Goal: Task Accomplishment & Management: Use online tool/utility

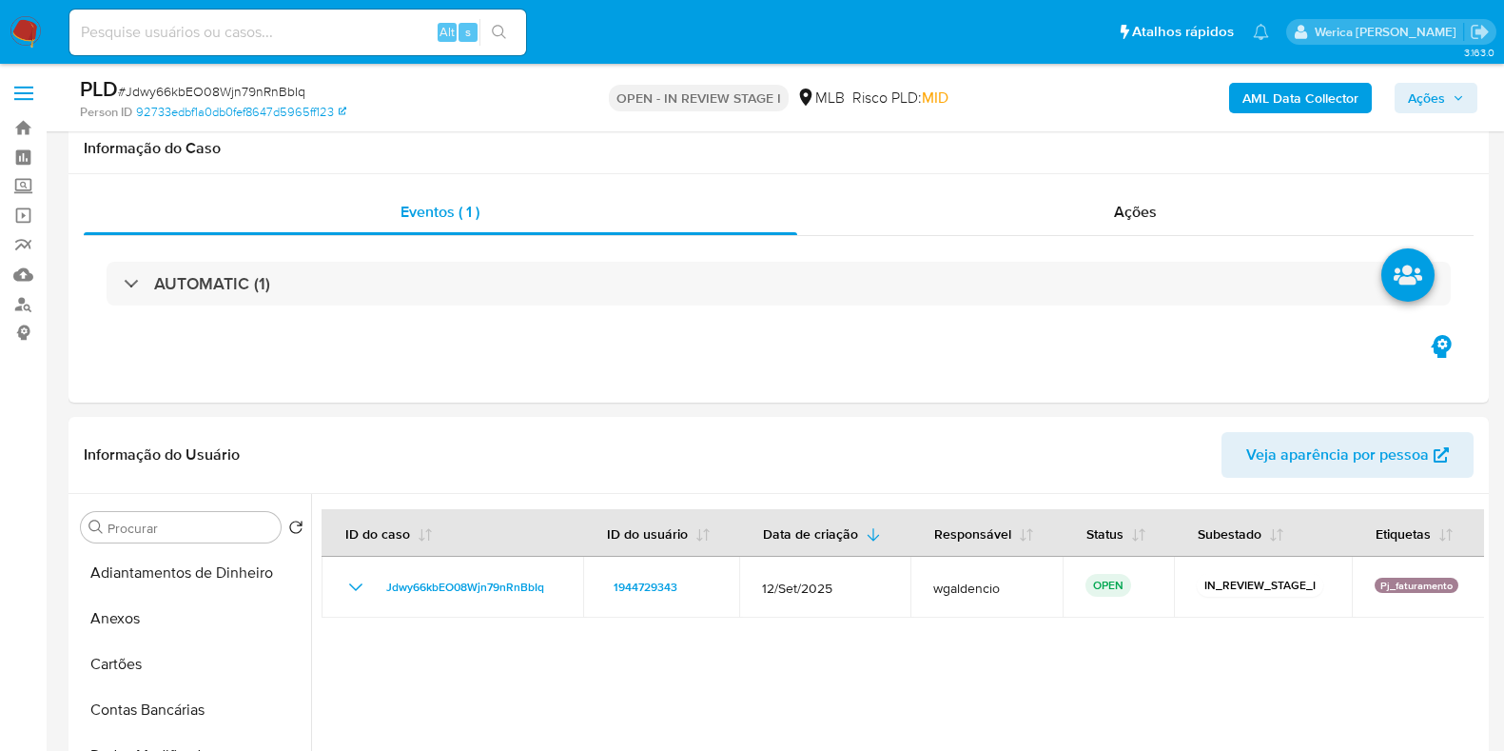
select select "10"
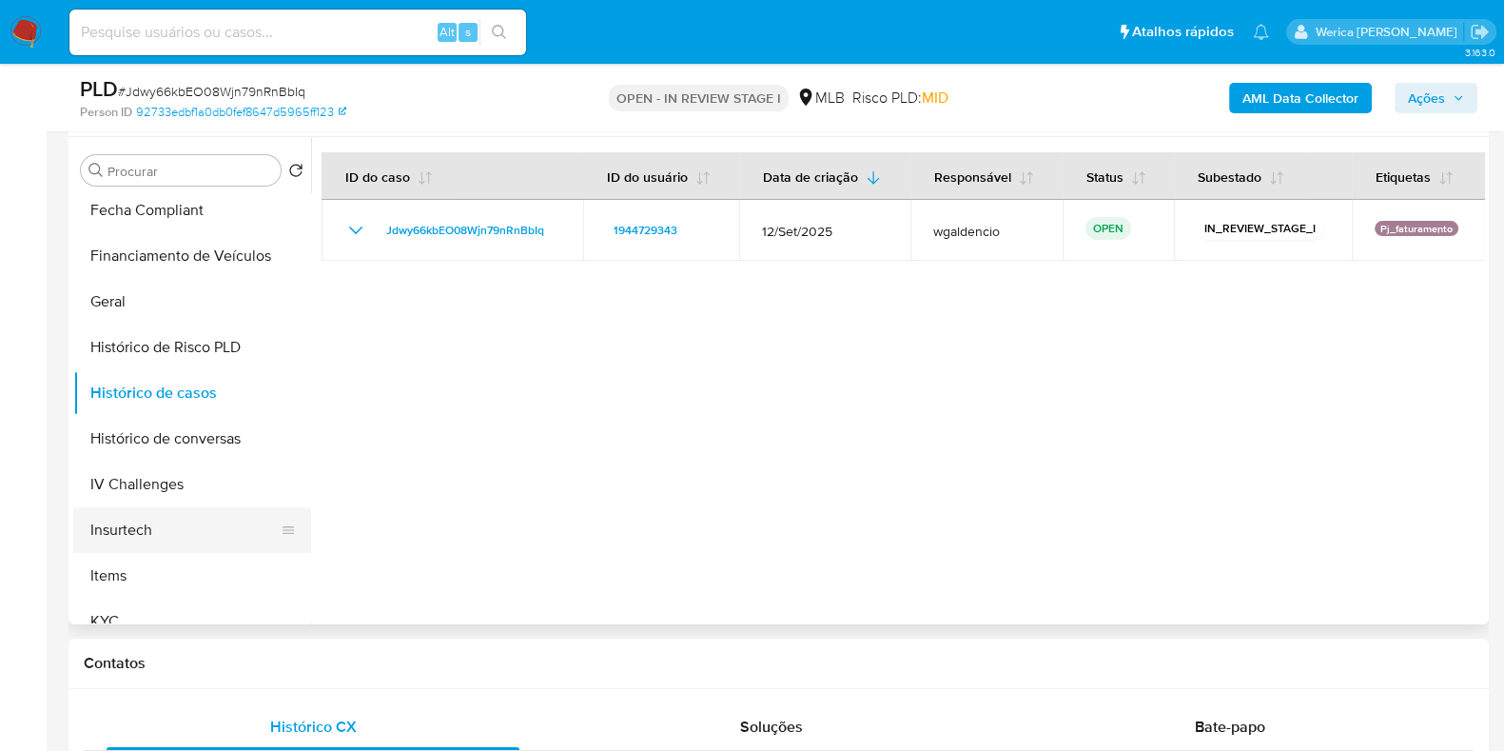
scroll to position [594, 0]
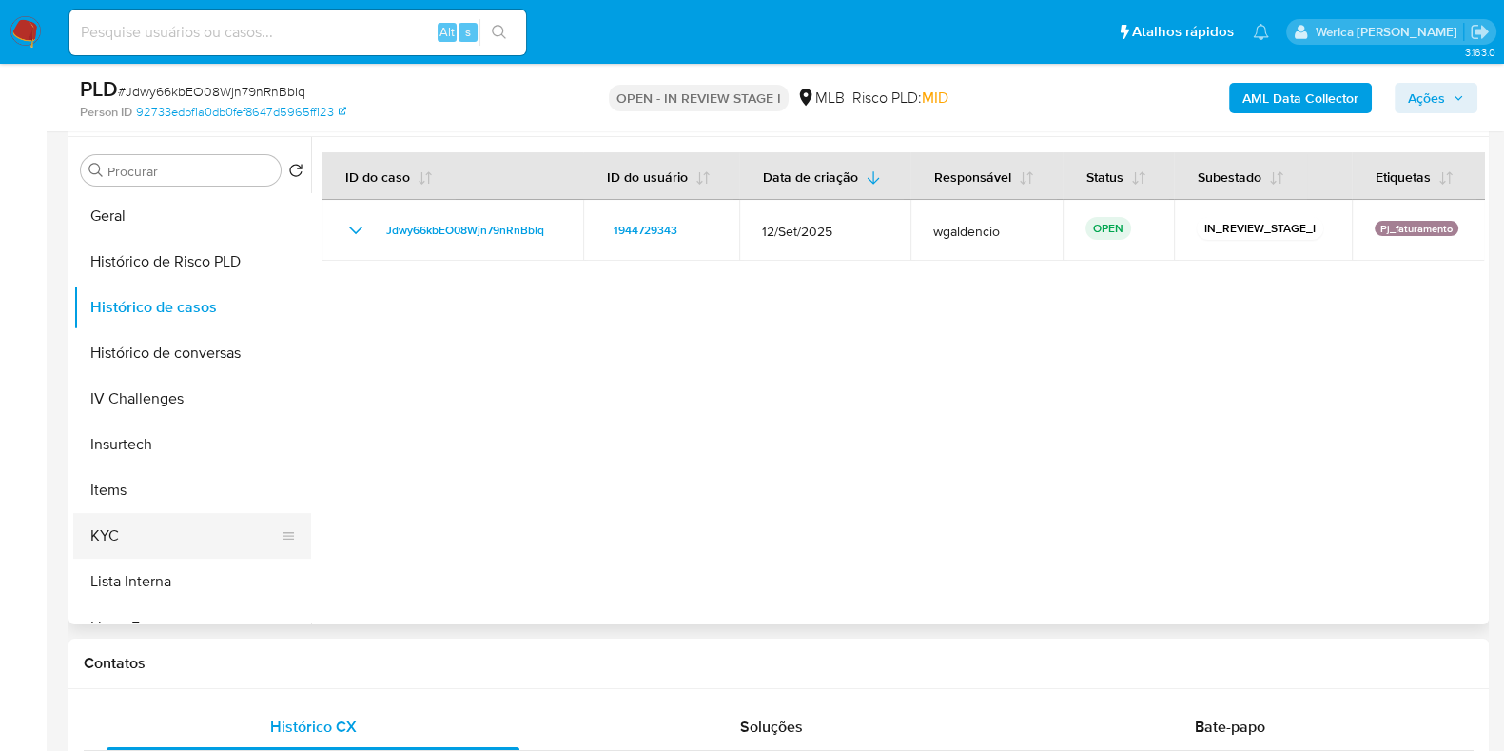
click at [165, 542] on button "KYC" at bounding box center [184, 536] width 223 height 46
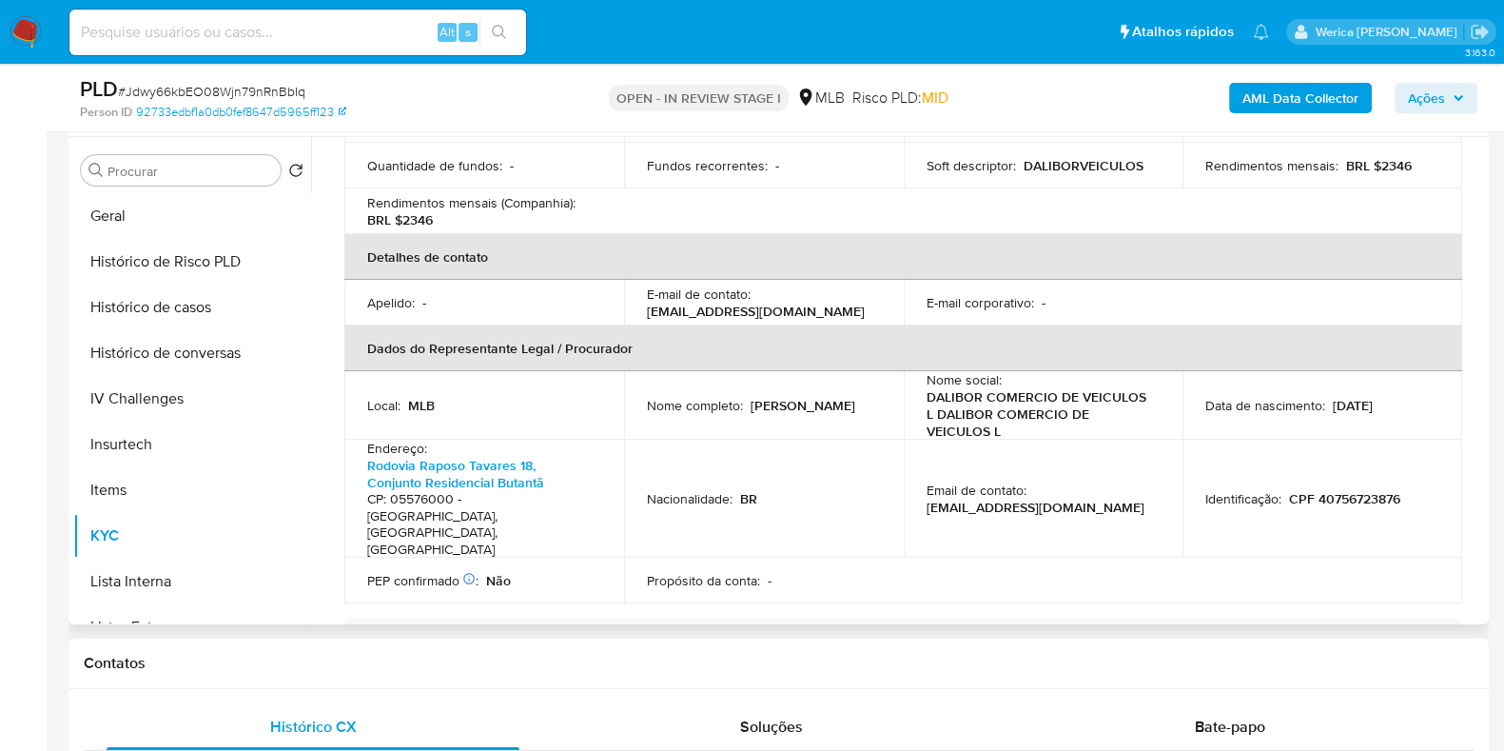
scroll to position [595, 0]
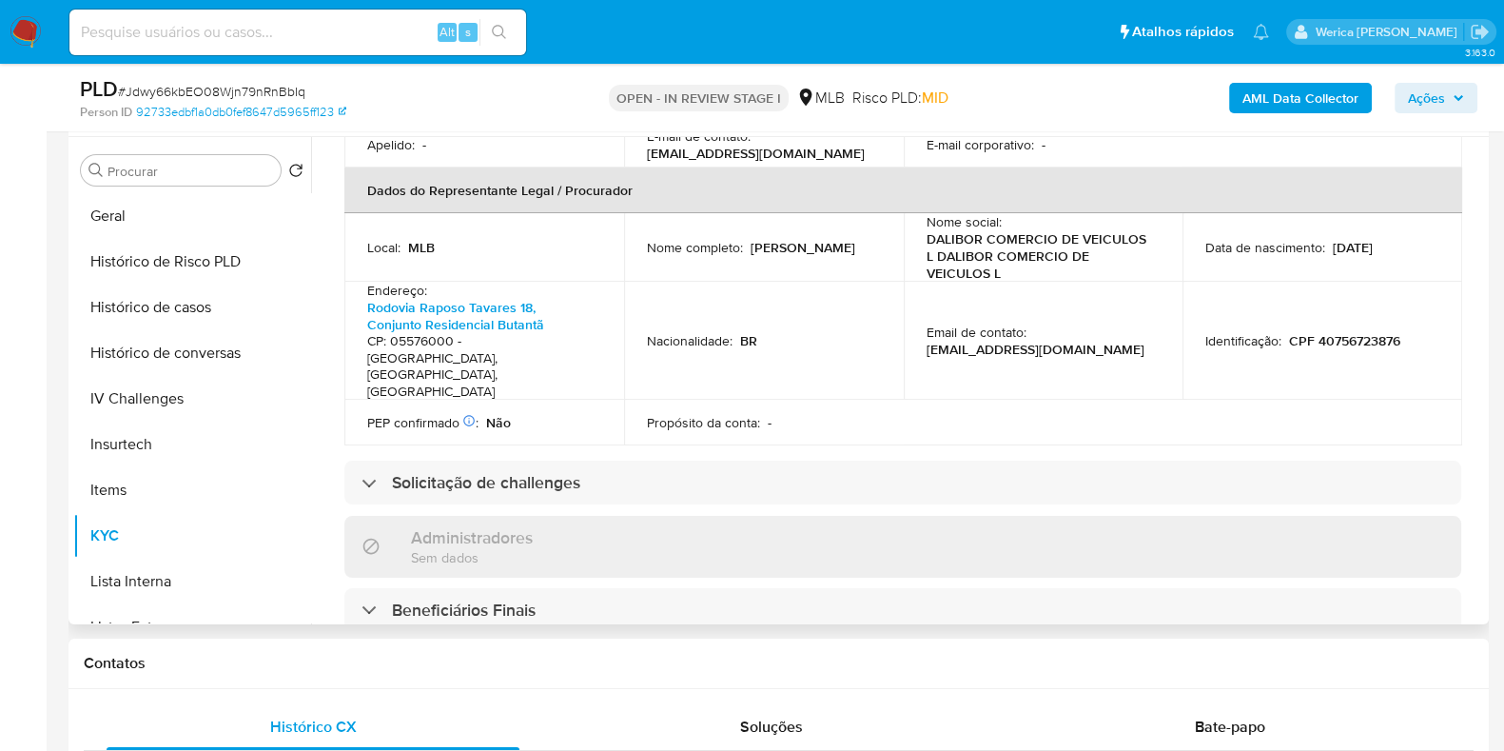
click at [1313, 332] on p "CPF 40756723876" at bounding box center [1344, 340] width 111 height 17
copy p "40756723876"
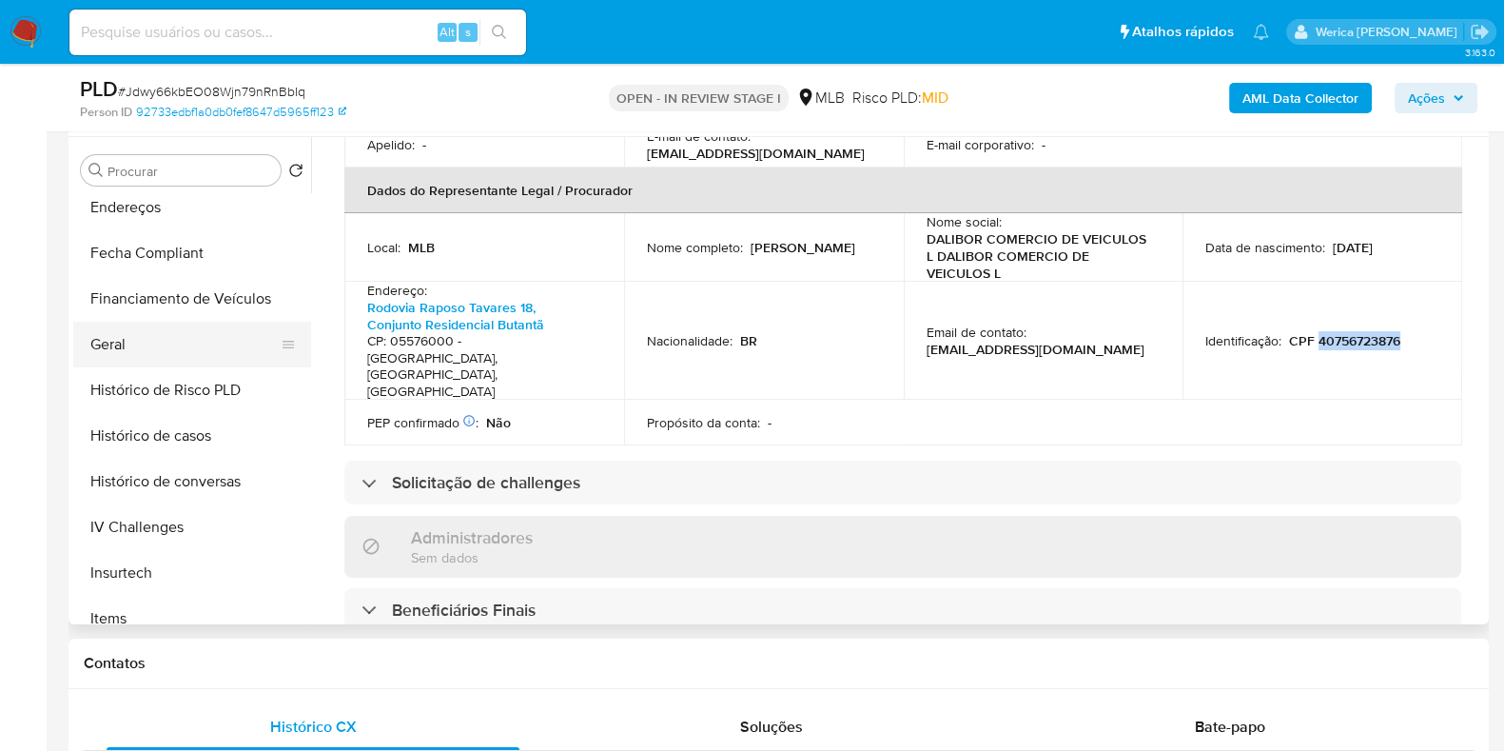
scroll to position [356, 0]
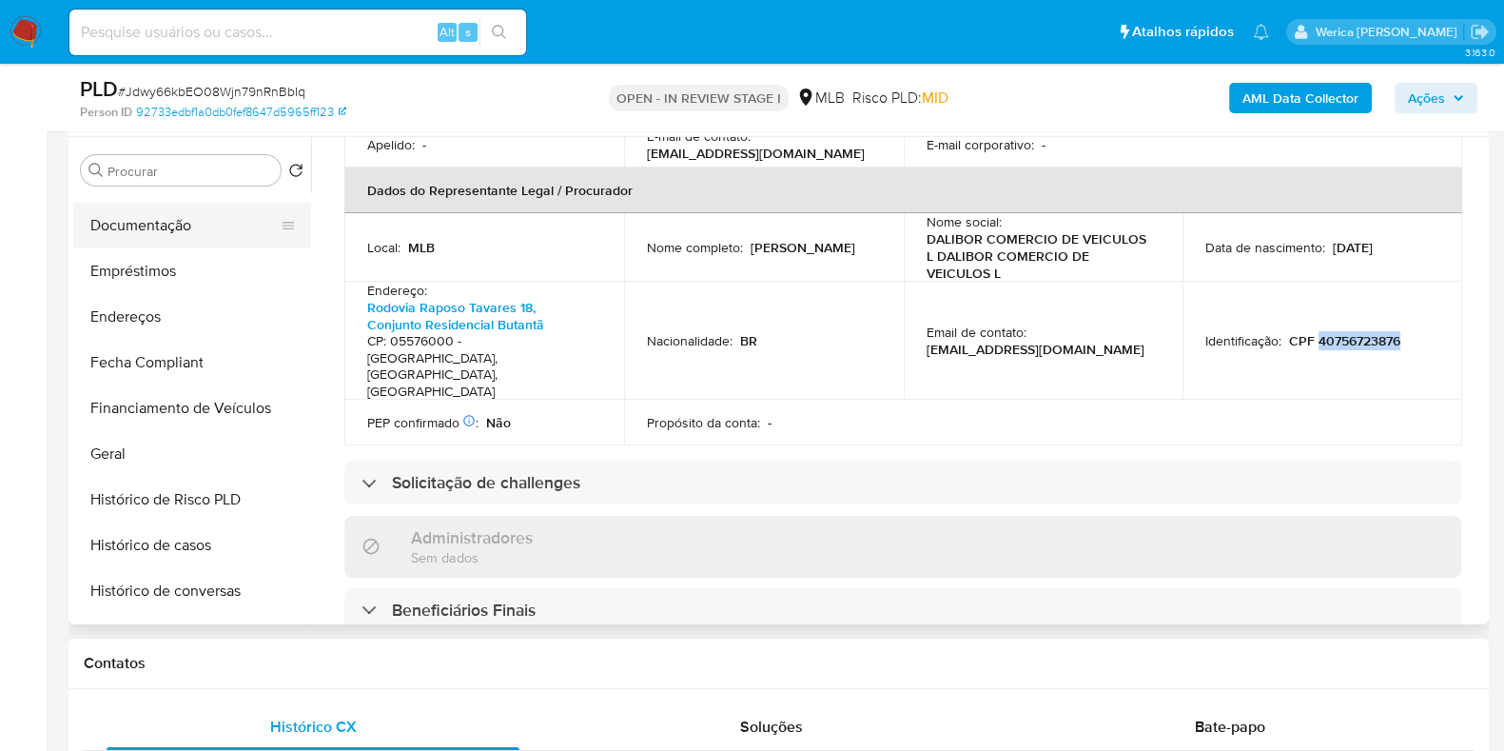
click at [171, 226] on button "Documentação" at bounding box center [184, 226] width 223 height 46
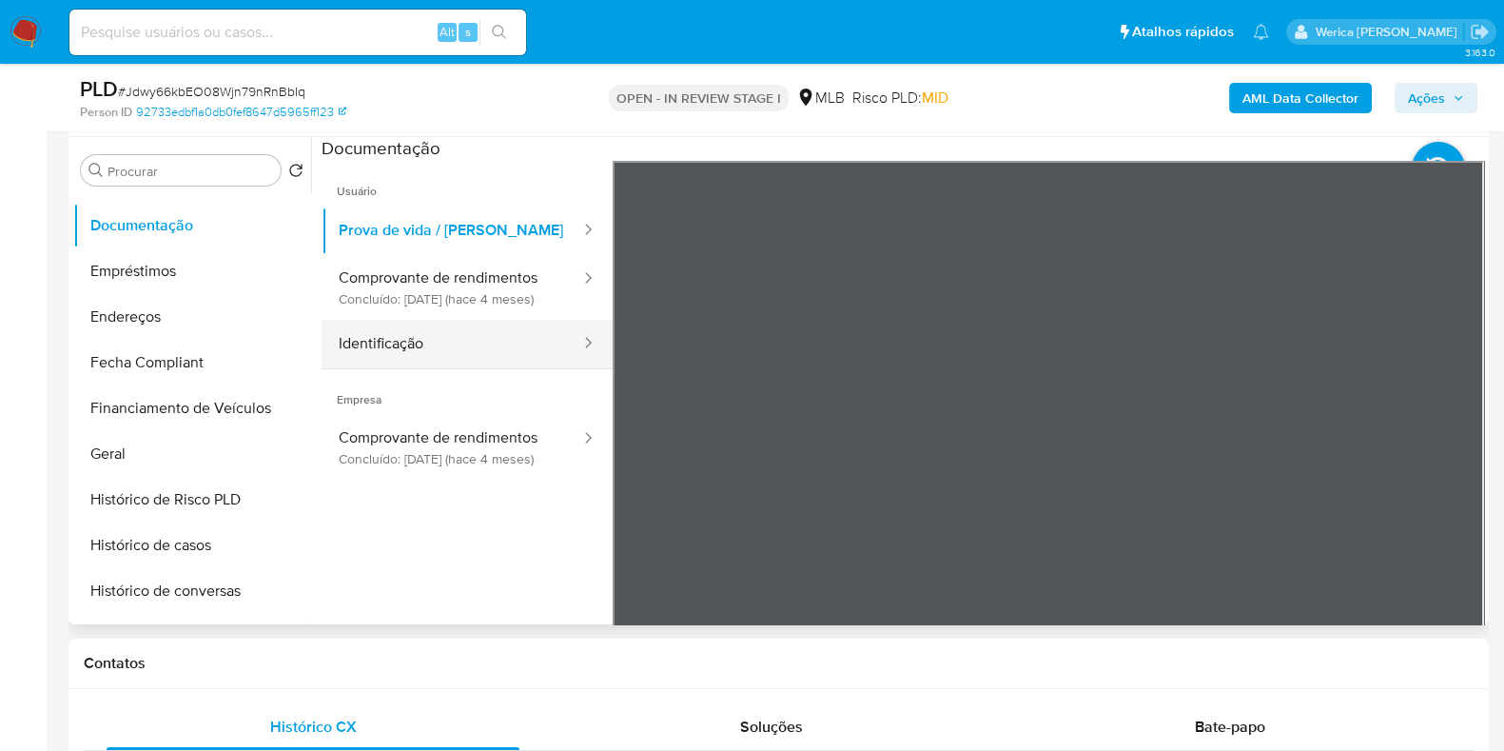
click at [438, 335] on button "Identificação" at bounding box center [452, 344] width 261 height 49
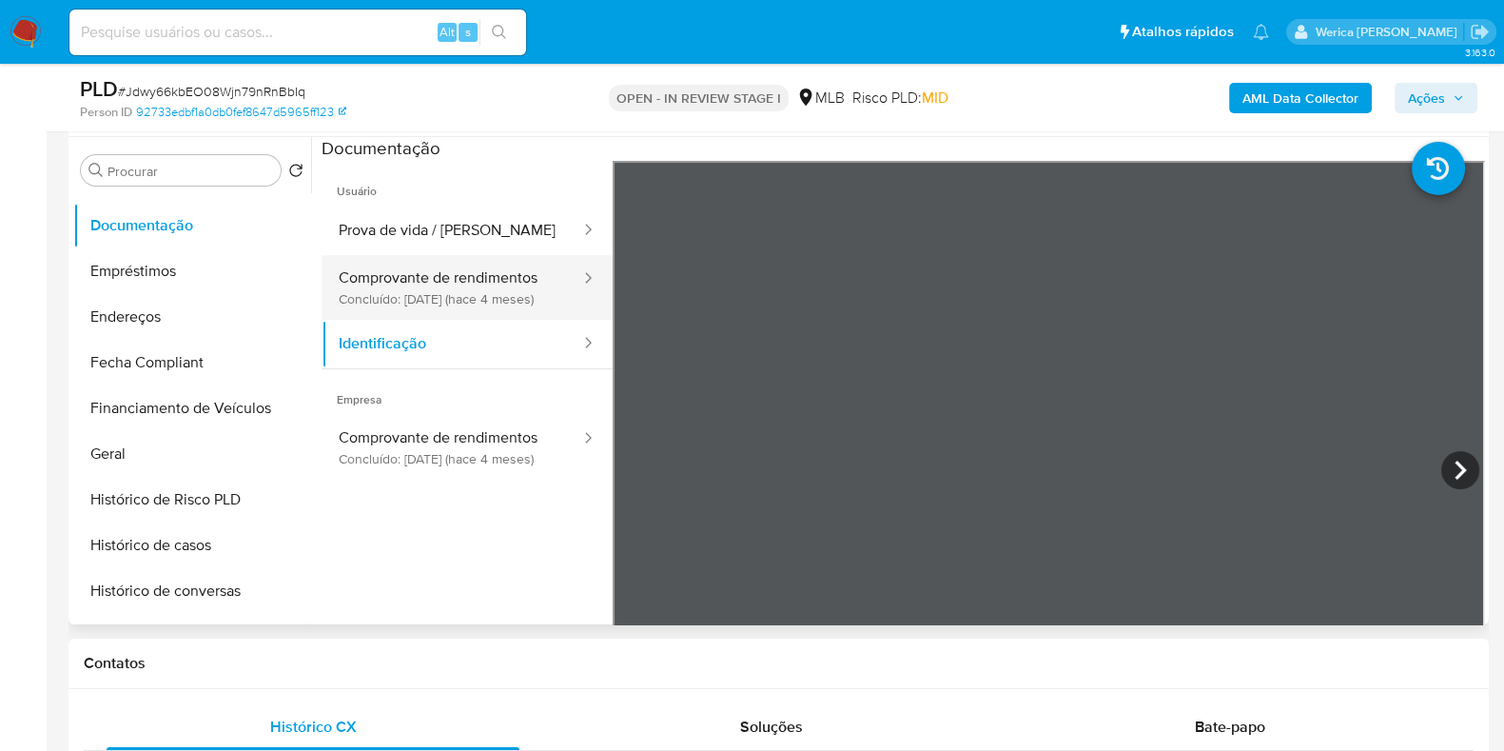
click at [457, 277] on button "Comprovante de rendimentos Concluído: 09/06/2025 (hace 4 meses)" at bounding box center [452, 287] width 261 height 65
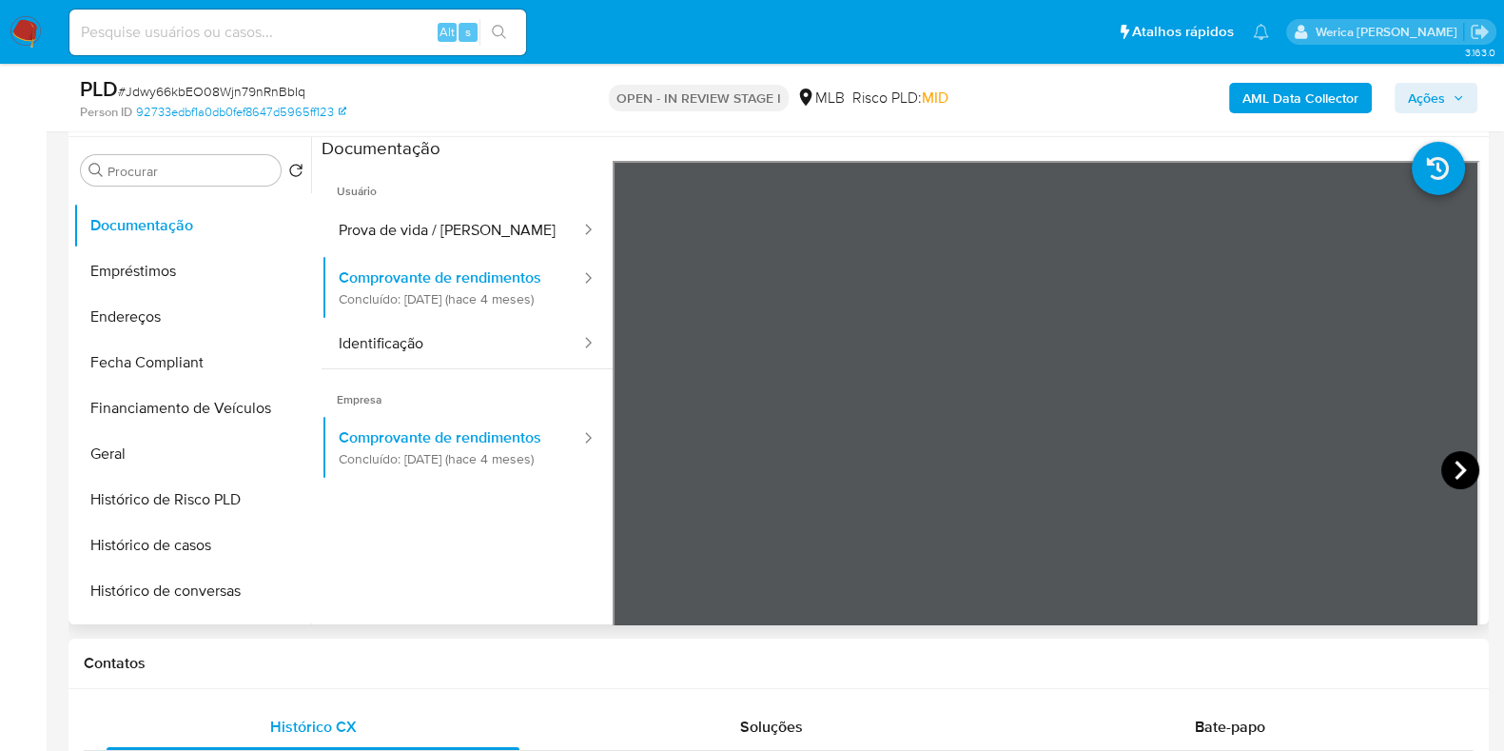
click at [1442, 473] on icon at bounding box center [1460, 470] width 38 height 38
click at [625, 468] on icon at bounding box center [636, 470] width 38 height 38
click at [623, 468] on icon at bounding box center [636, 470] width 38 height 38
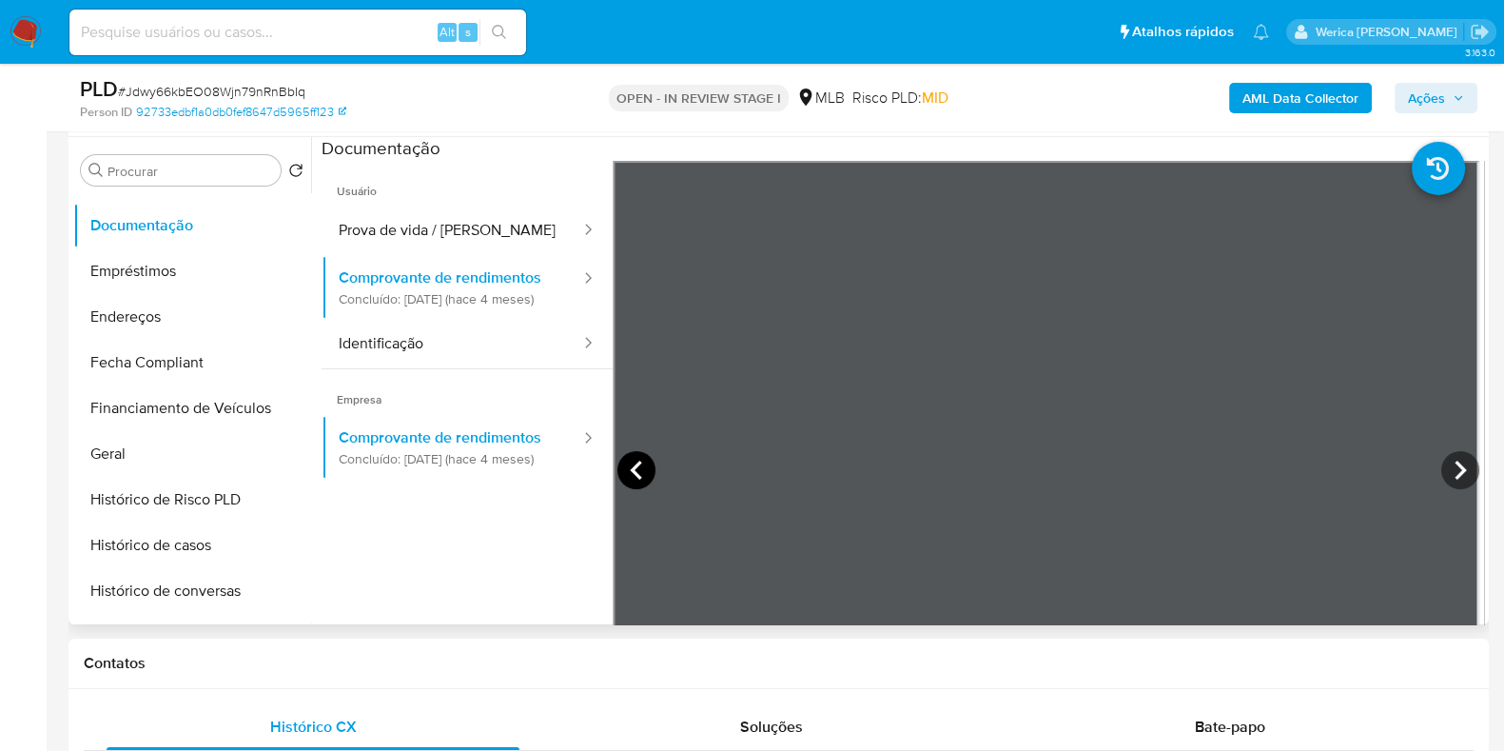
click at [632, 473] on icon at bounding box center [636, 470] width 38 height 38
click at [1449, 473] on icon at bounding box center [1460, 470] width 38 height 38
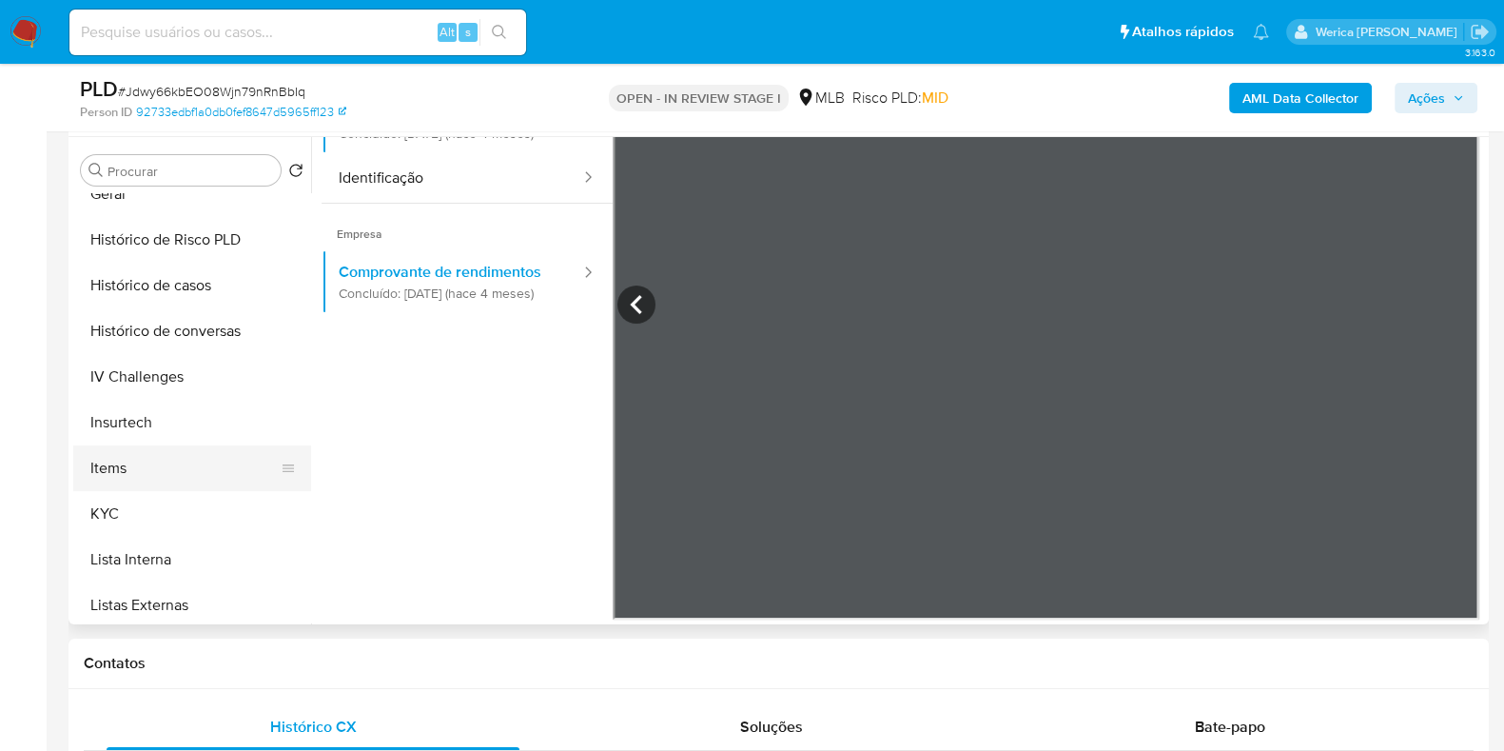
scroll to position [712, 0]
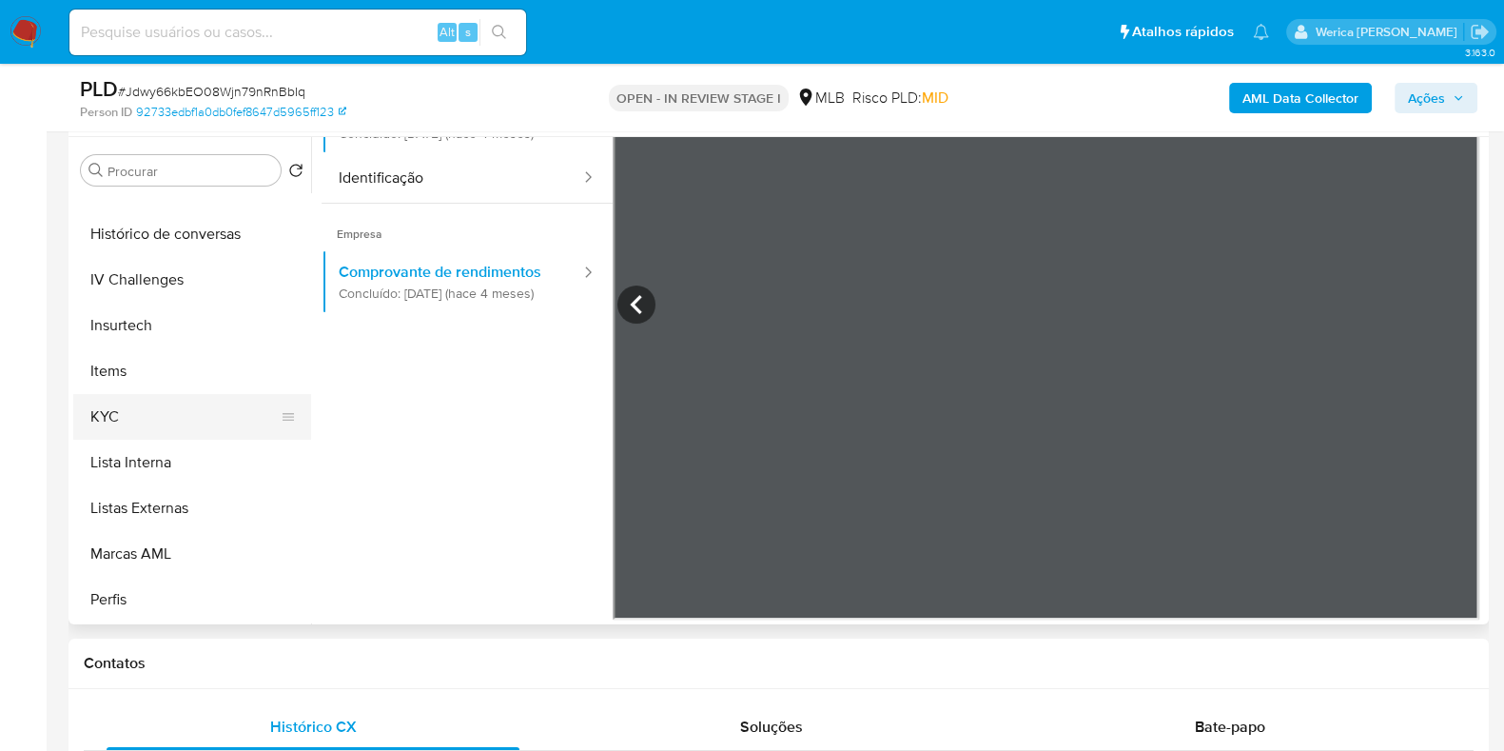
click at [163, 422] on button "KYC" at bounding box center [184, 417] width 223 height 46
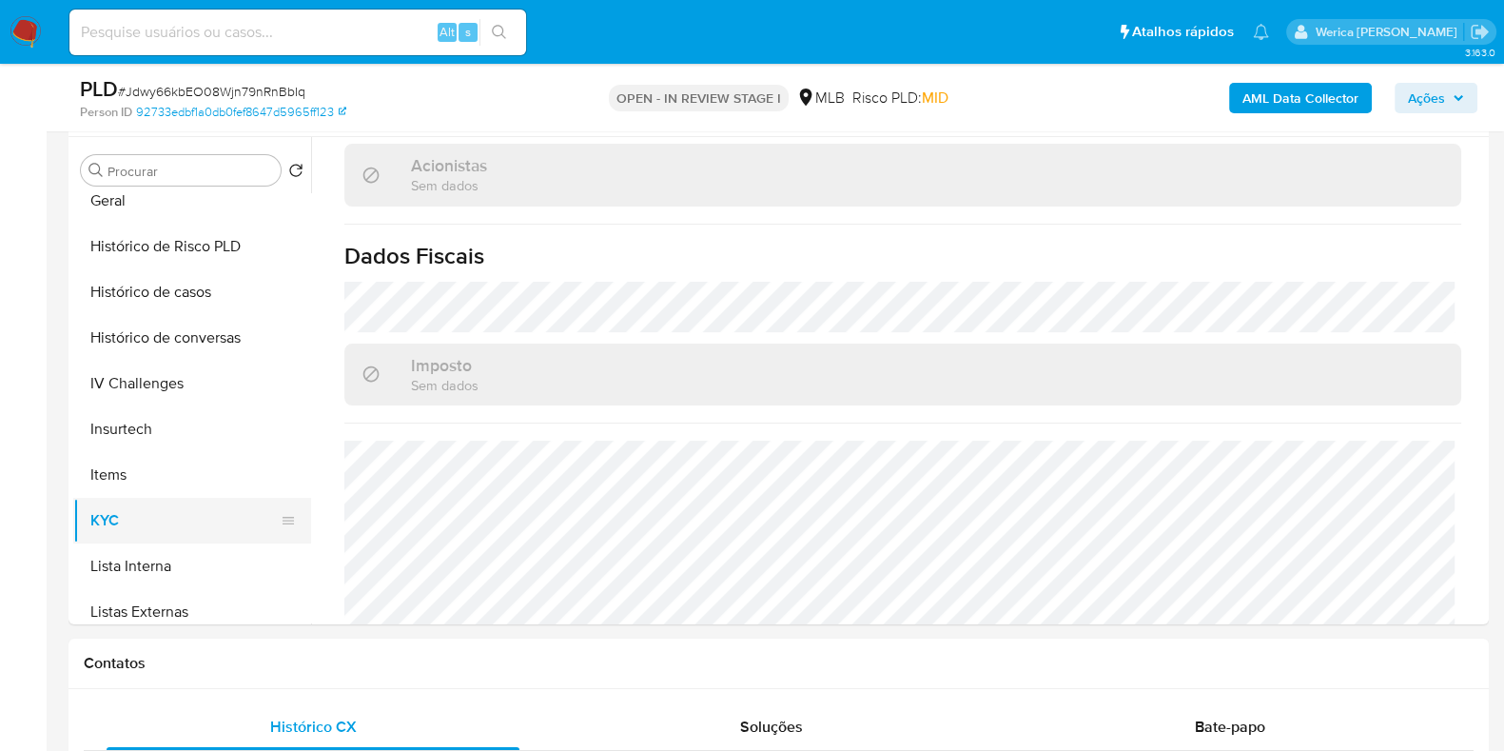
scroll to position [475, 0]
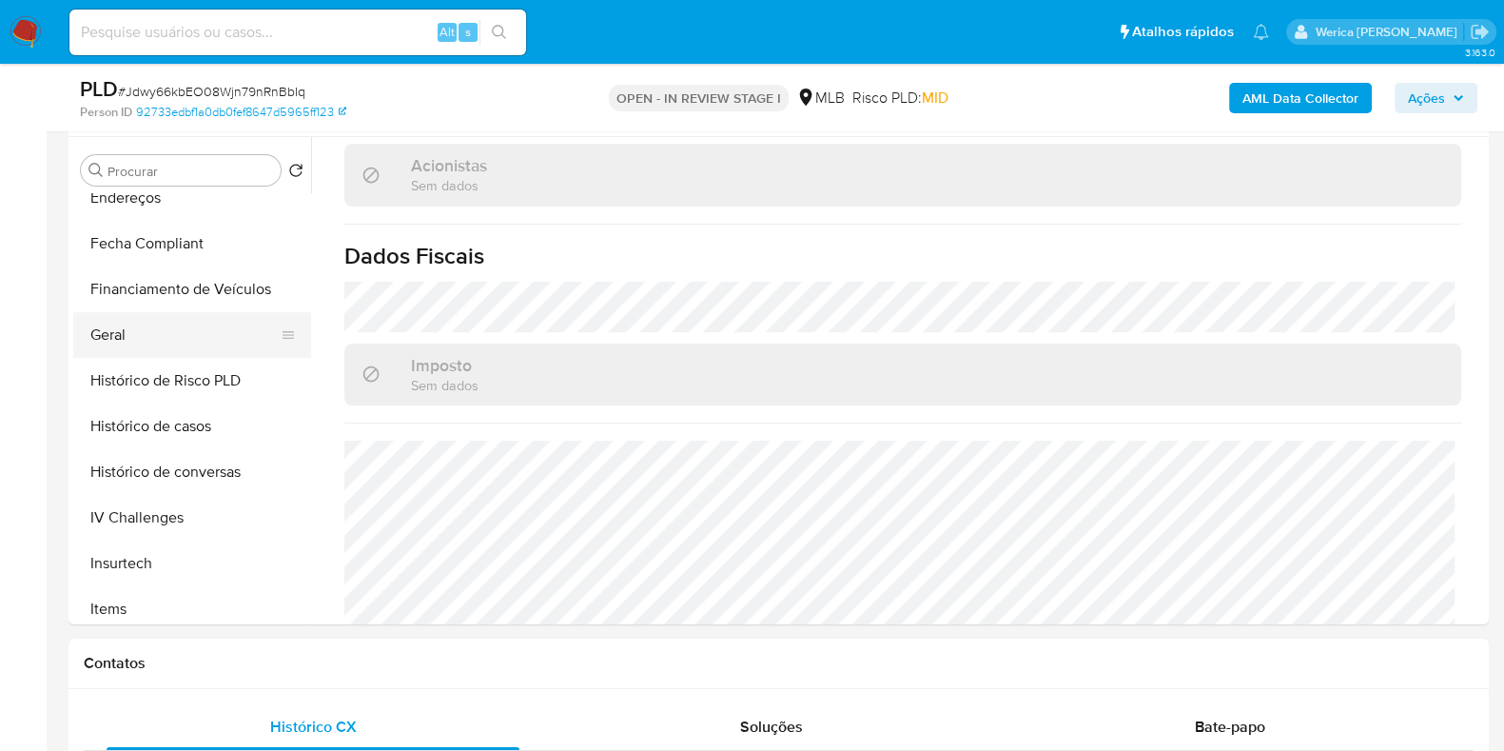
click at [199, 330] on button "Geral" at bounding box center [184, 335] width 223 height 46
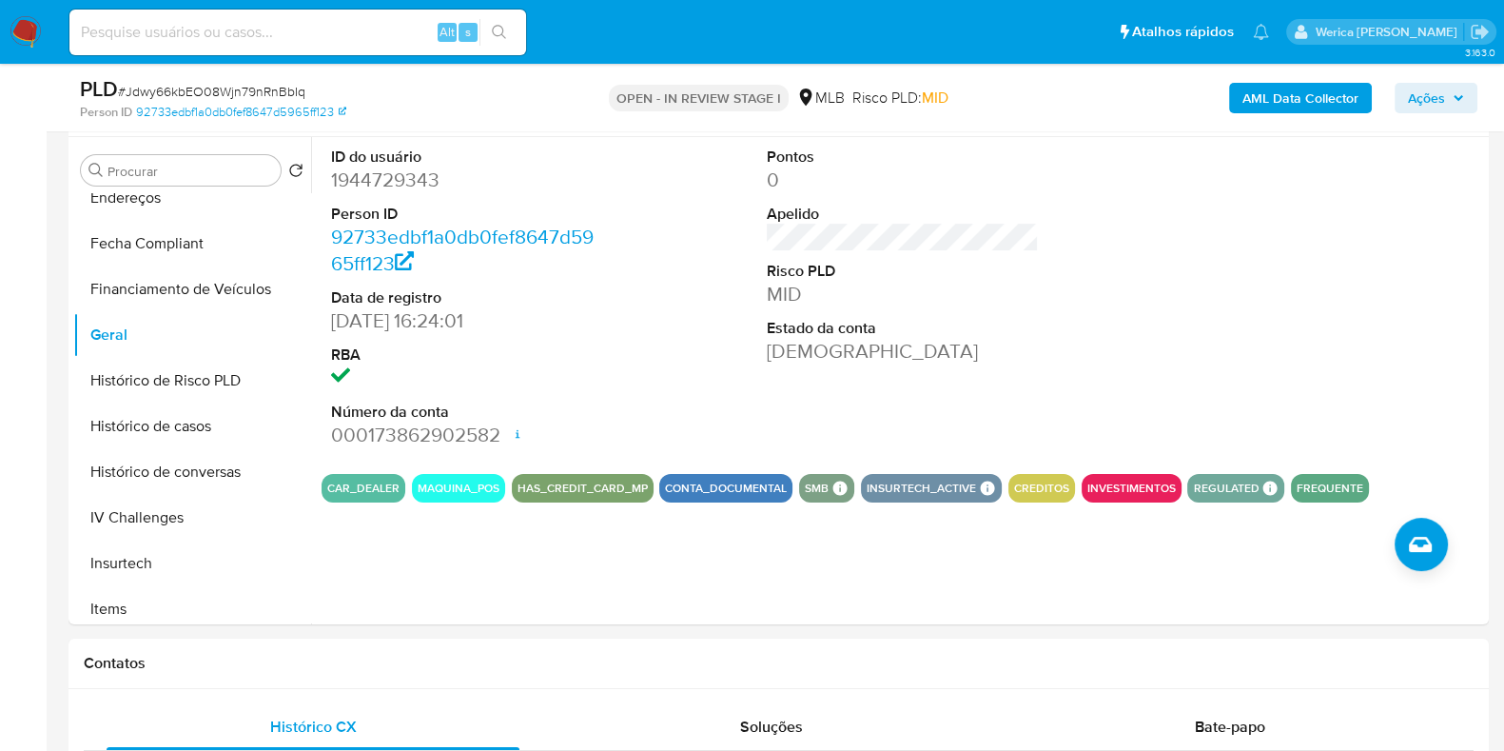
click at [1308, 354] on div at bounding box center [1339, 298] width 291 height 322
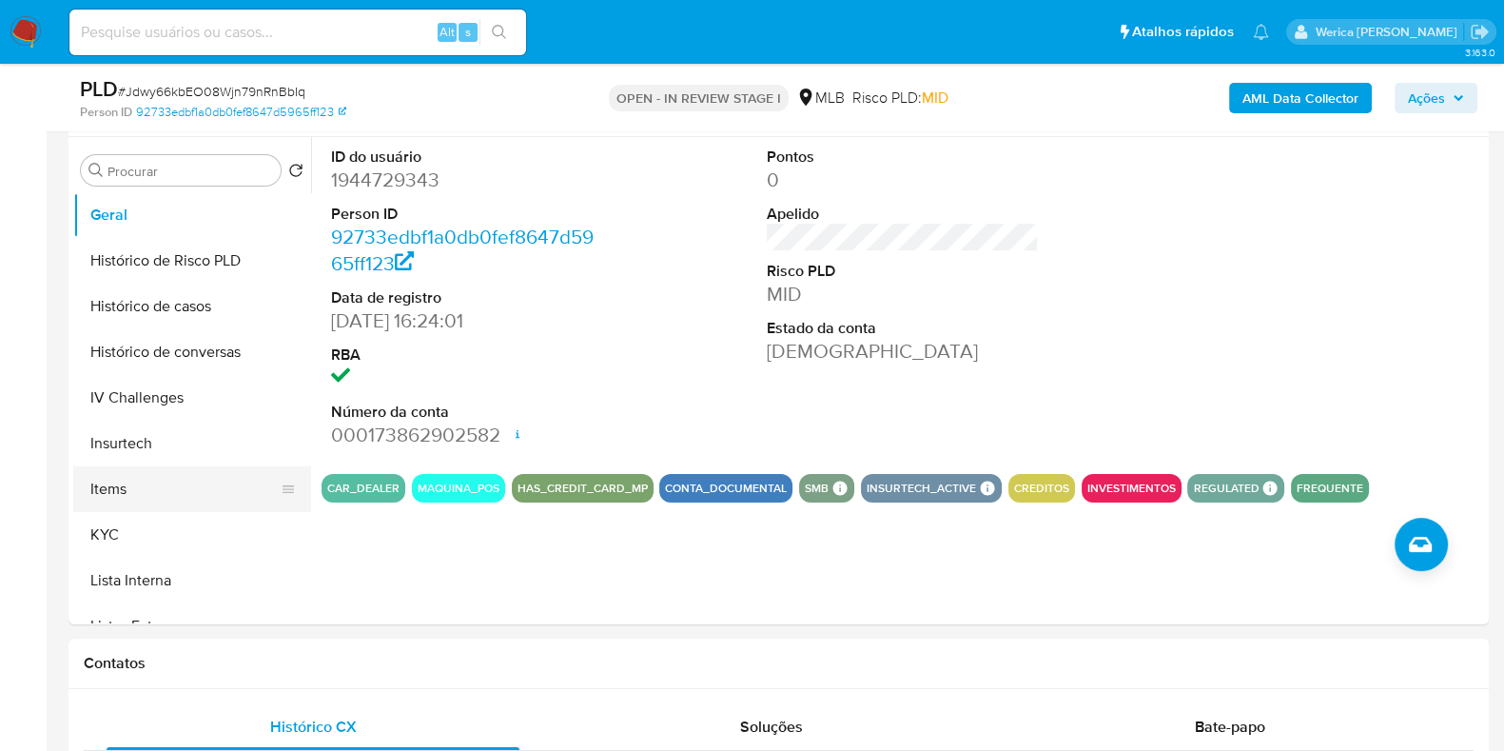
scroll to position [712, 0]
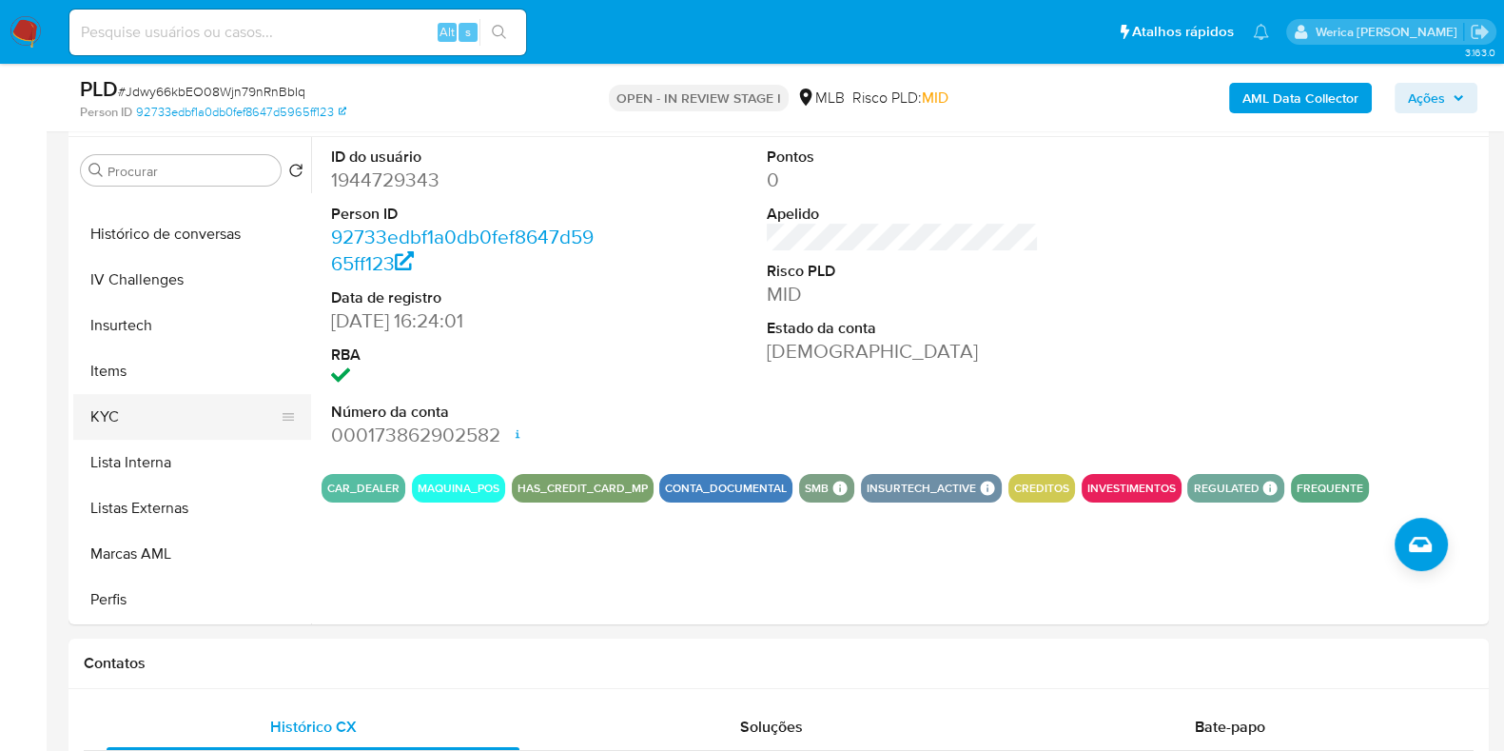
click at [183, 405] on button "KYC" at bounding box center [184, 417] width 223 height 46
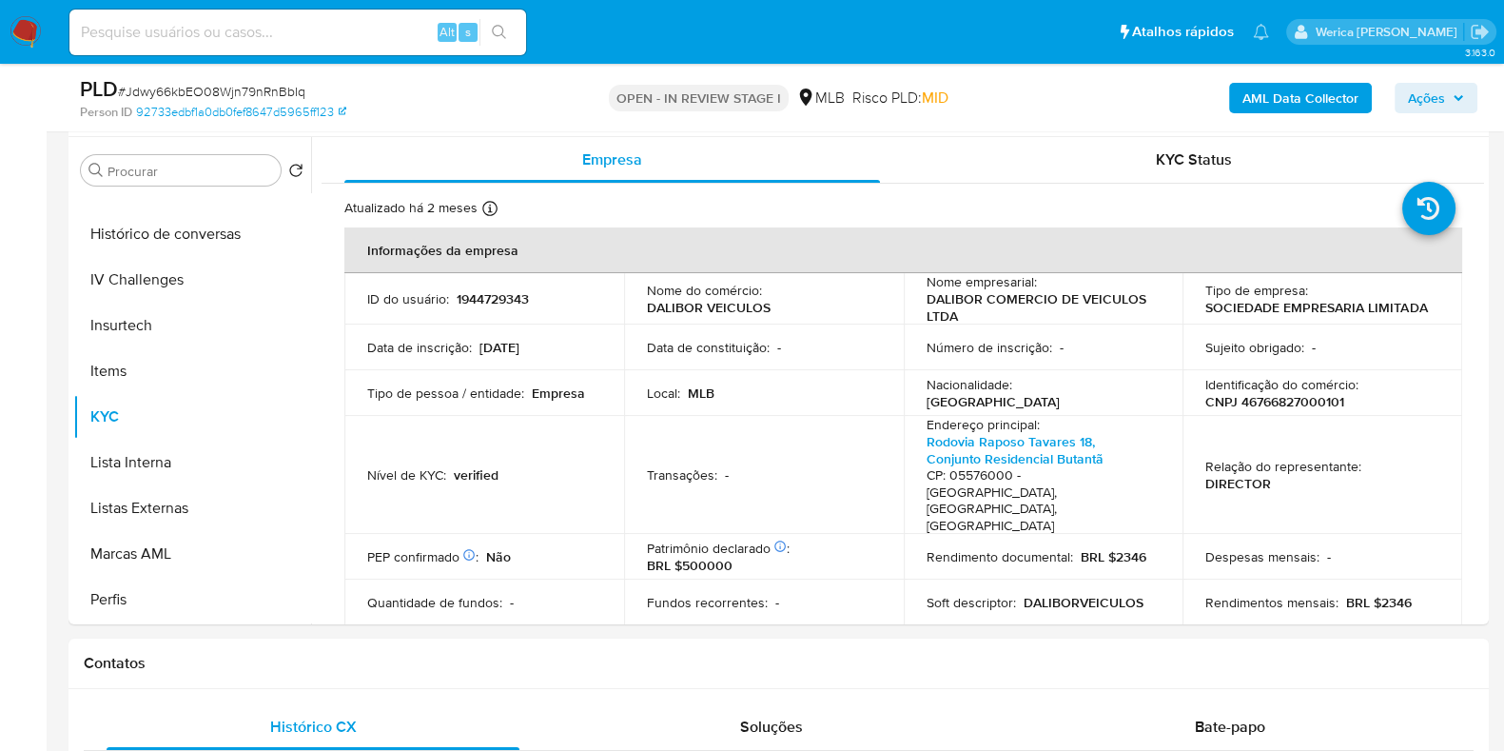
click at [1182, 493] on td "Relação do representante : DIRECTOR" at bounding box center [1322, 475] width 280 height 118
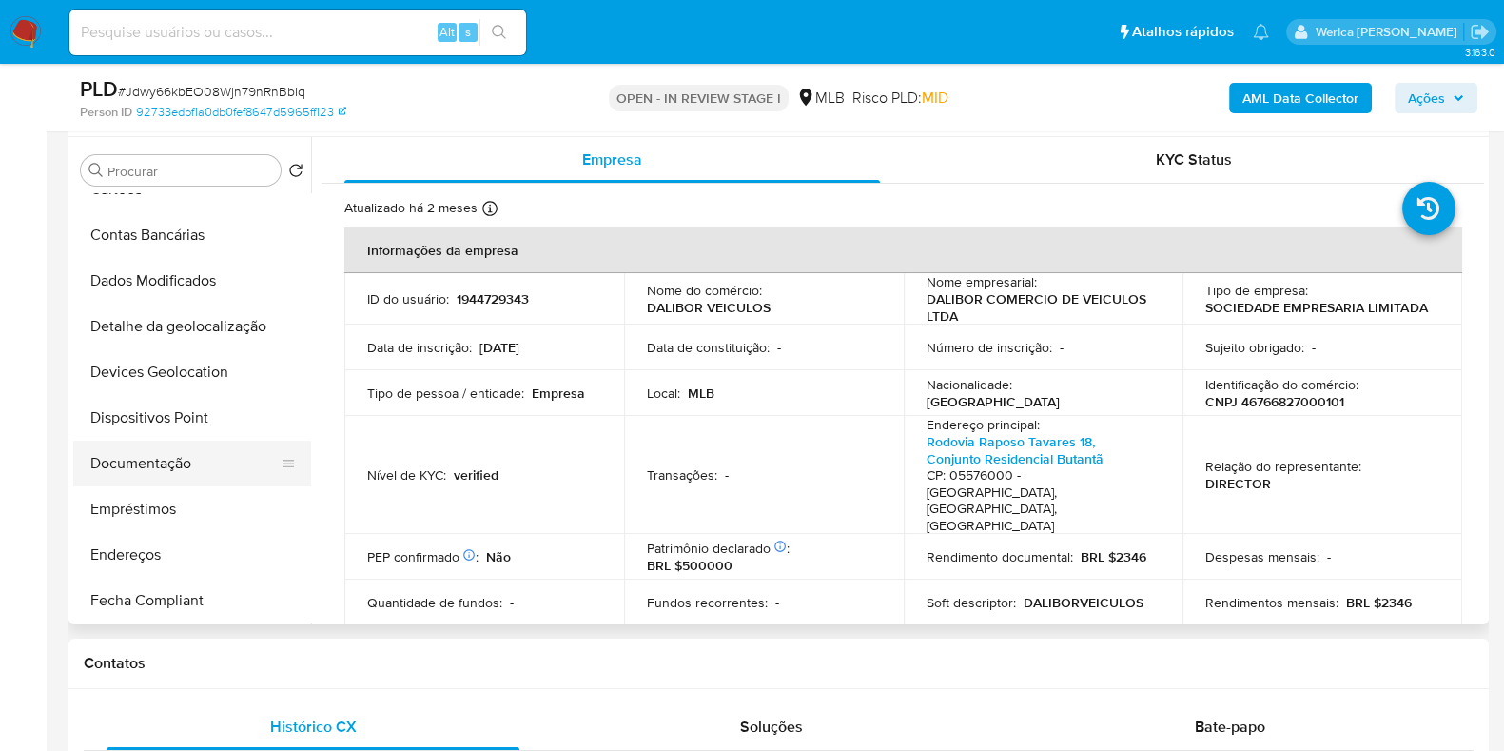
scroll to position [356, 0]
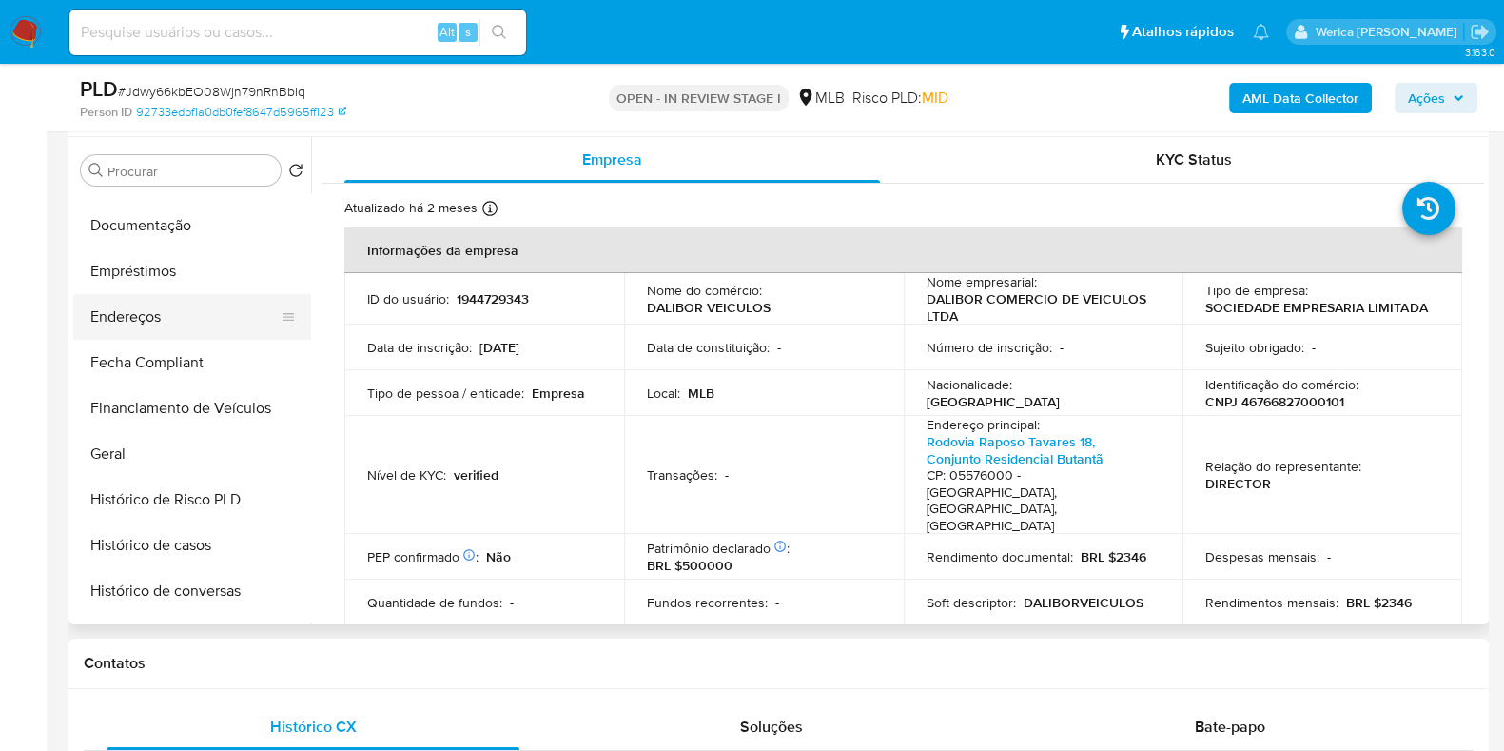
click at [162, 311] on button "Endereços" at bounding box center [184, 317] width 223 height 46
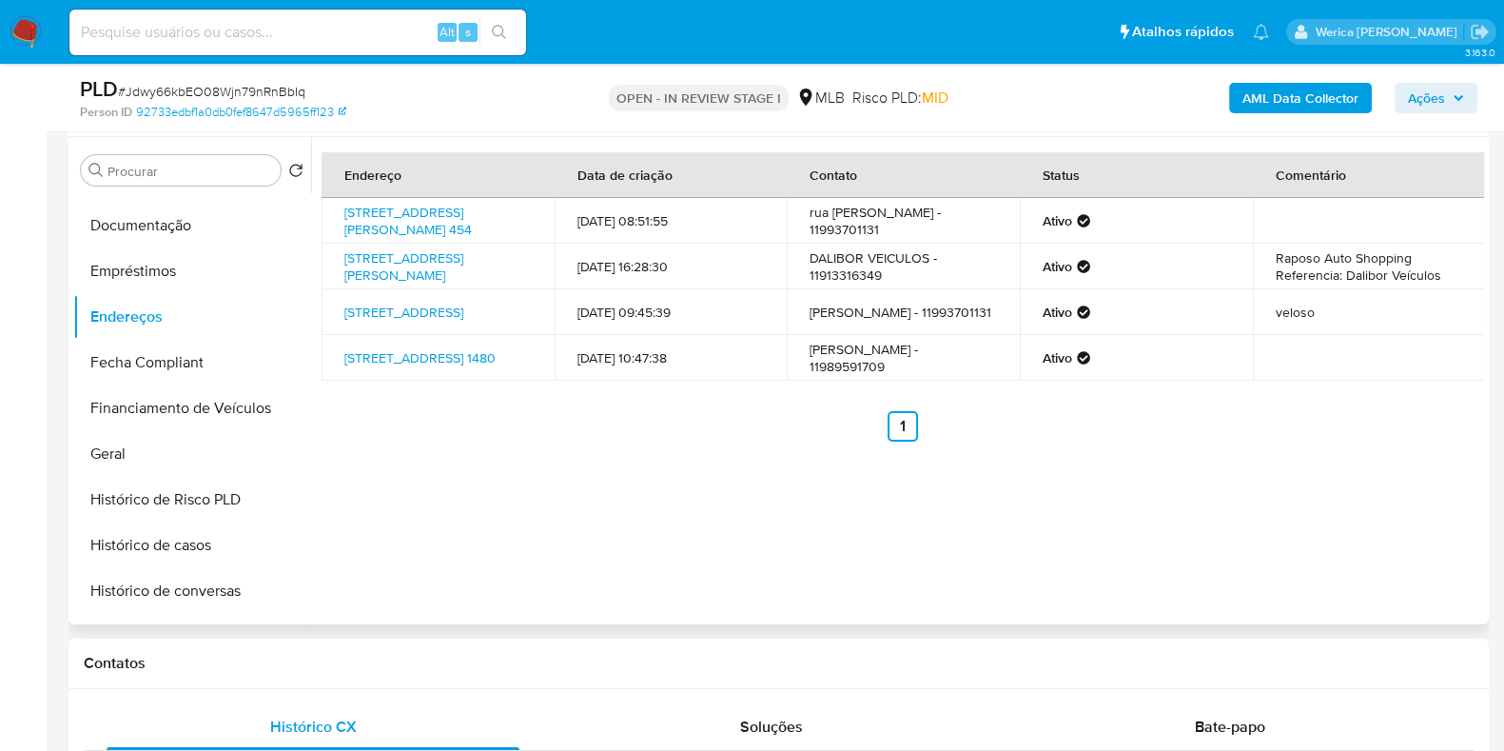
click at [1293, 582] on div "Endereço Data de criação Contato Status Comentário Rua Alexandre Tomaz Da Silva…" at bounding box center [897, 380] width 1173 height 487
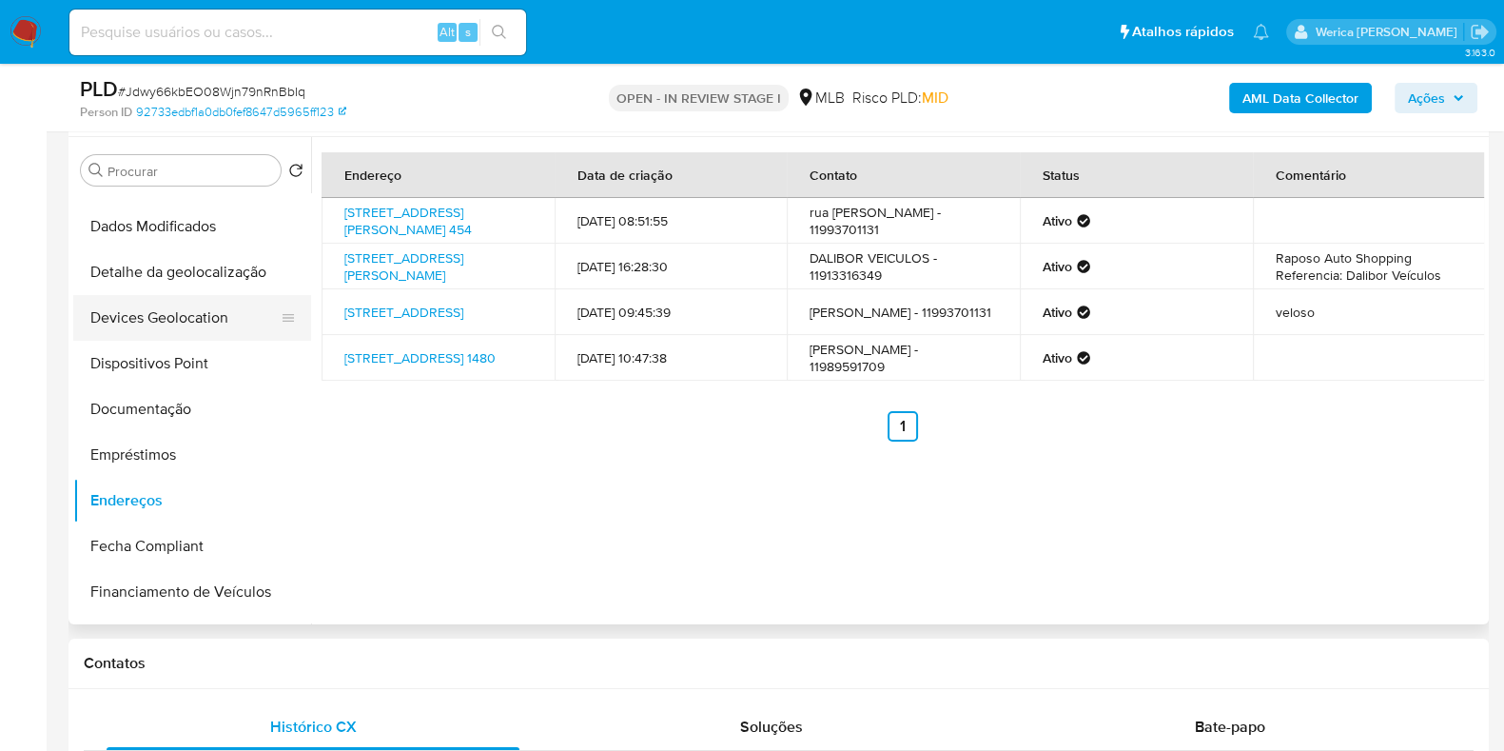
scroll to position [0, 0]
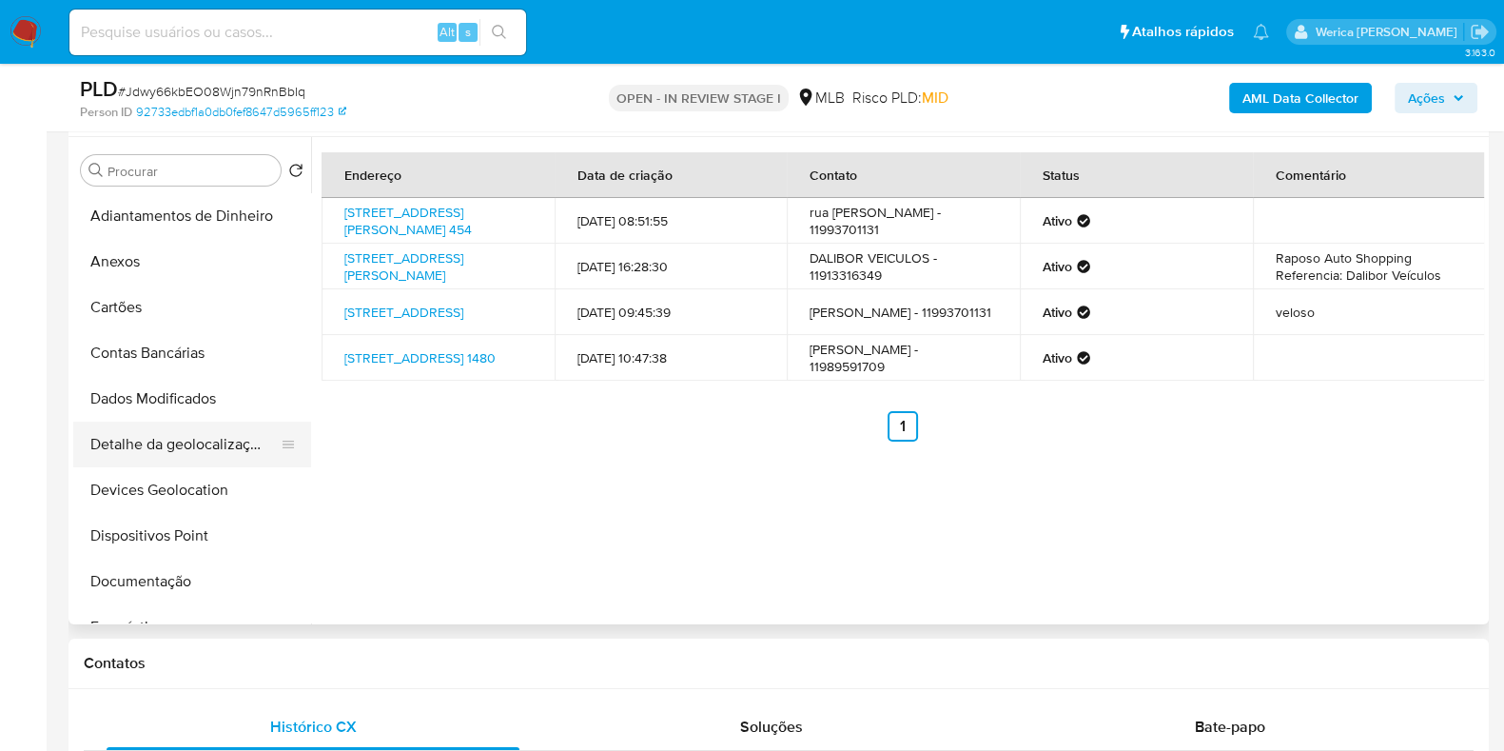
click at [206, 439] on button "Detalhe da geolocalização" at bounding box center [184, 444] width 223 height 46
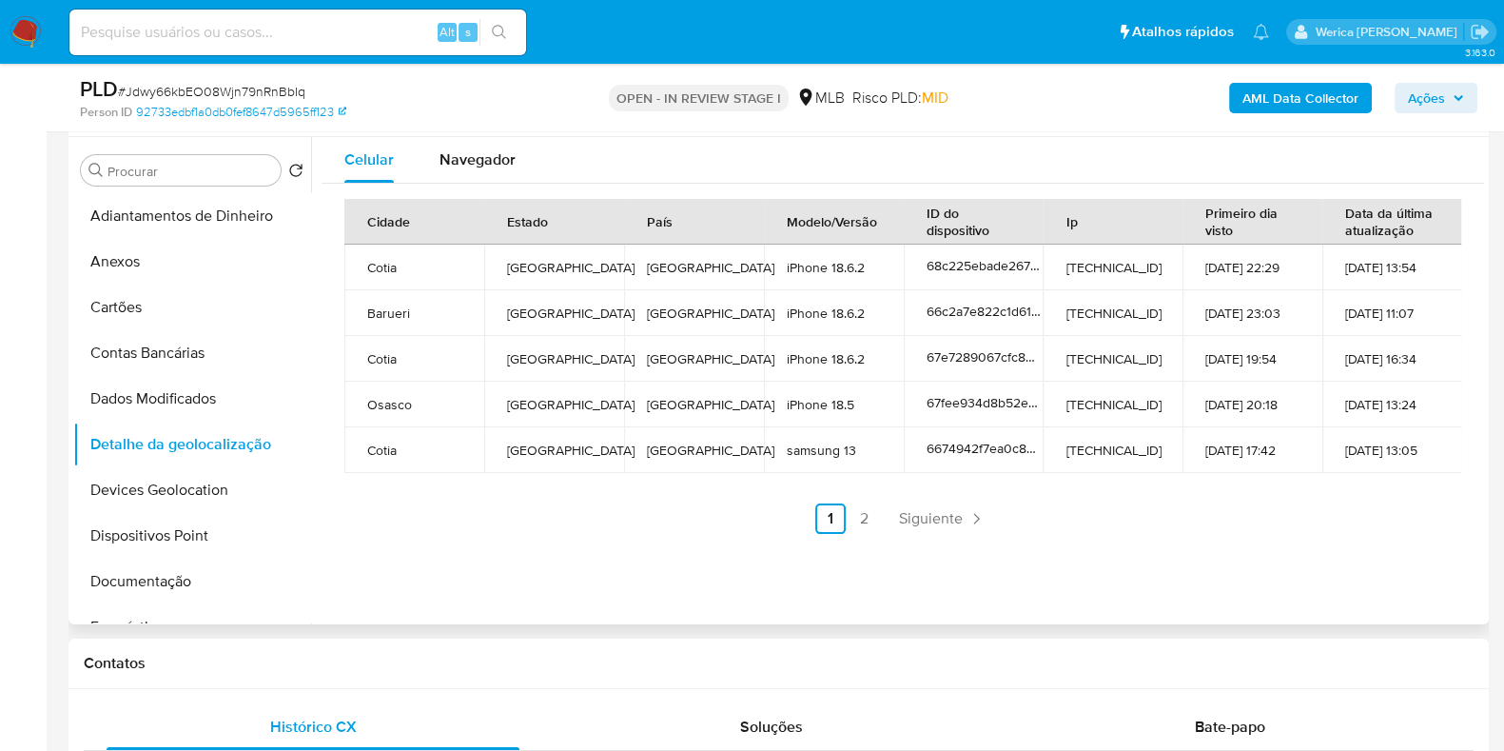
click at [1258, 532] on ul "Anterior 1 2 Siguiente" at bounding box center [902, 518] width 1117 height 30
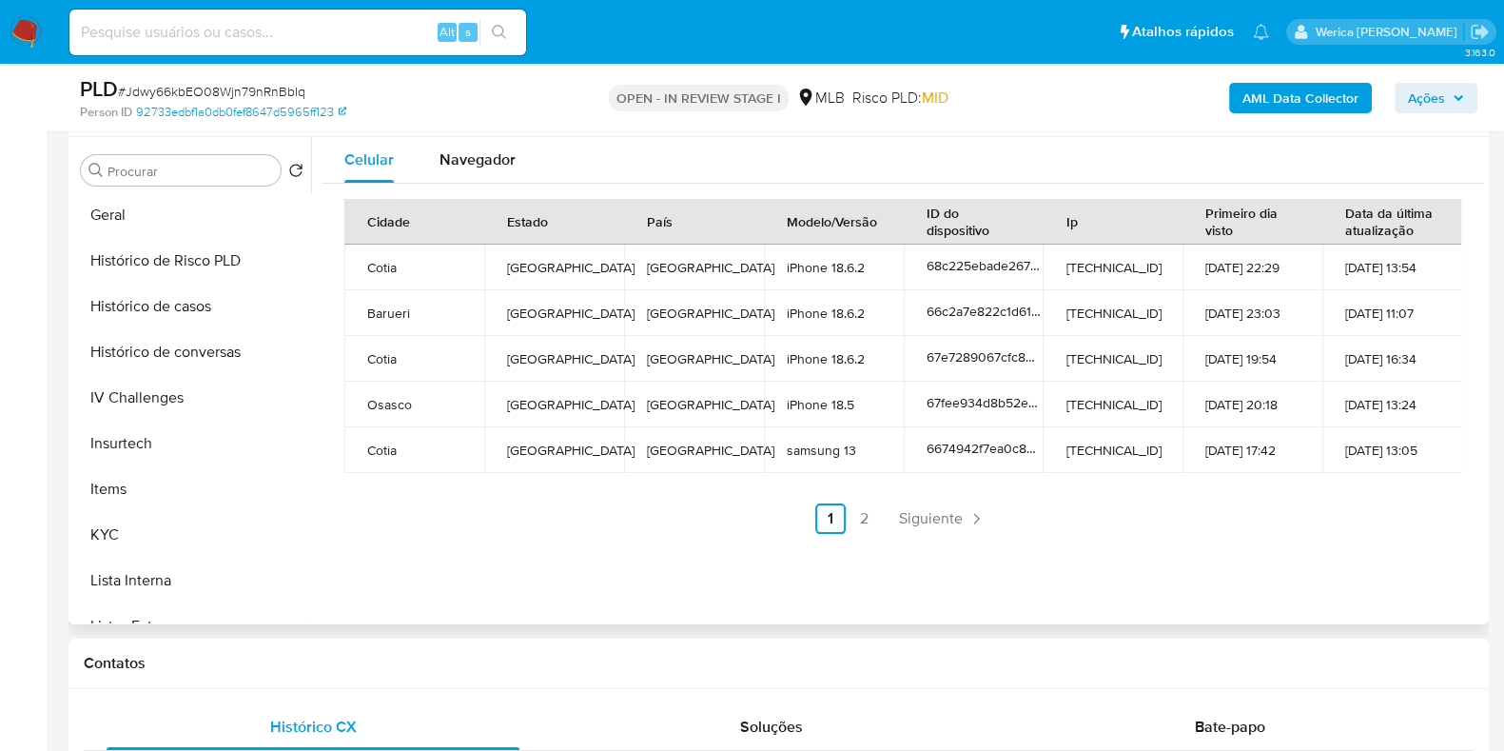
scroll to position [1032, 0]
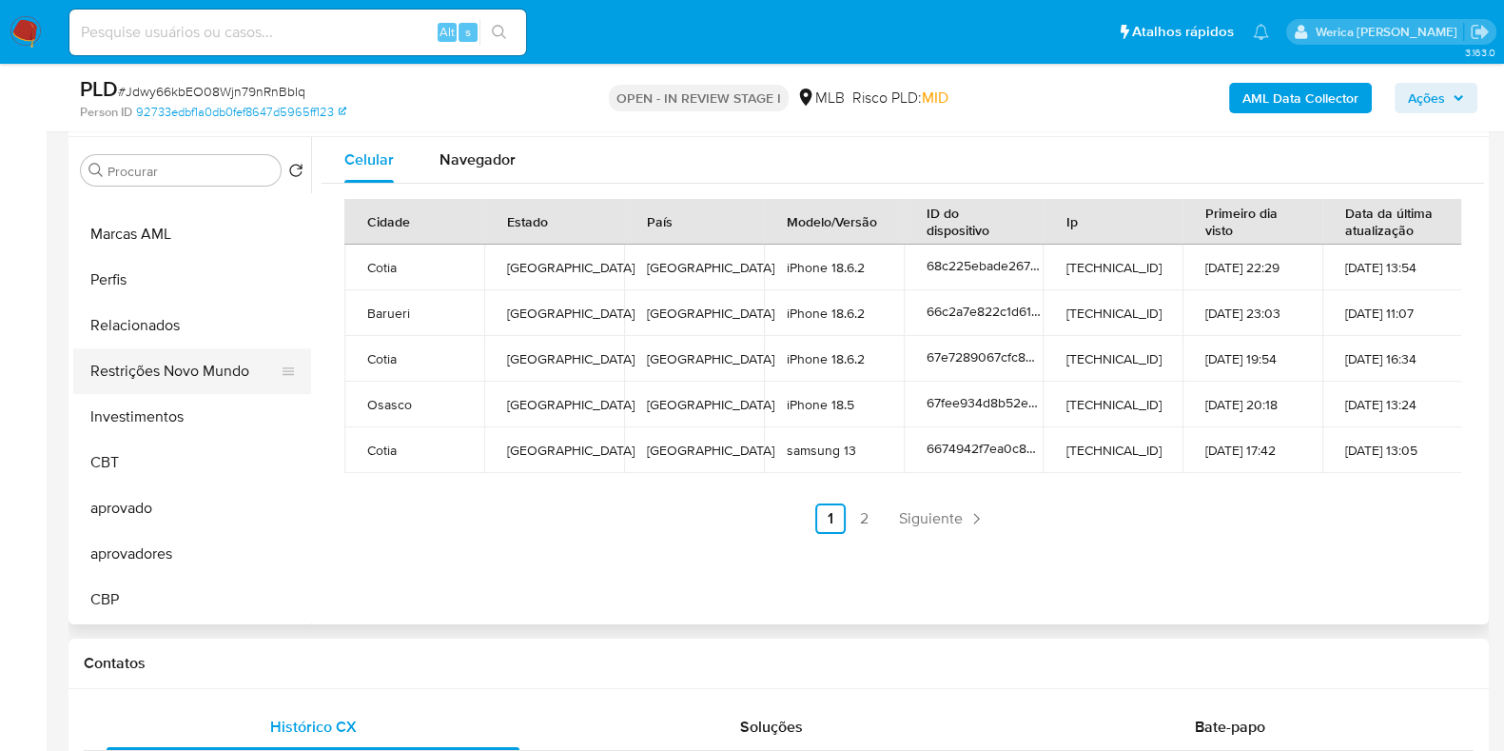
click at [203, 353] on button "Restrições Novo Mundo" at bounding box center [184, 371] width 223 height 46
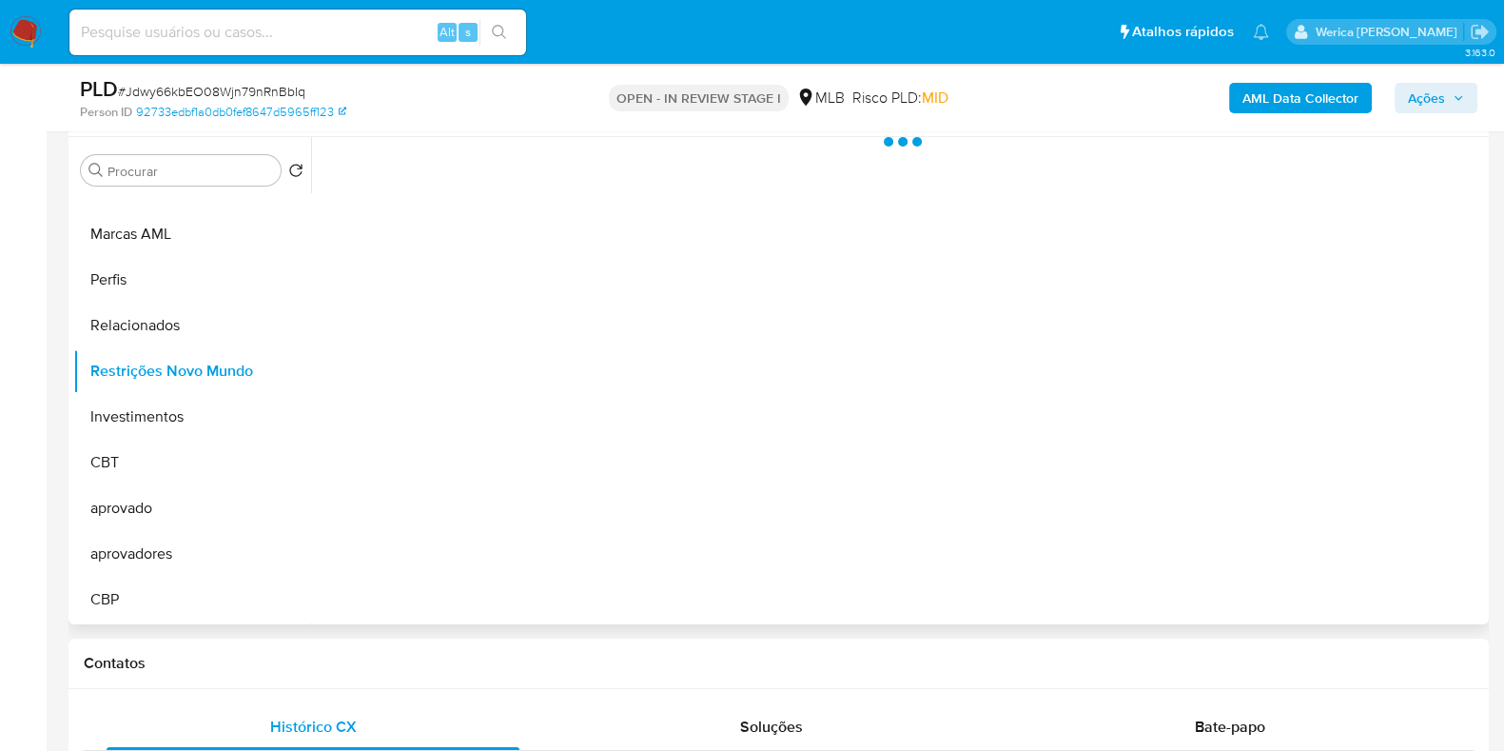
click at [466, 317] on div at bounding box center [897, 380] width 1173 height 487
click at [528, 225] on div at bounding box center [897, 380] width 1173 height 487
click at [525, 207] on div at bounding box center [897, 380] width 1173 height 487
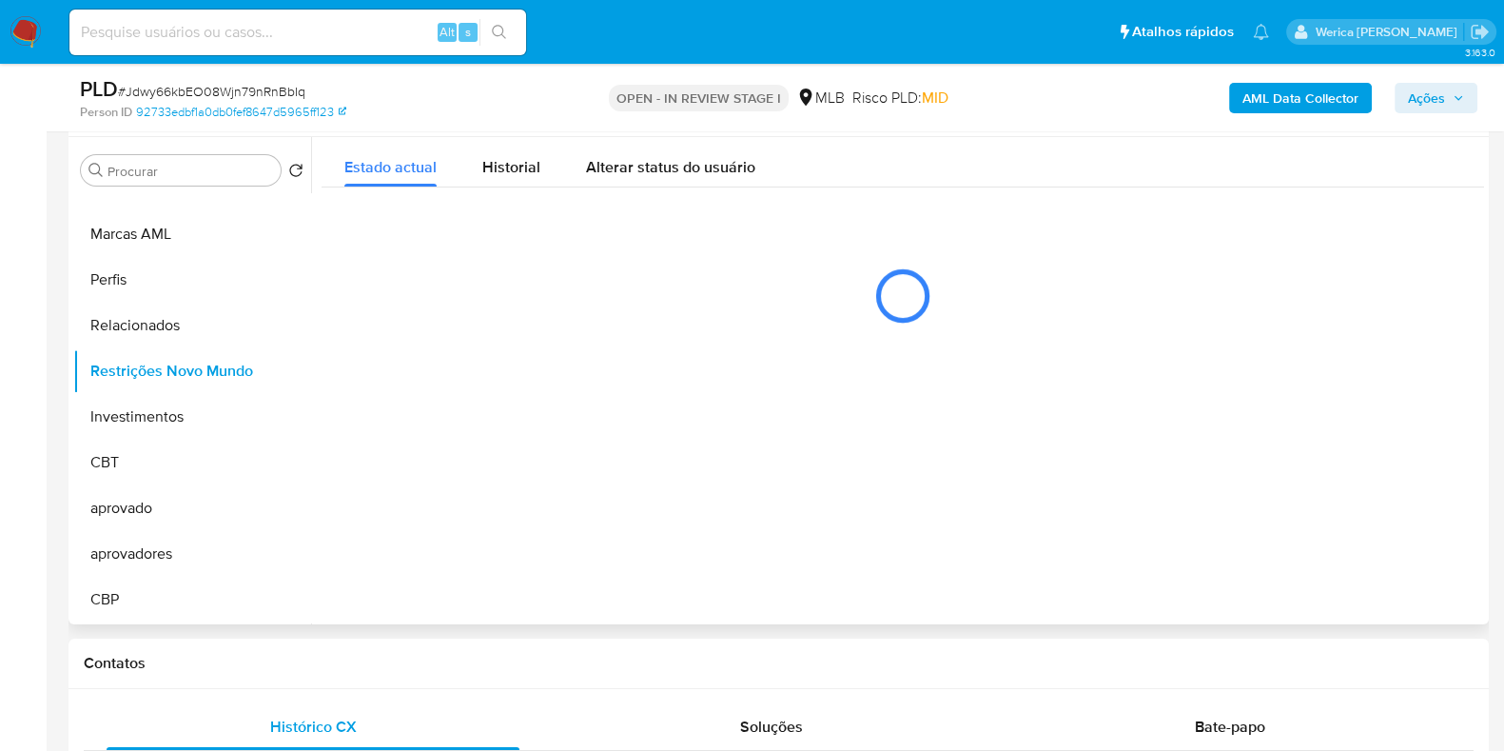
click at [528, 190] on div at bounding box center [897, 380] width 1173 height 487
click at [534, 164] on span "Historial" at bounding box center [511, 167] width 58 height 22
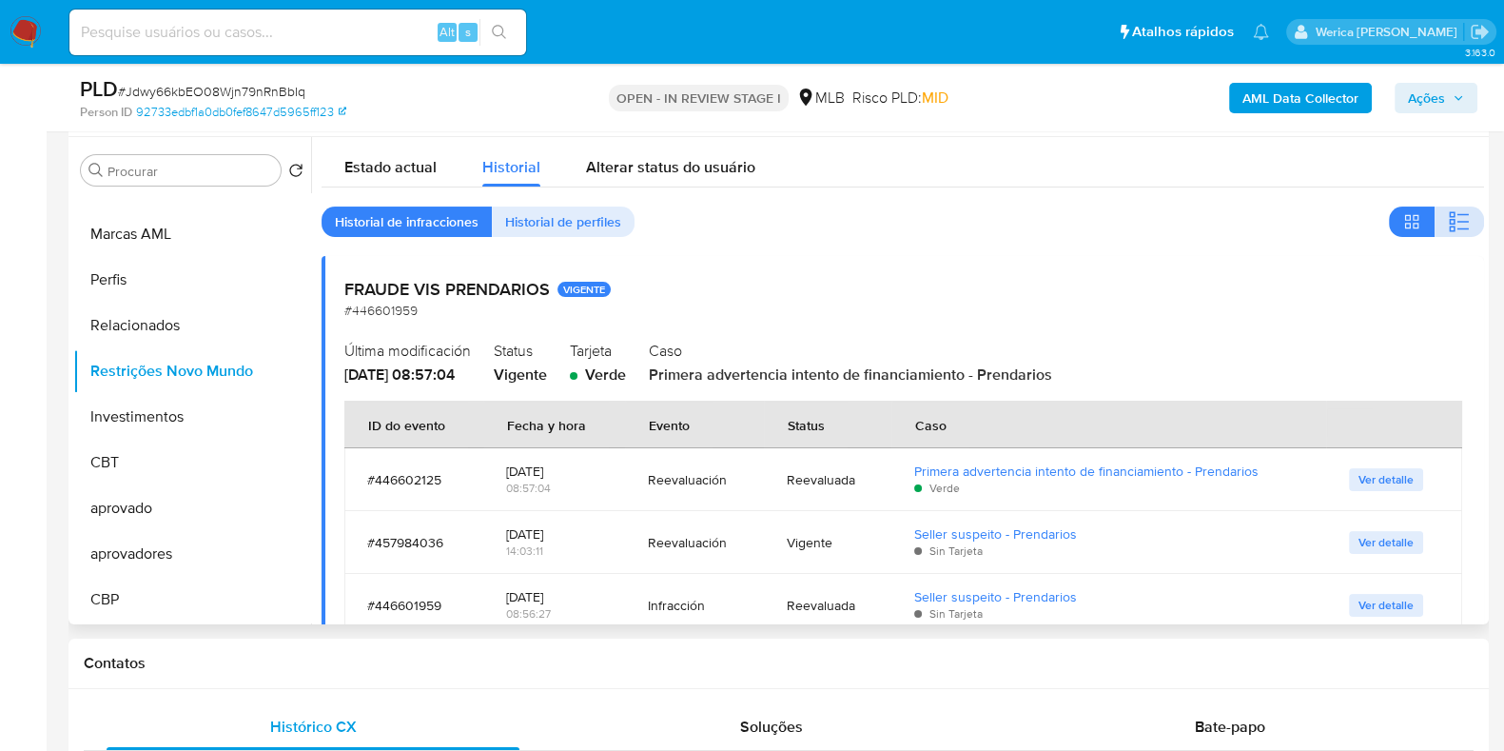
click at [1449, 226] on icon "button" at bounding box center [1452, 229] width 6 height 6
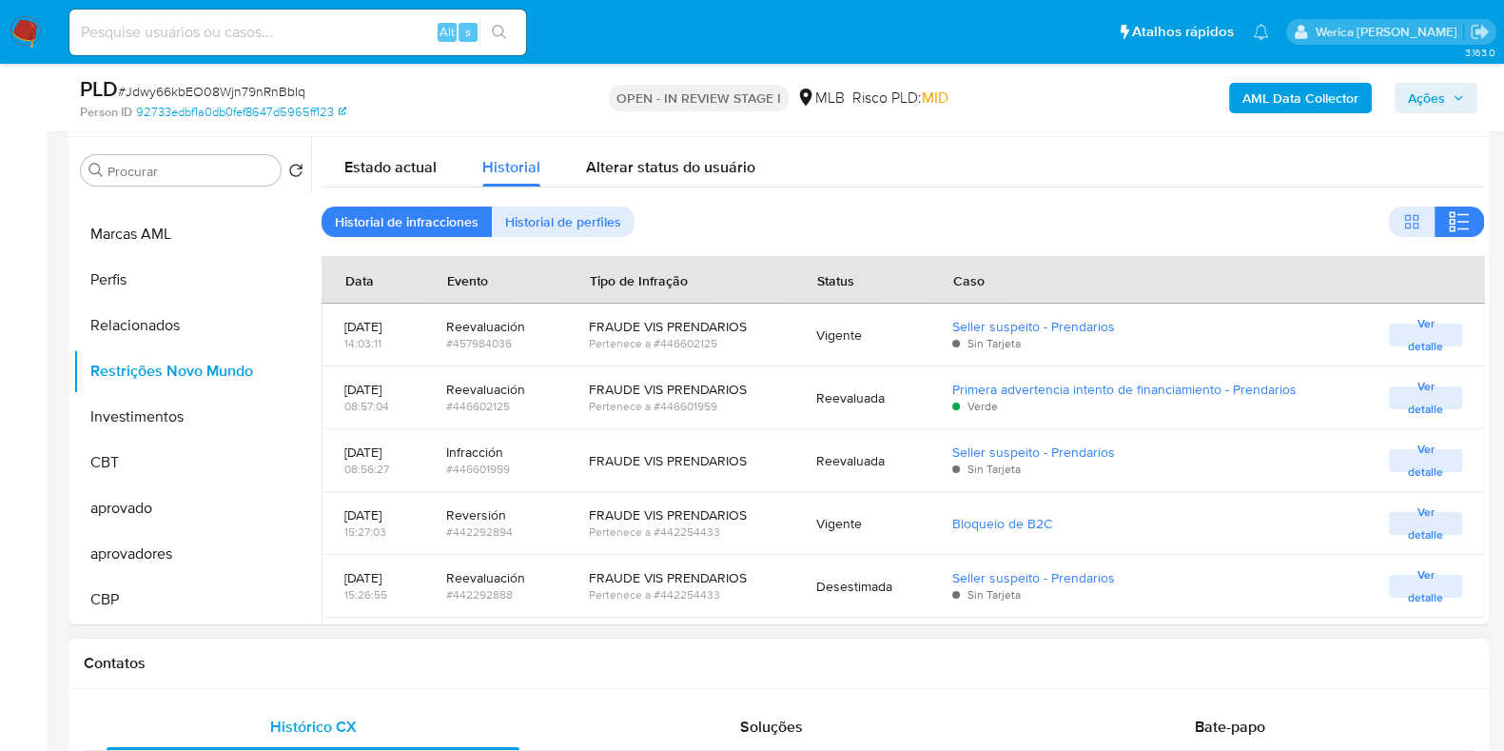
click at [1428, 657] on h1 "Contatos" at bounding box center [779, 663] width 1390 height 19
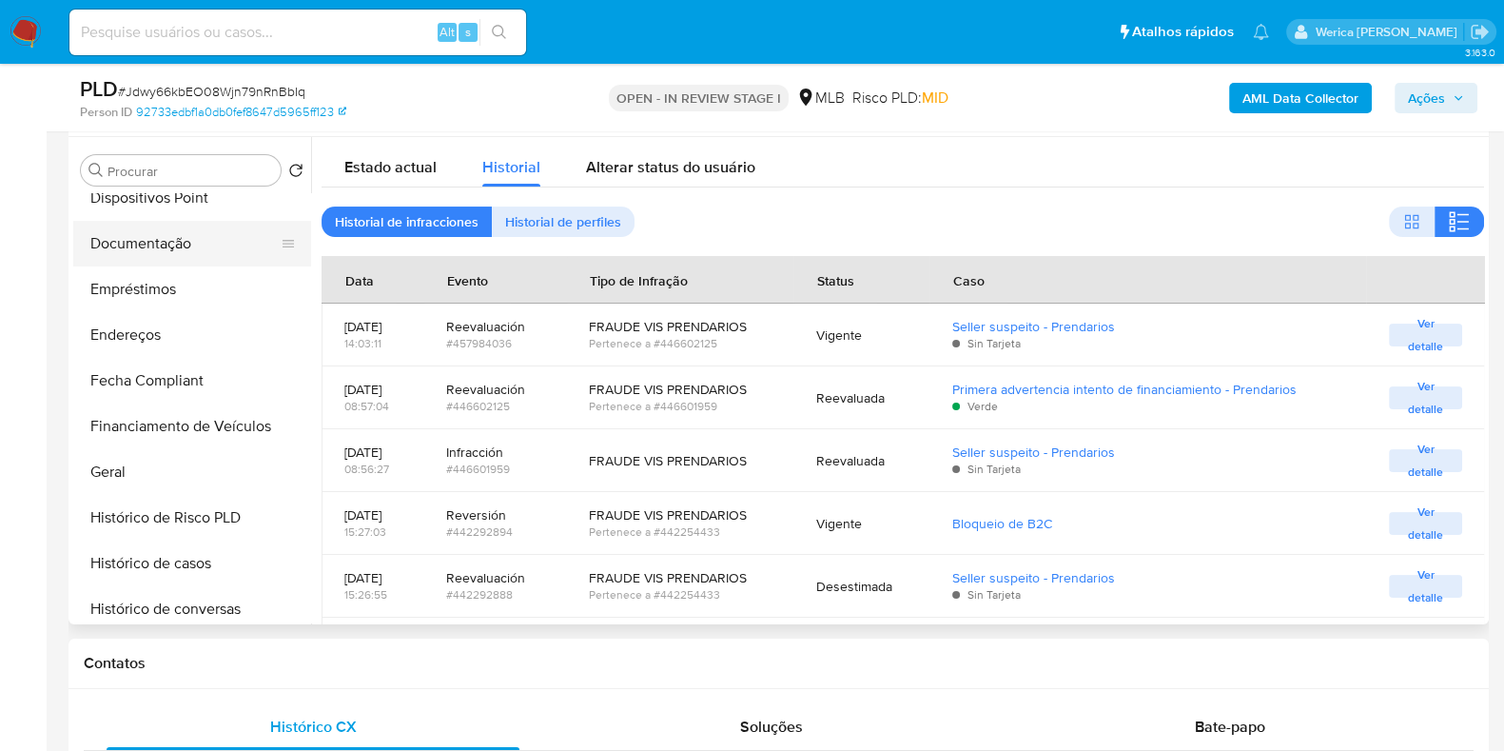
scroll to position [199, 0]
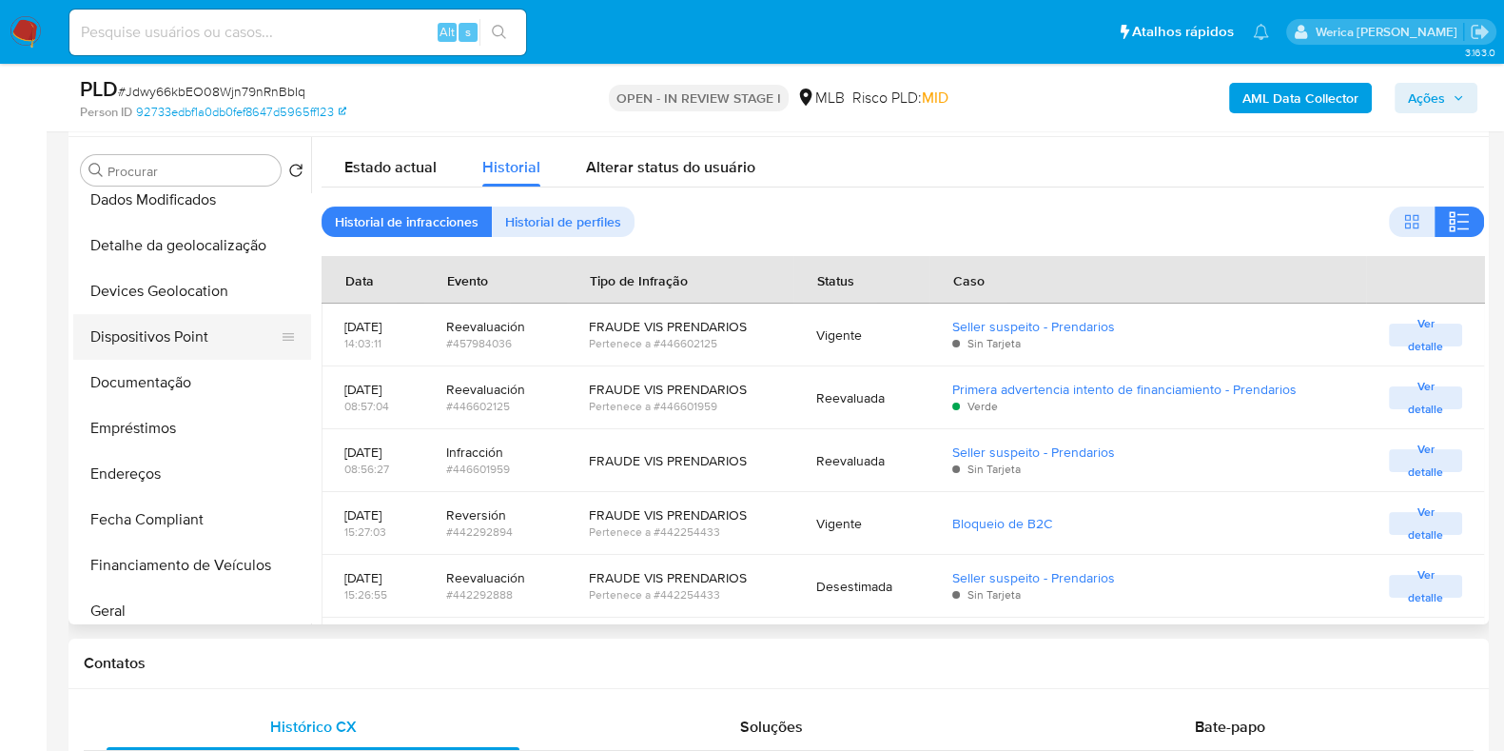
click at [180, 335] on button "Dispositivos Point" at bounding box center [184, 337] width 223 height 46
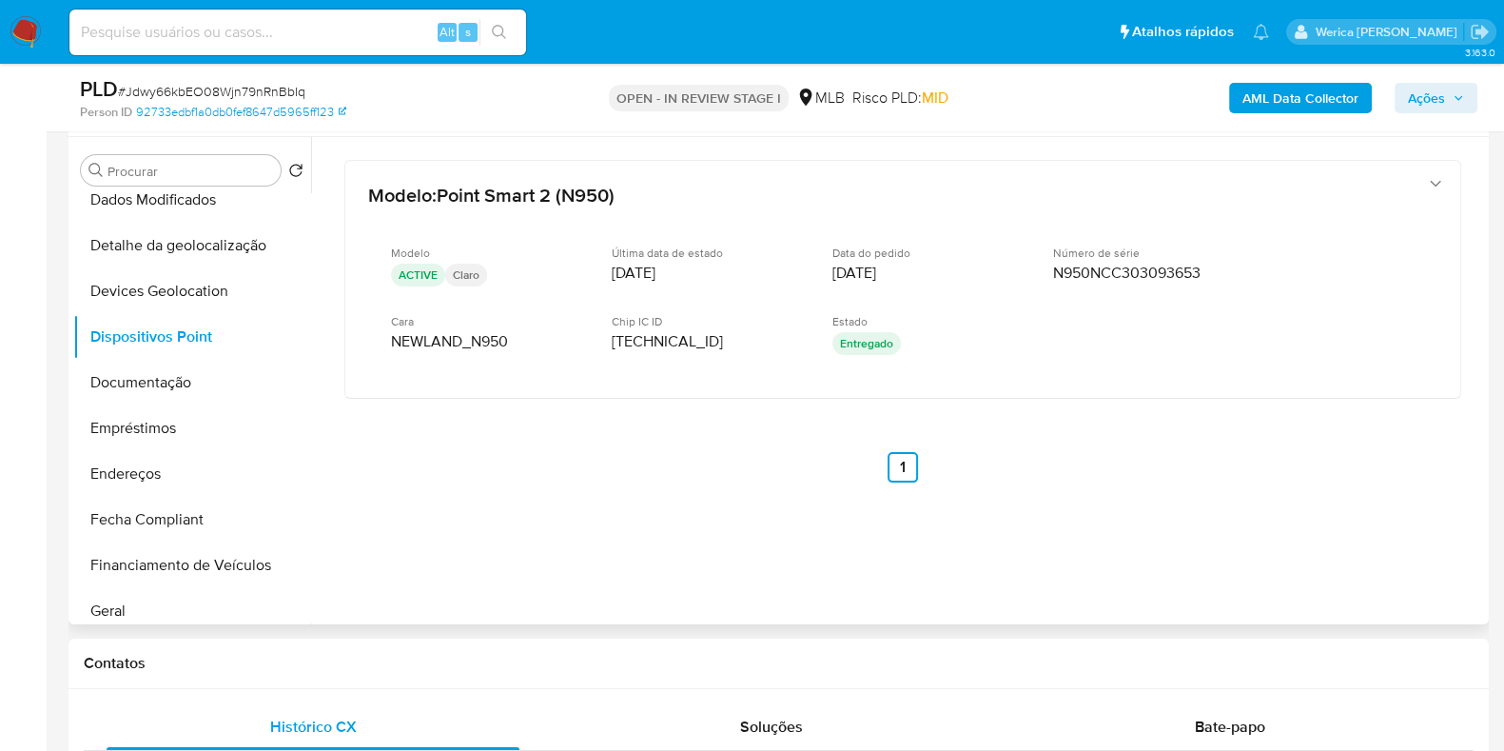
click at [1134, 577] on div at bounding box center [897, 380] width 1173 height 487
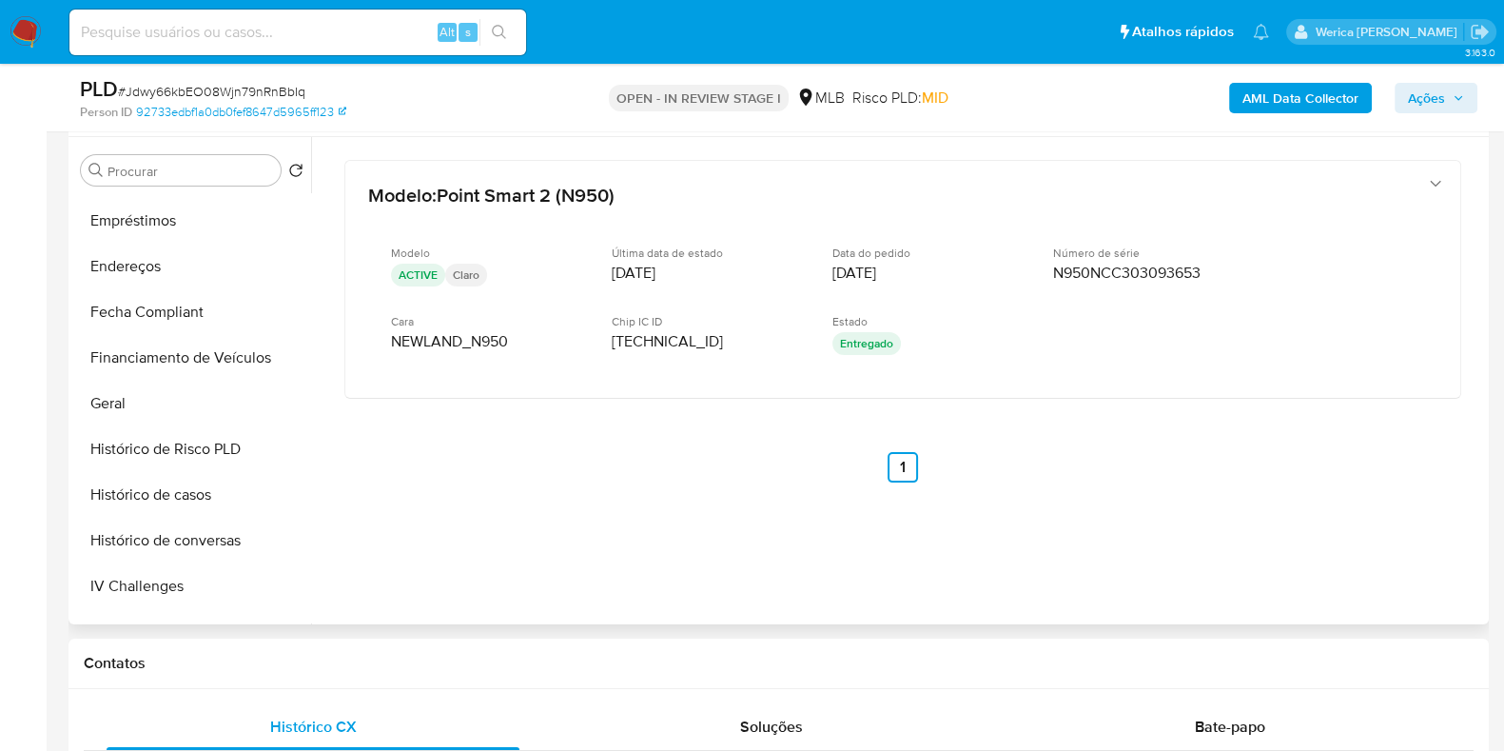
scroll to position [674, 0]
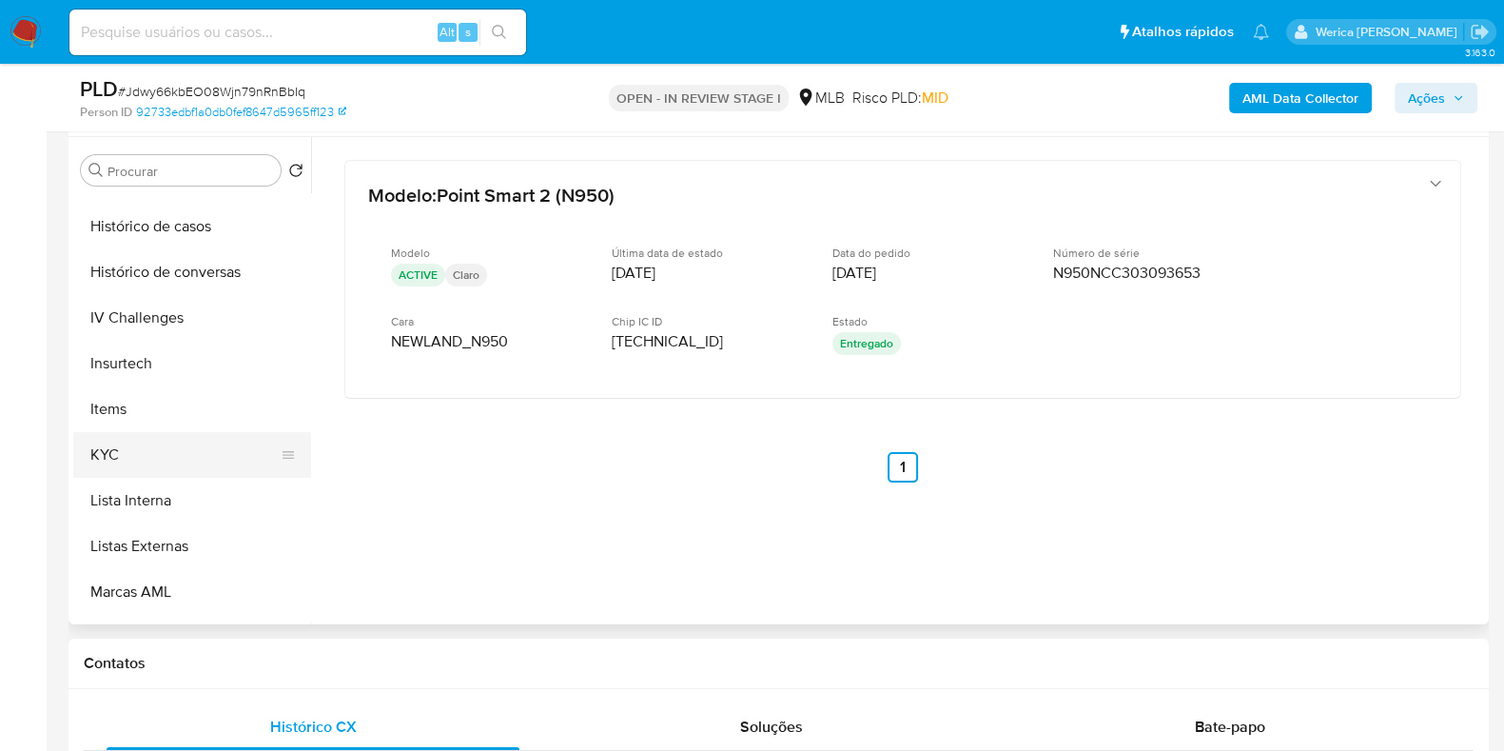
click at [170, 453] on button "KYC" at bounding box center [184, 455] width 223 height 46
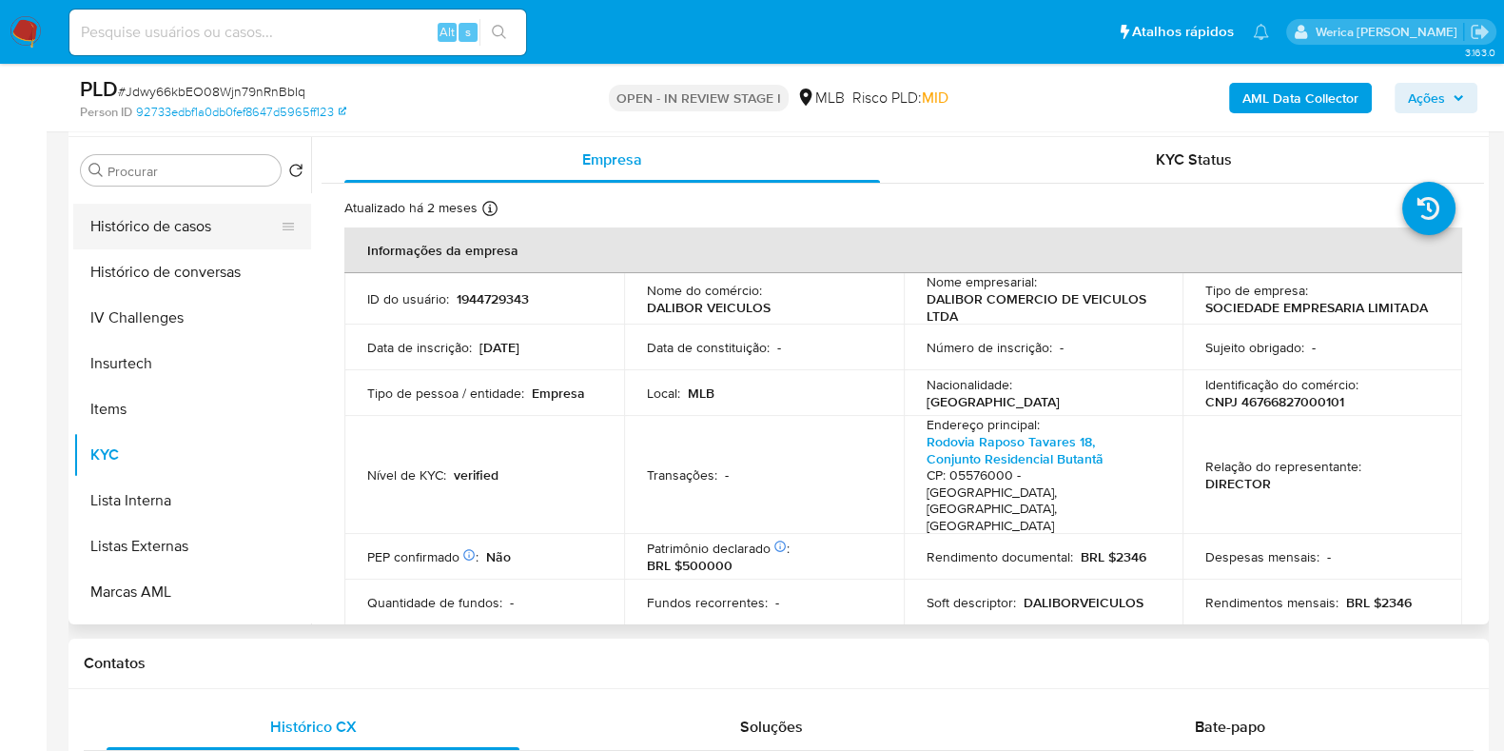
click at [202, 232] on button "Histórico de casos" at bounding box center [184, 227] width 223 height 46
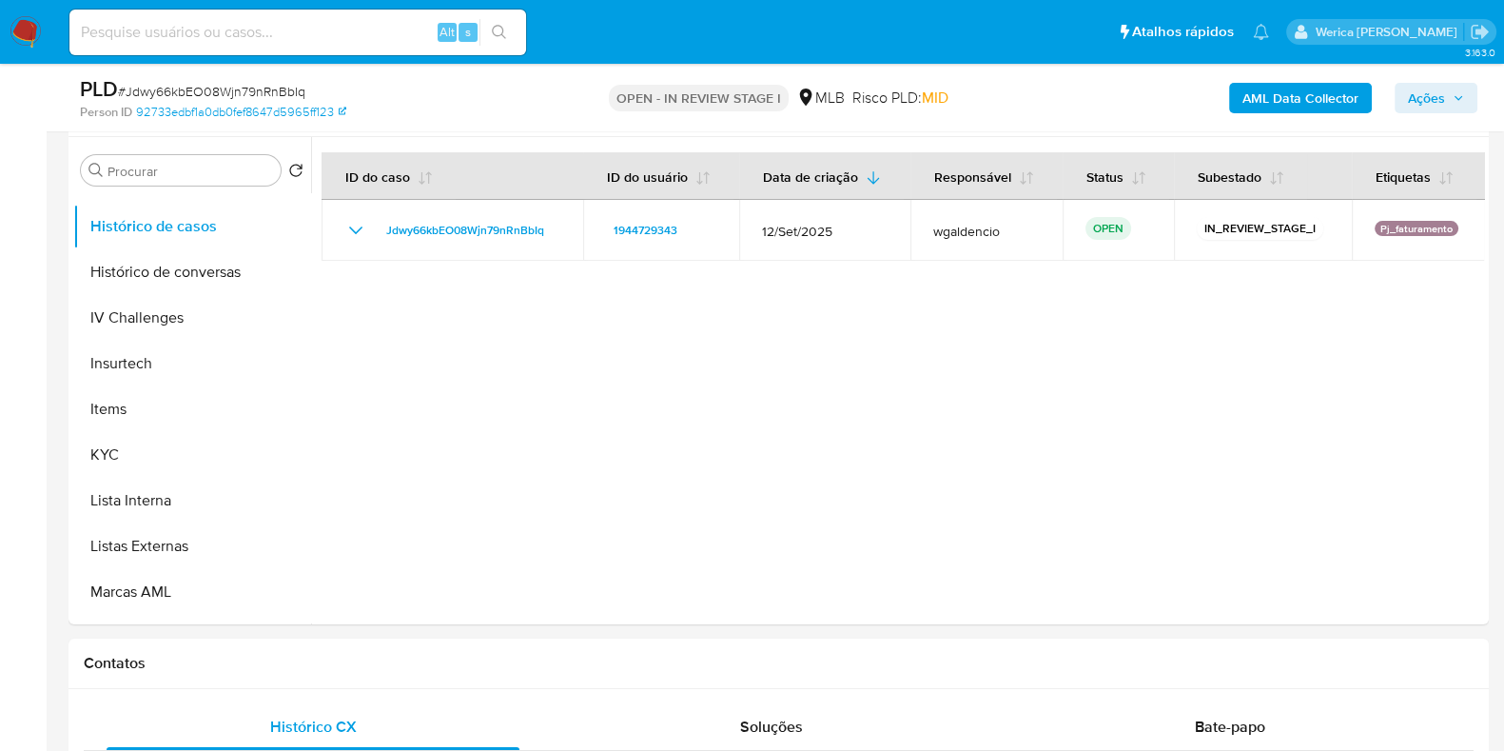
click at [1293, 73] on div "PLD # Jdwy66kbEO08Wjn79nRnBbIq Person ID 92733edbf1a0db0fef8647d5965ff123 OPEN …" at bounding box center [778, 98] width 1420 height 68
click at [1305, 92] on b "AML Data Collector" at bounding box center [1300, 98] width 116 height 30
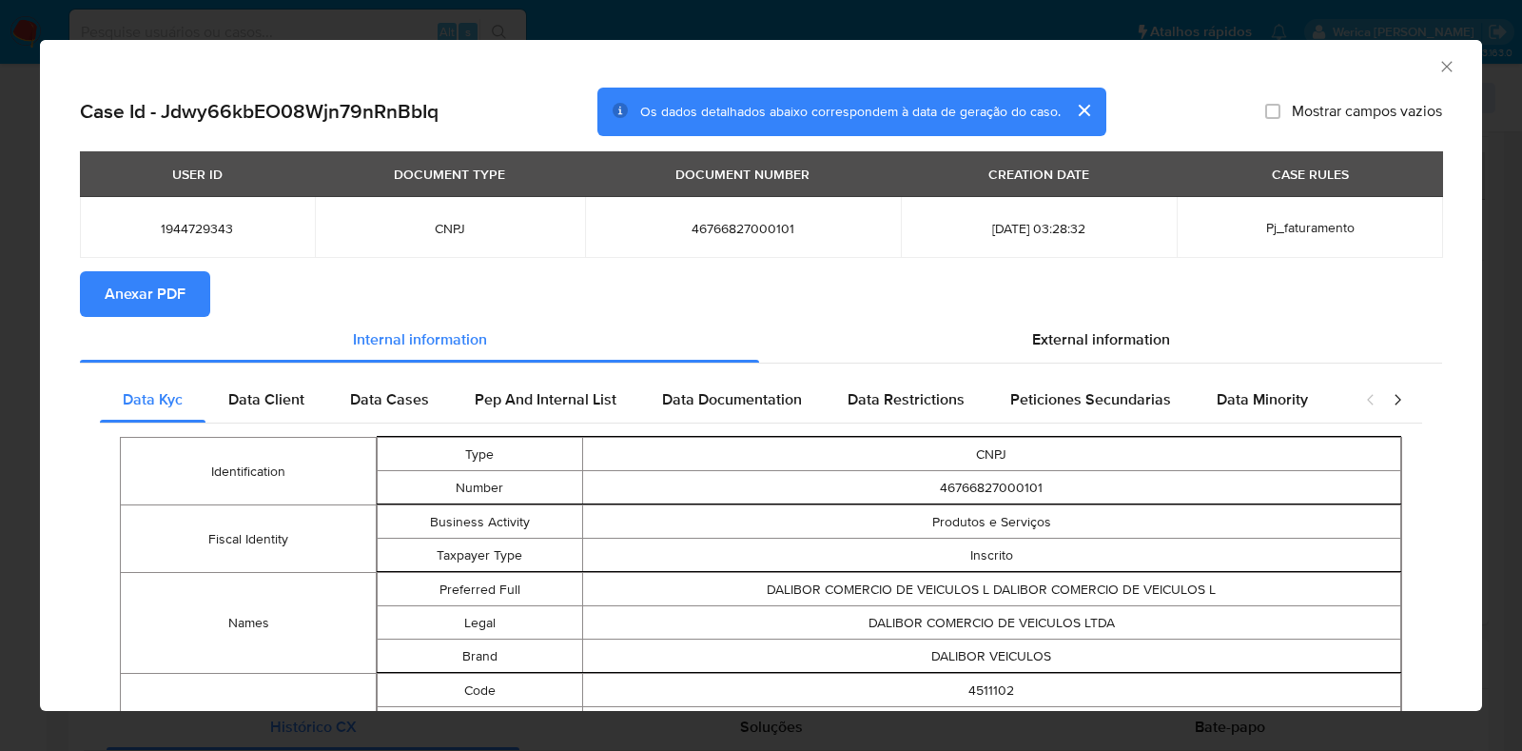
click at [152, 307] on span "Anexar PDF" at bounding box center [145, 294] width 81 height 42
drag, startPoint x: 1431, startPoint y: 63, endPoint x: 1347, endPoint y: 129, distance: 107.0
click at [1437, 64] on icon "Fechar a janela" at bounding box center [1446, 66] width 19 height 19
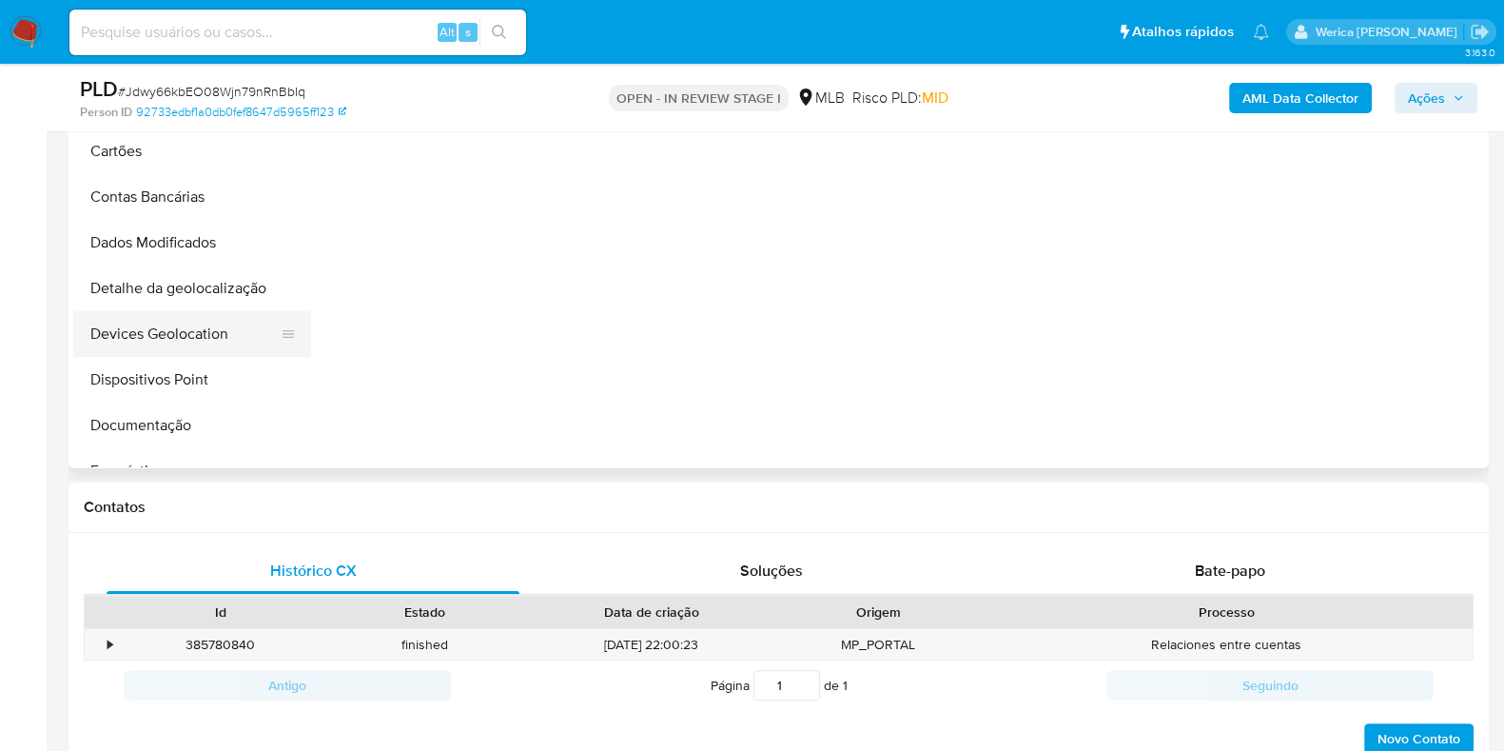
scroll to position [475, 0]
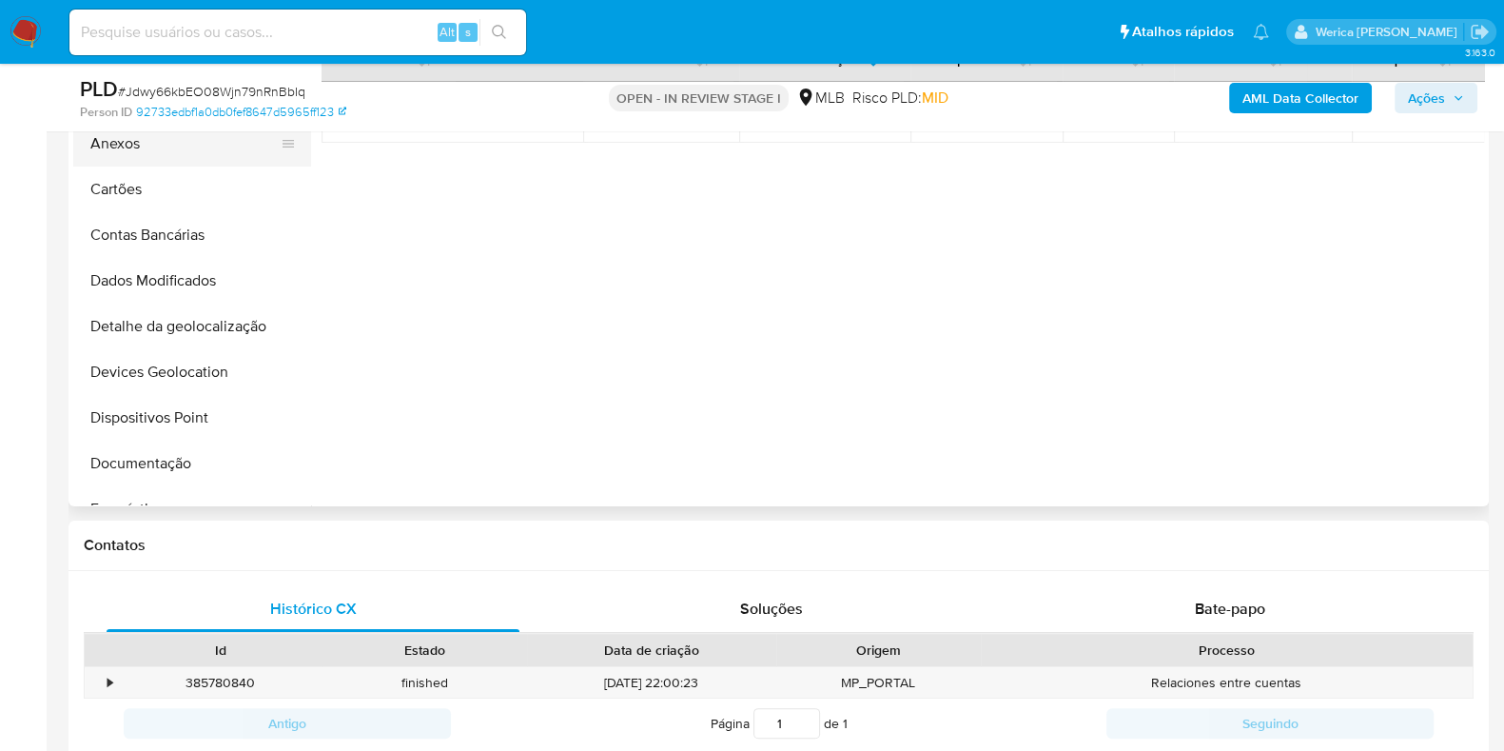
click at [128, 141] on button "Anexos" at bounding box center [184, 144] width 223 height 46
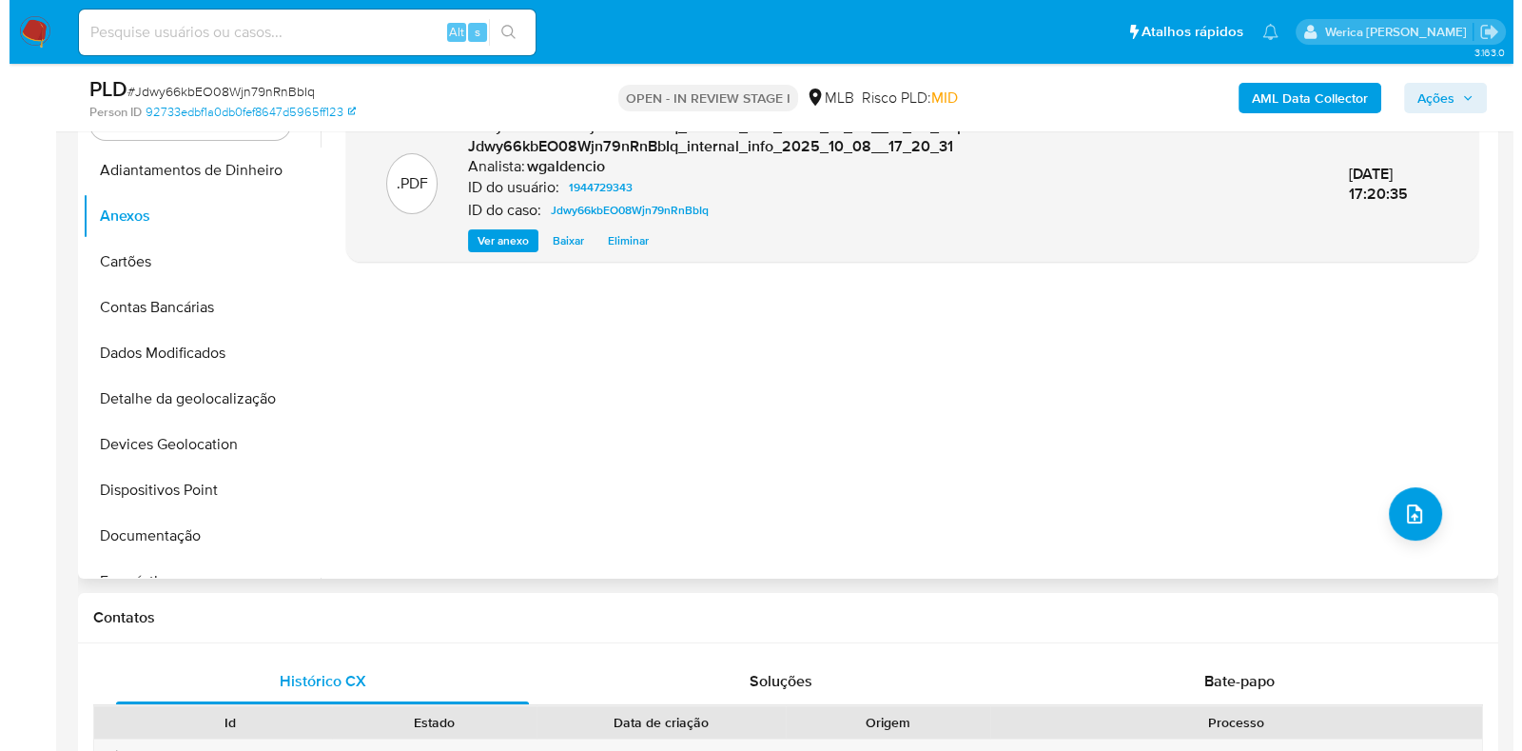
scroll to position [357, 0]
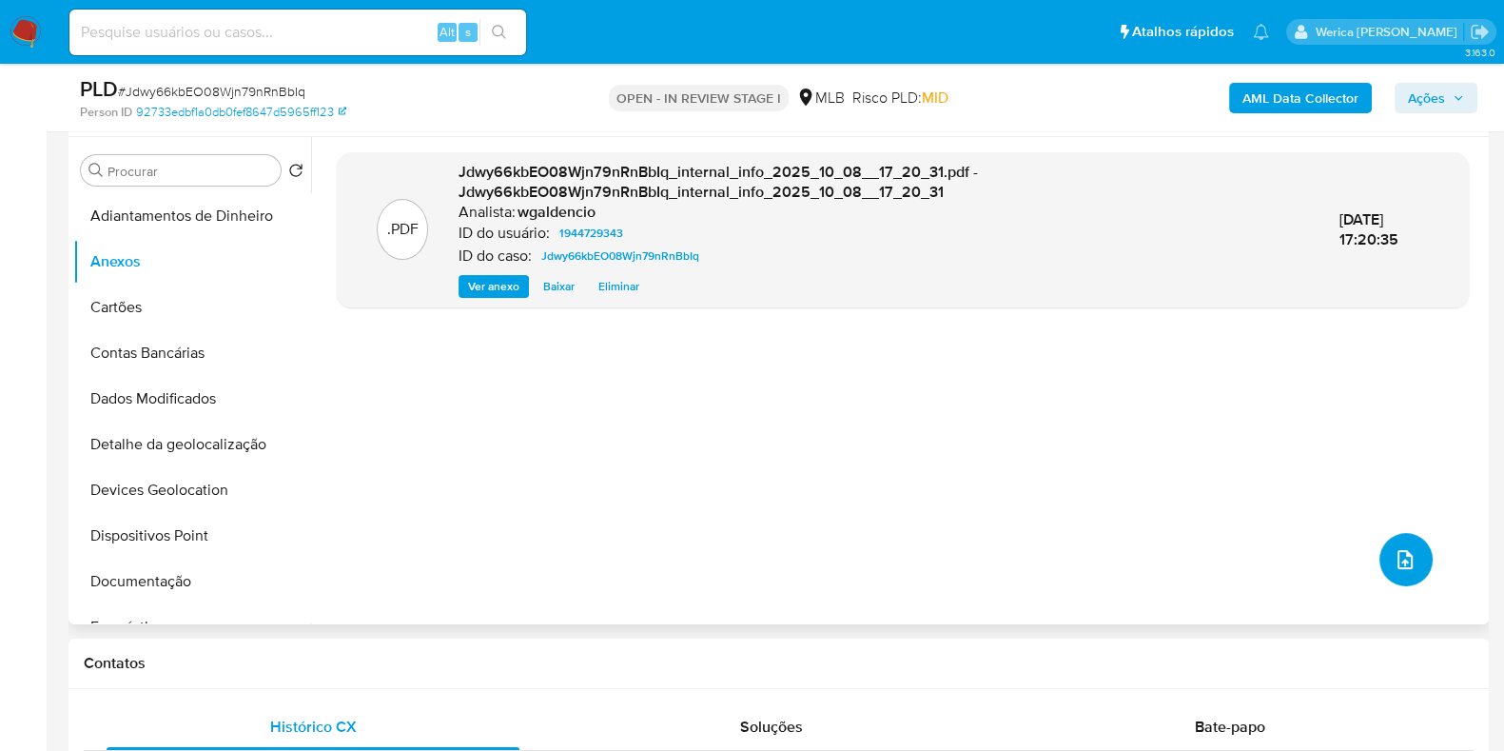
click at [1402, 556] on icon "upload-file" at bounding box center [1404, 559] width 15 height 19
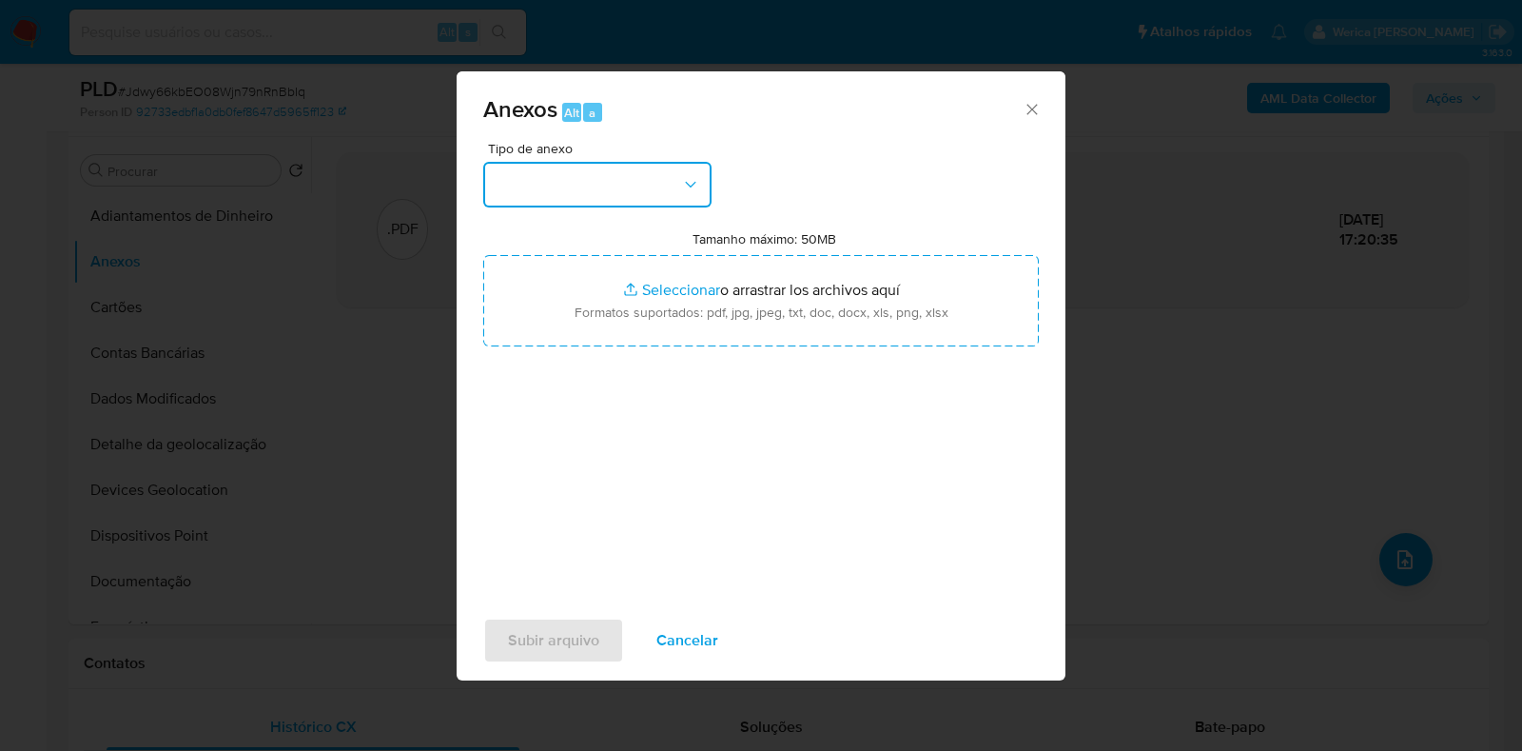
click at [614, 183] on button "button" at bounding box center [597, 185] width 228 height 46
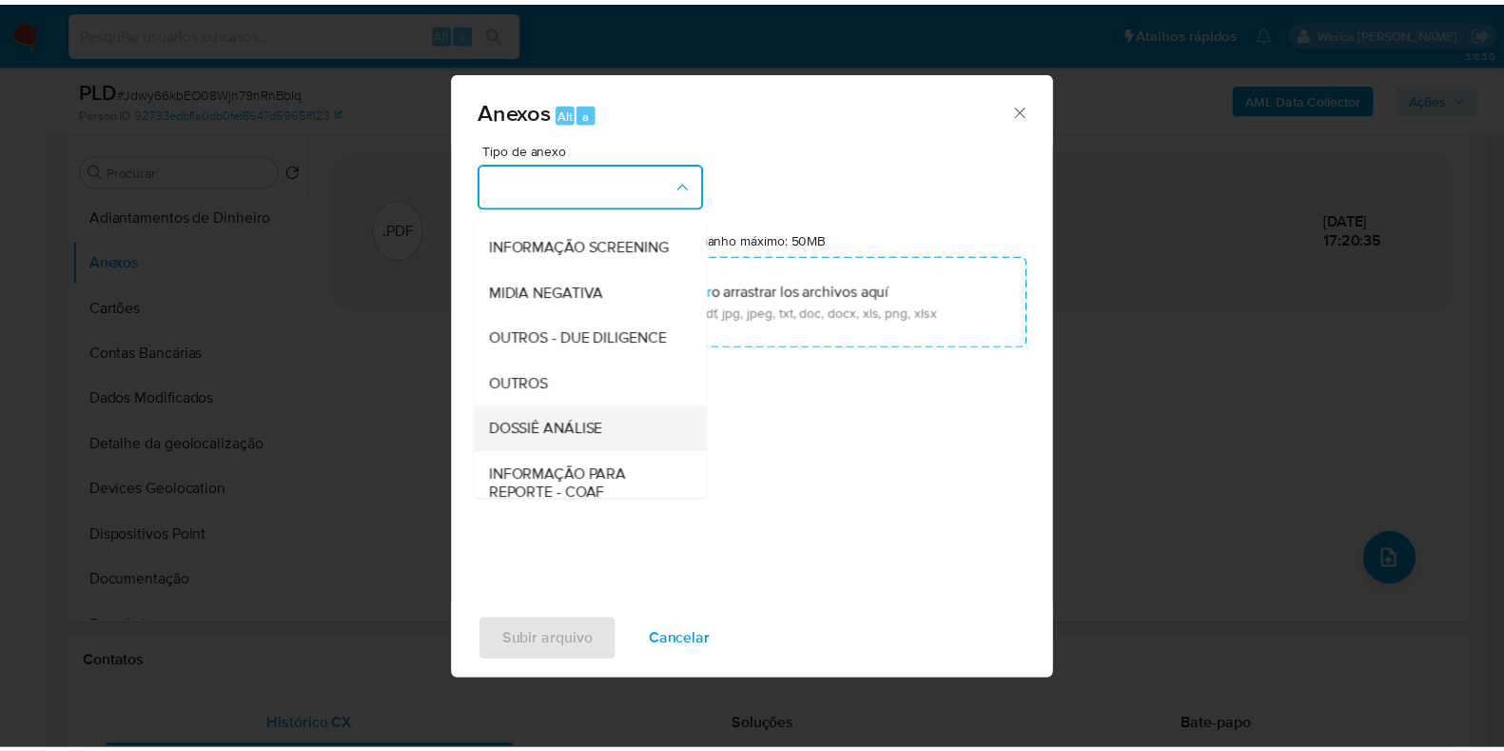
scroll to position [293, 0]
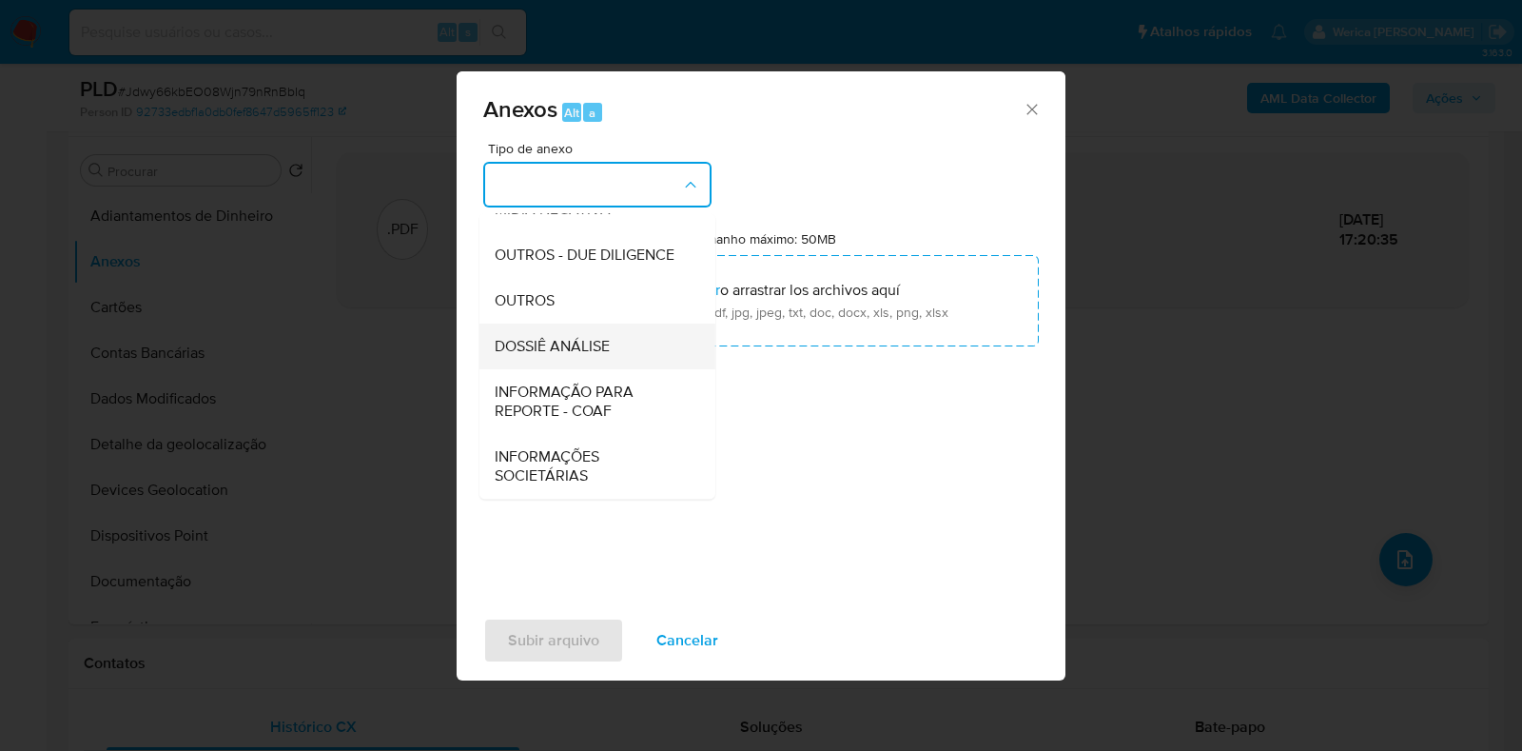
click at [576, 358] on div "DOSSIÊ ANÁLISE" at bounding box center [592, 346] width 194 height 46
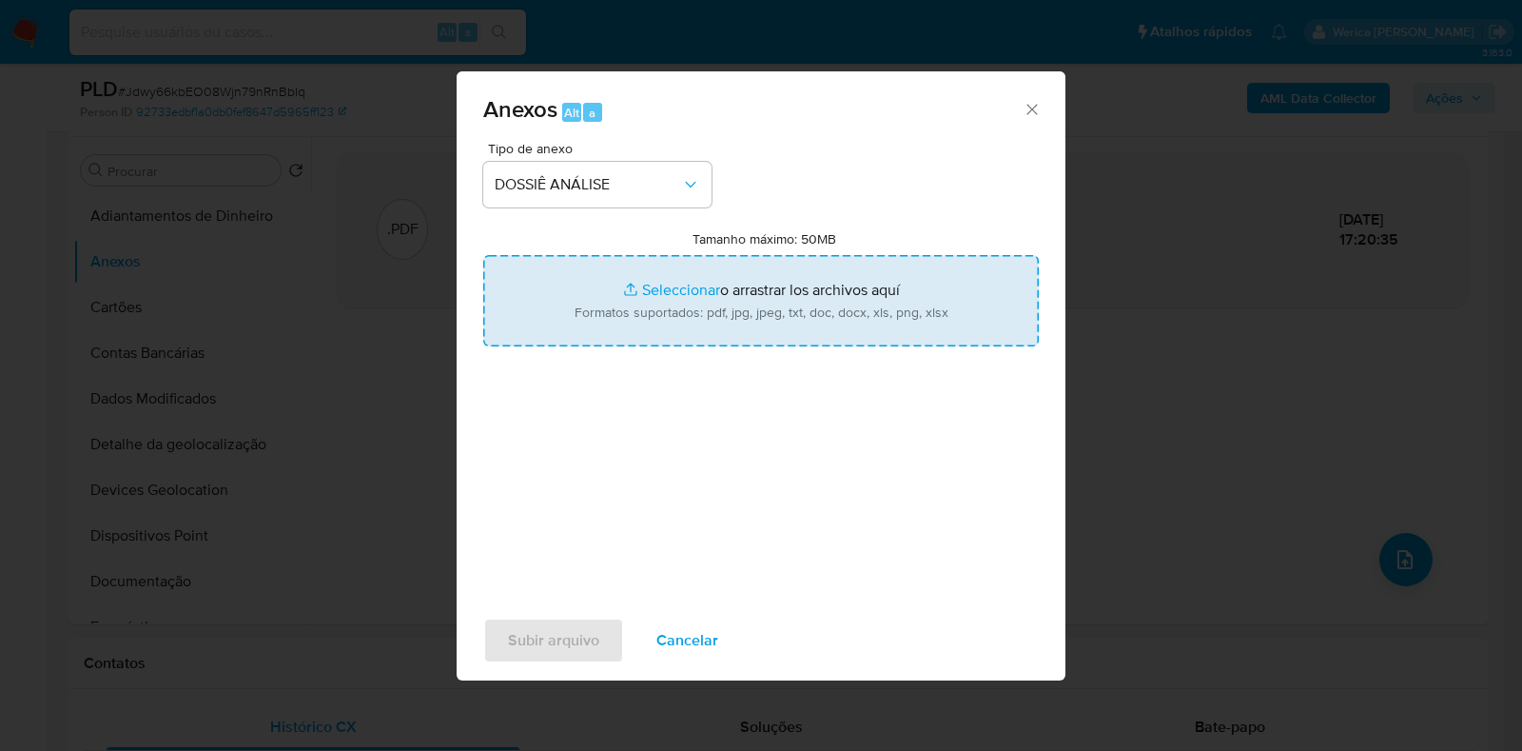
click at [666, 302] on input "Tamanho máximo: 50MB Seleccionar archivos" at bounding box center [761, 300] width 556 height 91
type input "C:\fakepath\SAR - XXXXX - CNPJ 46766827000101 - DALIBOR COMERCIO DE VEICULOS LT…"
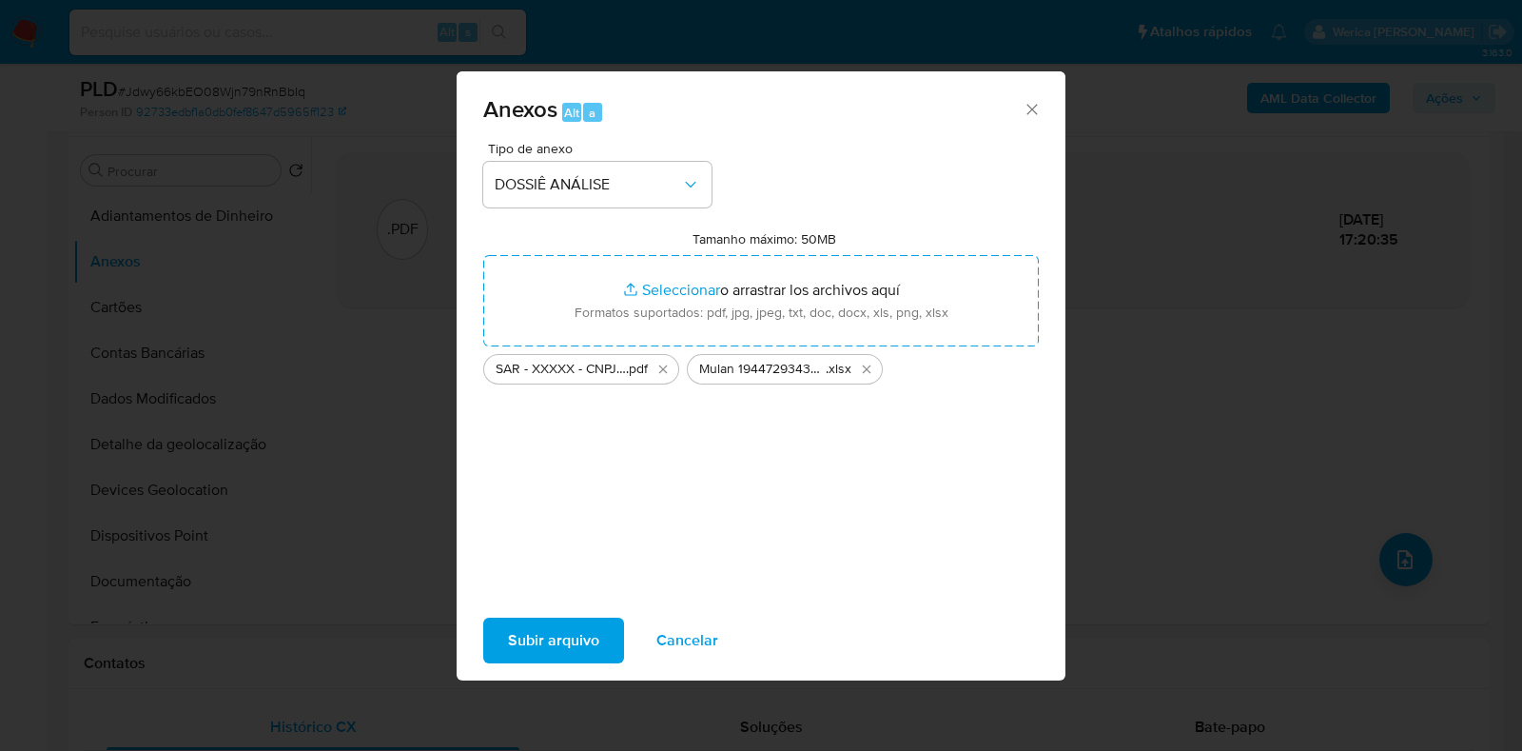
click at [556, 639] on span "Subir arquivo" at bounding box center [553, 640] width 91 height 42
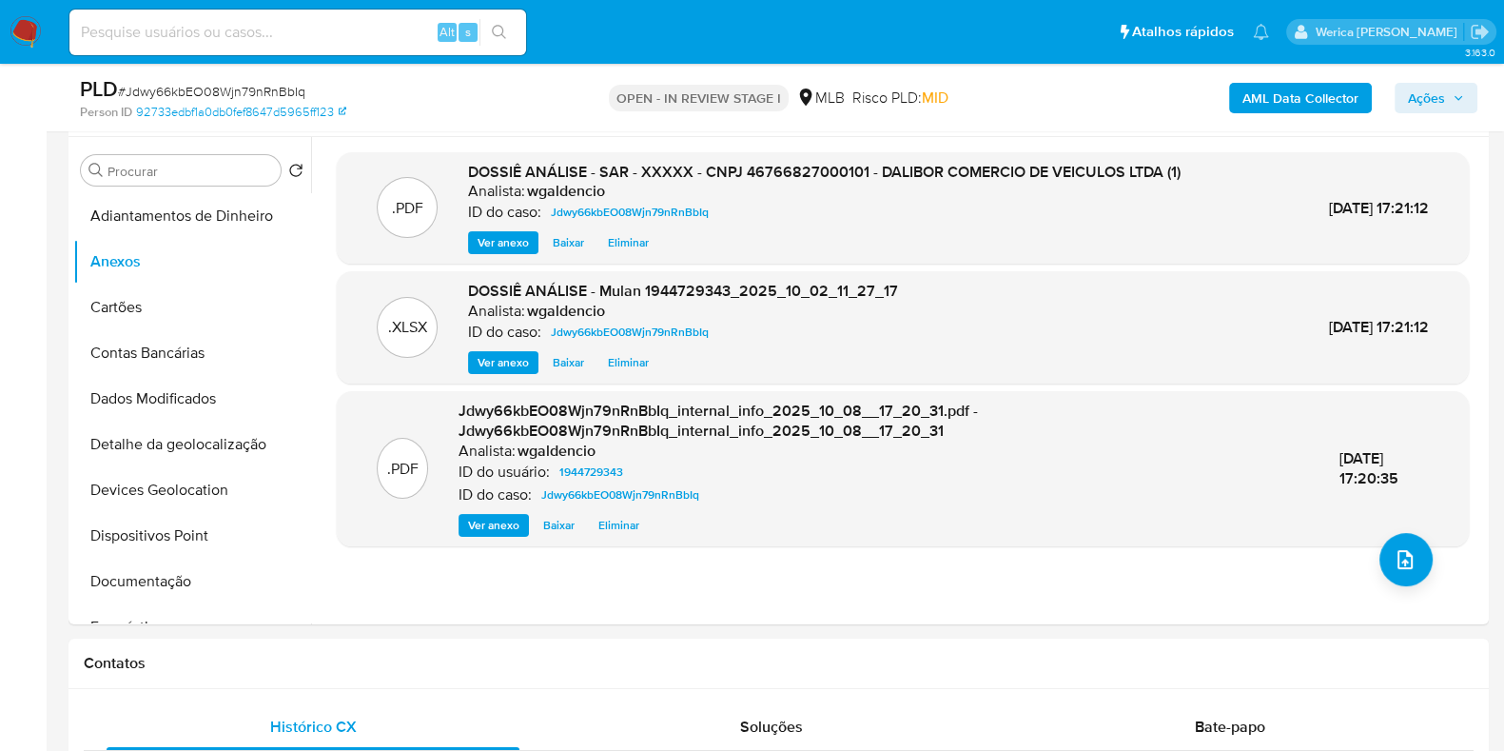
click at [1441, 99] on span "Ações" at bounding box center [1426, 98] width 37 height 30
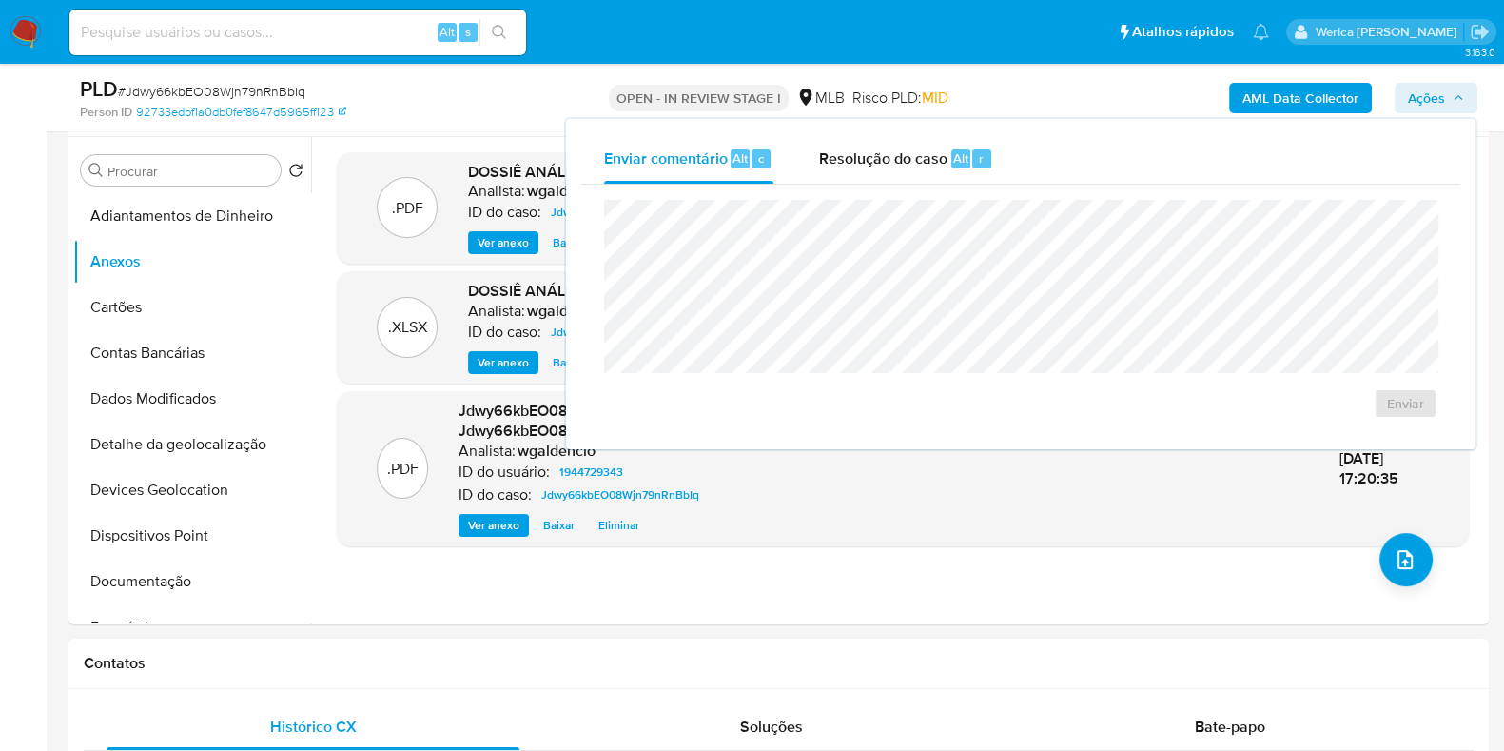
click at [962, 183] on div "Resolução do caso Alt r" at bounding box center [906, 158] width 174 height 49
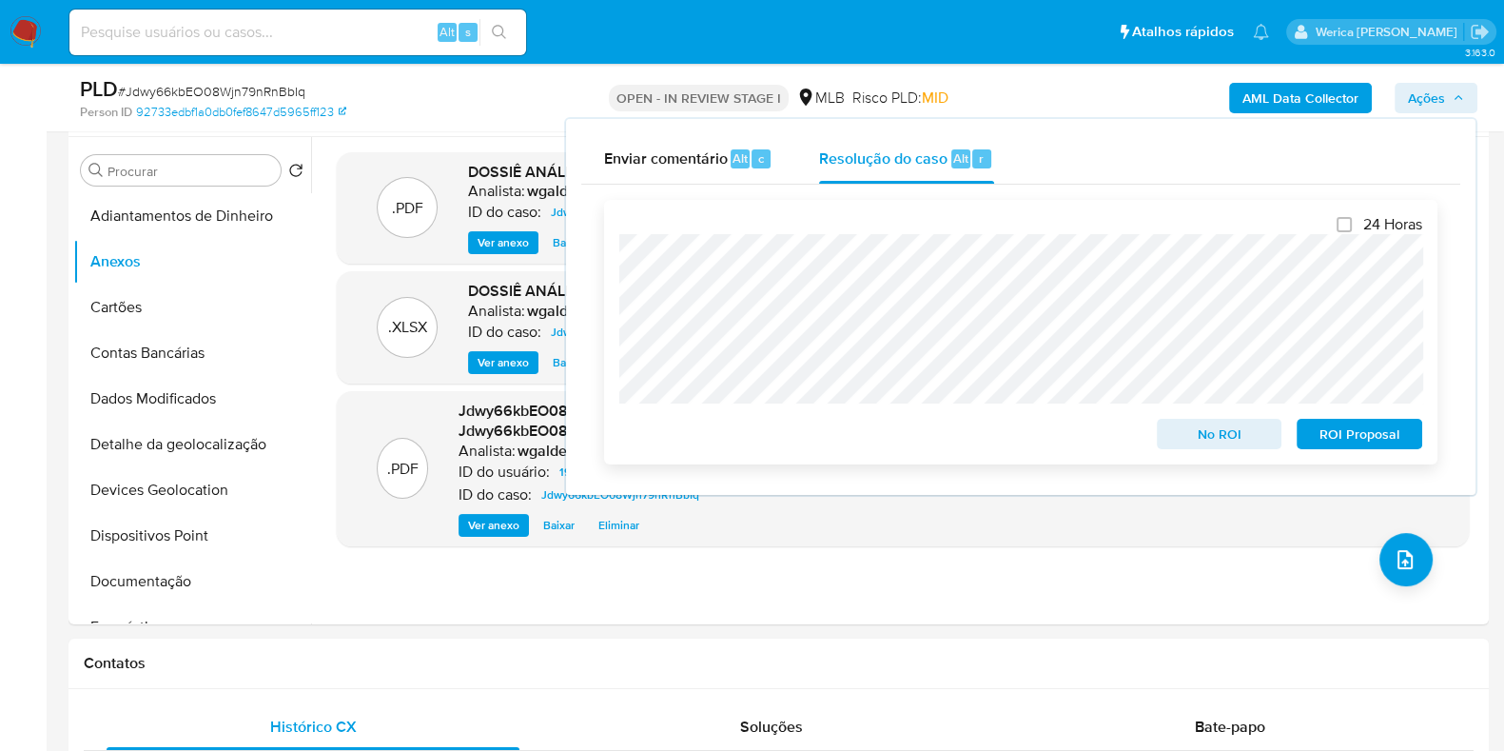
click at [1342, 435] on span "ROI Proposal" at bounding box center [1359, 433] width 99 height 27
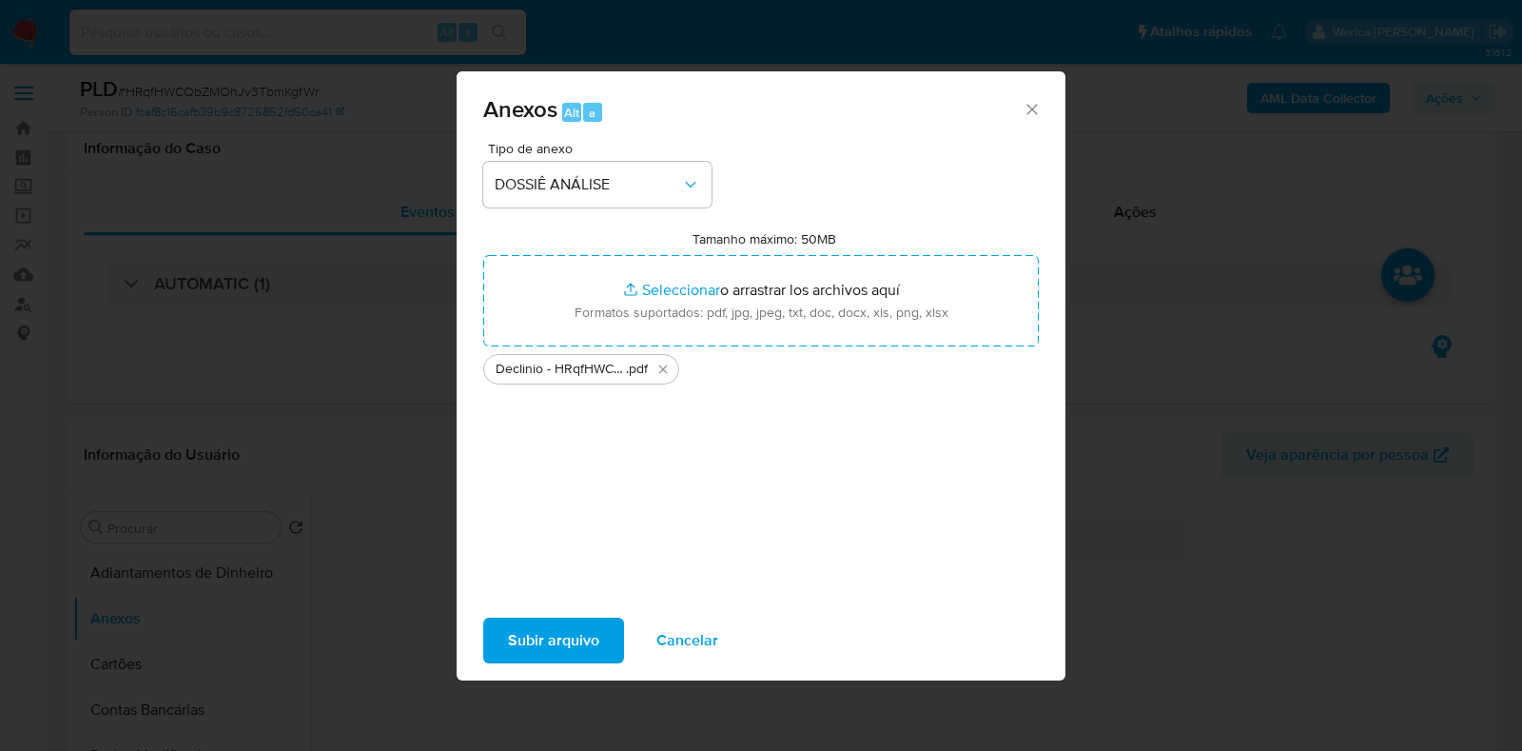
select select "10"
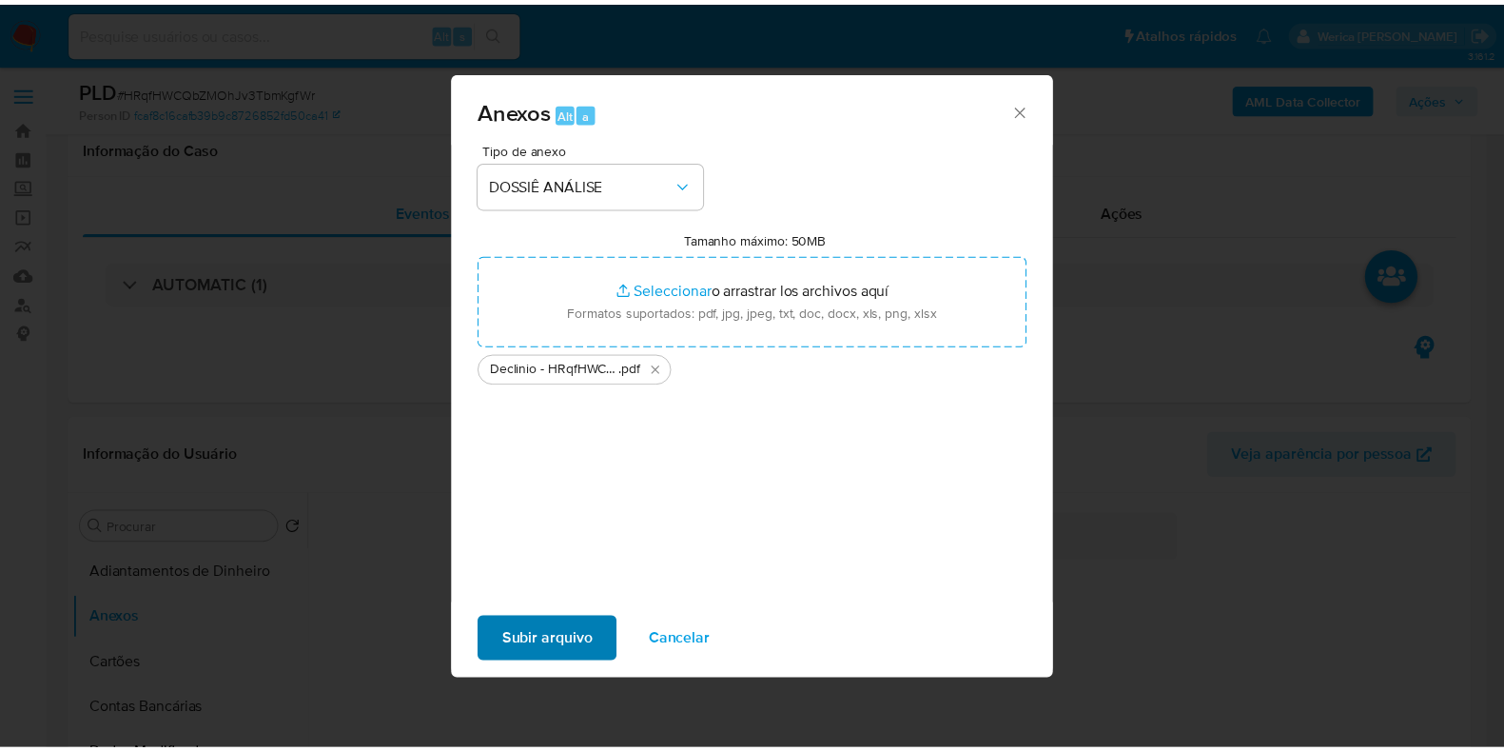
scroll to position [475, 0]
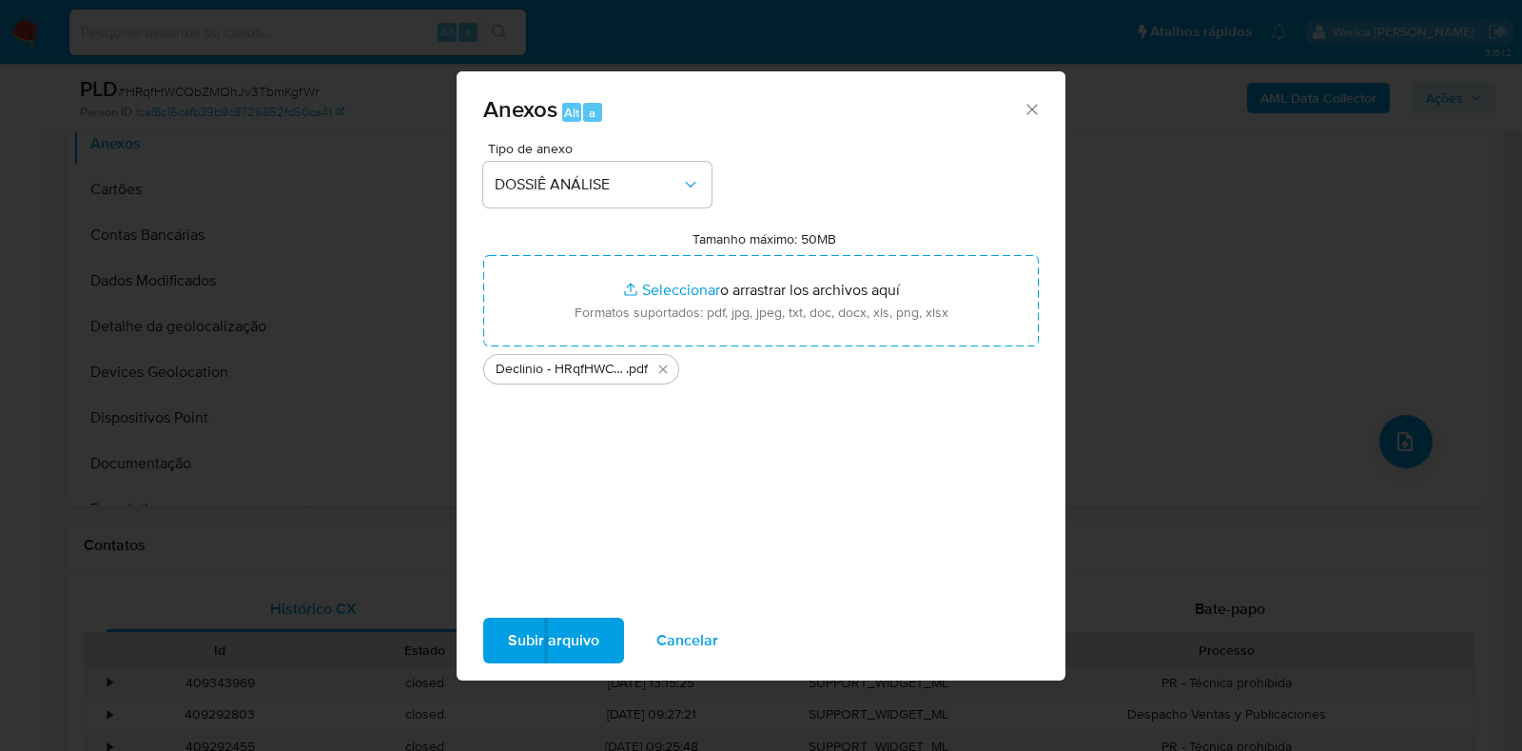
click at [533, 661] on span "Subir arquivo" at bounding box center [553, 640] width 91 height 42
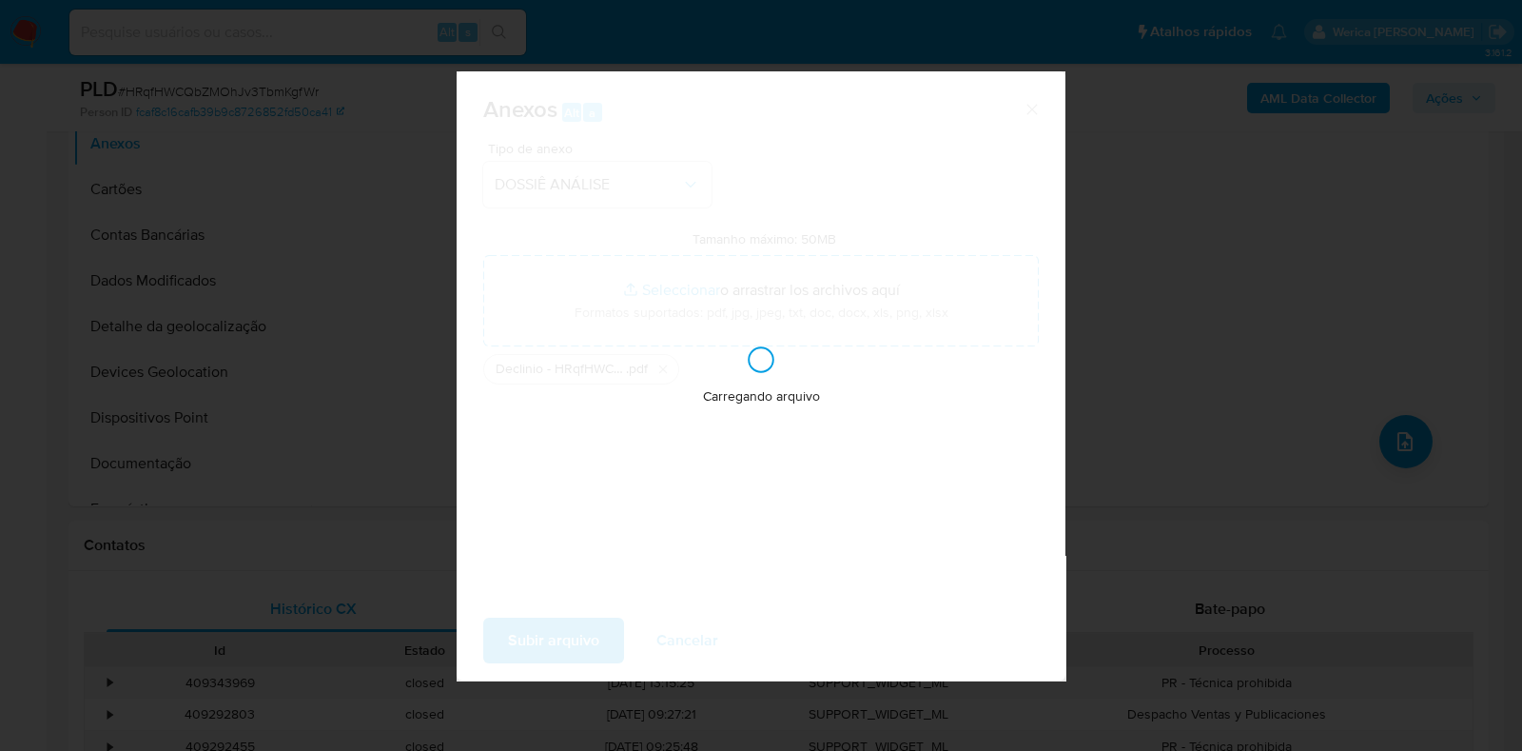
click at [541, 641] on div "Carregando arquivo" at bounding box center [761, 375] width 609 height 609
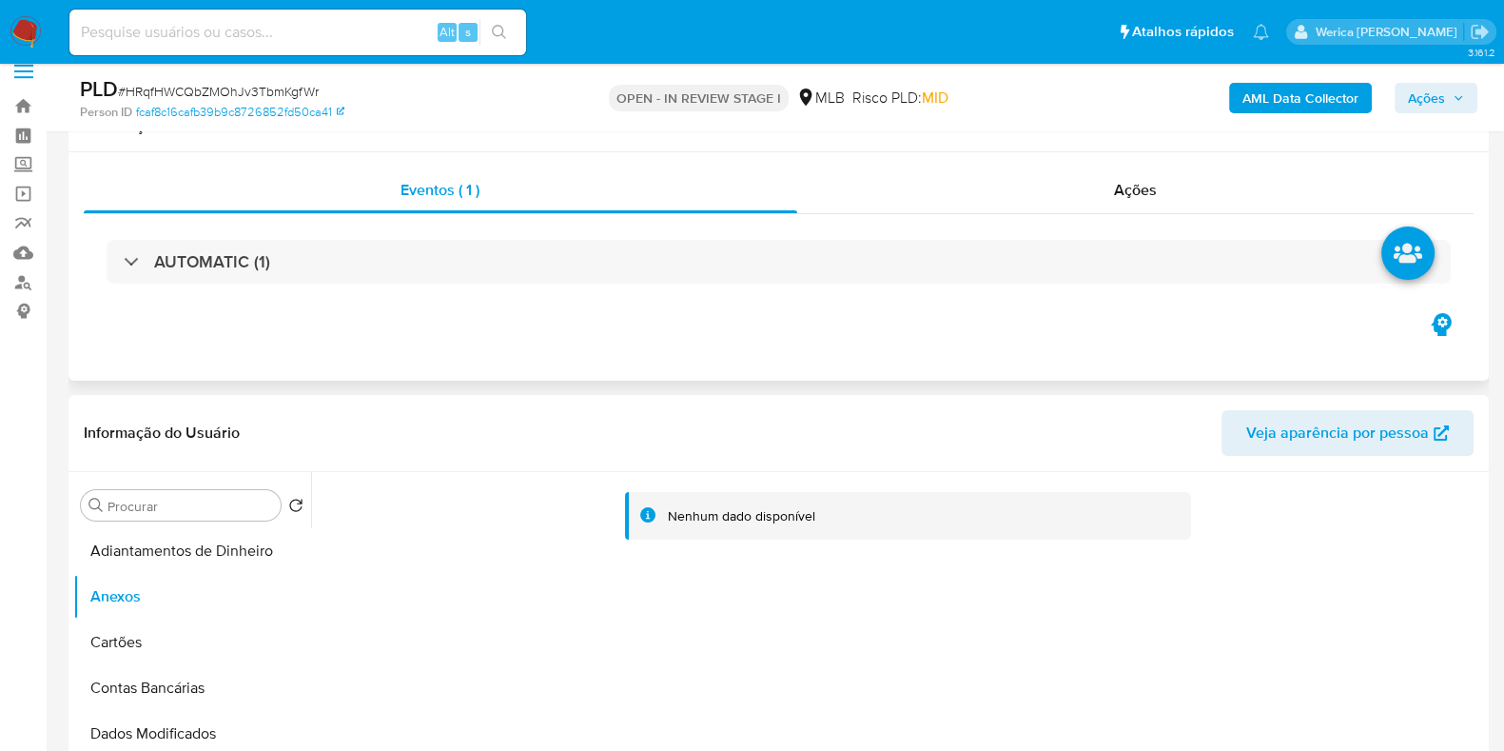
scroll to position [0, 0]
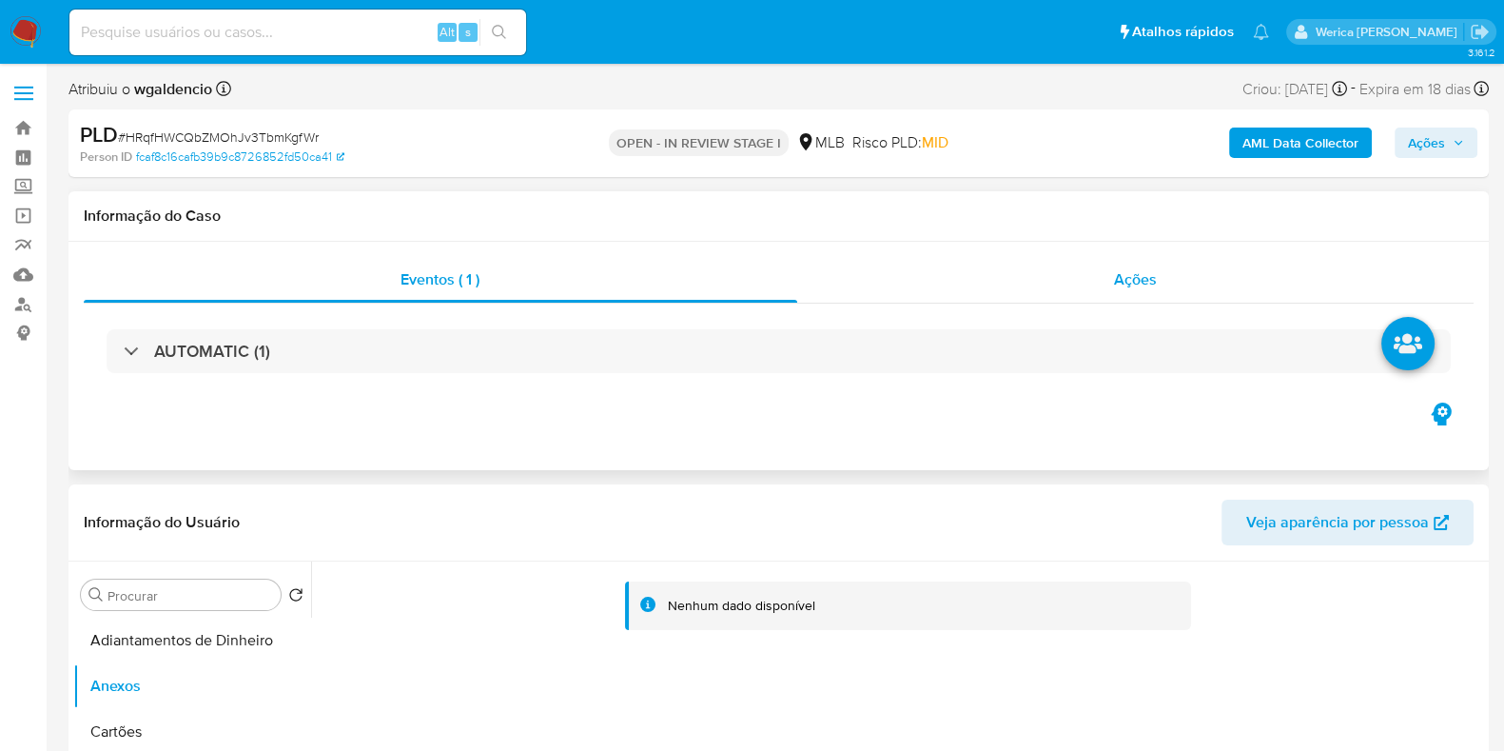
click at [1154, 294] on div "Ações" at bounding box center [1135, 280] width 677 height 46
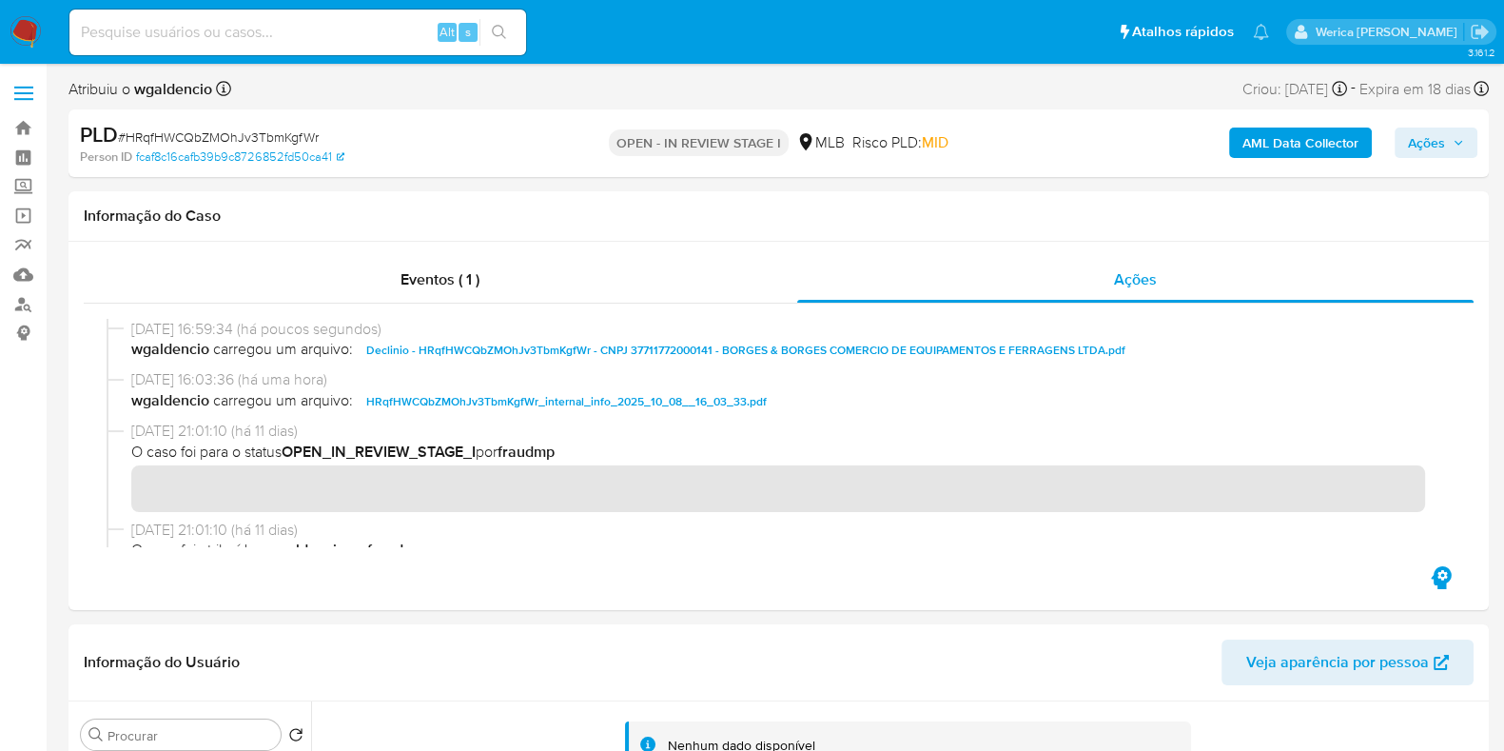
click at [1432, 152] on span "Ações" at bounding box center [1426, 142] width 37 height 30
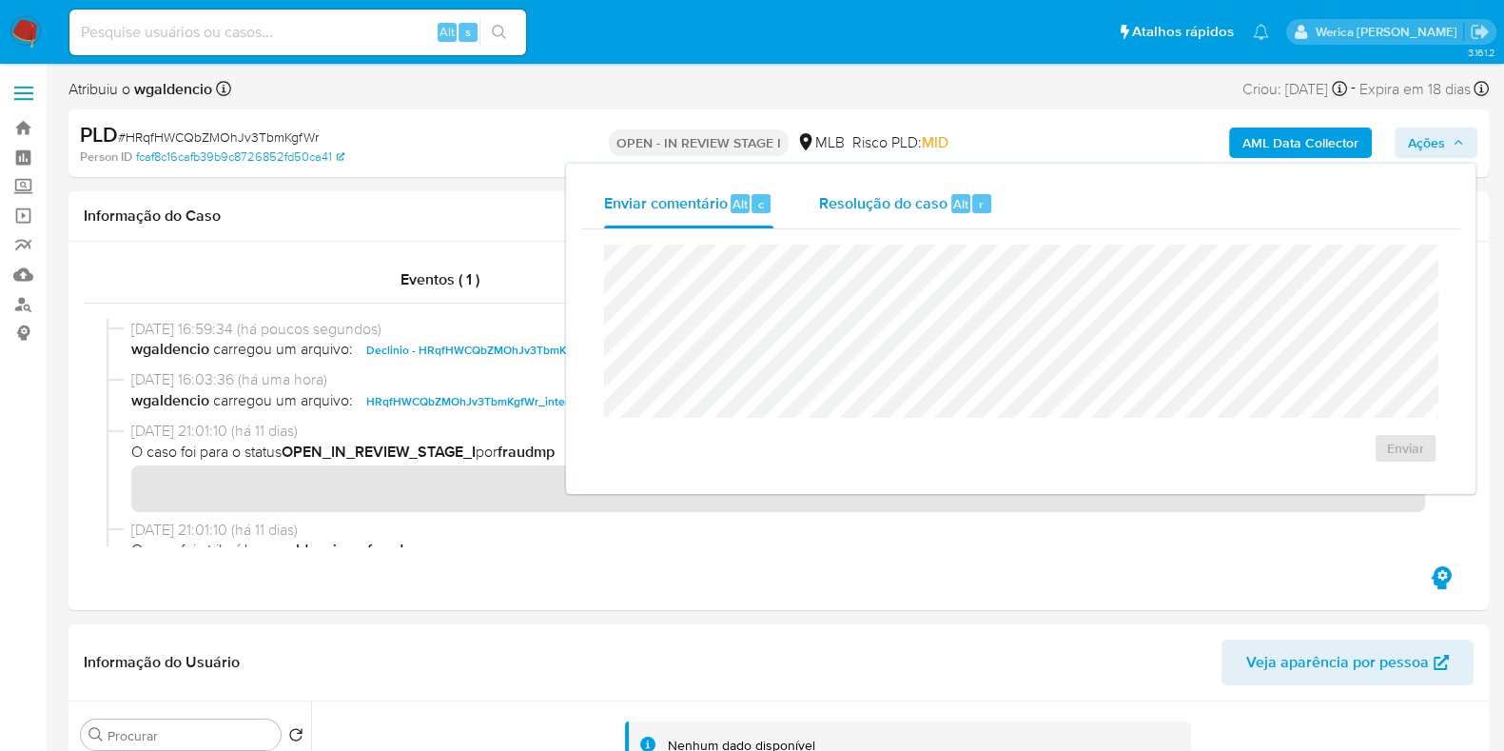
click at [961, 212] on span "Alt" at bounding box center [960, 204] width 15 height 18
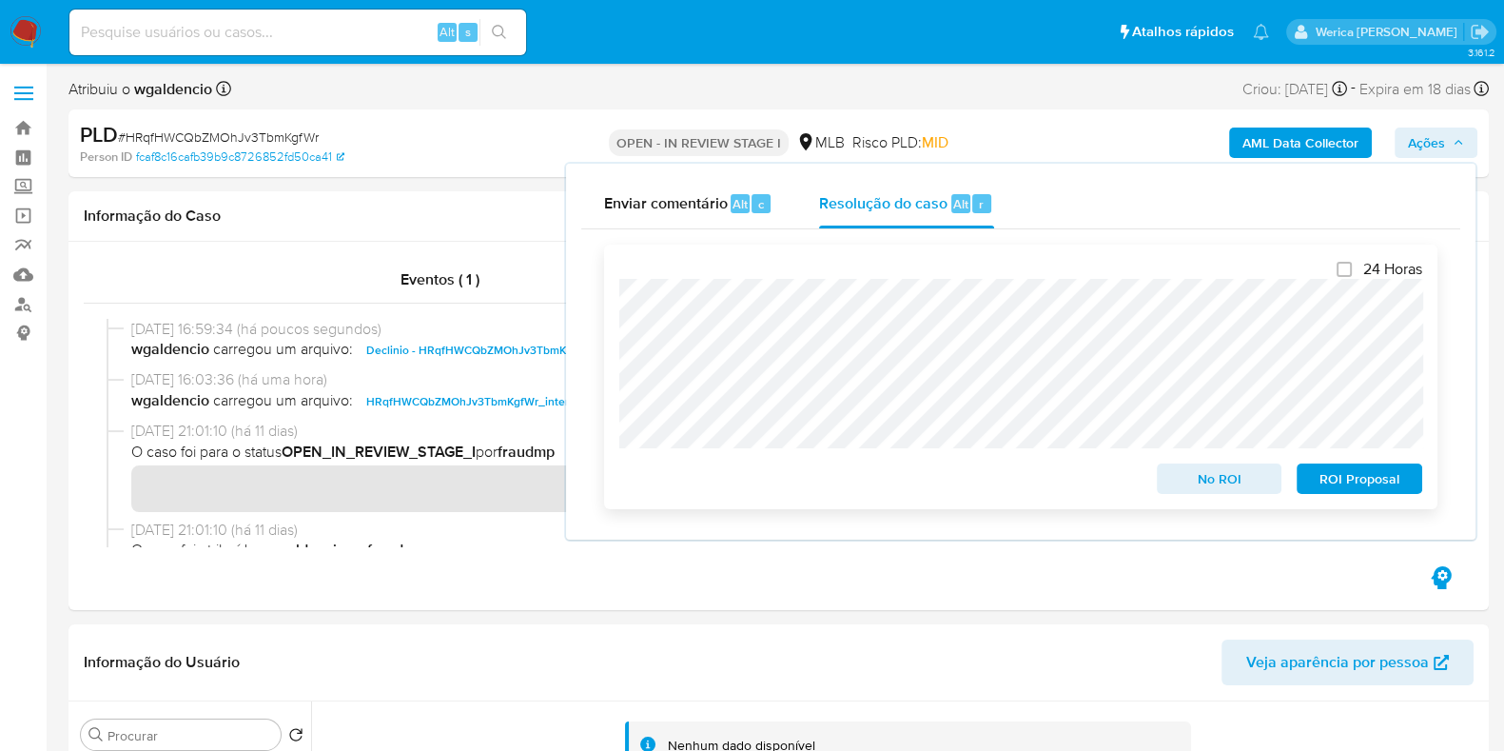
click at [1208, 487] on span "No ROI" at bounding box center [1219, 478] width 99 height 27
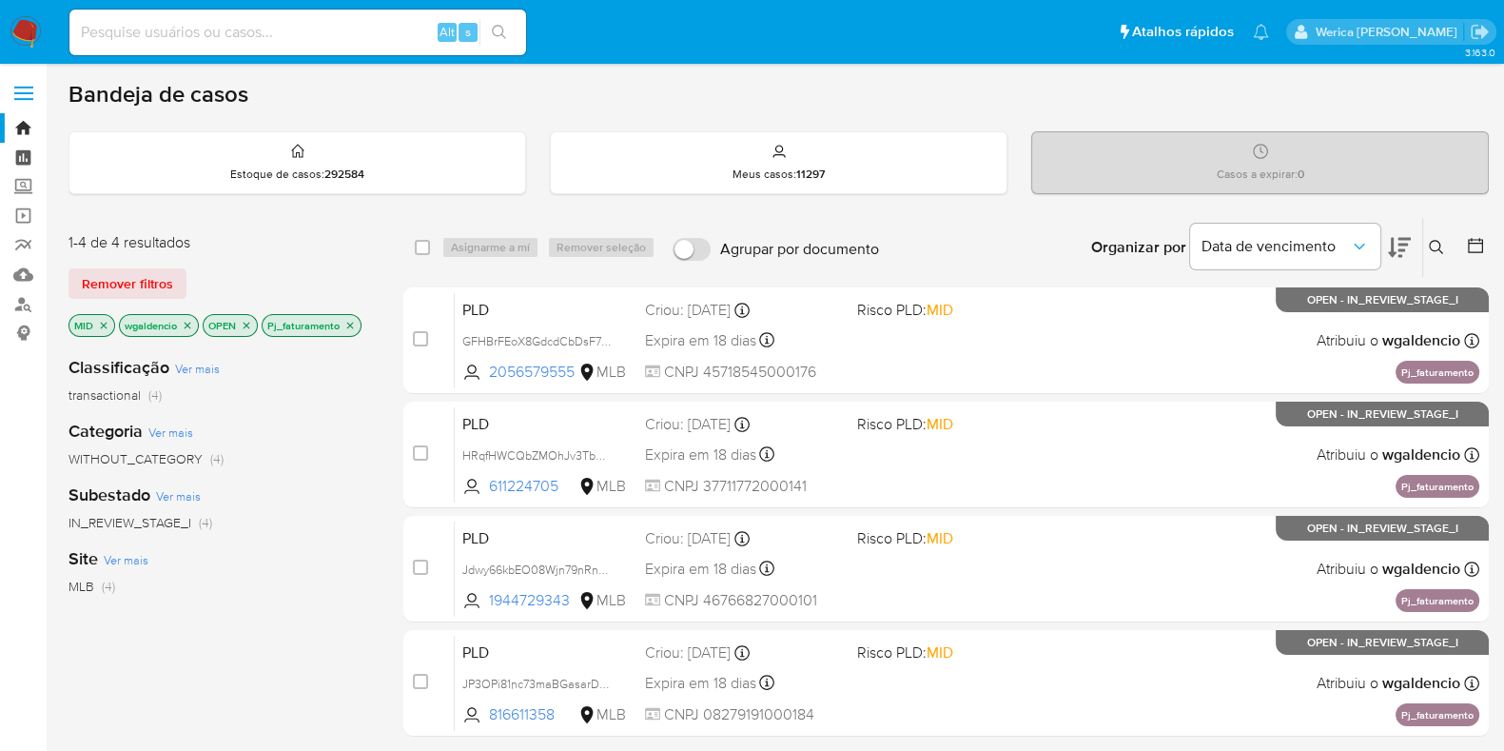
click at [17, 164] on link "Painel" at bounding box center [113, 157] width 226 height 29
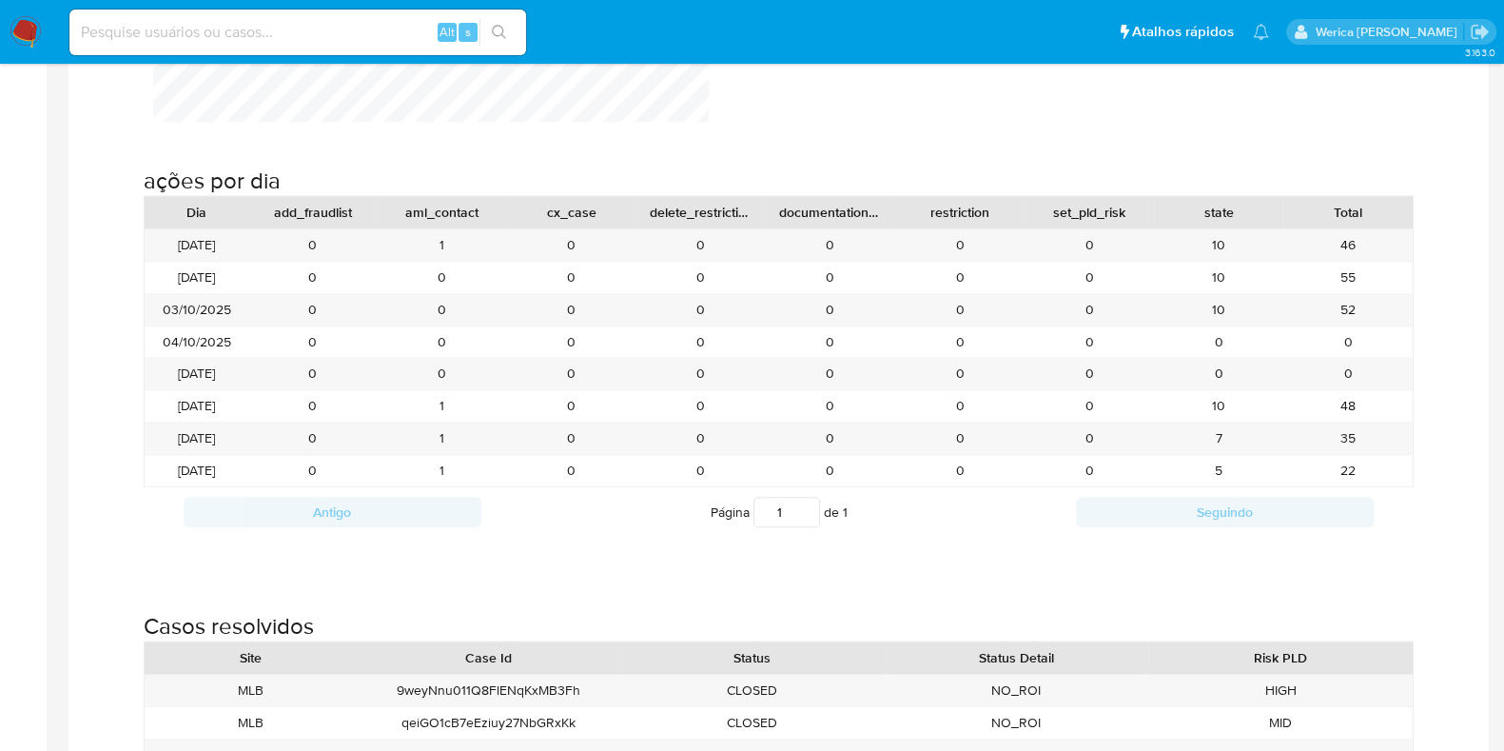
scroll to position [1783, 0]
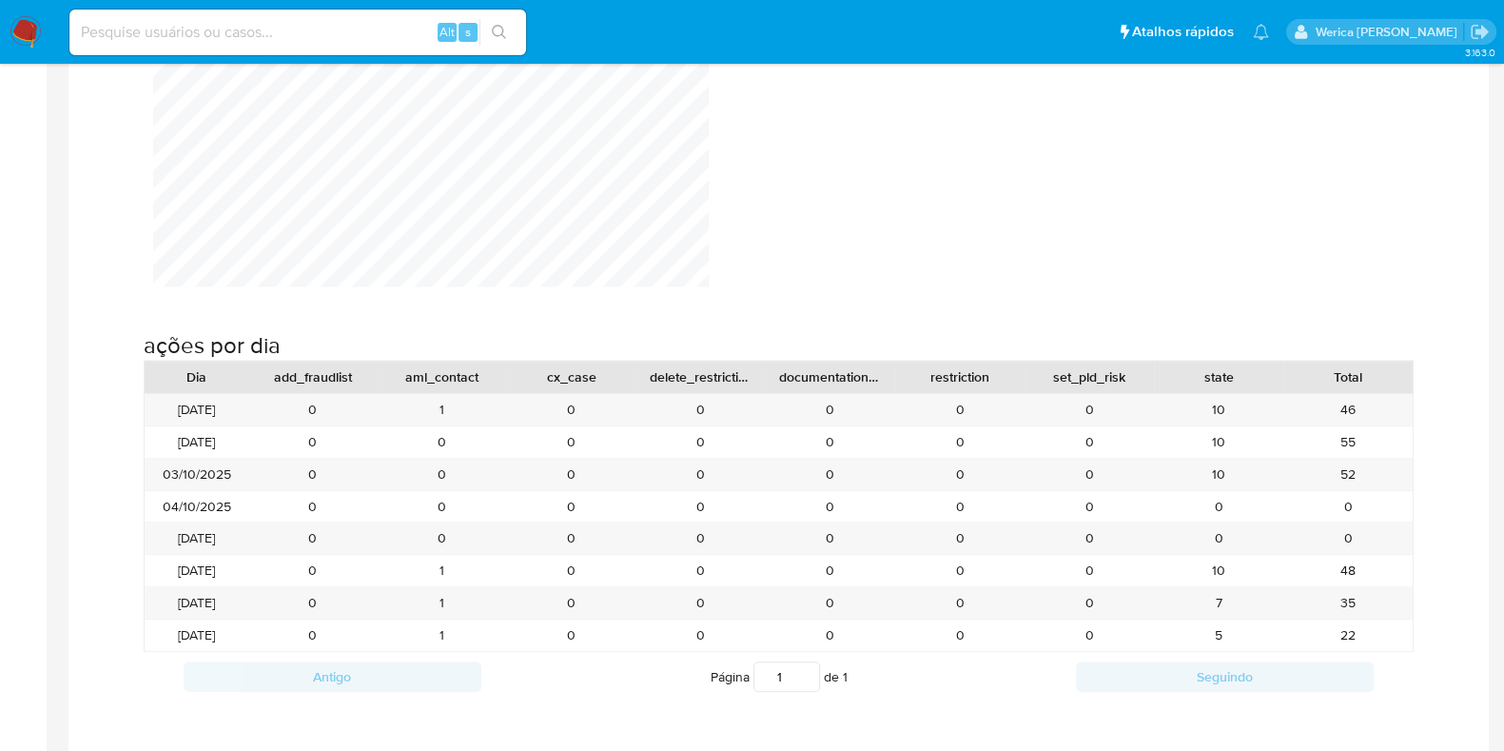
click at [24, 29] on img at bounding box center [26, 32] width 32 height 32
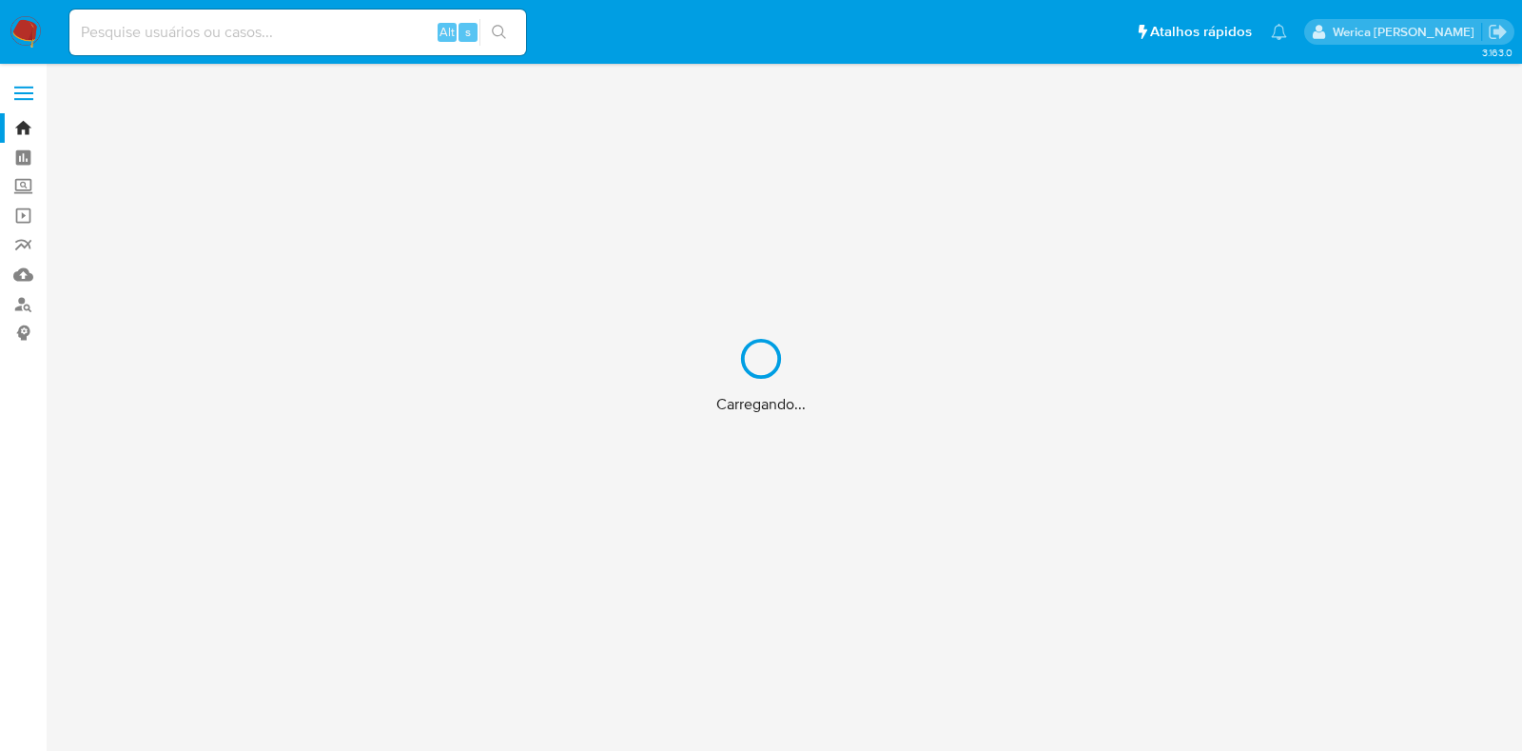
click at [207, 29] on div "Carregando..." at bounding box center [761, 375] width 1522 height 751
click at [206, 29] on div "Carregando..." at bounding box center [761, 375] width 1522 height 751
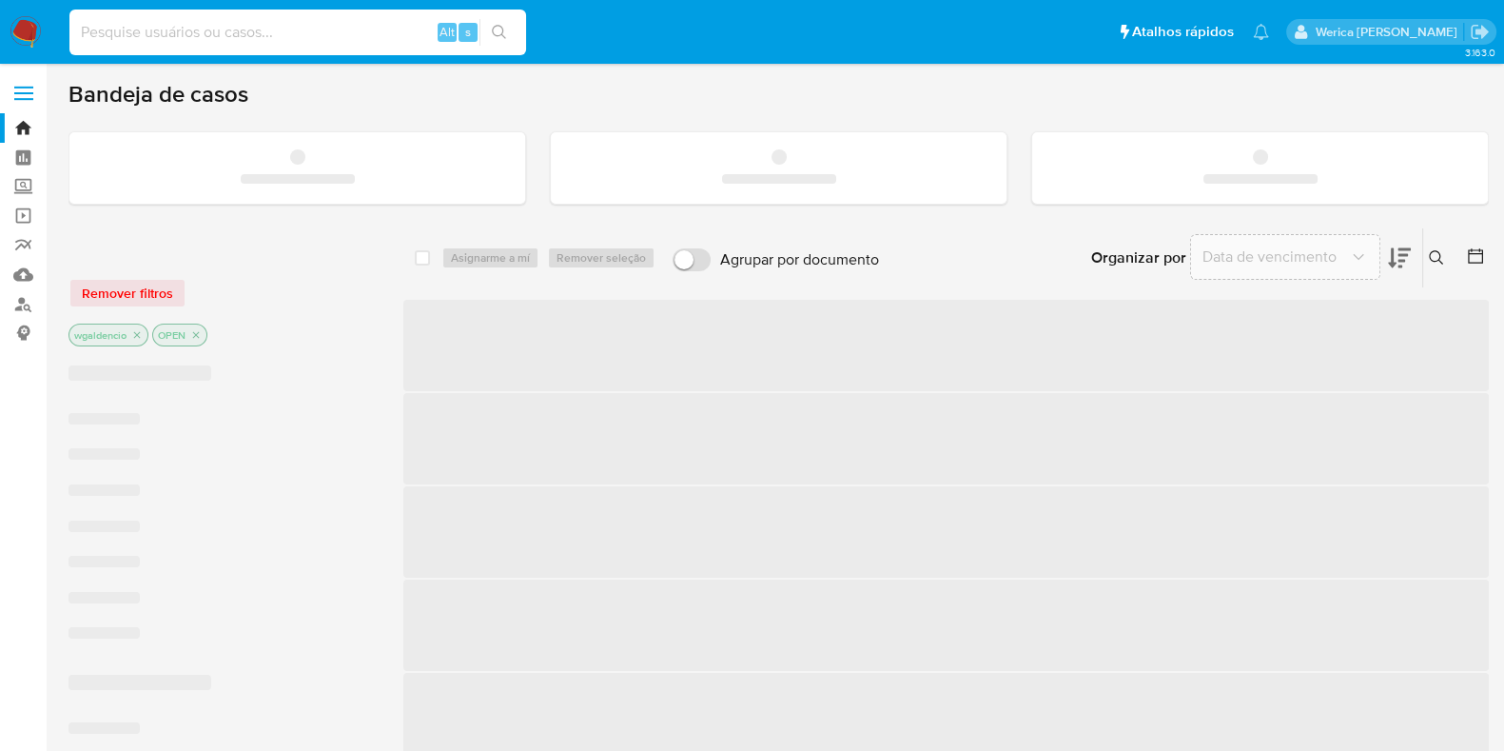
click at [200, 34] on input at bounding box center [297, 32] width 457 height 25
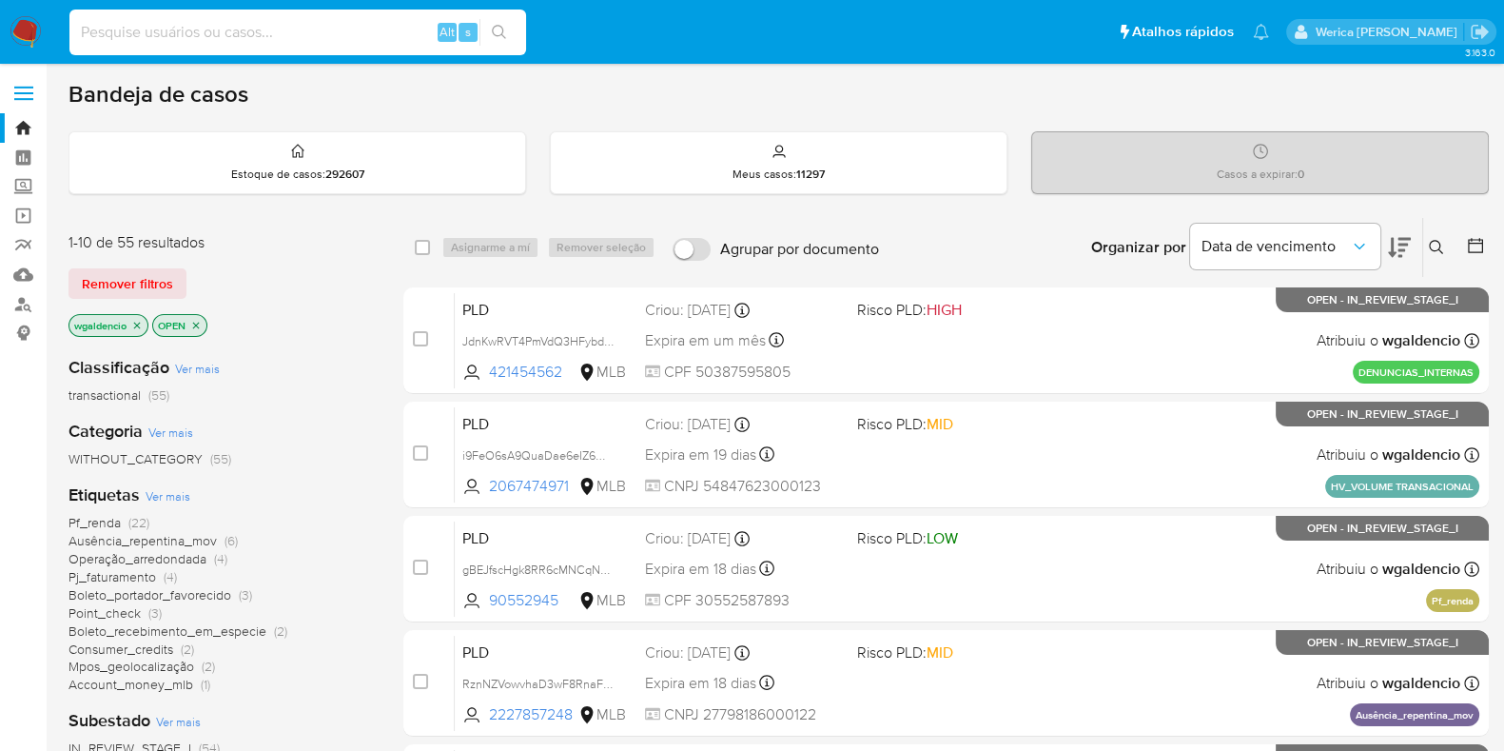
paste input "653226556"
type input "653226556"
click at [526, 30] on li "653226556 Alt s" at bounding box center [298, 32] width 466 height 48
click at [511, 30] on button "search-icon" at bounding box center [498, 32] width 39 height 27
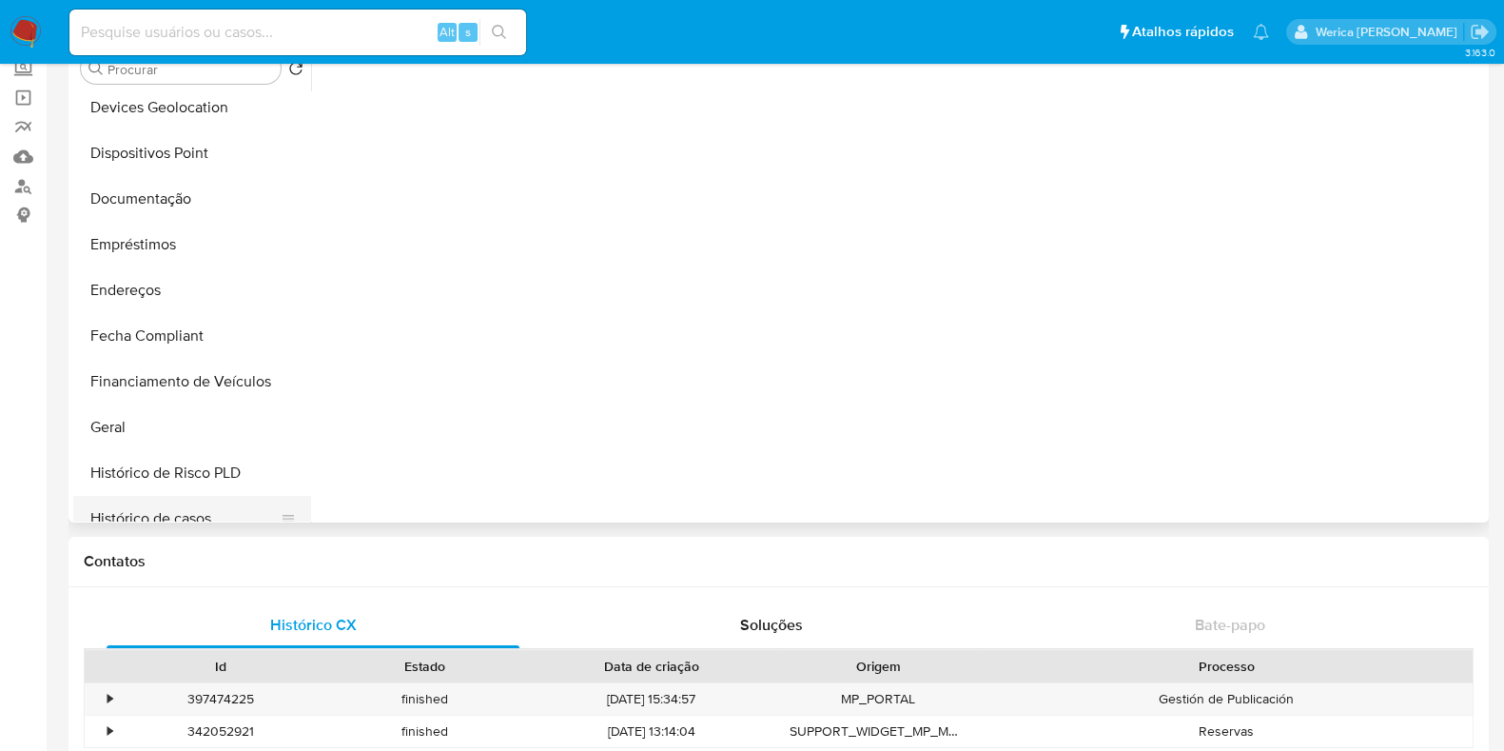
scroll to position [475, 0]
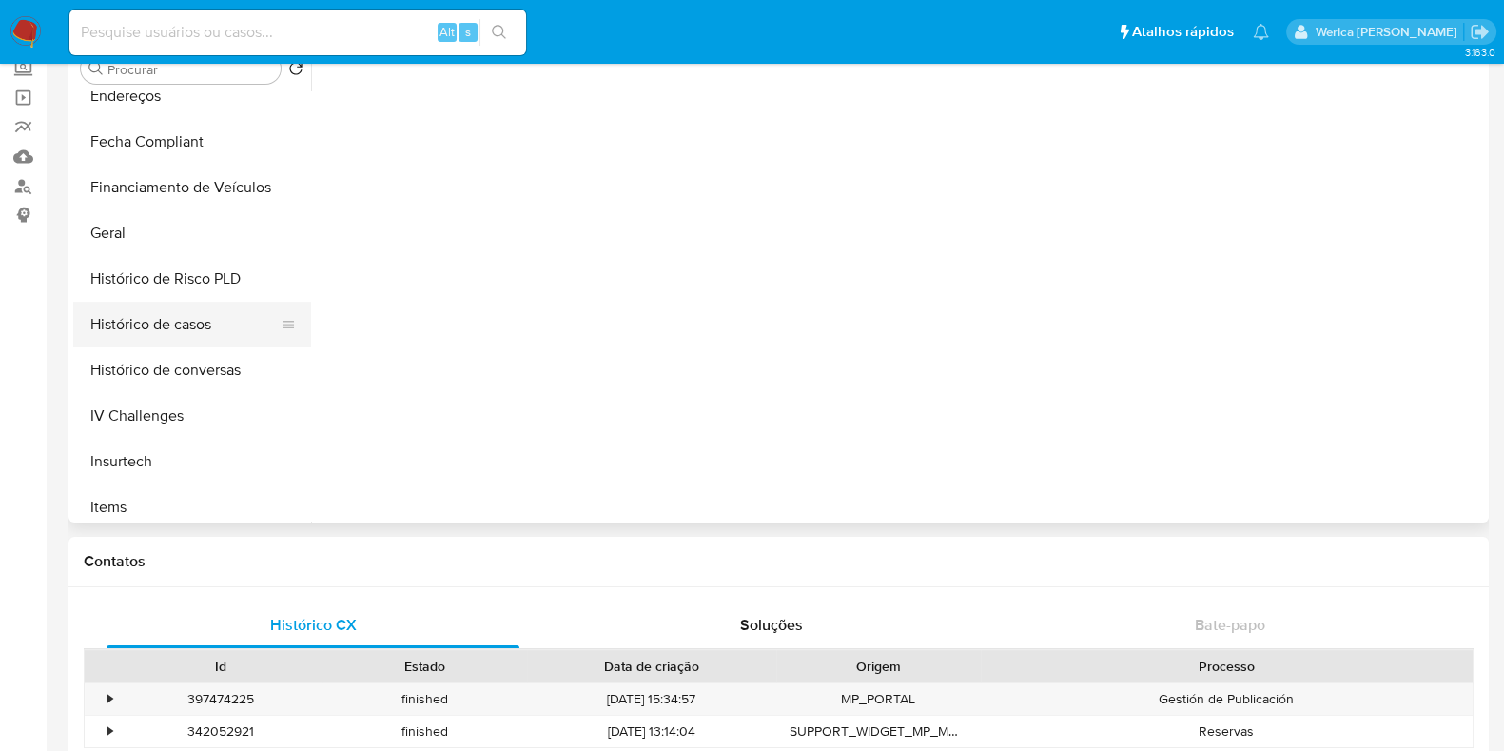
click at [167, 328] on button "Histórico de casos" at bounding box center [184, 325] width 223 height 46
select select "10"
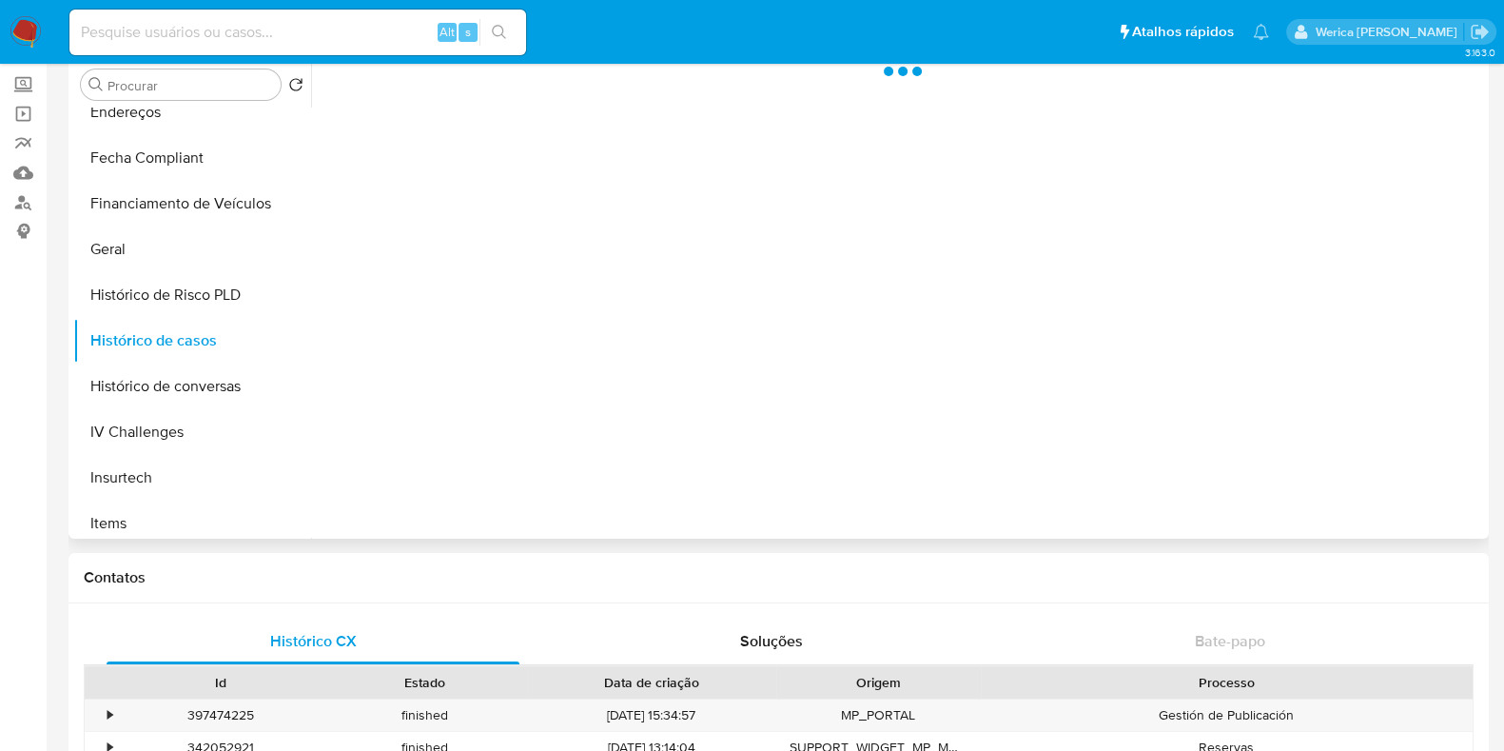
scroll to position [0, 0]
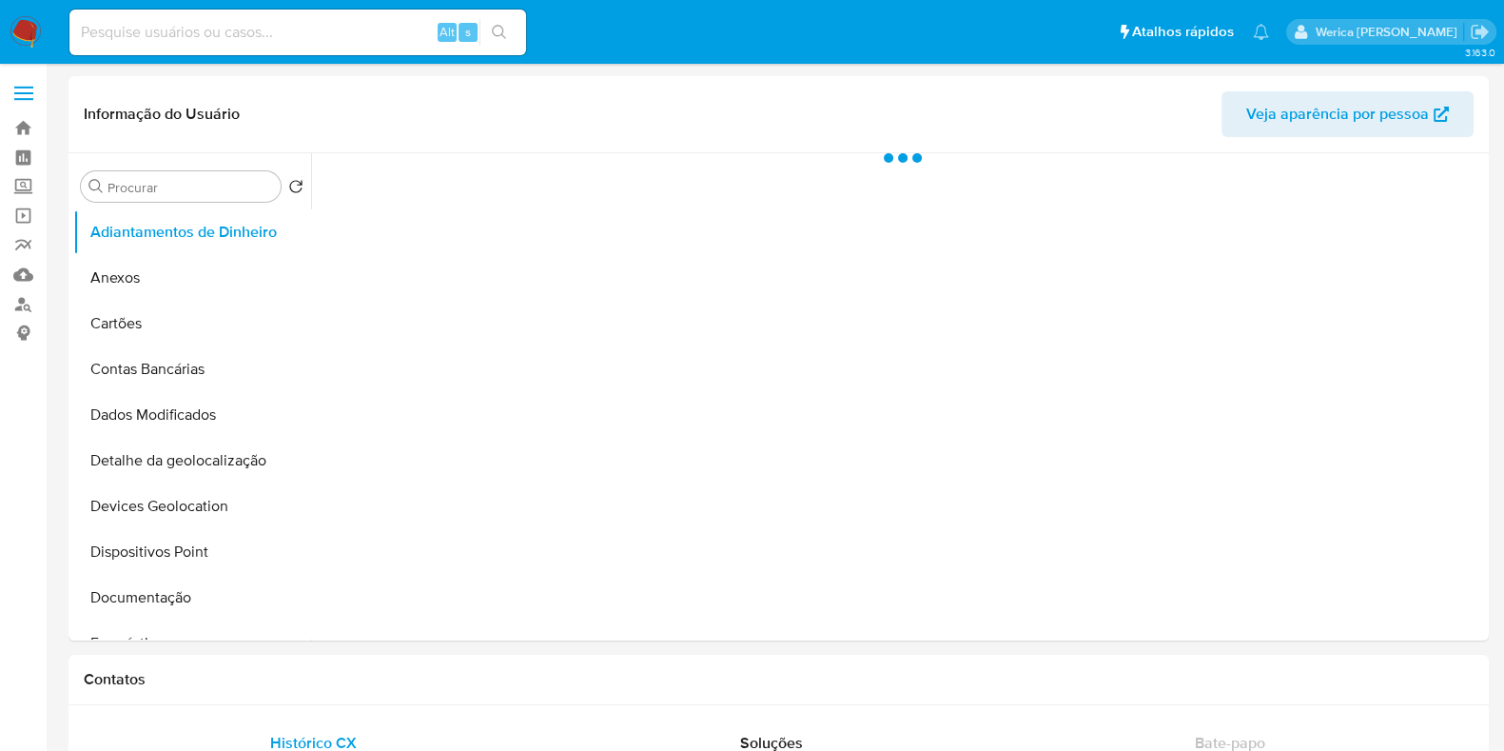
select select "10"
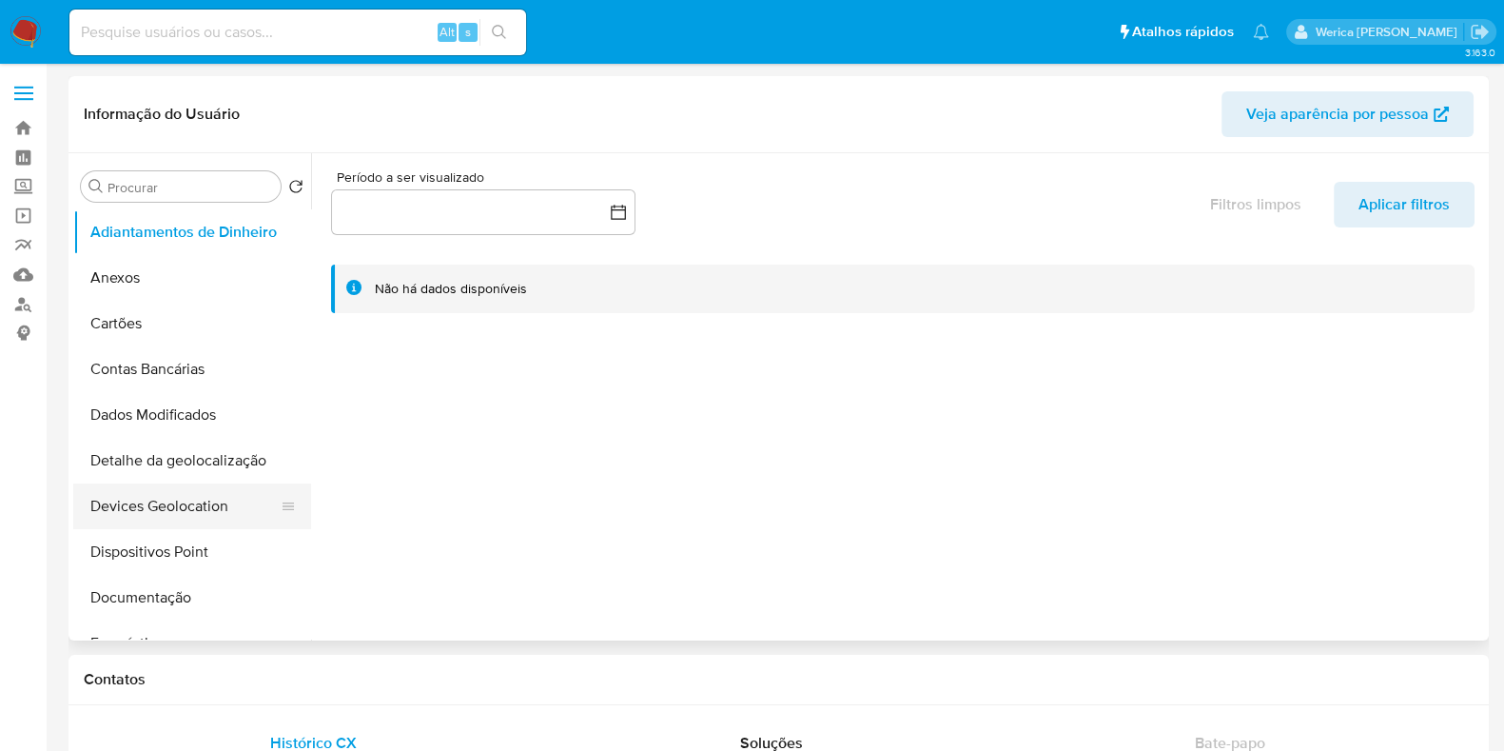
scroll to position [356, 0]
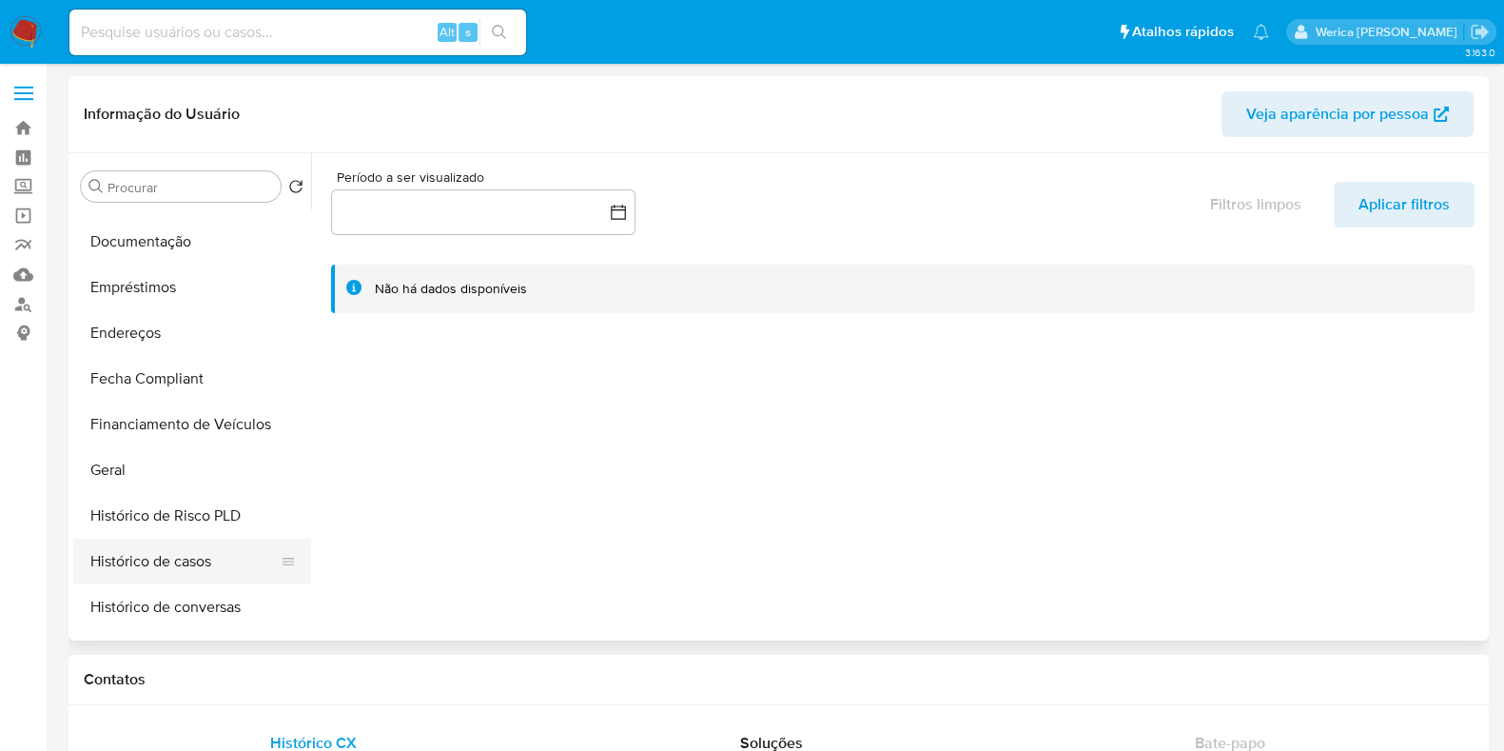
click at [157, 558] on button "Histórico de casos" at bounding box center [184, 561] width 223 height 46
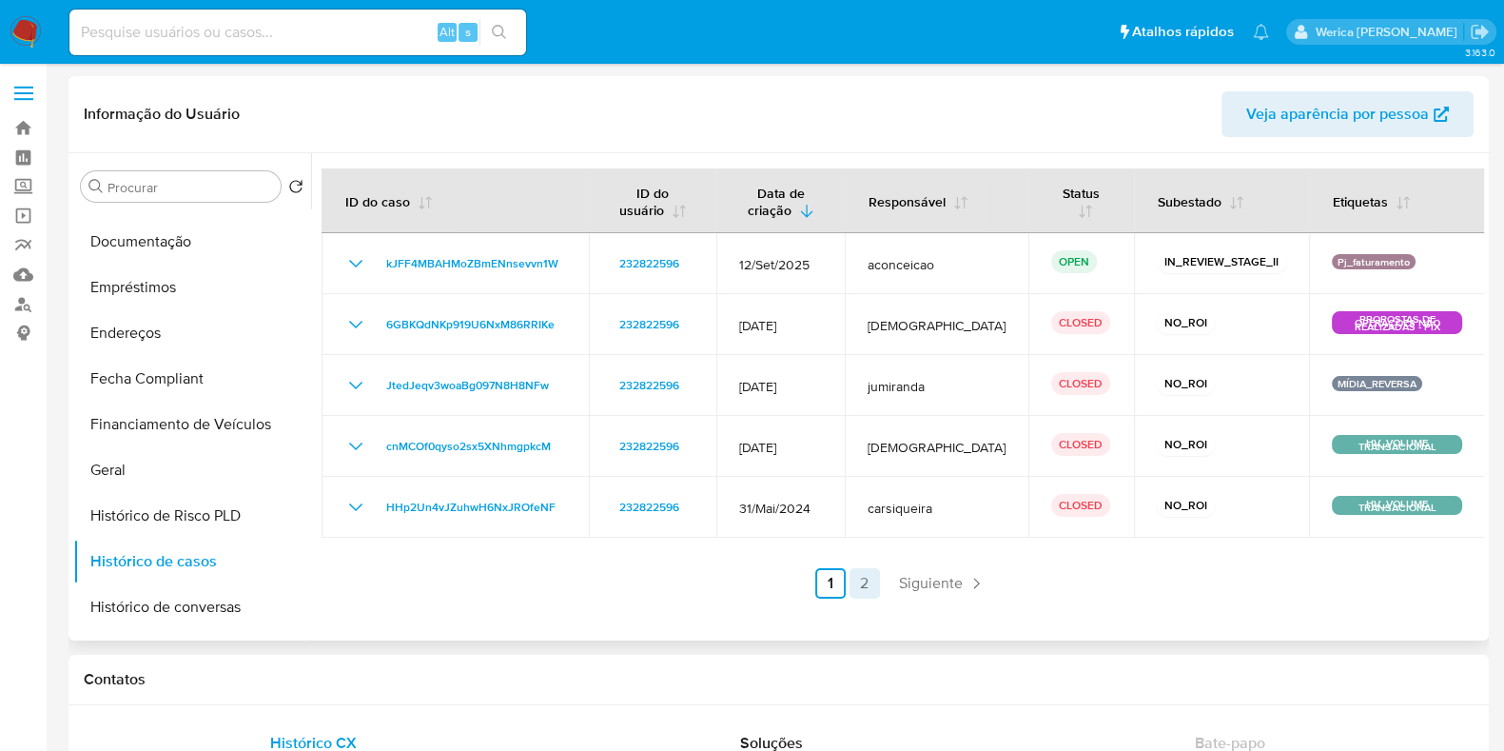
click at [851, 580] on link "2" at bounding box center [864, 583] width 30 height 30
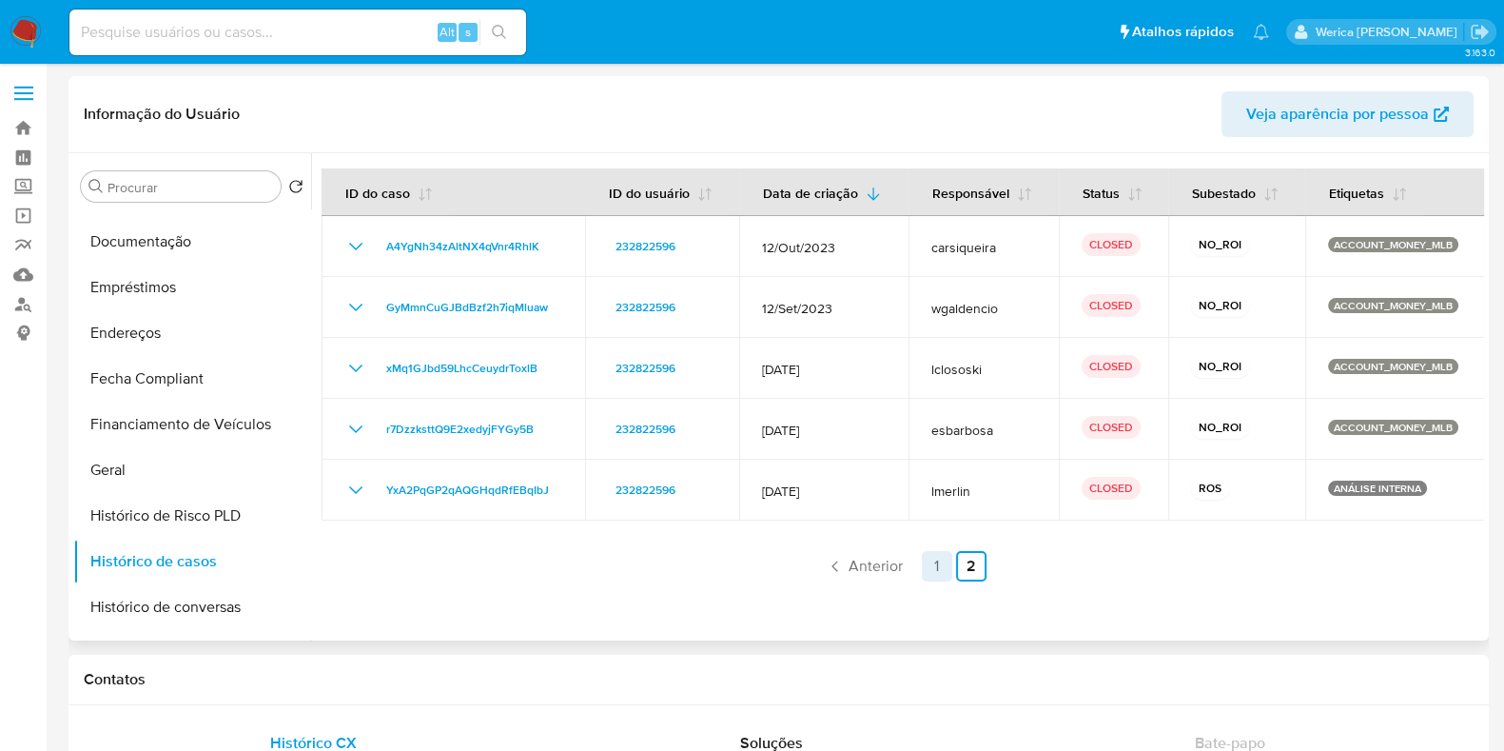
click at [935, 567] on link "1" at bounding box center [937, 566] width 30 height 30
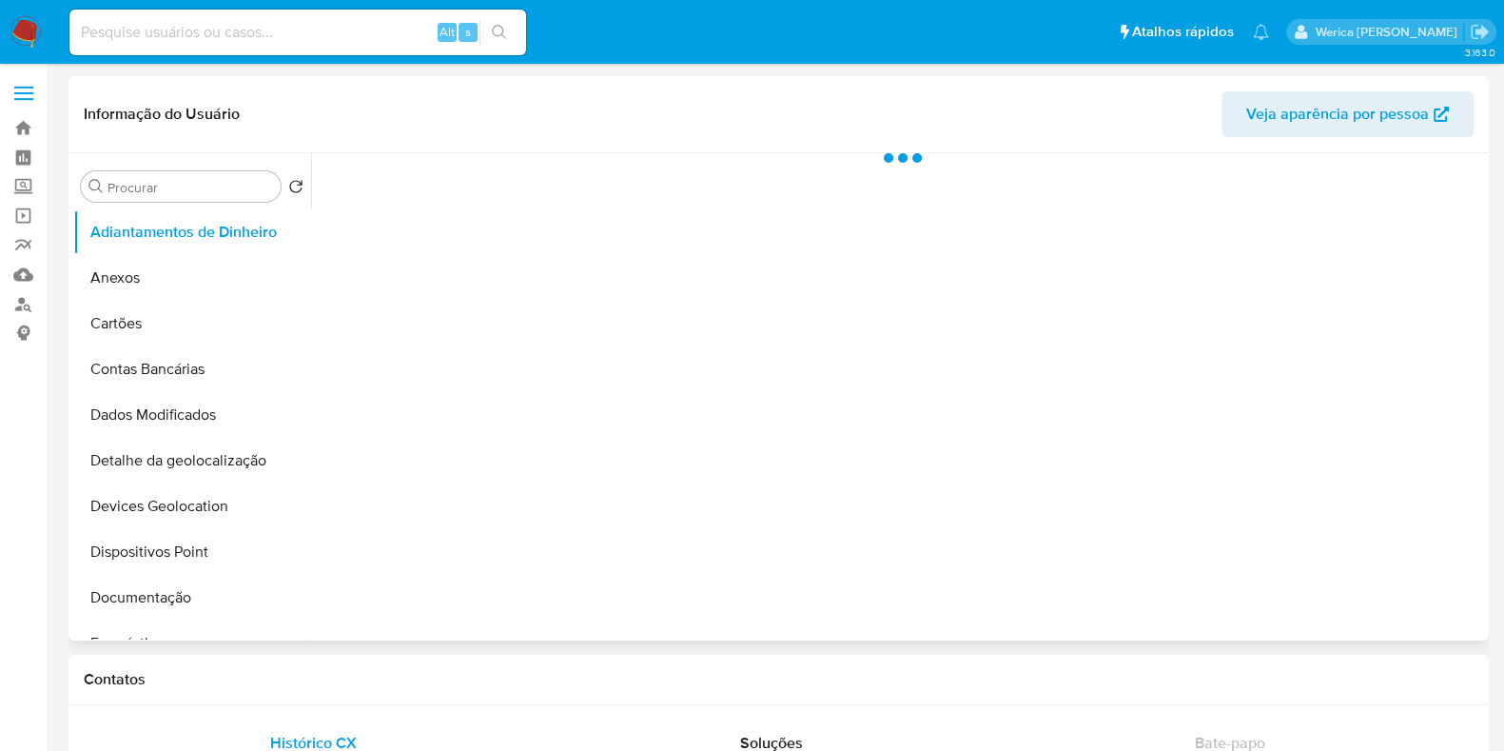
select select "10"
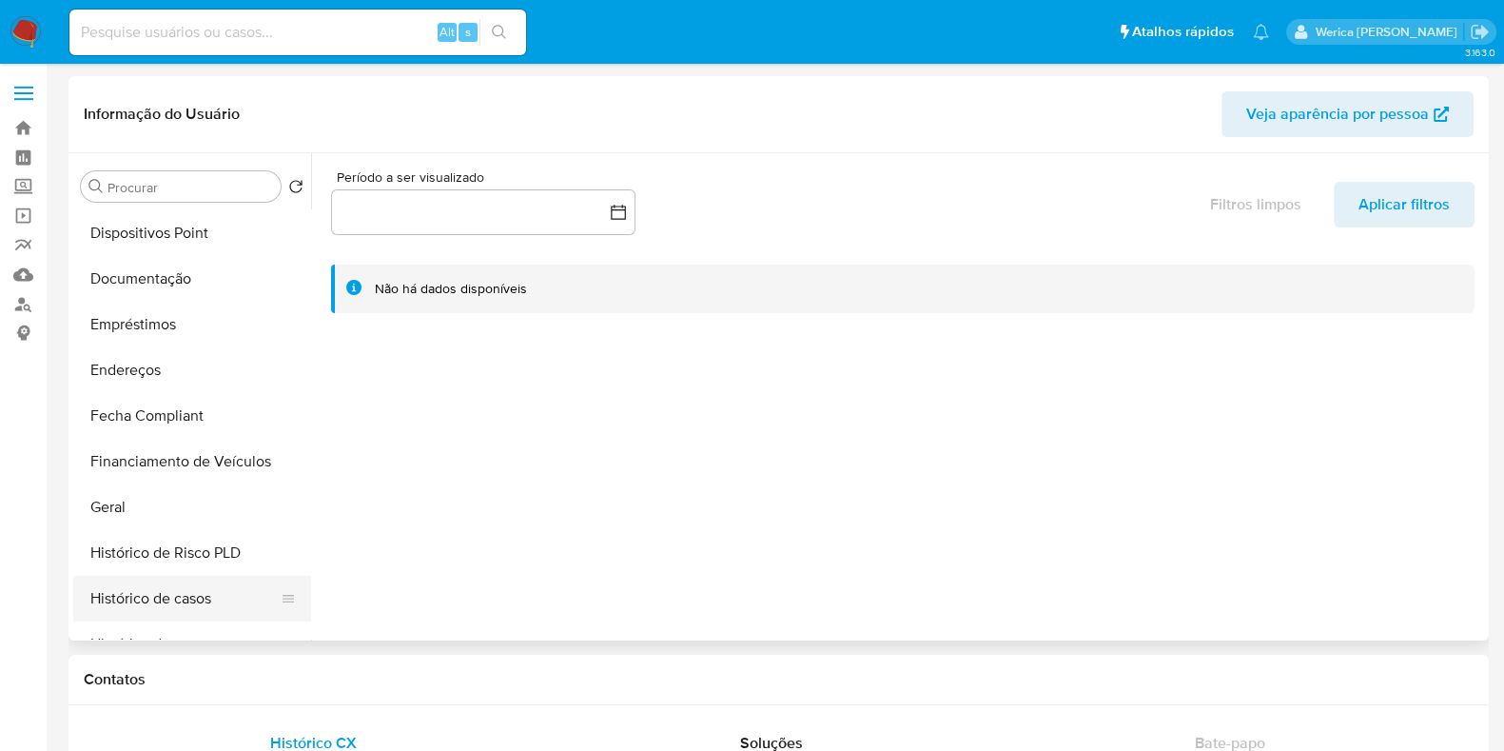
scroll to position [357, 0]
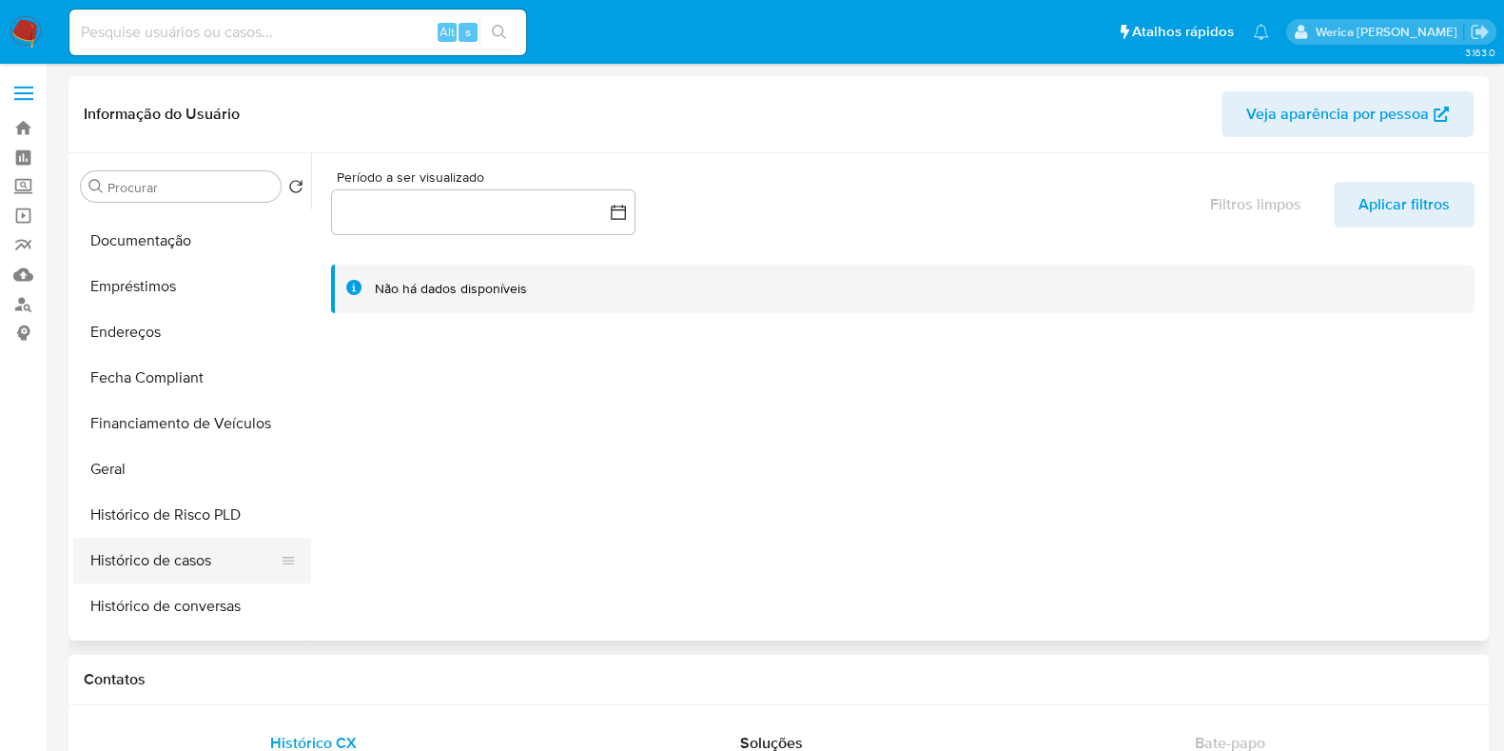
click at [170, 549] on button "Histórico de casos" at bounding box center [184, 560] width 223 height 46
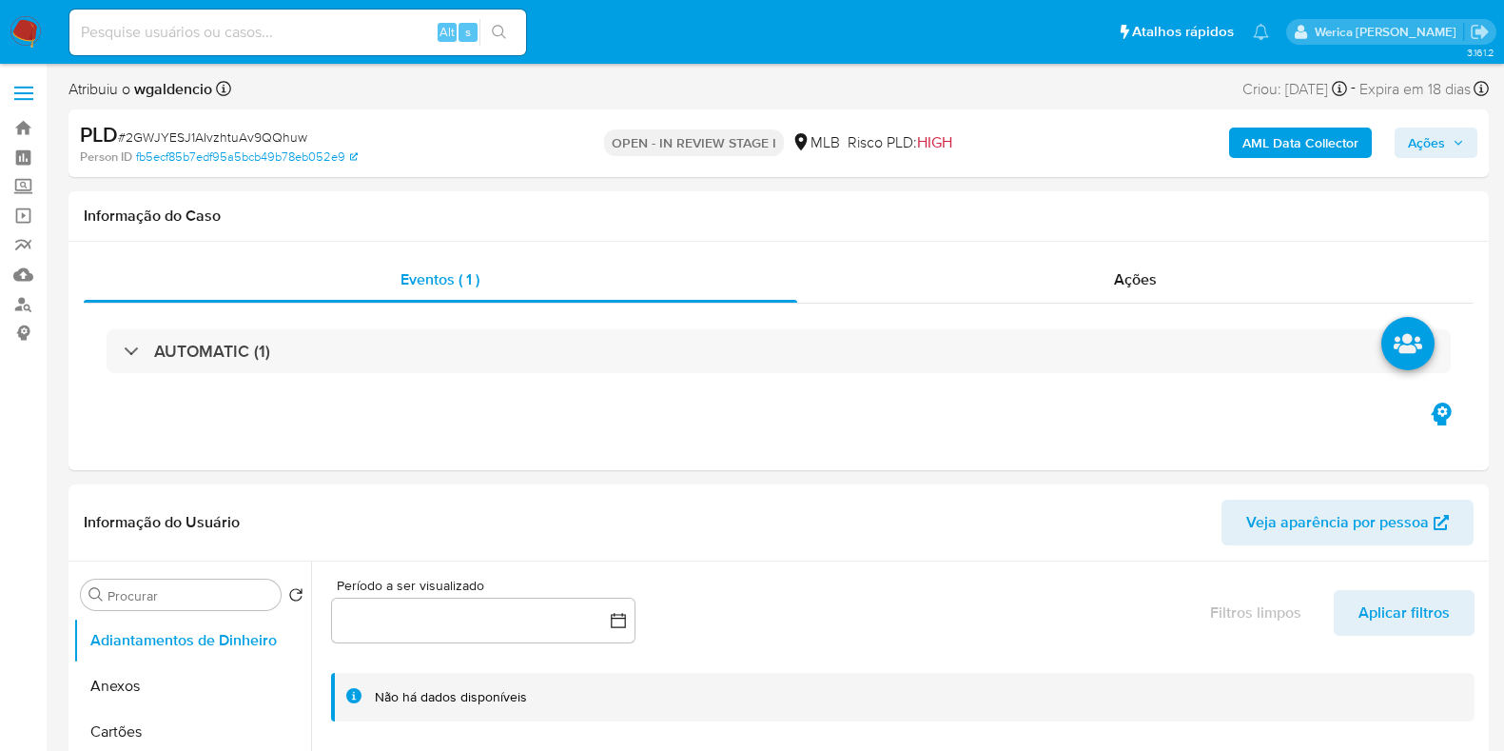
select select "10"
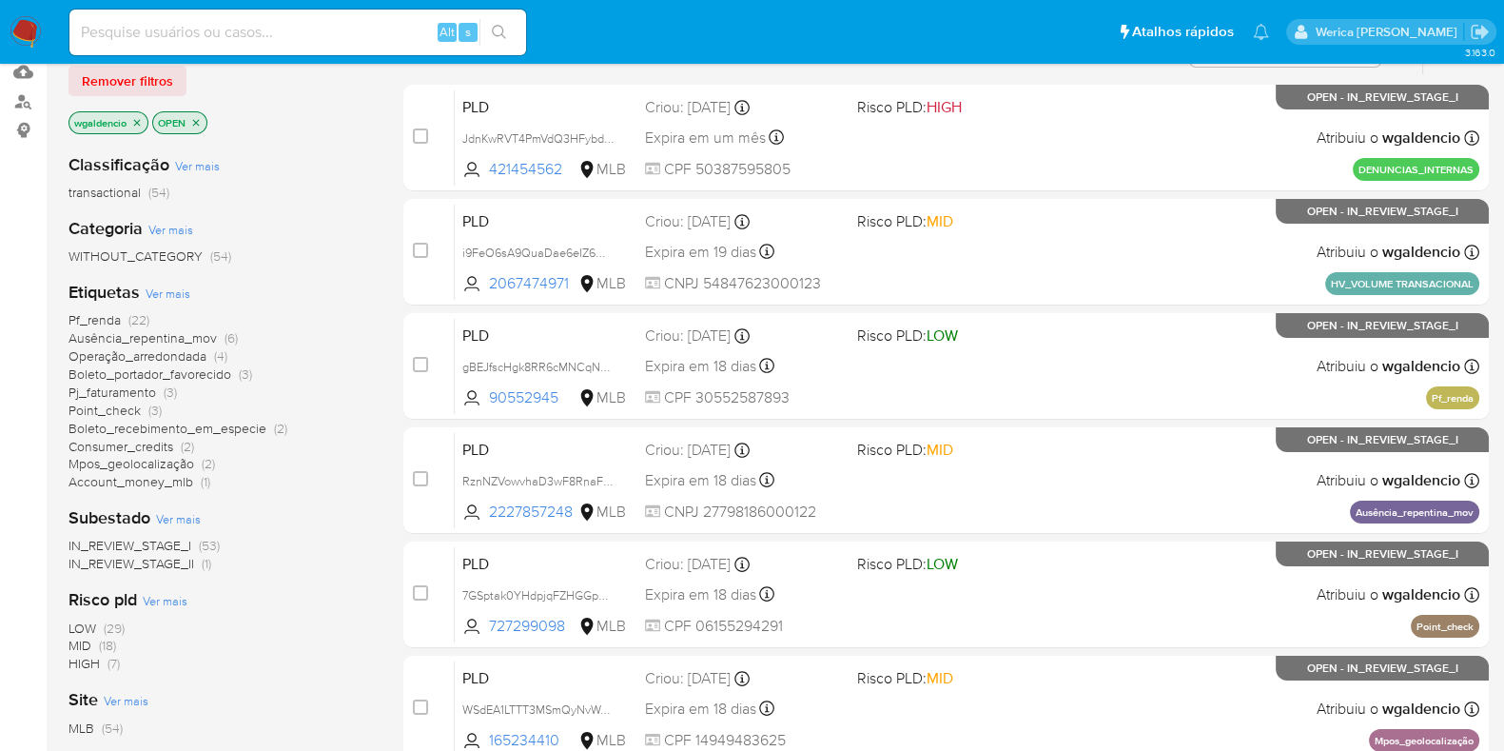
scroll to position [237, 0]
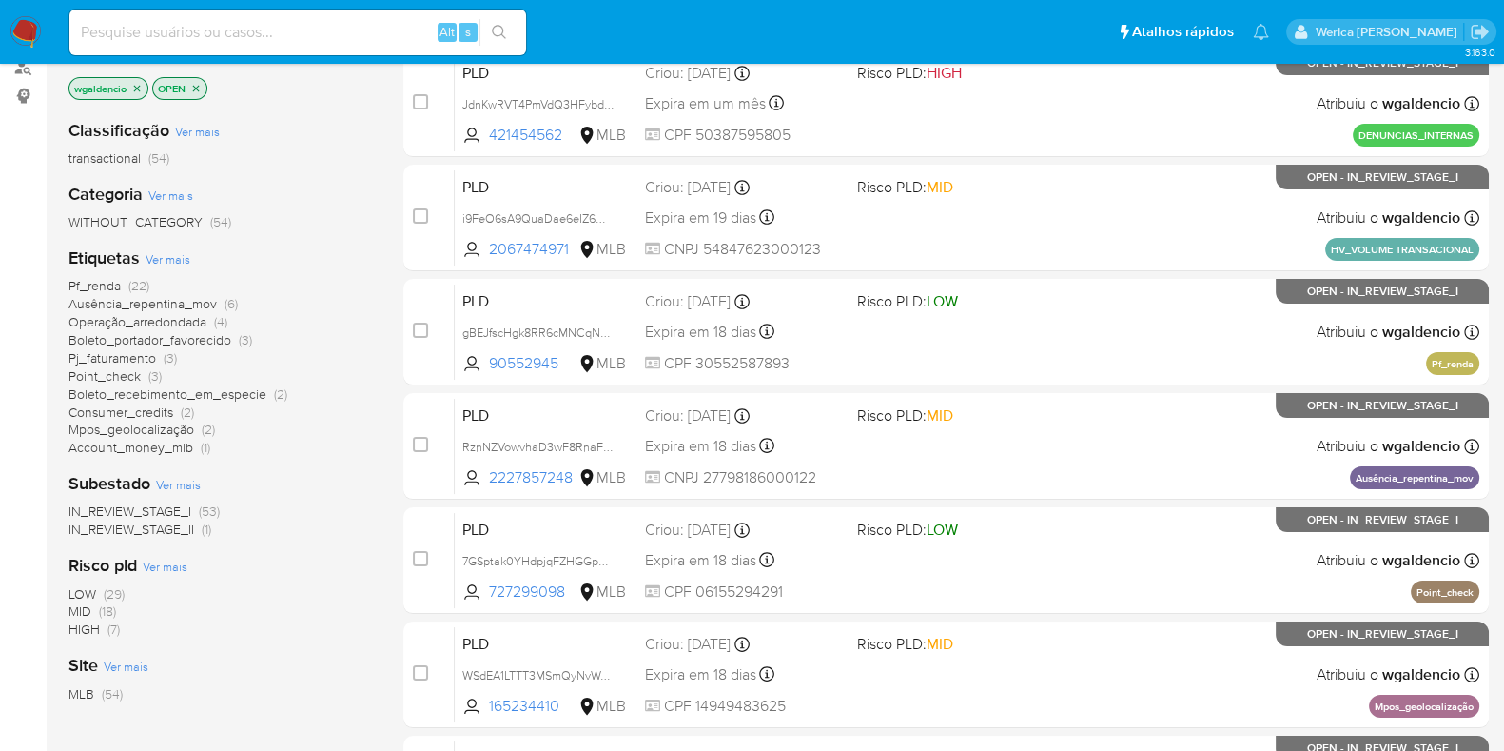
click at [88, 611] on span "MID" at bounding box center [79, 610] width 23 height 19
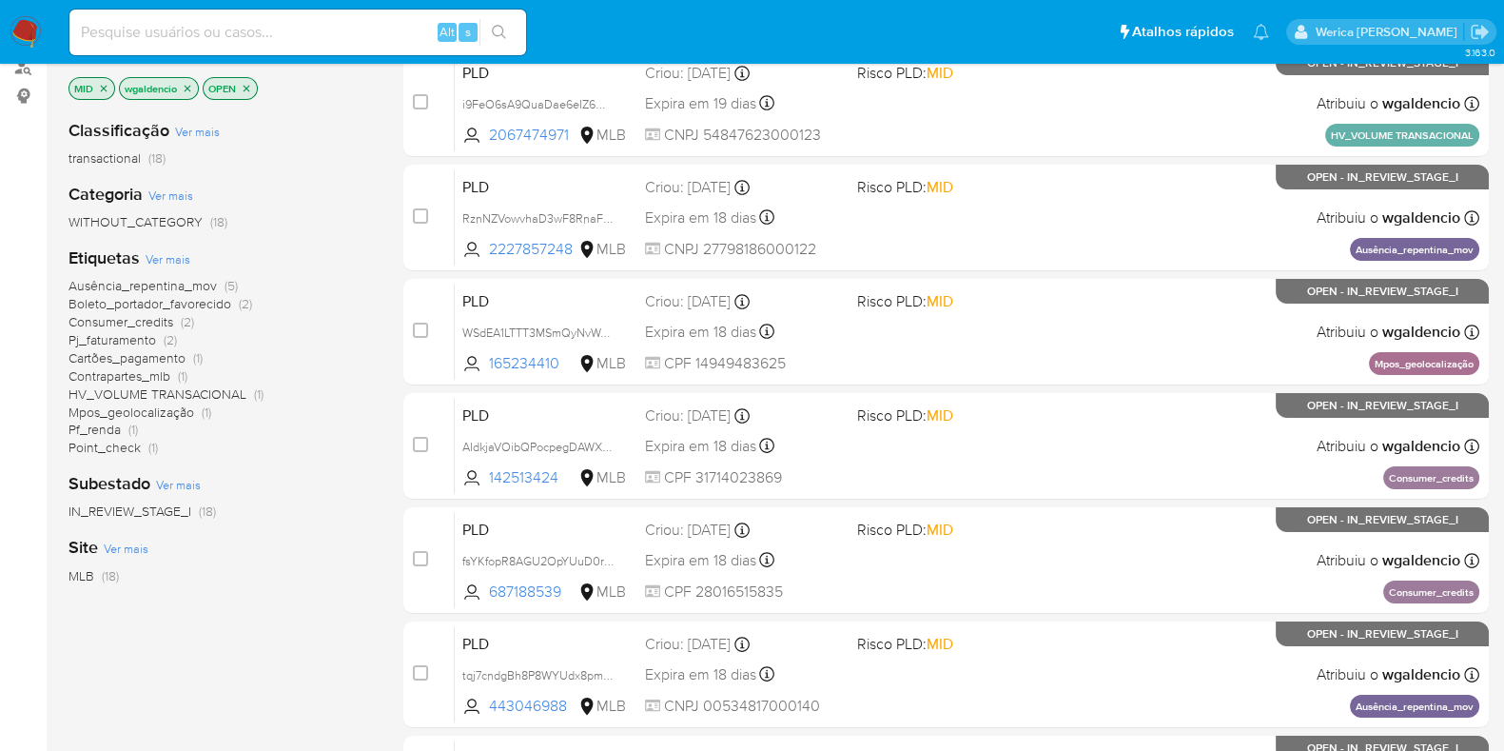
click at [166, 339] on span "(2)" at bounding box center [170, 339] width 13 height 19
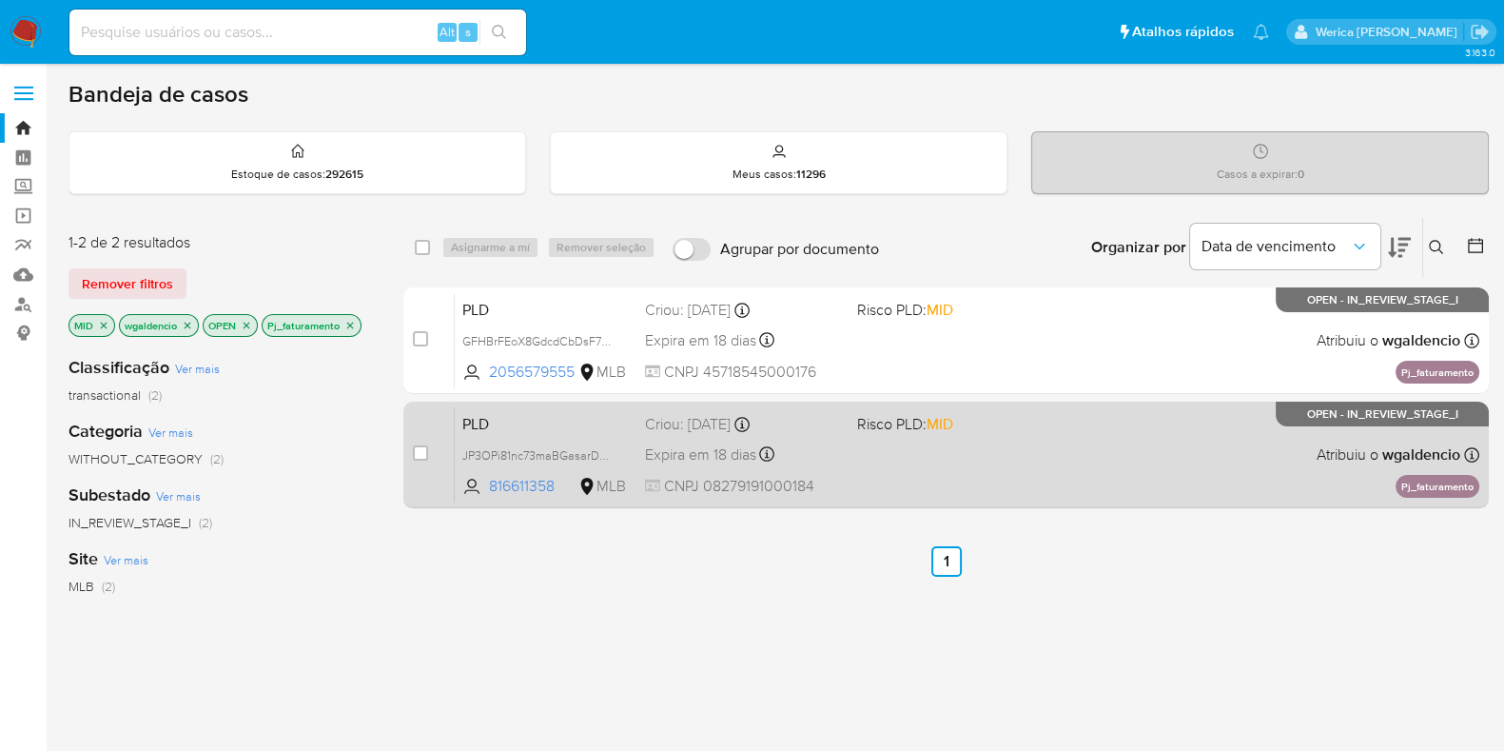
click at [1137, 444] on div "PLD JP3OPi81nc73maBGasarD2PX 816611358 MLB Risco PLD: MID Criou: 12/09/2025 Cri…" at bounding box center [967, 454] width 1024 height 96
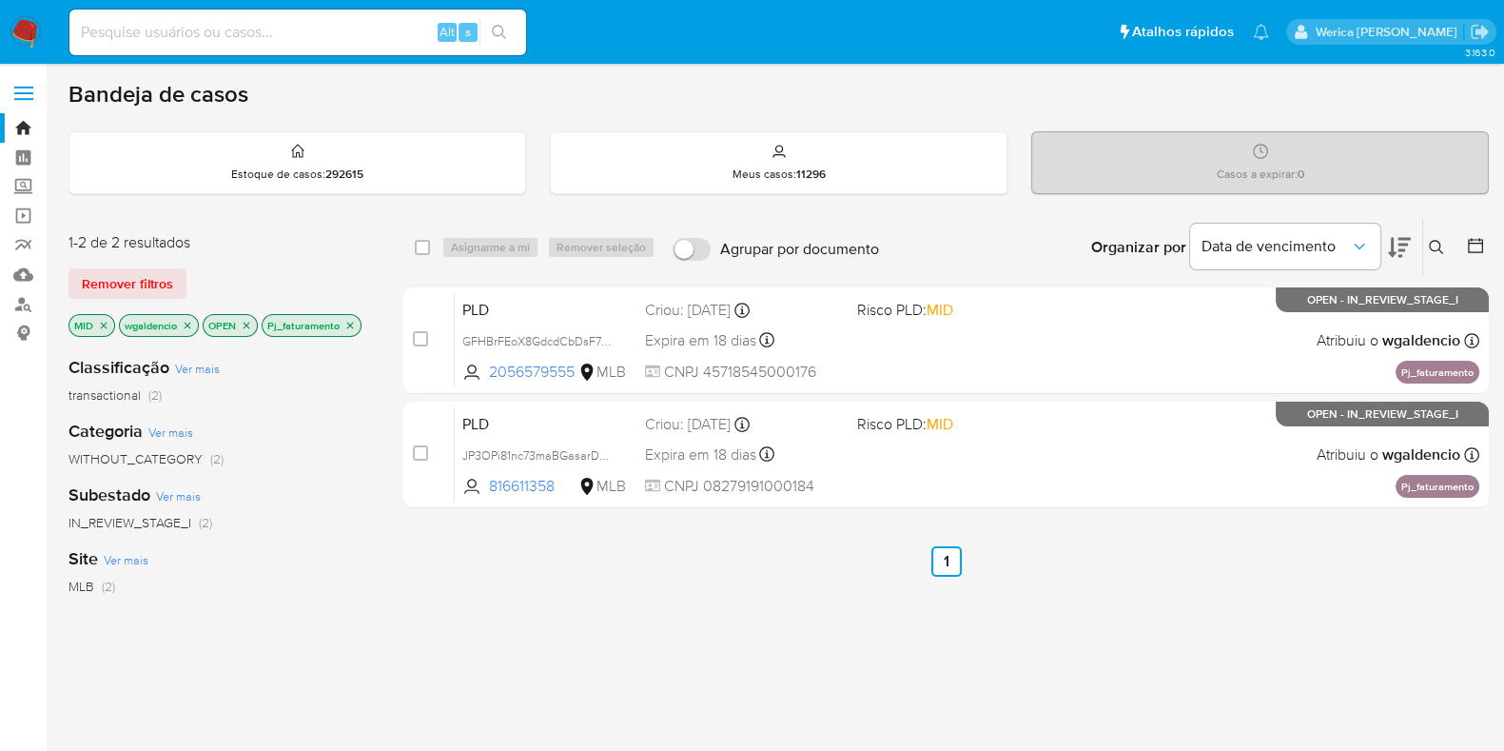
click at [344, 323] on icon "close-filter" at bounding box center [349, 325] width 11 height 11
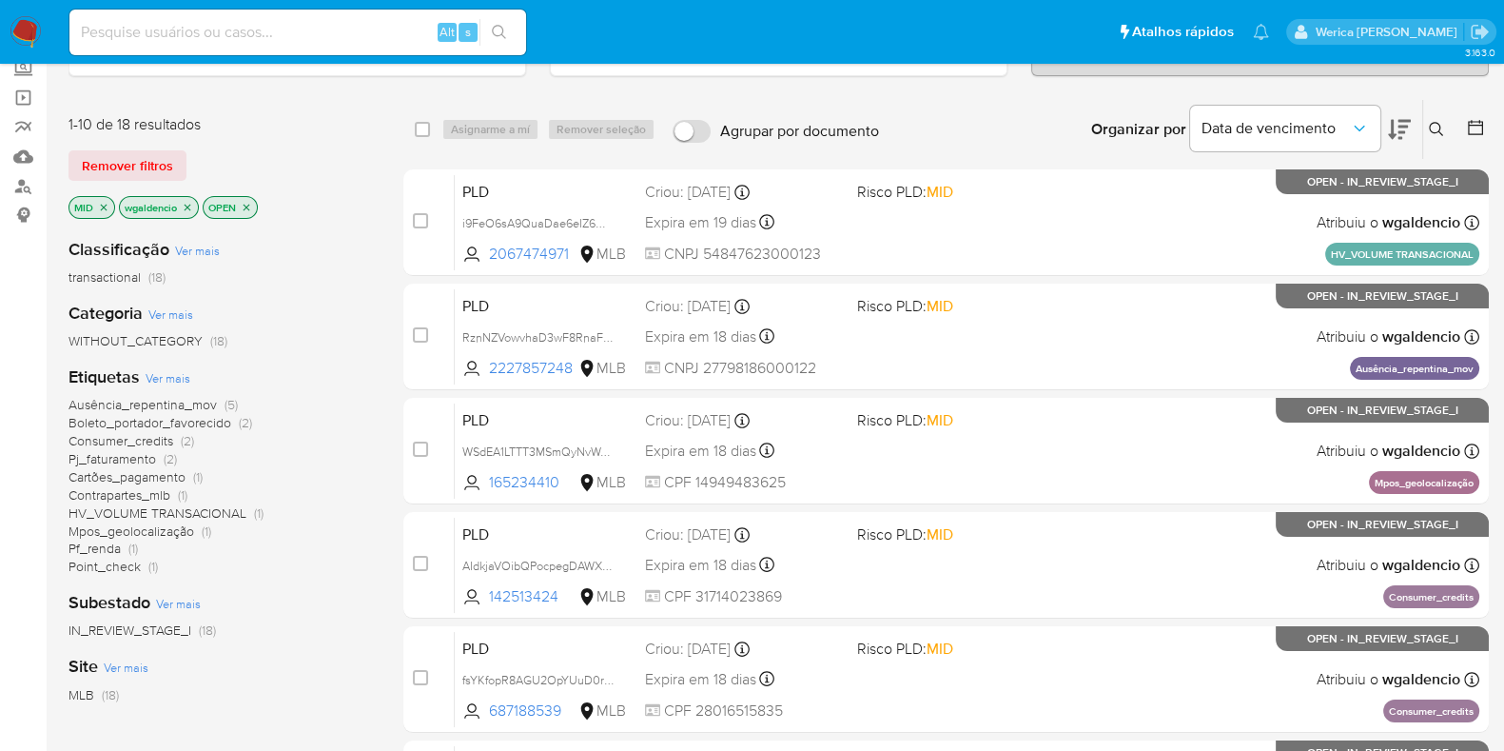
scroll to position [237, 0]
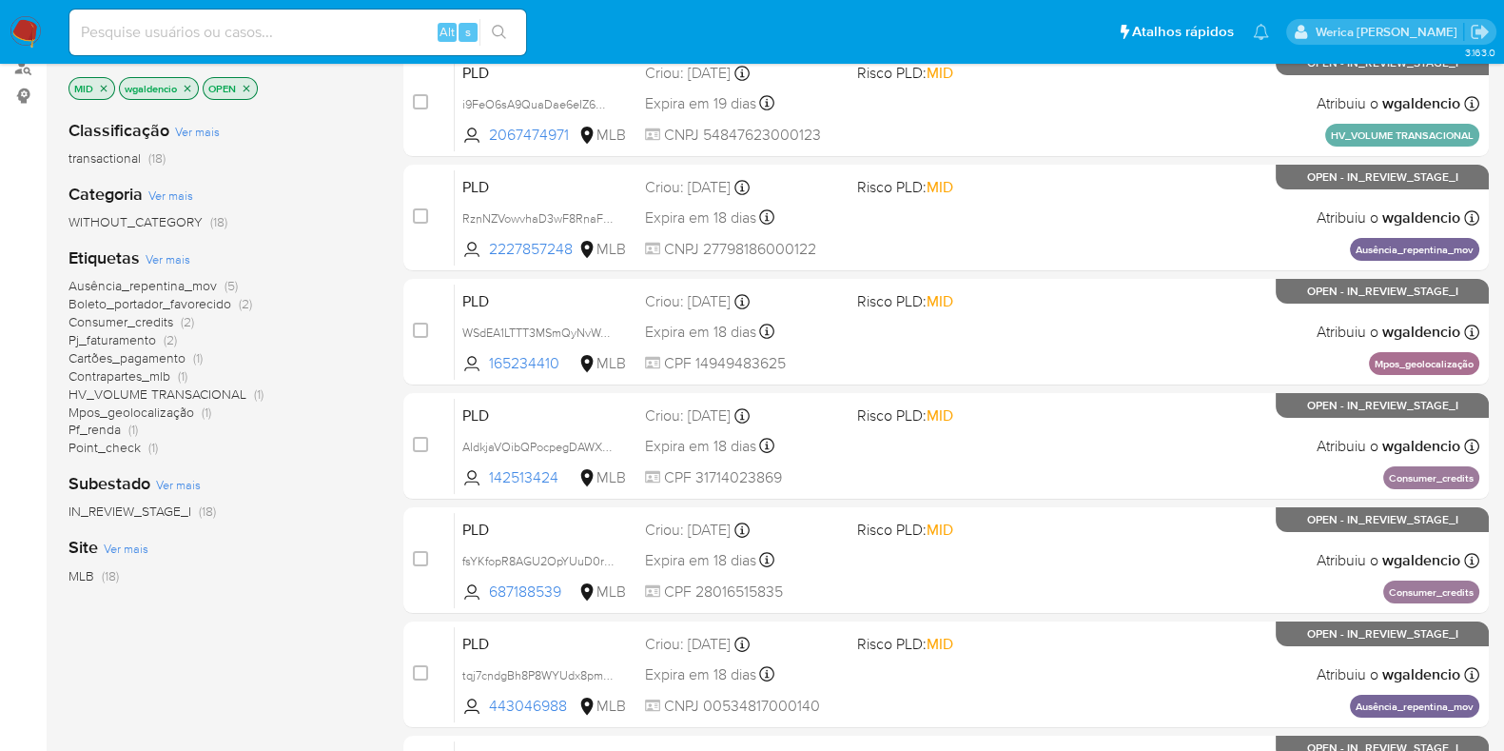
click at [184, 283] on span "Ausência_repentina_mov" at bounding box center [142, 285] width 148 height 19
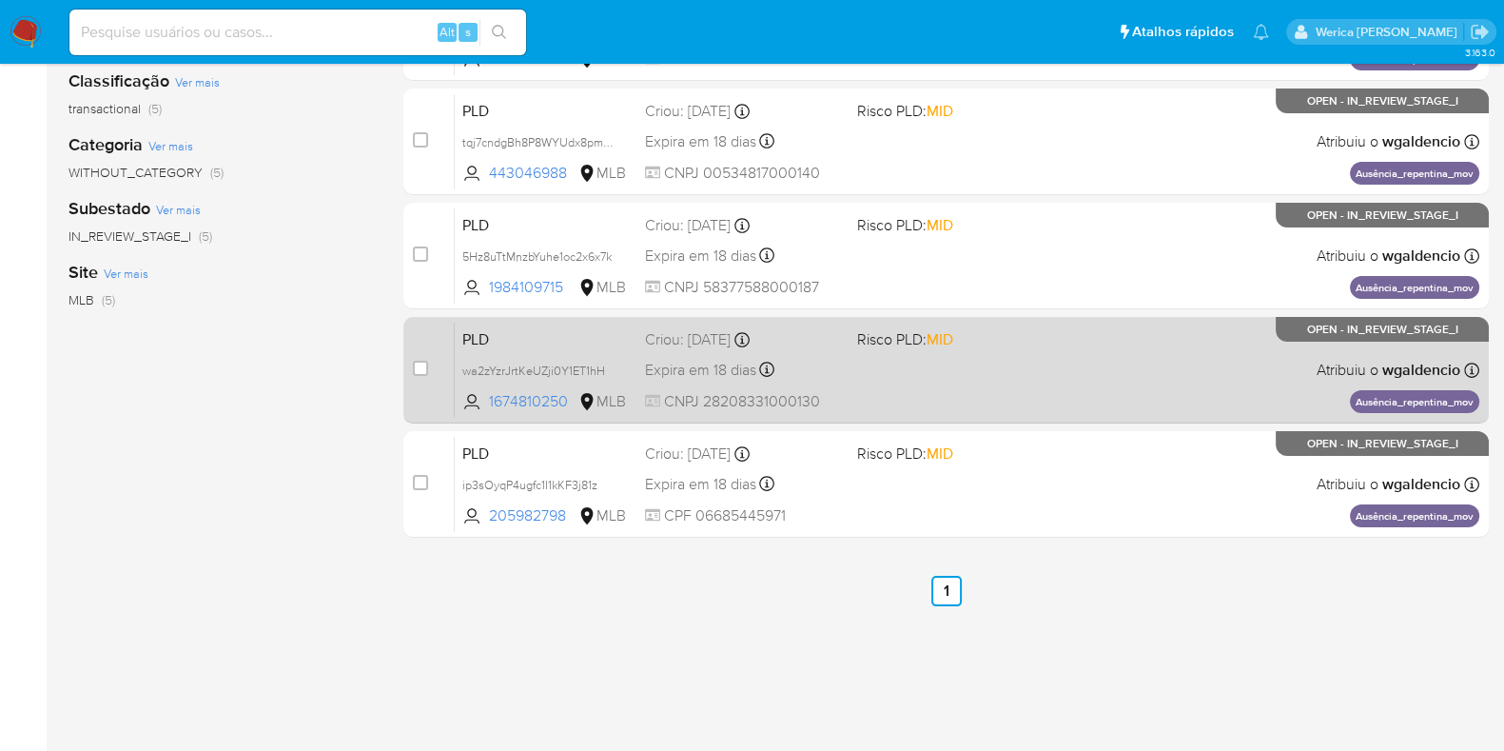
scroll to position [195, 0]
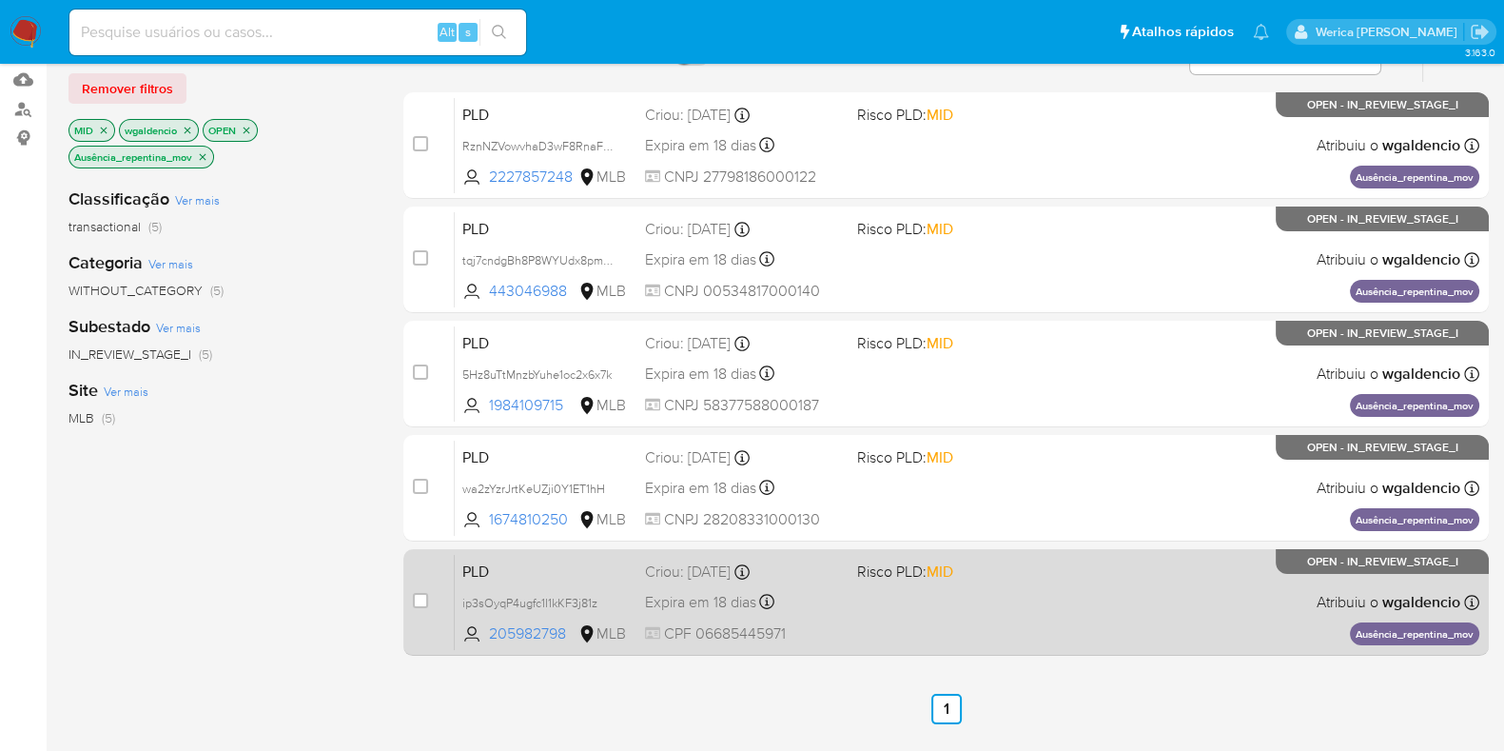
click at [1083, 614] on div "PLD ip3sOyqP4ugfc1I1kKF3j81z 205982798 MLB Risco PLD: MID Criou: 12/09/2025 Cri…" at bounding box center [967, 602] width 1024 height 96
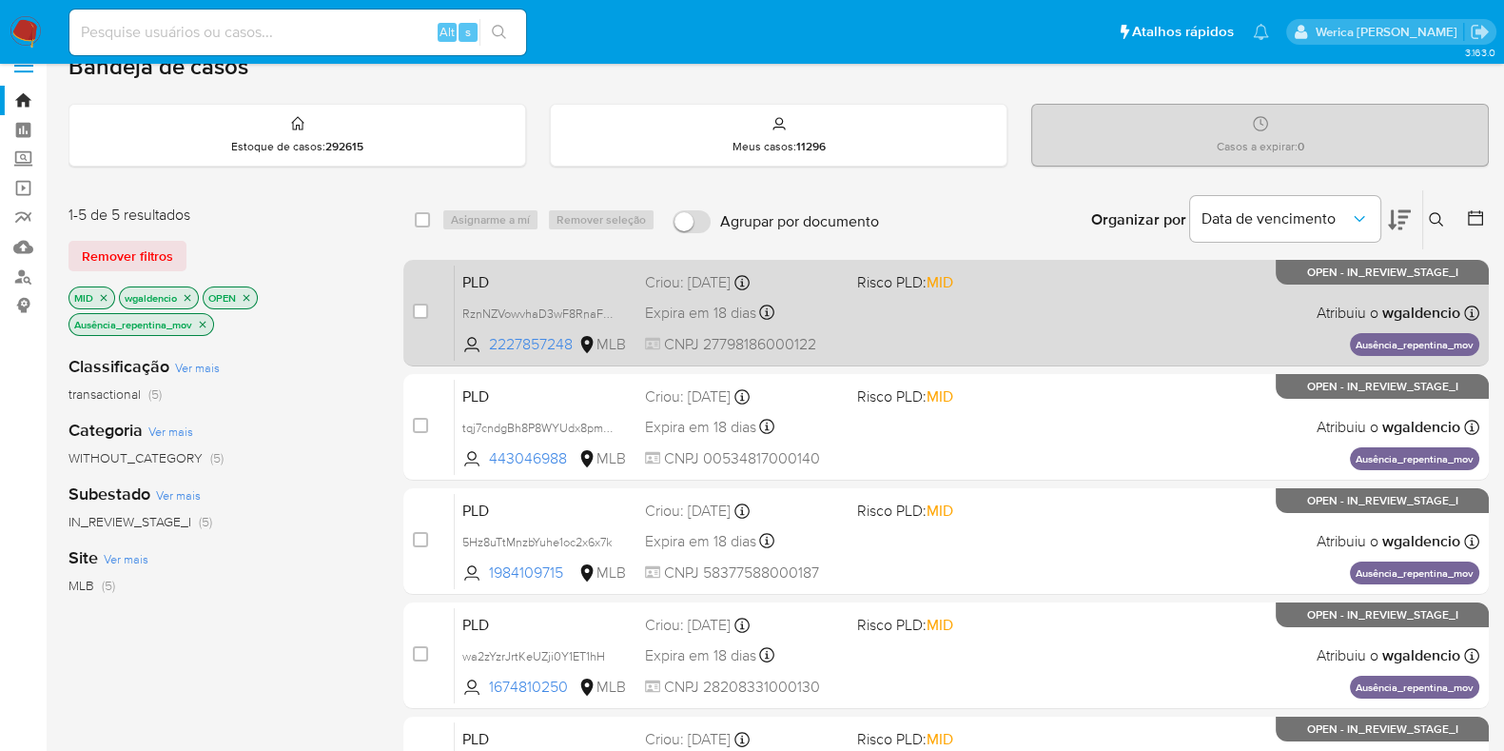
scroll to position [0, 0]
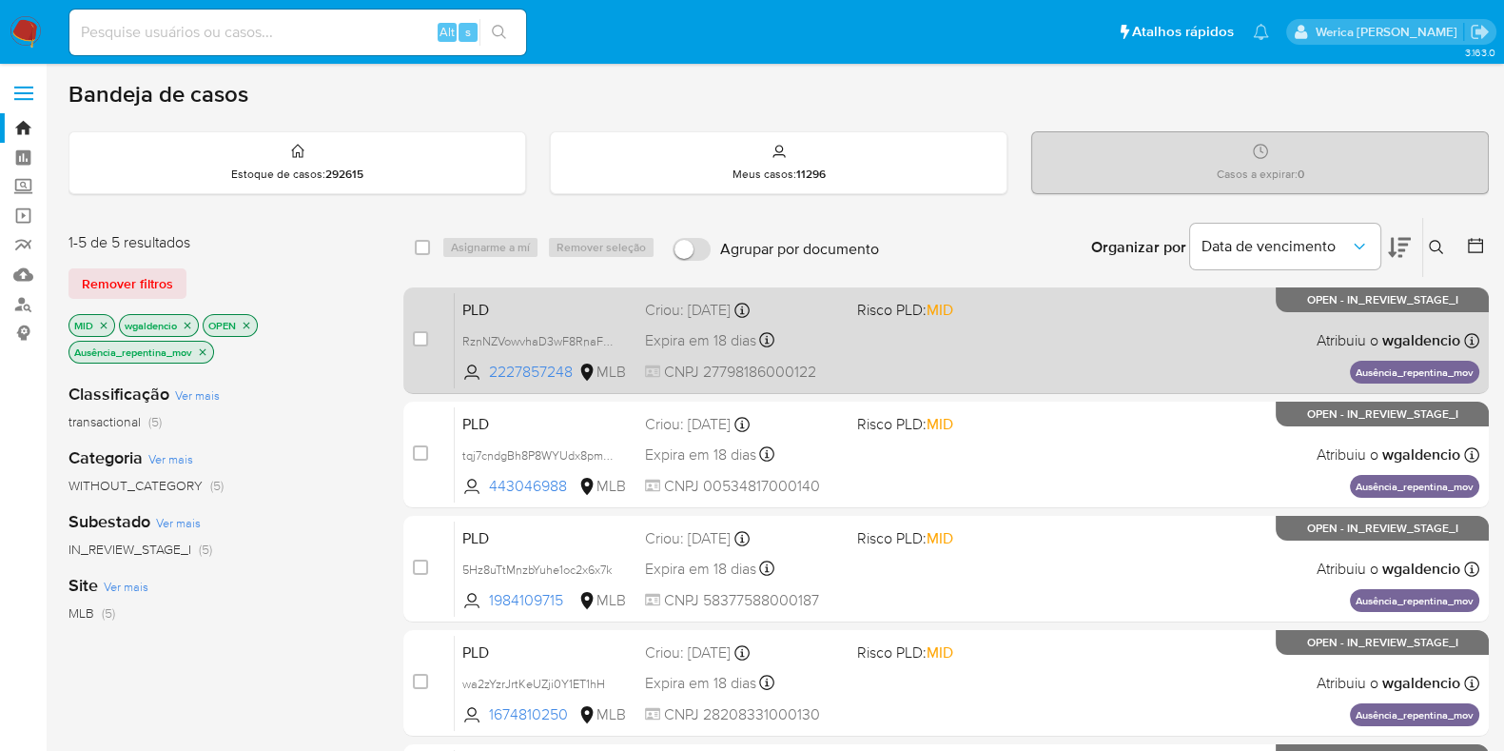
click at [1083, 328] on div "PLD RznNZVowvhaD3wF8RnaF6Jct 2227857248 MLB Risco PLD: MID Criou: 12/09/2025 Cr…" at bounding box center [967, 340] width 1024 height 96
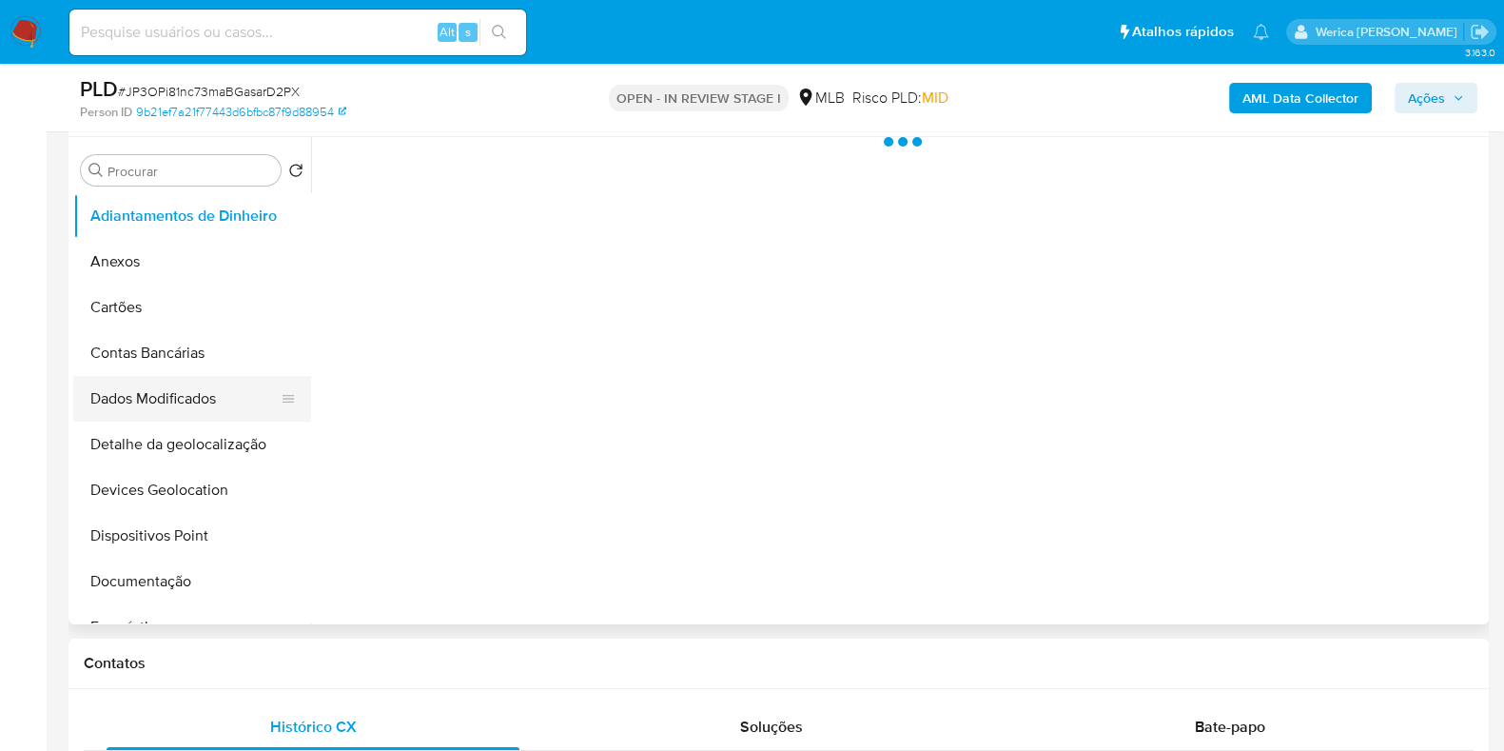
scroll to position [475, 0]
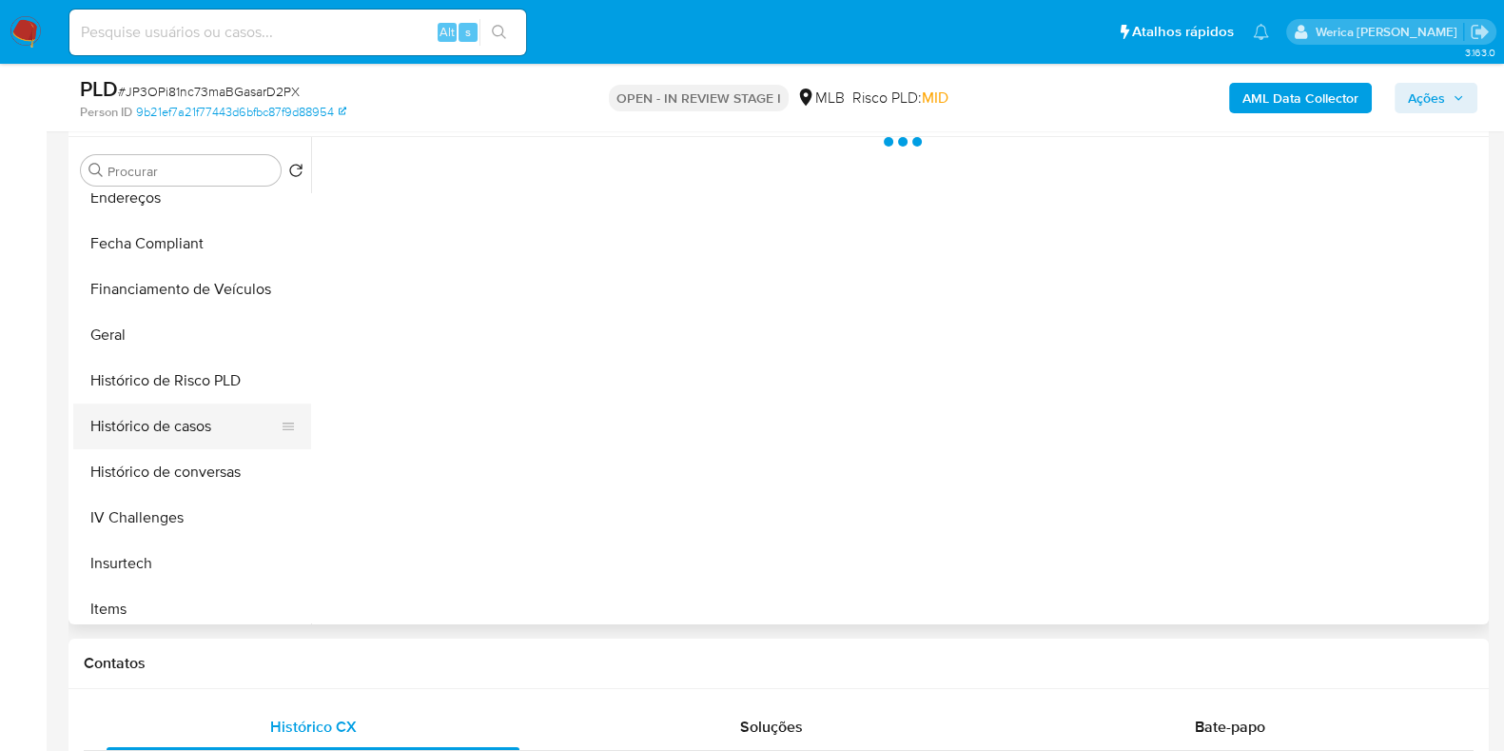
select select "10"
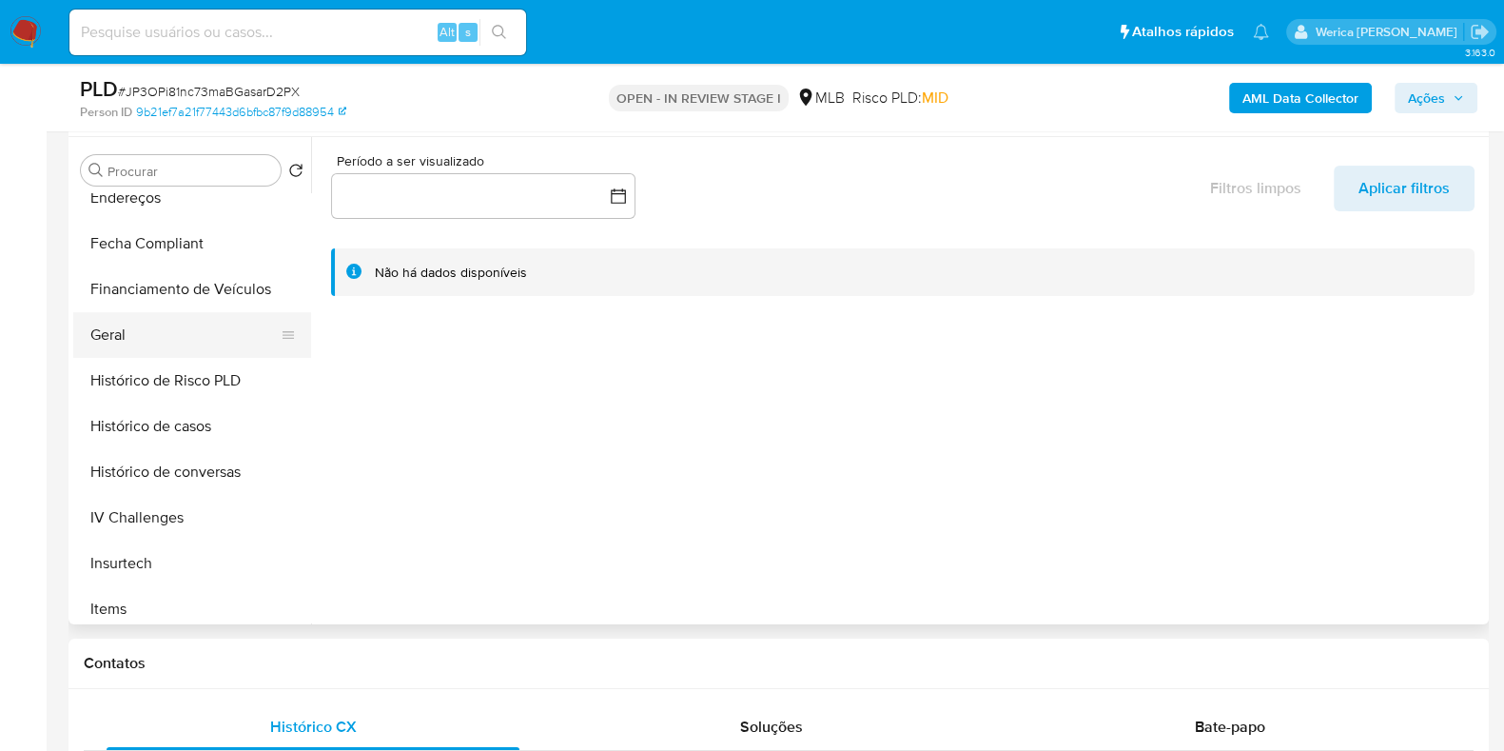
click at [157, 337] on button "Geral" at bounding box center [184, 335] width 223 height 46
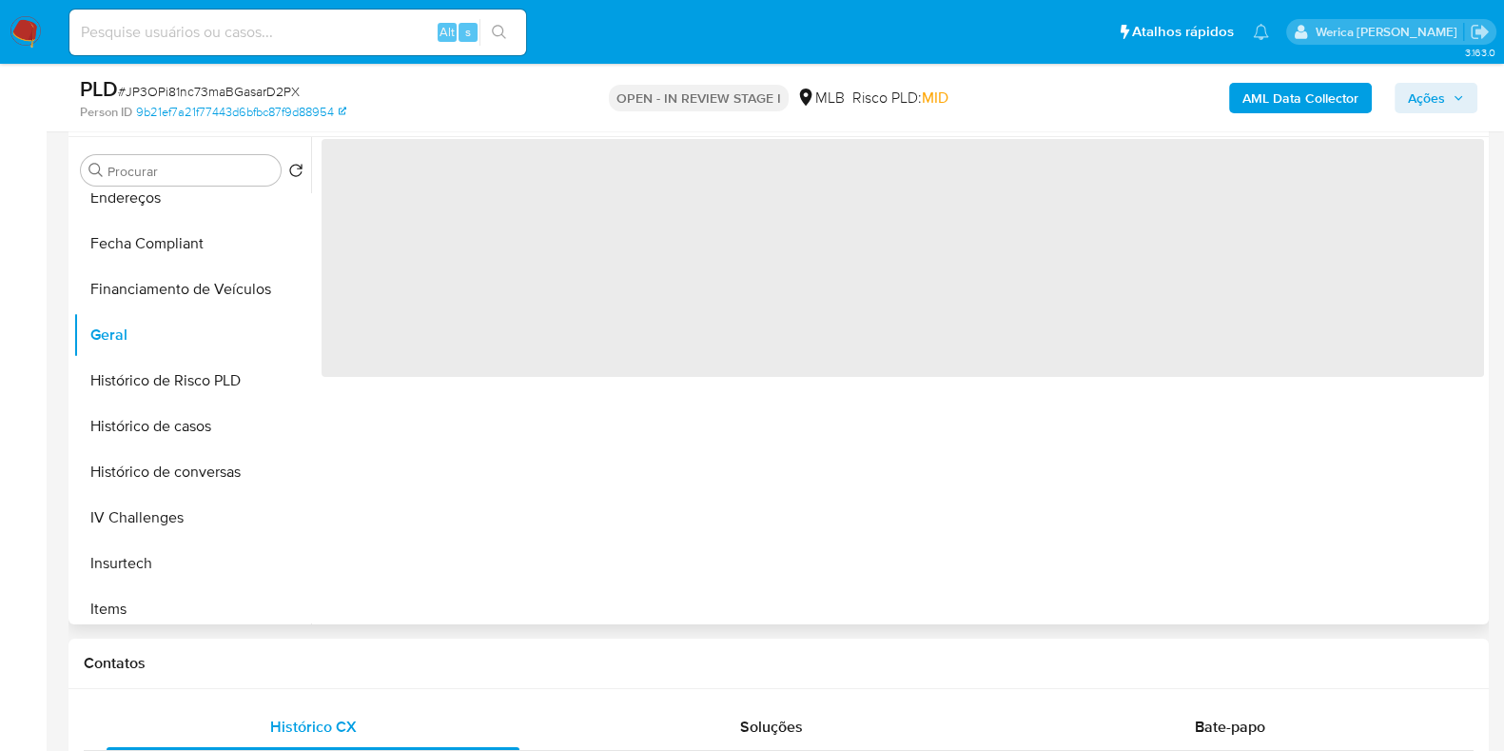
click at [570, 344] on span "‌" at bounding box center [903, 258] width 1162 height 238
click at [564, 296] on span "‌" at bounding box center [903, 258] width 1162 height 238
click at [552, 235] on span "‌" at bounding box center [903, 258] width 1162 height 238
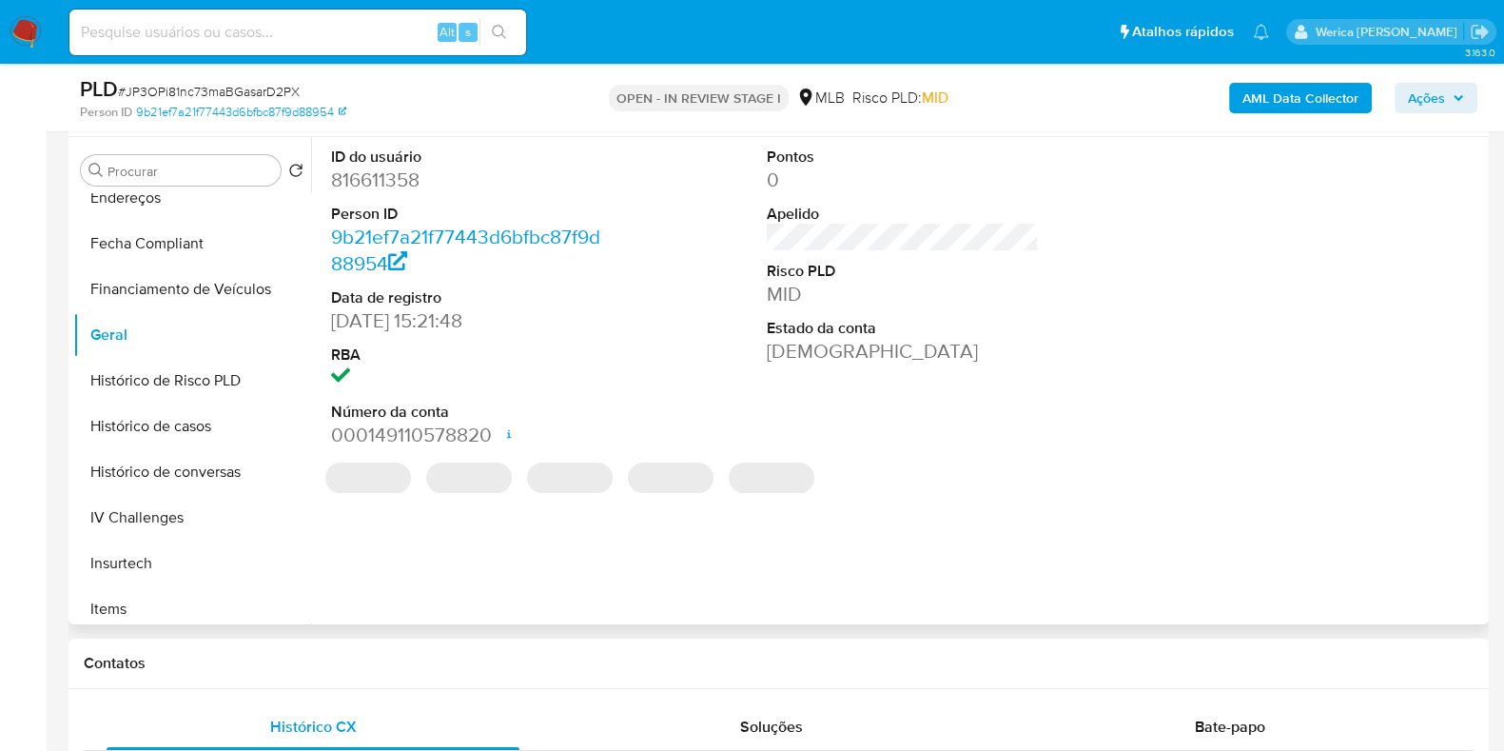
click at [530, 191] on dd "816611358" at bounding box center [467, 179] width 272 height 27
click at [385, 177] on dd "816611358" at bounding box center [467, 179] width 272 height 27
copy dd "816611358"
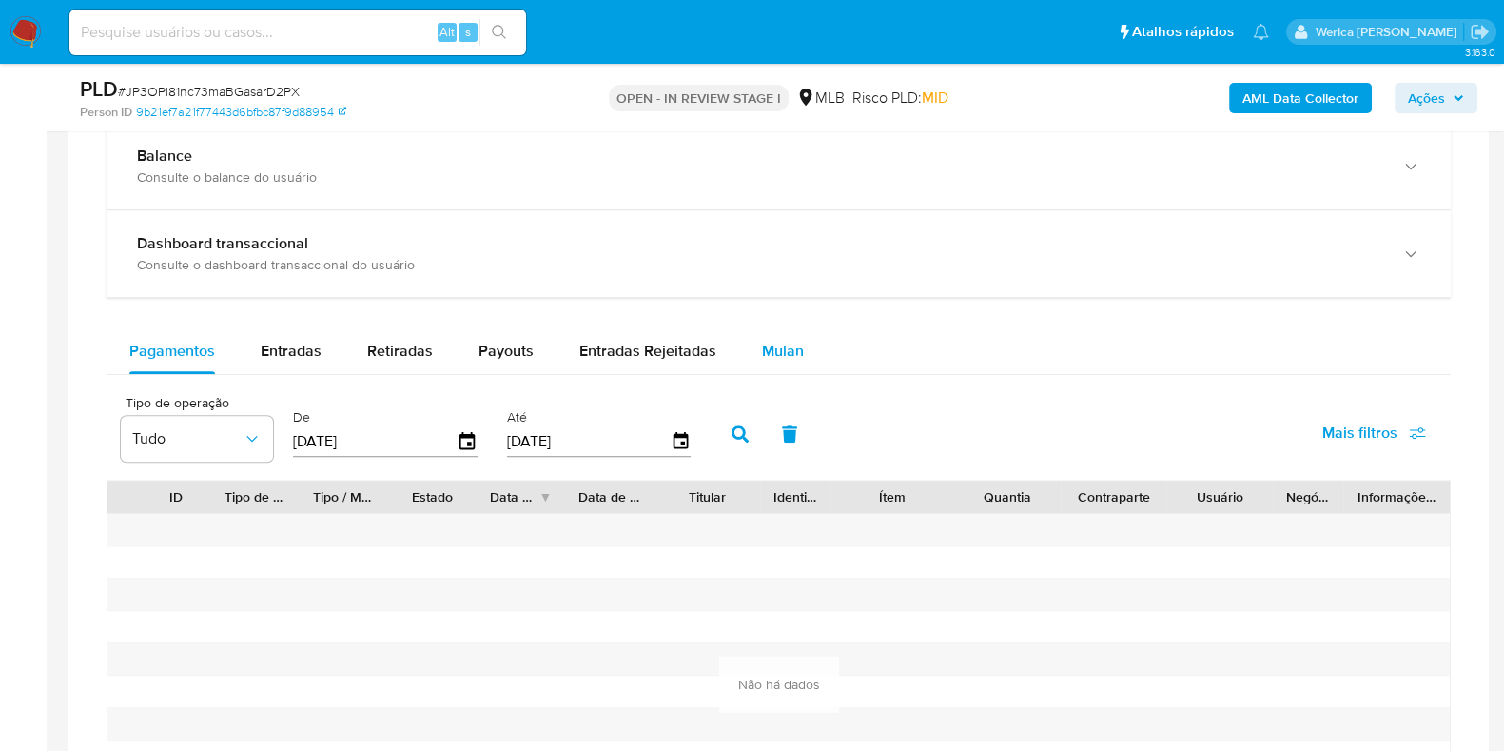
click at [762, 355] on span "Mulan" at bounding box center [783, 351] width 42 height 22
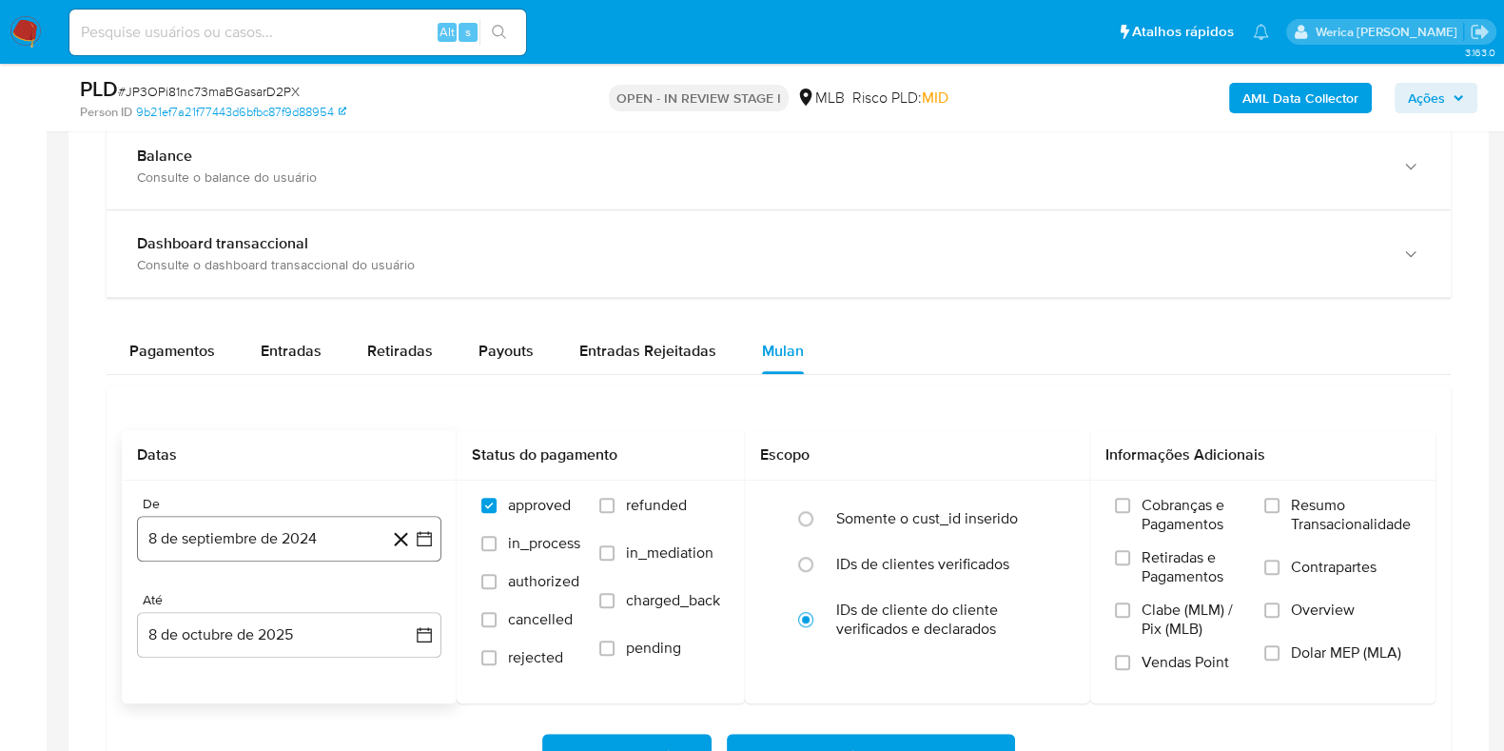
scroll to position [1427, 0]
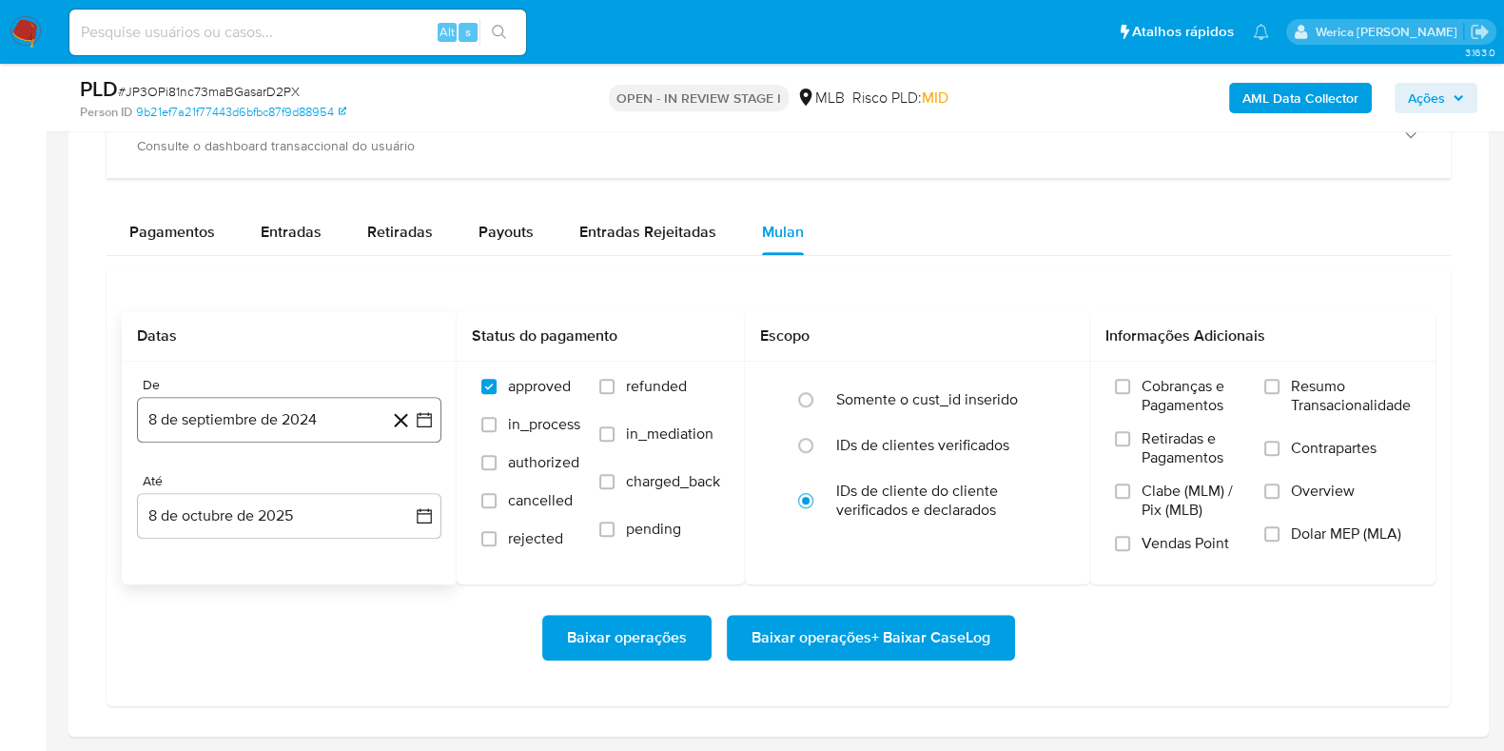
click at [281, 400] on button "8 de septiembre de 2024" at bounding box center [289, 420] width 304 height 46
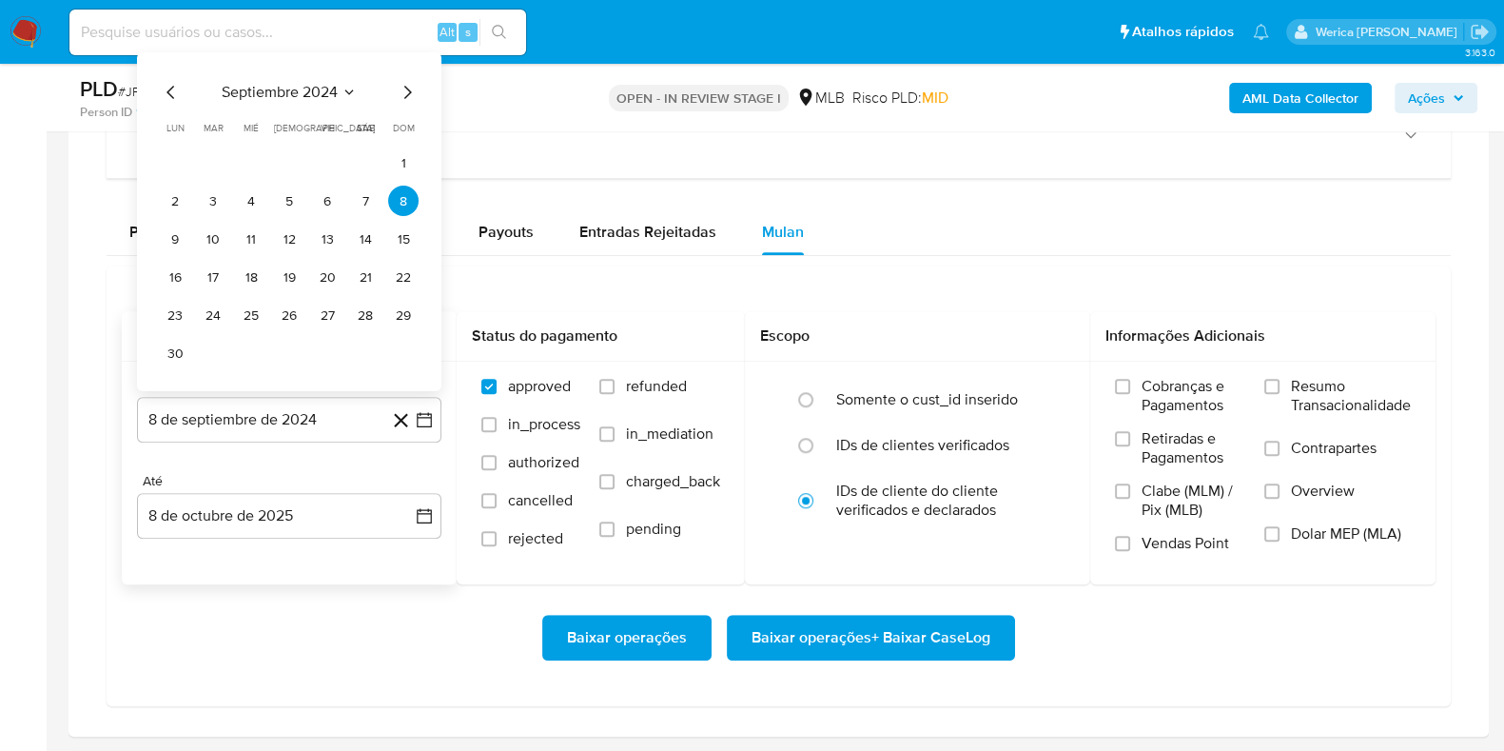
click at [314, 88] on span "septiembre 2024" at bounding box center [280, 92] width 116 height 19
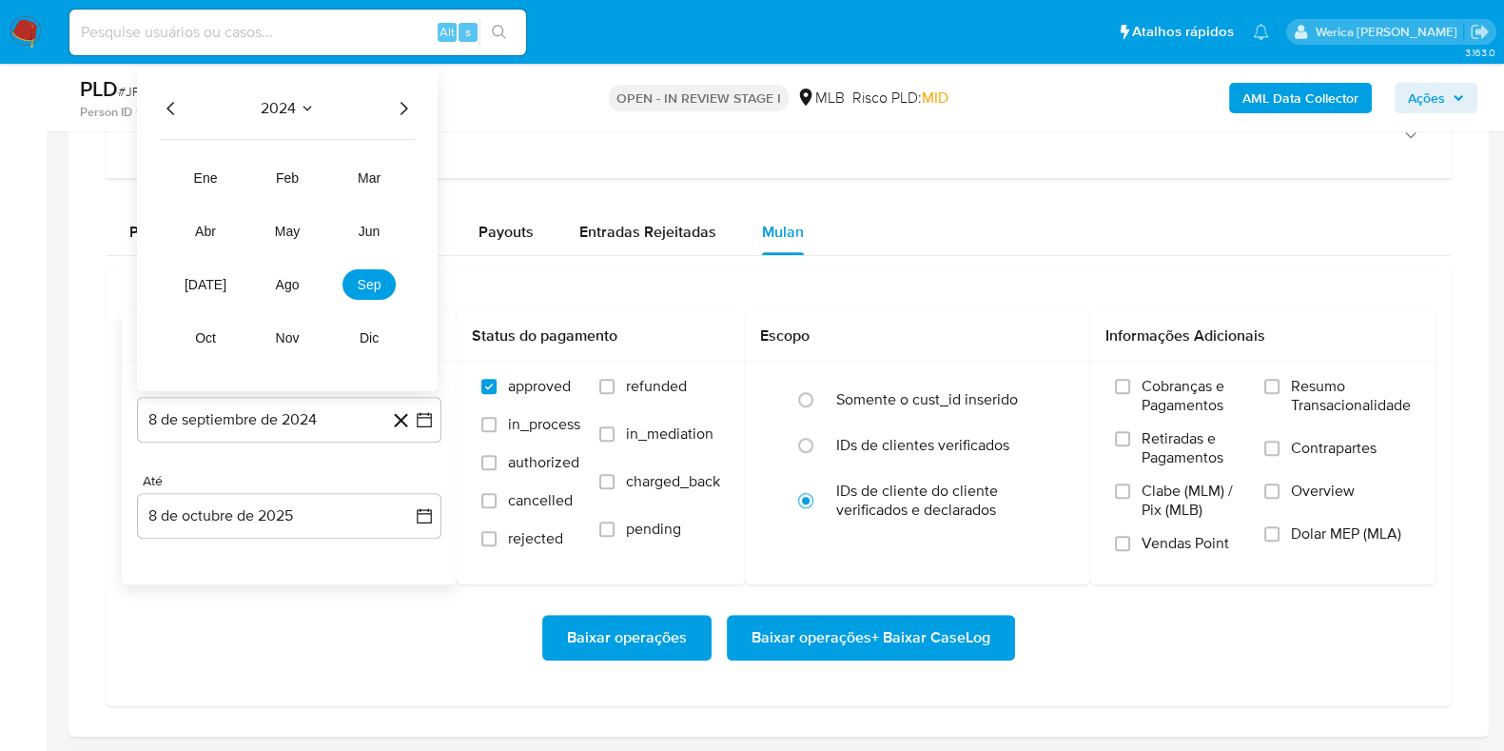
click at [403, 111] on icon "Año siguiente" at bounding box center [403, 108] width 23 height 23
click at [350, 292] on button "sep" at bounding box center [368, 284] width 53 height 30
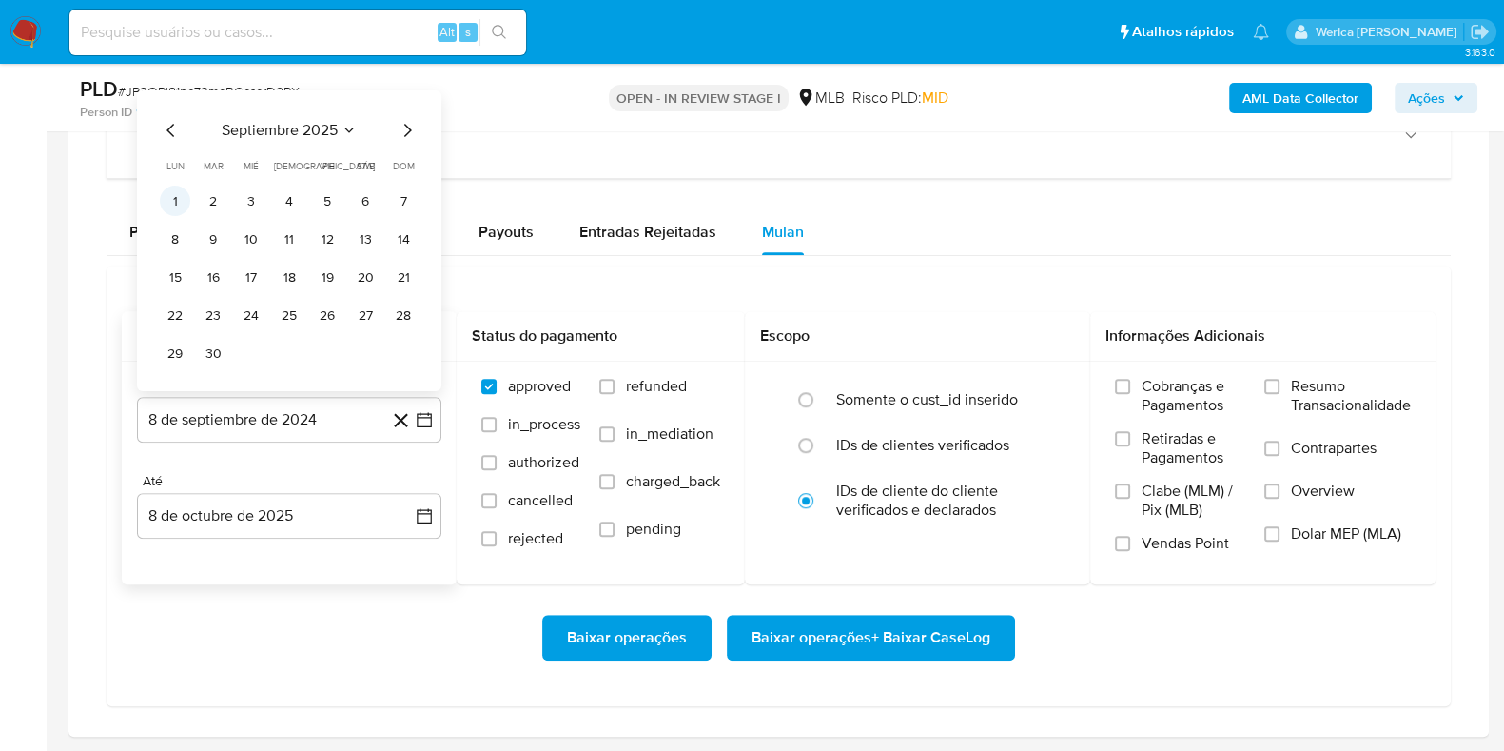
click at [185, 203] on button "1" at bounding box center [175, 200] width 30 height 30
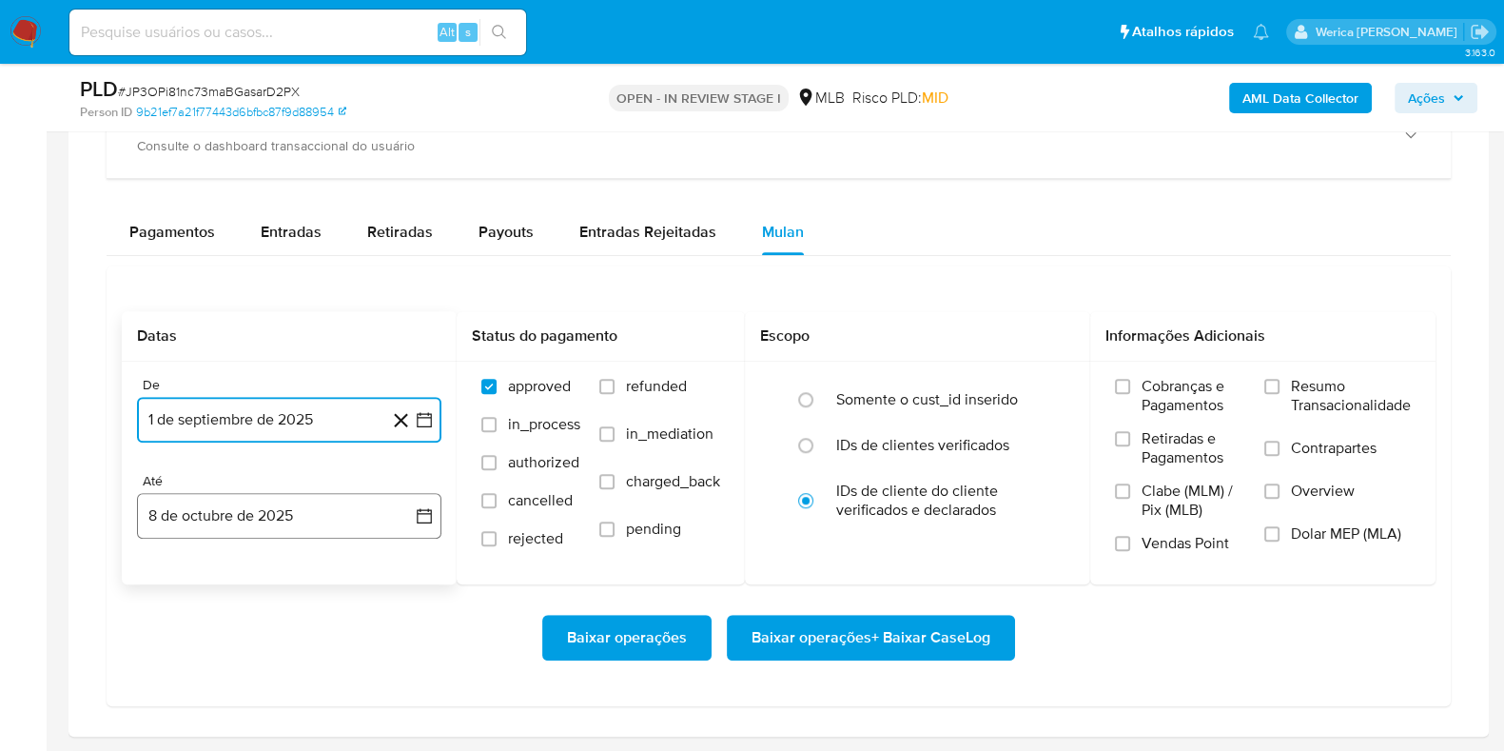
click at [260, 527] on button "8 de octubre de 2025" at bounding box center [289, 516] width 304 height 46
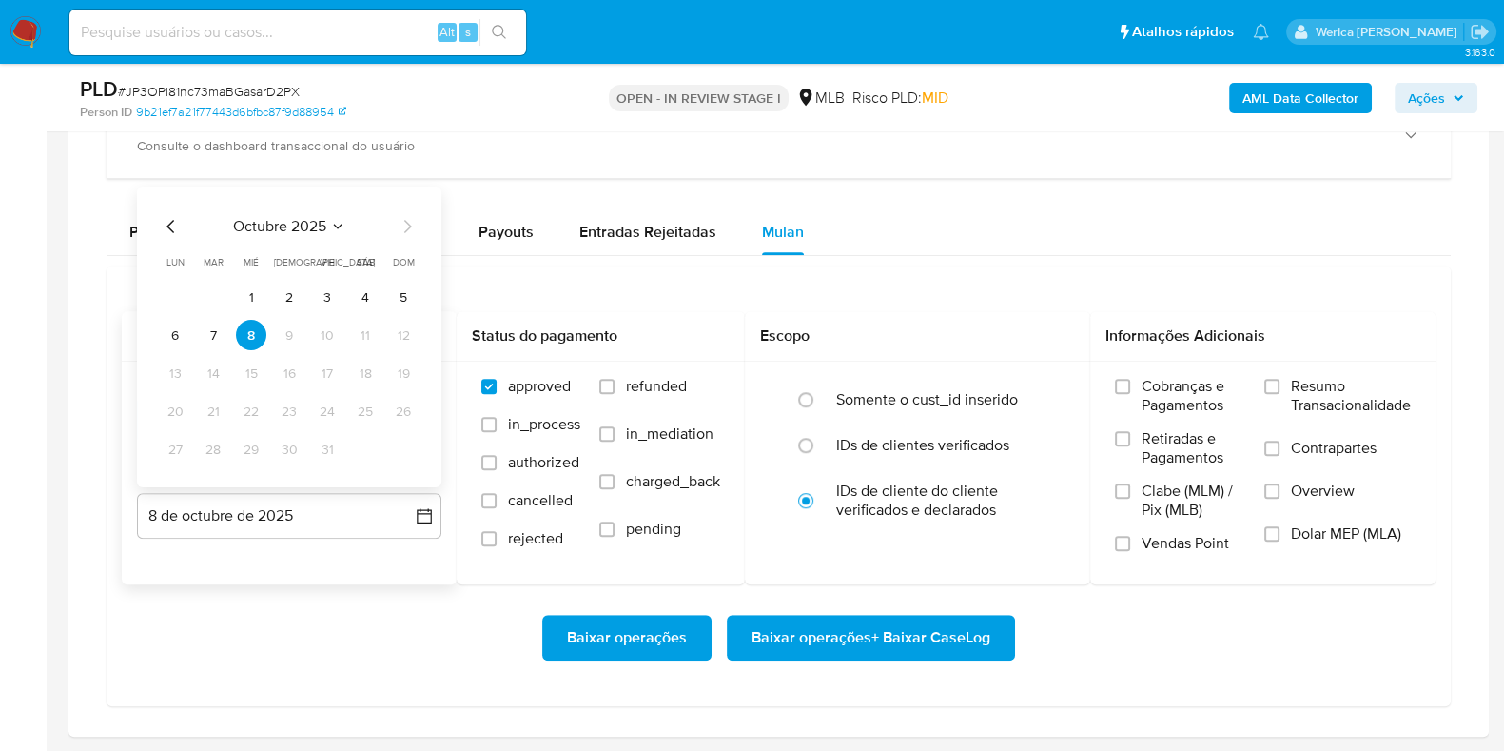
click at [166, 219] on icon "Mes anterior" at bounding box center [171, 226] width 23 height 23
click at [179, 300] on button "1" at bounding box center [175, 297] width 30 height 30
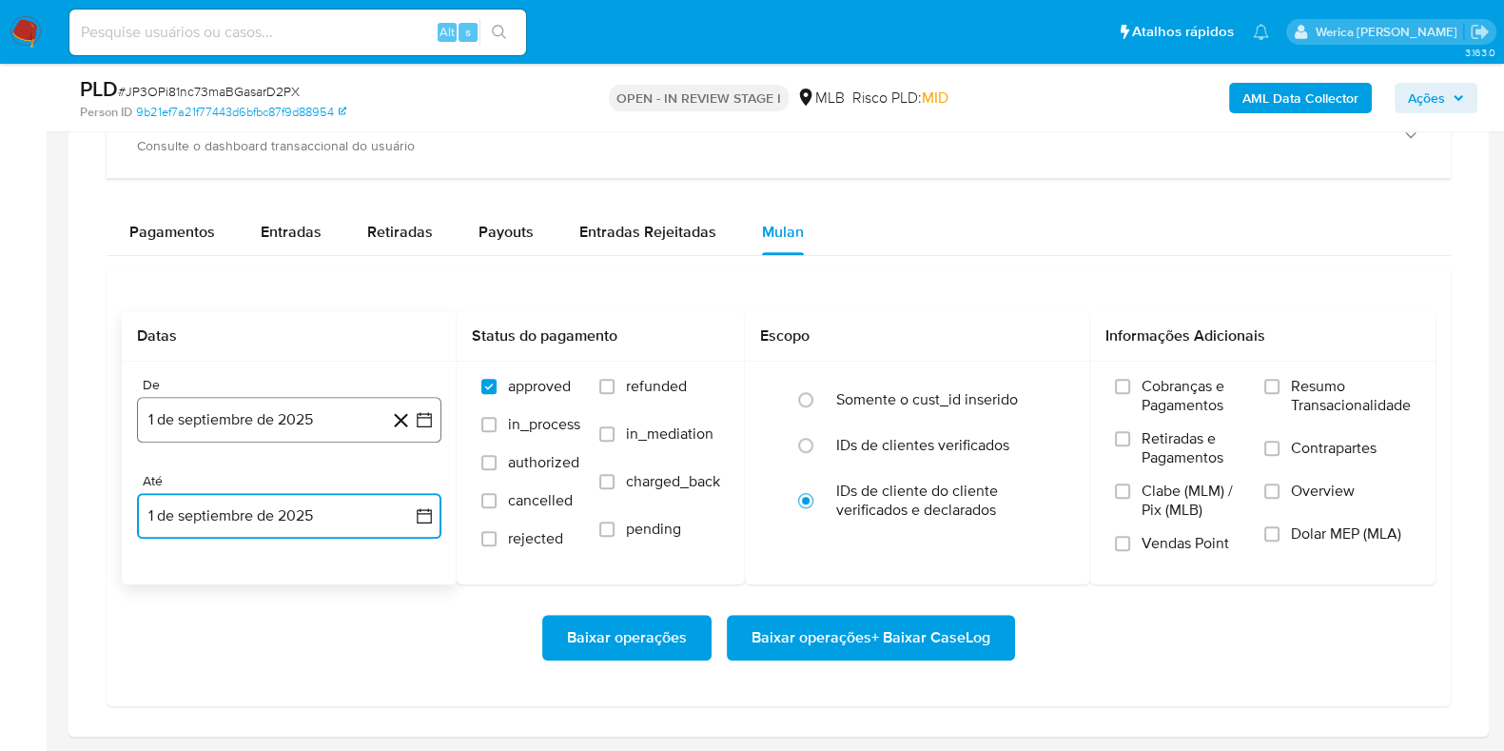
click at [193, 427] on button "1 de septiembre de 2025" at bounding box center [289, 420] width 304 height 46
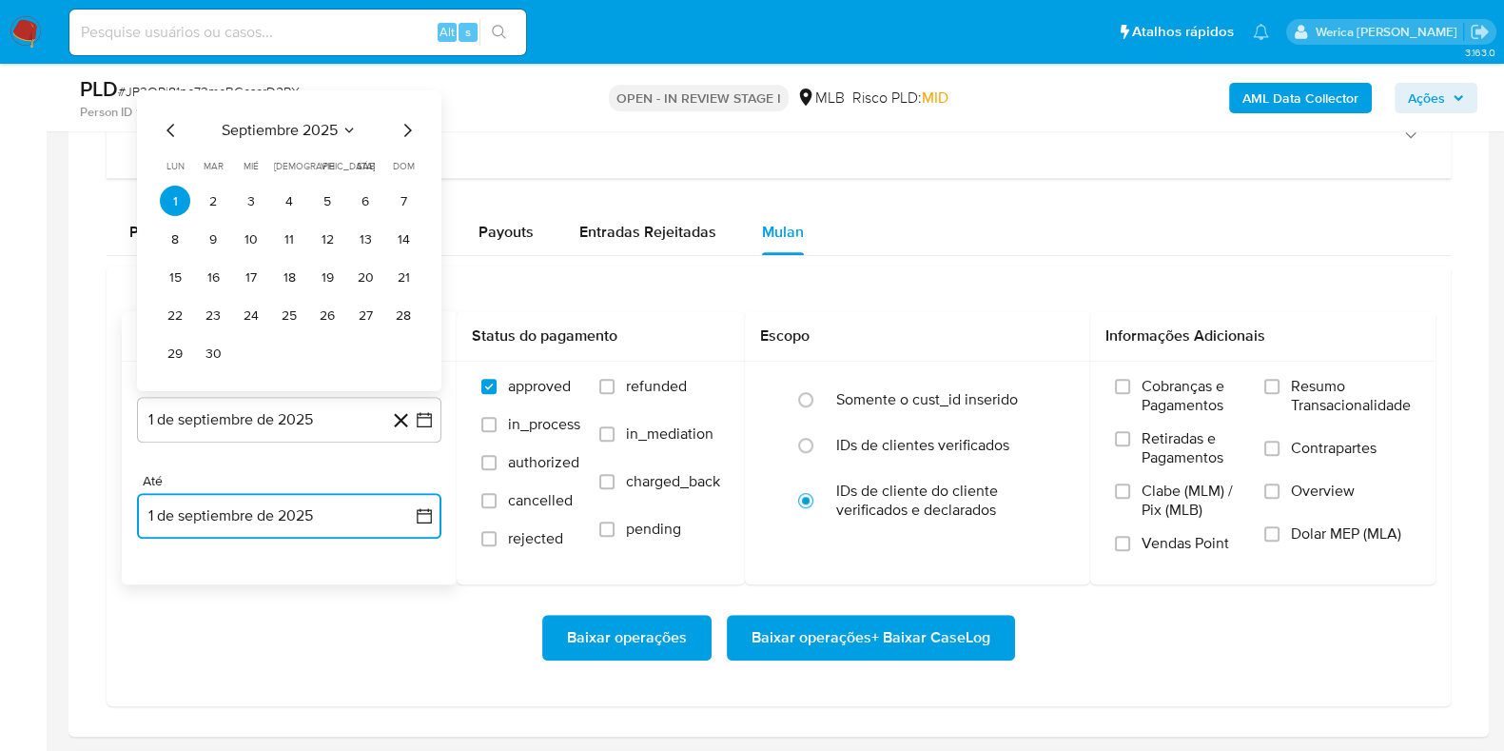
click at [172, 134] on icon "Mes anterior" at bounding box center [170, 130] width 8 height 13
click at [317, 202] on button "1" at bounding box center [327, 200] width 30 height 30
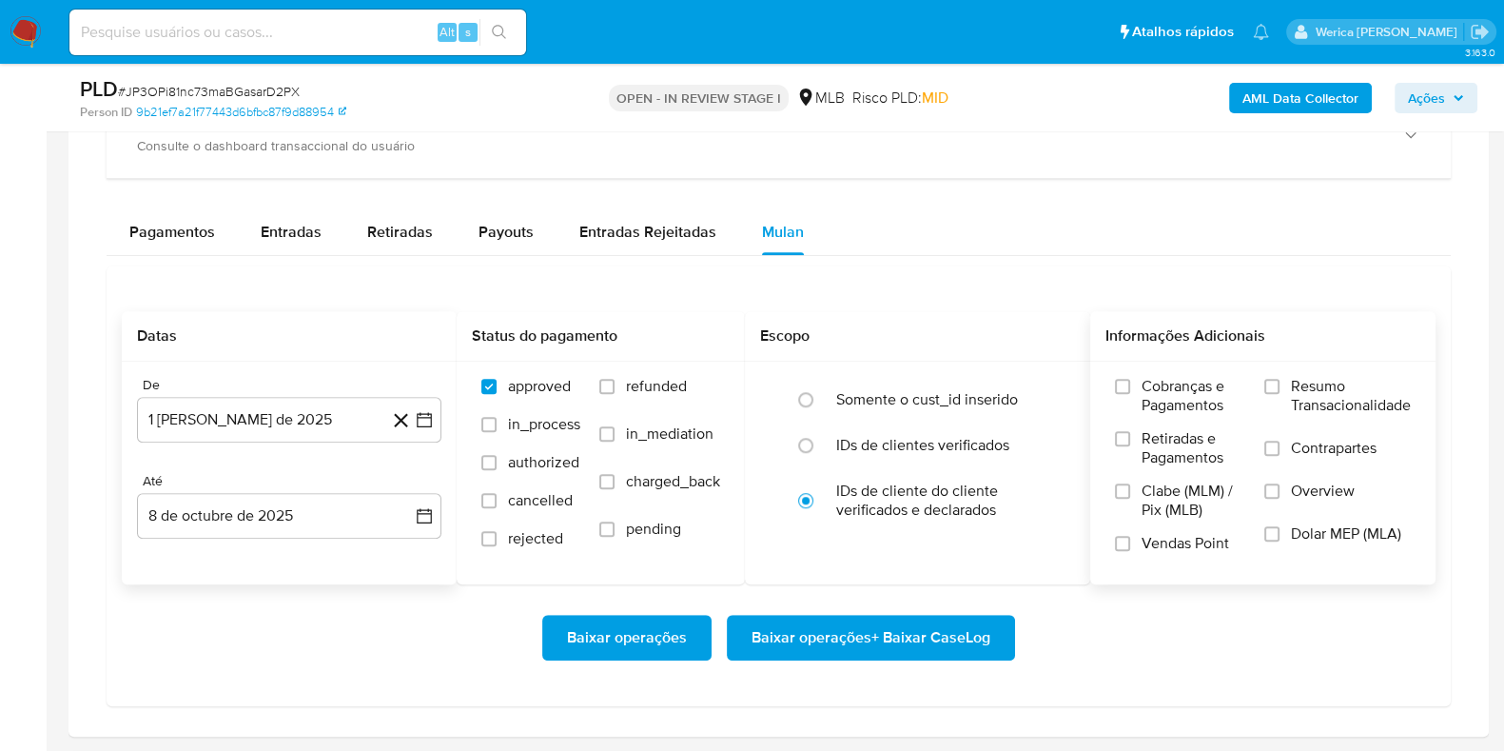
click at [1338, 397] on span "Resumo Transacionalidade" at bounding box center [1351, 396] width 120 height 38
click at [1279, 394] on input "Resumo Transacionalidade" at bounding box center [1271, 386] width 15 height 15
click at [967, 635] on span "Baixar operações + Baixar CaseLog" at bounding box center [870, 637] width 239 height 42
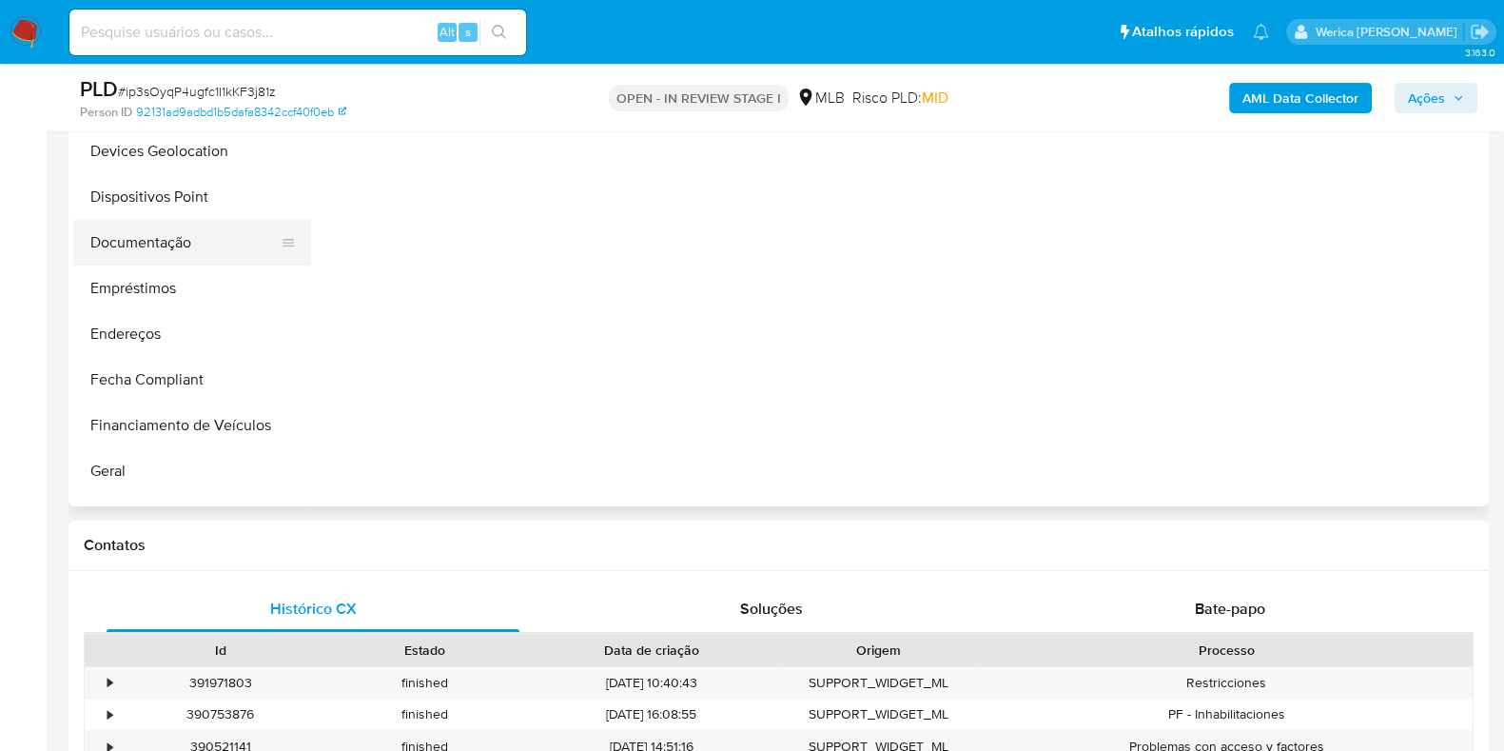
scroll to position [357, 0]
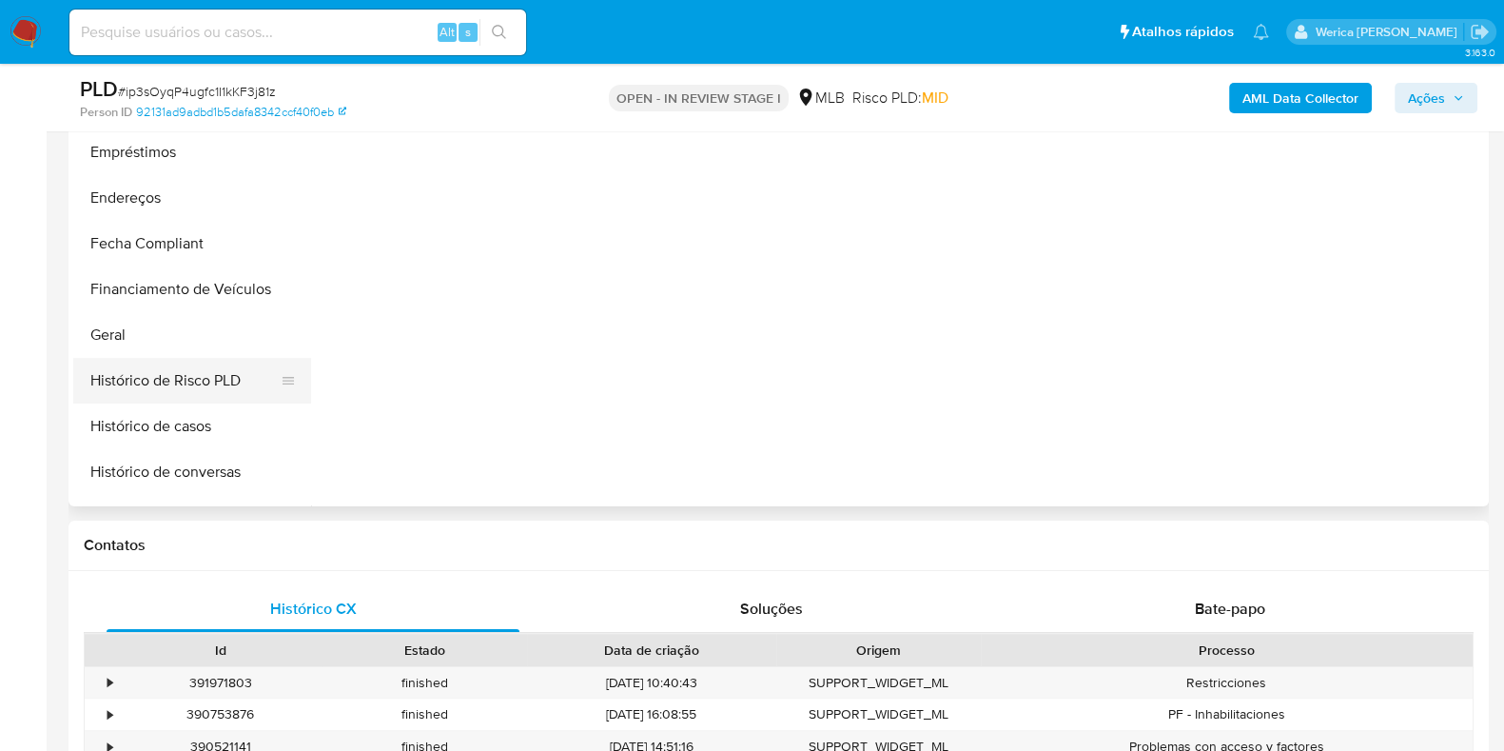
select select "10"
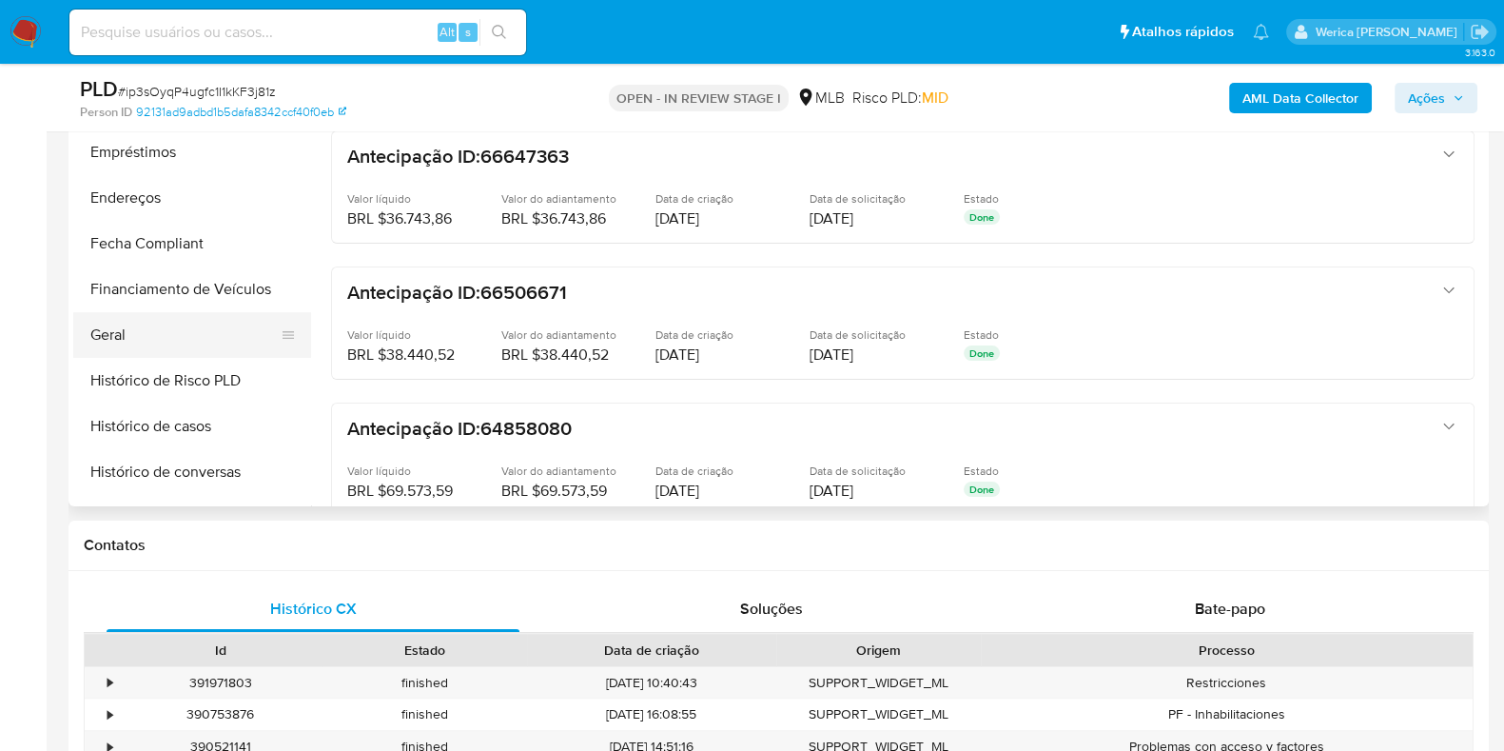
click at [157, 339] on button "Geral" at bounding box center [184, 335] width 223 height 46
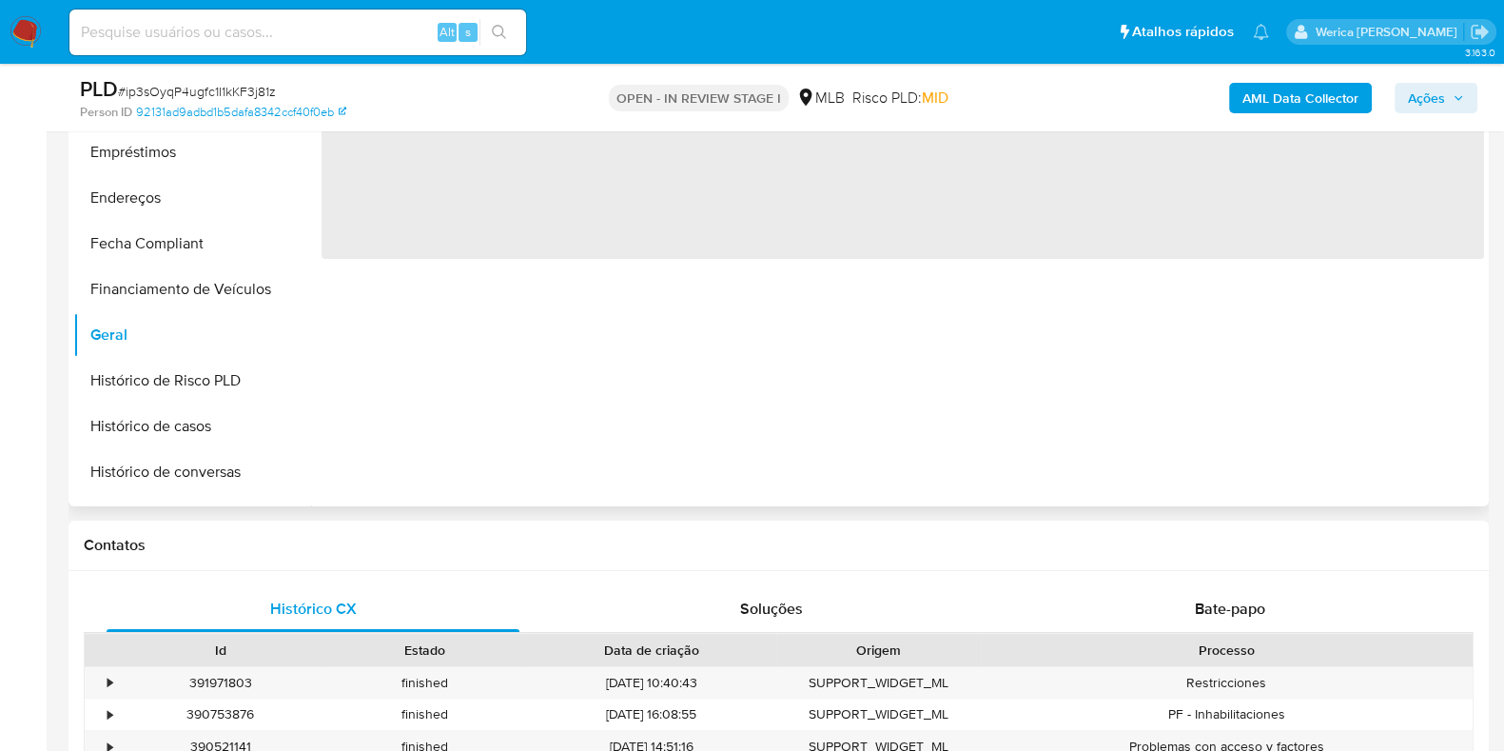
click at [652, 331] on div "‌" at bounding box center [897, 262] width 1173 height 487
click at [542, 401] on div "‌" at bounding box center [897, 262] width 1173 height 487
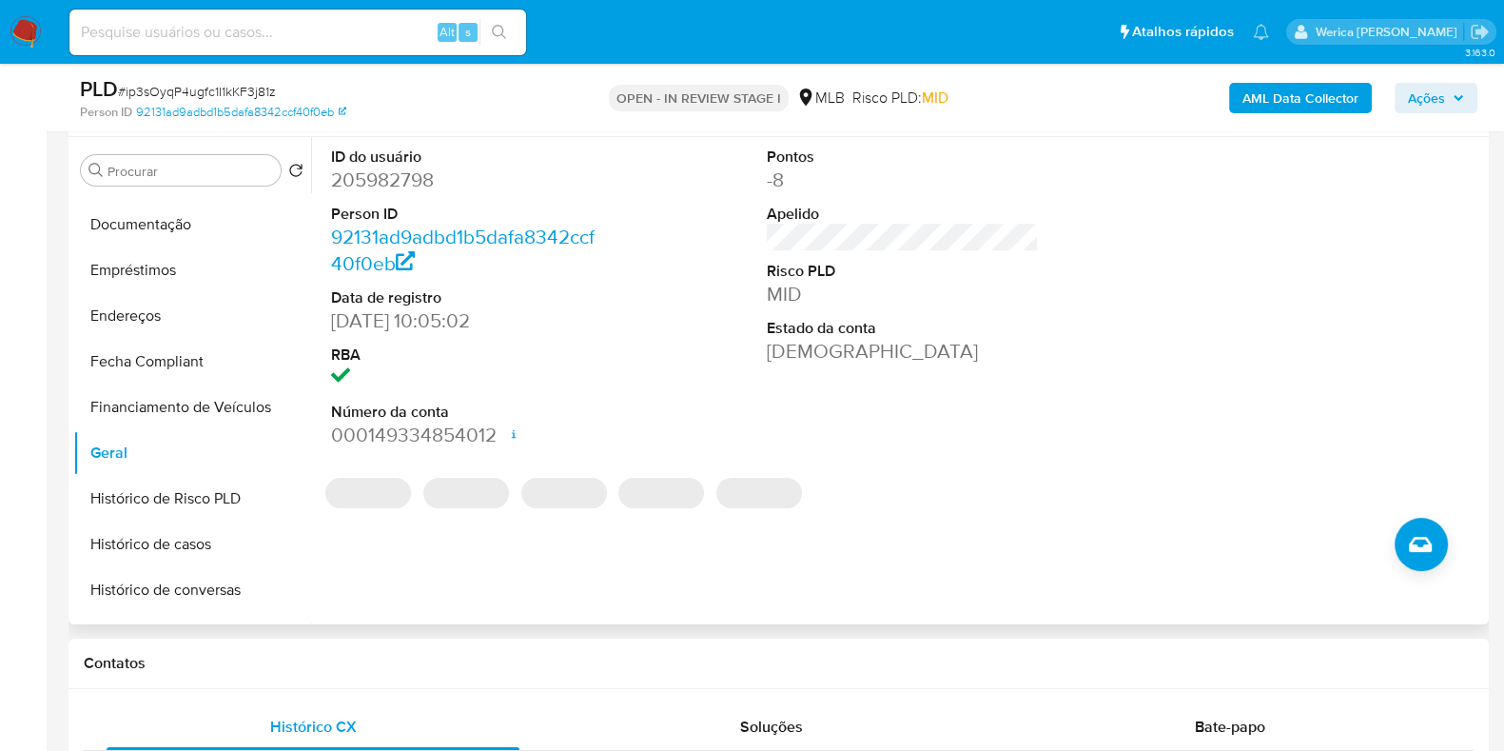
click at [412, 190] on dd "205982798" at bounding box center [467, 179] width 272 height 27
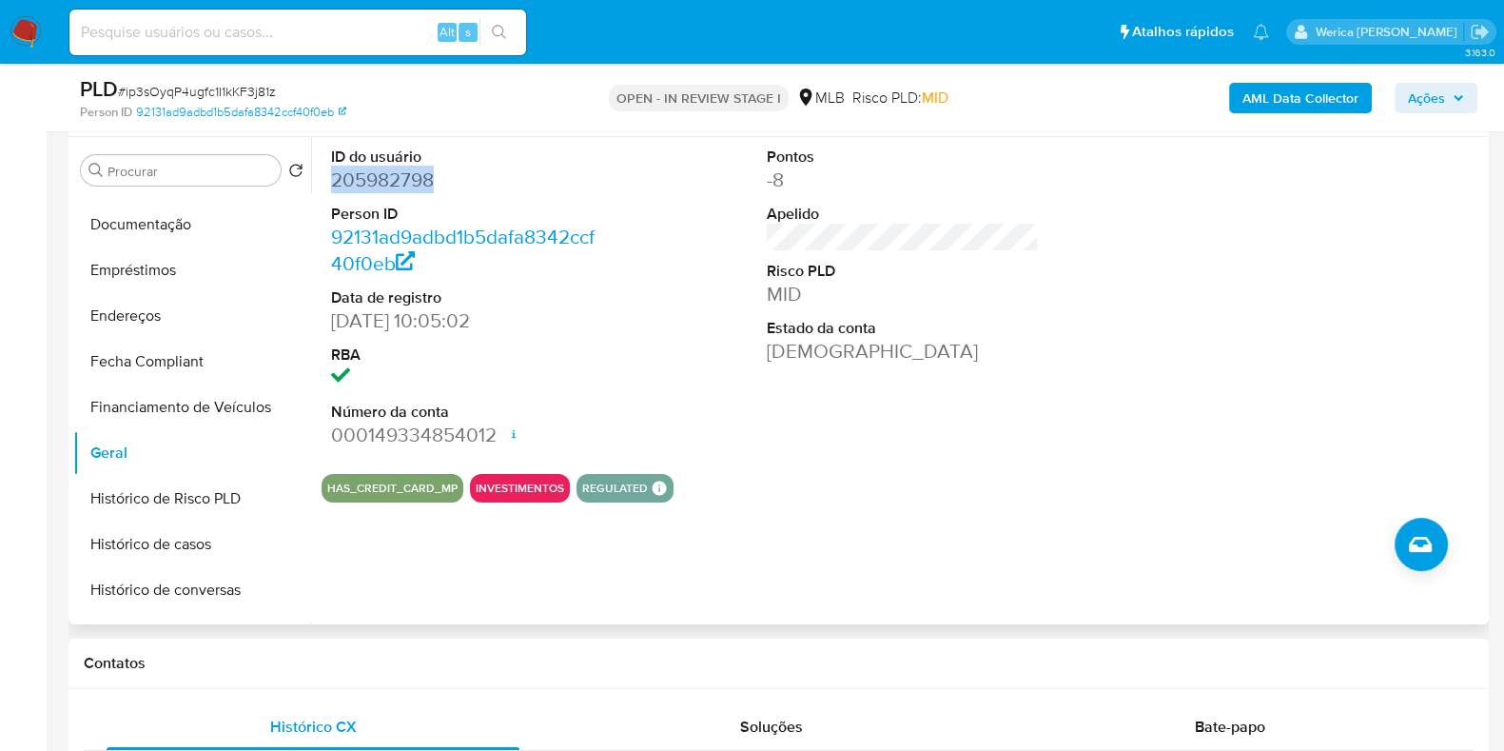
click at [412, 190] on dd "205982798" at bounding box center [467, 179] width 272 height 27
copy dd "205982798"
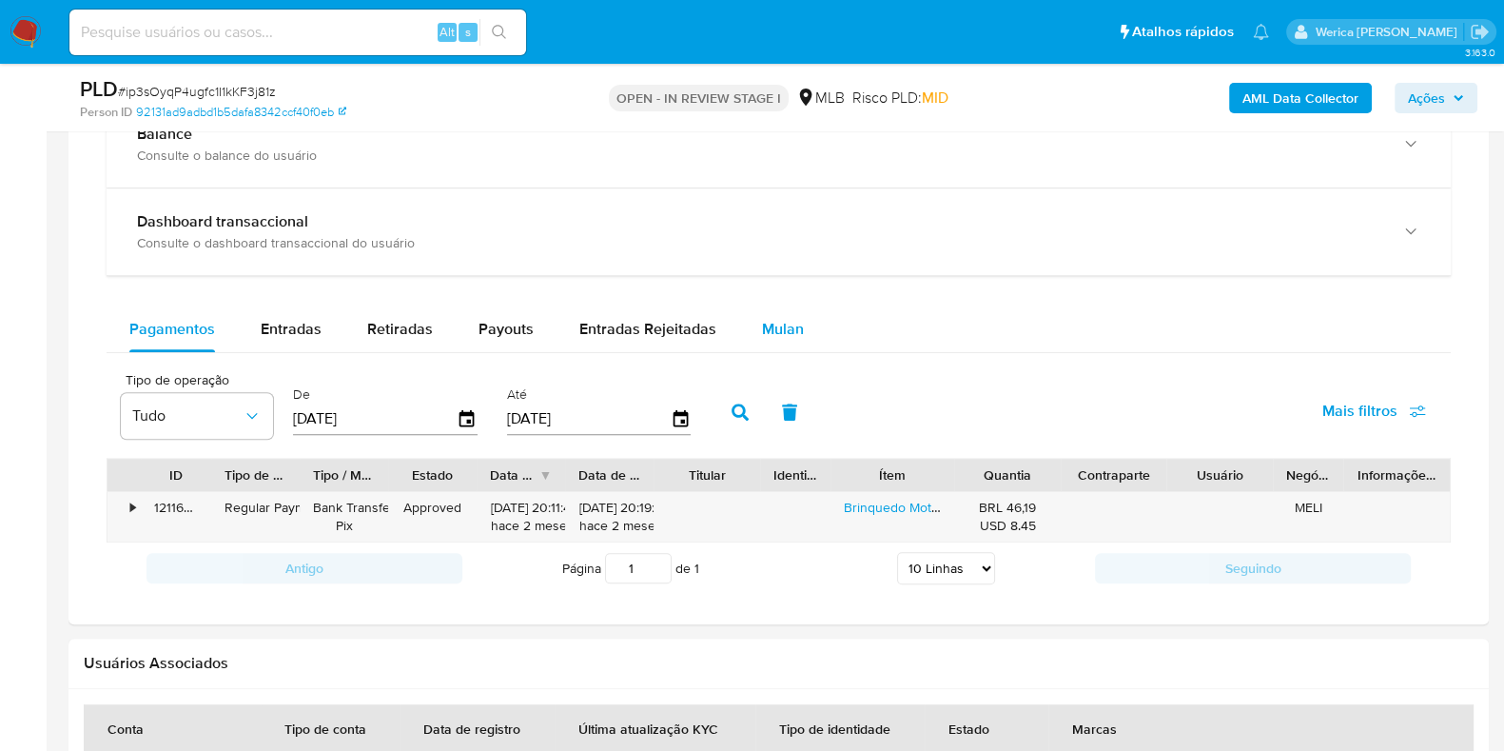
click at [762, 330] on span "Mulan" at bounding box center [783, 329] width 42 height 22
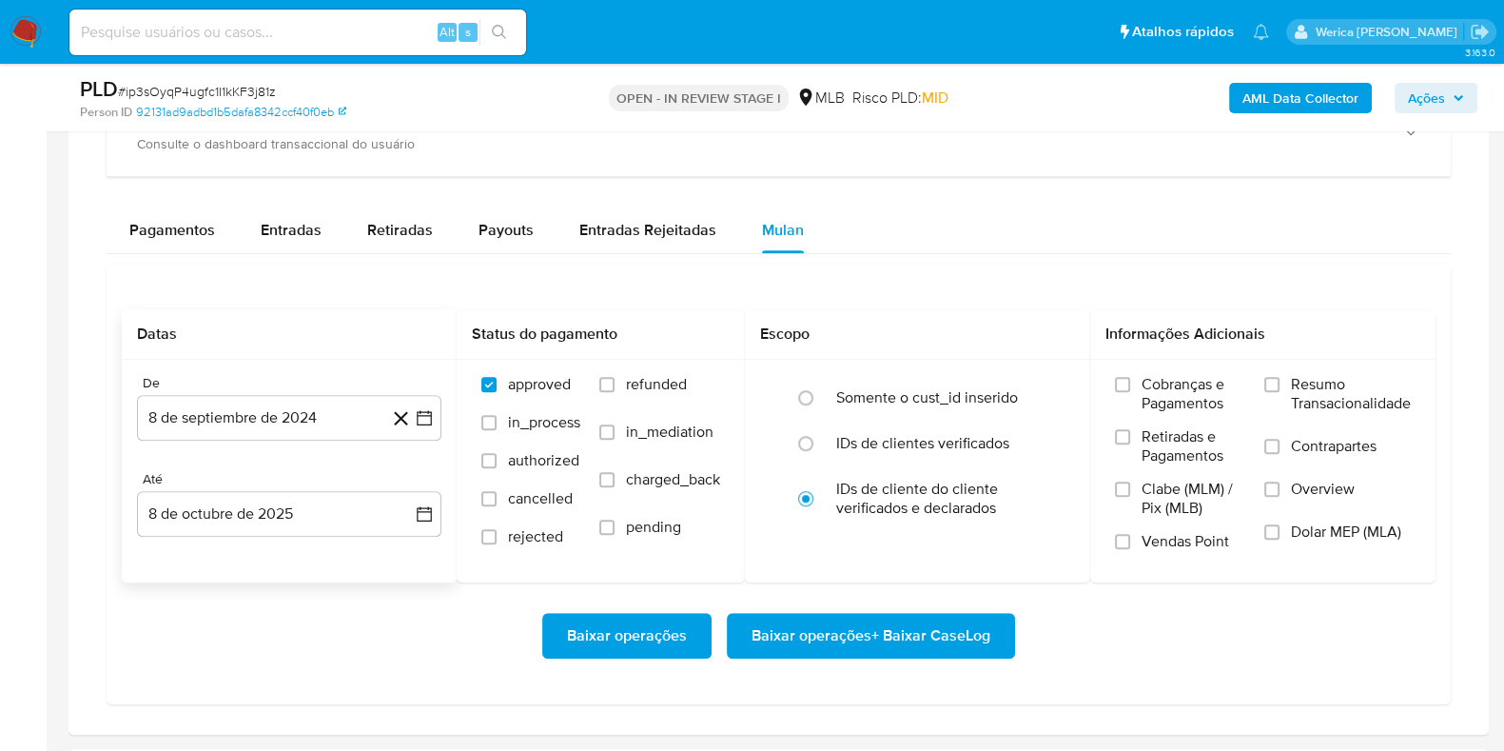
scroll to position [1664, 0]
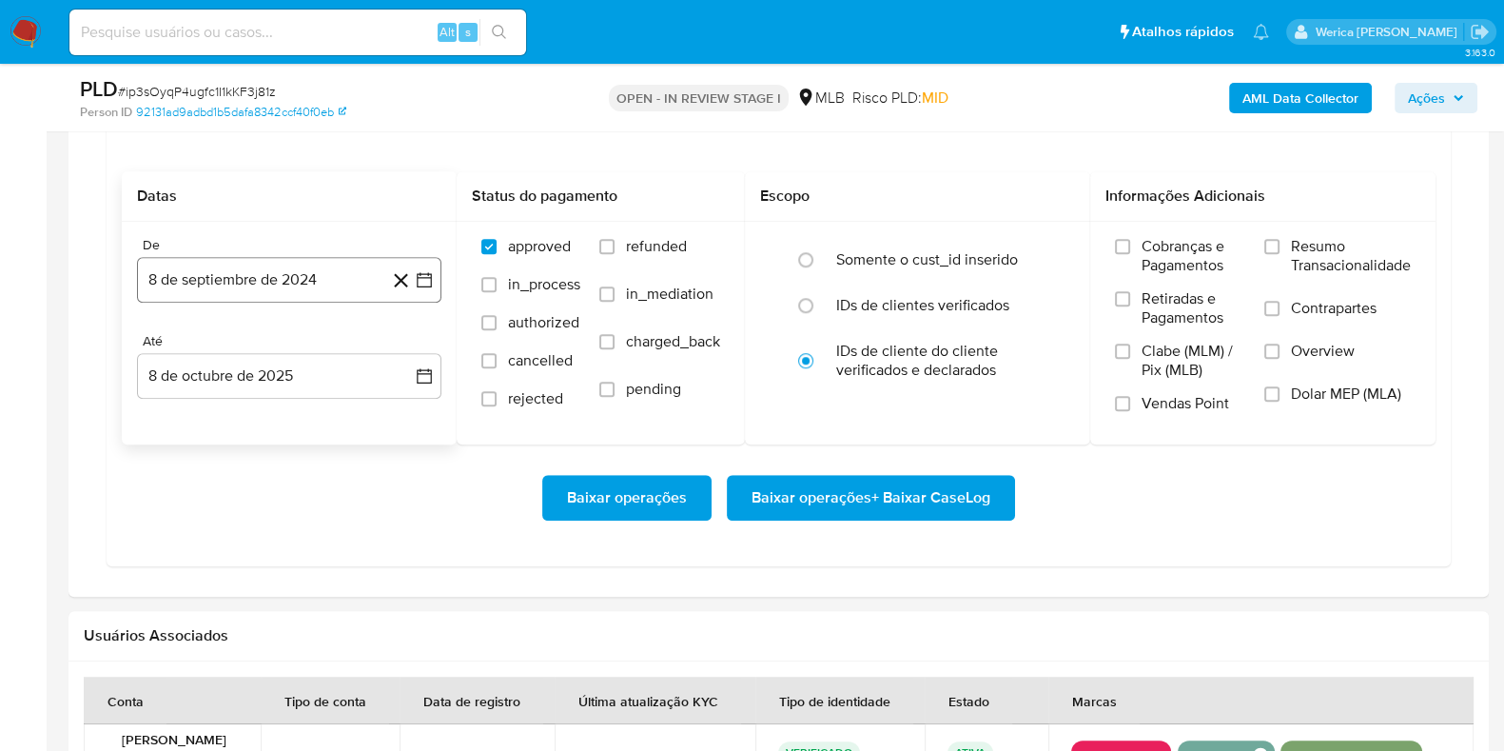
click at [271, 280] on button "8 de septiembre de 2024" at bounding box center [289, 280] width 304 height 46
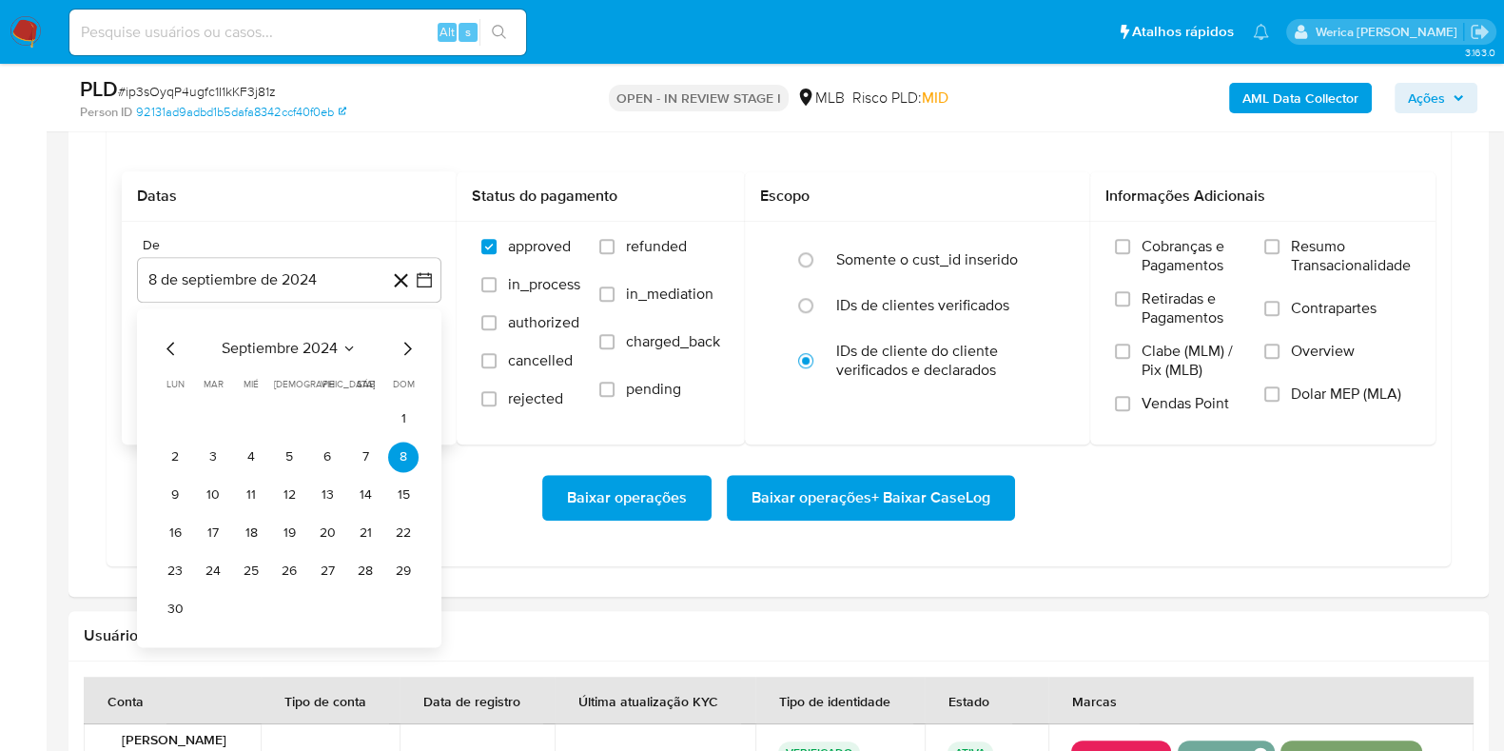
click at [290, 340] on div "septiembre 2024 septiembre 2024 lun lunes mar martes mié miércoles jue jueves v…" at bounding box center [289, 477] width 304 height 339
click at [307, 344] on span "septiembre 2024" at bounding box center [280, 348] width 116 height 19
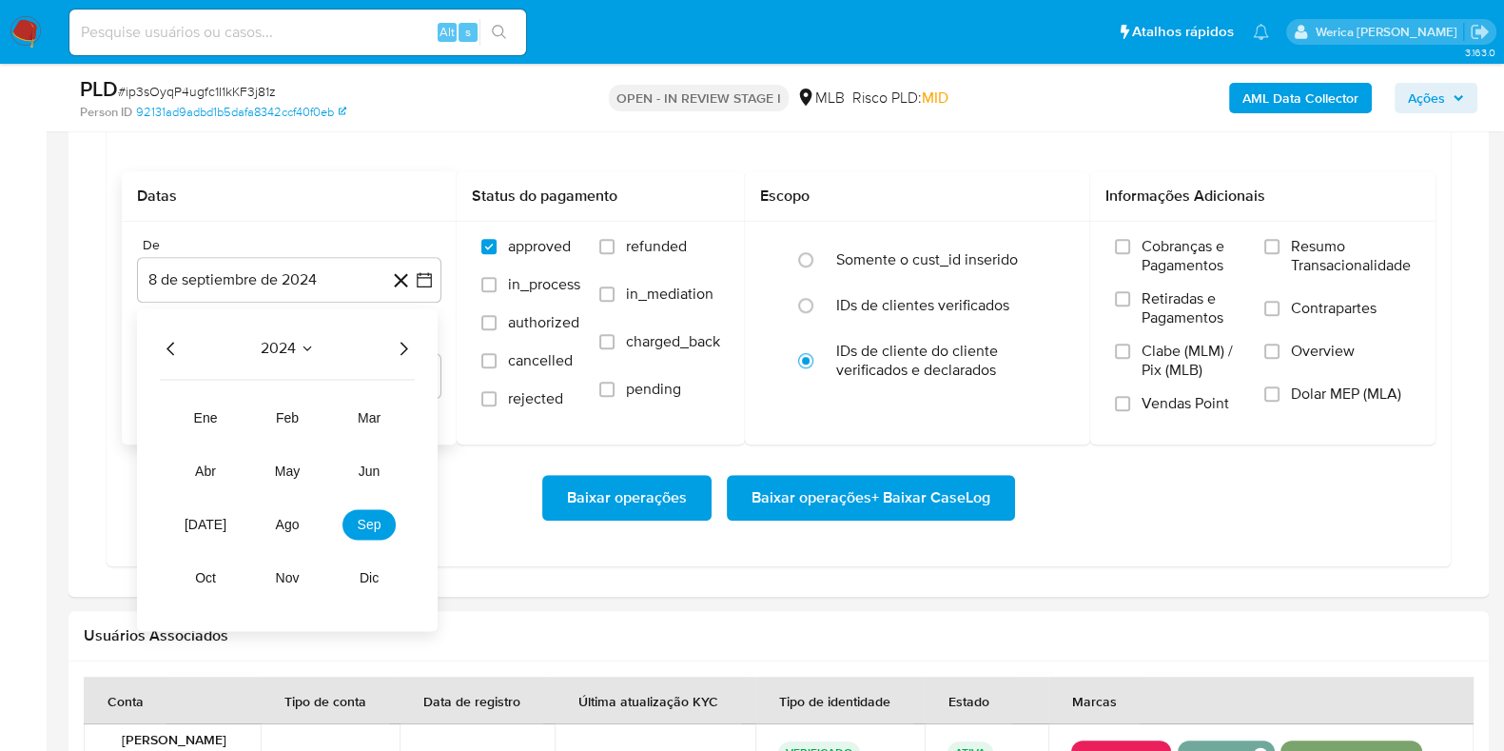
click at [410, 354] on icon "Año siguiente" at bounding box center [403, 348] width 23 height 23
click at [202, 470] on span "abr" at bounding box center [205, 470] width 21 height 15
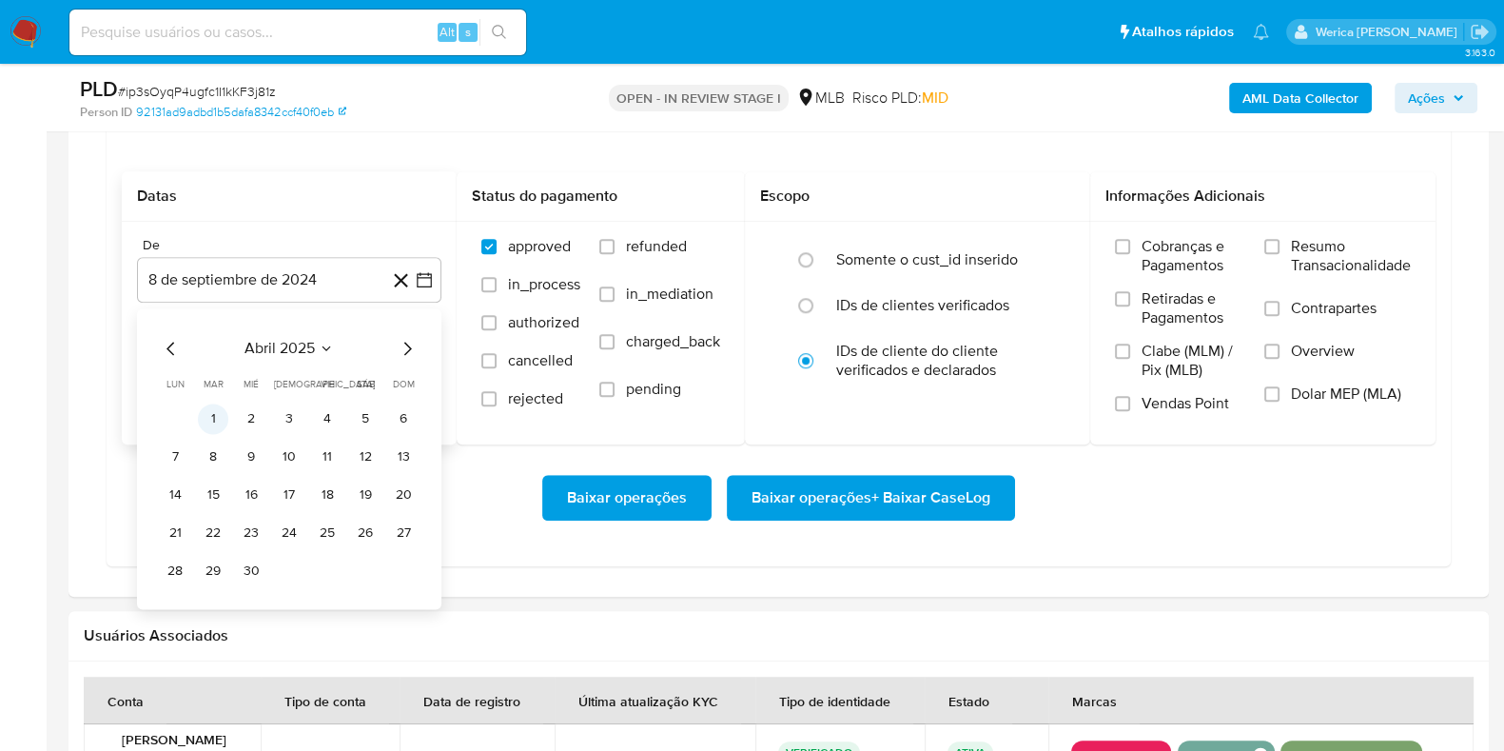
drag, startPoint x: 209, startPoint y: 420, endPoint x: 374, endPoint y: 419, distance: 164.6
click at [210, 420] on button "1" at bounding box center [213, 418] width 30 height 30
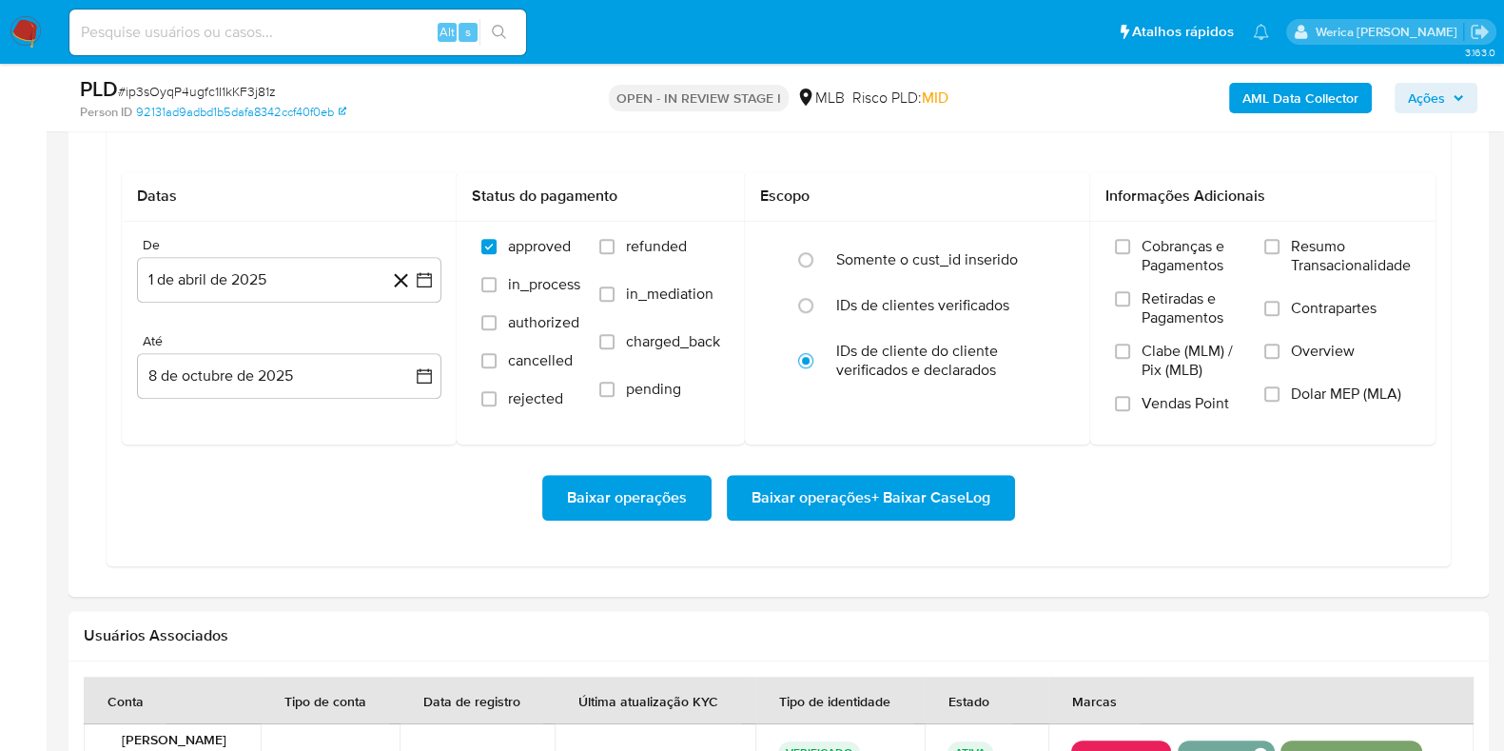
drag, startPoint x: 1295, startPoint y: 259, endPoint x: 1125, endPoint y: 460, distance: 263.3
click at [1295, 259] on span "Resumo Transacionalidade" at bounding box center [1351, 256] width 120 height 38
click at [1279, 254] on input "Resumo Transacionalidade" at bounding box center [1271, 246] width 15 height 15
click at [939, 487] on span "Baixar operações + Baixar CaseLog" at bounding box center [870, 498] width 239 height 42
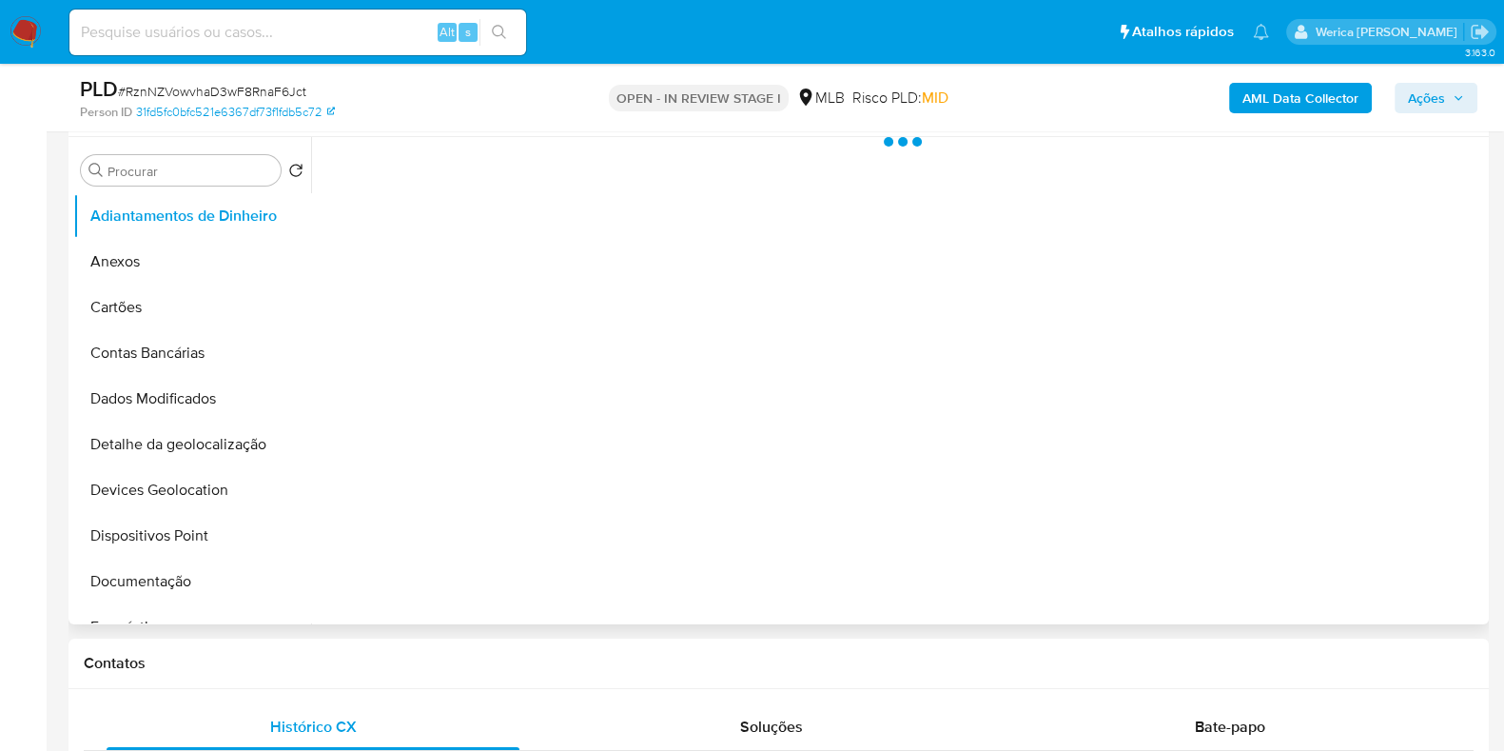
scroll to position [357, 0]
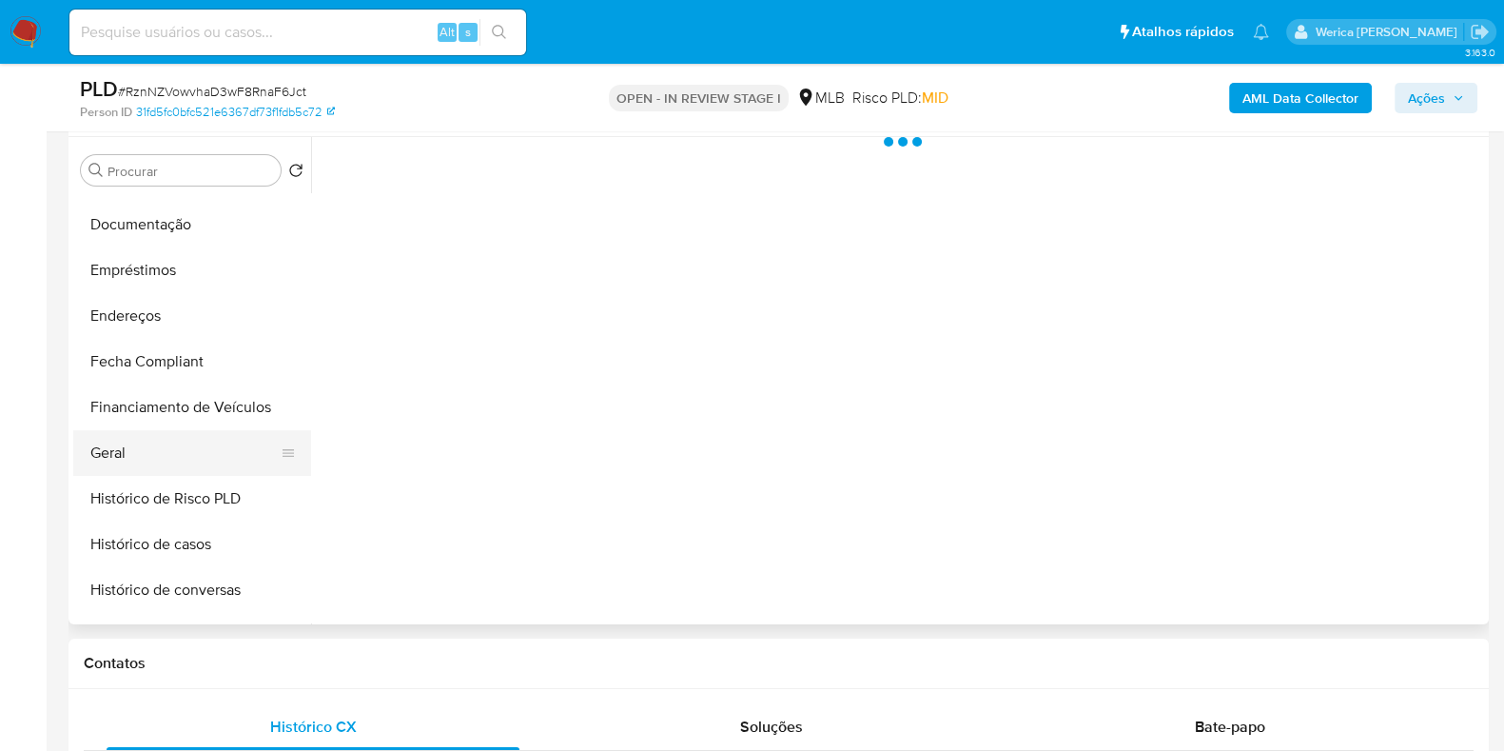
click at [171, 463] on button "Geral" at bounding box center [184, 453] width 223 height 46
select select "10"
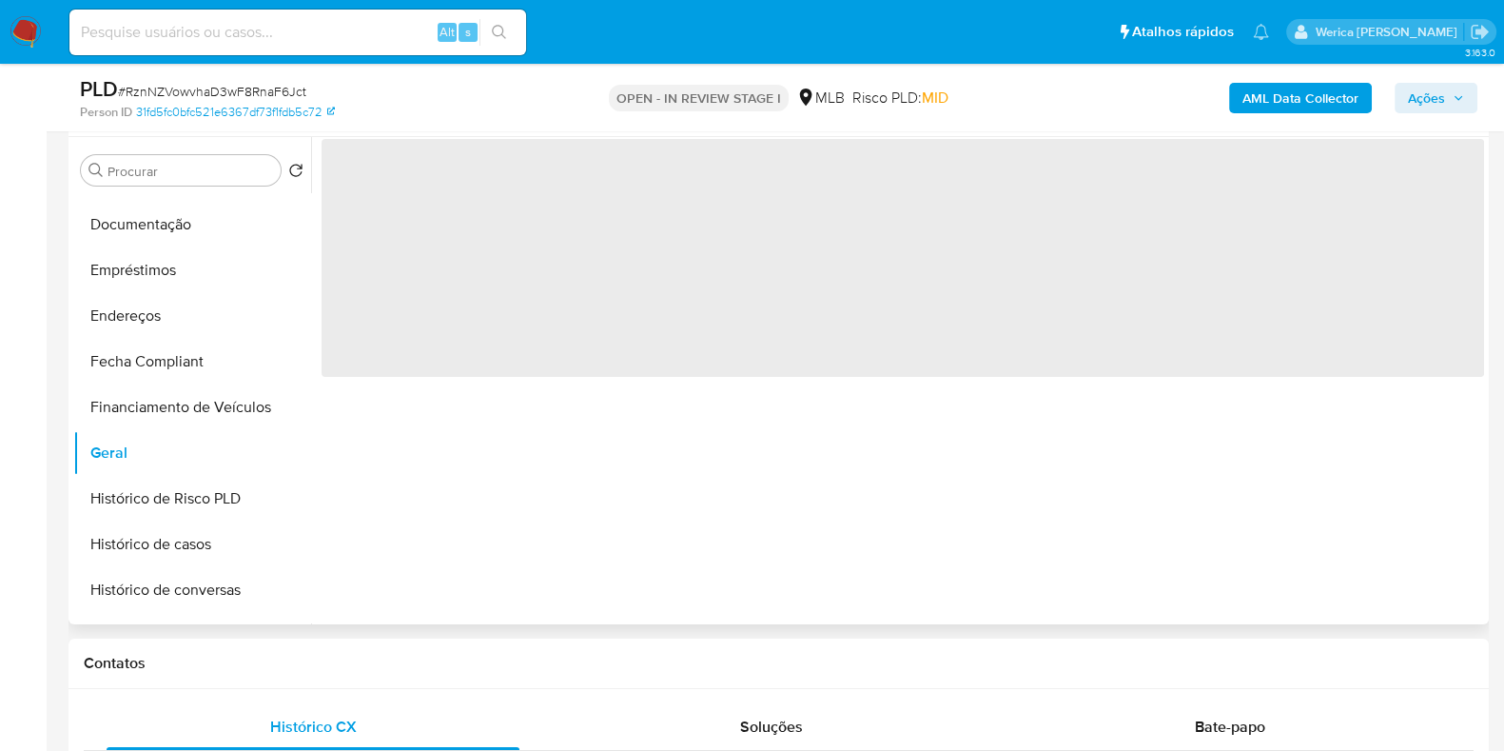
click at [469, 286] on span "‌" at bounding box center [903, 258] width 1162 height 238
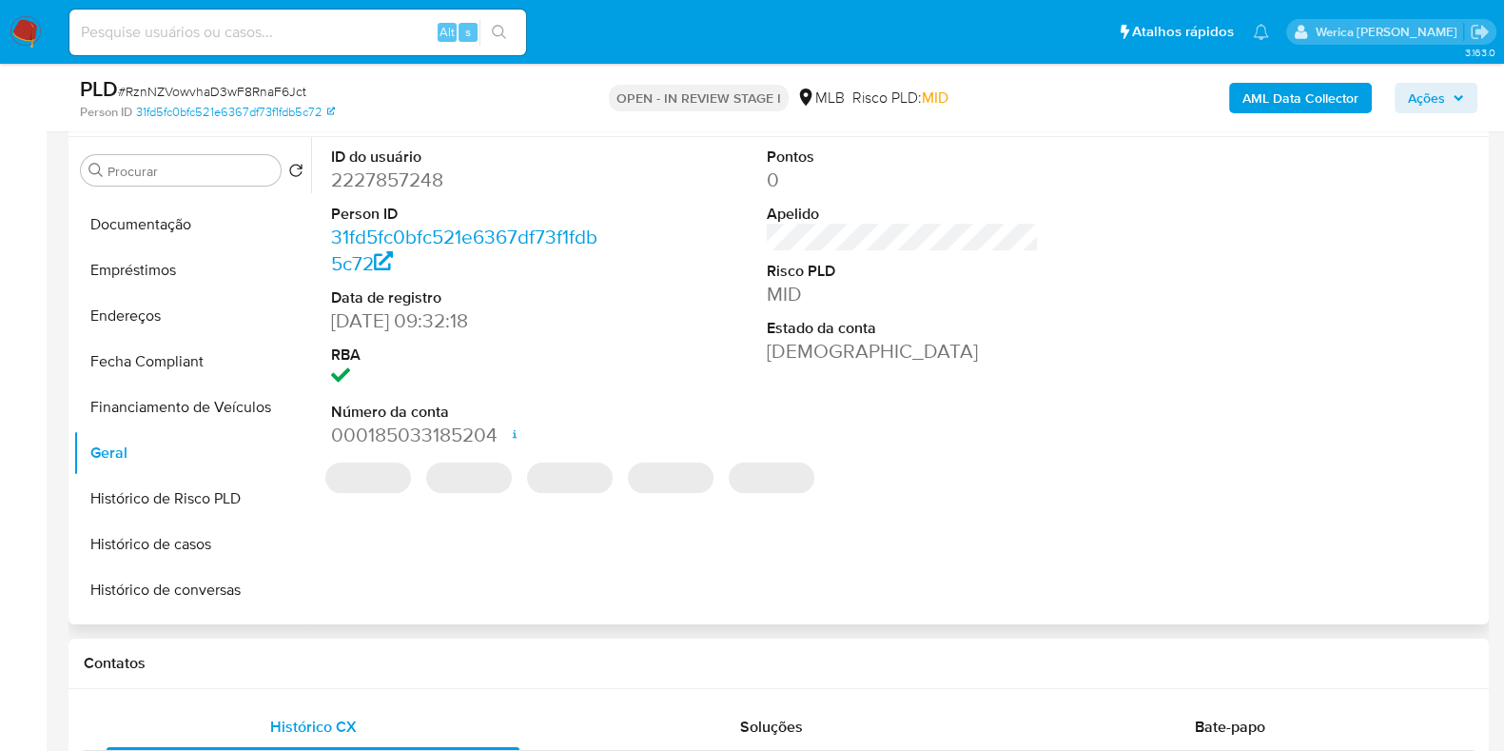
click at [393, 183] on dd "2227857248" at bounding box center [467, 179] width 272 height 27
copy dd "2227857248"
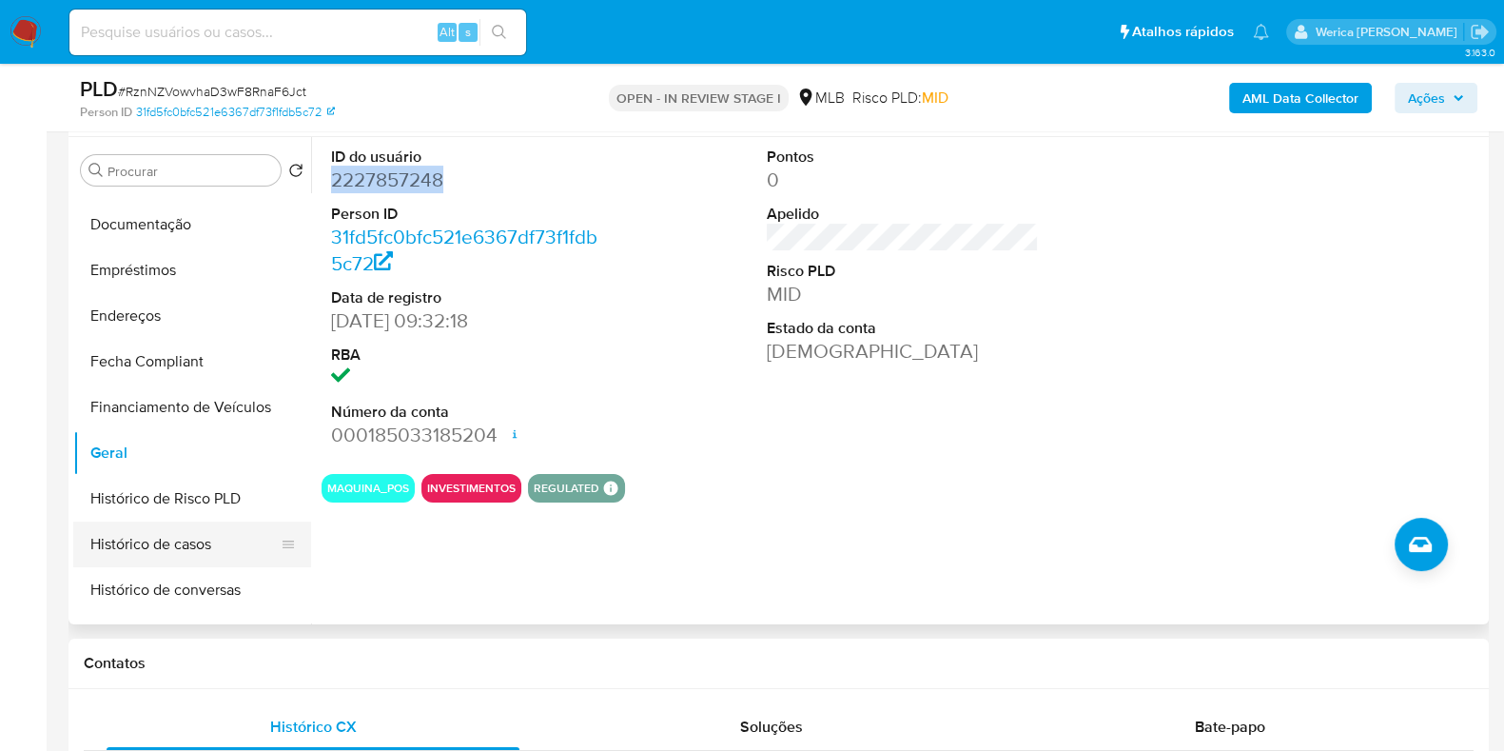
click at [173, 533] on button "Histórico de casos" at bounding box center [184, 544] width 223 height 46
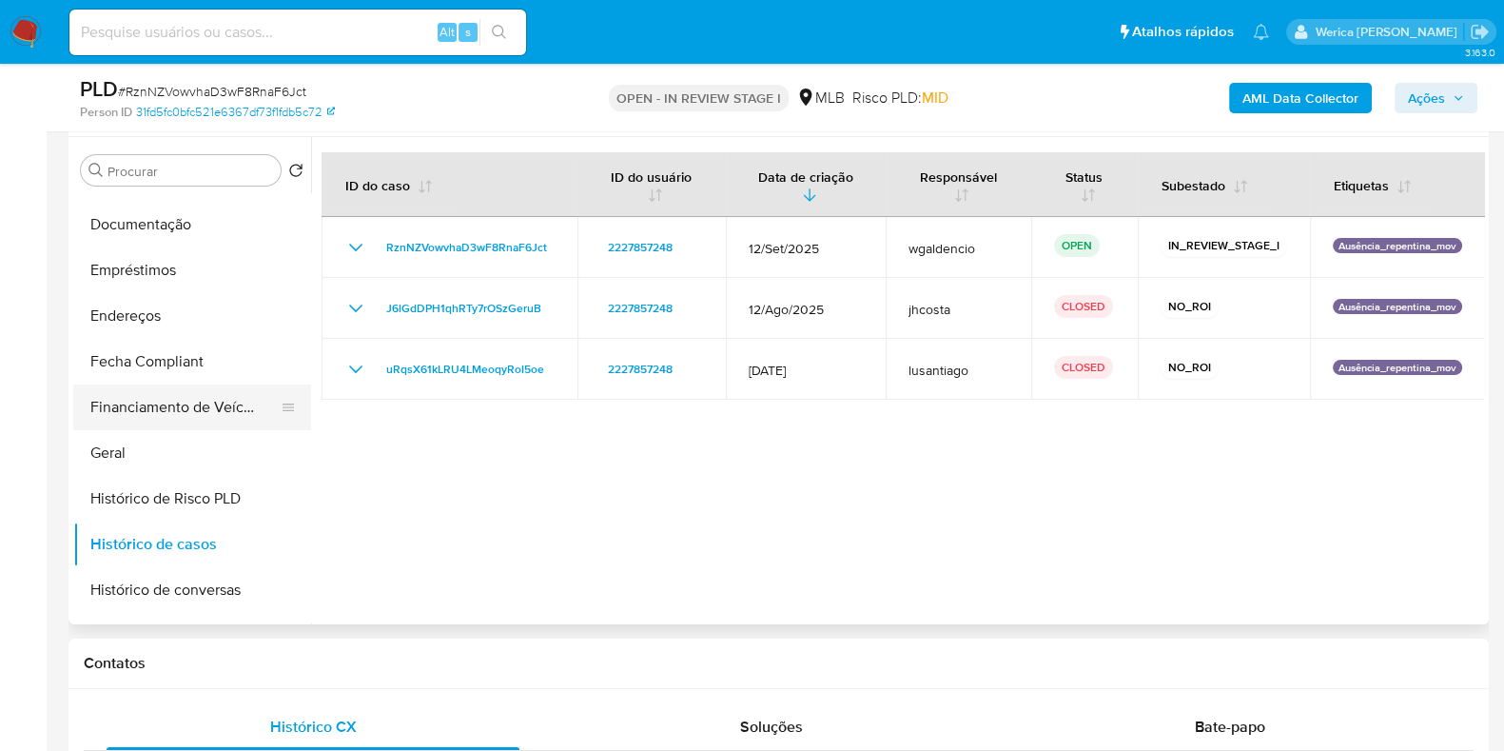
scroll to position [475, 0]
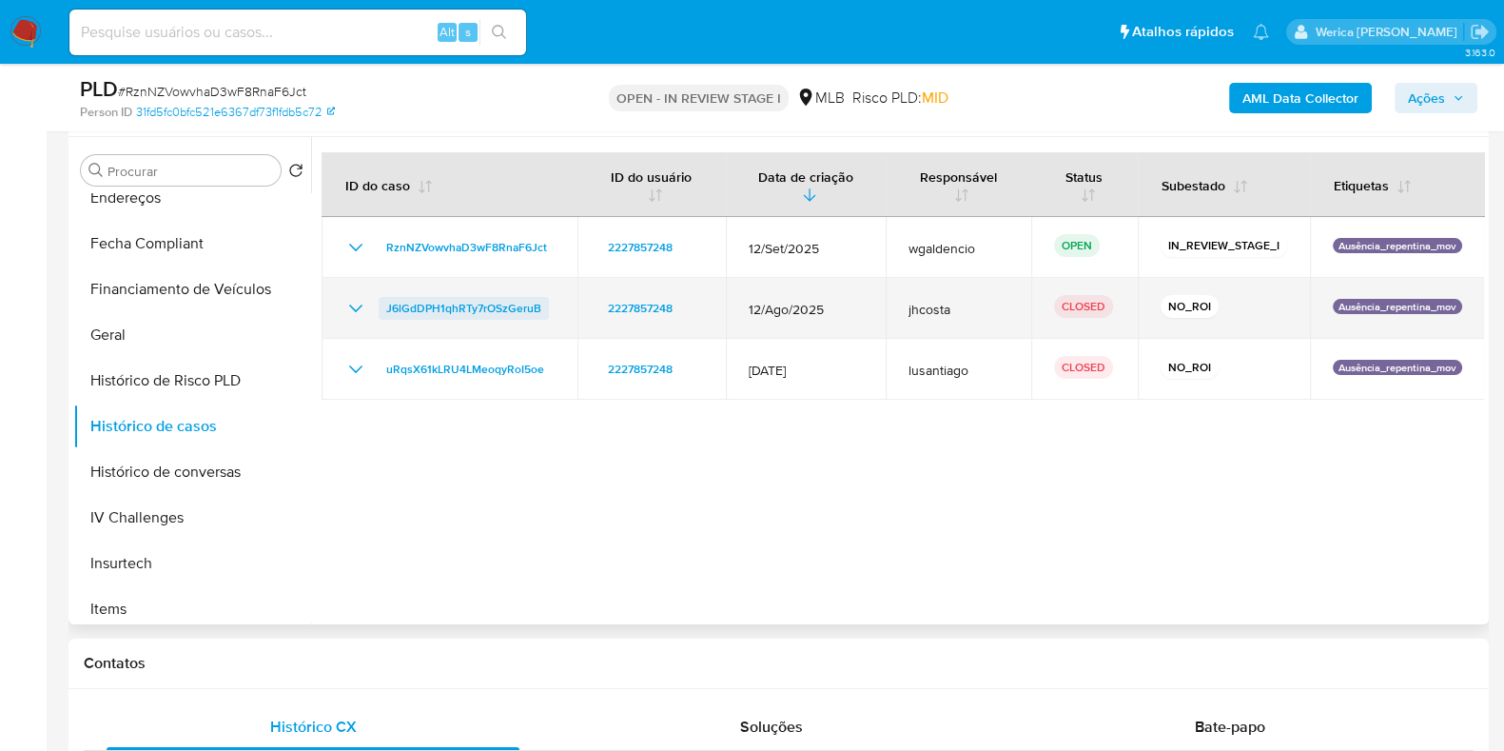
click at [499, 313] on span "J6lGdDPH1qhRTy7rOSzGeruB" at bounding box center [463, 308] width 155 height 23
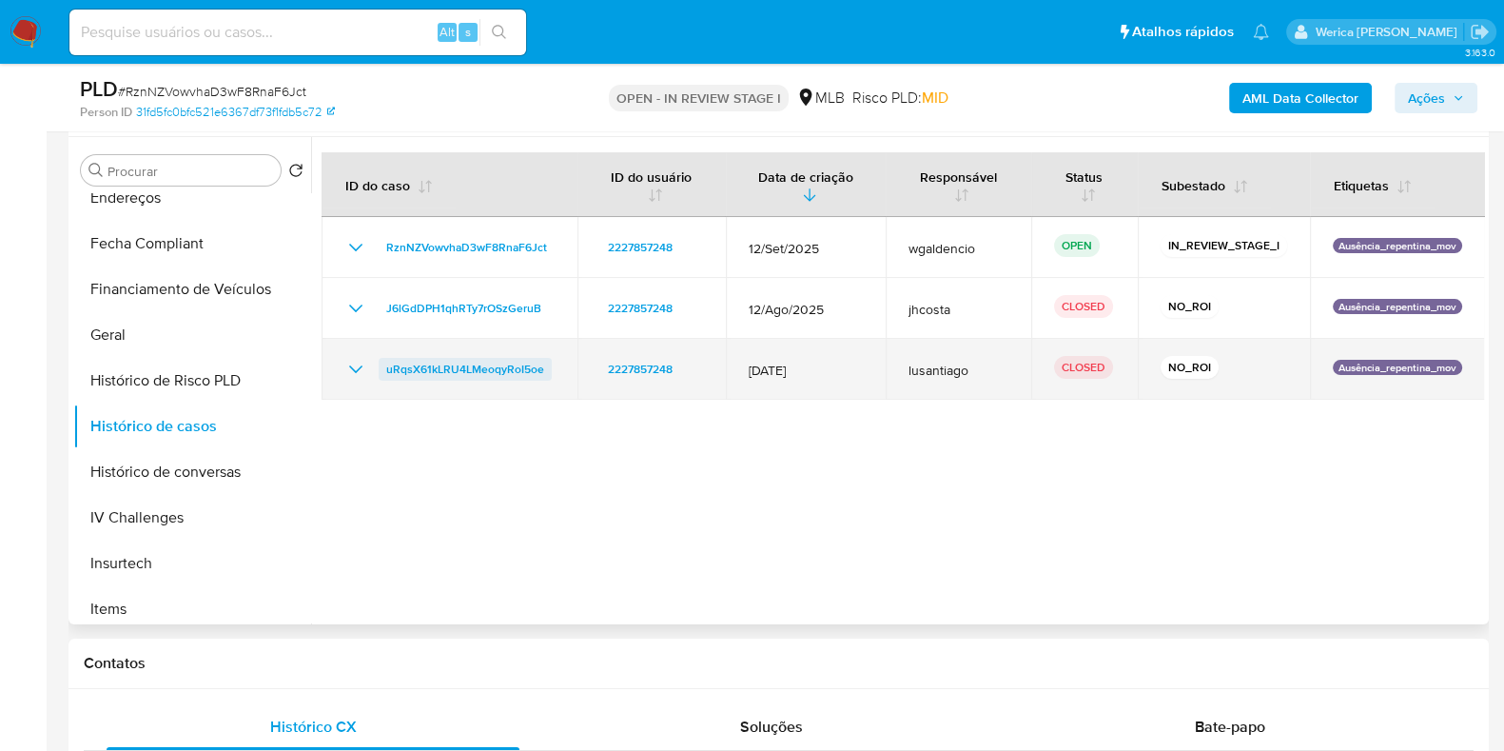
click at [492, 359] on span "uRqsX61kLRU4LMeoqyRoI5oe" at bounding box center [465, 369] width 158 height 23
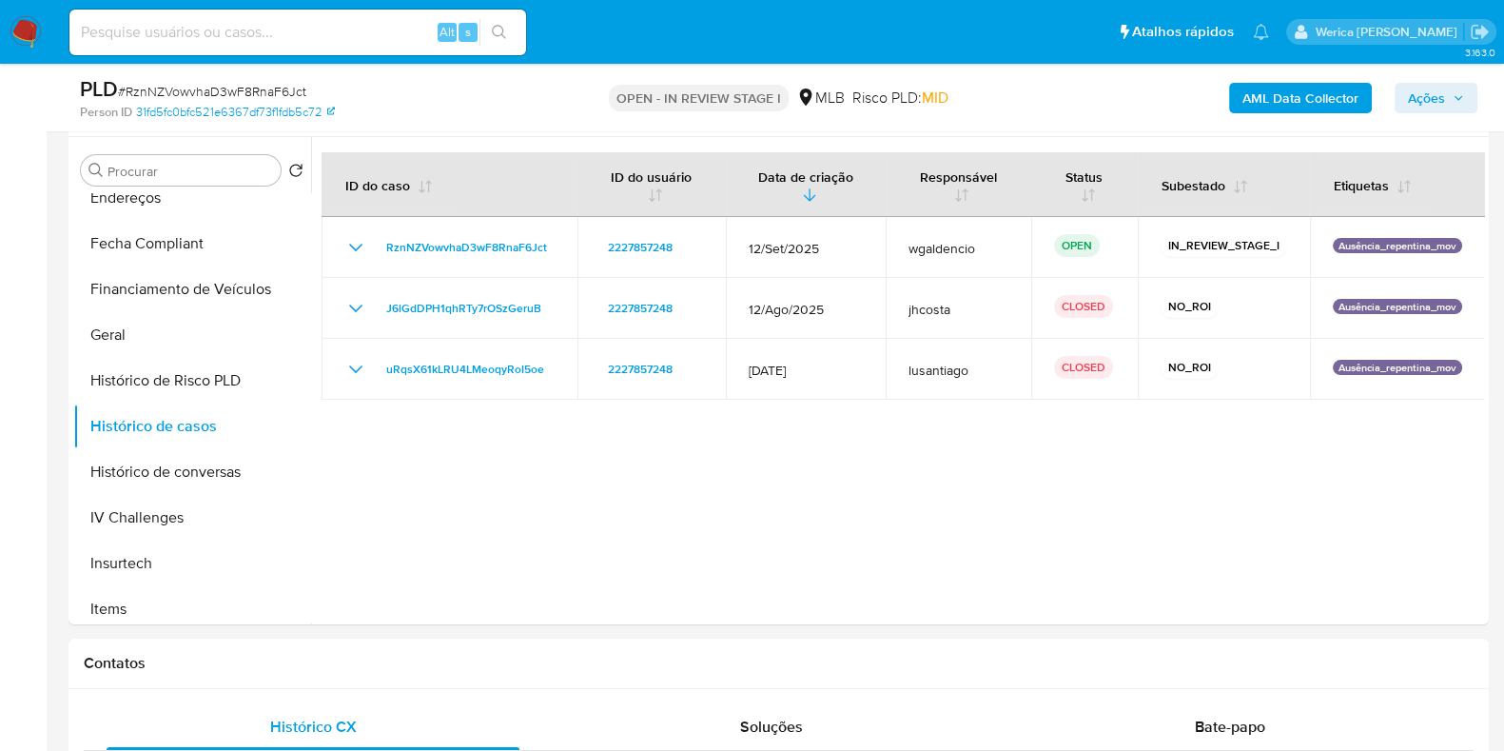
click at [1315, 110] on b "AML Data Collector" at bounding box center [1300, 98] width 116 height 30
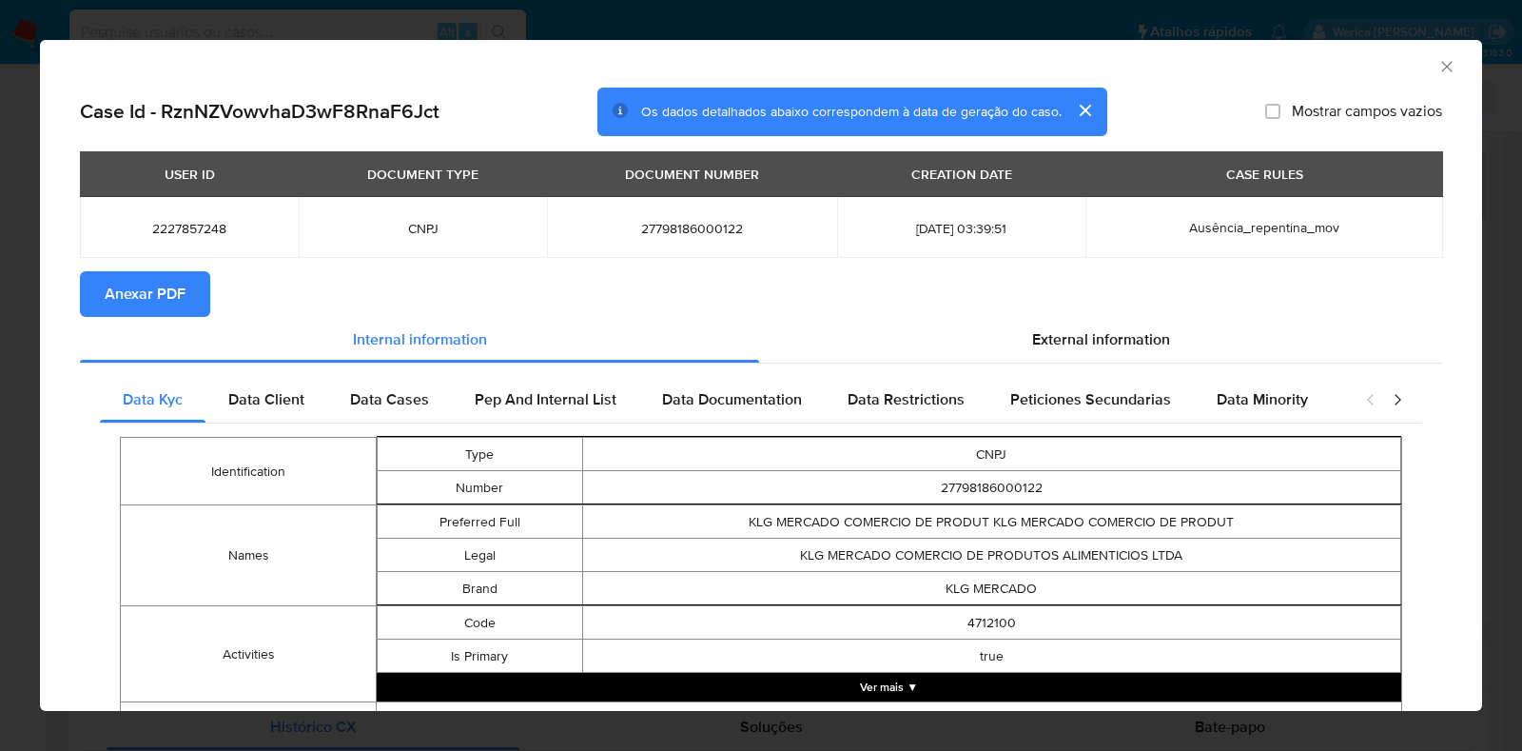
click at [135, 280] on span "Anexar PDF" at bounding box center [145, 294] width 81 height 42
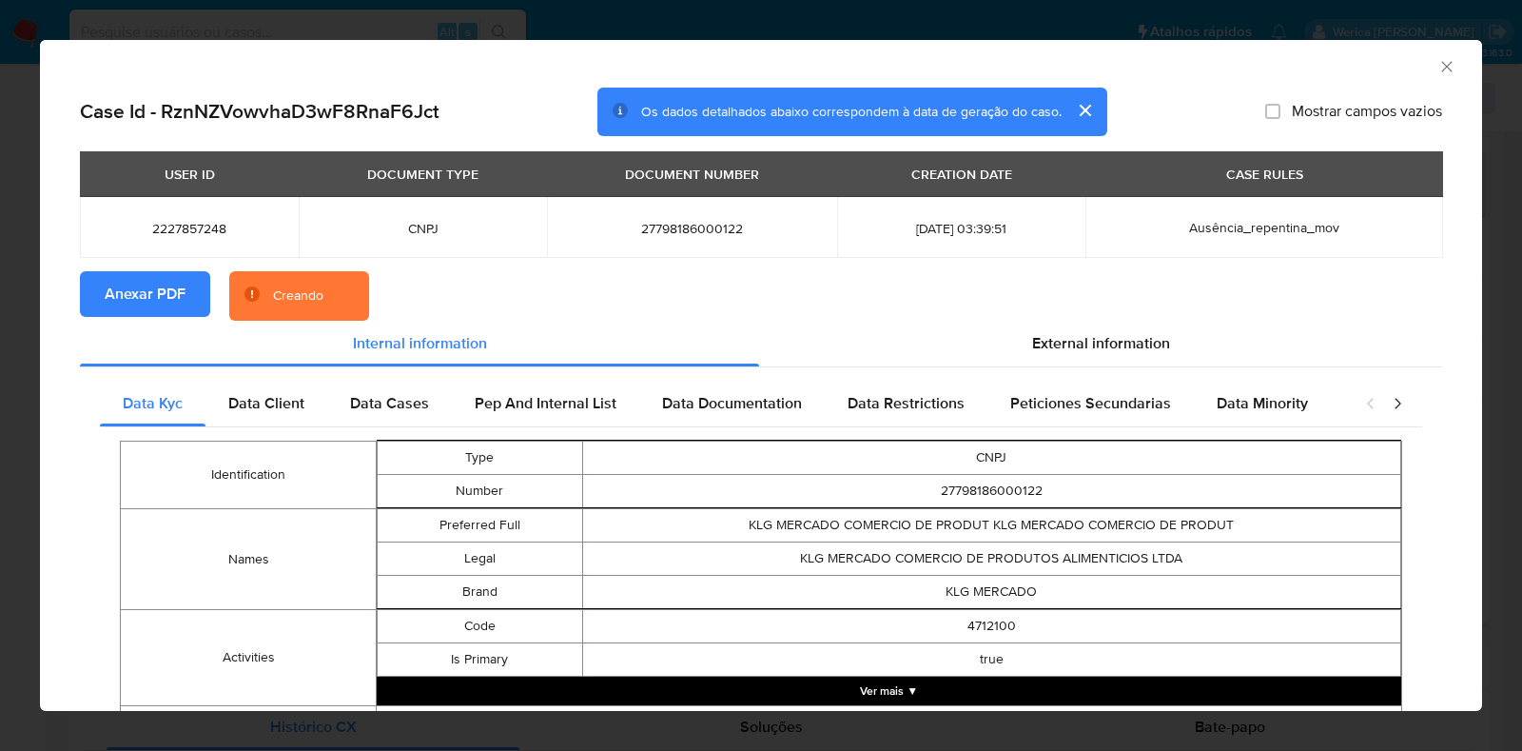
click at [0, 354] on div "AML Data Collector Case Id - RznNZVowvhaD3wF8RnaF6Jct Os dados detalhados abaix…" at bounding box center [761, 375] width 1522 height 751
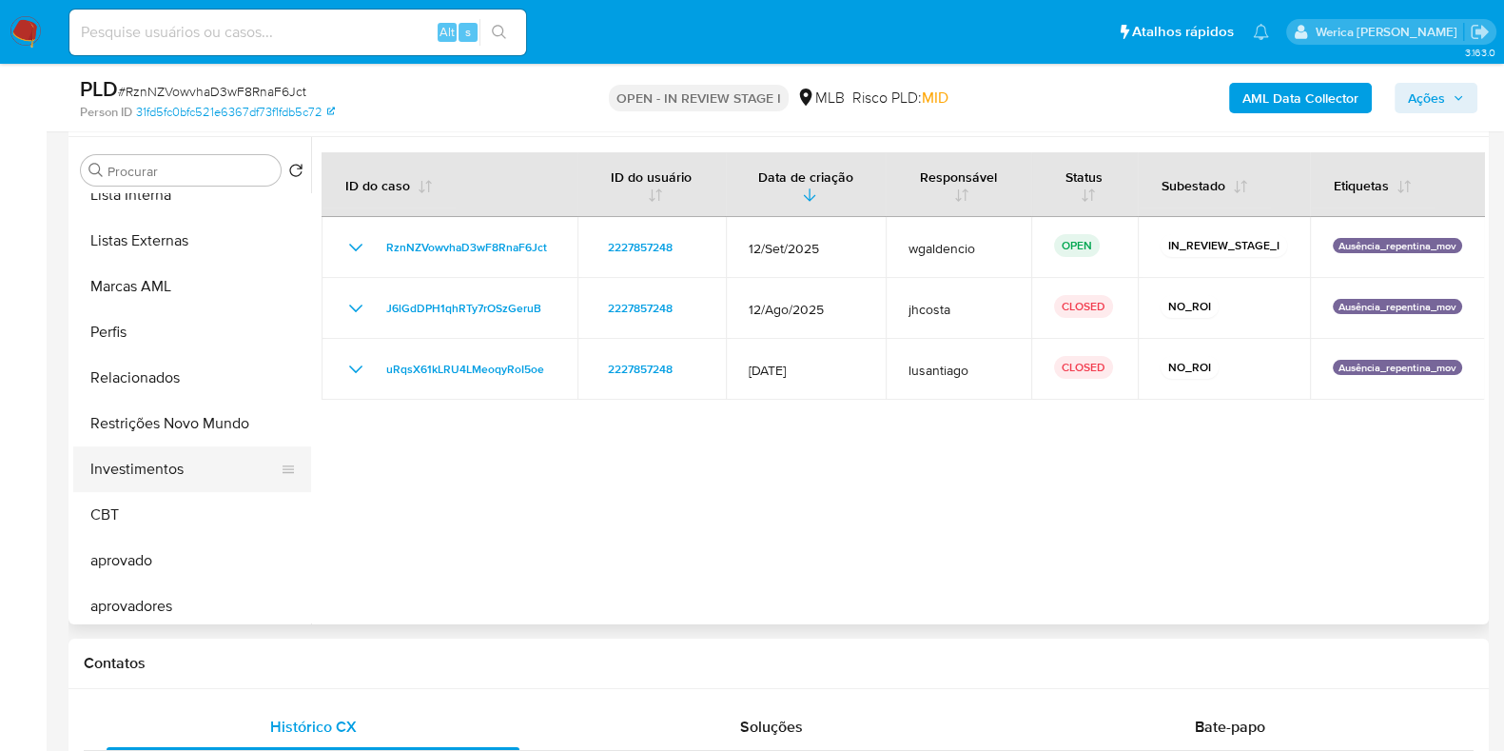
scroll to position [1032, 0]
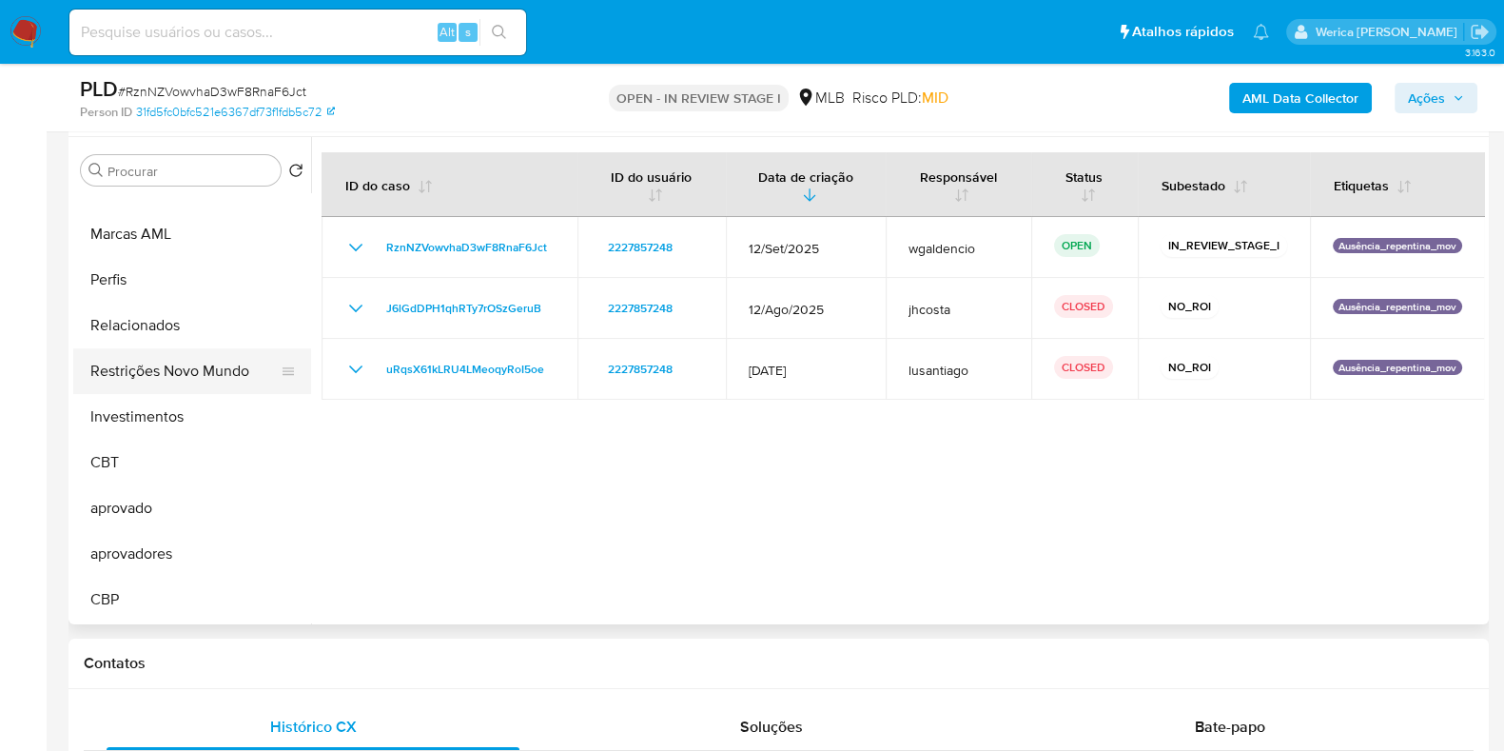
click at [183, 367] on button "Restrições Novo Mundo" at bounding box center [184, 371] width 223 height 46
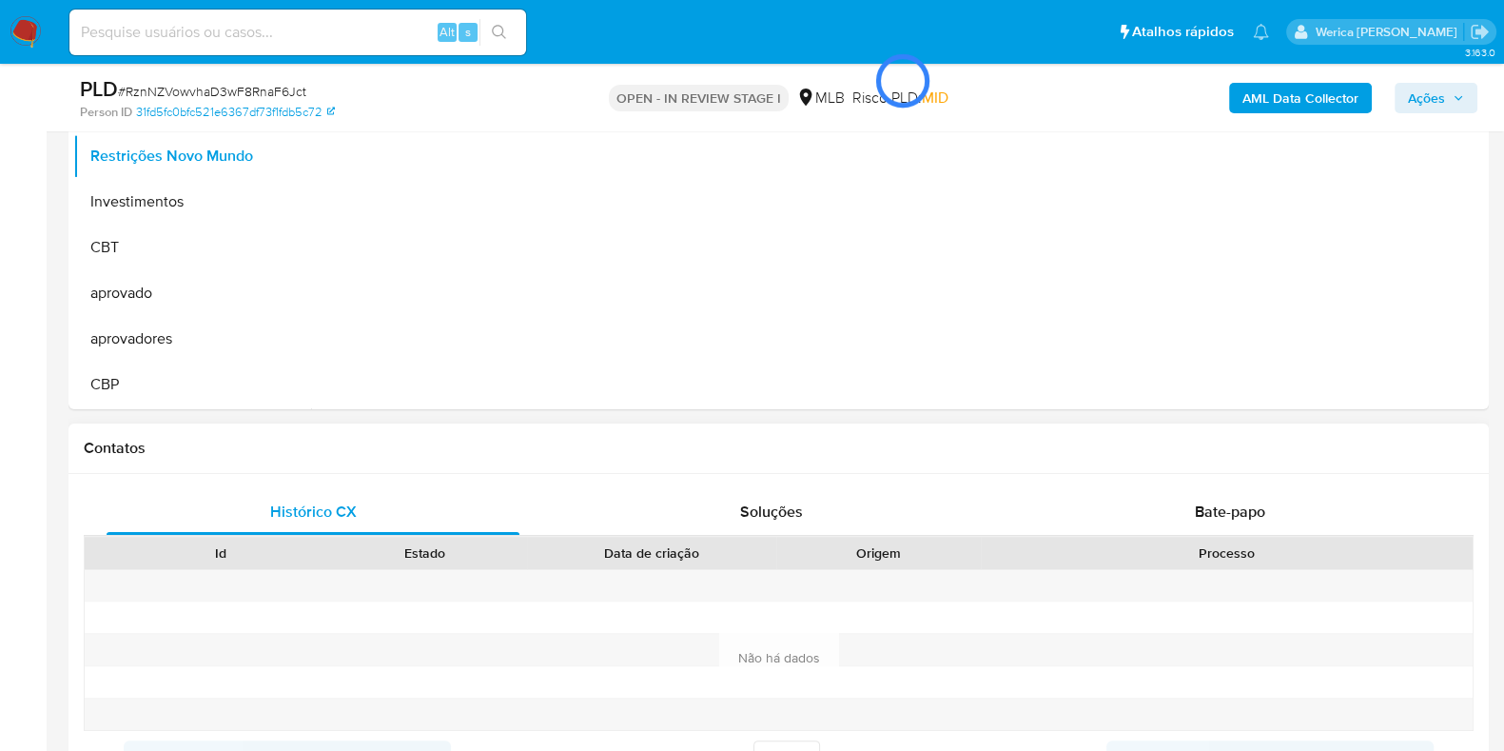
scroll to position [713, 0]
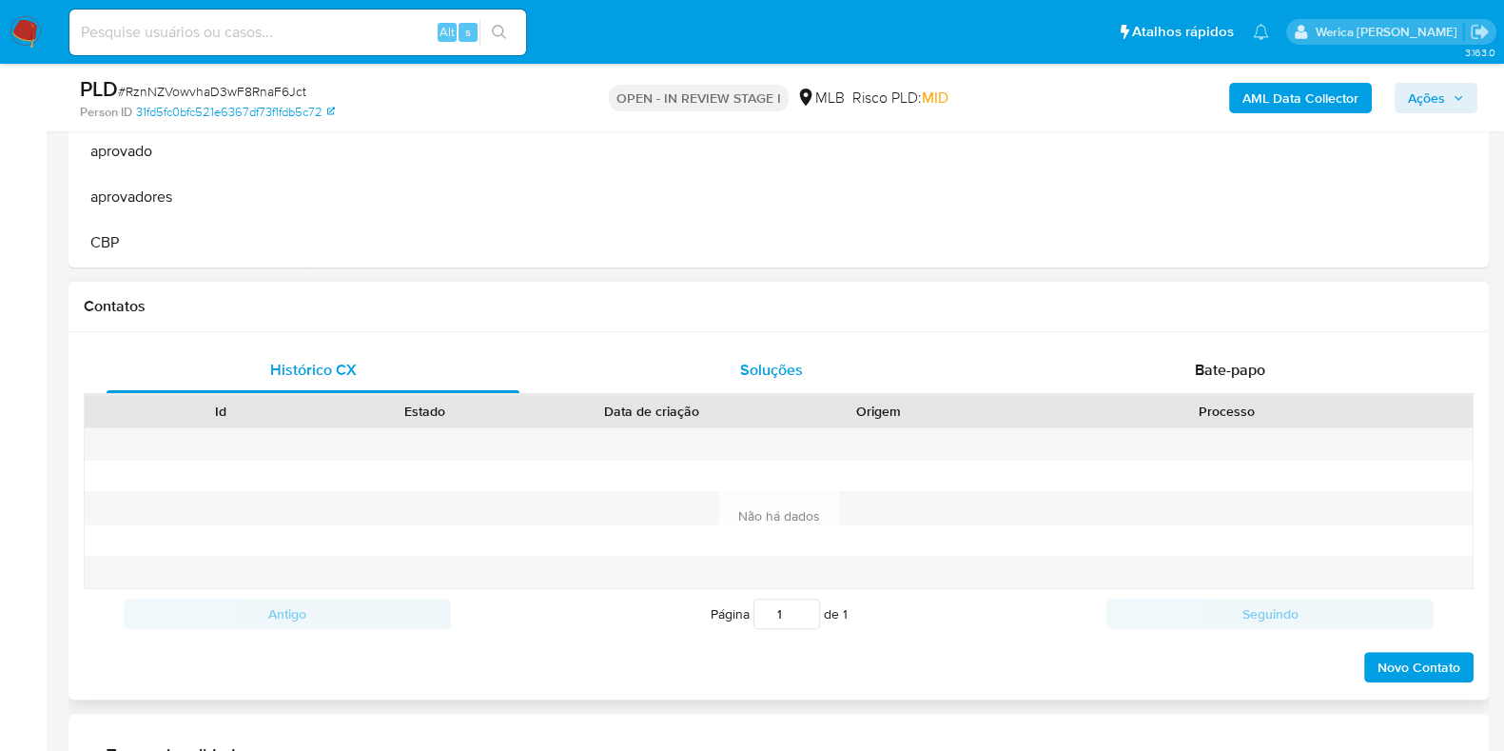
click at [782, 349] on div "Soluções" at bounding box center [771, 370] width 413 height 46
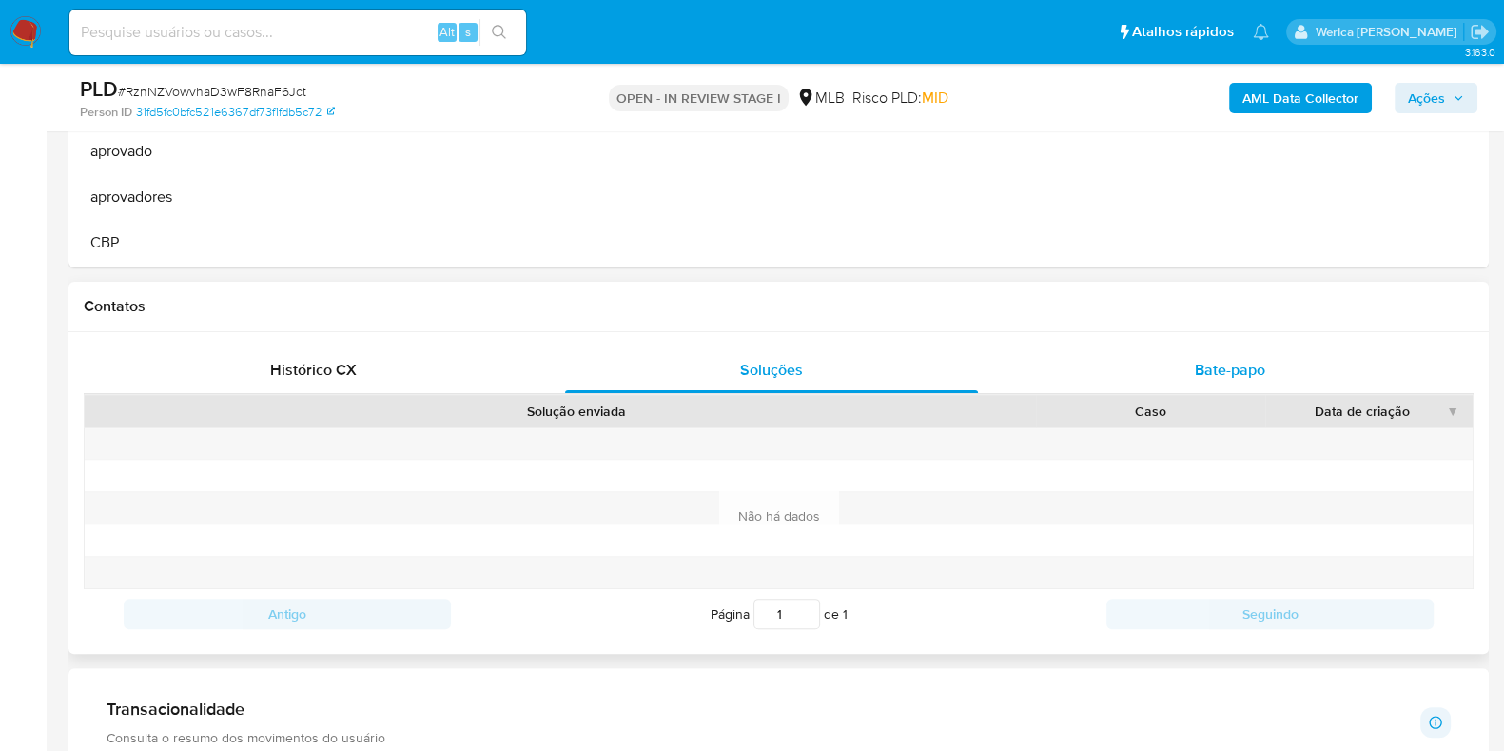
click at [1298, 378] on div "Bate-papo" at bounding box center [1230, 370] width 413 height 46
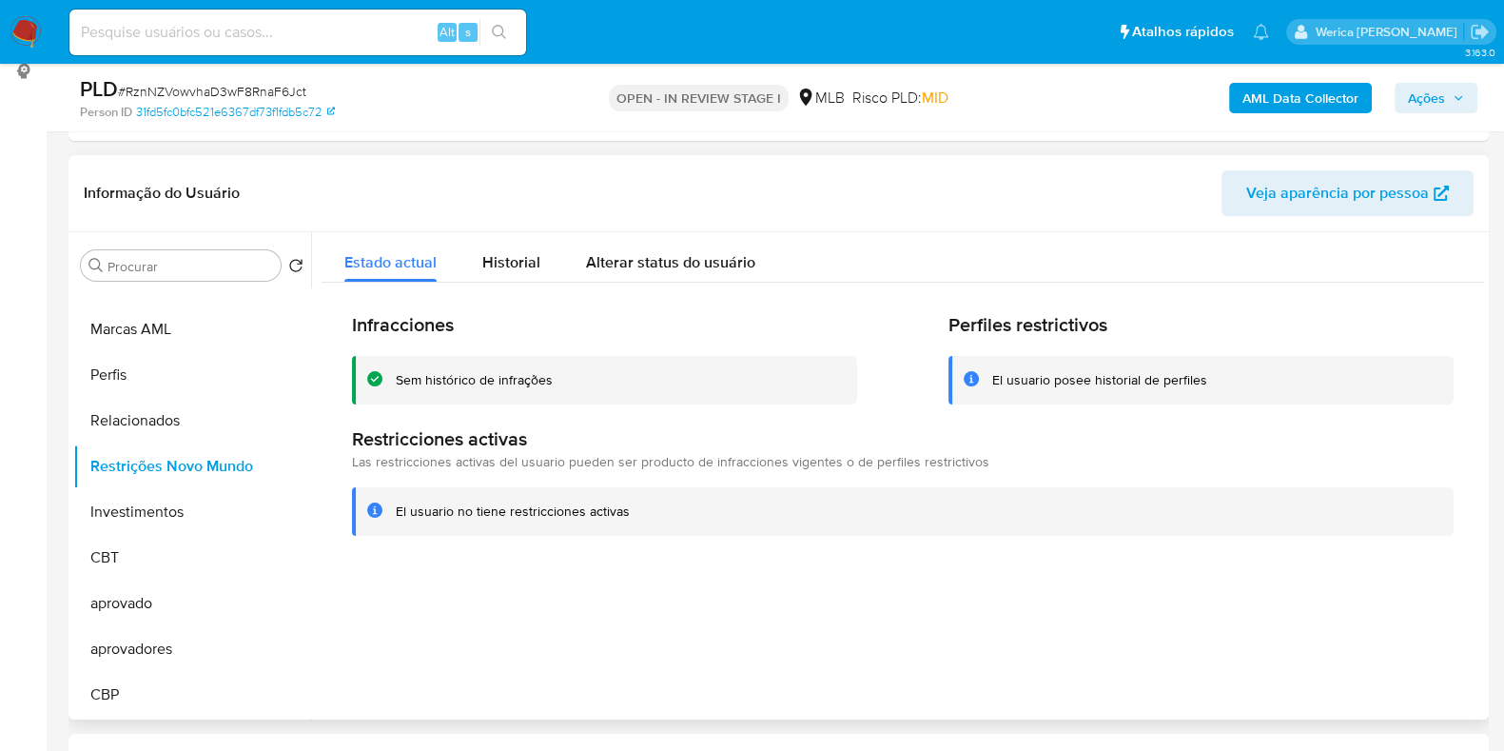
scroll to position [237, 0]
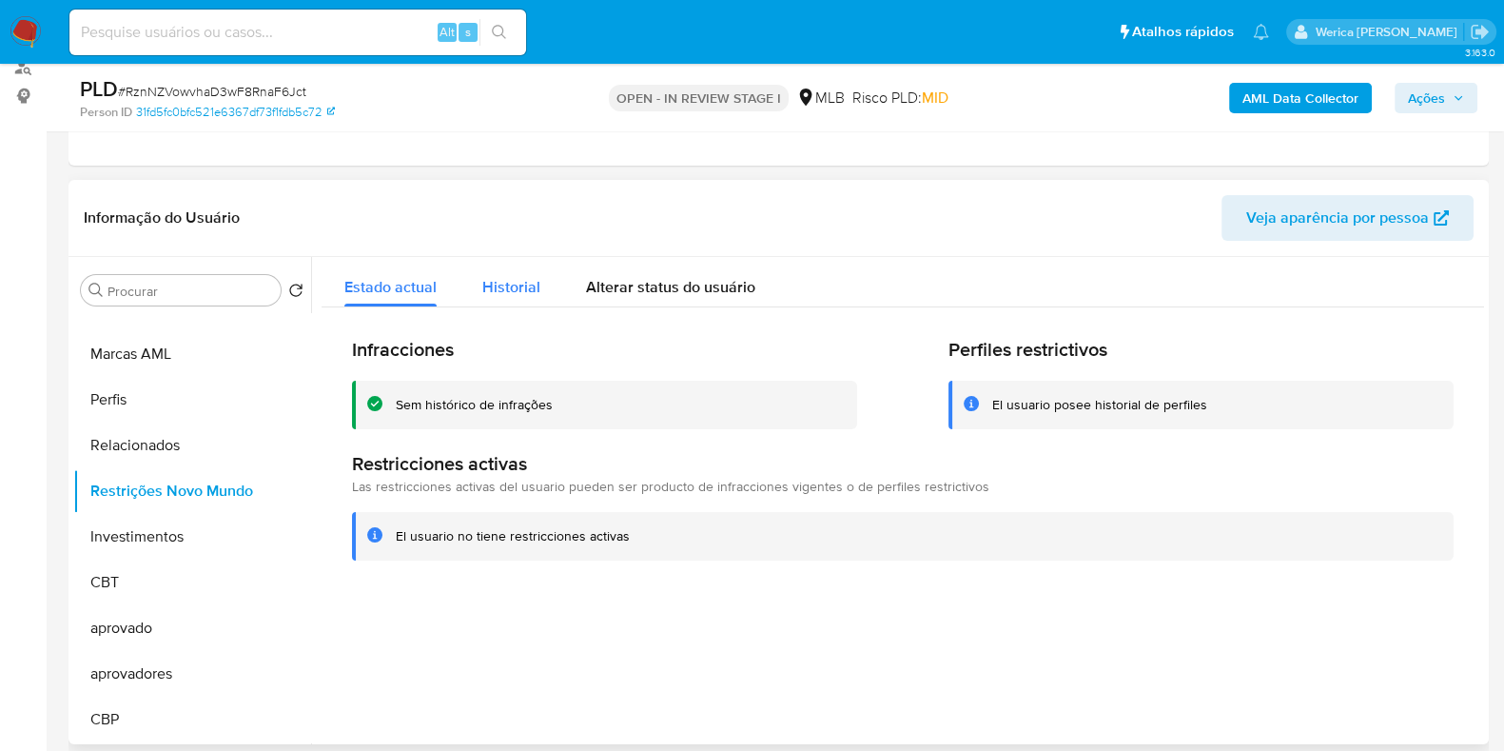
click at [481, 276] on button "Historial" at bounding box center [511, 282] width 104 height 50
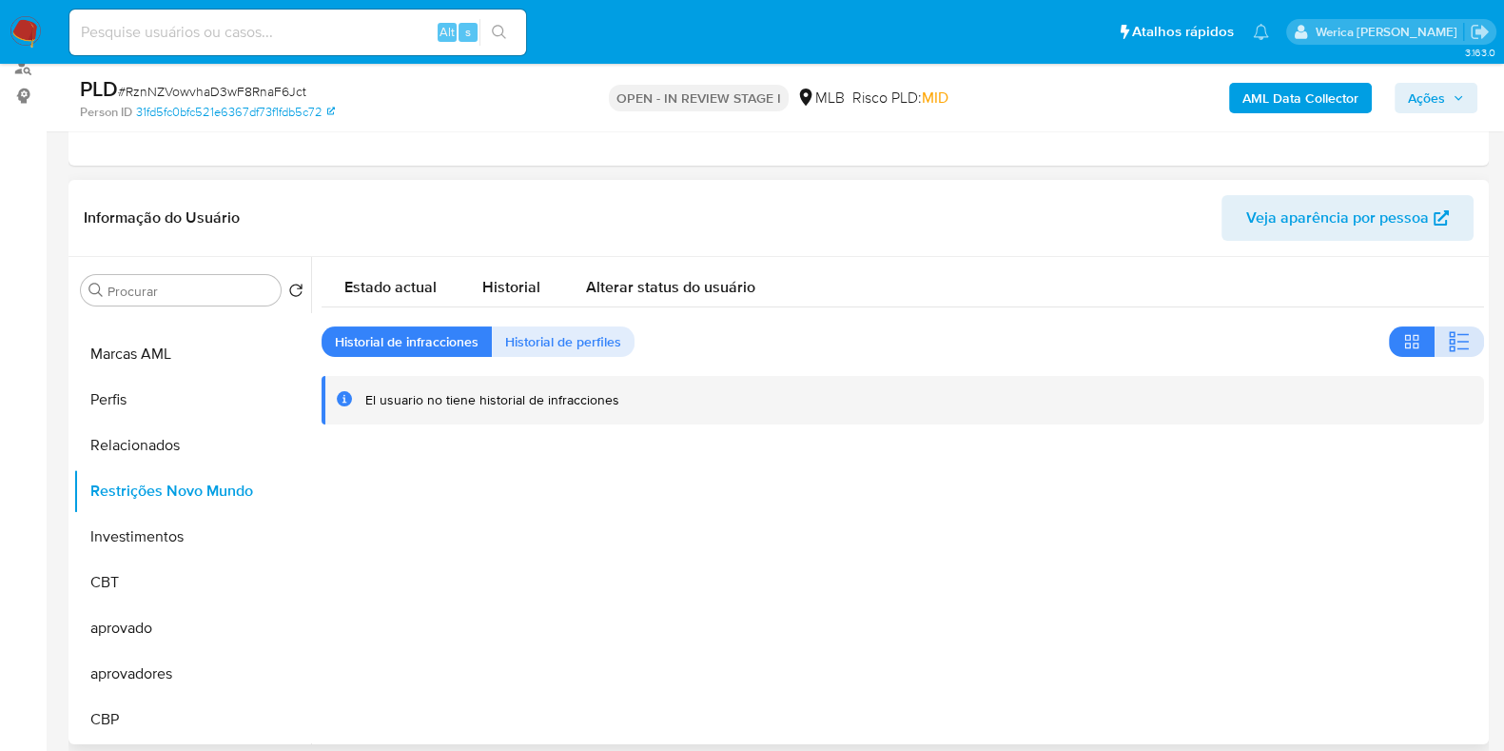
click at [1454, 338] on icon "button" at bounding box center [1459, 341] width 23 height 23
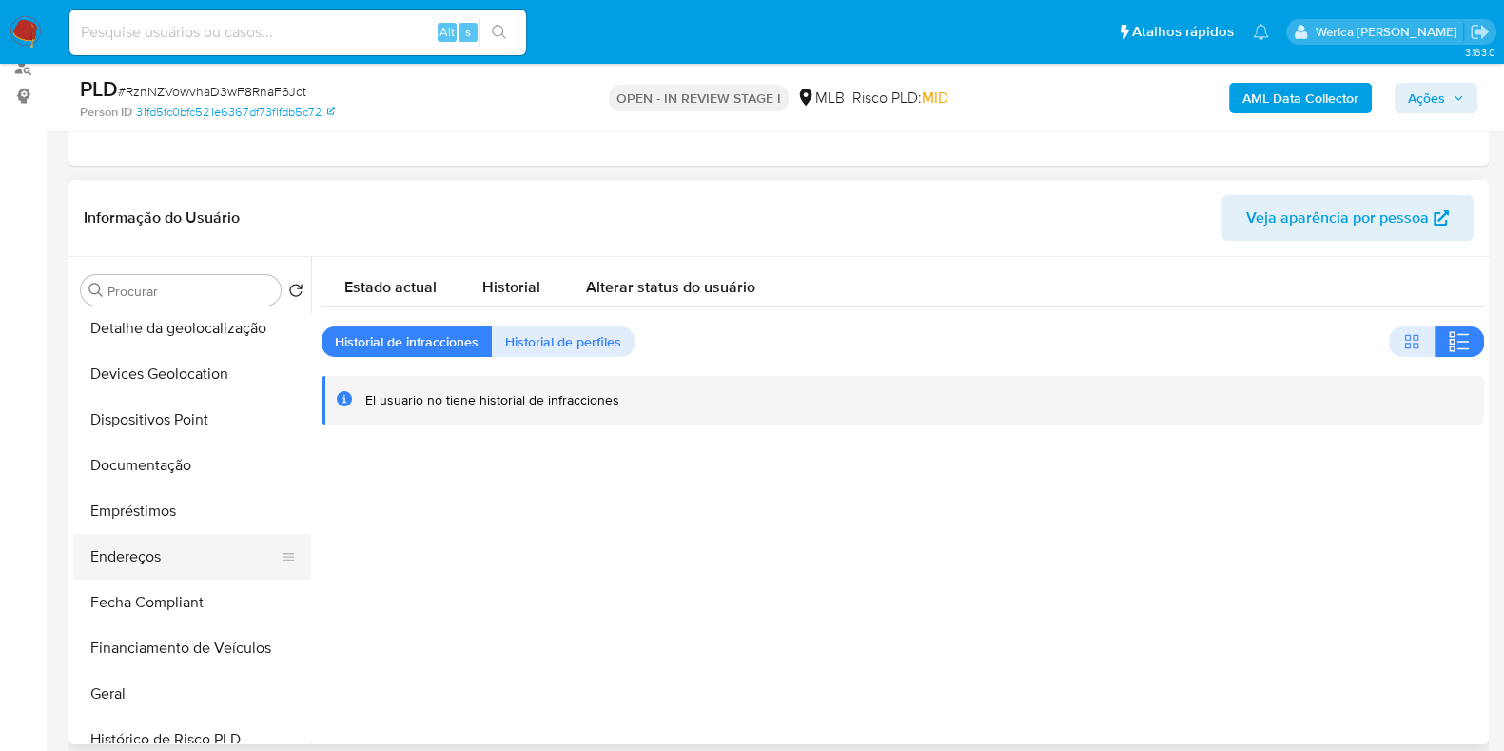
scroll to position [199, 0]
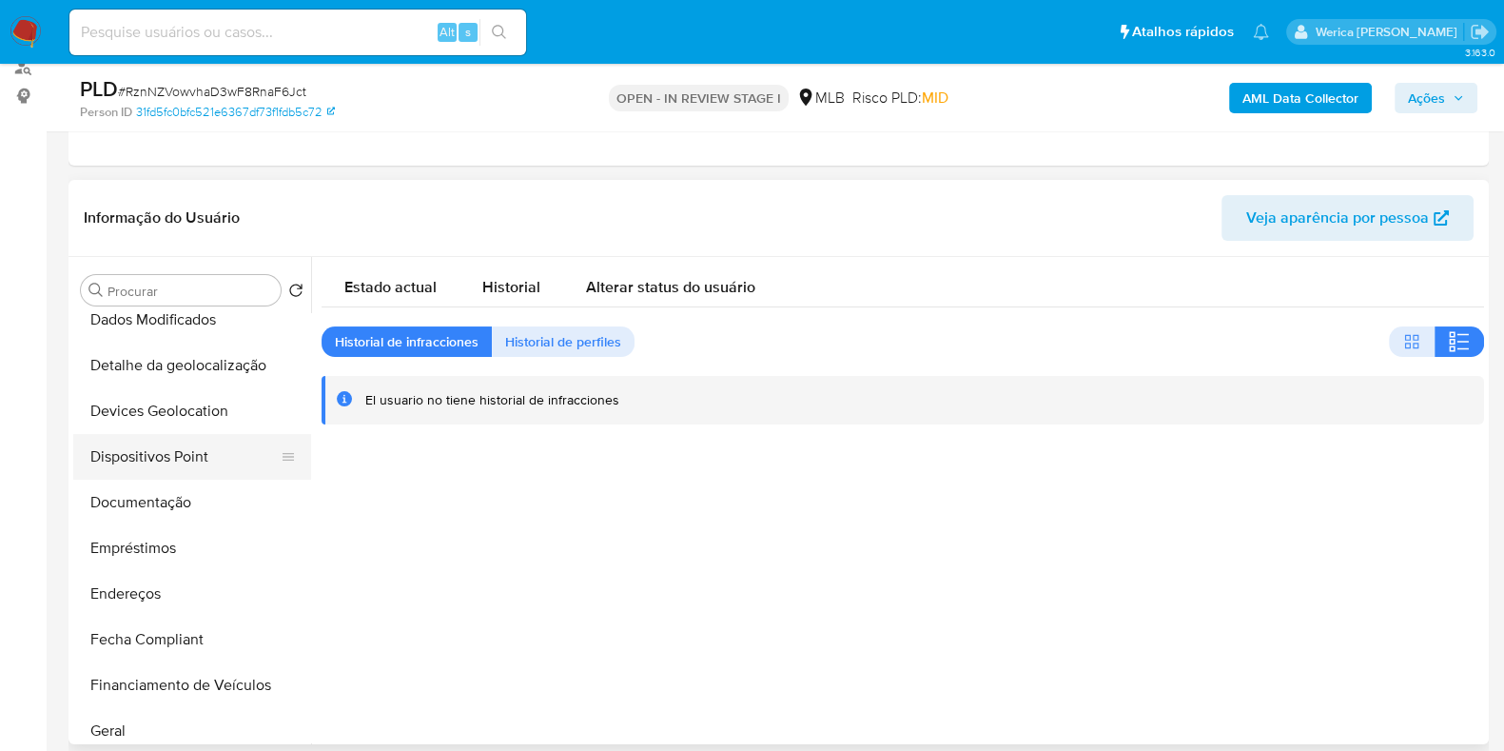
click at [196, 453] on button "Dispositivos Point" at bounding box center [184, 457] width 223 height 46
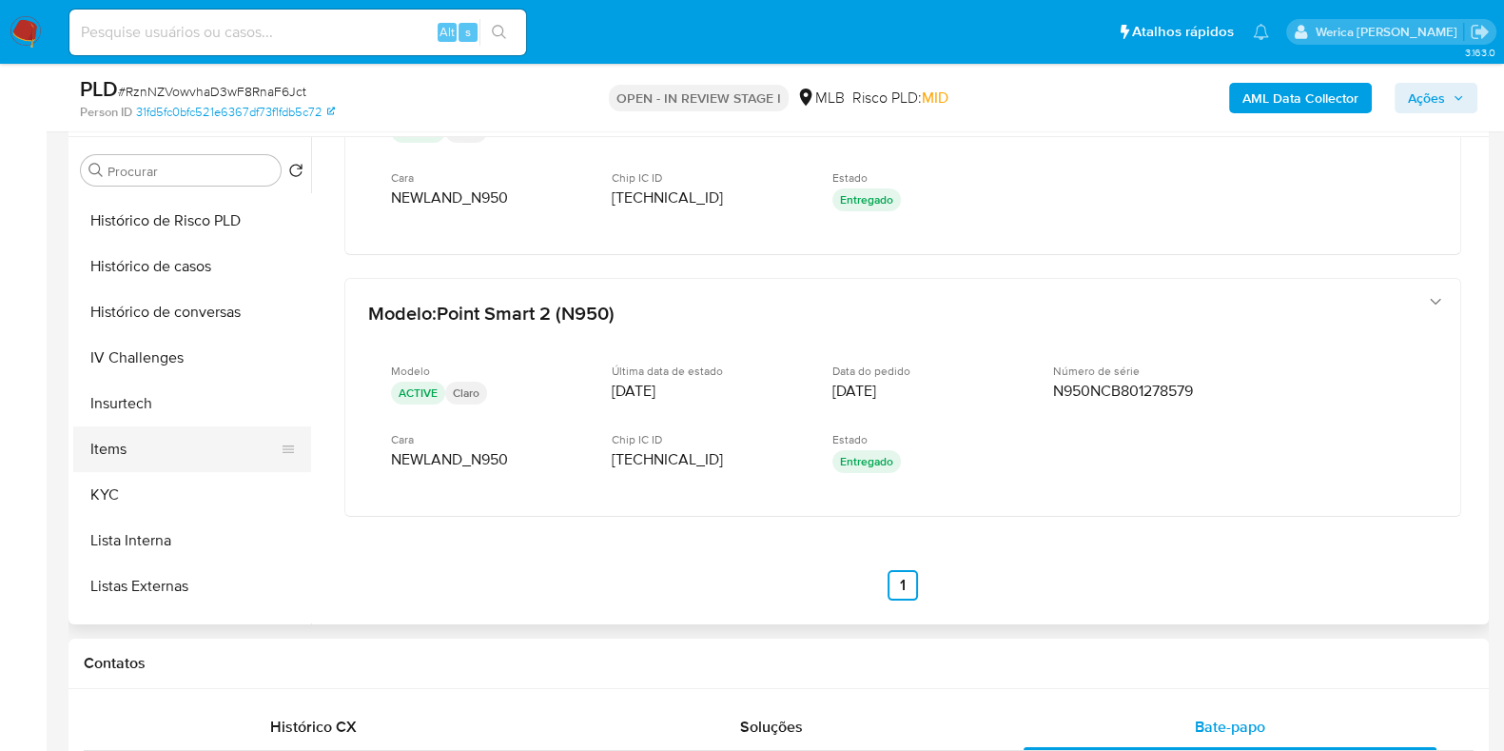
scroll to position [674, 0]
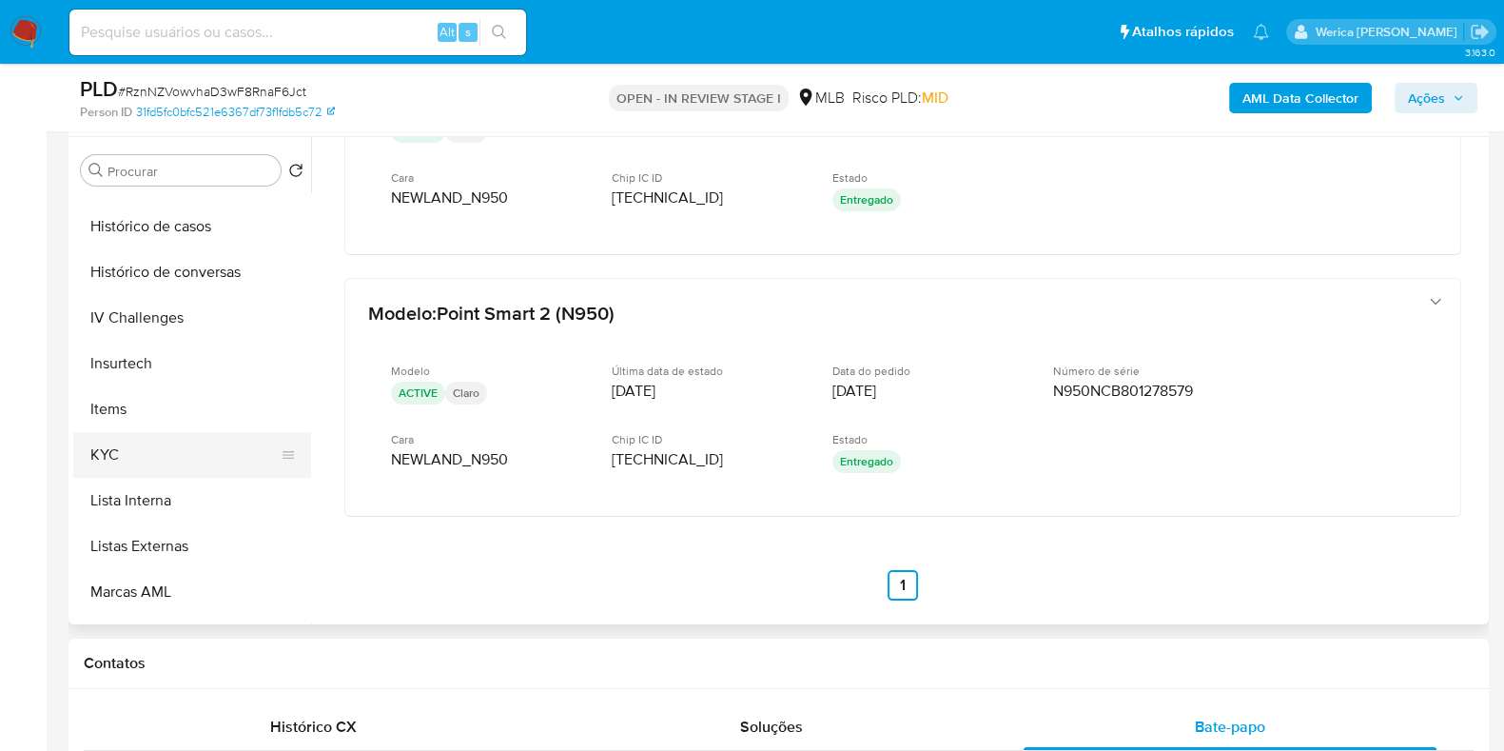
click at [154, 444] on button "KYC" at bounding box center [184, 455] width 223 height 46
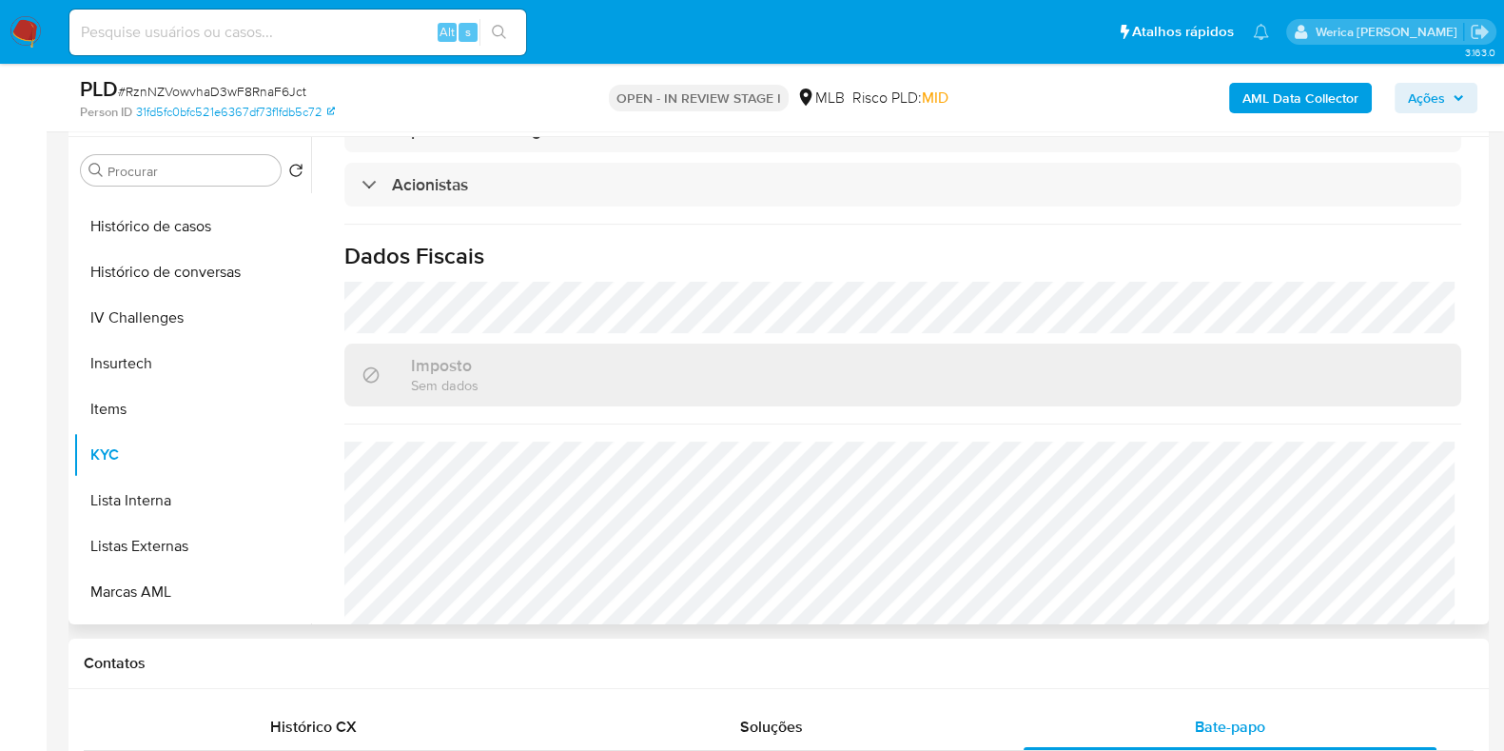
scroll to position [199, 0]
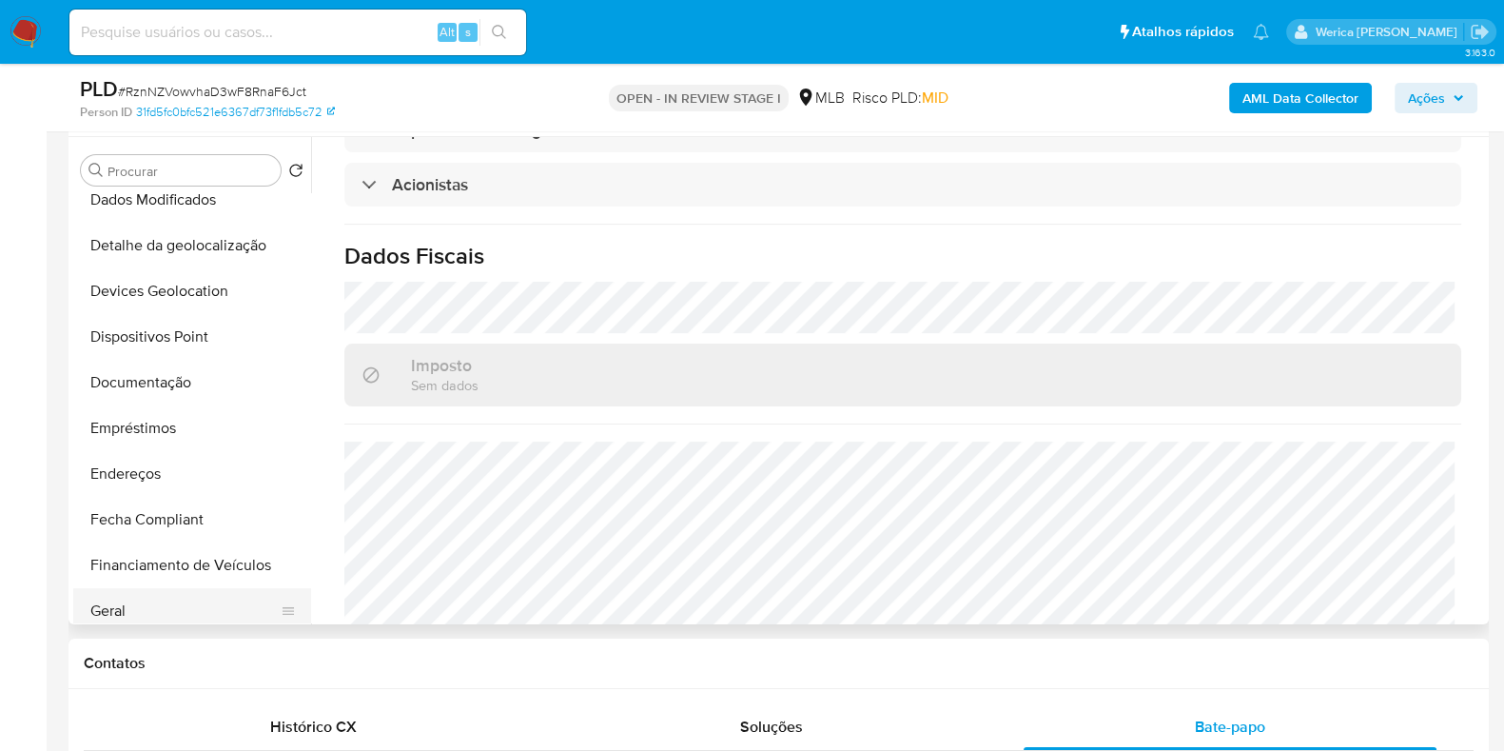
click at [144, 606] on button "Geral" at bounding box center [184, 611] width 223 height 46
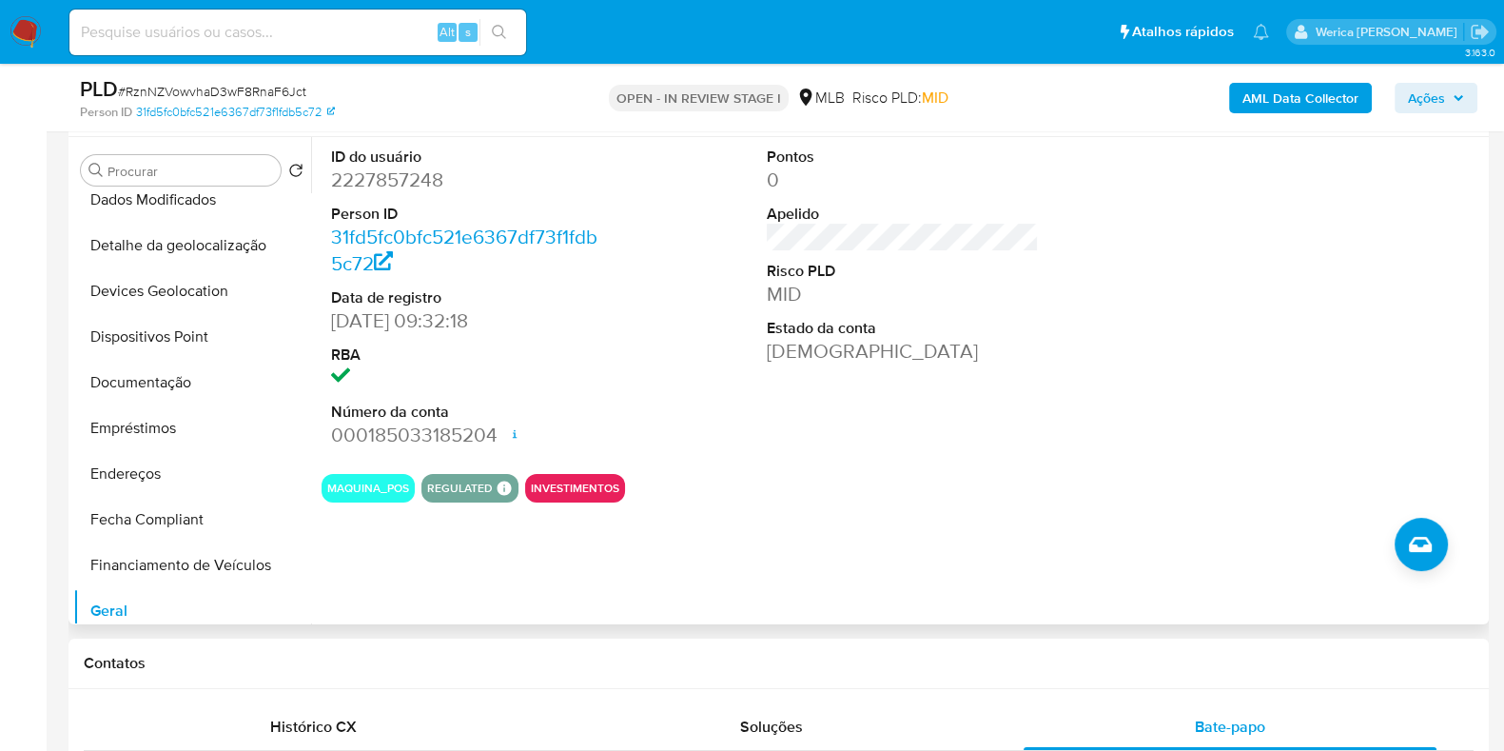
click at [1160, 337] on div "ID do usuário 2227857248 Person ID 31fd5fc0bfc521e6367df73f1fdb5c72 Data de reg…" at bounding box center [903, 298] width 1162 height 322
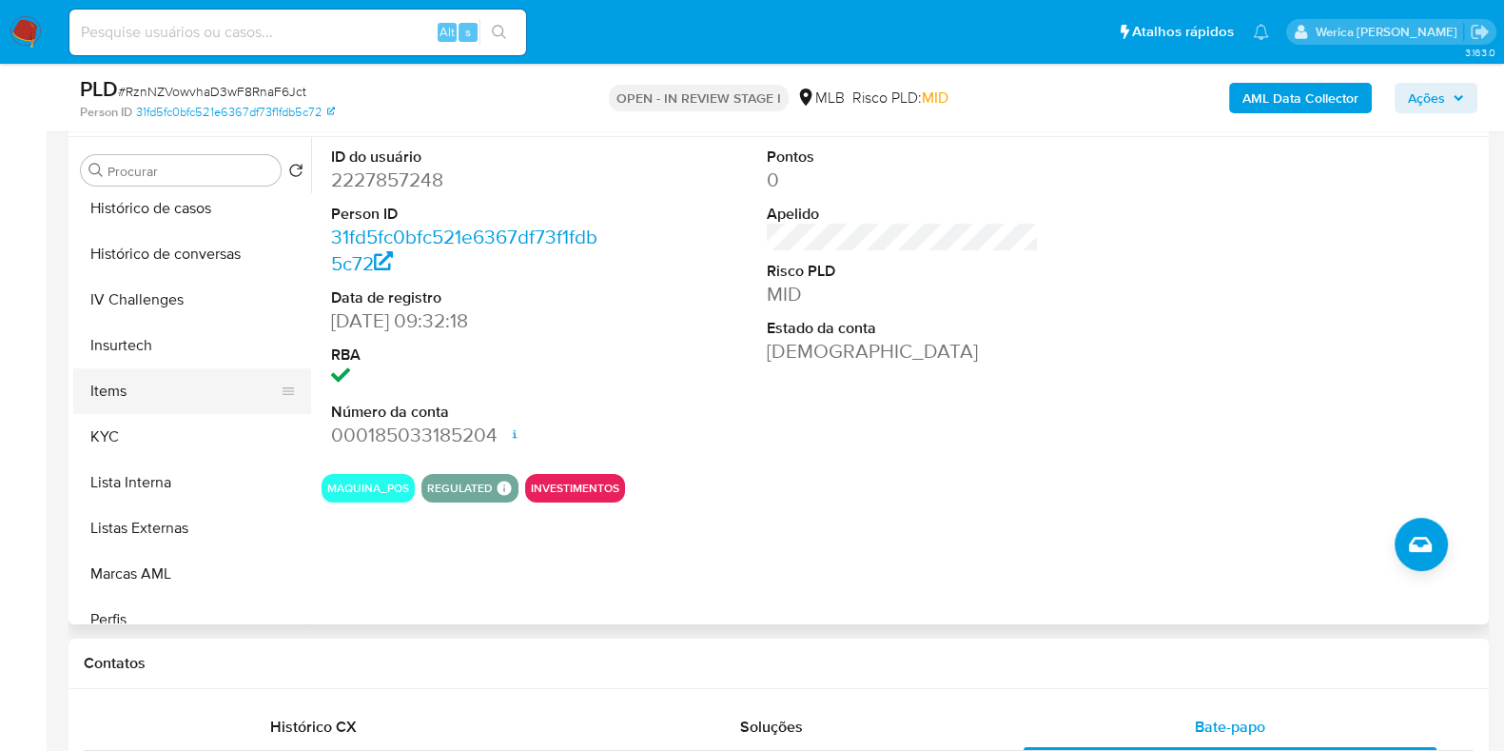
scroll to position [793, 0]
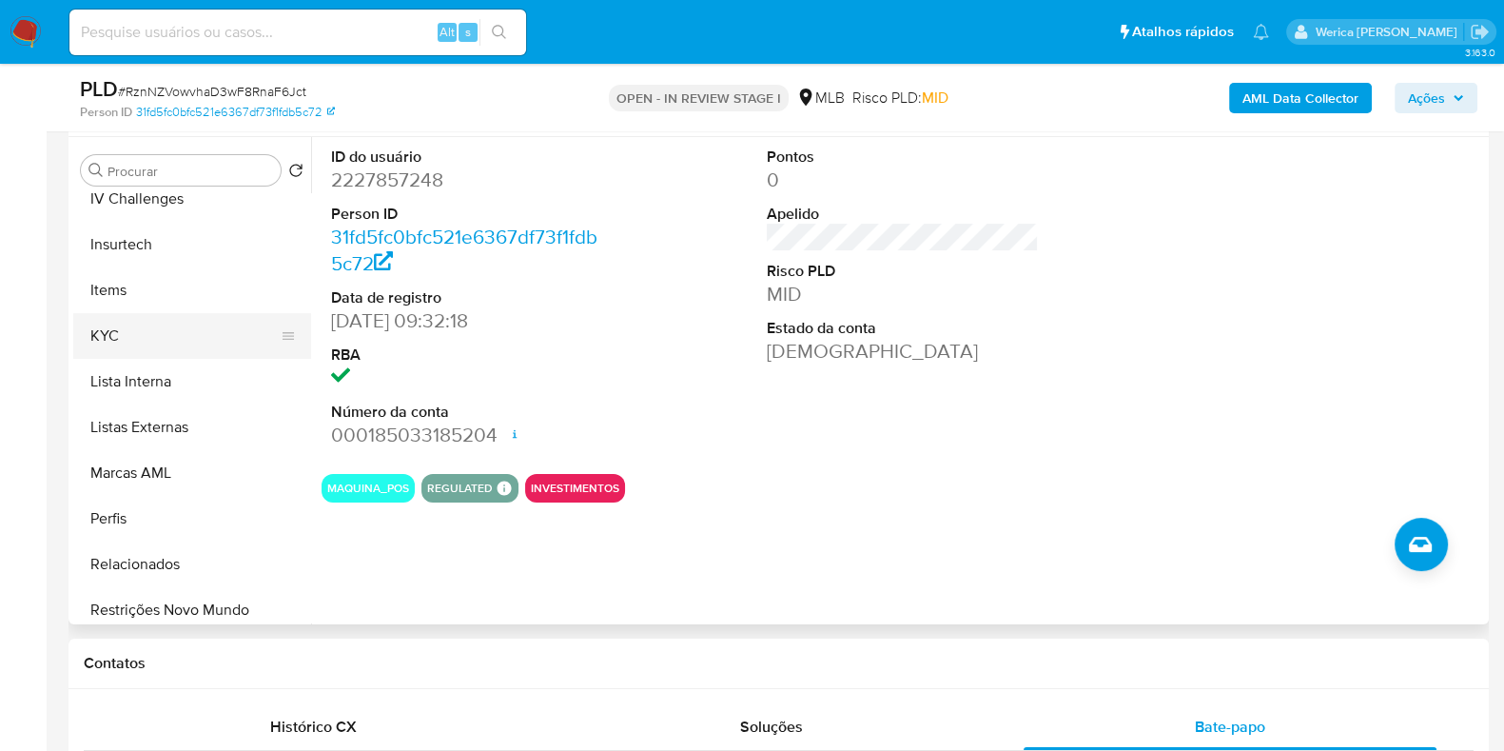
click at [167, 343] on button "KYC" at bounding box center [184, 336] width 223 height 46
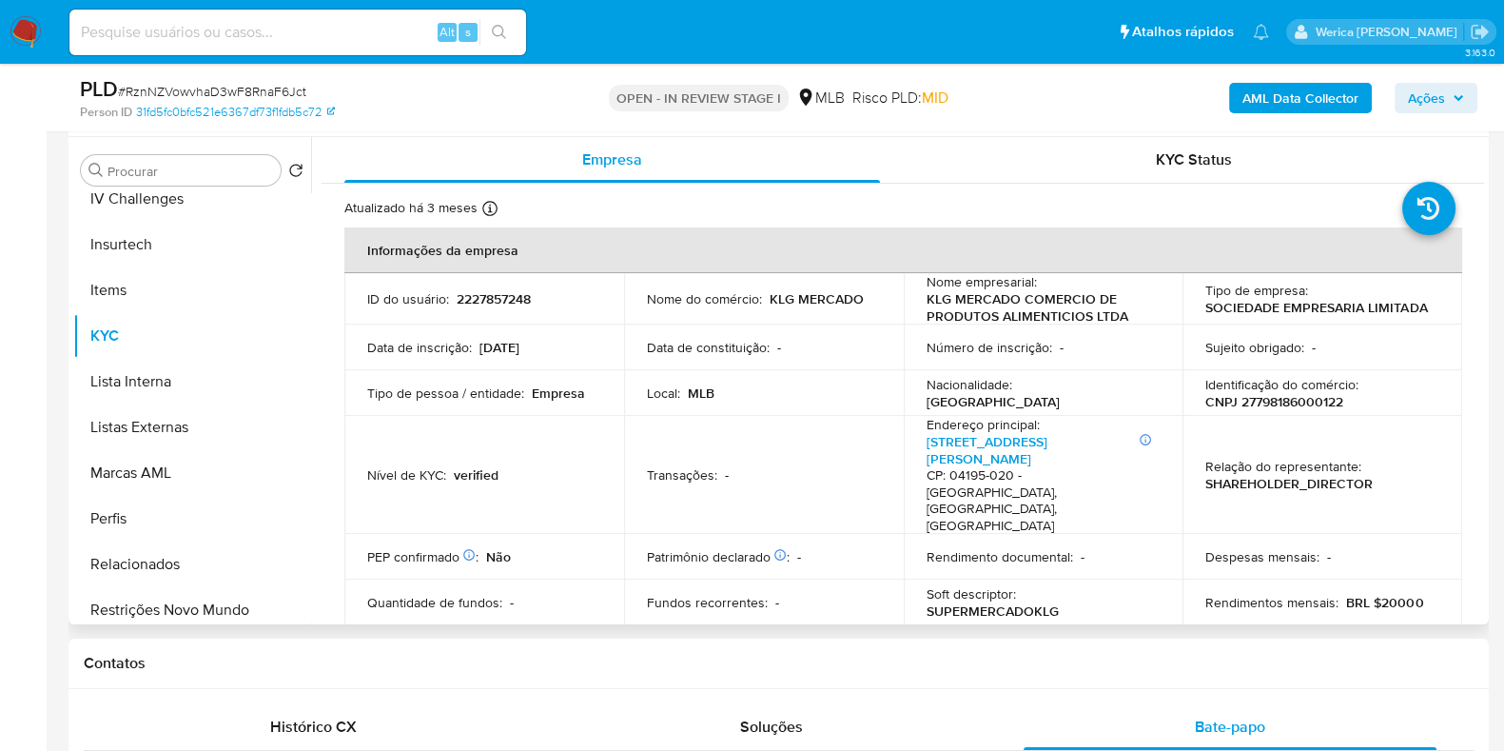
click at [1306, 475] on p "SHAREHOLDER_DIRECTOR" at bounding box center [1288, 483] width 167 height 17
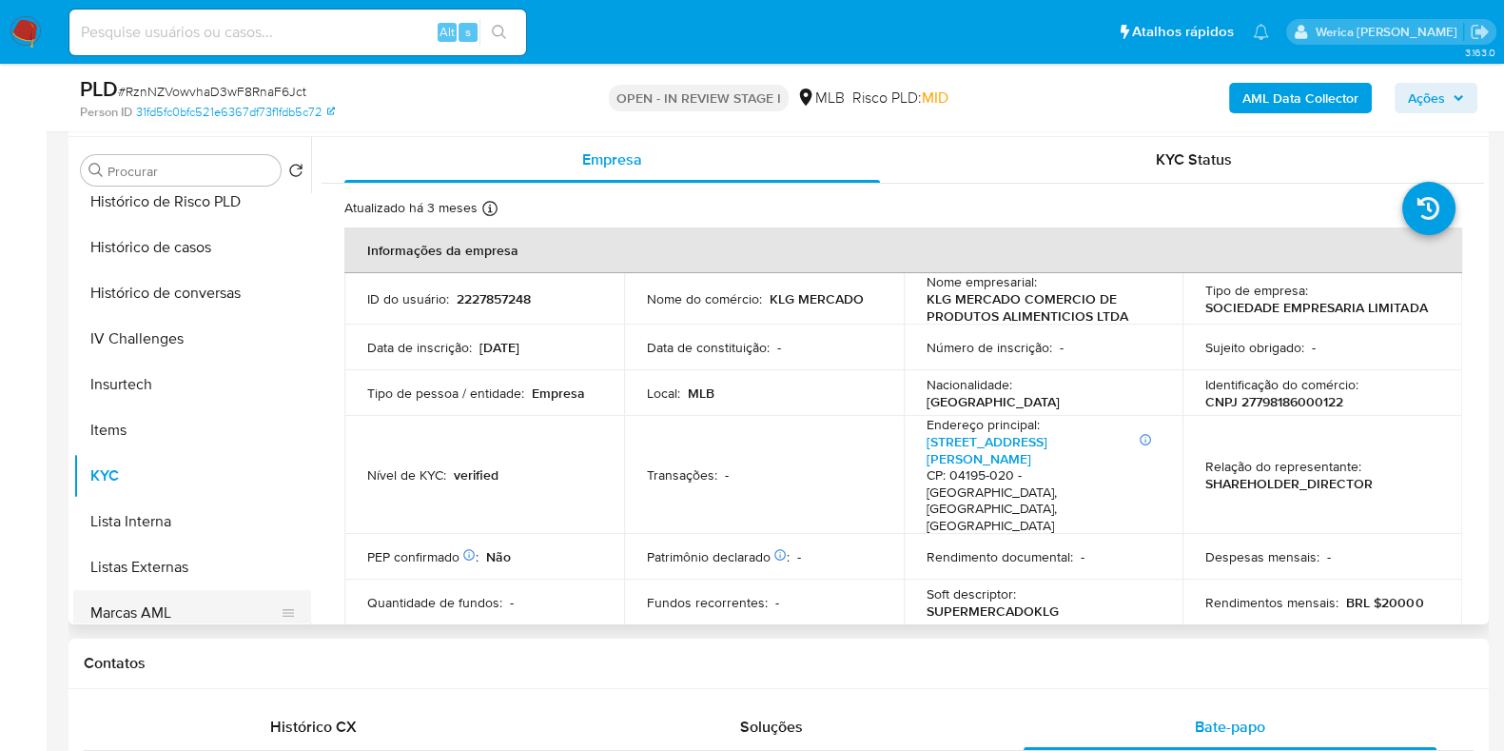
scroll to position [437, 0]
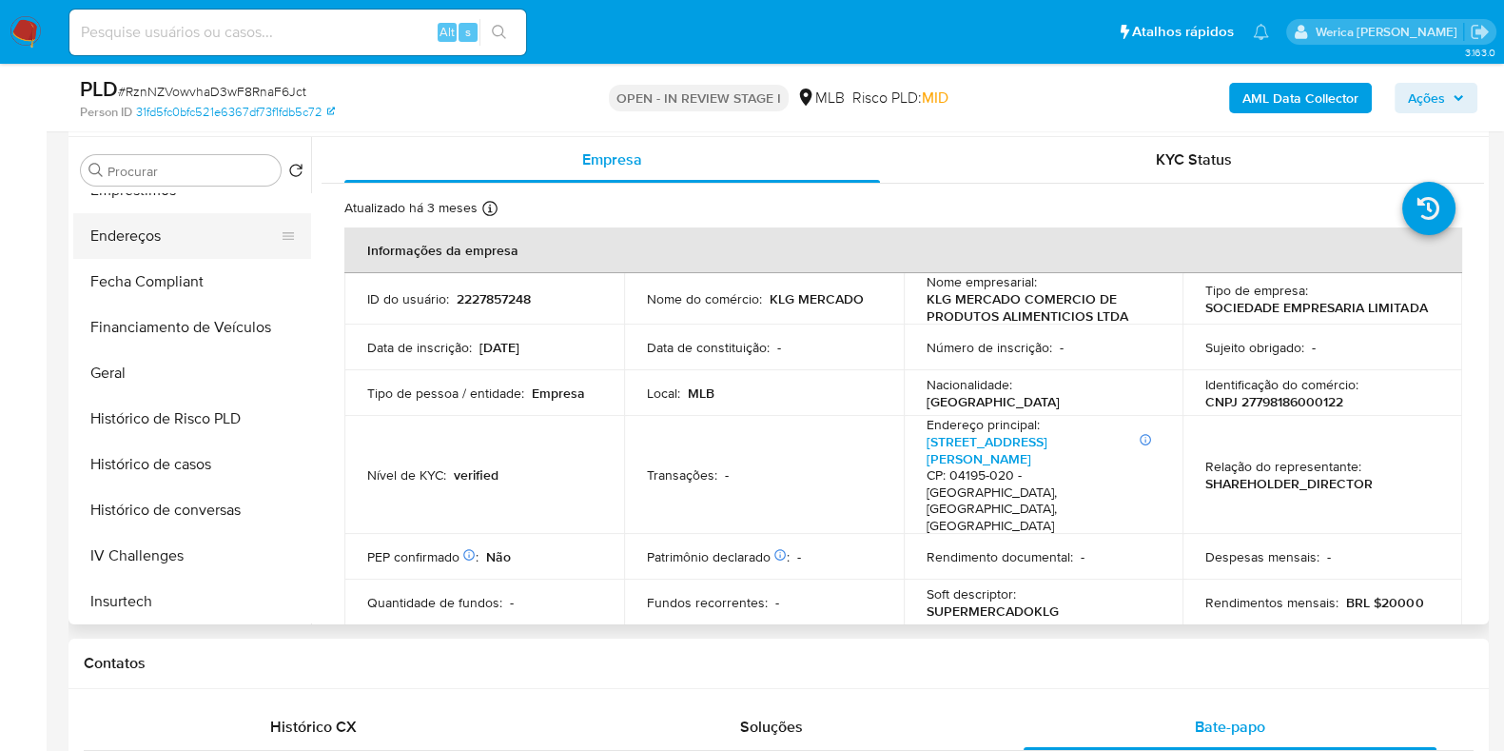
click at [143, 252] on button "Endereços" at bounding box center [184, 236] width 223 height 46
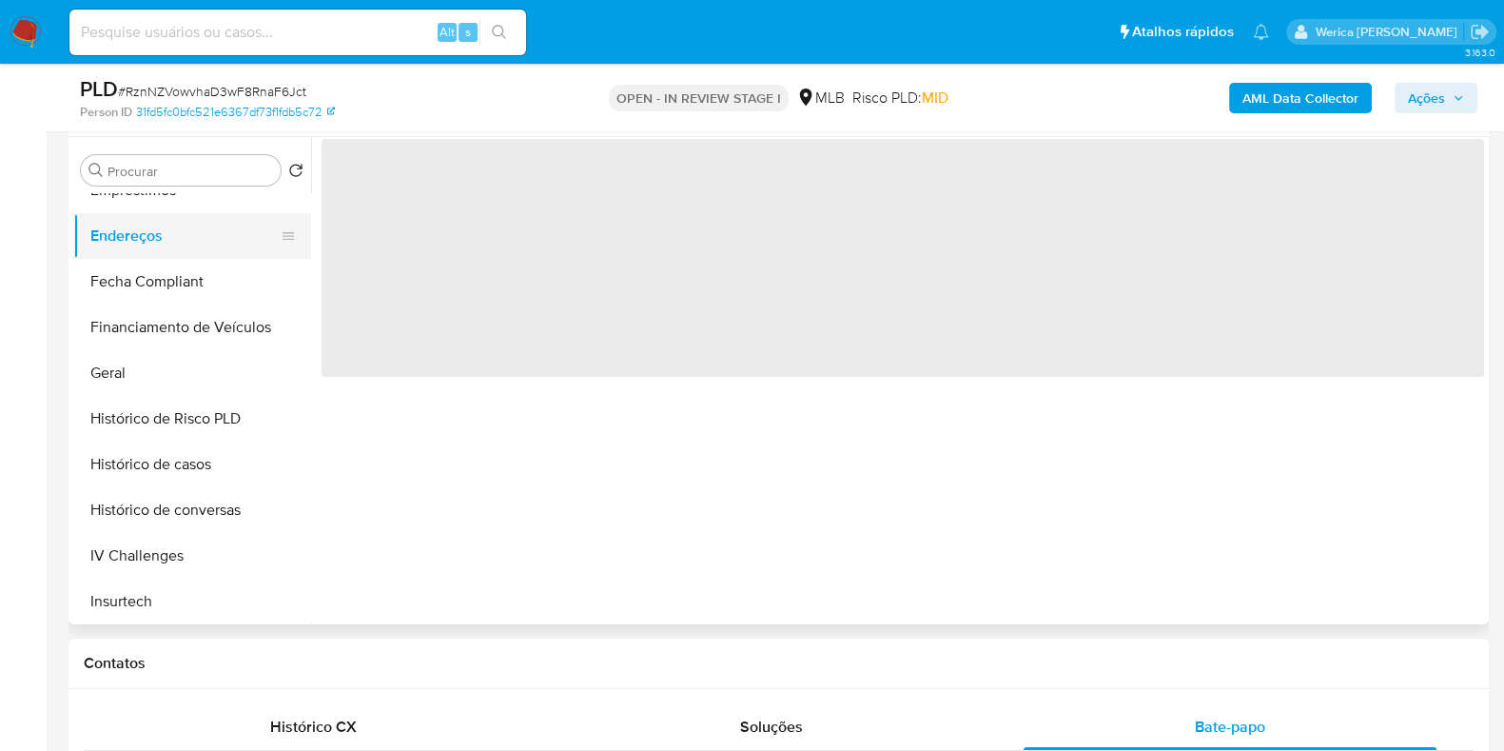
click at [141, 233] on button "Endereços" at bounding box center [184, 236] width 223 height 46
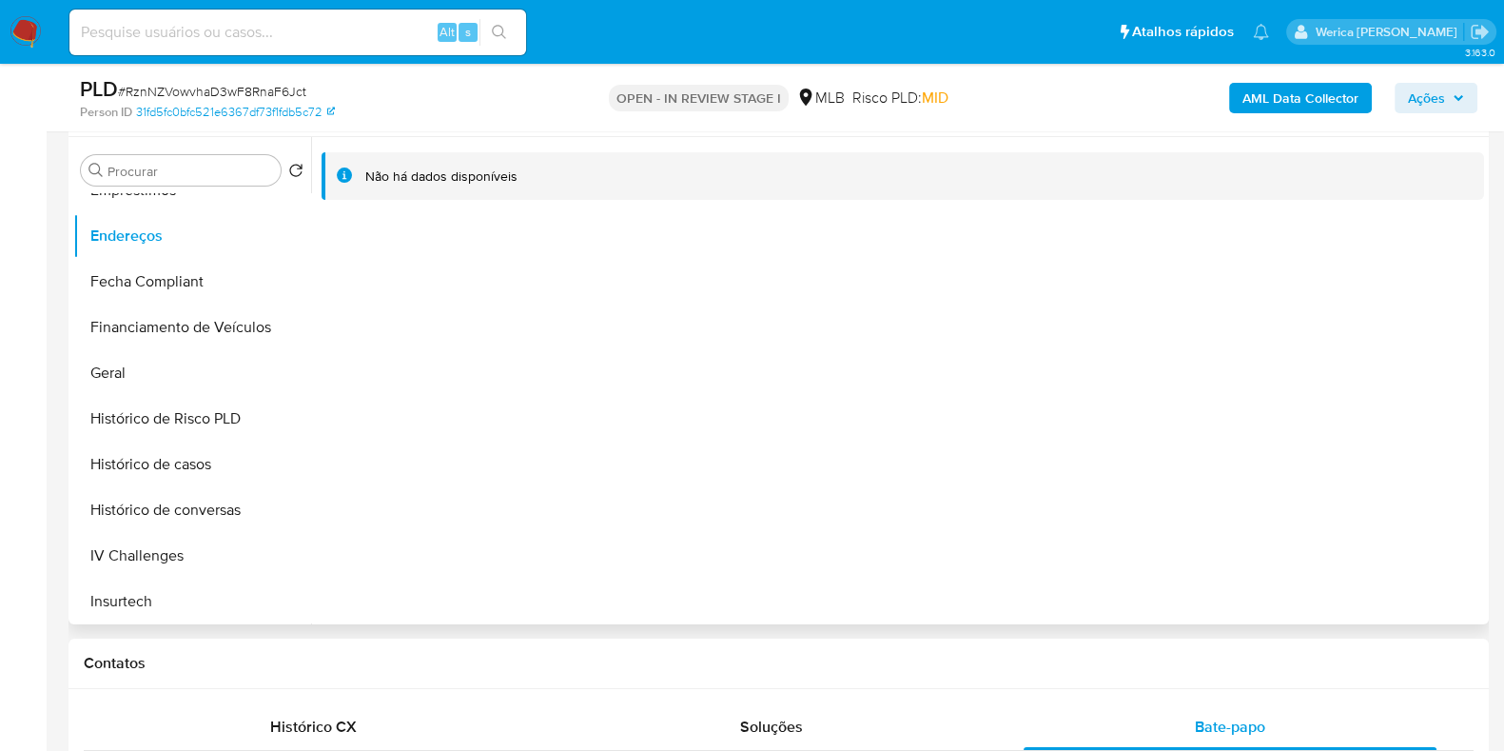
click at [1175, 446] on div "Não há dados disponíveis" at bounding box center [897, 380] width 1173 height 487
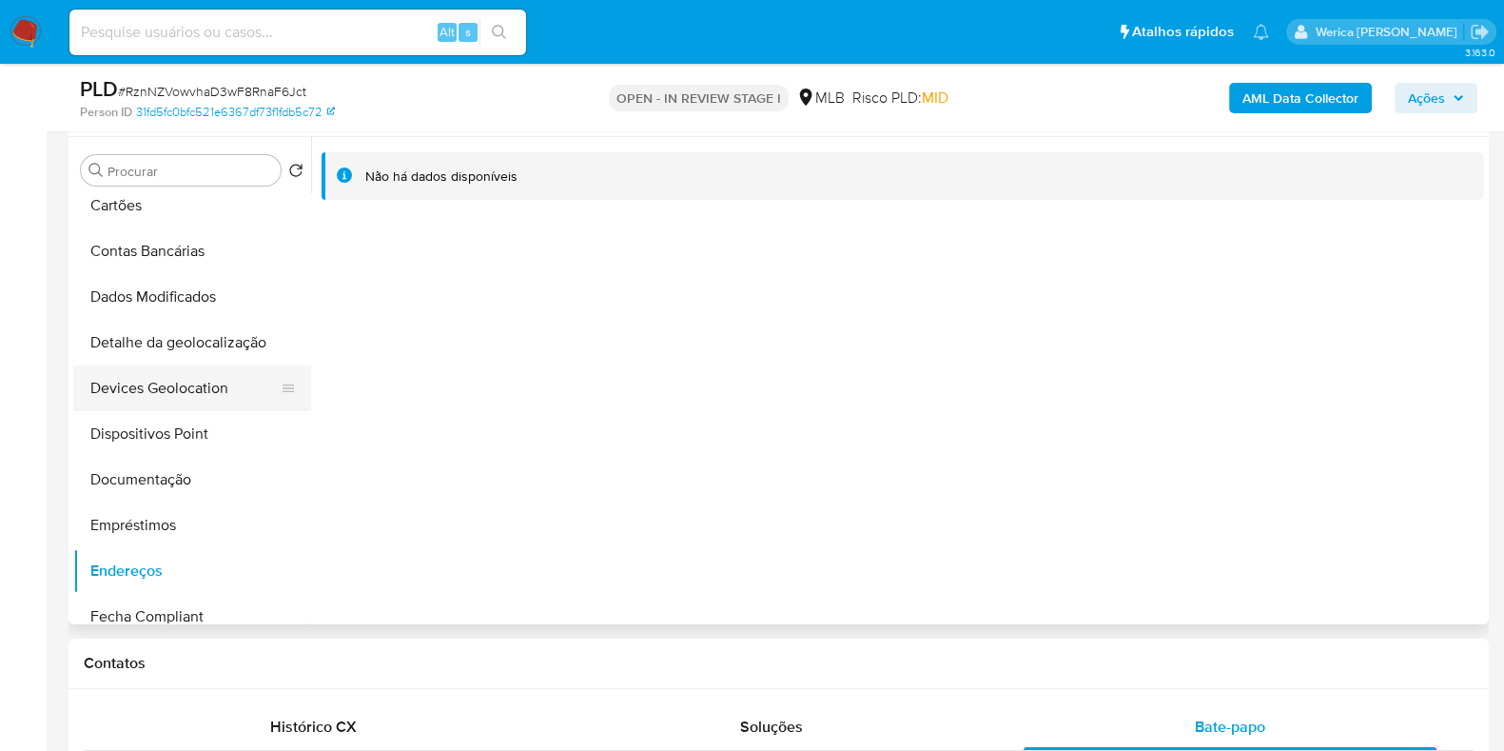
scroll to position [80, 0]
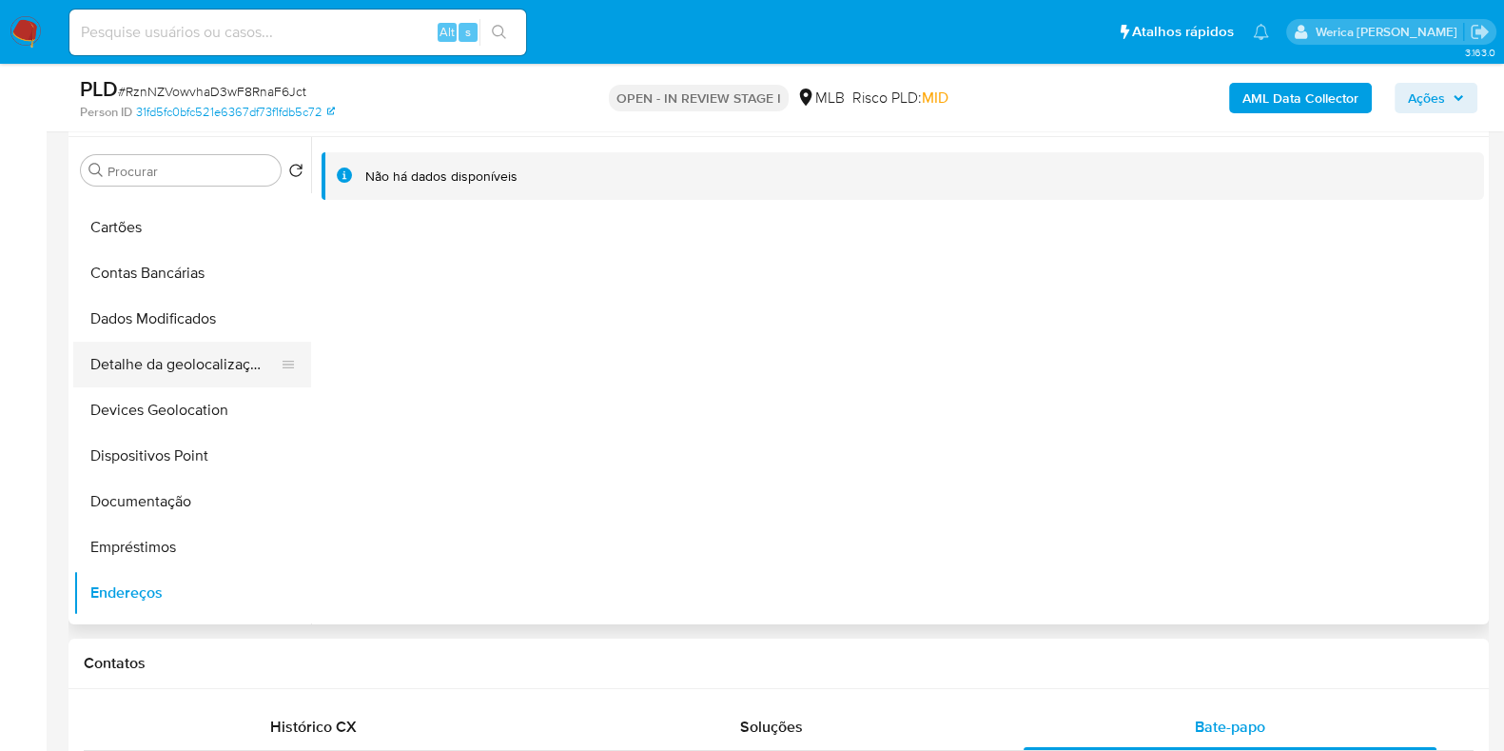
click at [209, 384] on button "Detalhe da geolocalização" at bounding box center [184, 364] width 223 height 46
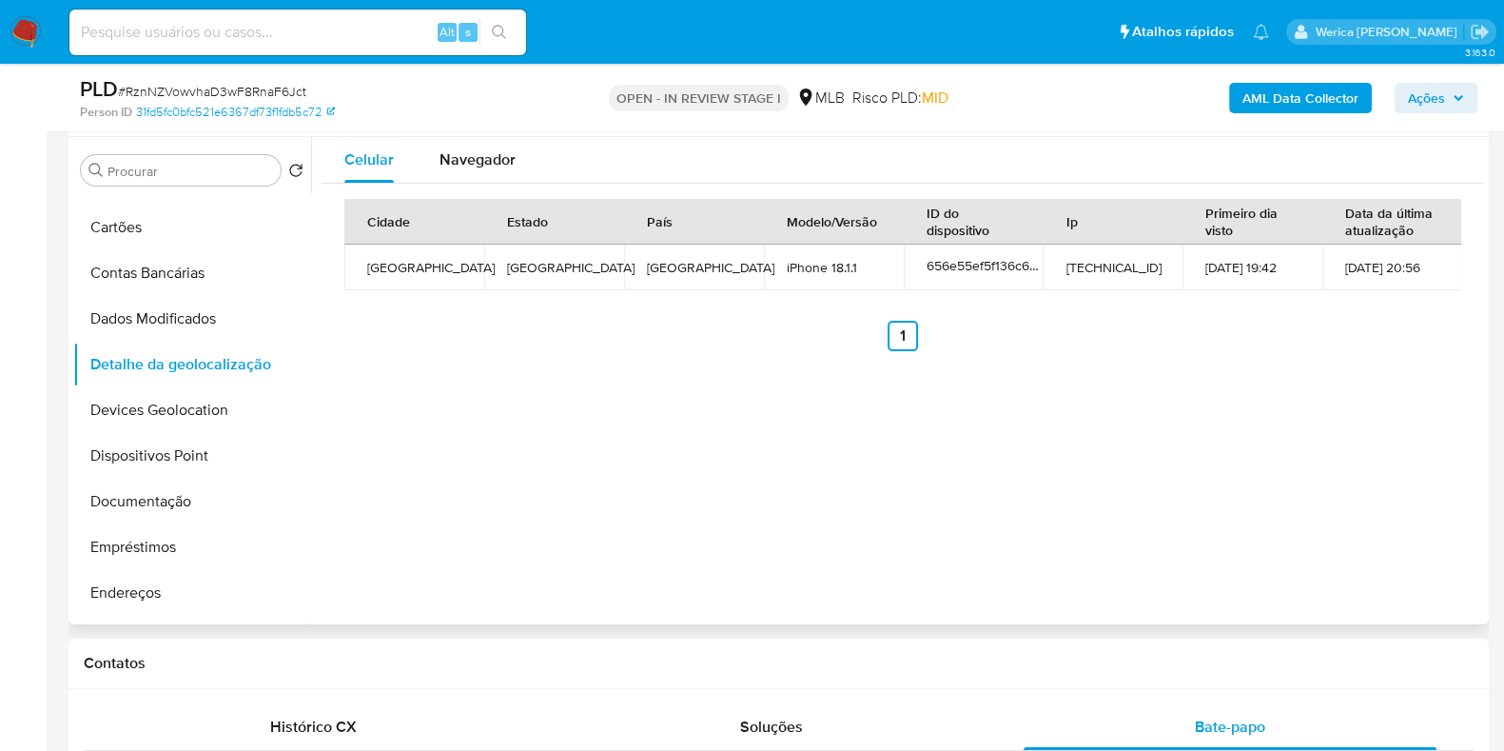
click at [1427, 458] on div "Celular Navegador Cidade Estado País Modelo/Versão ID do dispositivo Ip Primeir…" at bounding box center [897, 380] width 1173 height 487
click at [571, 604] on div "Celular Navegador Cidade Estado País Modelo/Versão ID do dispositivo Ip Primeir…" at bounding box center [897, 380] width 1173 height 487
drag, startPoint x: 1322, startPoint y: 399, endPoint x: 1303, endPoint y: 287, distance: 112.9
click at [1322, 398] on div "Celular Navegador Cidade Estado País Modelo/Versão ID do dispositivo Ip Primeir…" at bounding box center [897, 380] width 1173 height 487
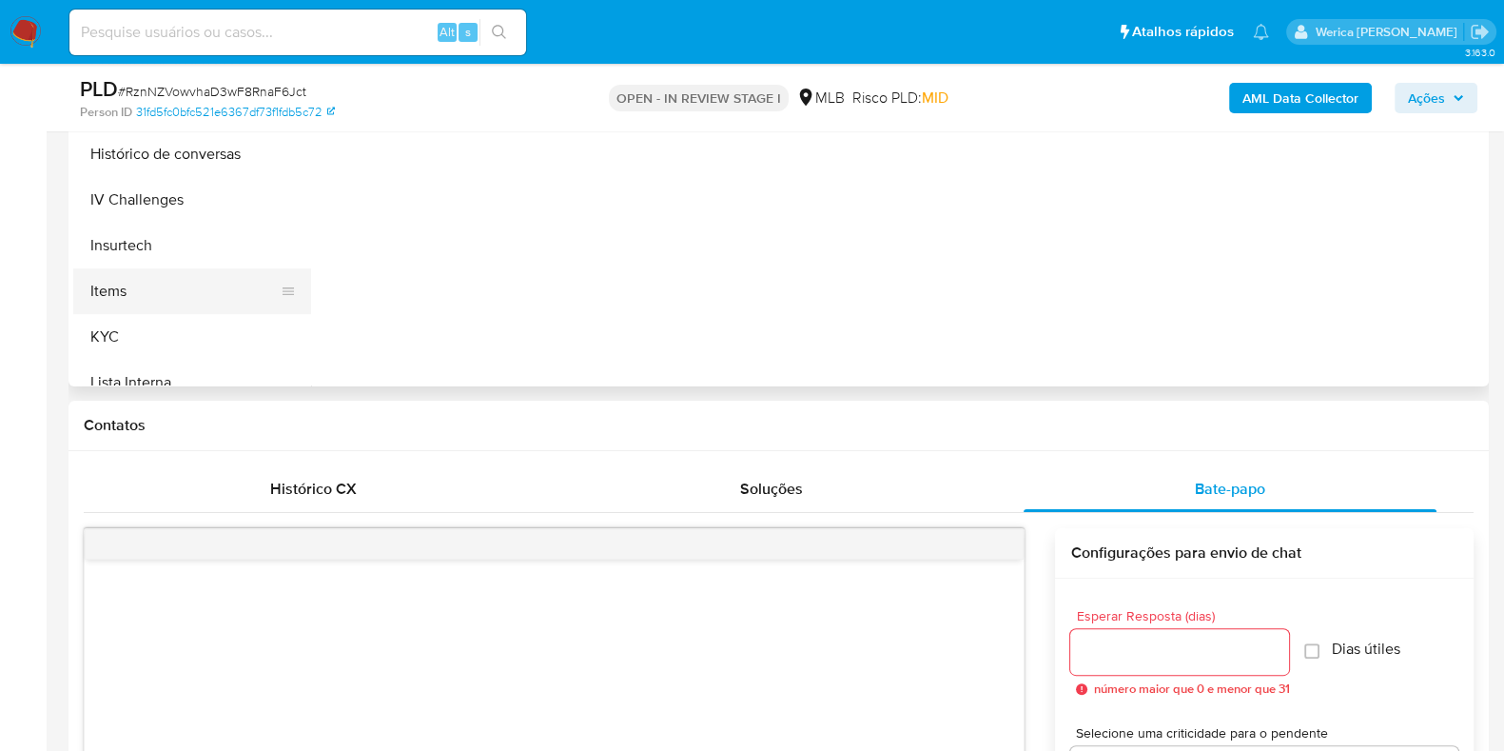
scroll to position [911, 0]
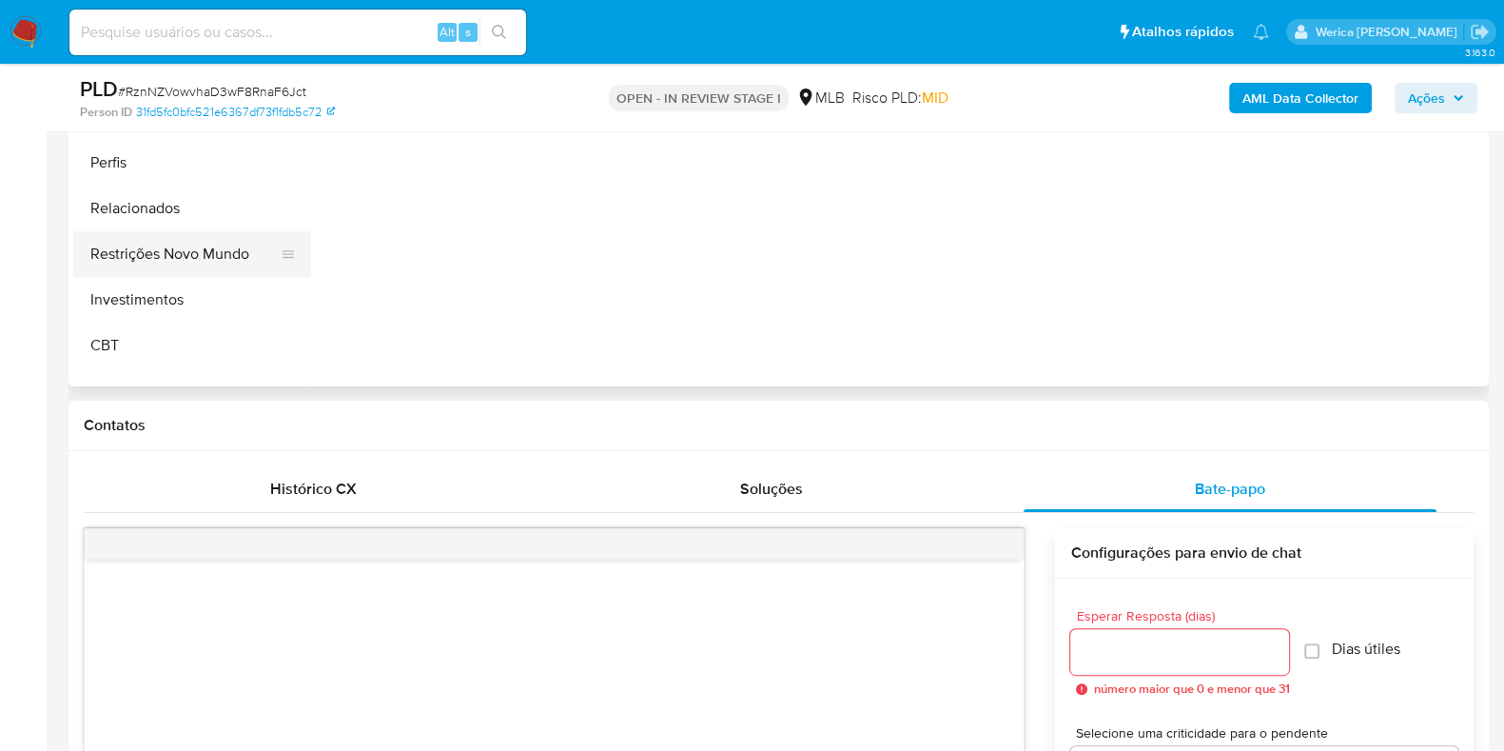
click at [200, 234] on button "Restrições Novo Mundo" at bounding box center [184, 254] width 223 height 46
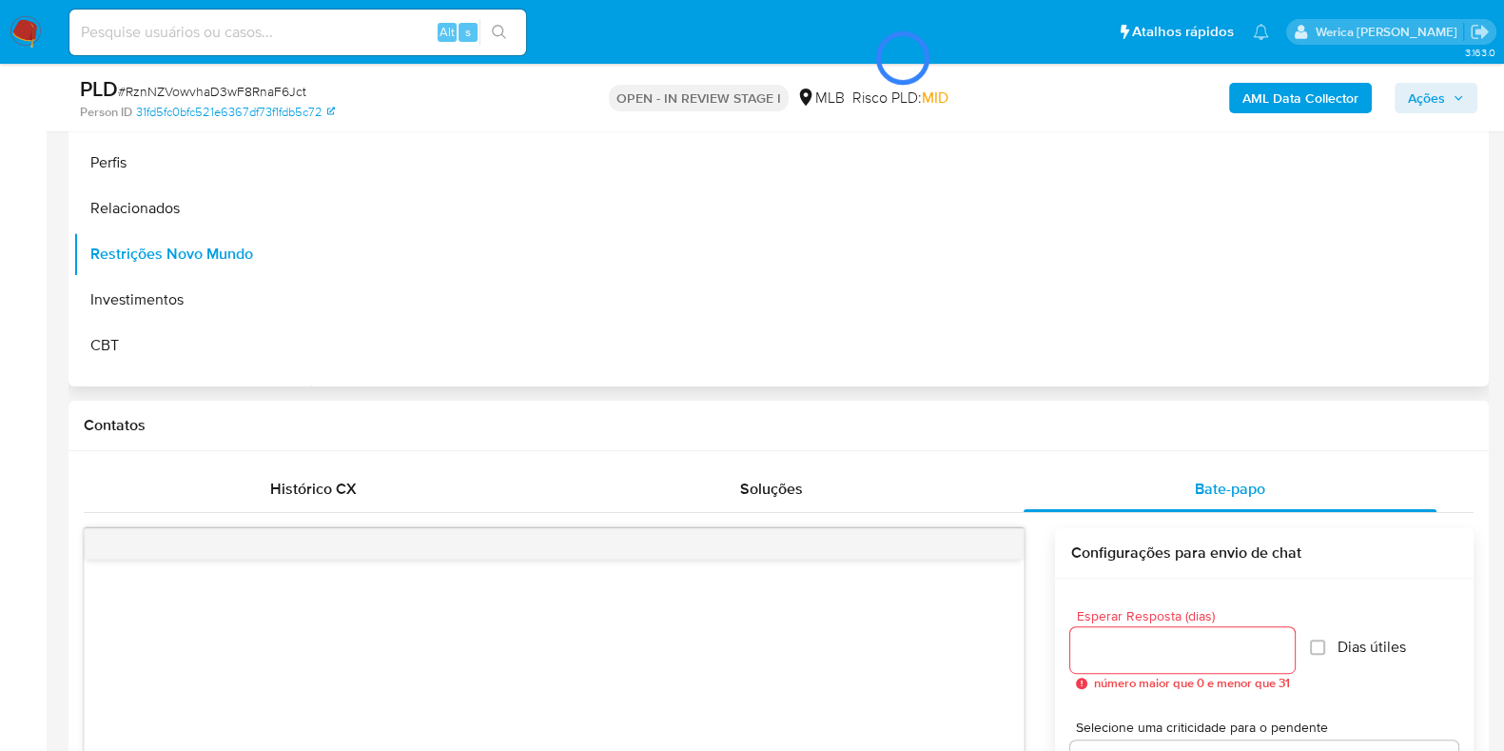
scroll to position [357, 0]
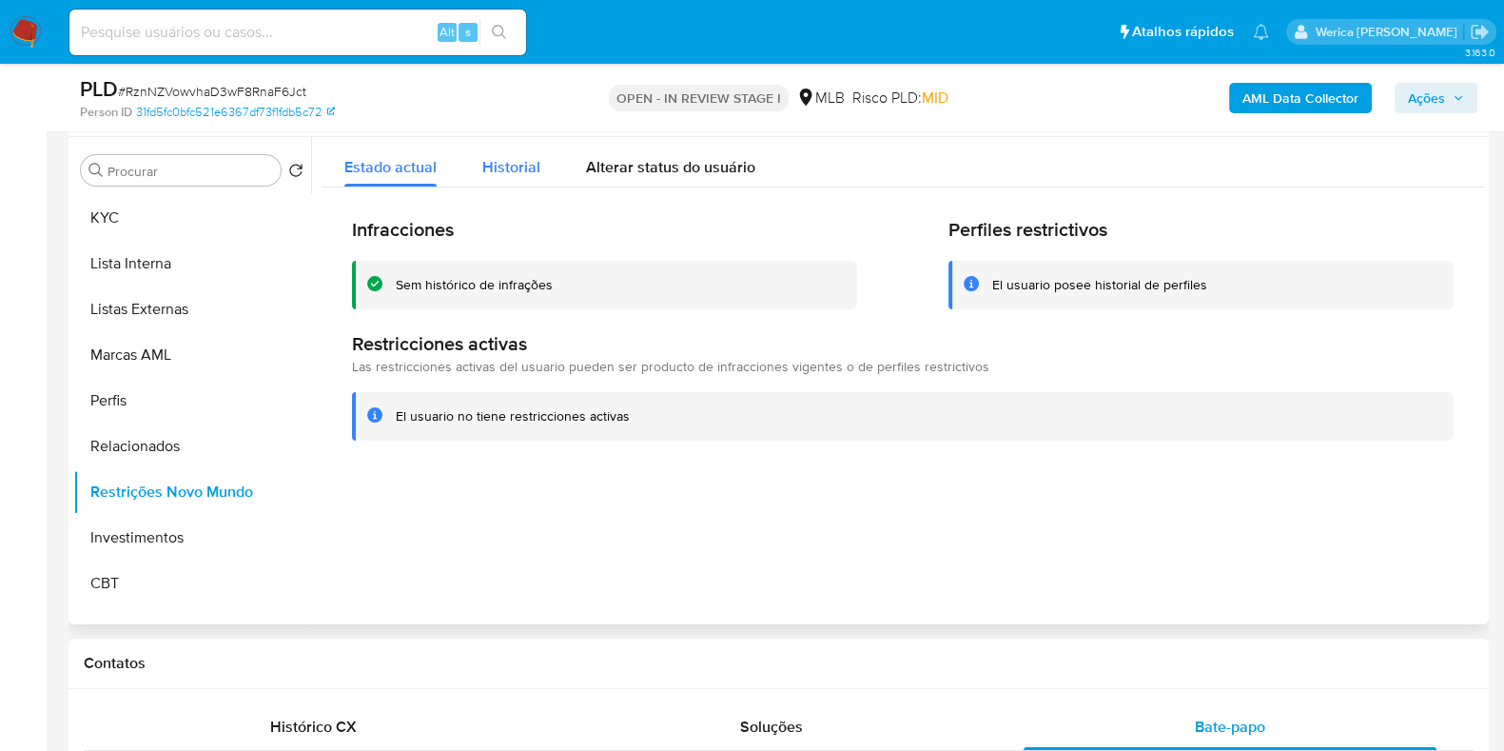
click at [514, 158] on span "Historial" at bounding box center [511, 167] width 58 height 22
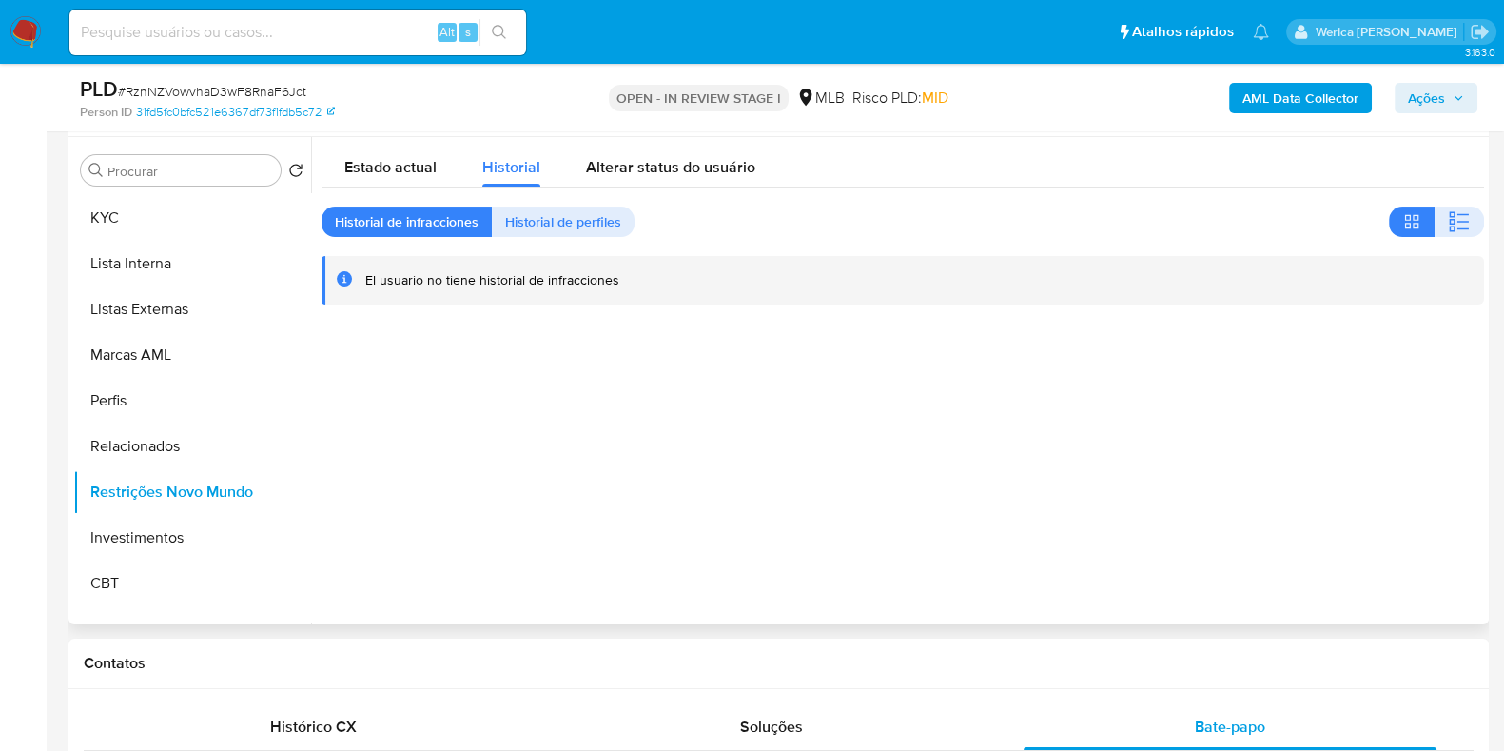
click at [1313, 399] on div at bounding box center [897, 380] width 1173 height 487
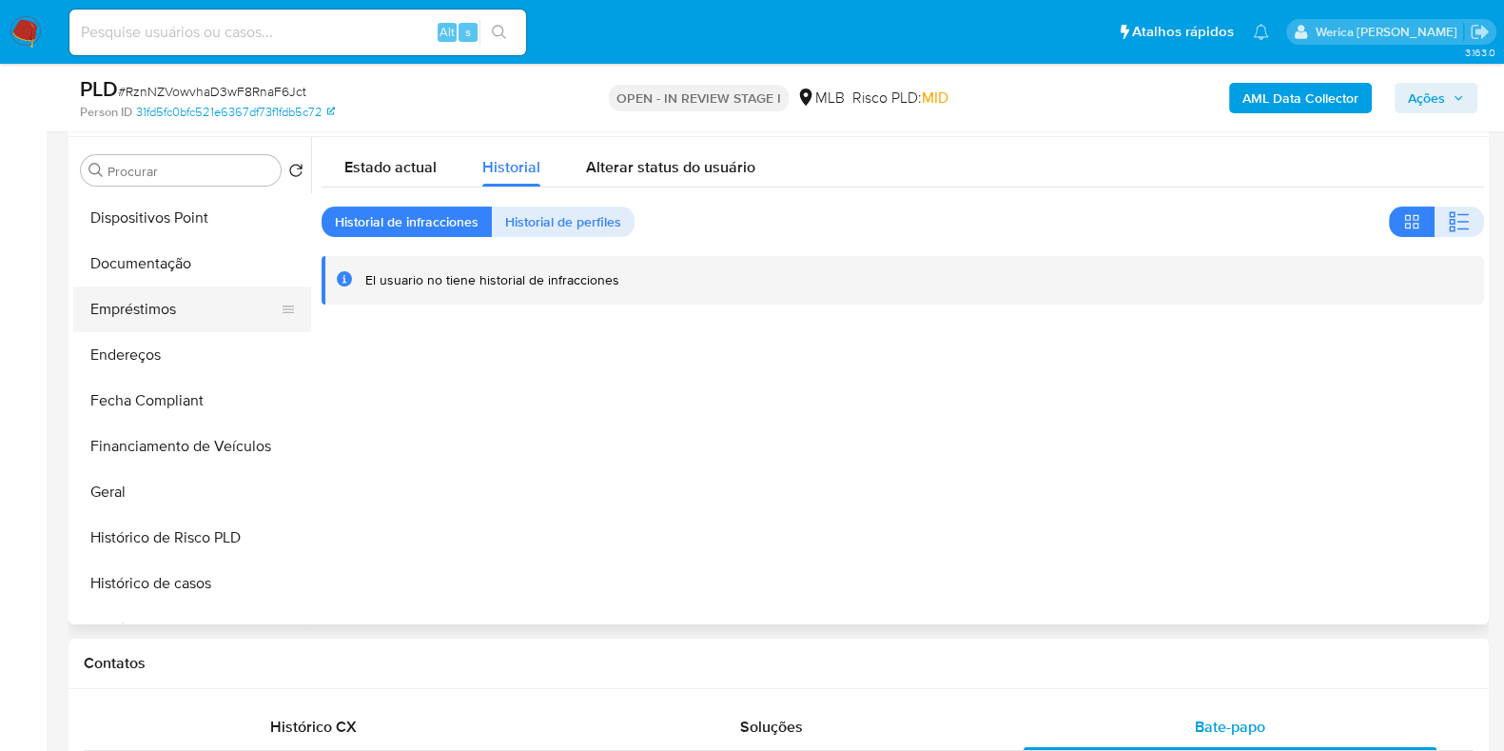
scroll to position [317, 0]
click at [138, 256] on button "Documentação" at bounding box center [184, 265] width 223 height 46
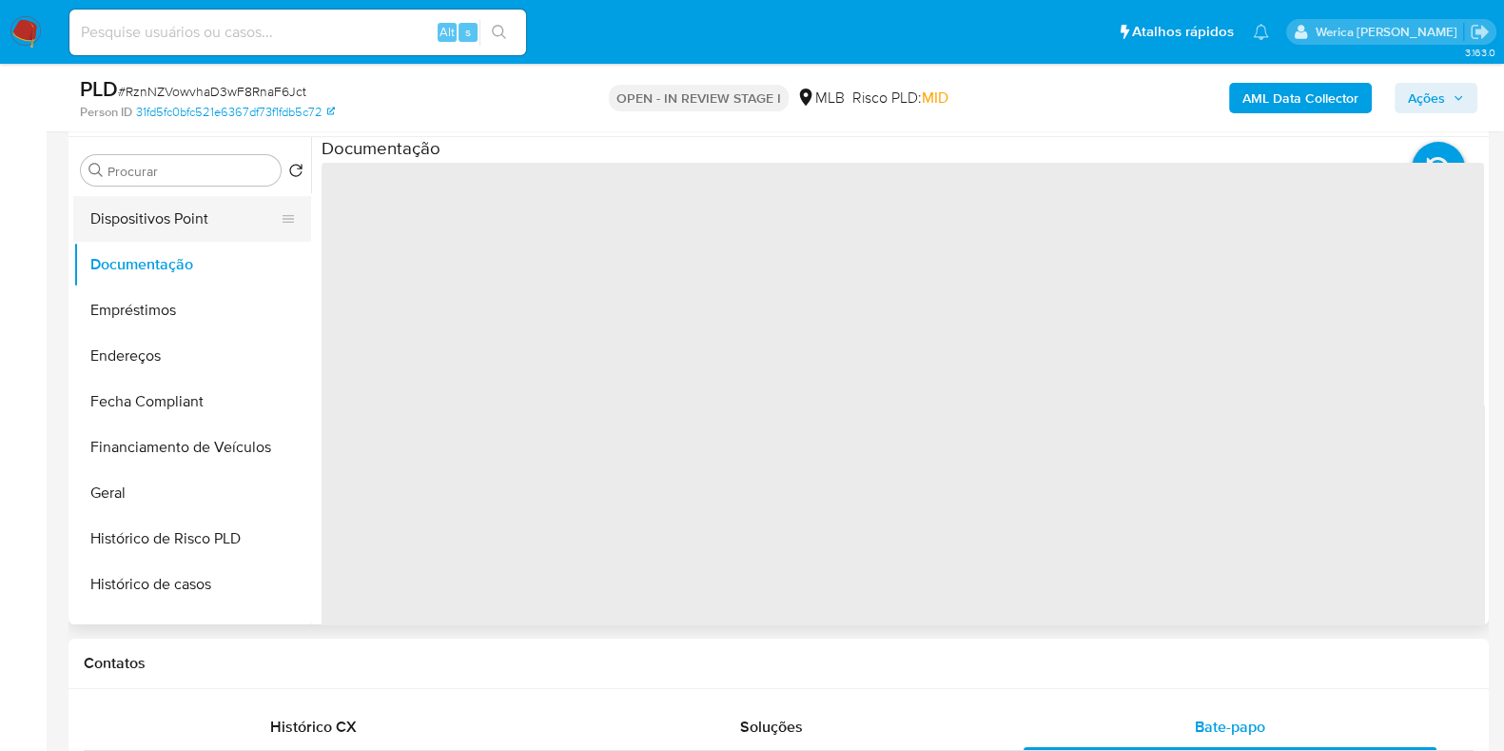
click at [130, 215] on button "Dispositivos Point" at bounding box center [184, 219] width 223 height 46
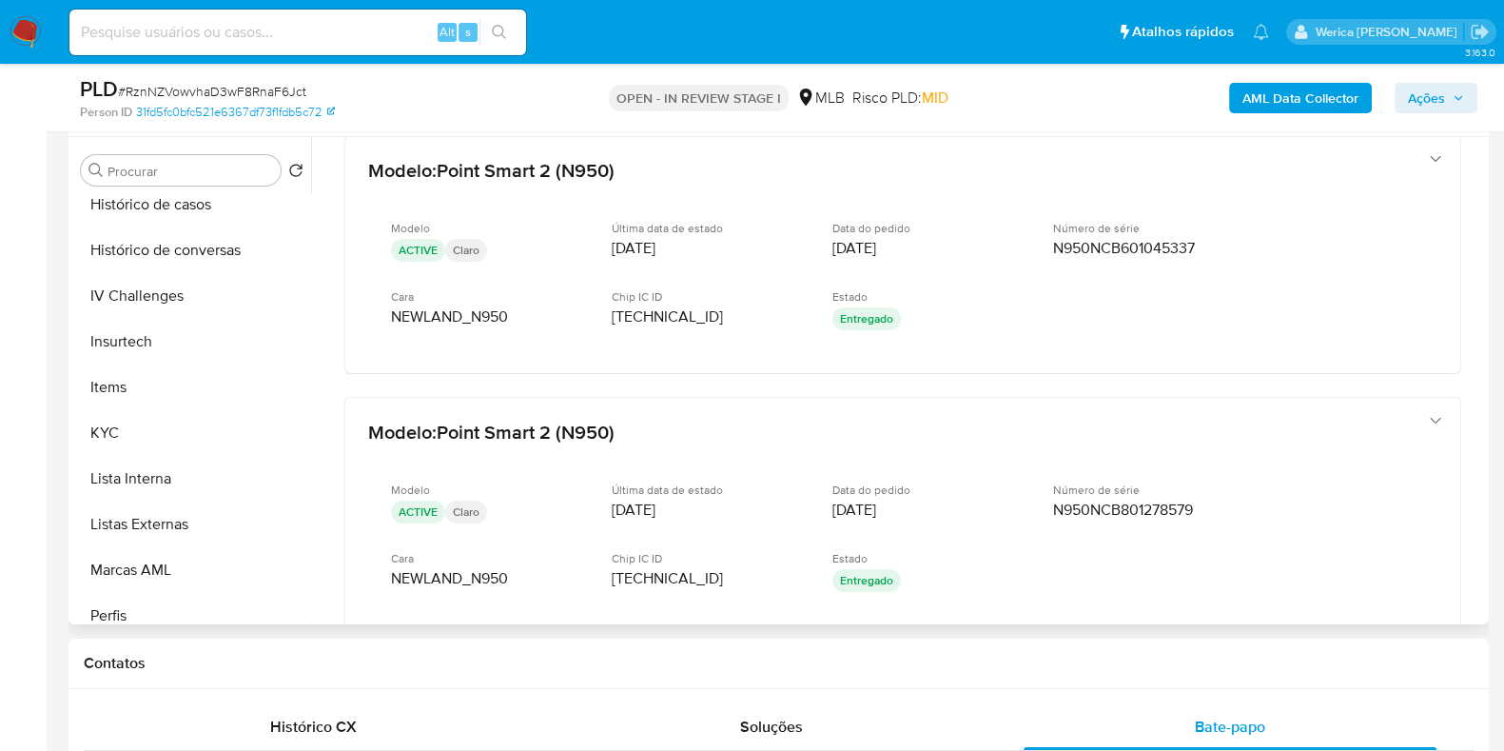
scroll to position [1032, 0]
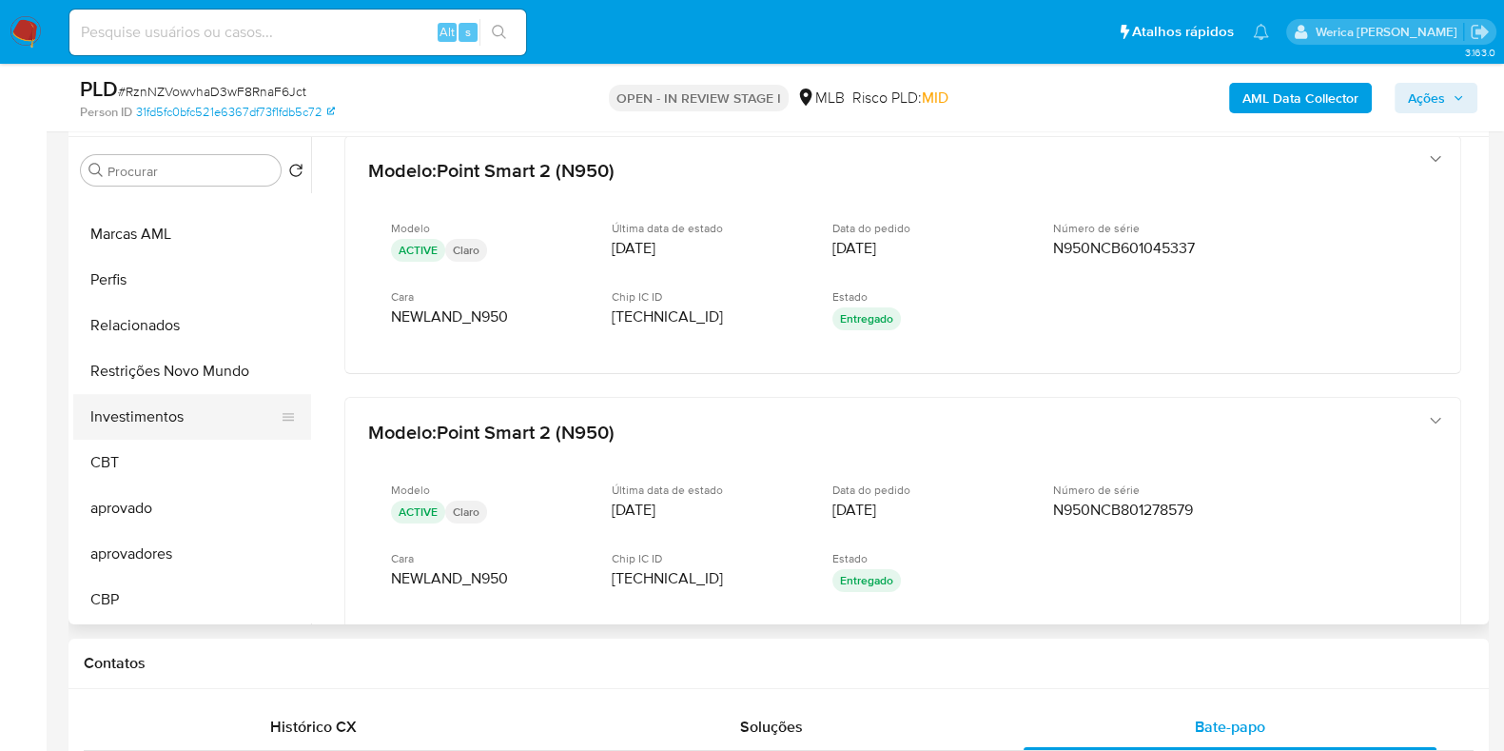
click at [181, 397] on button "Investimentos" at bounding box center [184, 417] width 223 height 46
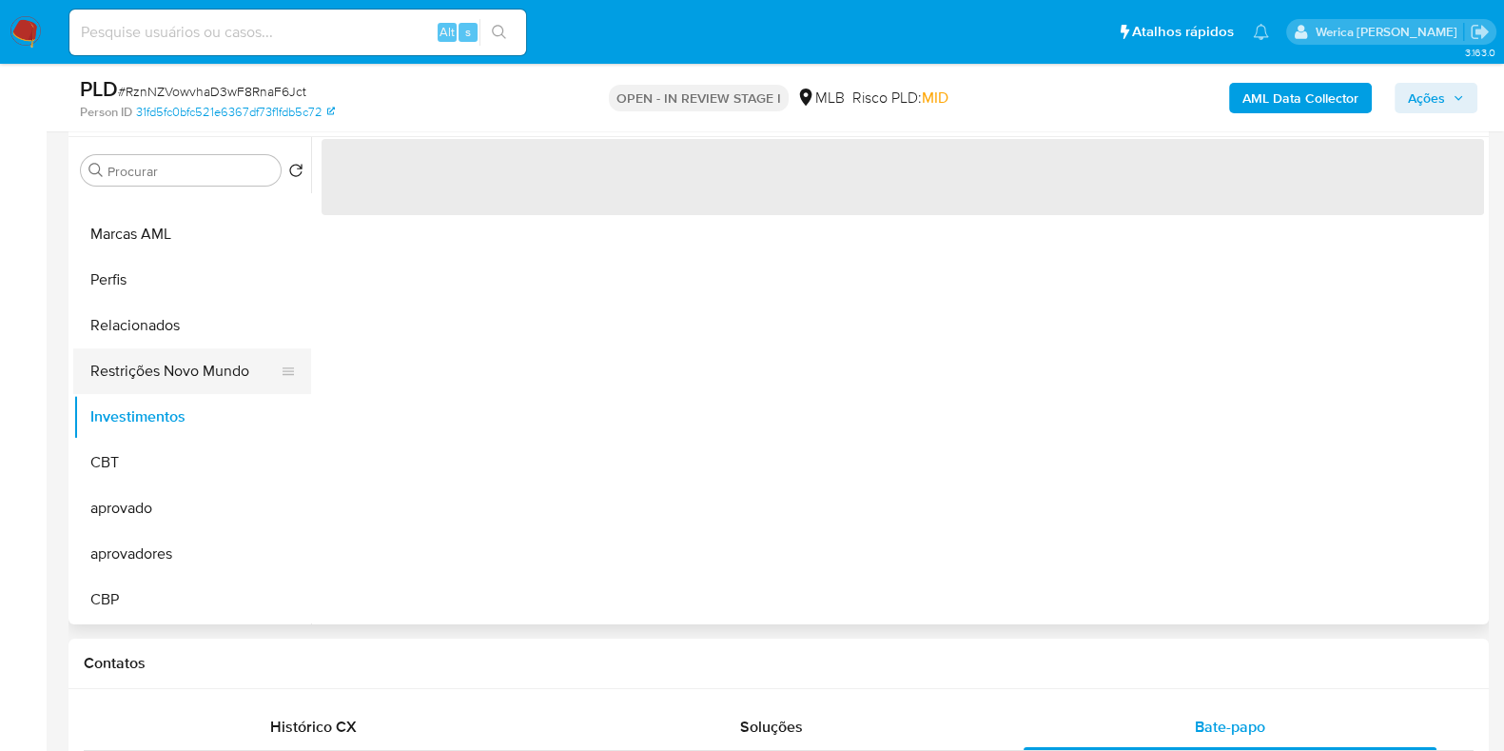
click at [185, 362] on button "Restrições Novo Mundo" at bounding box center [184, 371] width 223 height 46
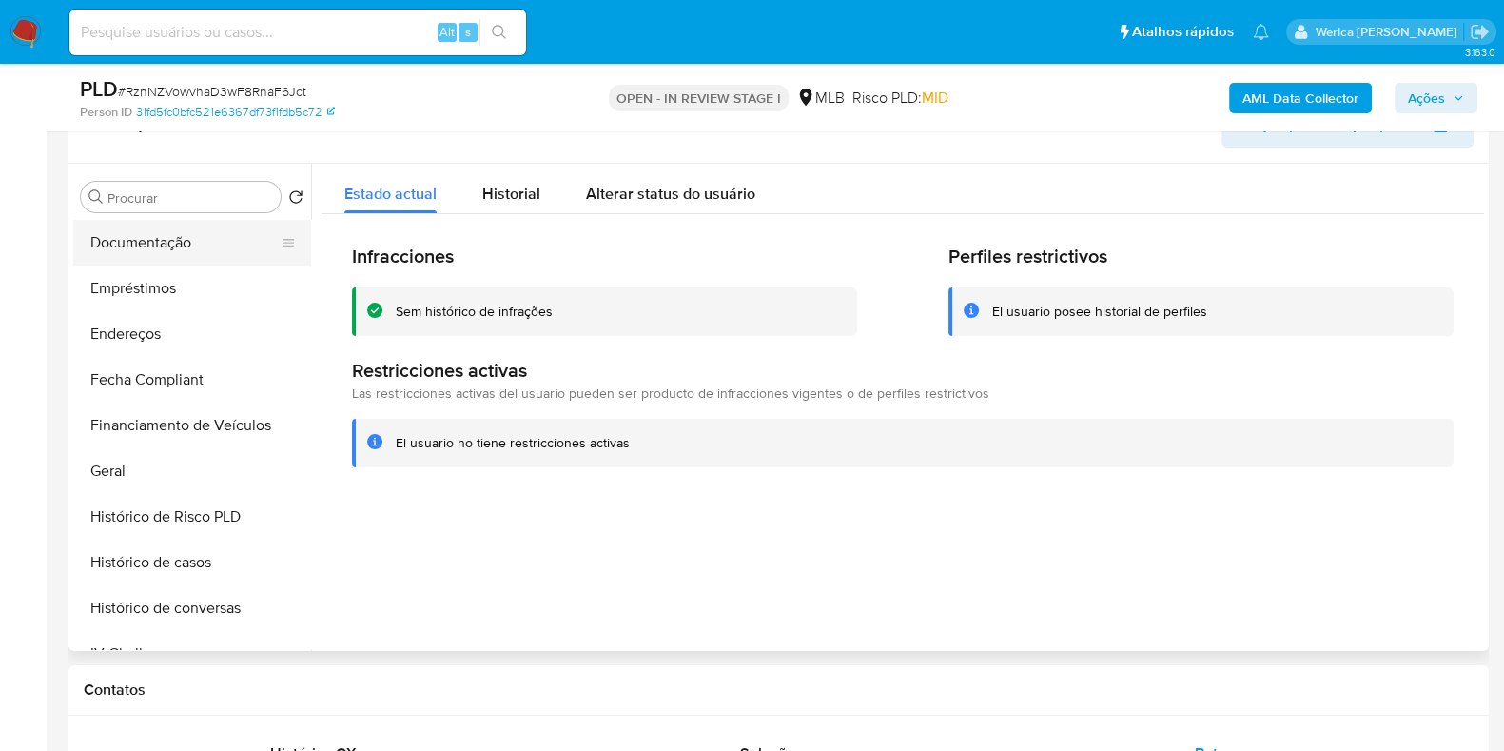
scroll to position [199, 0]
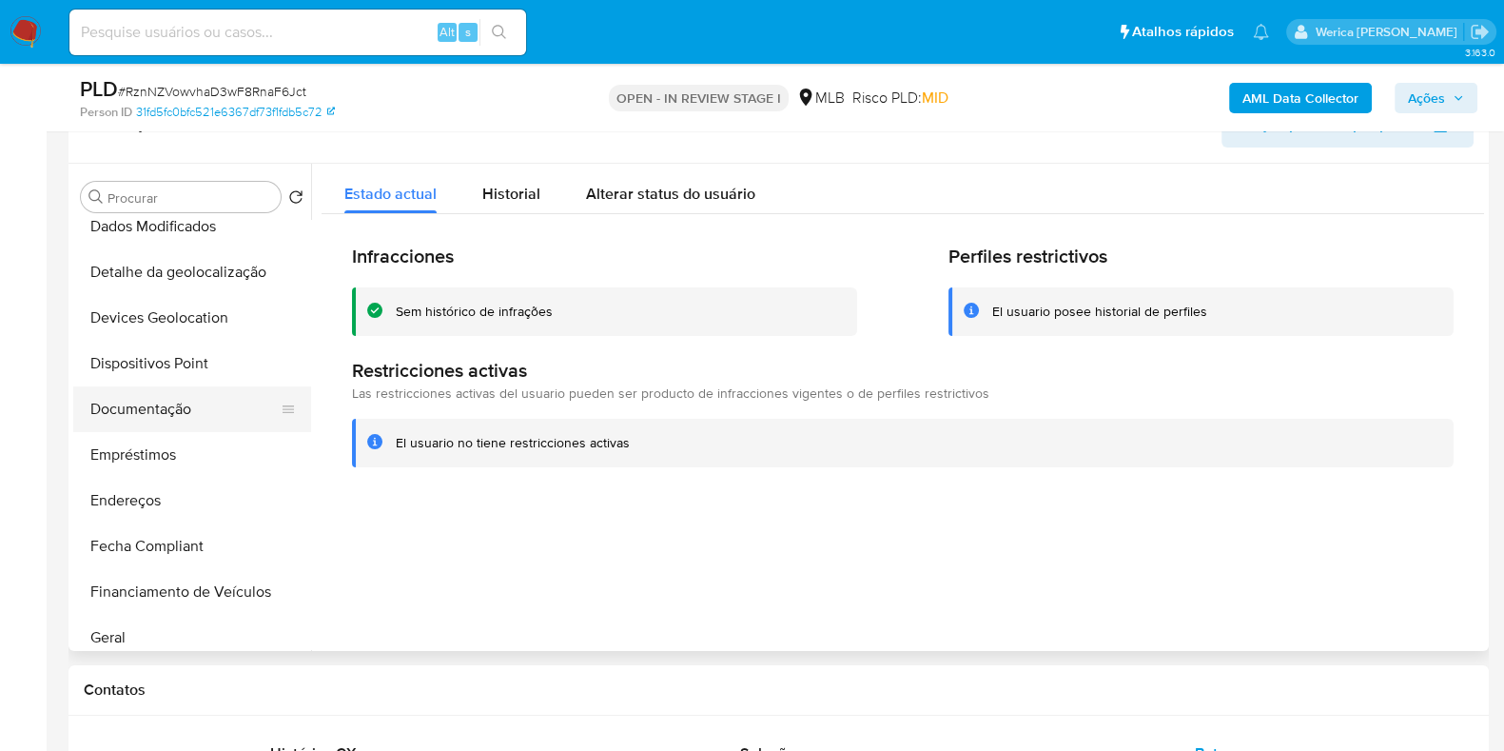
click at [199, 415] on button "Documentação" at bounding box center [184, 409] width 223 height 46
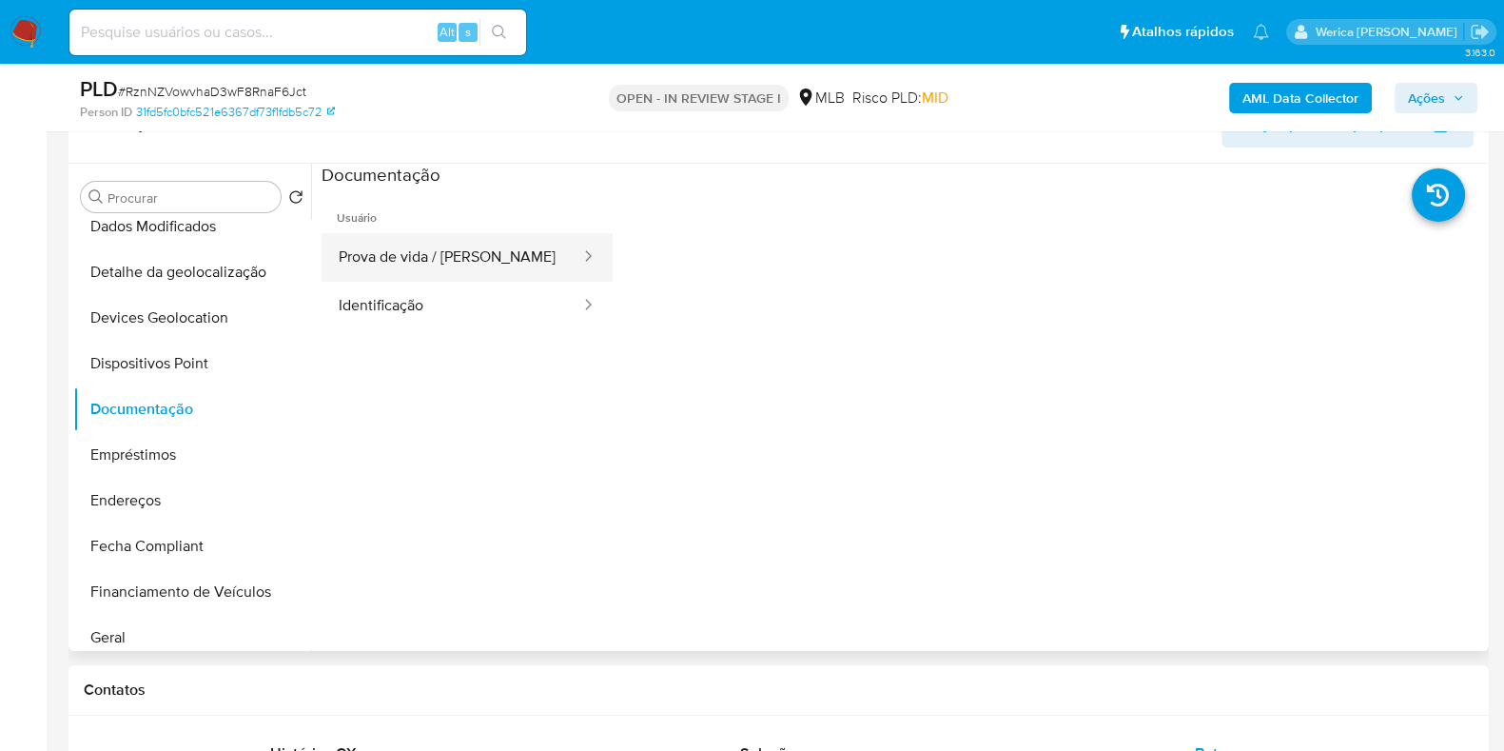
click at [466, 279] on button "Prova de vida / Selfie" at bounding box center [452, 257] width 261 height 49
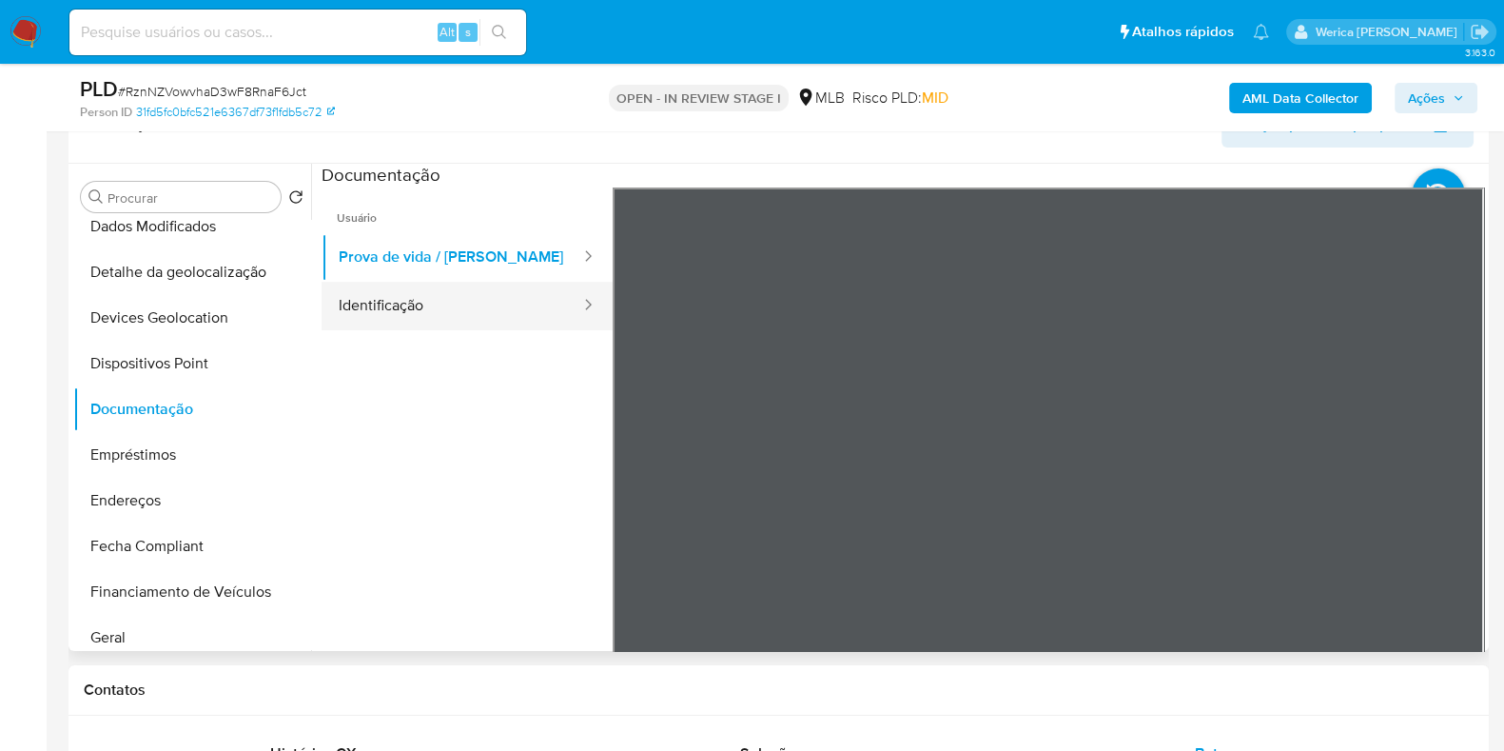
click at [417, 311] on button "Identificação" at bounding box center [452, 306] width 261 height 49
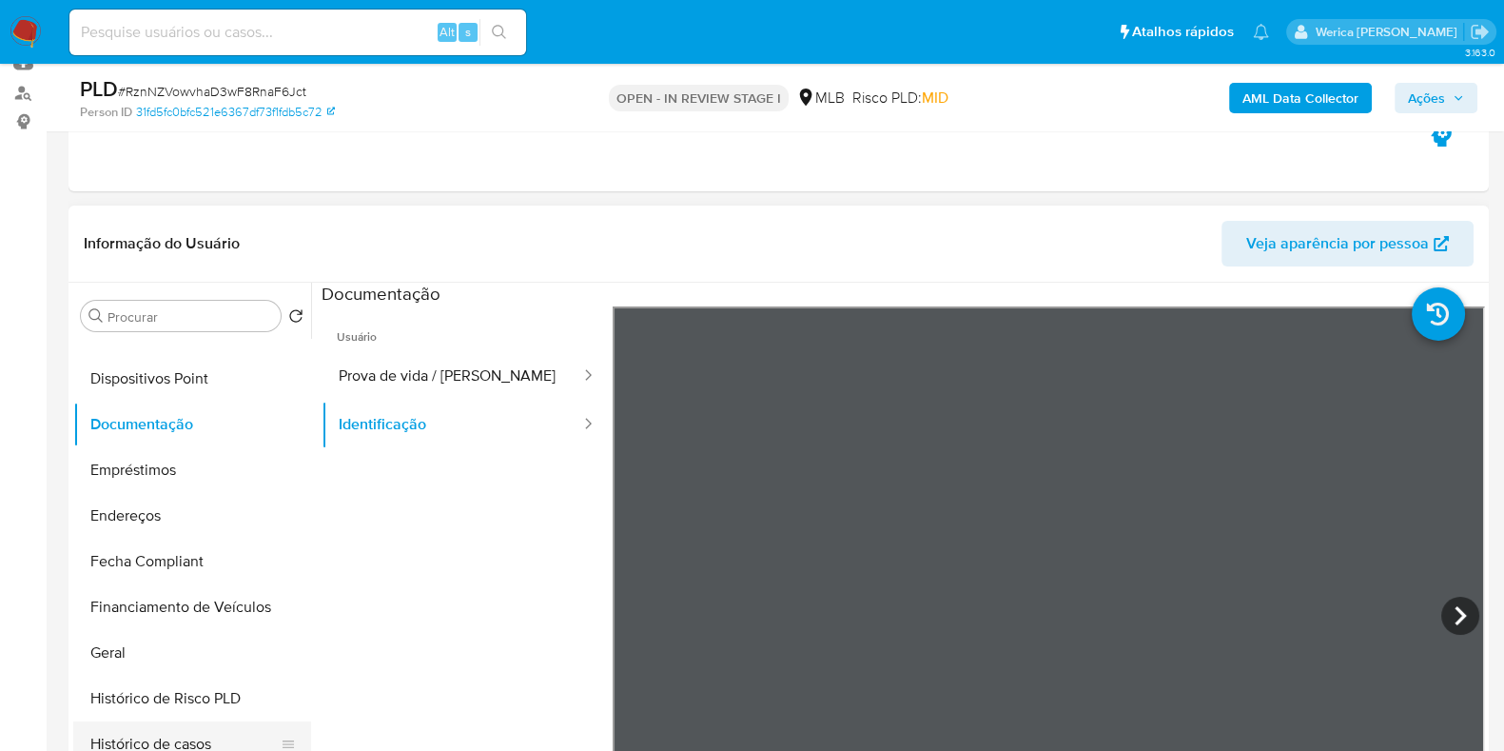
scroll to position [556, 0]
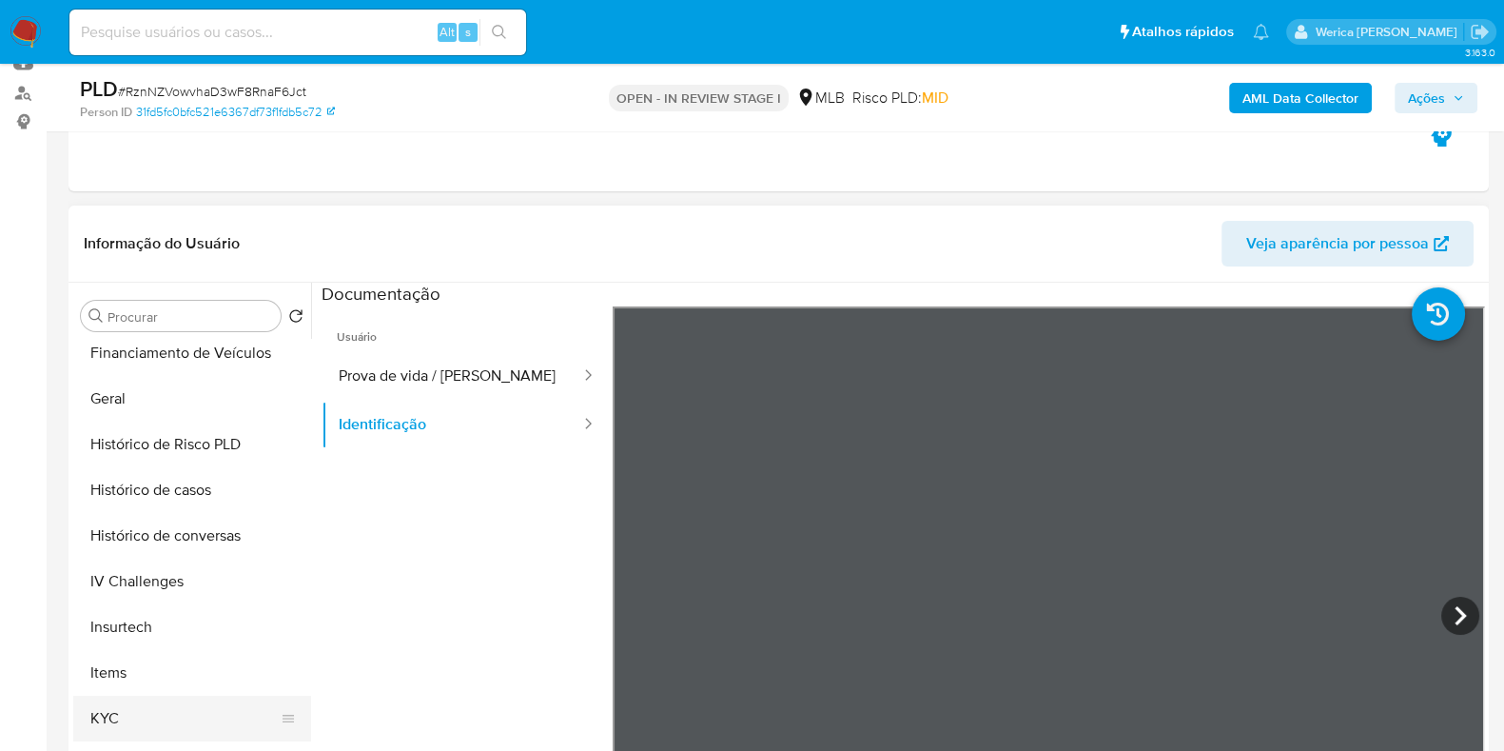
click at [158, 725] on button "KYC" at bounding box center [184, 718] width 223 height 46
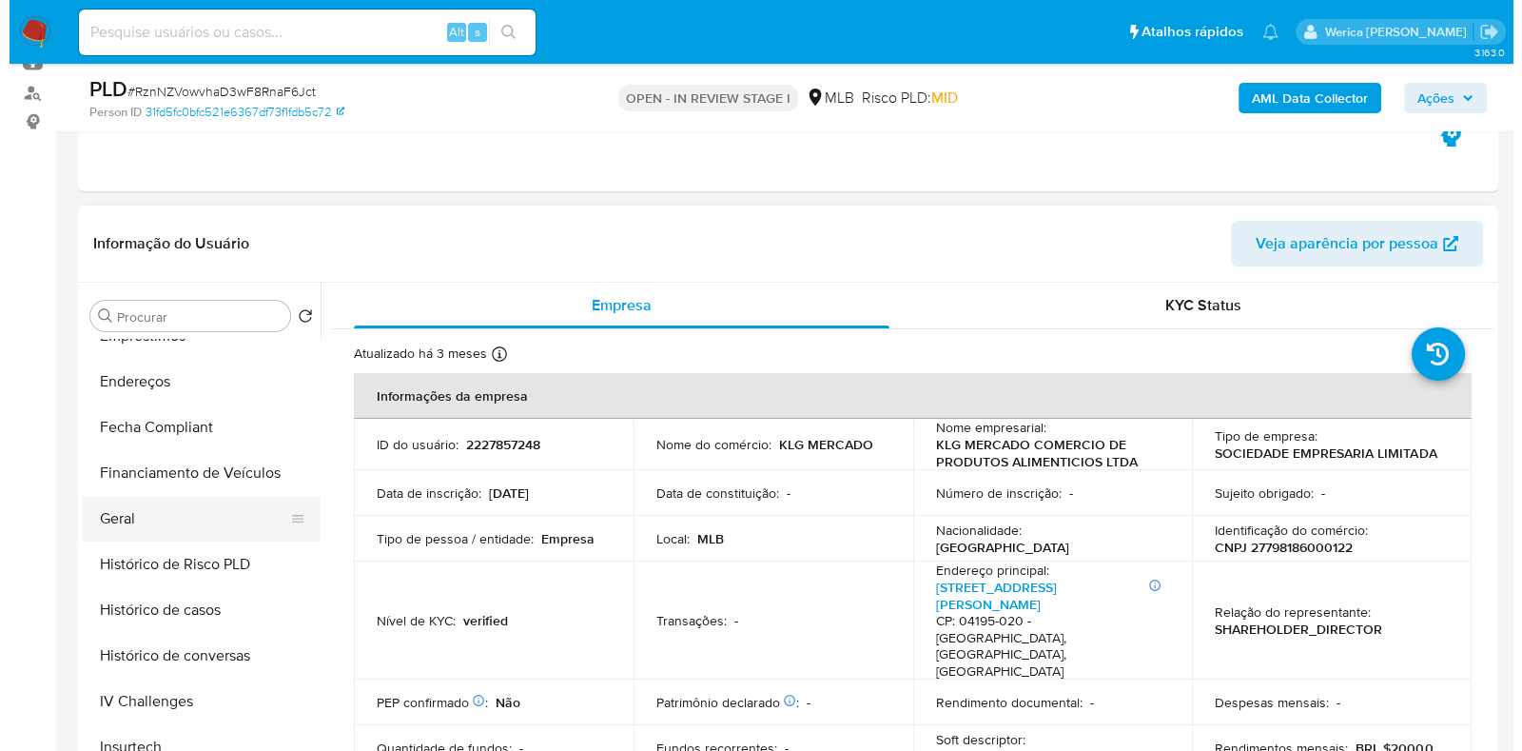
scroll to position [0, 0]
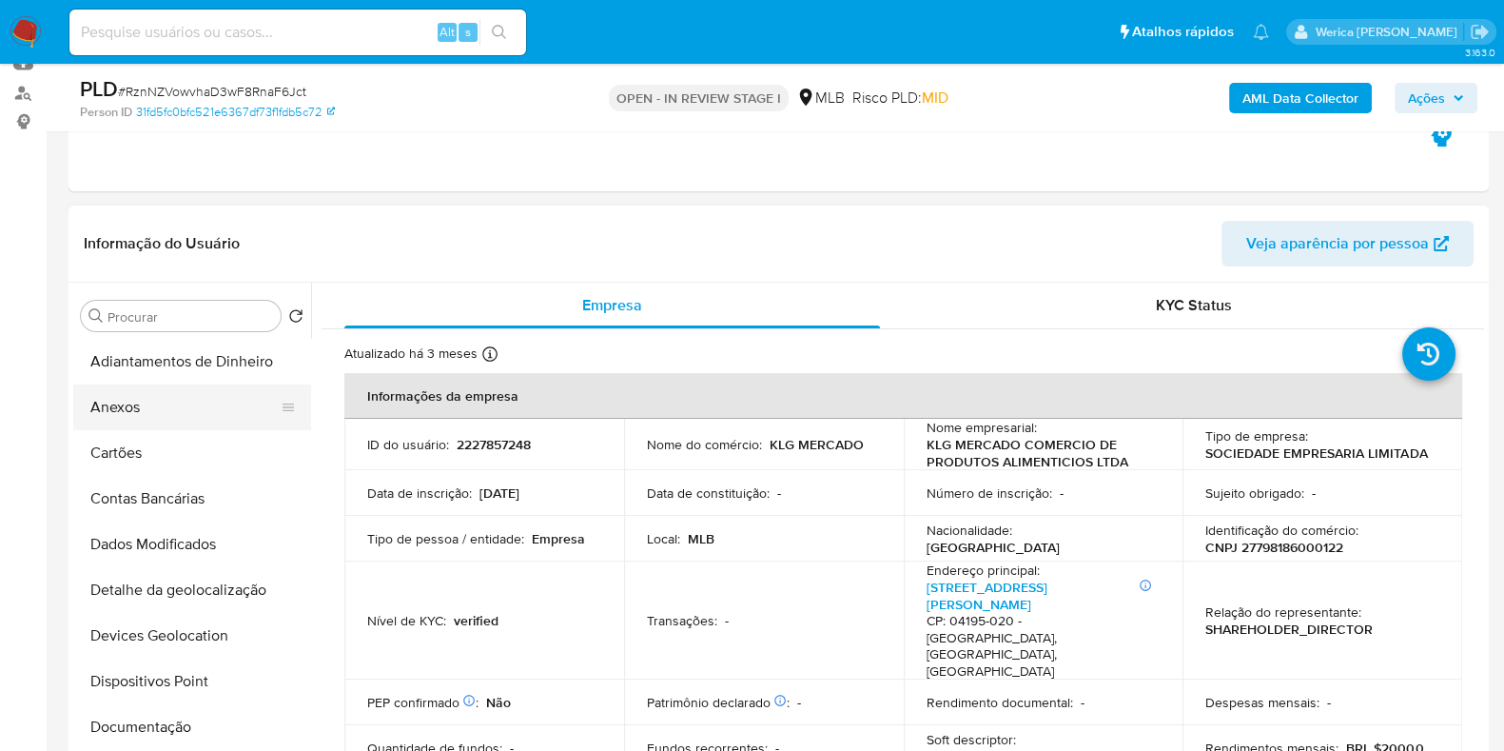
click at [132, 415] on button "Anexos" at bounding box center [184, 407] width 223 height 46
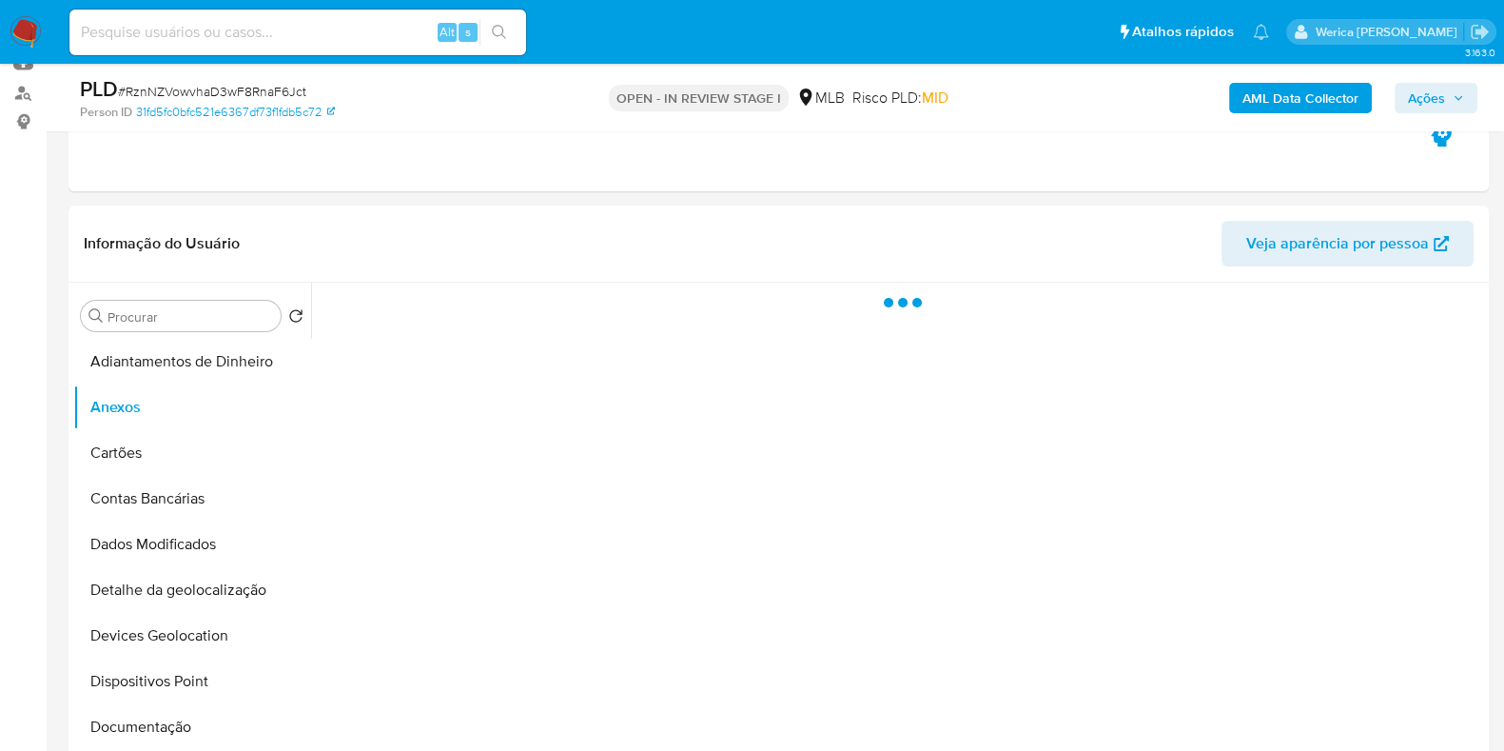
click at [1266, 104] on b "AML Data Collector" at bounding box center [1300, 98] width 116 height 30
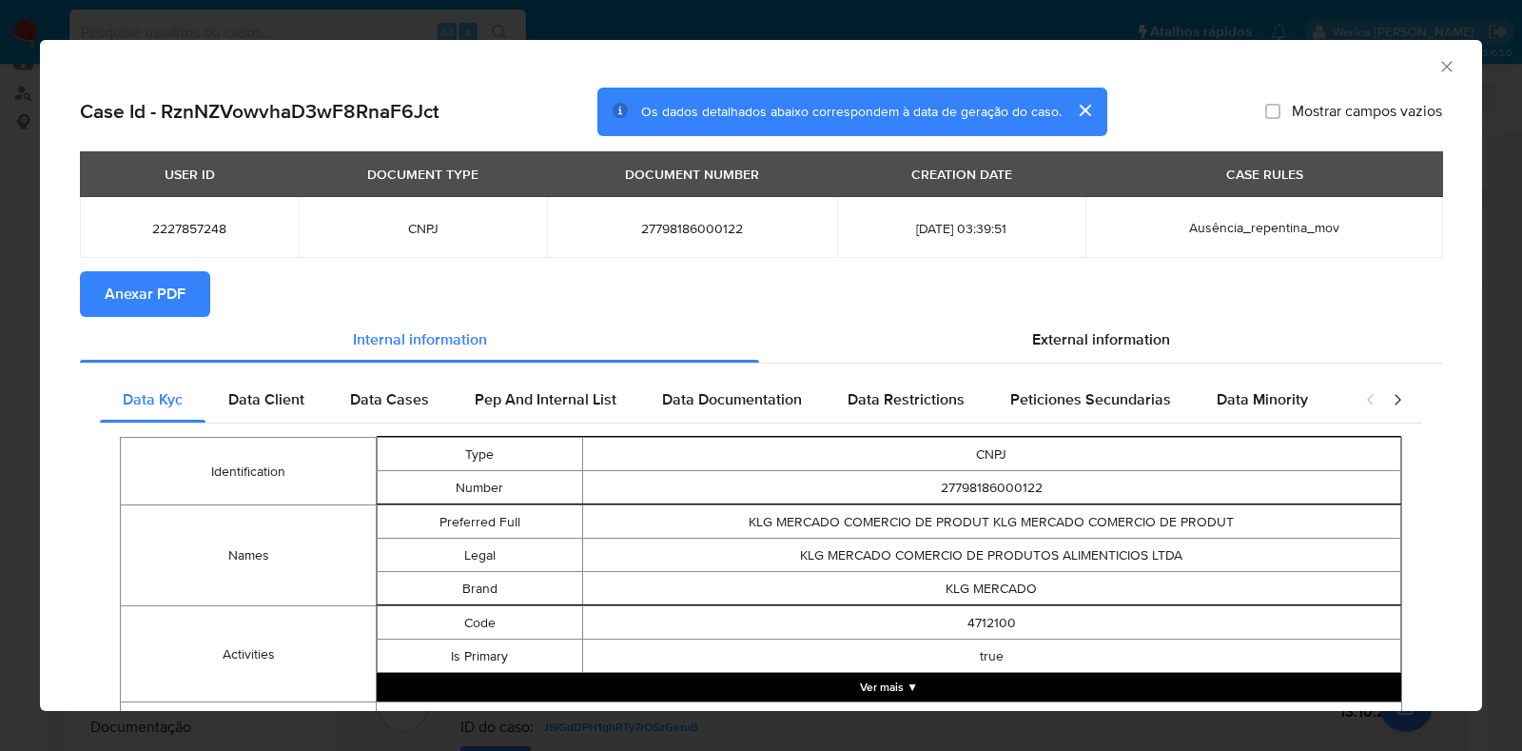
click at [179, 288] on span "Anexar PDF" at bounding box center [145, 294] width 81 height 42
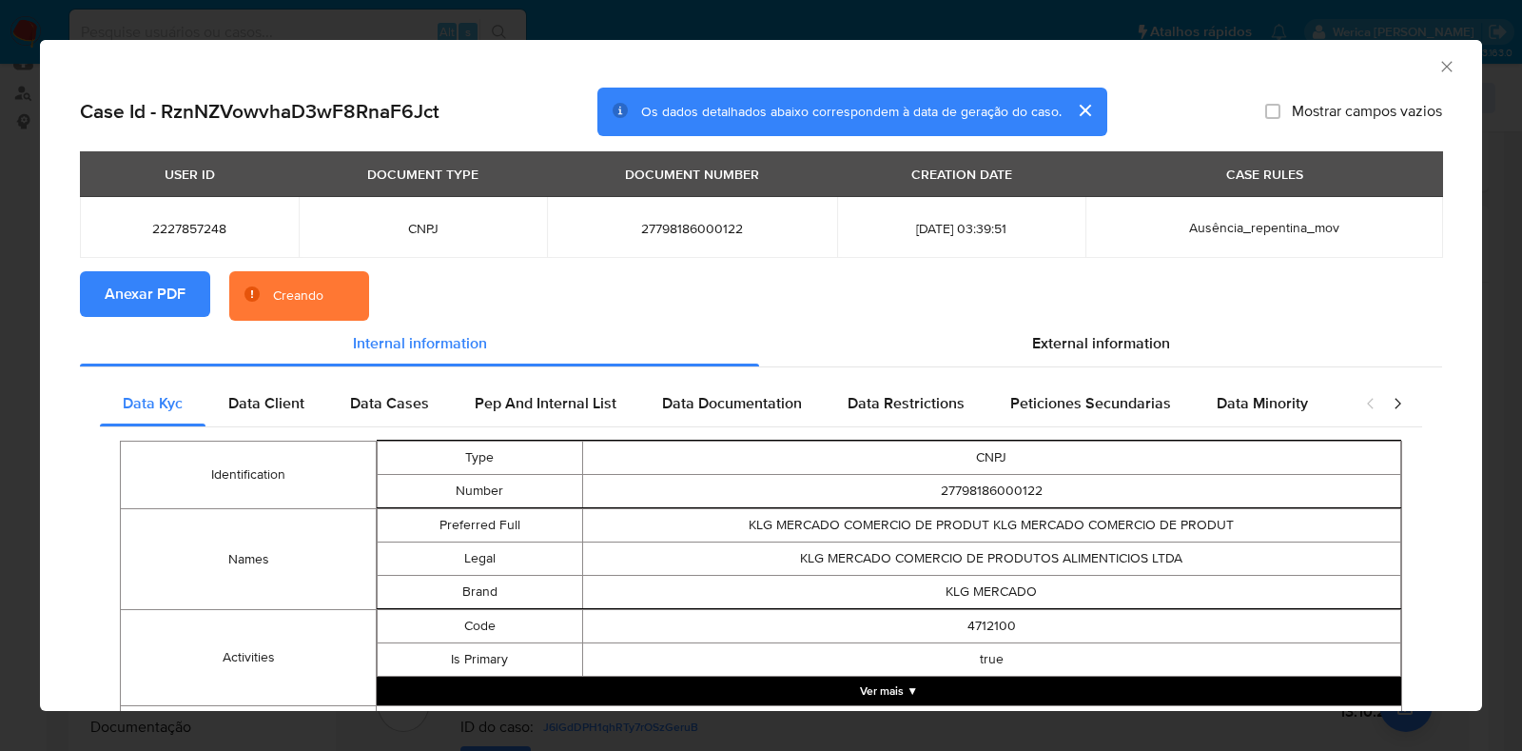
click at [1424, 74] on div "AML Data Collector" at bounding box center [761, 64] width 1442 height 48
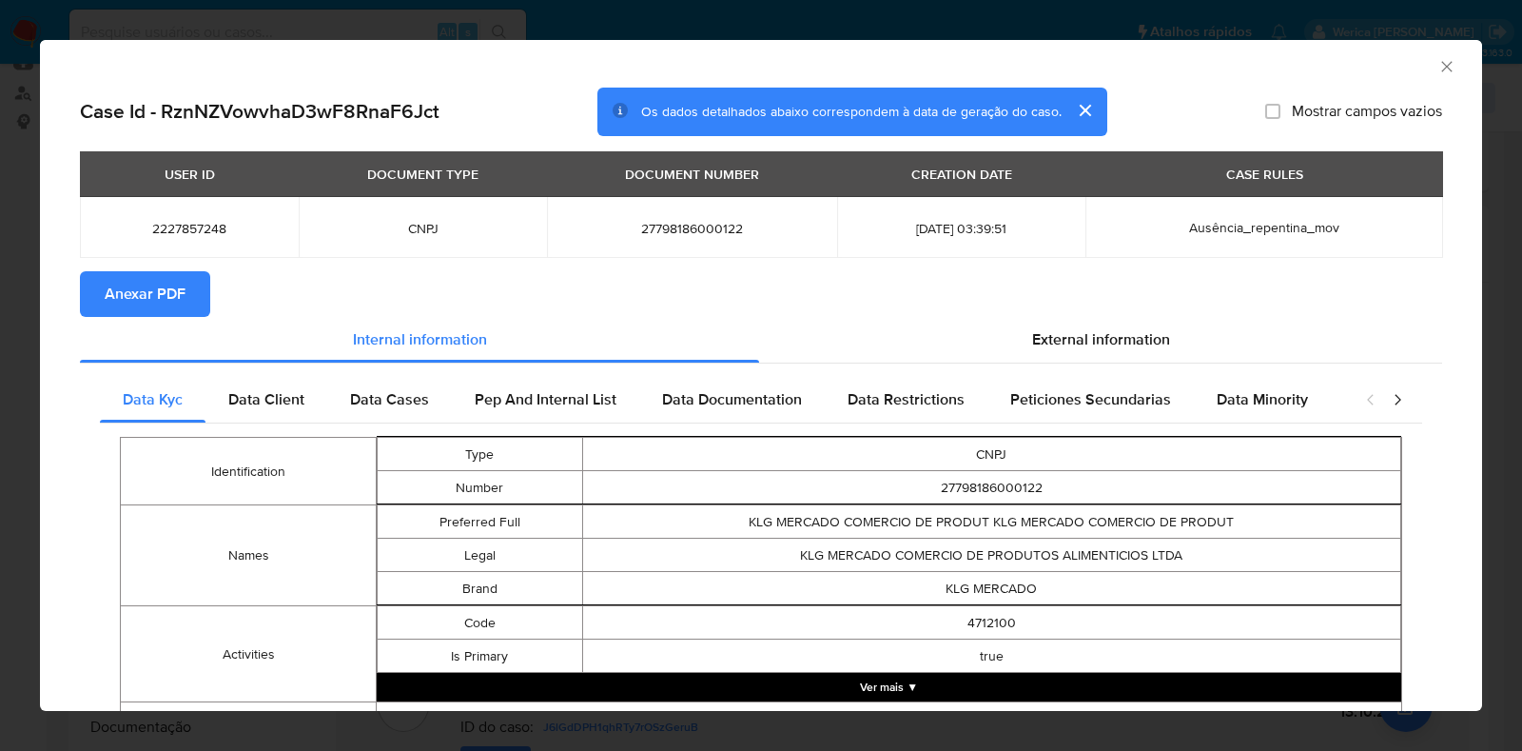
click at [1437, 72] on icon "Fechar a janela" at bounding box center [1446, 66] width 19 height 19
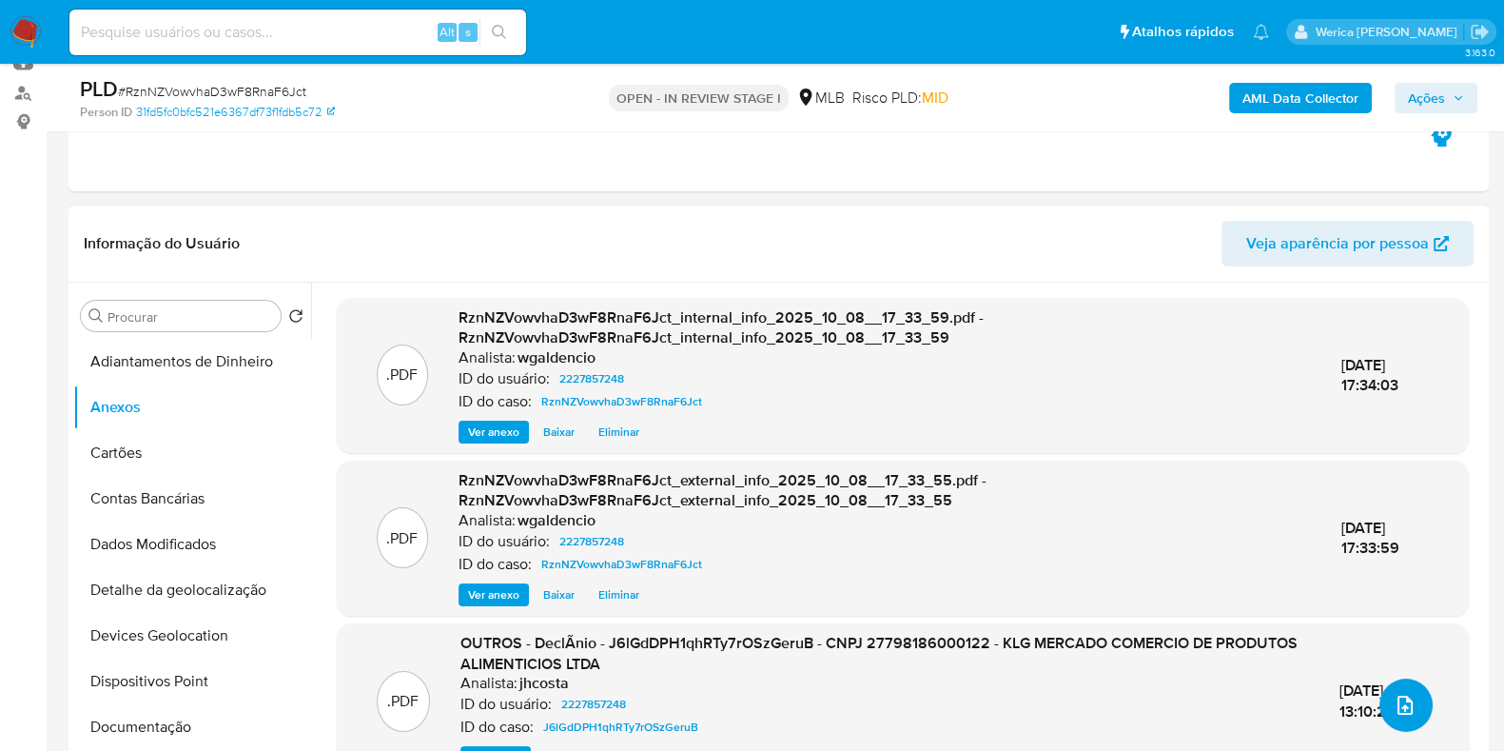
click at [1395, 693] on button "upload-file" at bounding box center [1405, 704] width 53 height 53
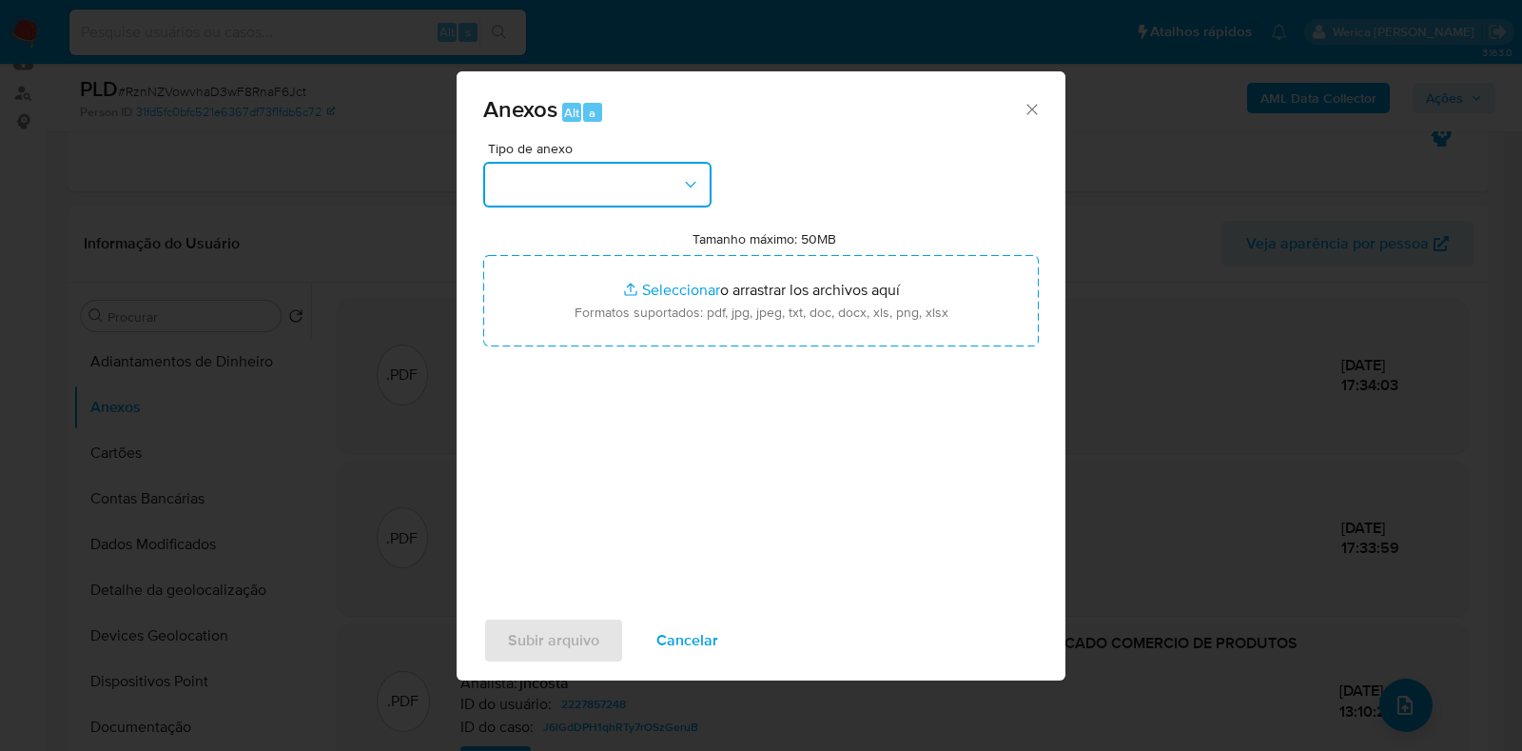
click at [607, 163] on button "button" at bounding box center [597, 185] width 228 height 46
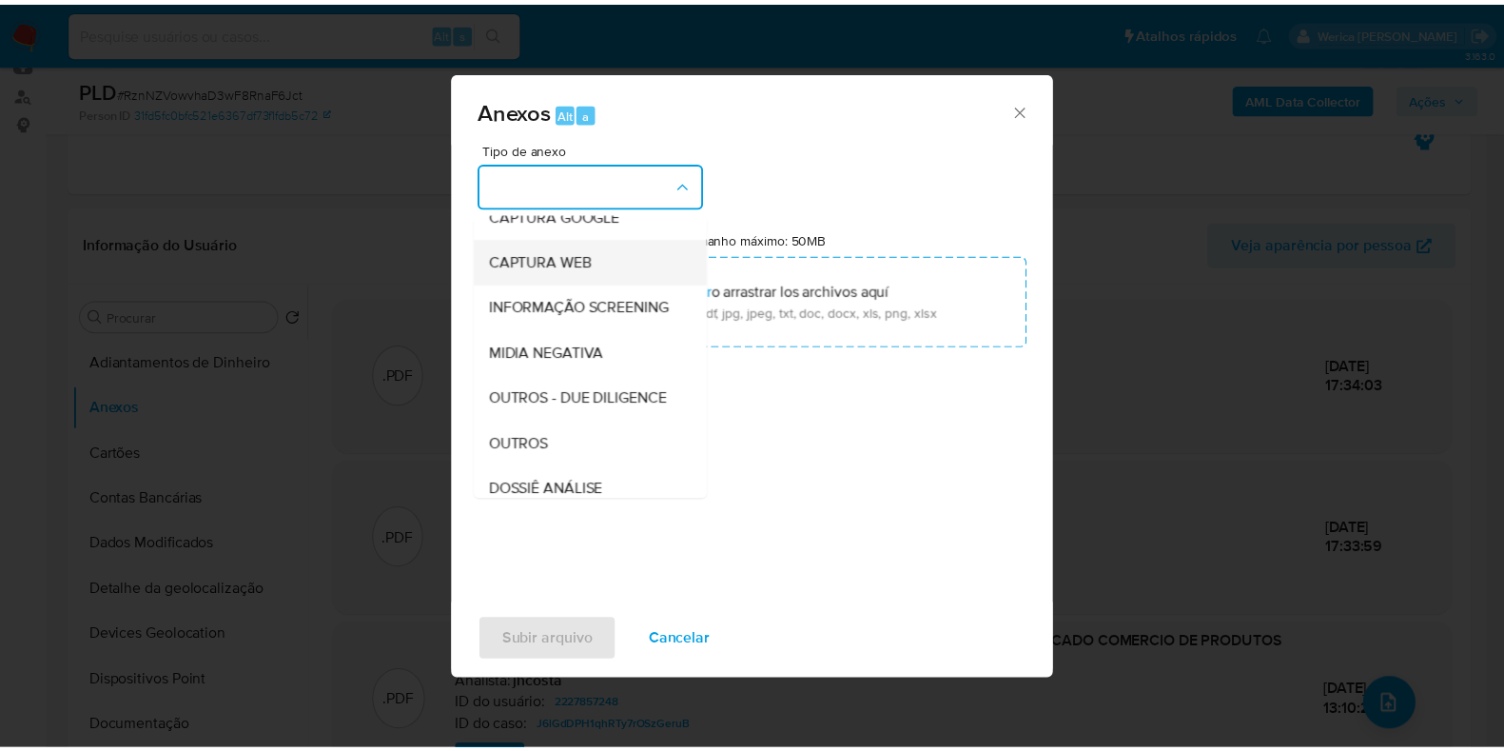
scroll to position [293, 0]
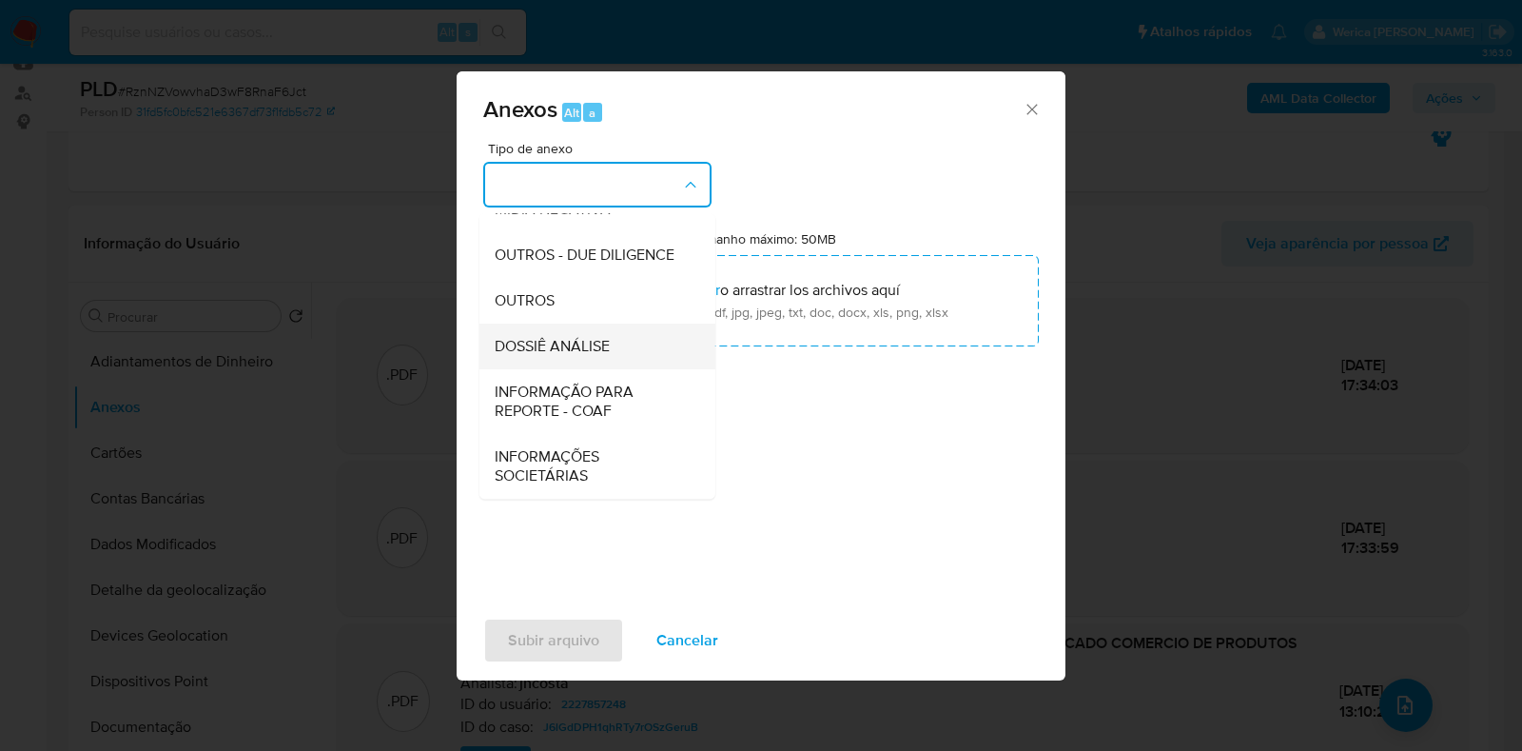
click at [633, 344] on div "DOSSIÊ ANÁLISE" at bounding box center [592, 346] width 194 height 46
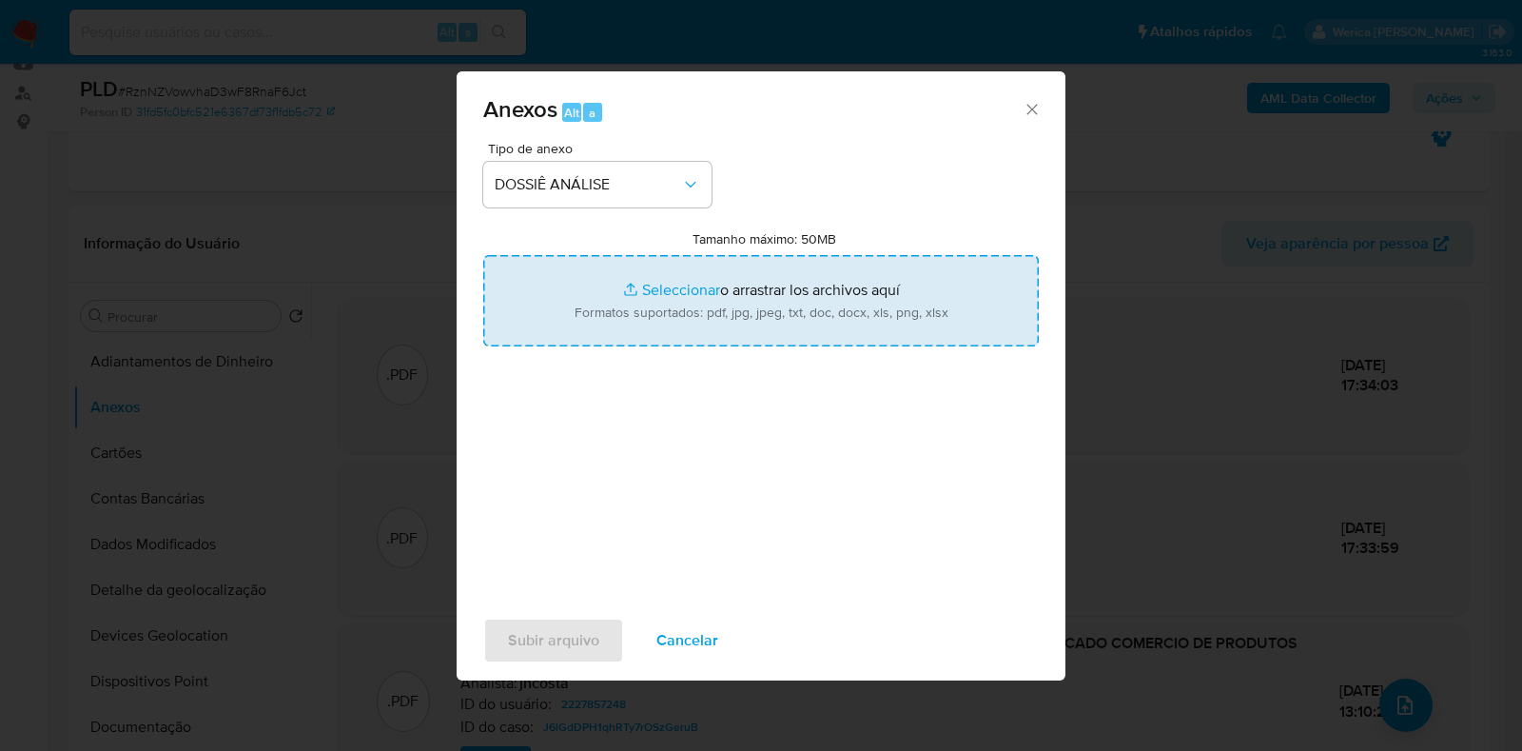
click at [673, 323] on input "Tamanho máximo: 50MB Seleccionar archivos" at bounding box center [761, 300] width 556 height 91
type input "C:\fakepath\Declinio - RznNZVowvhaD3wF8RnaF6Jct - CNPJ 27798186000122 - KLG MER…"
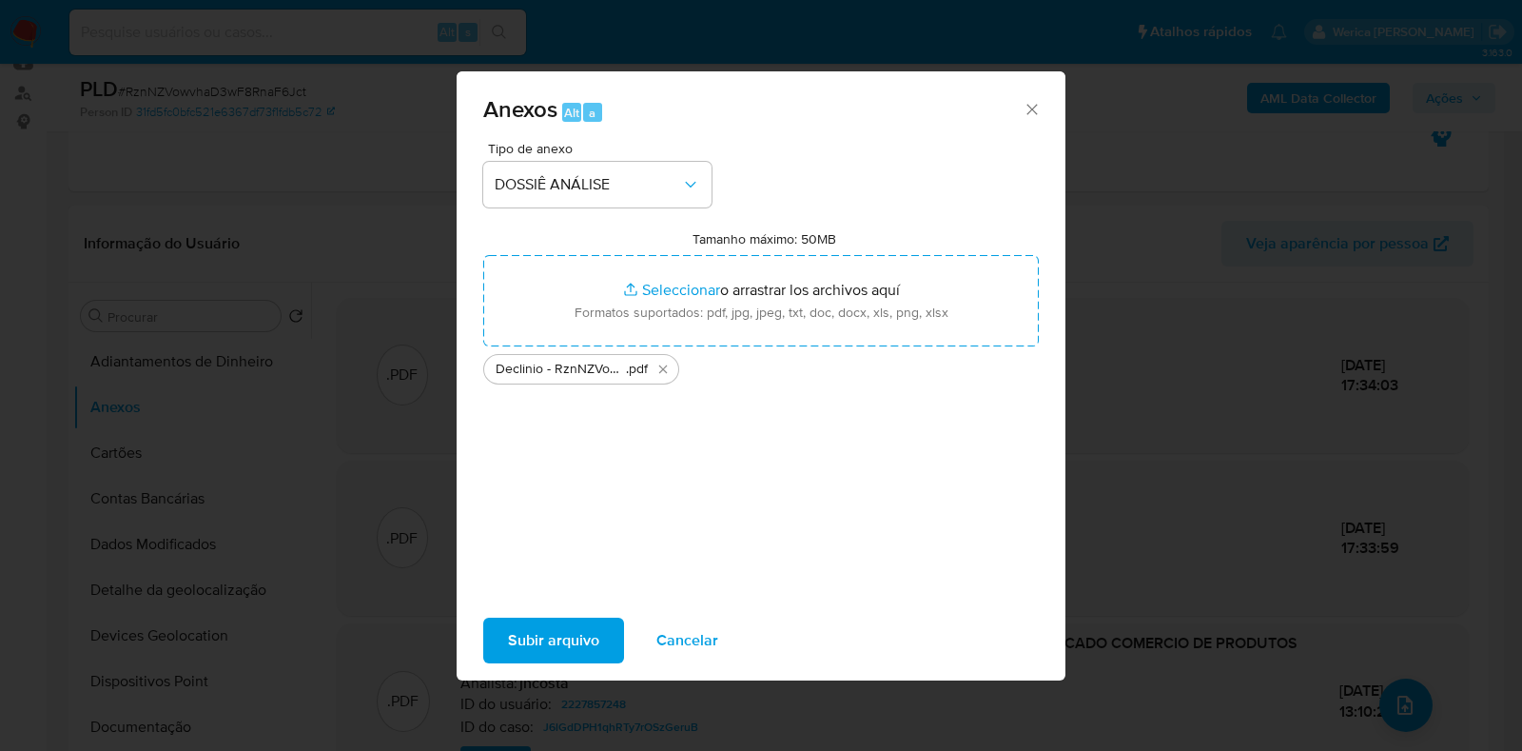
click at [547, 651] on span "Subir arquivo" at bounding box center [553, 640] width 91 height 42
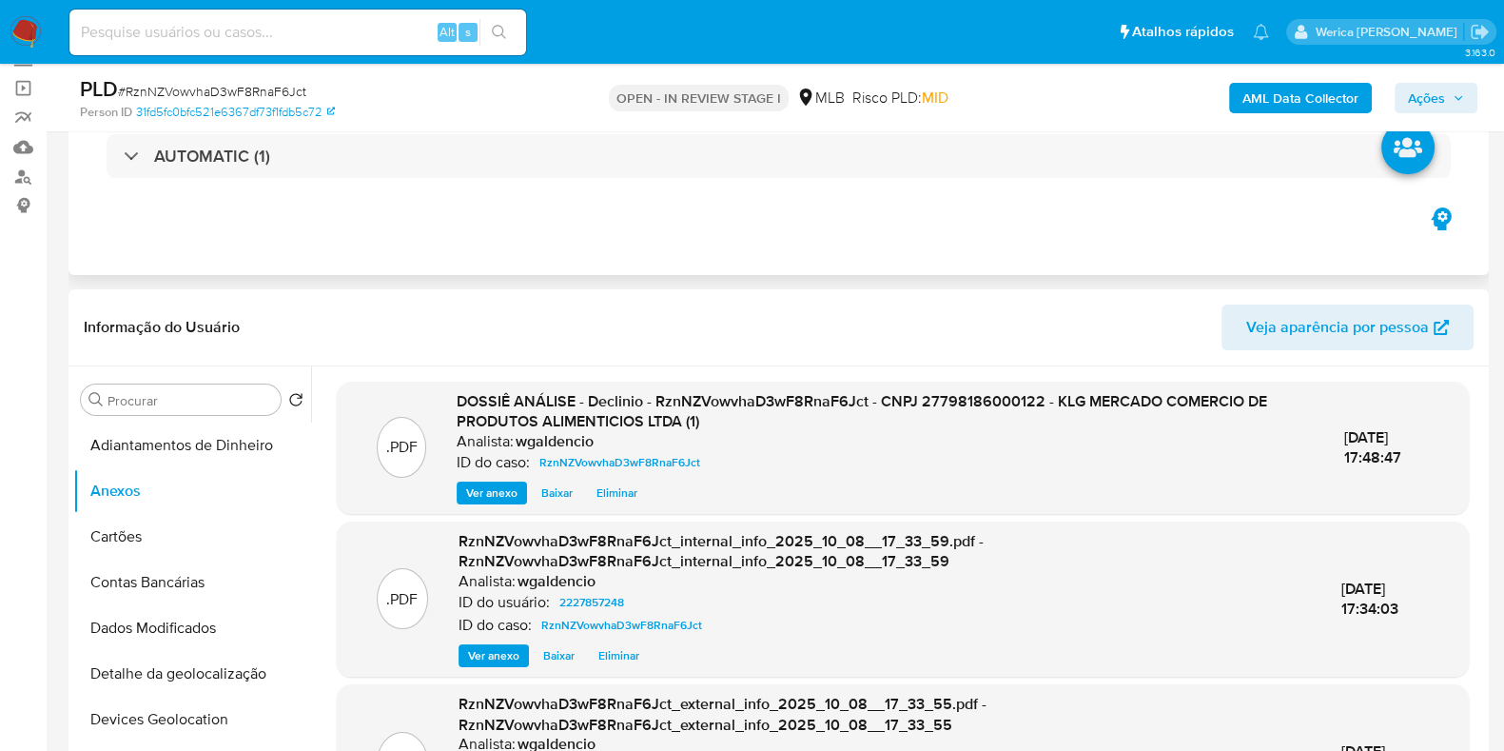
scroll to position [92, 0]
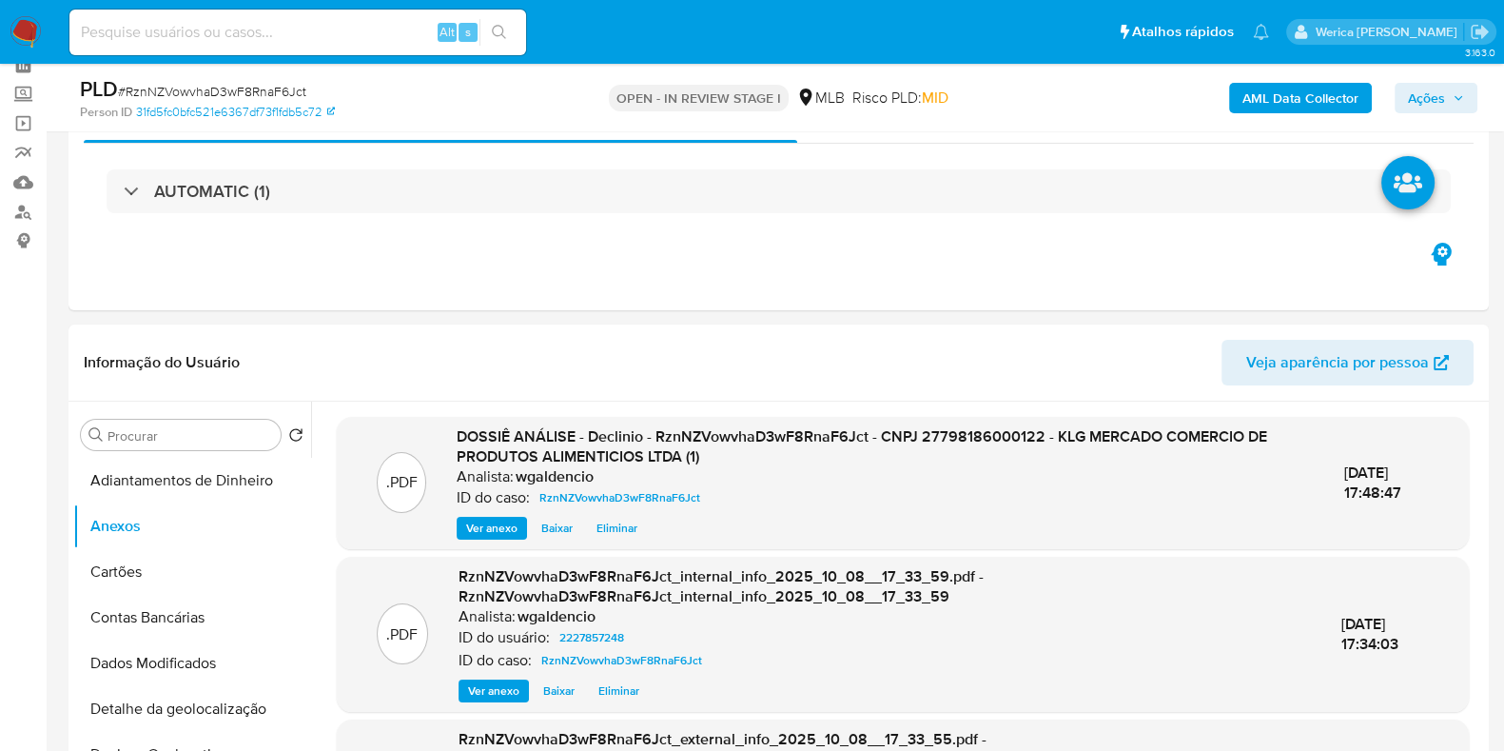
click at [1441, 90] on span "Ações" at bounding box center [1426, 98] width 37 height 30
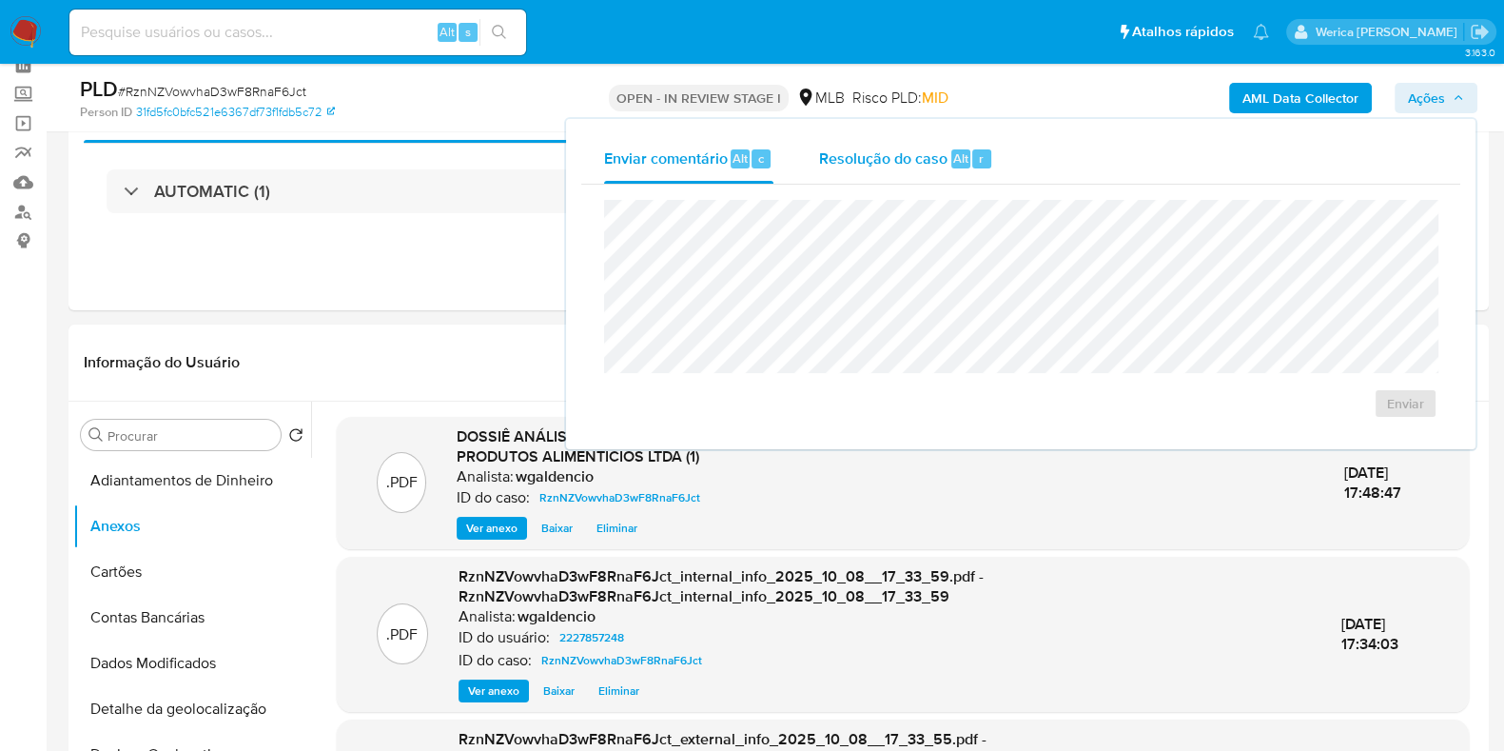
click at [888, 175] on div "Resolução do caso Alt r" at bounding box center [906, 158] width 174 height 49
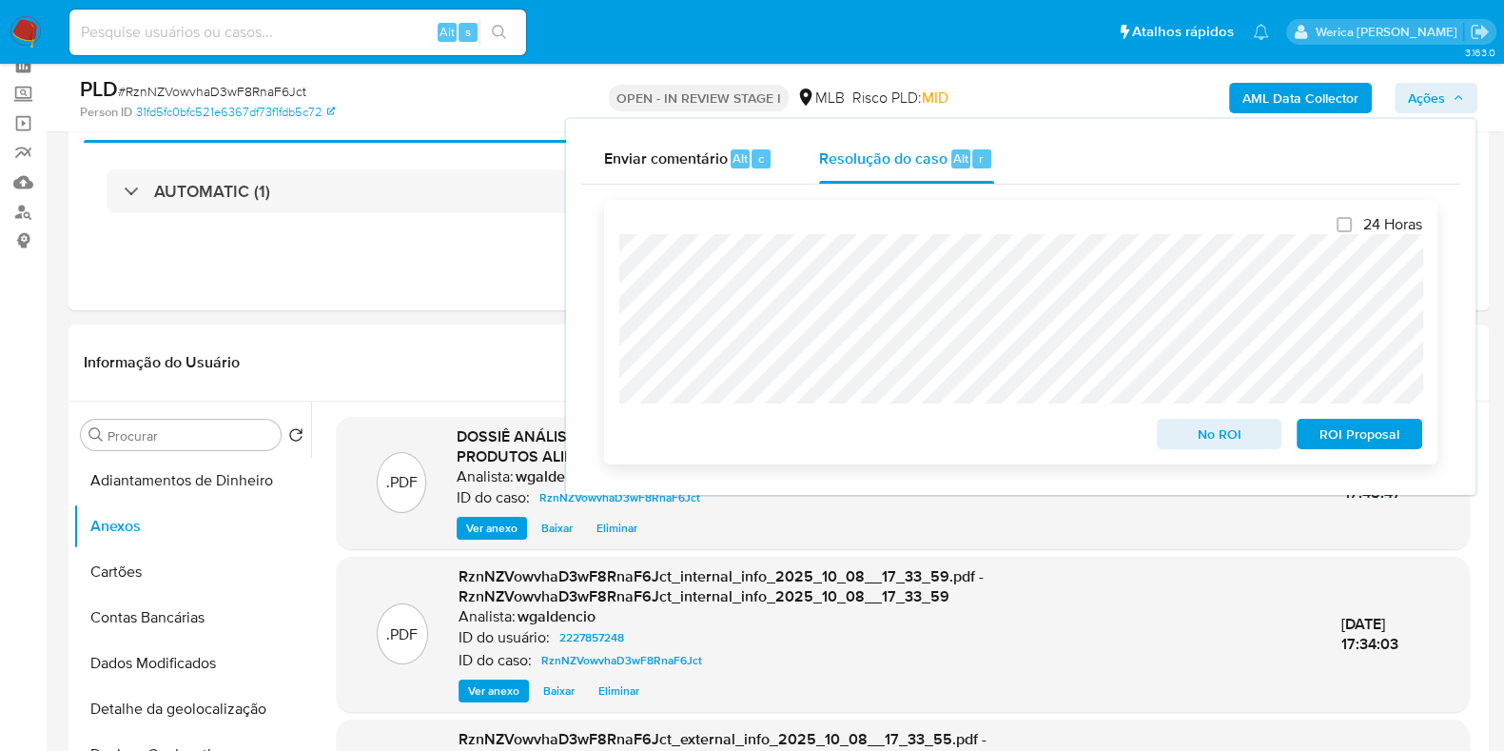
click at [1218, 439] on span "No ROI" at bounding box center [1219, 433] width 99 height 27
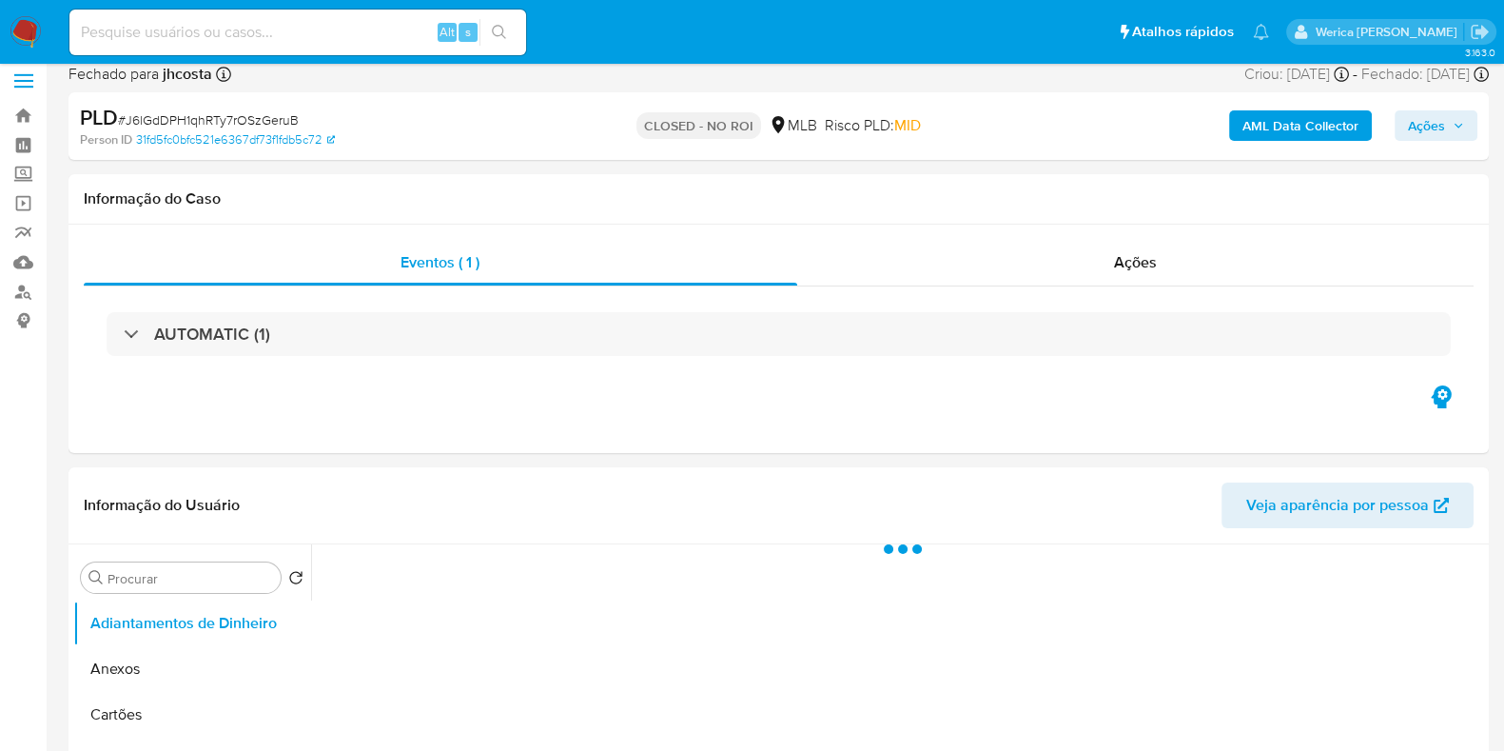
scroll to position [357, 0]
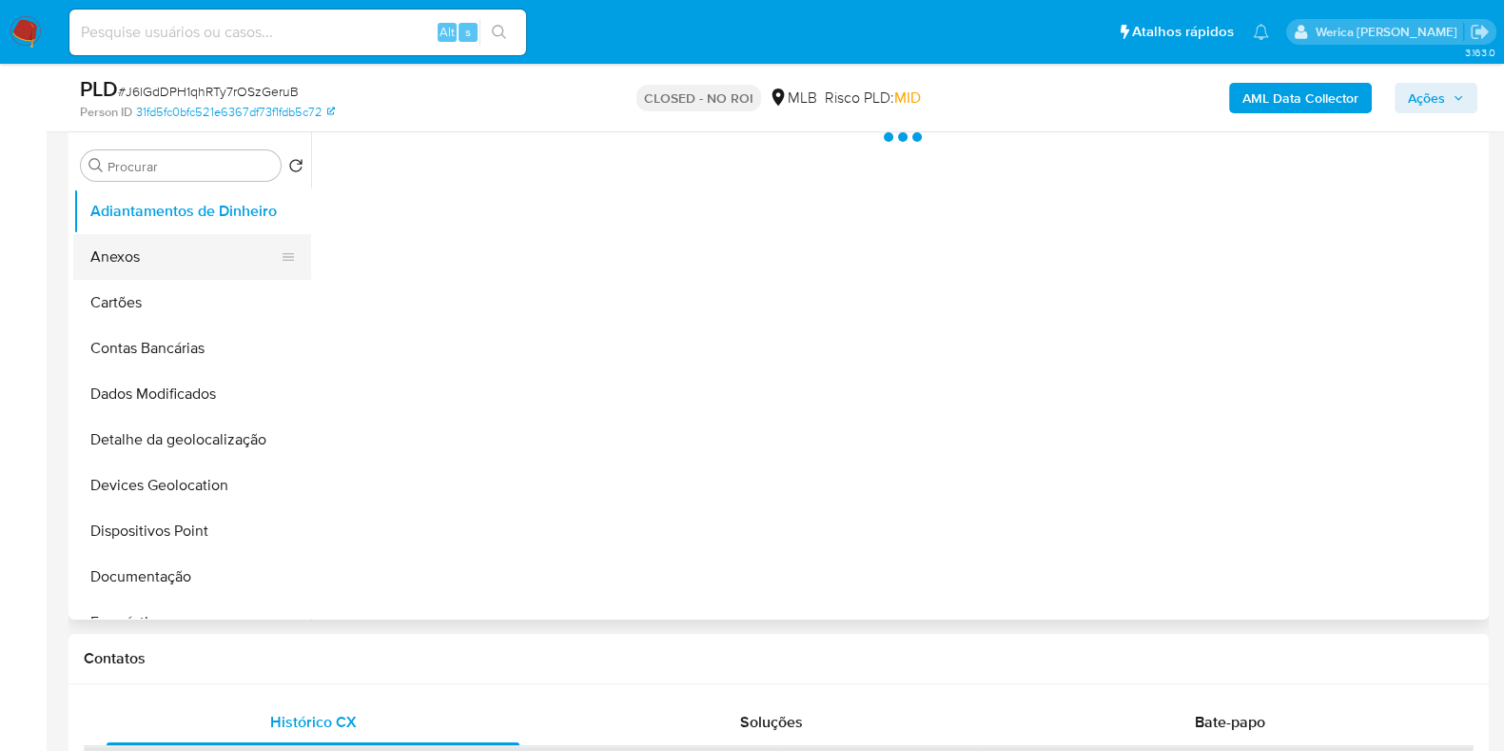
click at [176, 253] on button "Anexos" at bounding box center [184, 257] width 223 height 46
select select "10"
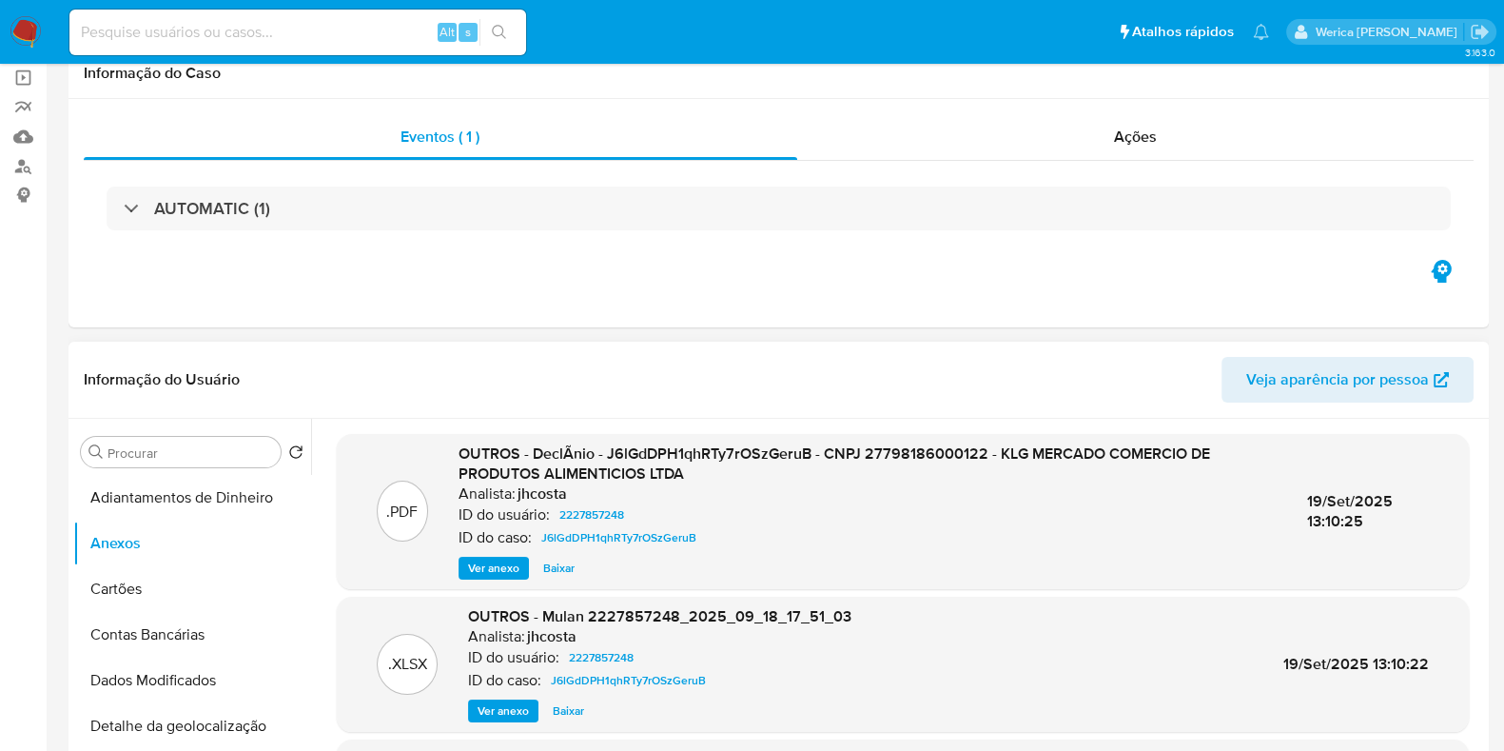
scroll to position [237, 0]
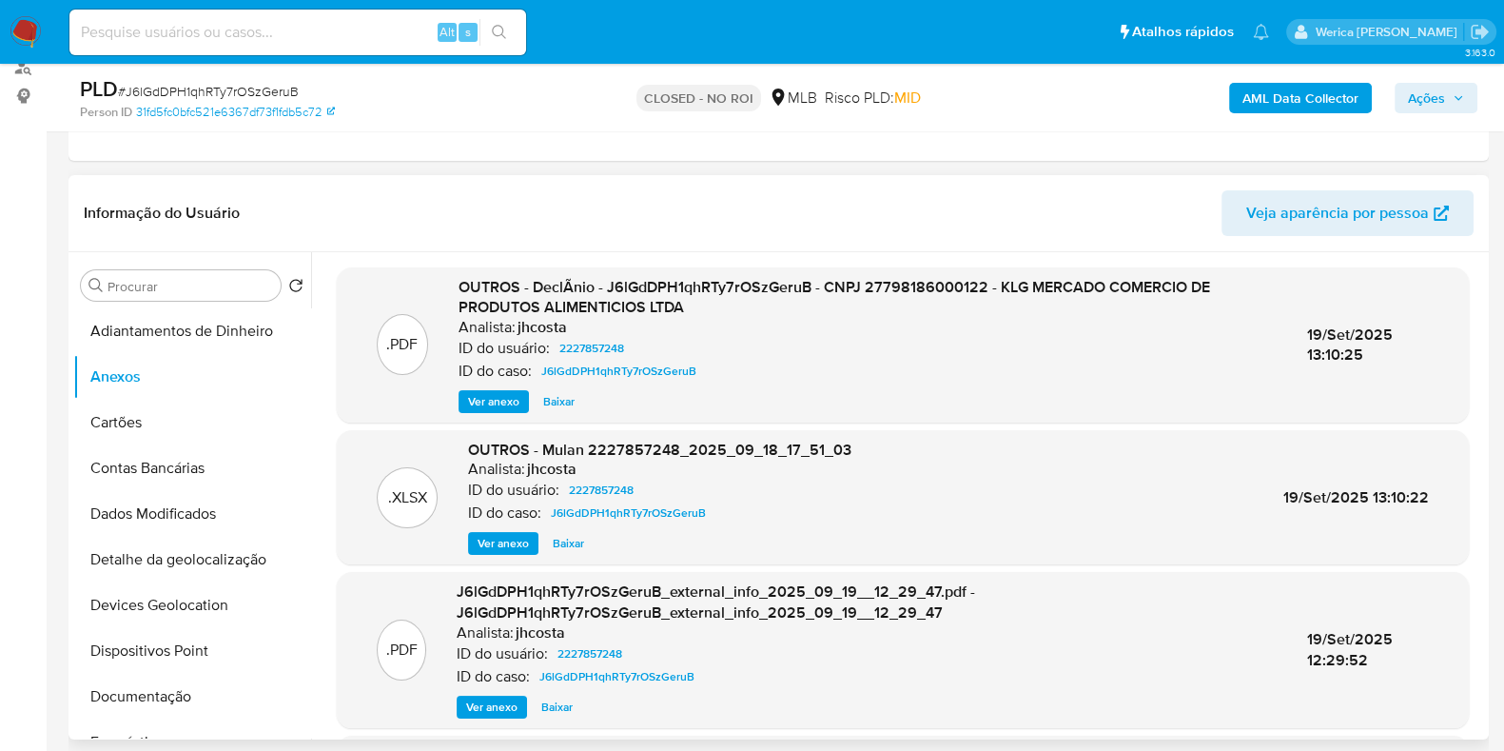
click at [504, 398] on span "Ver anexo" at bounding box center [493, 401] width 51 height 19
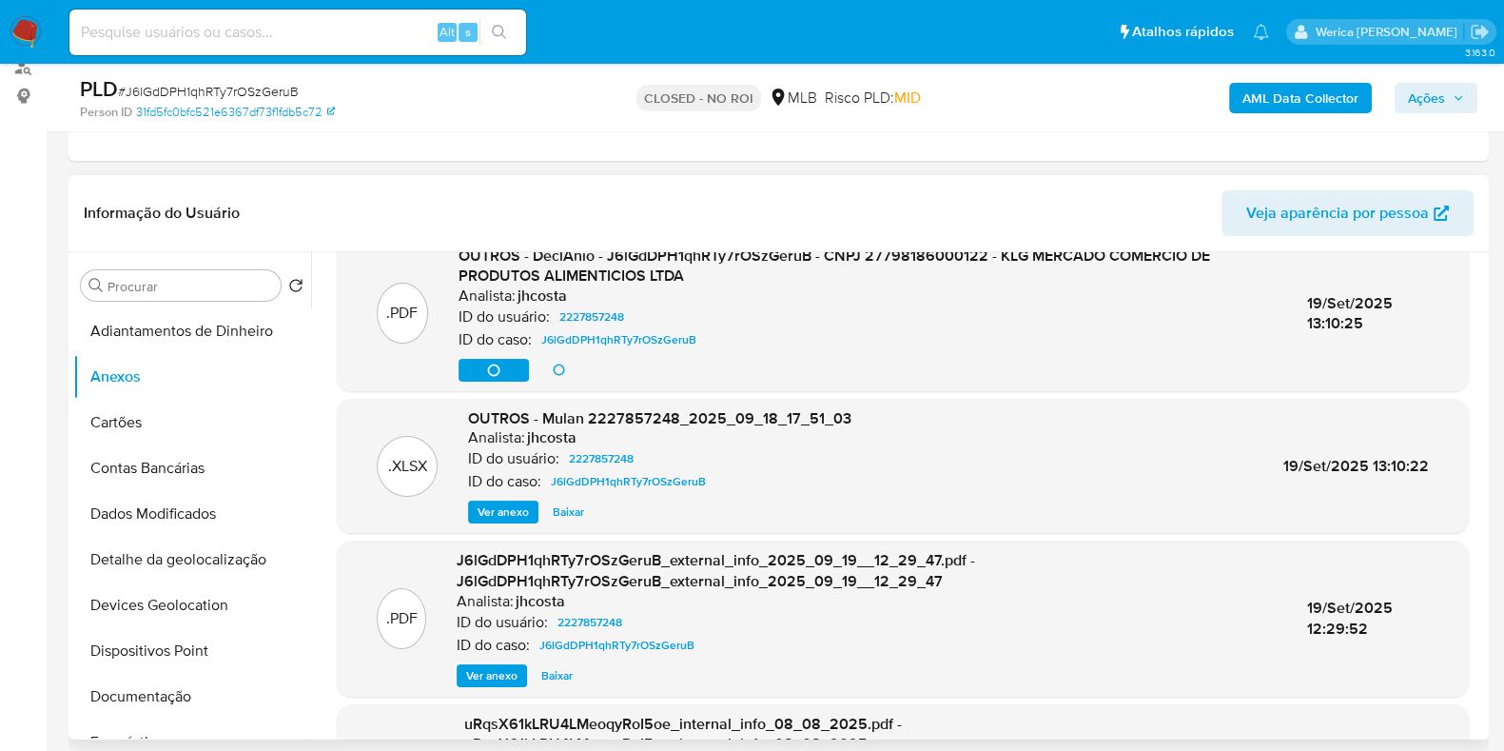
scroll to position [0, 0]
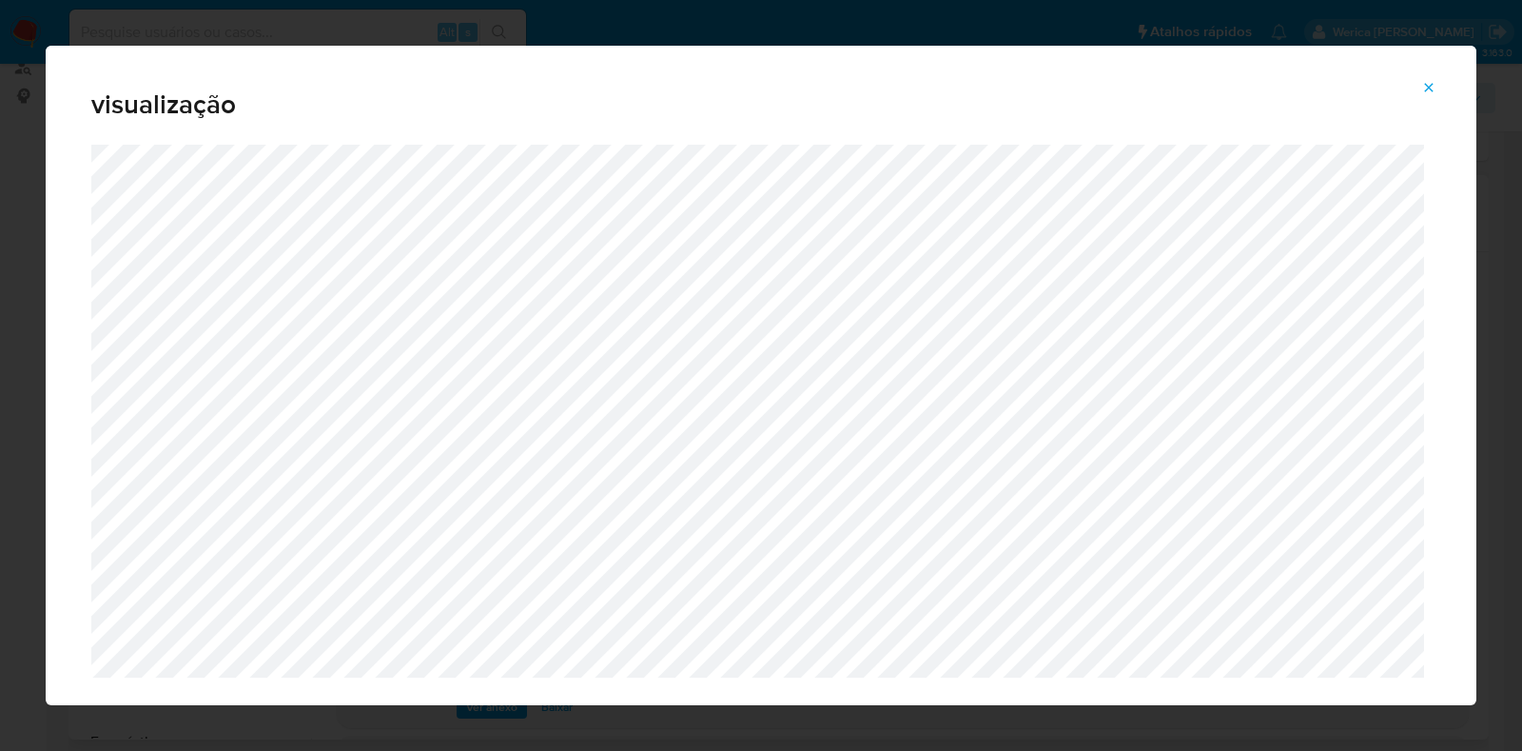
click at [1423, 88] on button "Attachment preview" at bounding box center [1429, 87] width 42 height 30
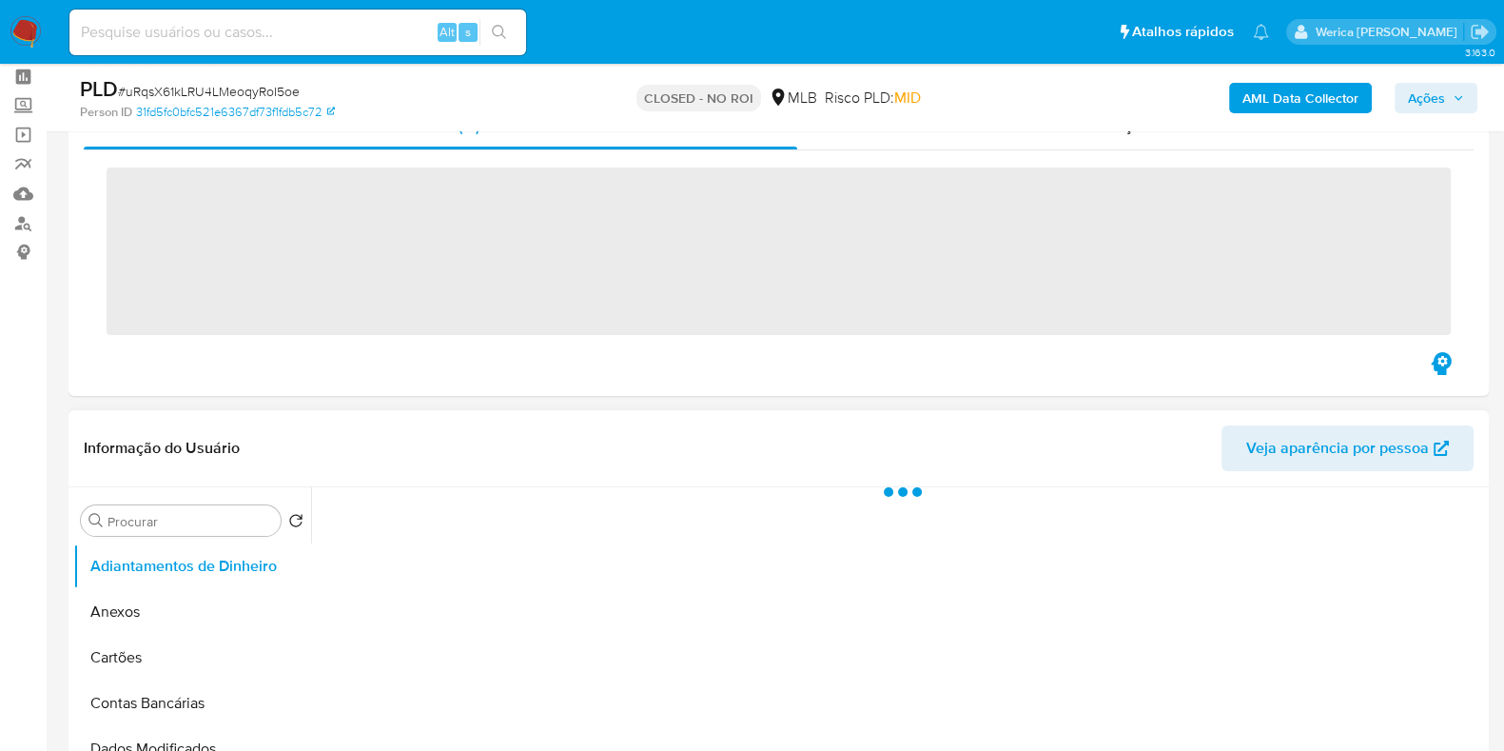
scroll to position [118, 0]
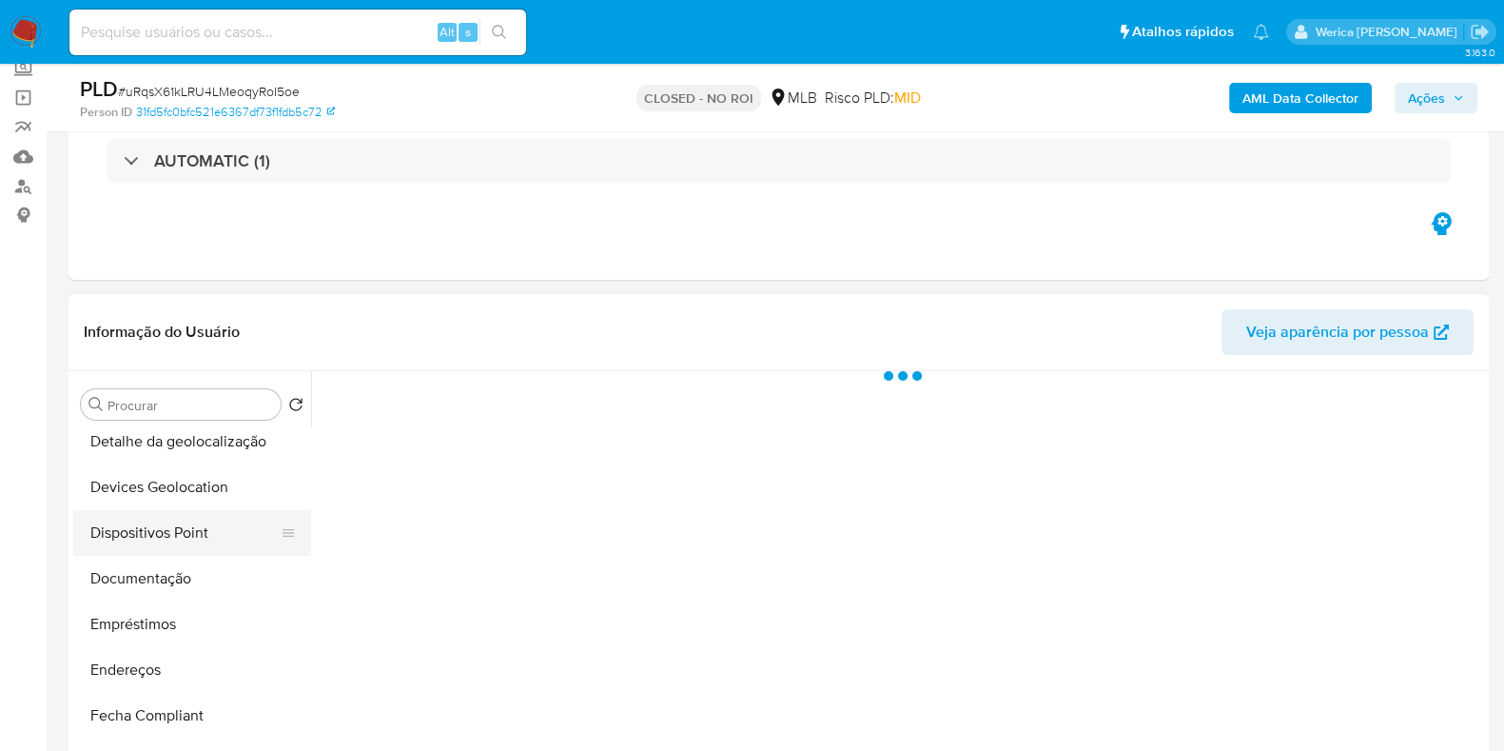
select select "10"
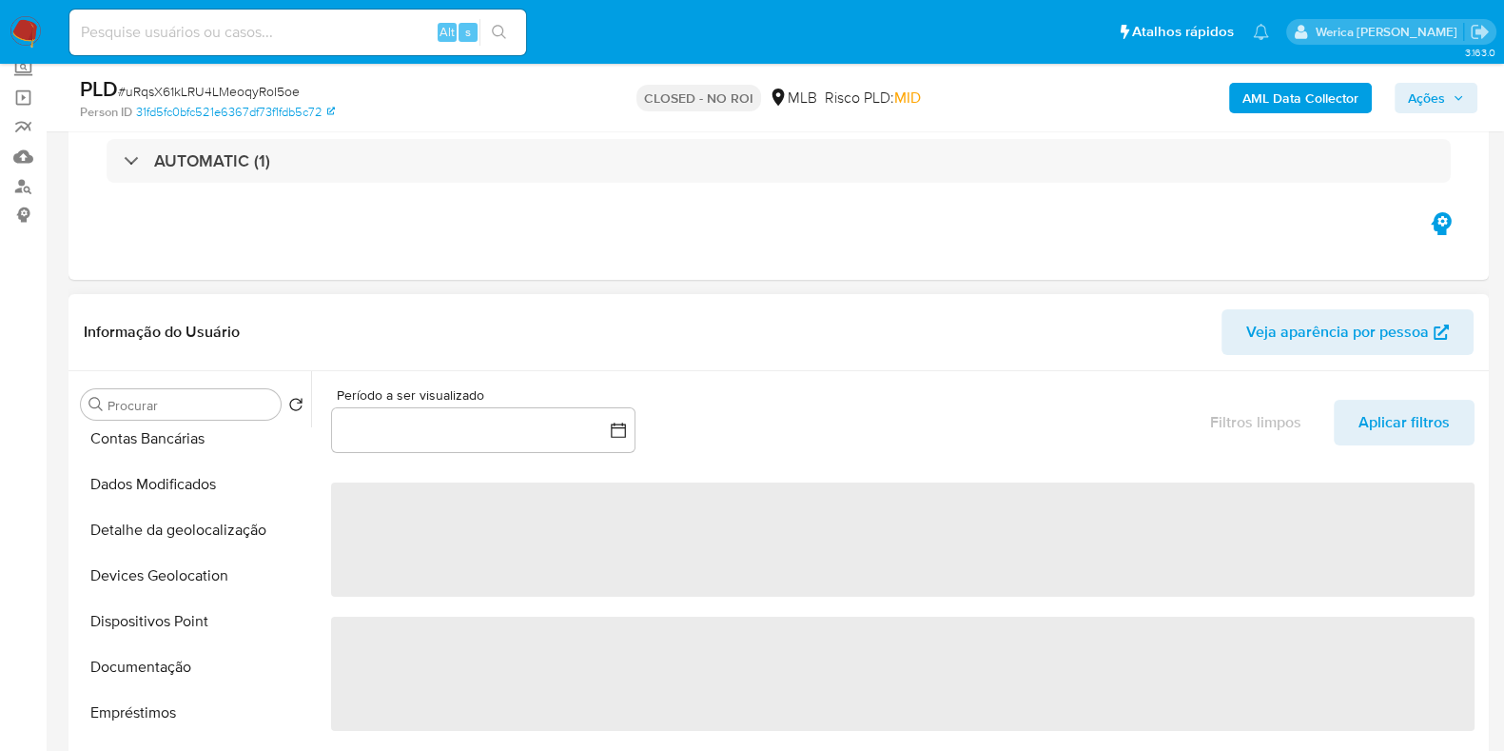
scroll to position [0, 0]
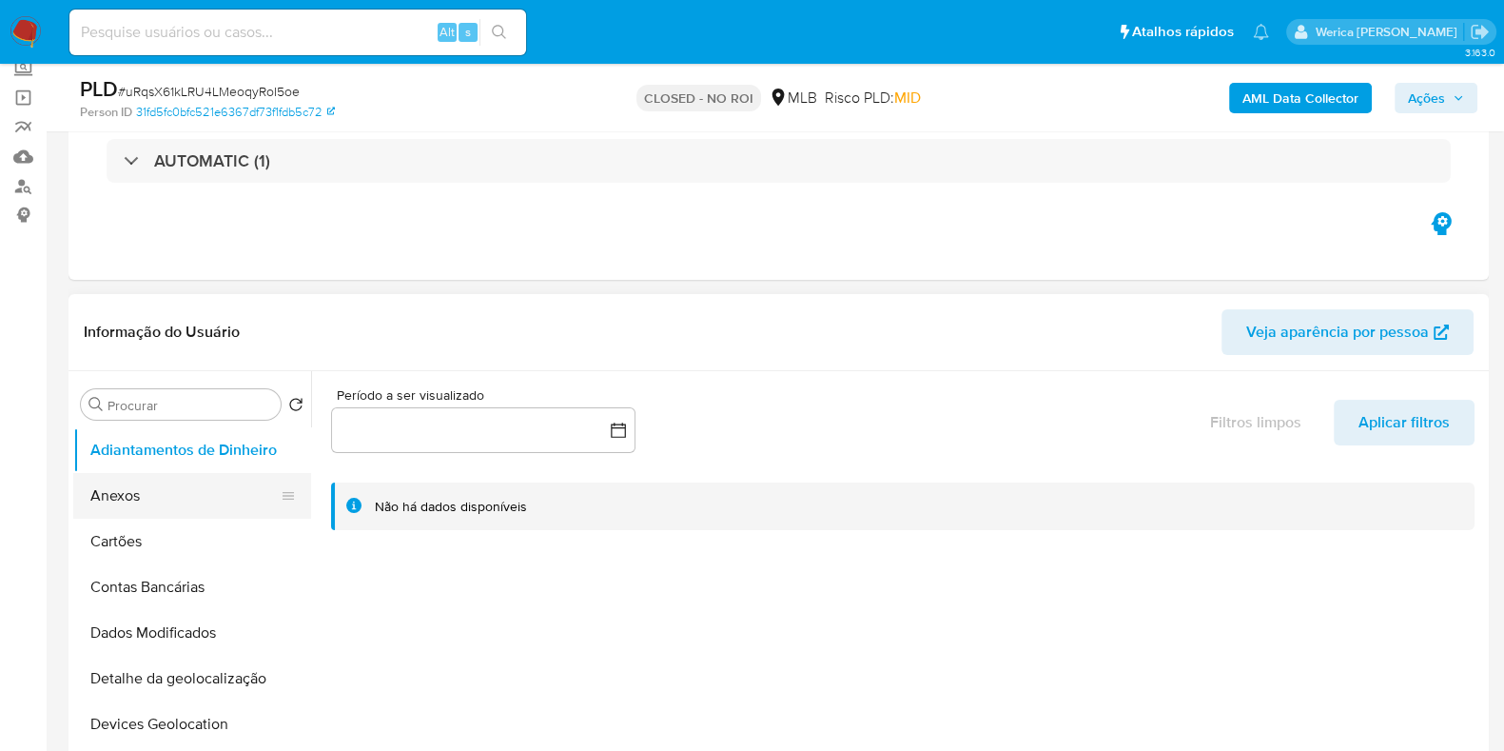
click at [164, 478] on button "Anexos" at bounding box center [184, 496] width 223 height 46
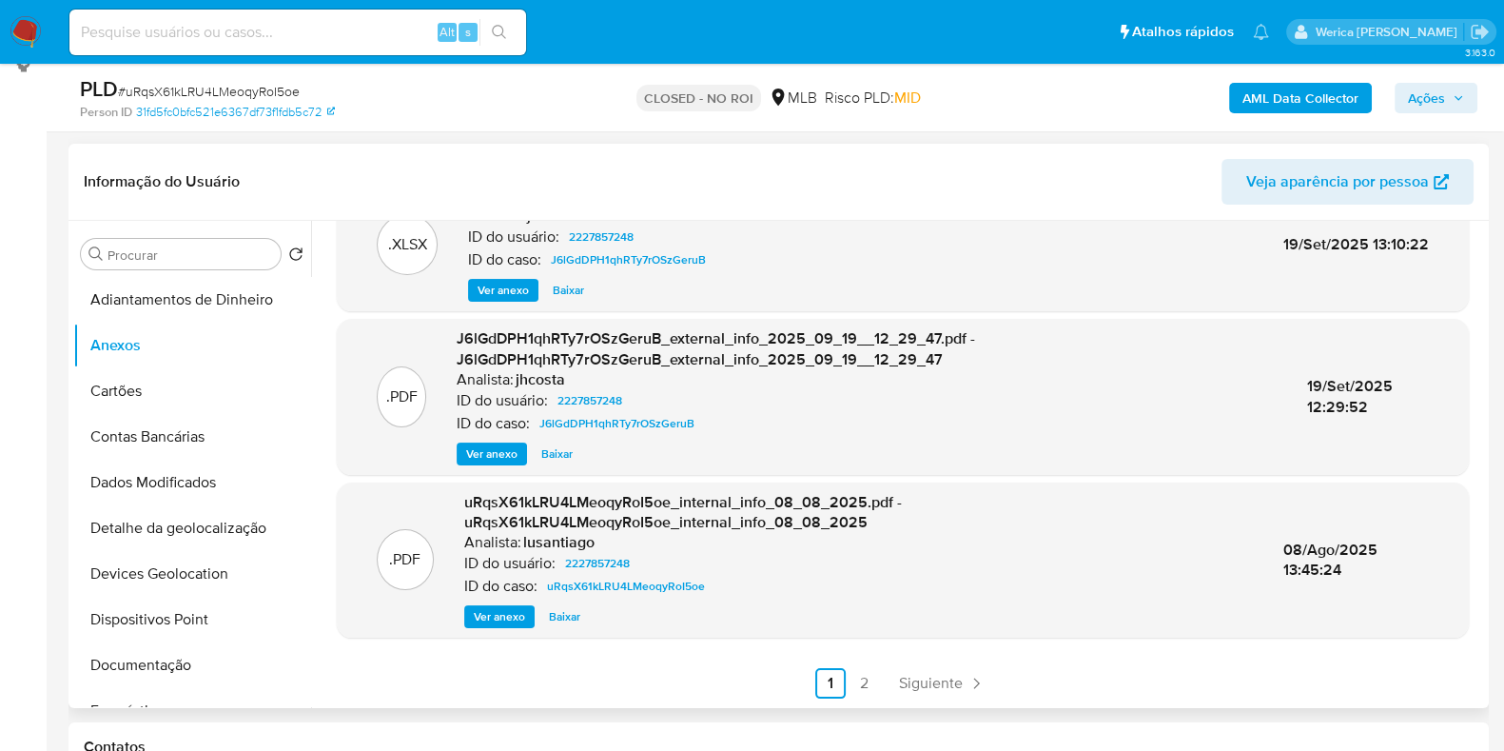
scroll to position [357, 0]
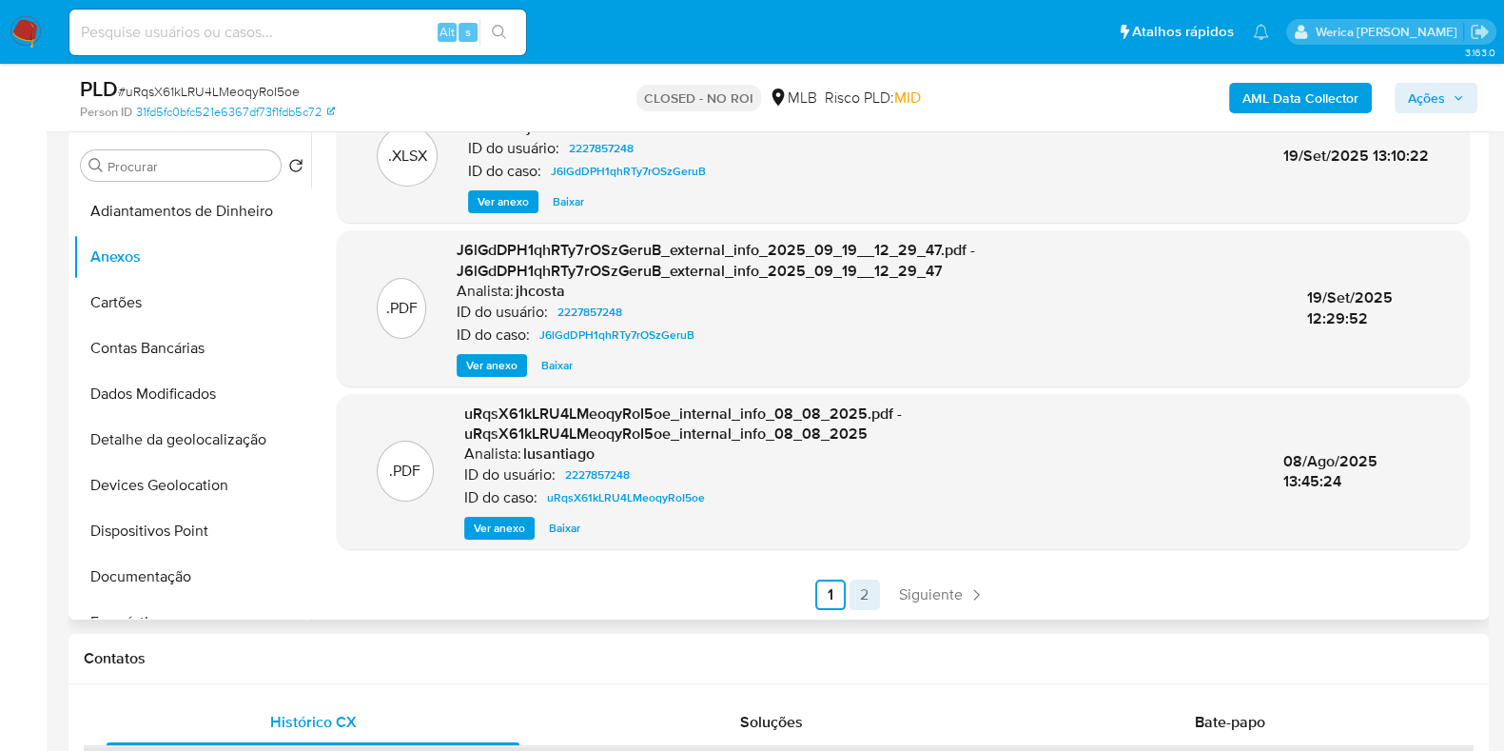
click at [859, 586] on link "2" at bounding box center [864, 594] width 30 height 30
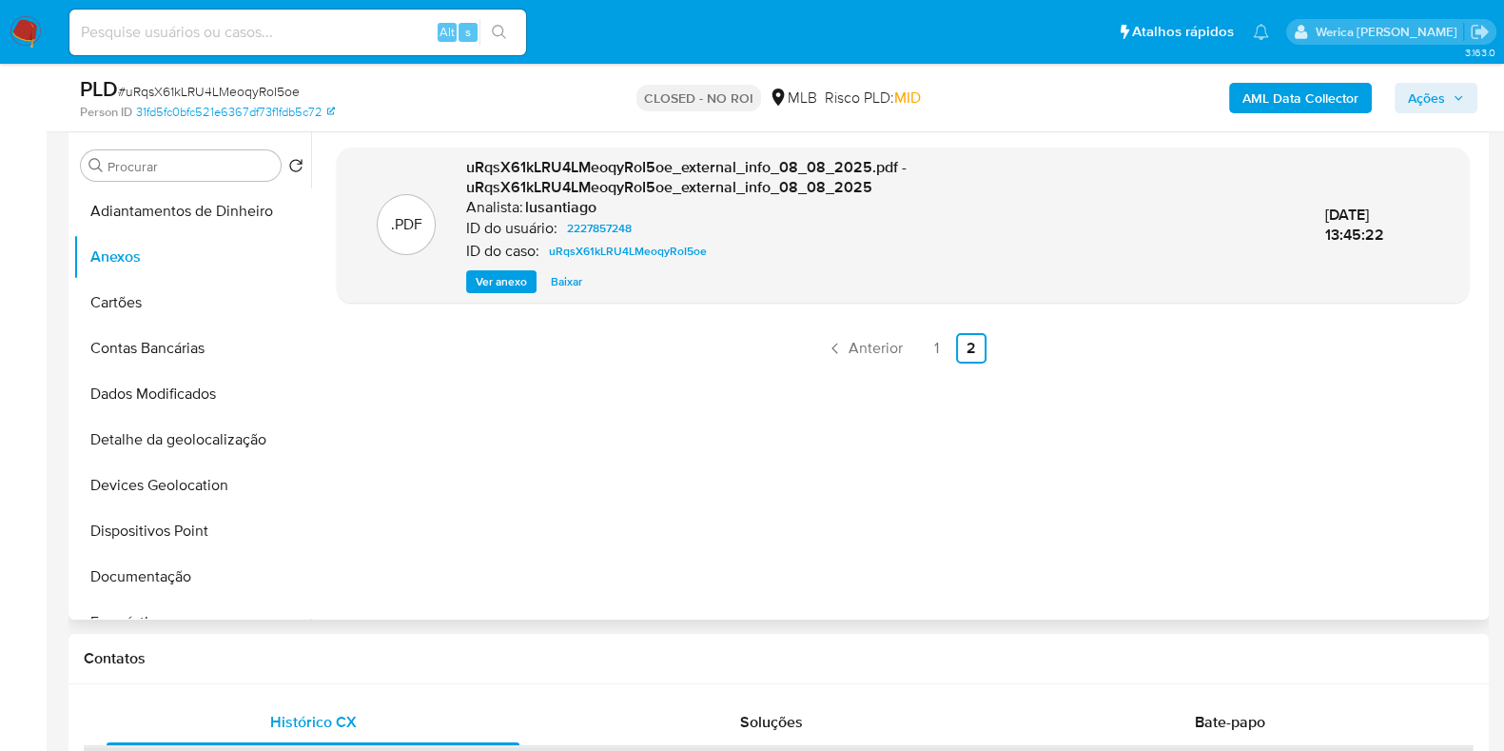
scroll to position [237, 0]
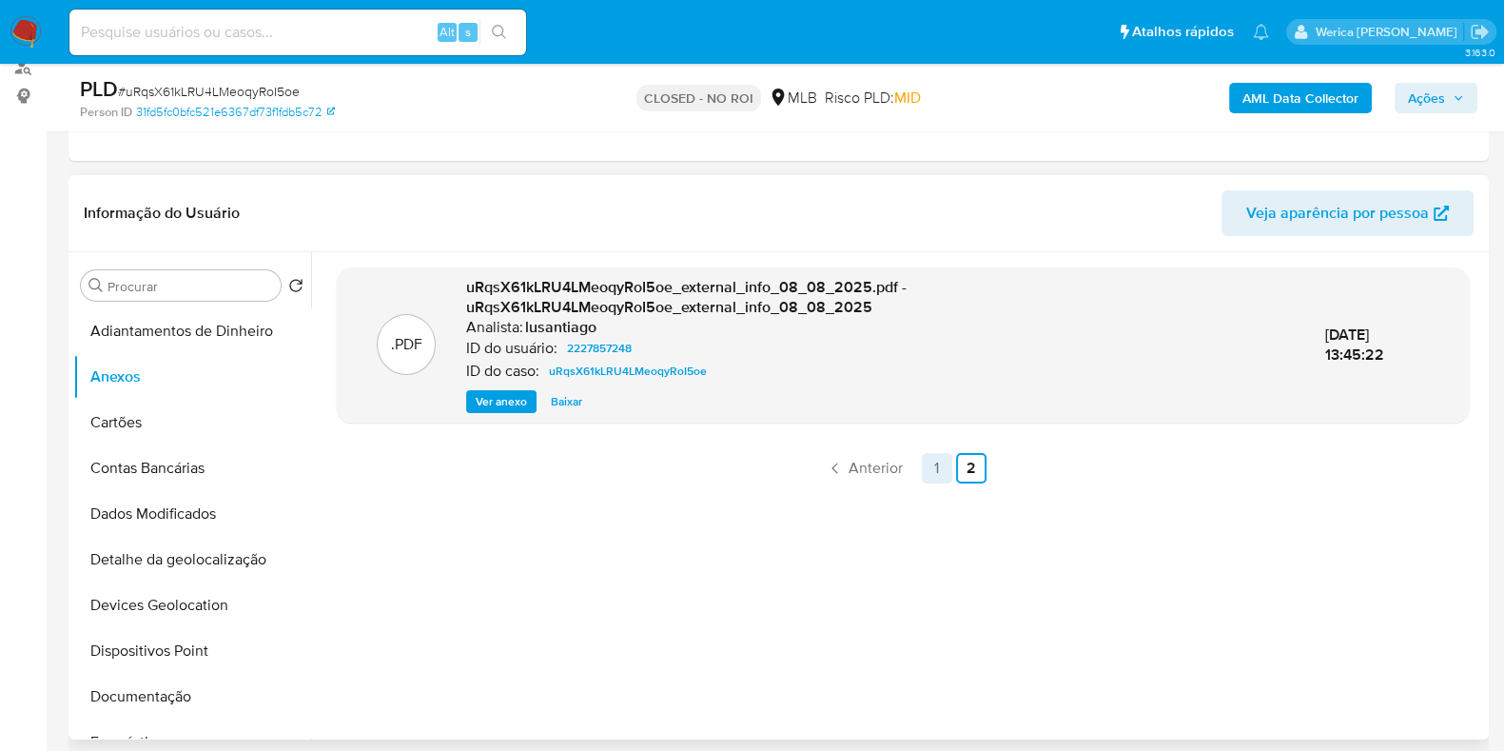
click at [926, 478] on link "1" at bounding box center [937, 468] width 30 height 30
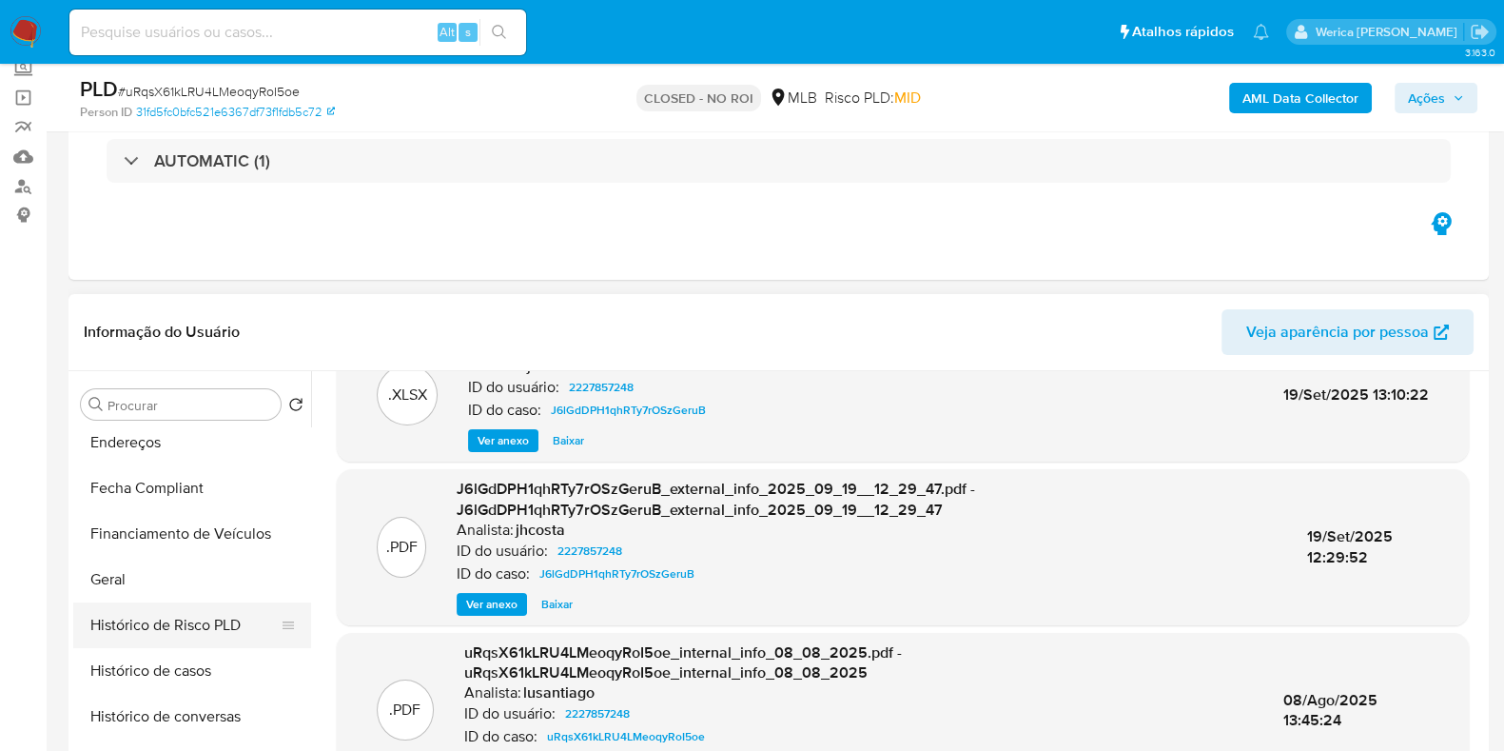
scroll to position [595, 0]
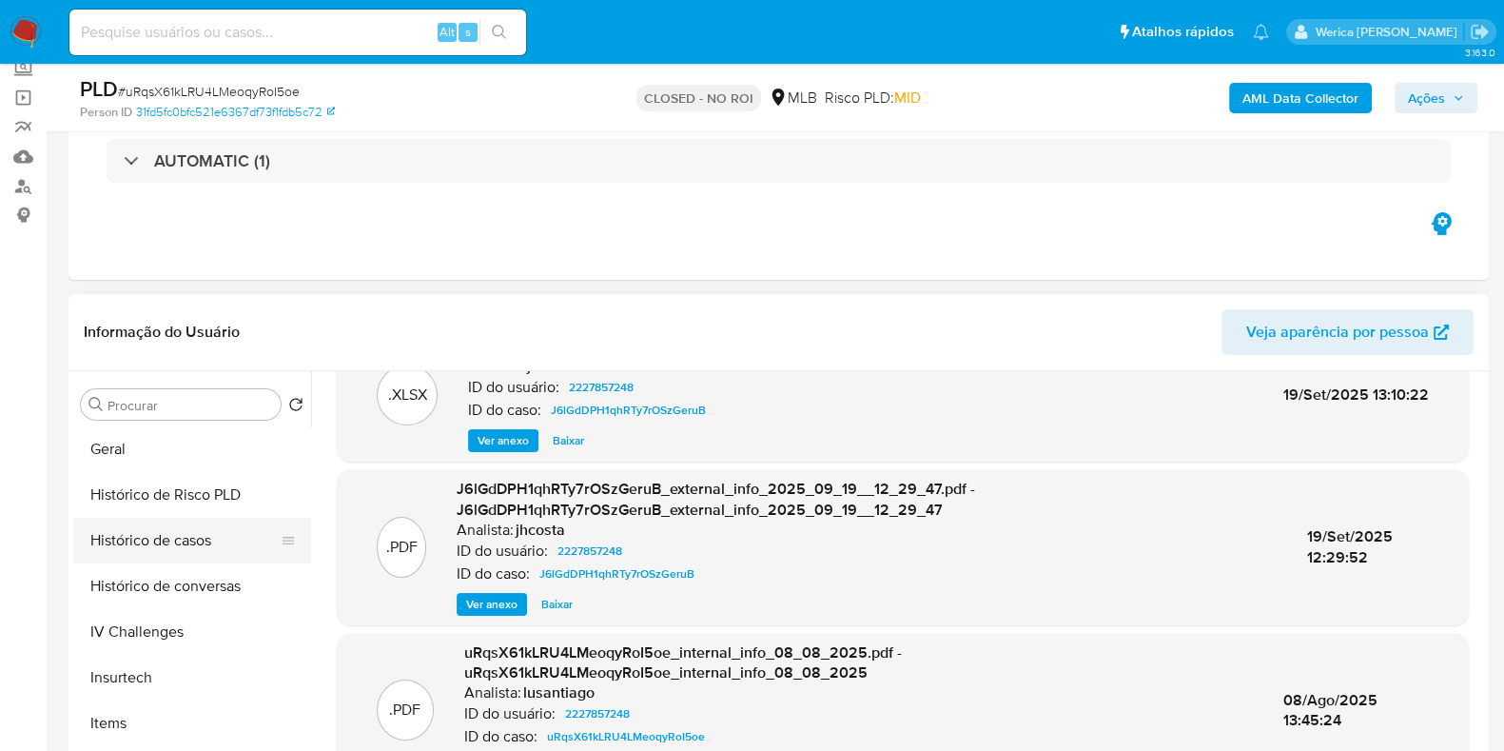
click at [178, 539] on button "Histórico de casos" at bounding box center [184, 540] width 223 height 46
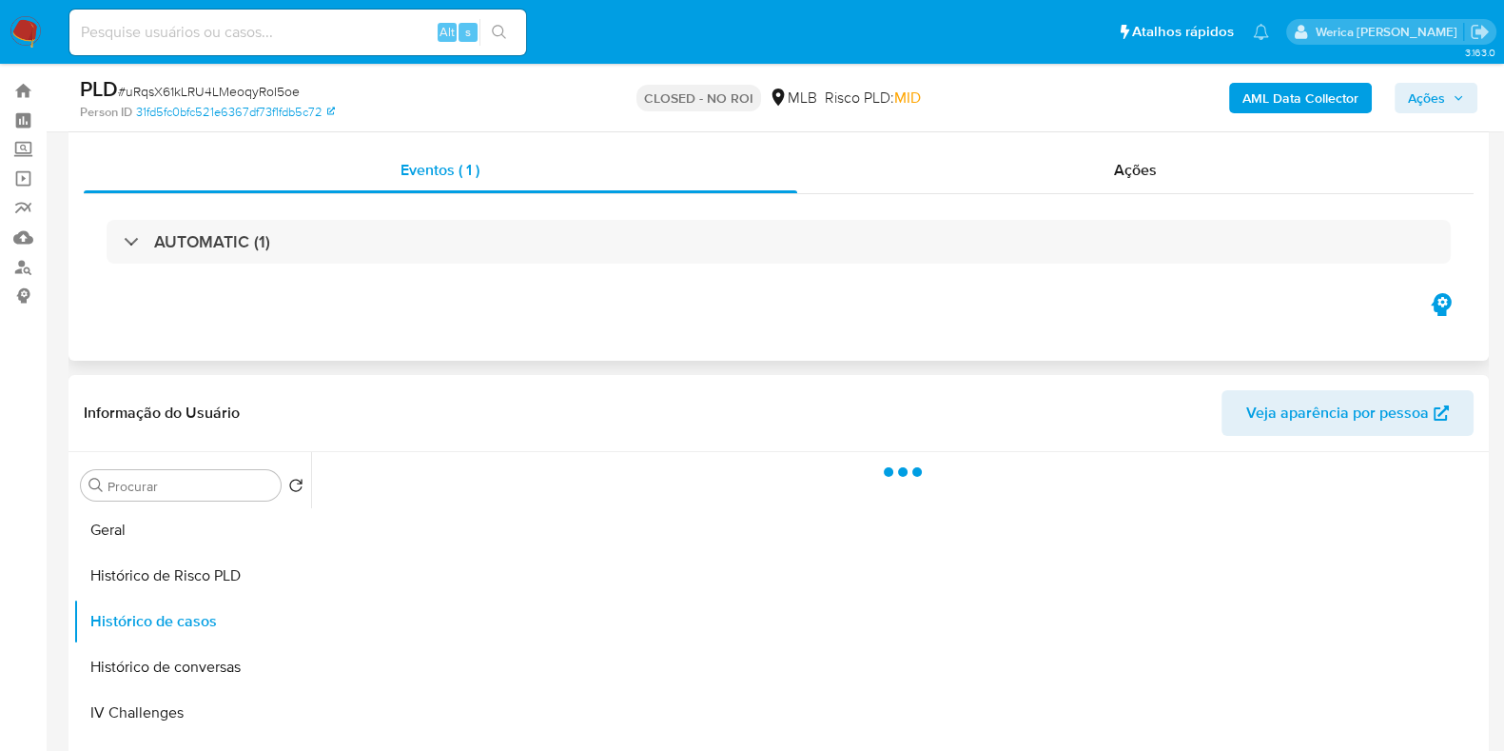
scroll to position [0, 0]
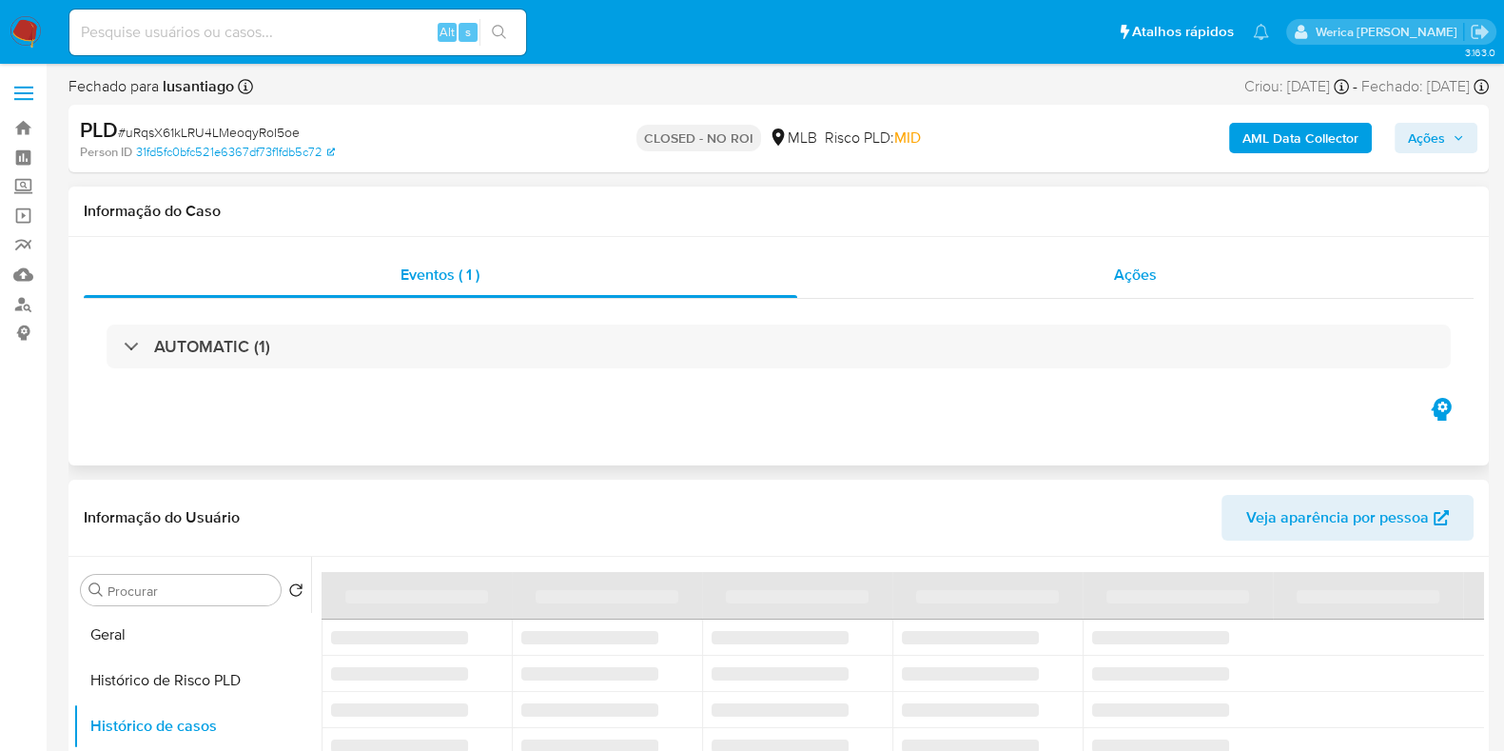
click at [1095, 277] on div "Ações" at bounding box center [1135, 275] width 677 height 46
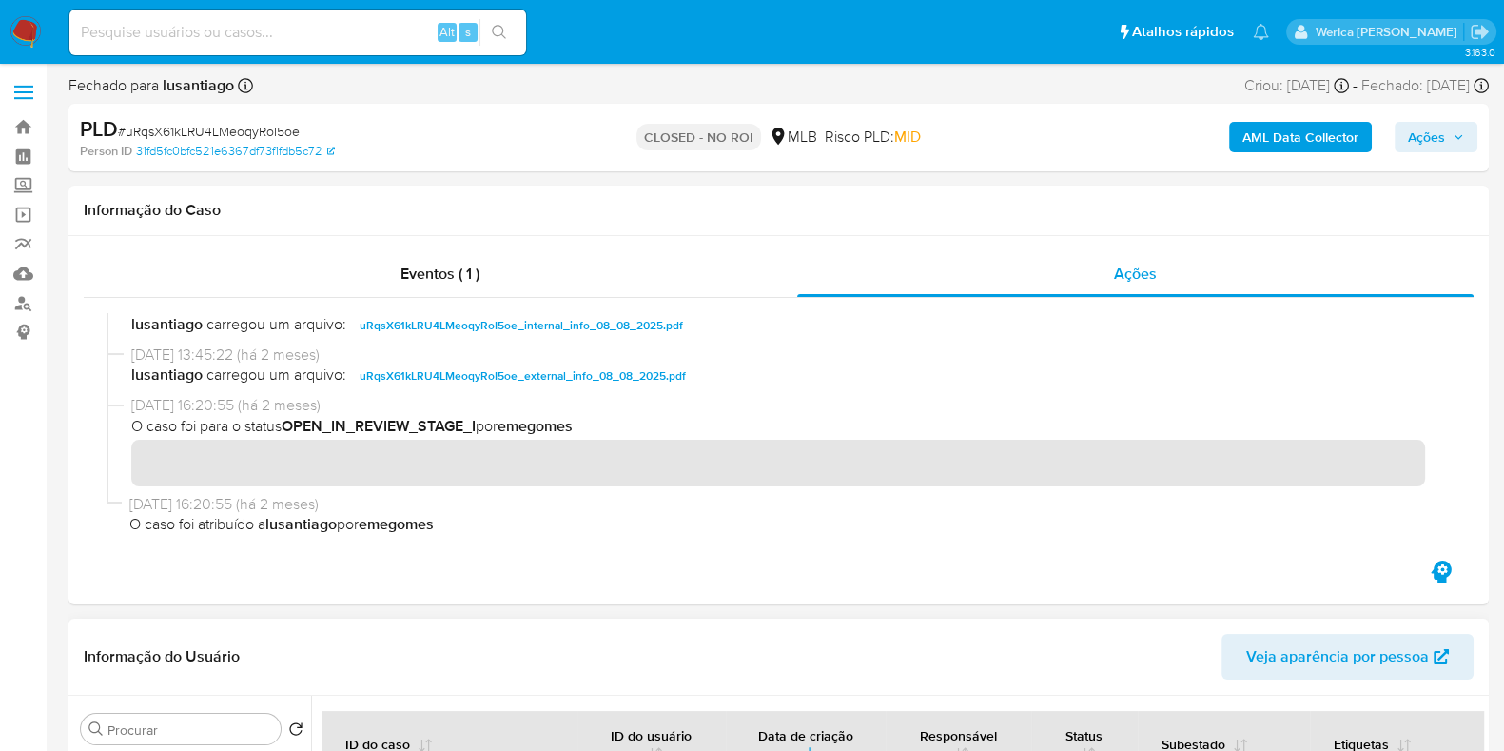
scroll to position [475, 0]
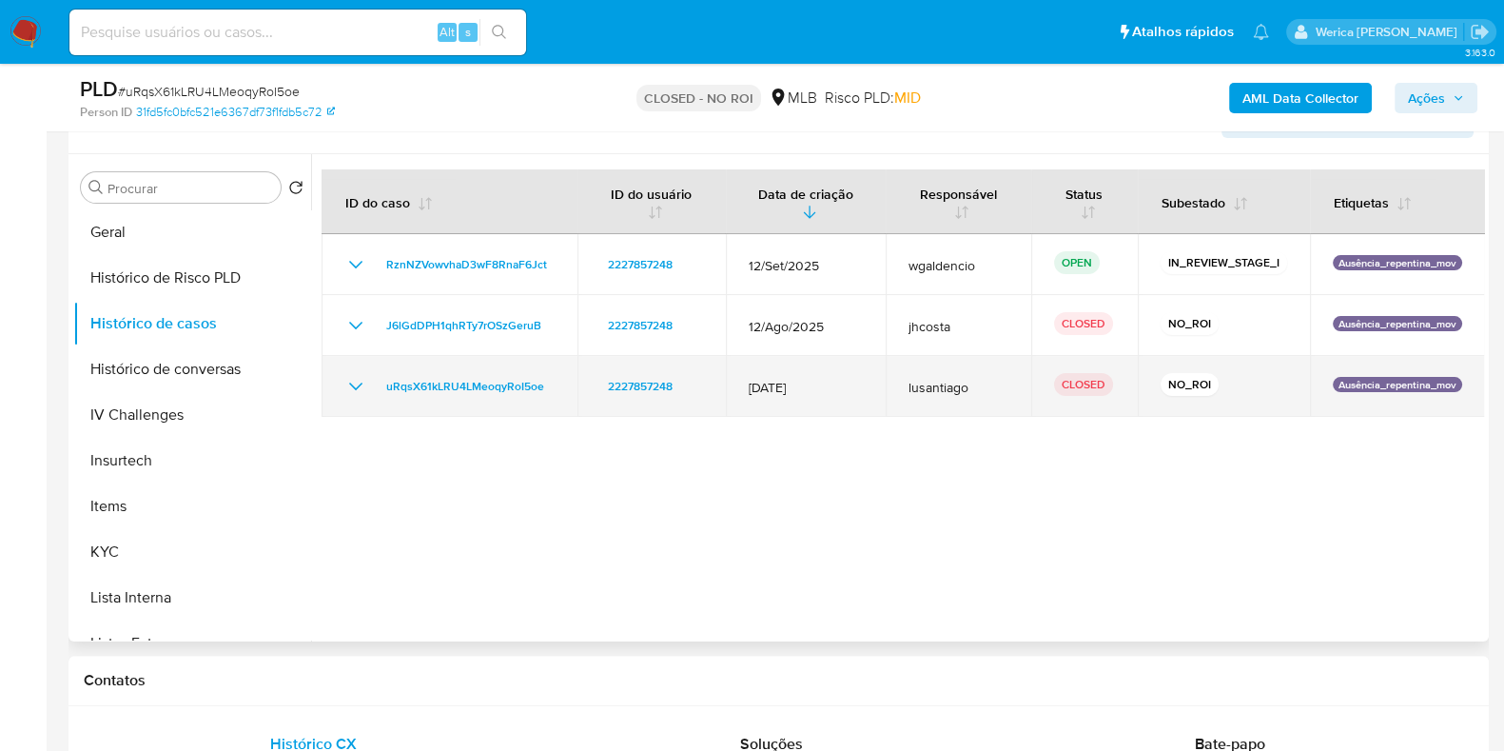
click at [354, 392] on icon "Mostrar/Ocultar" at bounding box center [355, 386] width 23 height 23
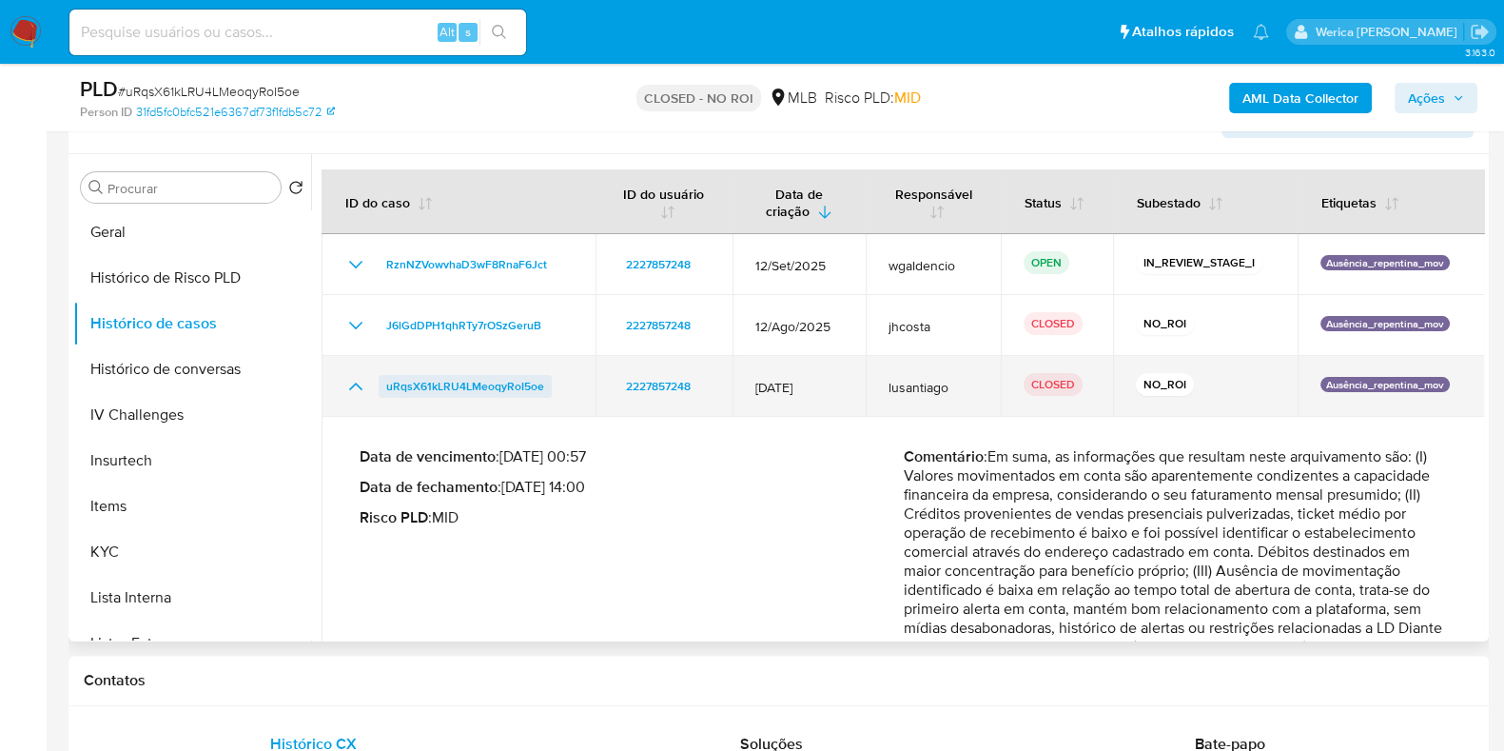
click at [431, 382] on span "uRqsX61kLRU4LMeoqyRoI5oe" at bounding box center [465, 386] width 158 height 23
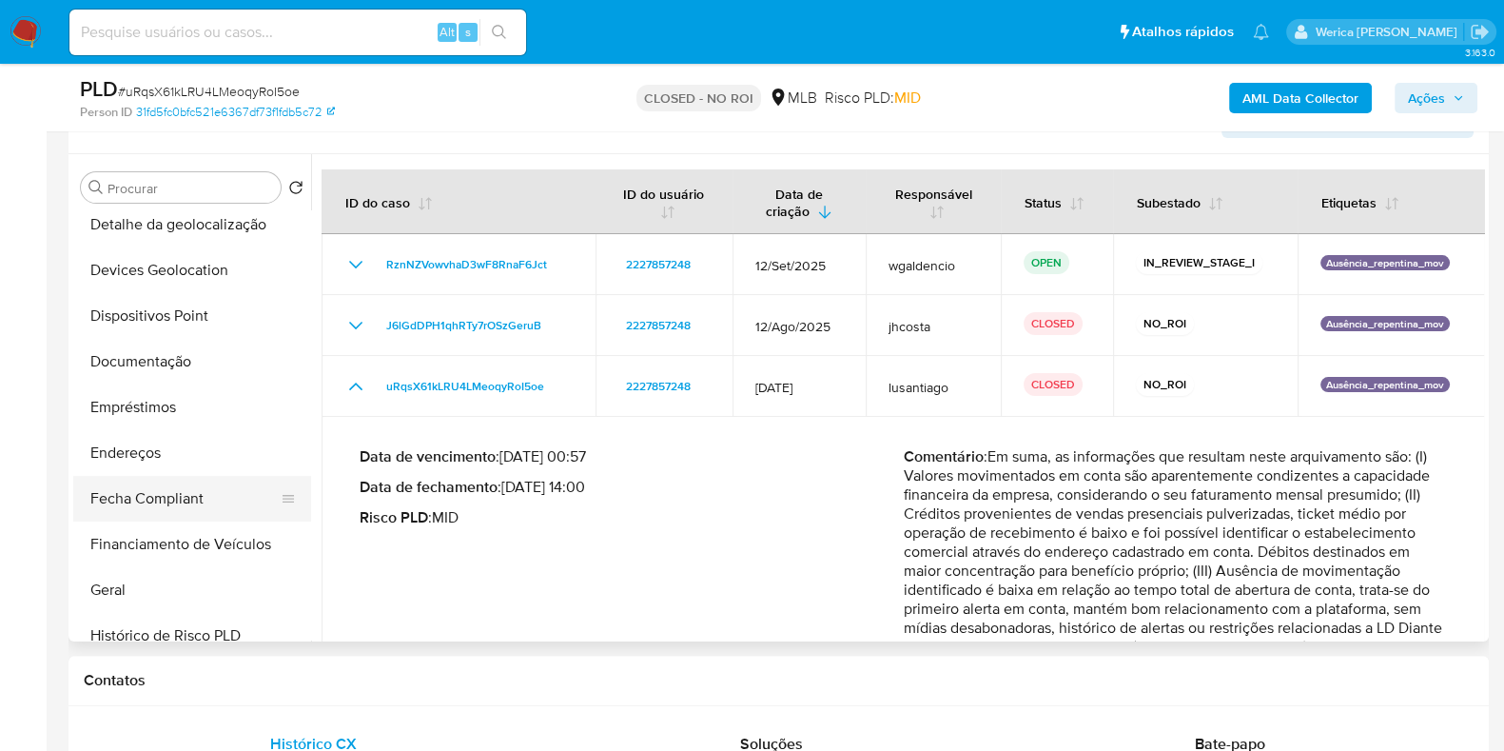
scroll to position [0, 0]
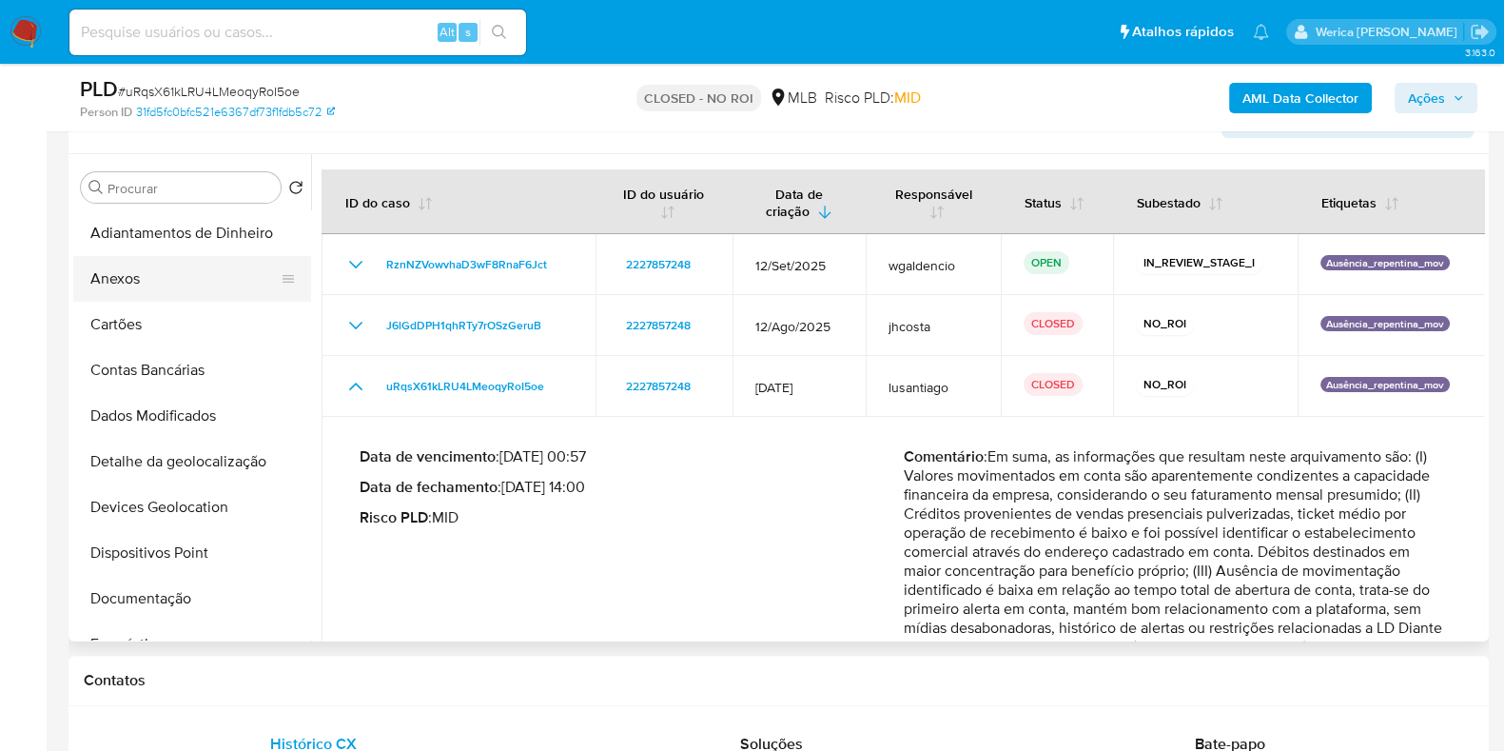
drag, startPoint x: 149, startPoint y: 296, endPoint x: 149, endPoint y: 266, distance: 29.5
click at [149, 286] on button "Anexos" at bounding box center [184, 279] width 223 height 46
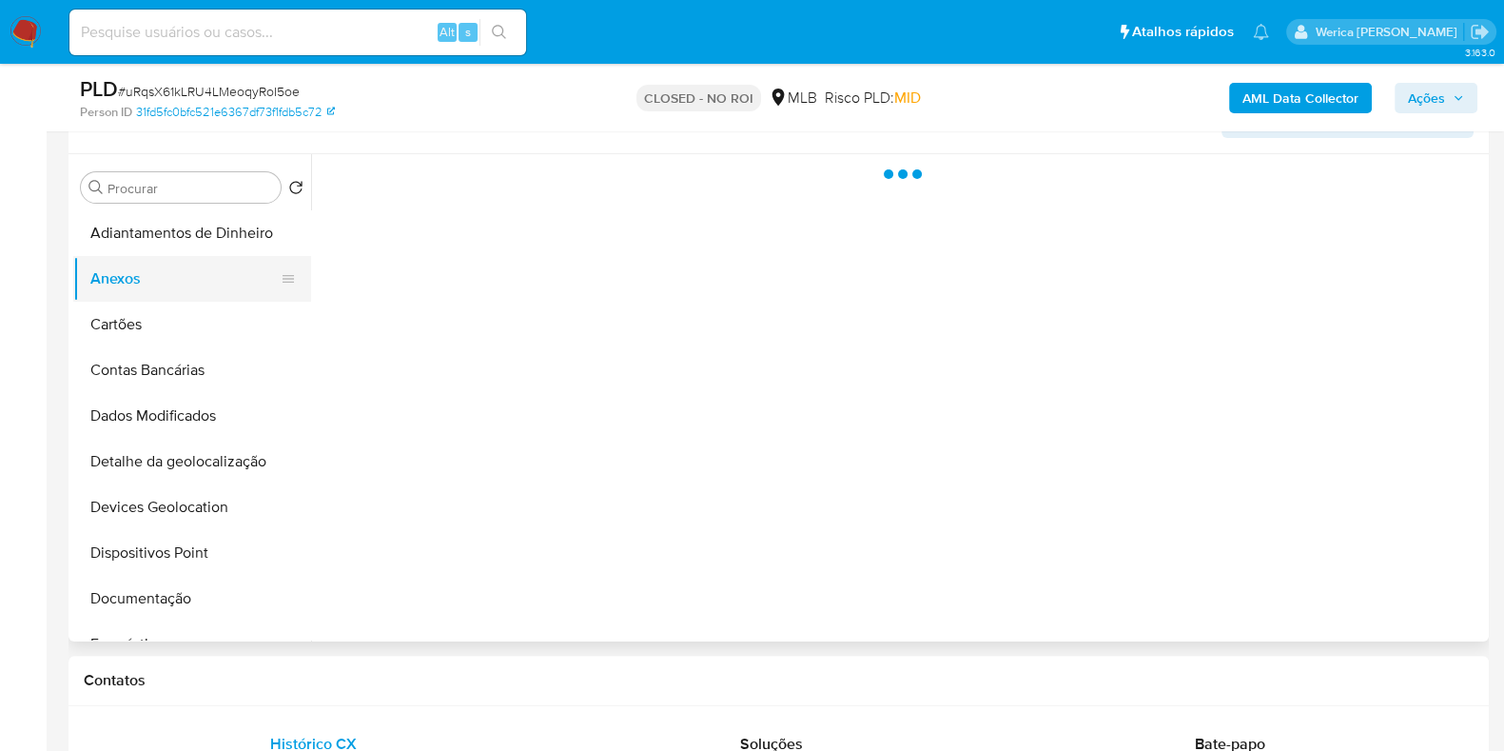
click at [150, 266] on button "Anexos" at bounding box center [184, 279] width 223 height 46
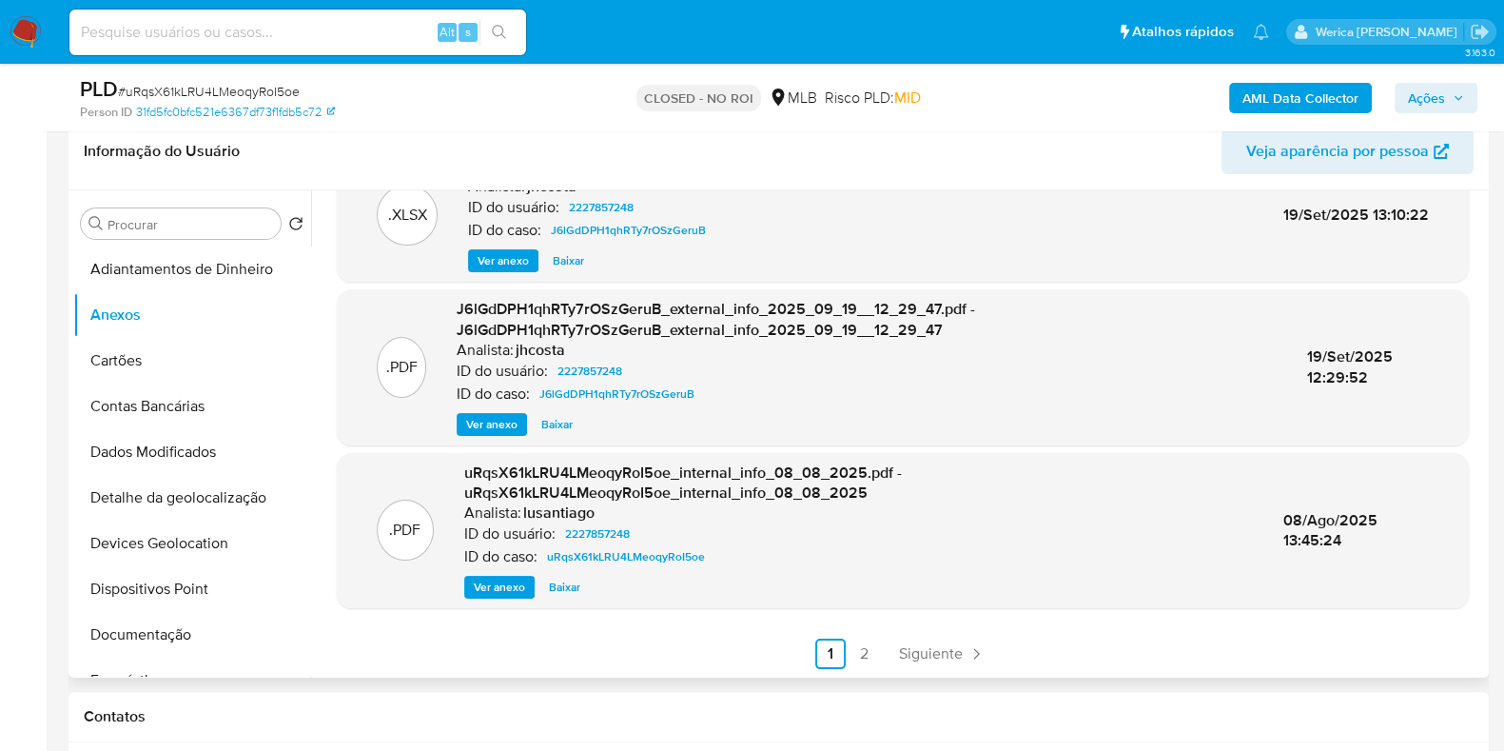
scroll to position [475, 0]
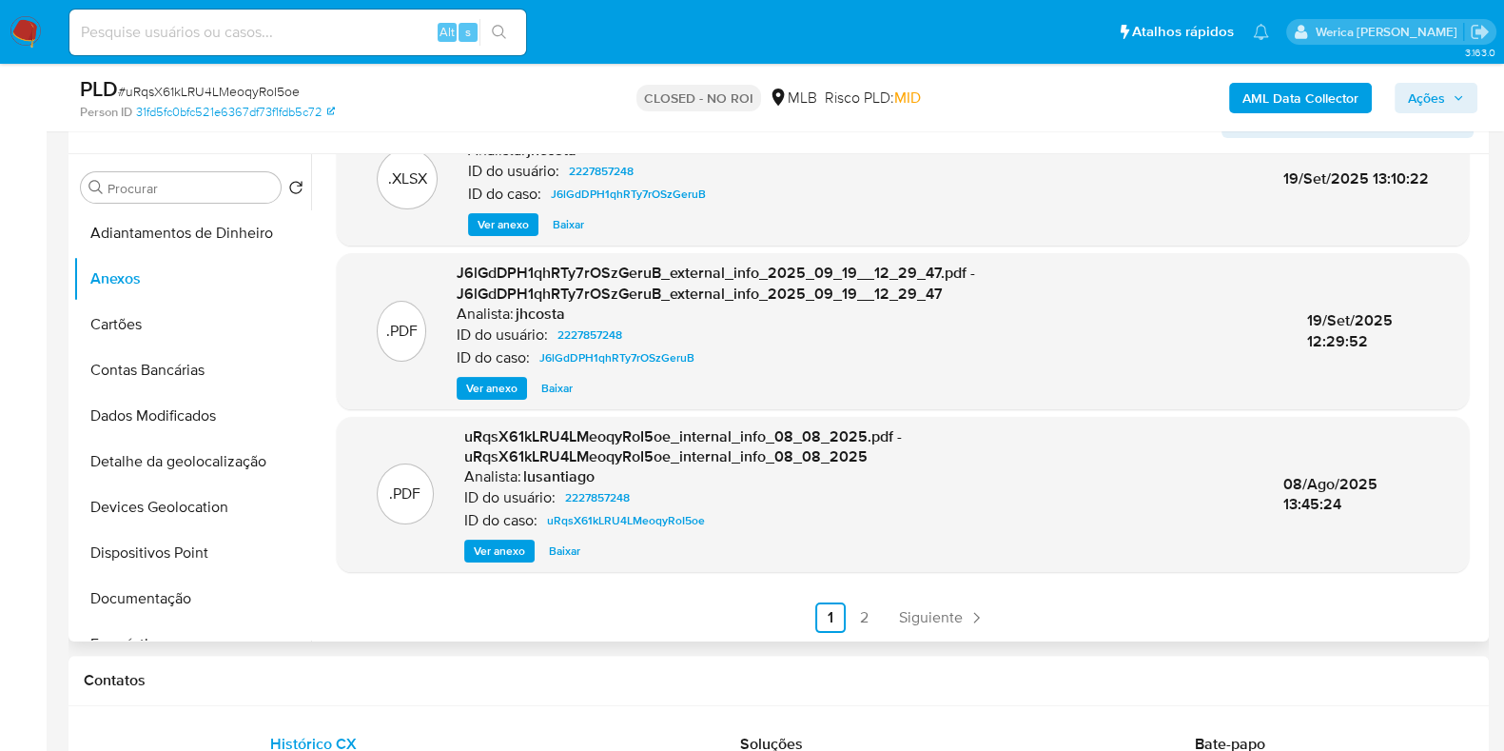
click at [480, 385] on span "Ver anexo" at bounding box center [491, 388] width 51 height 19
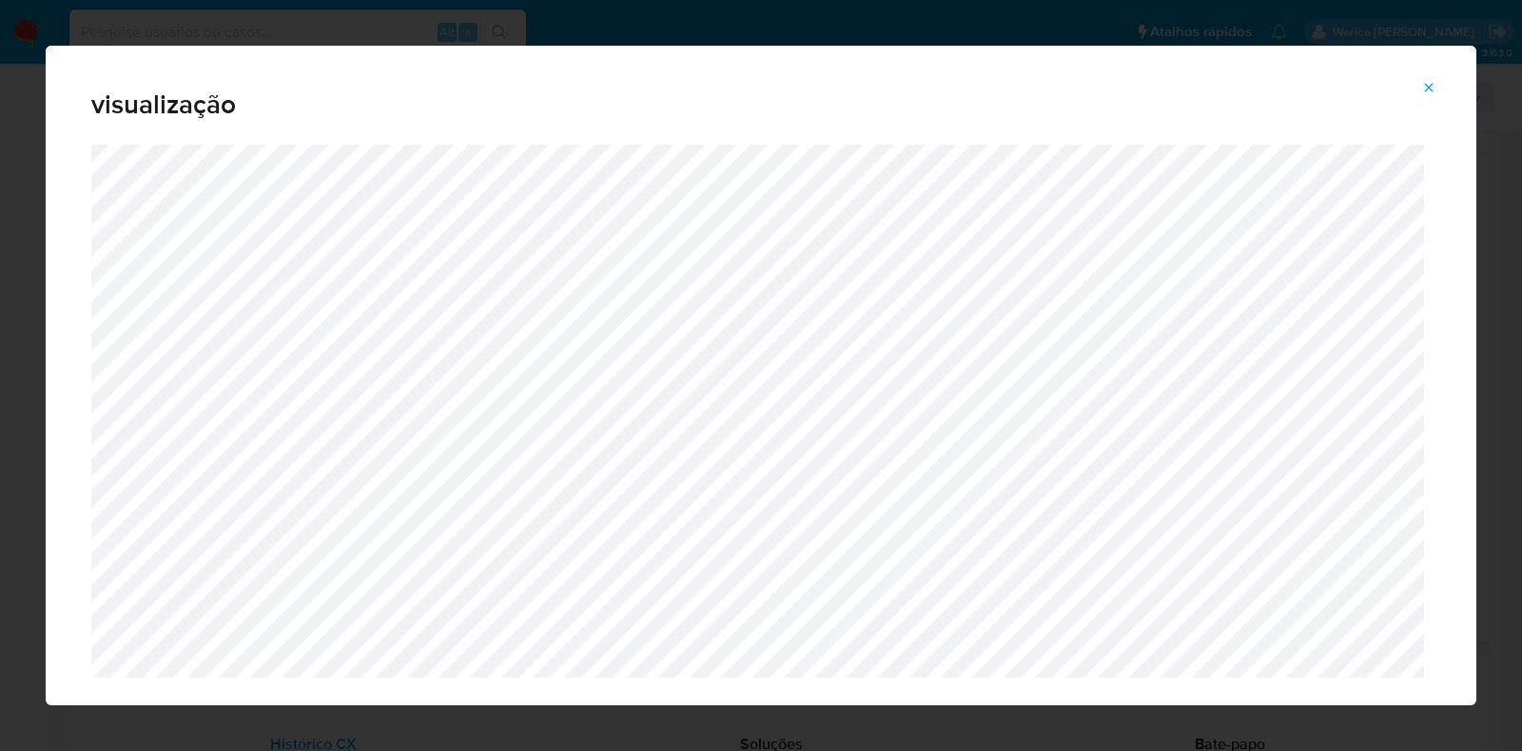
click at [1428, 87] on icon "Attachment preview" at bounding box center [1429, 87] width 9 height 9
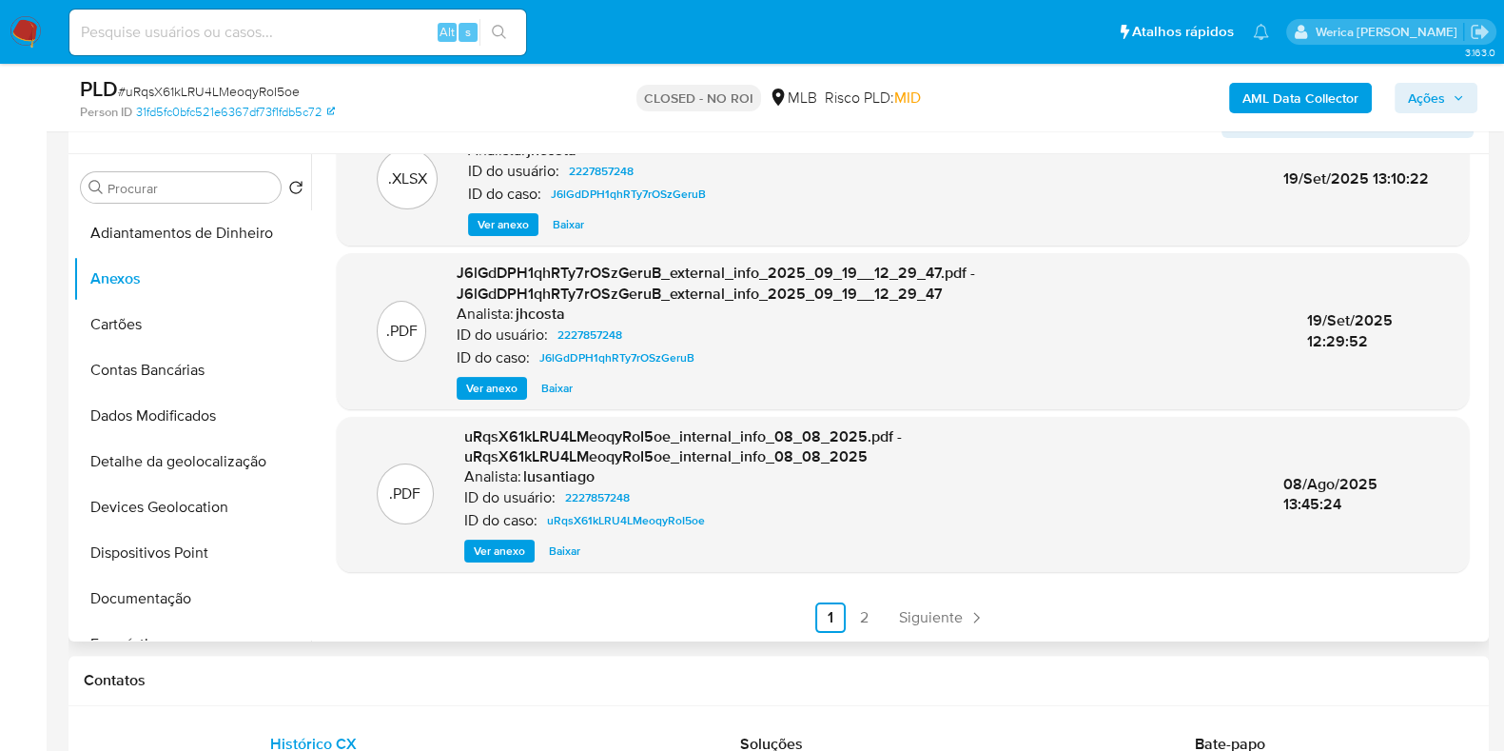
click at [493, 530] on div "uRqsX61kLRU4LMeoqyRoI5oe_internal_info_08_08_2025.pdf - uRqsX61kLRU4LMeoqyRoI5o…" at bounding box center [858, 494] width 789 height 136
click at [495, 548] on span "Ver anexo" at bounding box center [499, 550] width 51 height 19
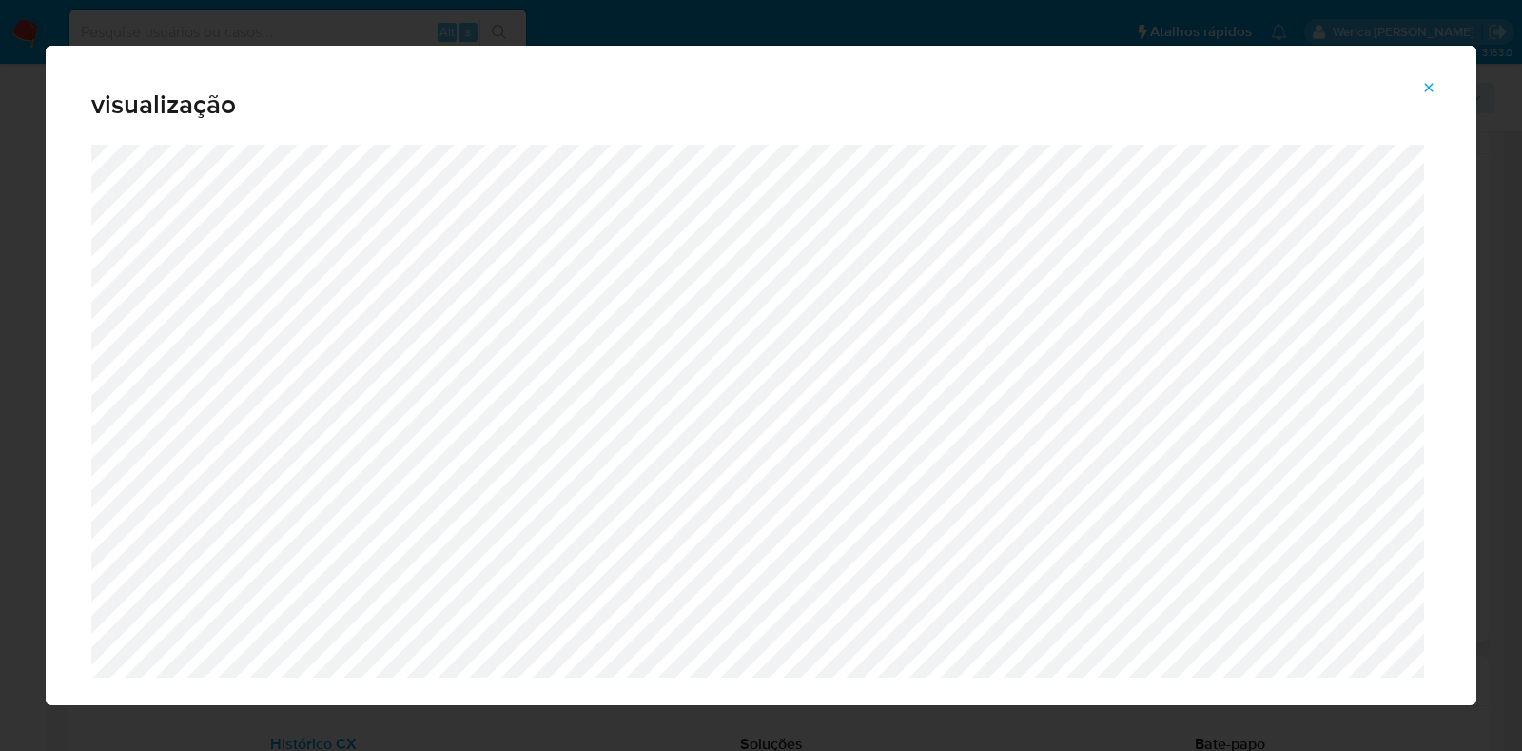
click at [1435, 85] on icon "Attachment preview" at bounding box center [1428, 87] width 15 height 15
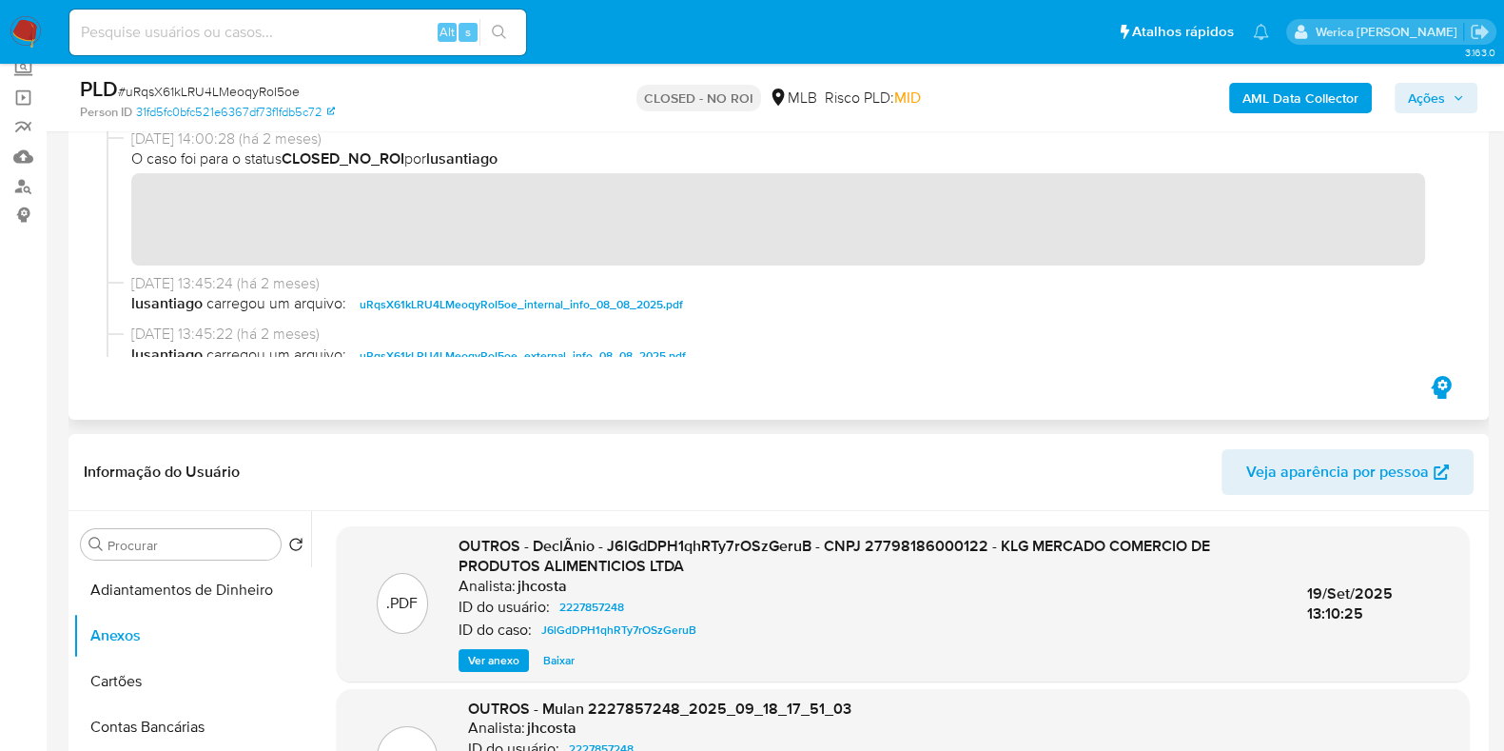
scroll to position [0, 0]
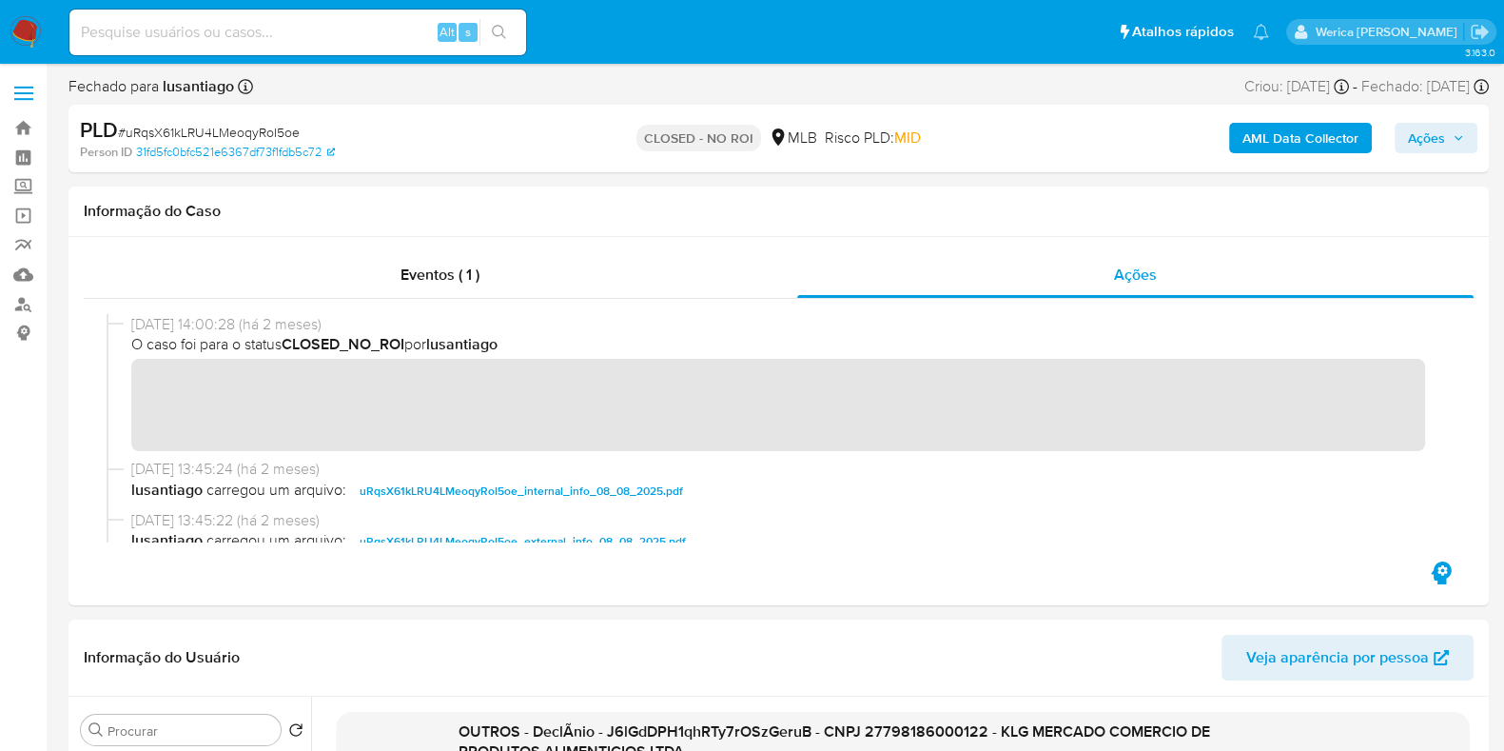
click at [1278, 146] on b "AML Data Collector" at bounding box center [1300, 138] width 116 height 30
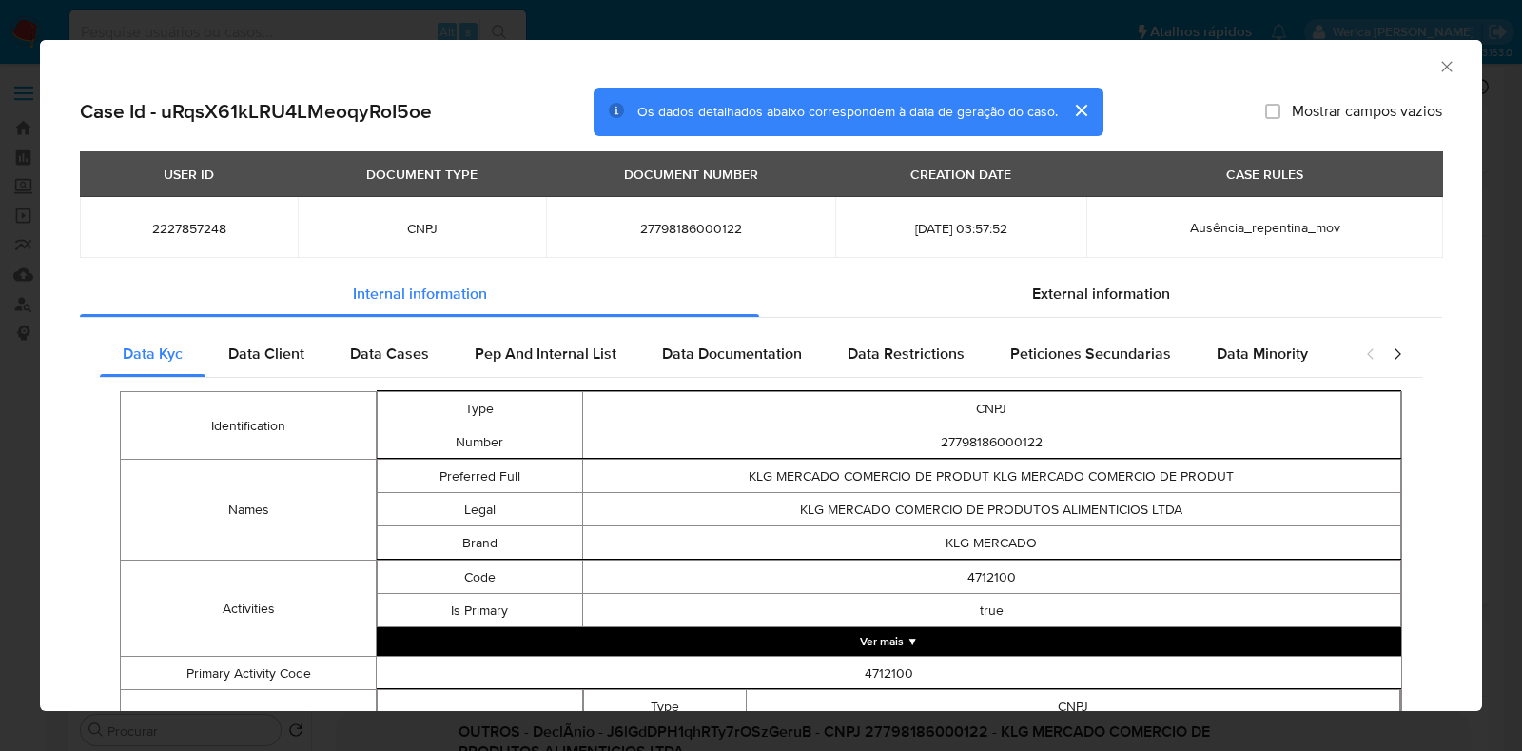
click at [1439, 53] on div "AML Data Collector" at bounding box center [761, 64] width 1442 height 48
click at [1437, 73] on icon "Fechar a janela" at bounding box center [1446, 66] width 19 height 19
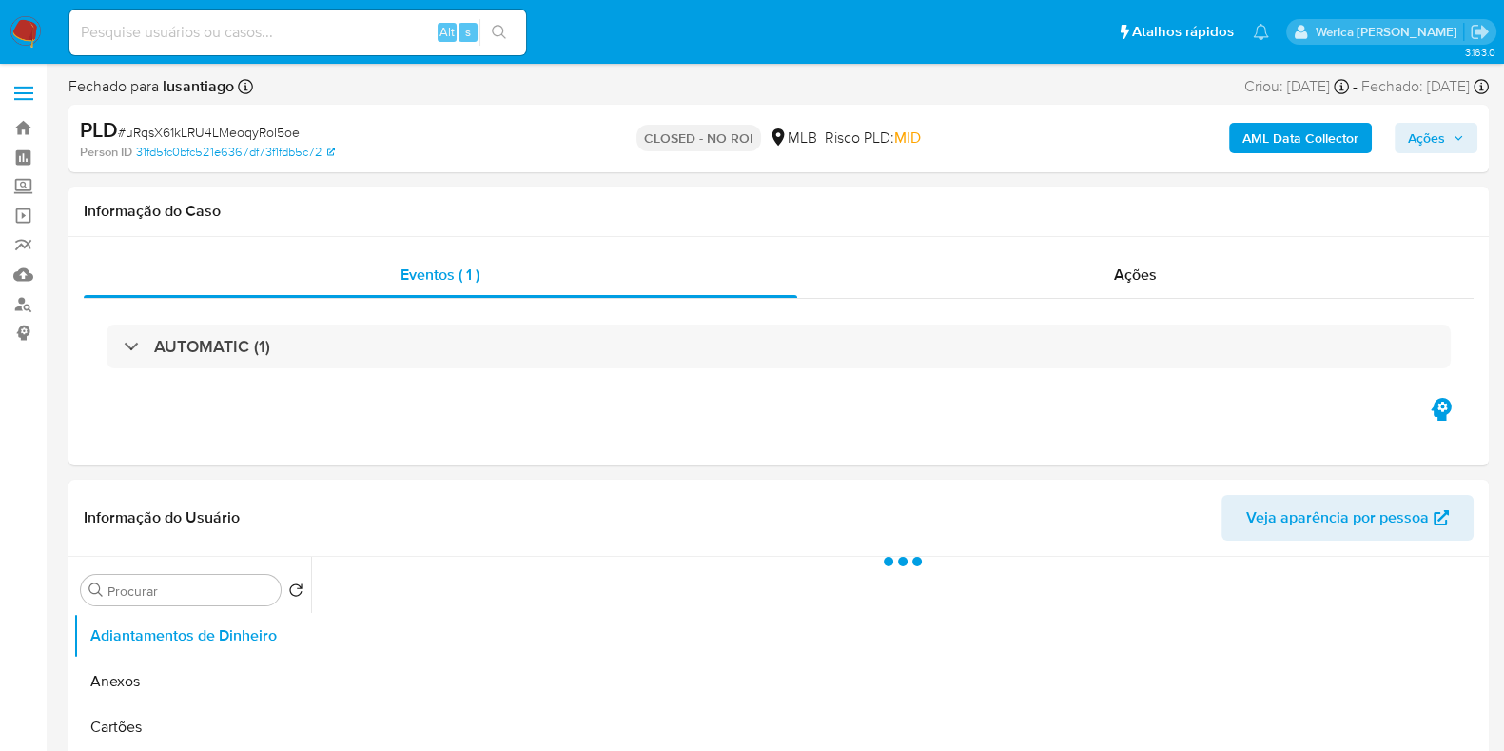
select select "10"
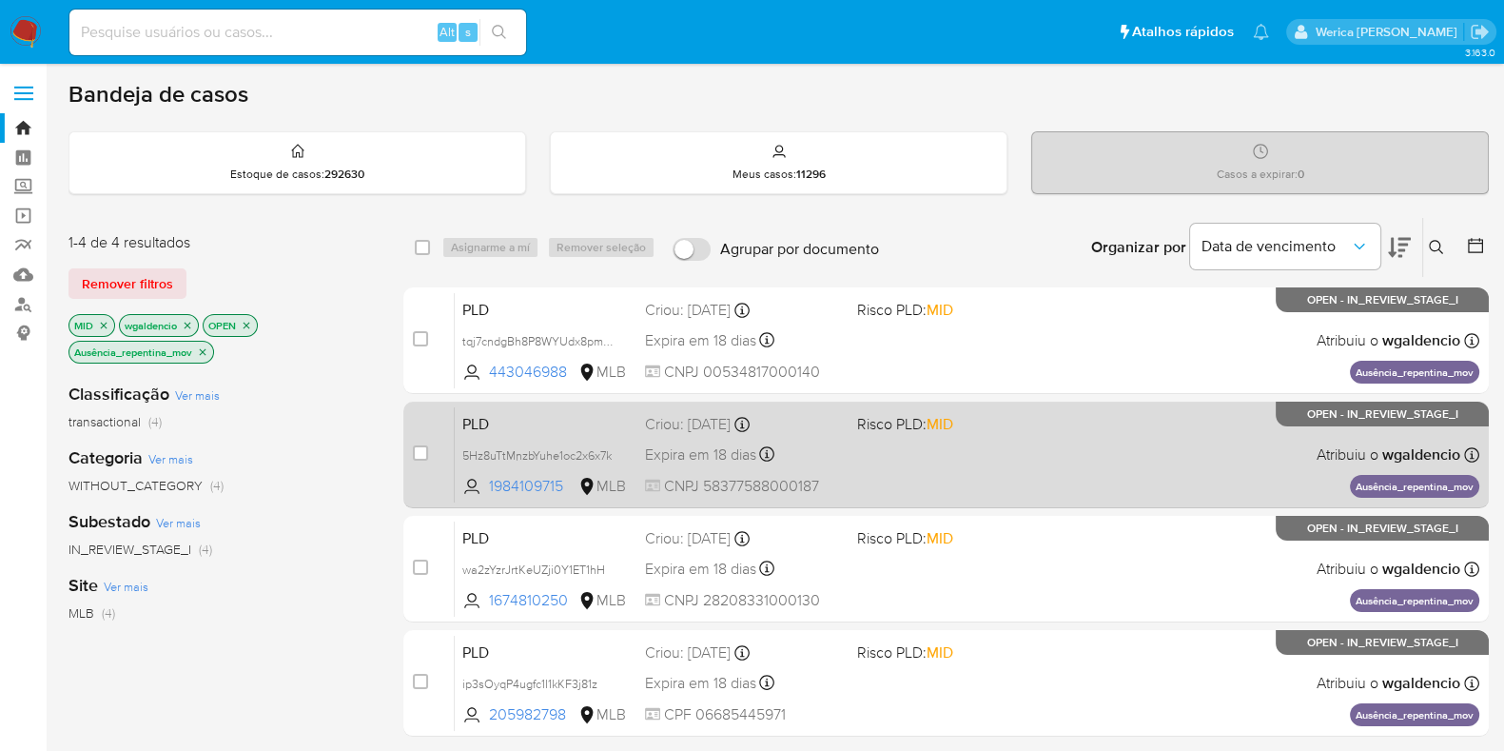
click at [1172, 460] on div "PLD 5Hz8uTtMnzbYuhe1oc2x6x7k 1984109715 MLB Risco PLD: MID Criou: [DATE] Criou:…" at bounding box center [967, 454] width 1024 height 96
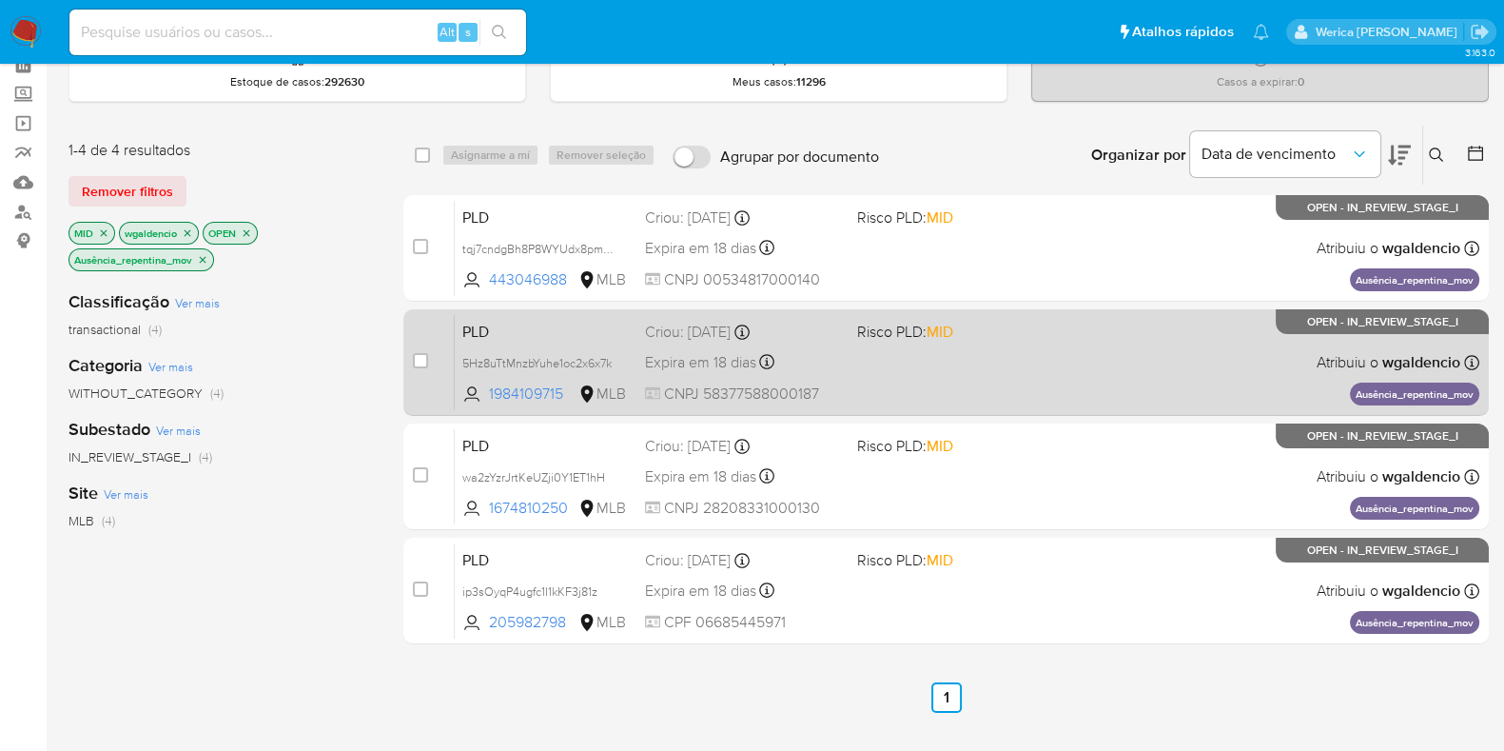
scroll to position [237, 0]
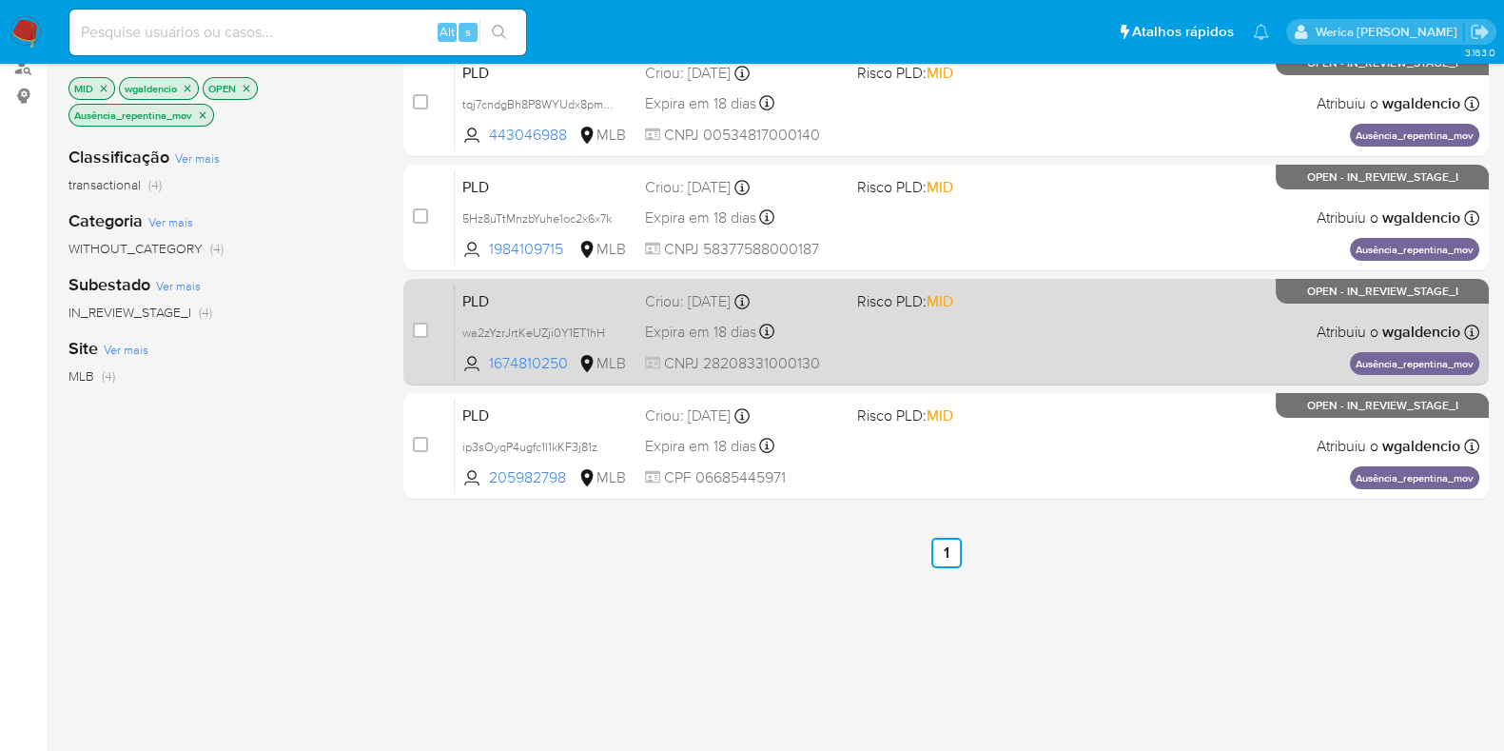
click at [1090, 322] on div "PLD wa2zYzrJrtKeUZji0Y1ET1hH 1674810250 MLB Risco PLD: MID Criou: [DATE] Criou:…" at bounding box center [967, 331] width 1024 height 96
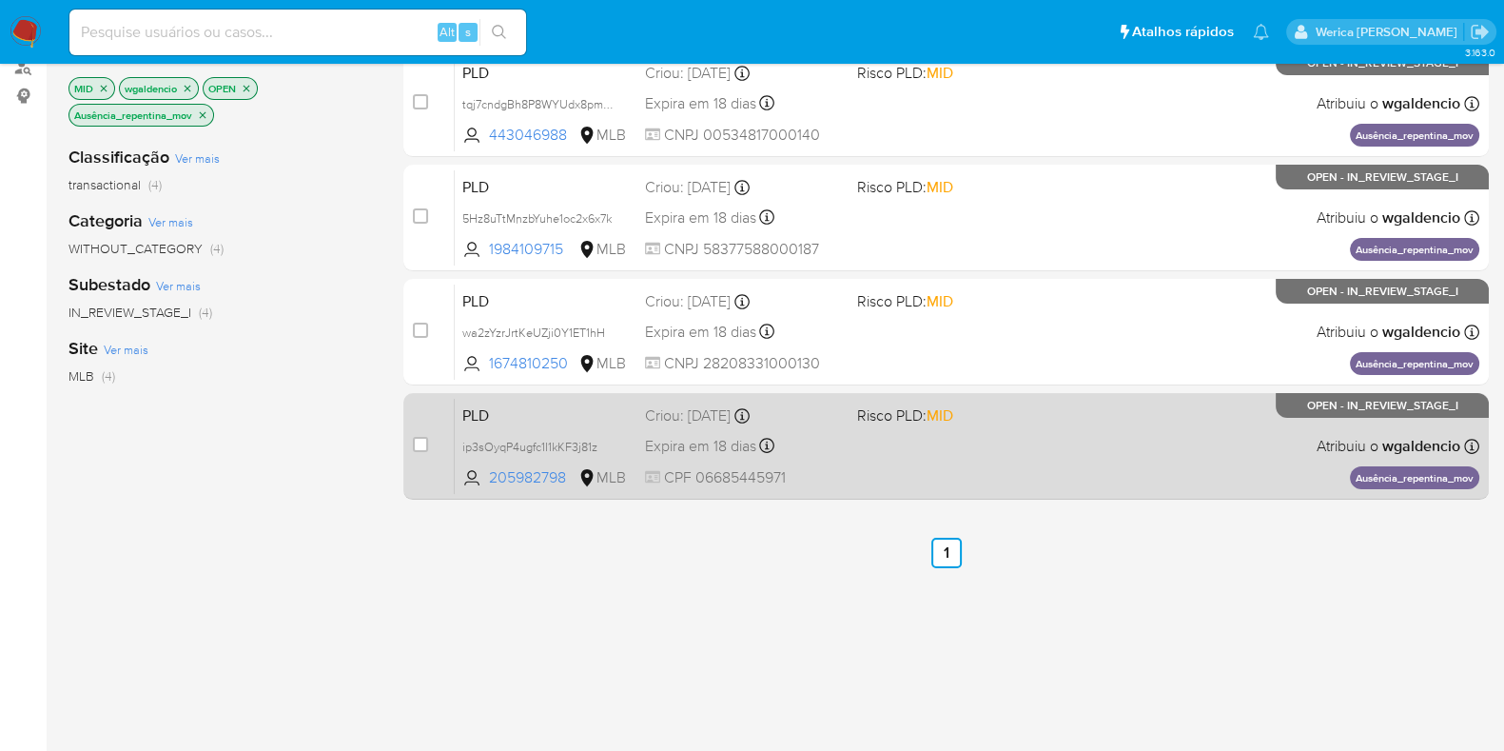
click at [1160, 414] on div "PLD ip3sOyqP4ugfc1I1kKF3j81z 205982798 MLB Risco PLD: MID Criou: [DATE] Criou: …" at bounding box center [967, 446] width 1024 height 96
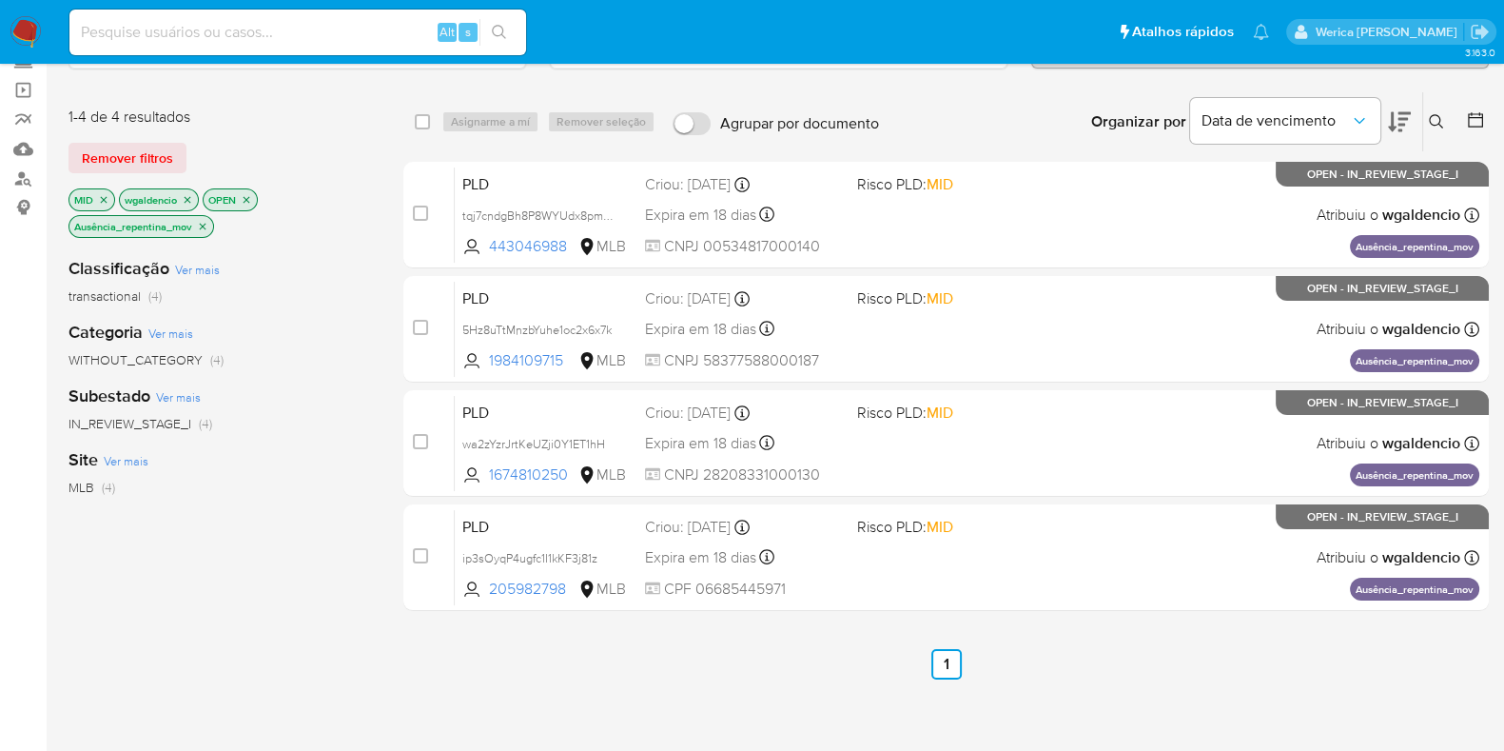
scroll to position [0, 0]
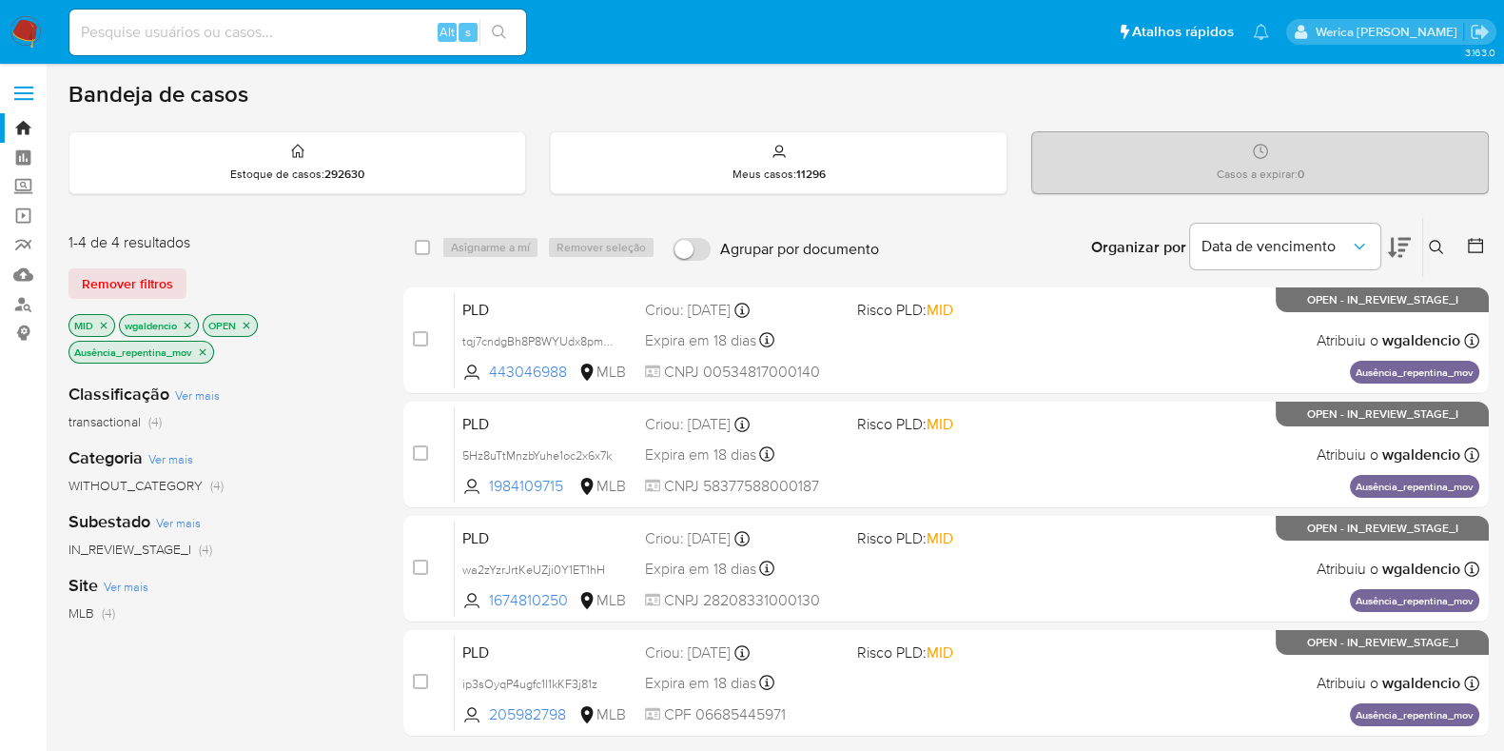
click at [196, 348] on p "Ausência_repentina_mov" at bounding box center [141, 351] width 144 height 21
click at [208, 348] on icon "close-filter" at bounding box center [202, 351] width 11 height 11
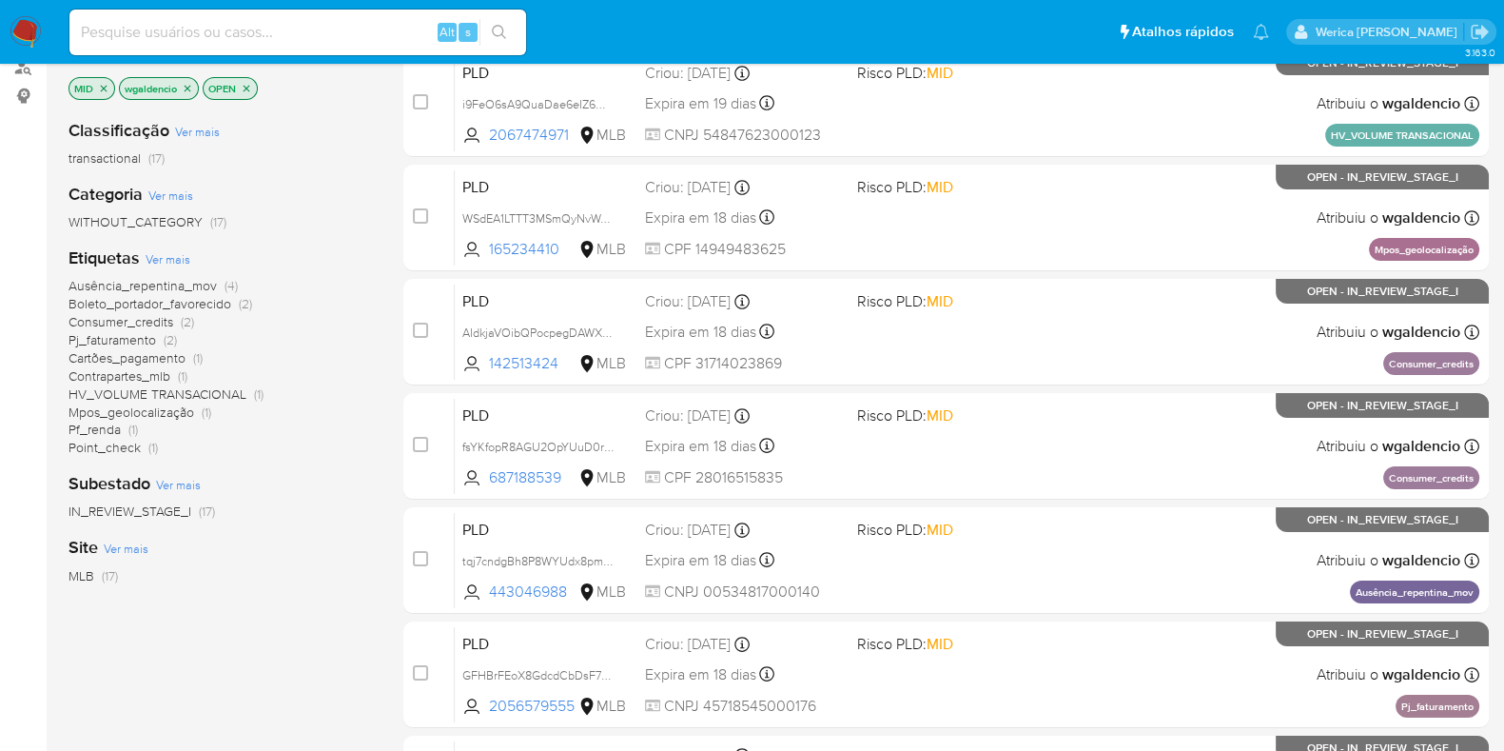
scroll to position [118, 0]
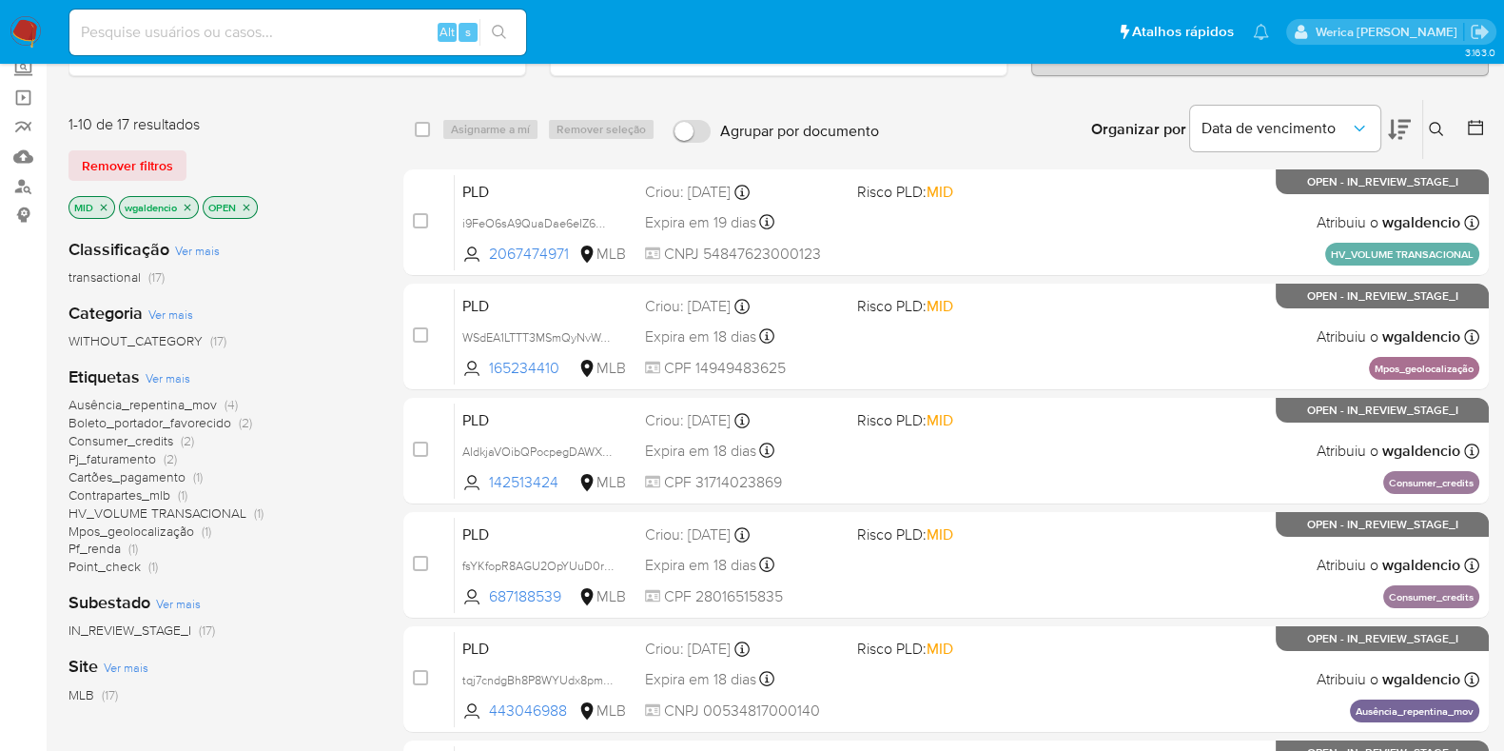
click at [106, 205] on icon "close-filter" at bounding box center [103, 207] width 11 height 11
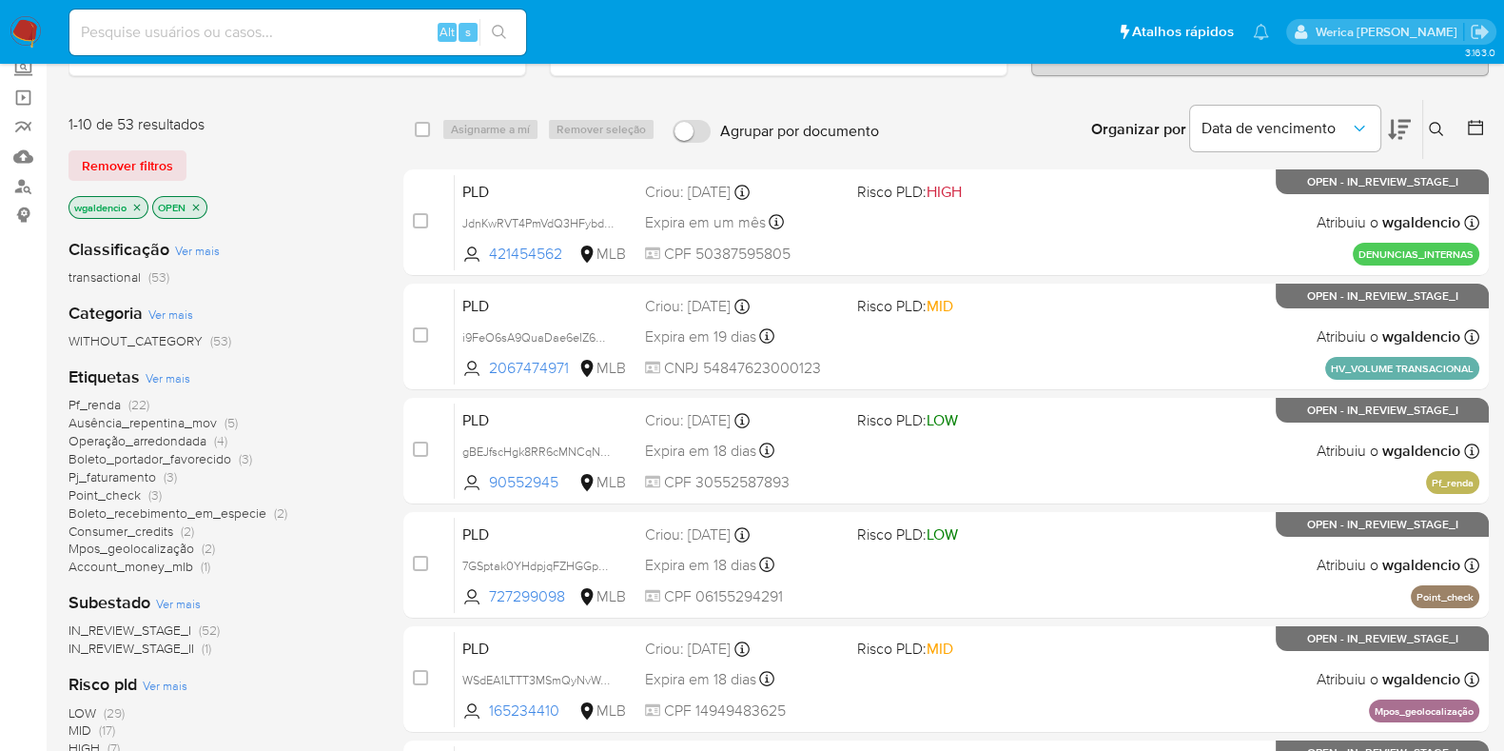
click at [108, 401] on span "Pf_renda" at bounding box center [94, 404] width 52 height 19
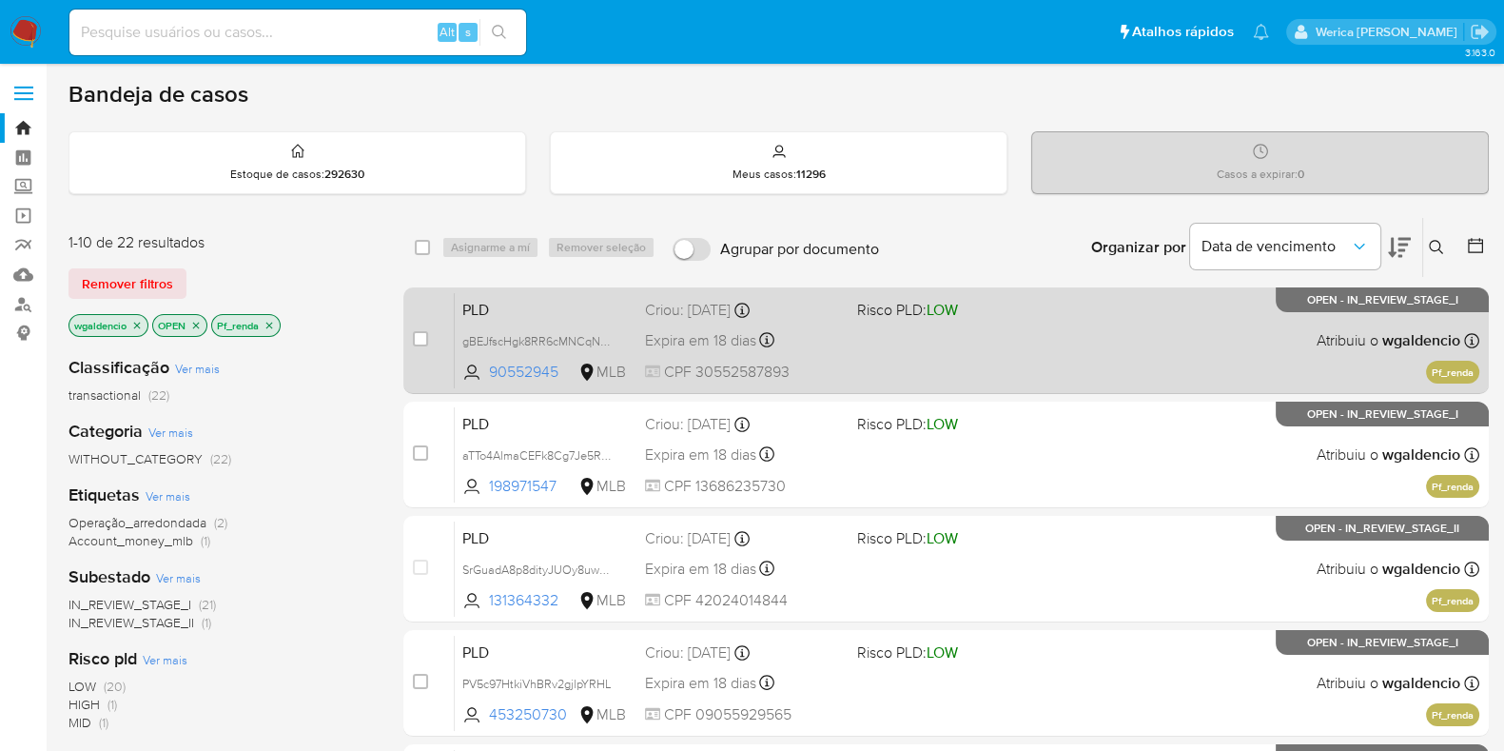
click at [1082, 312] on div "PLD gBEJfscHgk8RR6cMNCqNYnMx 90552945 MLB Risco PLD: LOW Criou: 12/09/2025 Crio…" at bounding box center [967, 340] width 1024 height 96
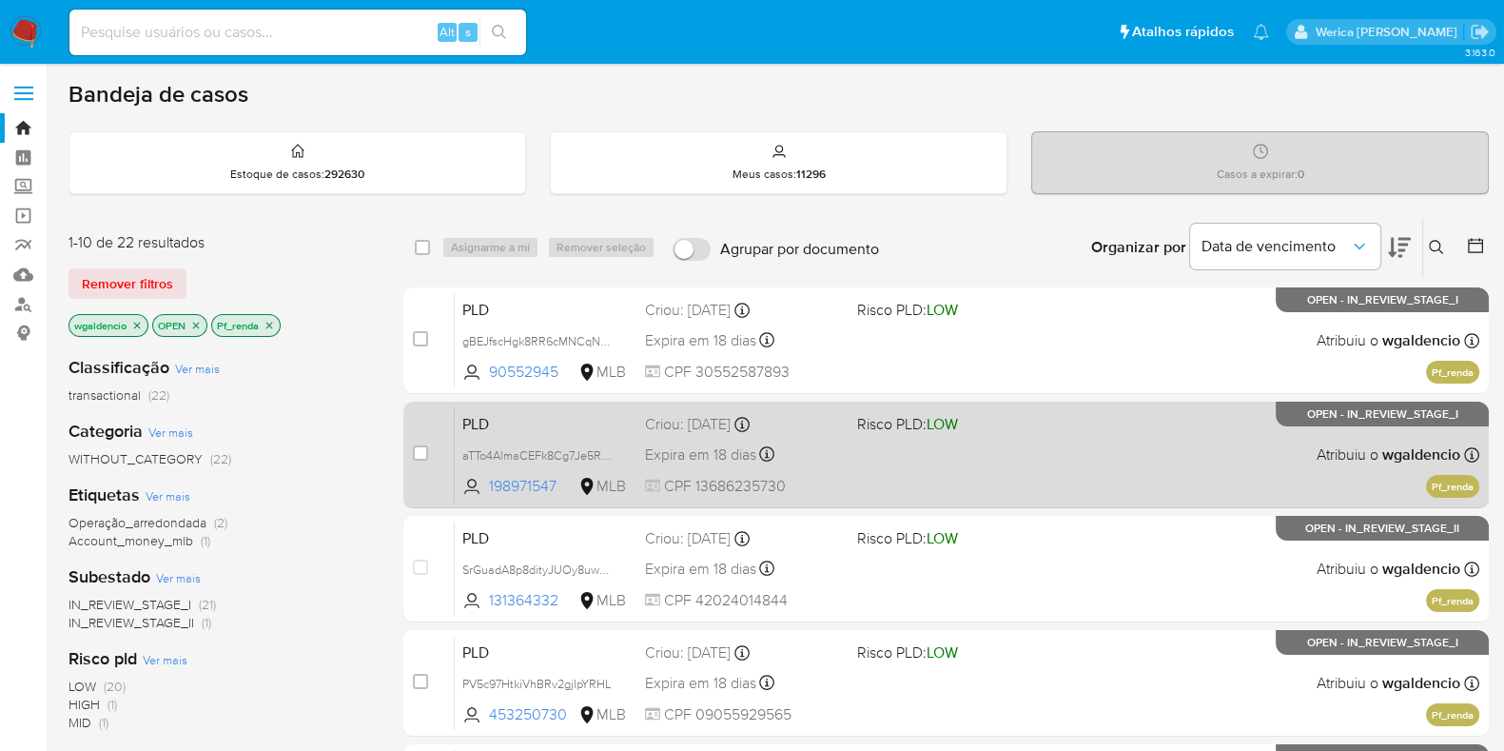
click at [1075, 449] on div "PLD aTTo4AlmaCEFk8Cg7Je5R7LG 198971547 MLB Risco PLD: LOW Criou: 12/09/2025 Cri…" at bounding box center [967, 454] width 1024 height 96
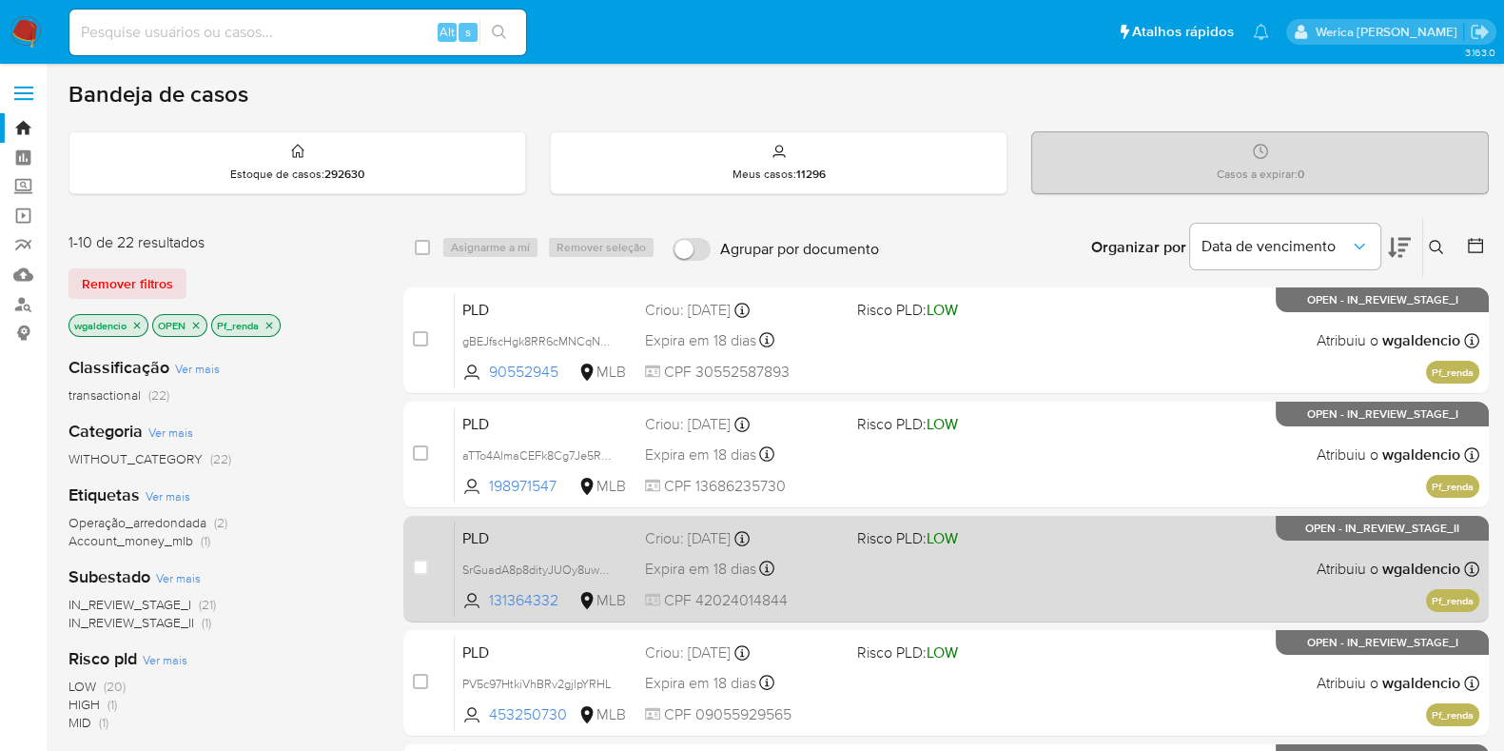
click at [1042, 557] on div "PLD SrGuadA8p8dityJUOy8uwbkg 131364332 MLB Risco PLD: LOW Criou: 12/09/2025 Cri…" at bounding box center [967, 568] width 1024 height 96
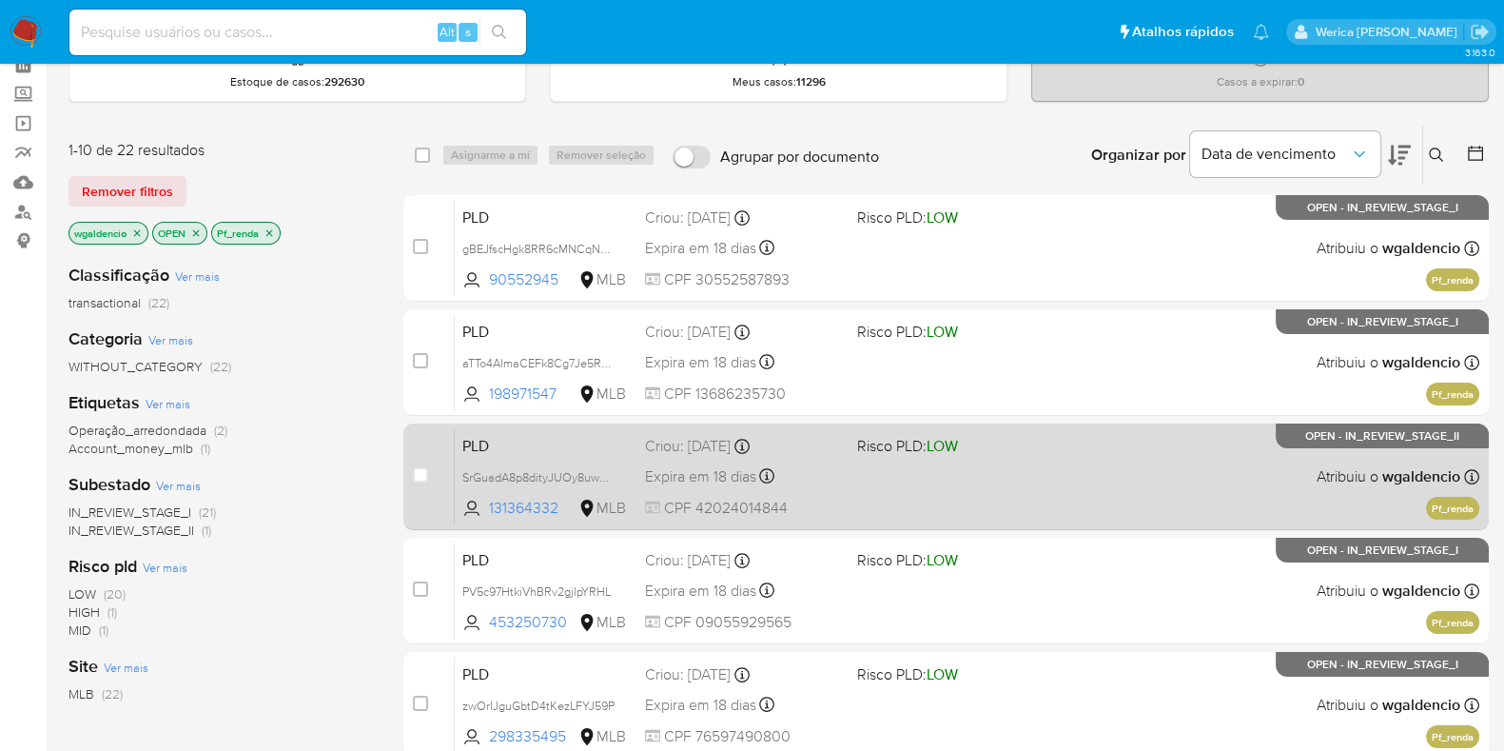
scroll to position [237, 0]
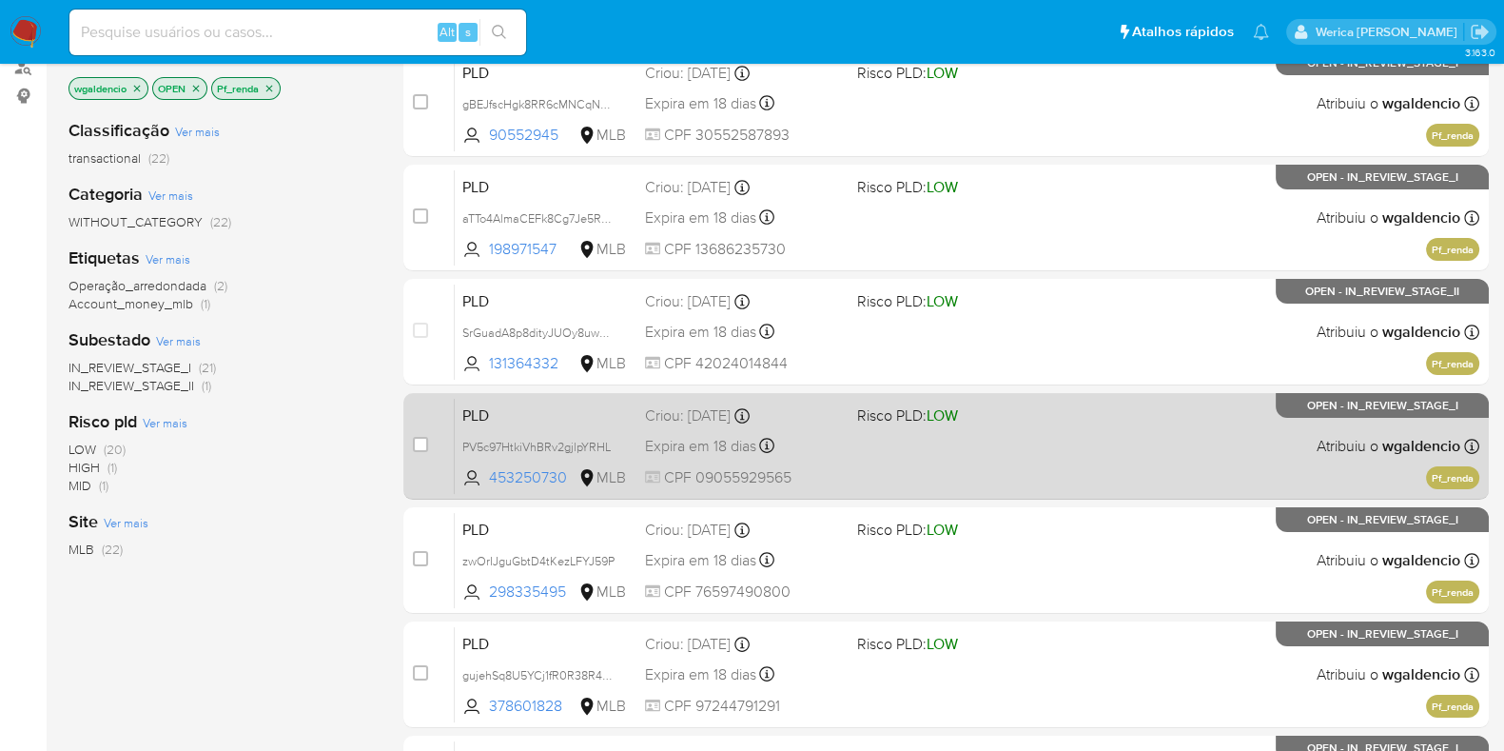
click at [1030, 461] on div "PLD PV5c97HtkiVhBRv2gjlpYRHL 453250730 MLB Risco PLD: LOW Criou: 12/09/2025 Cri…" at bounding box center [967, 446] width 1024 height 96
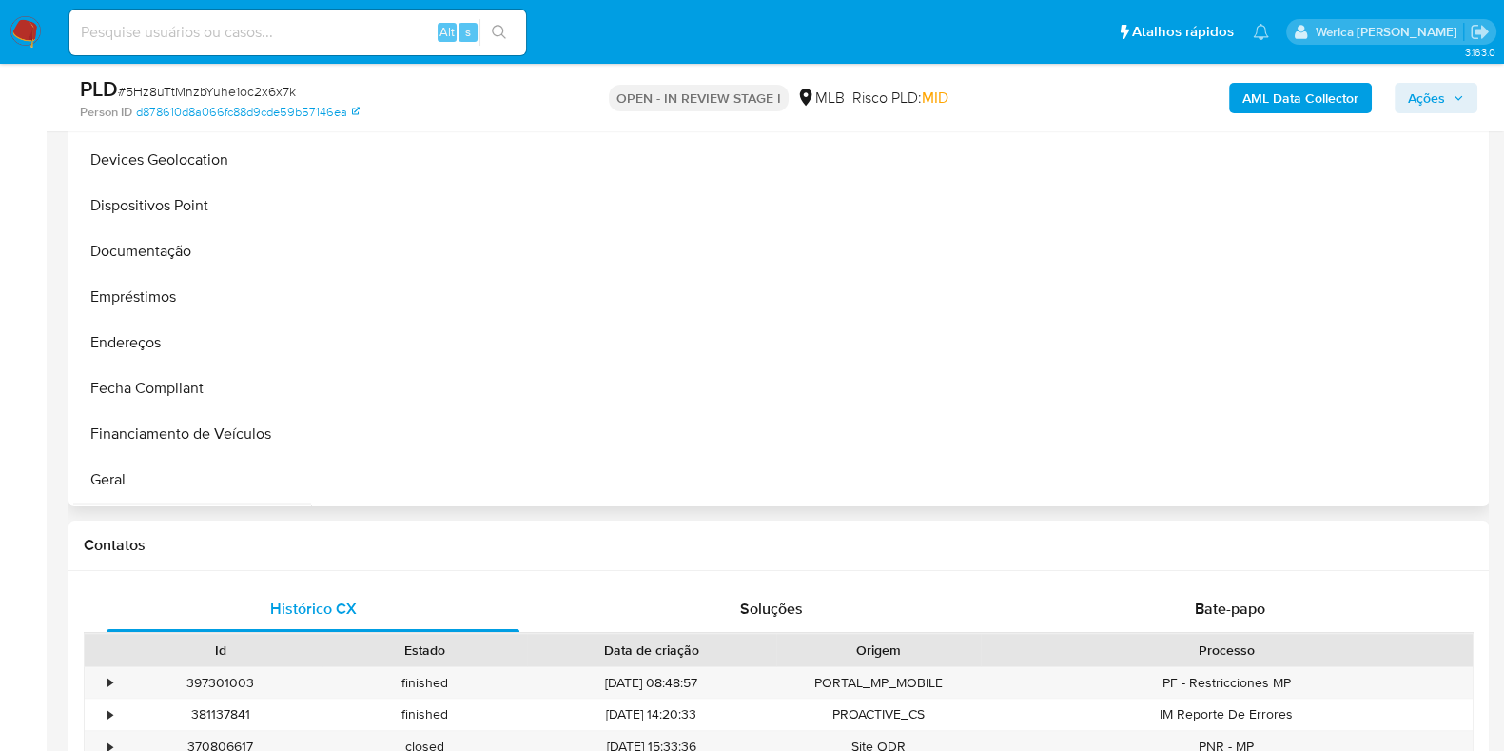
scroll to position [357, 0]
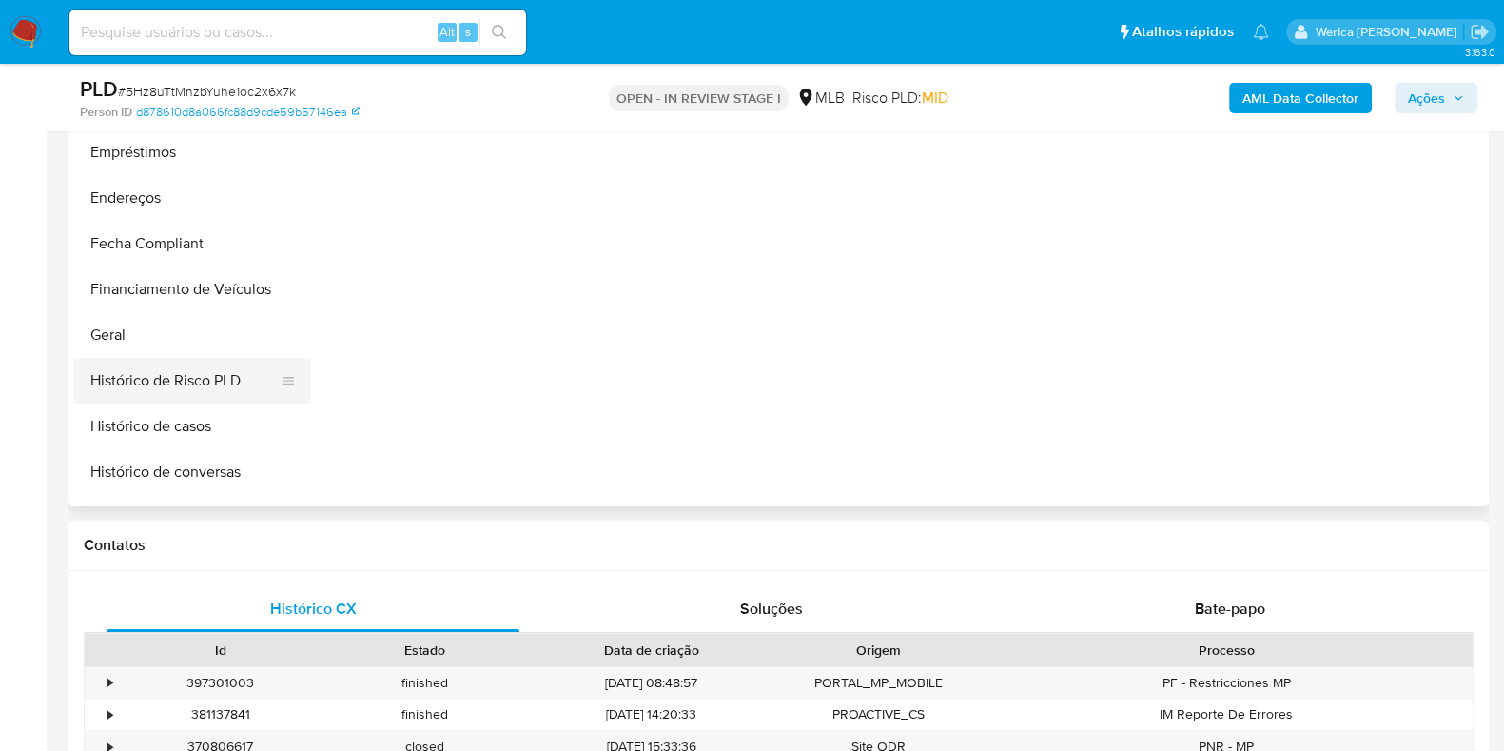
select select "10"
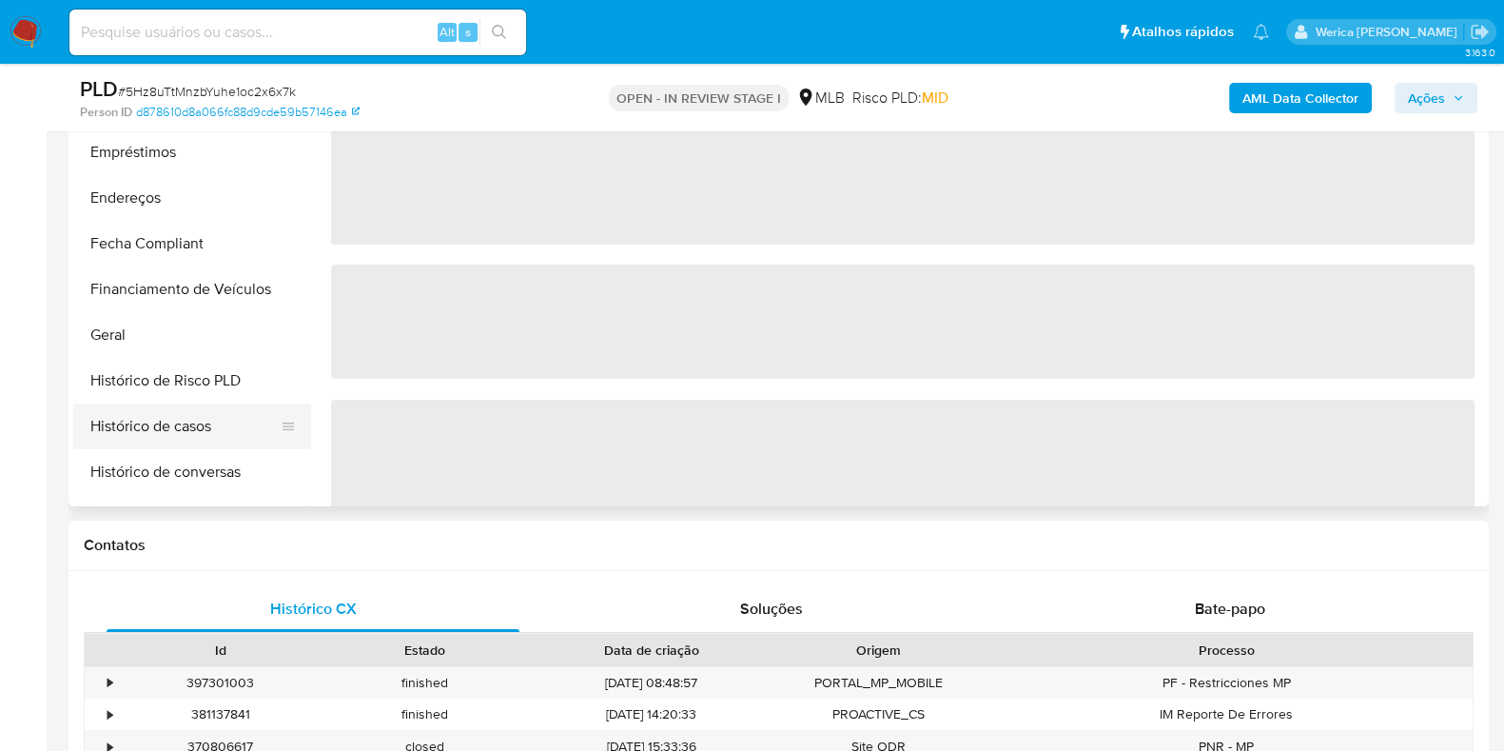
click at [190, 414] on button "Histórico de casos" at bounding box center [184, 426] width 223 height 46
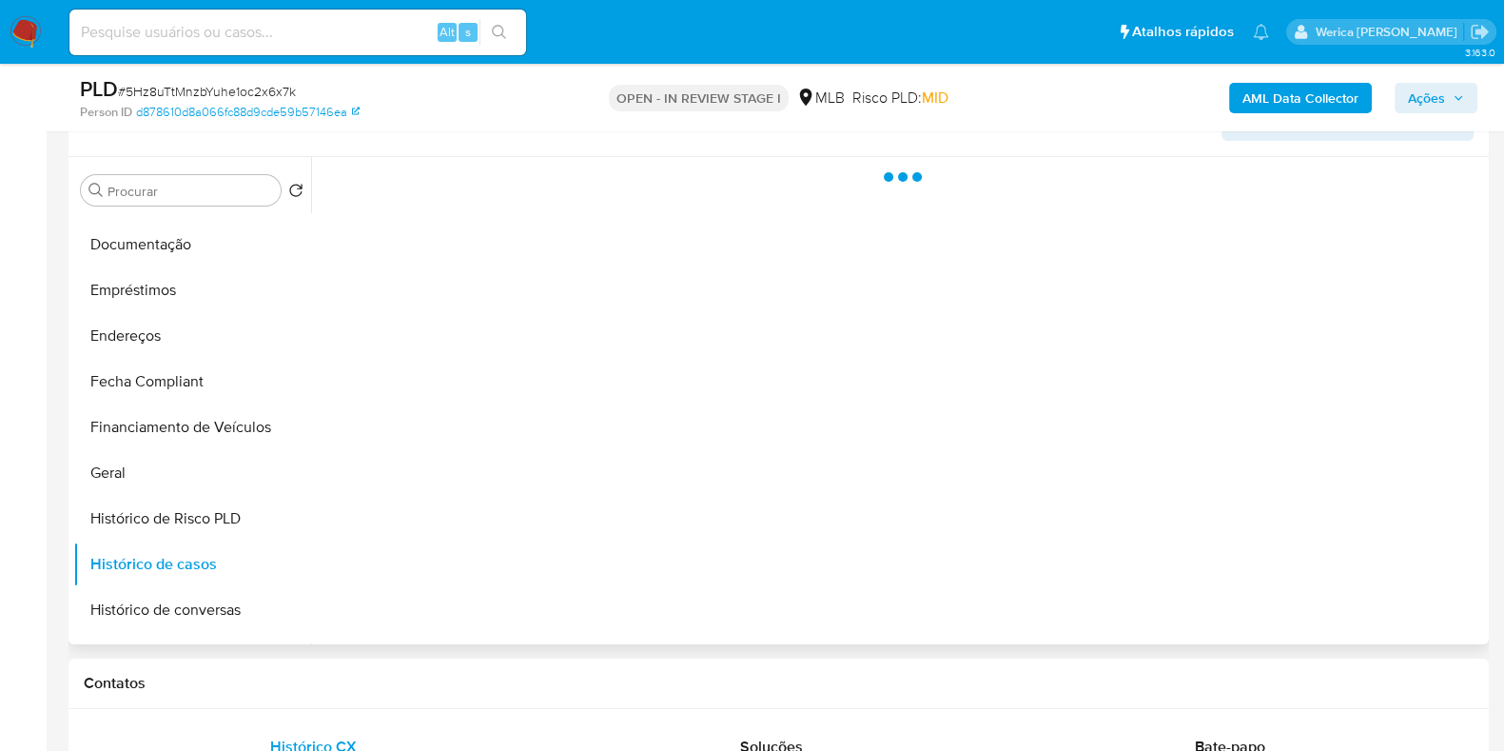
scroll to position [237, 0]
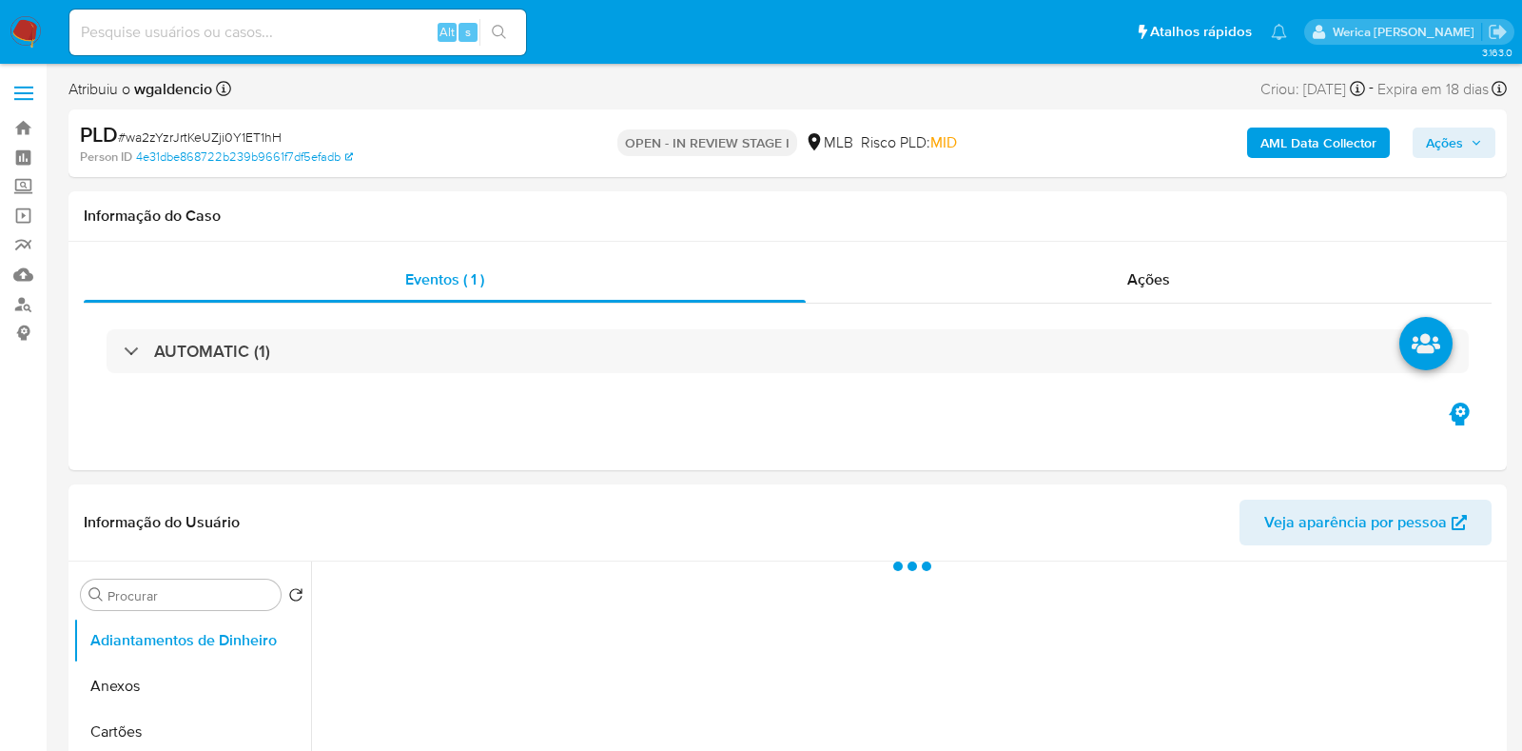
select select "10"
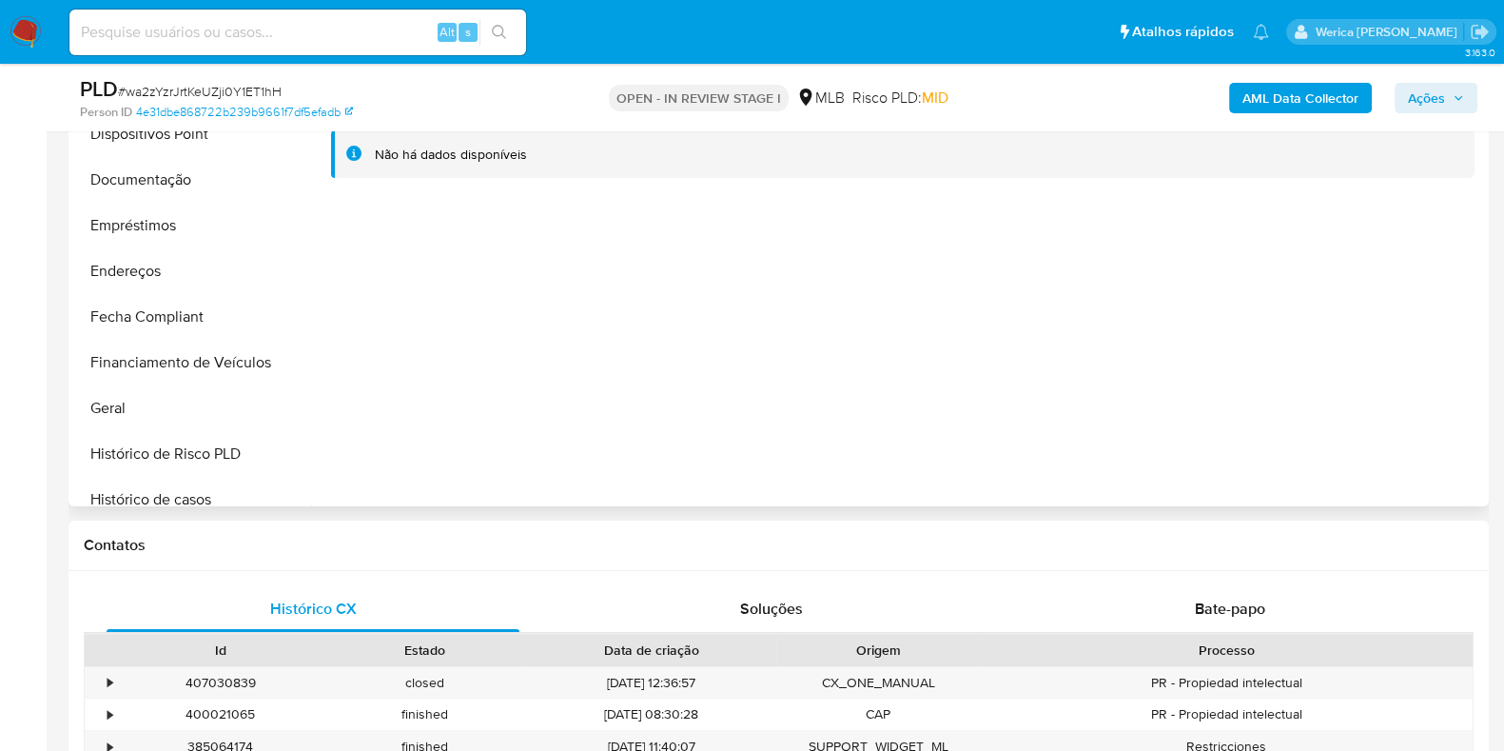
scroll to position [475, 0]
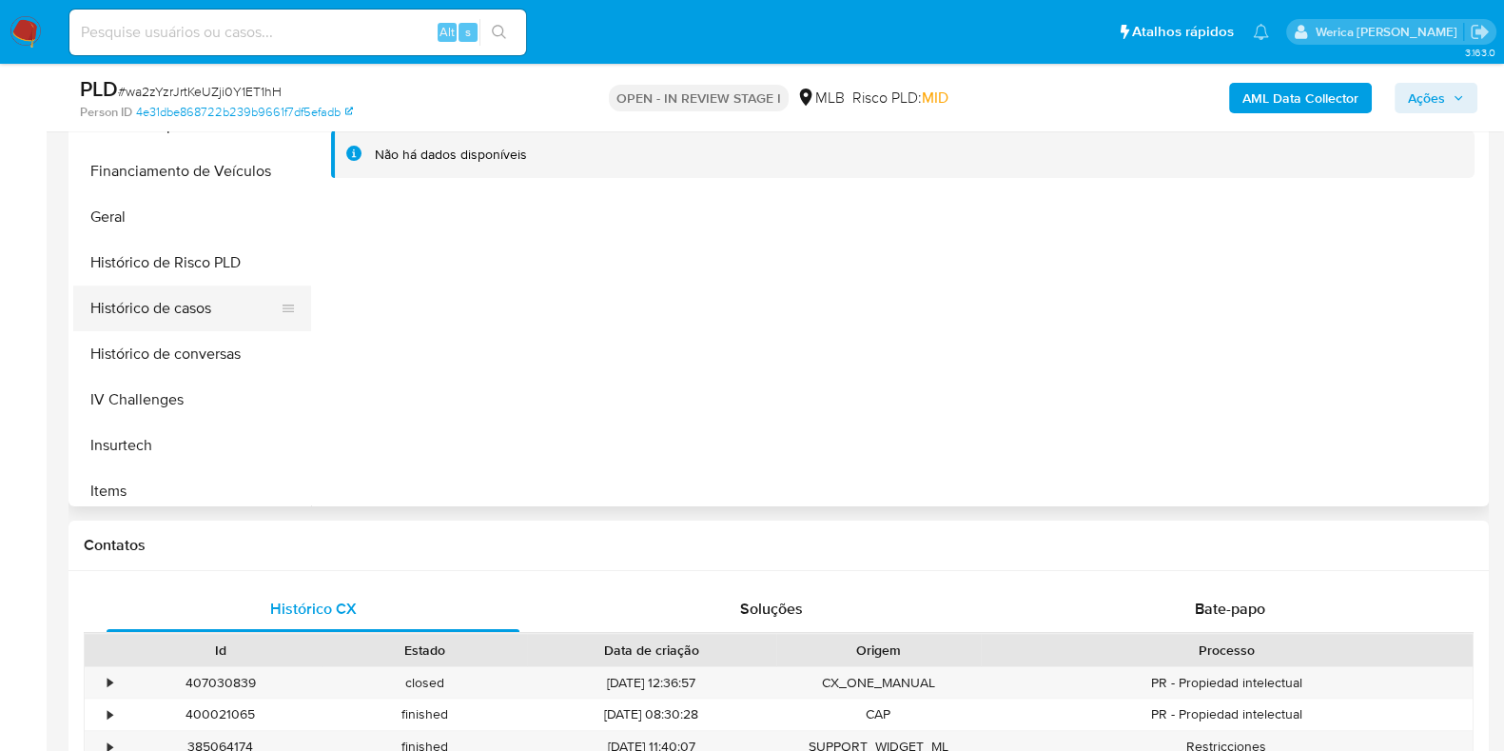
click at [221, 287] on button "Histórico de casos" at bounding box center [184, 308] width 223 height 46
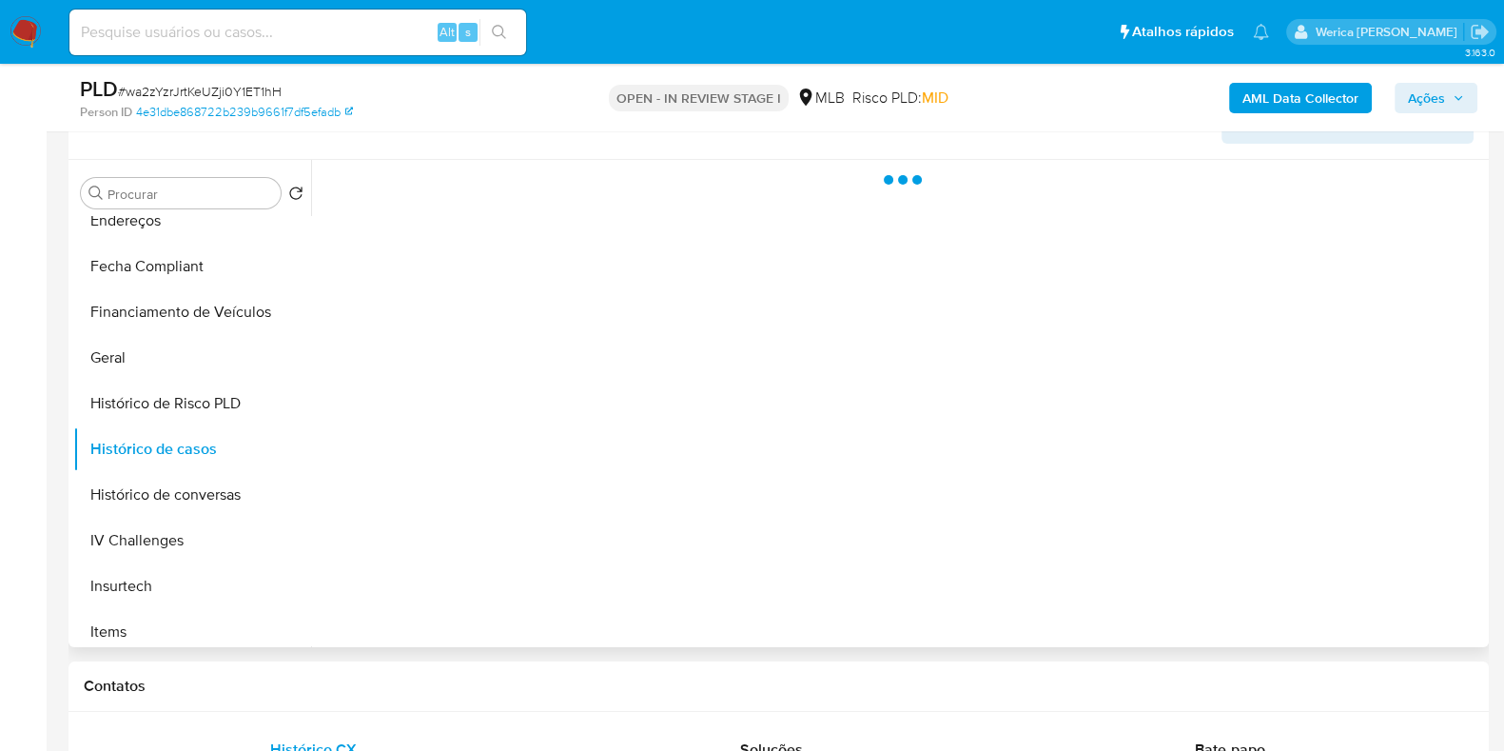
scroll to position [357, 0]
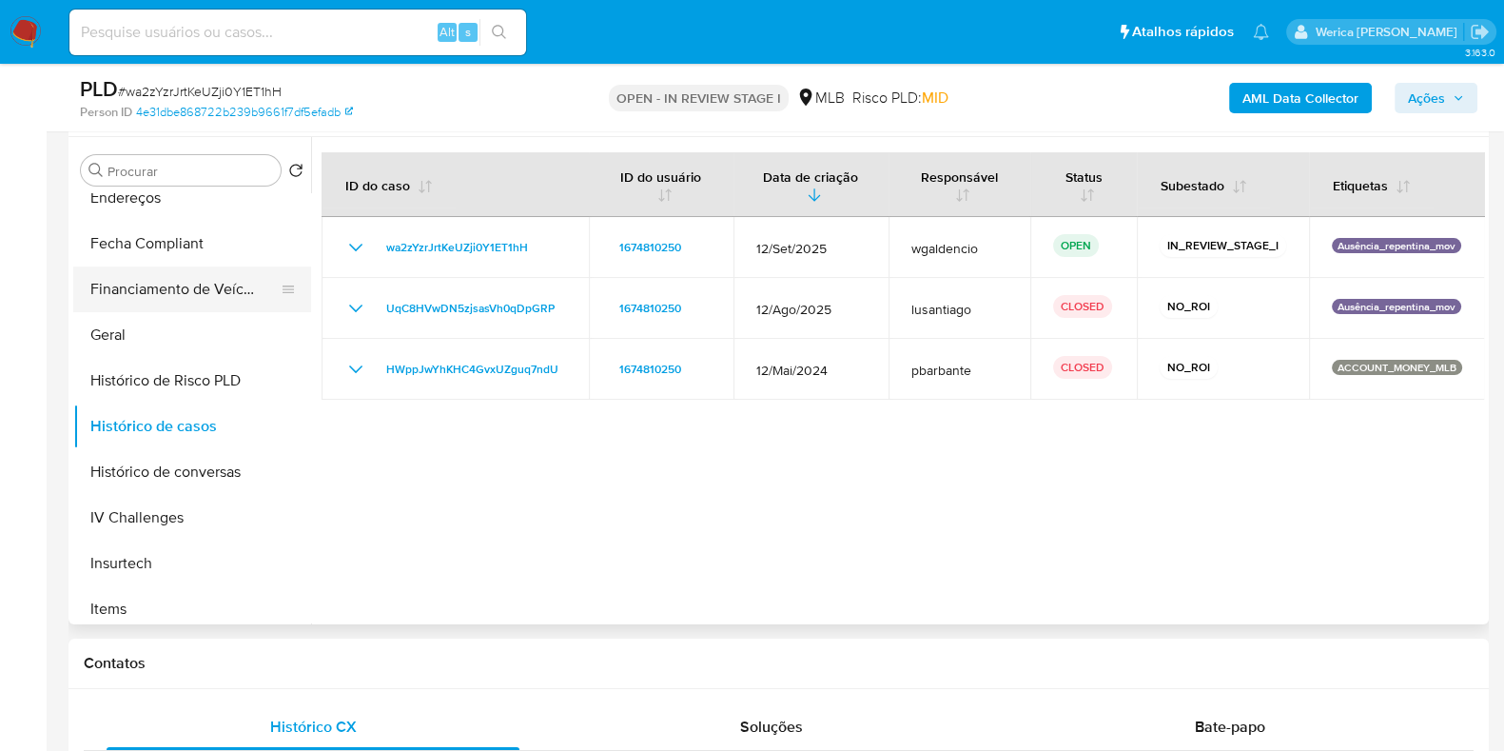
click at [135, 306] on button "Financiamento de Veículos" at bounding box center [184, 289] width 223 height 46
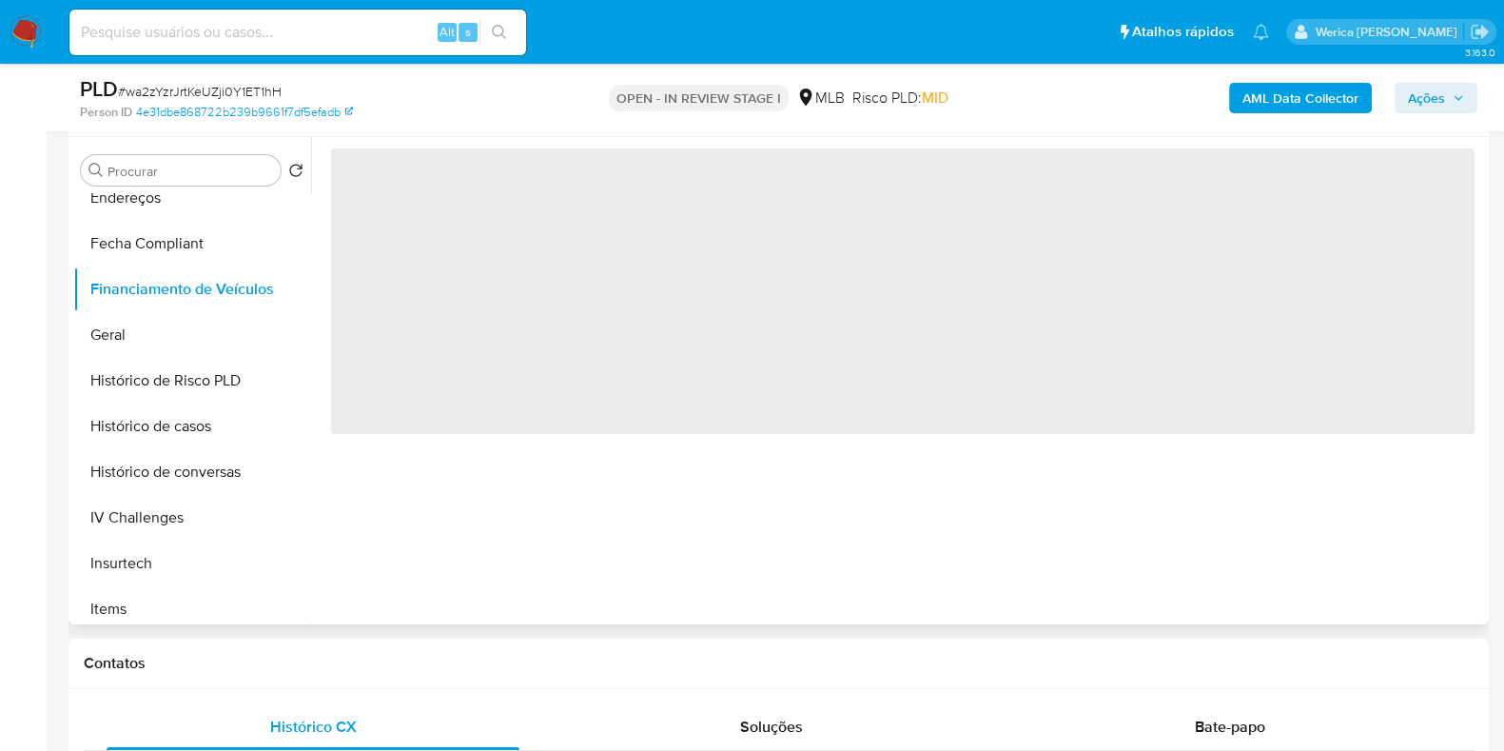
click at [571, 303] on span "‌" at bounding box center [902, 290] width 1143 height 285
click at [458, 258] on span "‌" at bounding box center [902, 290] width 1143 height 285
click at [433, 206] on span "‌" at bounding box center [902, 290] width 1143 height 285
click at [411, 230] on span "‌" at bounding box center [902, 290] width 1143 height 285
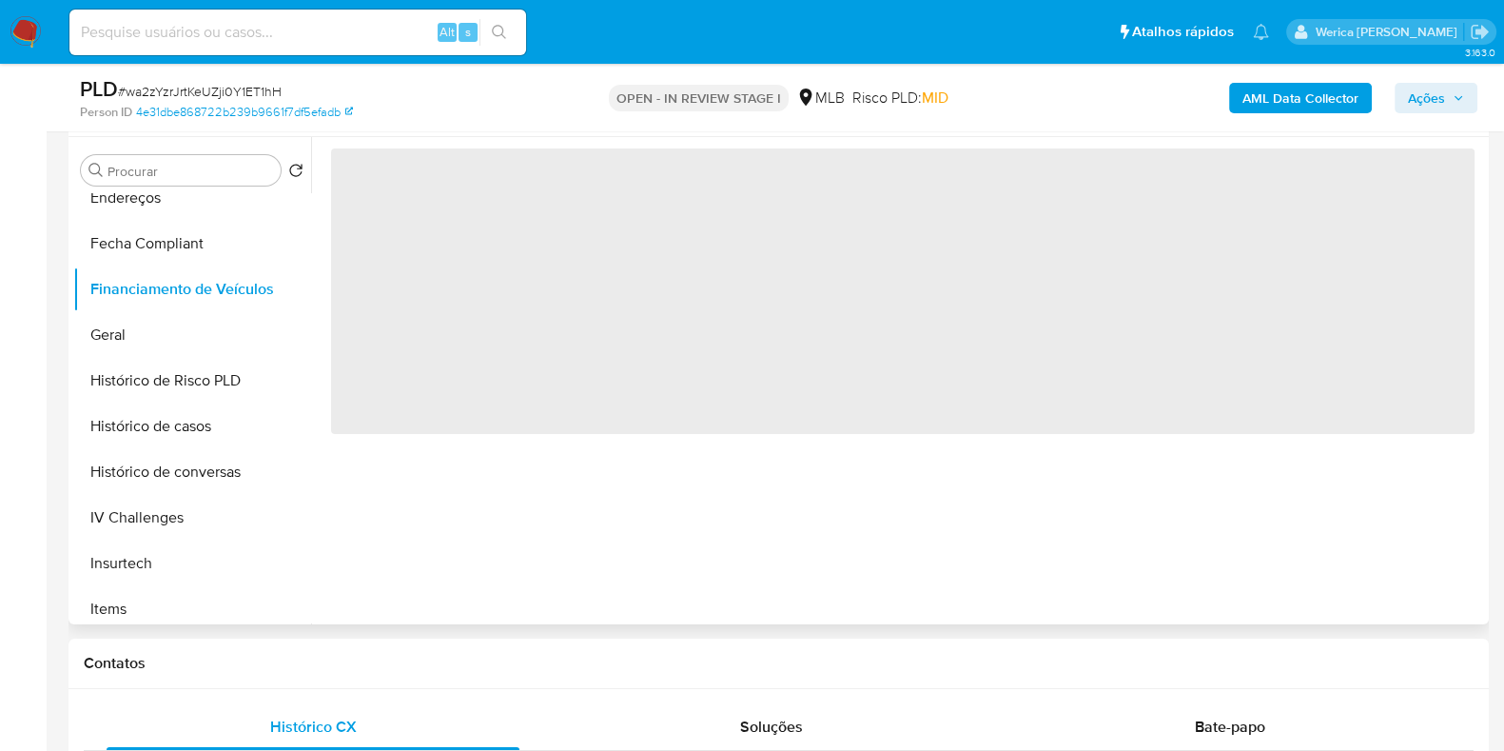
click at [404, 178] on span "‌" at bounding box center [902, 290] width 1143 height 285
click at [400, 158] on span "‌" at bounding box center [902, 290] width 1143 height 285
click at [468, 87] on div "PLD # wa2zYzrJrtKeUZji0Y1ET1hH" at bounding box center [309, 89] width 458 height 29
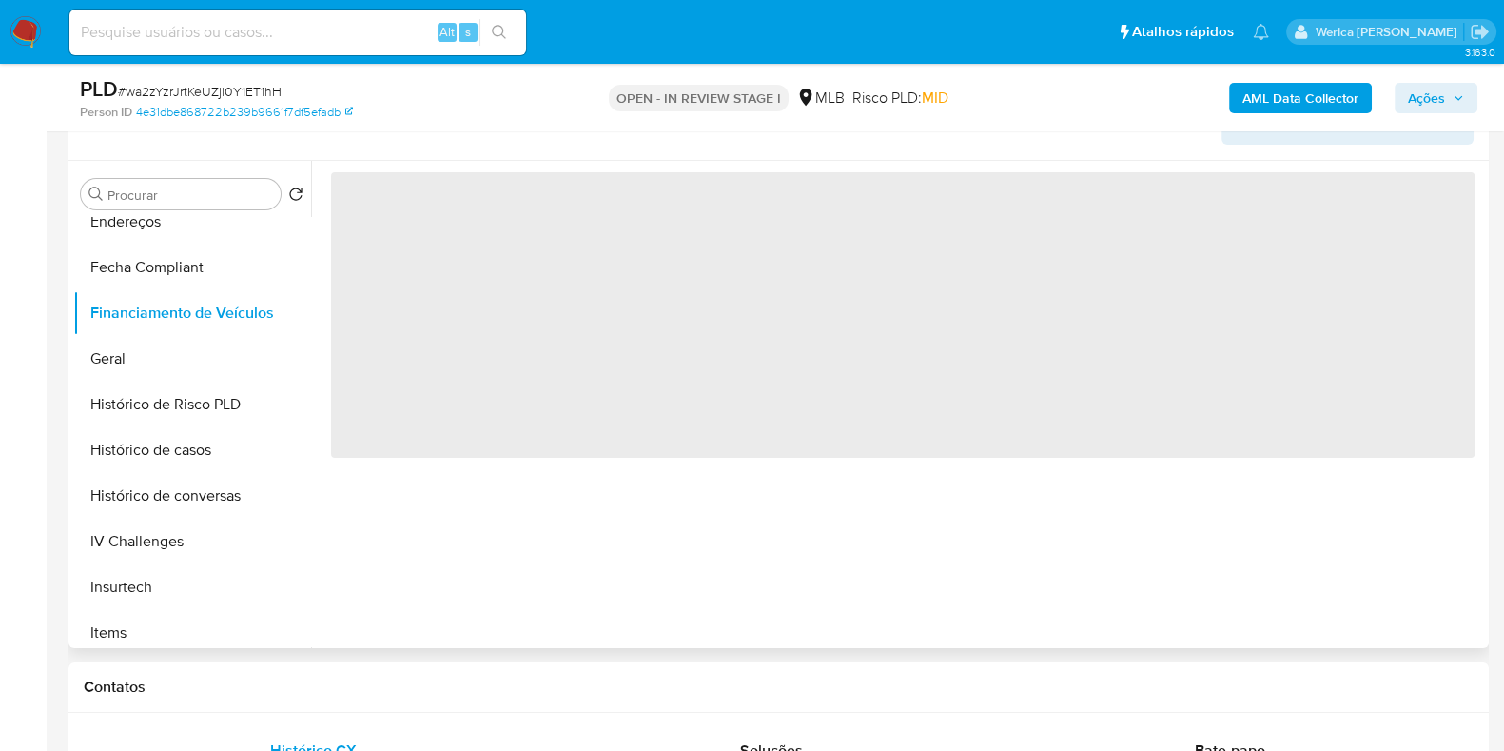
scroll to position [237, 0]
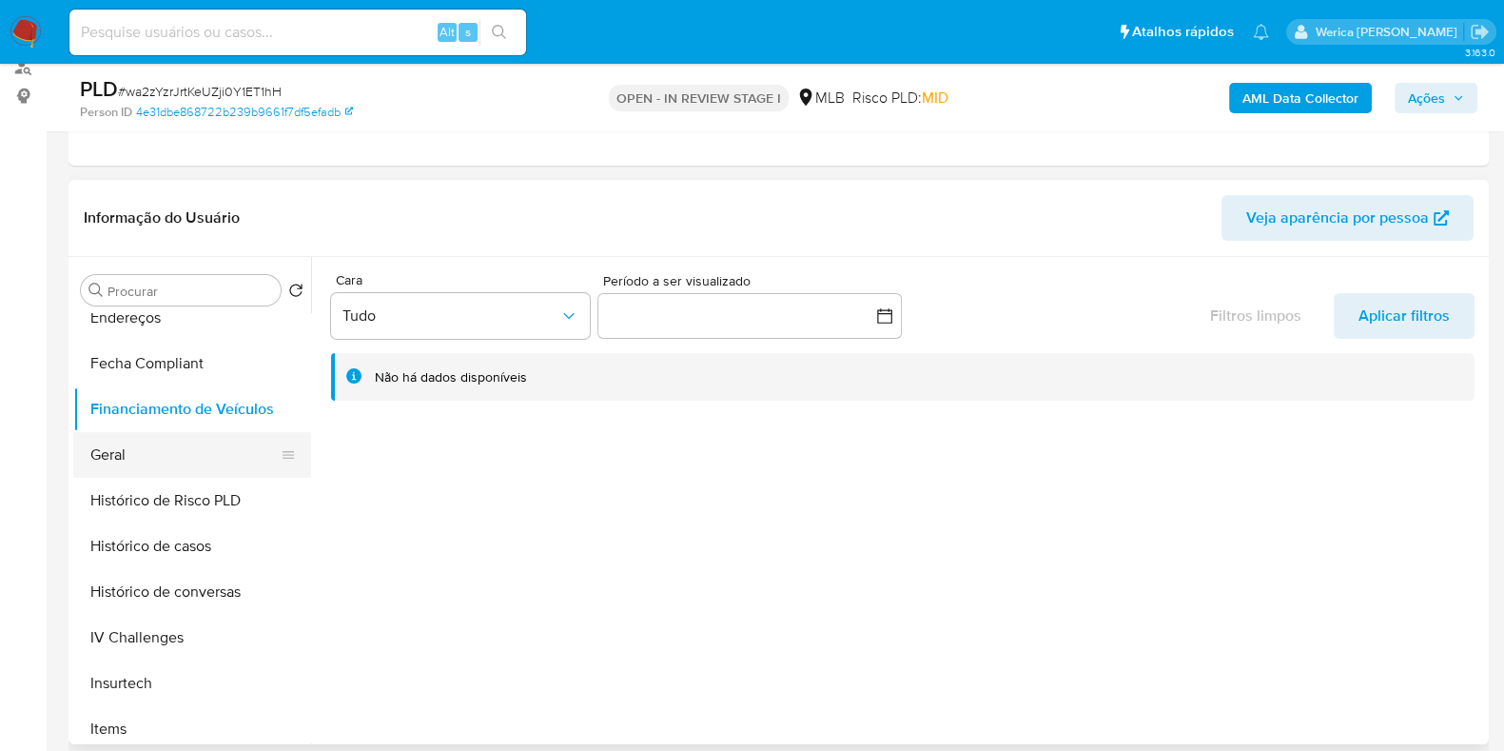
click at [166, 448] on button "Geral" at bounding box center [184, 455] width 223 height 46
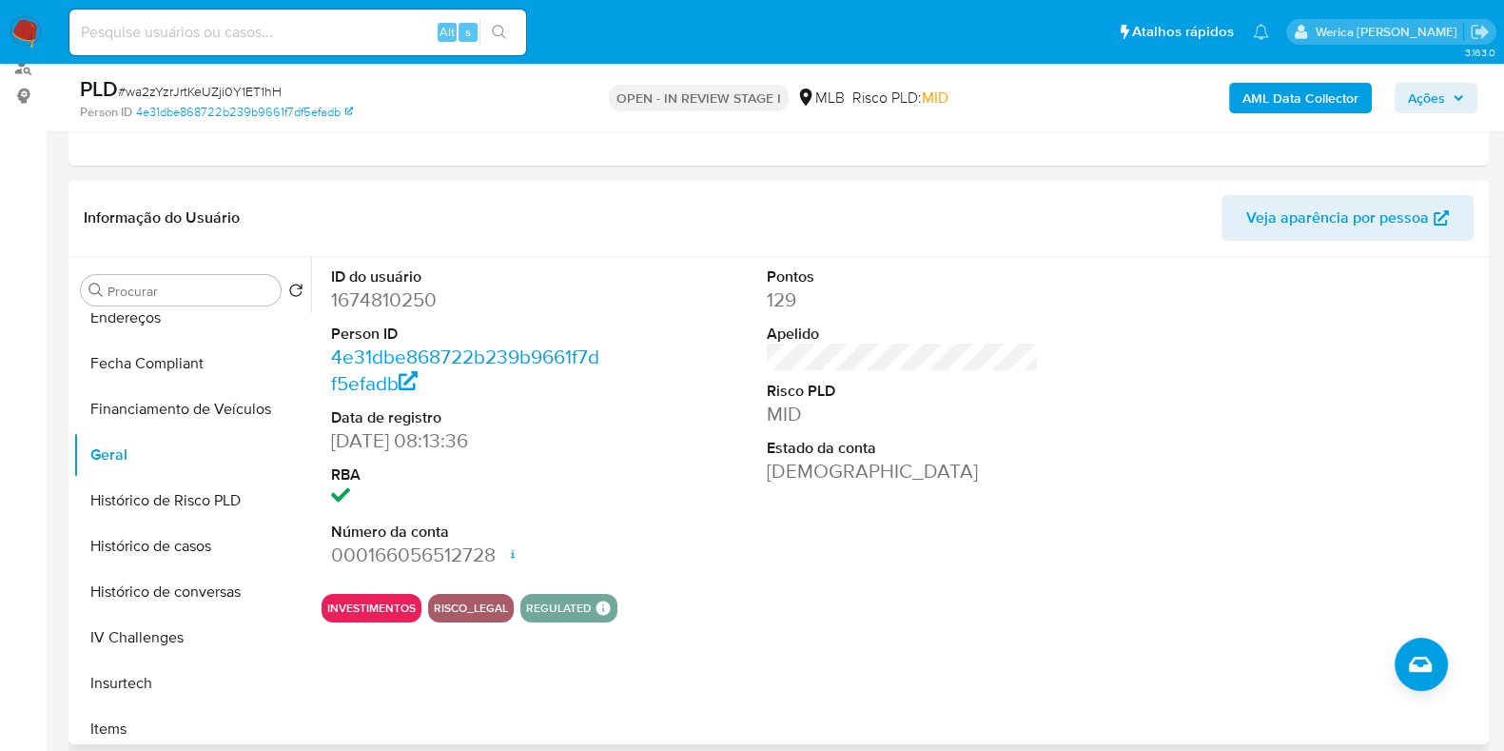
click at [386, 297] on dd "1674810250" at bounding box center [467, 299] width 272 height 27
copy dd "1674810250"
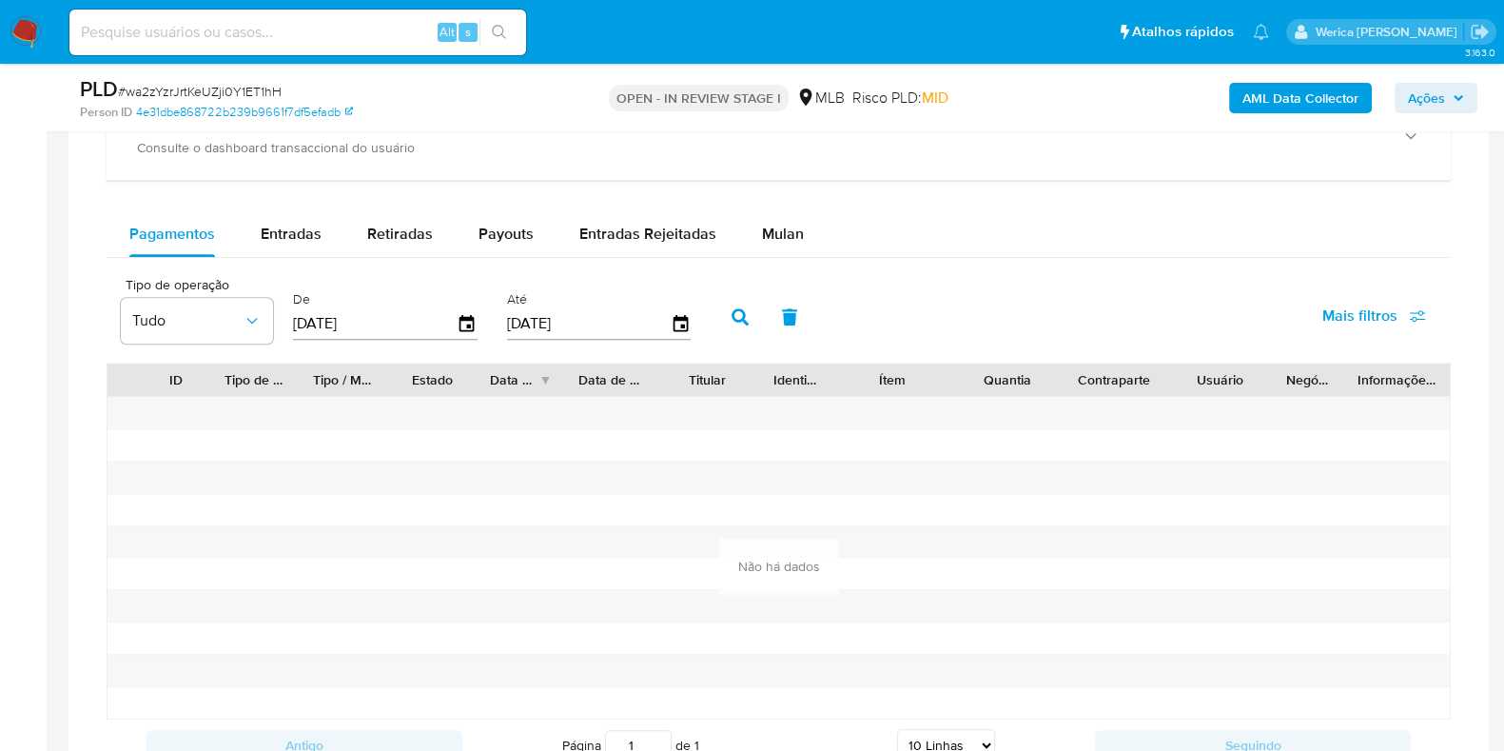
scroll to position [1545, 0]
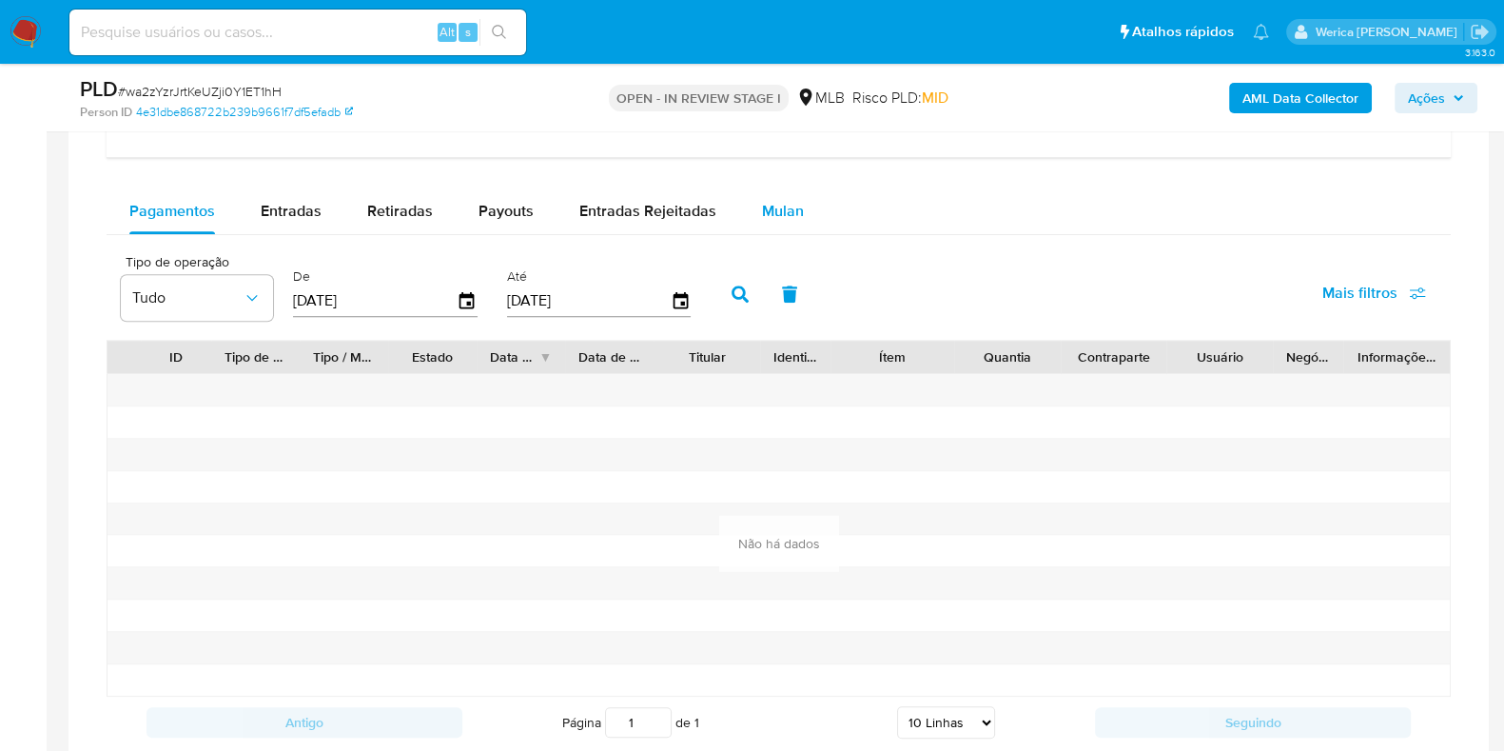
click at [749, 203] on button "Mulan" at bounding box center [783, 211] width 88 height 46
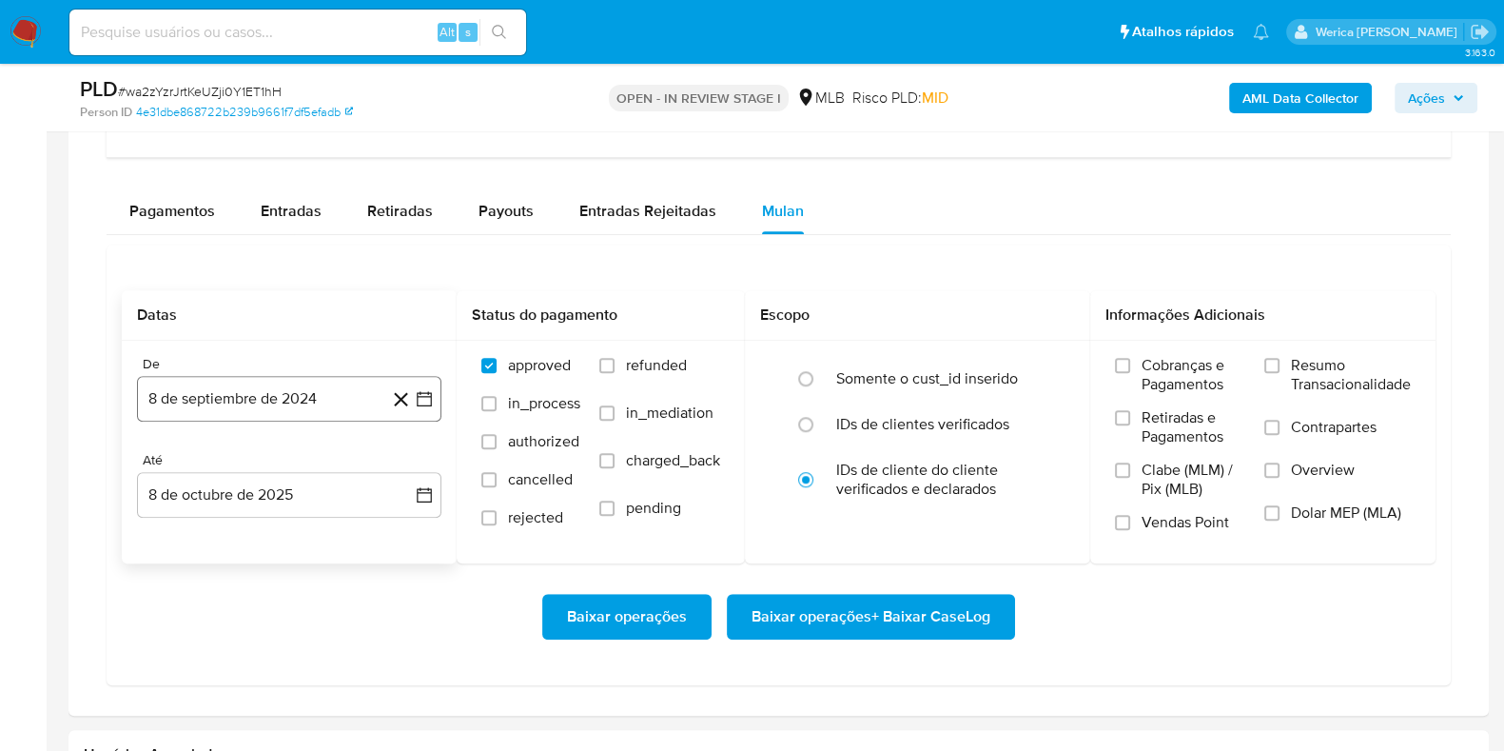
click at [262, 400] on button "8 de septiembre de 2024" at bounding box center [289, 399] width 304 height 46
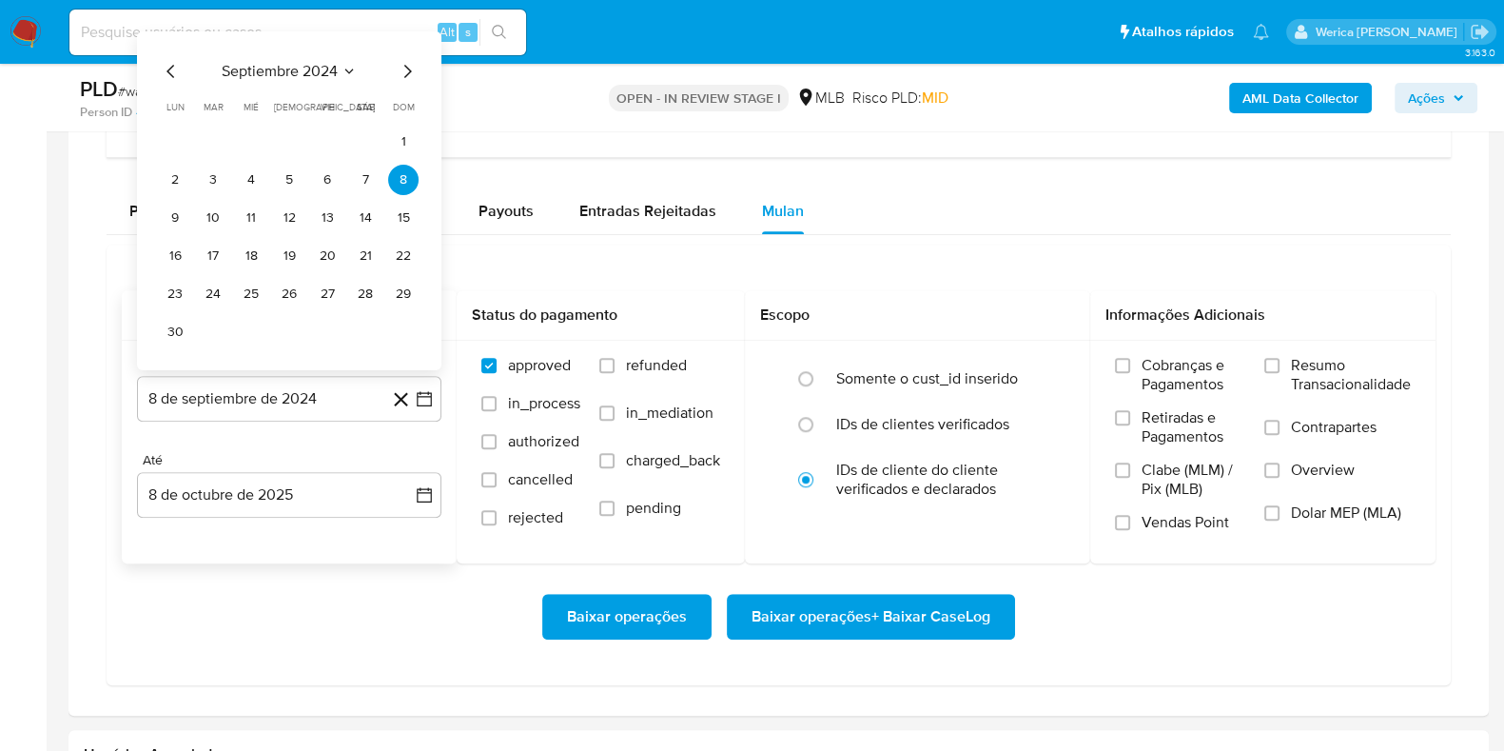
click at [290, 68] on span "septiembre 2024" at bounding box center [280, 71] width 116 height 19
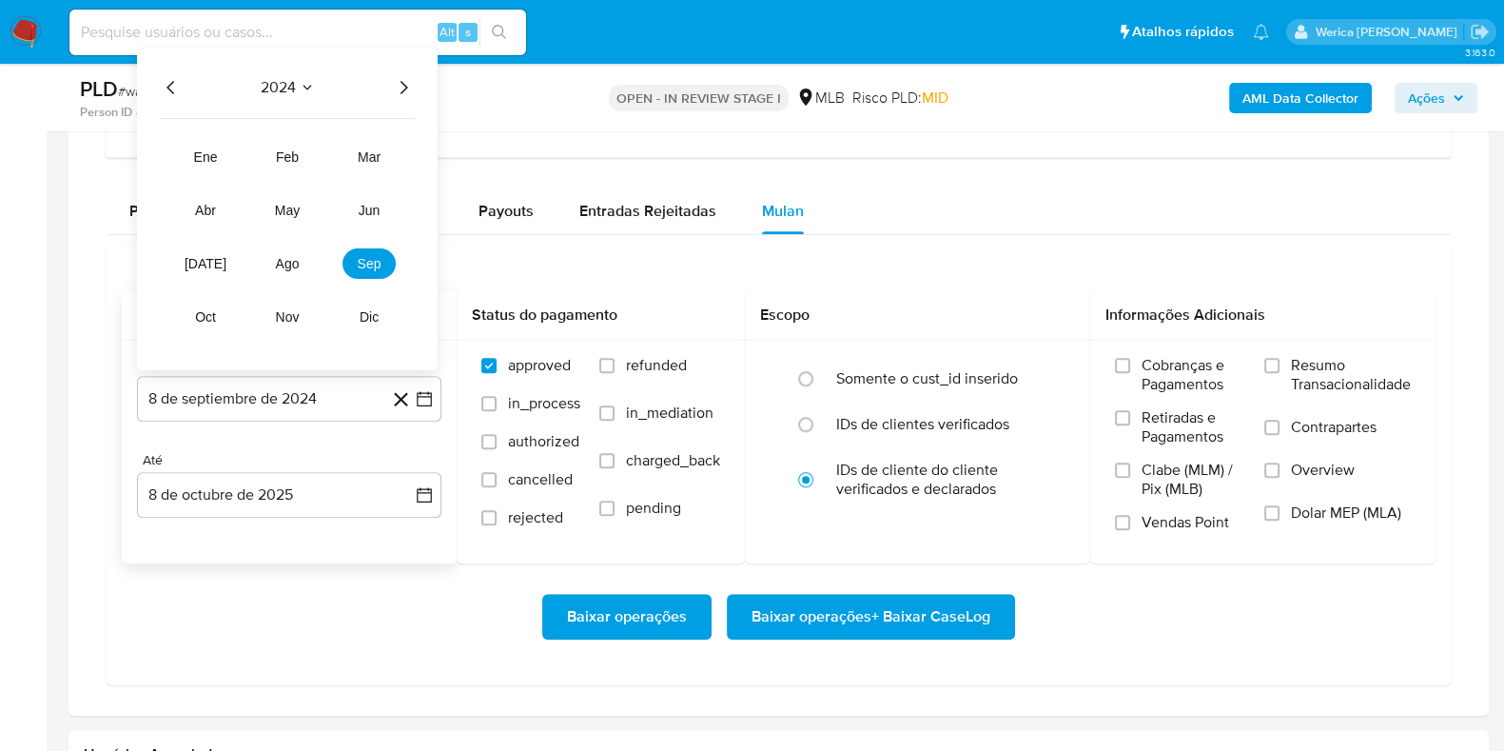
click at [397, 79] on icon "Año siguiente" at bounding box center [403, 87] width 23 height 23
click at [376, 150] on span "mar" at bounding box center [369, 156] width 23 height 15
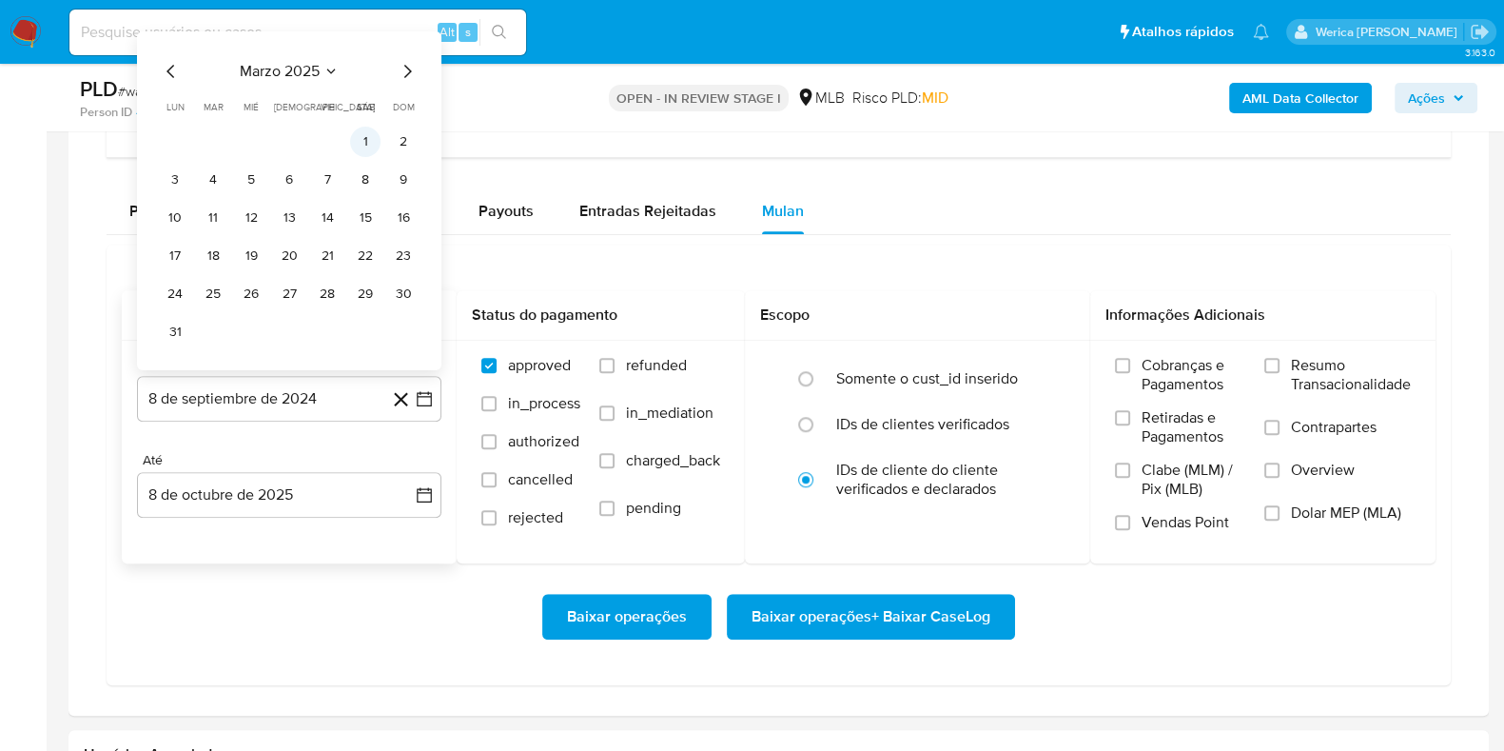
click at [359, 134] on button "1" at bounding box center [365, 142] width 30 height 30
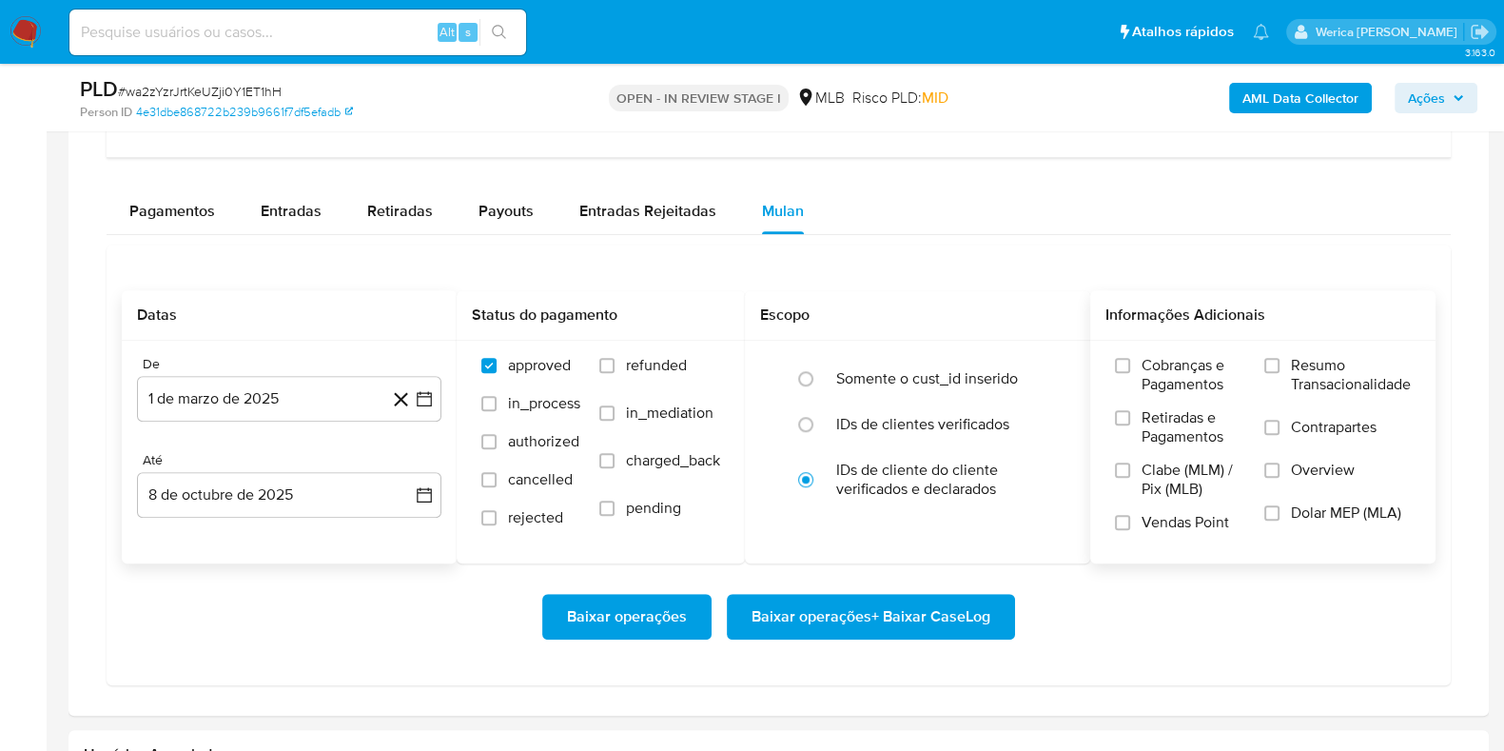
click at [1336, 372] on span "Resumo Transacionalidade" at bounding box center [1351, 375] width 120 height 38
click at [1279, 372] on input "Resumo Transacionalidade" at bounding box center [1271, 365] width 15 height 15
click at [900, 608] on span "Baixar operações + Baixar CaseLog" at bounding box center [870, 616] width 239 height 42
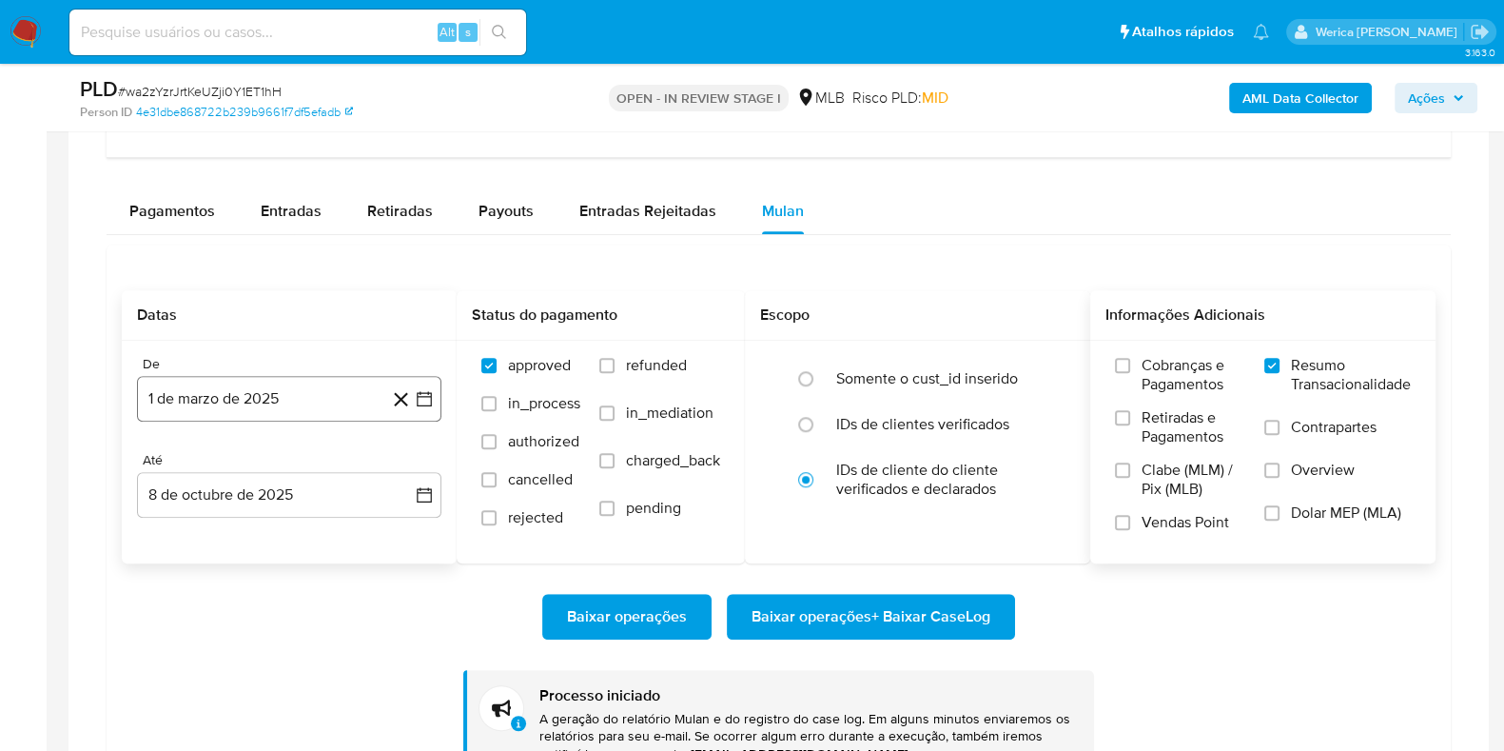
click at [281, 385] on button "1 de marzo de 2025" at bounding box center [289, 399] width 304 height 46
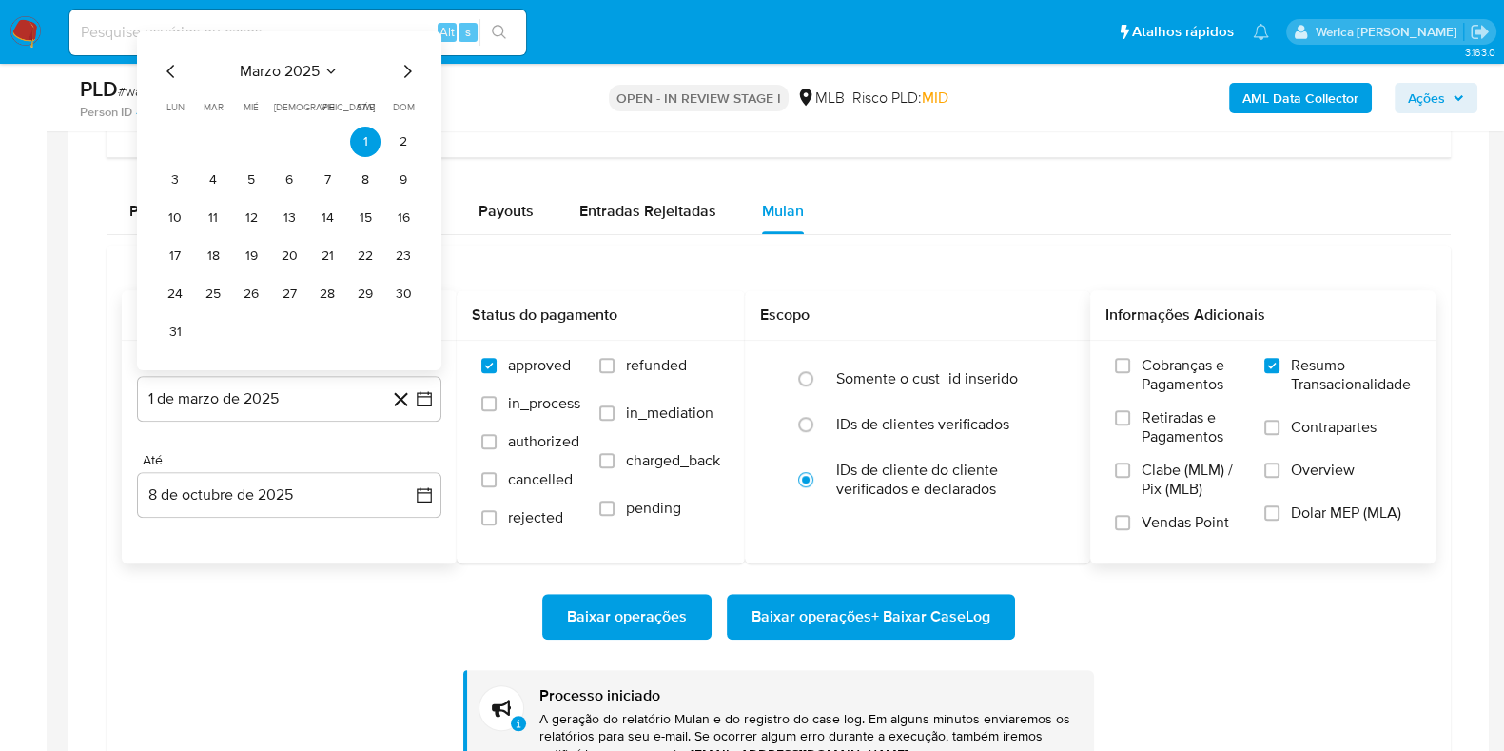
click at [308, 62] on span "marzo 2025" at bounding box center [280, 71] width 80 height 19
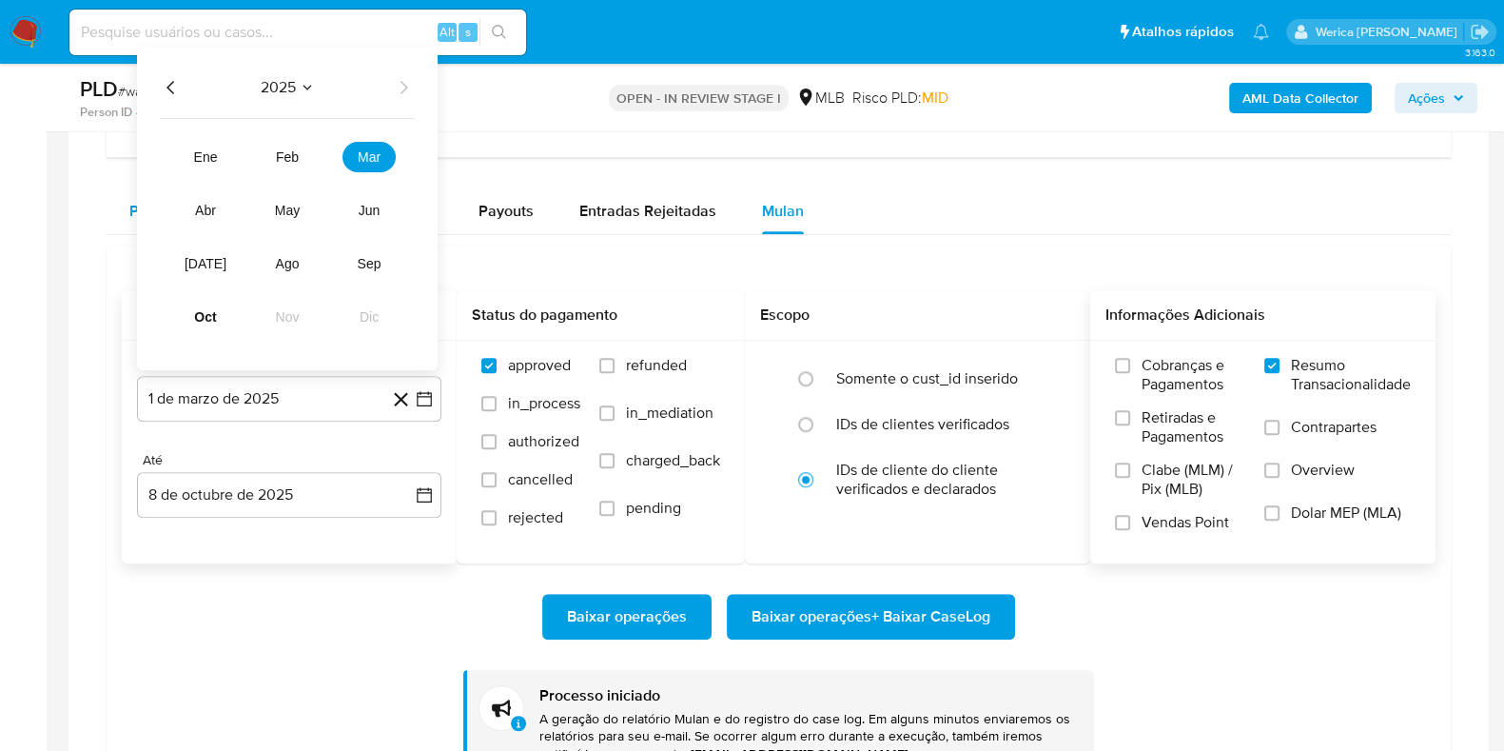
click at [191, 203] on button "abr" at bounding box center [205, 210] width 53 height 30
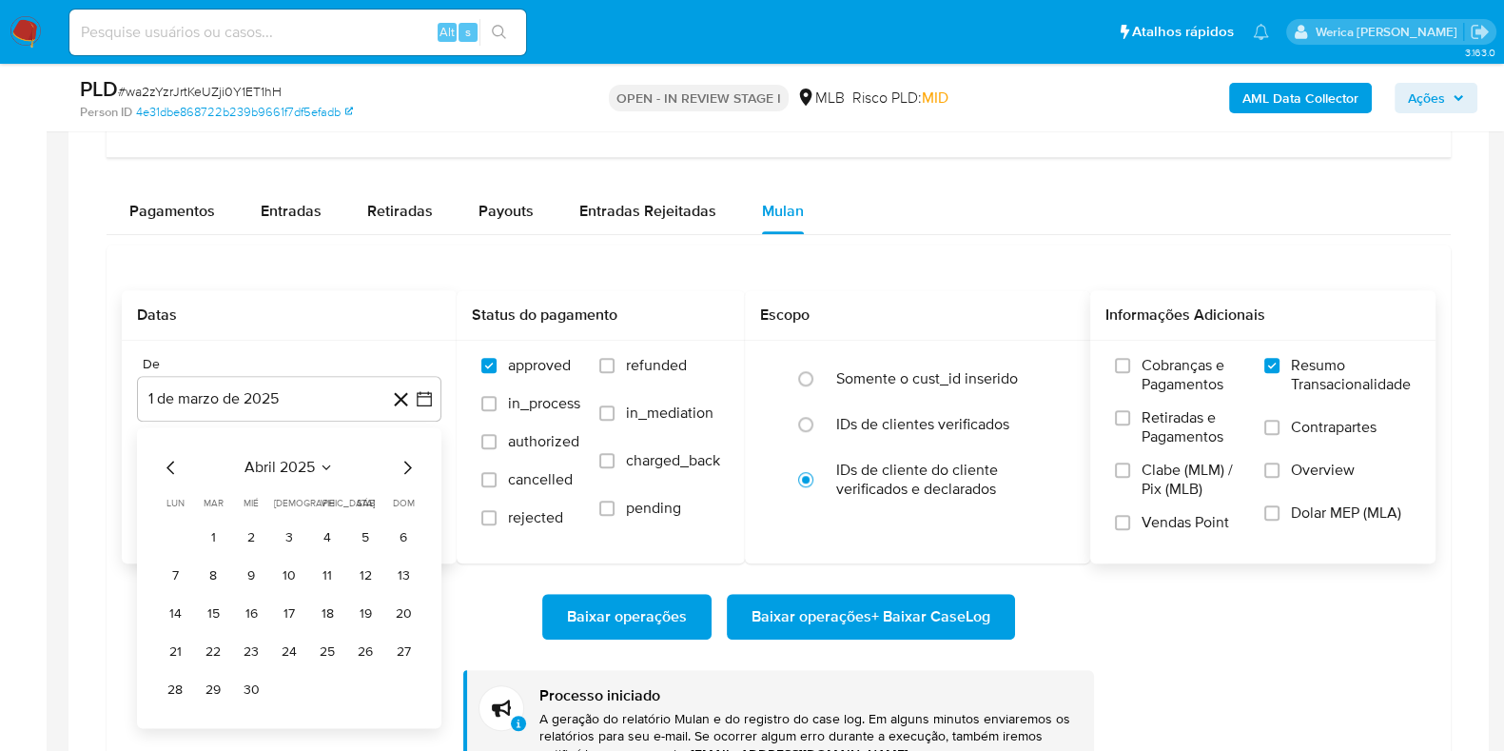
click at [205, 532] on button "1" at bounding box center [213, 537] width 30 height 30
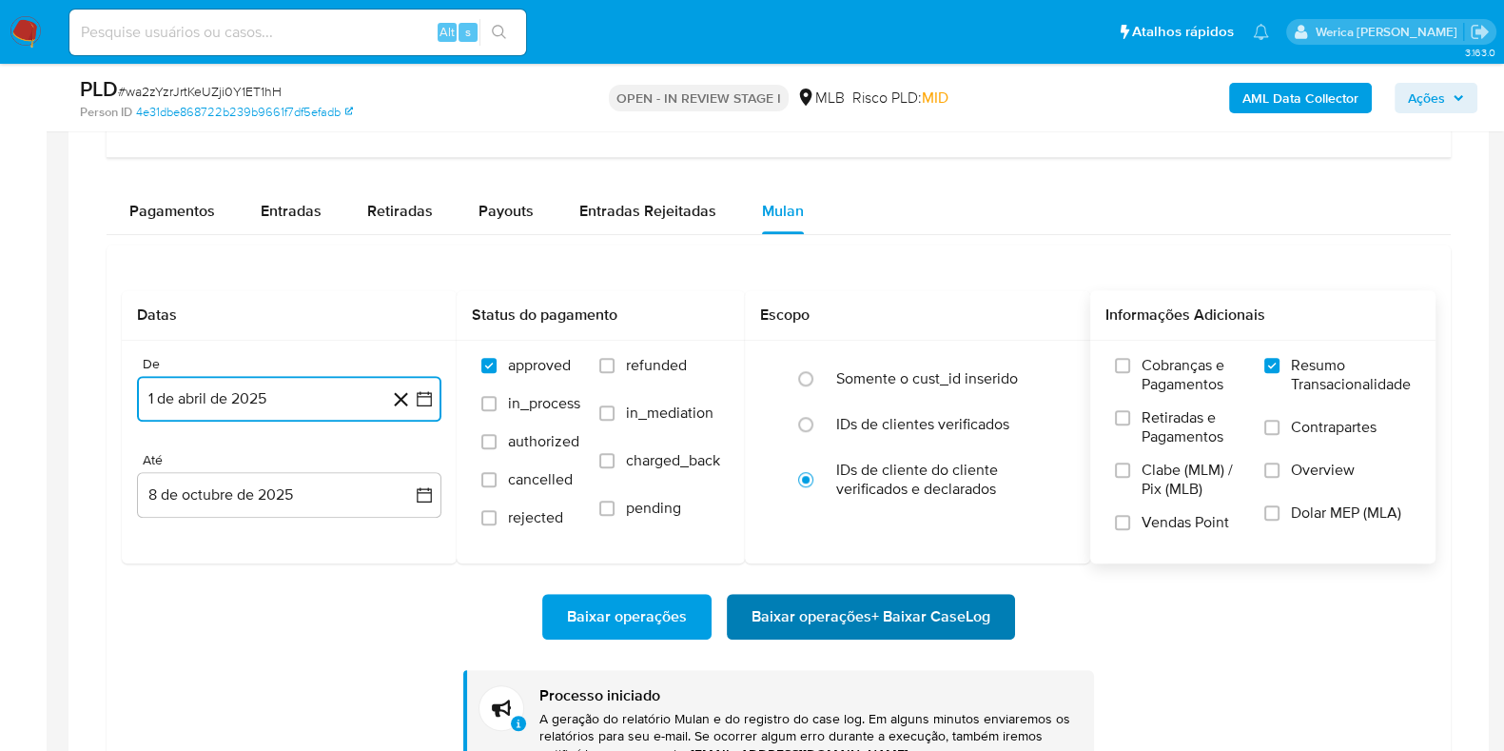
click at [830, 595] on span "Baixar operações + Baixar CaseLog" at bounding box center [870, 616] width 239 height 42
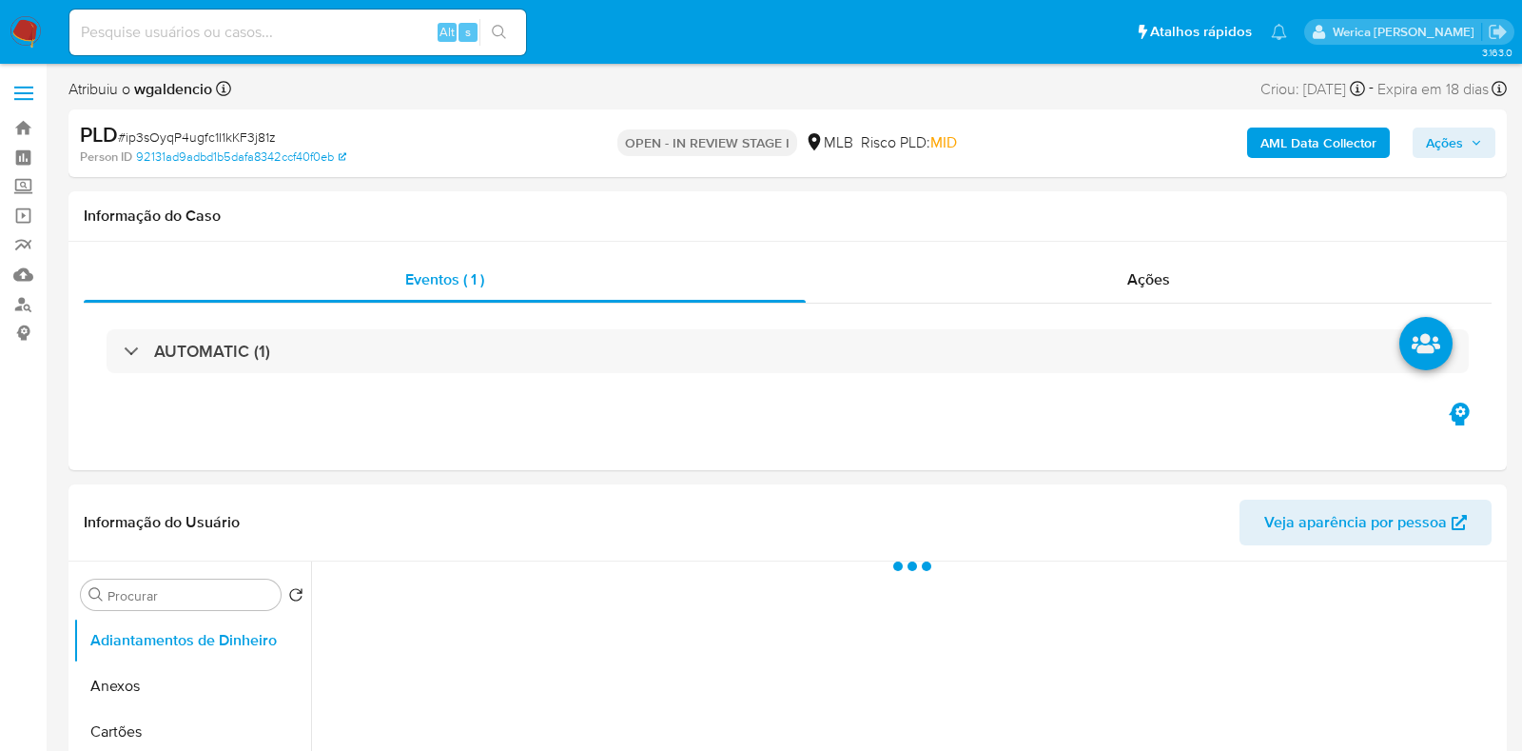
select select "10"
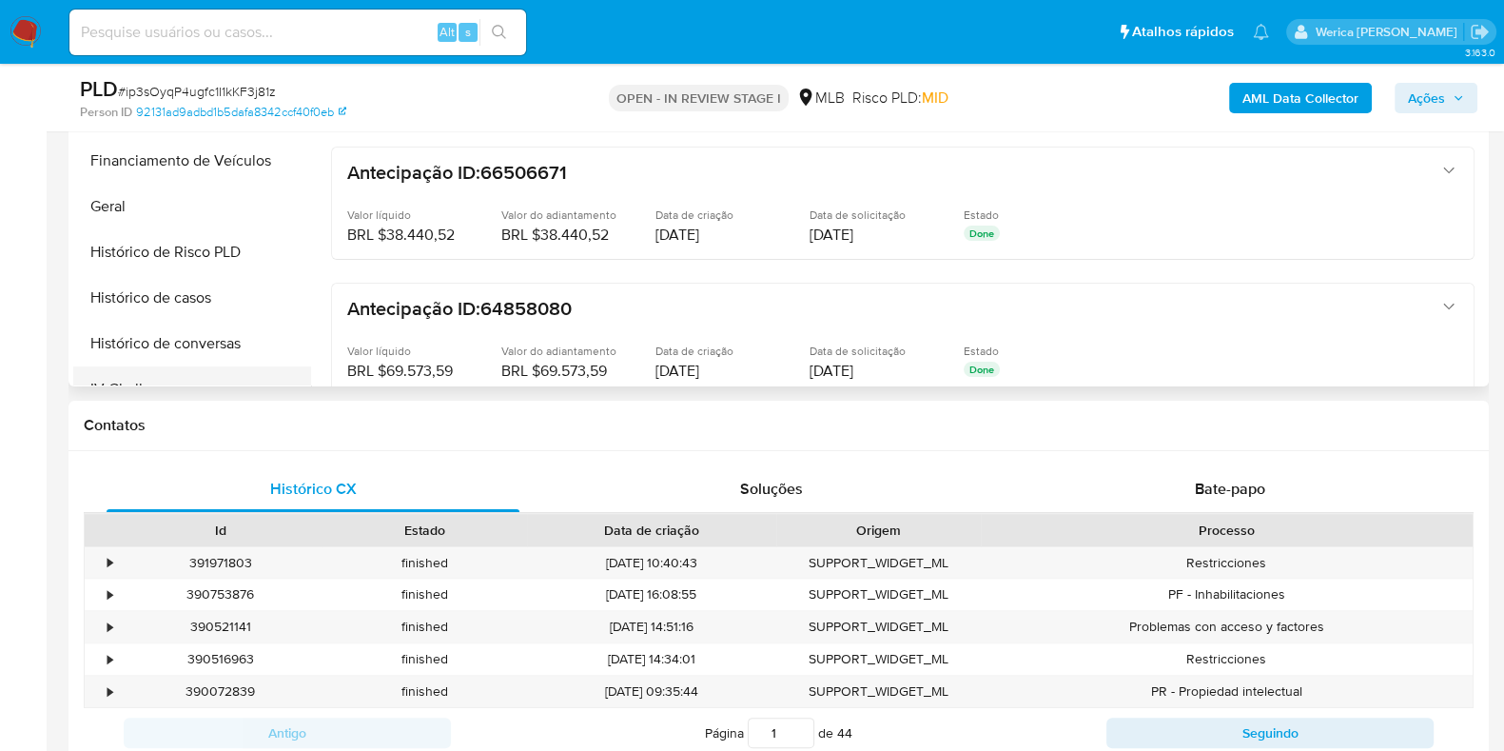
scroll to position [475, 0]
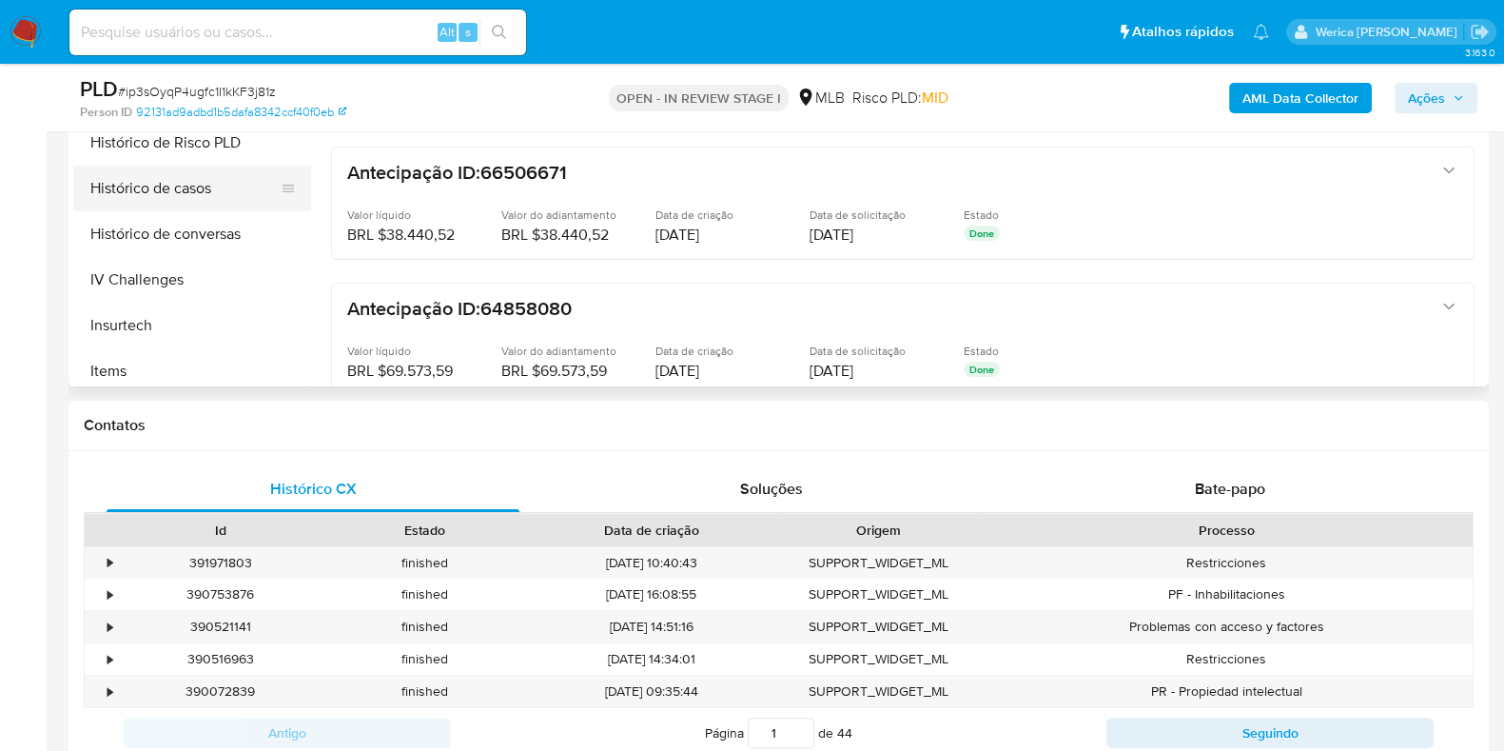
click at [189, 184] on button "Histórico de casos" at bounding box center [184, 189] width 223 height 46
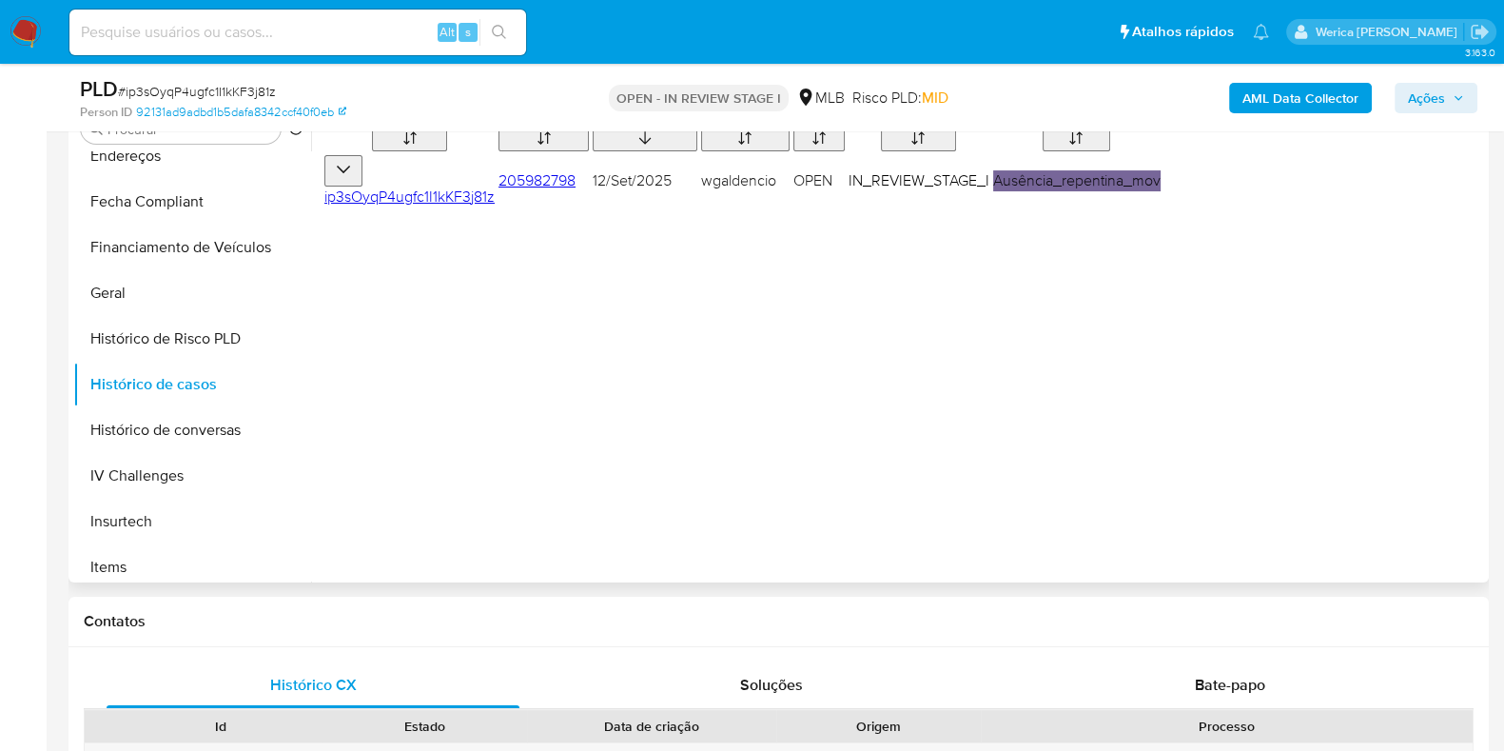
scroll to position [357, 0]
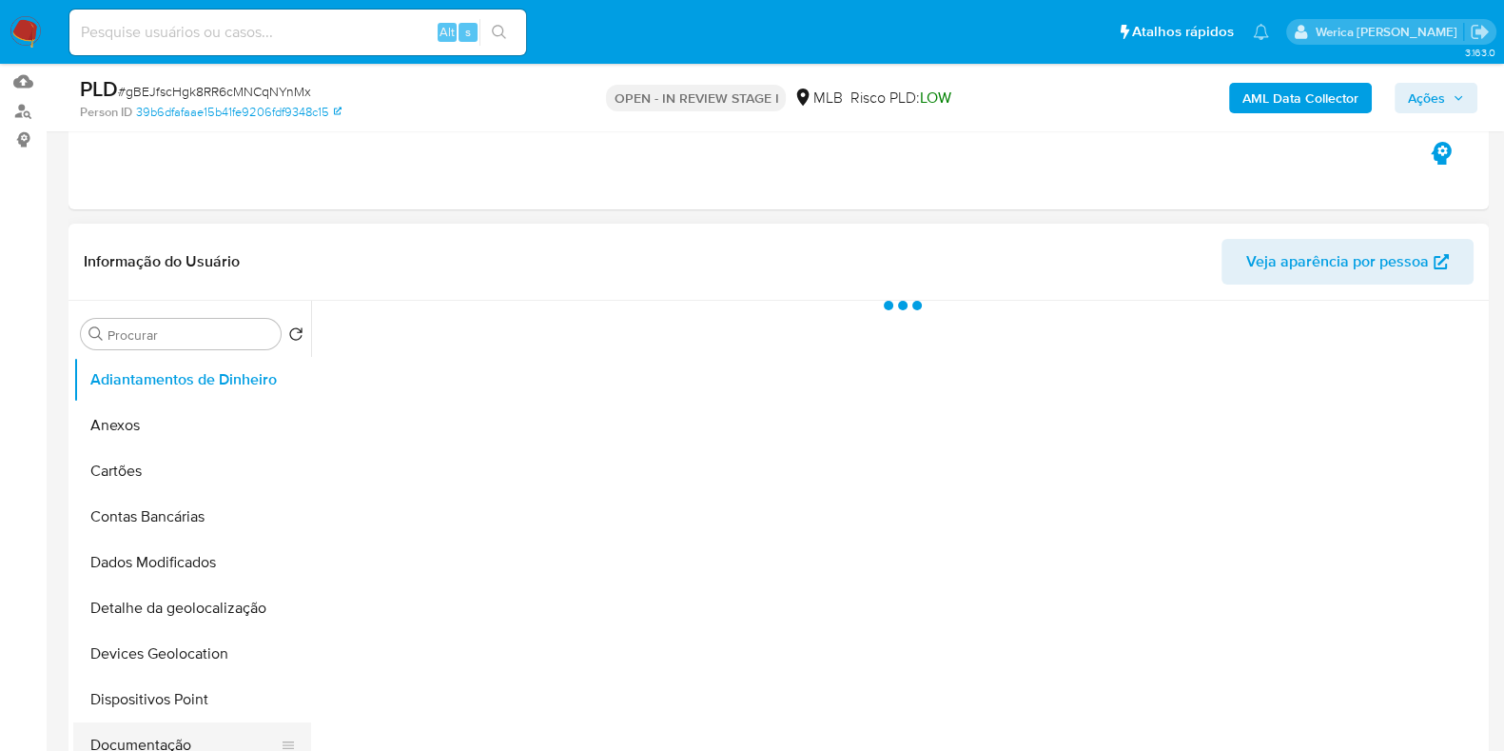
scroll to position [357, 0]
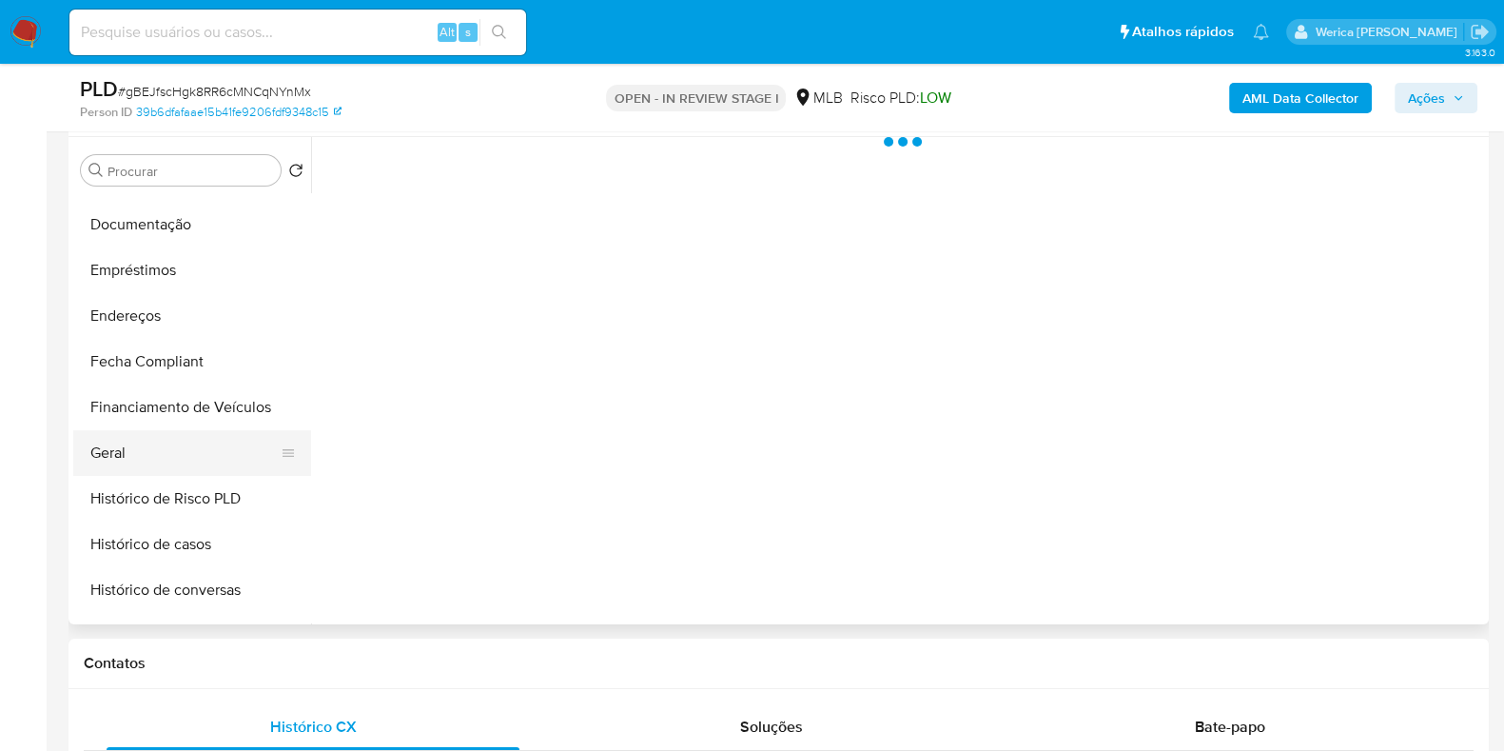
select select "10"
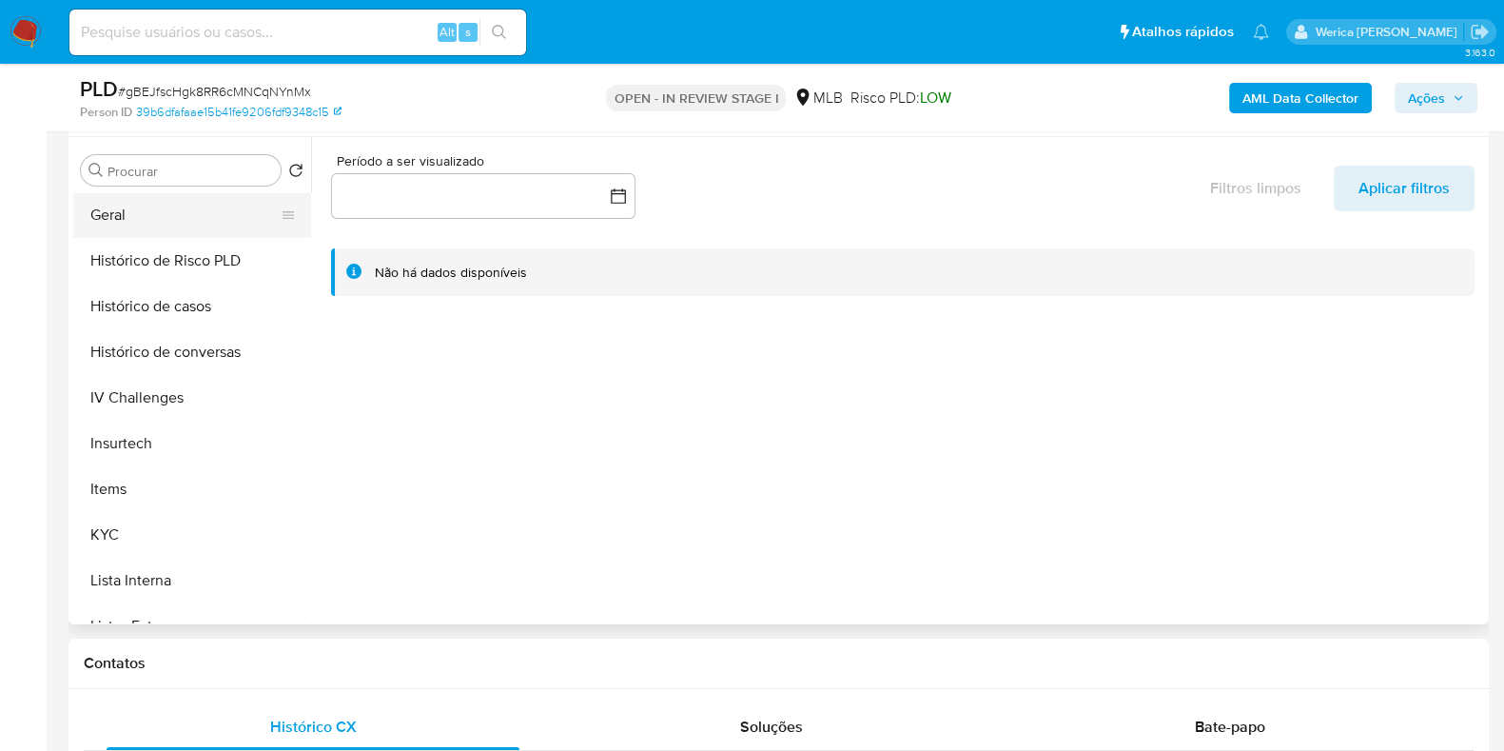
click at [115, 200] on button "Geral" at bounding box center [184, 215] width 223 height 46
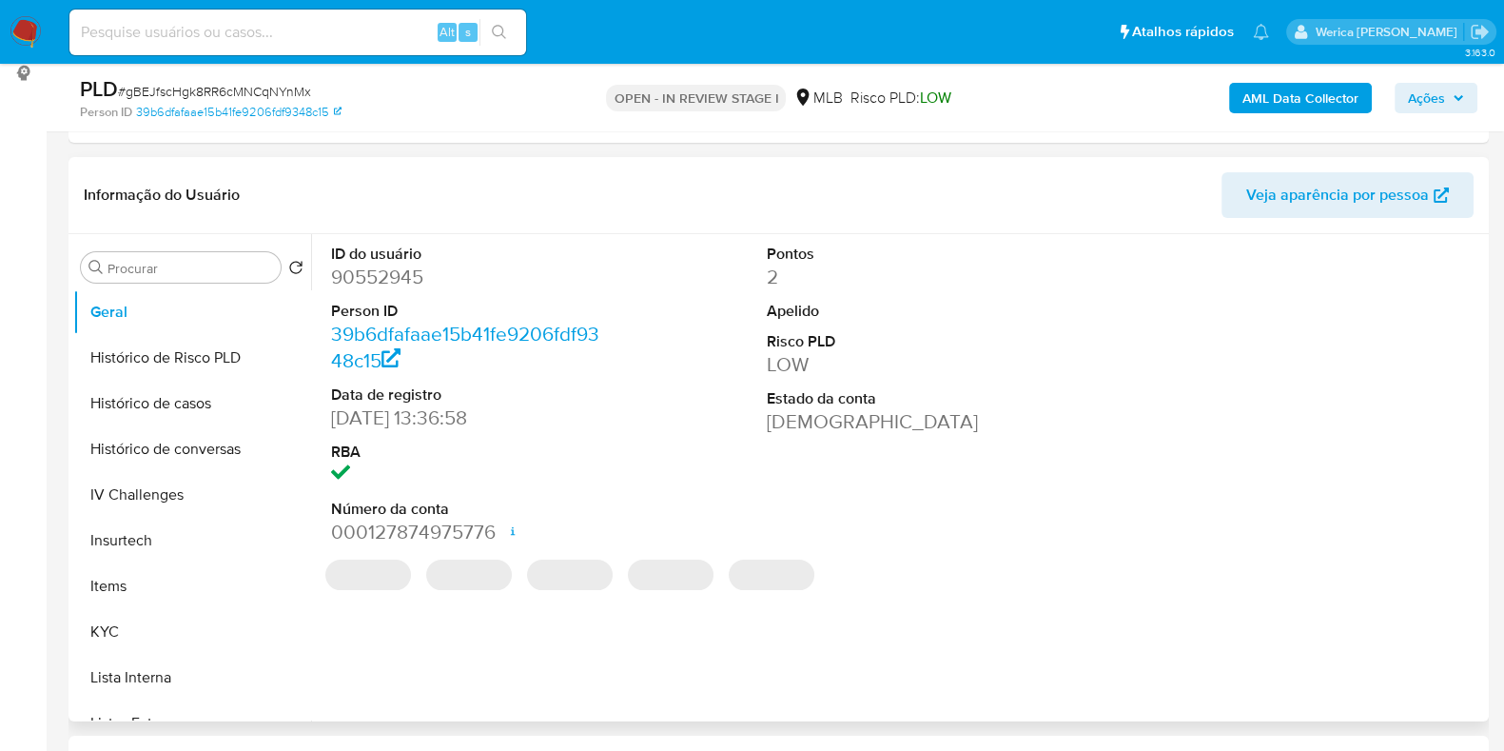
scroll to position [237, 0]
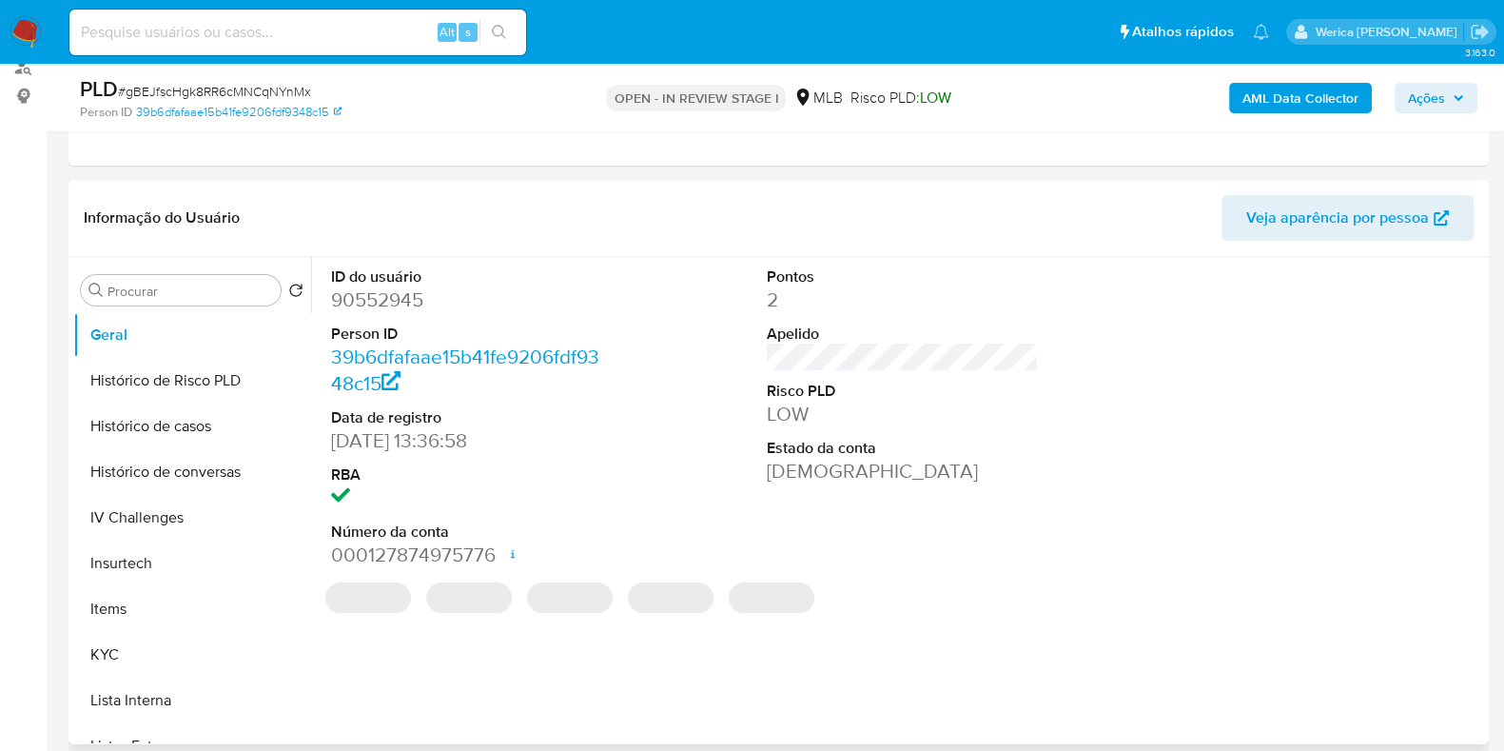
click at [358, 302] on dd "90552945" at bounding box center [467, 299] width 272 height 27
click at [357, 302] on dd "90552945" at bounding box center [467, 299] width 272 height 27
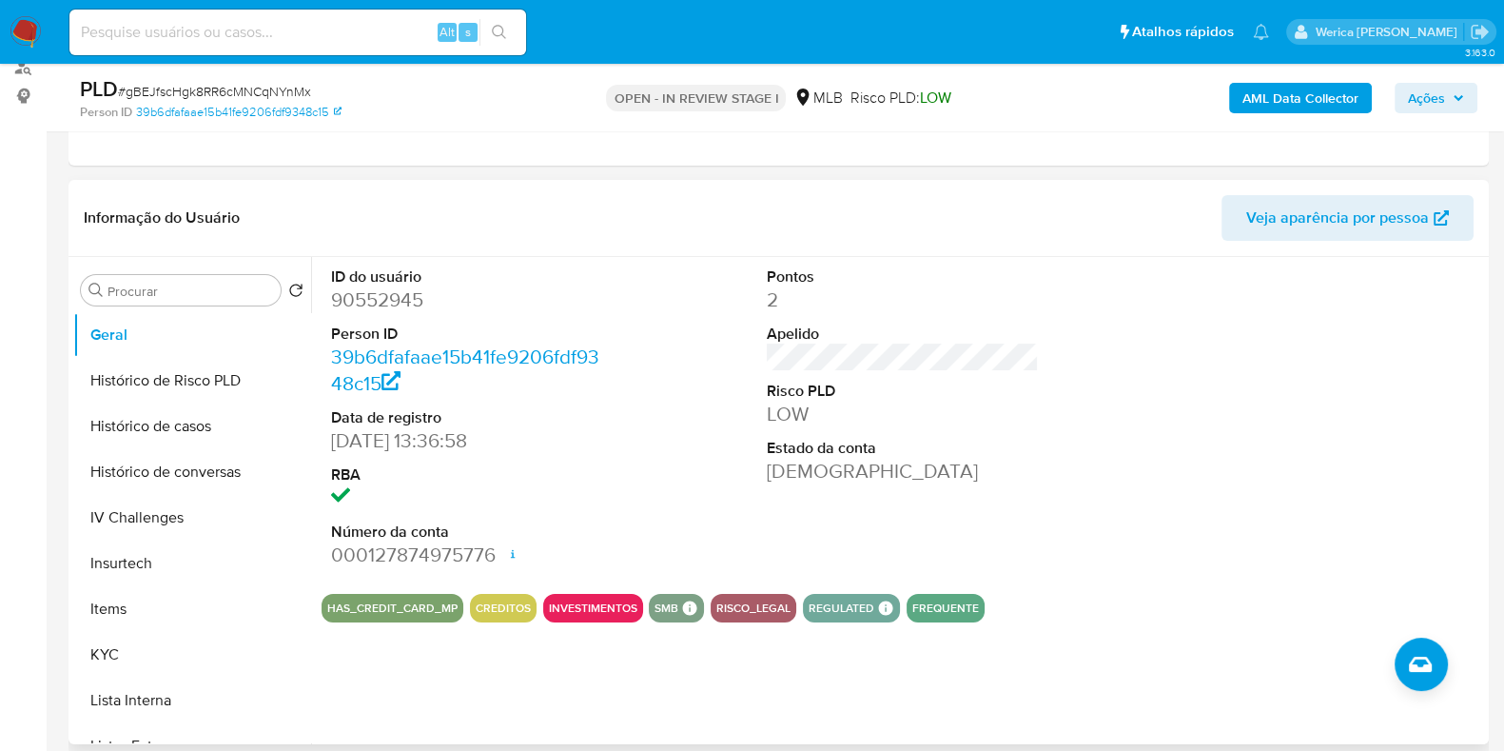
click at [357, 302] on dd "90552945" at bounding box center [467, 299] width 272 height 27
copy dd "90552945"
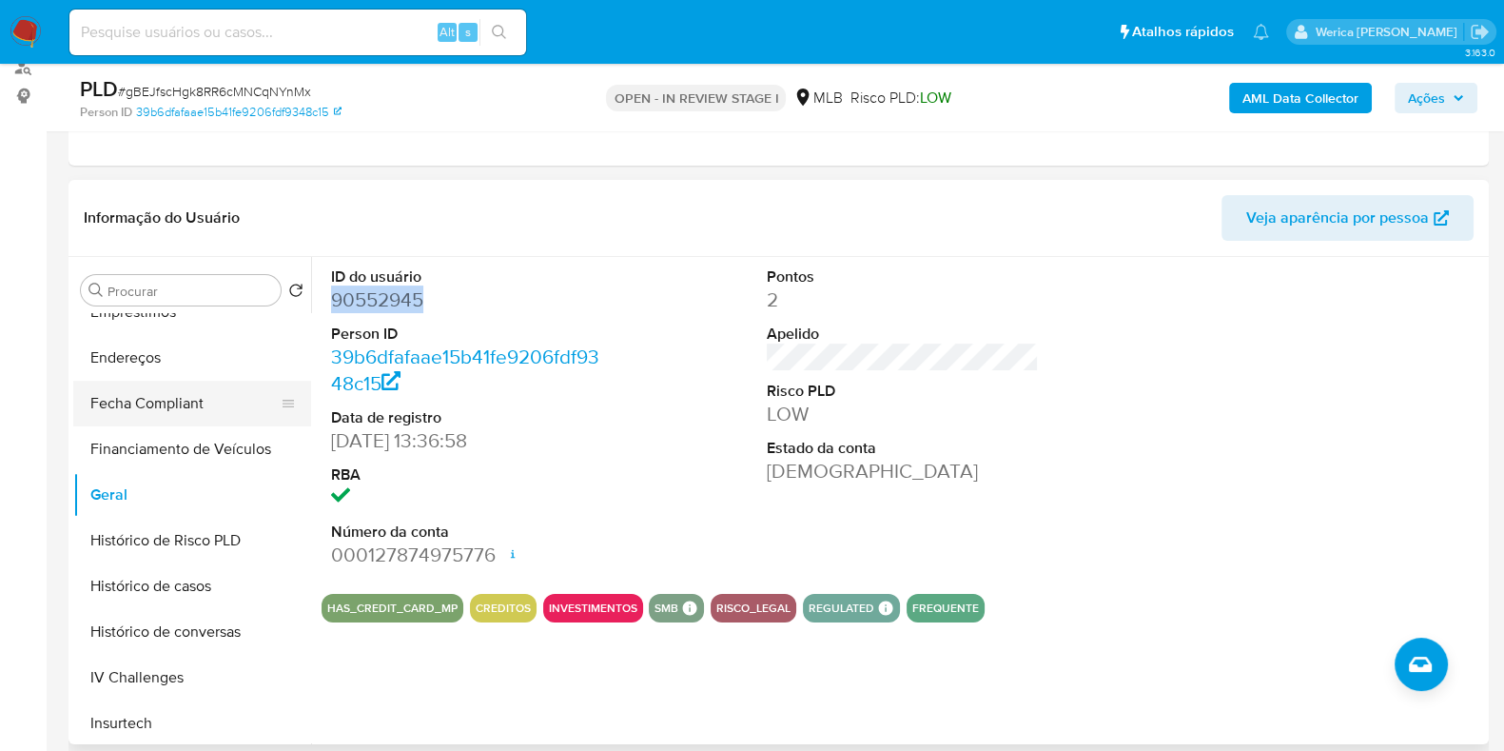
scroll to position [357, 0]
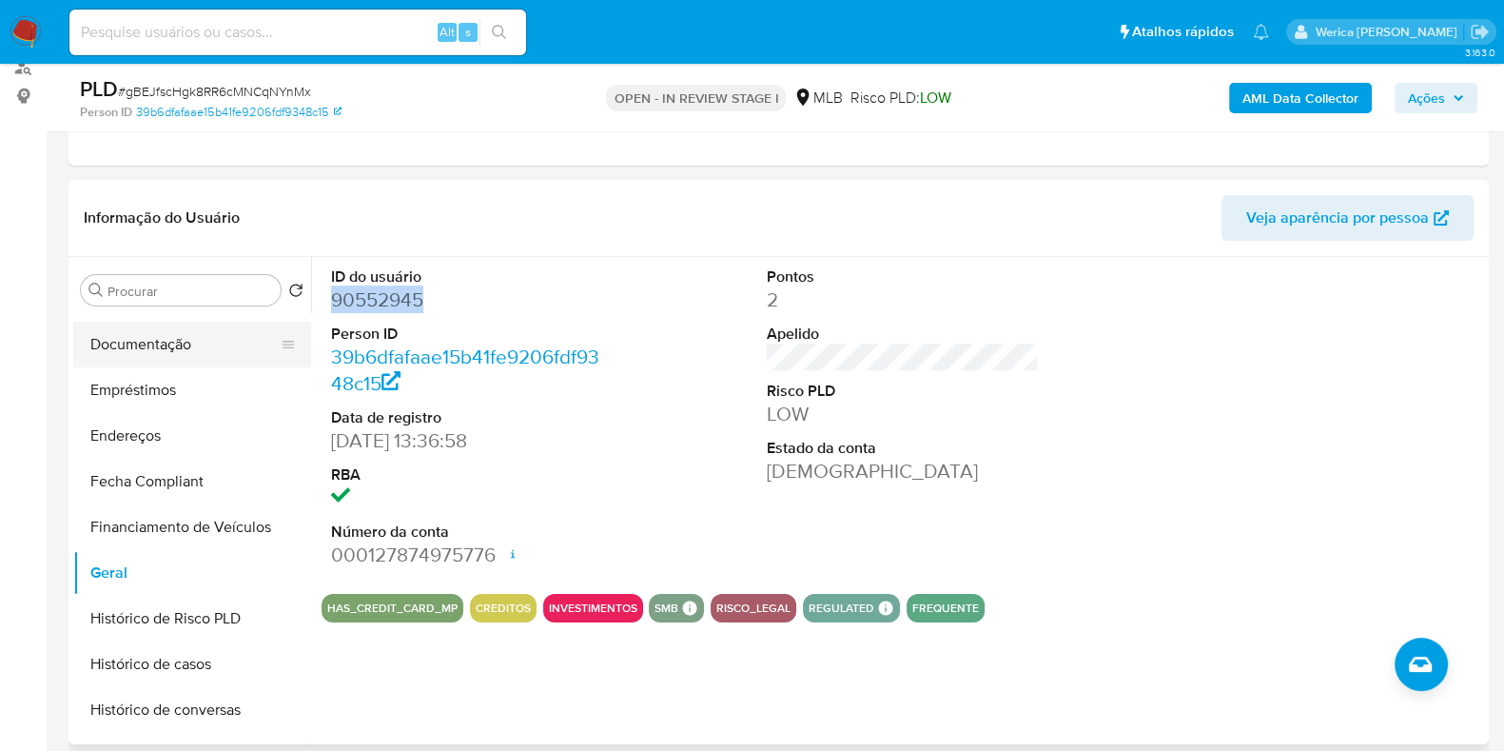
drag, startPoint x: 204, startPoint y: 363, endPoint x: 205, endPoint y: 349, distance: 14.3
click at [202, 363] on button "Documentação" at bounding box center [184, 345] width 223 height 46
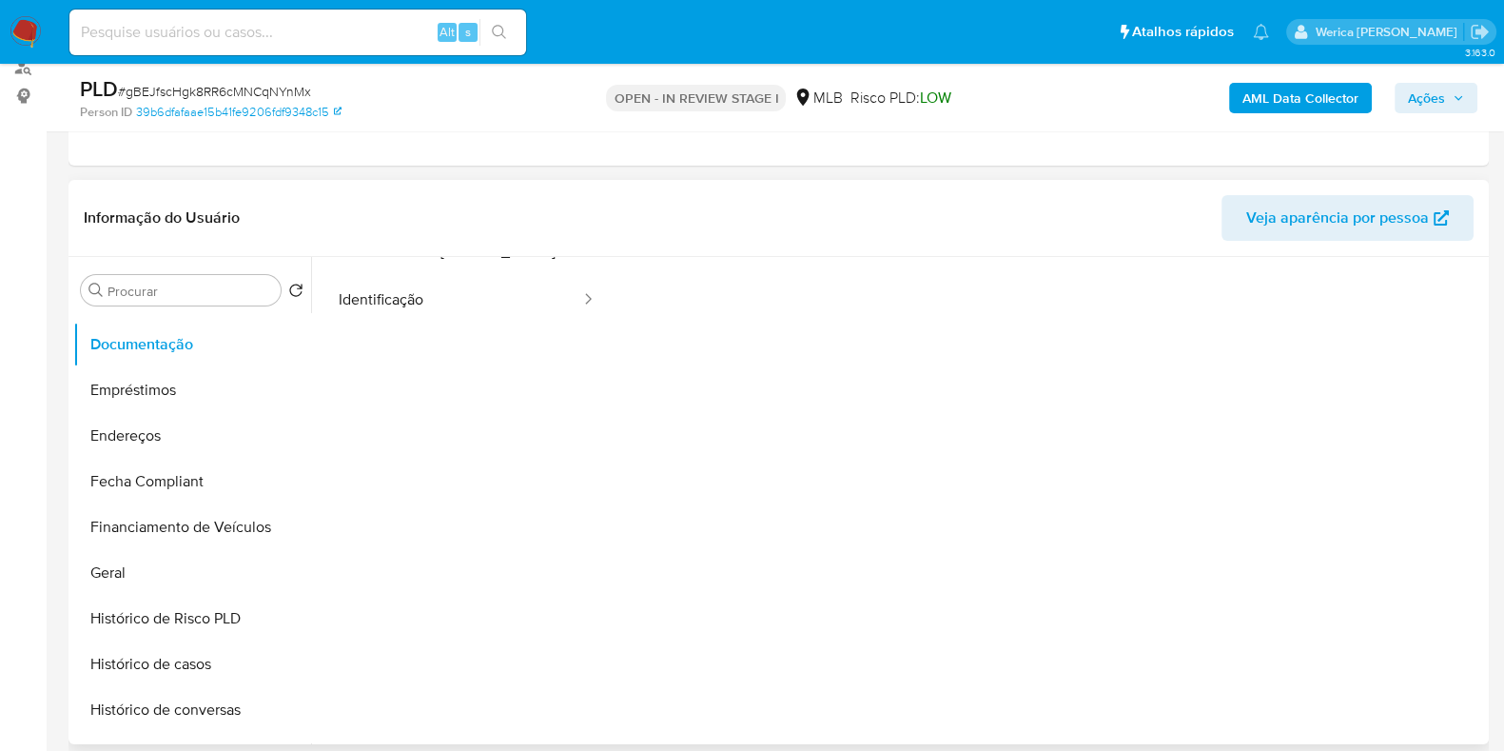
scroll to position [0, 0]
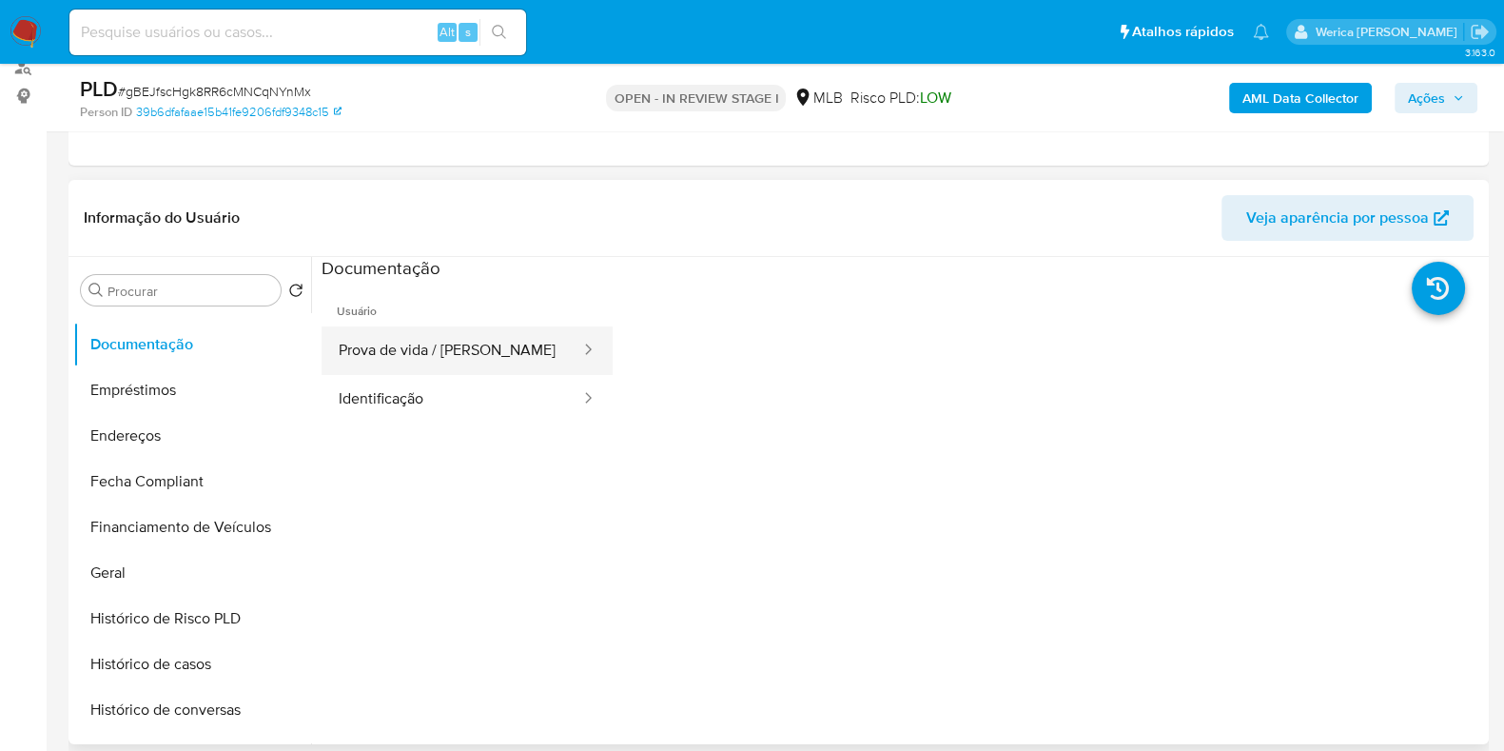
click at [477, 350] on button "Prova de vida / [PERSON_NAME]" at bounding box center [452, 350] width 261 height 49
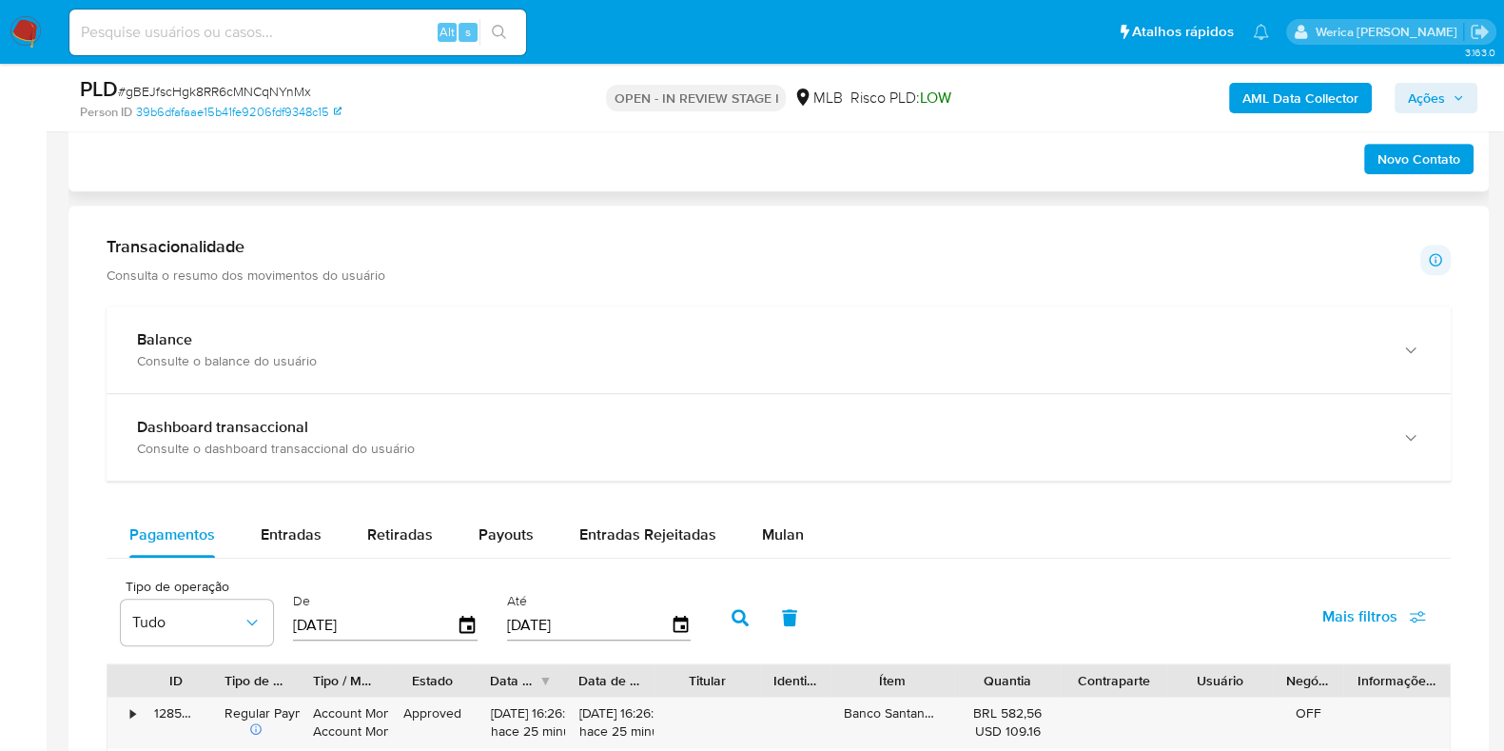
scroll to position [713, 0]
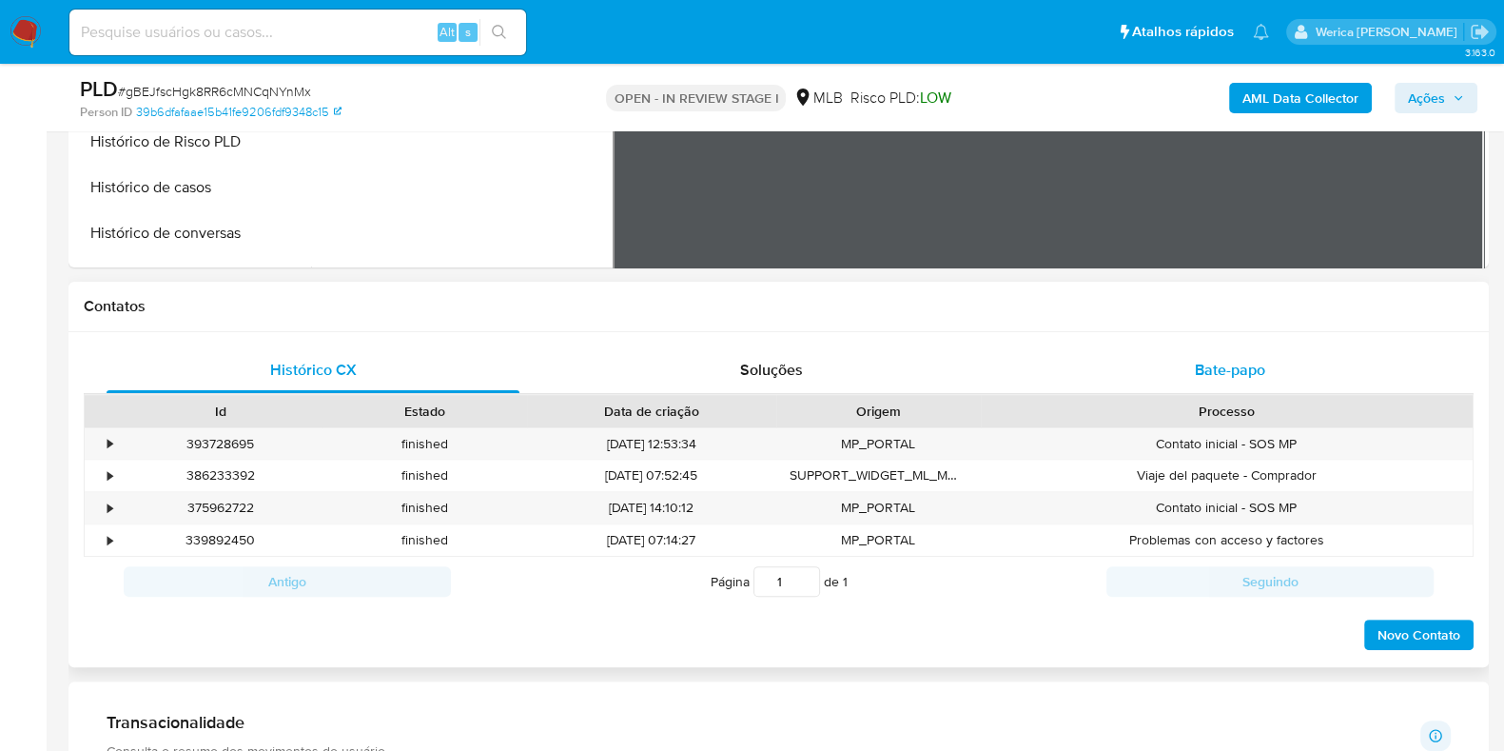
click at [1208, 353] on div "Bate-papo" at bounding box center [1230, 370] width 413 height 46
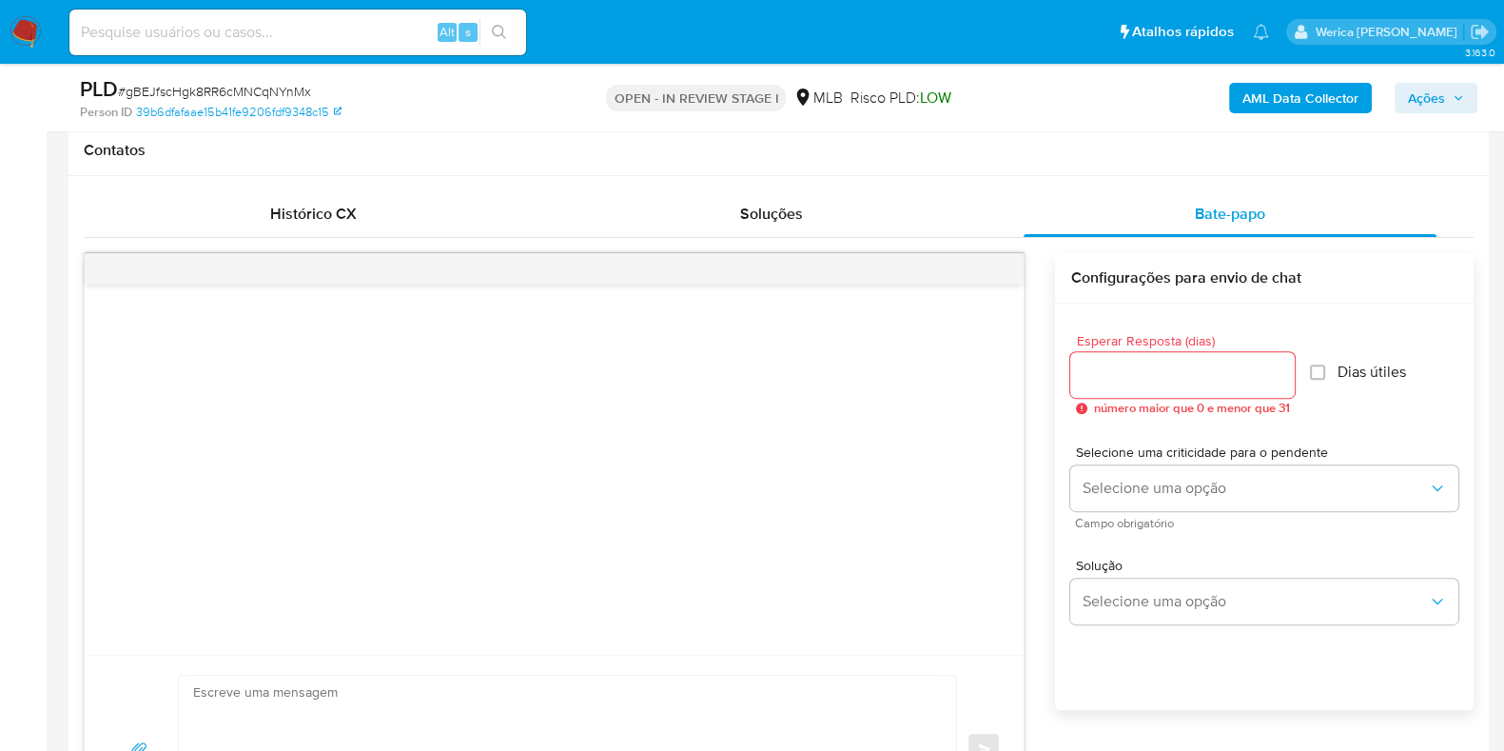
scroll to position [831, 0]
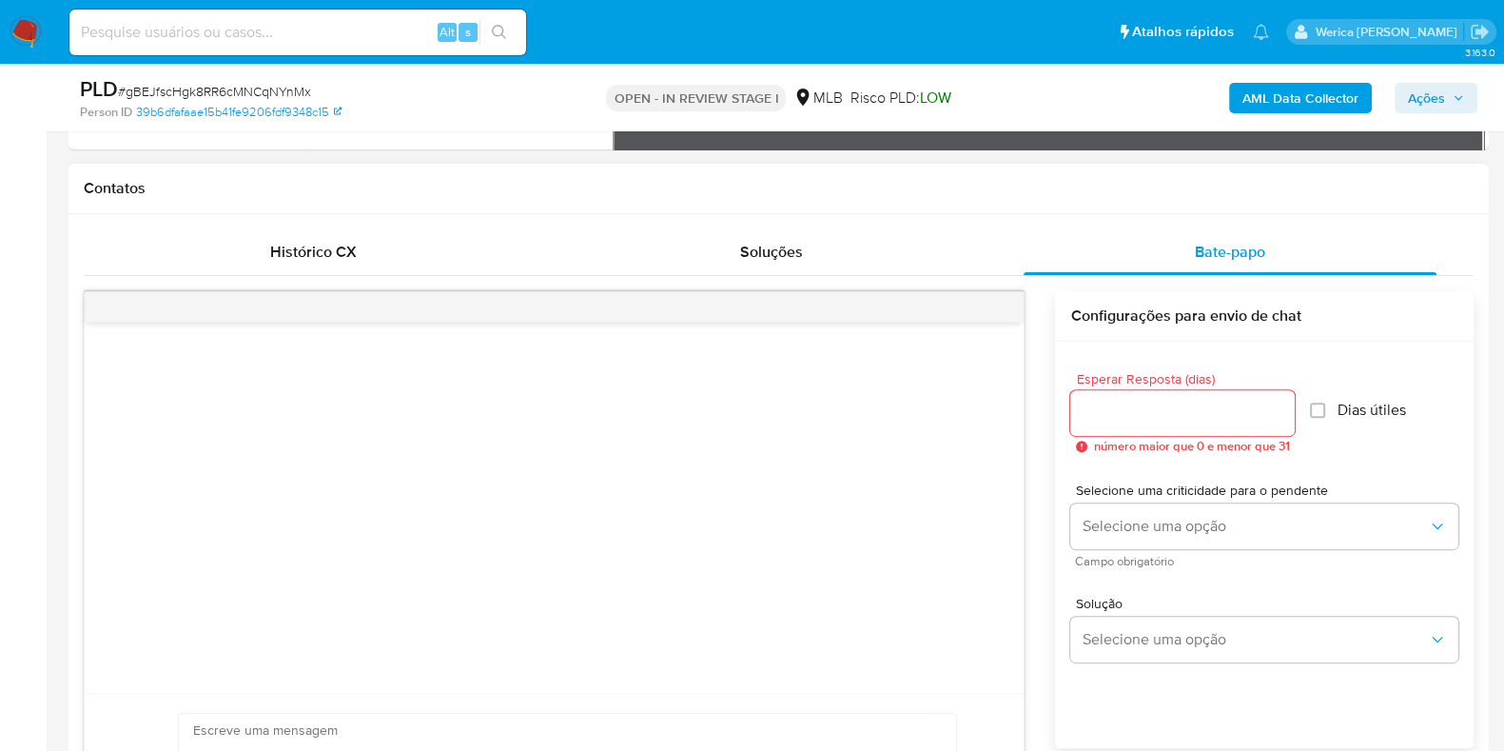
click at [1158, 415] on input "Esperar Resposta (dias)" at bounding box center [1182, 412] width 224 height 25
type input "5"
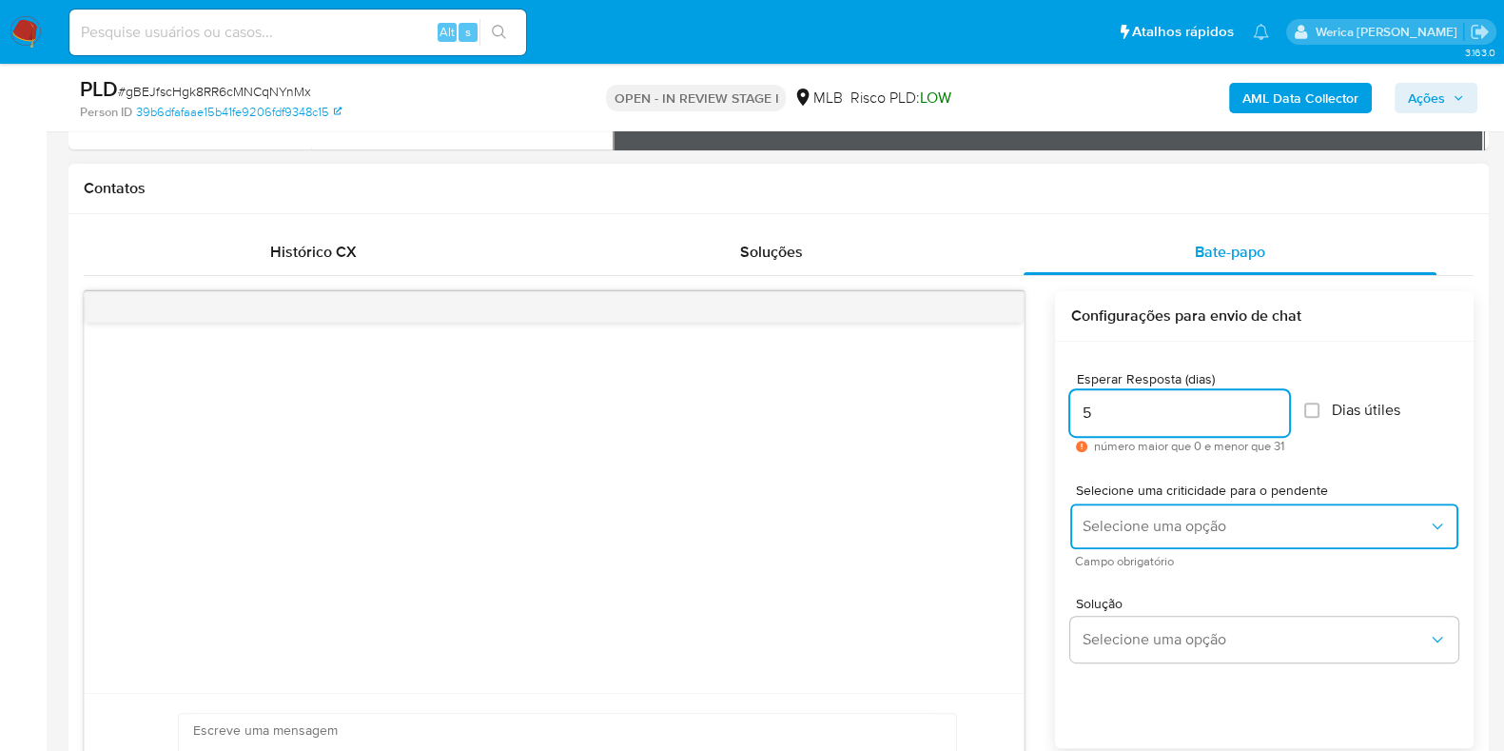
click at [1147, 521] on span "Selecione uma opção" at bounding box center [1255, 526] width 346 height 19
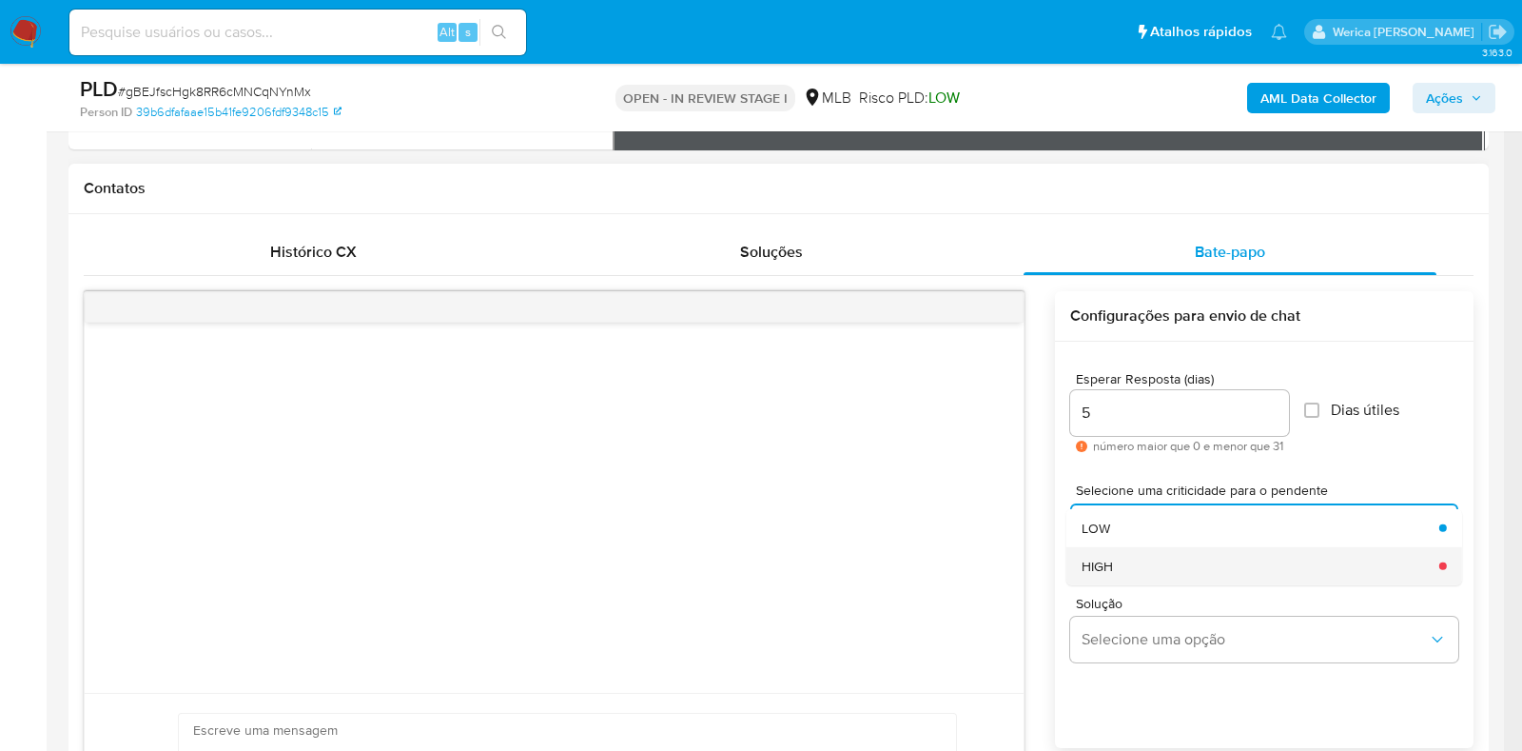
click at [1147, 563] on div "HIGH" at bounding box center [1255, 565] width 346 height 38
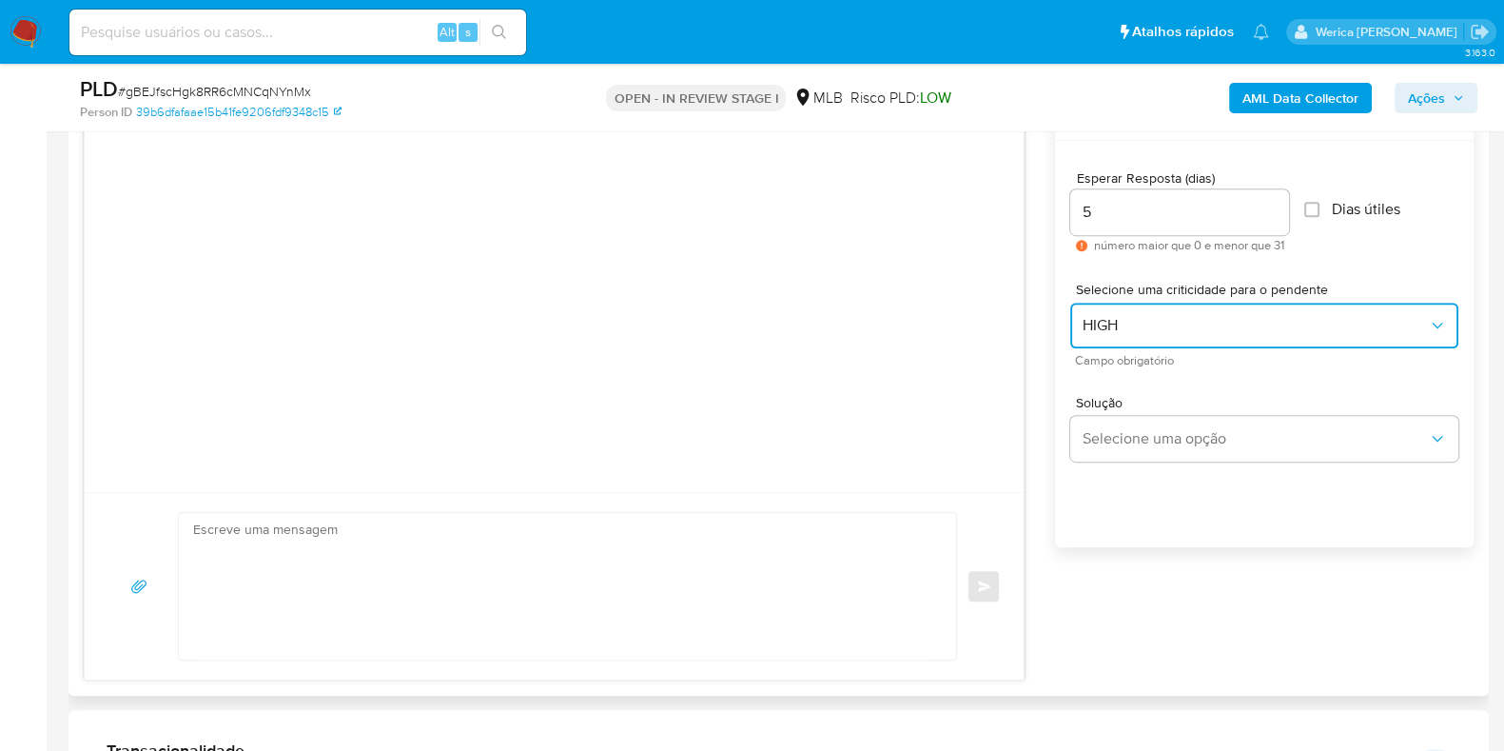
scroll to position [1070, 0]
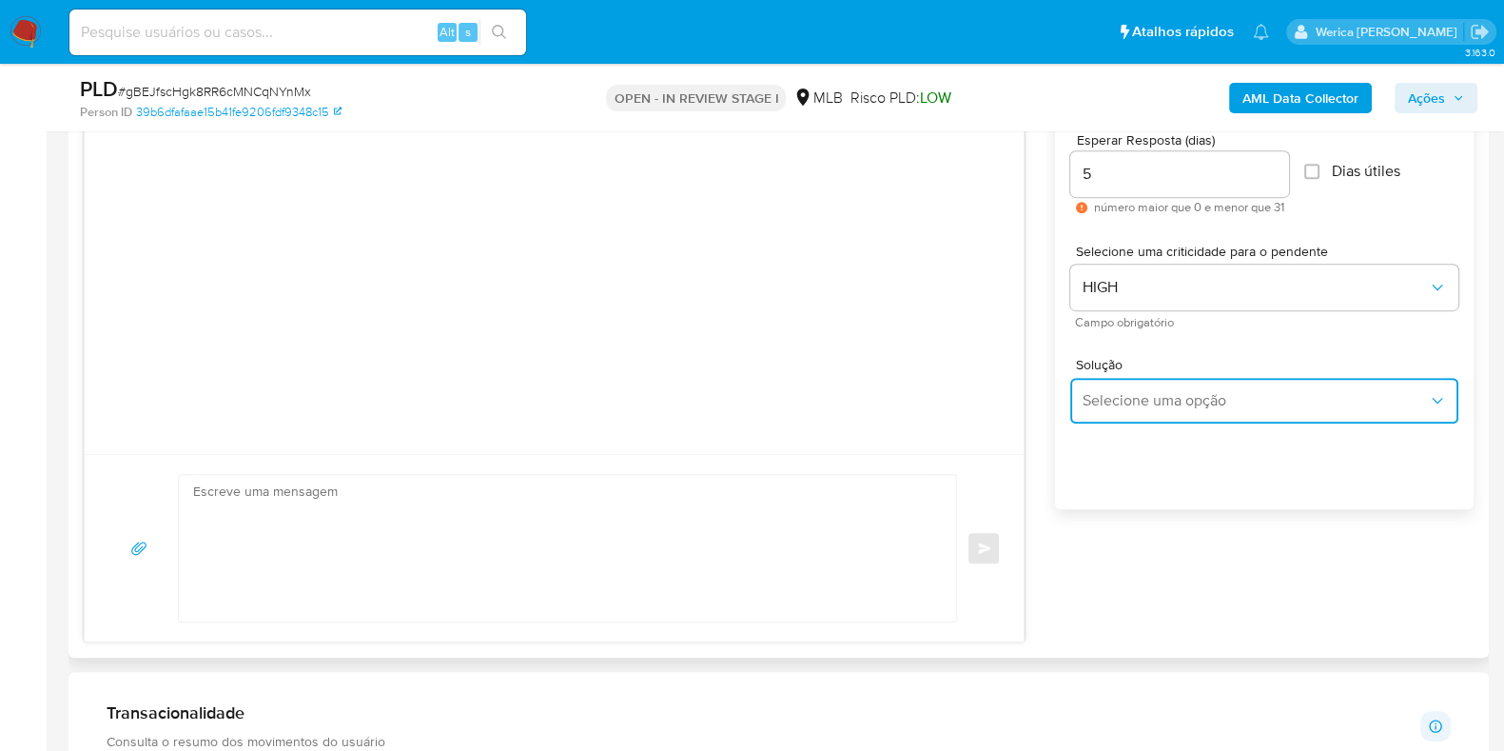
click at [1194, 402] on span "Selecione uma opção" at bounding box center [1255, 400] width 346 height 19
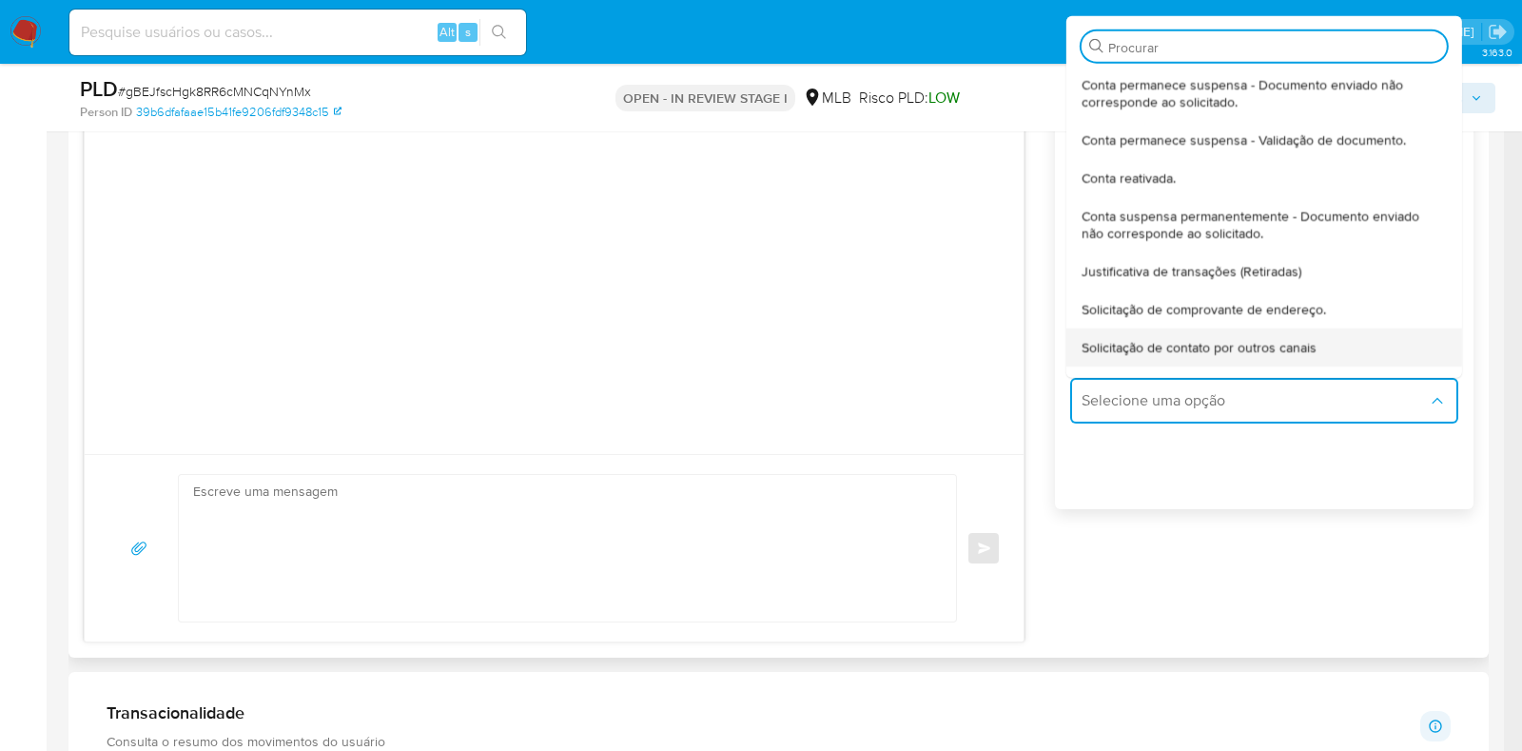
click at [1166, 352] on span "Solicitação de contato por outros canais" at bounding box center [1199, 346] width 235 height 17
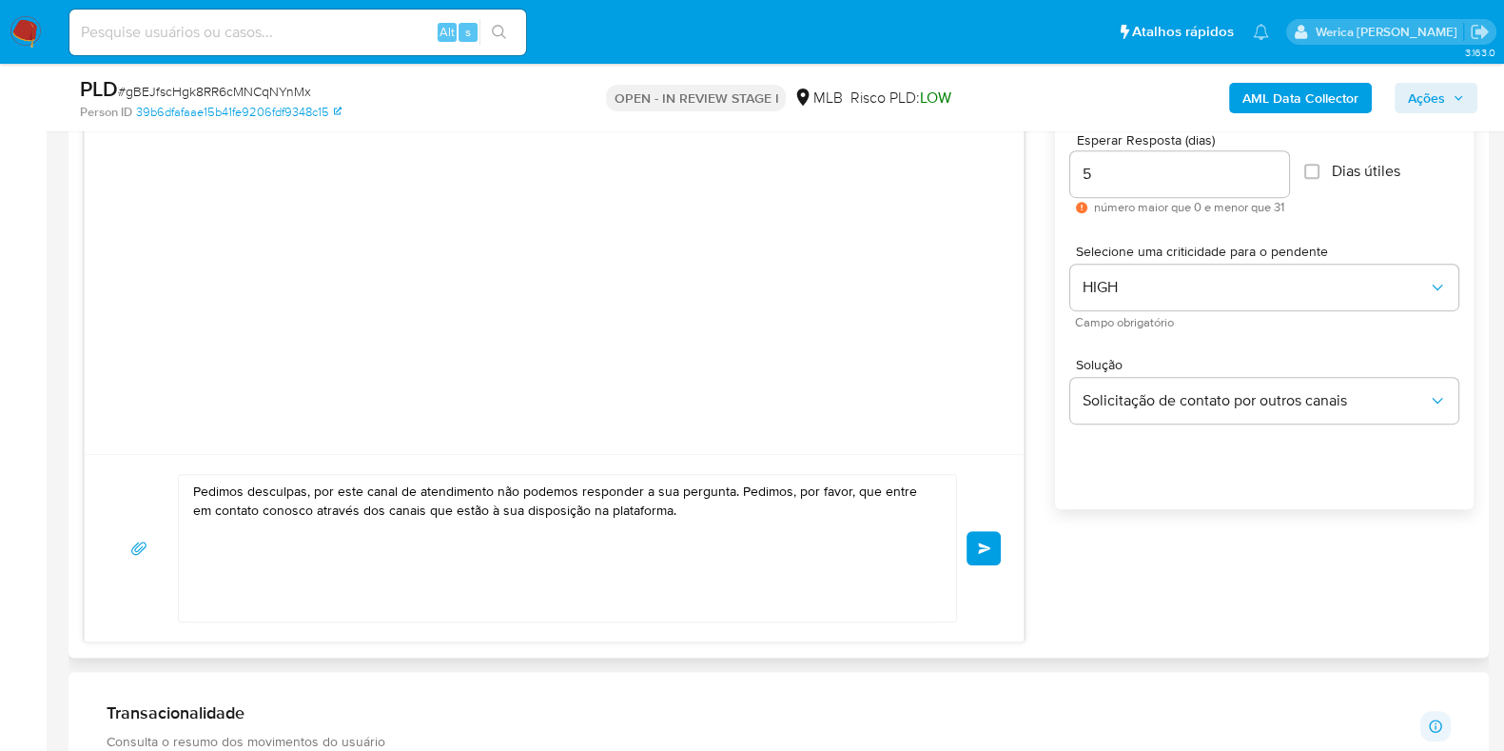
click at [712, 501] on textarea "Pedimos desculpas, por este canal de atendimento não podemos responder a sua pe…" at bounding box center [562, 548] width 739 height 146
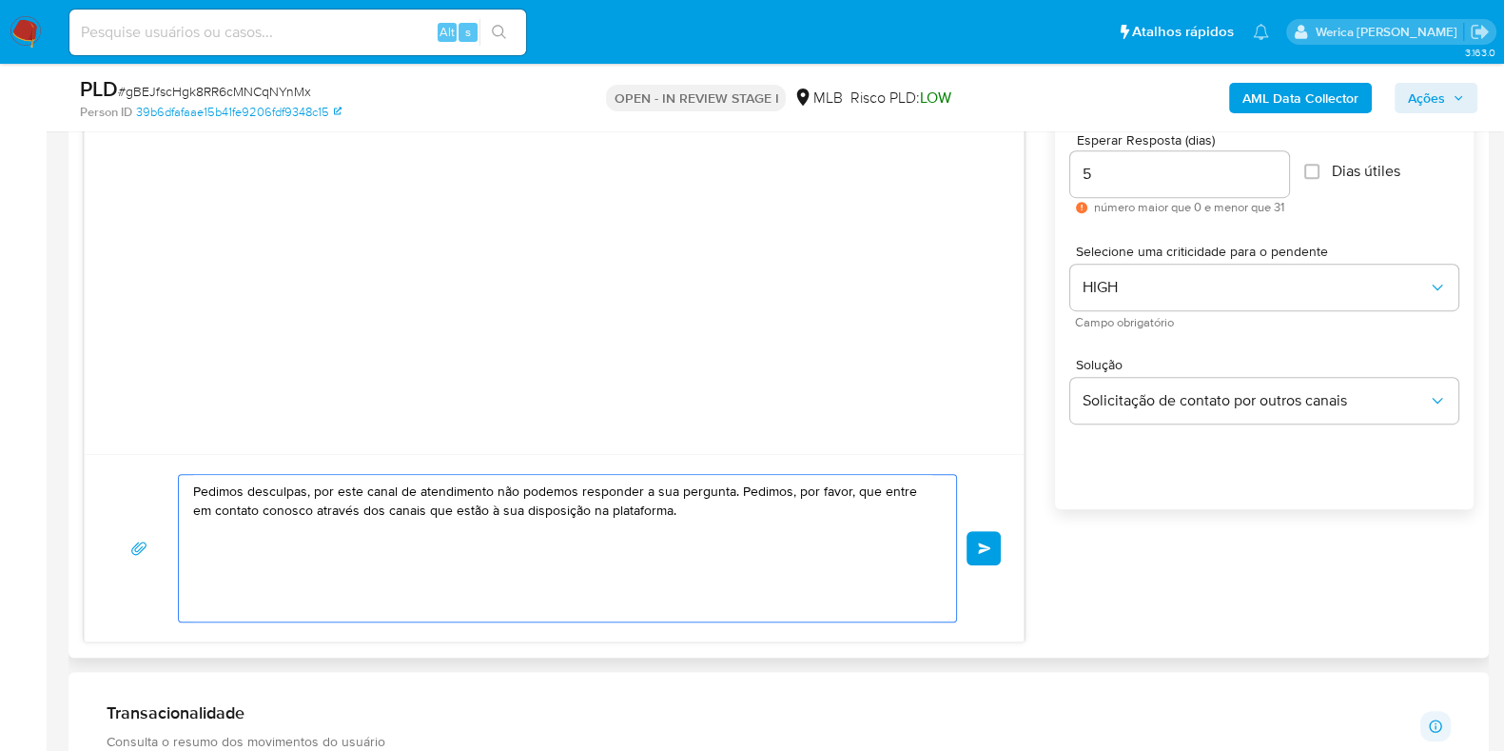
click at [712, 501] on textarea "Pedimos desculpas, por este canal de atendimento não podemos responder a sua pe…" at bounding box center [562, 548] width 739 height 146
paste textarea "Olá! Estamos realizando uma verificação adicional de segurança em contas de usu…"
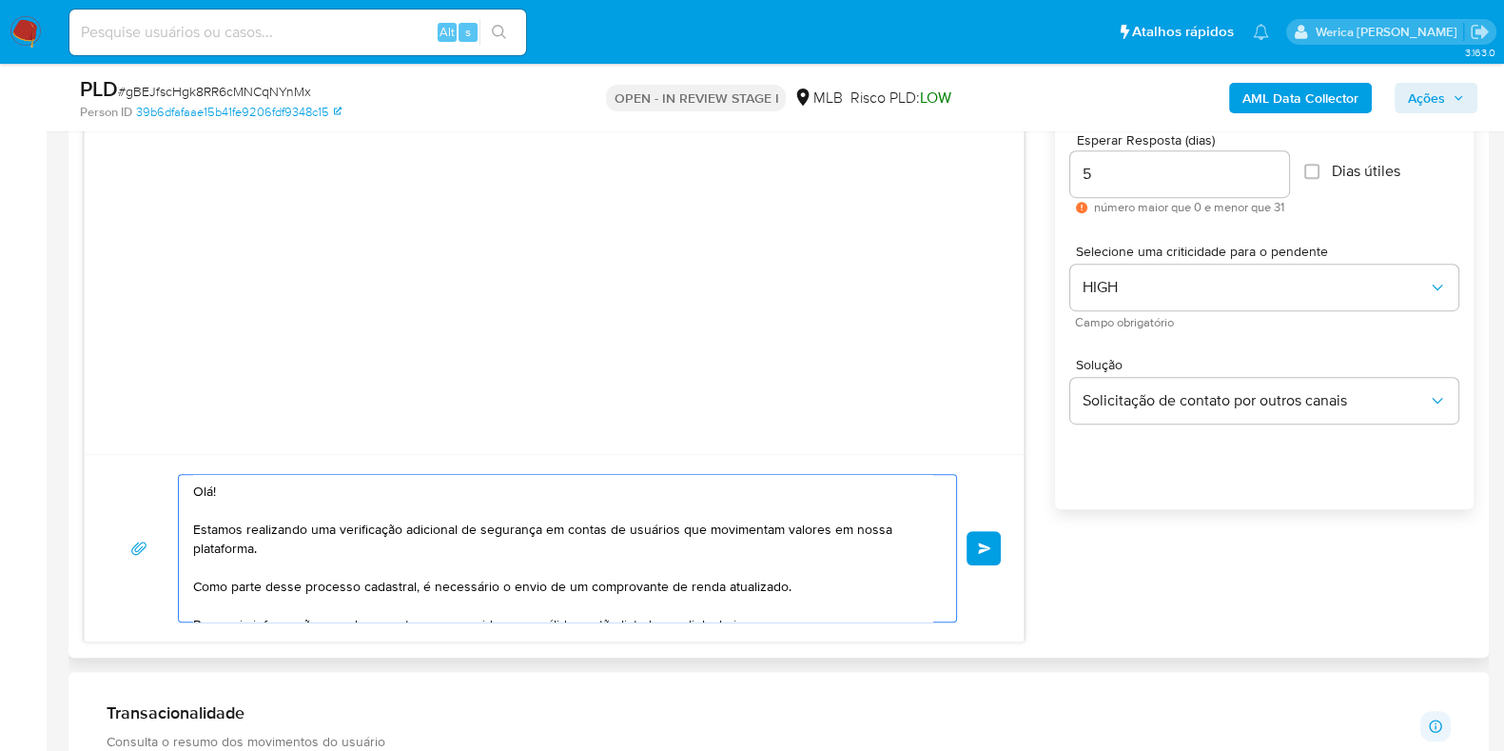
scroll to position [311, 0]
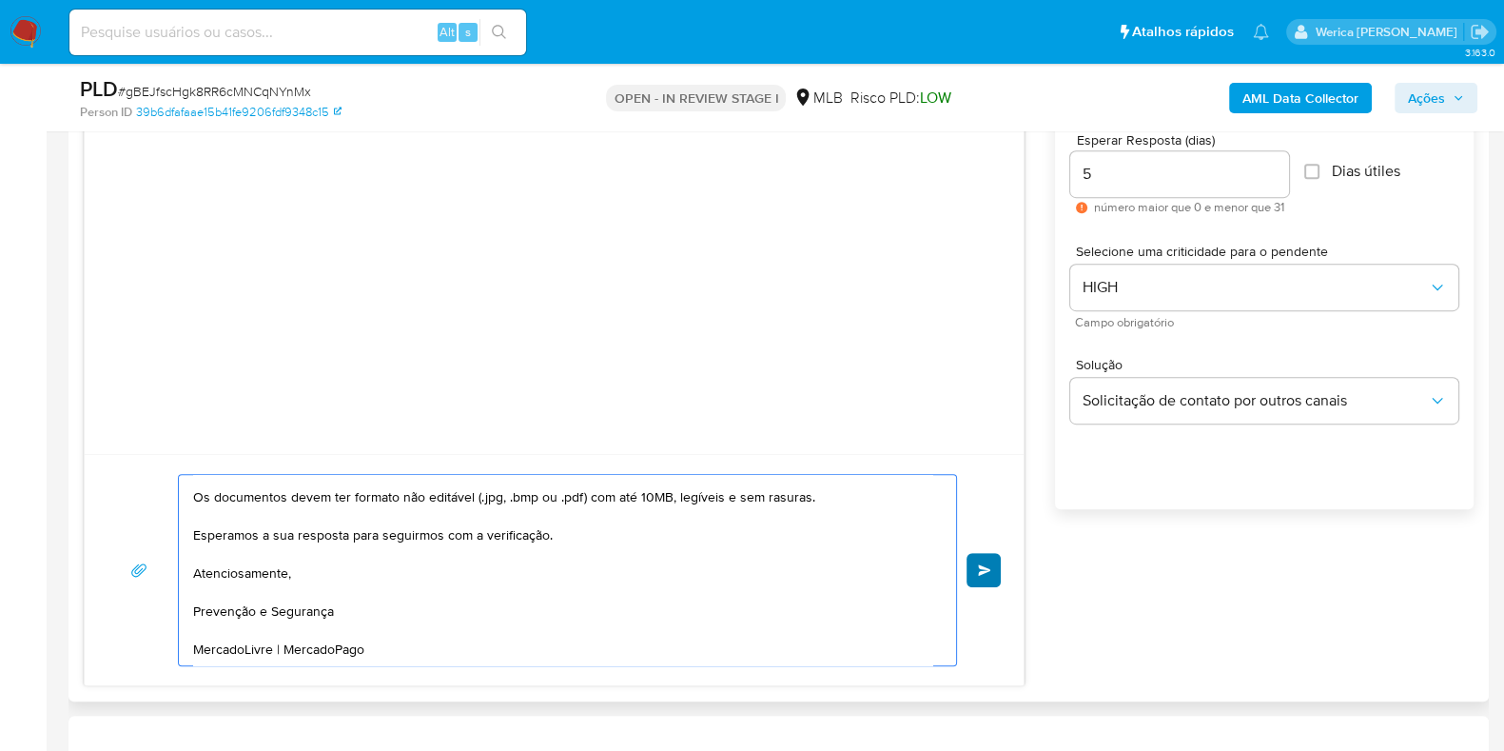
type textarea "Olá! Estamos realizando uma verificação adicional de segurança em contas de usu…"
click at [991, 568] on button "common.send" at bounding box center [983, 570] width 34 height 34
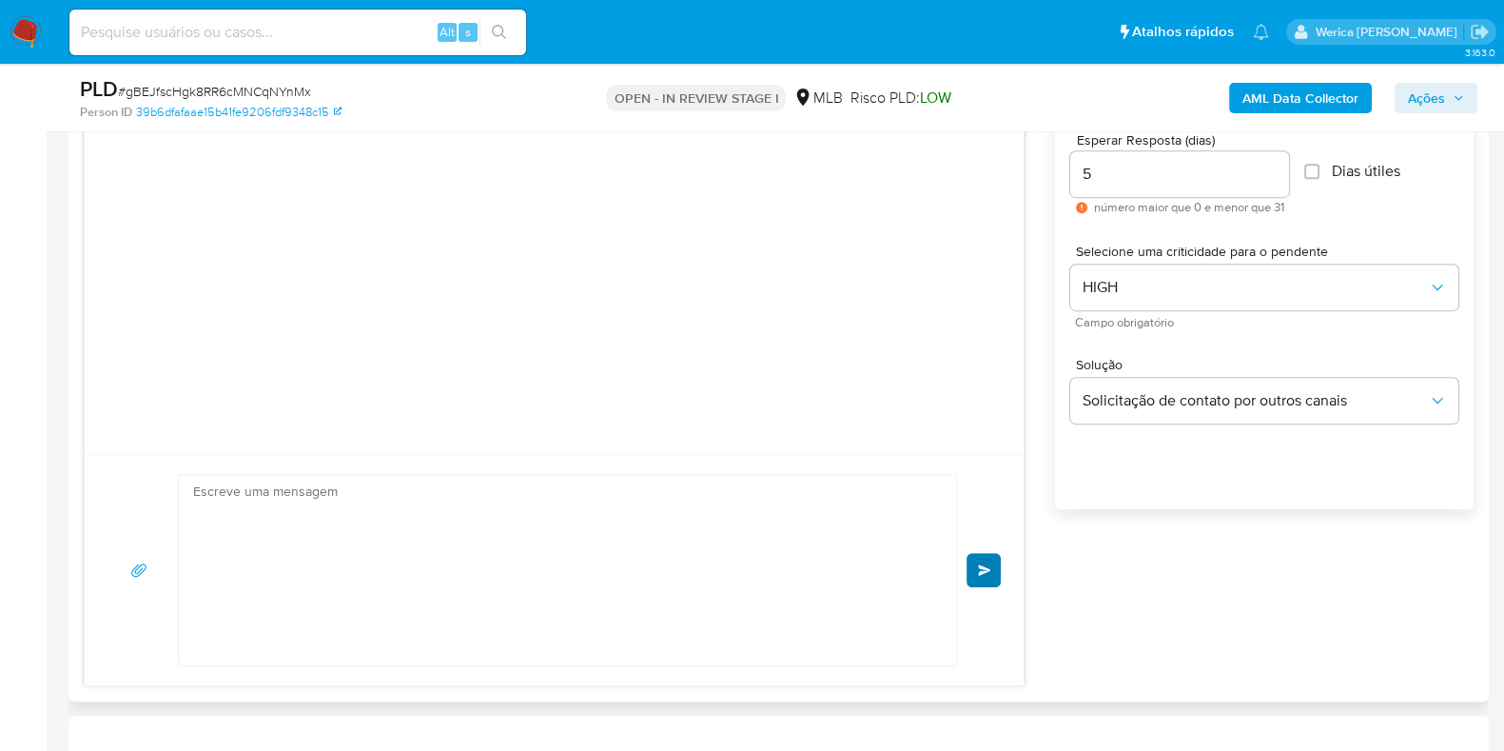
scroll to position [0, 0]
click at [980, 575] on div "Olá! Estamos realizando uma verificação adicional de segurança em contas de usu…" at bounding box center [553, 570] width 893 height 192
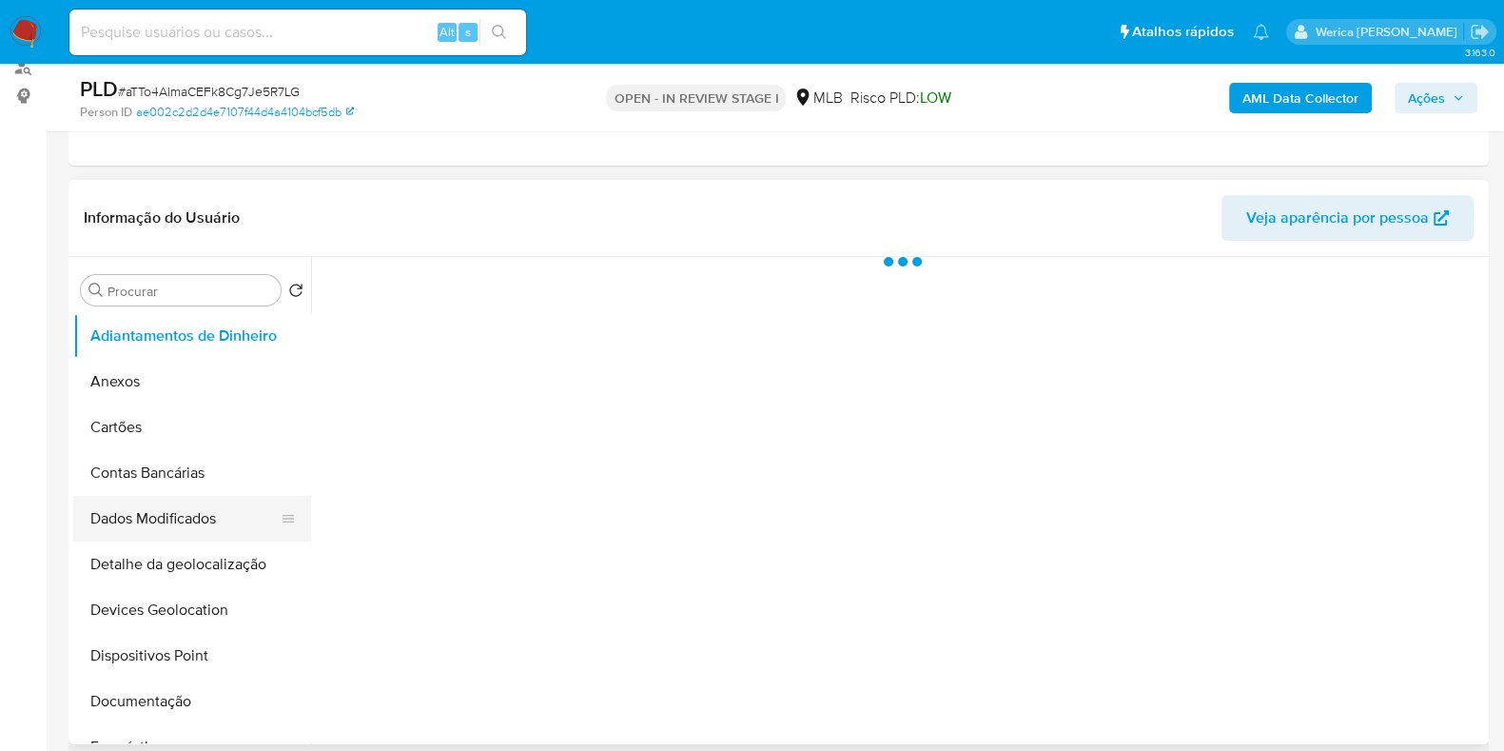
scroll to position [356, 0]
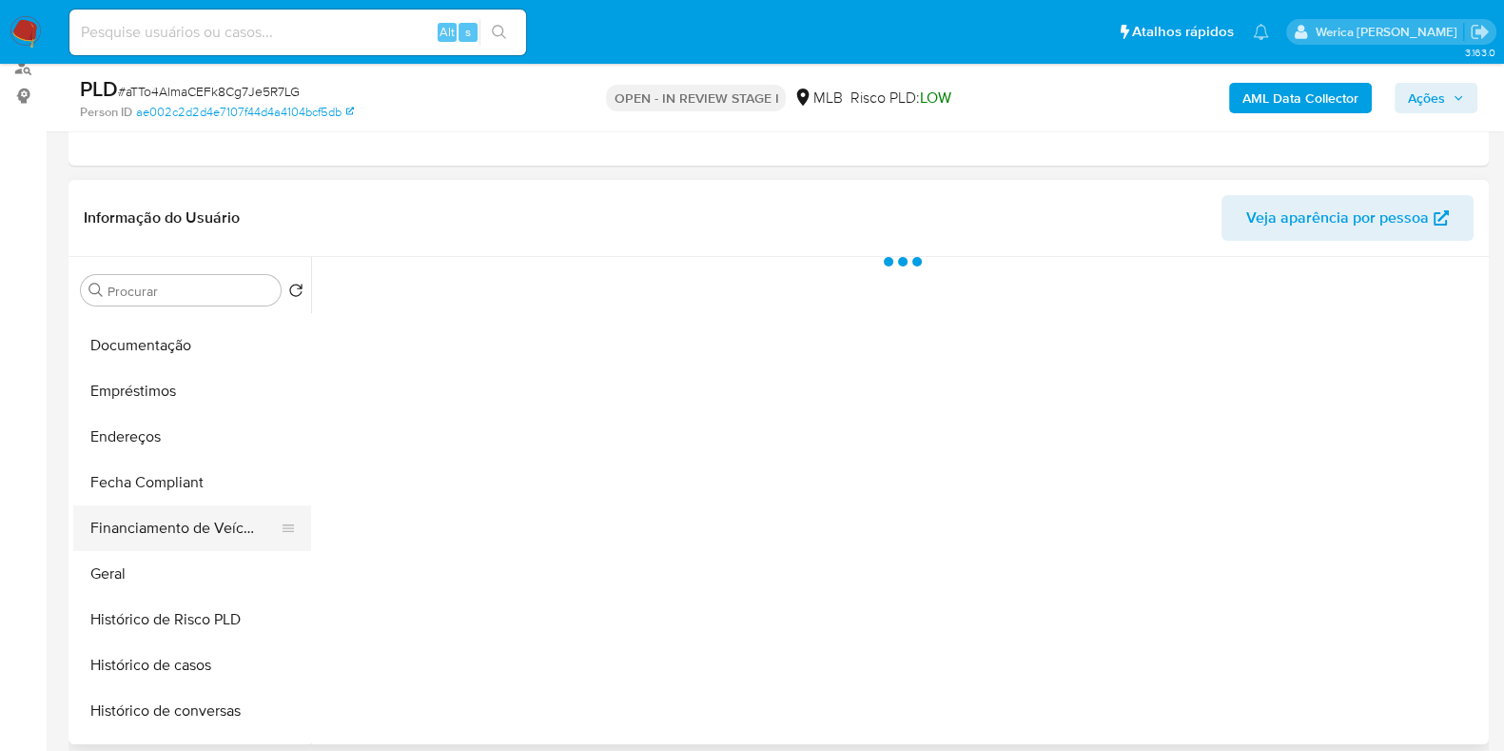
select select "10"
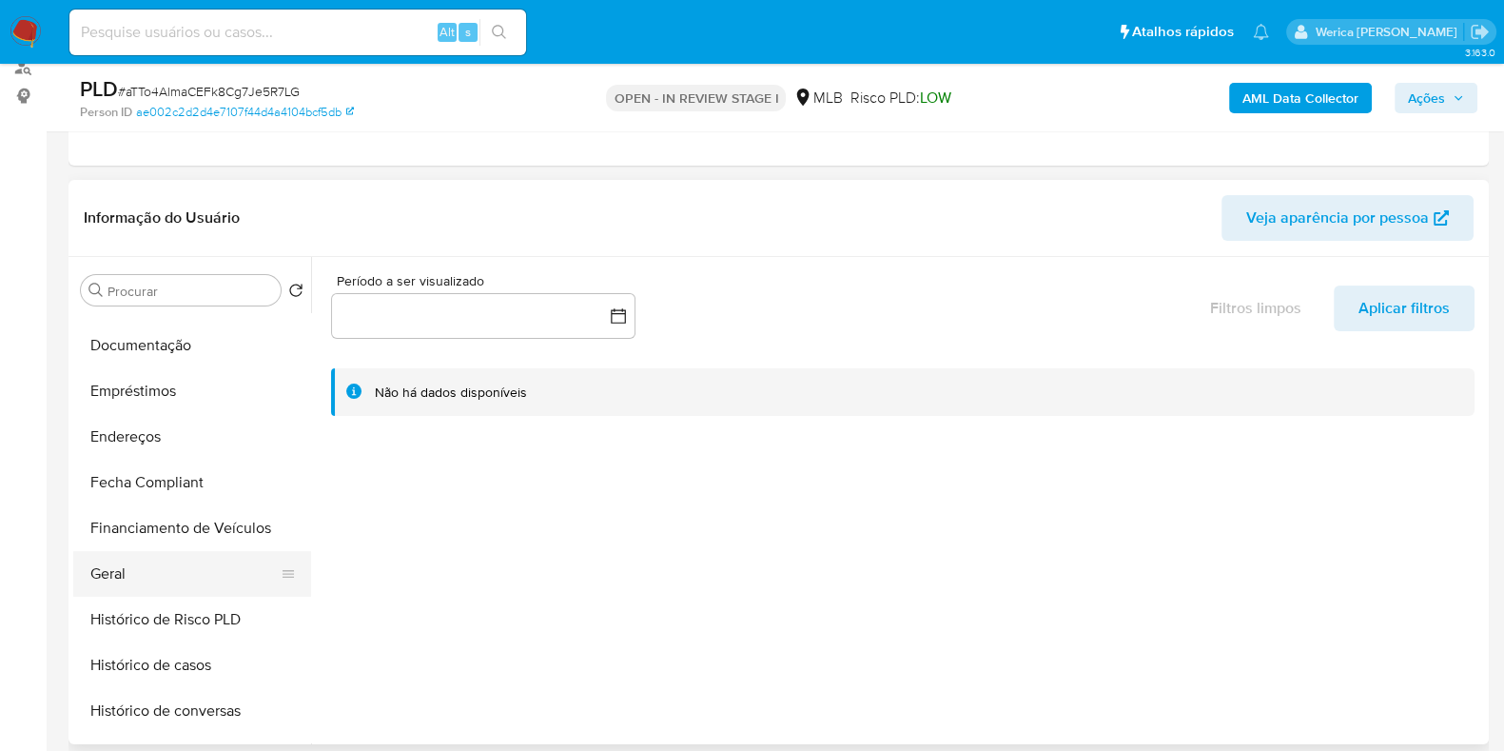
drag, startPoint x: 162, startPoint y: 585, endPoint x: 165, endPoint y: 573, distance: 12.7
click at [161, 579] on button "Geral" at bounding box center [184, 574] width 223 height 46
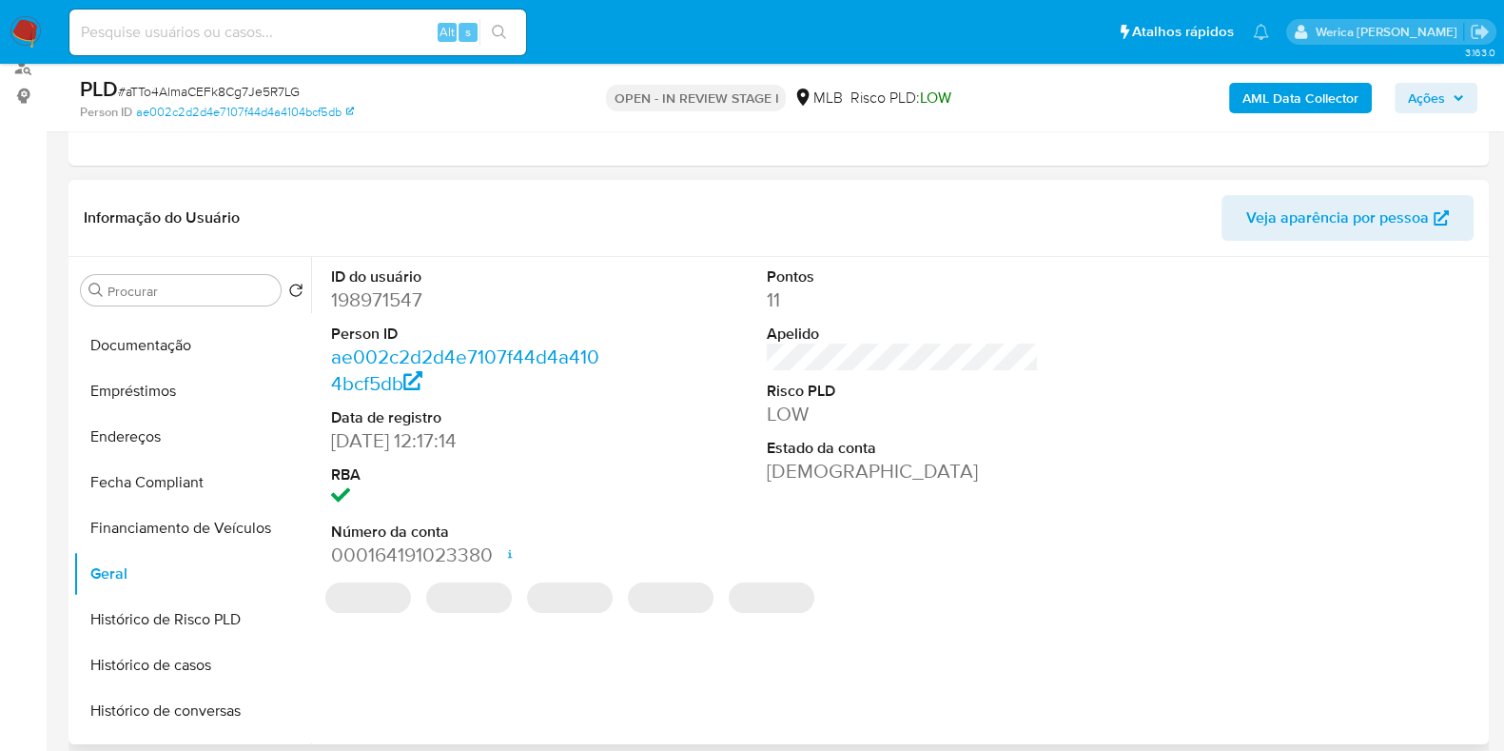
click at [442, 222] on header "Informação do Usuário Veja aparência por pessoa" at bounding box center [779, 218] width 1390 height 46
click at [379, 304] on dd "198971547" at bounding box center [467, 299] width 272 height 27
click at [376, 304] on dd "198971547" at bounding box center [467, 299] width 272 height 27
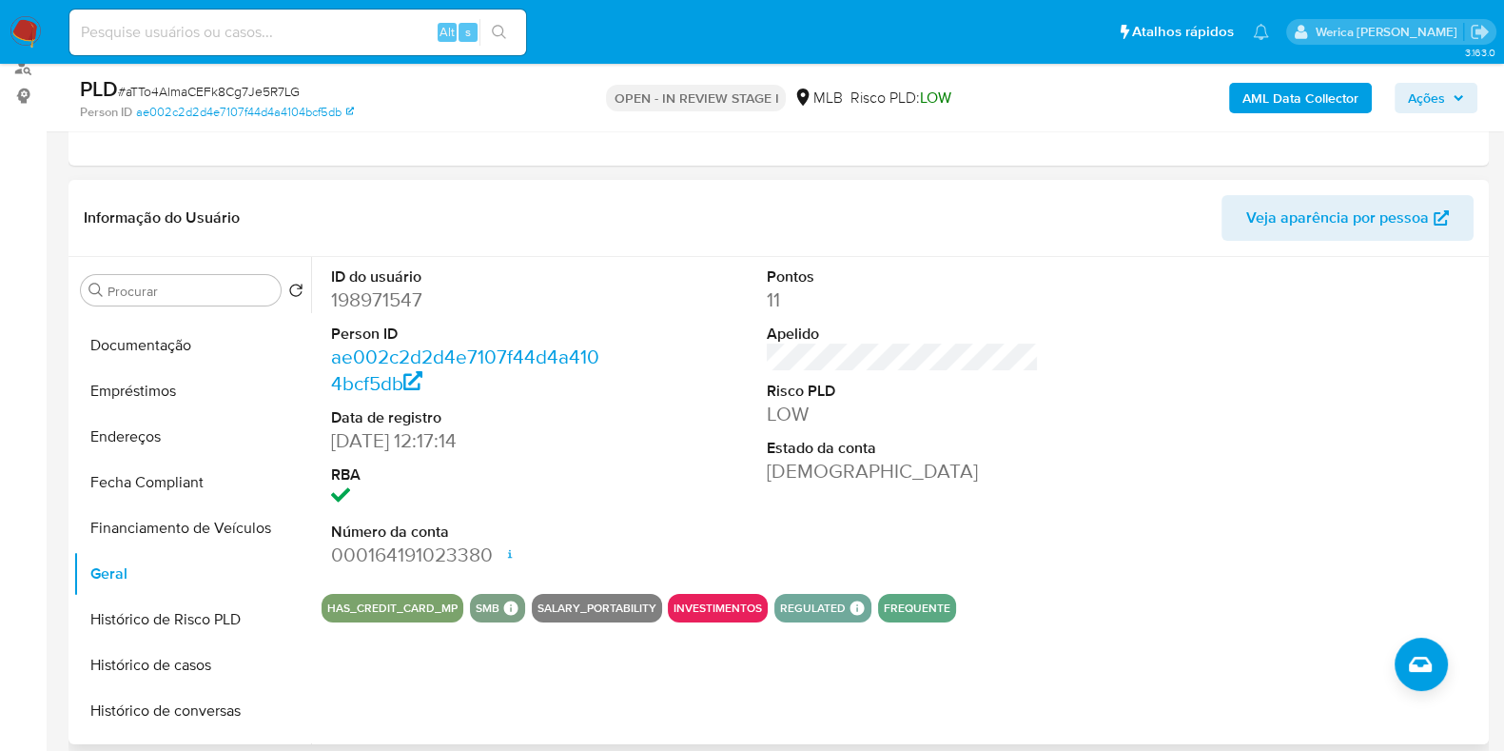
click at [377, 304] on dd "198971547" at bounding box center [467, 299] width 272 height 27
copy dd "198971547"
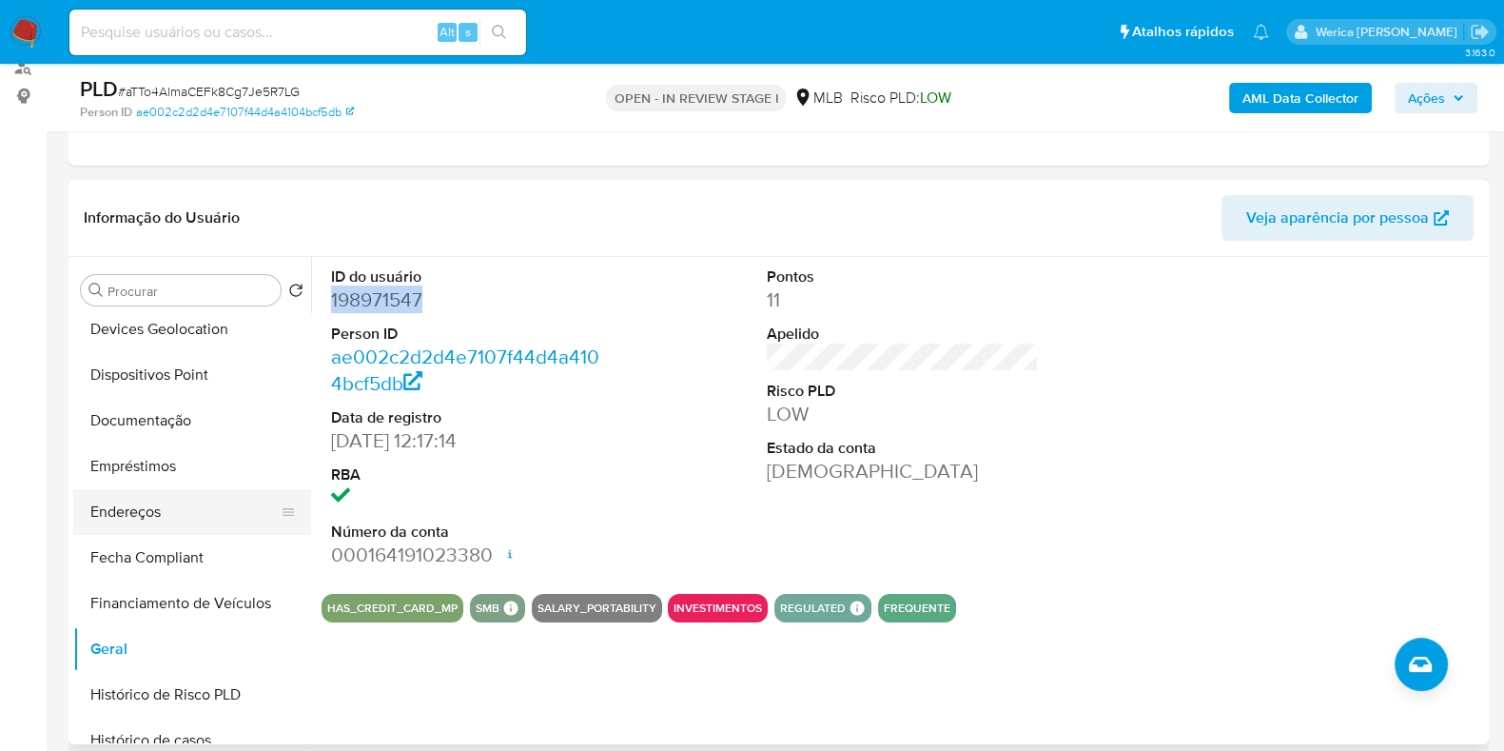
scroll to position [118, 0]
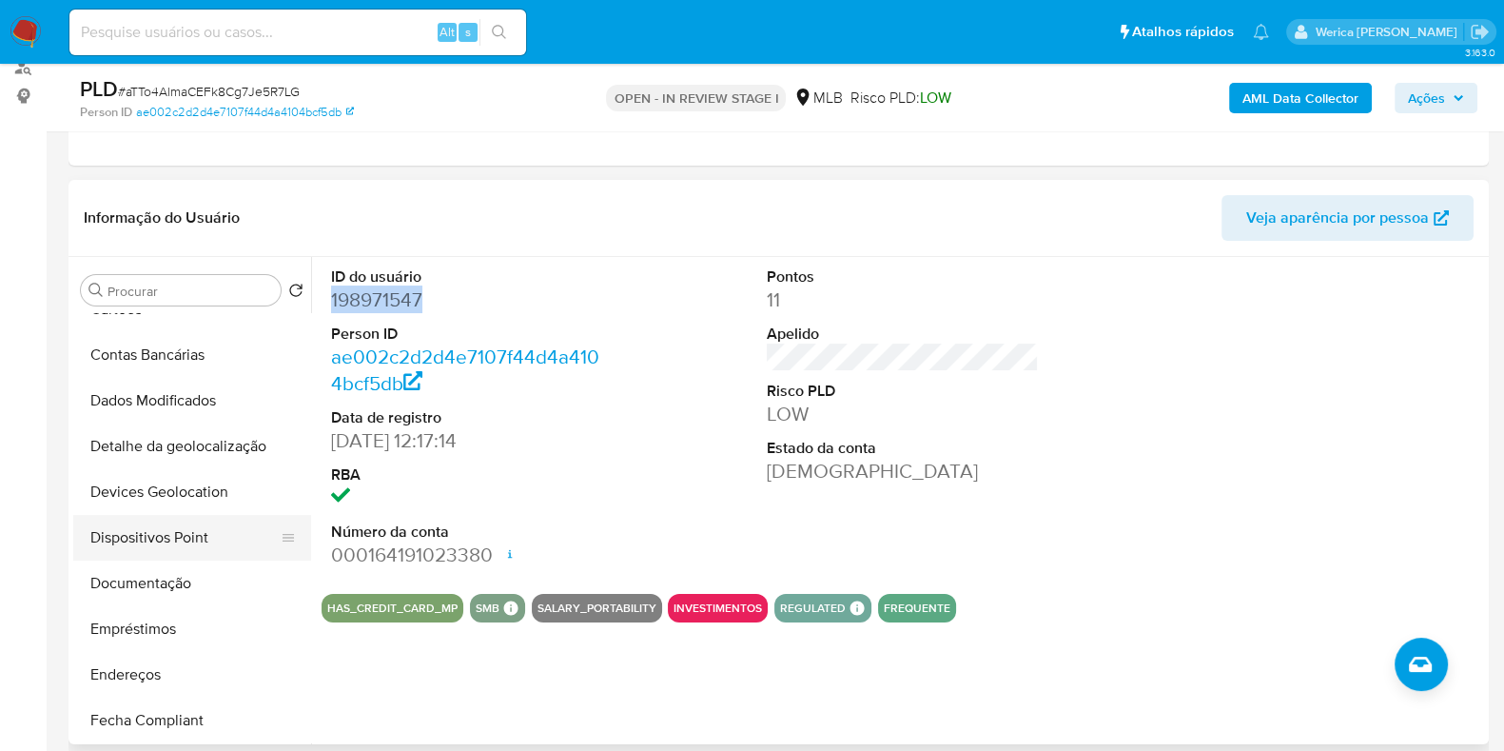
drag, startPoint x: 154, startPoint y: 582, endPoint x: 198, endPoint y: 555, distance: 51.7
click at [152, 582] on button "Documentação" at bounding box center [192, 583] width 238 height 46
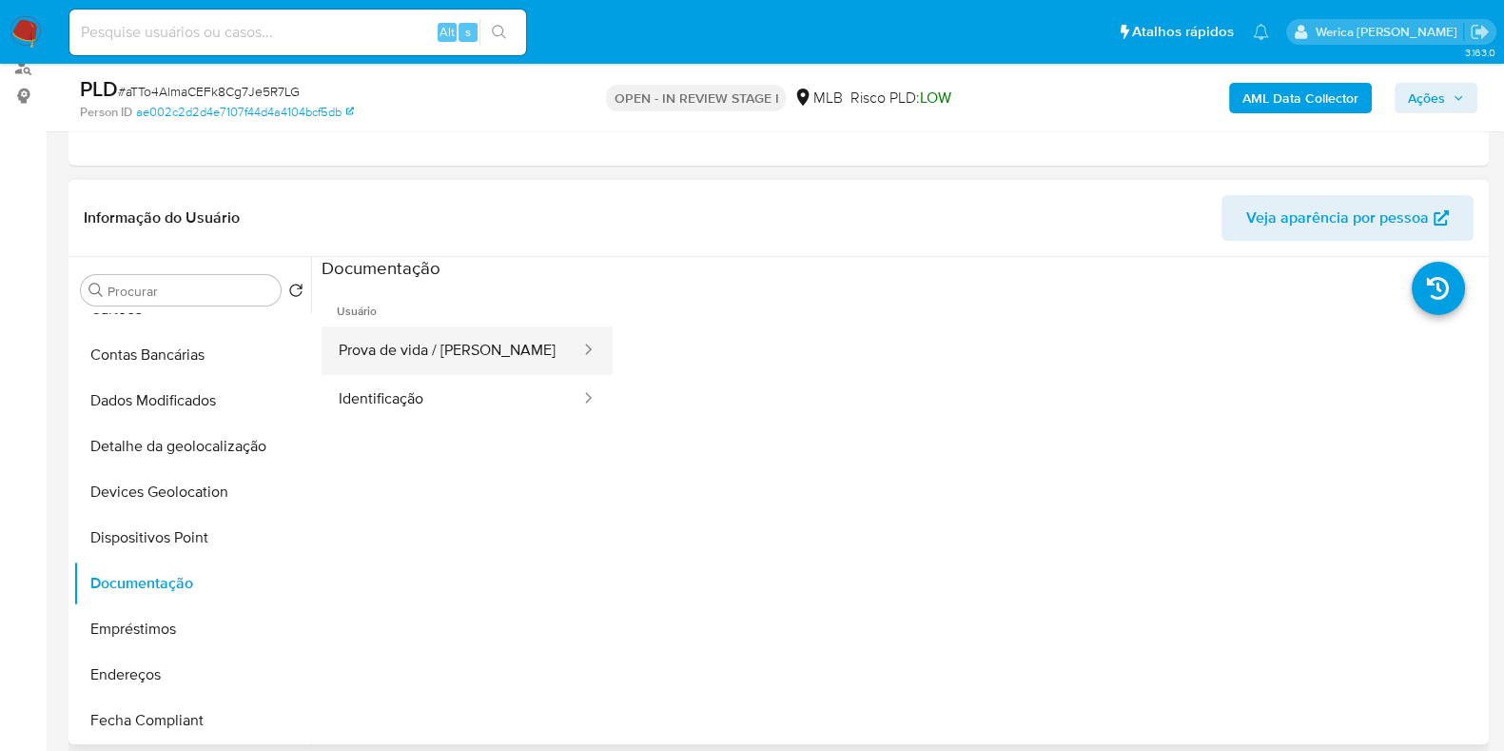
click at [480, 349] on button "Prova de vida / [PERSON_NAME]" at bounding box center [452, 350] width 261 height 49
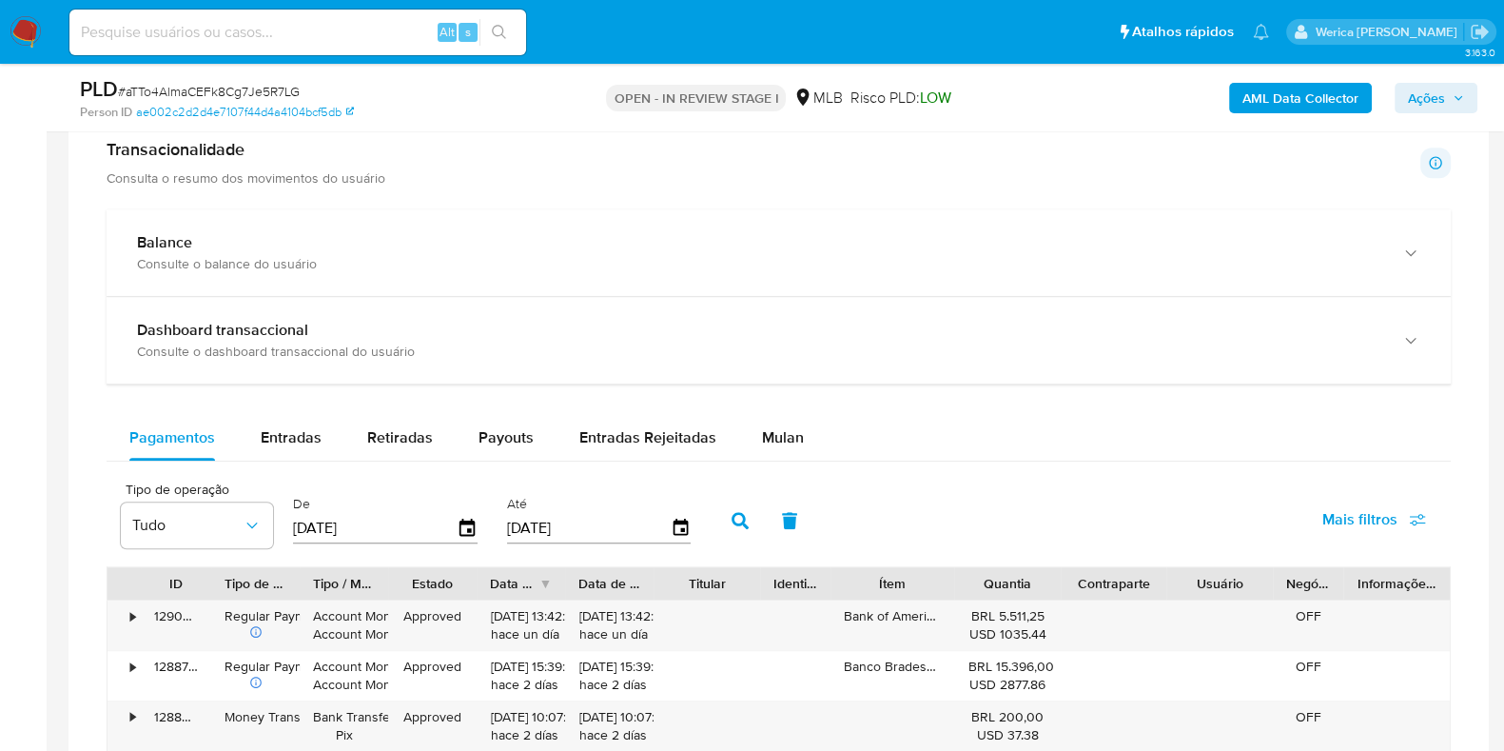
scroll to position [831, 0]
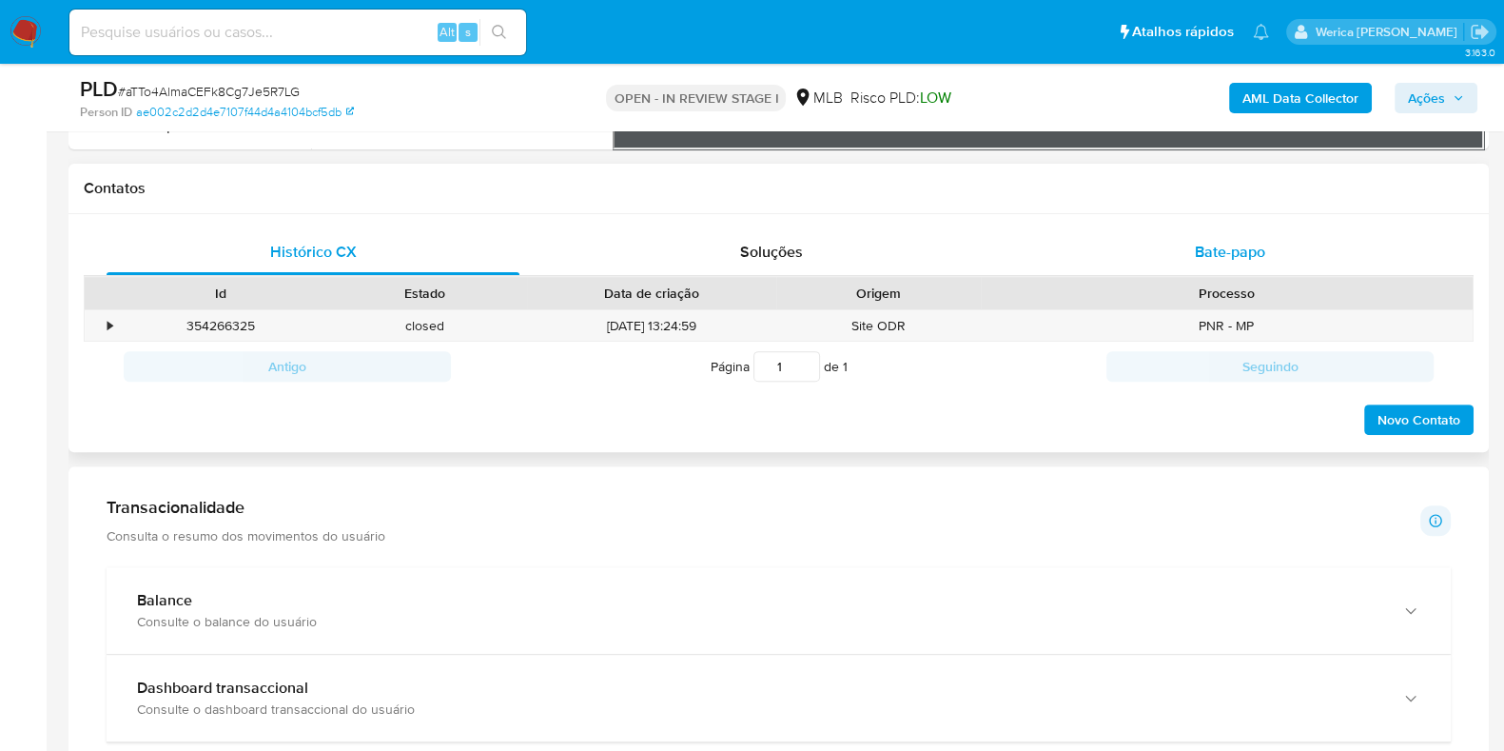
click at [1212, 229] on div "Bate-papo" at bounding box center [1230, 252] width 413 height 46
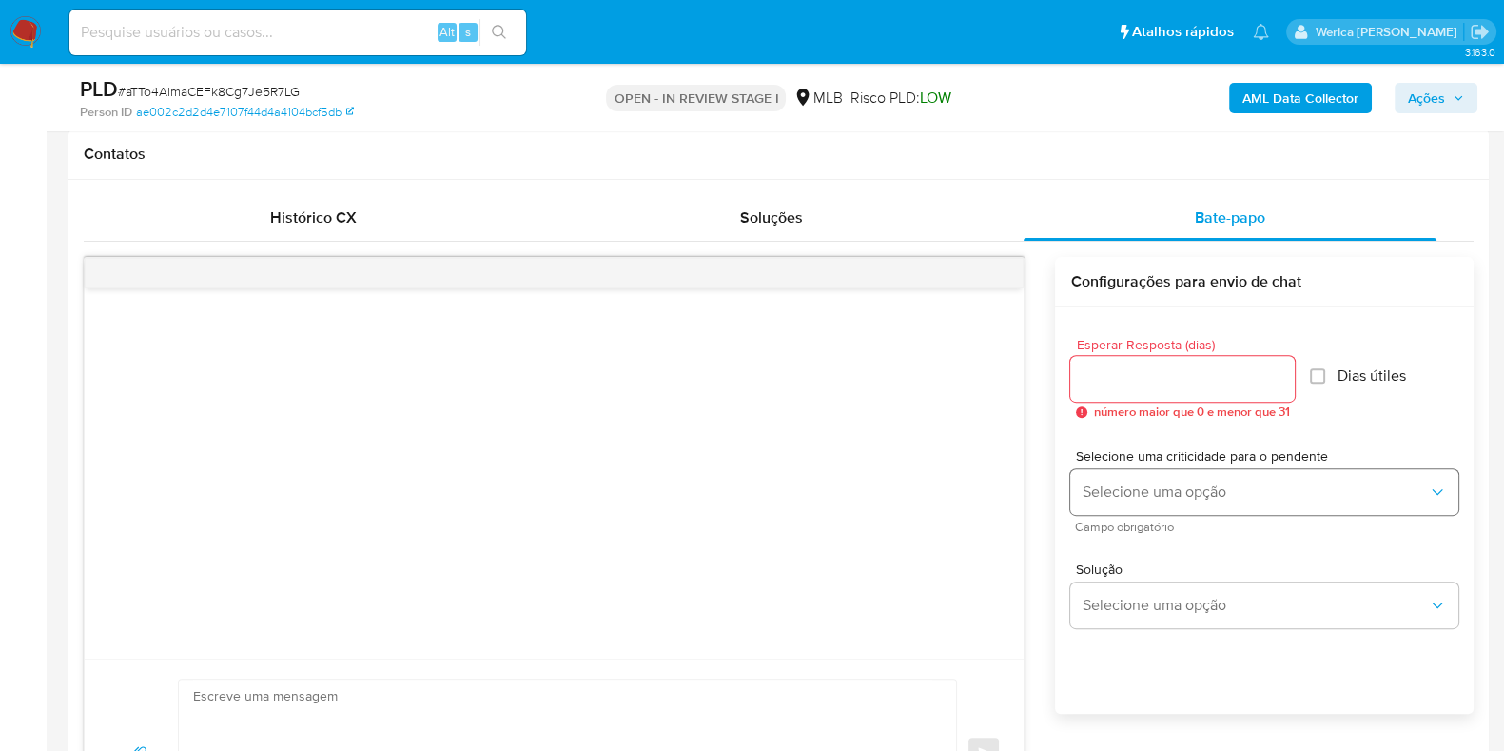
scroll to position [950, 0]
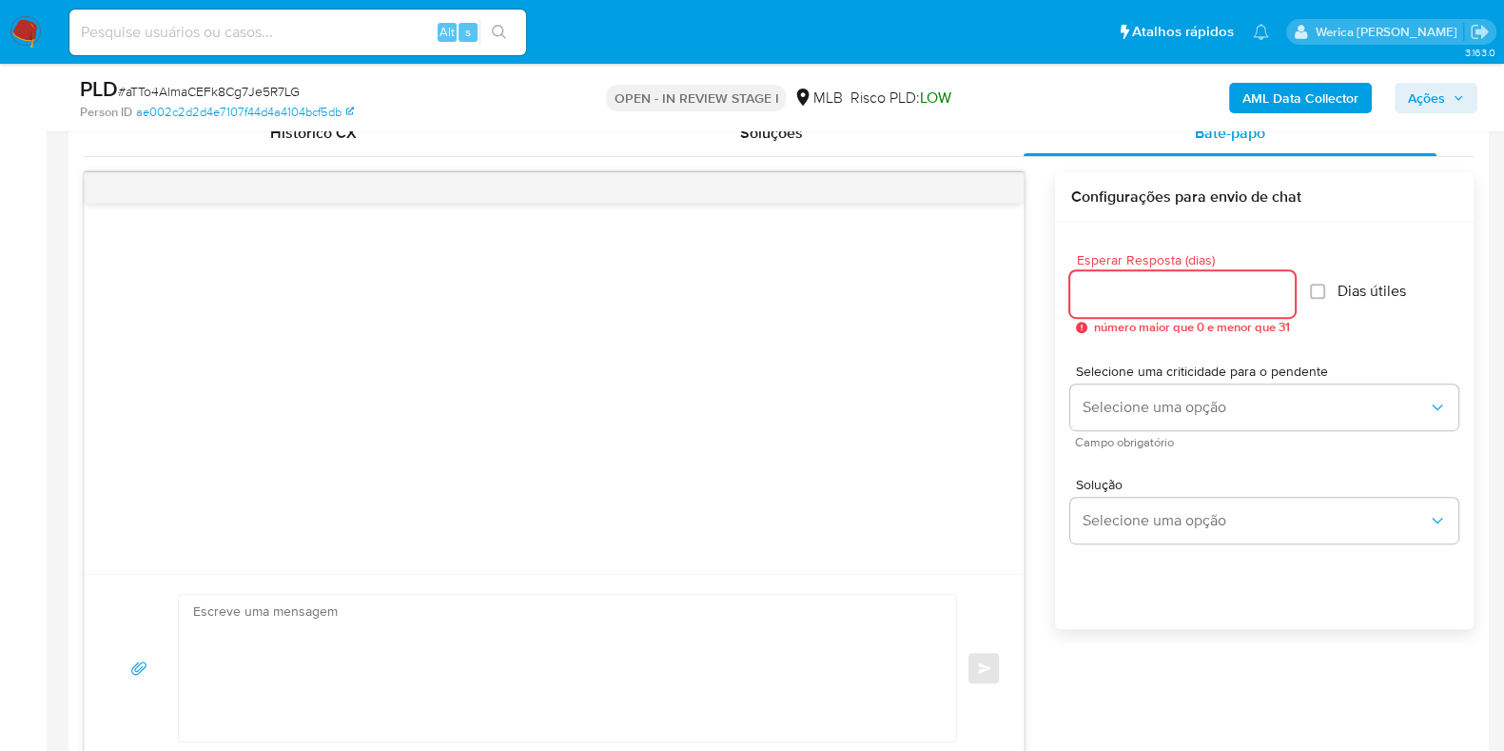
click at [1165, 287] on input "Esperar Resposta (dias)" at bounding box center [1182, 294] width 224 height 25
type input "5"
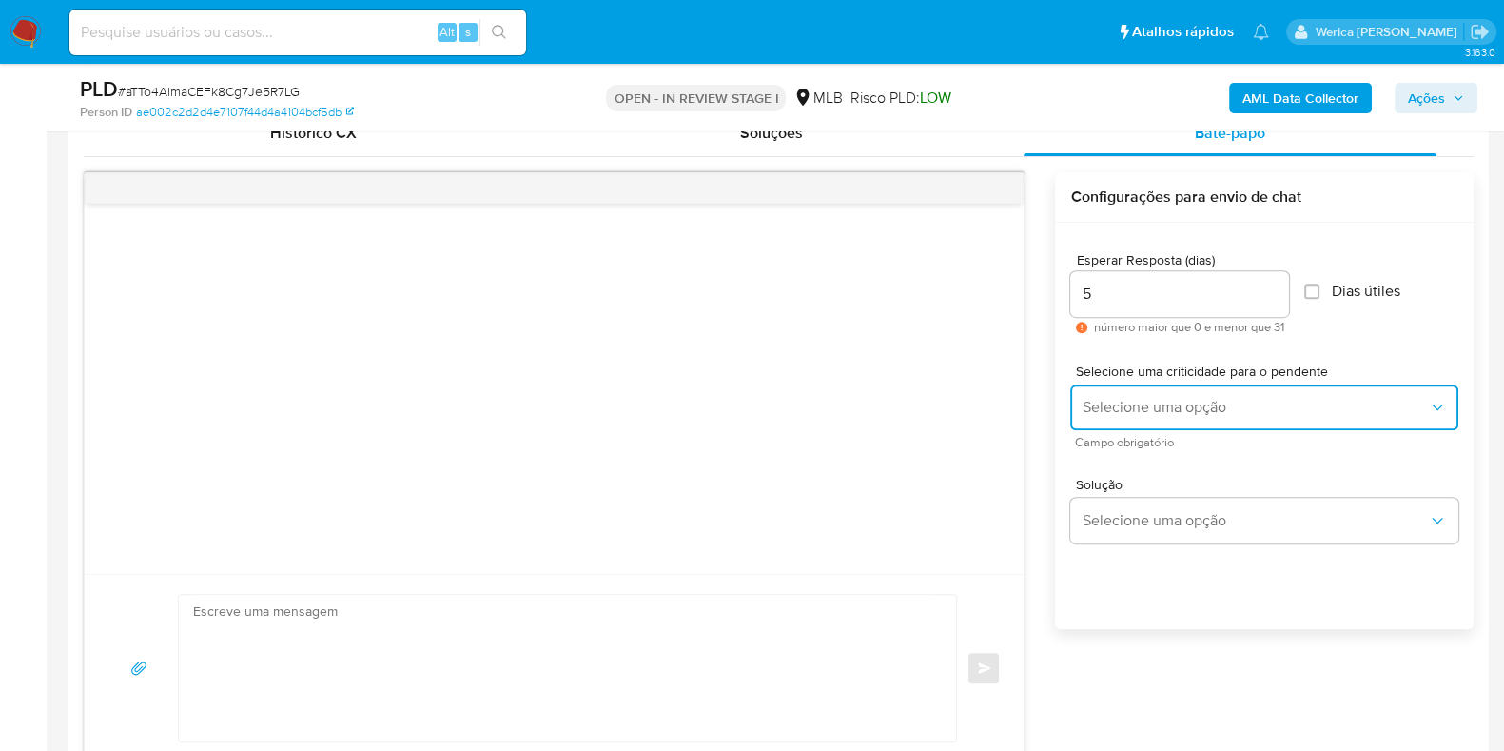
click at [1134, 414] on span "Selecione uma opção" at bounding box center [1255, 407] width 346 height 19
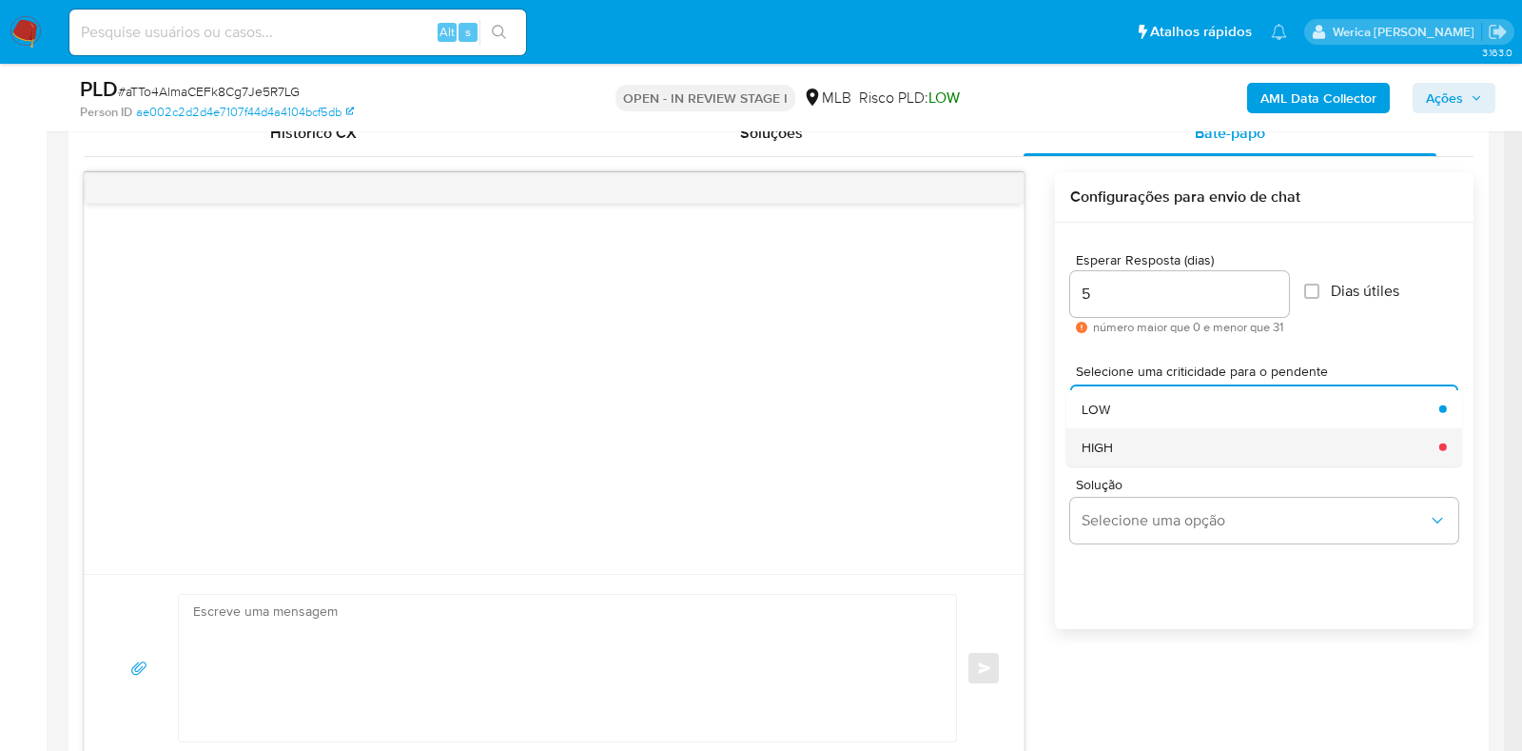
click at [1140, 445] on div "HIGH" at bounding box center [1255, 446] width 346 height 38
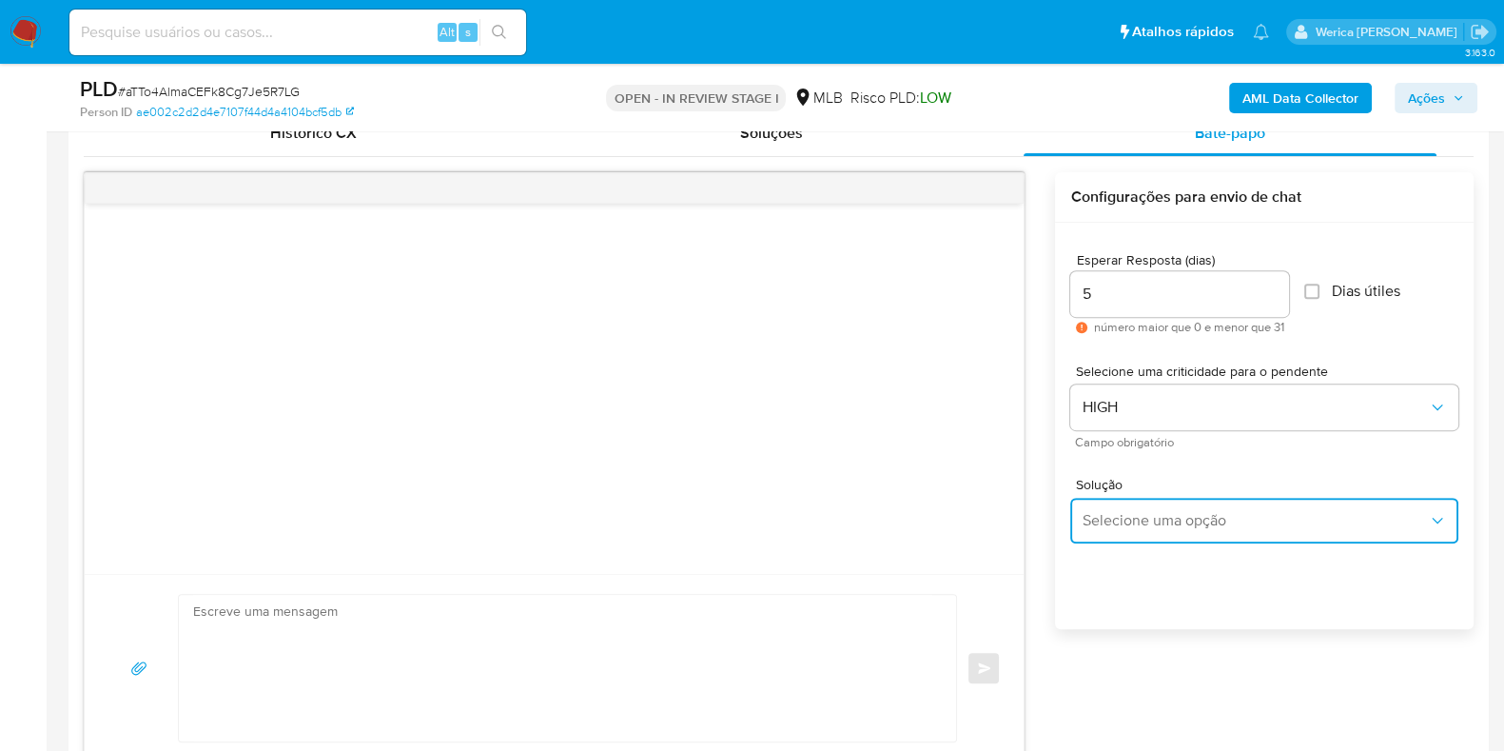
click at [1137, 527] on span "Selecione uma opção" at bounding box center [1255, 520] width 346 height 19
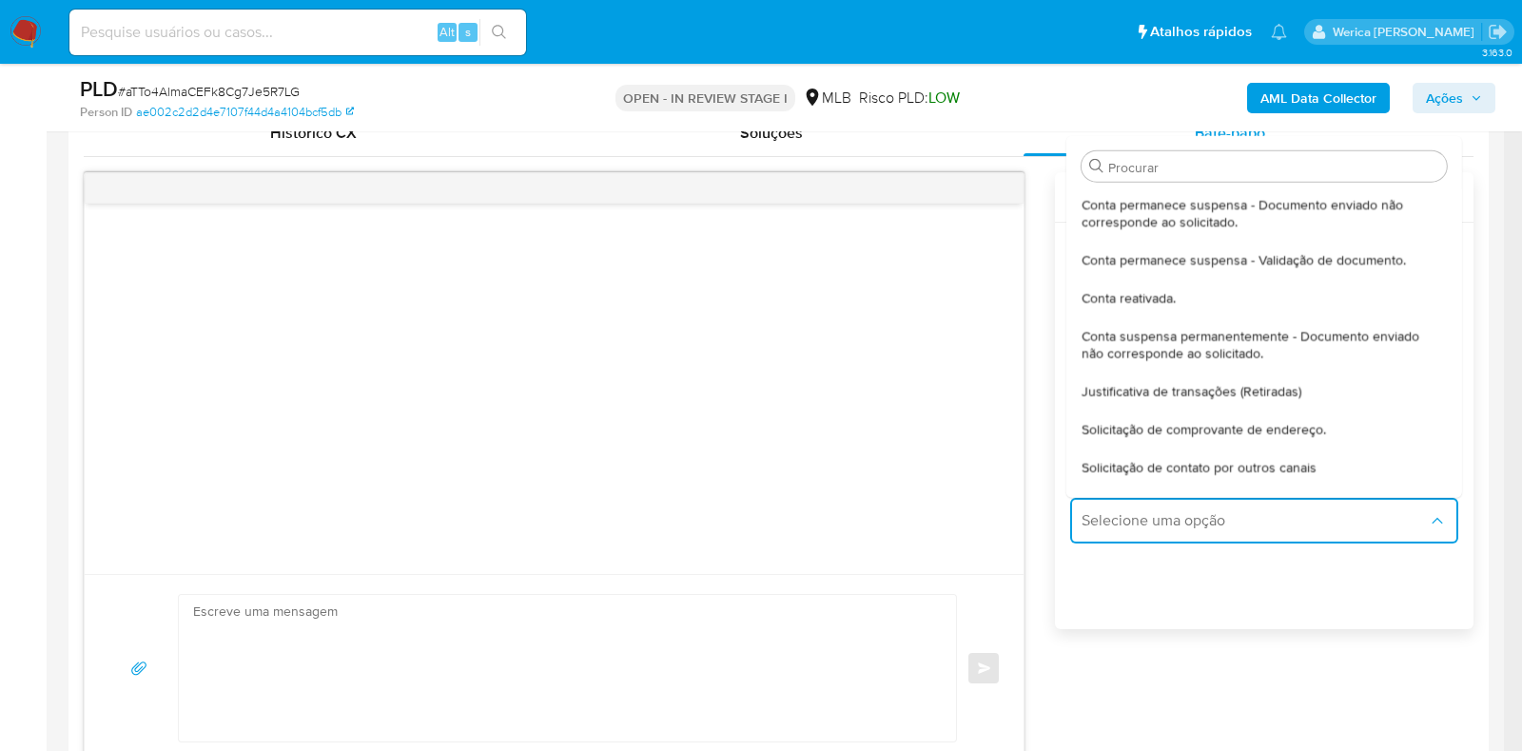
drag, startPoint x: 1170, startPoint y: 454, endPoint x: 1195, endPoint y: 299, distance: 157.0
click at [1170, 458] on span "Solicitação de contato por outros canais" at bounding box center [1199, 466] width 235 height 17
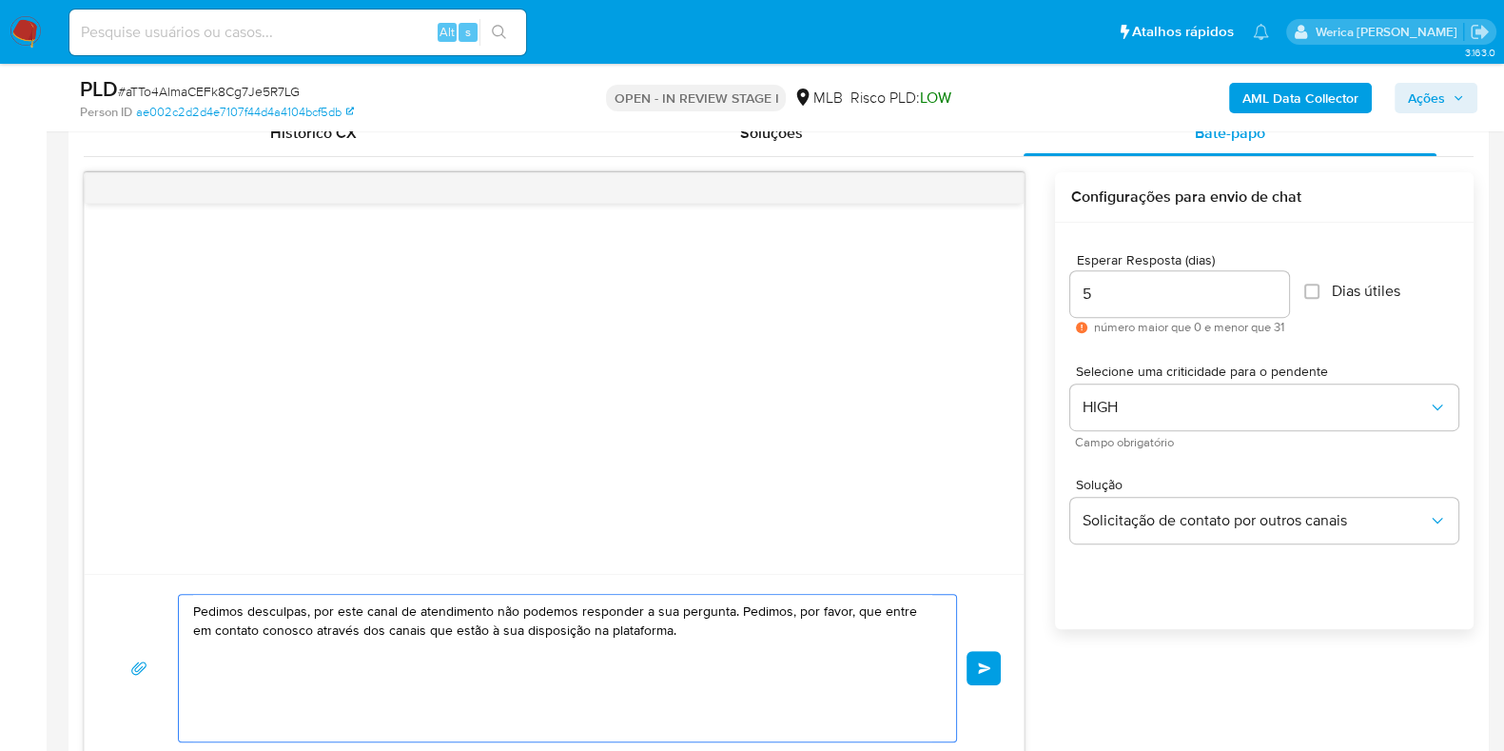
click at [695, 610] on textarea "Pedimos desculpas, por este canal de atendimento não podemos responder a sua pe…" at bounding box center [562, 668] width 739 height 146
paste textarea "Olá! Estamos realizando uma verificação adicional de segurança em contas de usu…"
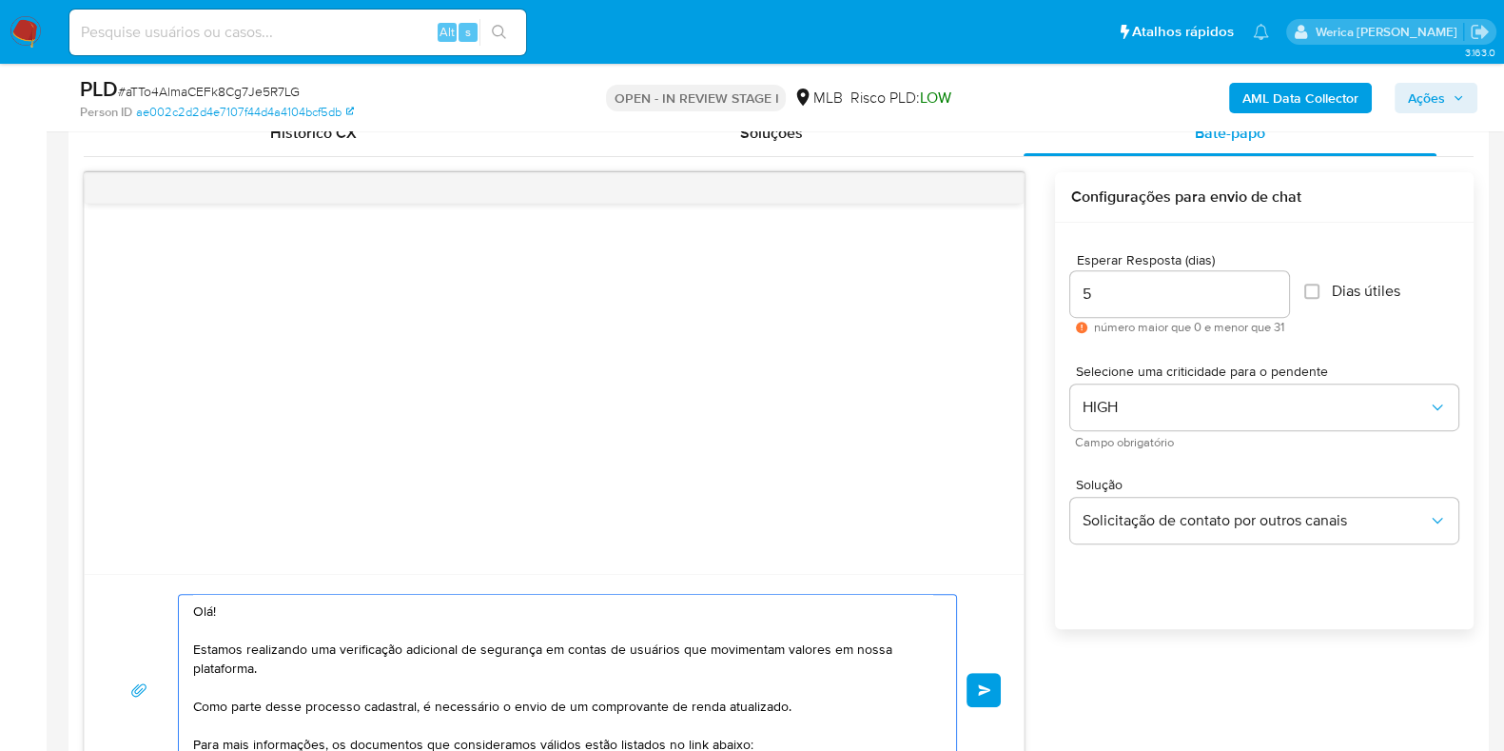
scroll to position [311, 0]
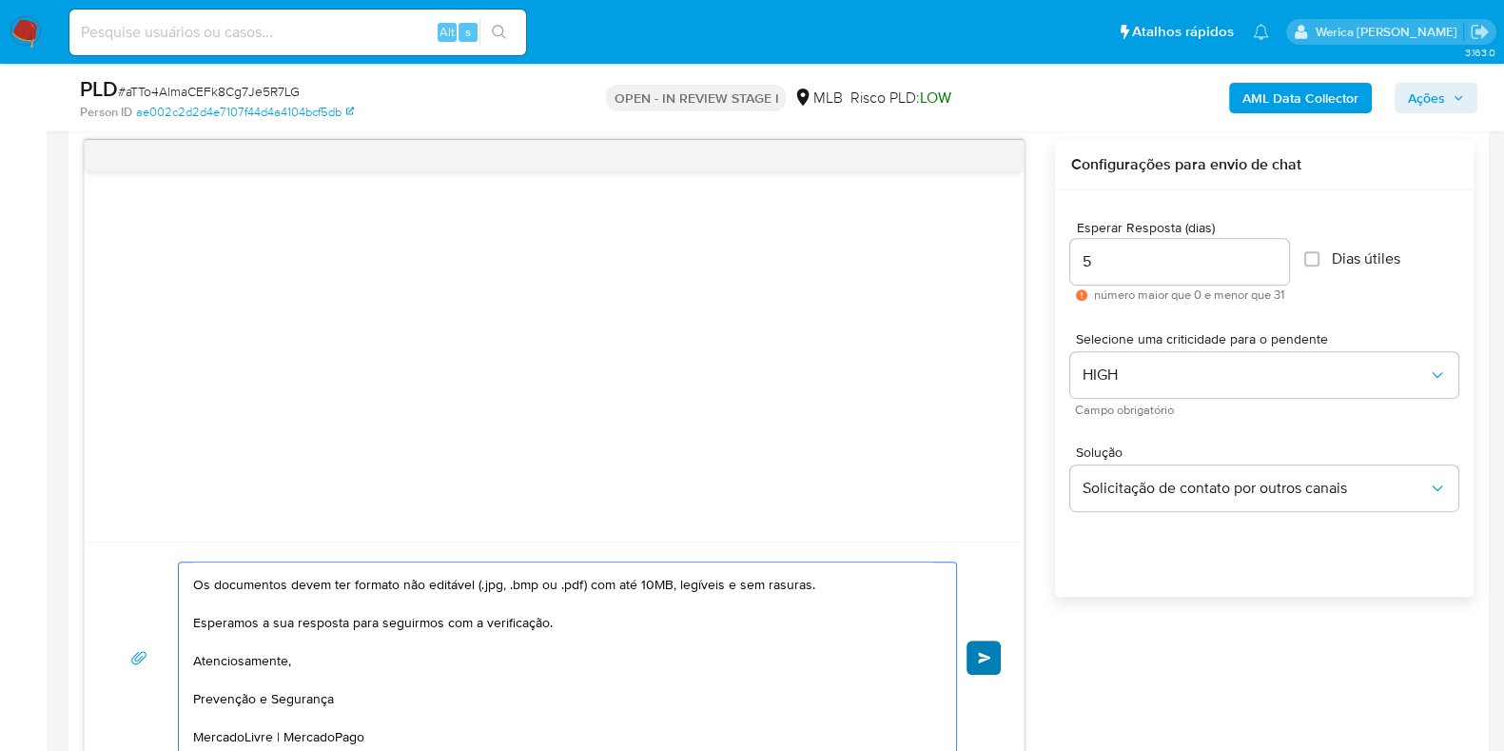
type textarea "Olá! Estamos realizando uma verificação adicional de segurança em contas de usu…"
click at [985, 664] on button "common.send" at bounding box center [983, 657] width 34 height 34
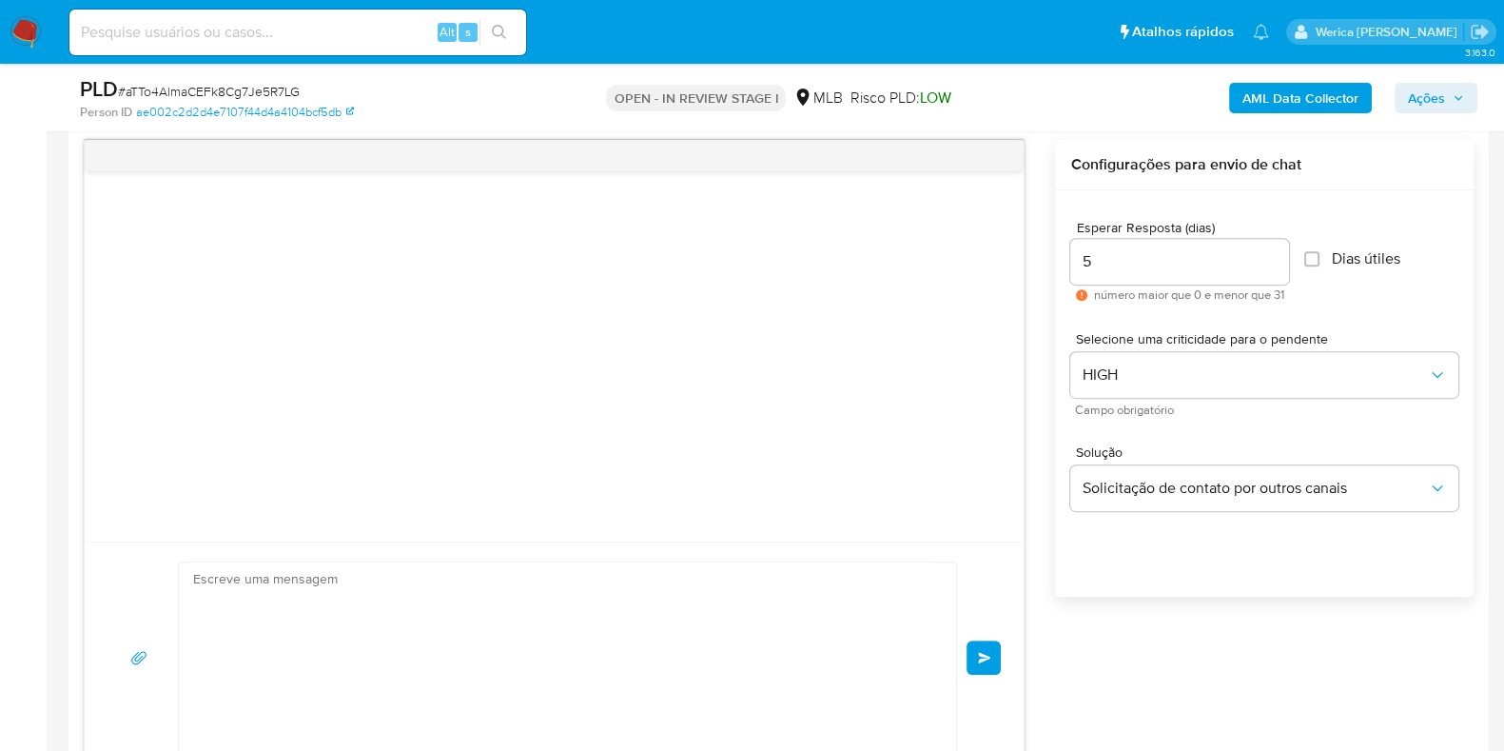
scroll to position [257, 0]
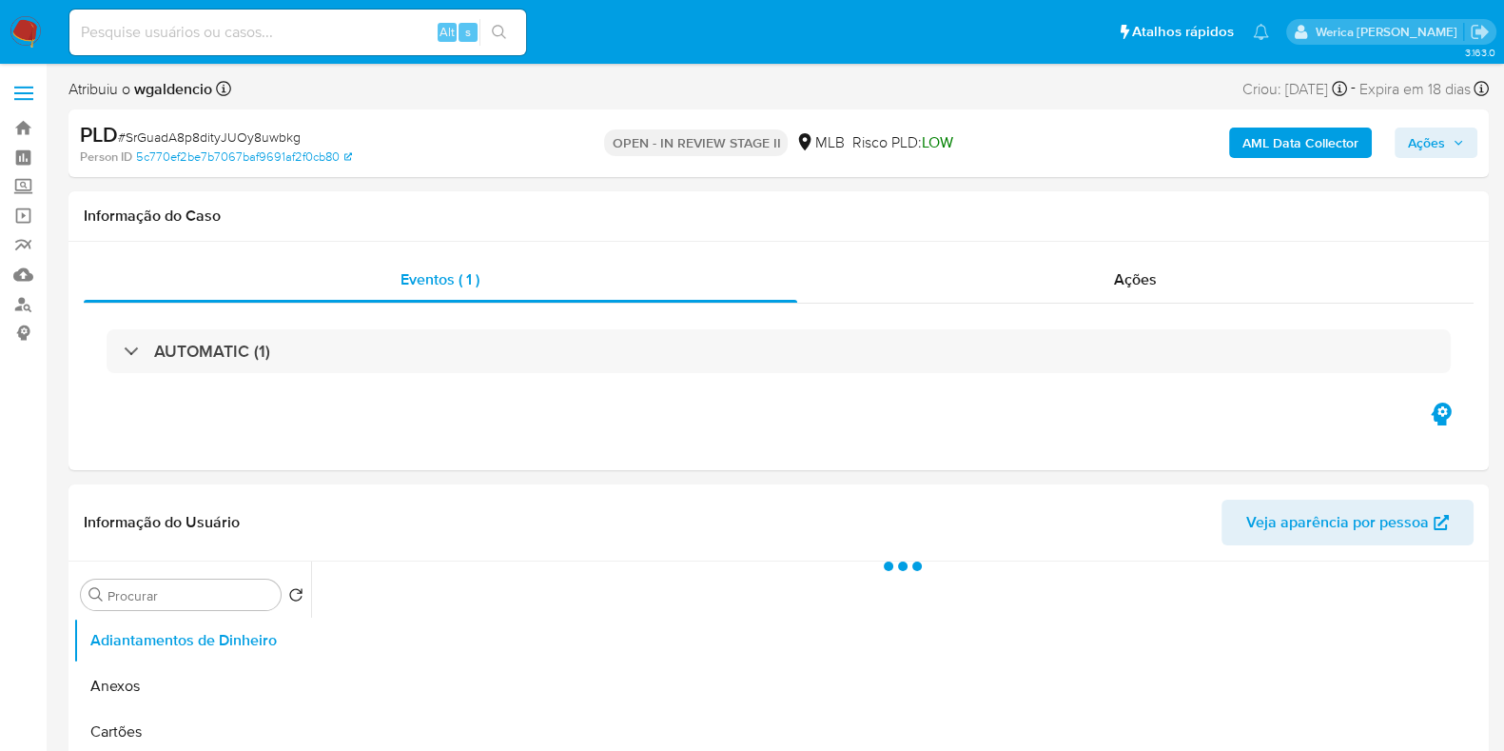
select select "10"
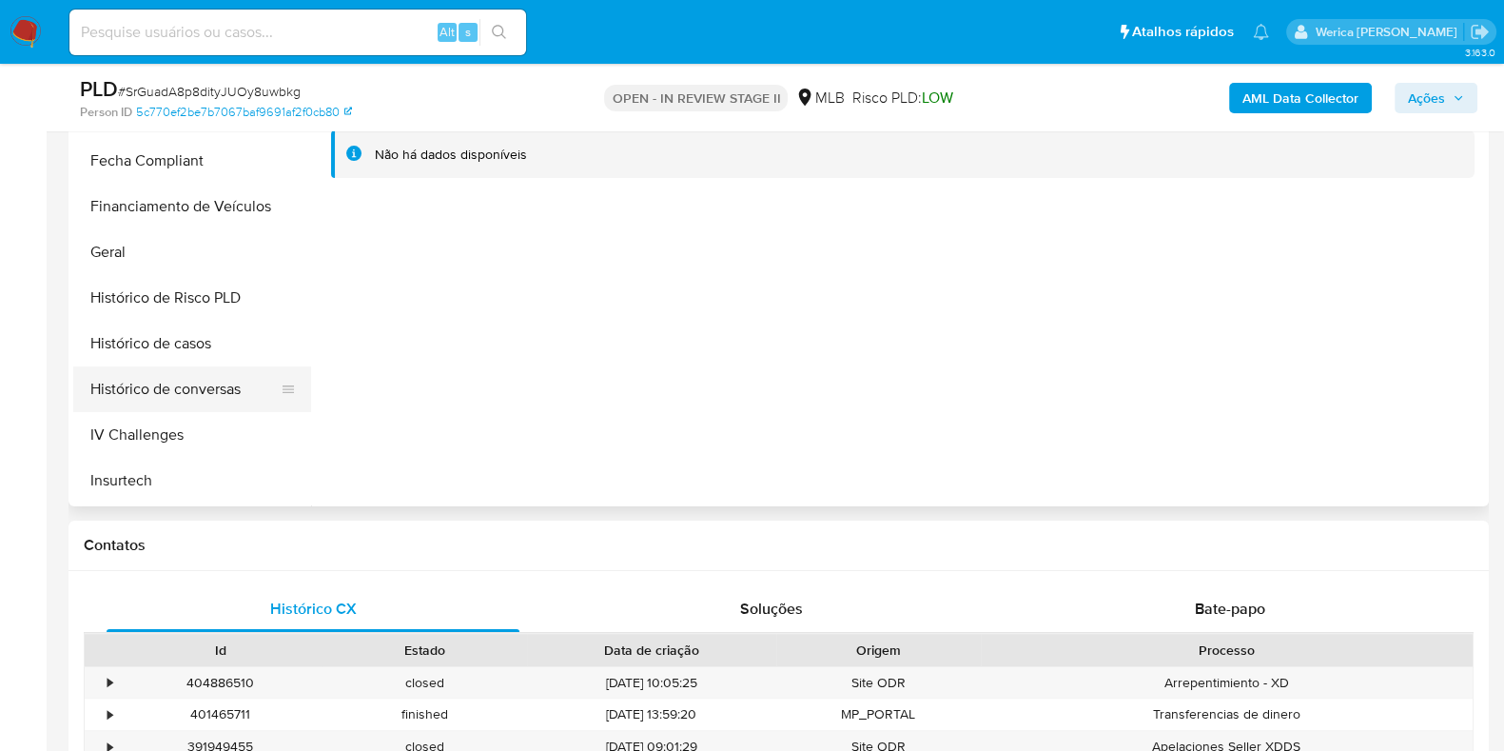
scroll to position [475, 0]
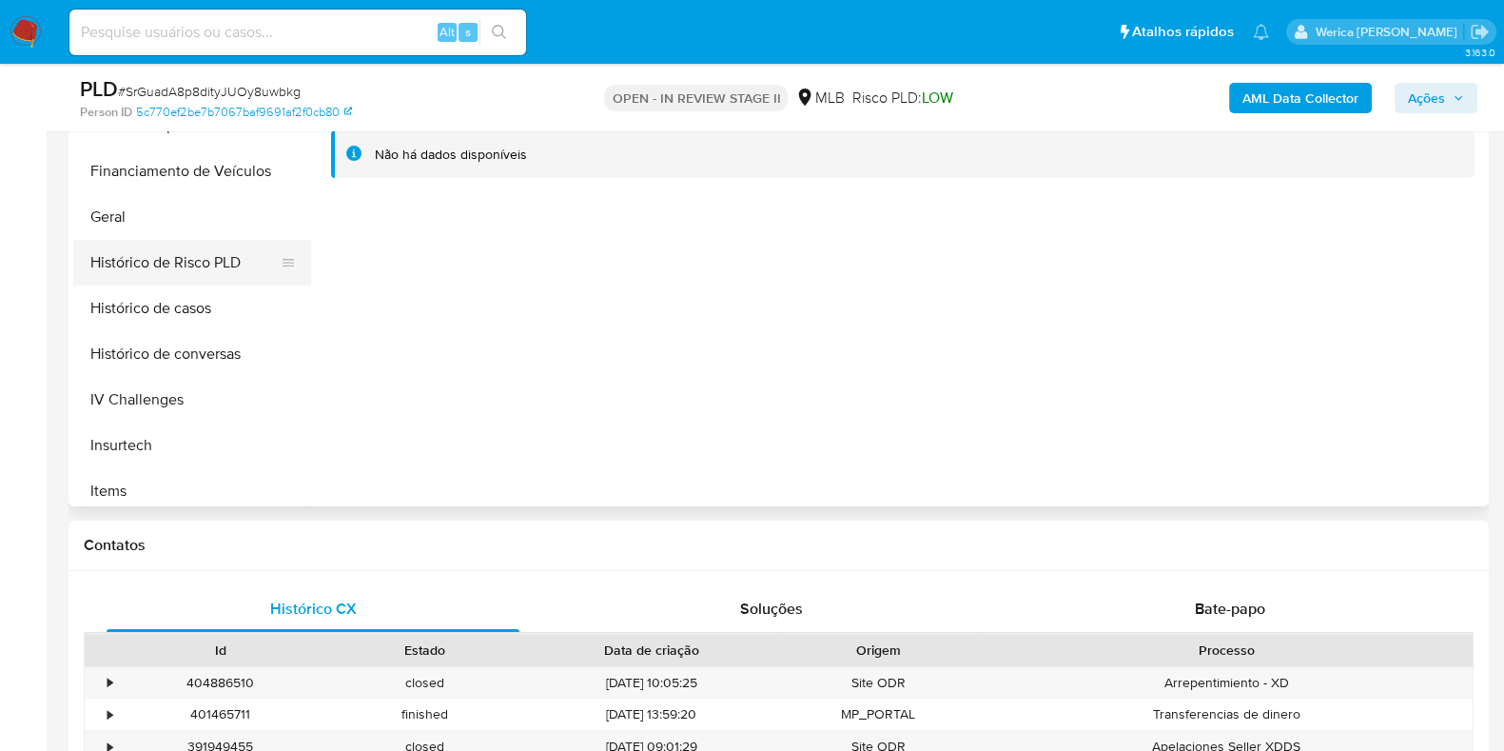
click at [185, 240] on button "Histórico de Risco PLD" at bounding box center [184, 263] width 223 height 46
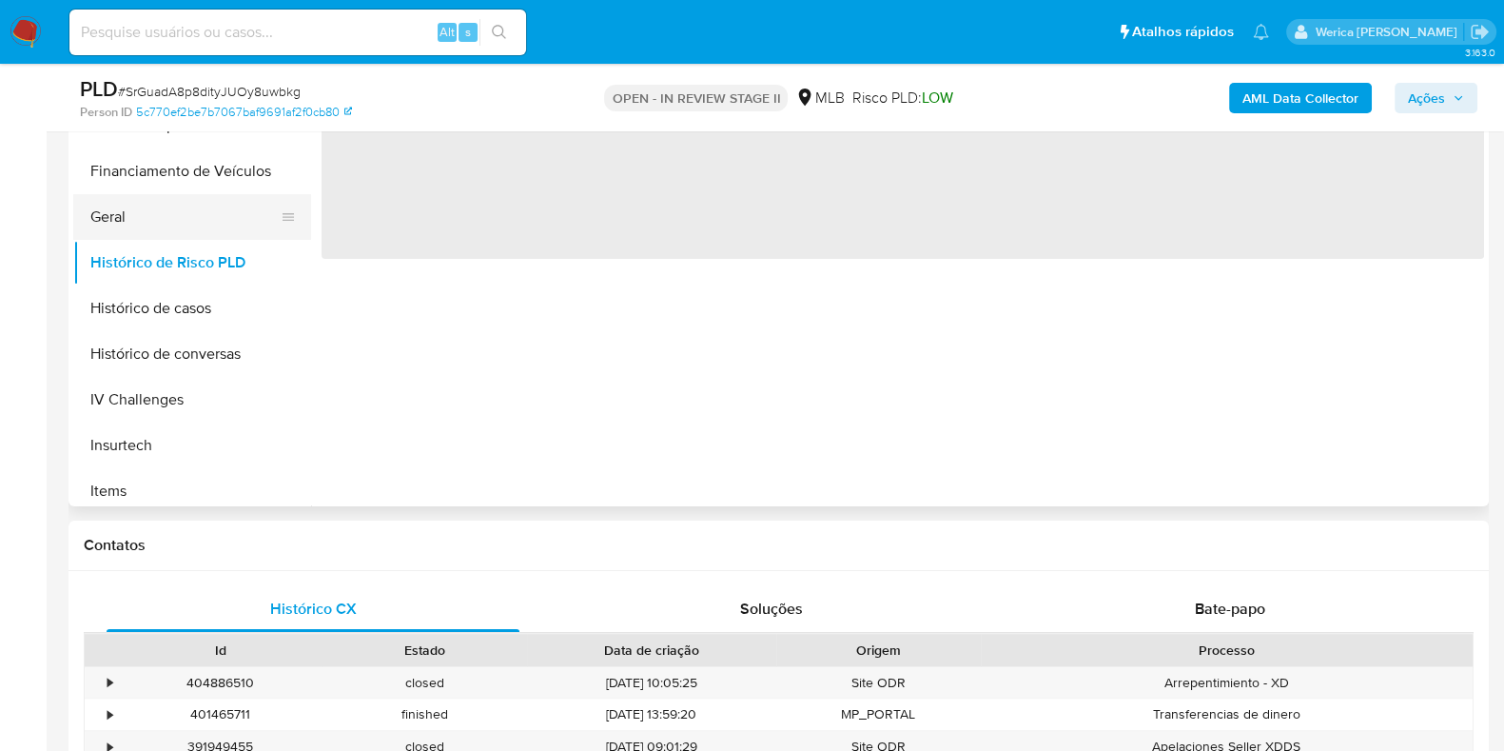
click at [177, 207] on button "Geral" at bounding box center [184, 217] width 223 height 46
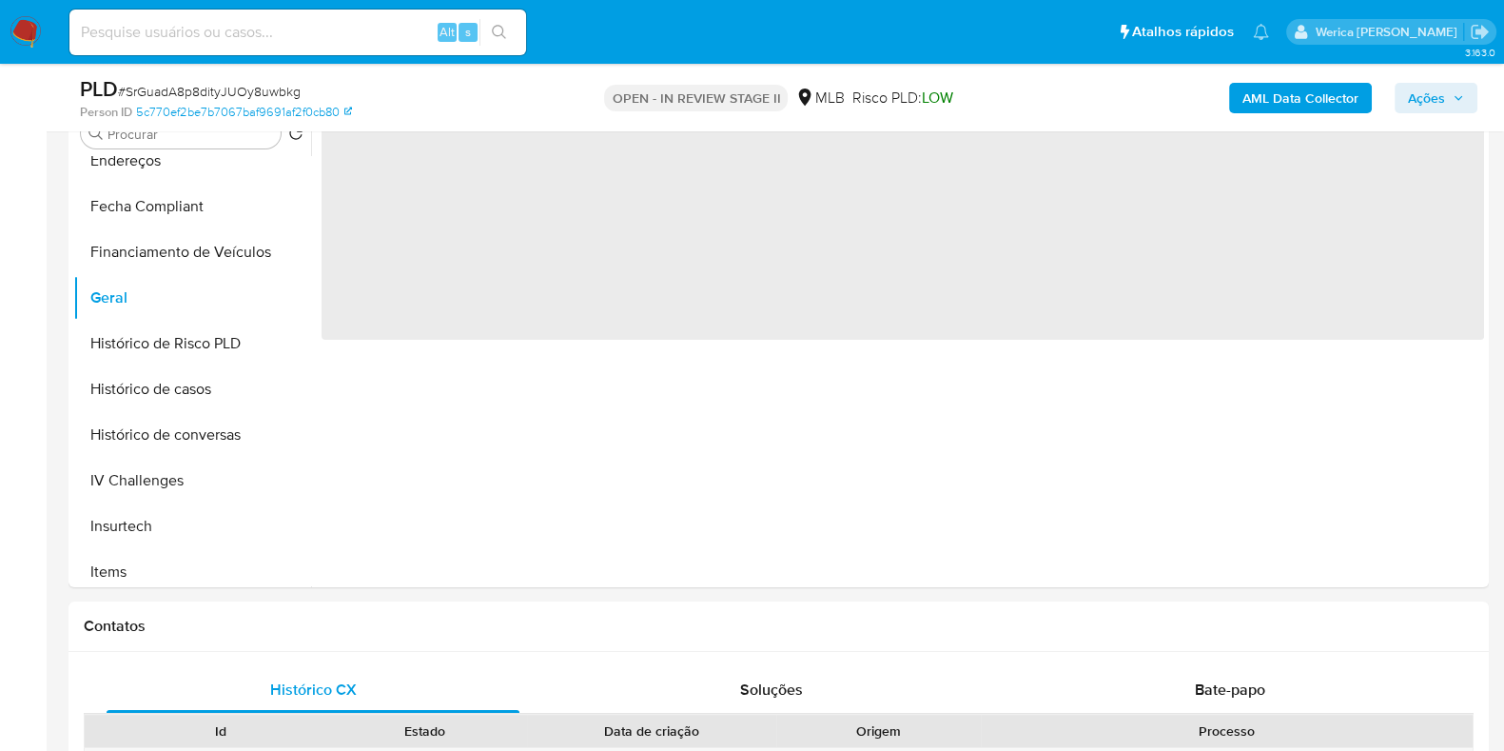
scroll to position [357, 0]
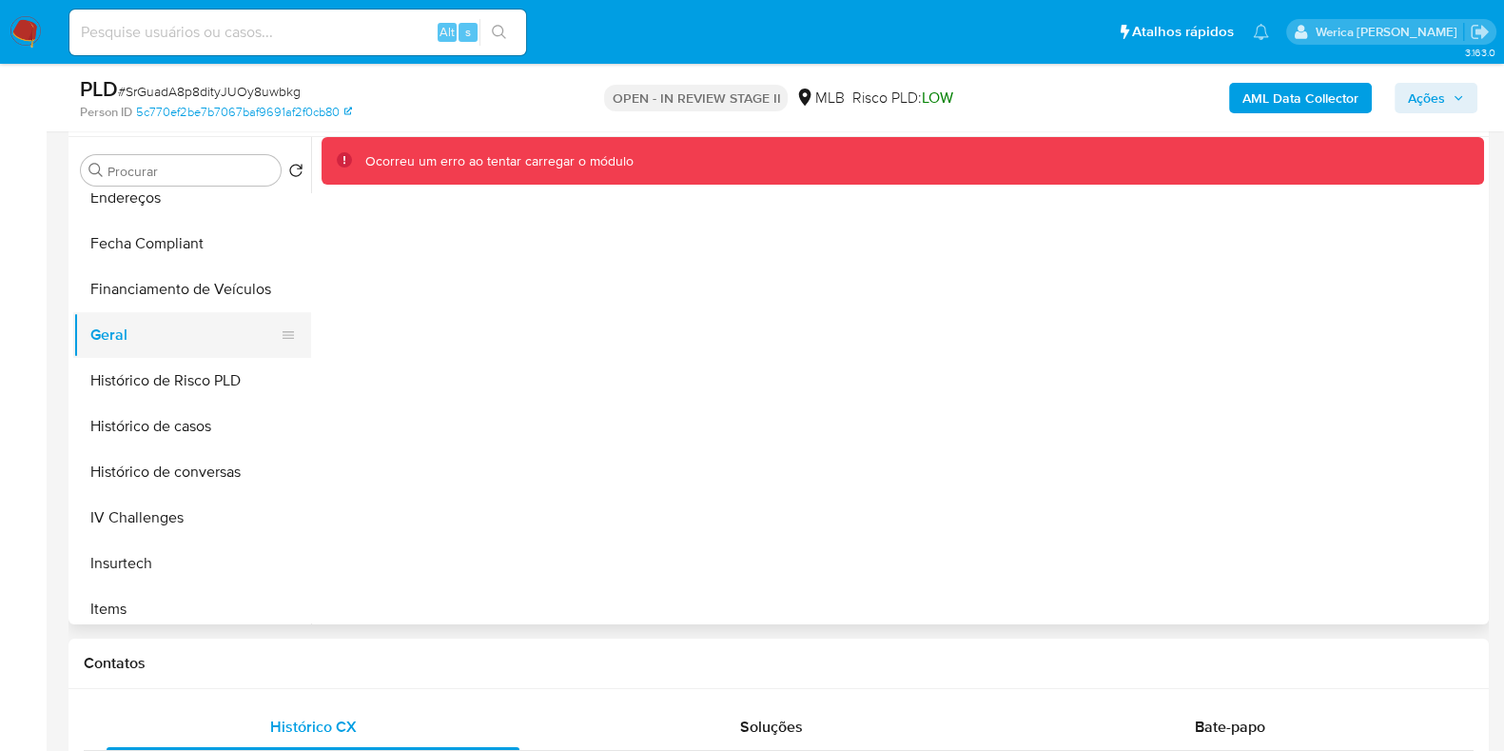
click at [205, 326] on button "Geral" at bounding box center [184, 335] width 223 height 46
click at [207, 400] on button "Histórico de Risco PLD" at bounding box center [184, 381] width 223 height 46
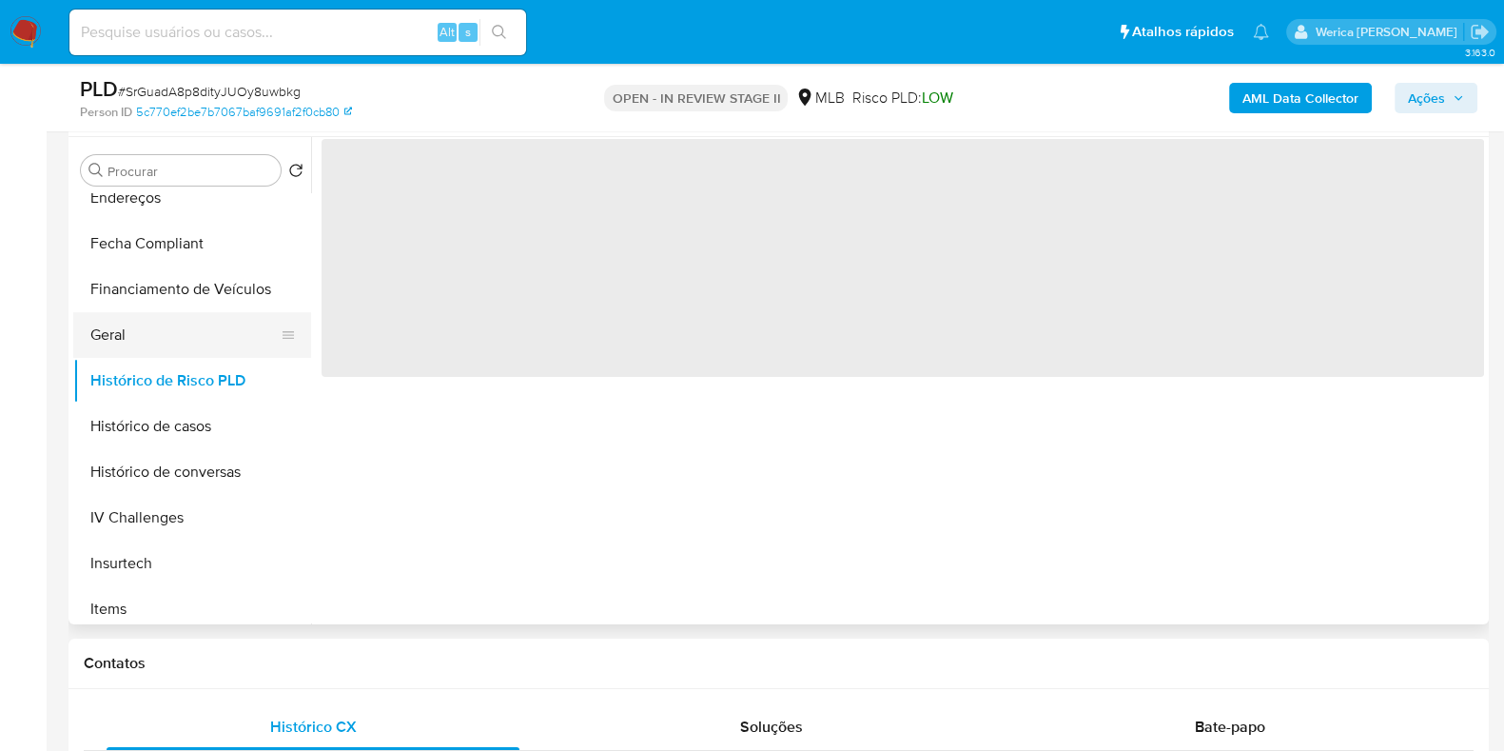
click at [157, 330] on button "Geral" at bounding box center [184, 335] width 223 height 46
click at [534, 230] on span "‌" at bounding box center [903, 258] width 1162 height 238
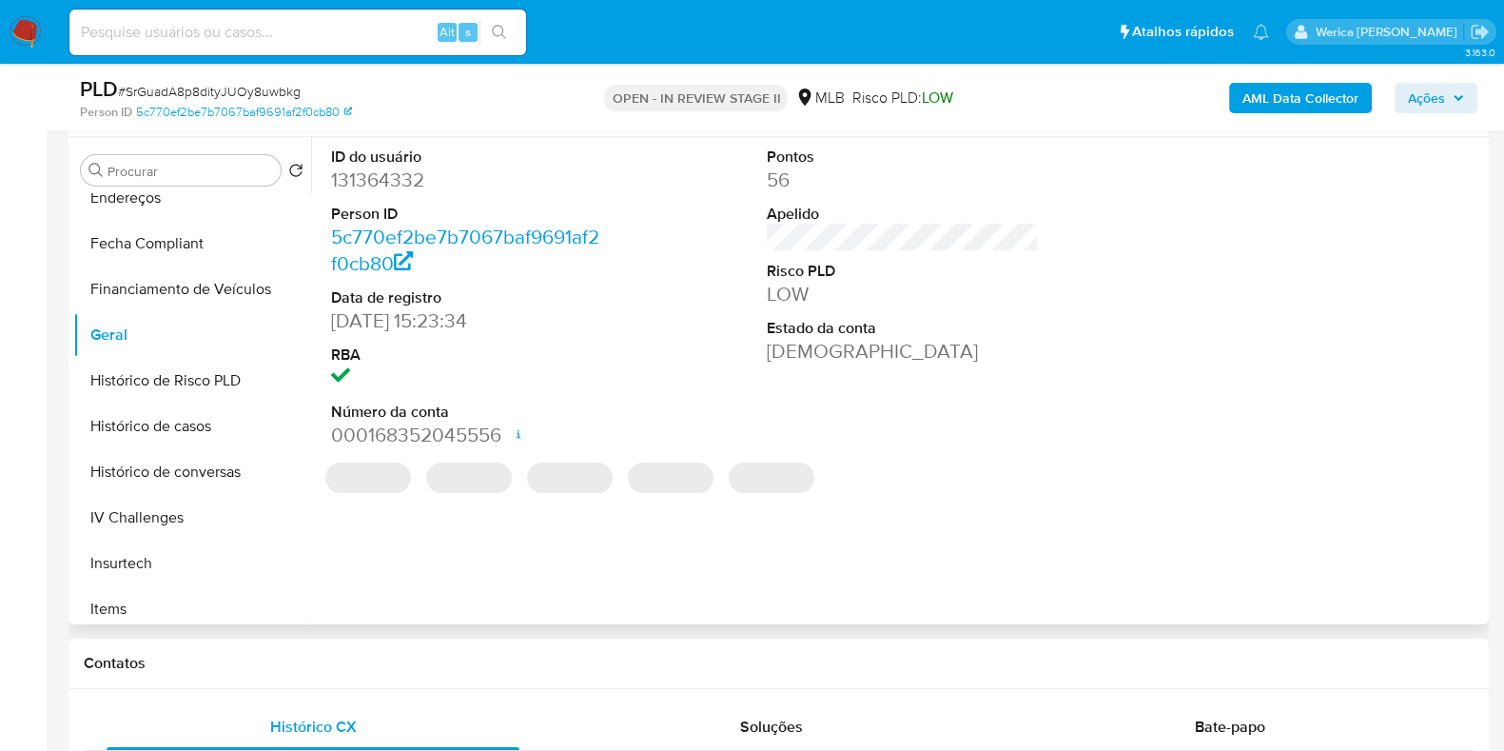
click at [380, 184] on dd "131364332" at bounding box center [467, 179] width 272 height 27
copy dd "131364332"
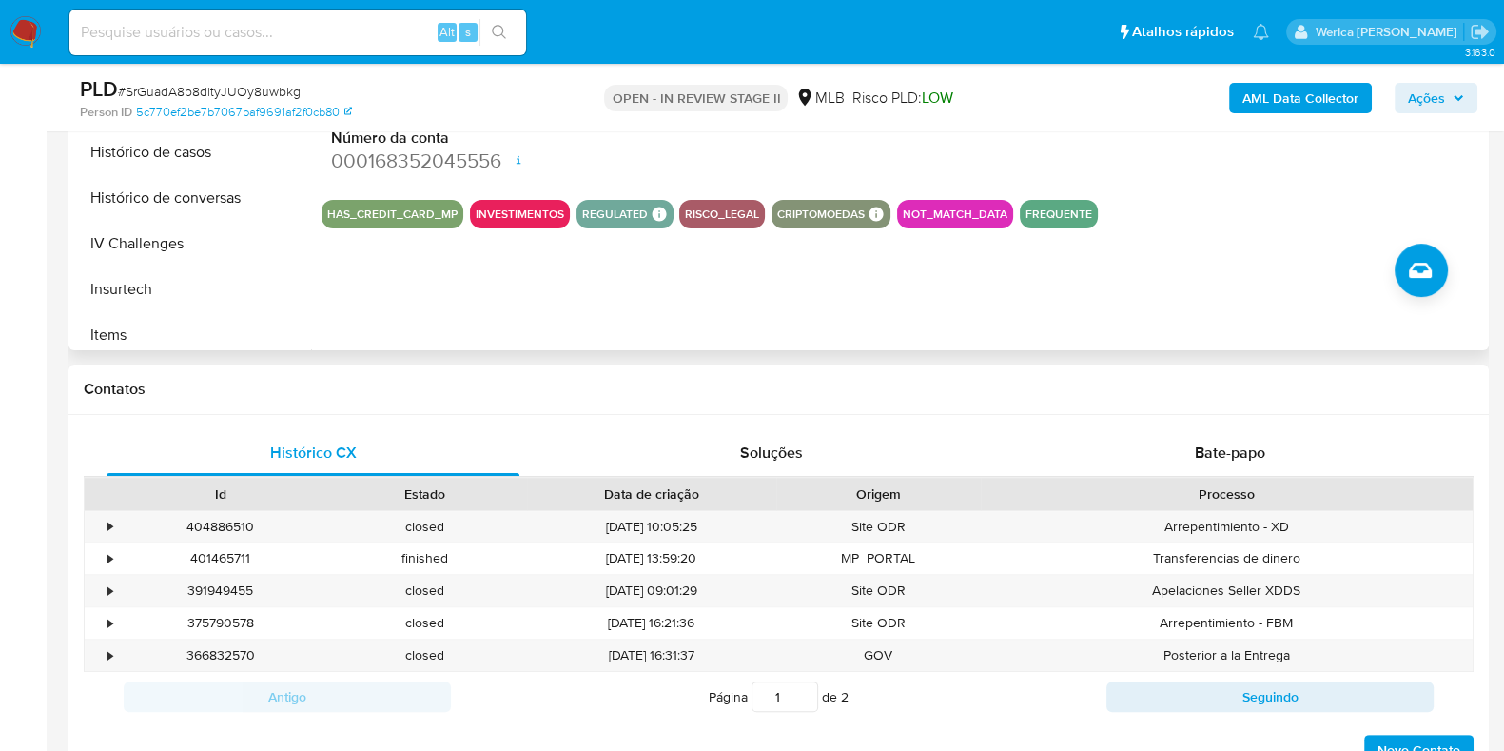
scroll to position [831, 0]
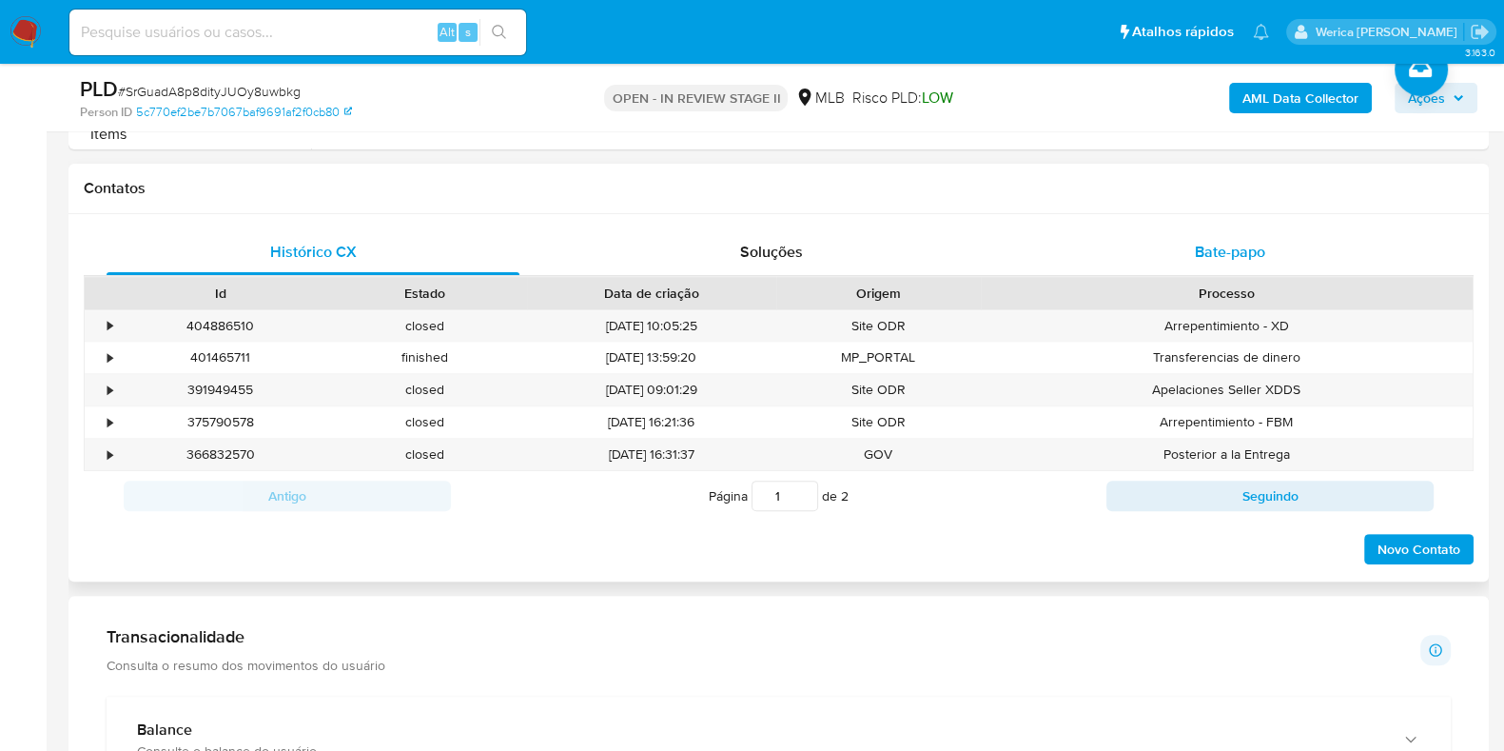
click at [1244, 259] on span "Bate-papo" at bounding box center [1230, 252] width 70 height 22
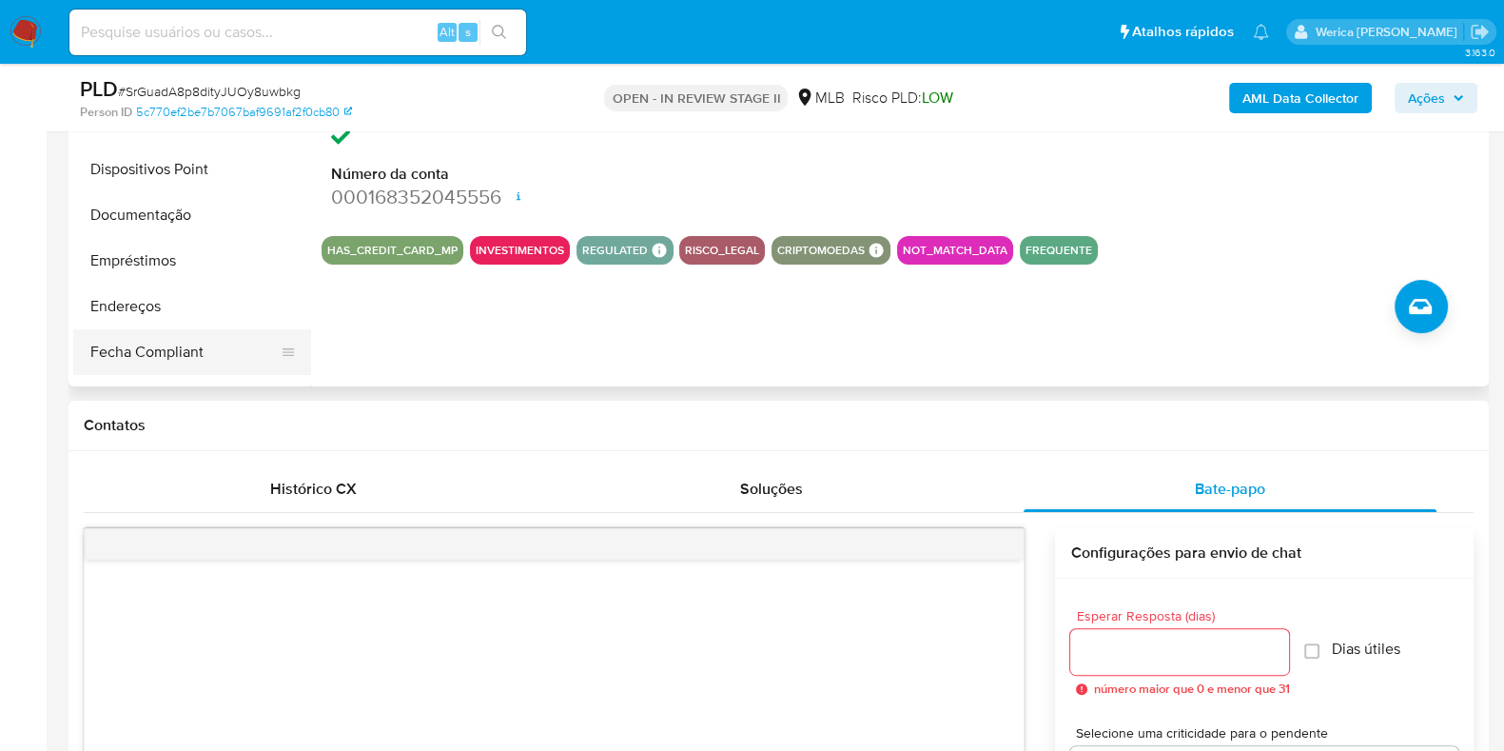
scroll to position [118, 0]
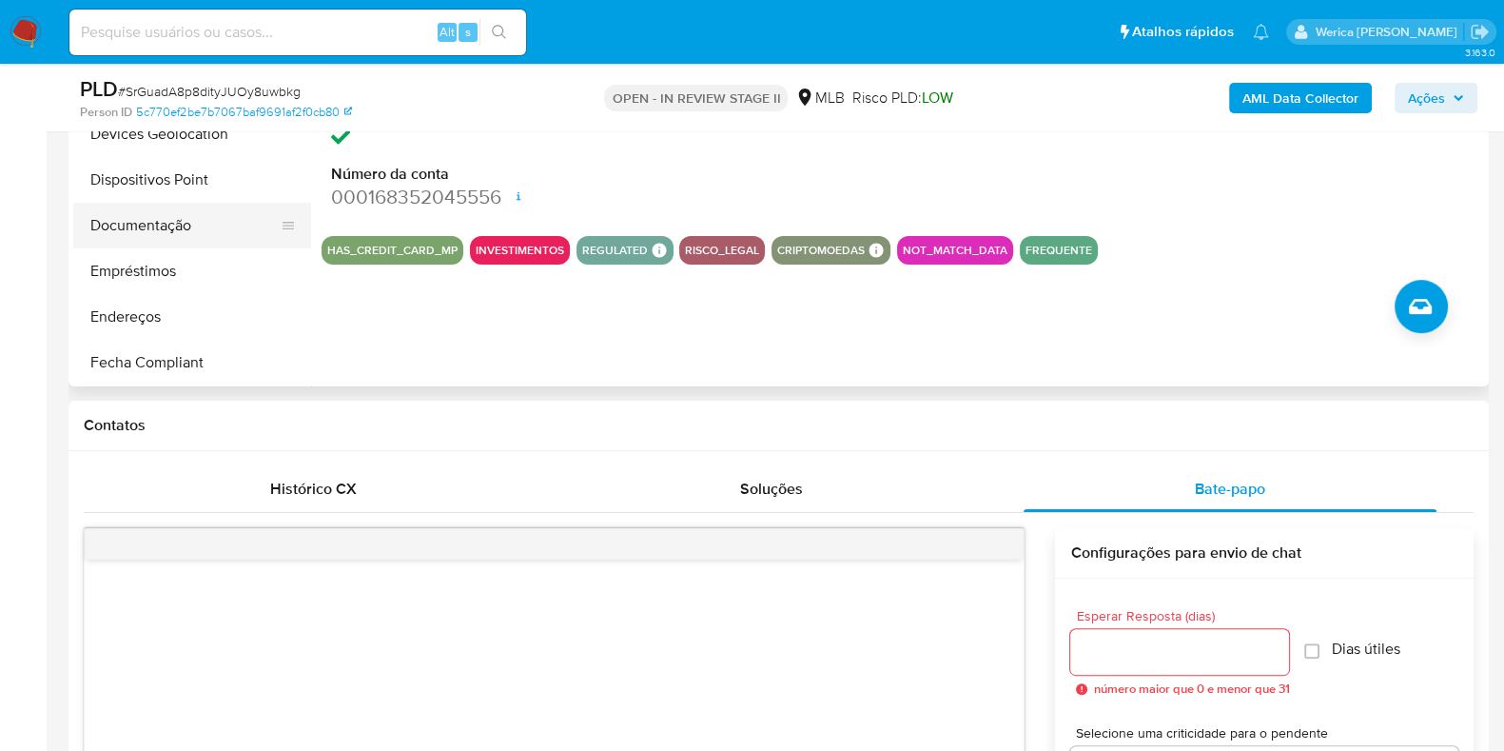
click at [166, 222] on button "Documentação" at bounding box center [184, 226] width 223 height 46
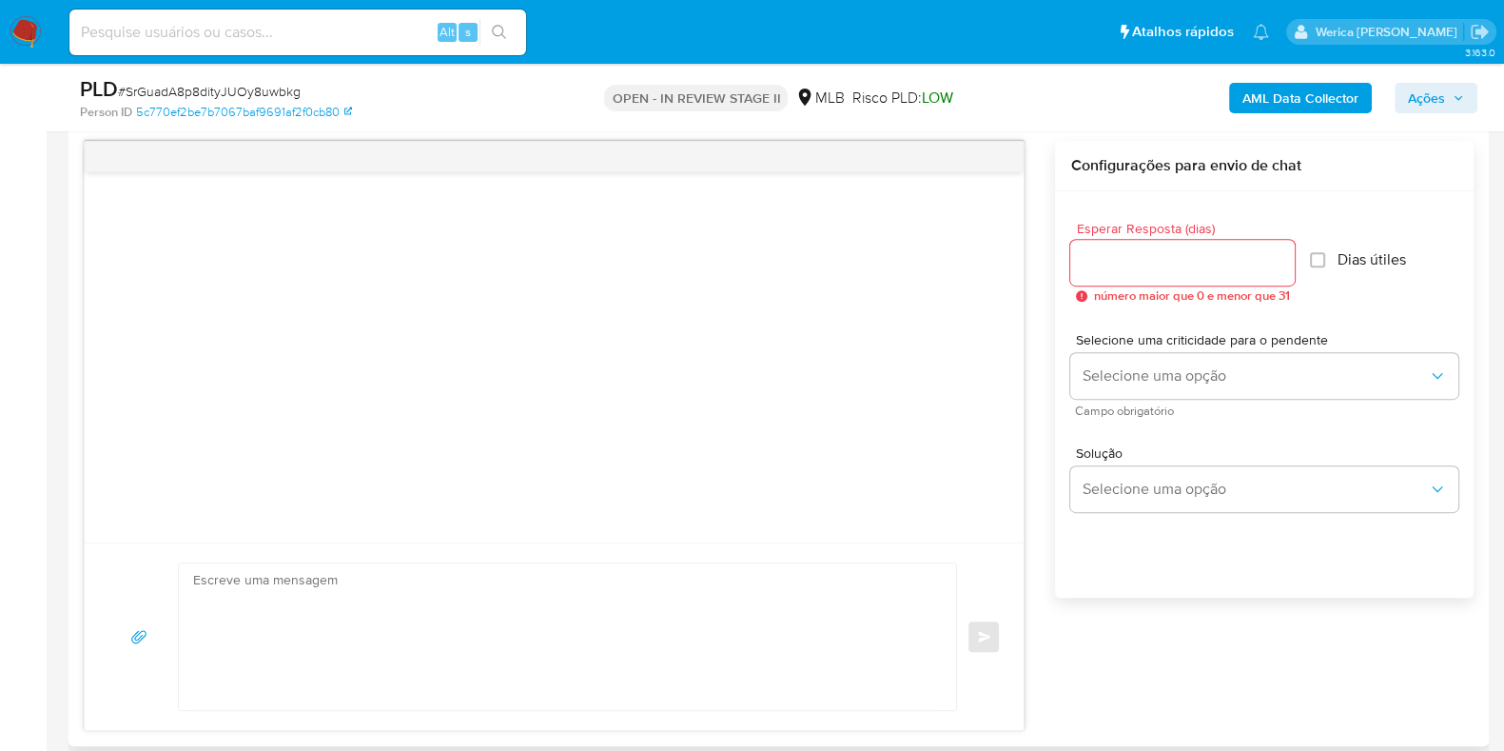
scroll to position [1070, 0]
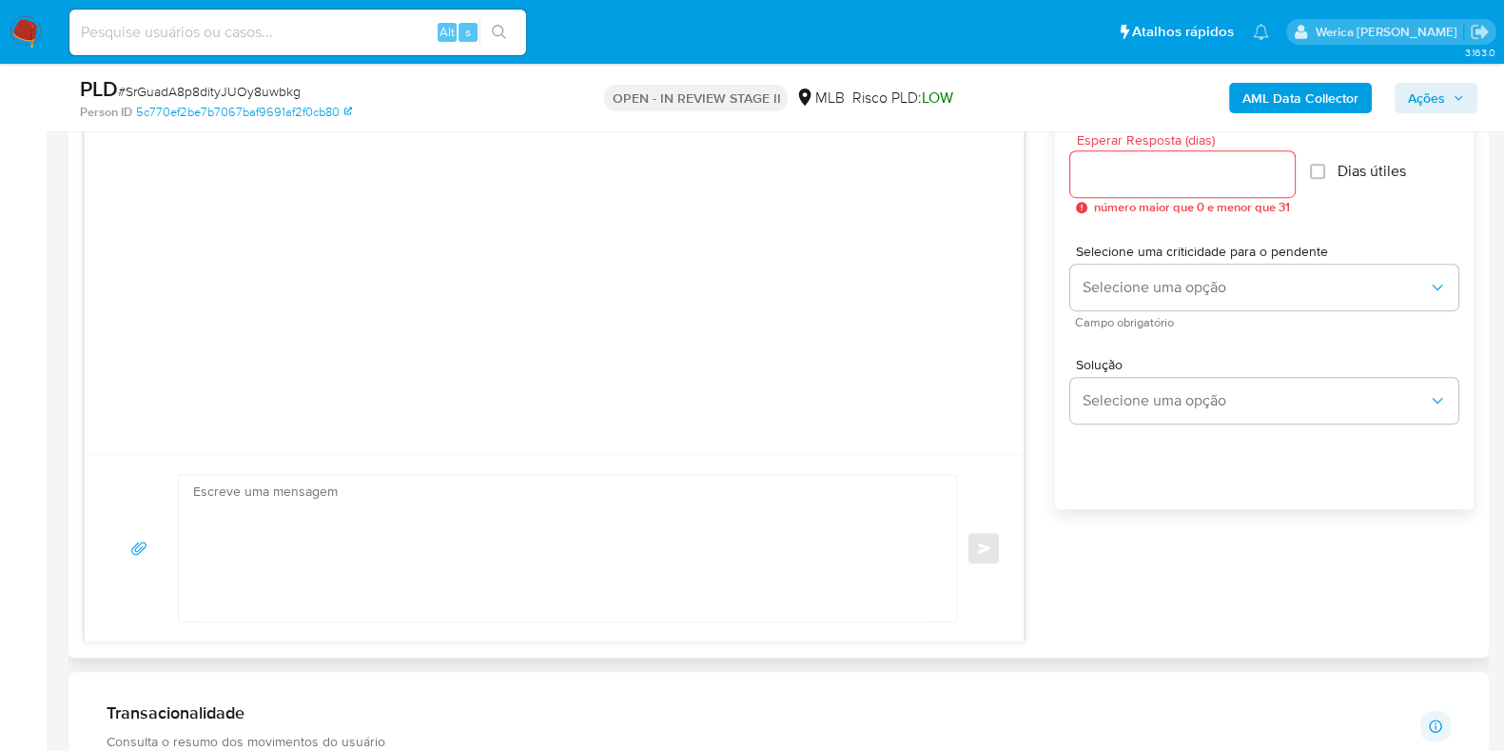
click at [1131, 184] on input "Esperar Resposta (dias)" at bounding box center [1182, 174] width 224 height 25
click at [1149, 173] on input "Esperar Resposta (dias)" at bounding box center [1182, 174] width 224 height 25
type input "3"
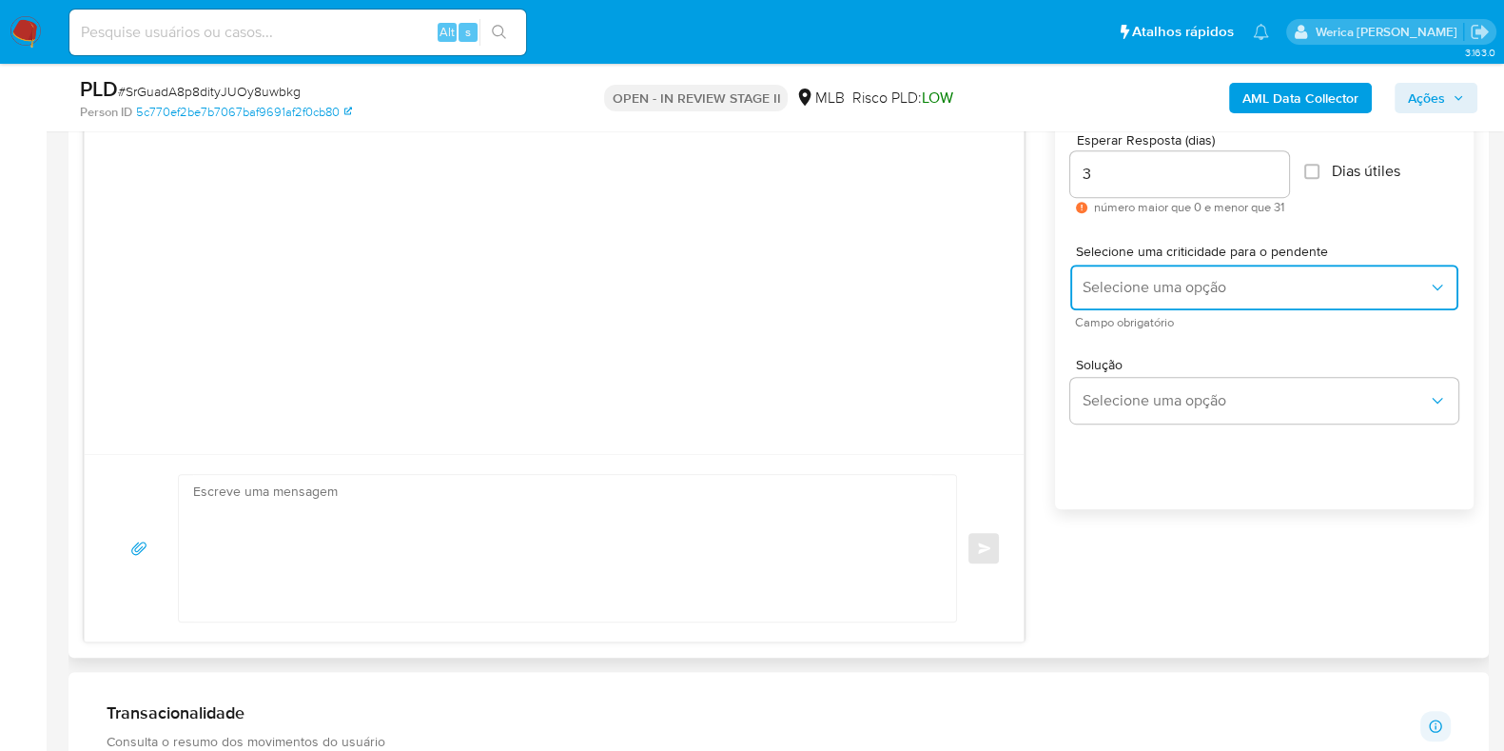
click at [1173, 283] on span "Selecione uma opção" at bounding box center [1255, 287] width 346 height 19
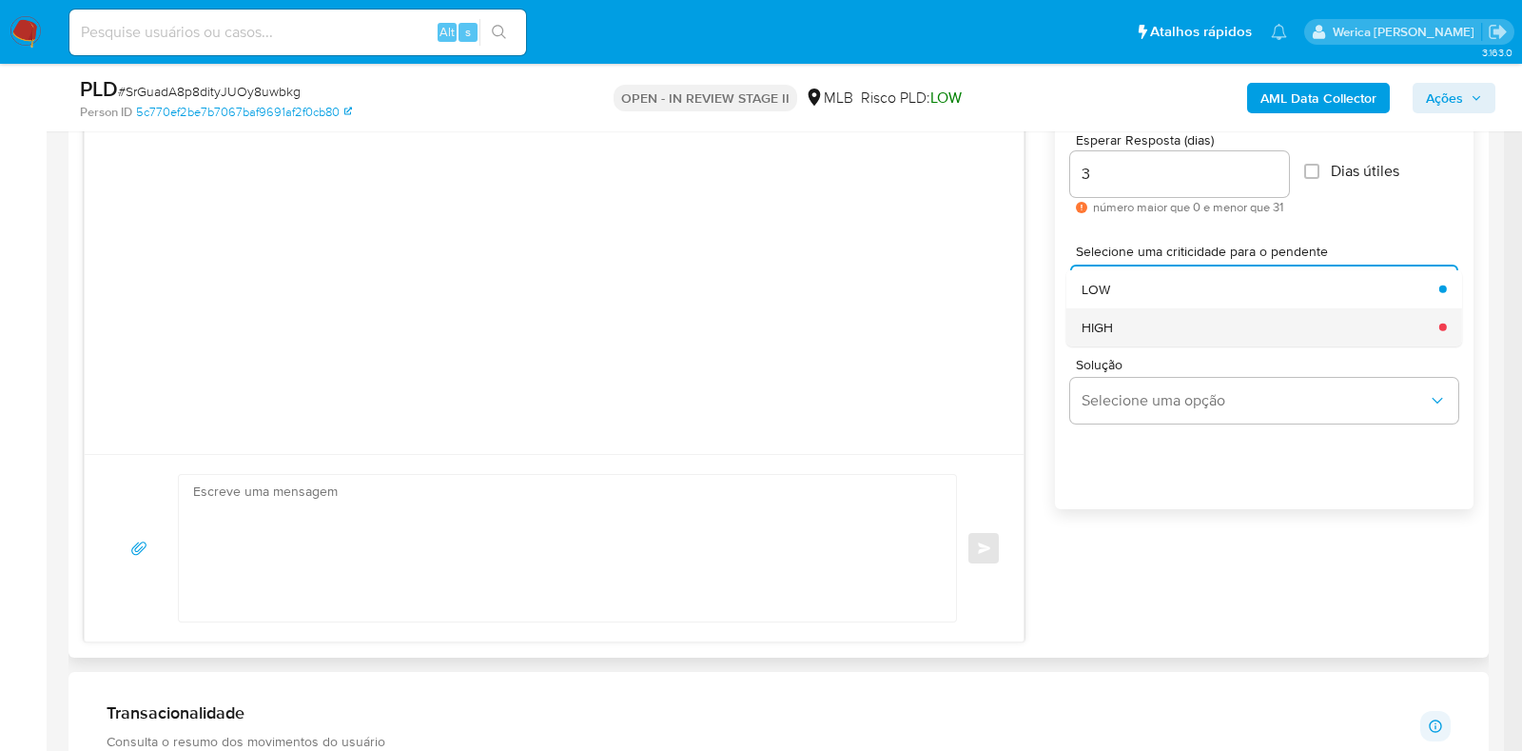
click at [1148, 325] on div "HIGH" at bounding box center [1255, 326] width 346 height 38
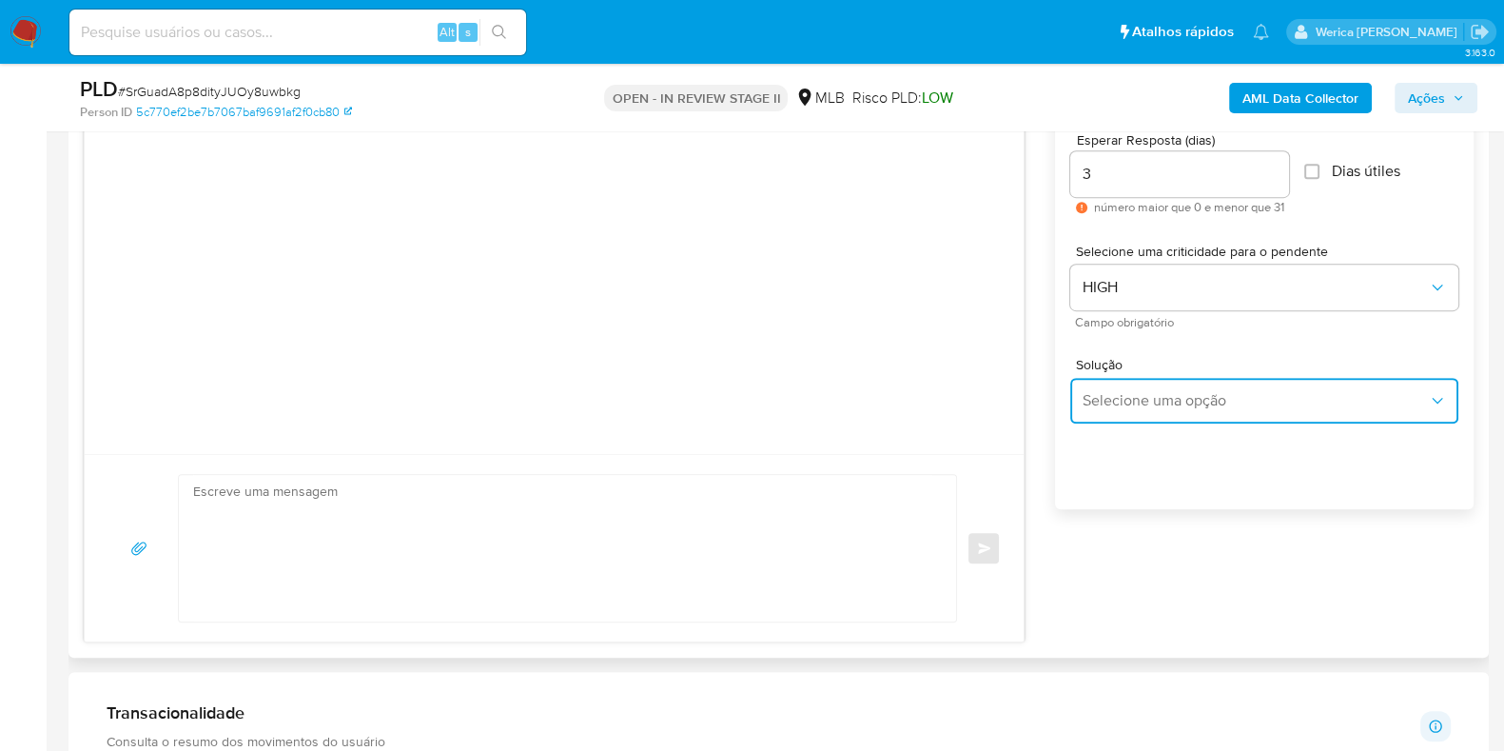
click at [1163, 400] on span "Selecione uma opção" at bounding box center [1255, 400] width 346 height 19
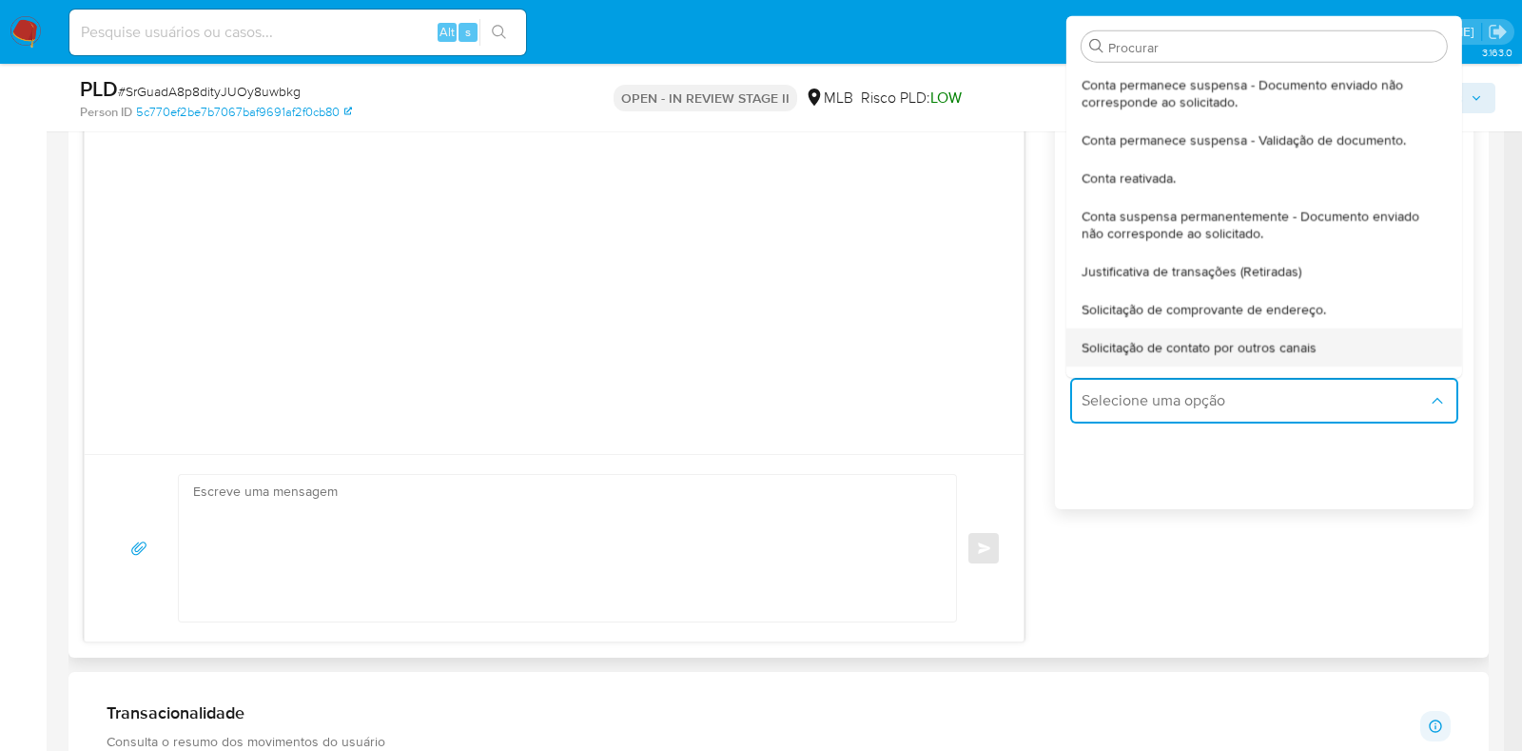
click at [1165, 333] on div "Solicitação de contato por outros canais" at bounding box center [1259, 346] width 354 height 38
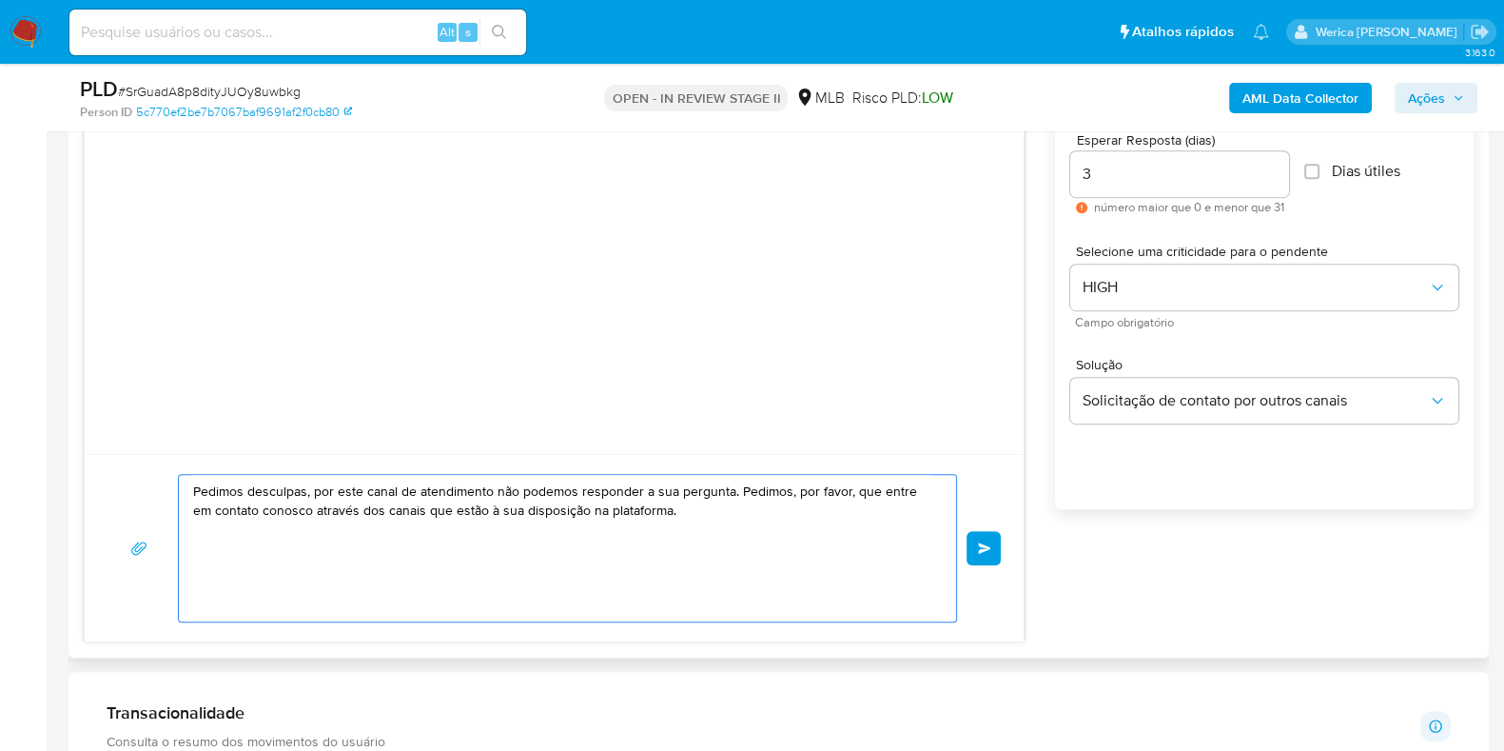
click at [728, 495] on textarea "Pedimos desculpas, por este canal de atendimento não podemos responder a sua pe…" at bounding box center [562, 548] width 739 height 146
paste textarea "Olá! Estamos realizando uma verificação adicional de segurança em contas de usu…"
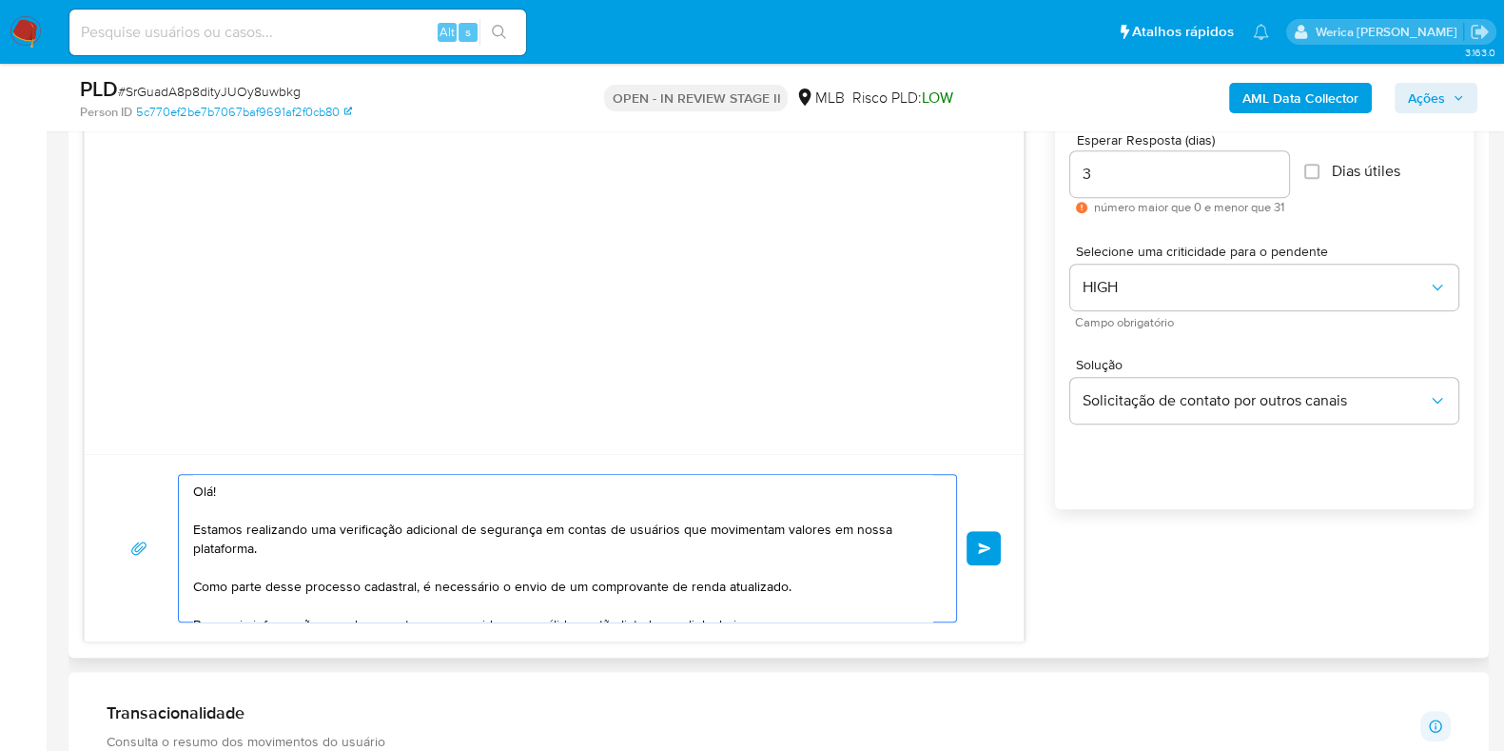
scroll to position [311, 0]
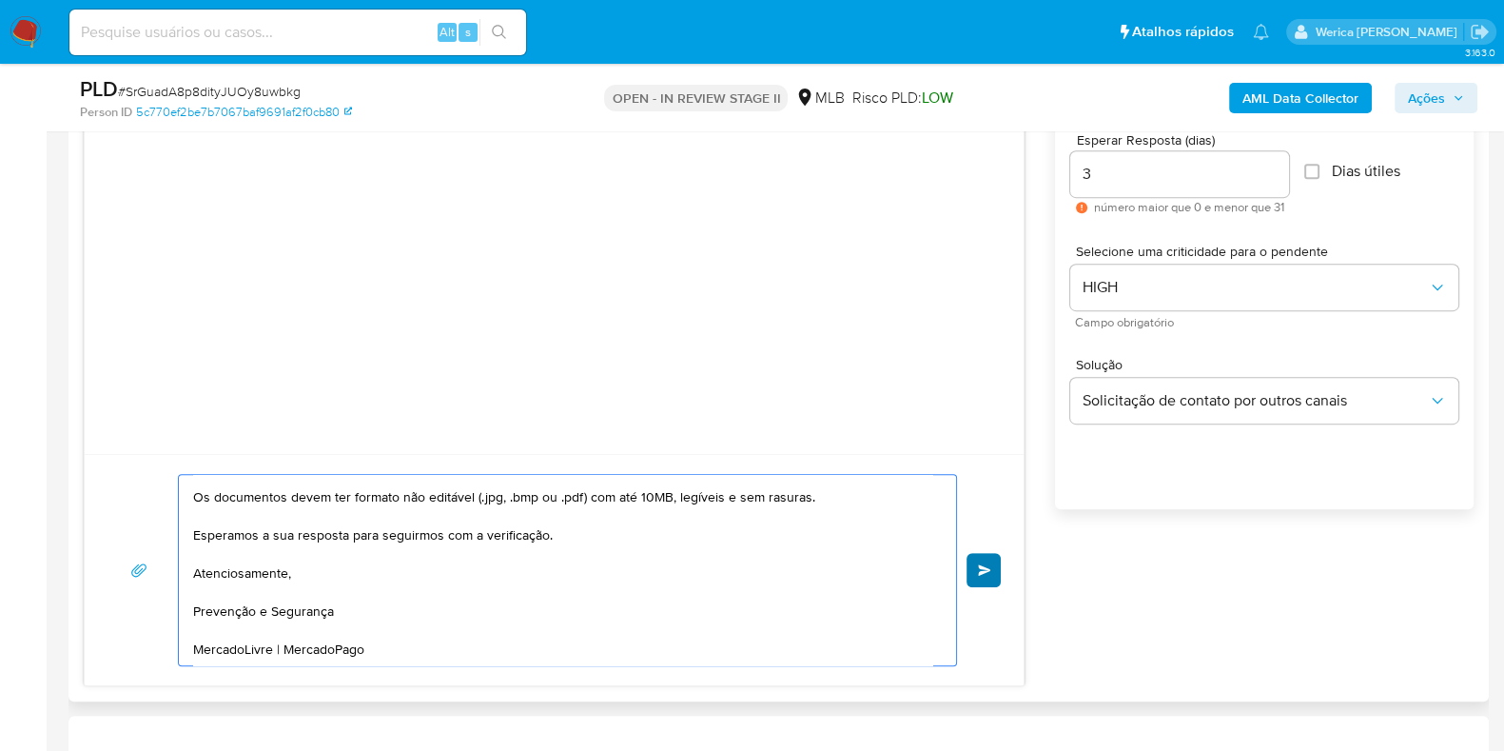
type textarea "Olá! Estamos realizando uma verificação adicional de segurança em contas de usu…"
drag, startPoint x: 983, startPoint y: 564, endPoint x: 988, endPoint y: 553, distance: 12.8
click at [985, 564] on button "common.send" at bounding box center [983, 570] width 34 height 34
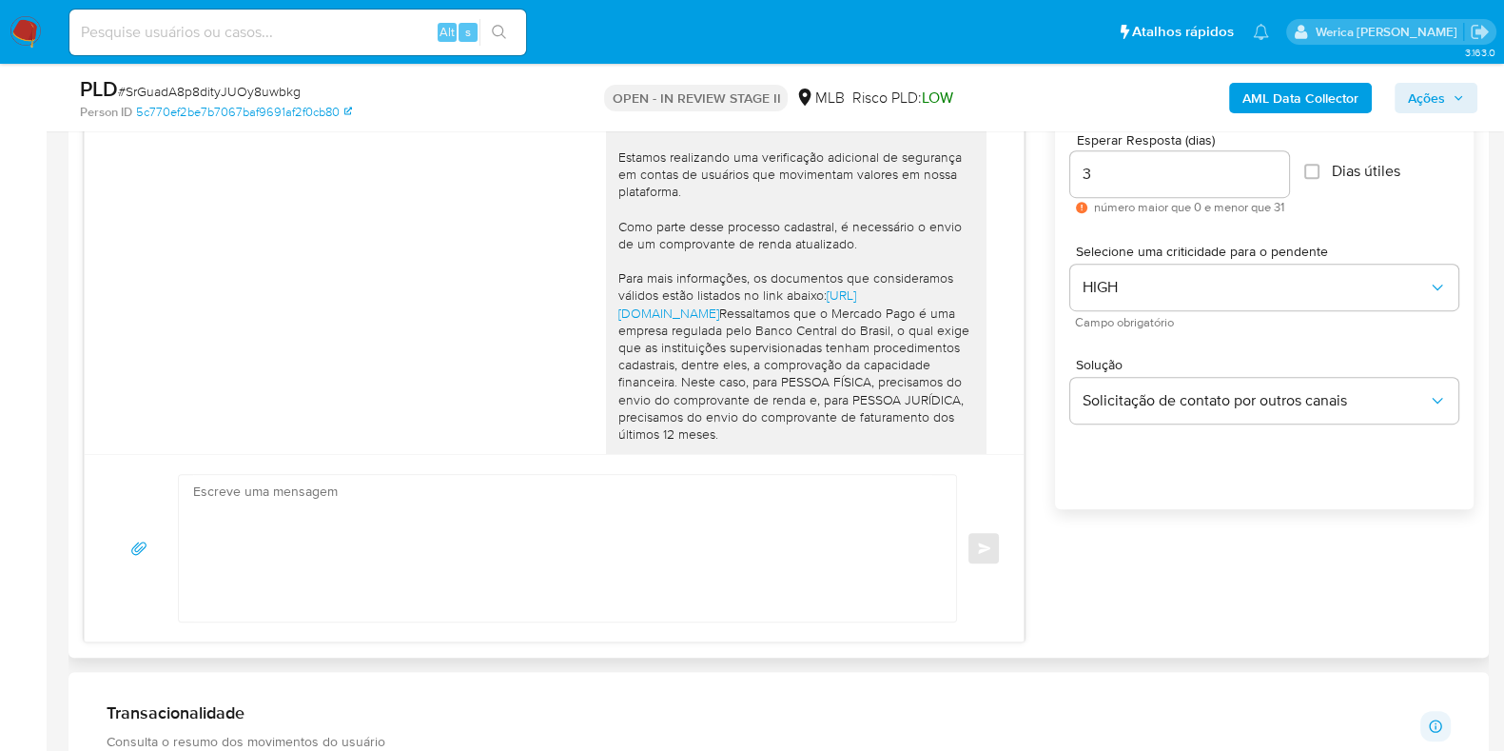
scroll to position [0, 0]
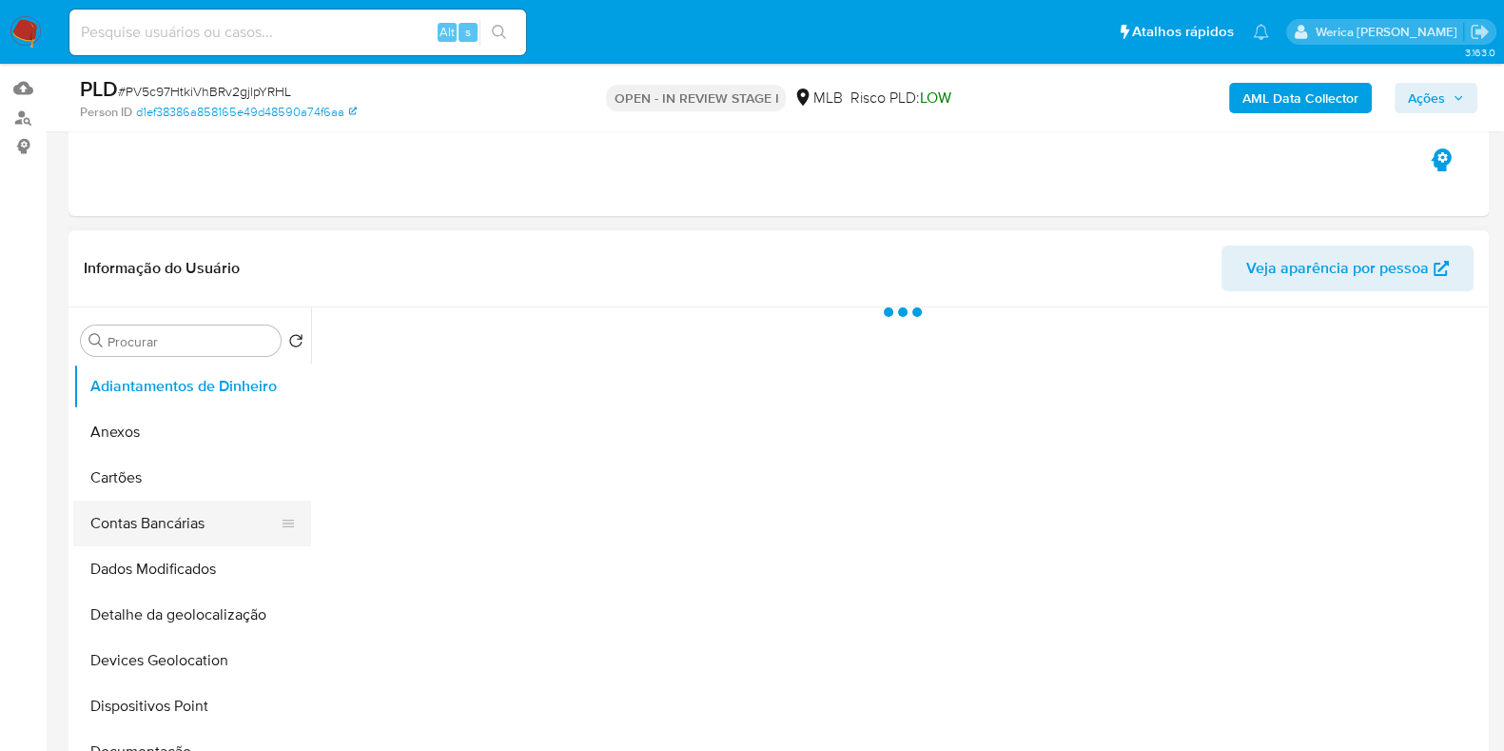
scroll to position [237, 0]
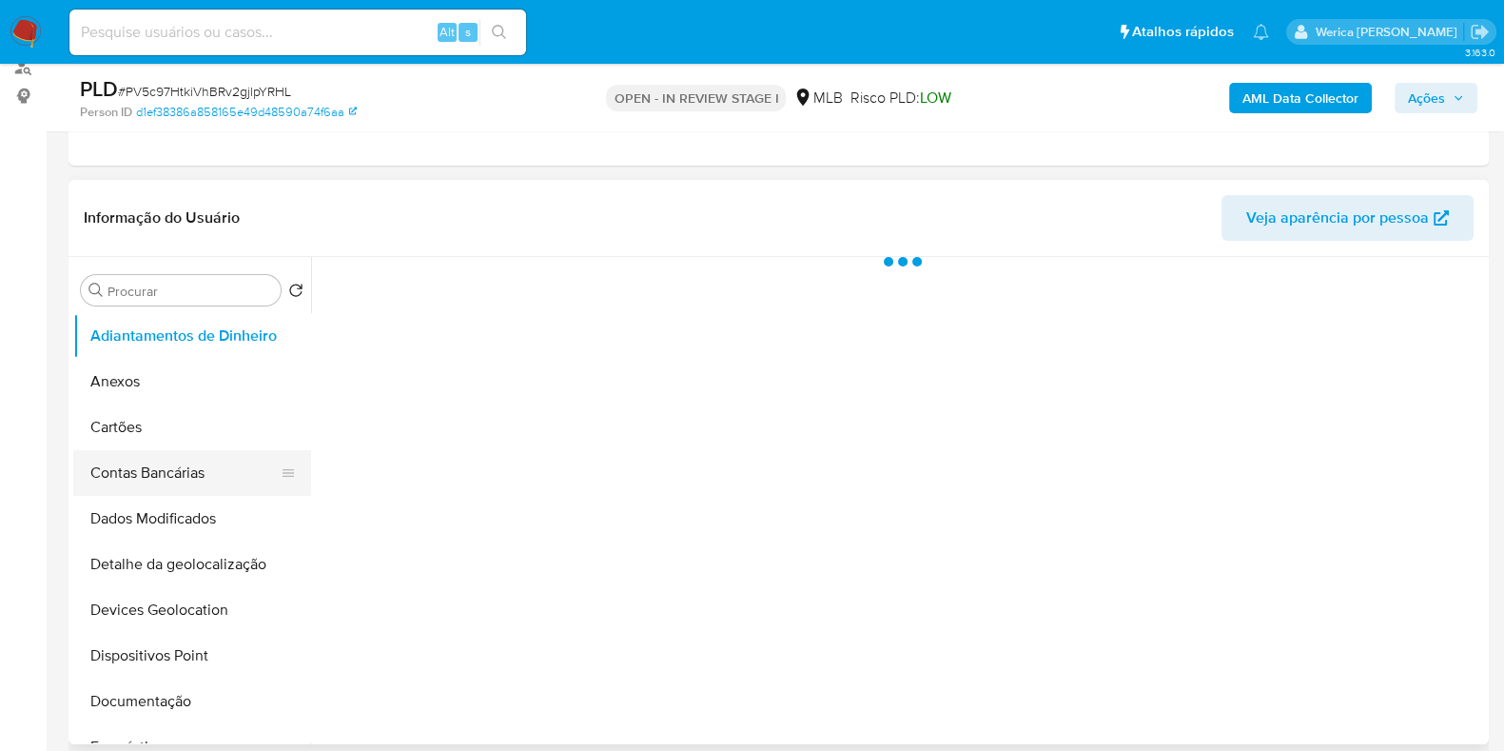
select select "10"
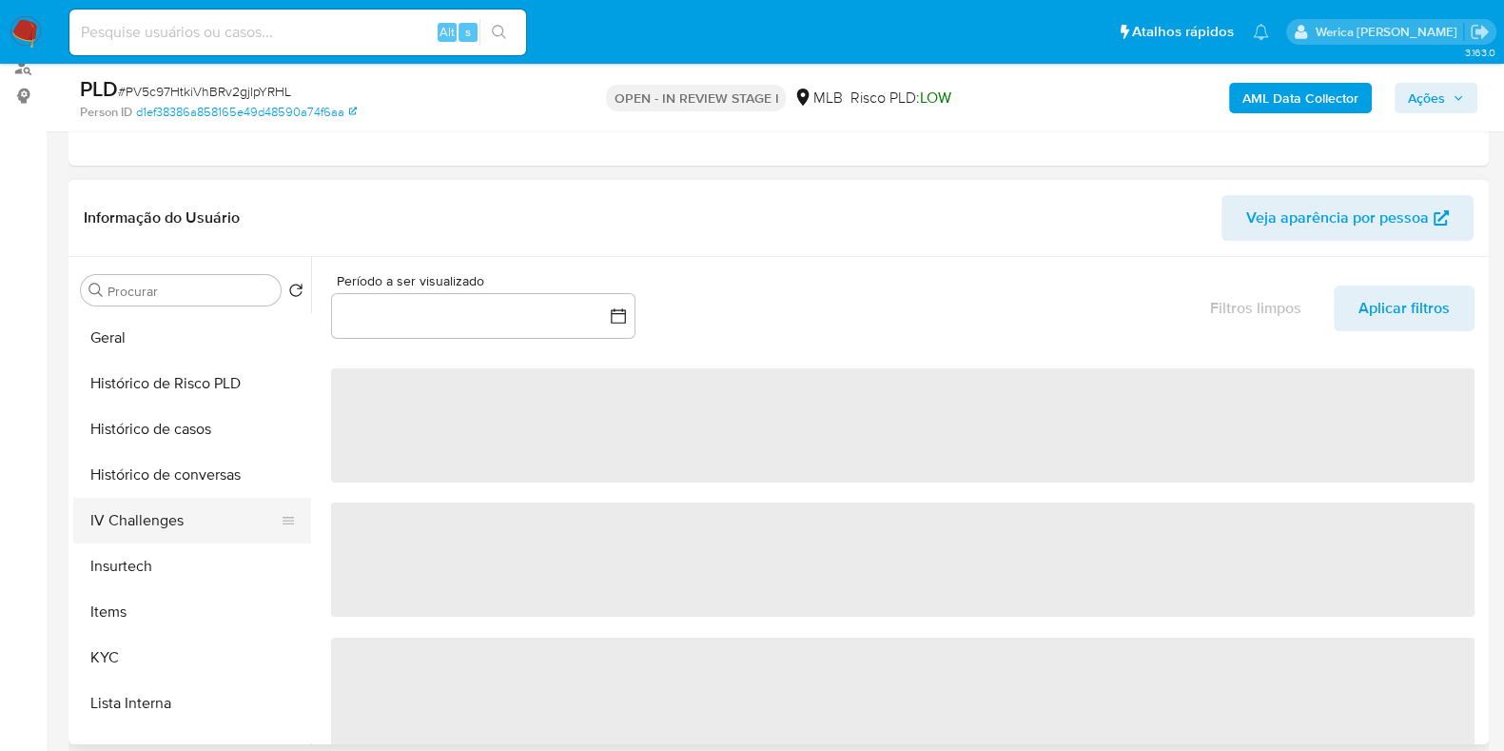
scroll to position [594, 0]
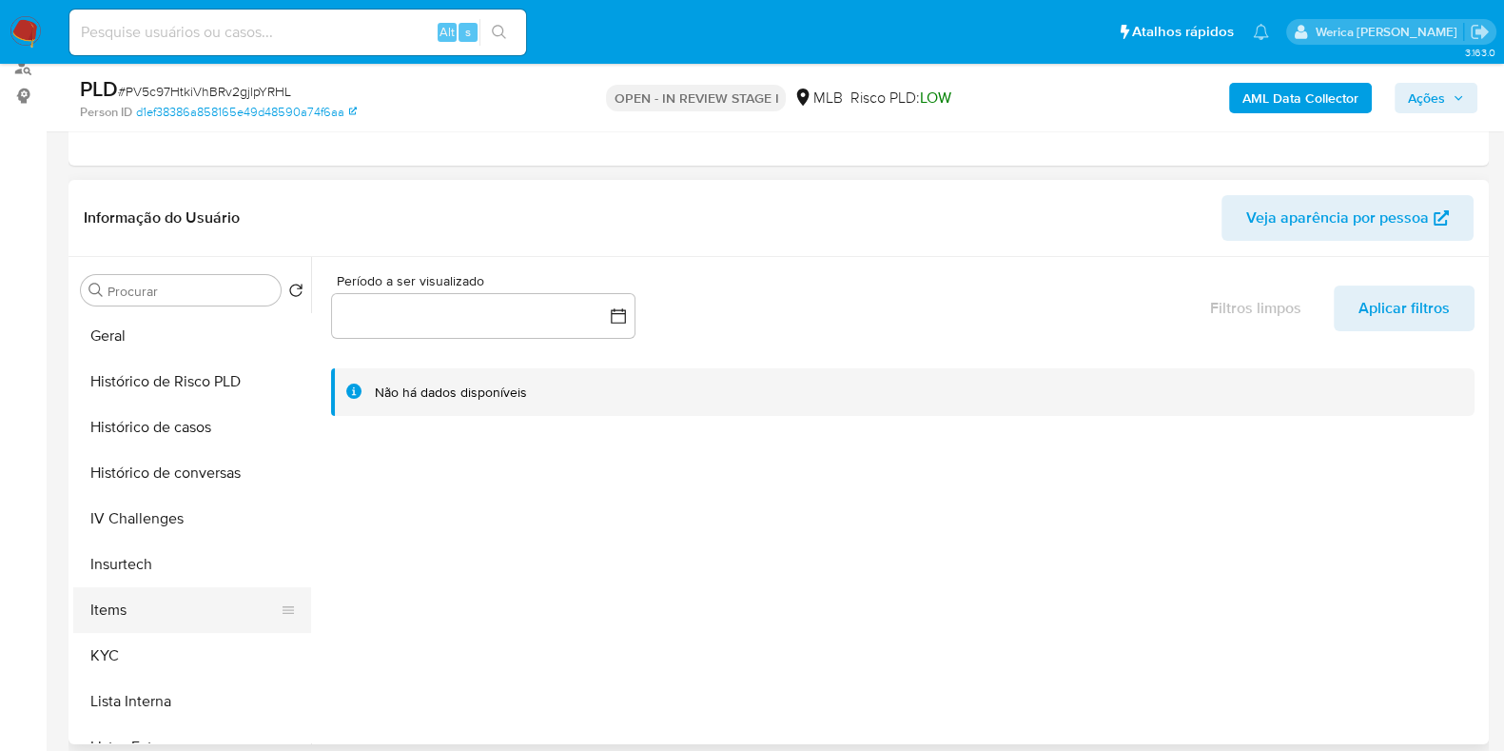
click at [114, 622] on button "Items" at bounding box center [184, 610] width 223 height 46
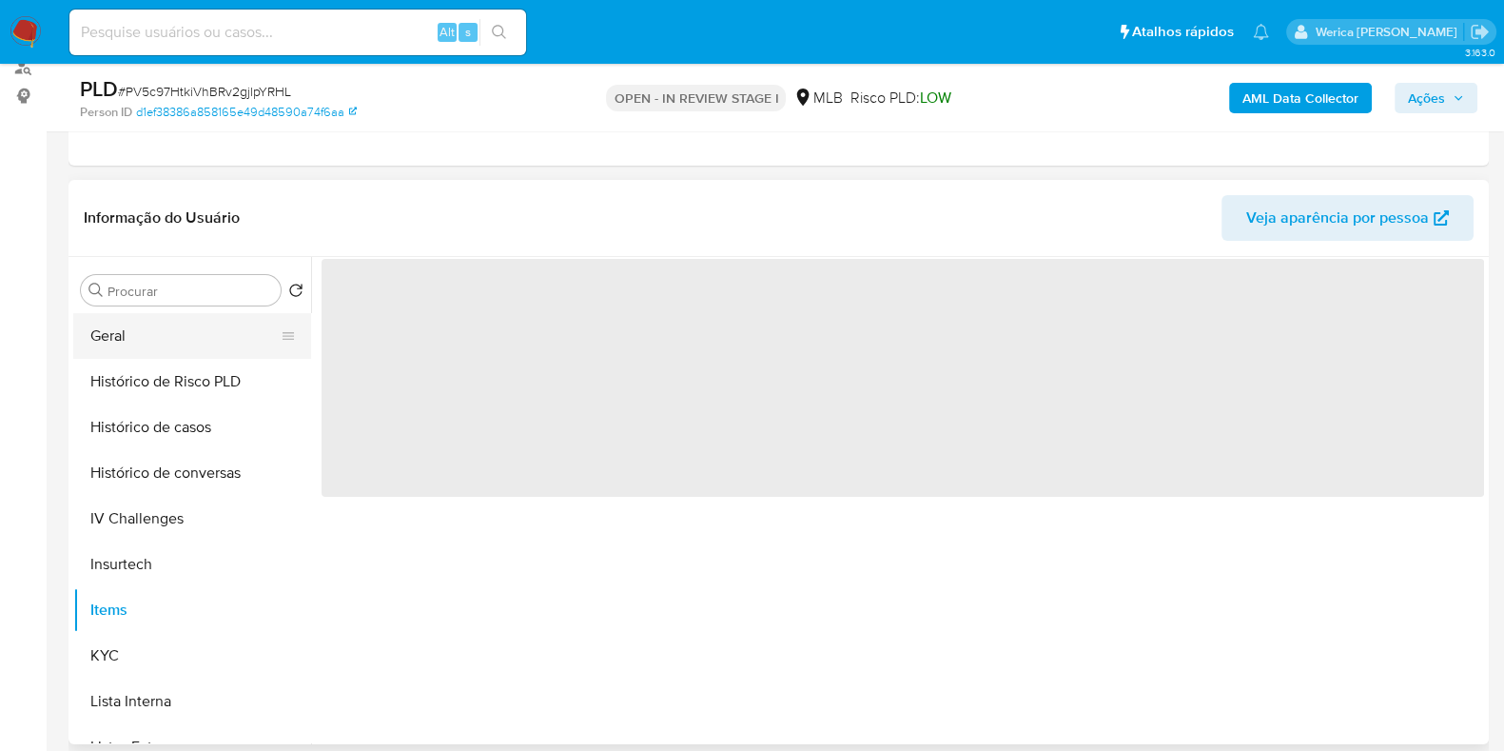
click at [124, 321] on button "Geral" at bounding box center [184, 336] width 223 height 46
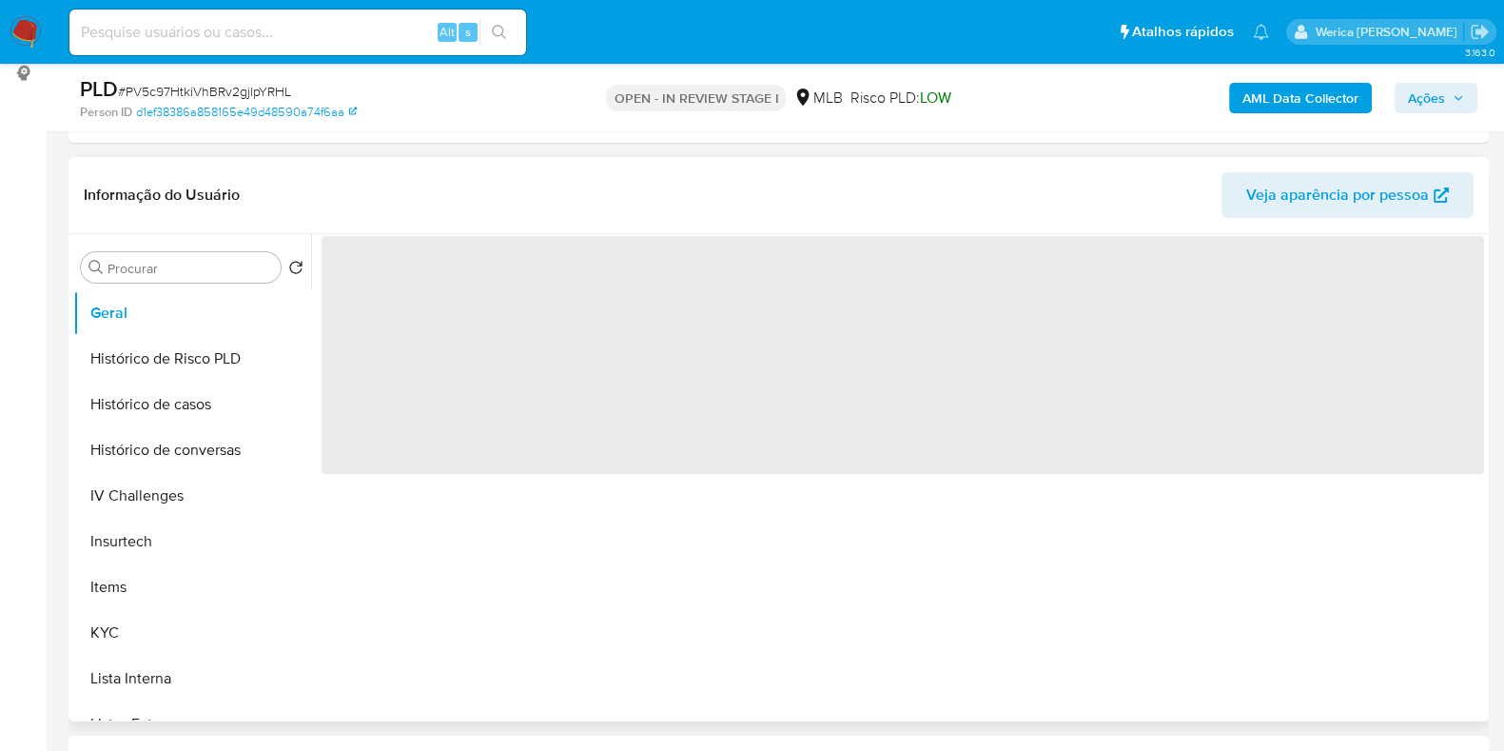
scroll to position [237, 0]
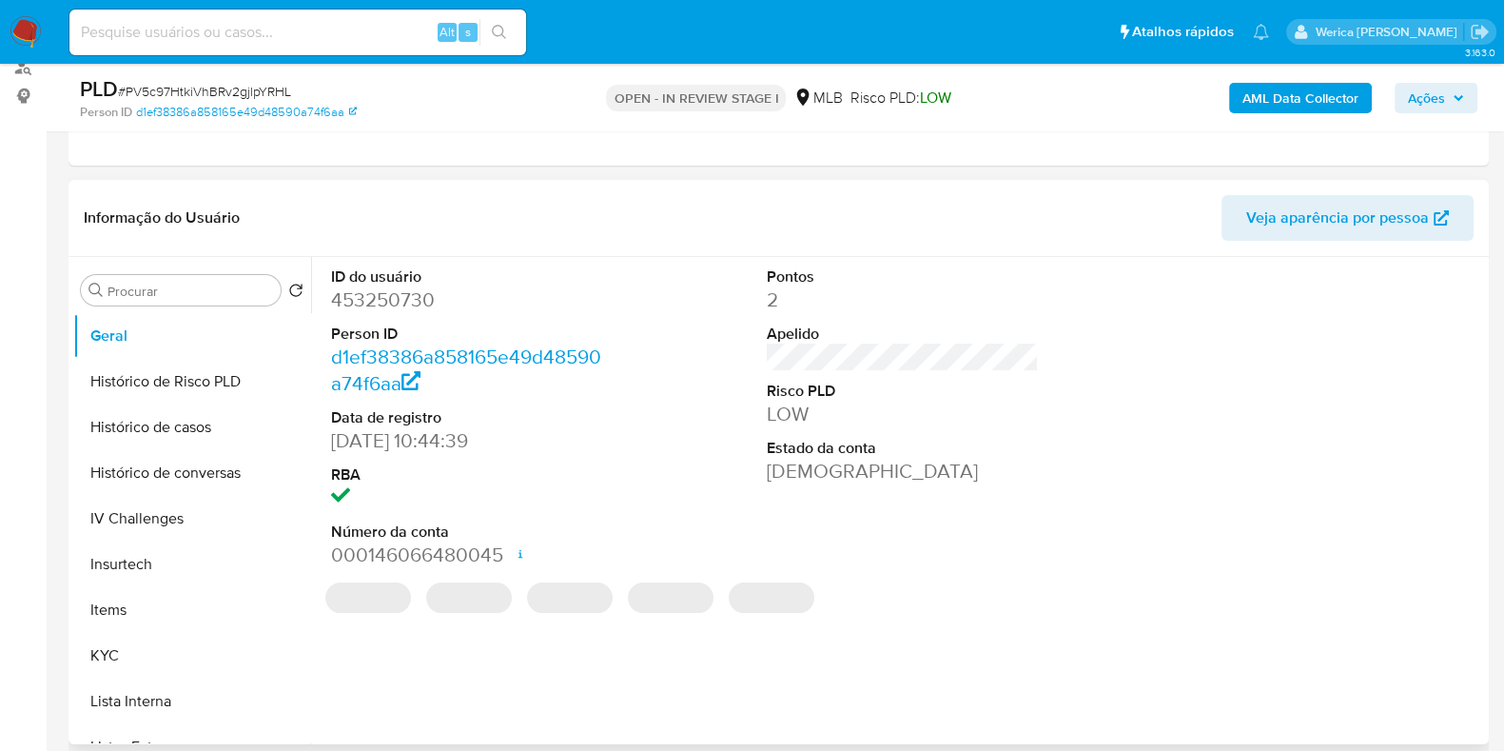
click at [400, 305] on dd "453250730" at bounding box center [467, 299] width 272 height 27
copy dd "453250730"
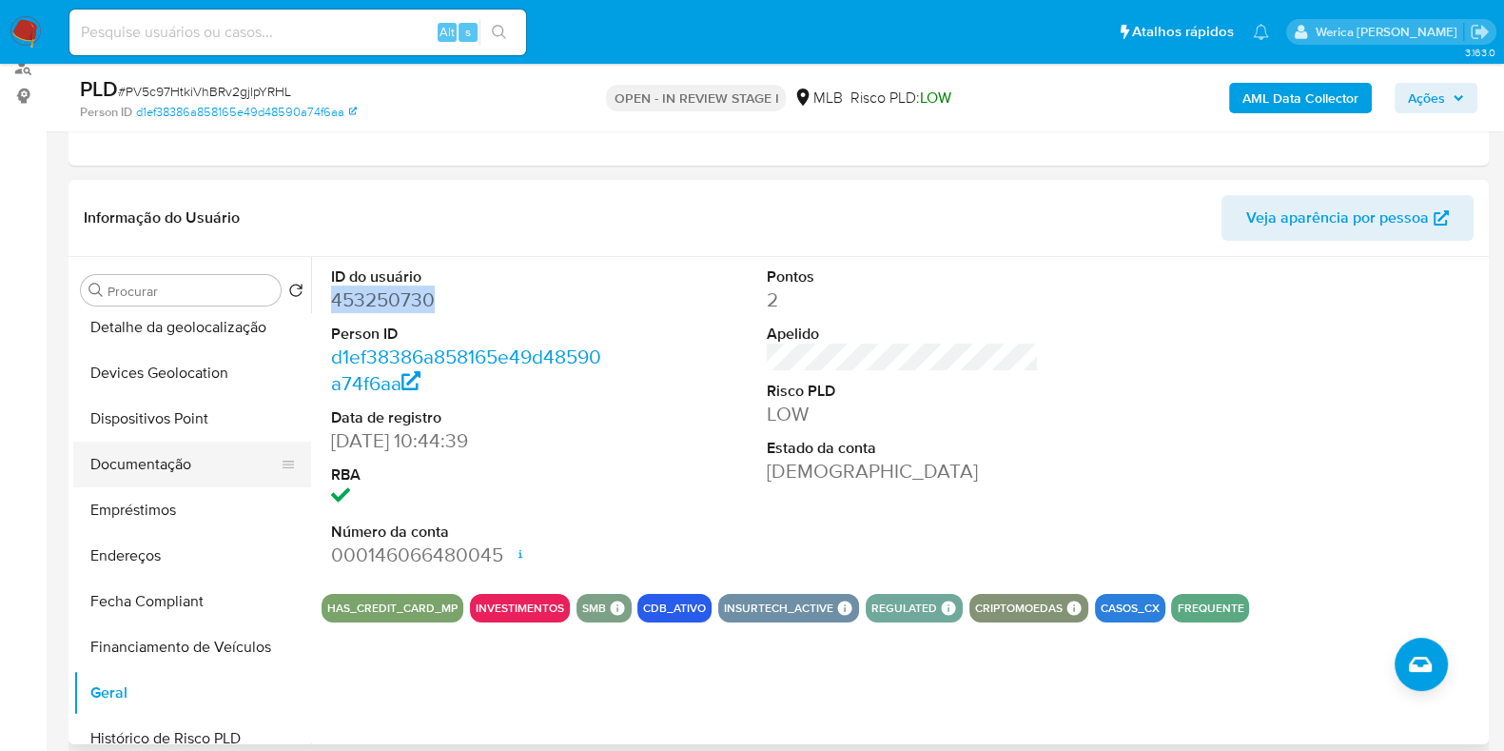
click at [161, 449] on button "Documentação" at bounding box center [184, 464] width 223 height 46
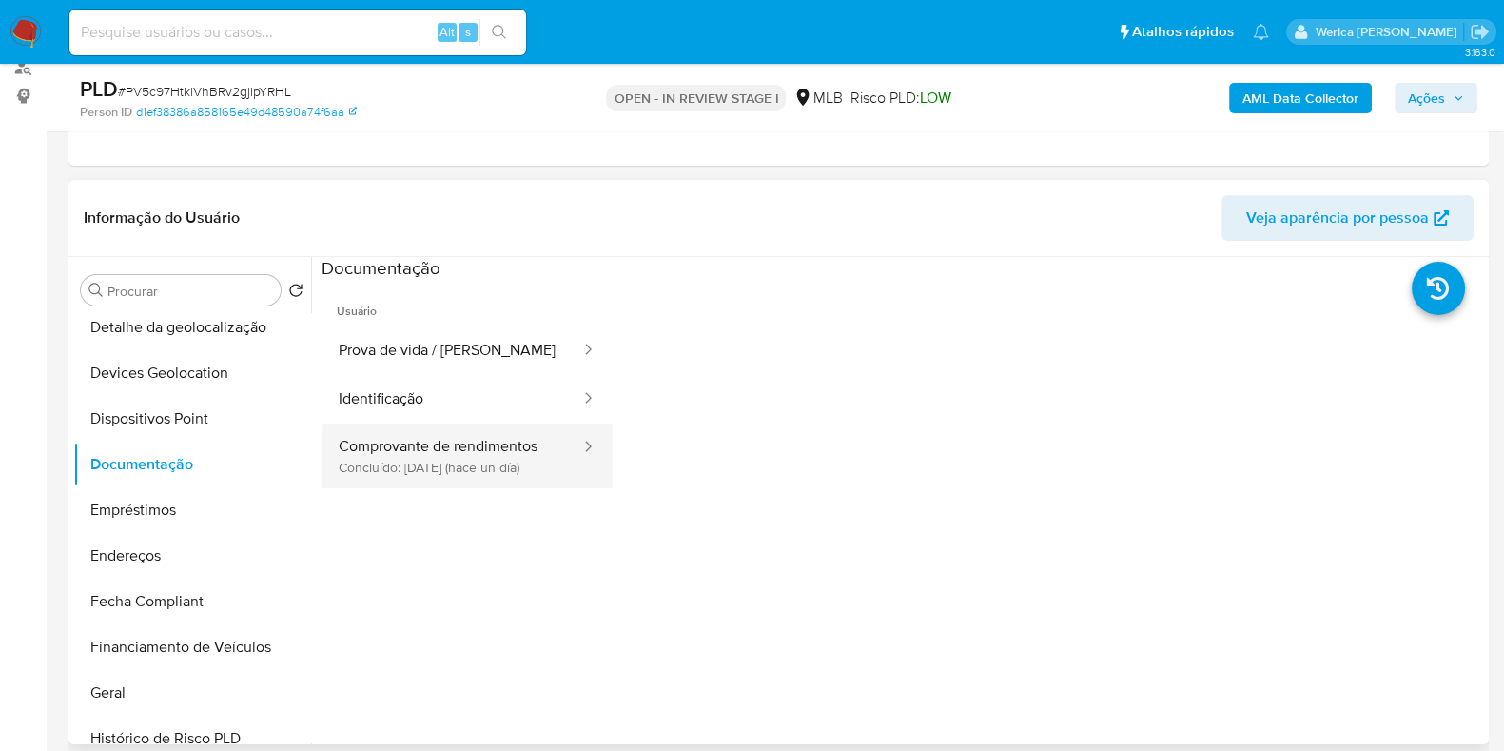
click at [517, 488] on button "Comprovante de rendimentos Concluído: 07/10/2025 (hace un día)" at bounding box center [452, 455] width 261 height 65
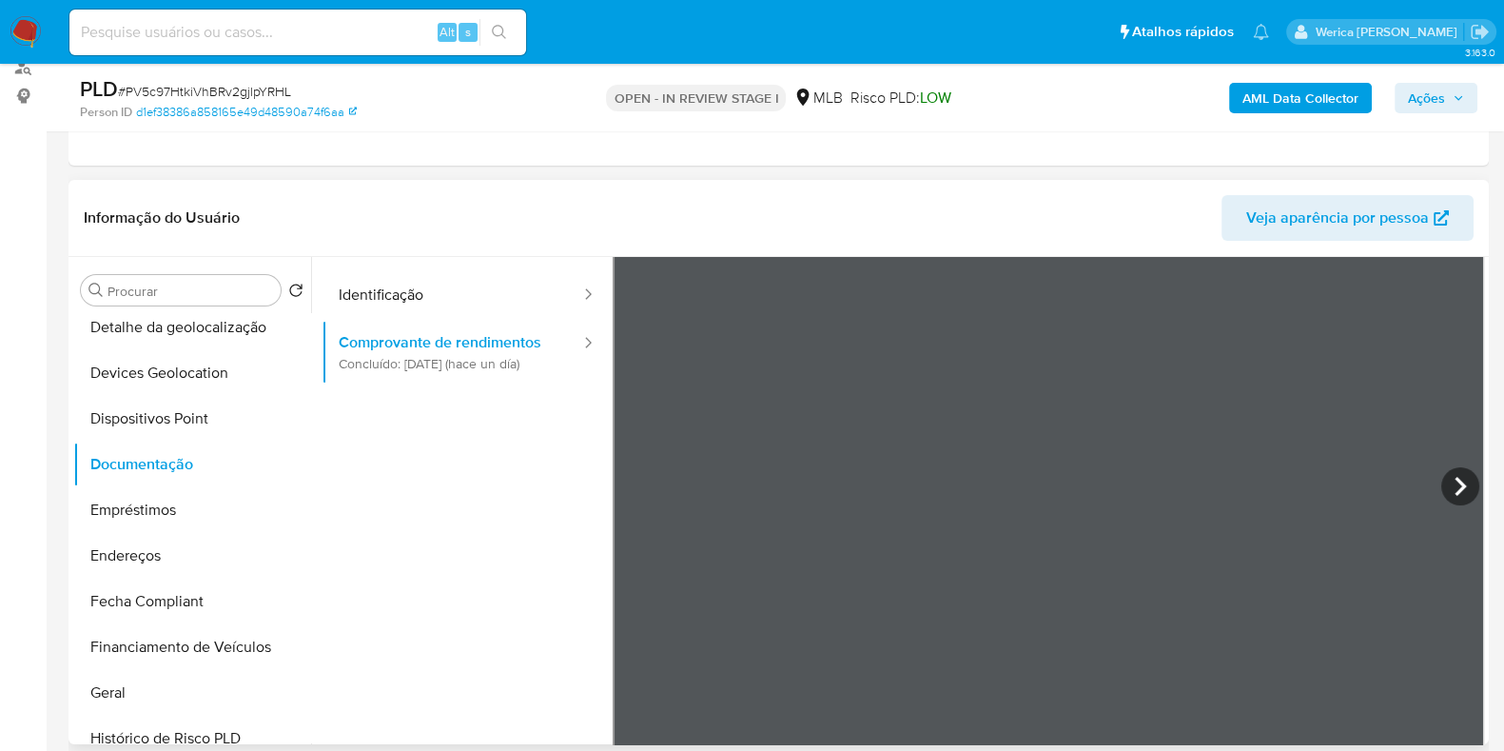
scroll to position [161, 0]
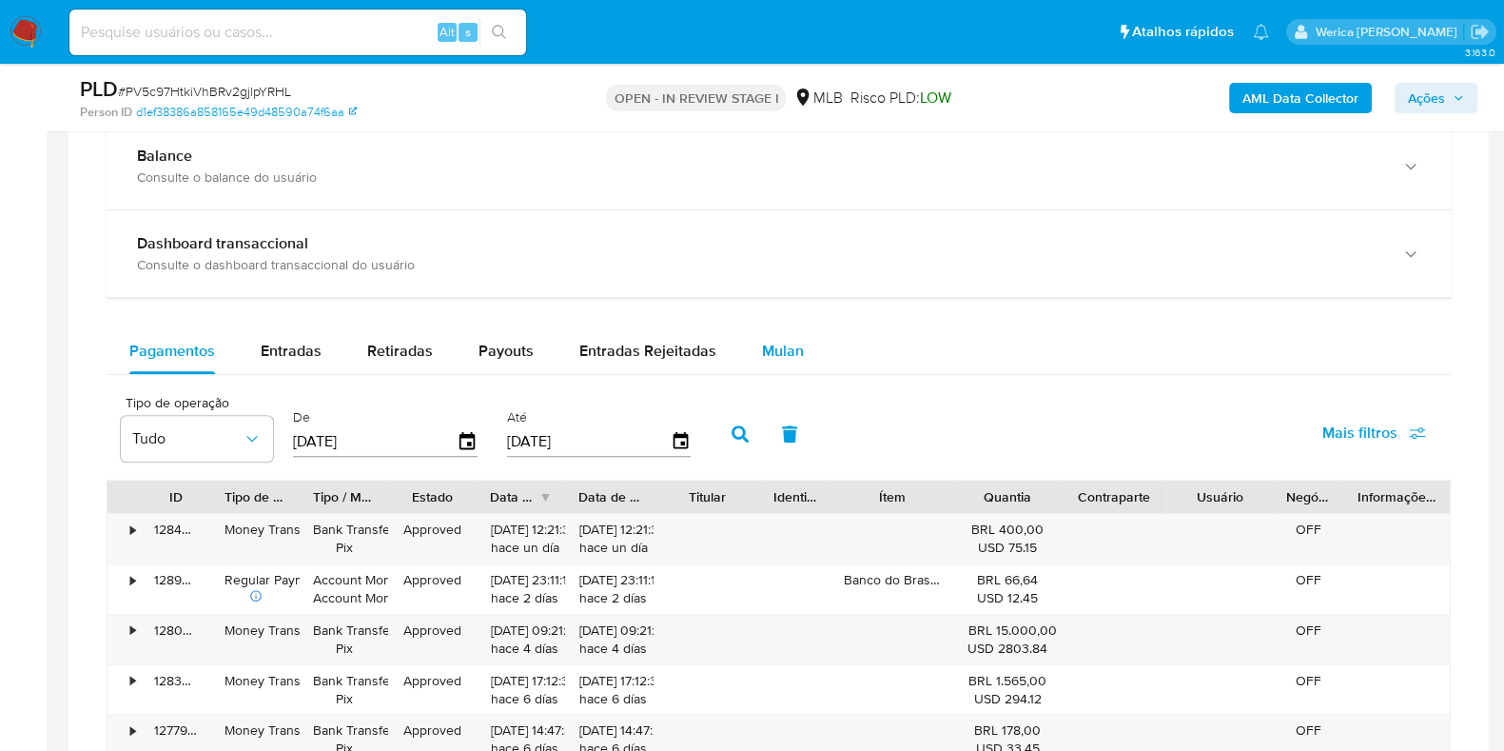
click at [797, 356] on button "Mulan" at bounding box center [783, 351] width 88 height 46
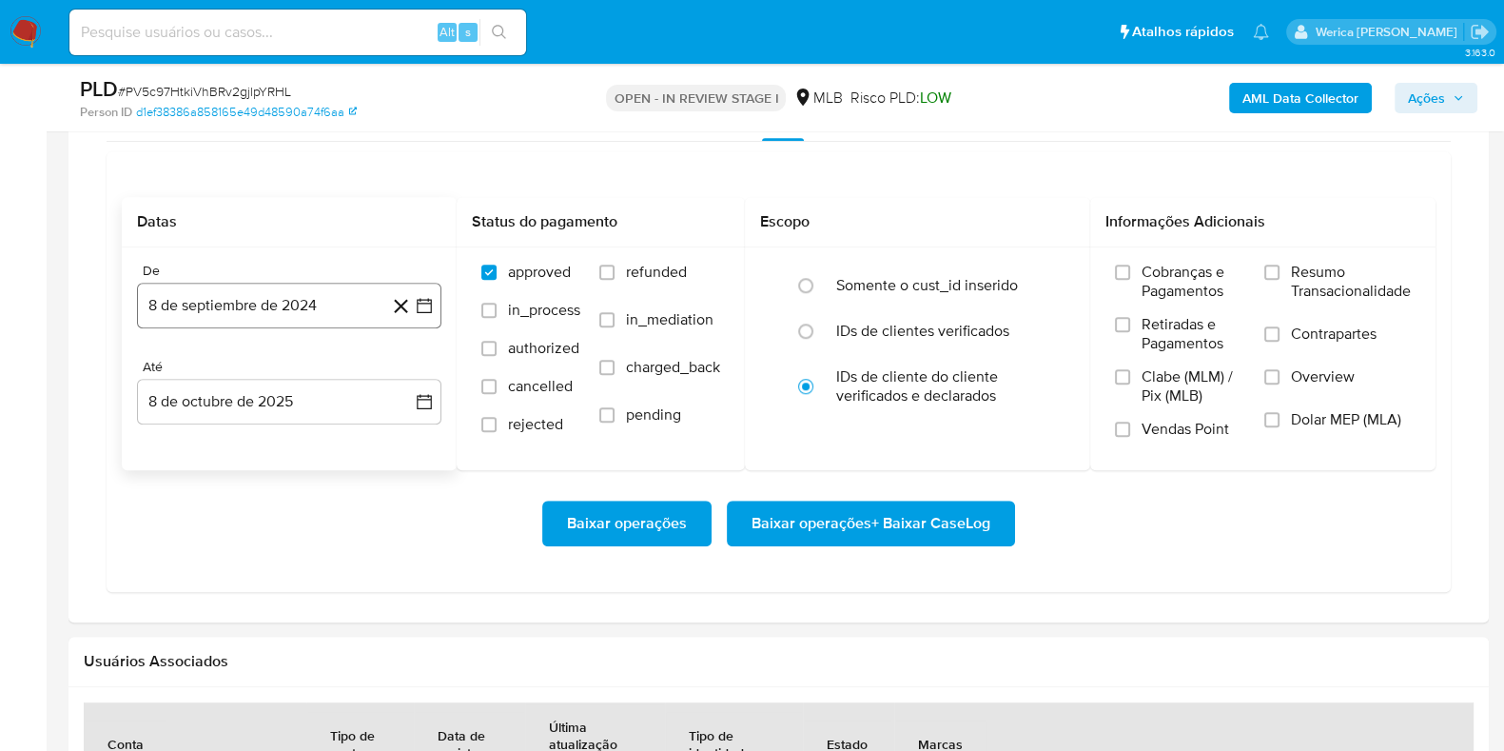
scroll to position [1545, 0]
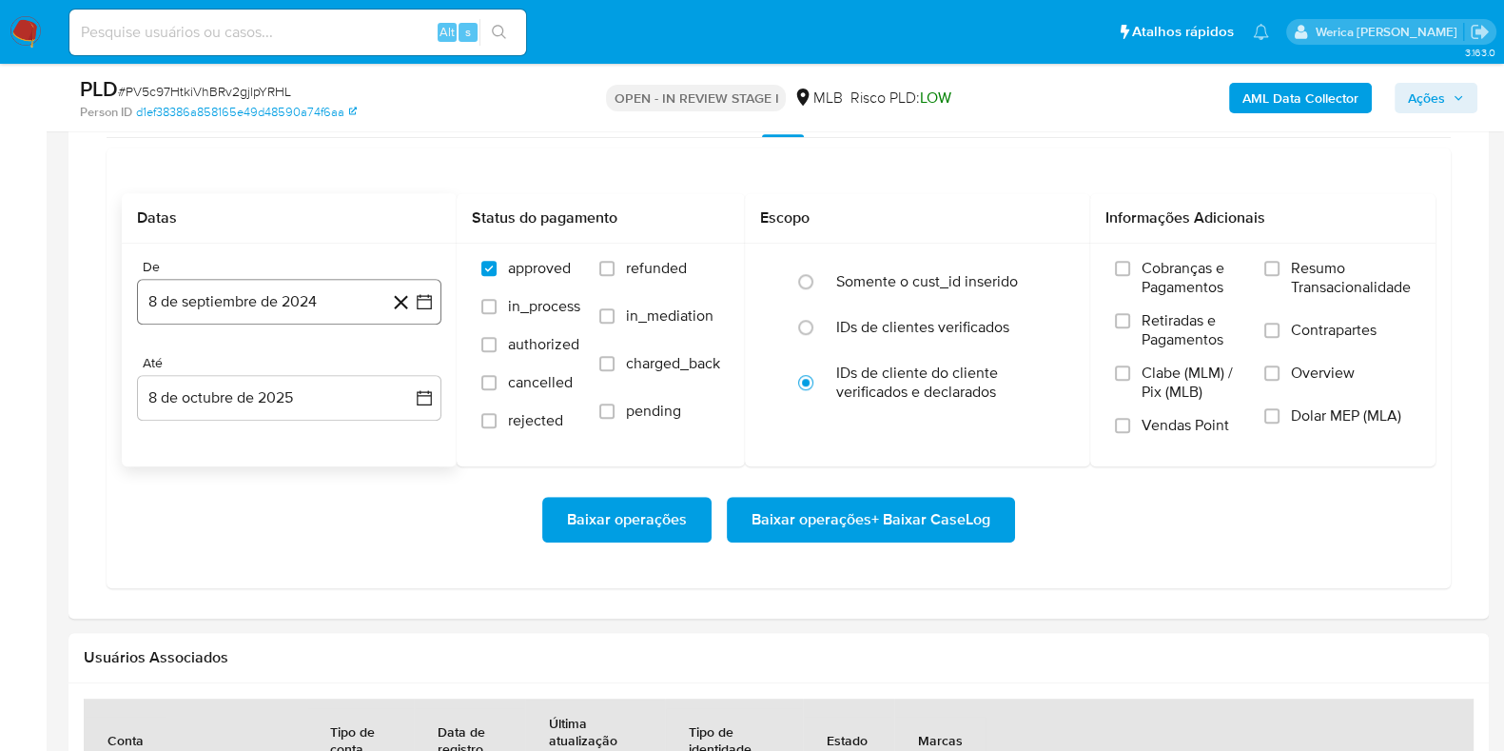
click at [262, 298] on button "8 de septiembre de 2024" at bounding box center [289, 302] width 304 height 46
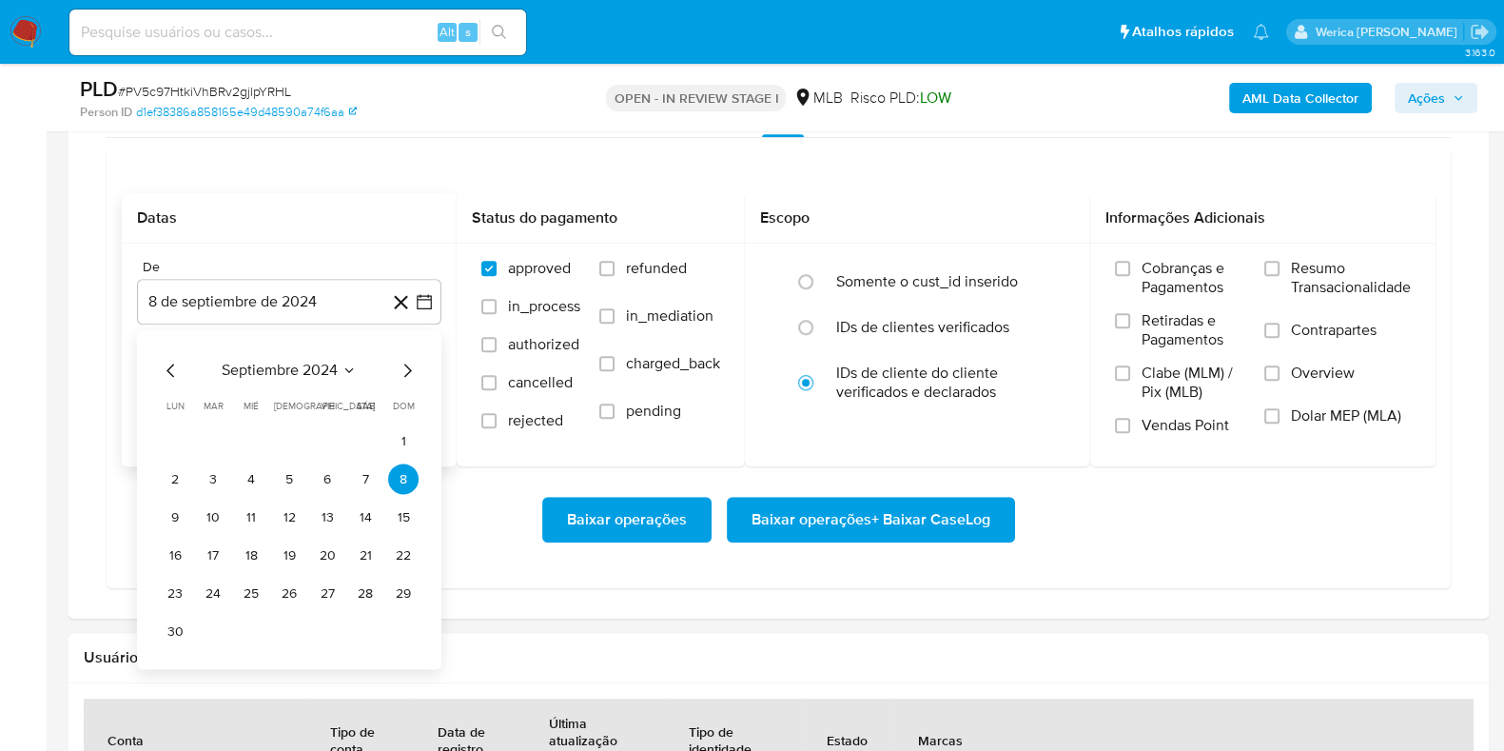
click at [299, 373] on span "septiembre 2024" at bounding box center [280, 370] width 116 height 19
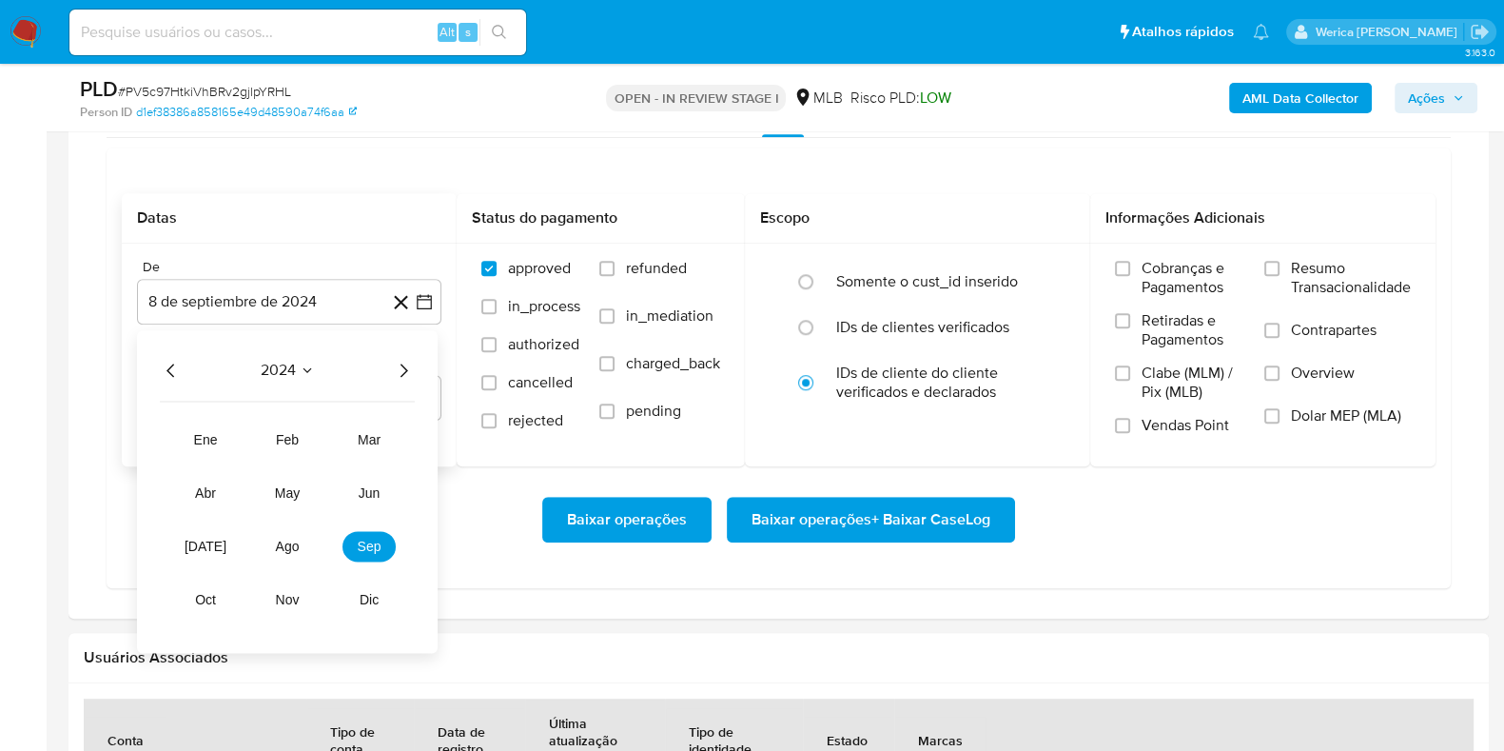
click at [409, 366] on icon "Año siguiente" at bounding box center [403, 370] width 23 height 23
click at [298, 546] on span "ago" at bounding box center [288, 545] width 24 height 15
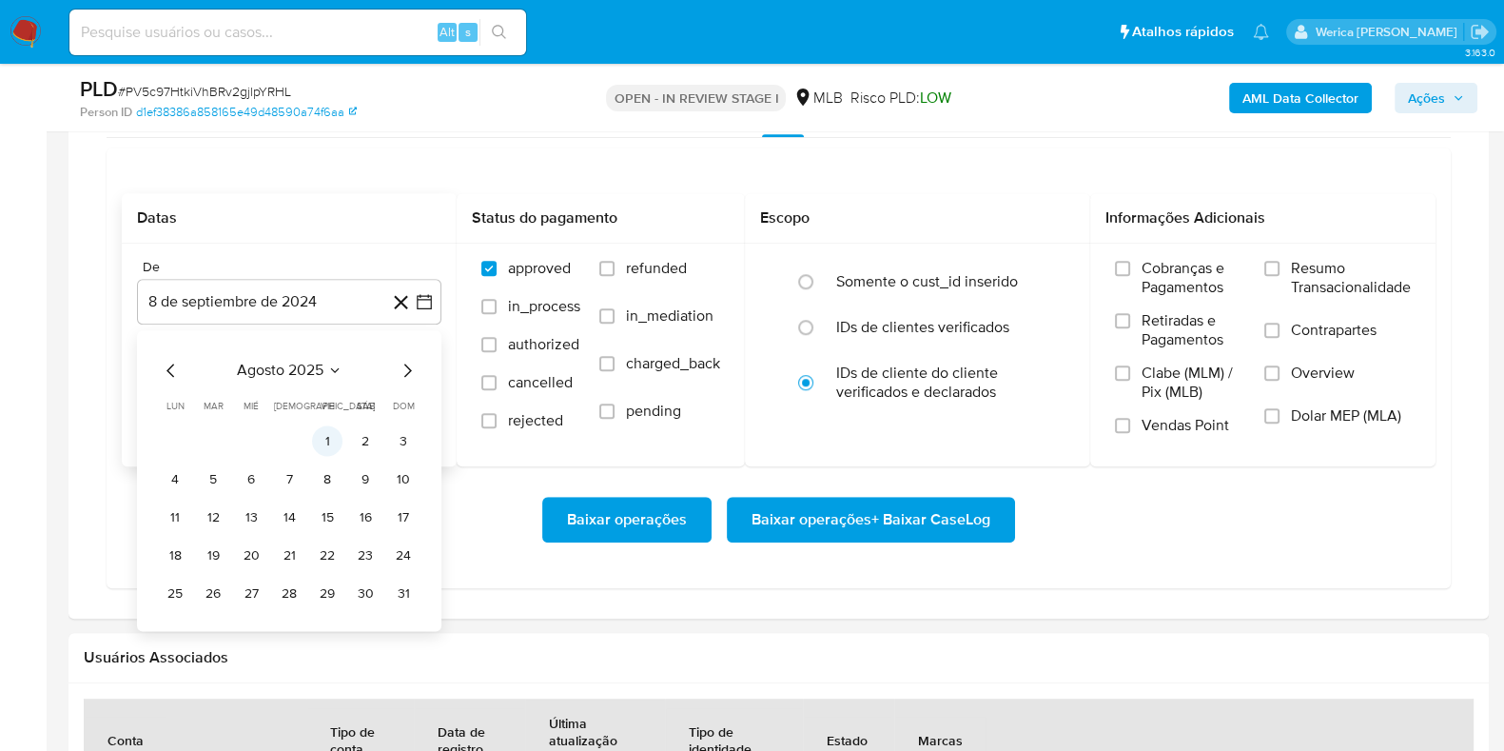
click at [315, 443] on button "1" at bounding box center [327, 440] width 30 height 30
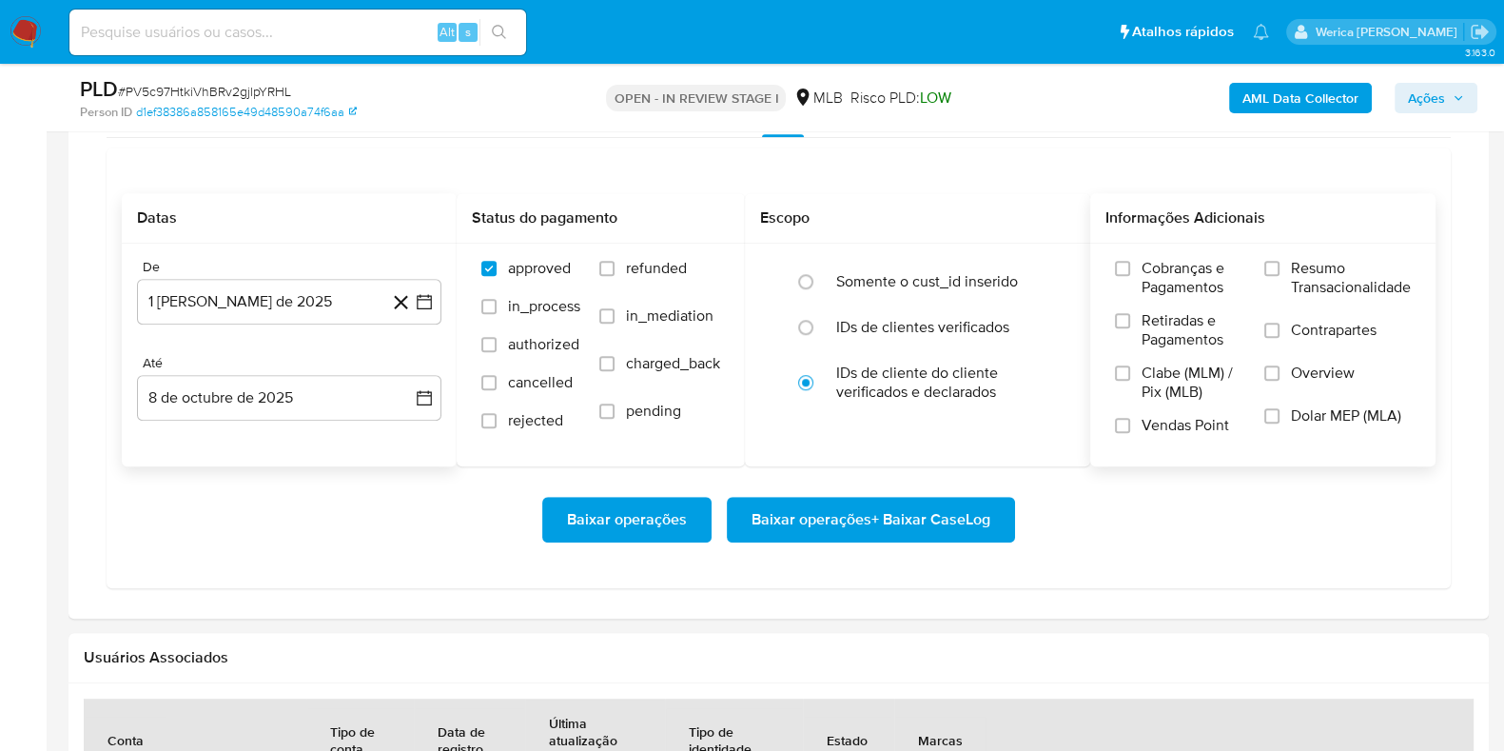
click at [1329, 290] on span "Resumo Transacionalidade" at bounding box center [1351, 278] width 120 height 38
click at [1279, 276] on input "Resumo Transacionalidade" at bounding box center [1271, 268] width 15 height 15
click at [1308, 363] on span "Overview" at bounding box center [1323, 372] width 64 height 19
click at [1279, 365] on input "Overview" at bounding box center [1271, 372] width 15 height 15
click at [1301, 406] on span "Dolar MEP (MLA)" at bounding box center [1346, 415] width 110 height 19
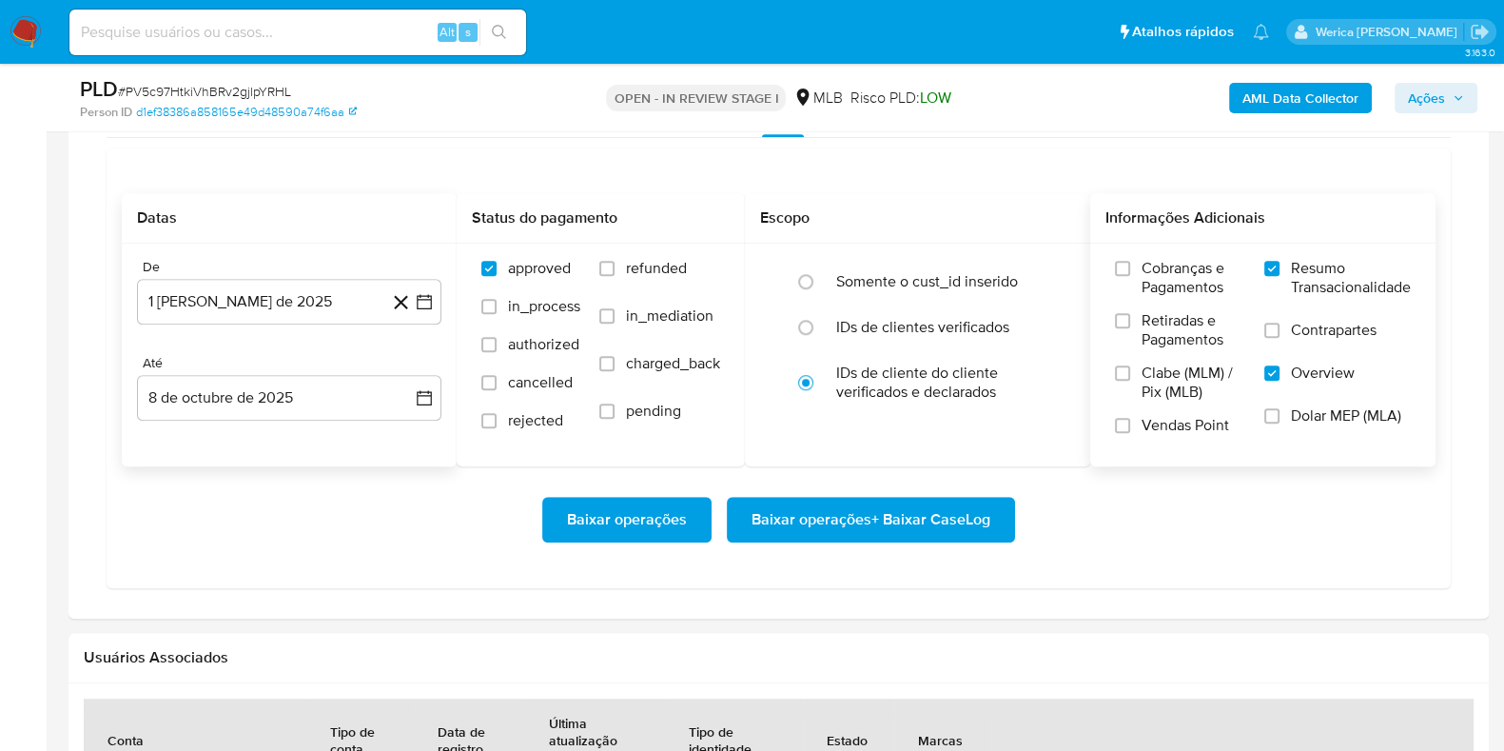
click at [1279, 408] on input "Dolar MEP (MLA)" at bounding box center [1271, 415] width 15 height 15
click at [1307, 325] on span "Contrapartes" at bounding box center [1334, 330] width 86 height 19
click at [1279, 325] on input "Contrapartes" at bounding box center [1271, 329] width 15 height 15
click at [951, 510] on span "Baixar operações + Baixar CaseLog" at bounding box center [870, 519] width 239 height 42
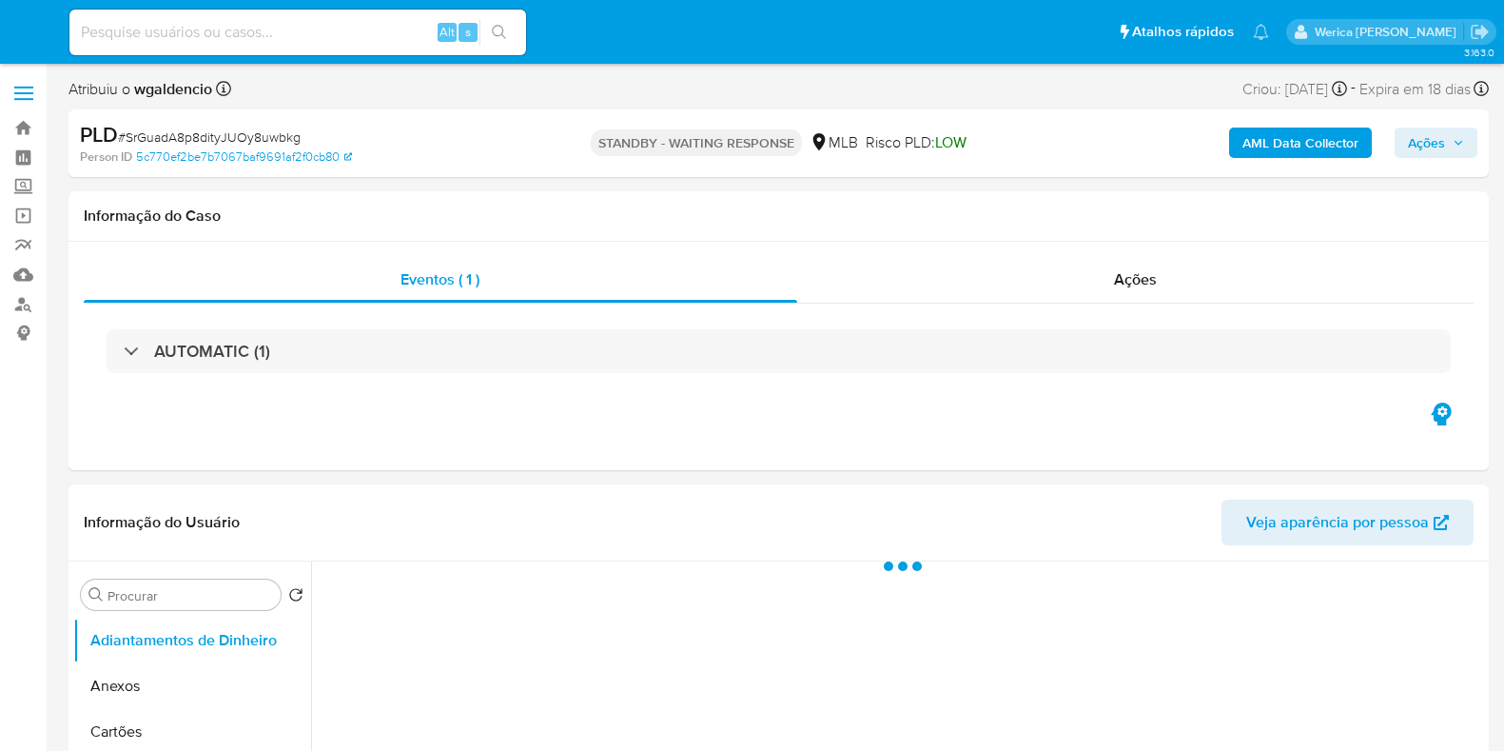
select select "10"
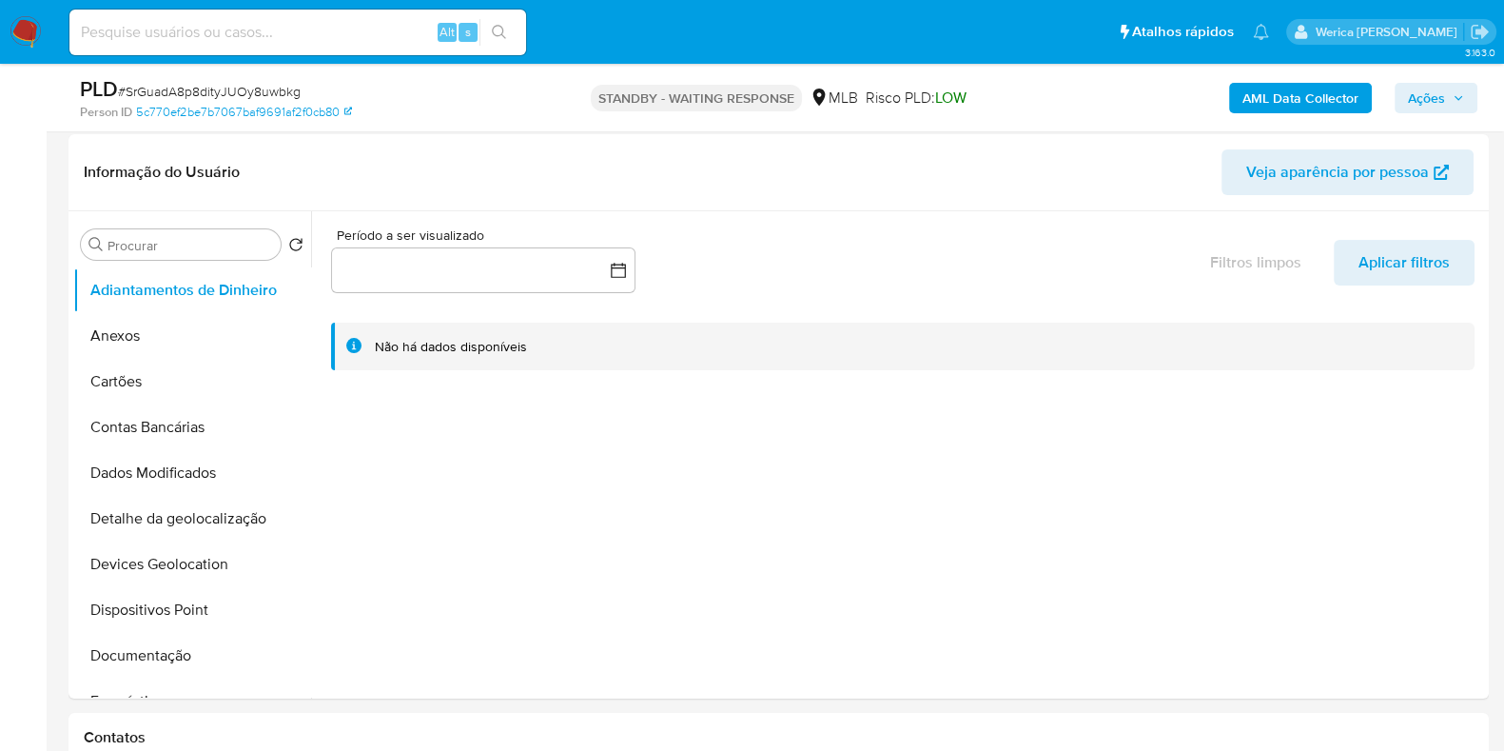
scroll to position [357, 0]
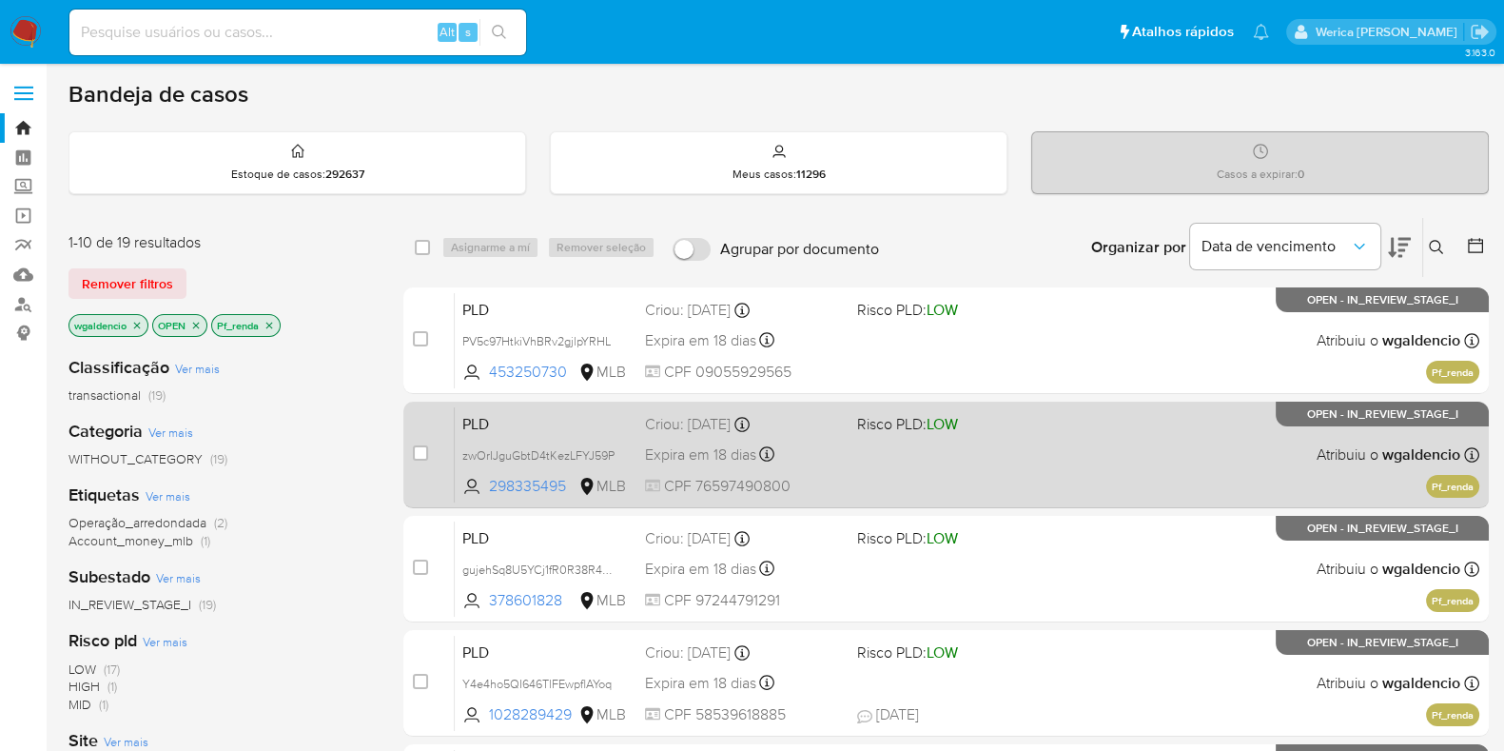
click at [1065, 461] on div "PLD zwOrIJguGbtD4tKezLFYJ59P 298335495 MLB Risco PLD: LOW Criou: [DATE] Criou: …" at bounding box center [967, 454] width 1024 height 96
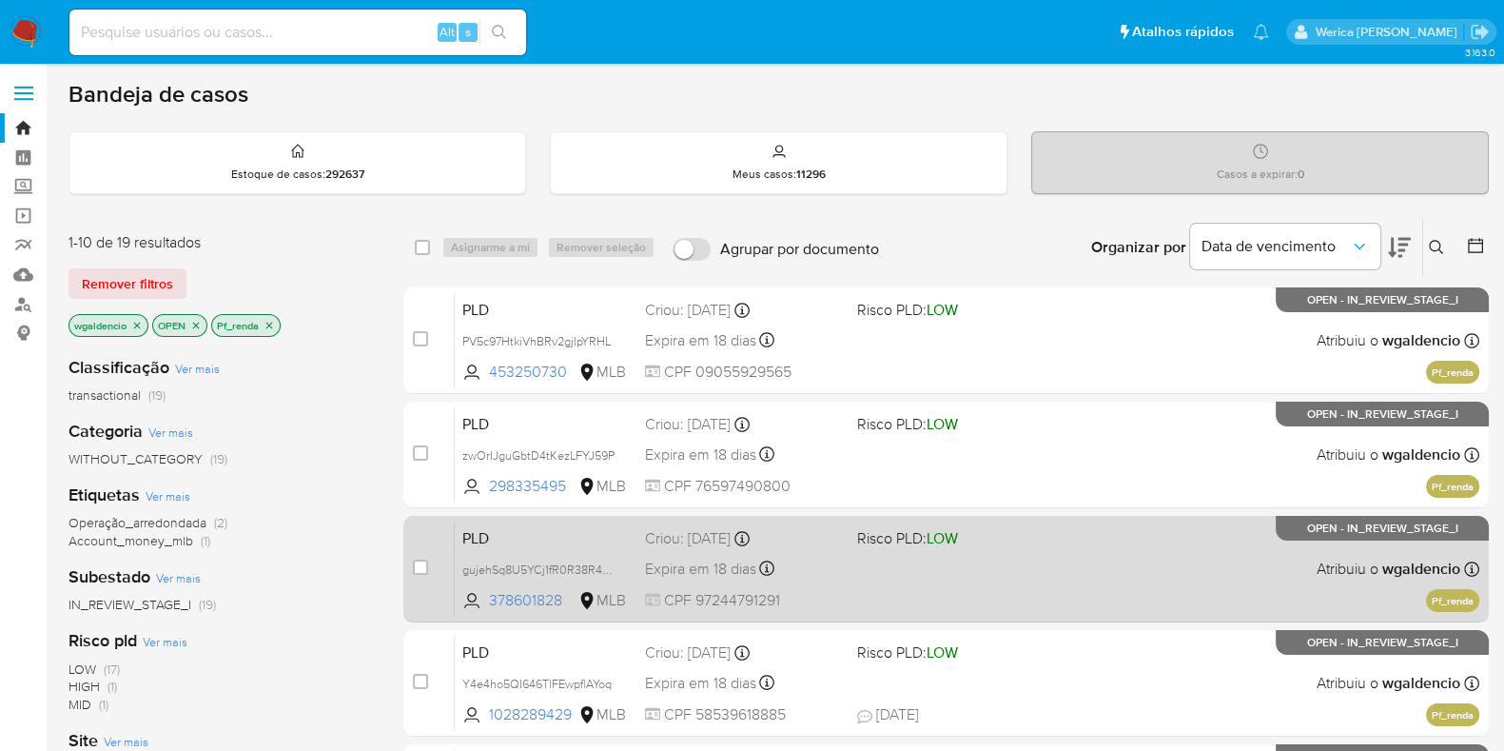
click at [1056, 550] on div "PLD gujehSq8U5YCj1fR0R38R4bK 378601828 MLB Risco PLD: LOW Criou: [DATE] Criou: …" at bounding box center [967, 568] width 1024 height 96
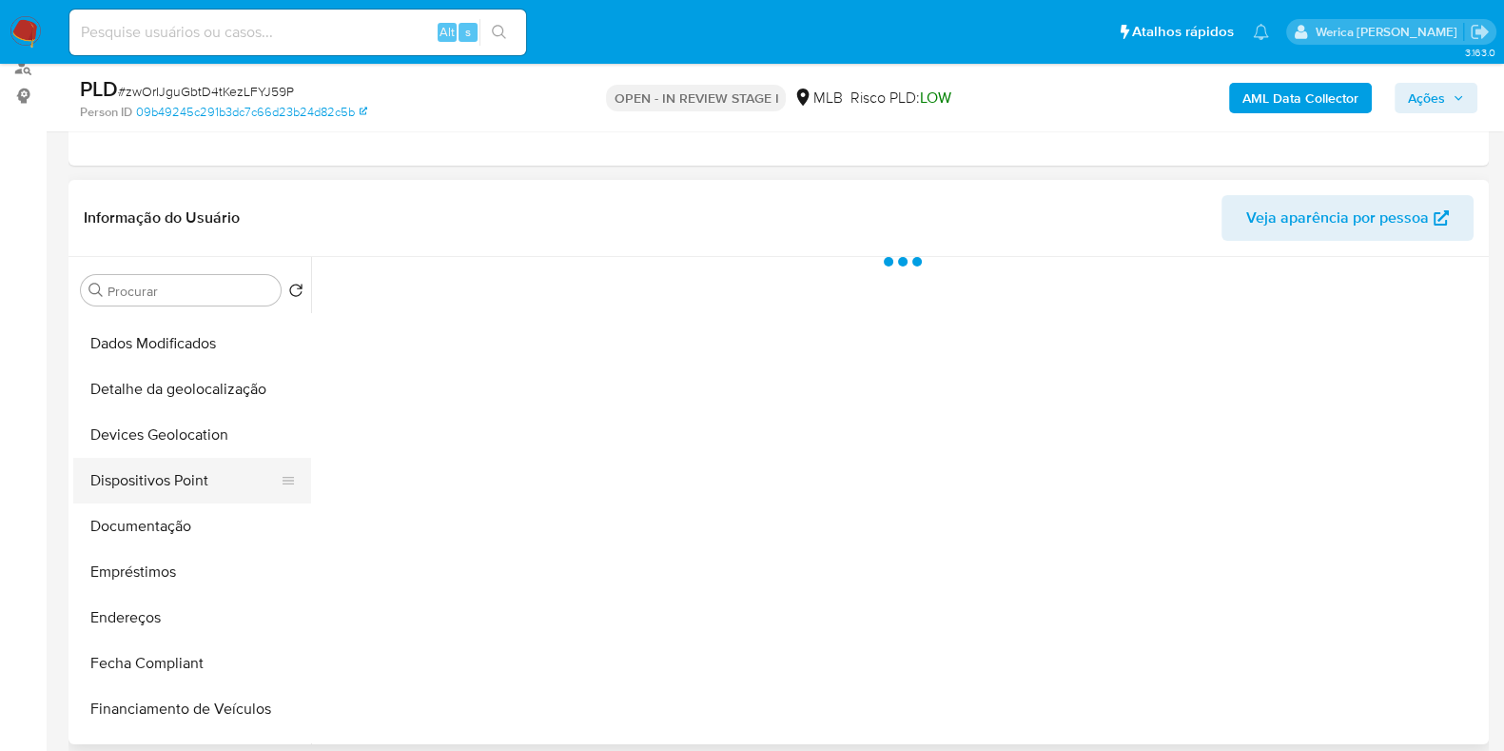
scroll to position [357, 0]
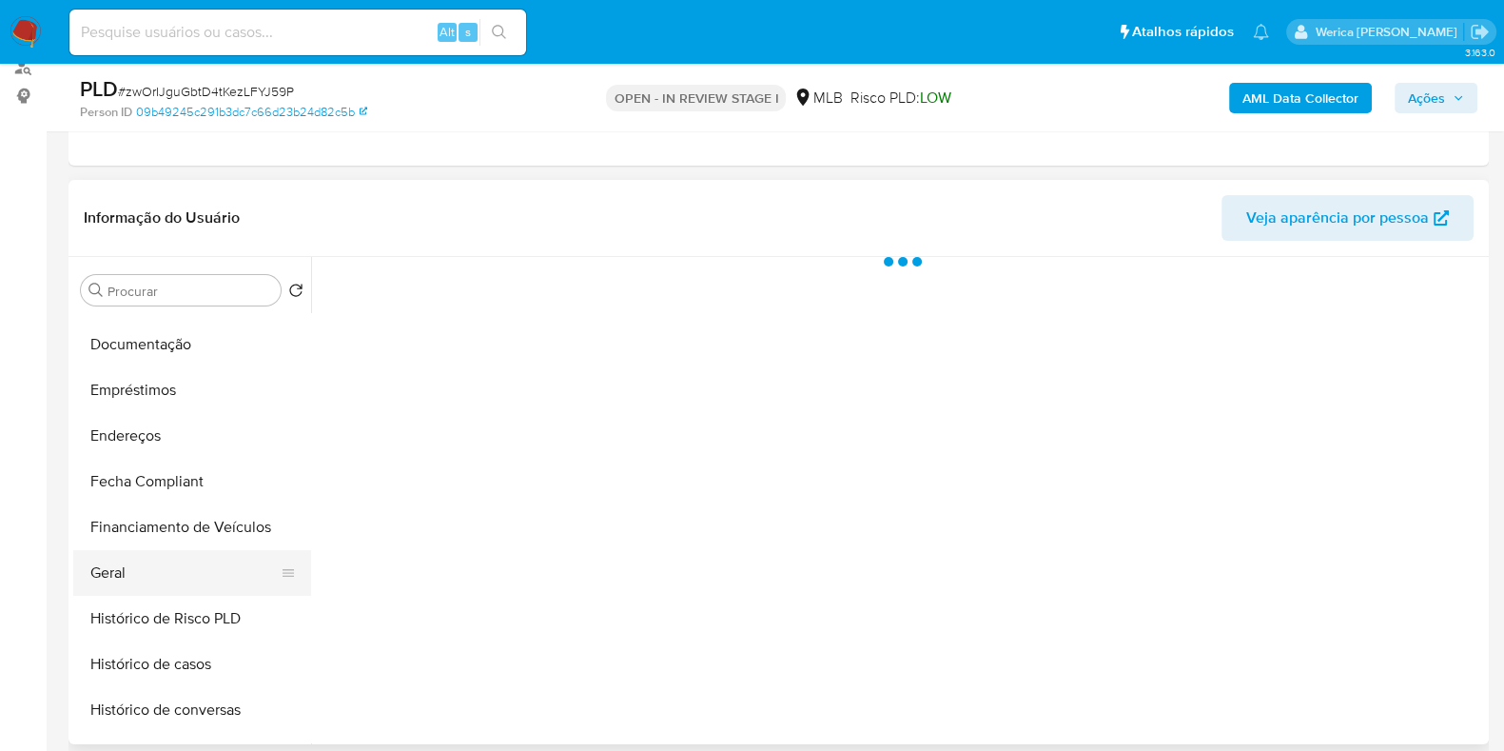
select select "10"
click at [150, 582] on button "Geral" at bounding box center [184, 573] width 223 height 46
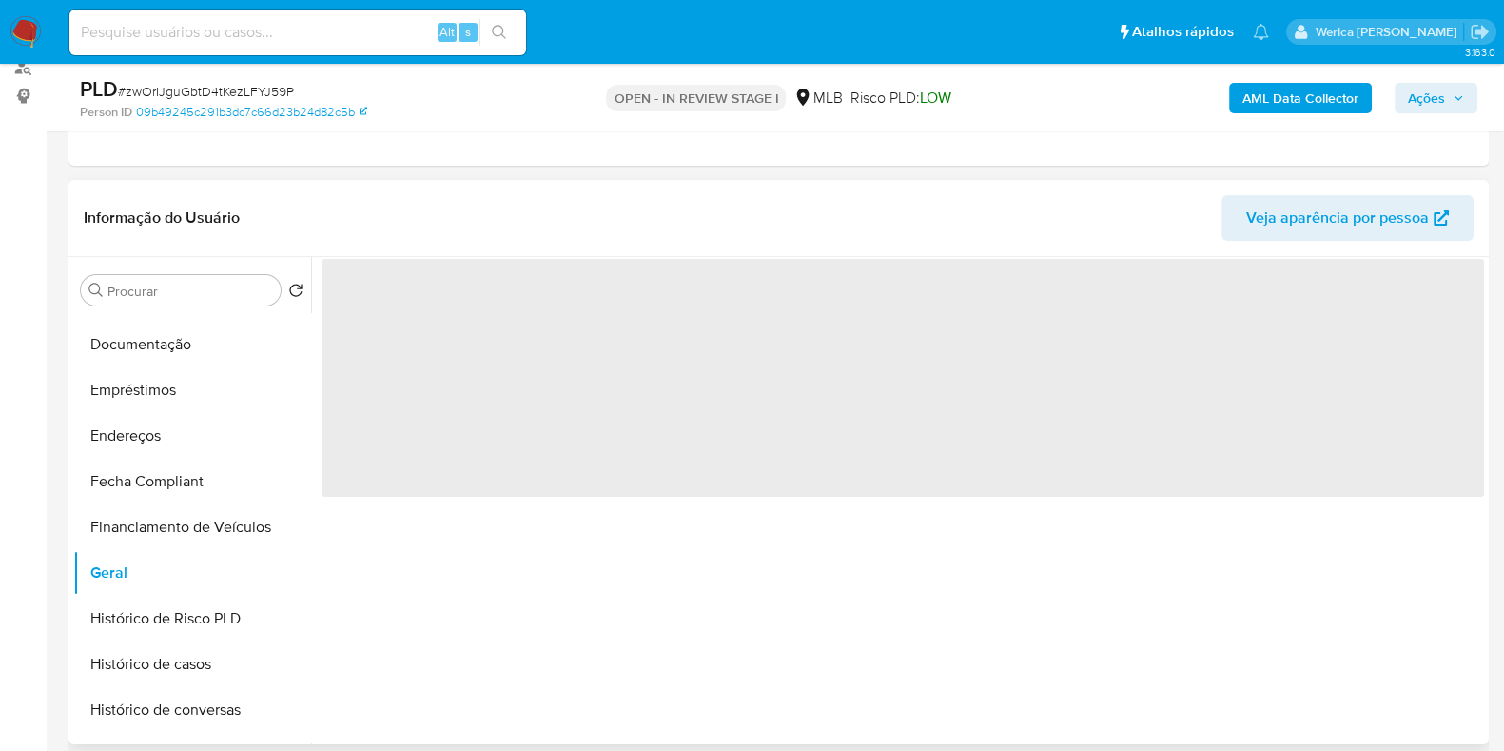
click at [446, 321] on span "‌" at bounding box center [903, 378] width 1162 height 238
click at [419, 288] on span "‌" at bounding box center [903, 378] width 1162 height 238
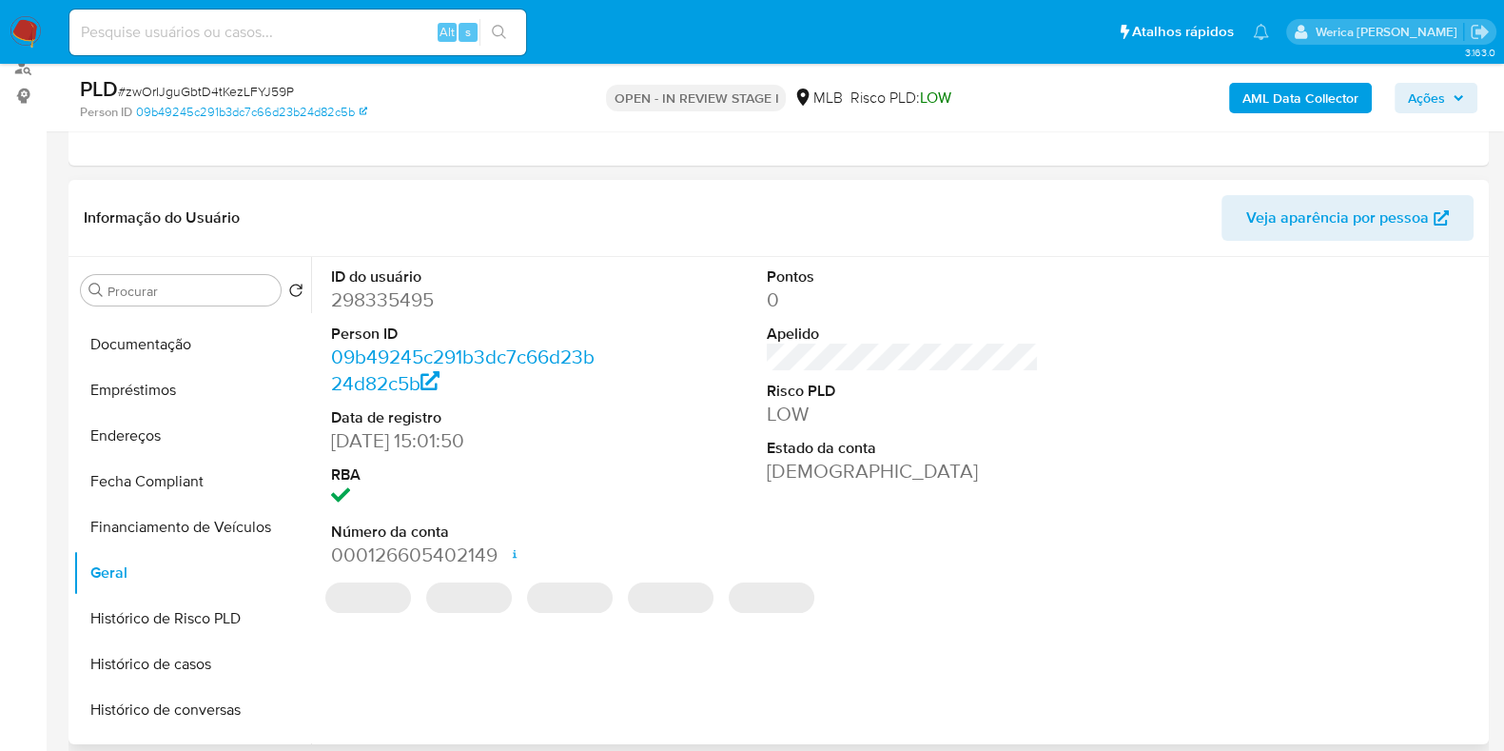
click at [376, 301] on dd "298335495" at bounding box center [467, 299] width 272 height 27
copy dd "298335495"
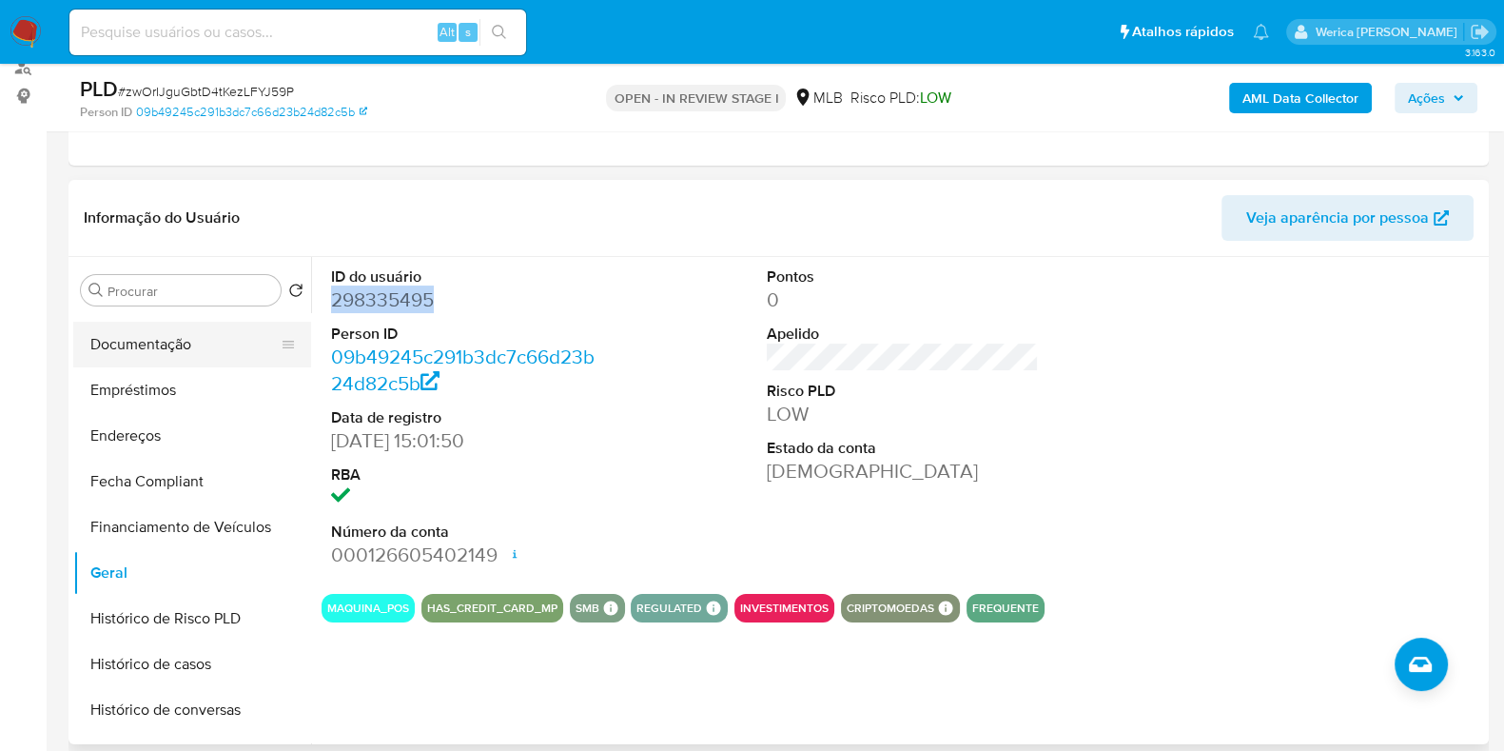
click at [160, 333] on button "Documentação" at bounding box center [184, 345] width 223 height 46
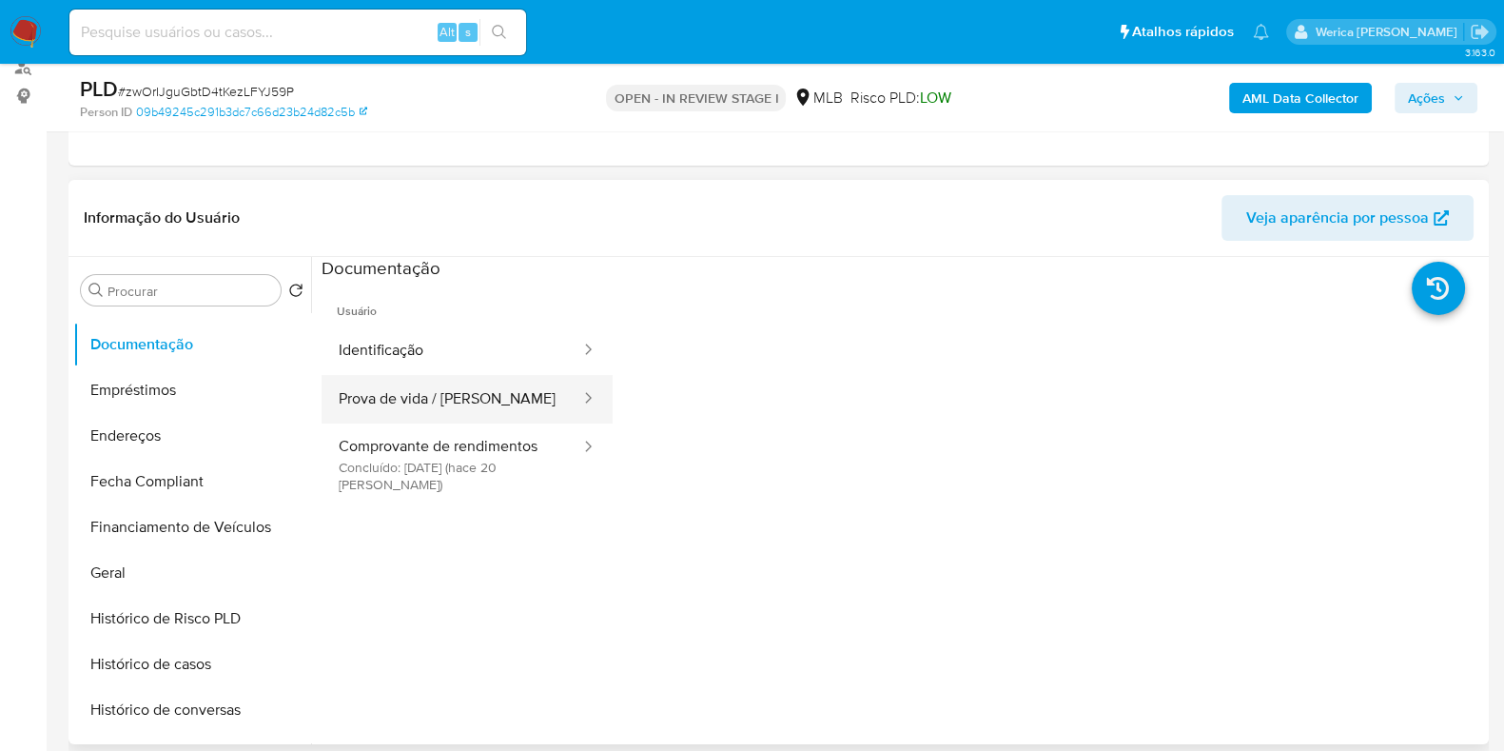
click at [436, 386] on button "Prova de vida / [PERSON_NAME]" at bounding box center [452, 399] width 261 height 49
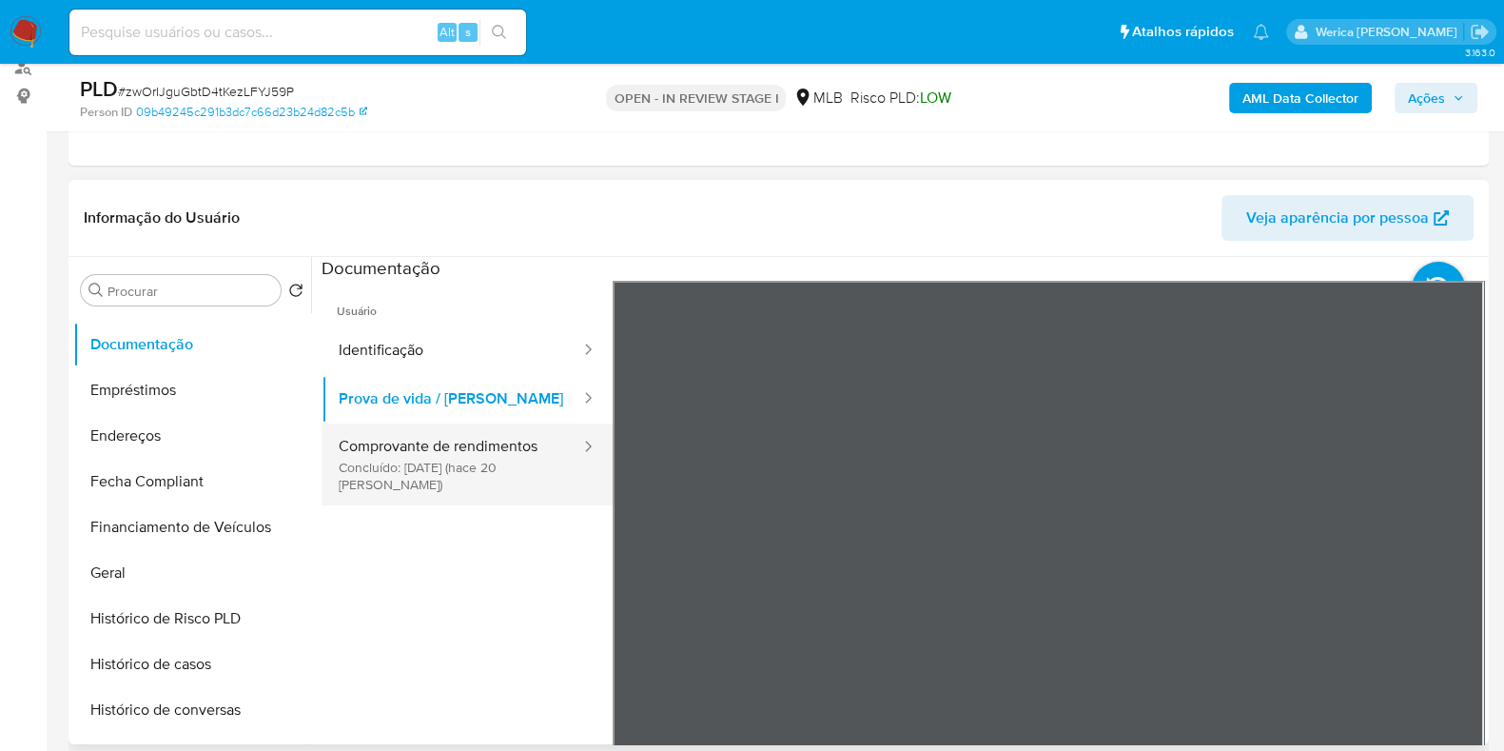
click at [530, 454] on button "Comprovante de rendimentos Concluído: 18/09/2025 (hace 20 días)" at bounding box center [452, 464] width 261 height 82
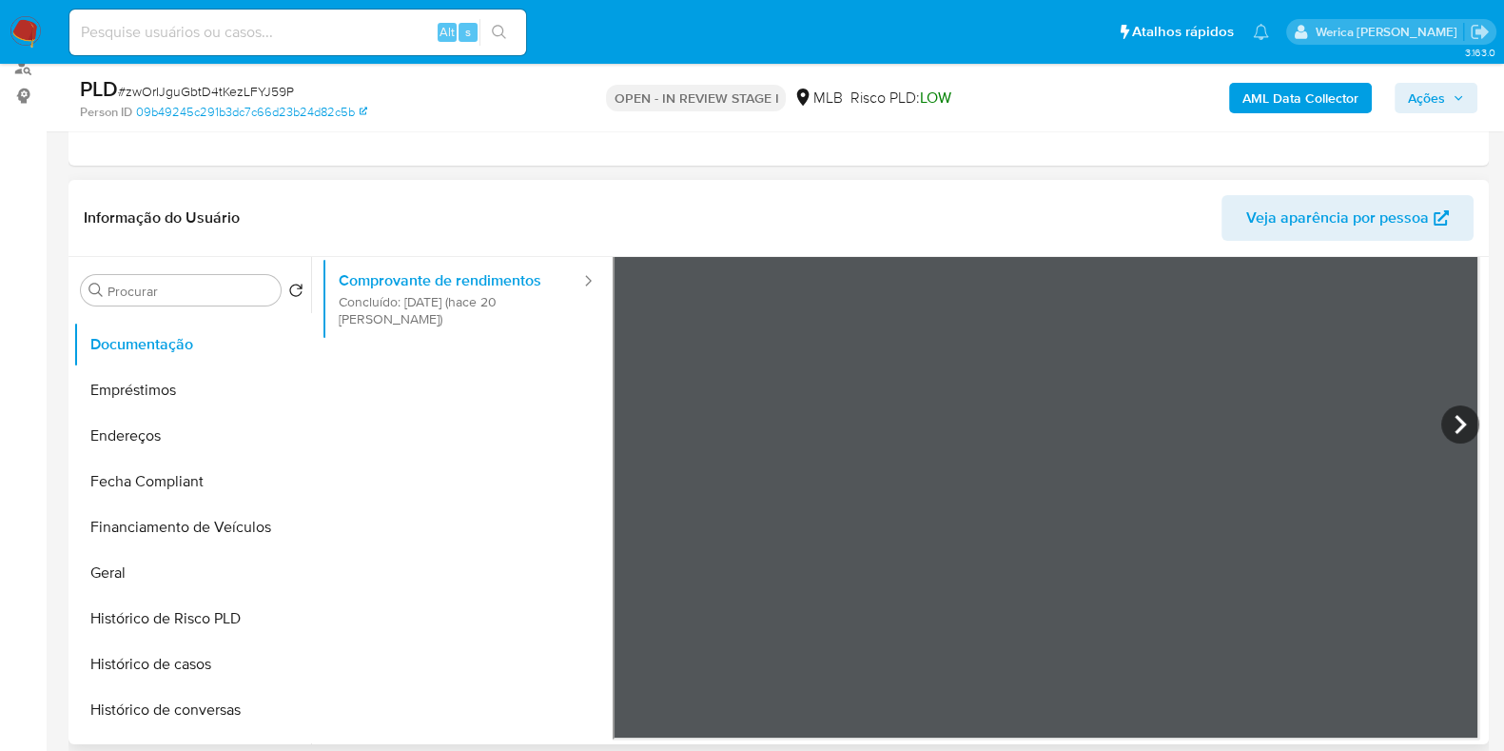
scroll to position [47, 0]
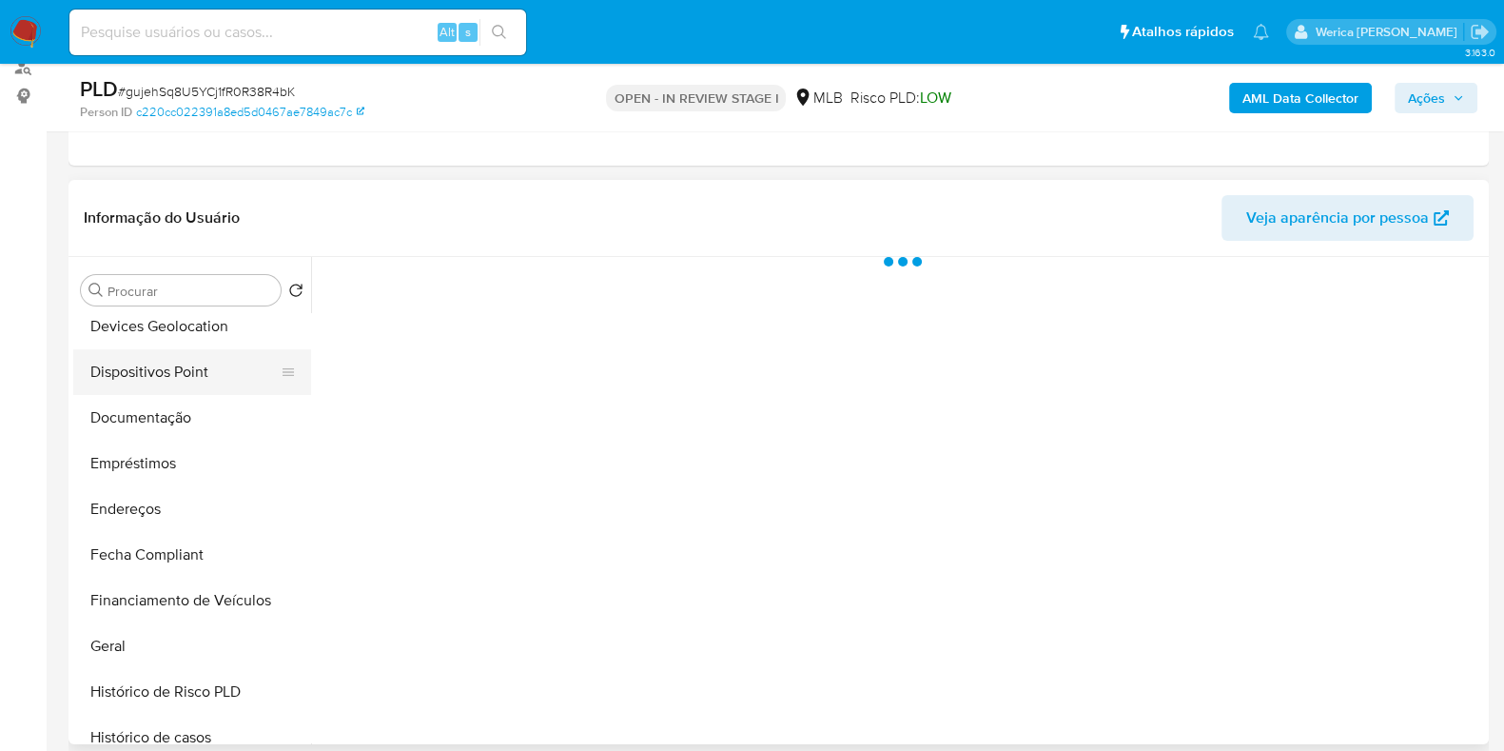
scroll to position [357, 0]
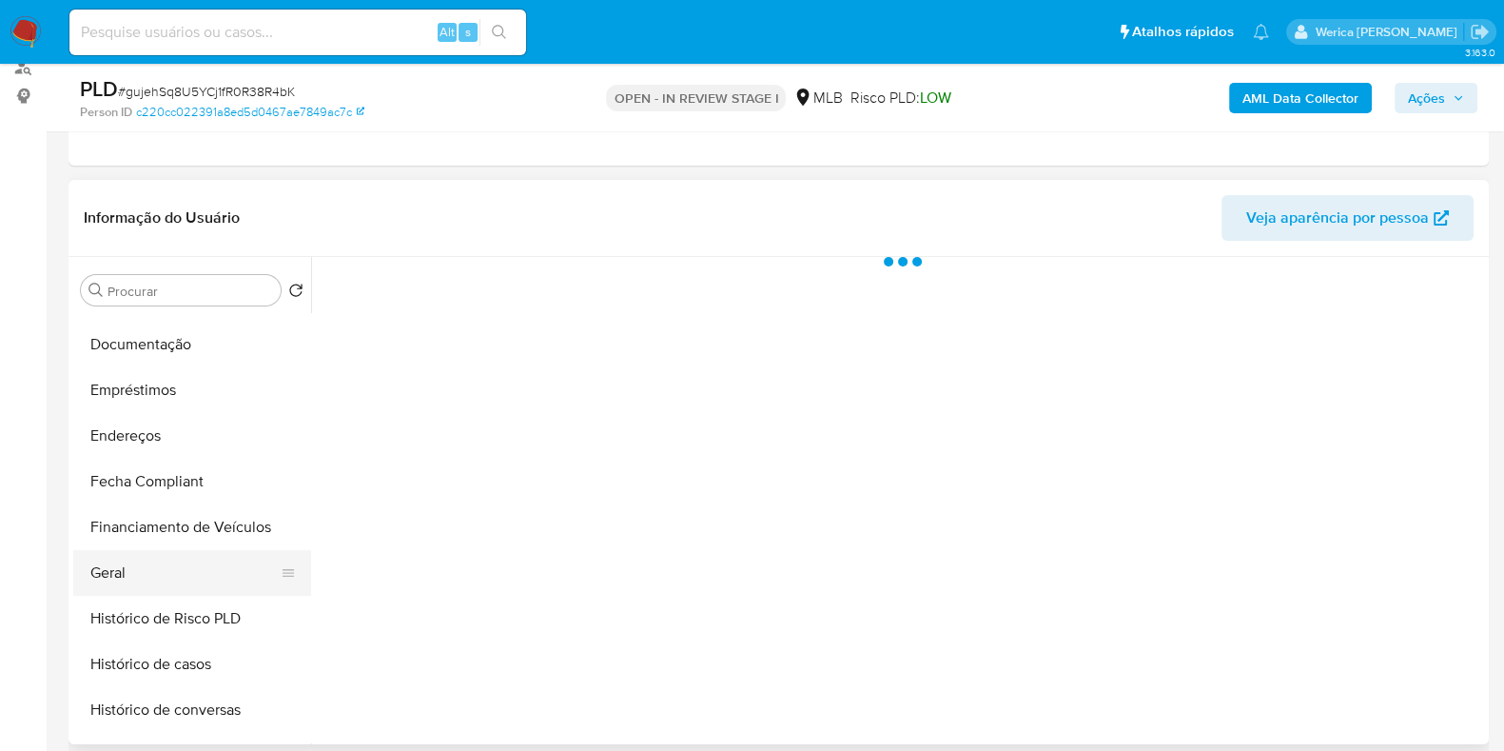
click at [162, 576] on button "Geral" at bounding box center [184, 573] width 223 height 46
select select "10"
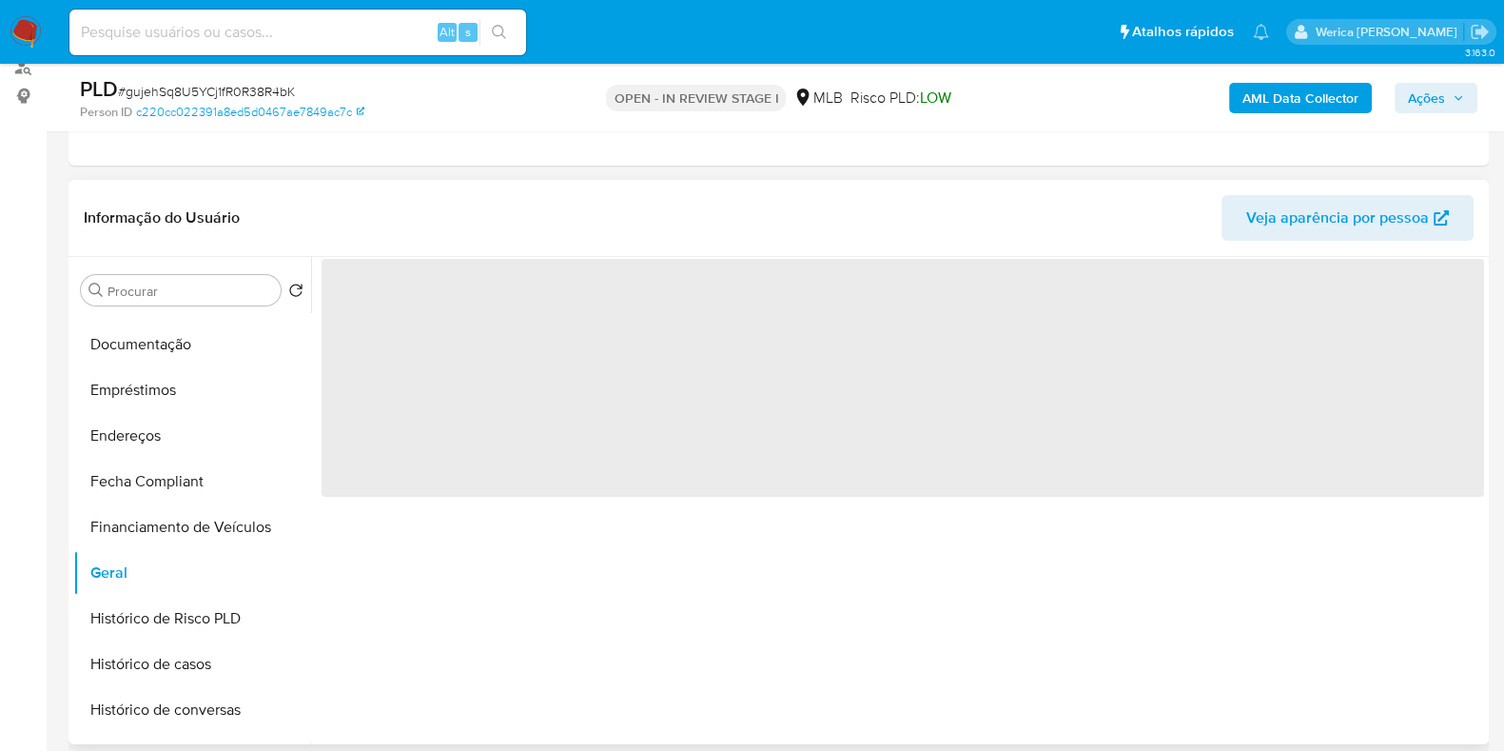
click at [421, 492] on span "‌" at bounding box center [903, 378] width 1162 height 238
click at [452, 442] on span "‌" at bounding box center [903, 378] width 1162 height 238
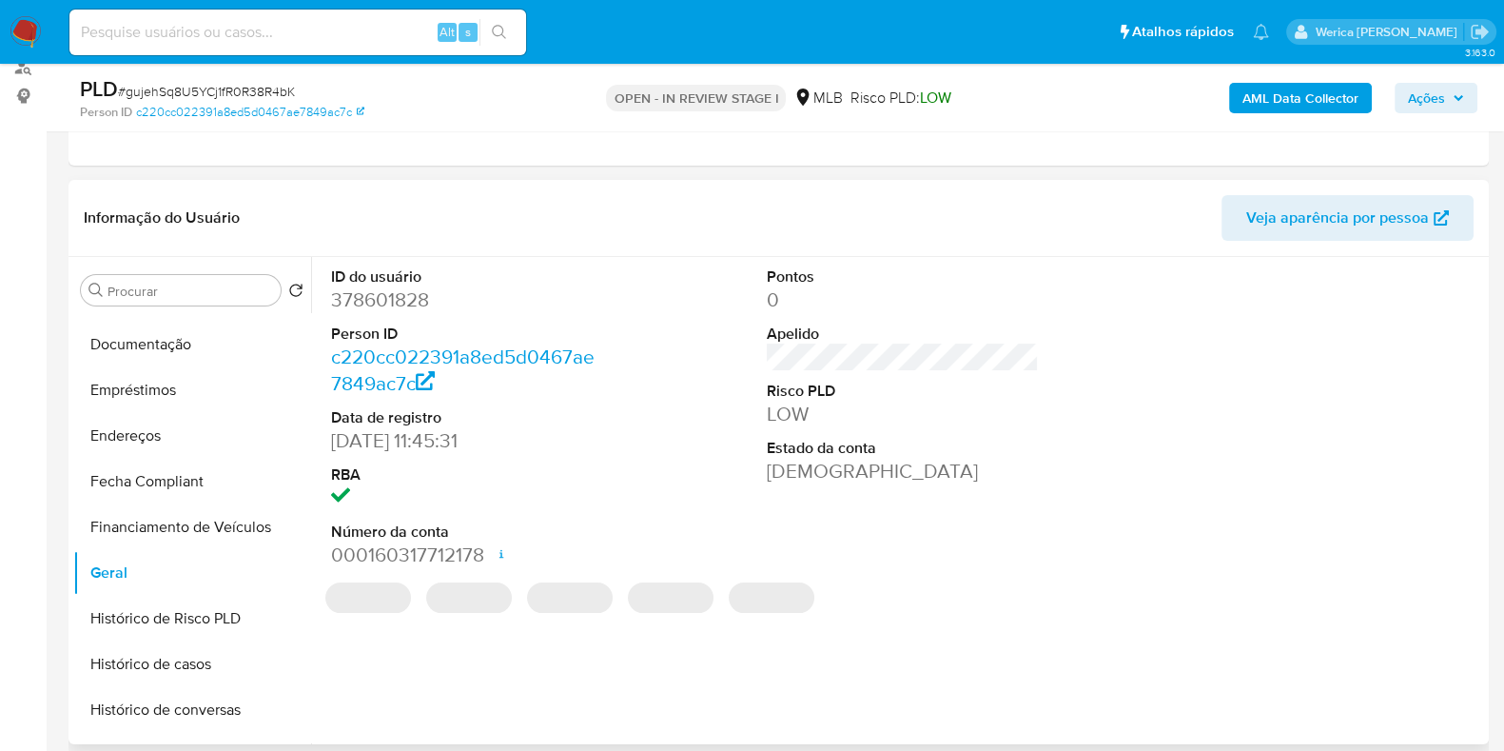
click at [471, 395] on dd "c220cc022391a8ed5d0467ae7849ac7c" at bounding box center [467, 369] width 272 height 53
click at [360, 293] on dd "378601828" at bounding box center [467, 299] width 272 height 27
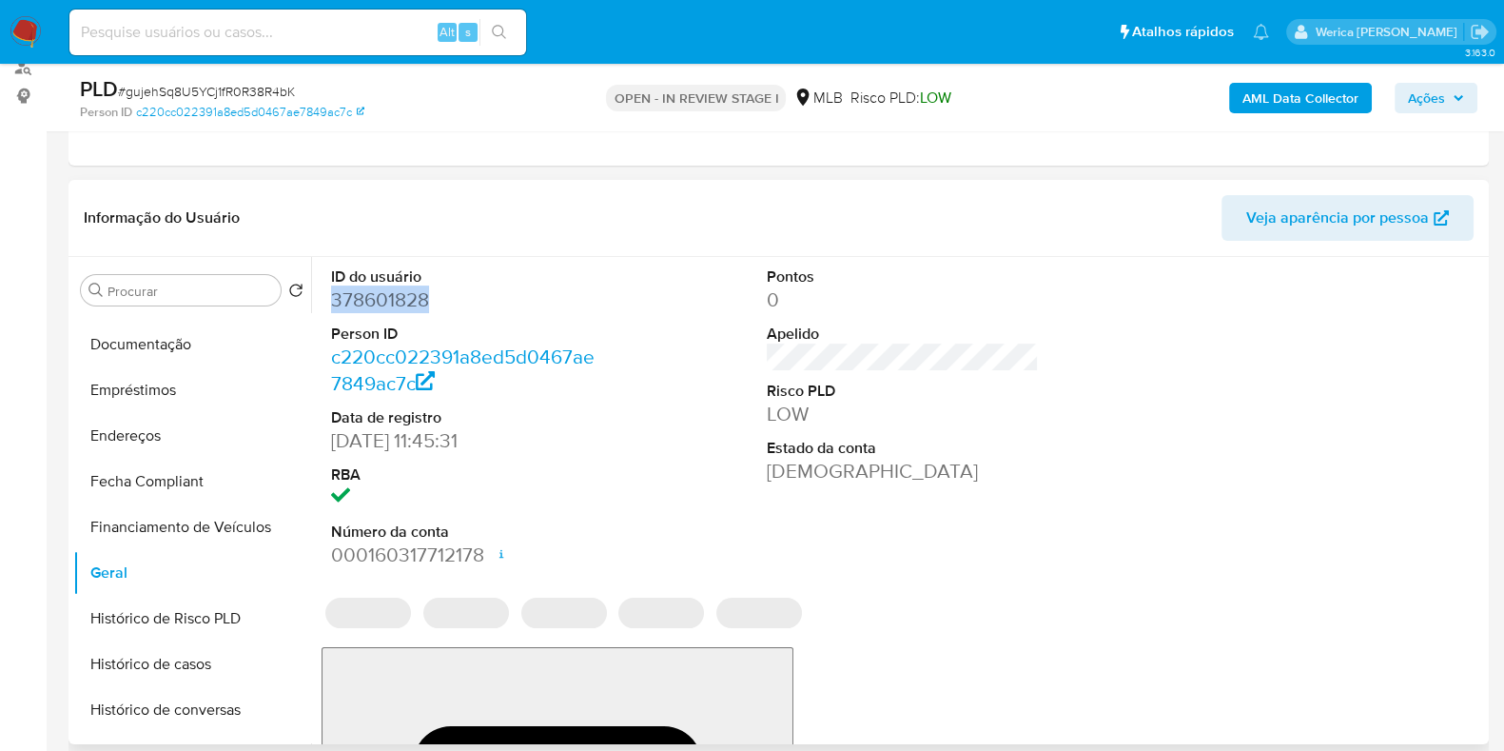
copy dd "378601828"
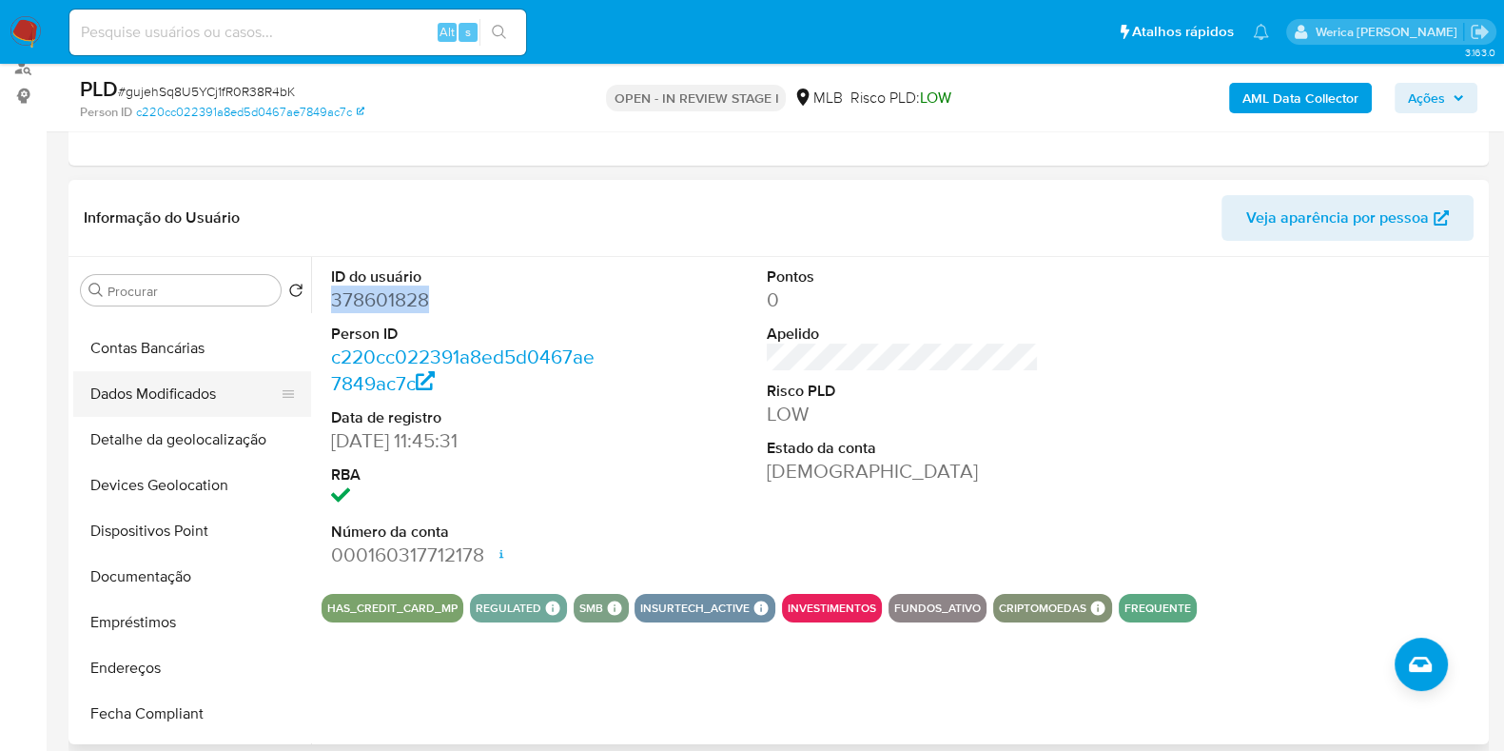
scroll to position [0, 0]
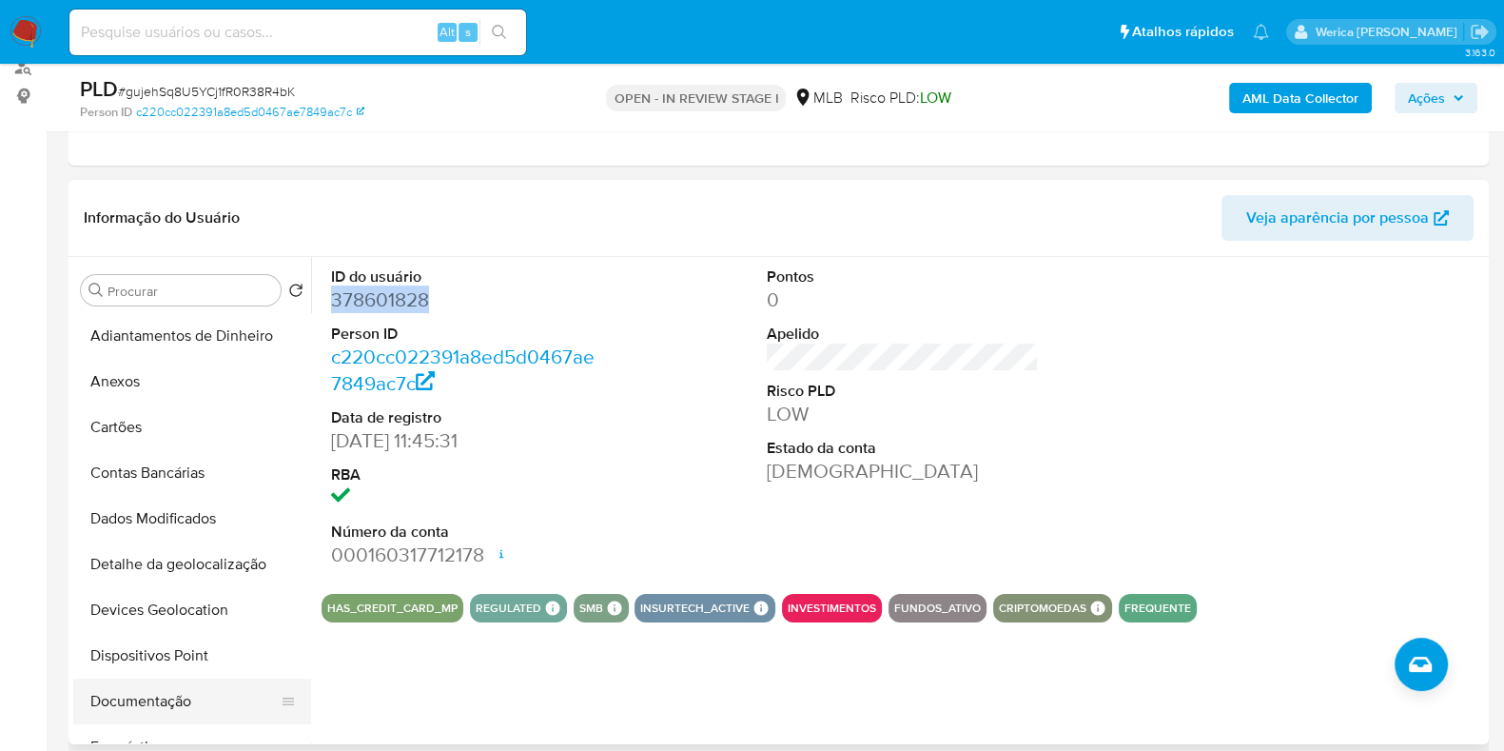
click at [165, 698] on button "Documentação" at bounding box center [184, 701] width 223 height 46
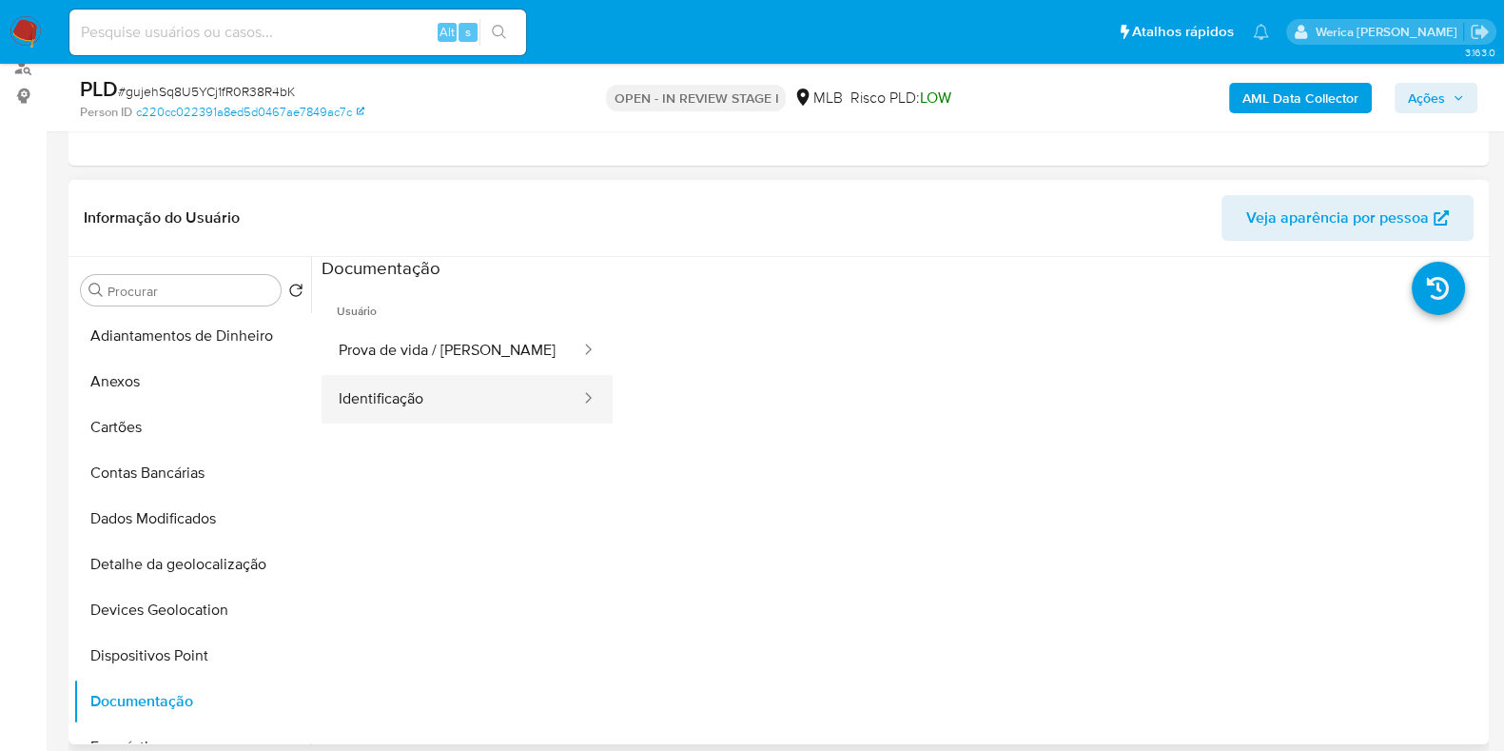
click at [393, 396] on button "Identificação" at bounding box center [452, 399] width 261 height 49
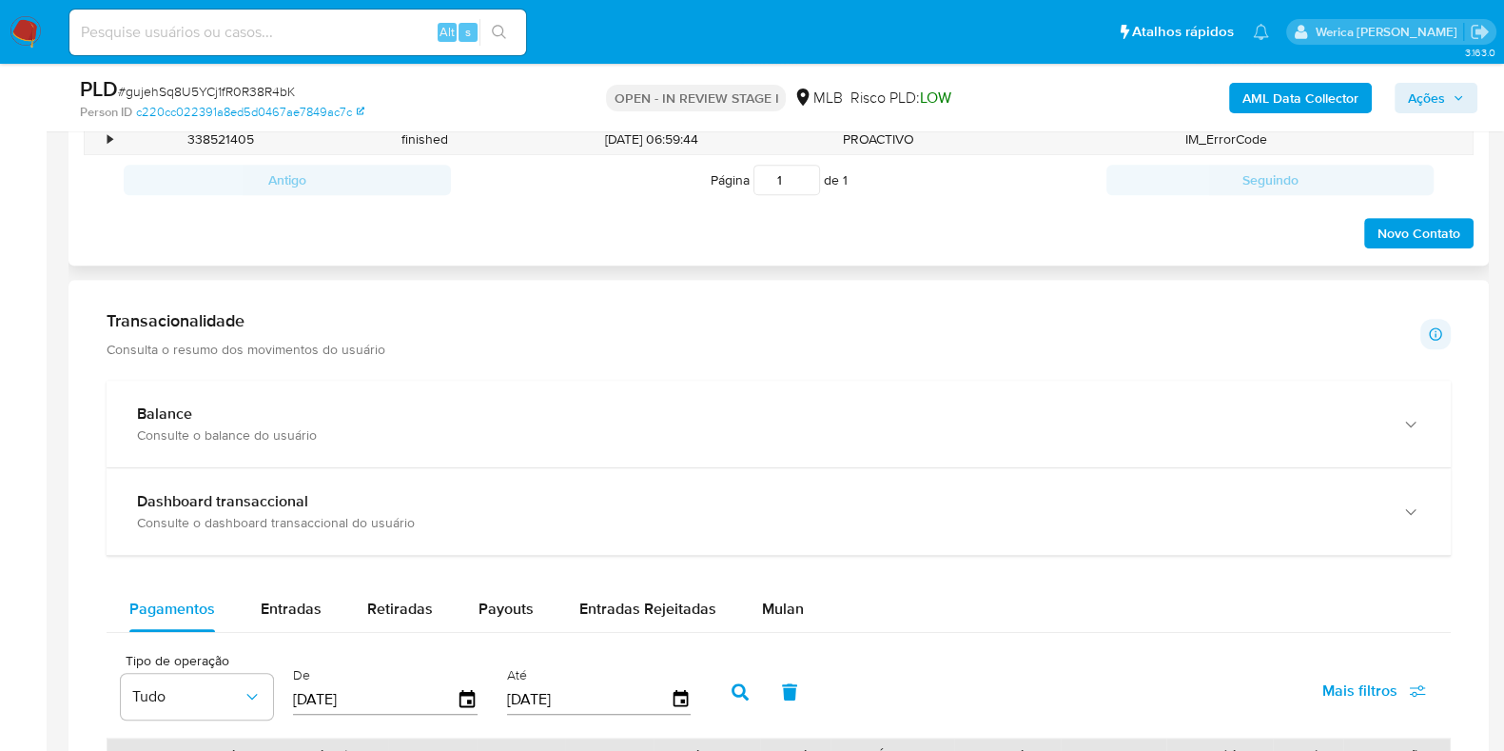
scroll to position [831, 0]
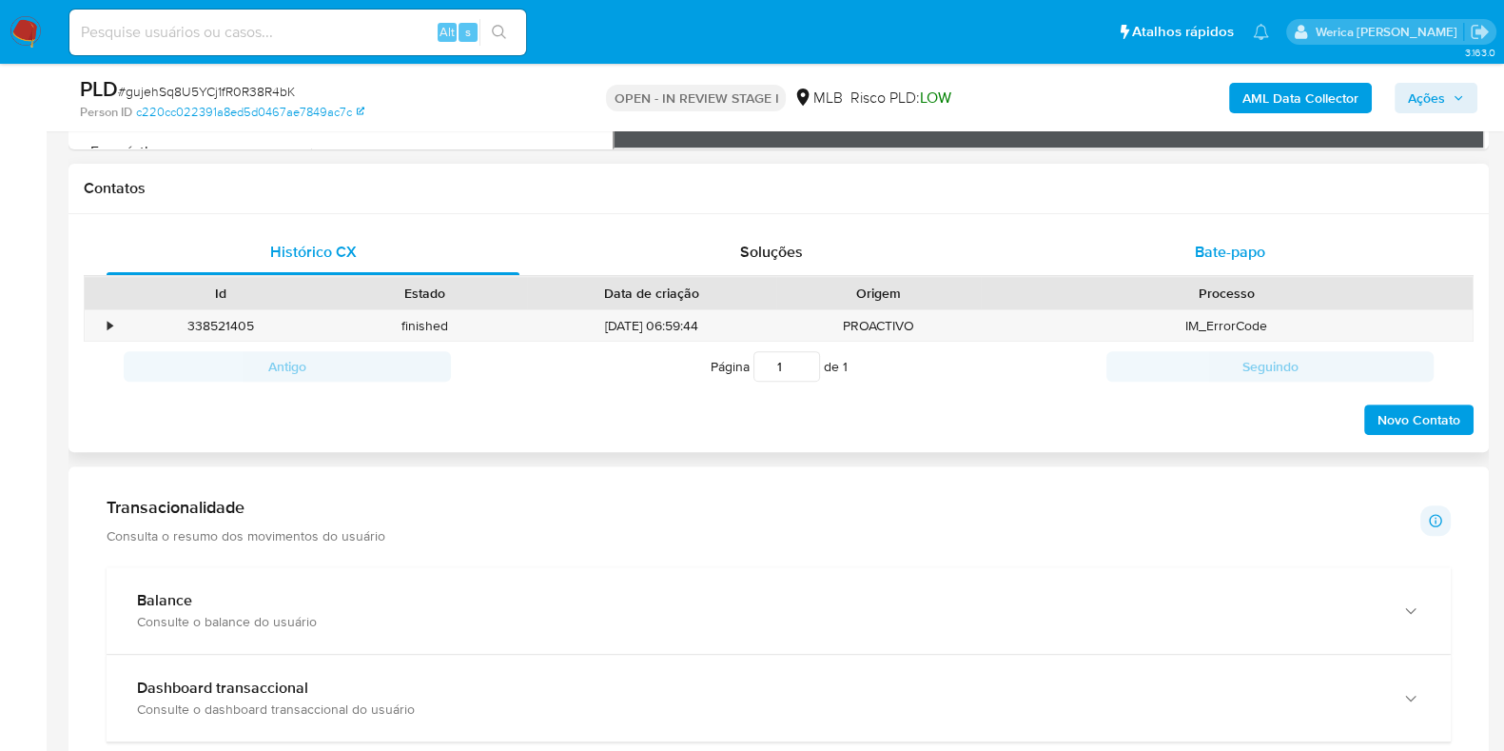
click at [1212, 267] on div "Bate-papo" at bounding box center [1230, 252] width 413 height 46
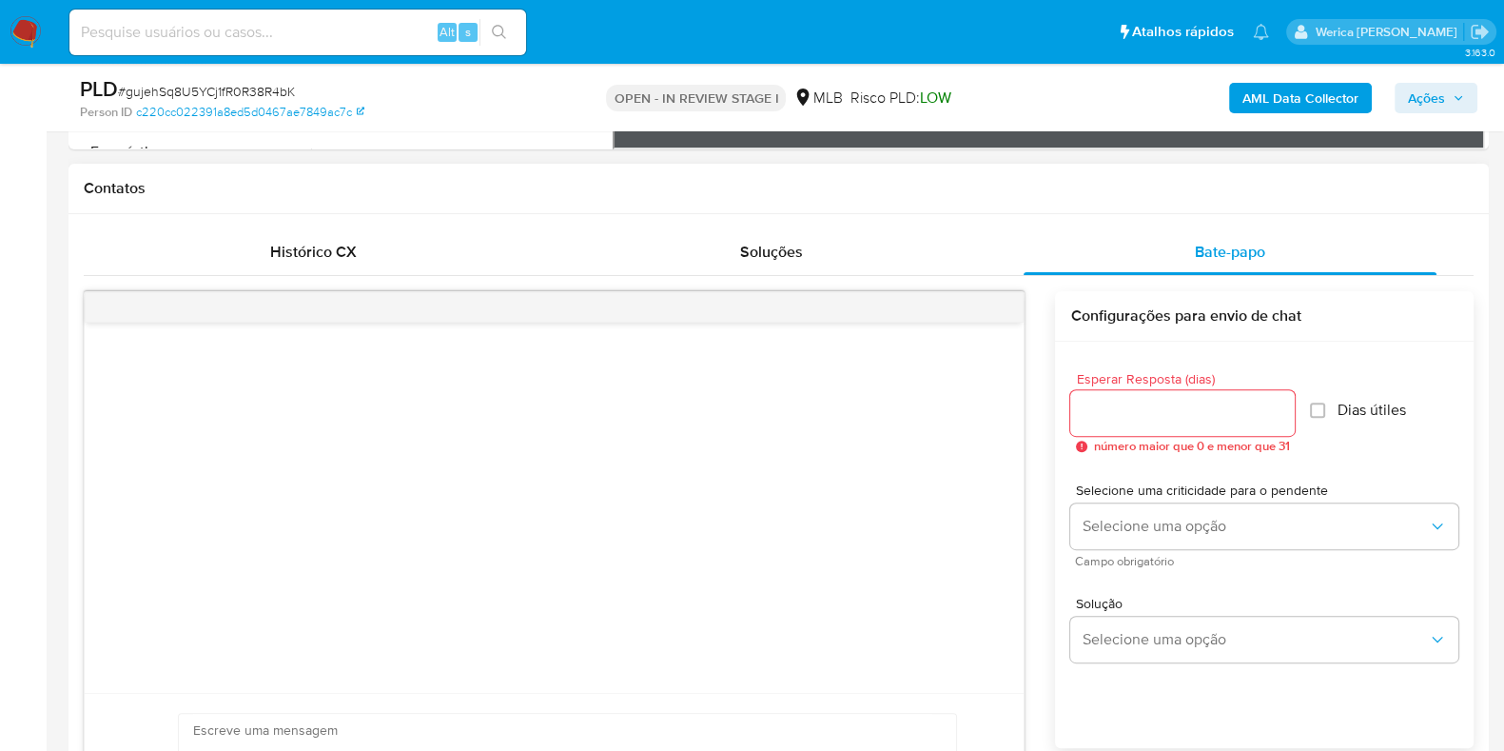
click at [1175, 400] on input "Esperar Resposta (dias)" at bounding box center [1182, 412] width 224 height 25
type input "3"
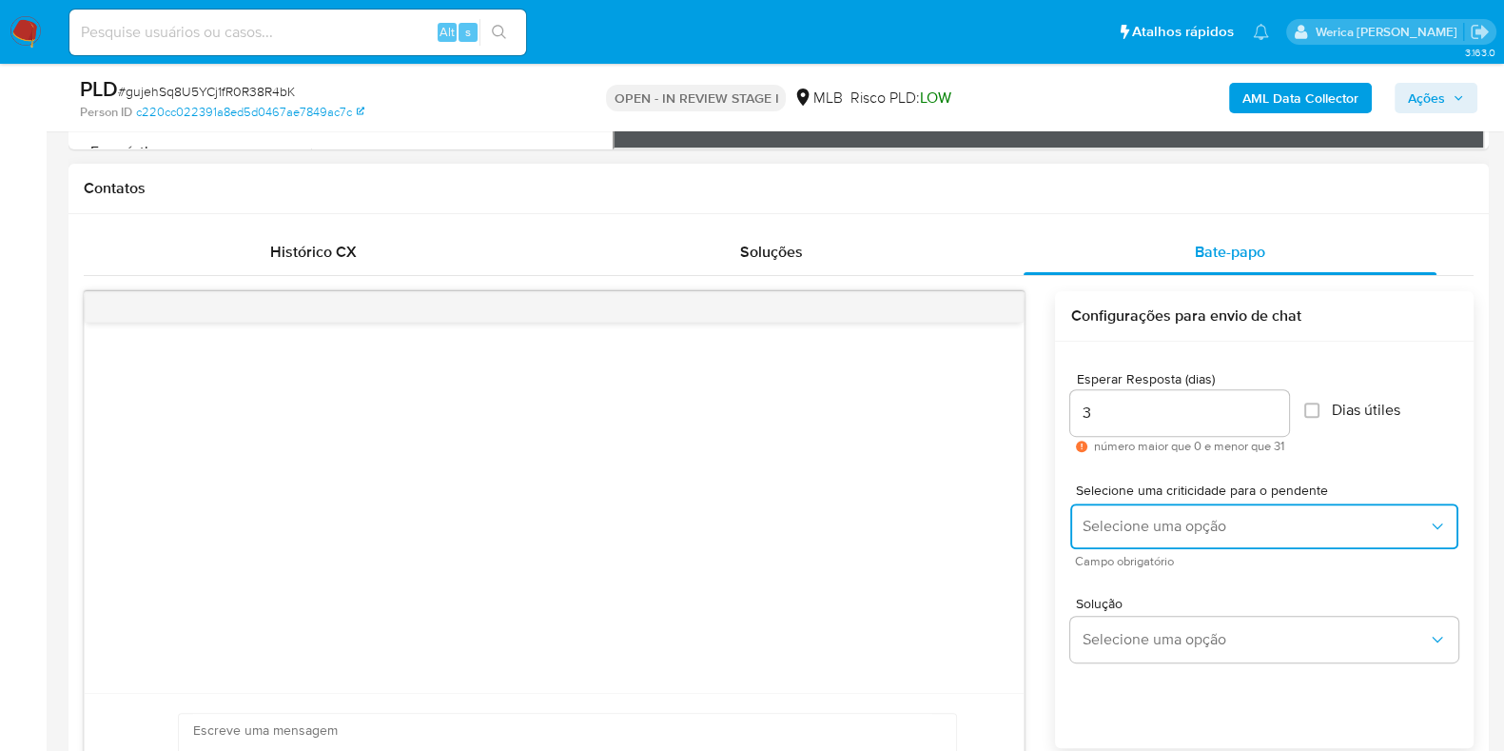
click at [1146, 543] on button "Selecione uma opção" at bounding box center [1264, 526] width 388 height 46
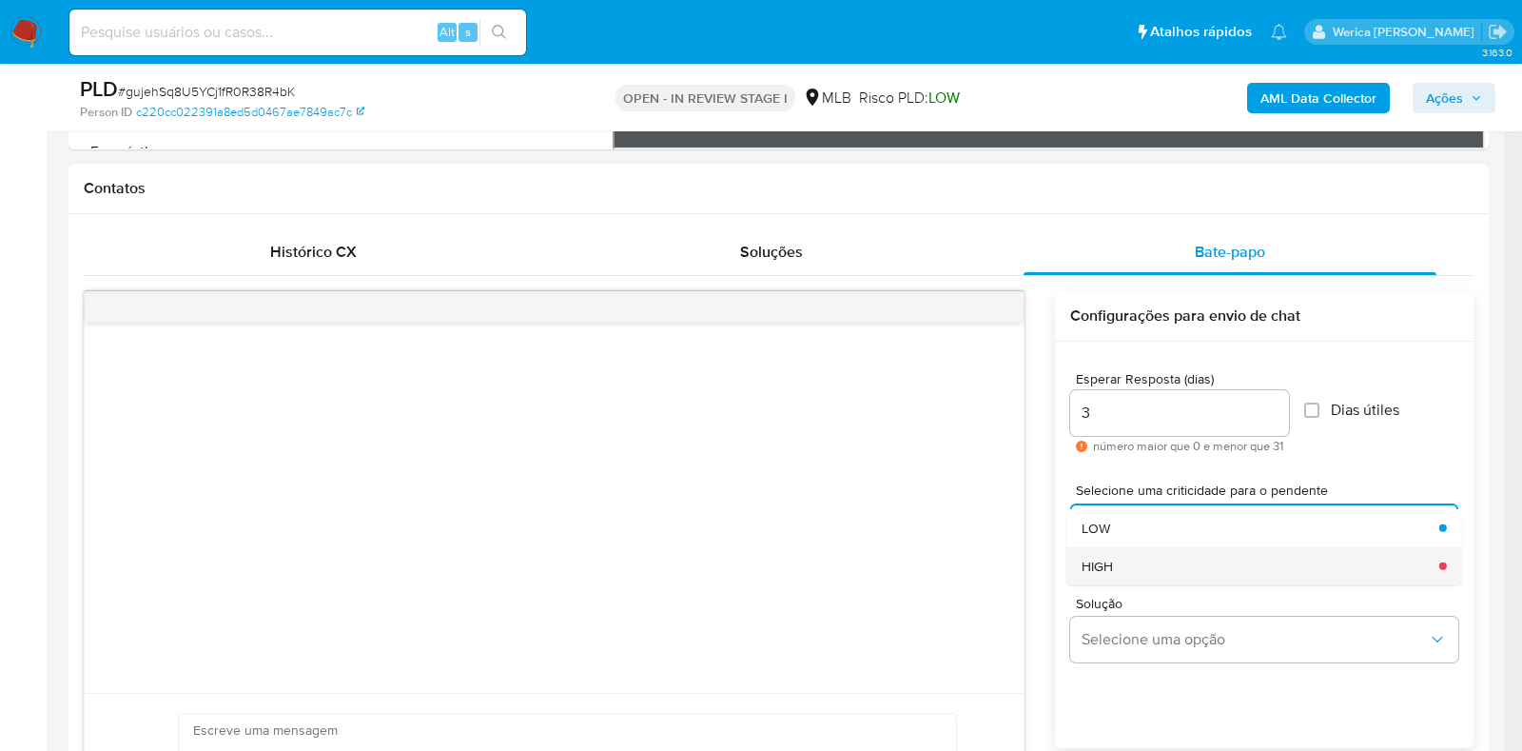
click at [1146, 577] on div "HIGH" at bounding box center [1255, 565] width 346 height 38
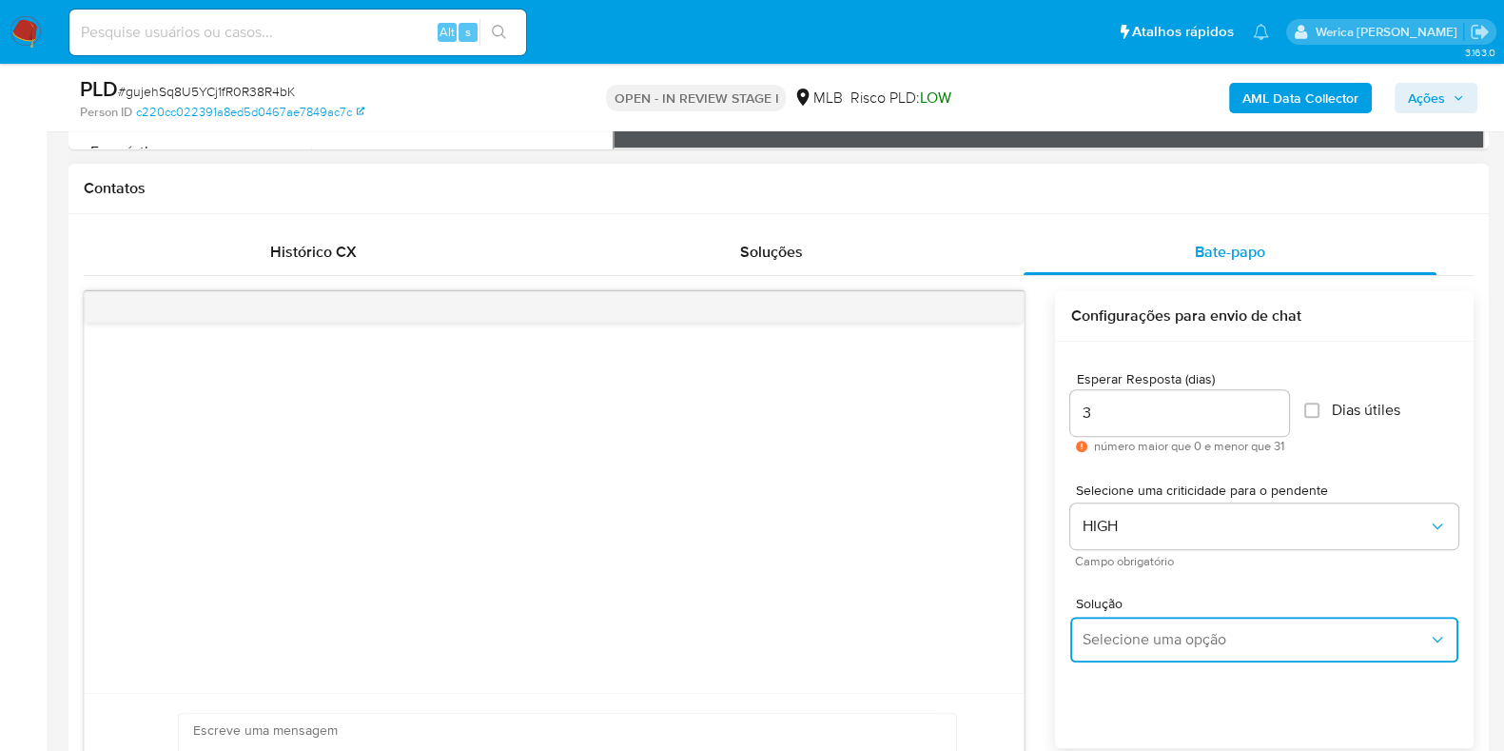
click at [1141, 644] on span "Selecione uma opção" at bounding box center [1255, 639] width 346 height 19
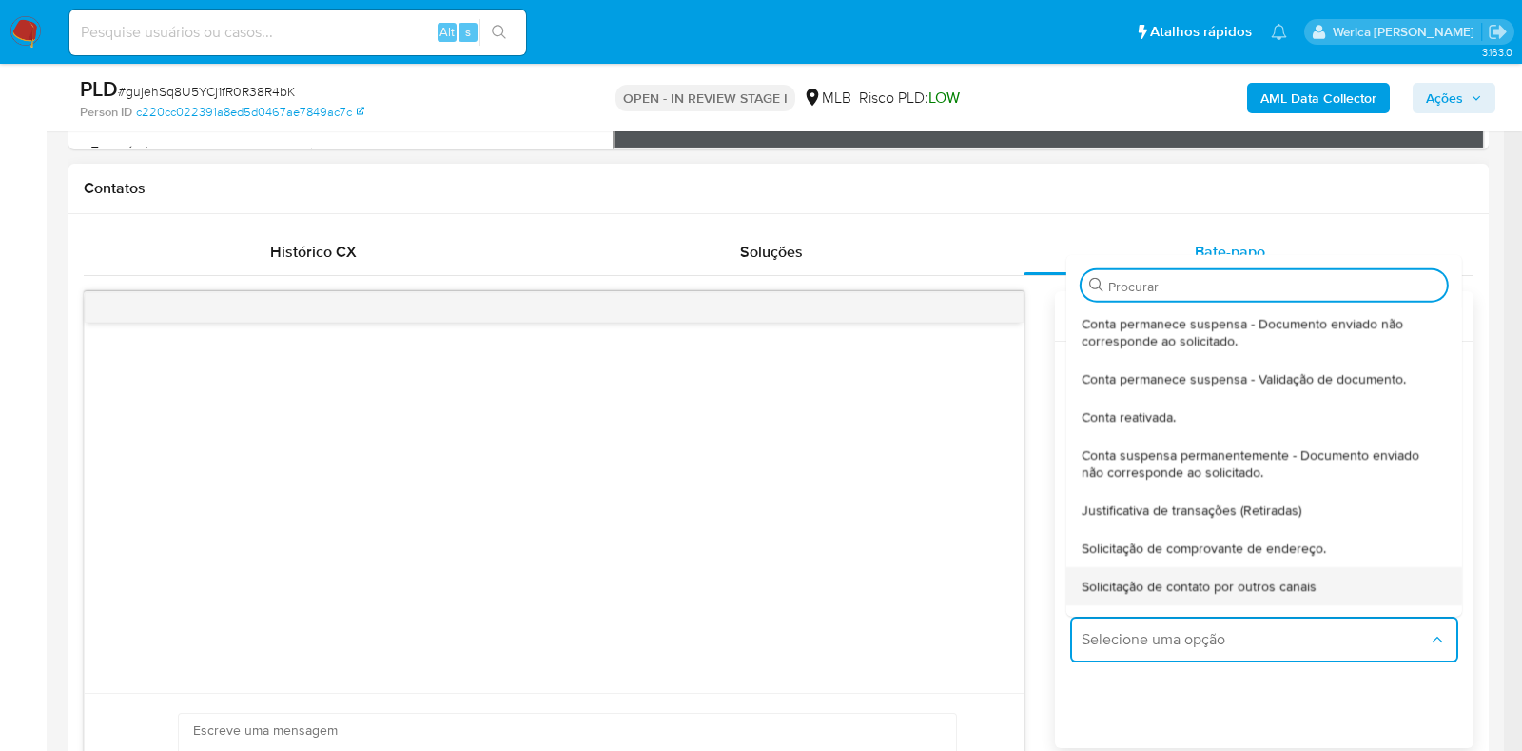
click at [1140, 591] on span "Solicitação de contato por outros canais" at bounding box center [1199, 584] width 235 height 17
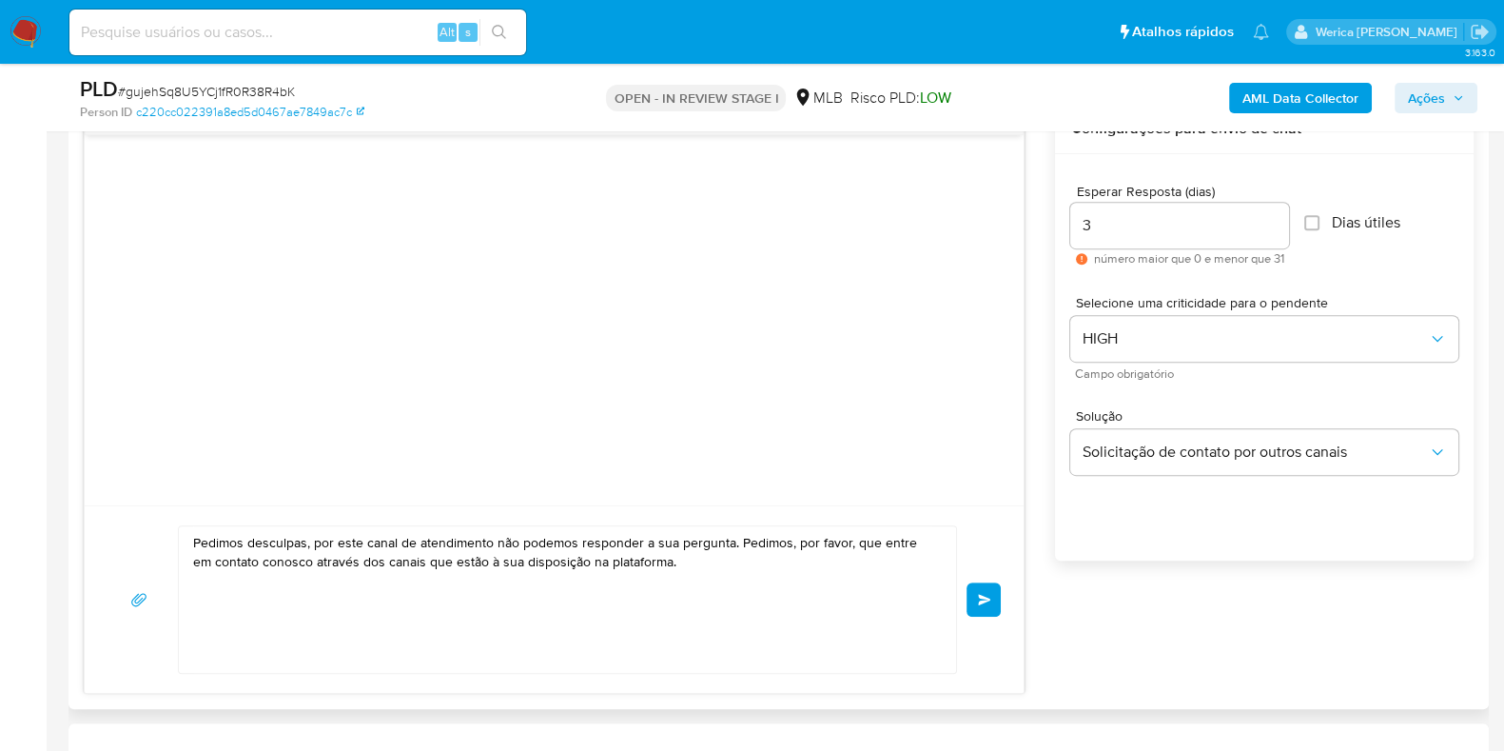
scroll to position [1070, 0]
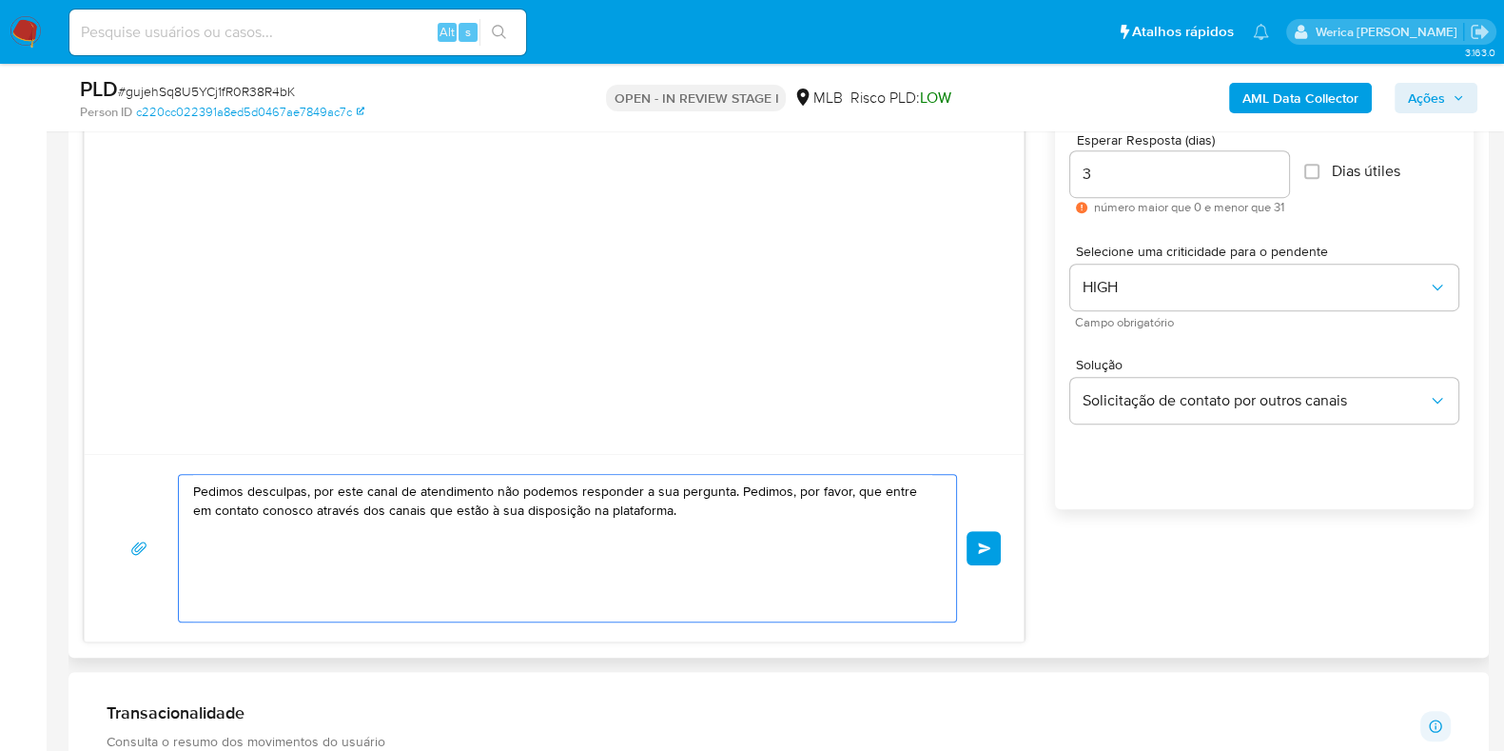
click at [780, 501] on textarea "Pedimos desculpas, por este canal de atendimento não podemos responder a sua pe…" at bounding box center [562, 548] width 739 height 146
click at [778, 501] on textarea "Pedimos desculpas, por este canal de atendimento não podemos responder a sua pe…" at bounding box center [562, 548] width 739 height 146
paste textarea "Olá! Estamos realizando uma verificação adicional de segurança em contas de usu…"
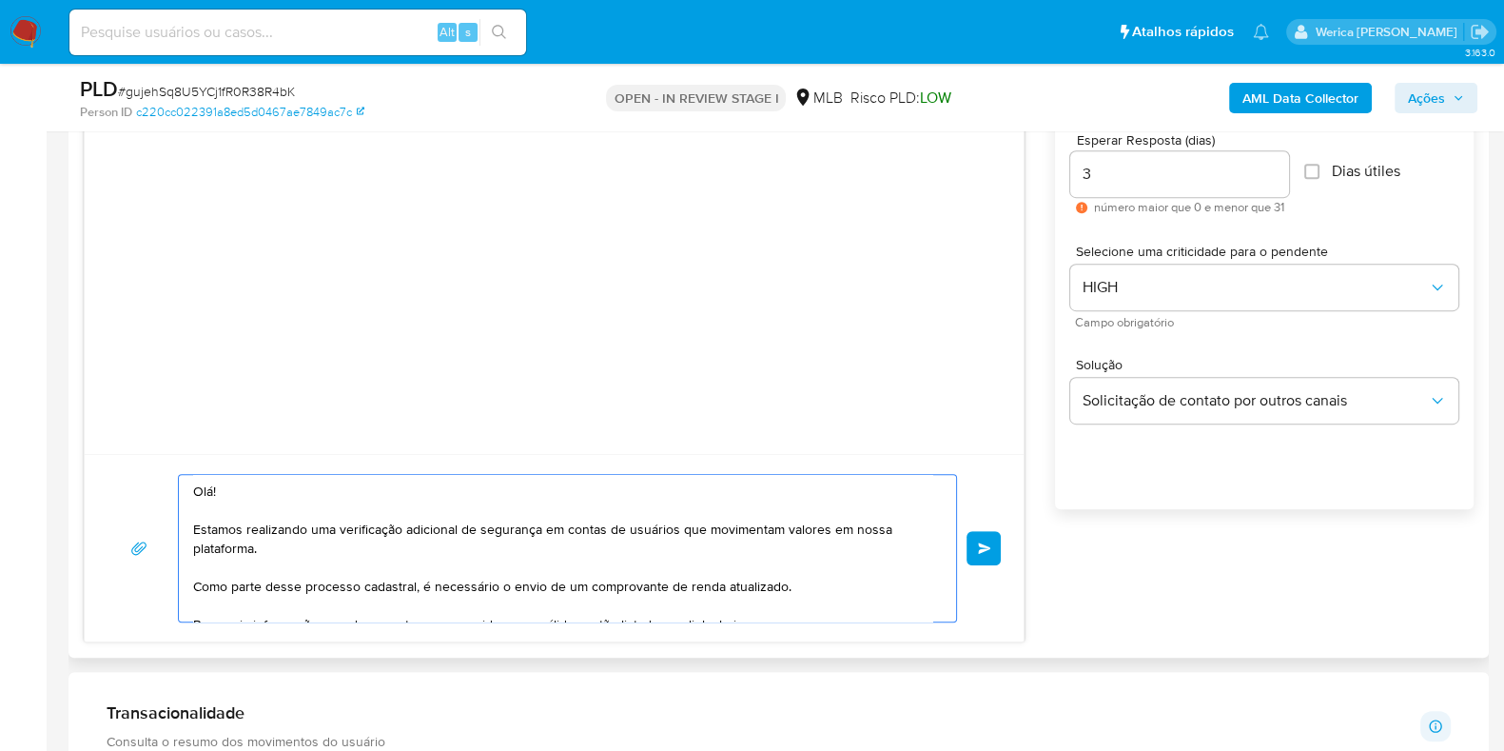
scroll to position [311, 0]
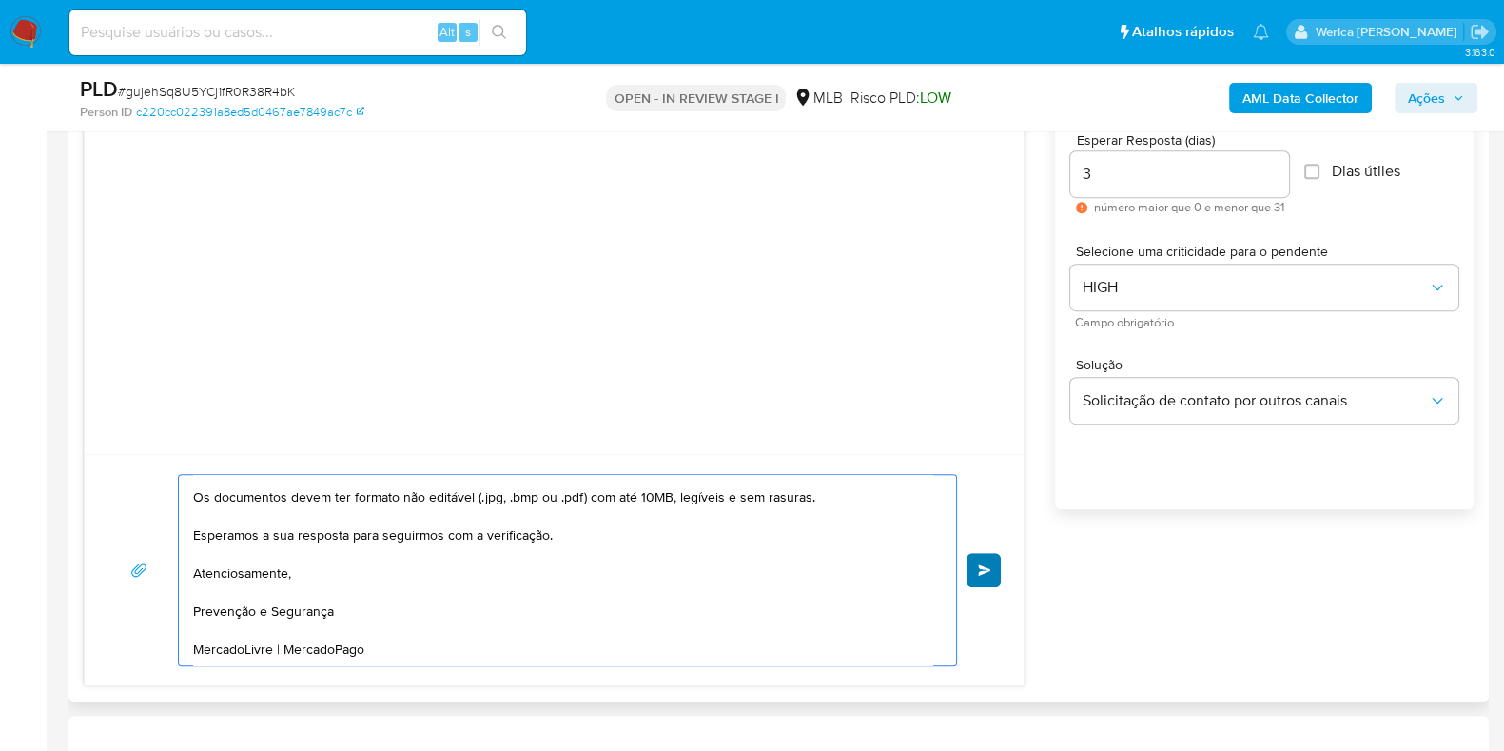
type textarea "Olá! Estamos realizando uma verificação adicional de segurança em contas de usu…"
click at [968, 565] on button "common.send" at bounding box center [983, 570] width 34 height 34
click at [989, 580] on button "common.send" at bounding box center [983, 570] width 34 height 34
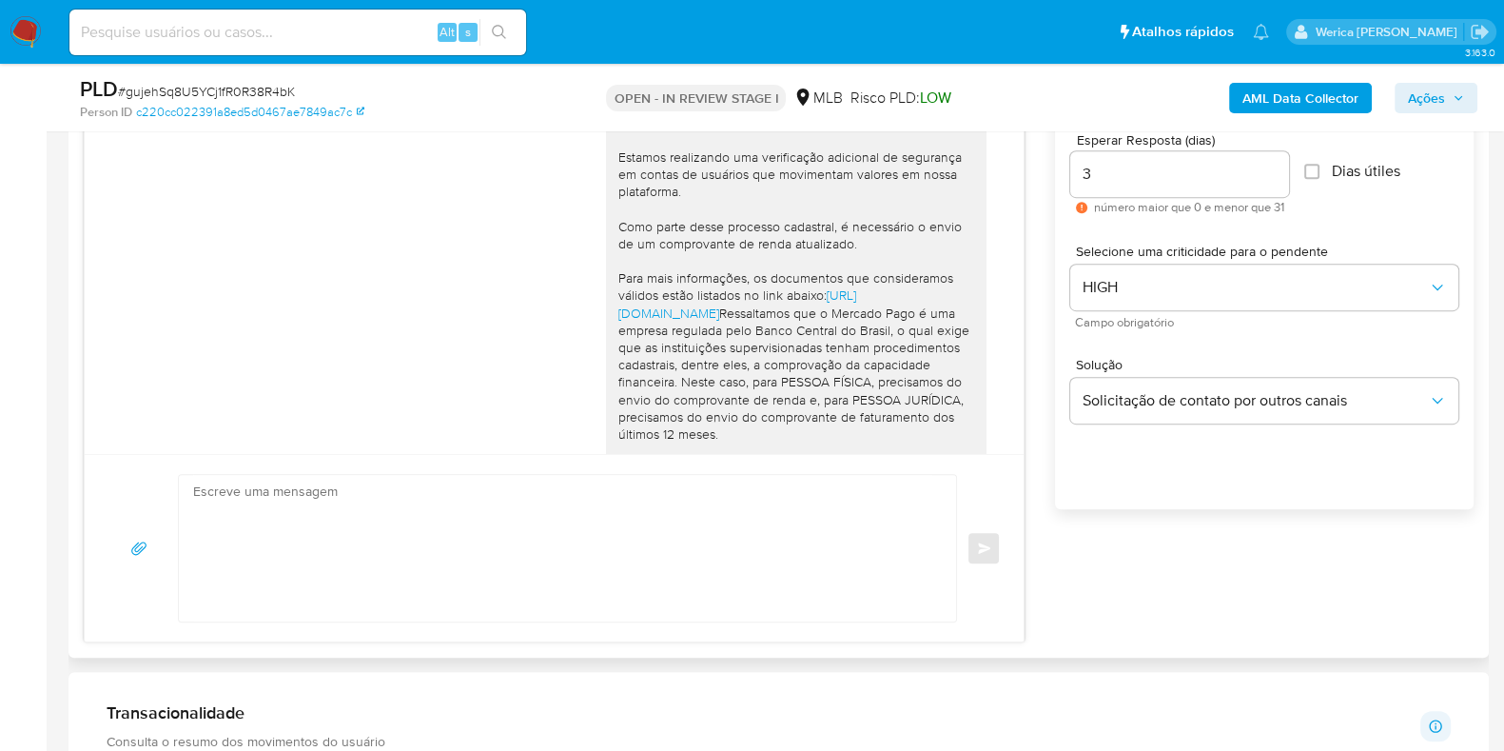
scroll to position [0, 0]
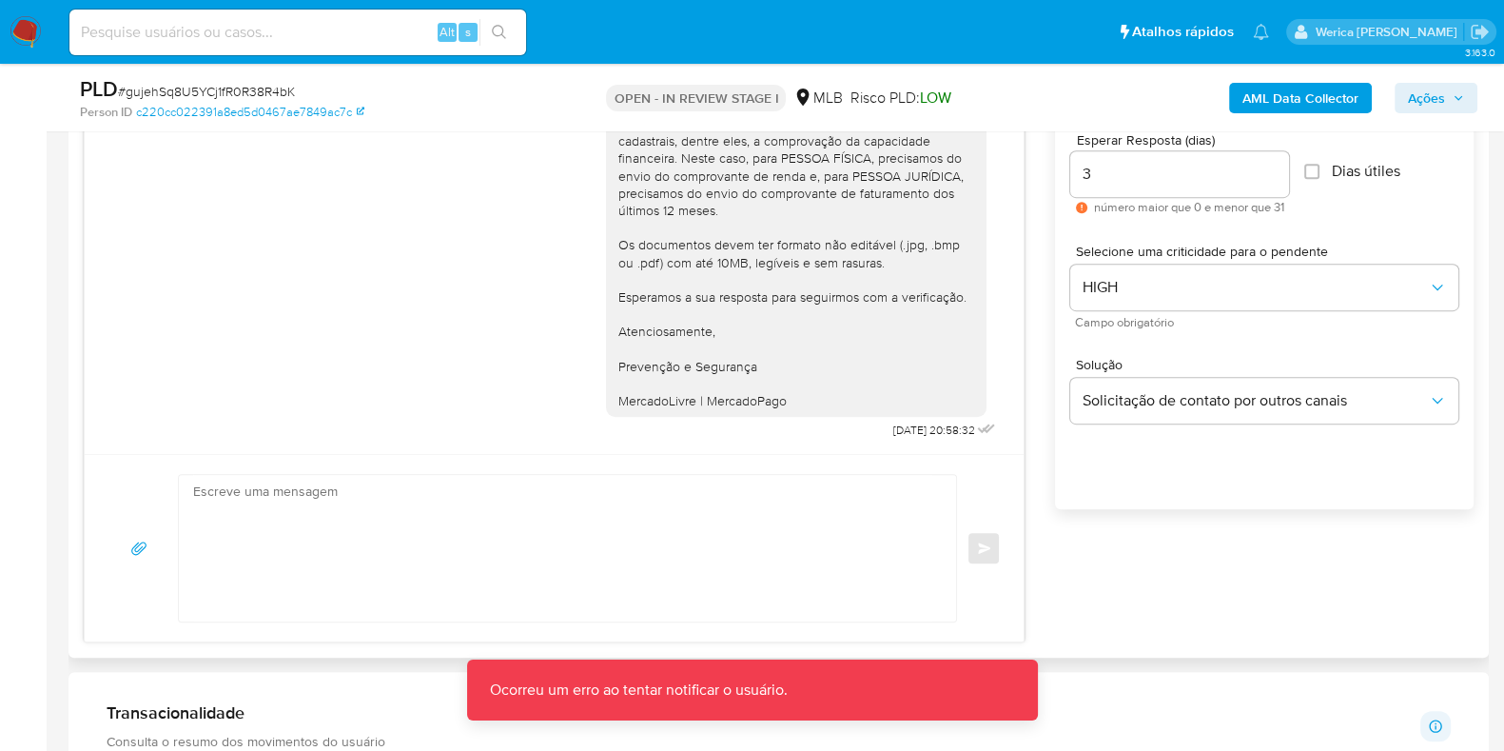
click at [726, 520] on textarea at bounding box center [562, 548] width 739 height 146
paste textarea "Olá! Estamos realizando uma verificação adicional de segurança em contas de usu…"
type textarea "Olá! Estamos realizando uma verificação adicional de segurança em contas de usu…"
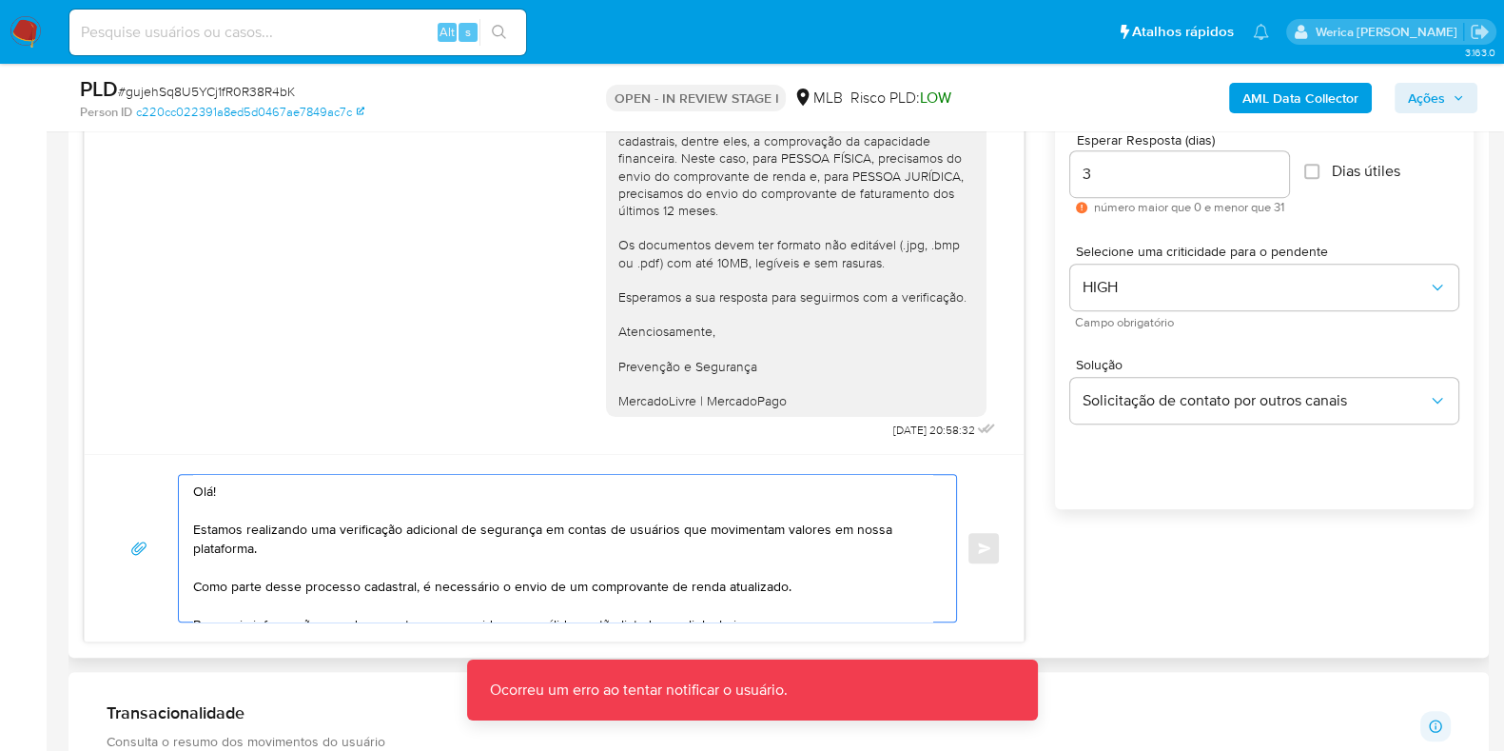
scroll to position [311, 0]
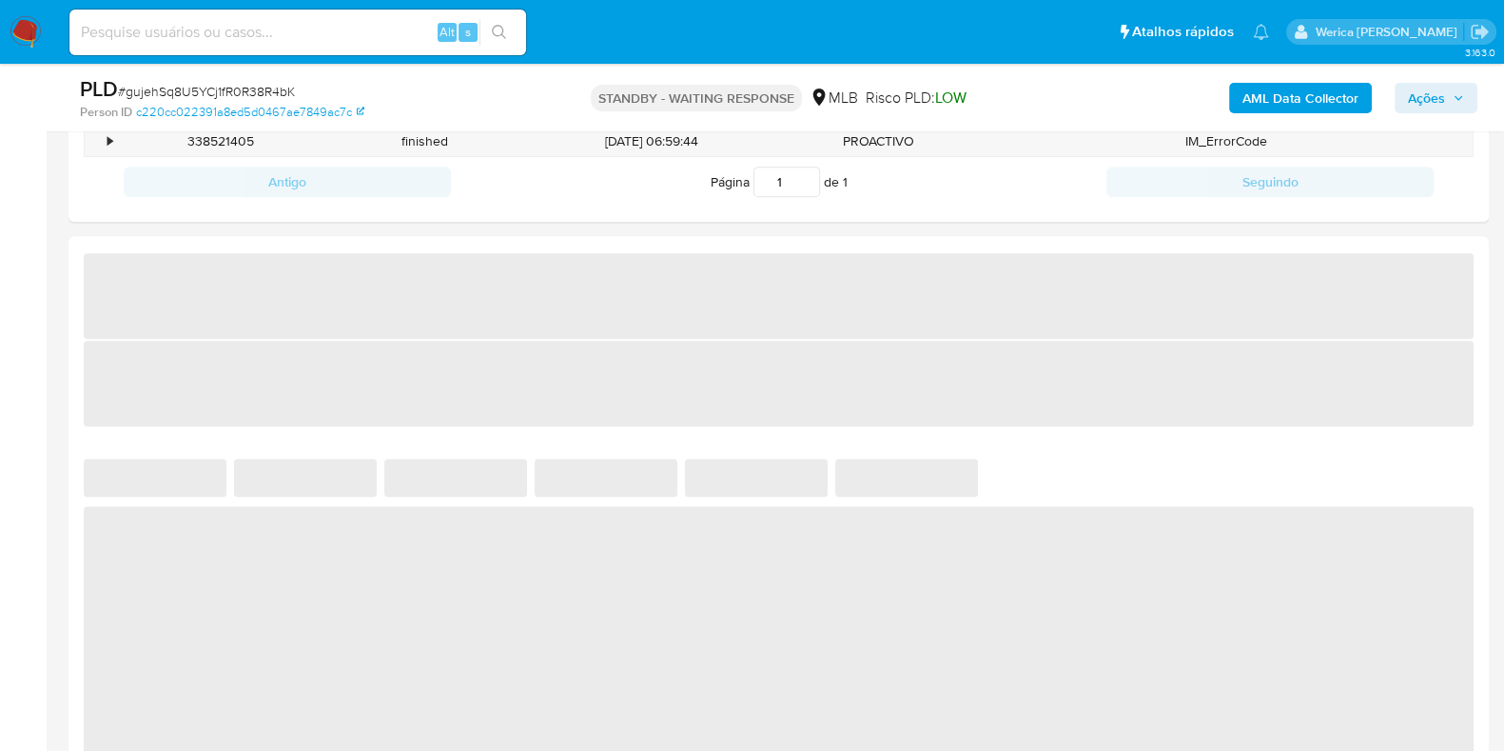
scroll to position [1189, 0]
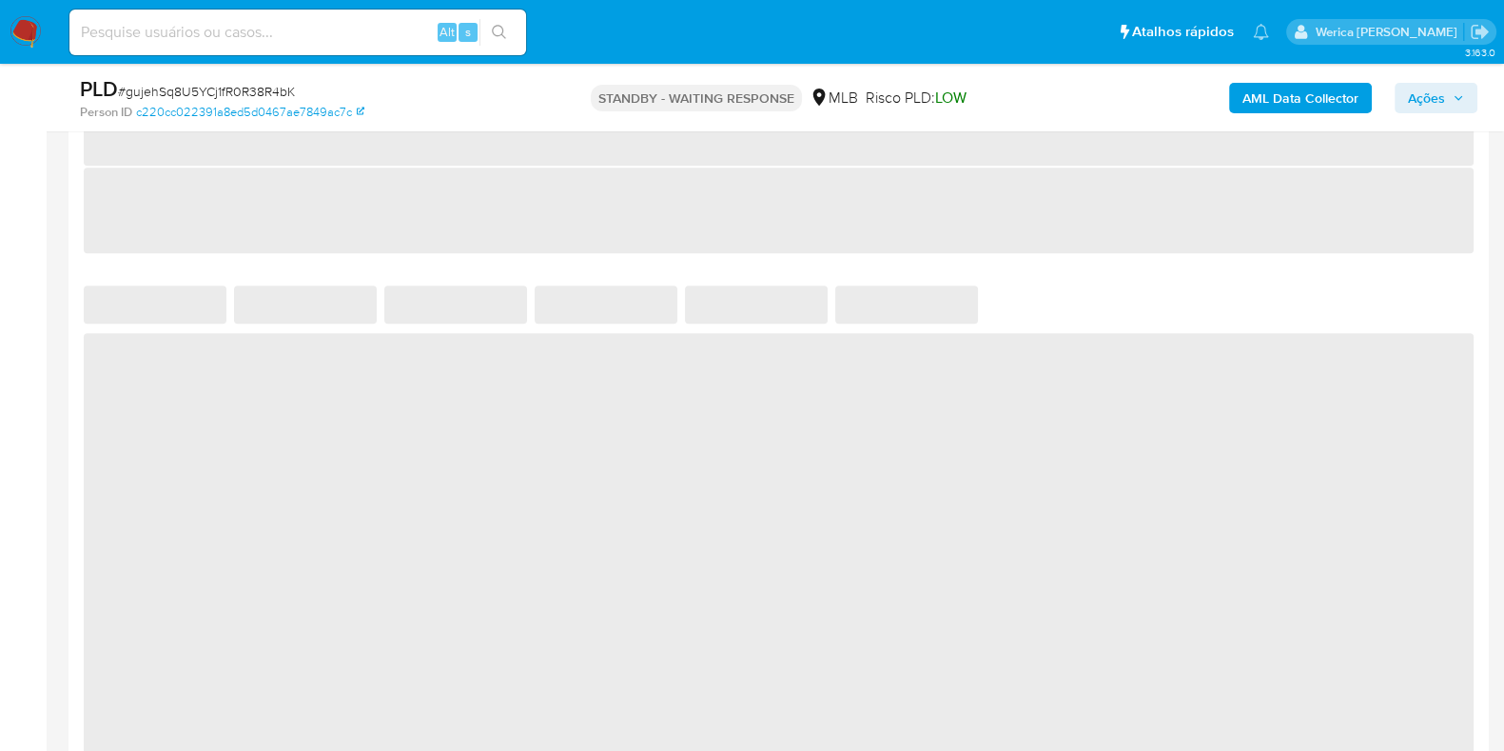
select select "10"
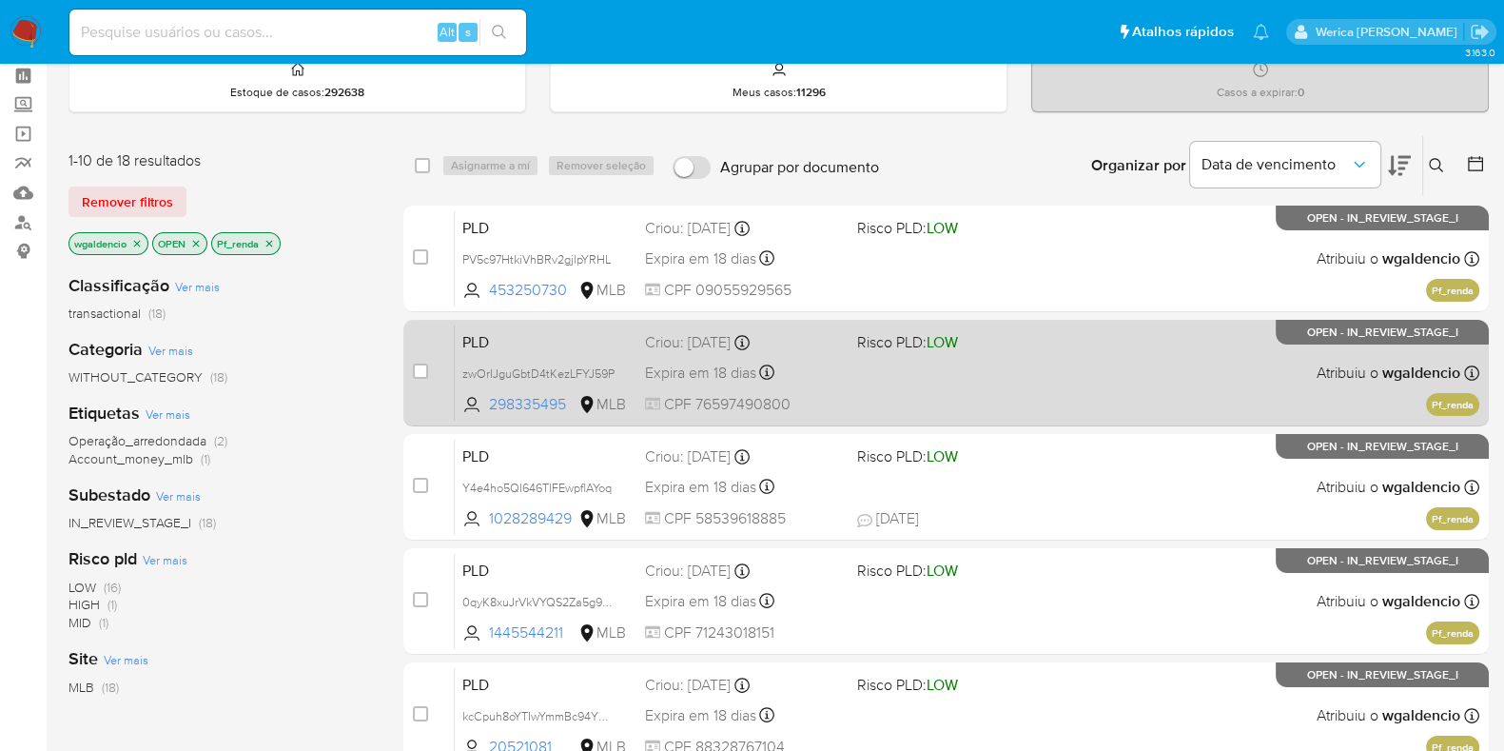
scroll to position [118, 0]
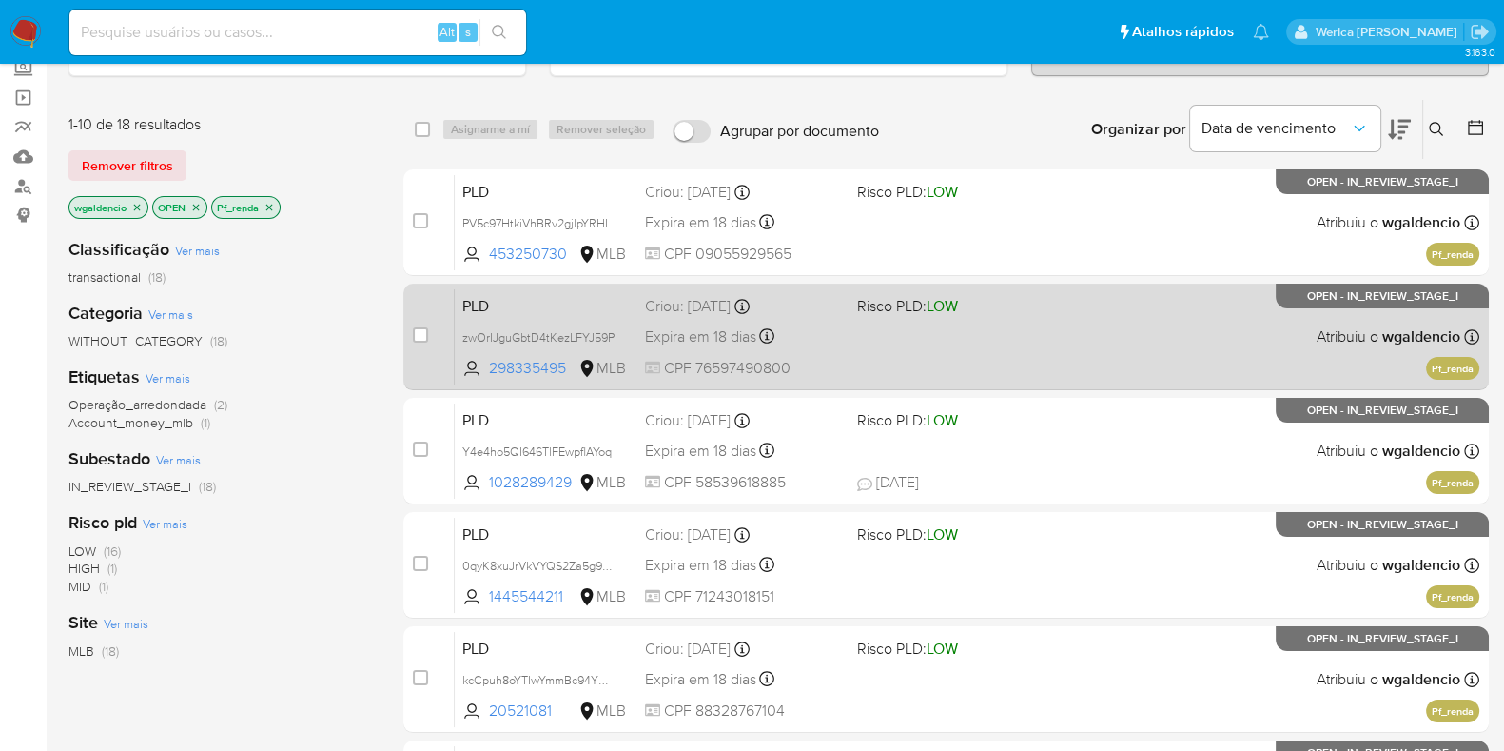
click at [1035, 336] on div "PLD zwOrIJguGbtD4tKezLFYJ59P 298335495 MLB Risco PLD: LOW Criou: 12/09/2025 Cri…" at bounding box center [967, 336] width 1024 height 96
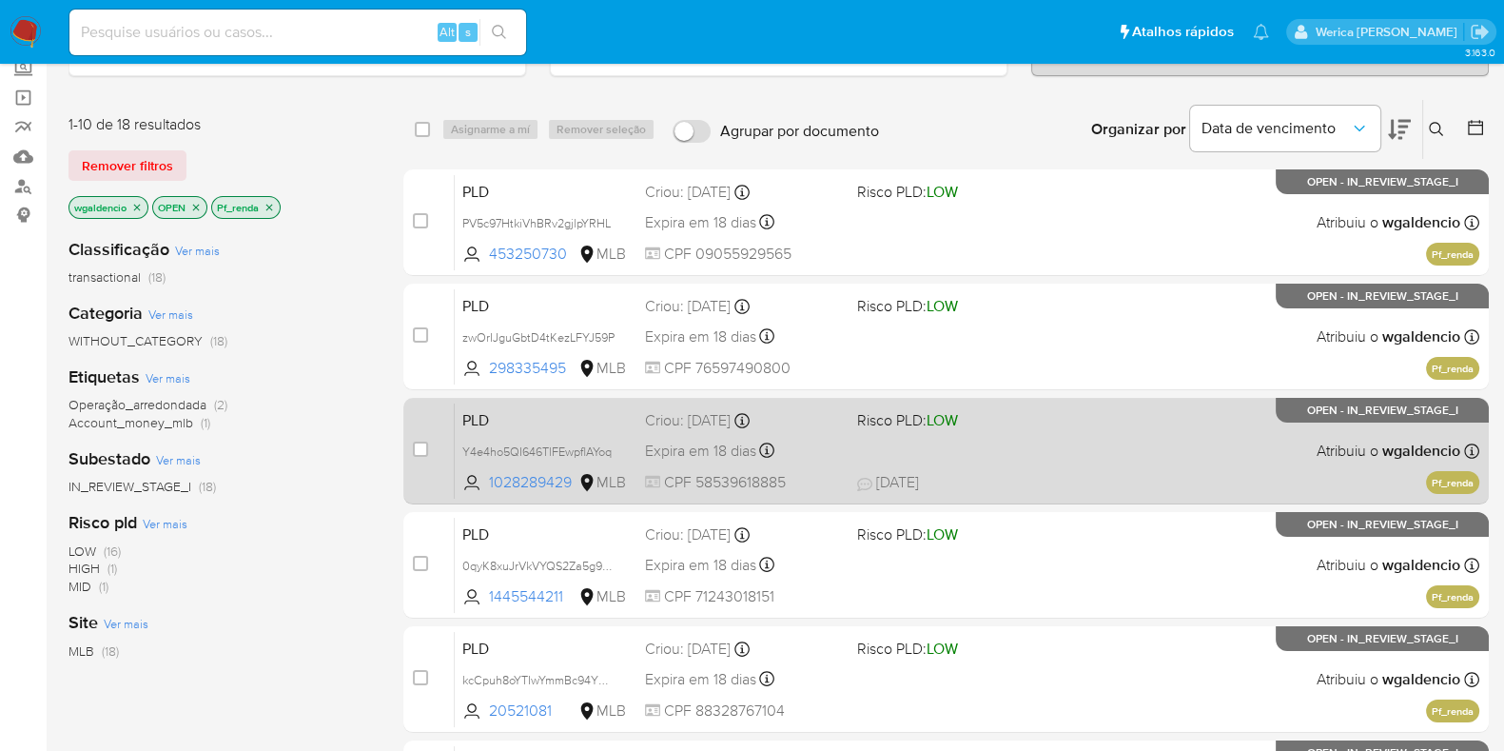
click at [1074, 468] on div "PLD Y4e4ho5QI646TlFEwpflAYoq 1028289429 MLB Risco PLD: LOW Criou: 12/09/2025 Cr…" at bounding box center [967, 450] width 1024 height 96
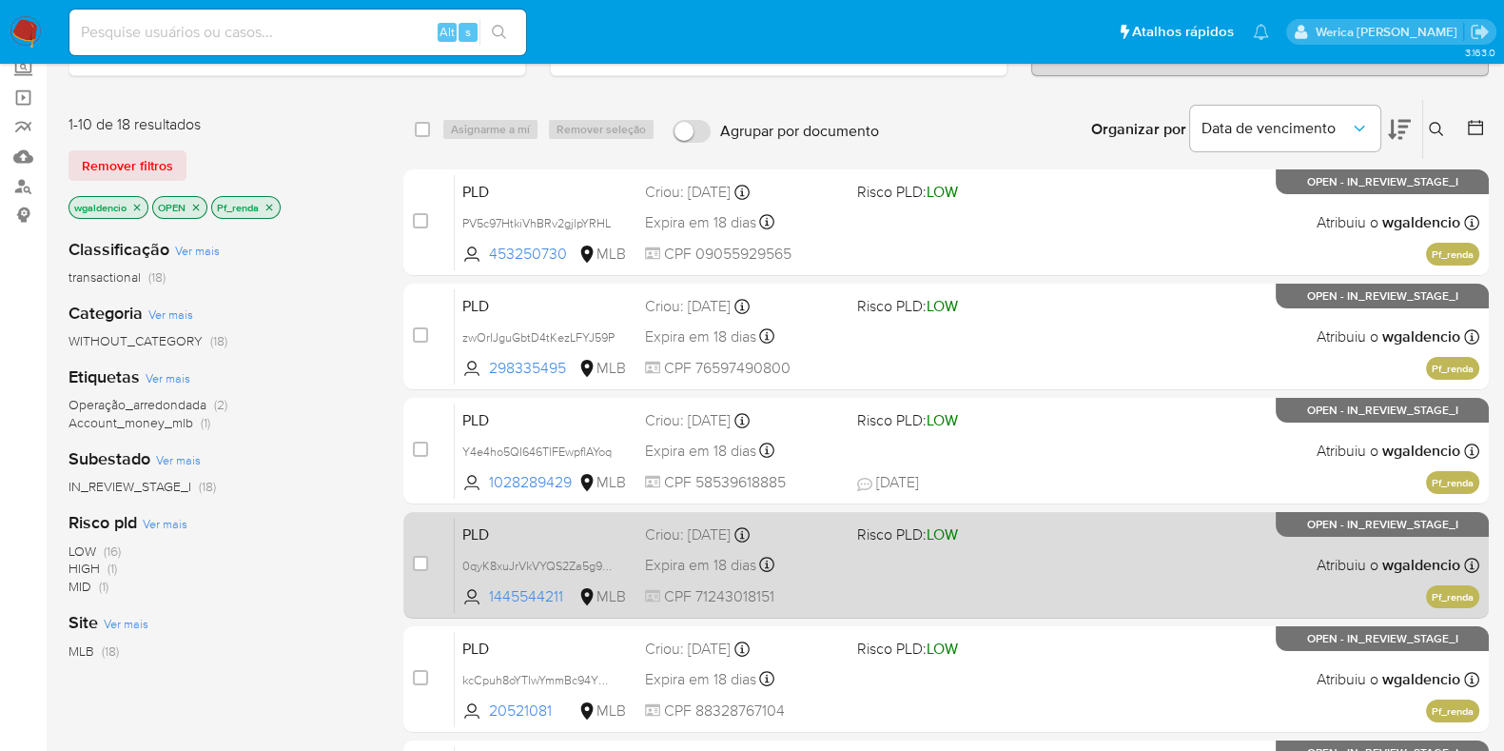
click at [998, 536] on span "Risco PLD: LOW" at bounding box center [955, 532] width 197 height 25
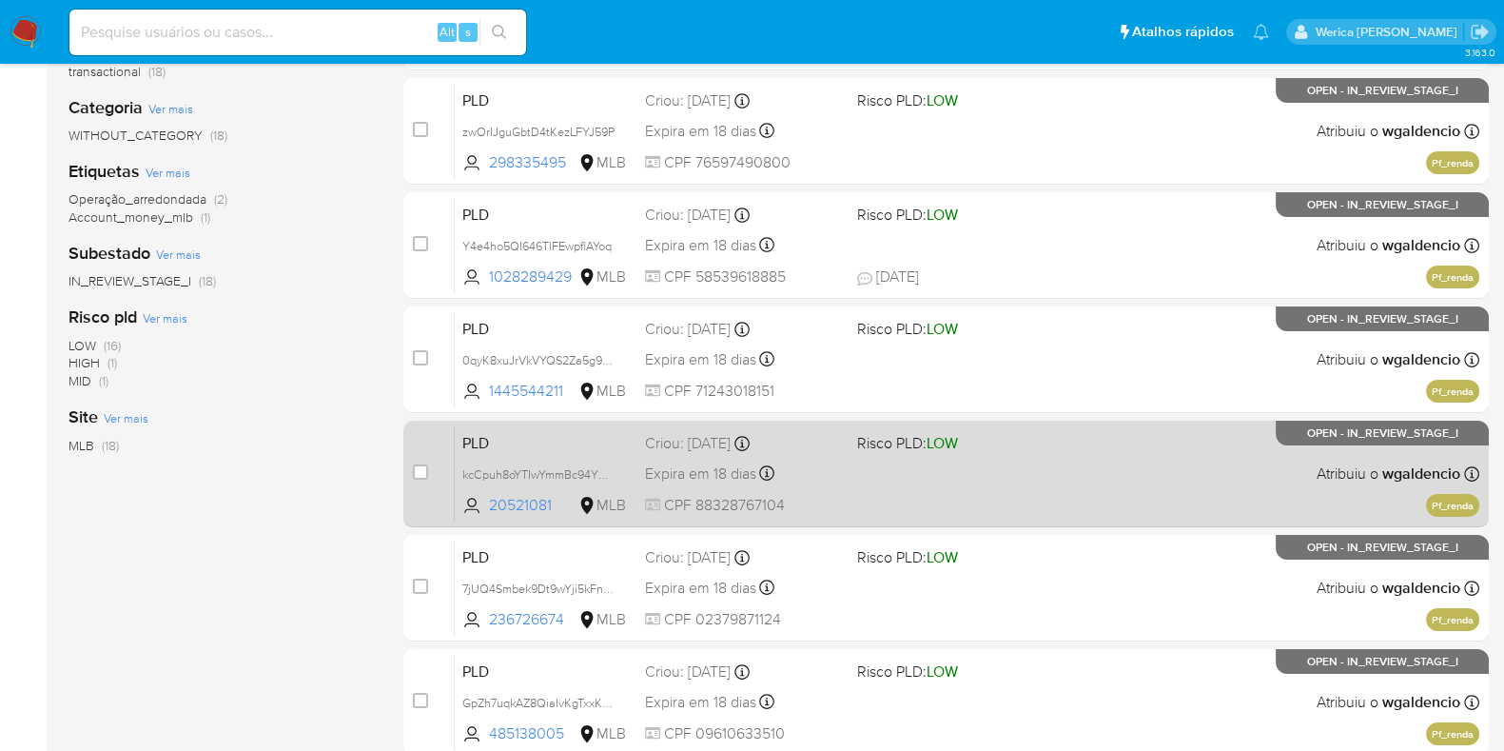
scroll to position [357, 0]
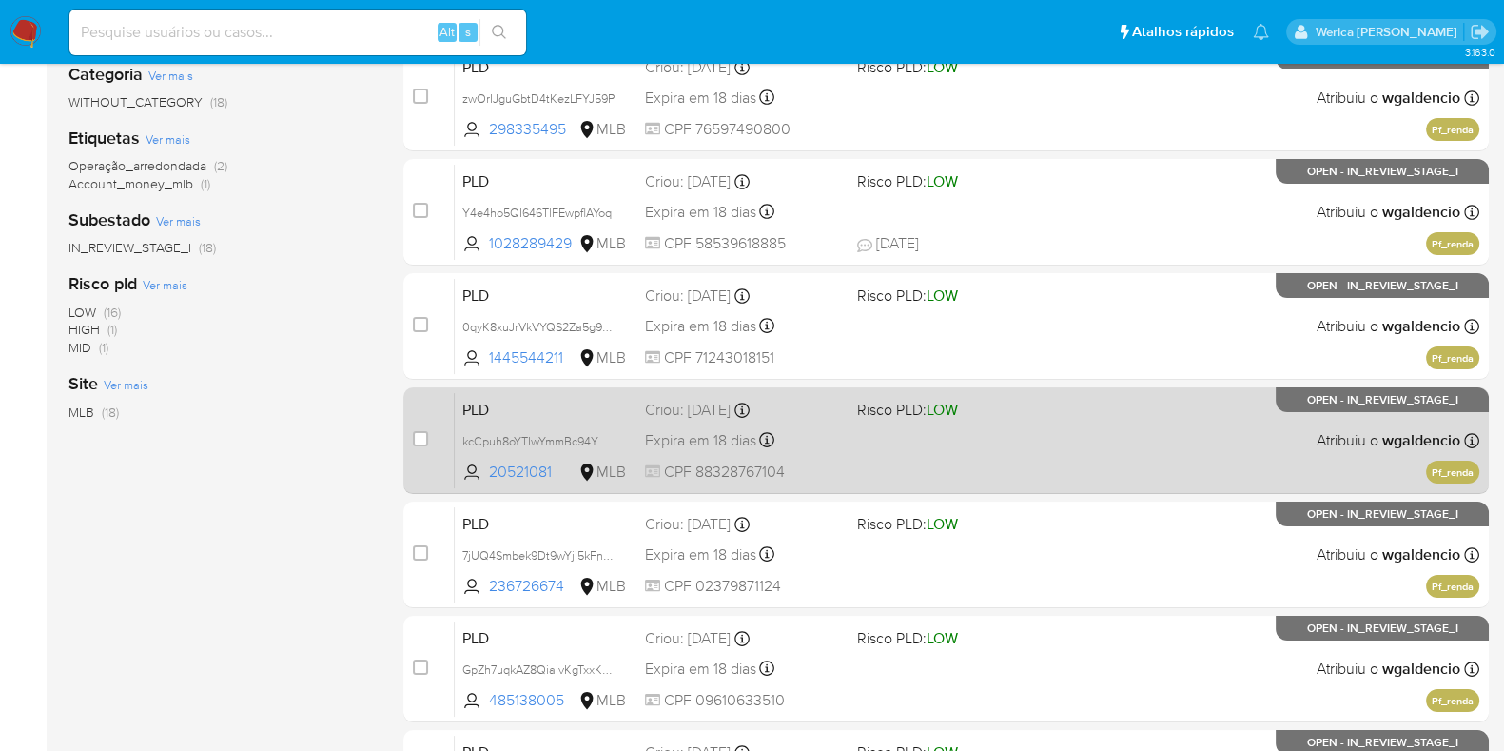
click at [1022, 444] on div "PLD kcCpuh8oYTIwYmmBc94YFtnc 20521081 MLB Risco PLD: LOW Criou: 12/09/2025 Crio…" at bounding box center [967, 440] width 1024 height 96
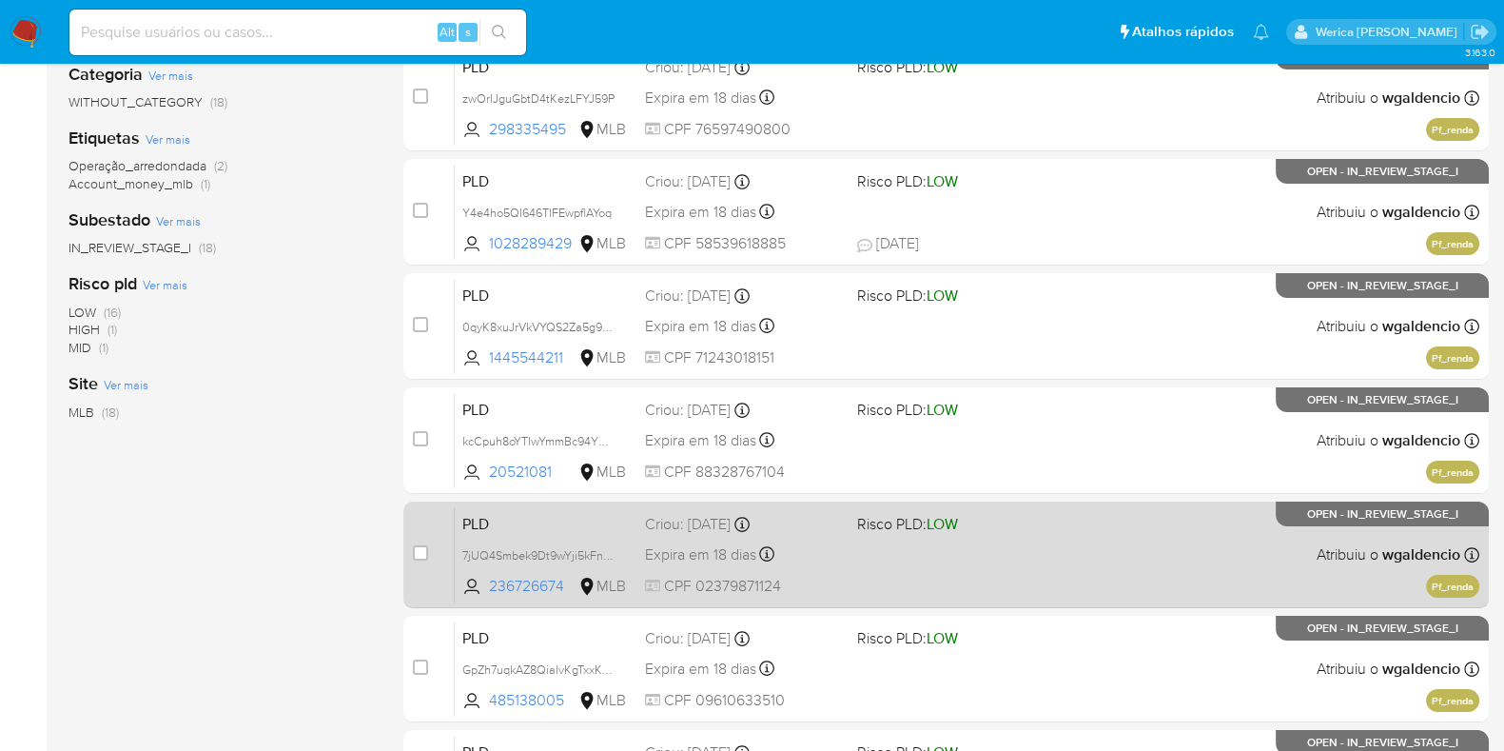
click at [974, 558] on div "PLD 7jUQ4Smbek9Dt9wYji5kFndO 236726674 MLB Risco PLD: LOW Criou: 12/09/2025 Cri…" at bounding box center [967, 554] width 1024 height 96
click at [1037, 562] on div "PLD 7jUQ4Smbek9Dt9wYji5kFndO 236726674 MLB Risco PLD: LOW Criou: 12/09/2025 Cri…" at bounding box center [967, 554] width 1024 height 96
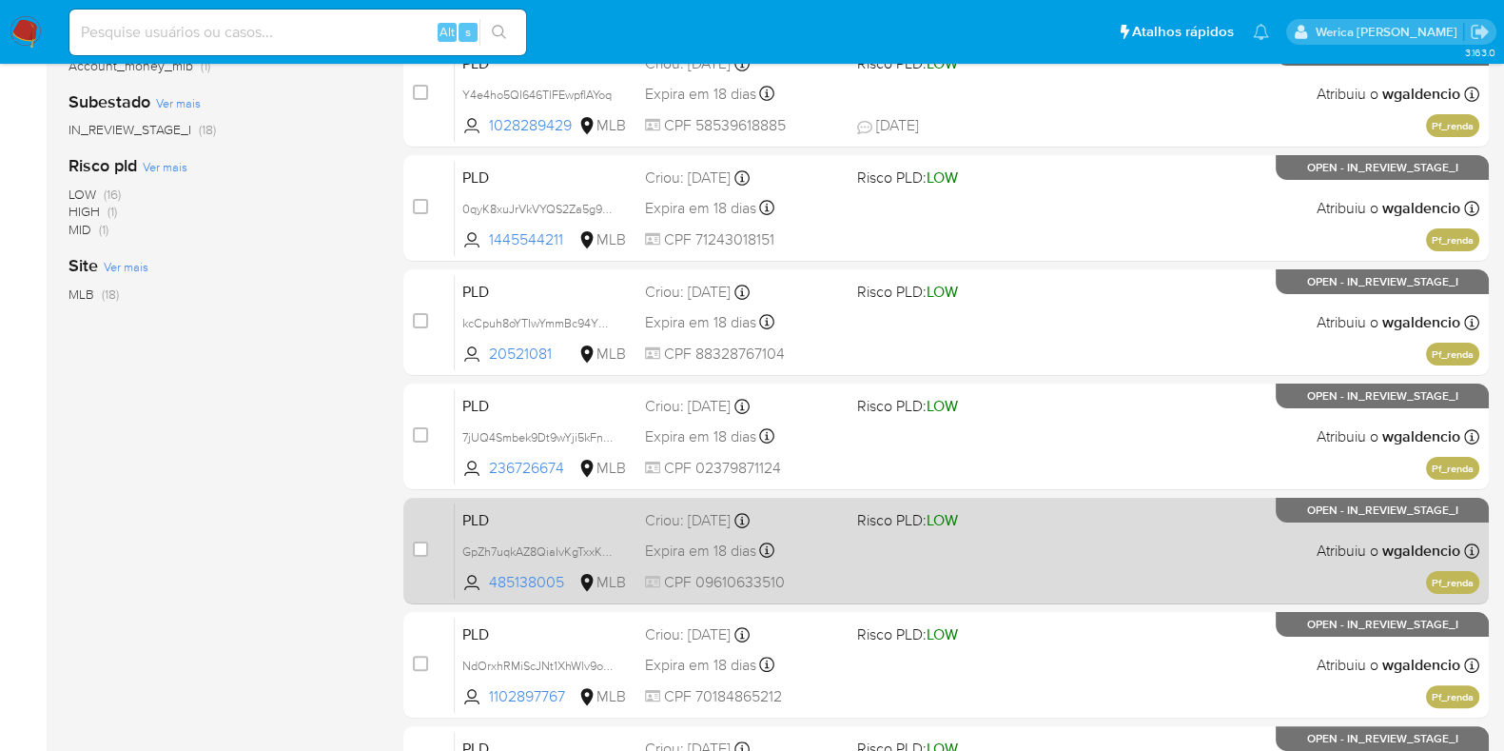
scroll to position [595, 0]
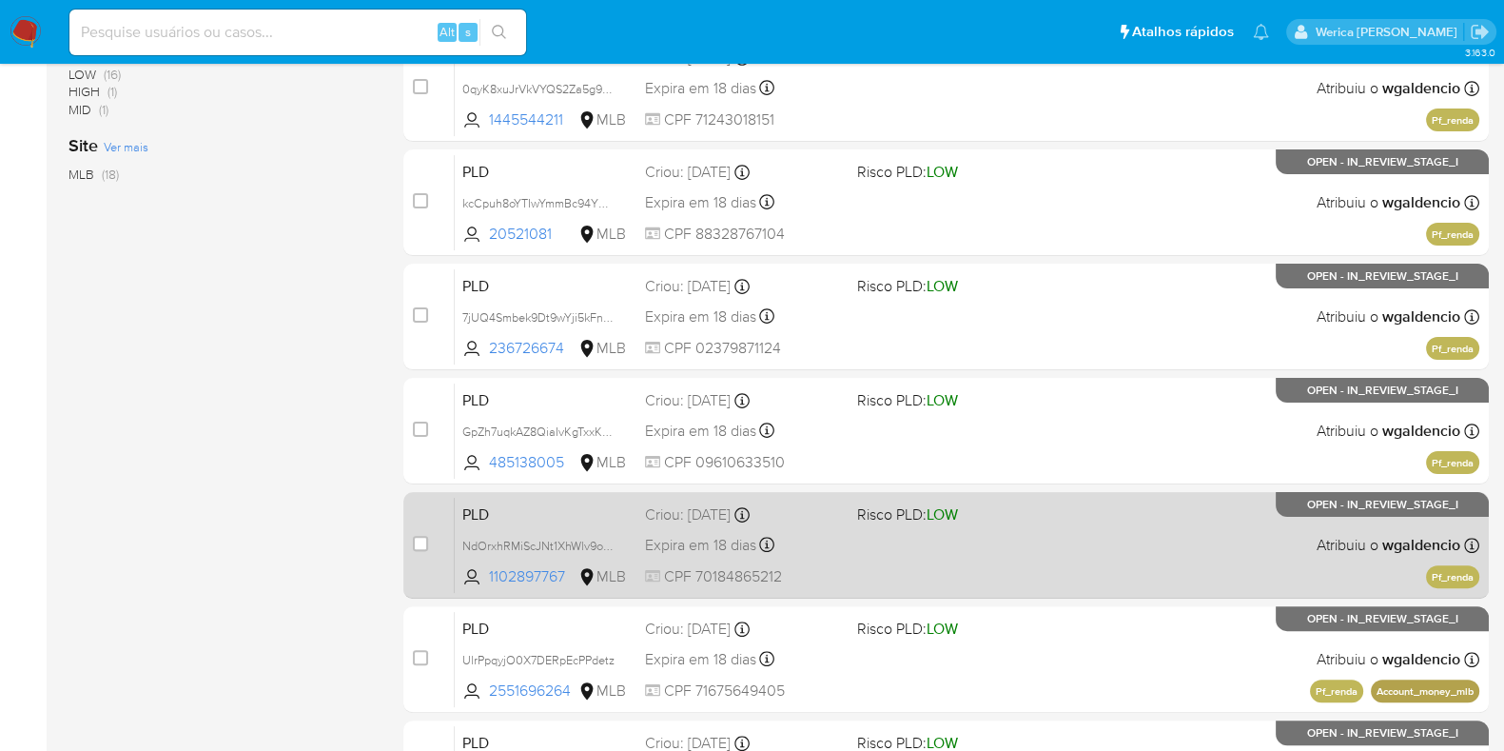
click at [1004, 542] on span at bounding box center [955, 544] width 197 height 4
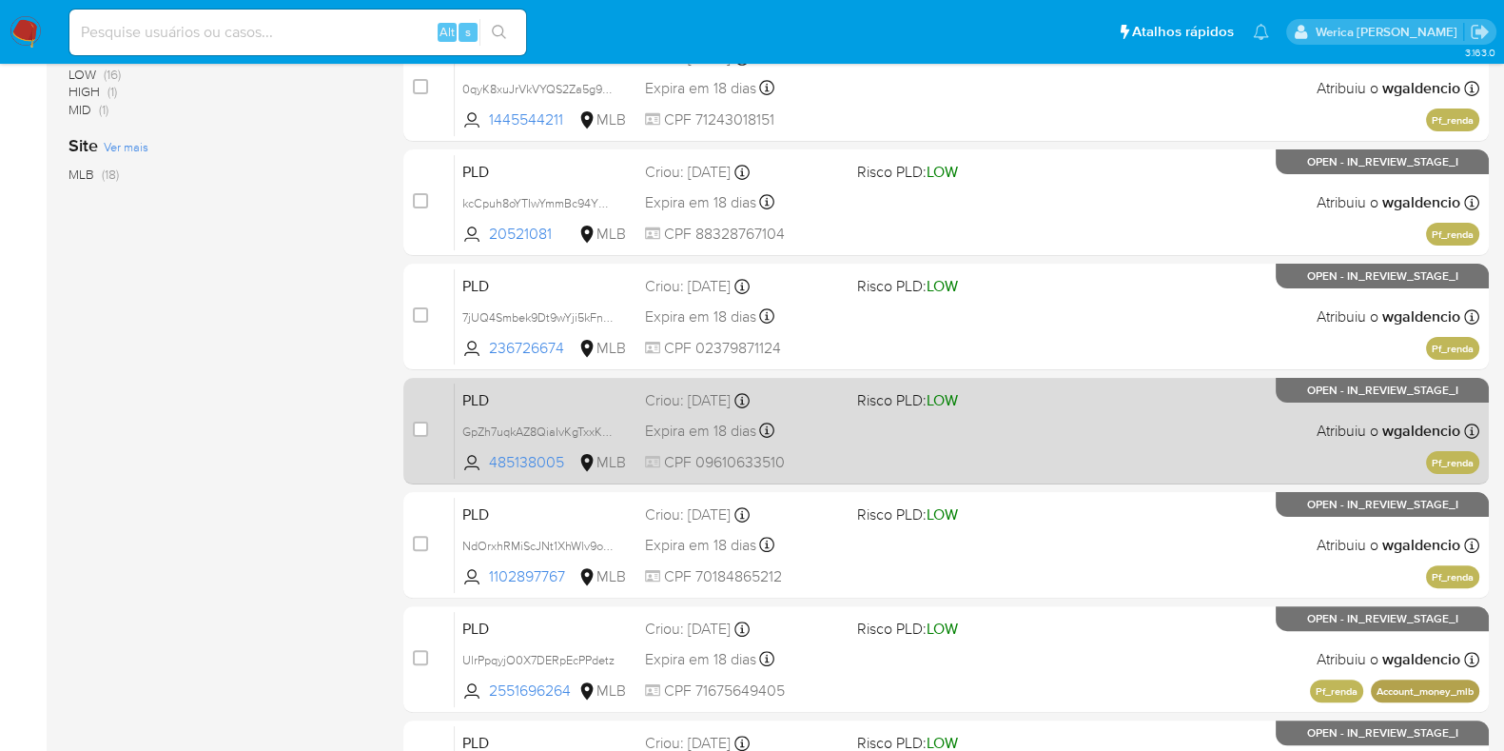
click at [1122, 408] on div "PLD GpZh7uqkAZ8QiaIvKgTxxKSe 485138005 MLB Risco PLD: LOW Criou: 12/09/2025 Cri…" at bounding box center [967, 430] width 1024 height 96
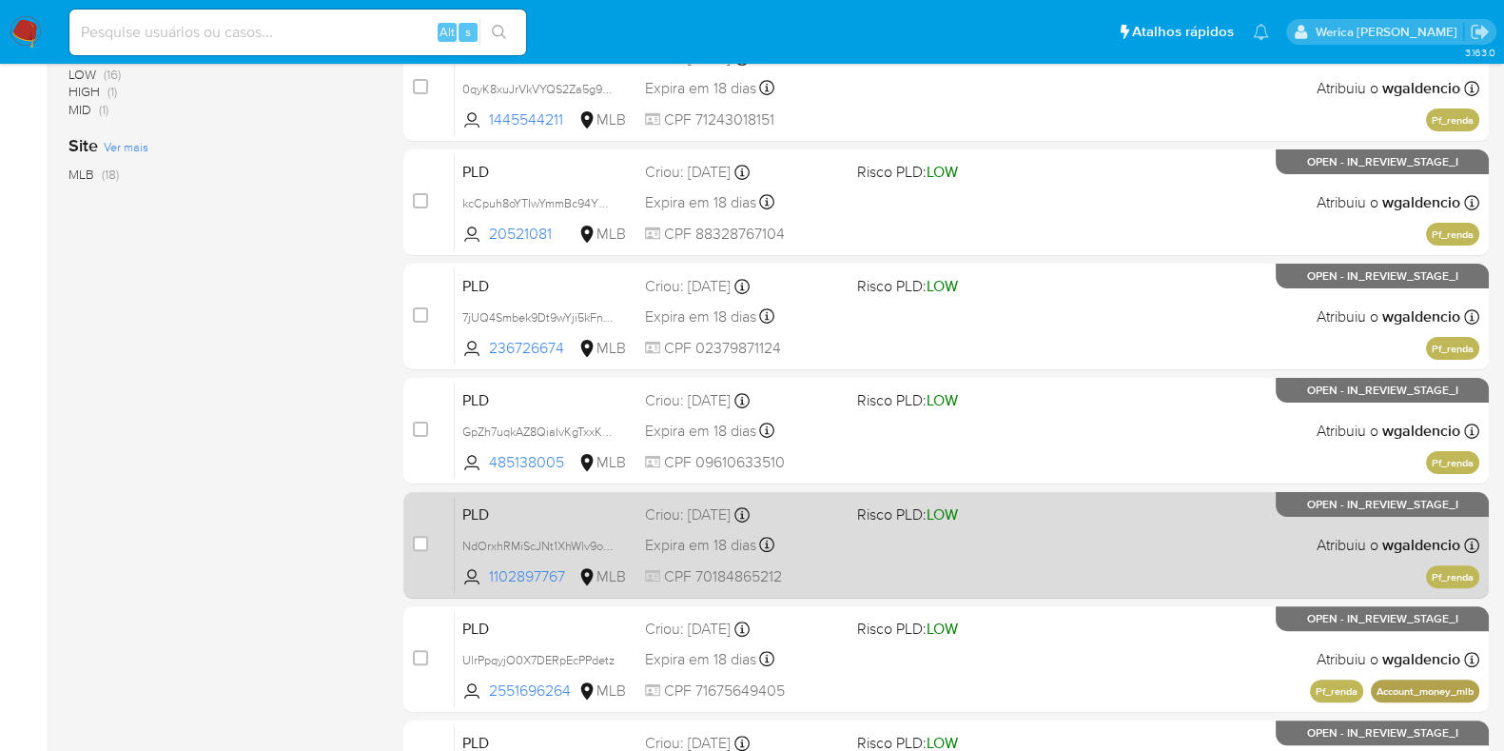
drag, startPoint x: 966, startPoint y: 539, endPoint x: 973, endPoint y: 552, distance: 14.0
click at [973, 552] on div "PLD NdOrxhRMiScJNt1XhWlv9oRy 1102897767 MLB Risco PLD: LOW Criou: 12/09/2025 Cr…" at bounding box center [967, 545] width 1024 height 96
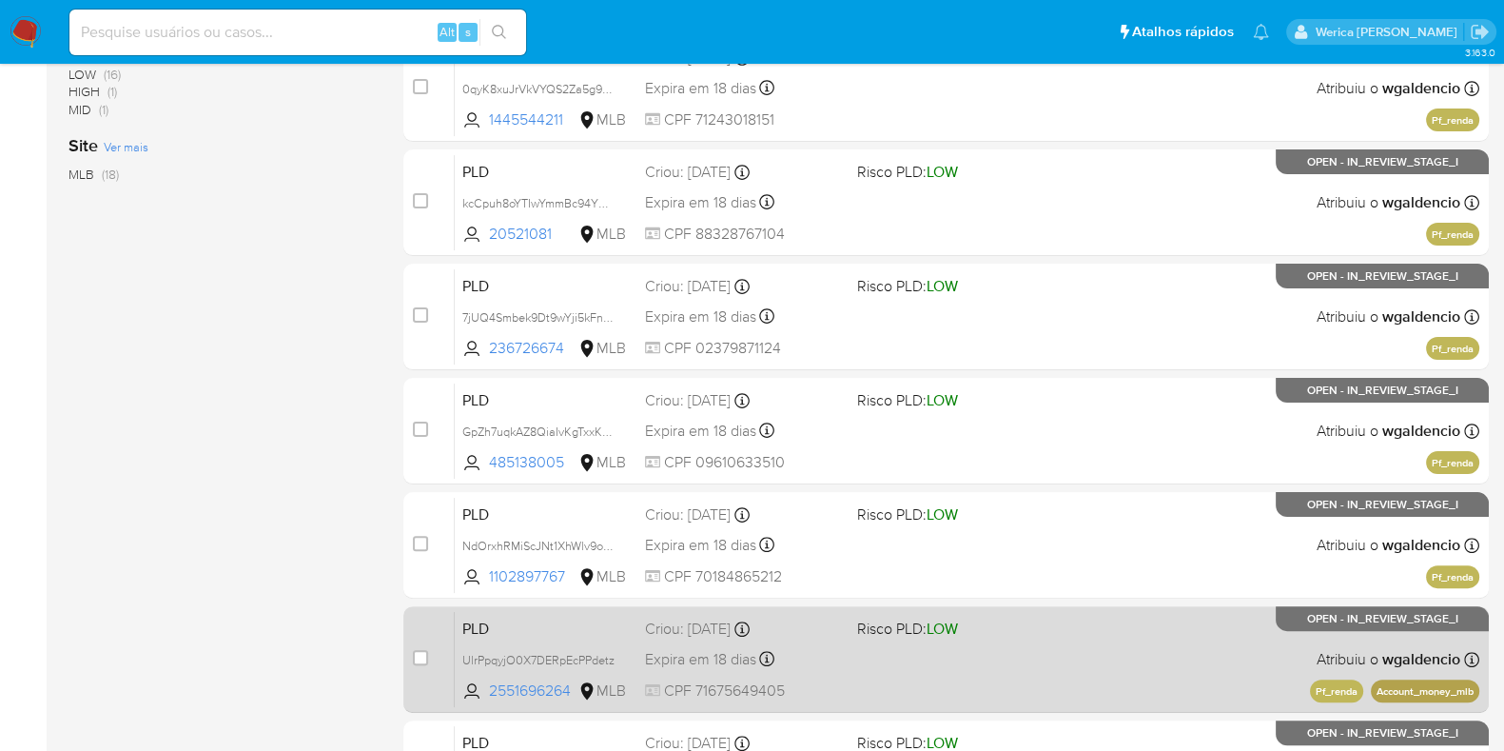
click at [1074, 633] on div "PLD UlrPpqyjO0X7DERpEcPPdetz 2551696264 MLB Risco PLD: LOW Criou: 12/09/2025 Cr…" at bounding box center [967, 659] width 1024 height 96
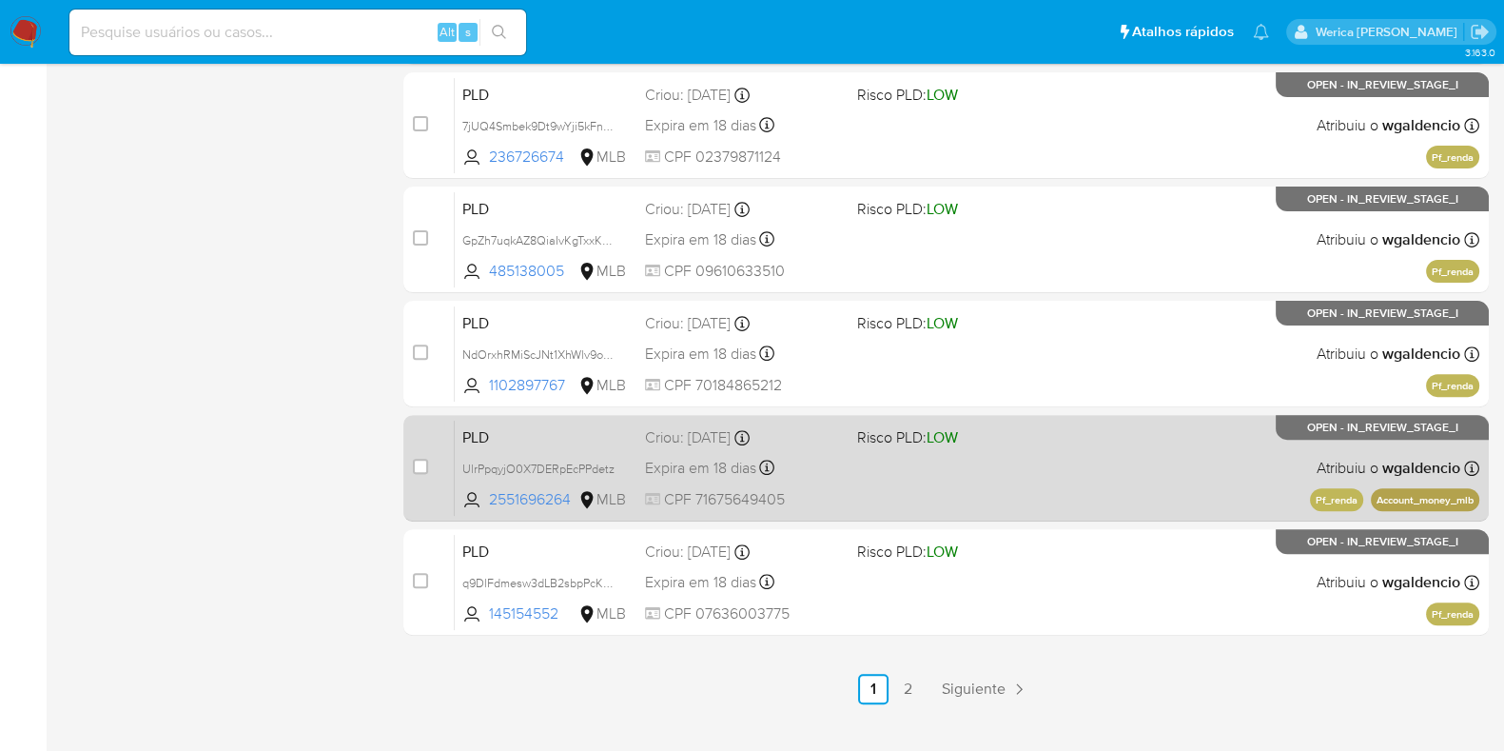
scroll to position [817, 0]
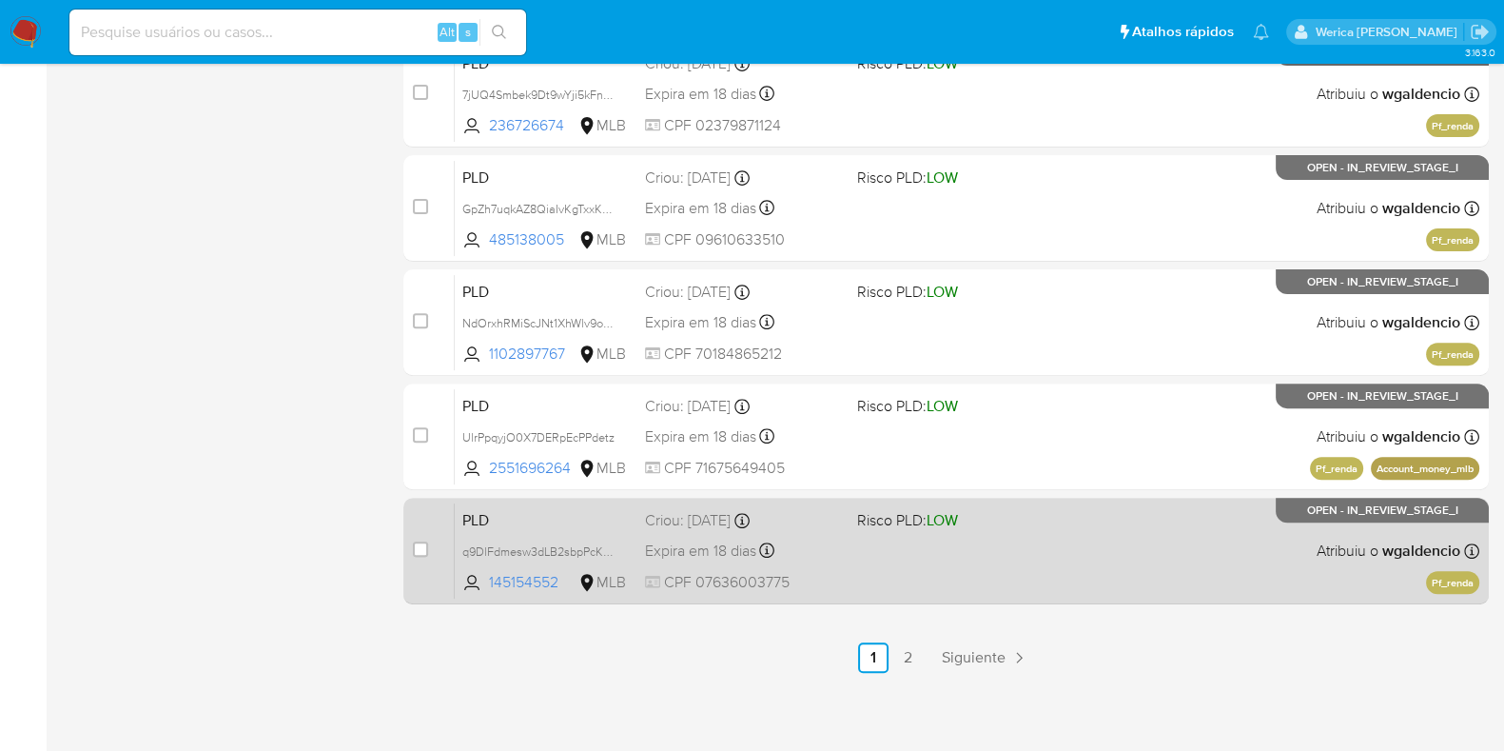
click at [1060, 554] on div "PLD q9DlFdmesw3dLB2sbpPcKXze 145154552 MLB Risco PLD: LOW Criou: 12/09/2025 Cri…" at bounding box center [967, 550] width 1024 height 96
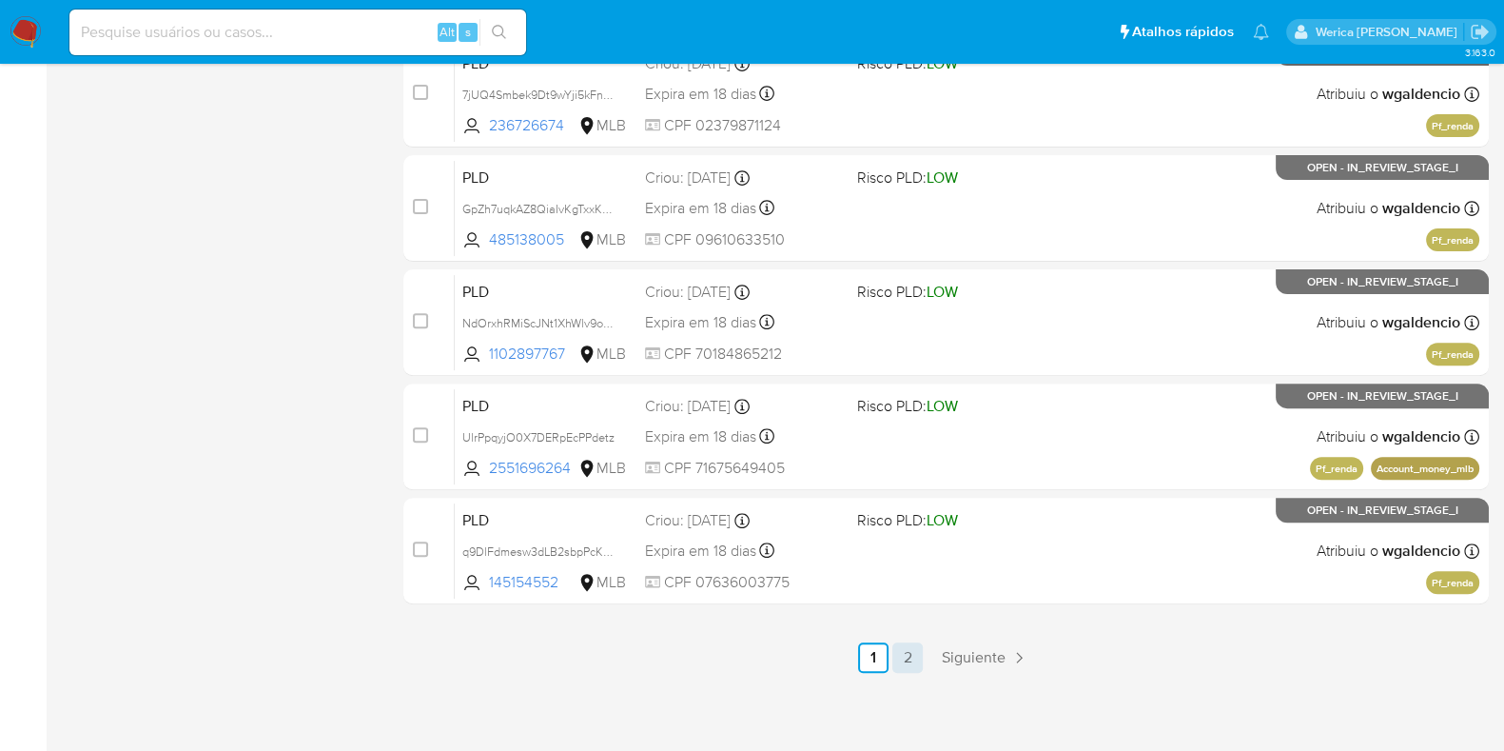
click at [911, 657] on link "2" at bounding box center [907, 657] width 30 height 30
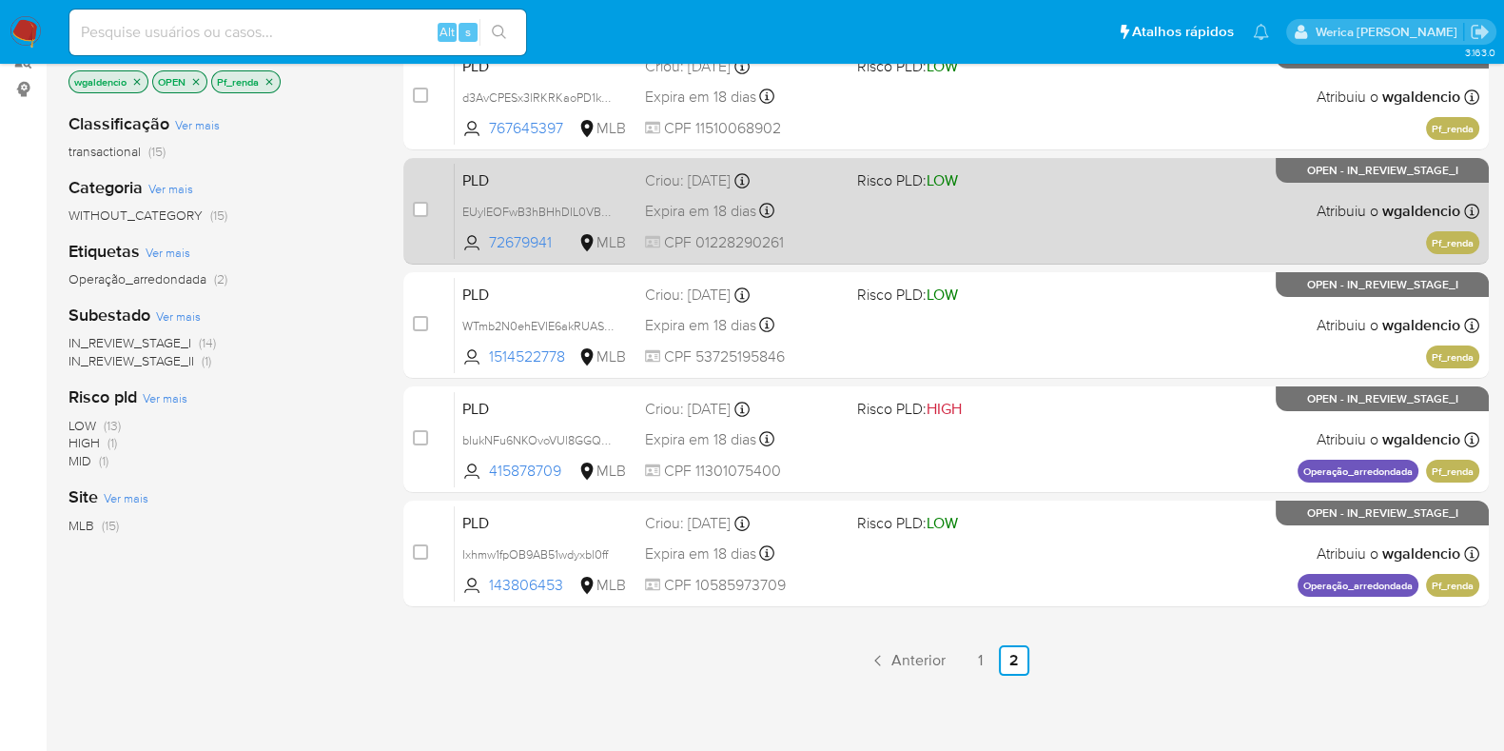
scroll to position [49, 0]
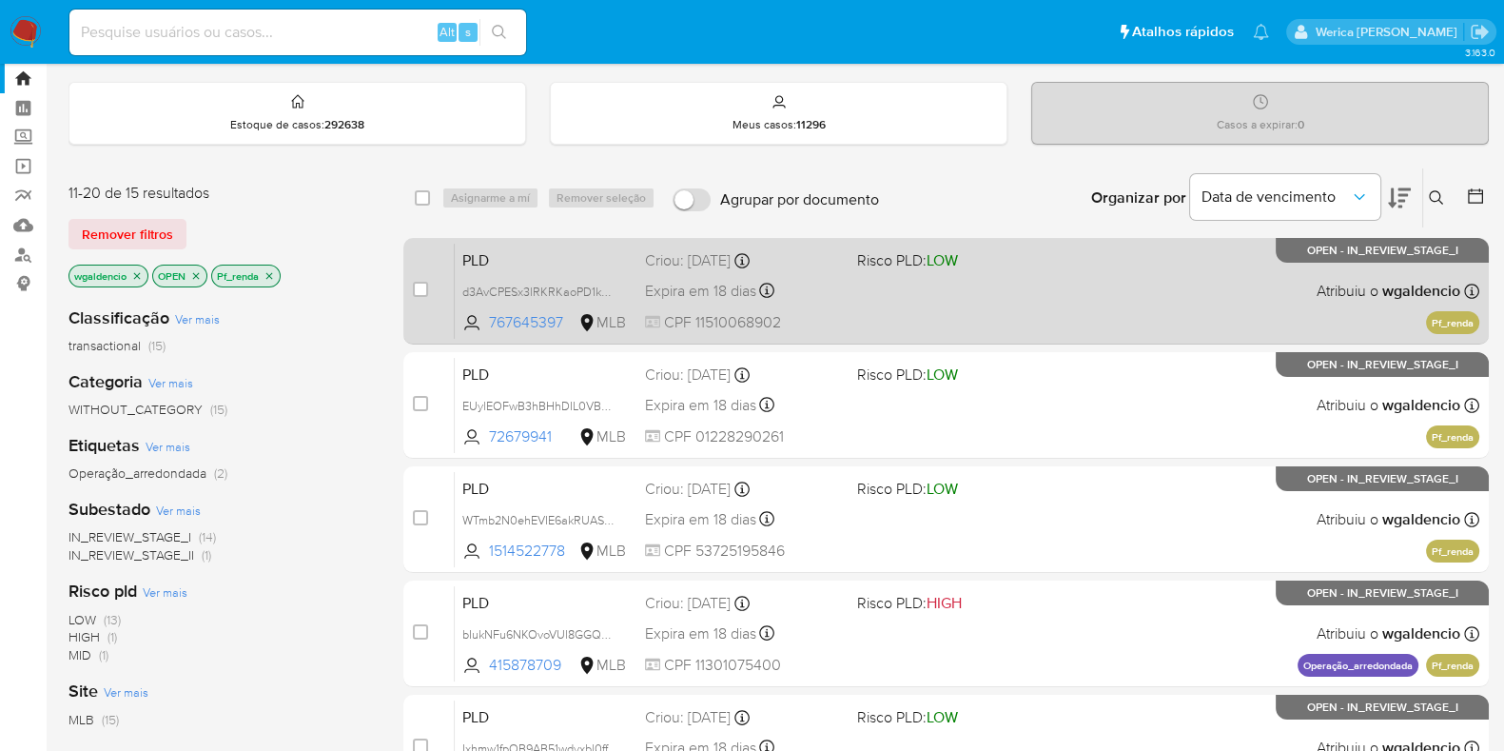
click at [969, 297] on div "PLD d3AvCPESx3lRKRKaoPD1ksWl 767645397 MLB Risco PLD: LOW Criou: 12/09/2025 Cri…" at bounding box center [967, 291] width 1024 height 96
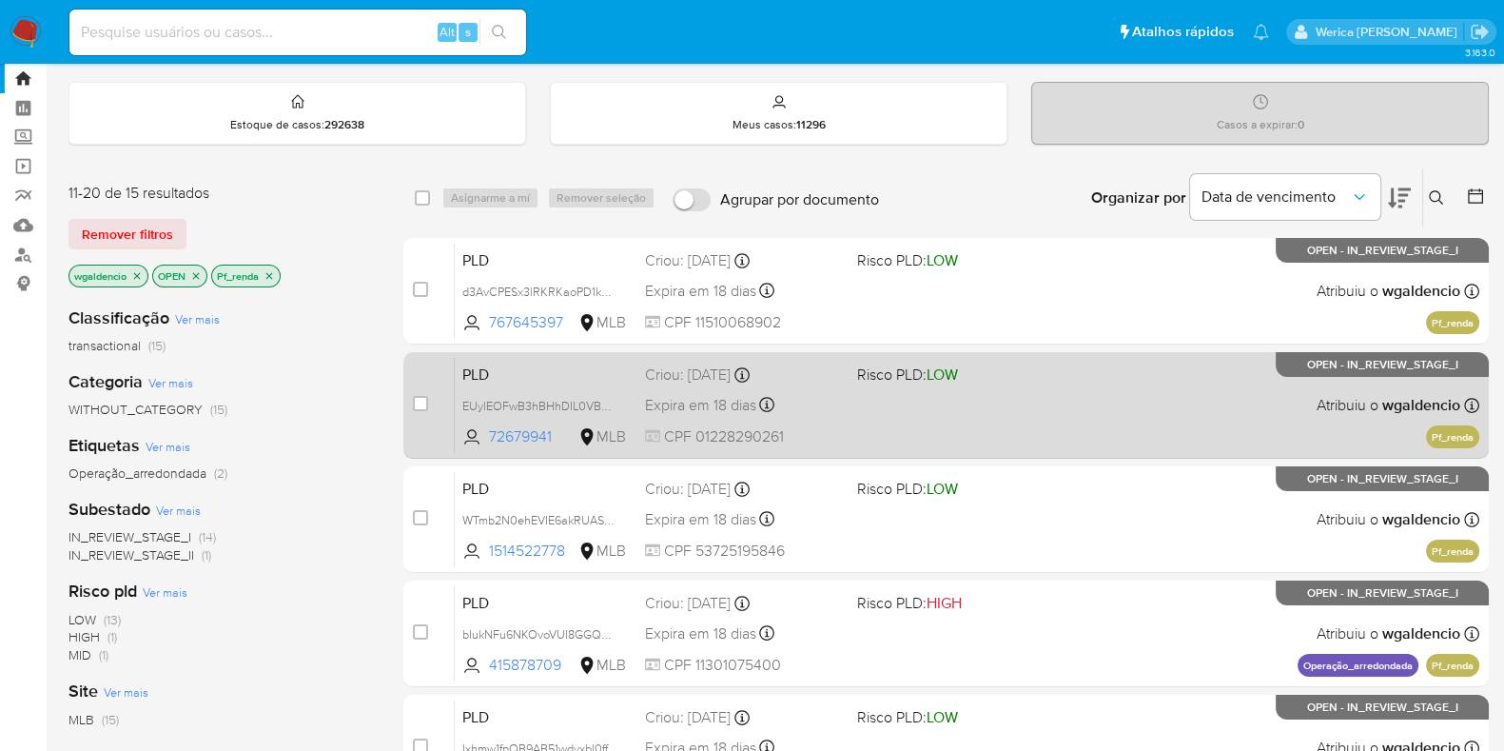
click at [1002, 410] on div "PLD EUylEOFwB3hBHhDIL0VBXoIB 72679941 MLB Risco PLD: LOW Criou: 12/09/2025 Crio…" at bounding box center [967, 405] width 1024 height 96
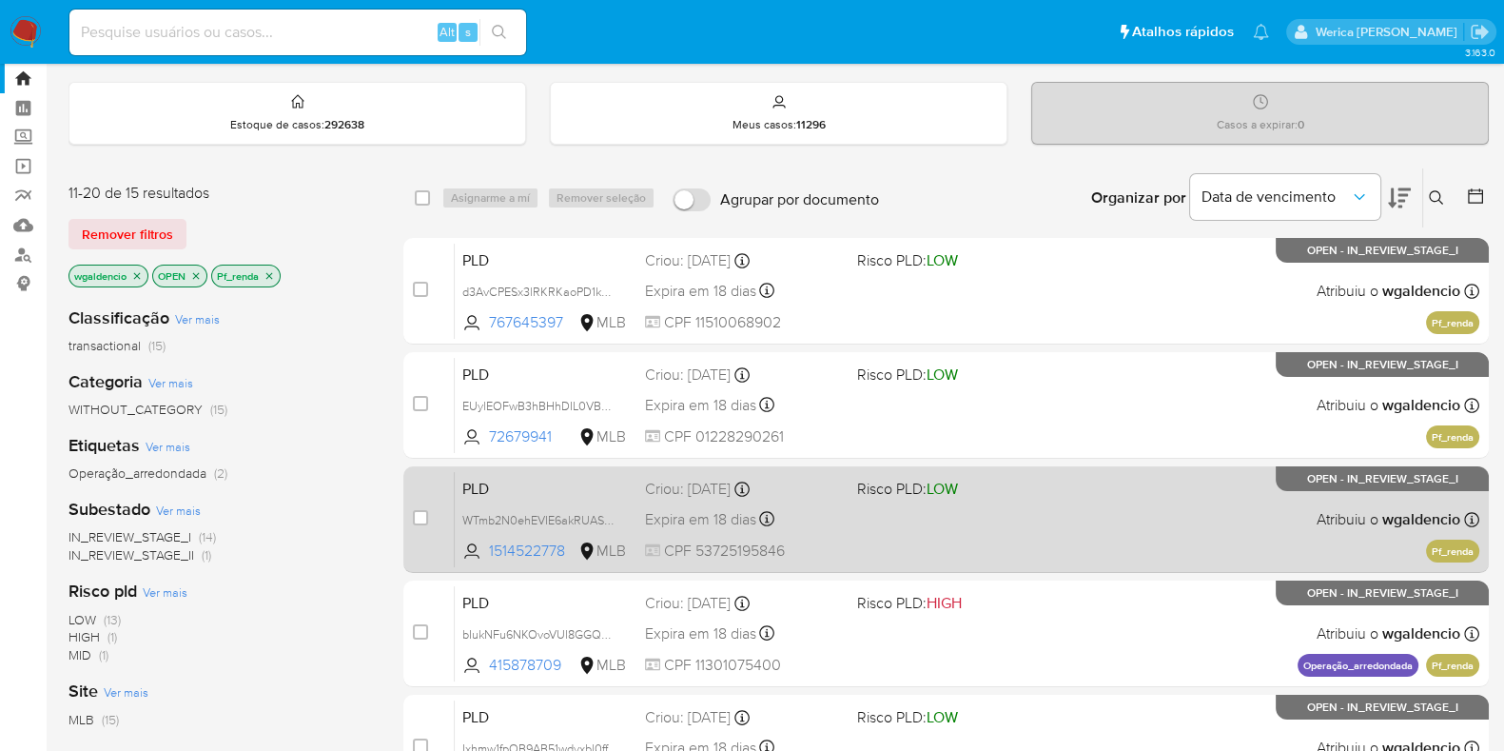
click at [983, 516] on div "PLD WTmb2N0ehEVIE6akRUAS24Pd 1514522778 MLB Risco PLD: LOW Criou: 12/09/2025 Cr…" at bounding box center [967, 519] width 1024 height 96
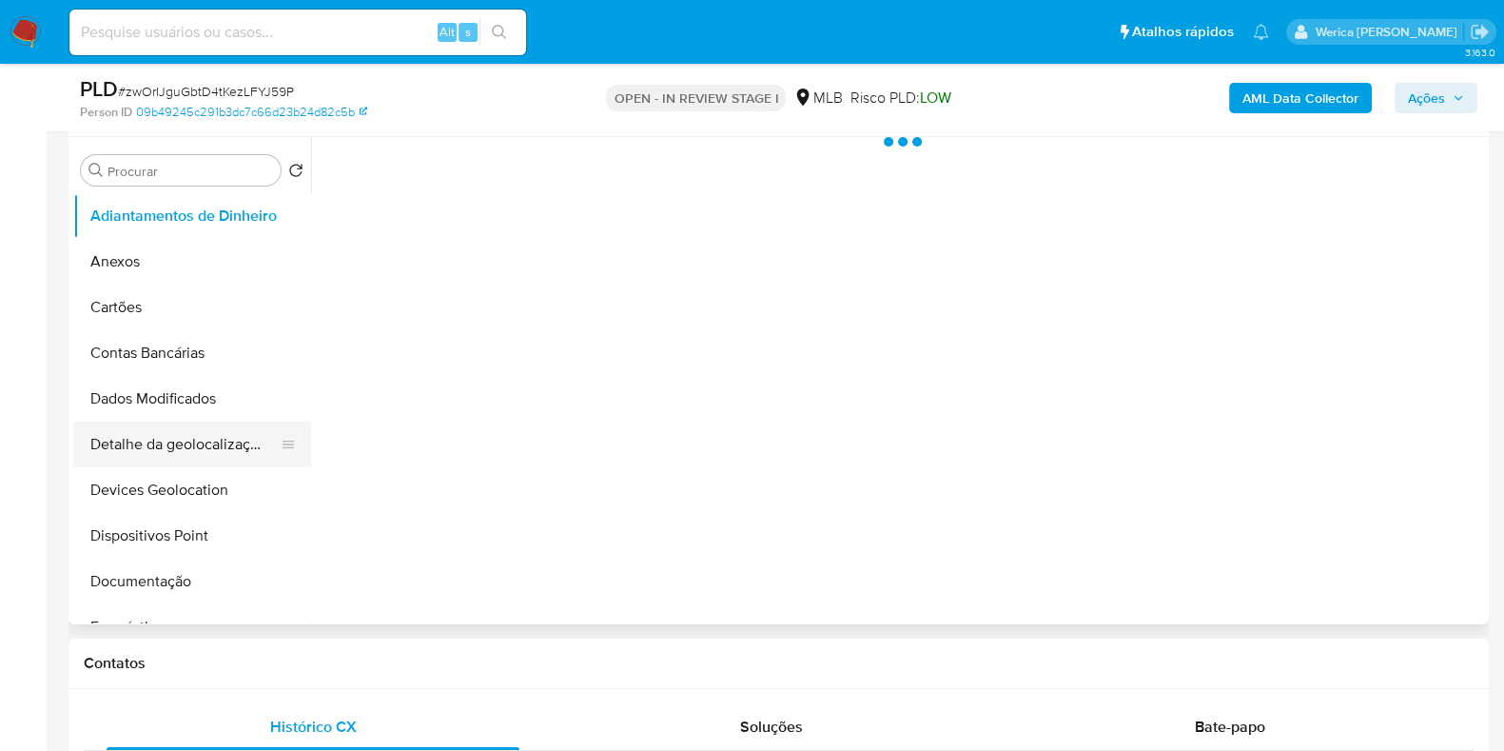
scroll to position [118, 0]
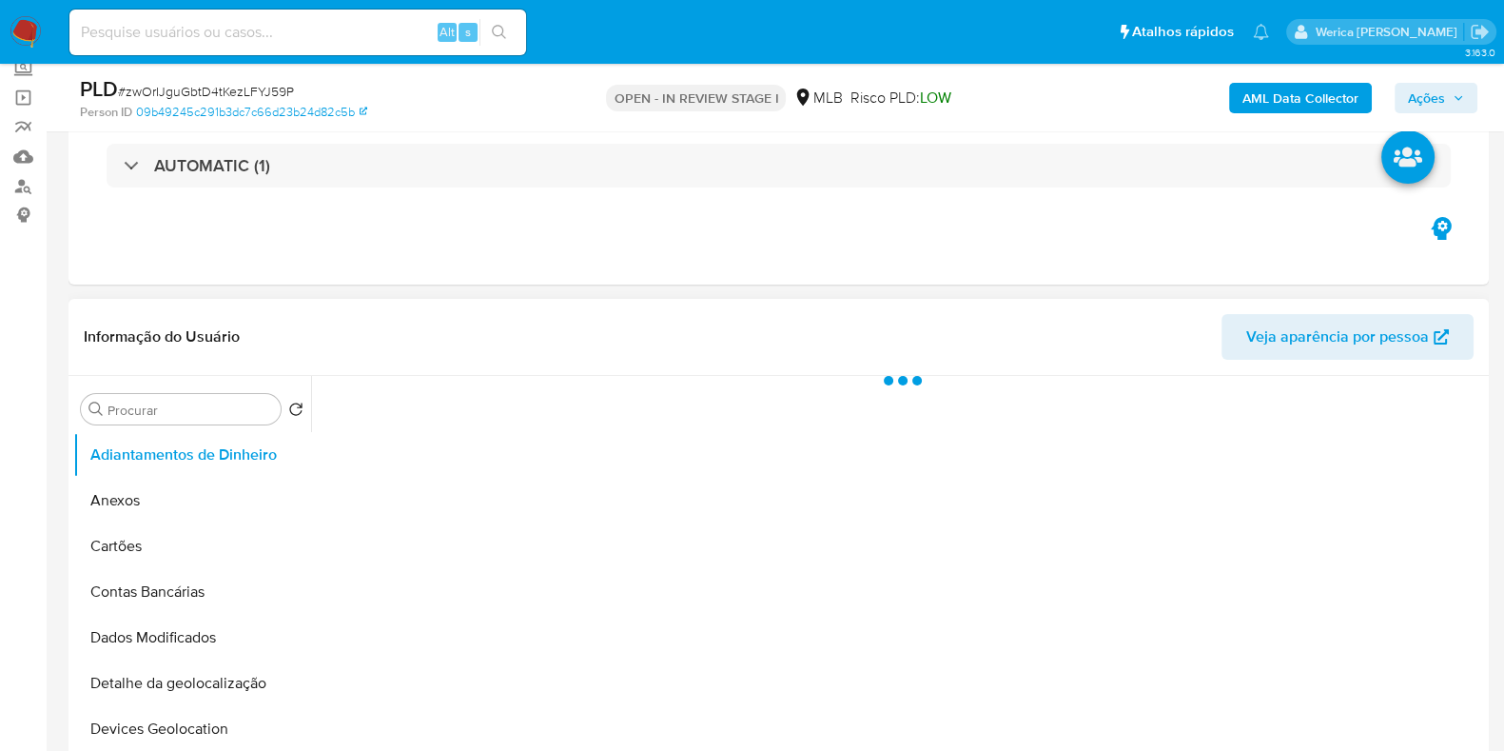
select select "10"
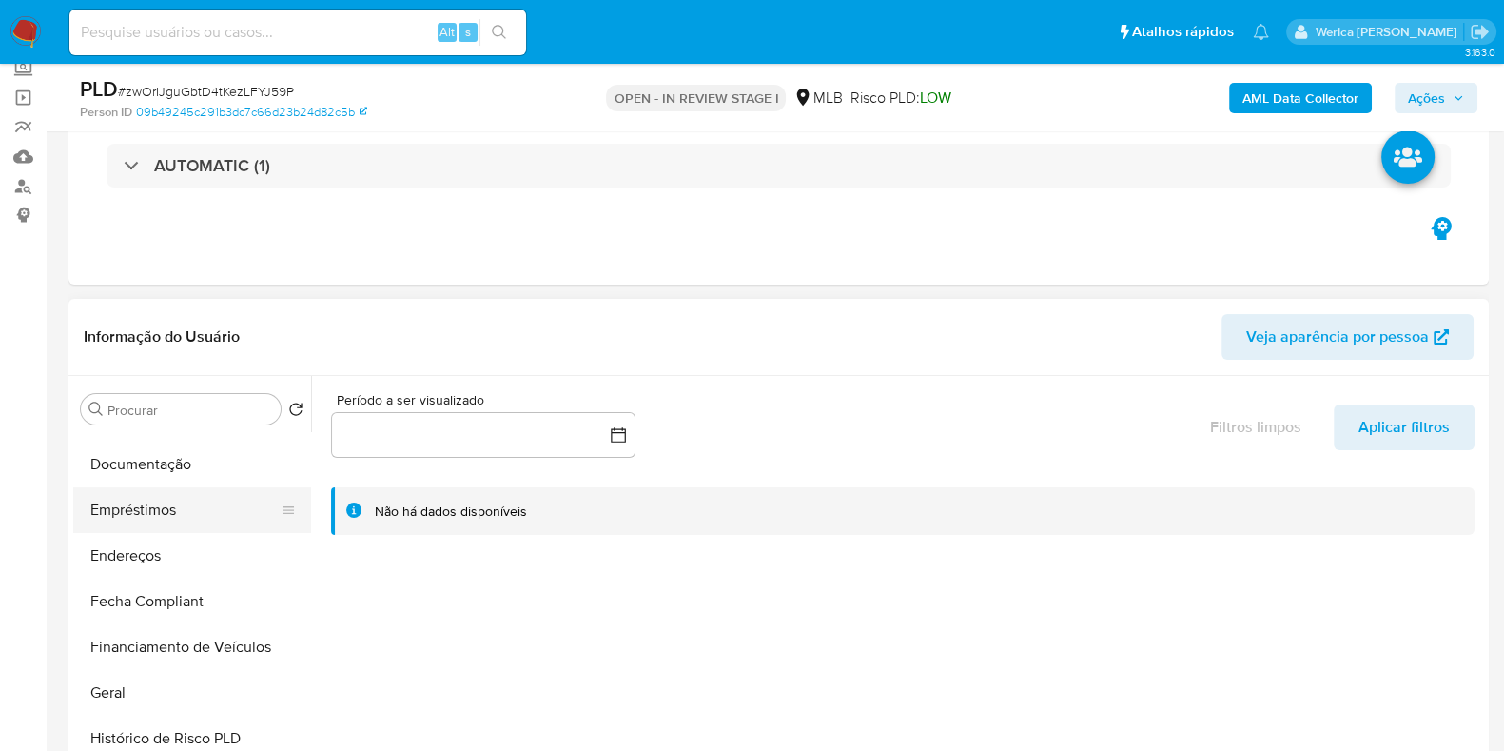
scroll to position [237, 0]
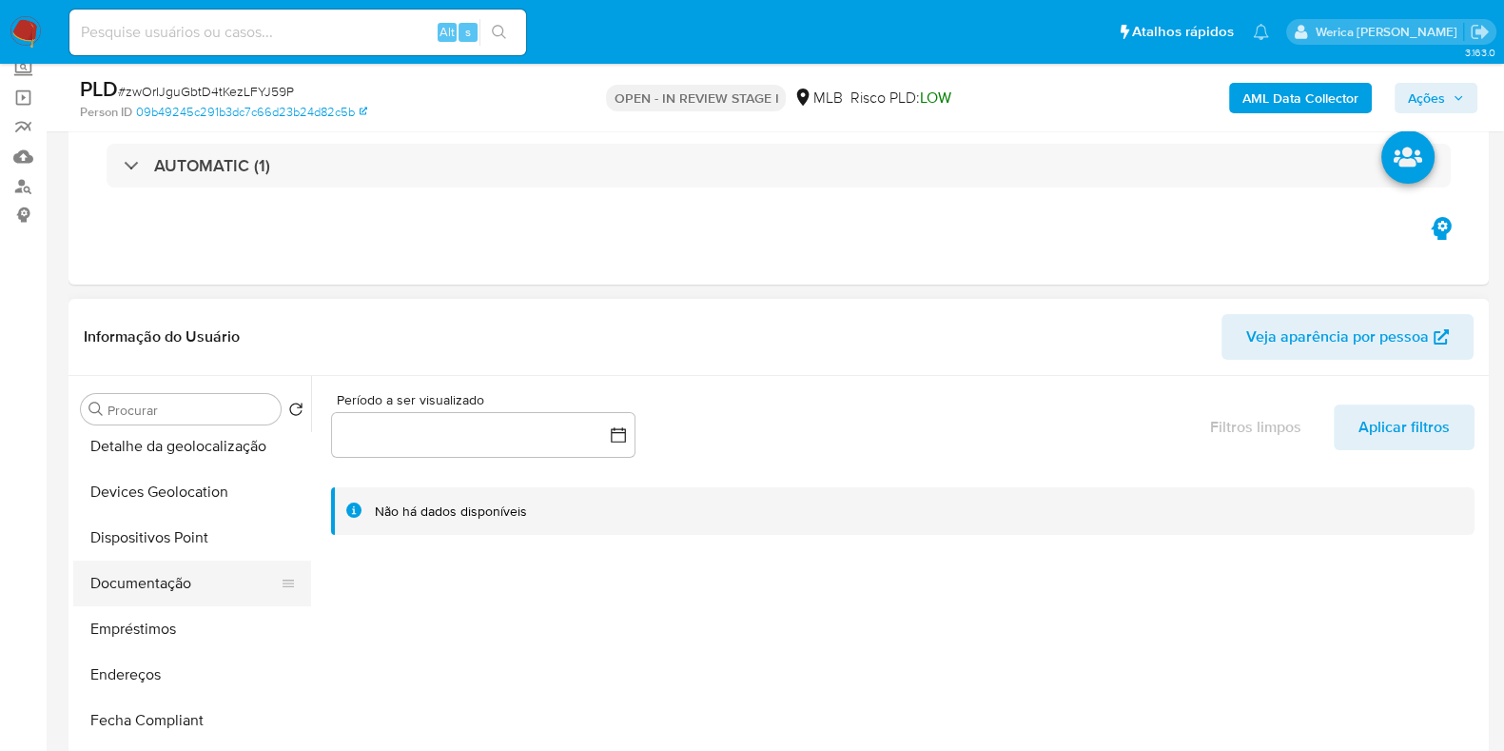
click at [165, 594] on button "Documentação" at bounding box center [184, 583] width 223 height 46
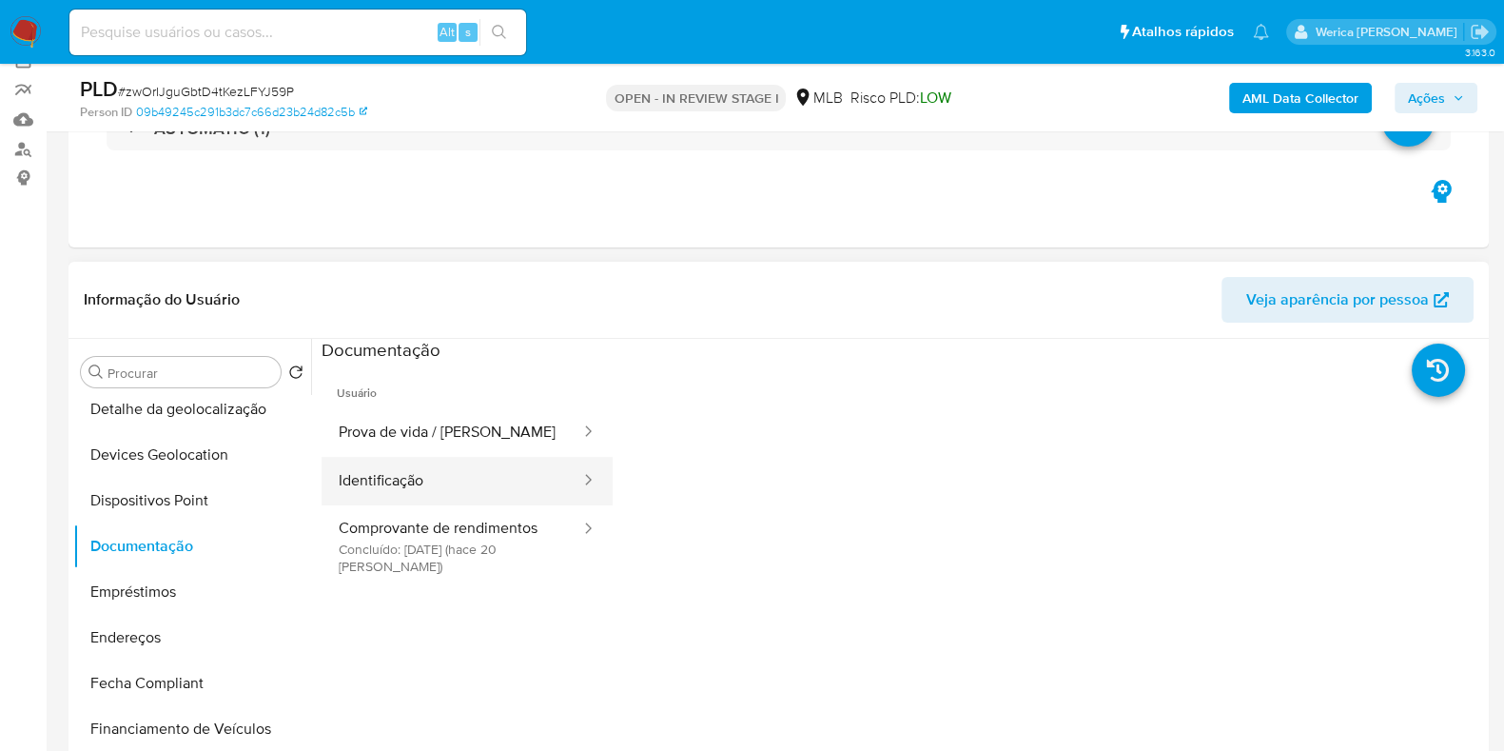
scroll to position [118, 0]
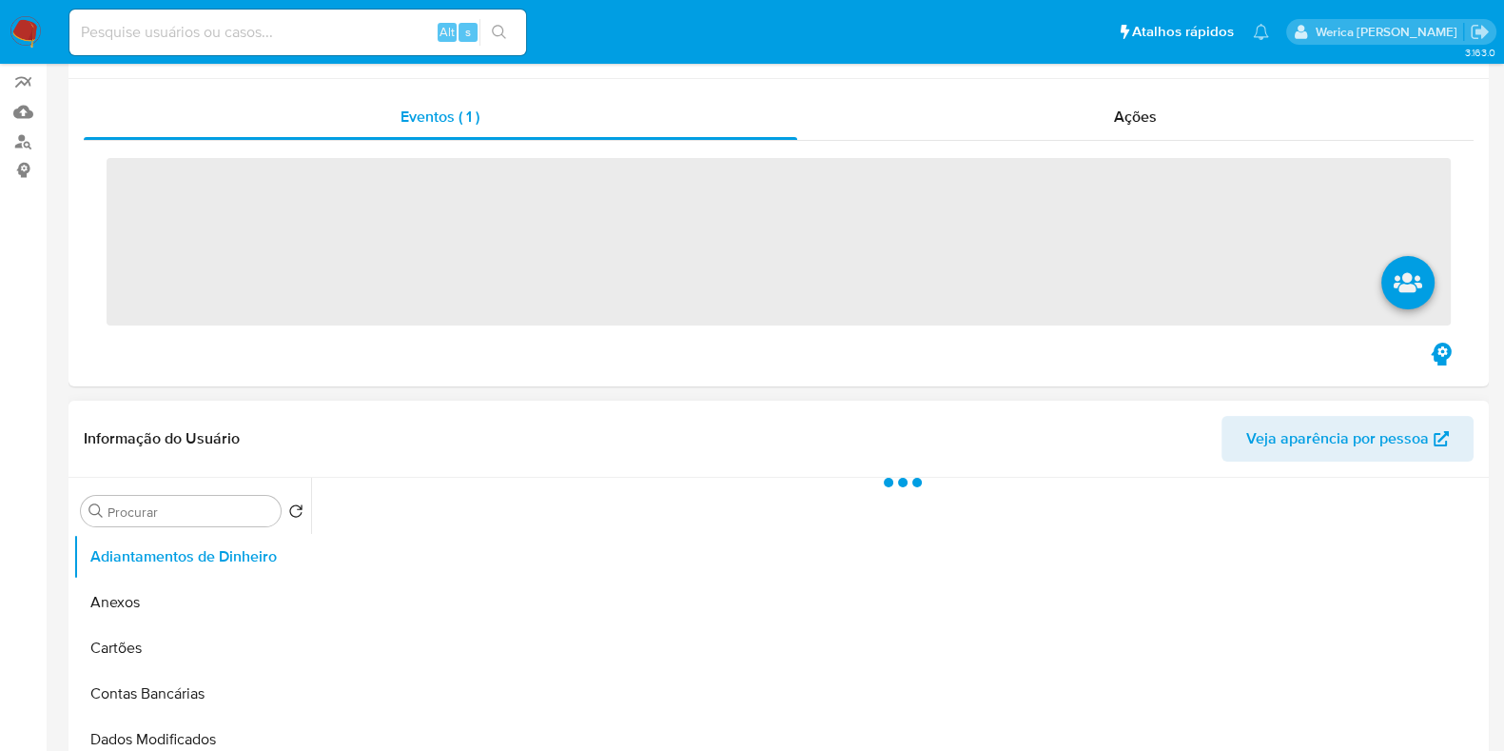
scroll to position [357, 0]
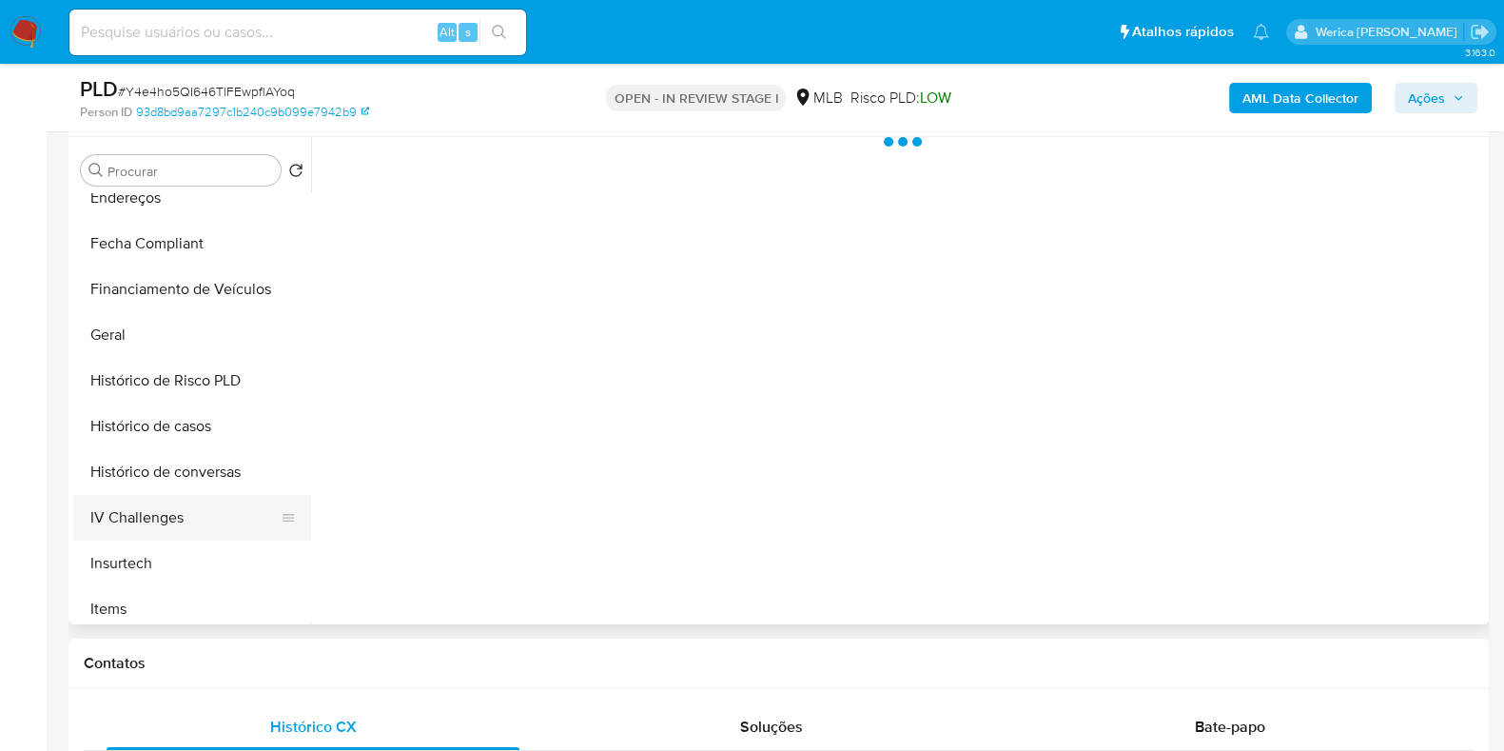
select select "10"
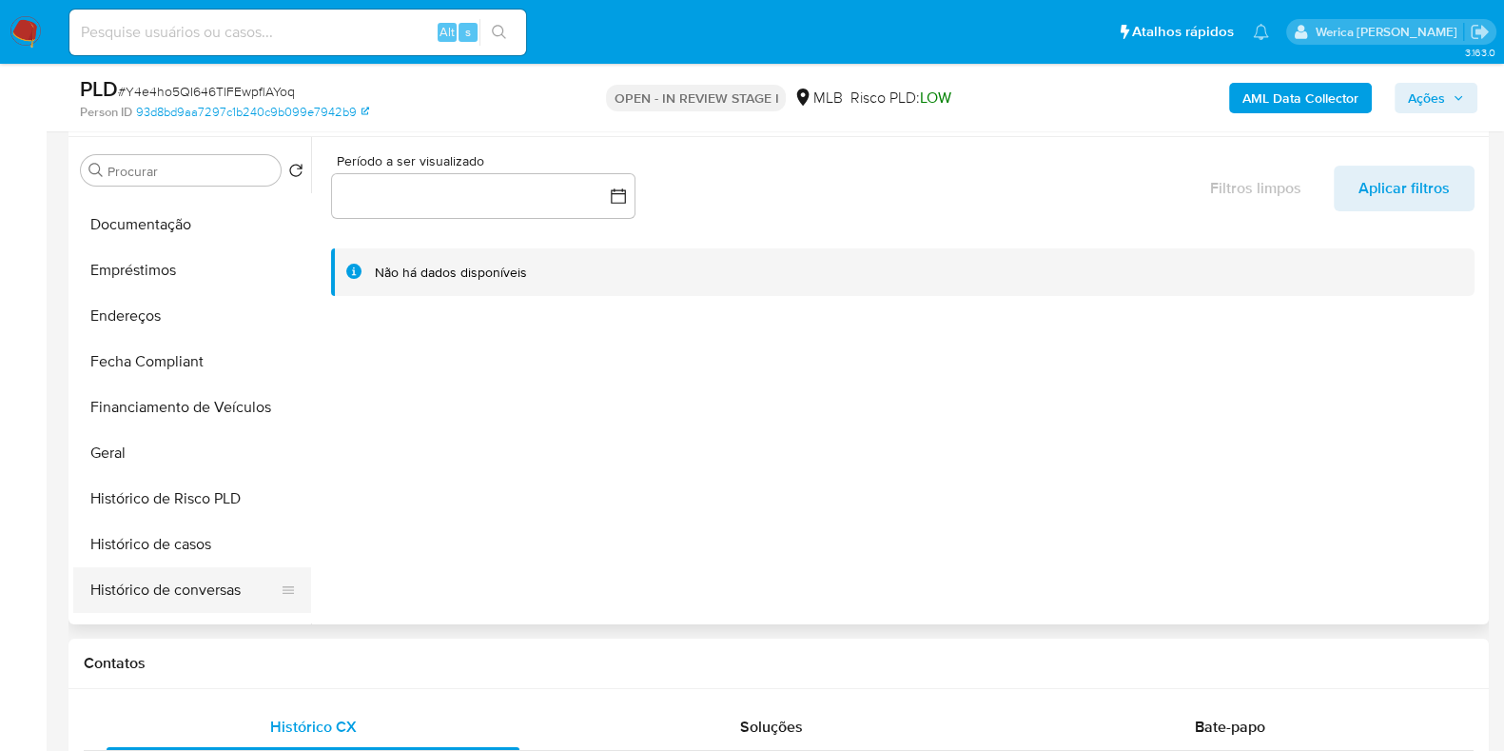
click at [146, 467] on button "Geral" at bounding box center [192, 453] width 238 height 46
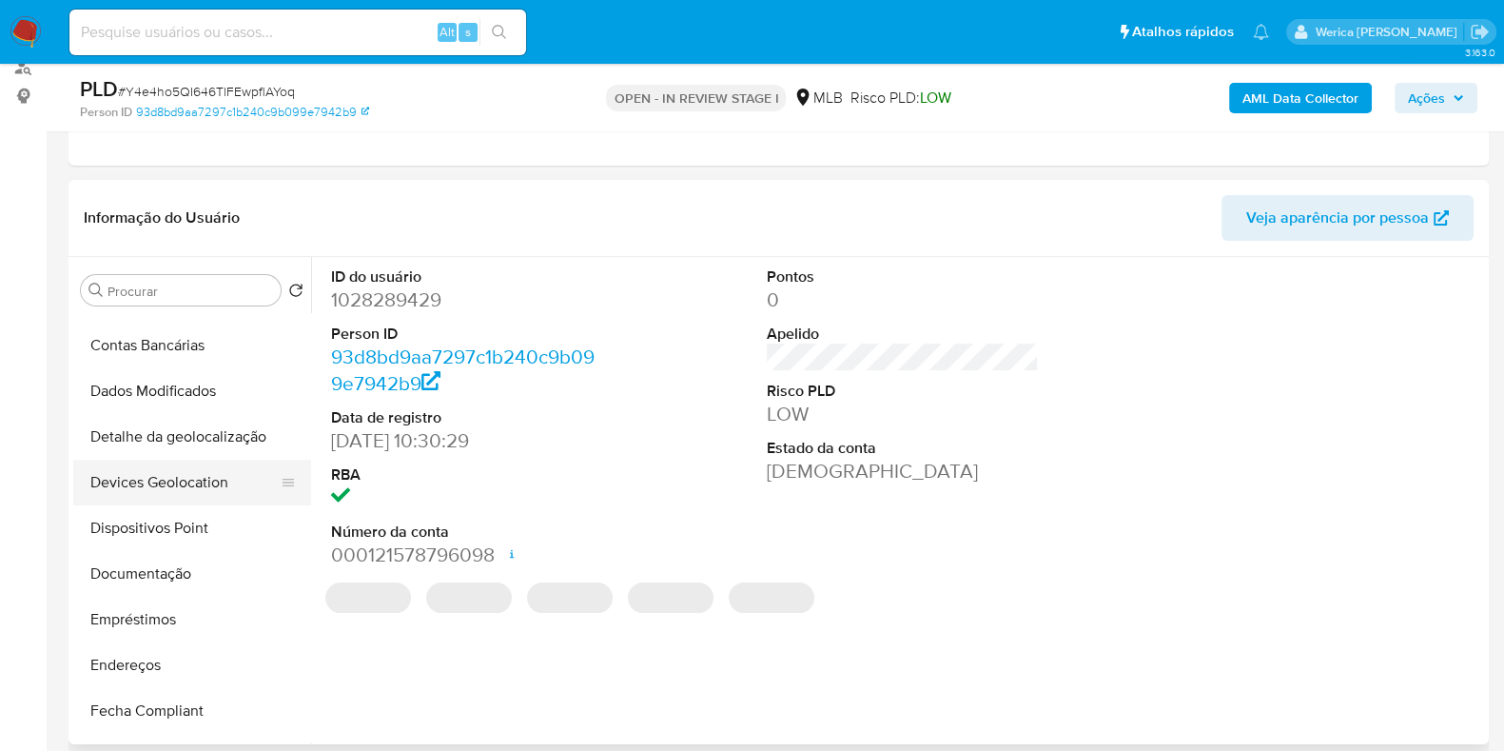
scroll to position [118, 0]
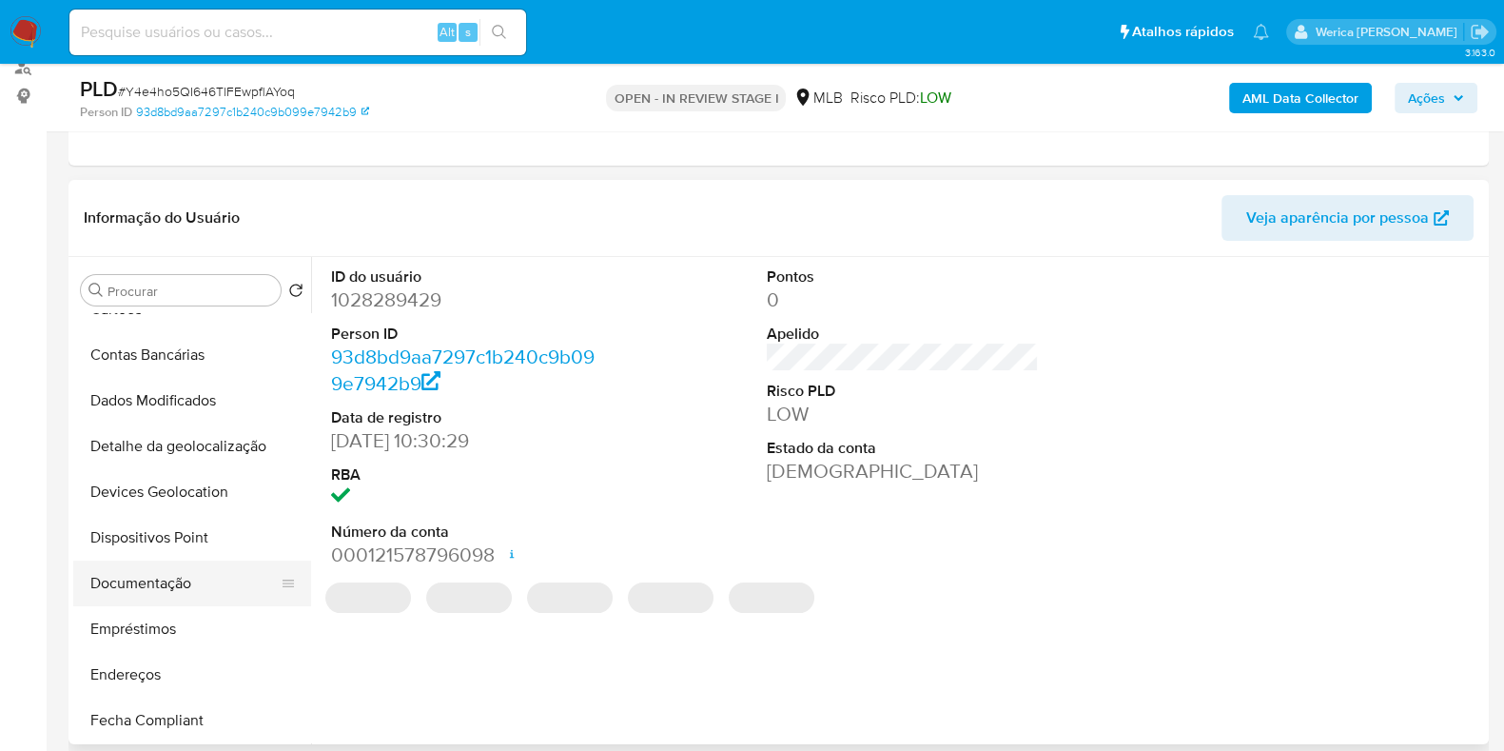
click at [146, 576] on button "Documentação" at bounding box center [184, 583] width 223 height 46
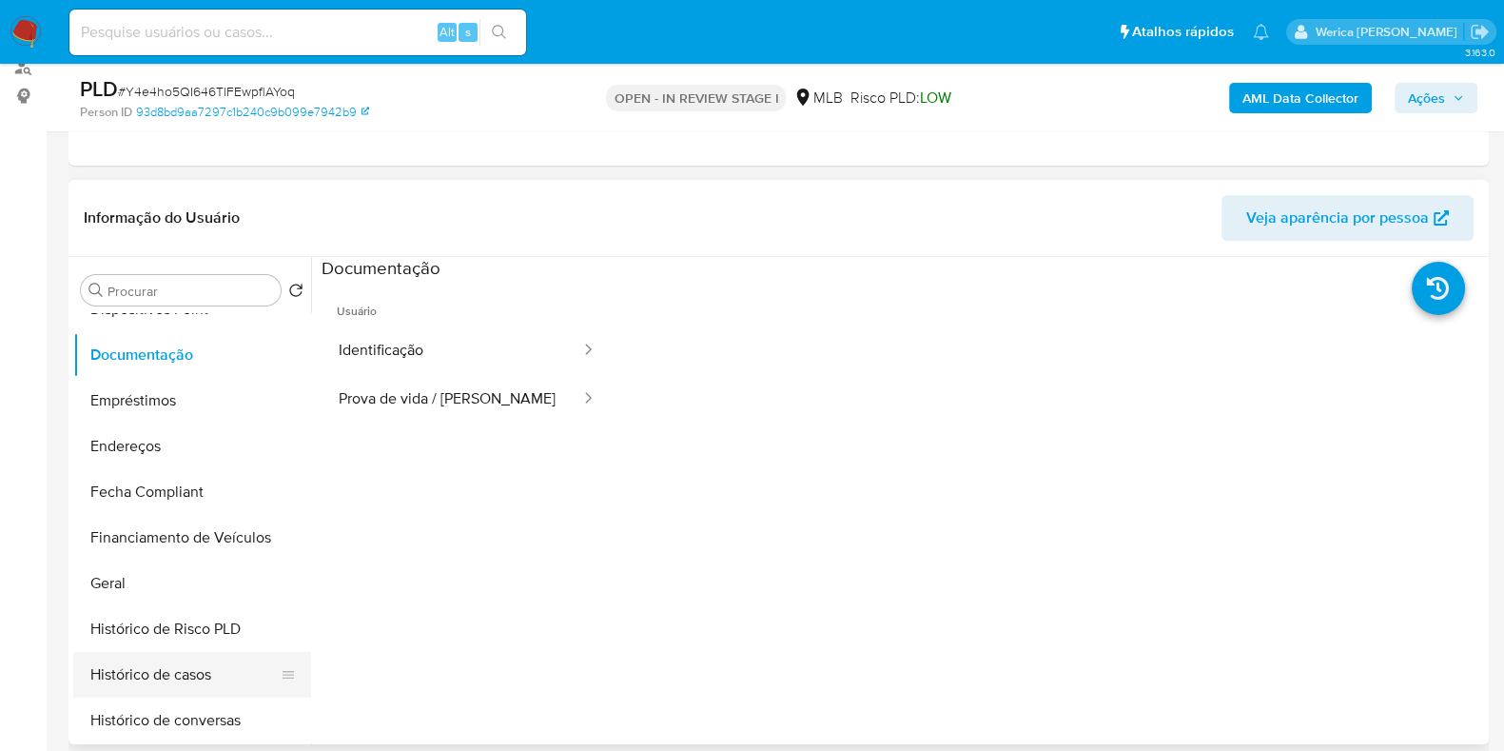
scroll to position [475, 0]
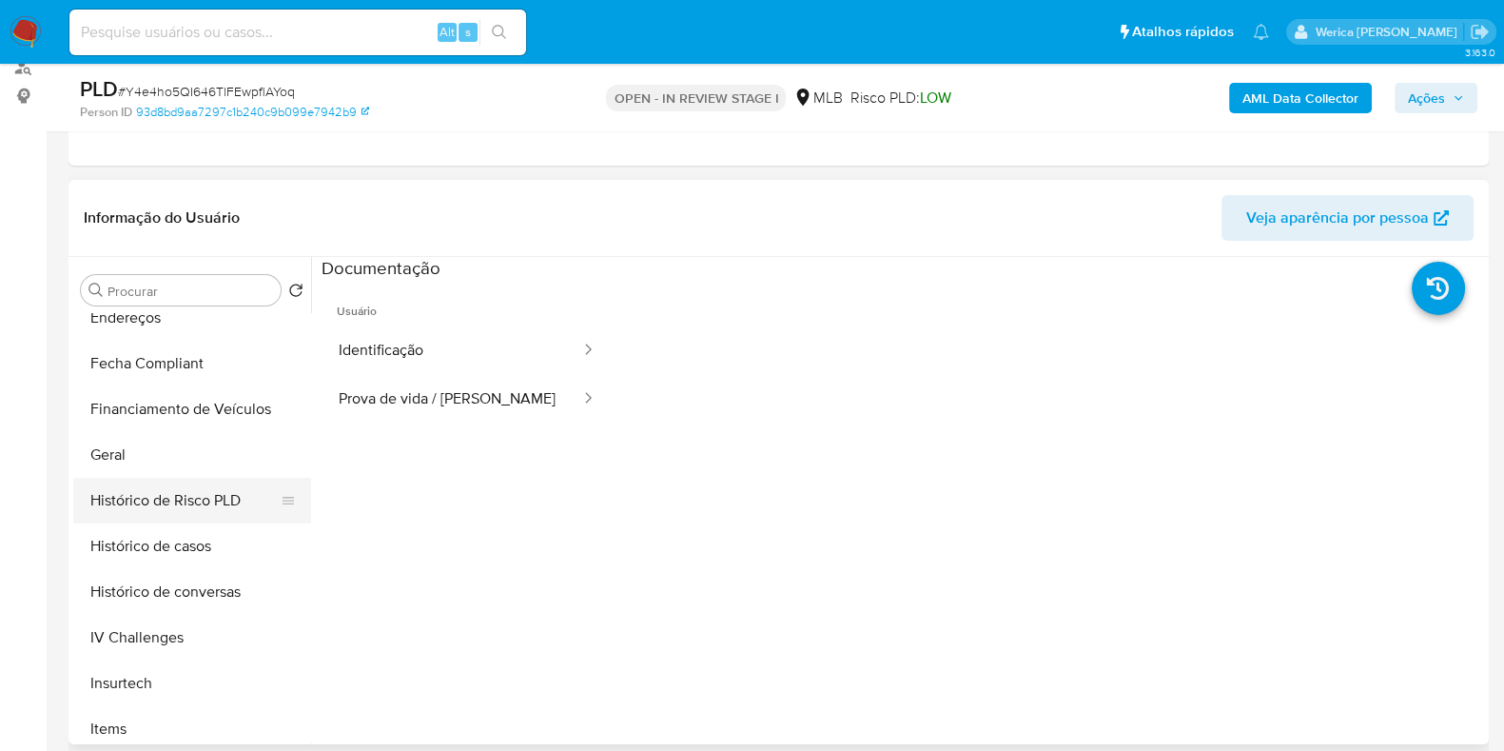
click at [130, 486] on button "Histórico de Risco PLD" at bounding box center [184, 501] width 223 height 46
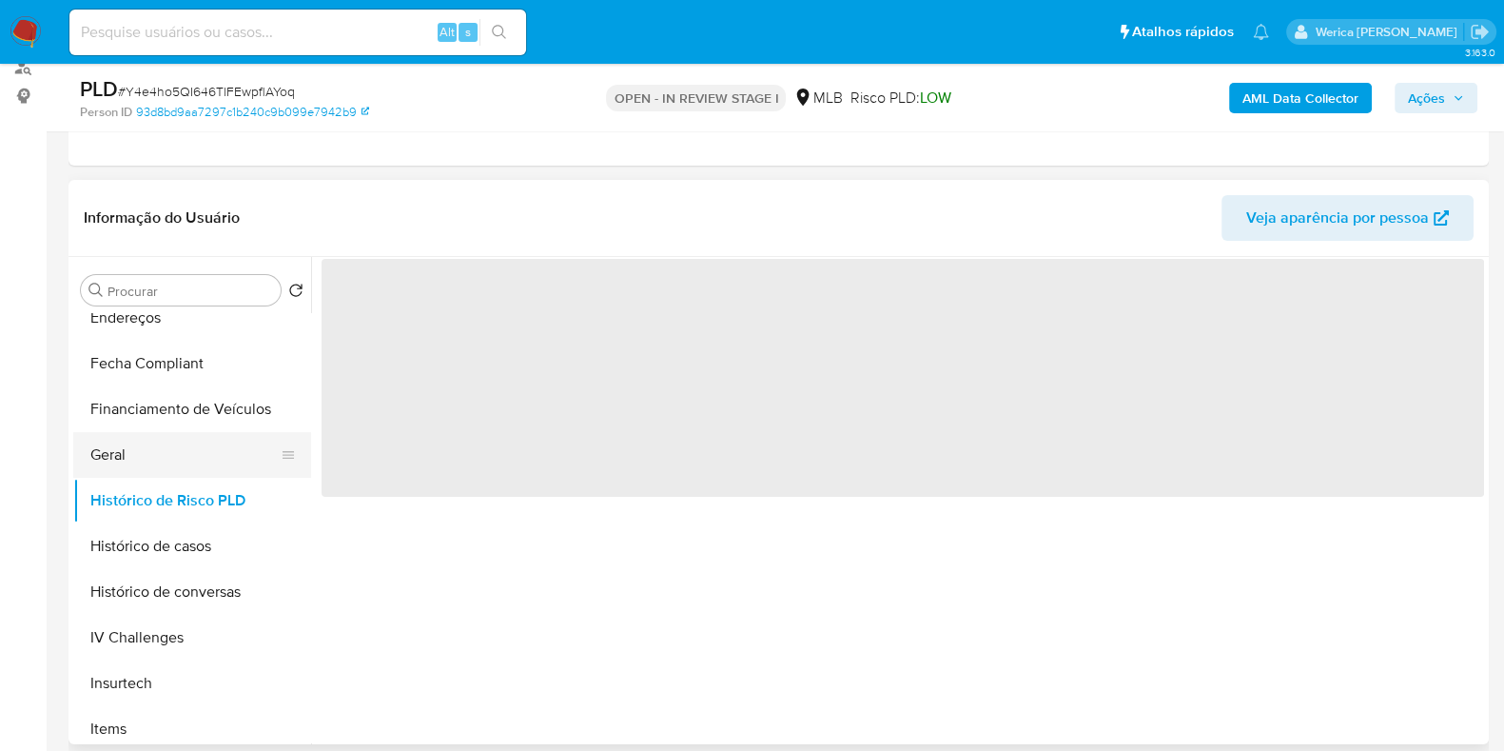
click at [131, 464] on button "Geral" at bounding box center [184, 455] width 223 height 46
click at [507, 348] on span "‌" at bounding box center [903, 378] width 1162 height 238
click at [417, 325] on span "‌" at bounding box center [903, 378] width 1162 height 238
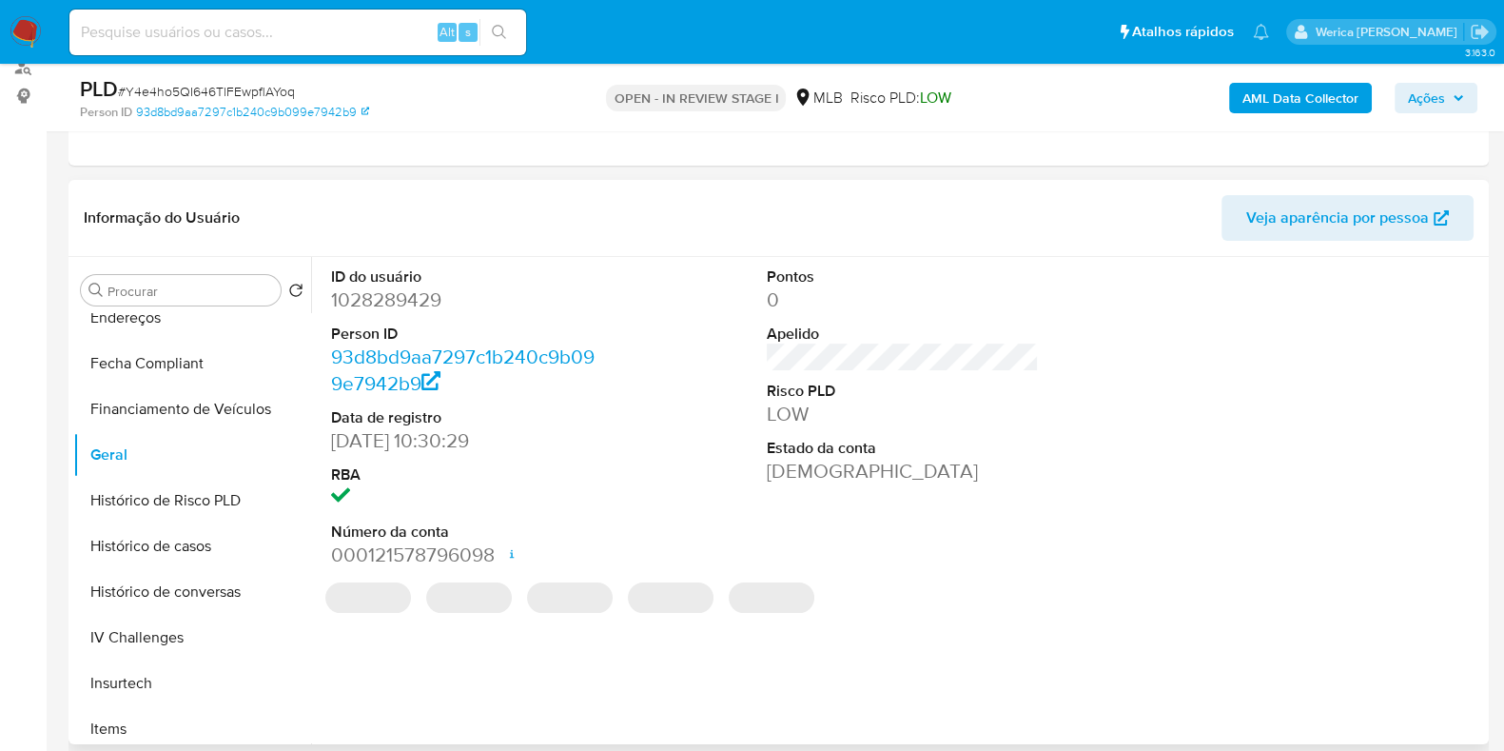
click at [371, 306] on dd "1028289429" at bounding box center [467, 299] width 272 height 27
copy dd "1028289429"
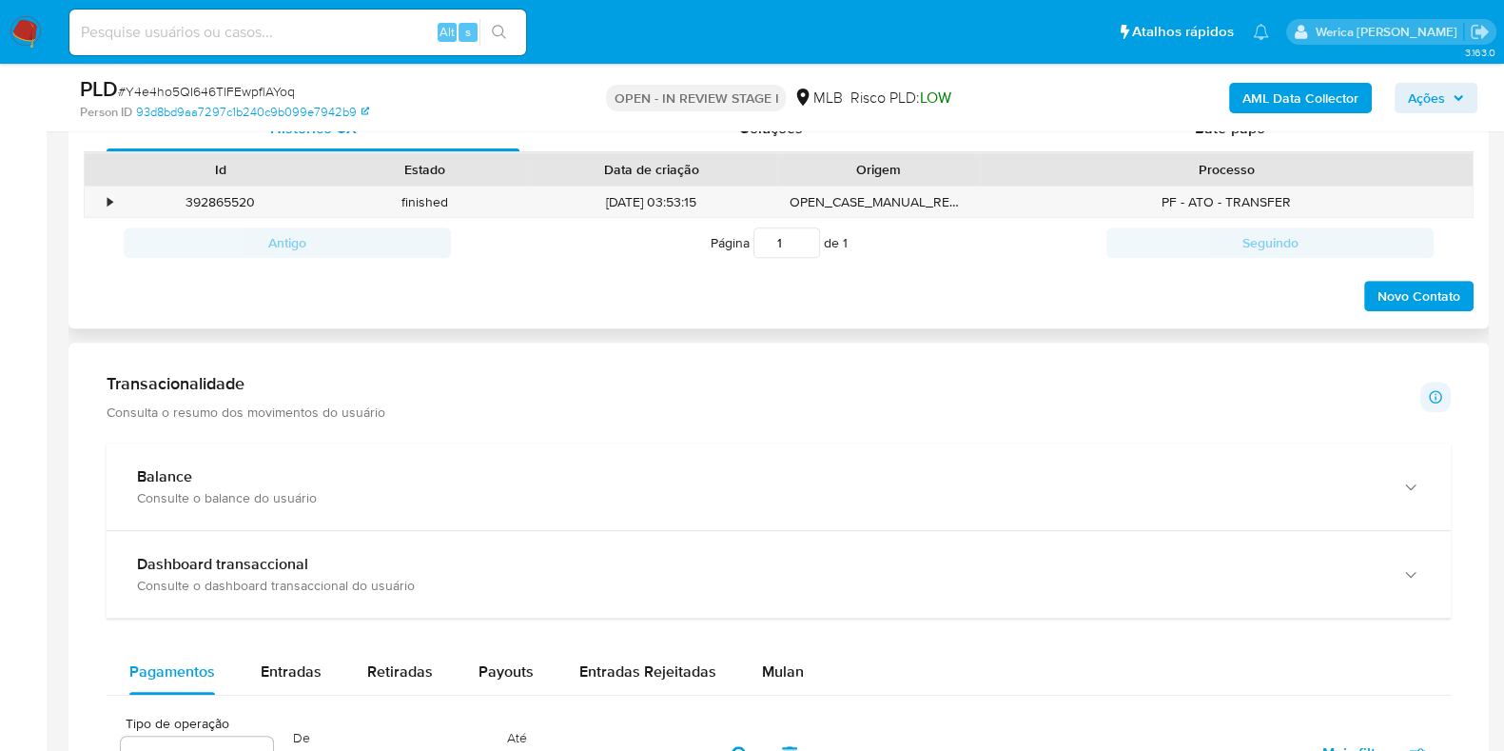
scroll to position [831, 0]
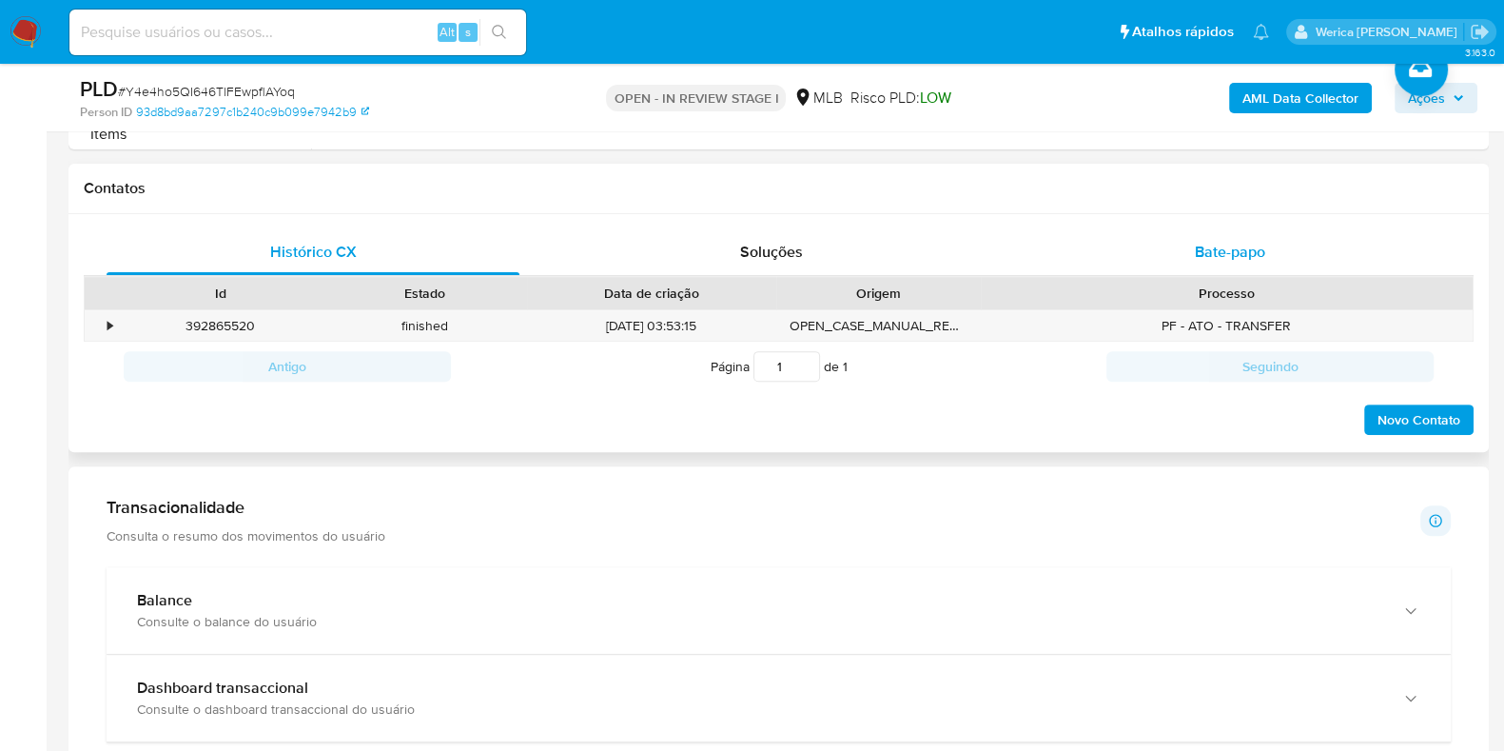
click at [1227, 241] on span "Bate-papo" at bounding box center [1230, 252] width 70 height 22
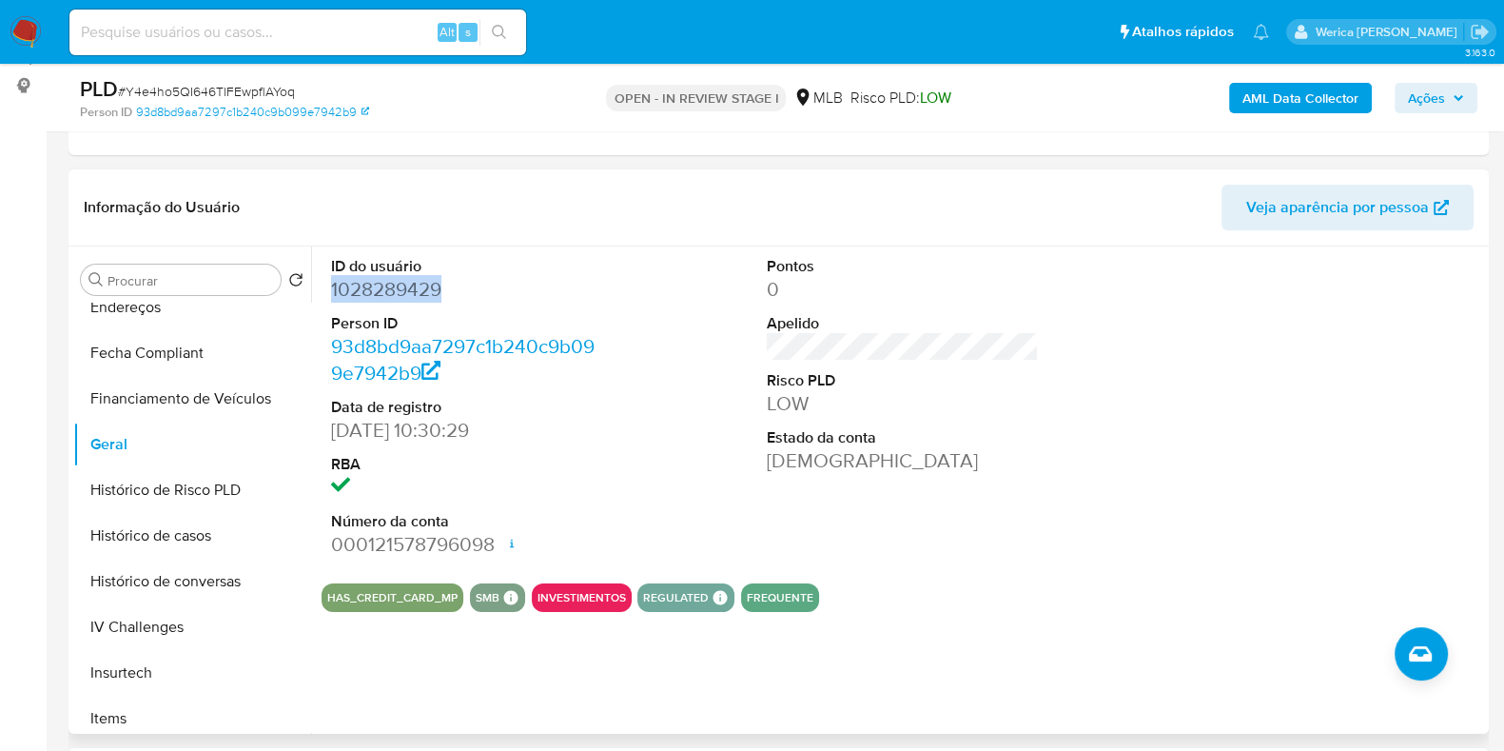
scroll to position [118, 0]
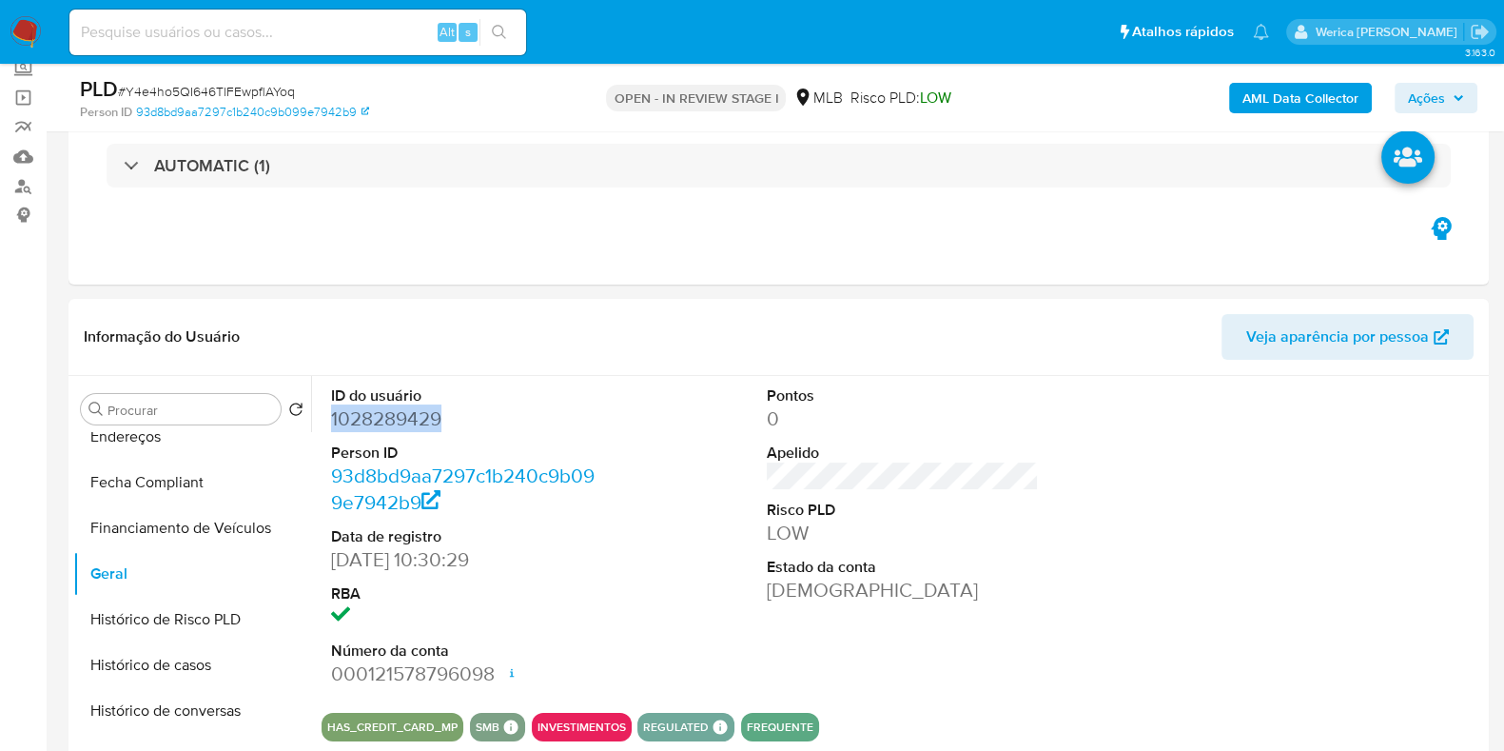
copy dd "1028289429"
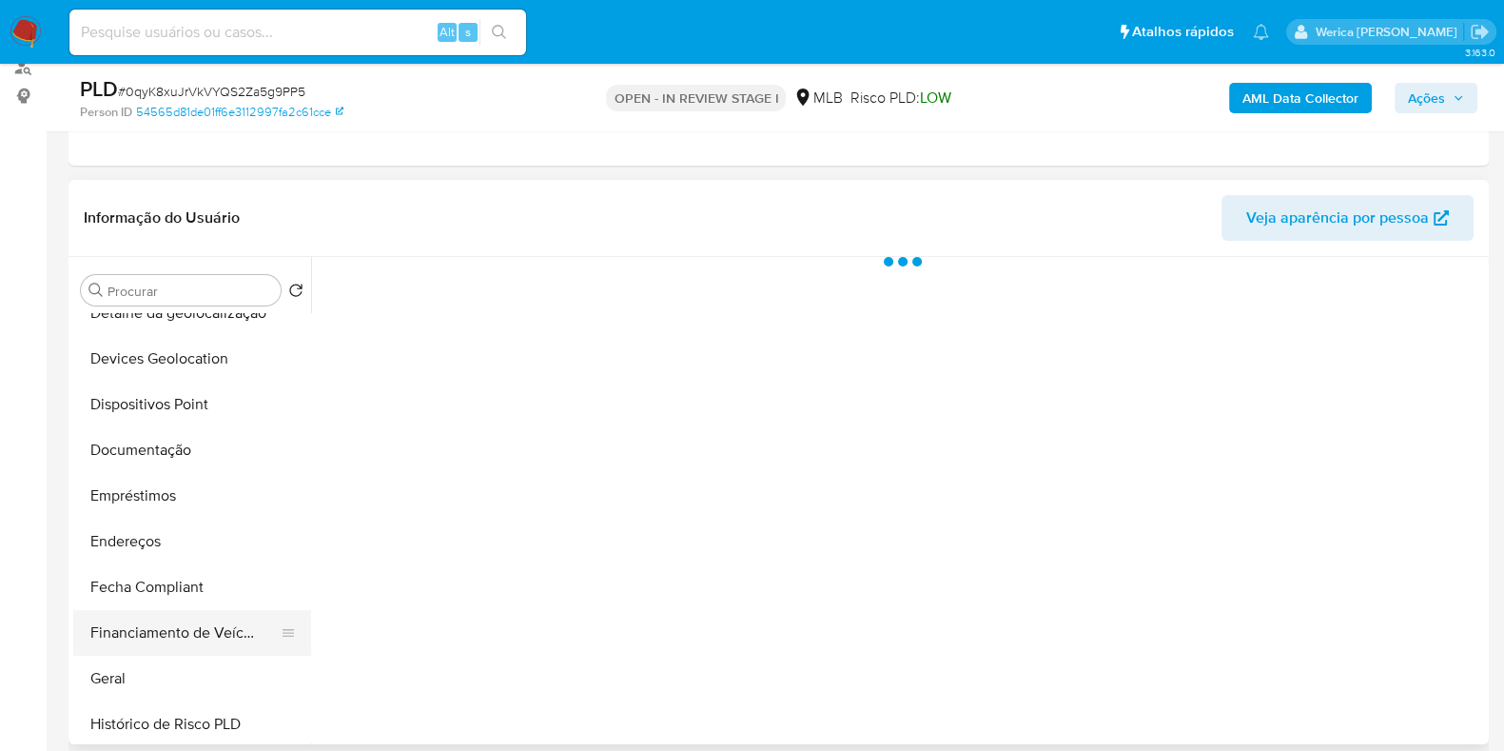
scroll to position [357, 0]
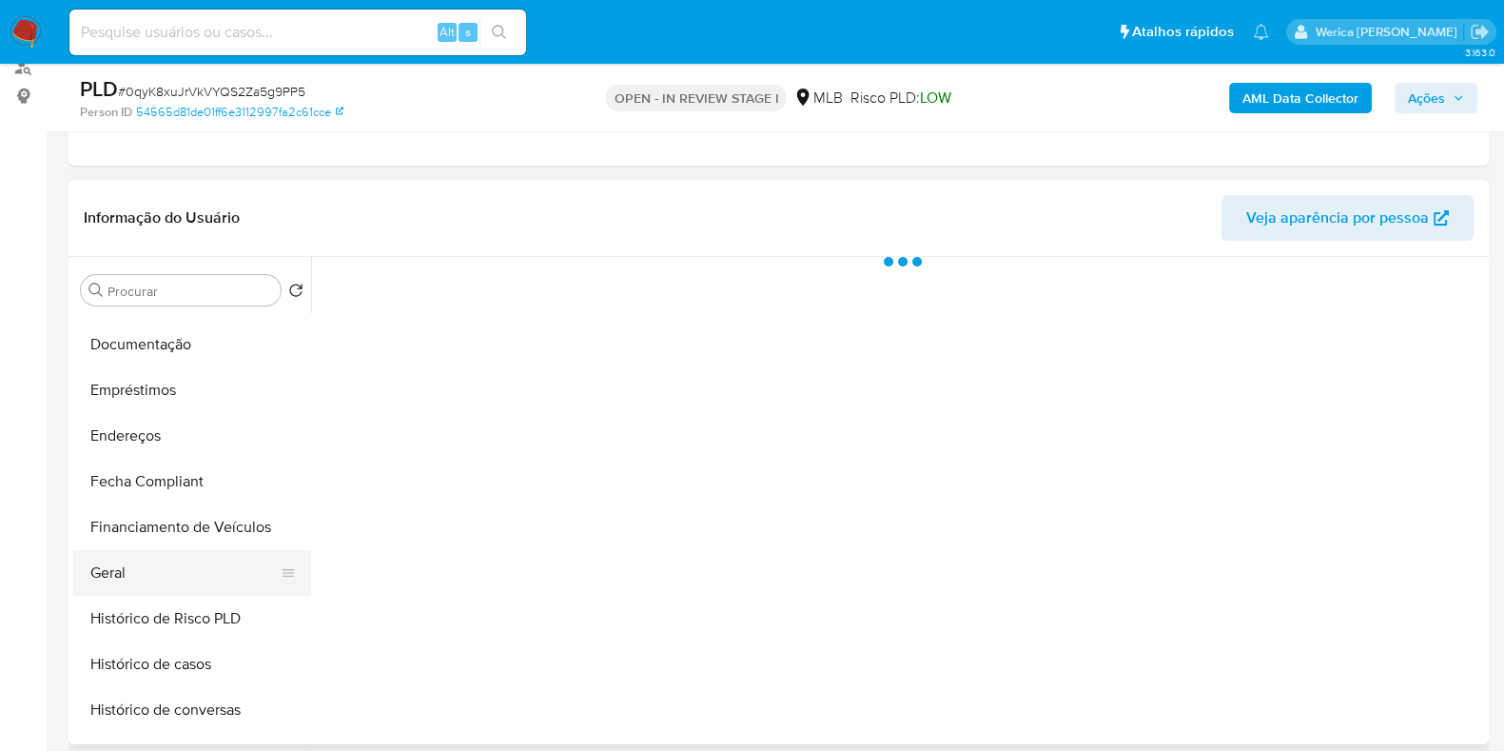
click at [162, 563] on button "Geral" at bounding box center [184, 573] width 223 height 46
select select "10"
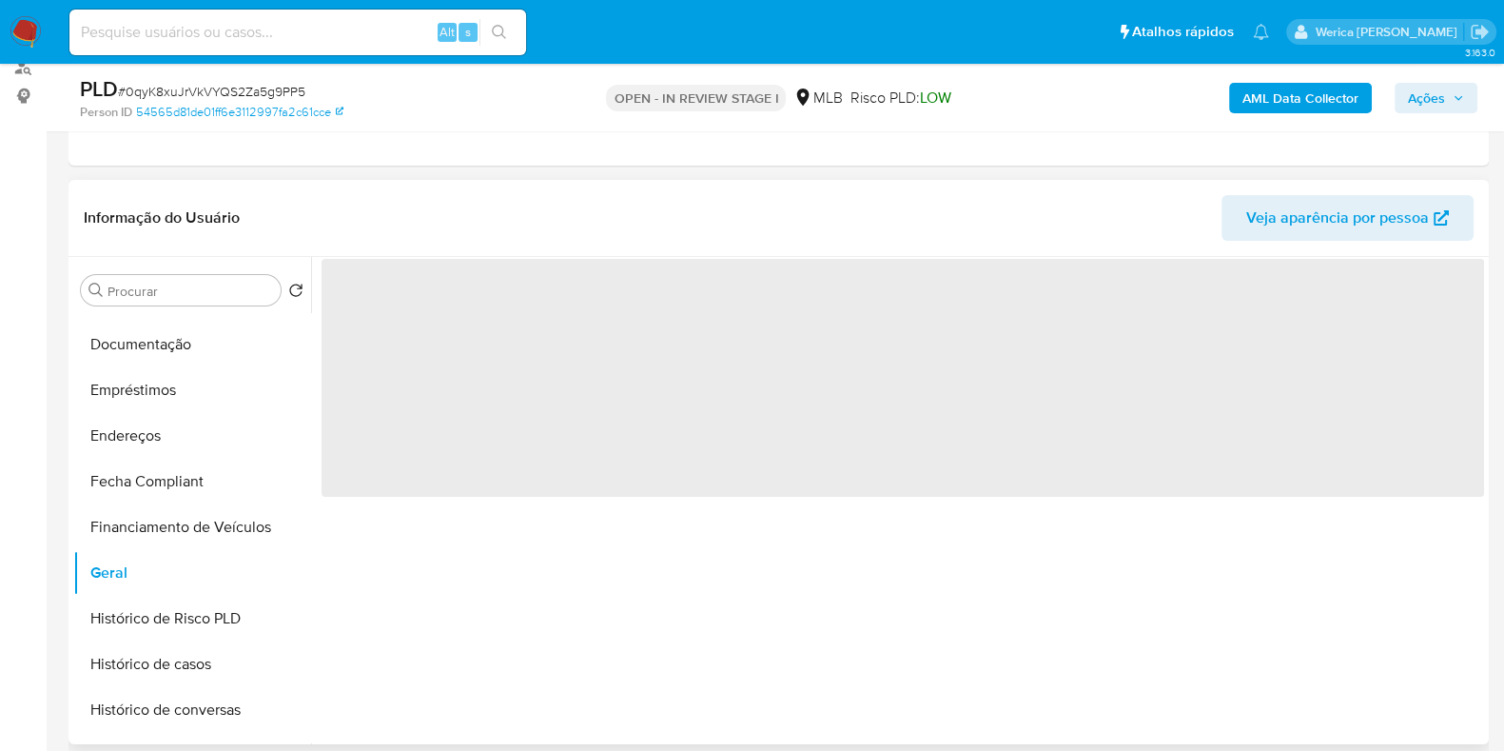
click at [467, 419] on span "‌" at bounding box center [903, 378] width 1162 height 238
click at [433, 311] on span "‌" at bounding box center [903, 378] width 1162 height 238
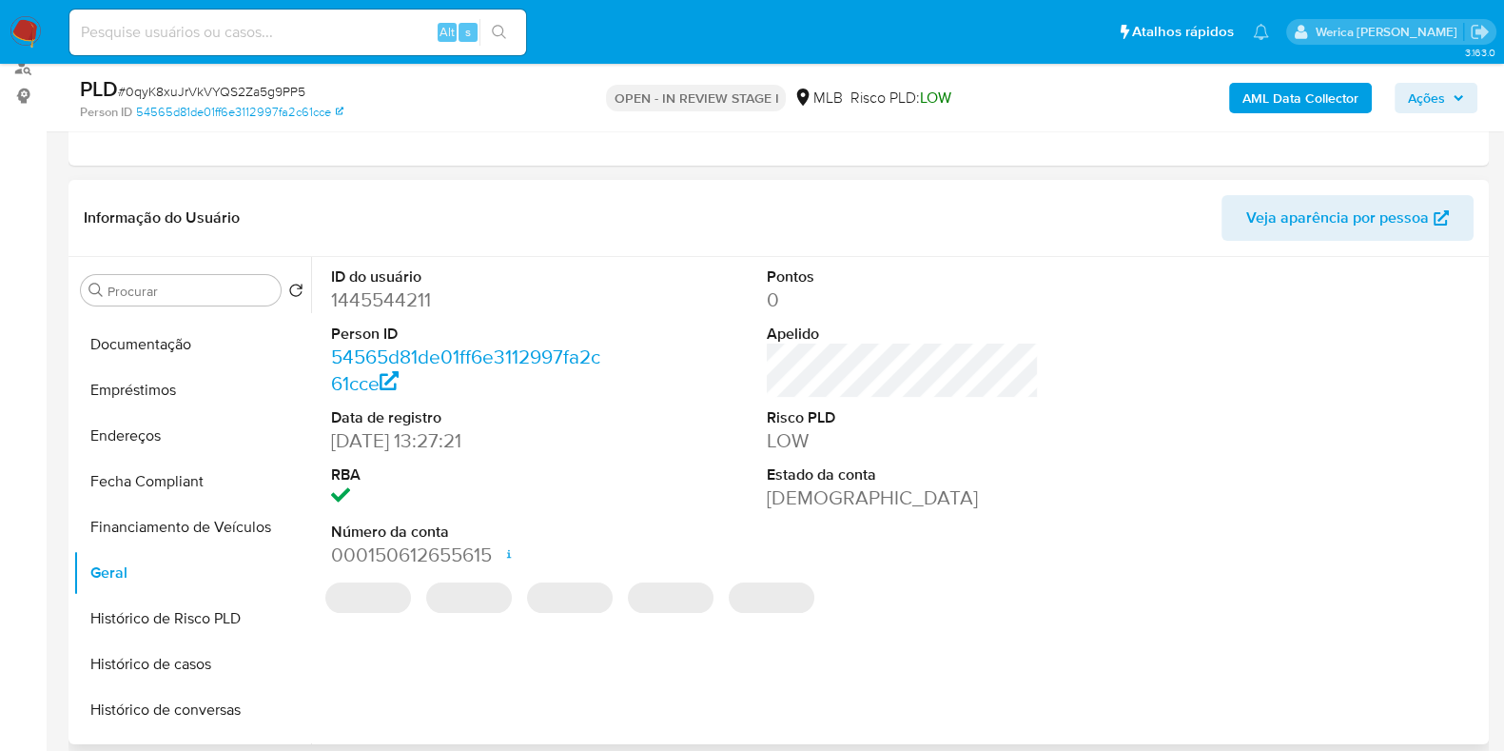
click at [395, 300] on dd "1445544211" at bounding box center [467, 299] width 272 height 27
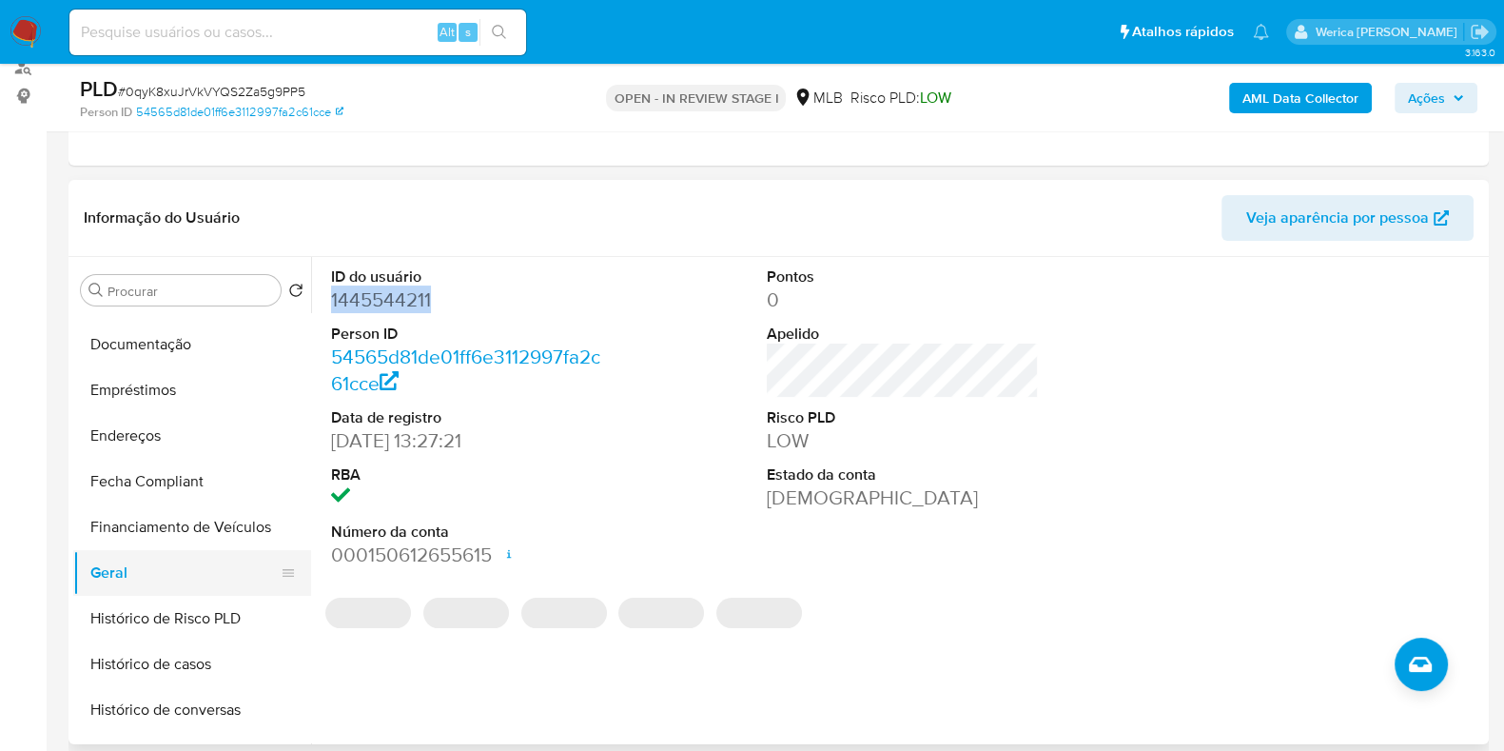
copy dd "1445544211"
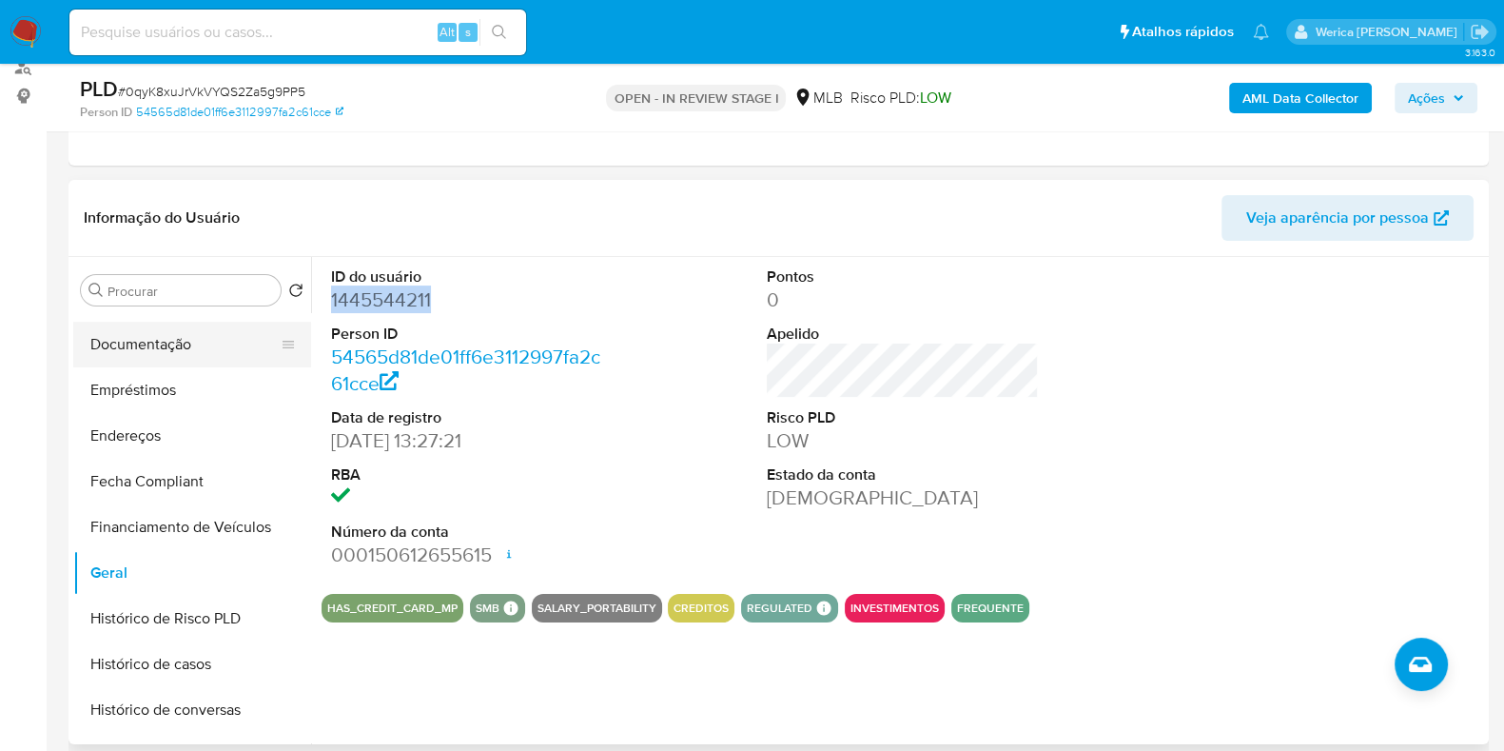
click at [157, 354] on button "Documentação" at bounding box center [184, 345] width 223 height 46
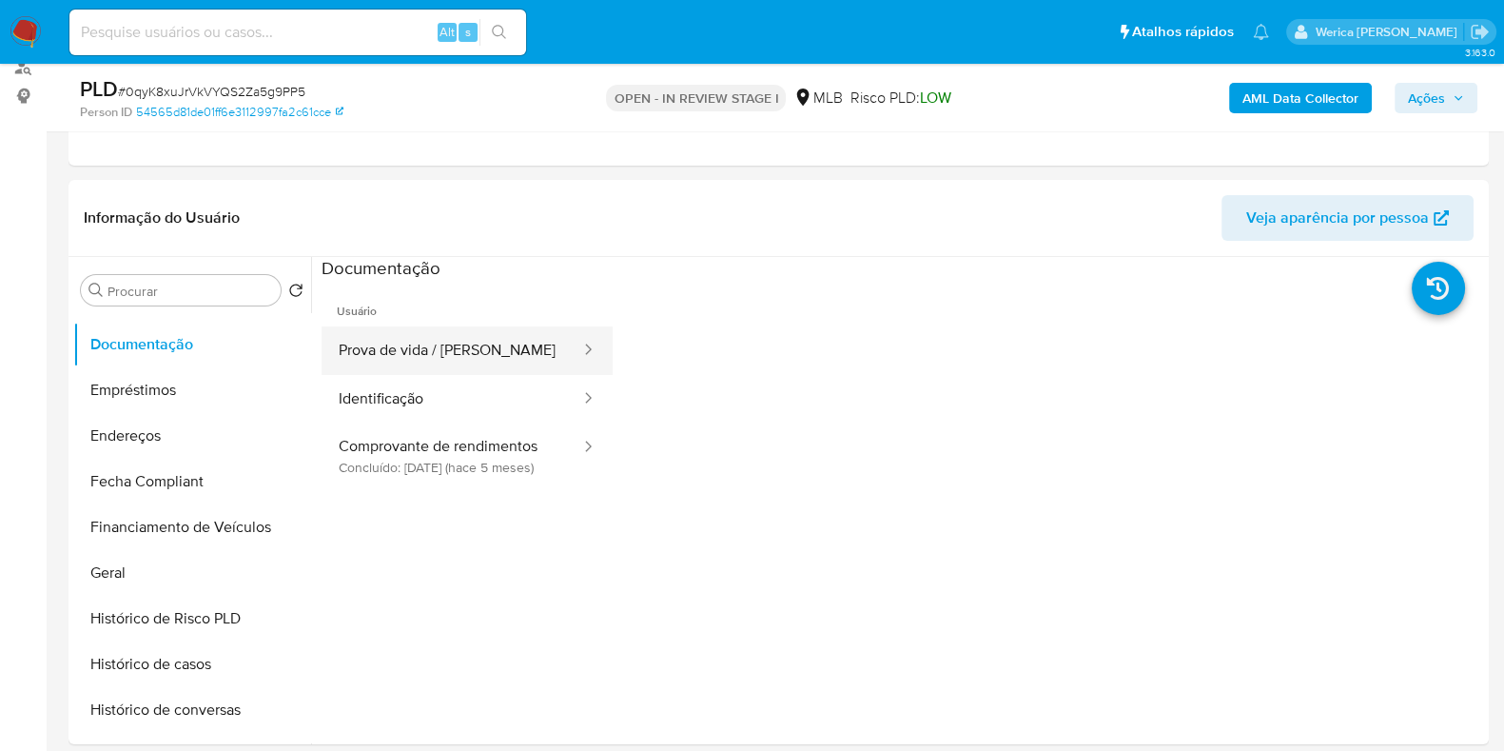
click at [434, 343] on button "Prova de vida / [PERSON_NAME]" at bounding box center [452, 350] width 261 height 49
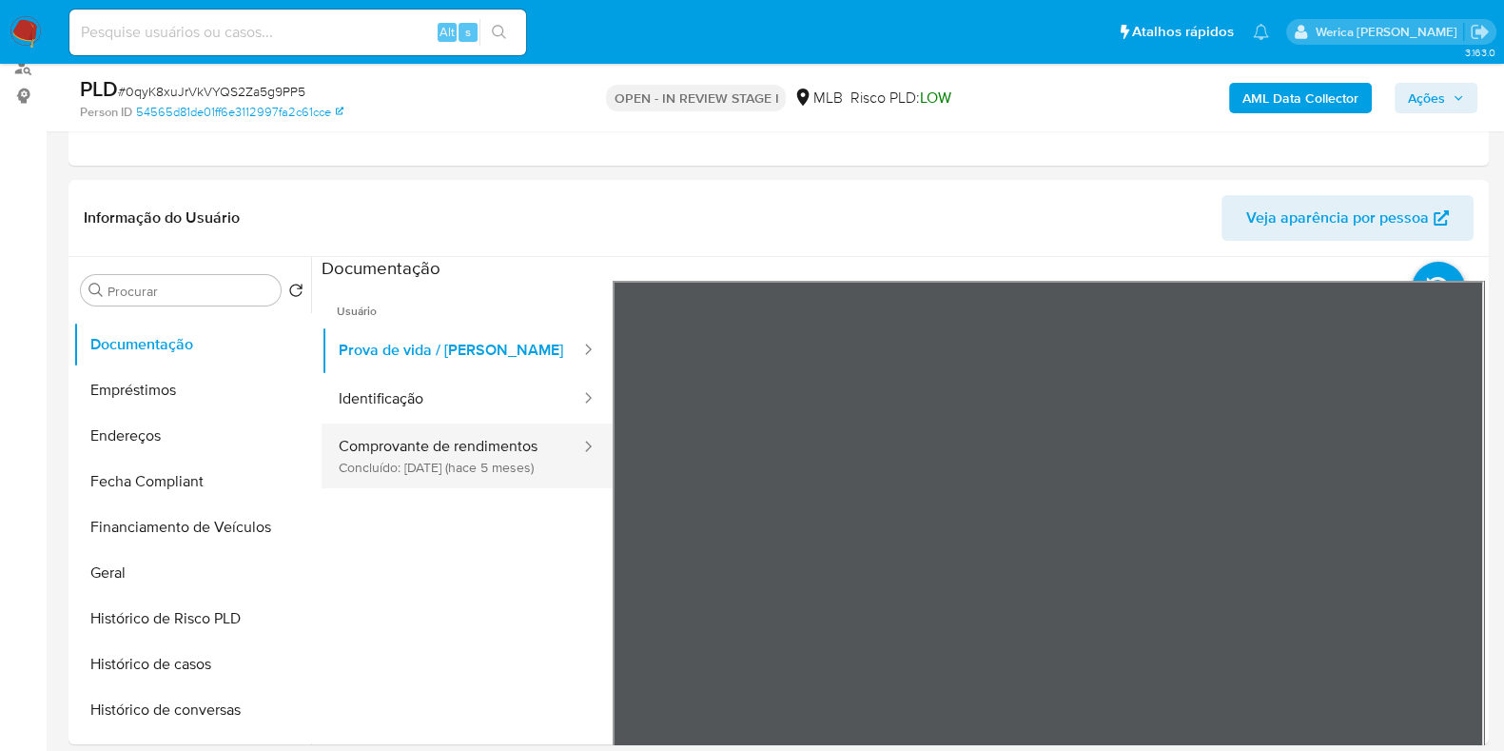
click at [487, 483] on button "Comprovante de rendimentos Concluído: [DATE] (hace 5 meses)" at bounding box center [452, 455] width 261 height 65
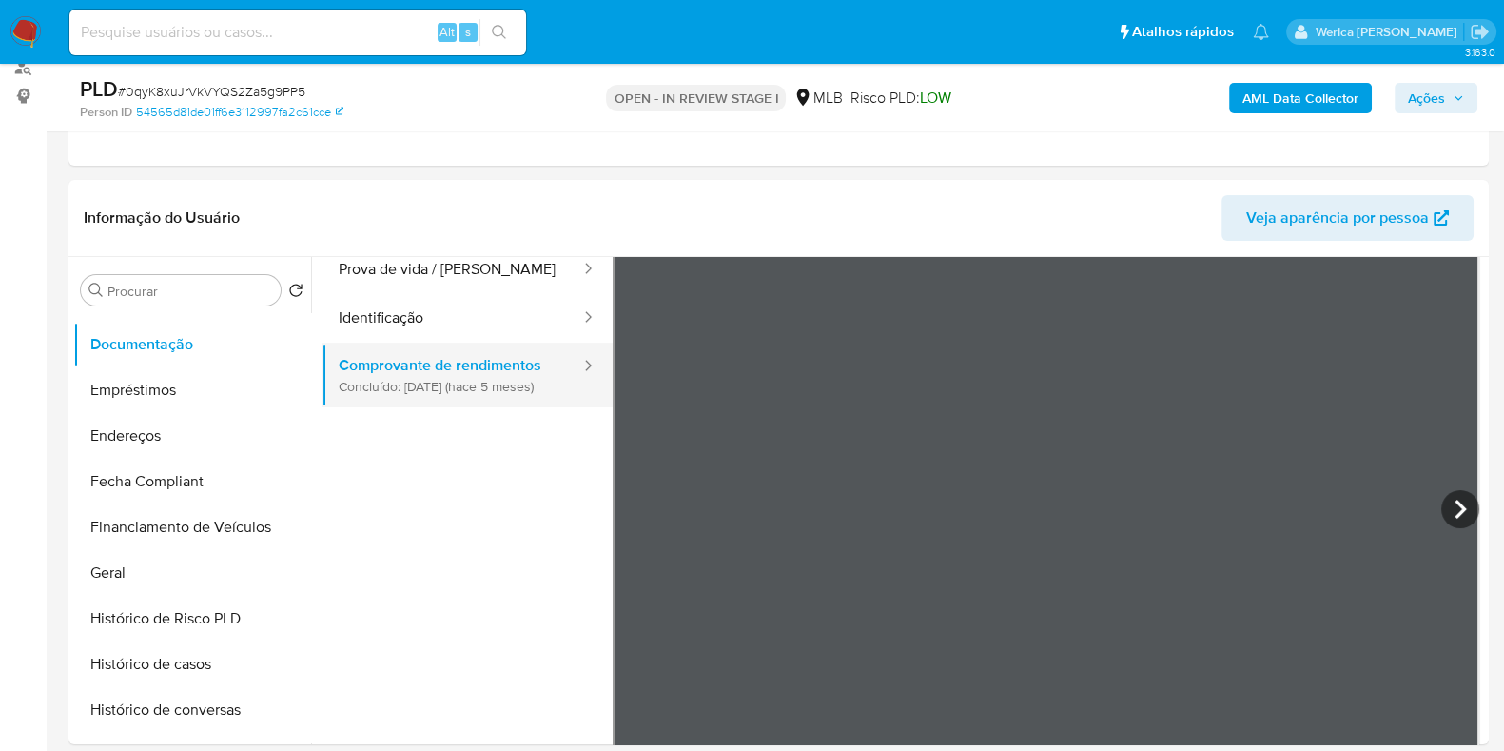
scroll to position [118, 0]
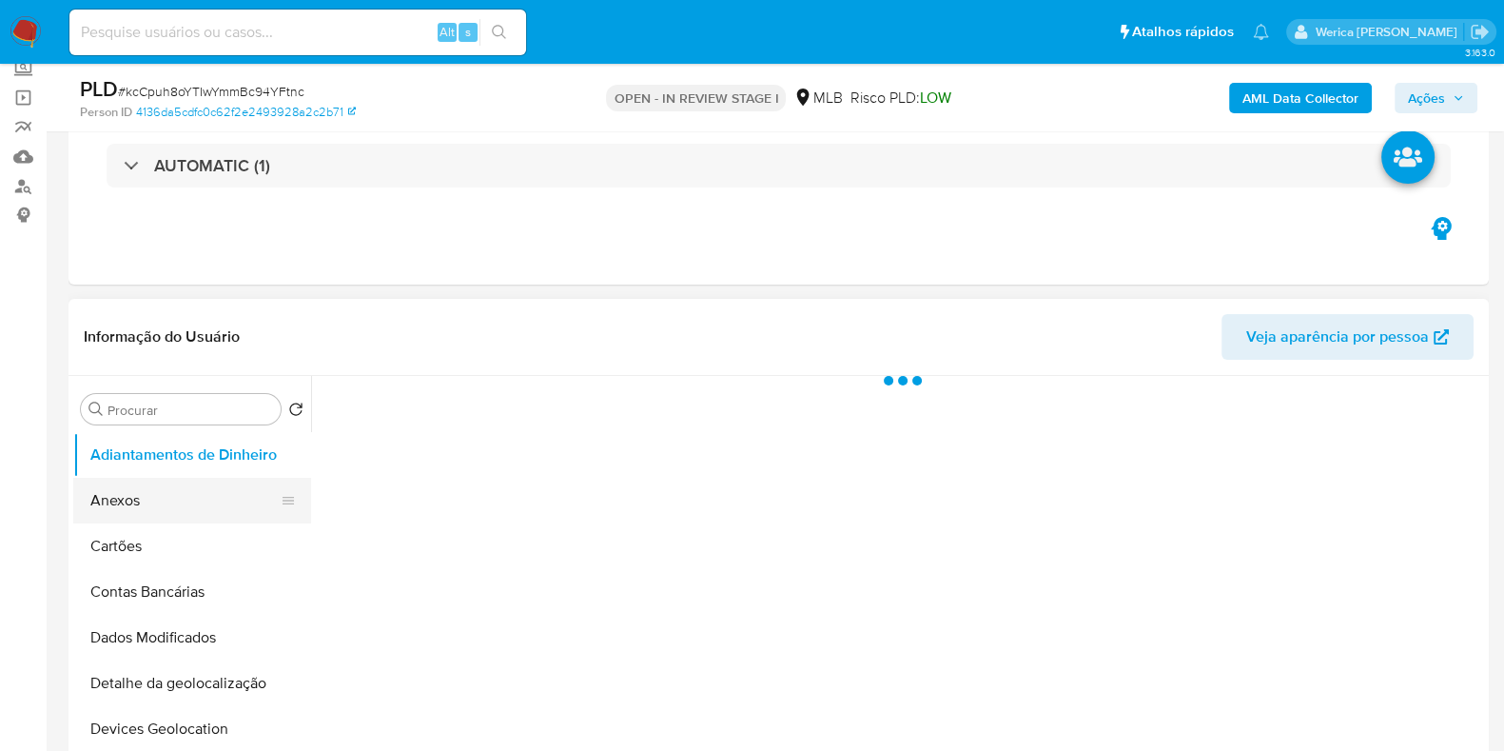
scroll to position [356, 0]
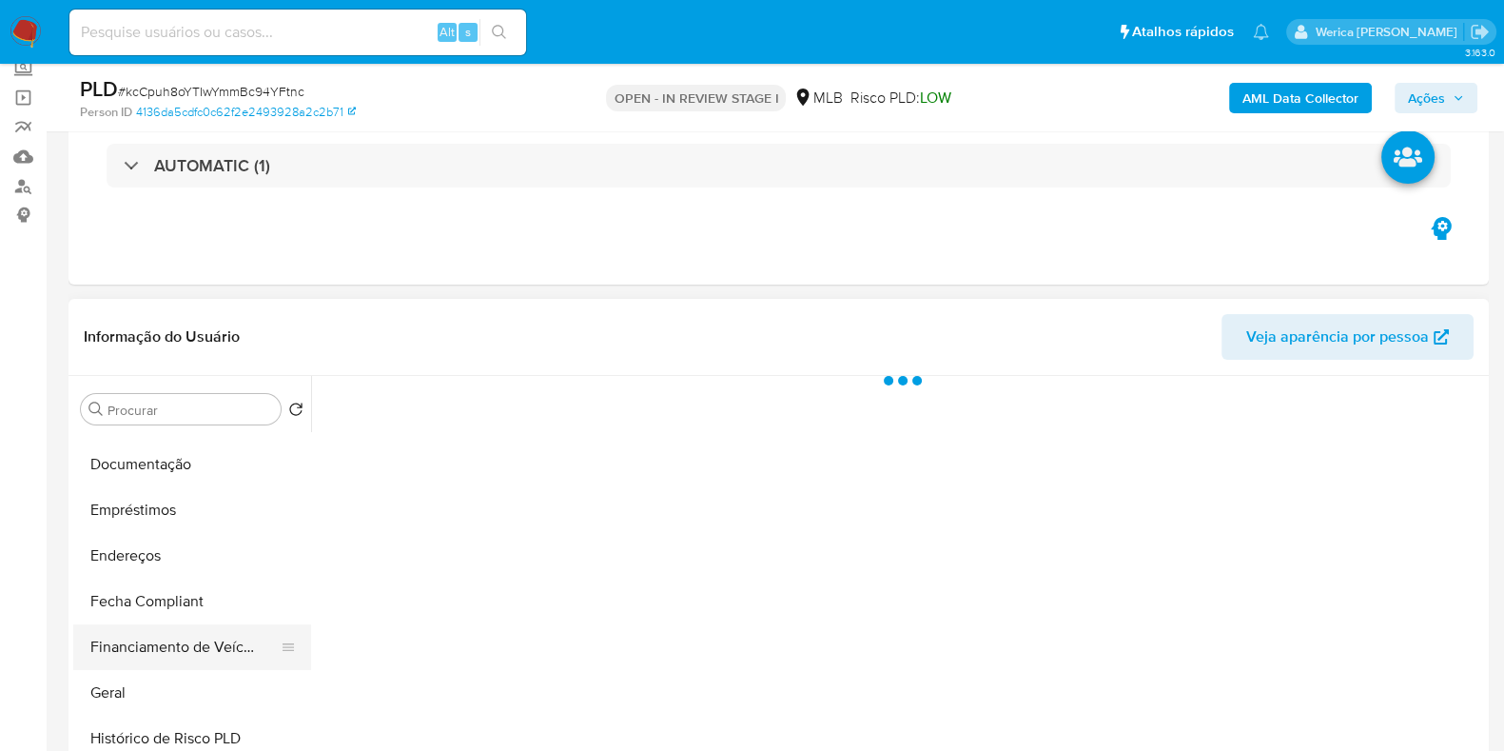
select select "10"
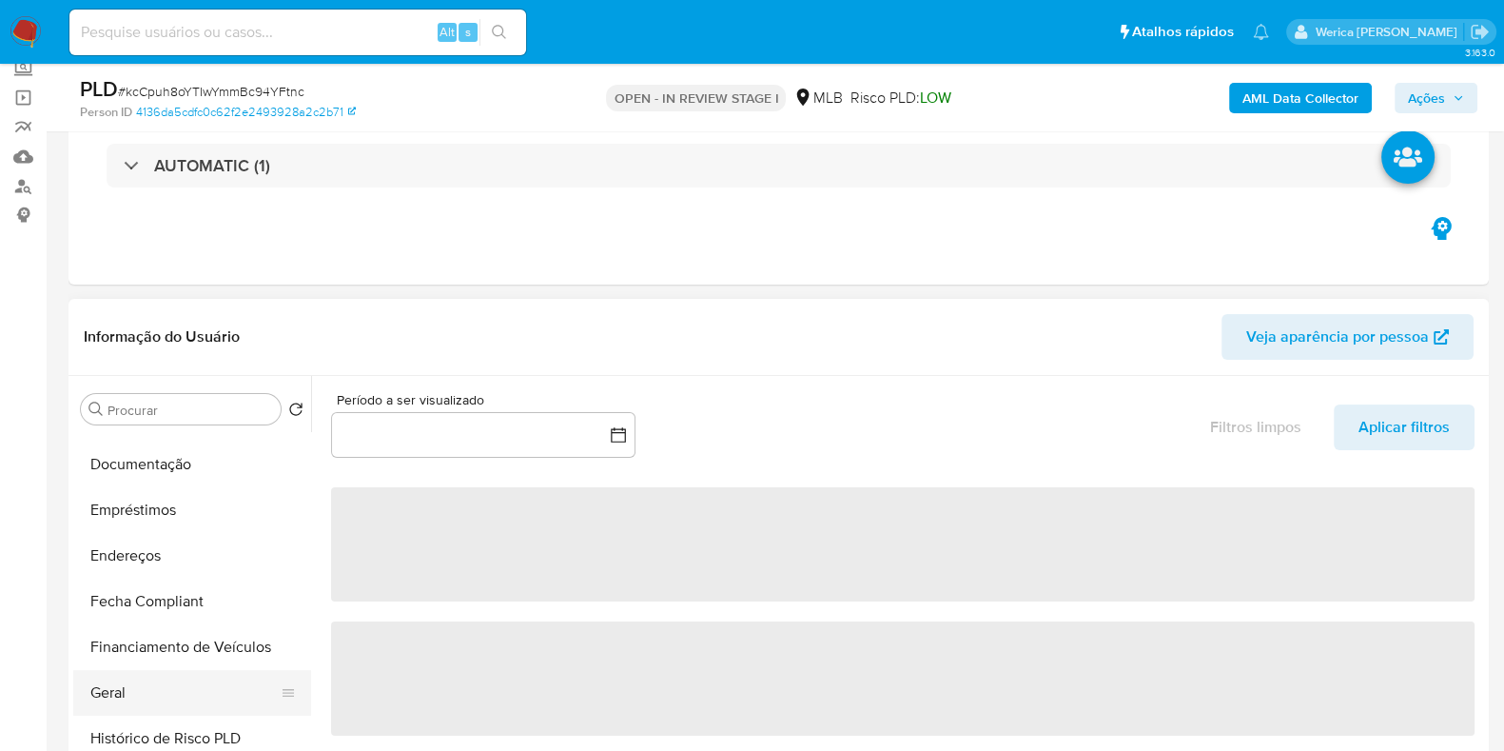
click at [131, 693] on button "Geral" at bounding box center [184, 693] width 223 height 46
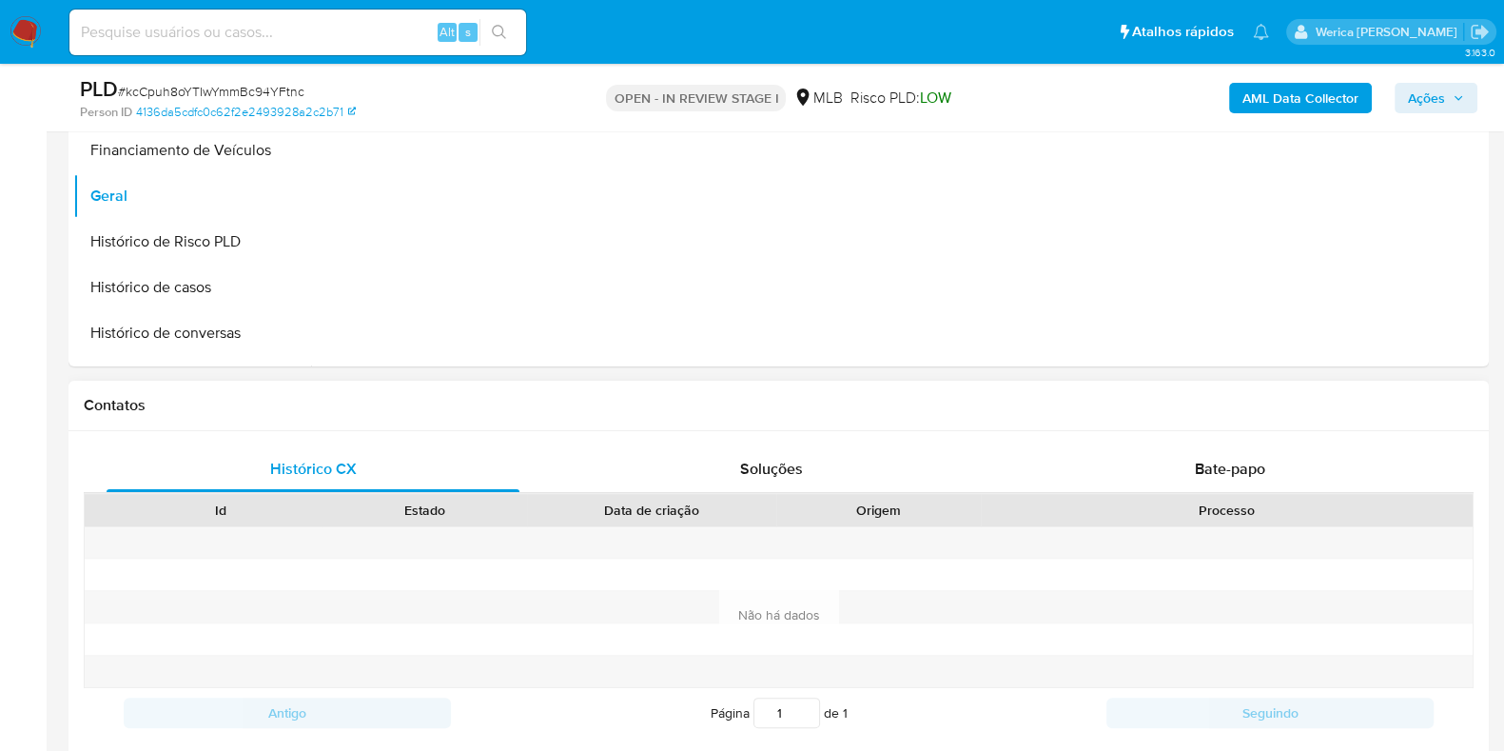
scroll to position [831, 0]
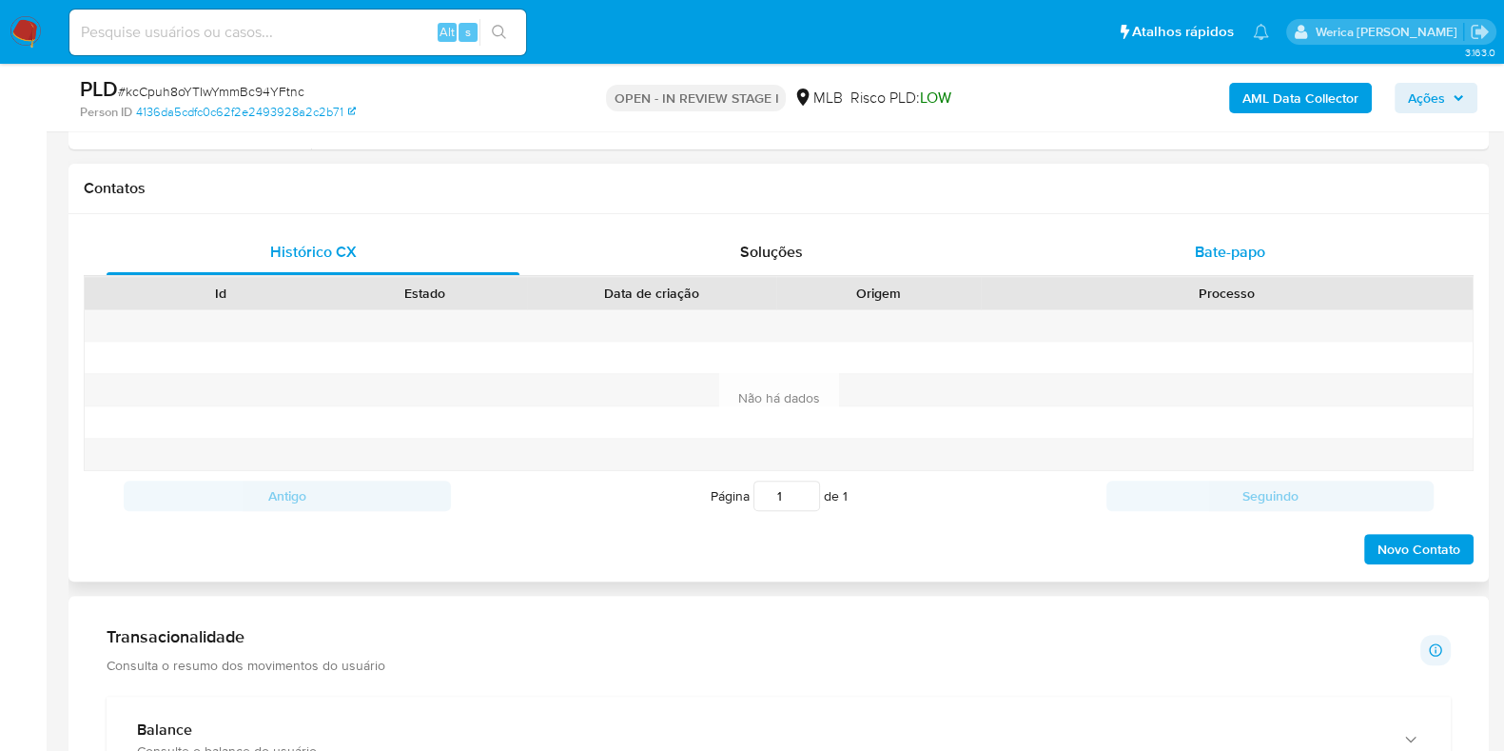
click at [1228, 255] on span "Bate-papo" at bounding box center [1230, 252] width 70 height 22
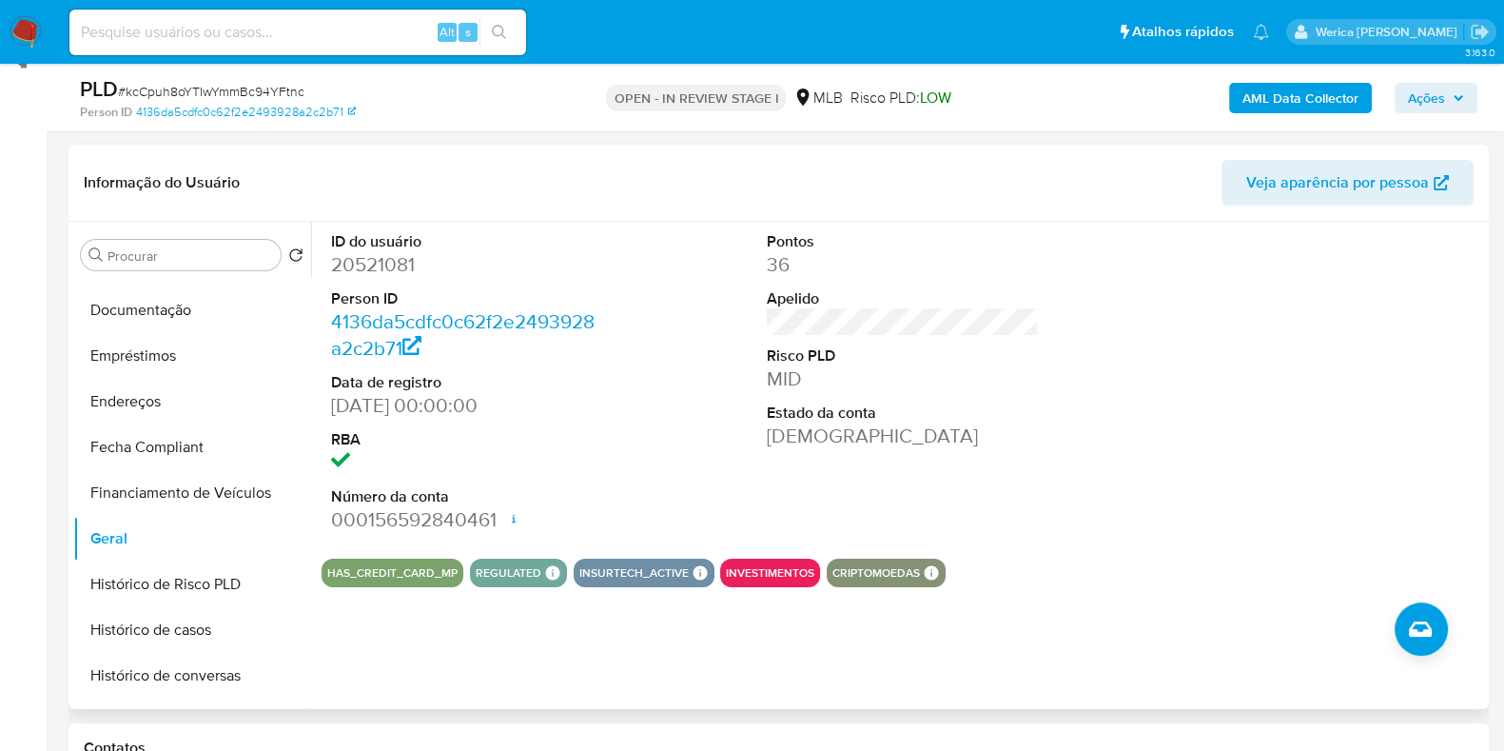
scroll to position [237, 0]
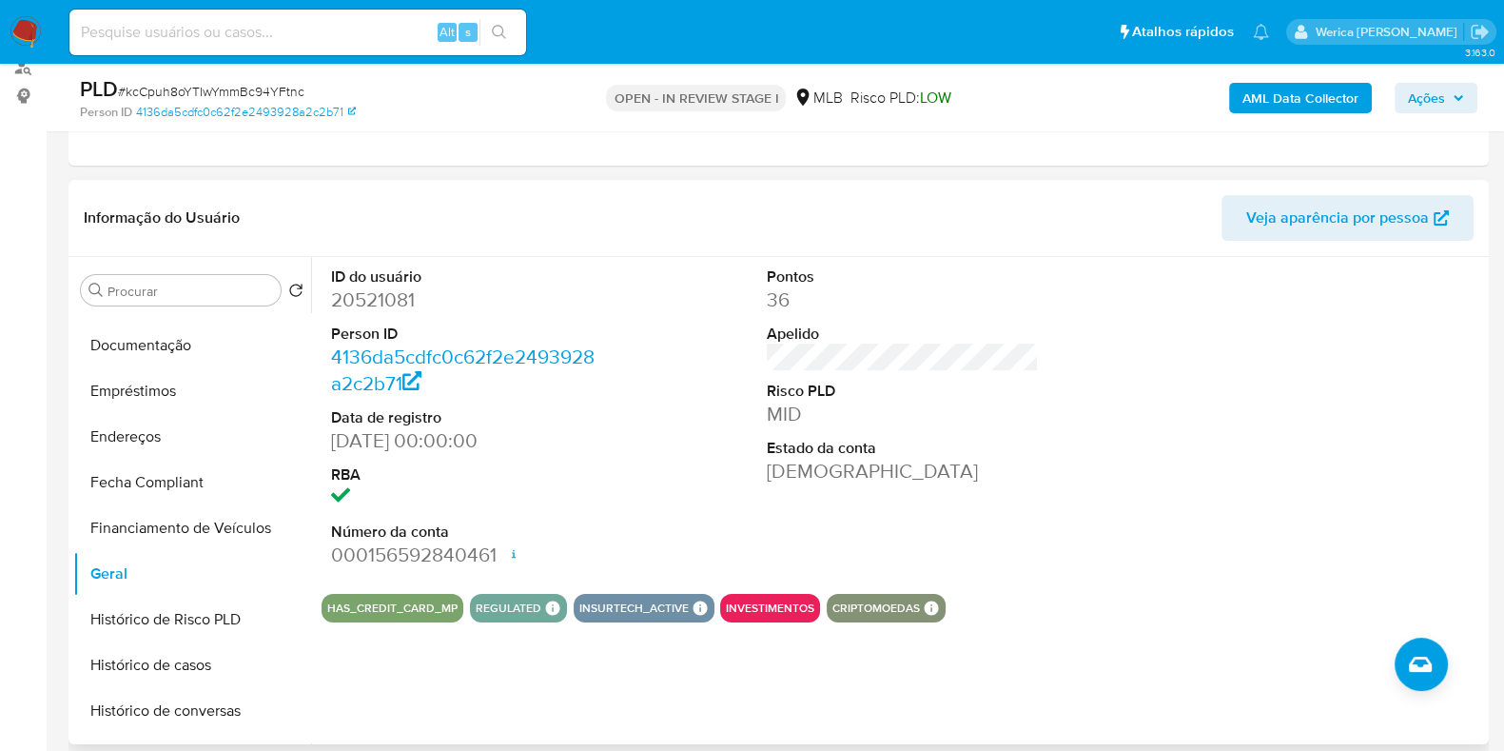
click at [374, 298] on dd "20521081" at bounding box center [467, 299] width 272 height 27
copy dd "20521081"
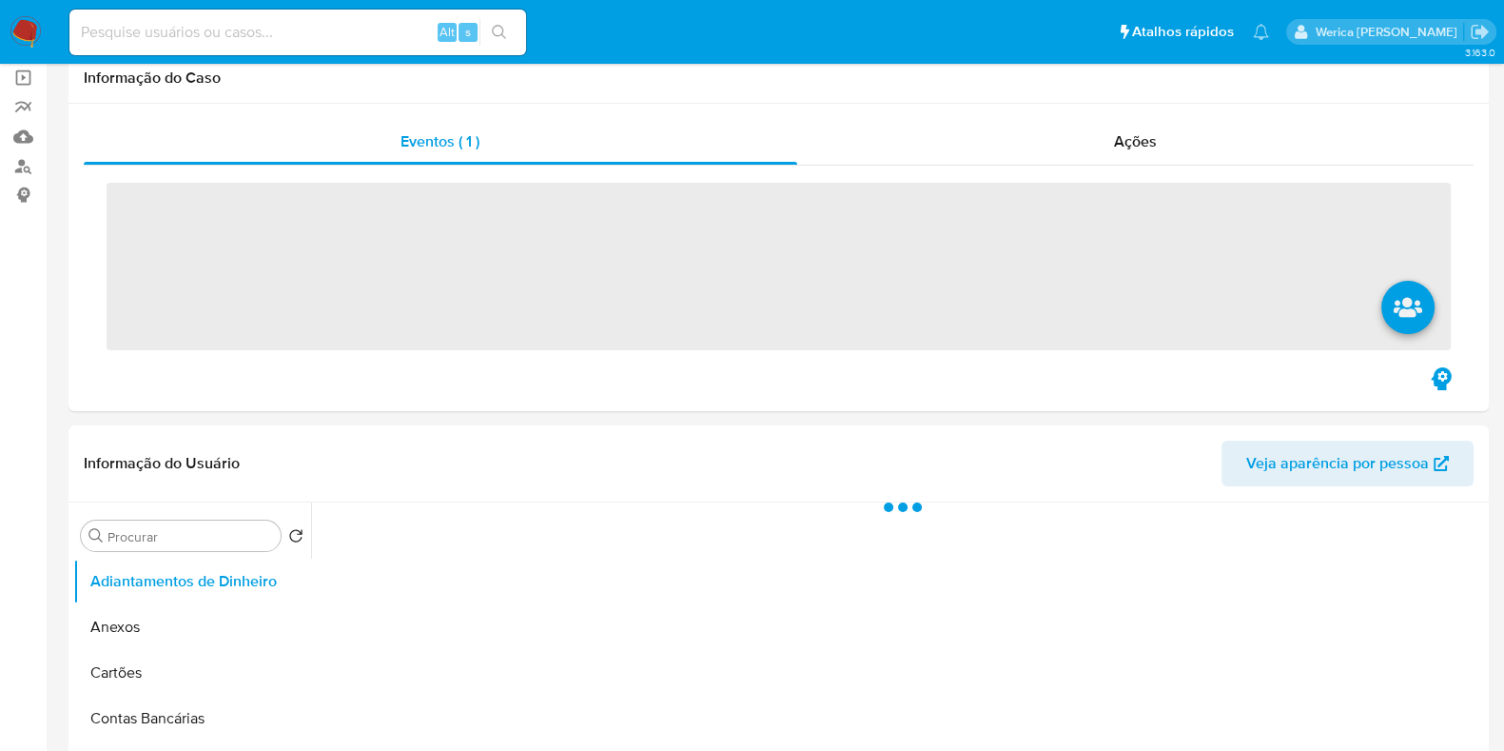
scroll to position [237, 0]
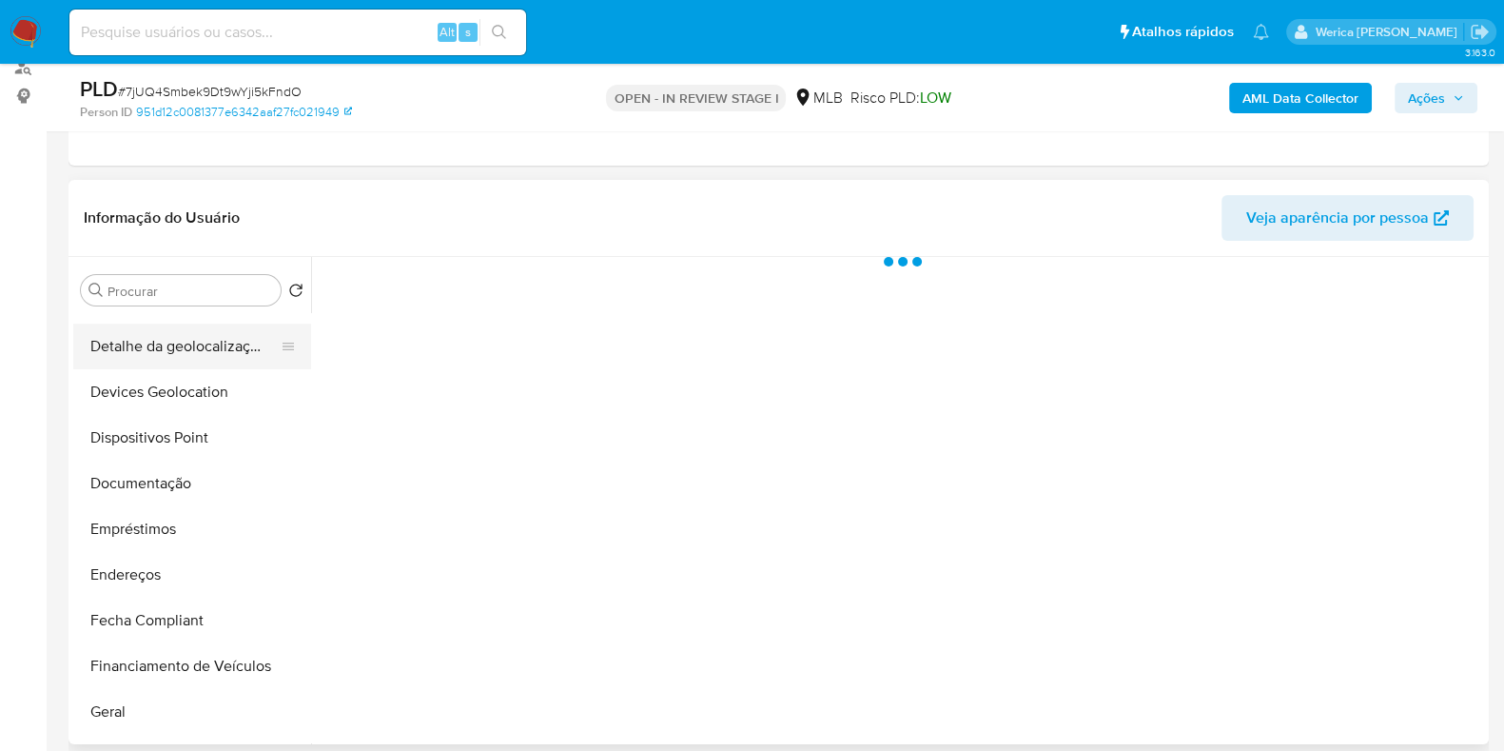
select select "10"
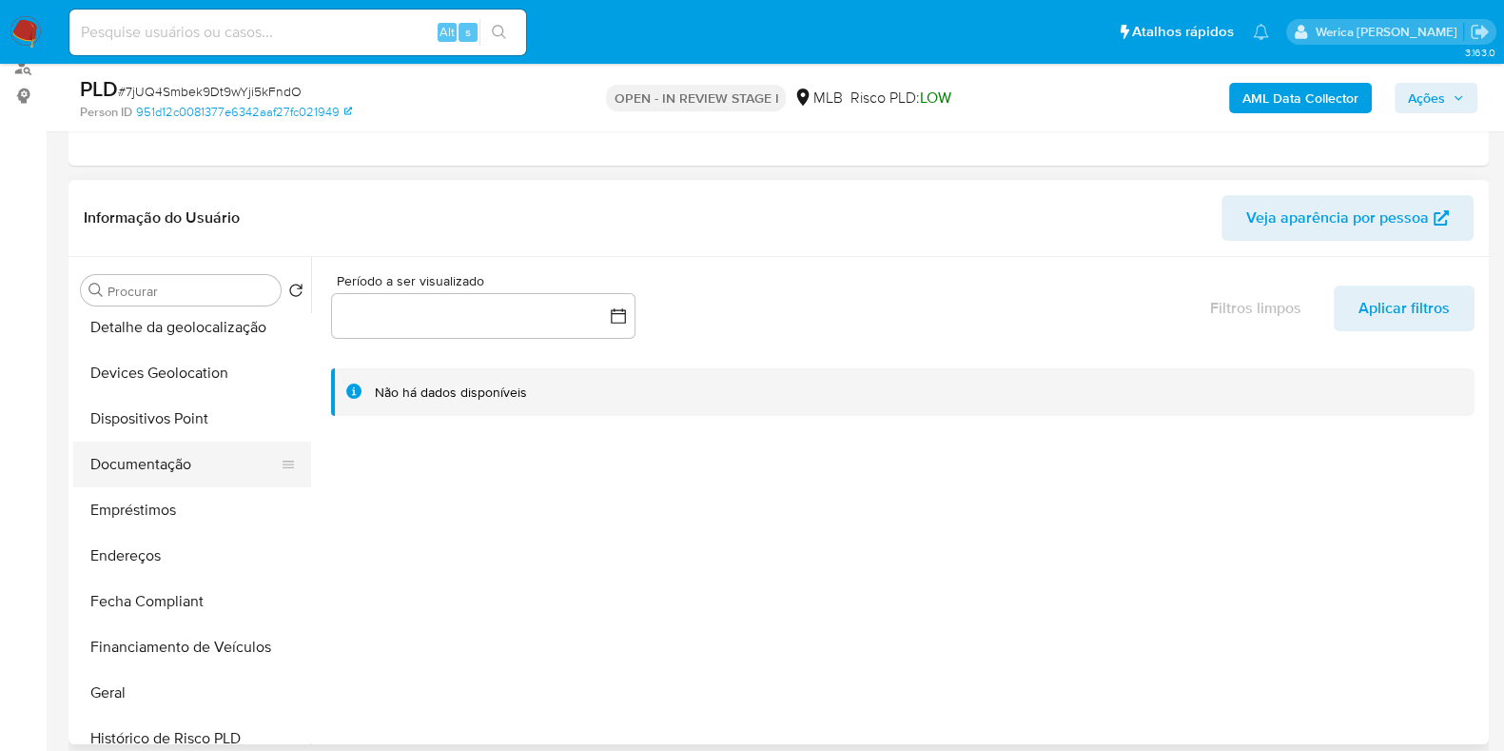
click at [173, 472] on button "Documentação" at bounding box center [184, 464] width 223 height 46
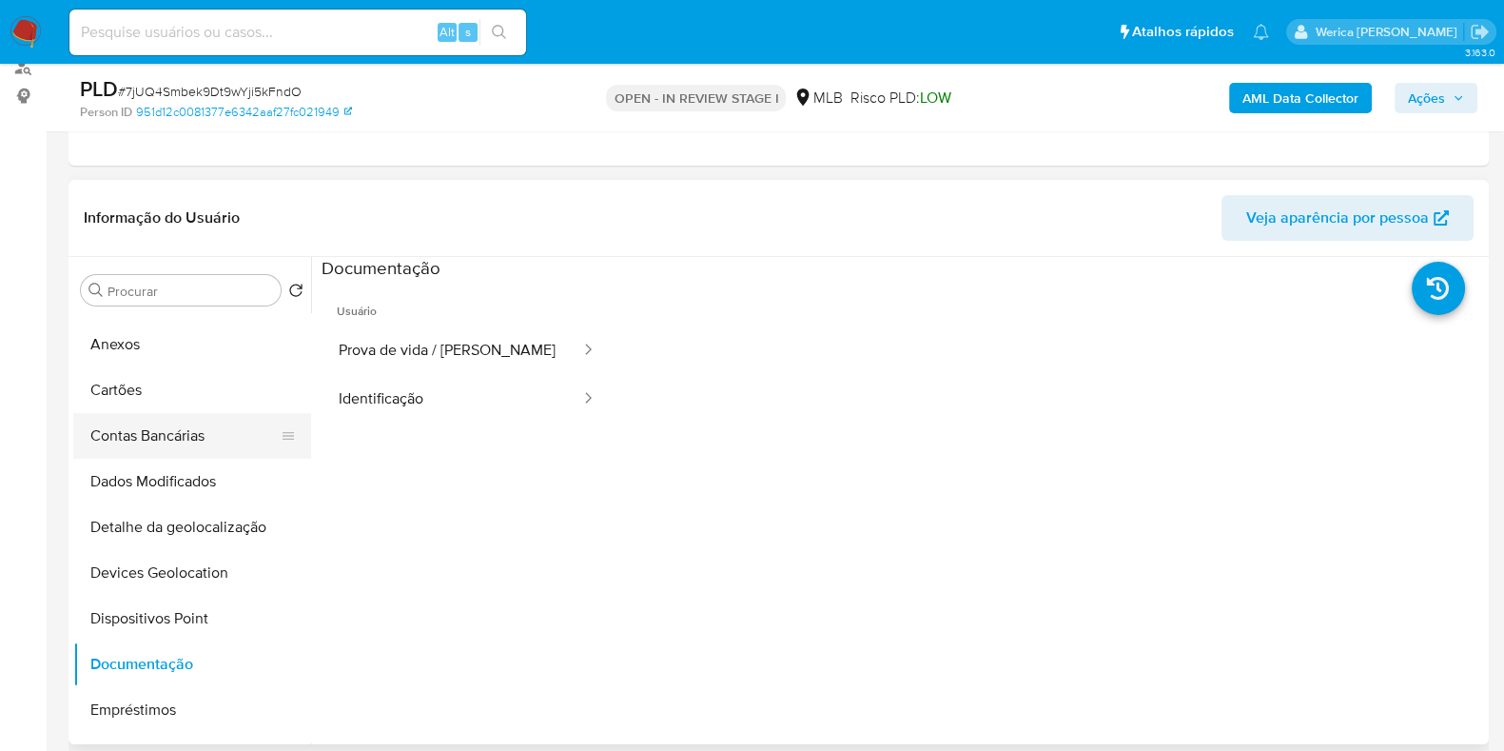
scroll to position [0, 0]
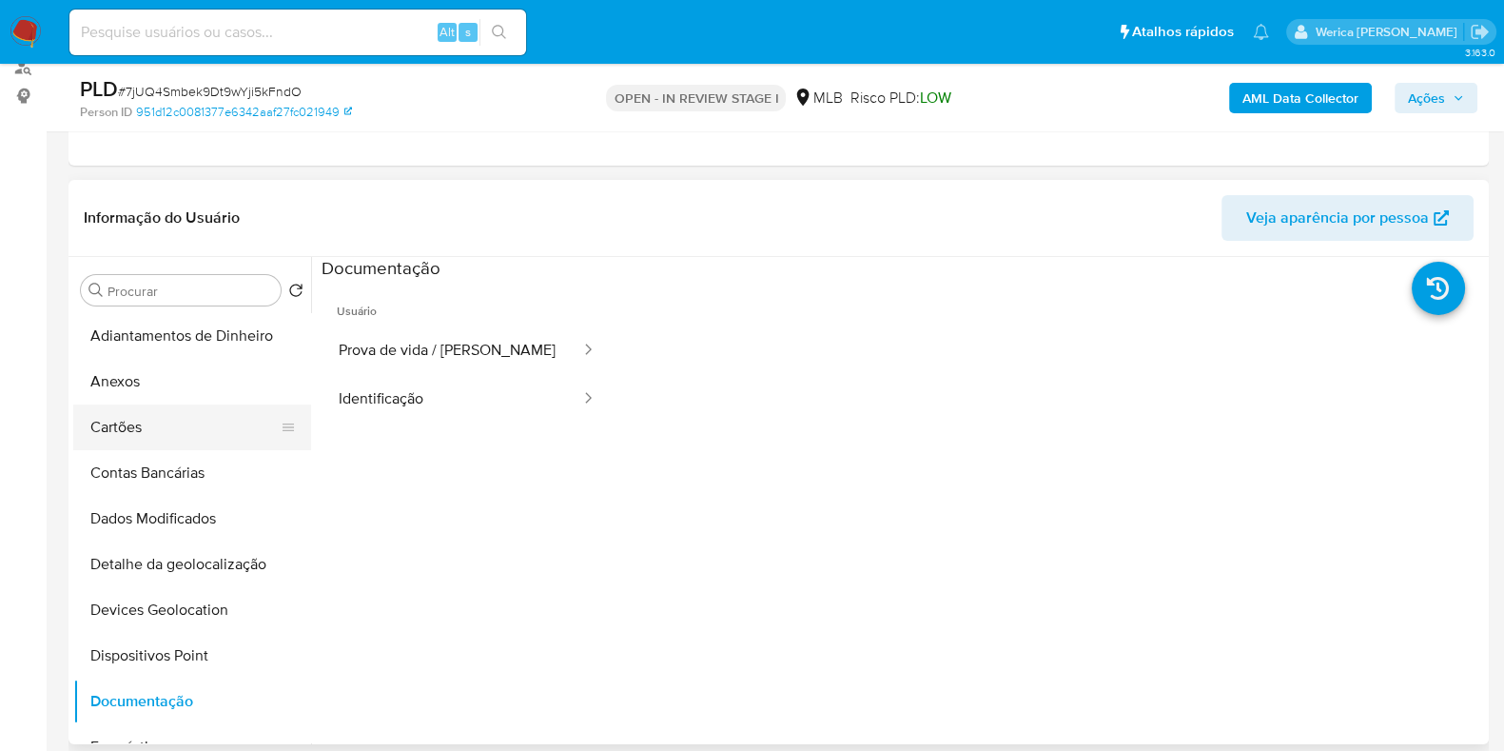
click at [152, 430] on button "Cartões" at bounding box center [184, 427] width 223 height 46
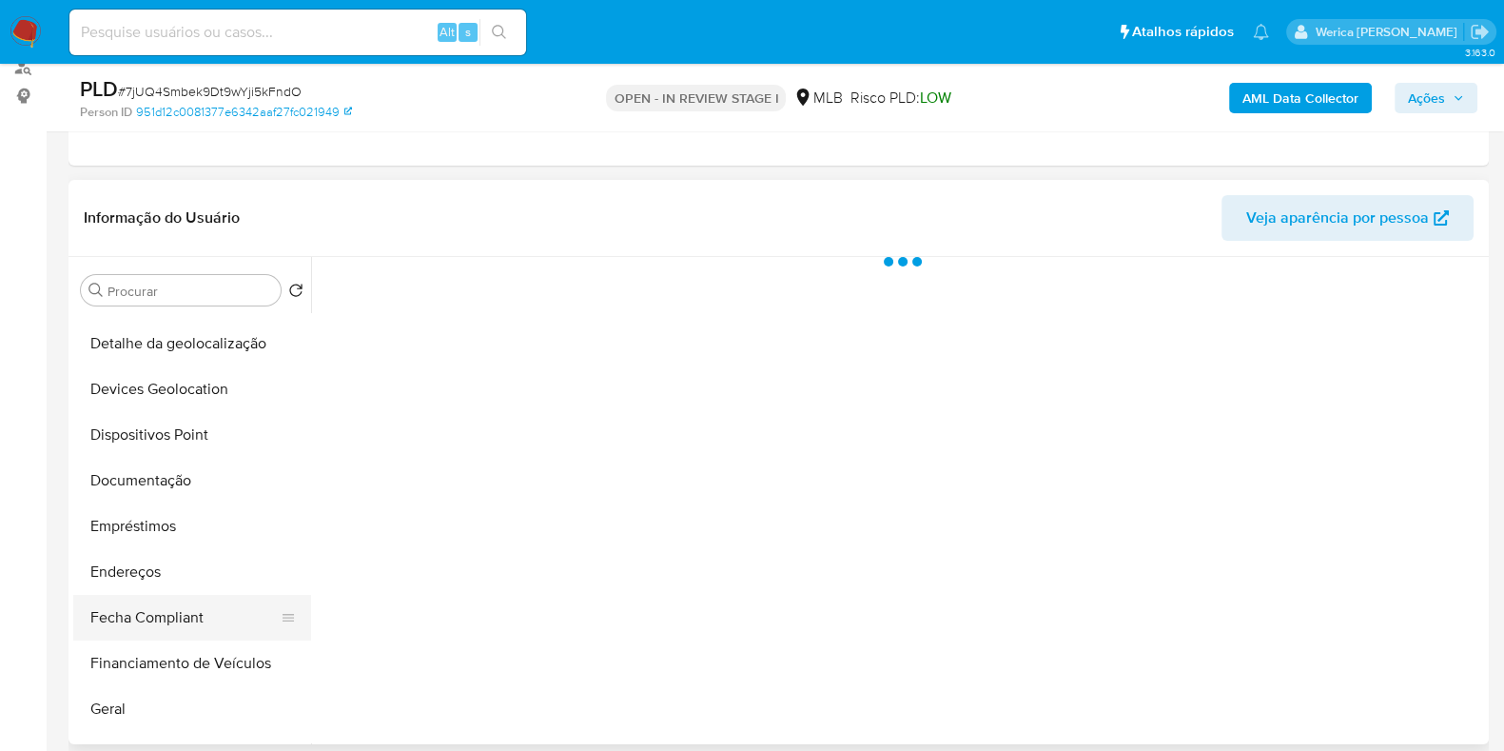
scroll to position [357, 0]
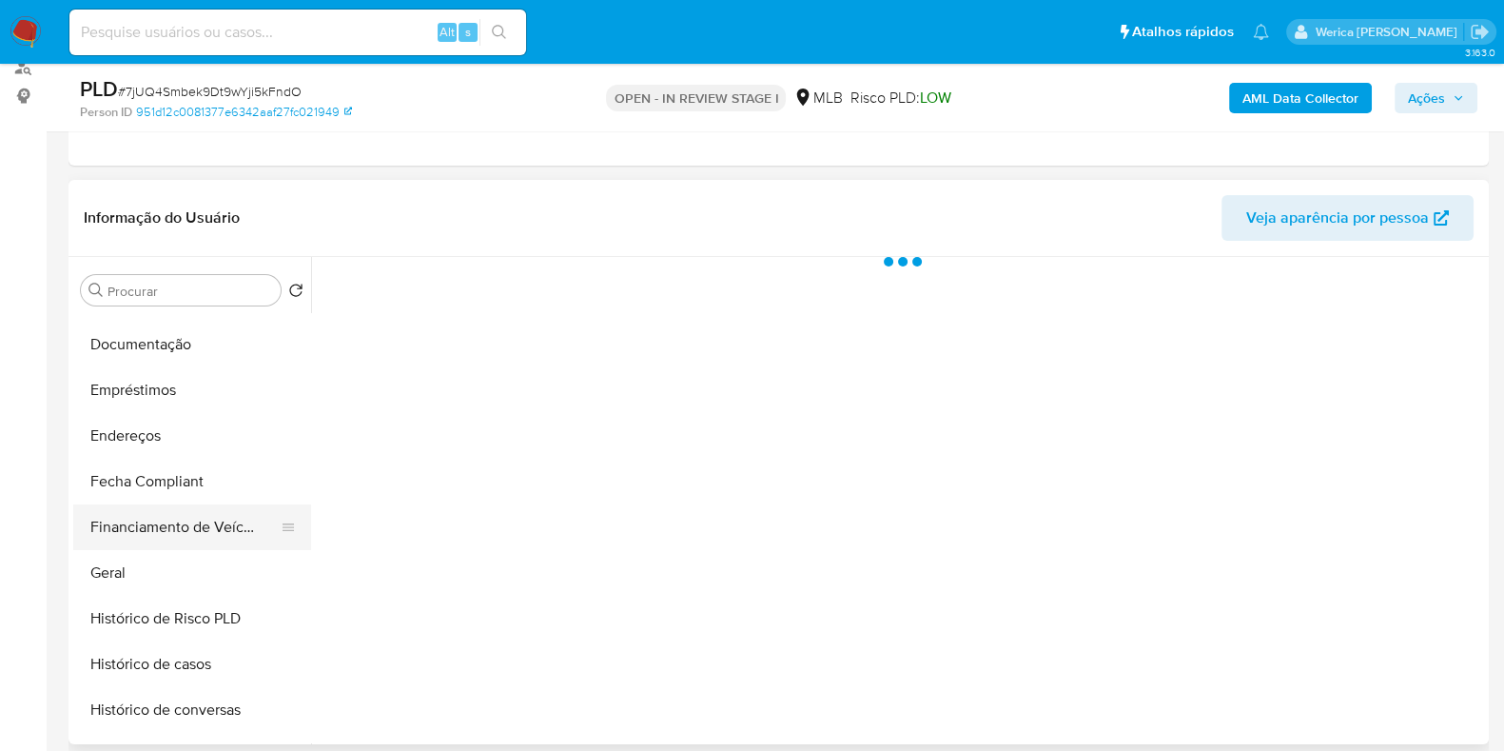
drag, startPoint x: 160, startPoint y: 573, endPoint x: 256, endPoint y: 517, distance: 111.3
click at [159, 573] on button "Geral" at bounding box center [192, 573] width 238 height 46
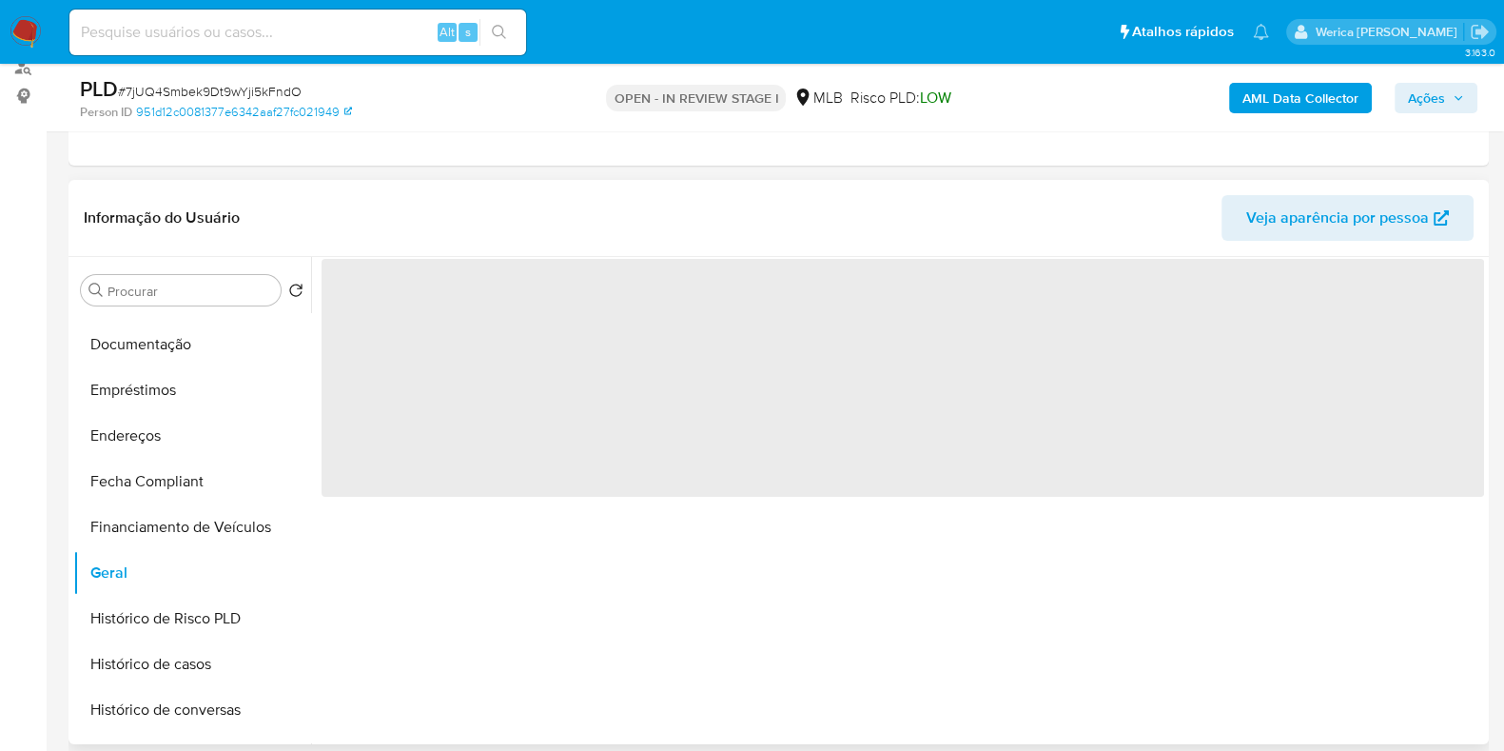
click at [596, 471] on span "‌" at bounding box center [903, 378] width 1162 height 238
click at [599, 426] on span "‌" at bounding box center [903, 378] width 1162 height 238
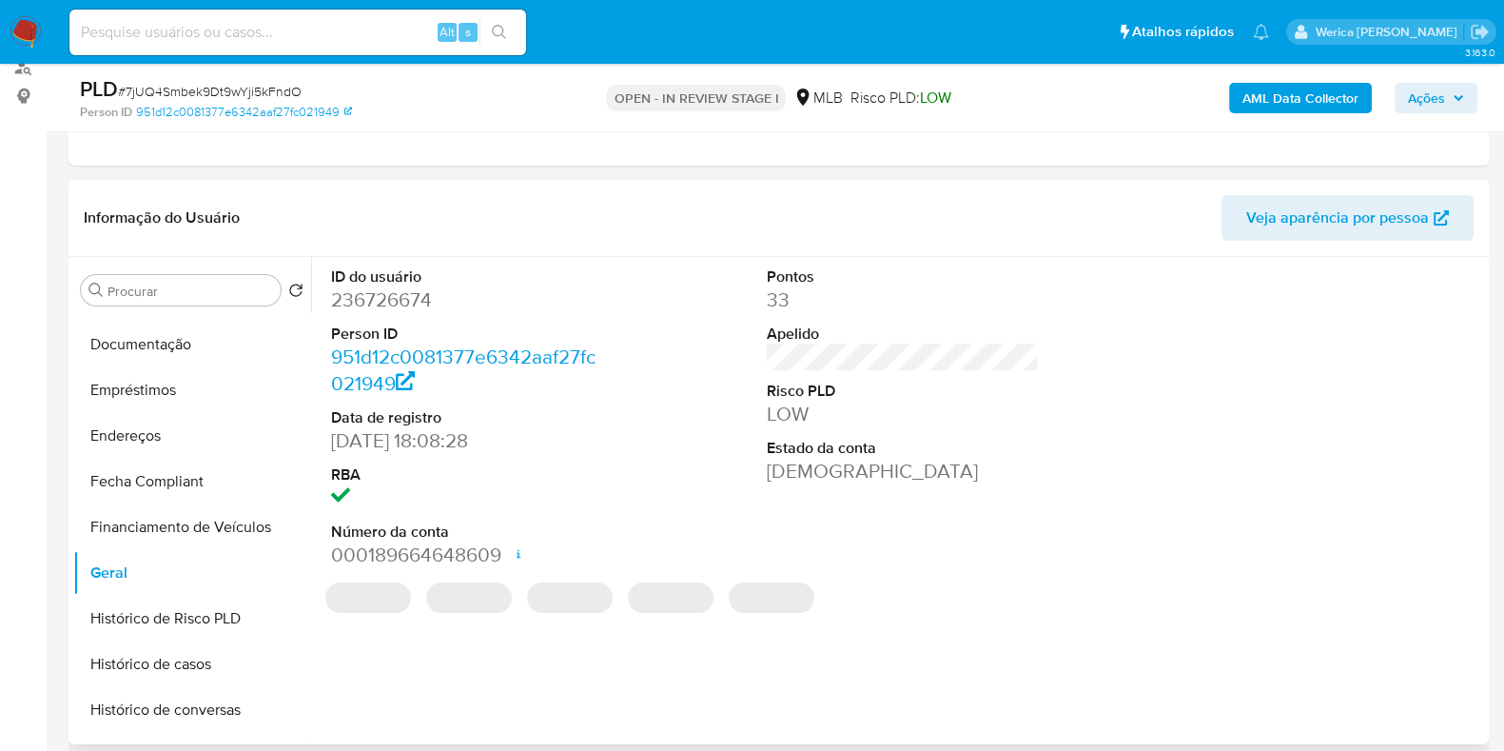
click at [436, 317] on dl "ID do usuário 236726674 Person ID 951d12c0081377e6342aaf27fc021949 Data de regi…" at bounding box center [467, 417] width 272 height 302
click at [392, 299] on dd "236726674" at bounding box center [467, 299] width 272 height 27
copy dd "236726674"
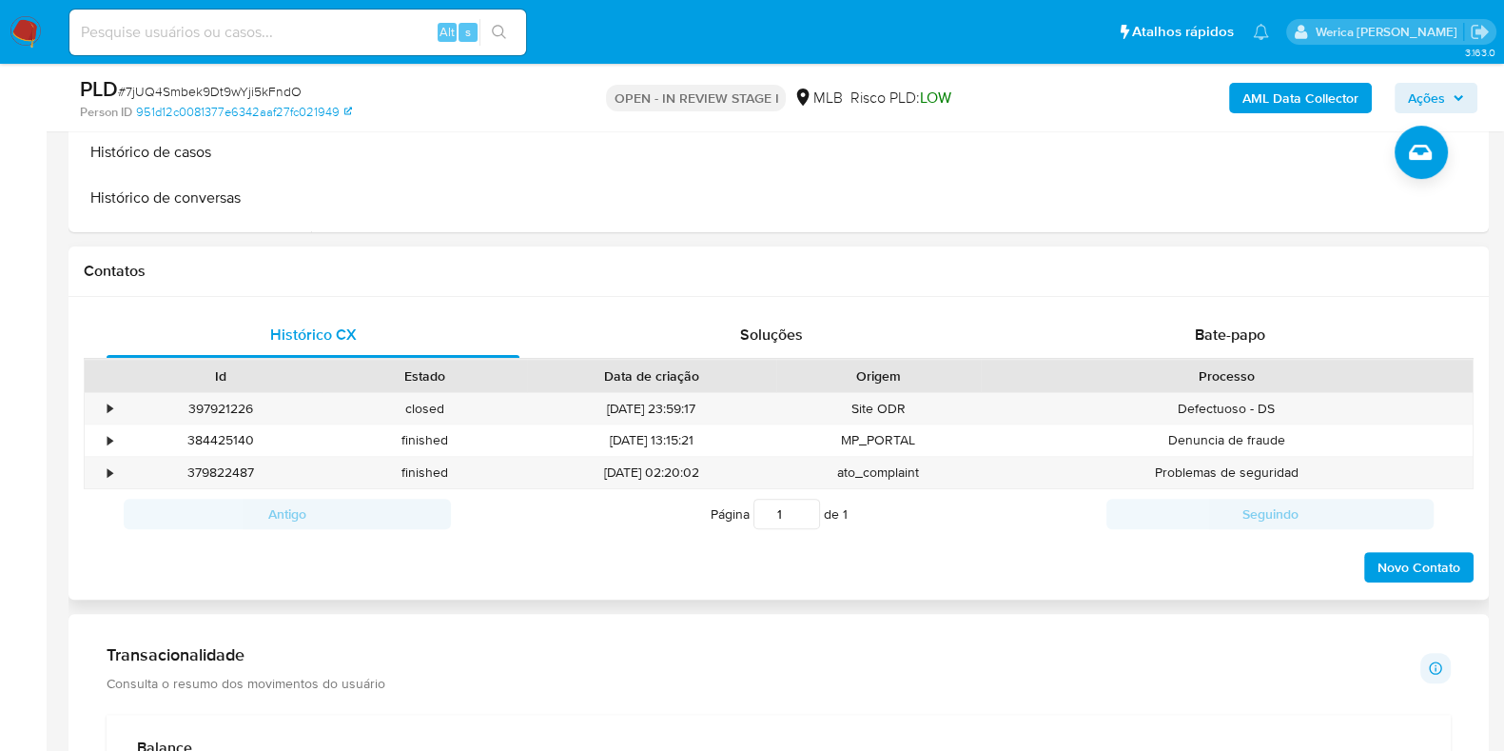
scroll to position [713, 0]
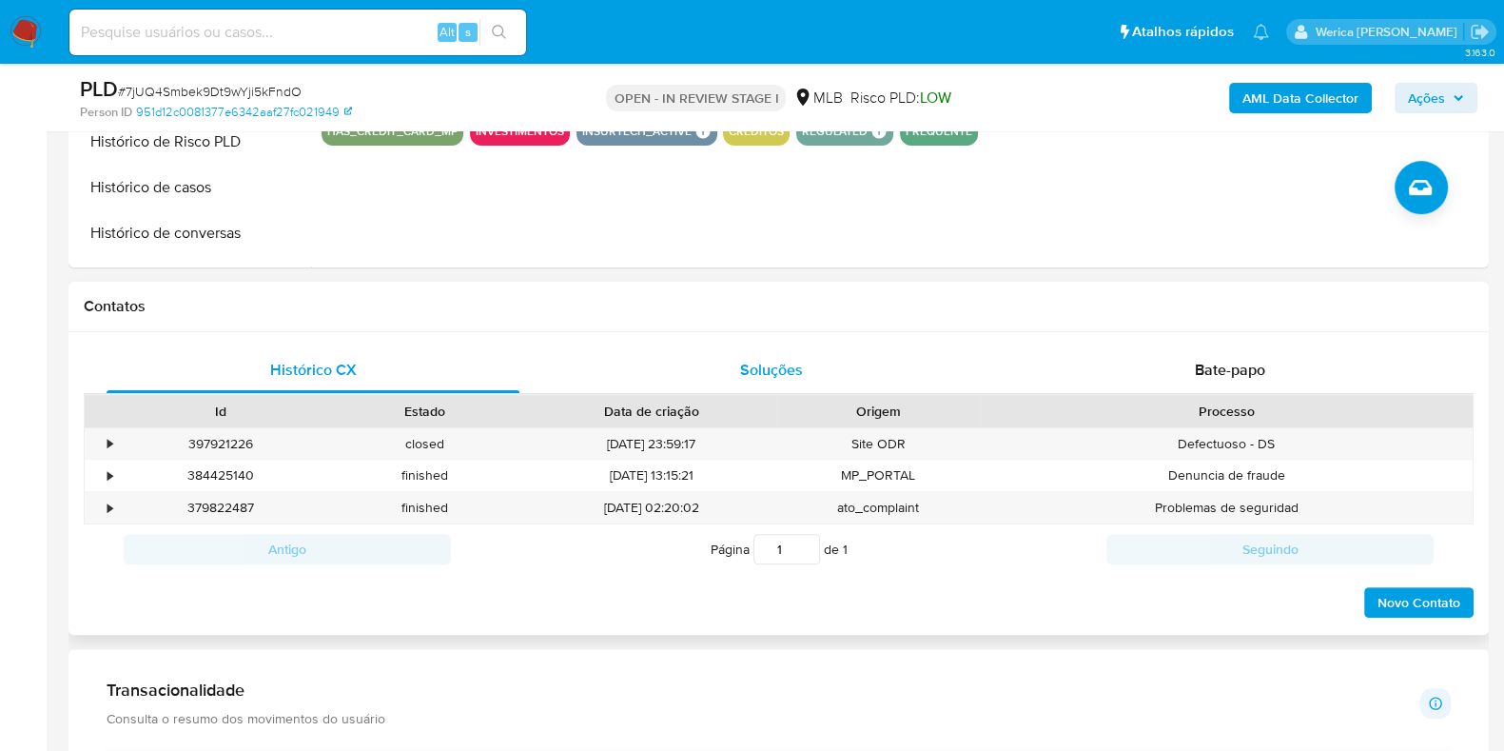
click at [810, 355] on div "Soluções" at bounding box center [771, 370] width 413 height 46
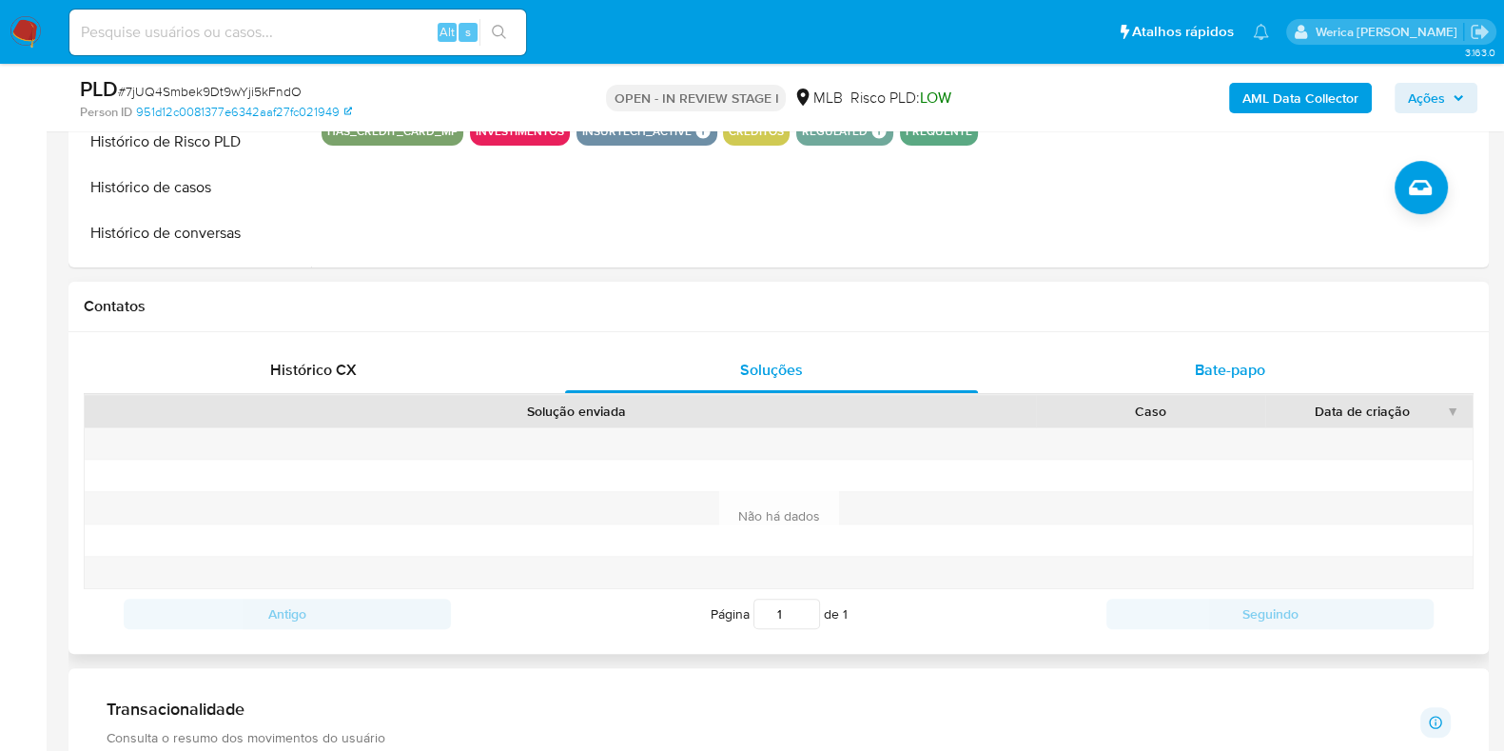
click at [1117, 353] on div "Bate-papo" at bounding box center [1230, 370] width 413 height 46
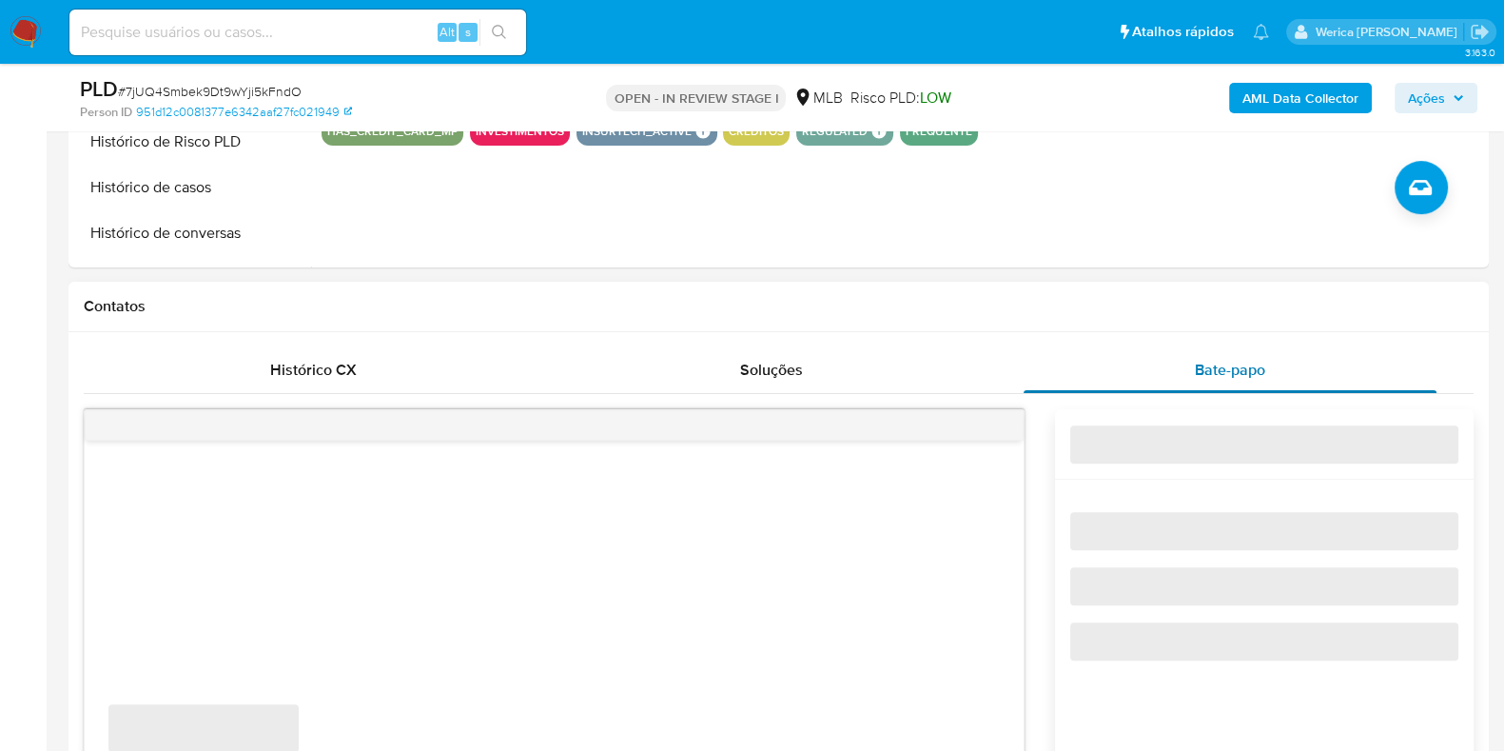
click at [1225, 359] on div "Bate-papo" at bounding box center [1230, 370] width 413 height 46
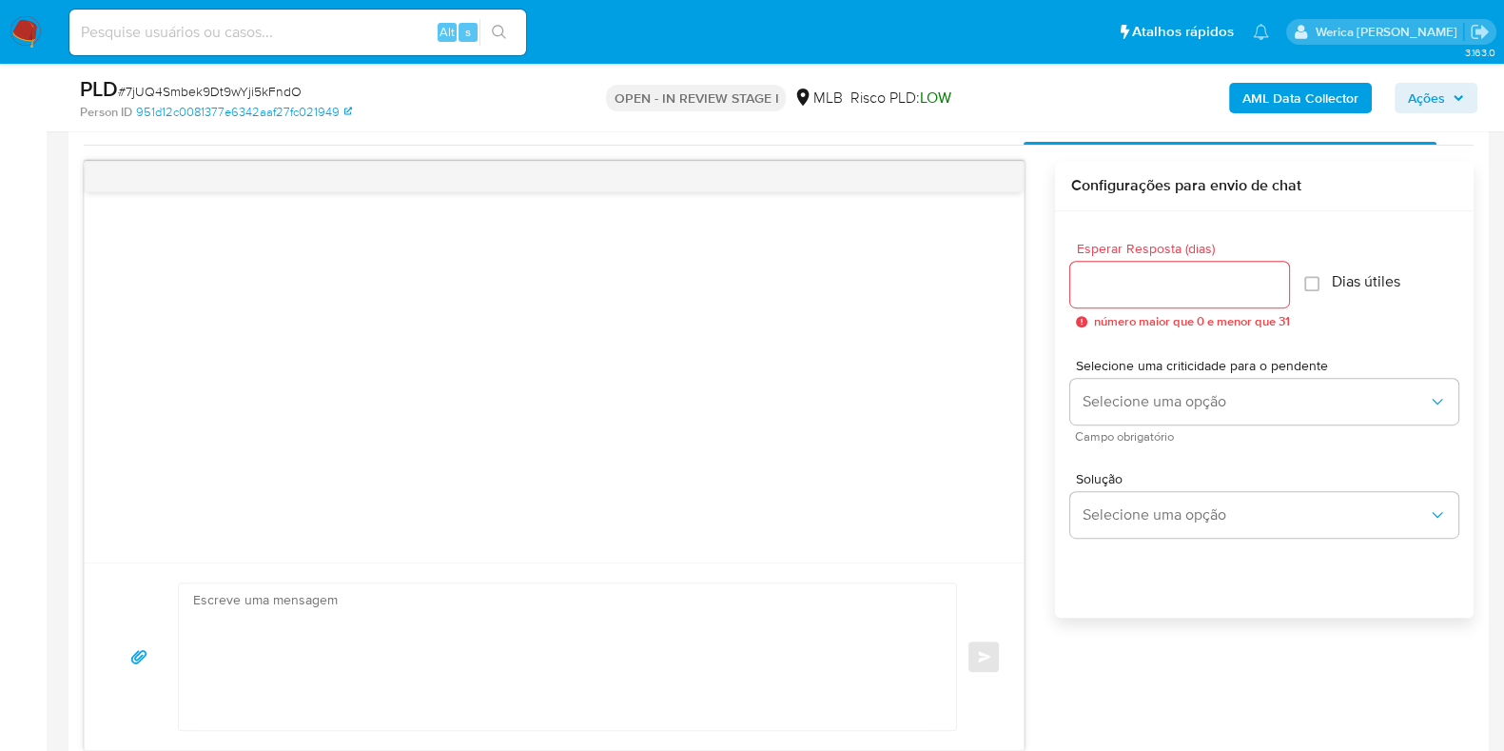
scroll to position [1070, 0]
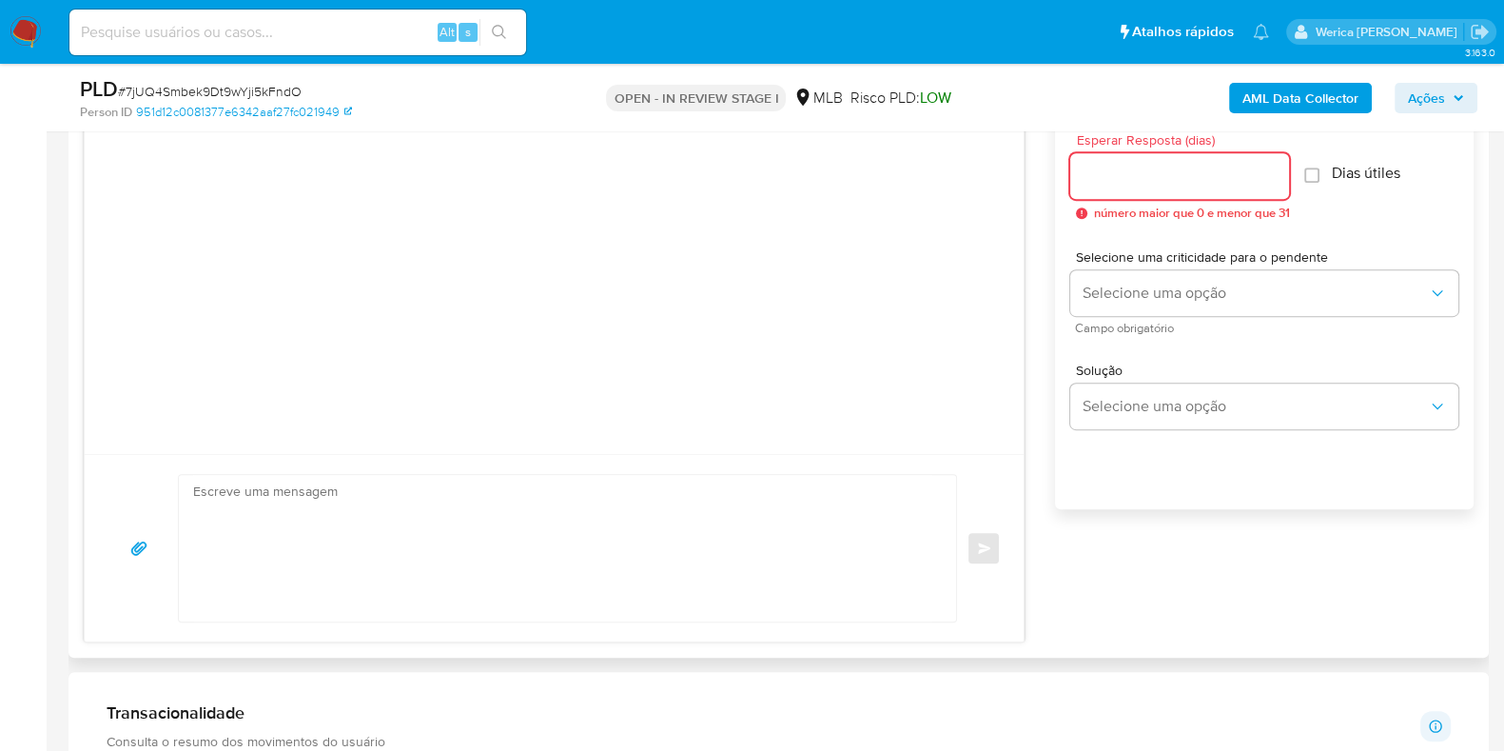
click at [1147, 185] on input "Esperar Resposta (dias)" at bounding box center [1179, 176] width 219 height 25
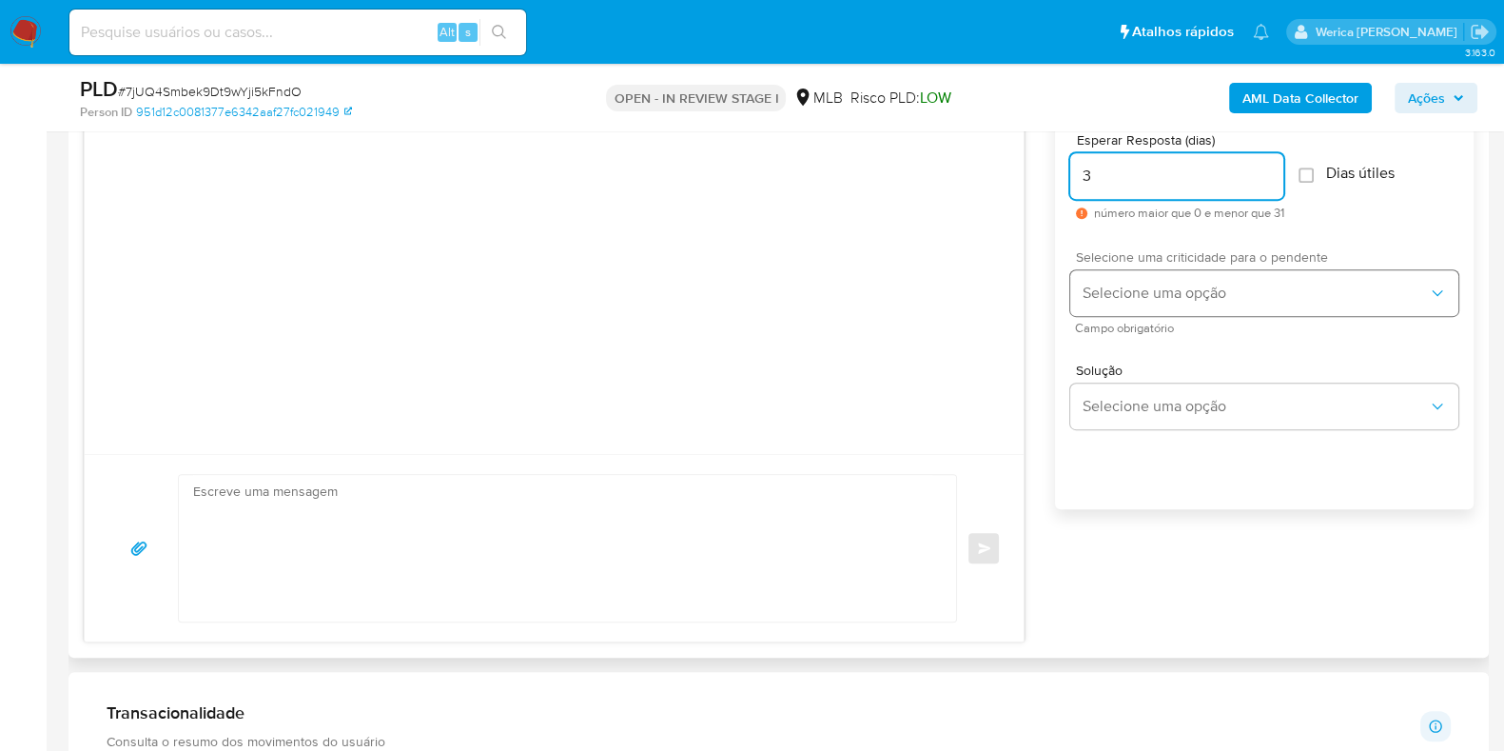
type input "3"
click at [1136, 312] on button "Selecione uma opção" at bounding box center [1264, 293] width 388 height 46
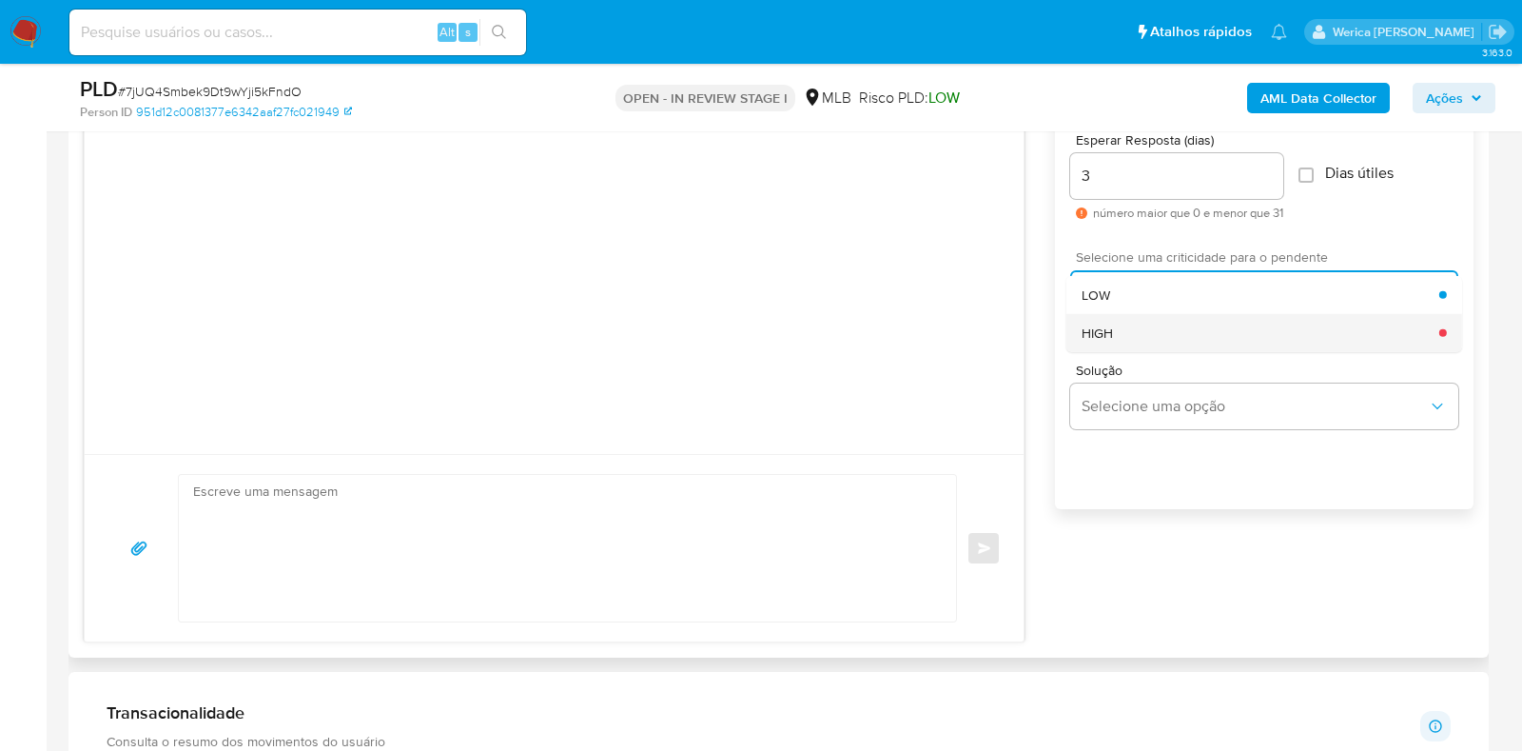
click at [1132, 349] on div "HIGH" at bounding box center [1261, 332] width 358 height 38
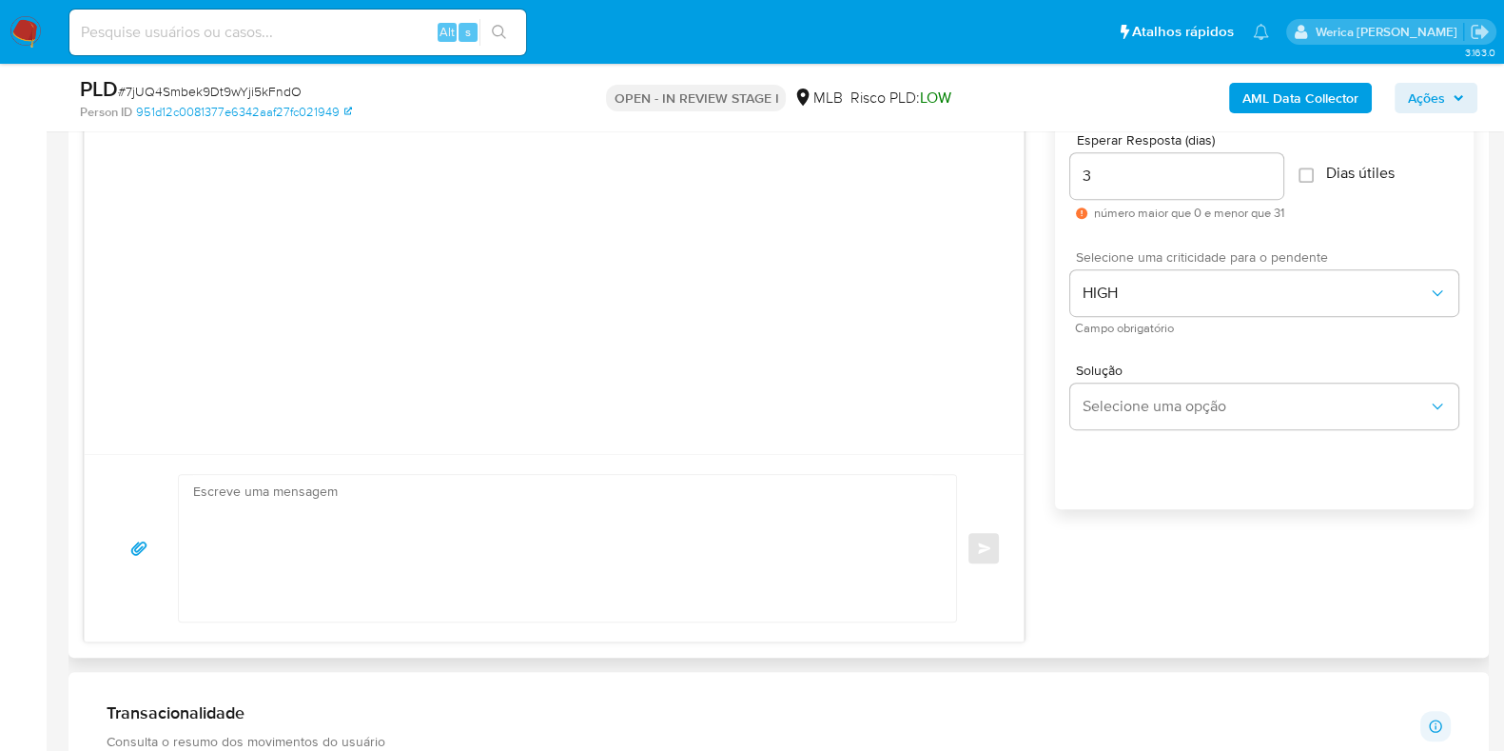
click at [802, 521] on textarea at bounding box center [562, 548] width 739 height 146
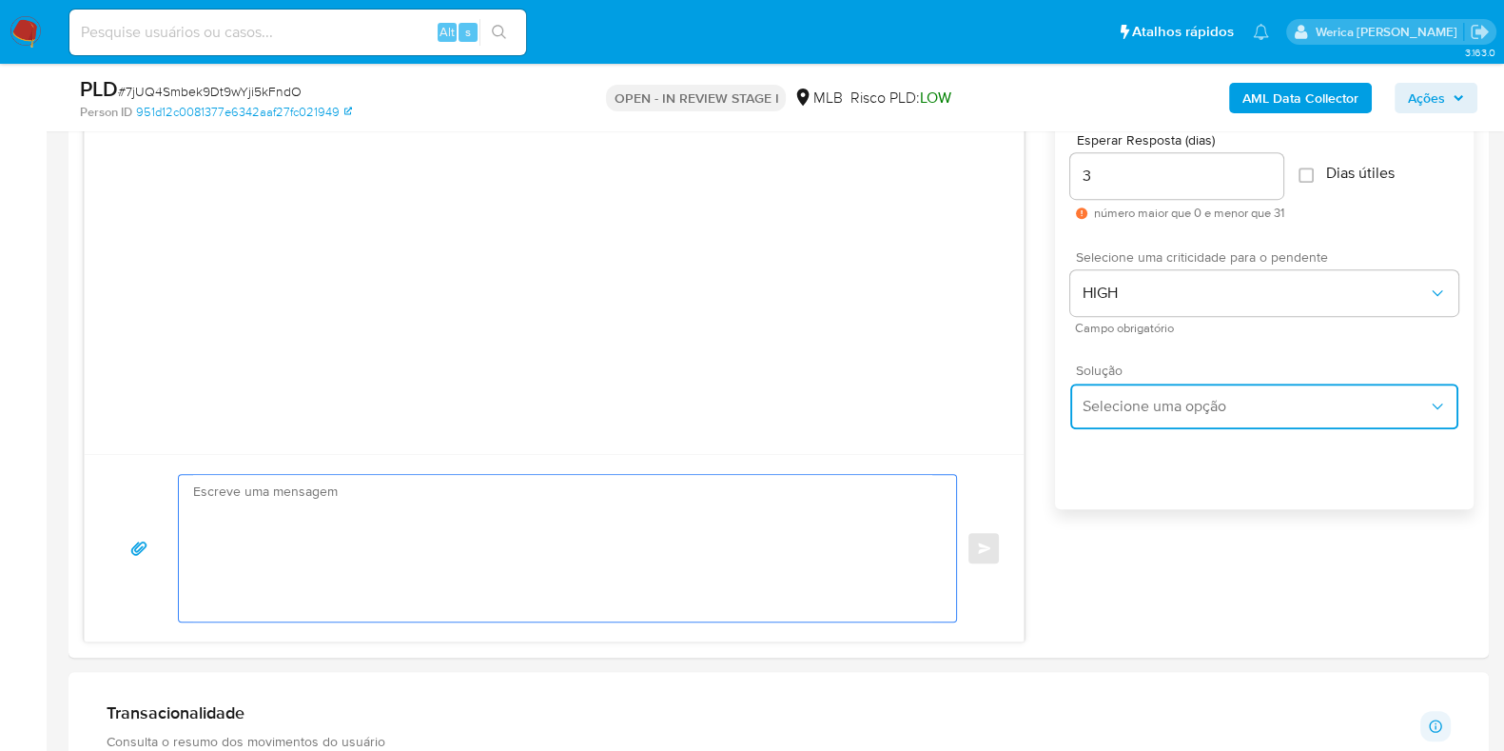
click at [1152, 420] on button "Selecione uma opção" at bounding box center [1264, 406] width 388 height 46
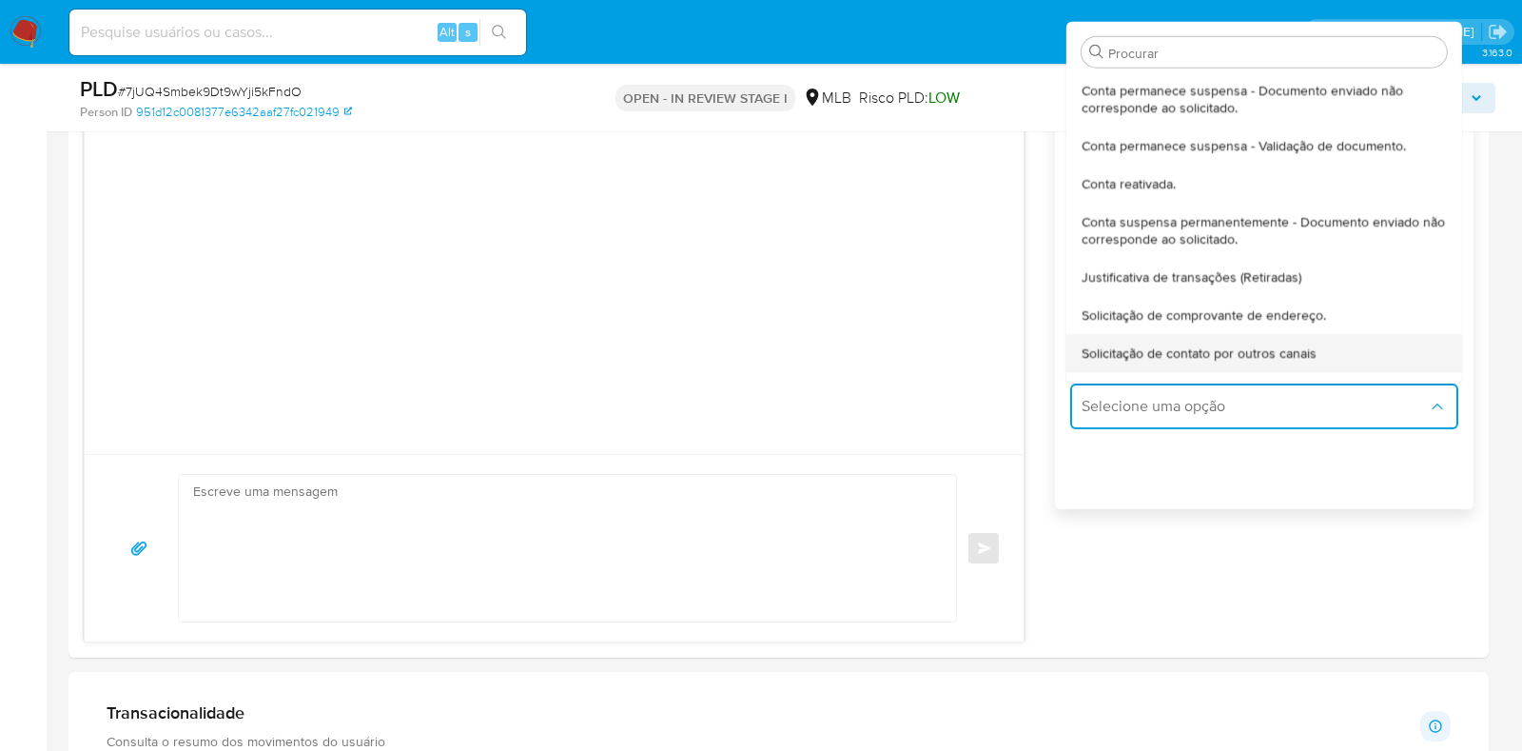
click at [1140, 357] on span "Solicitação de contato por outros canais" at bounding box center [1199, 351] width 235 height 17
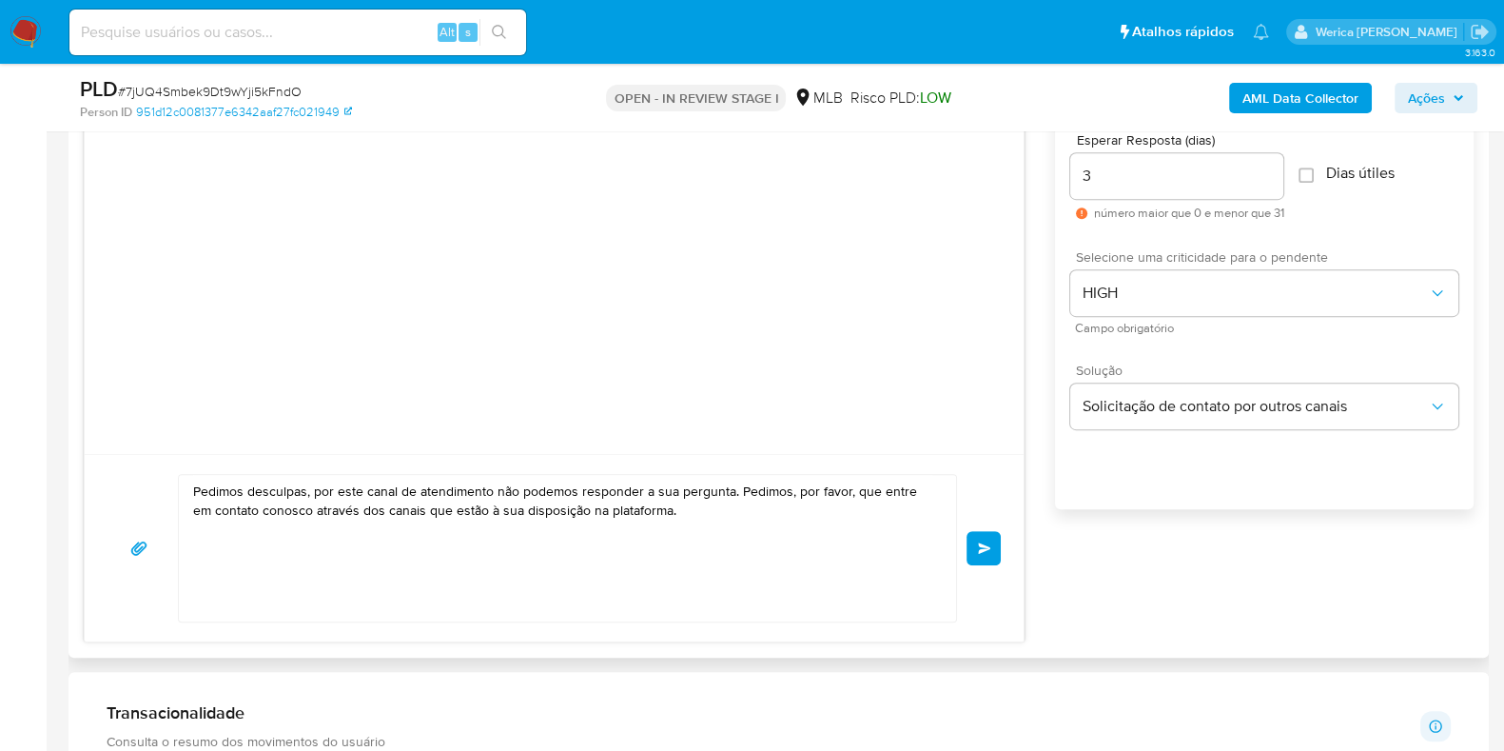
click at [791, 513] on textarea "Pedimos desculpas, por este canal de atendimento não podemos responder a sua pe…" at bounding box center [562, 548] width 739 height 146
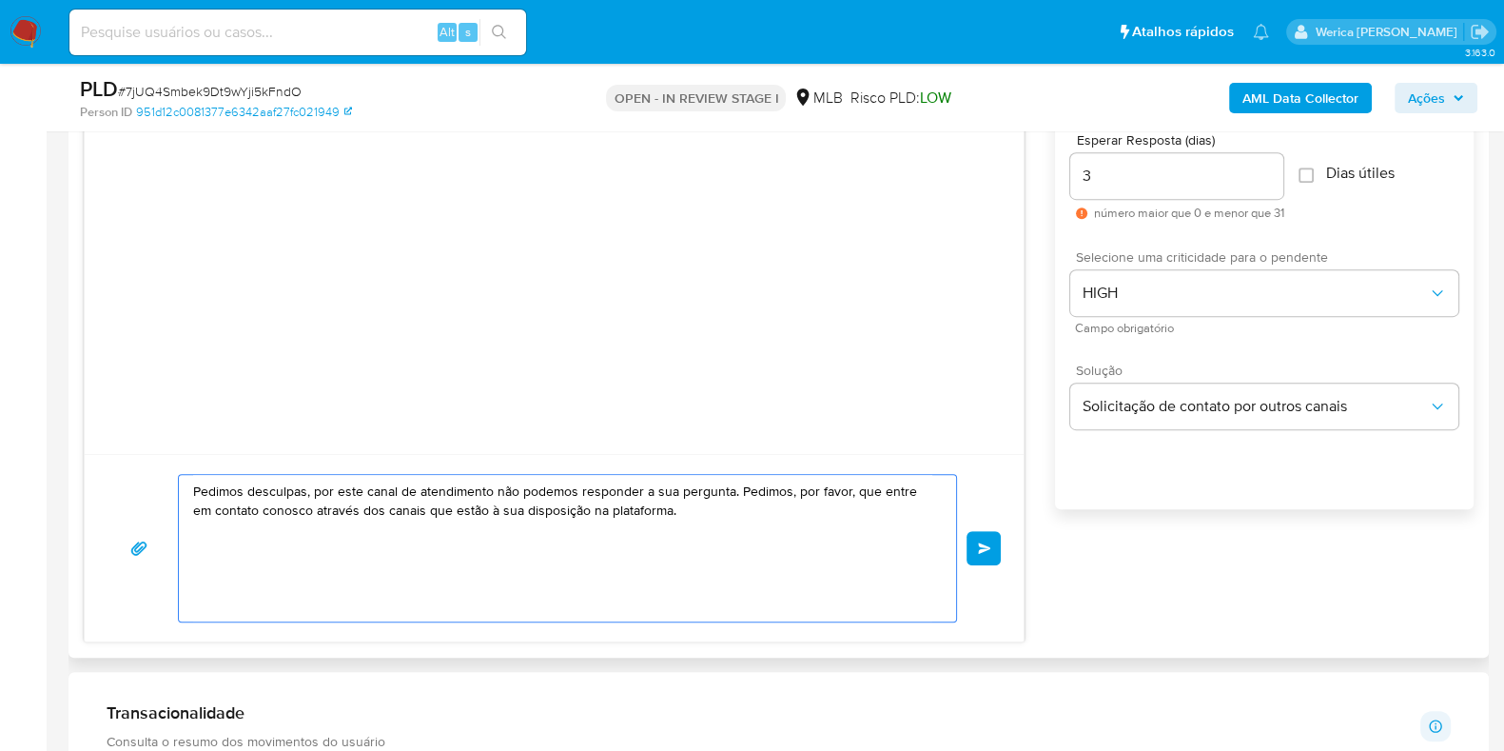
click at [791, 513] on textarea "Pedimos desculpas, por este canal de atendimento não podemos responder a sua pe…" at bounding box center [562, 548] width 739 height 146
paste textarea "Olá! Estamos realizando uma verificação adicional de segurança em contas de usu…"
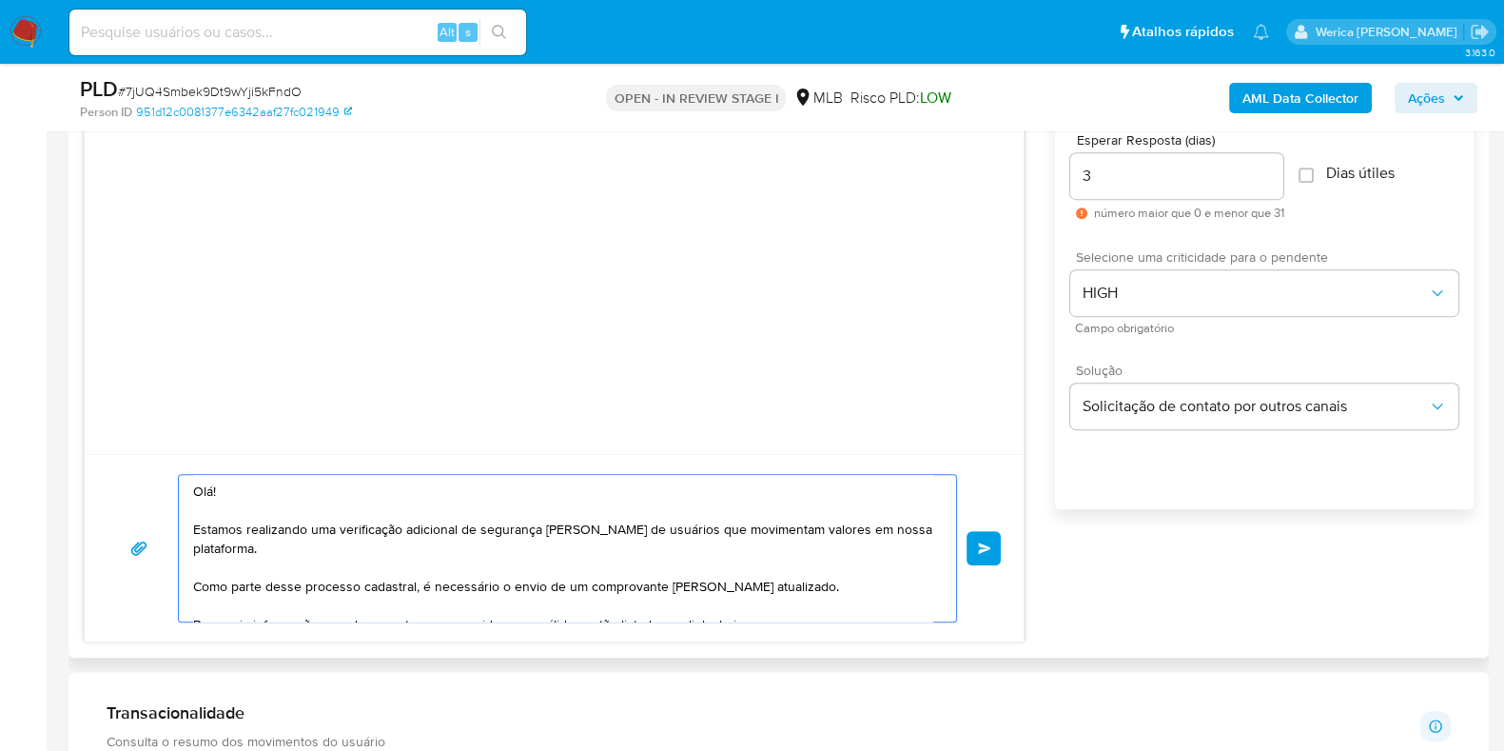
scroll to position [311, 0]
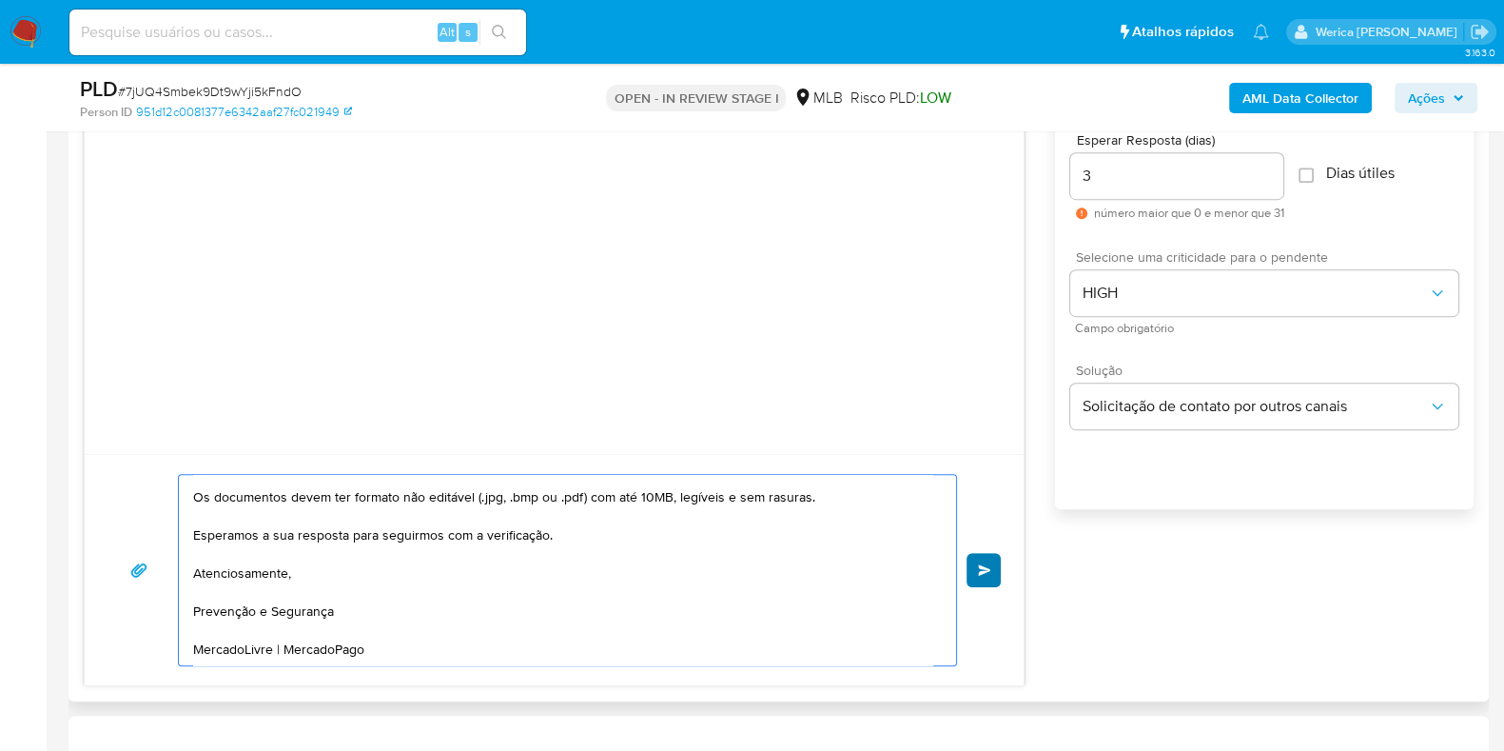
type textarea "Olá! Estamos realizando uma verificação adicional de segurança [PERSON_NAME] de…"
click at [978, 560] on button "common.send" at bounding box center [983, 570] width 34 height 34
click at [980, 564] on span "common.send" at bounding box center [984, 569] width 13 height 11
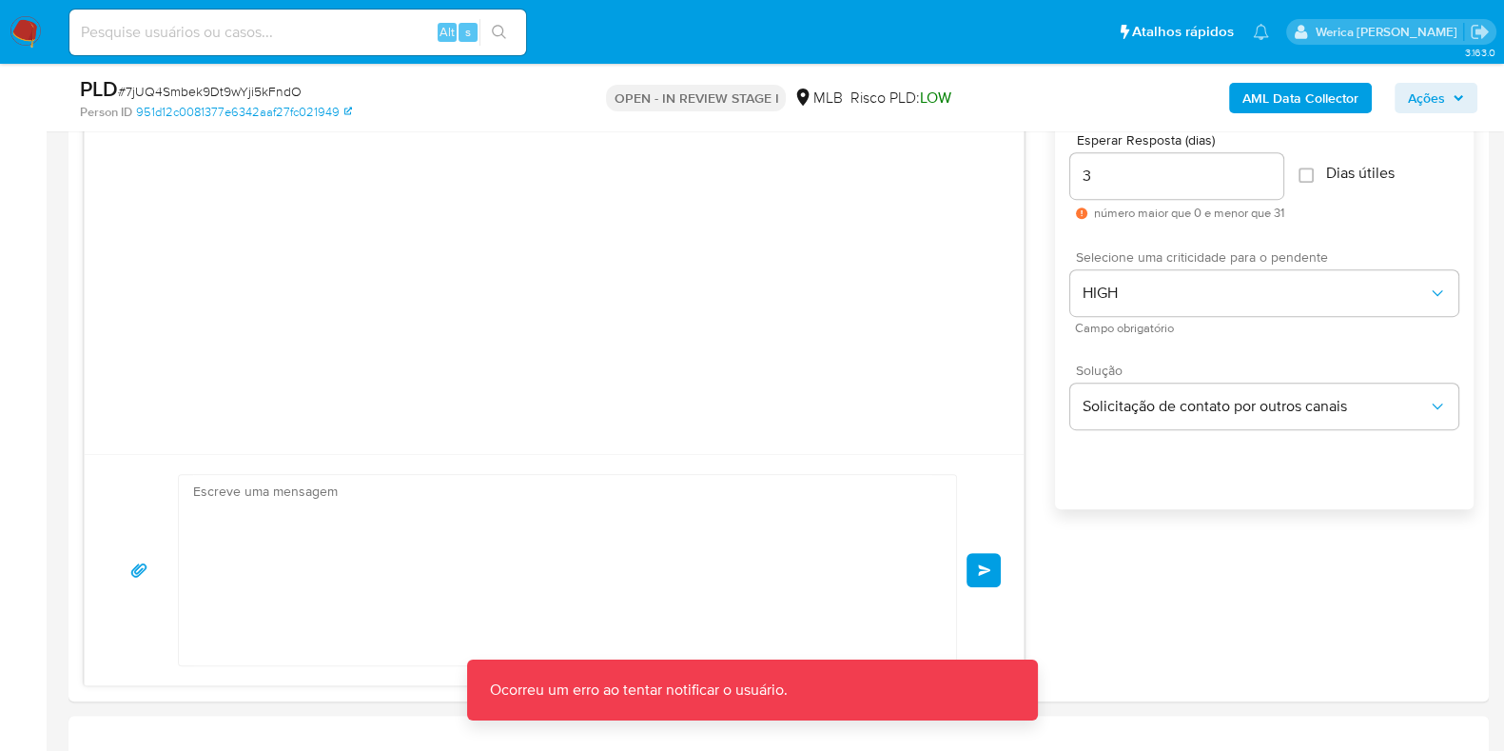
scroll to position [257, 0]
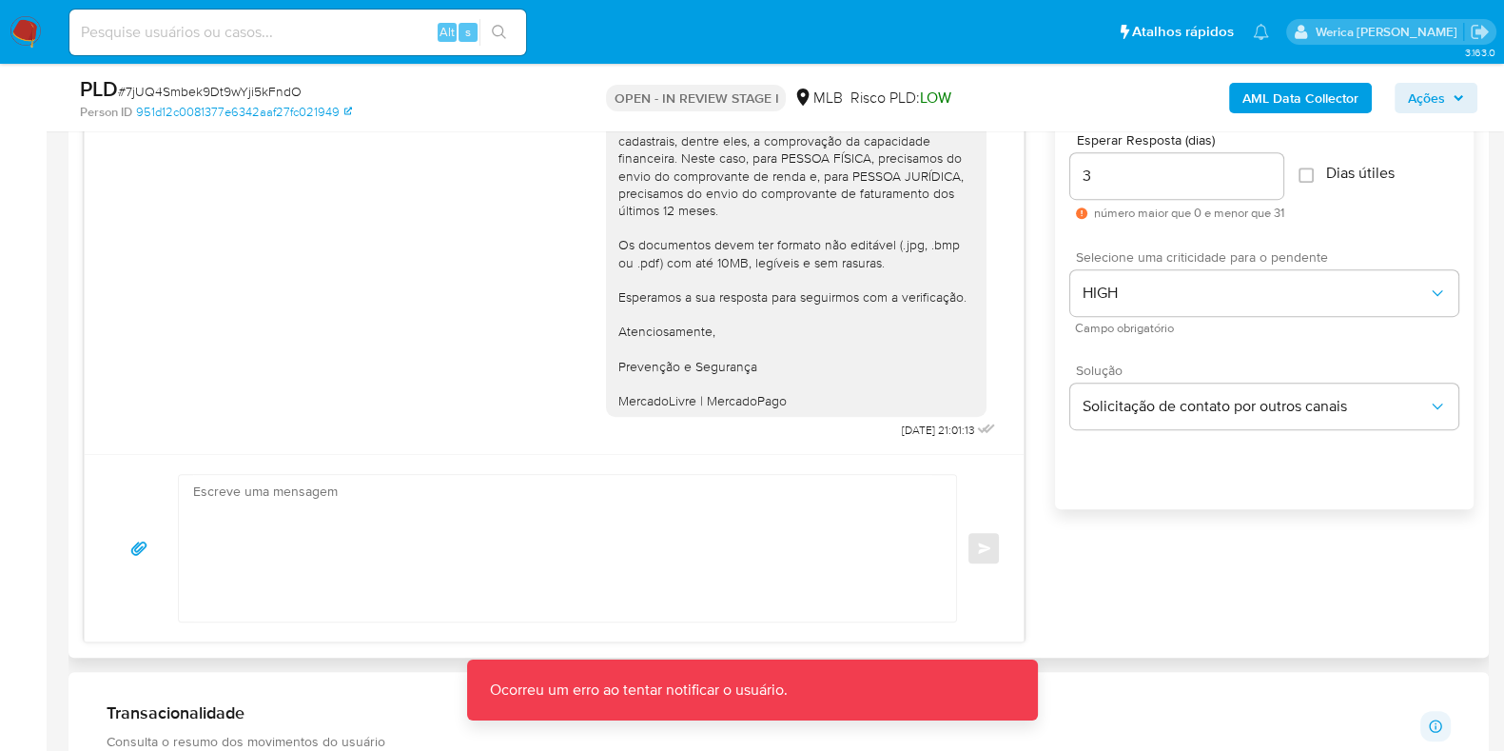
click at [682, 549] on textarea at bounding box center [562, 548] width 739 height 146
paste textarea "Olá! Estamos realizando uma verificação adicional de segurança [PERSON_NAME] de…"
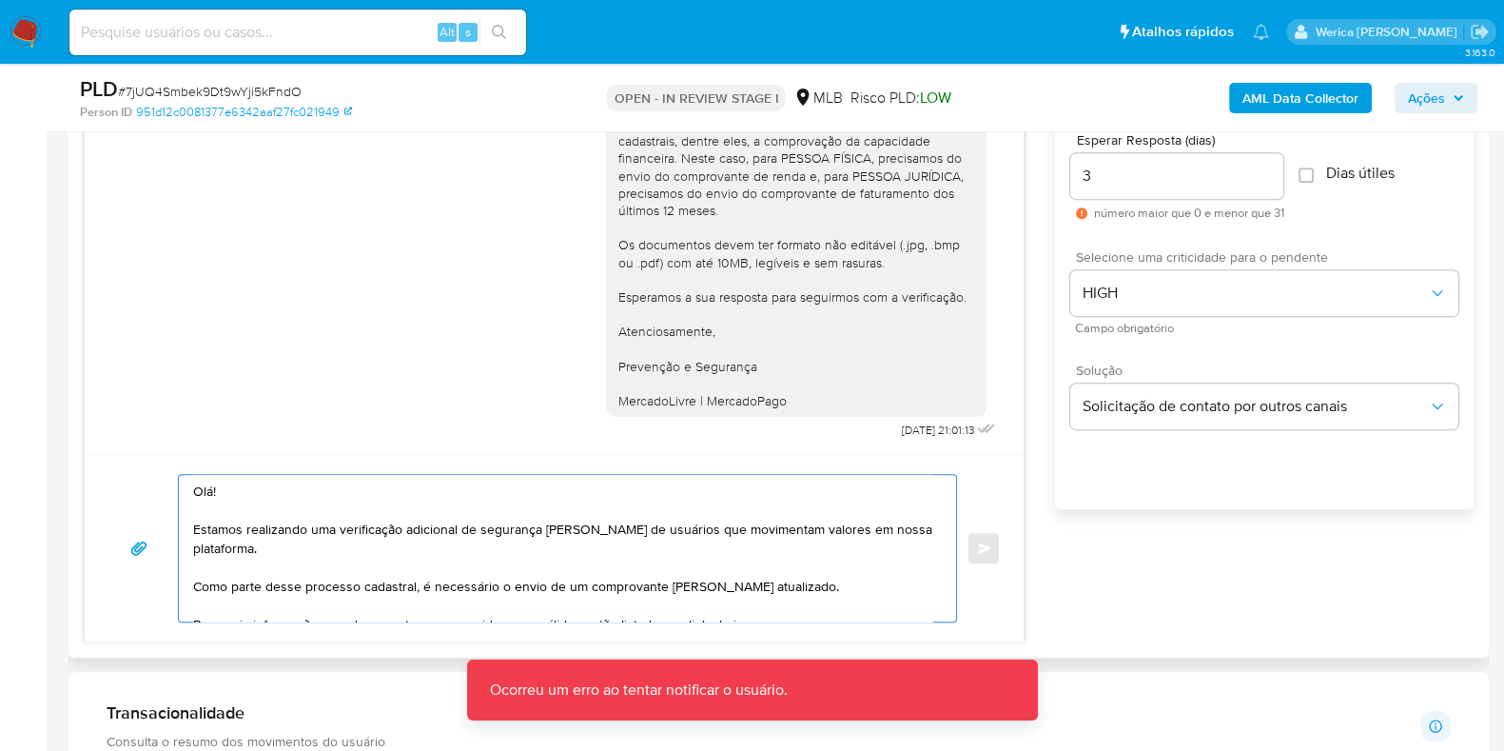
scroll to position [311, 0]
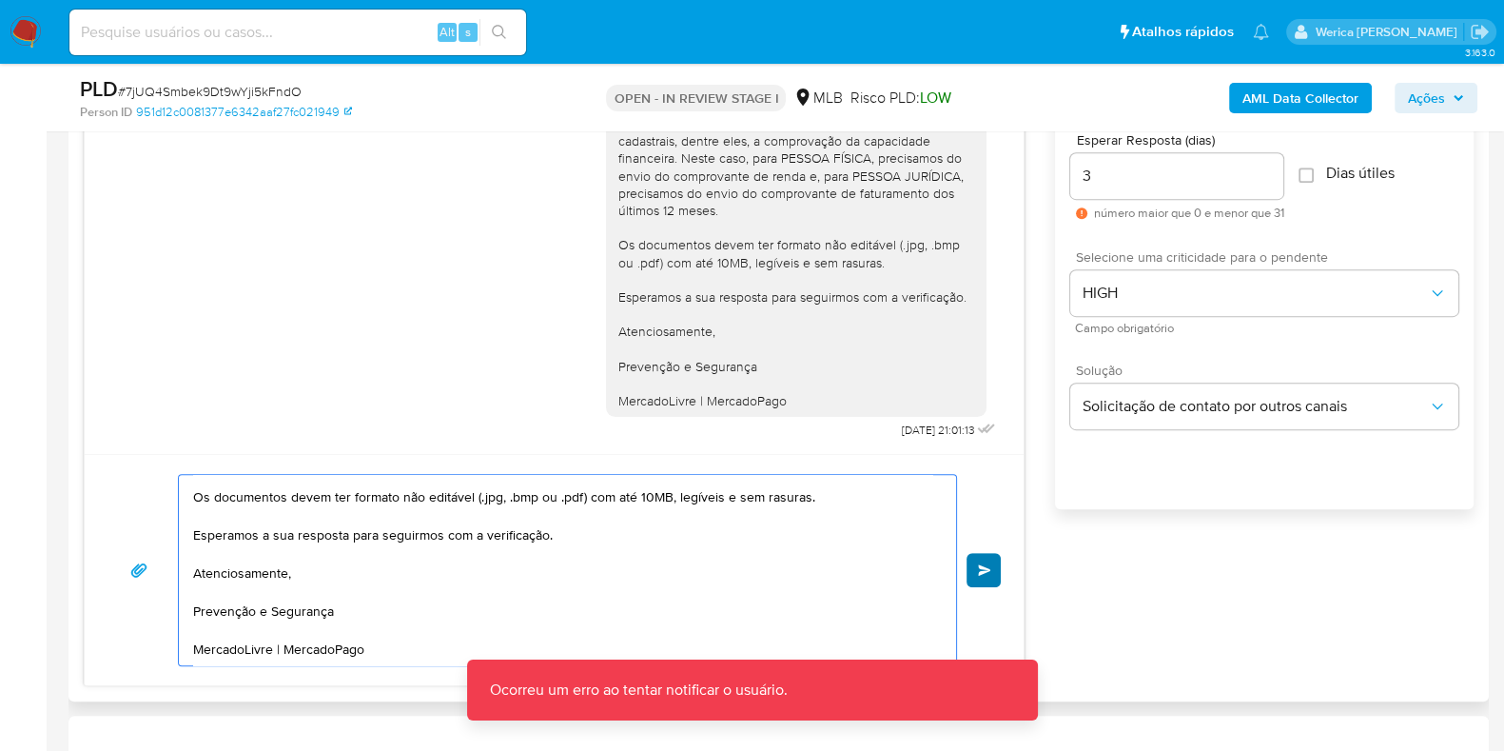
type textarea "Olá! Estamos realizando uma verificação adicional de segurança [PERSON_NAME] de…"
click at [980, 558] on button "common.send" at bounding box center [983, 570] width 34 height 34
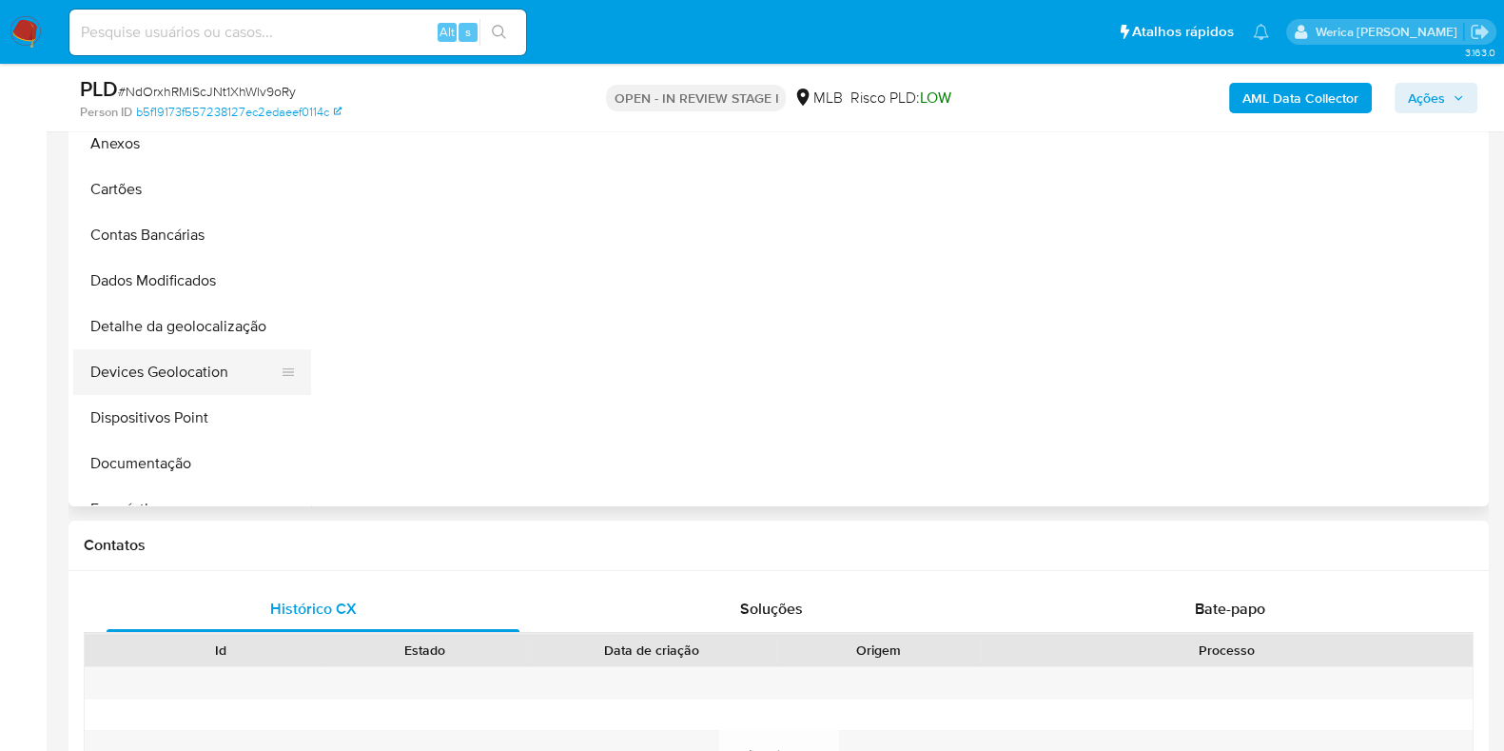
select select "10"
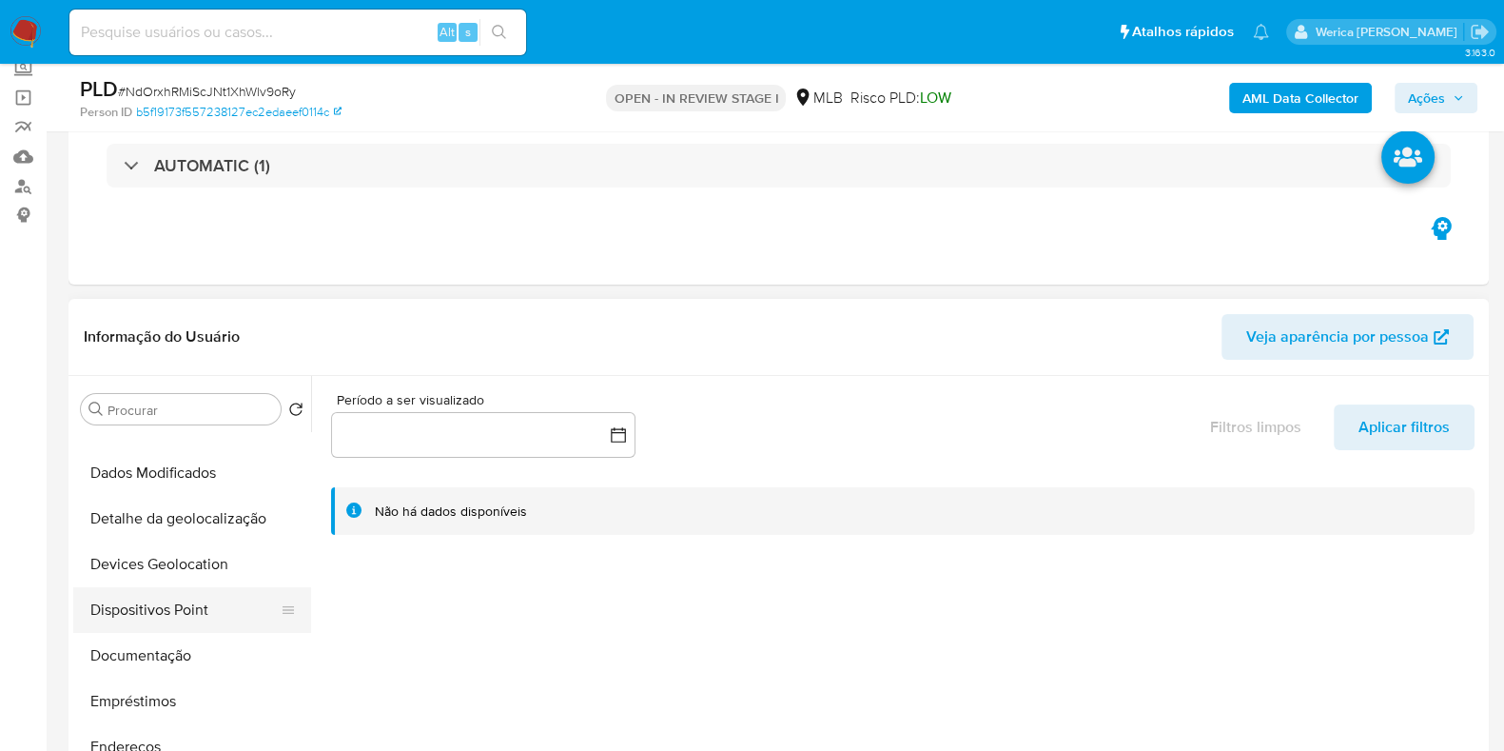
scroll to position [237, 0]
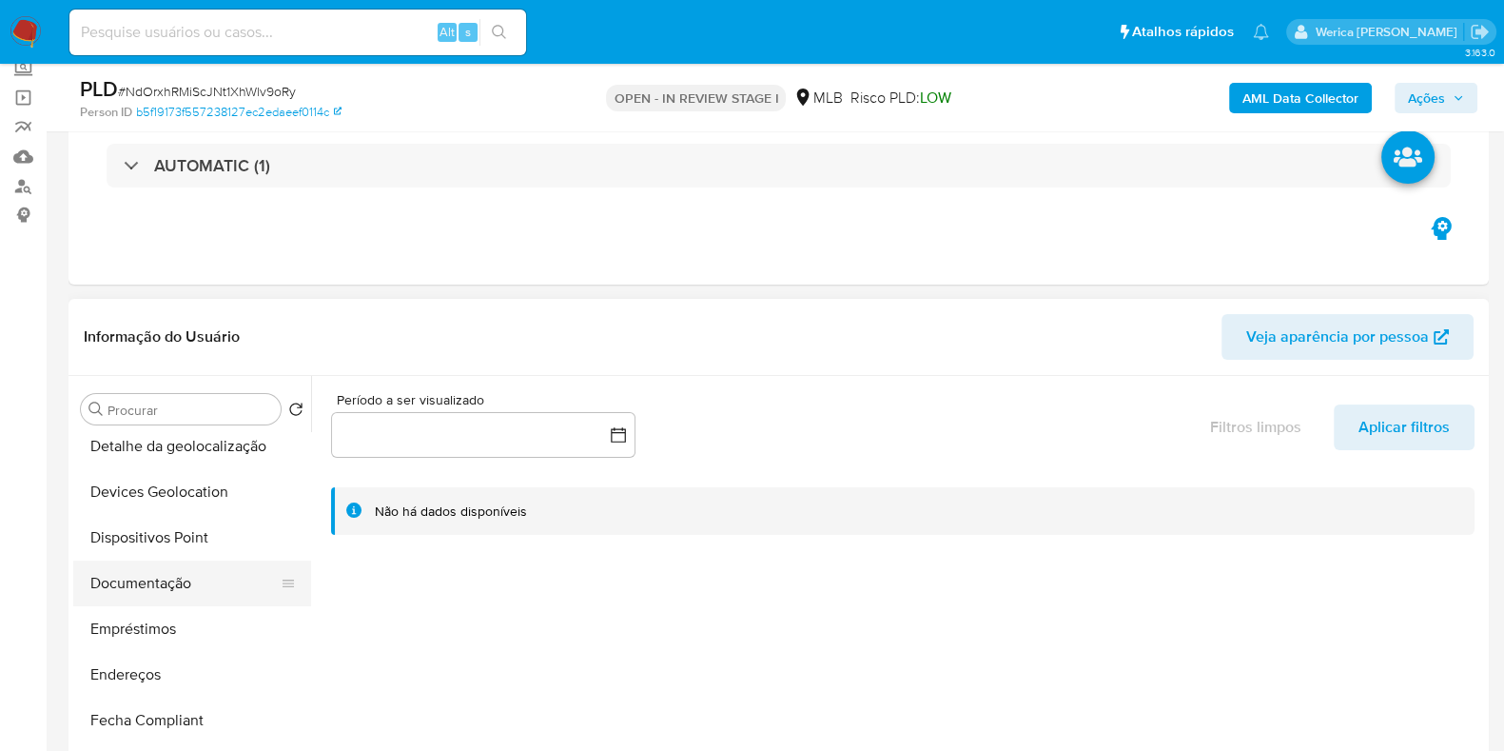
click at [166, 560] on button "Documentação" at bounding box center [184, 583] width 223 height 46
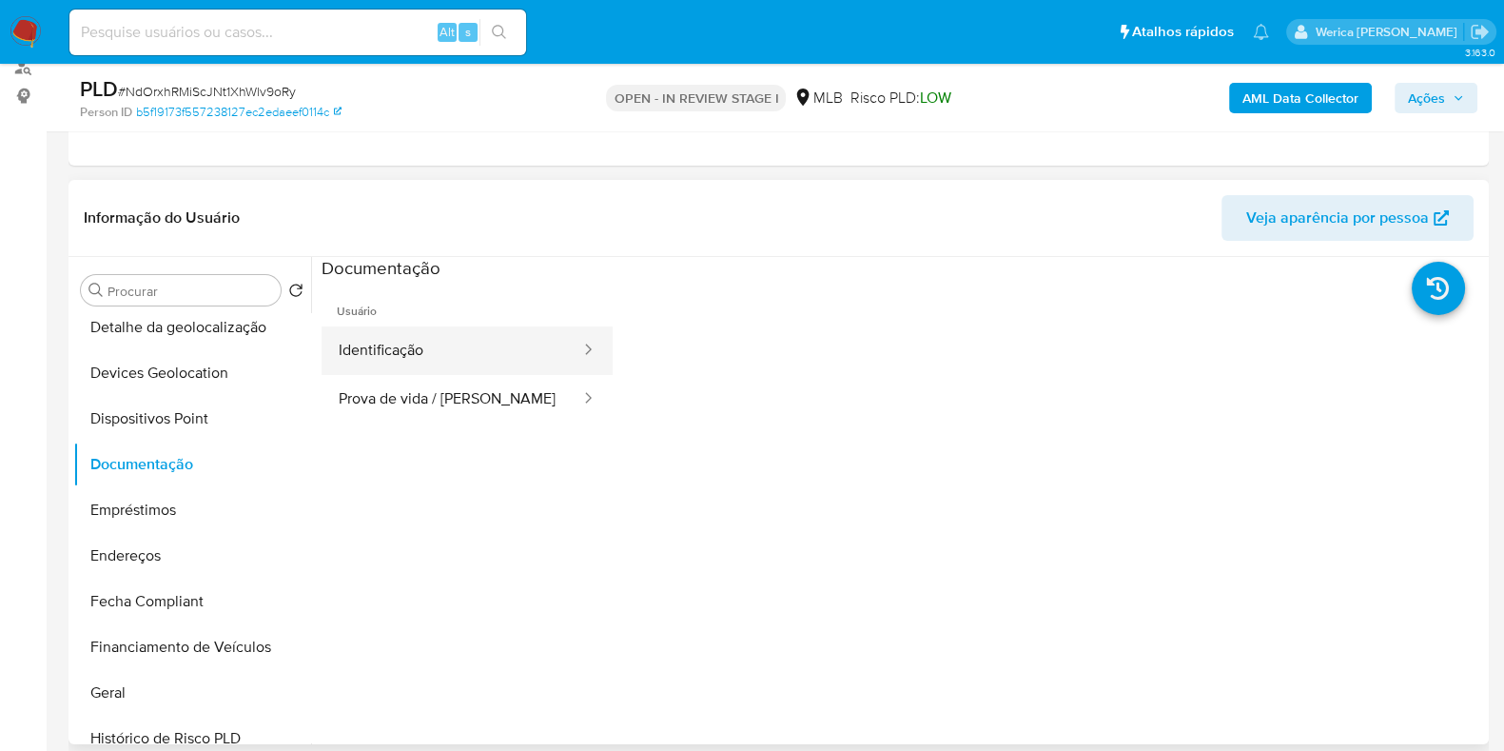
click at [452, 343] on button "Identificação" at bounding box center [452, 350] width 261 height 49
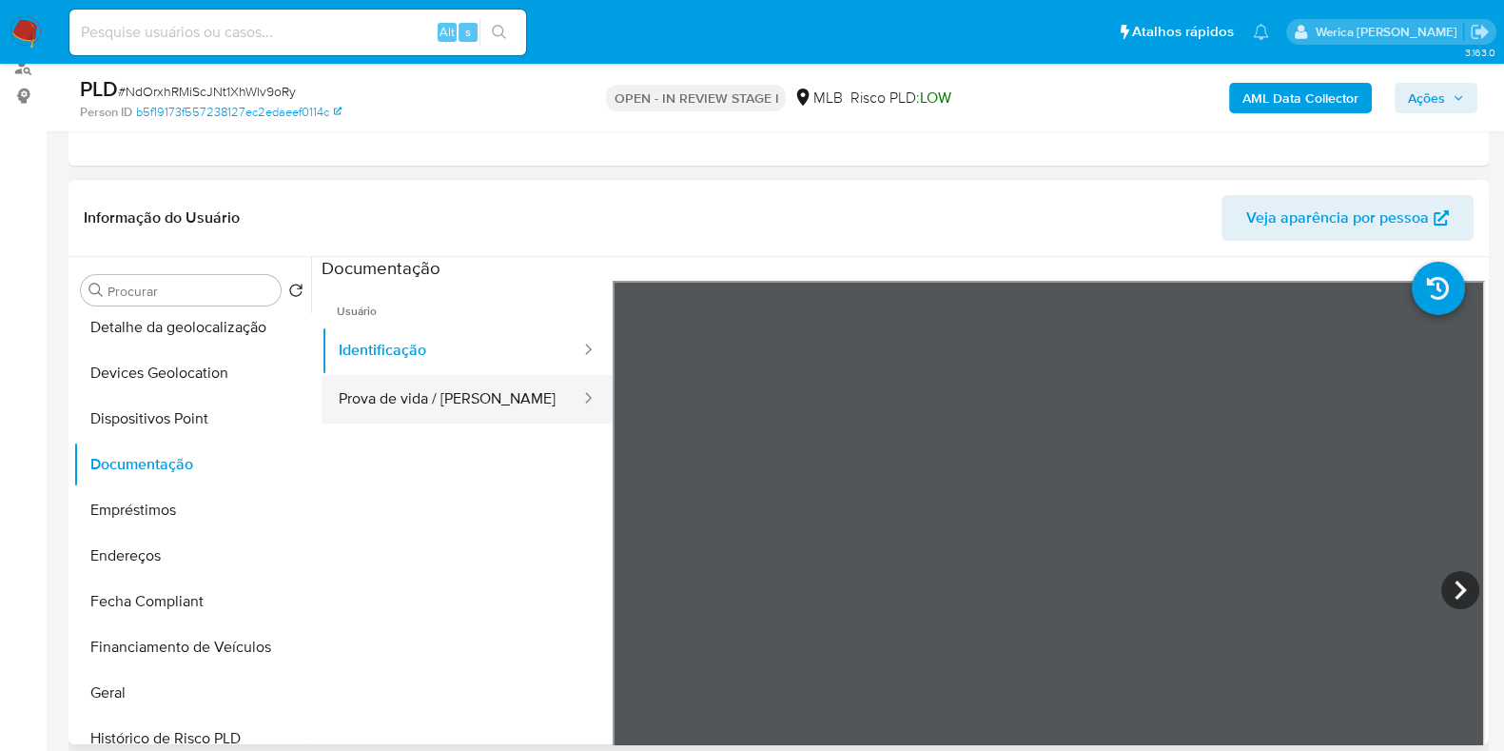
click at [485, 415] on button "Prova de vida / [PERSON_NAME]" at bounding box center [452, 399] width 261 height 49
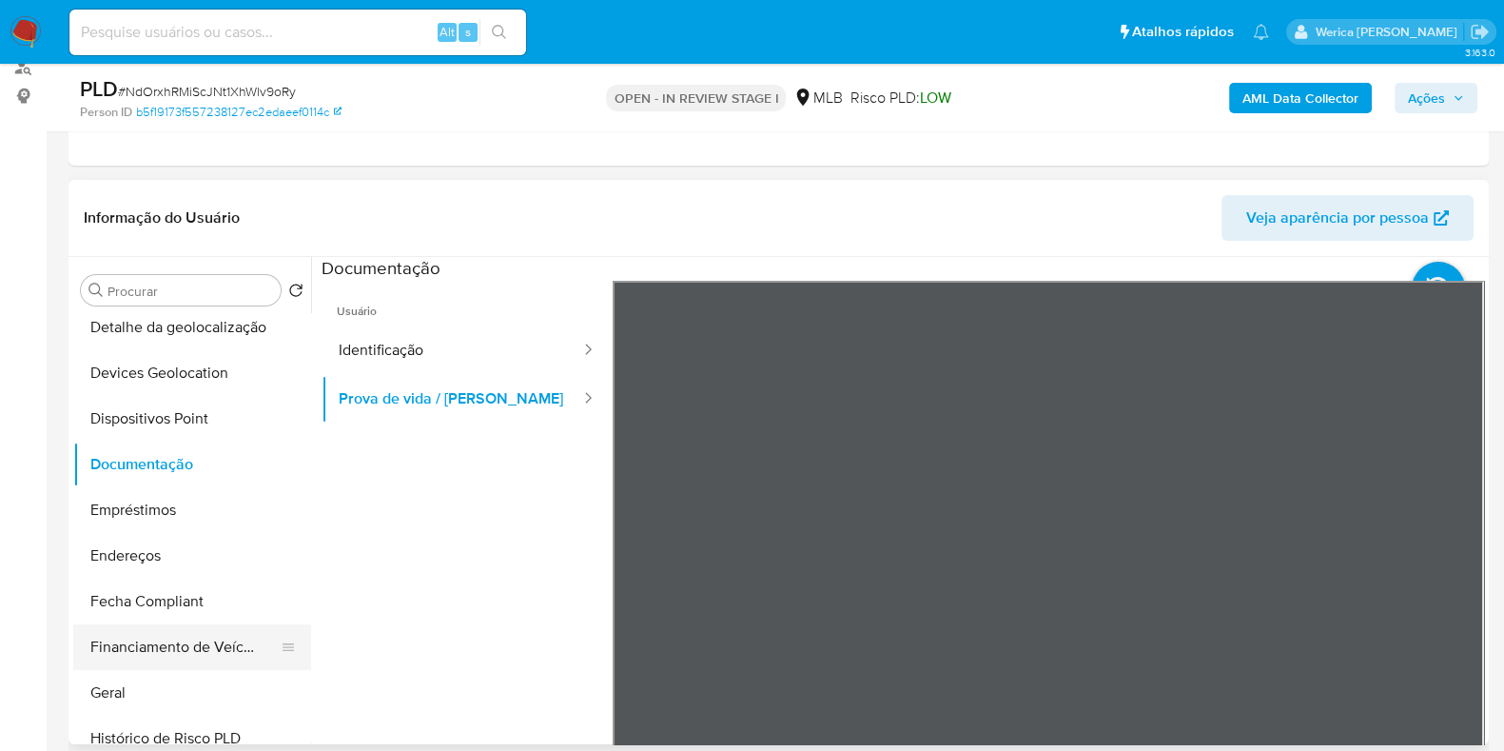
scroll to position [357, 0]
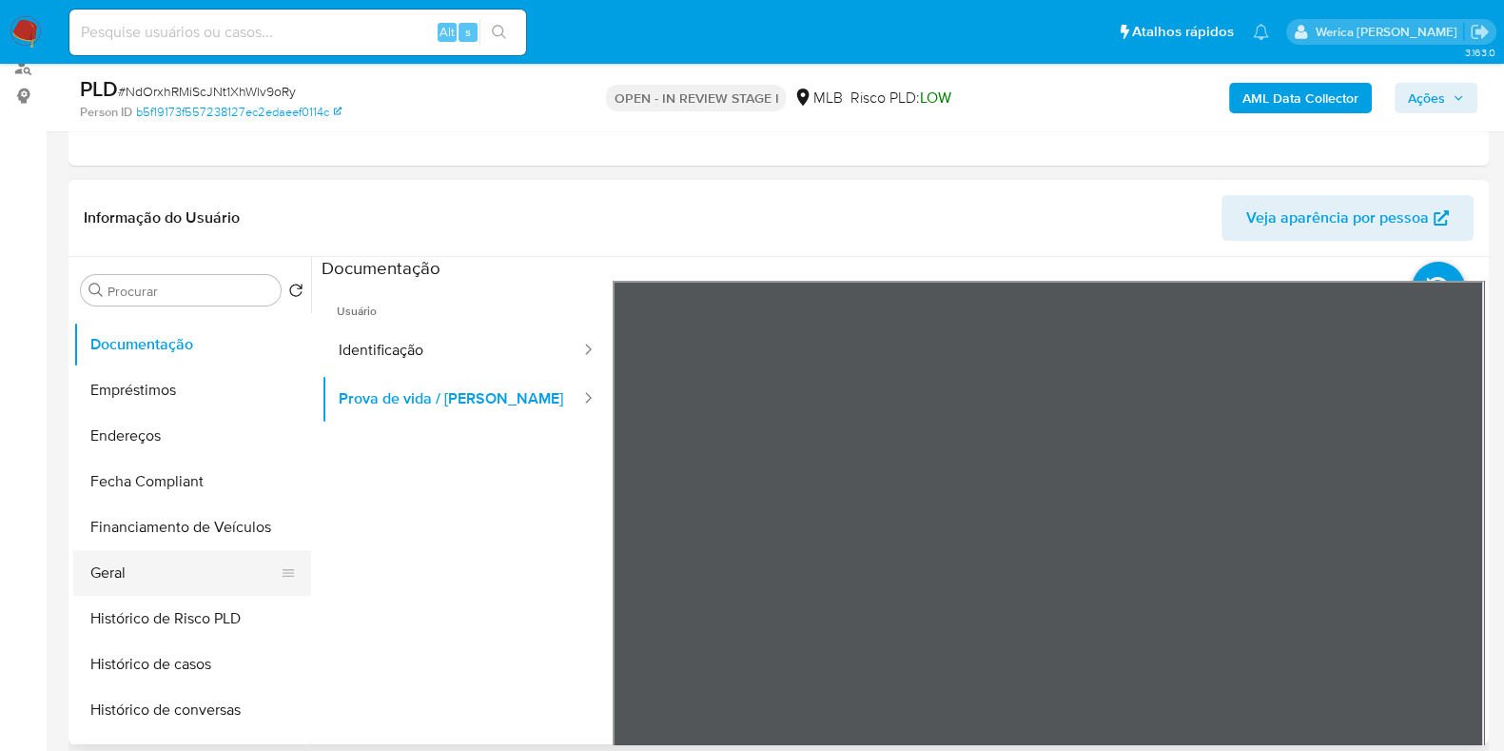
click at [181, 563] on button "Geral" at bounding box center [184, 573] width 223 height 46
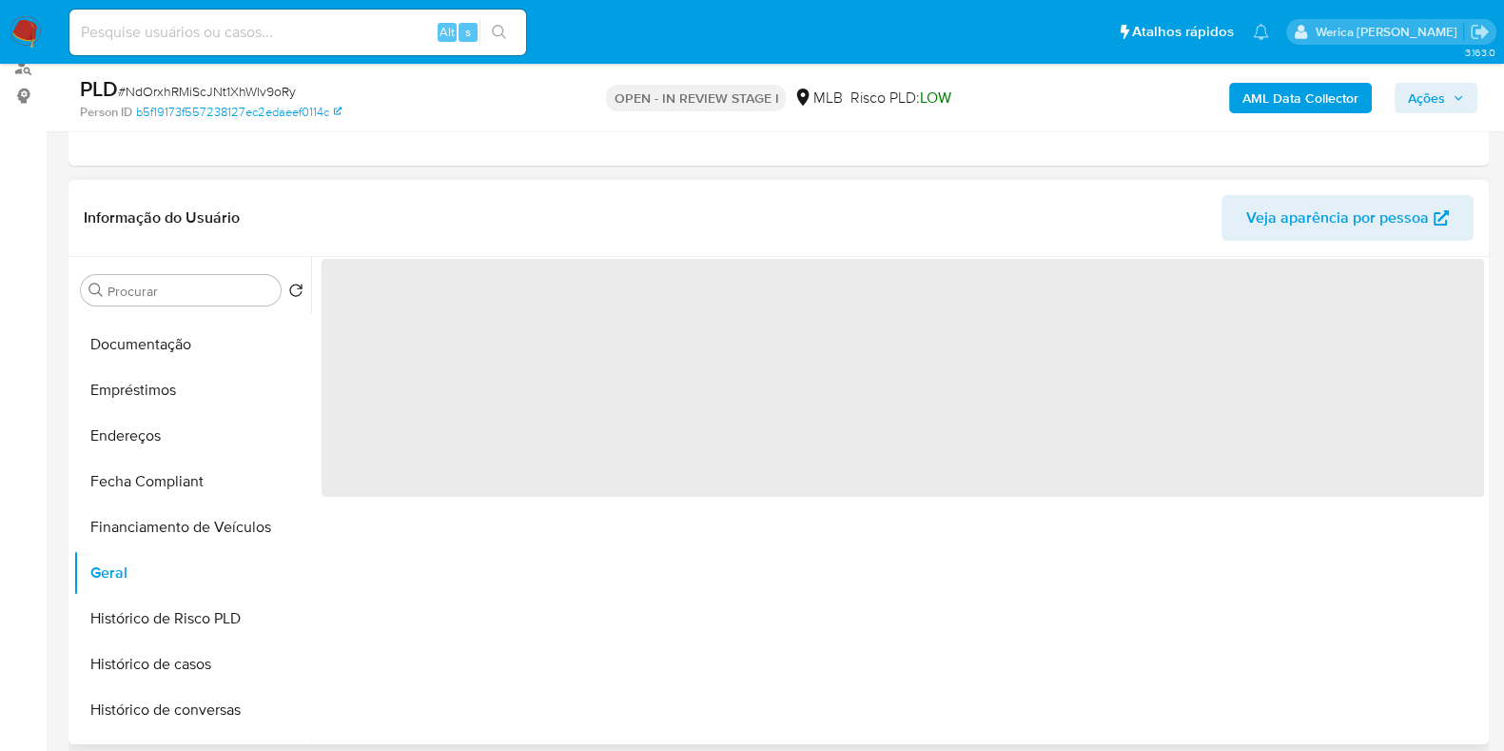
click at [399, 329] on span "‌" at bounding box center [903, 378] width 1162 height 238
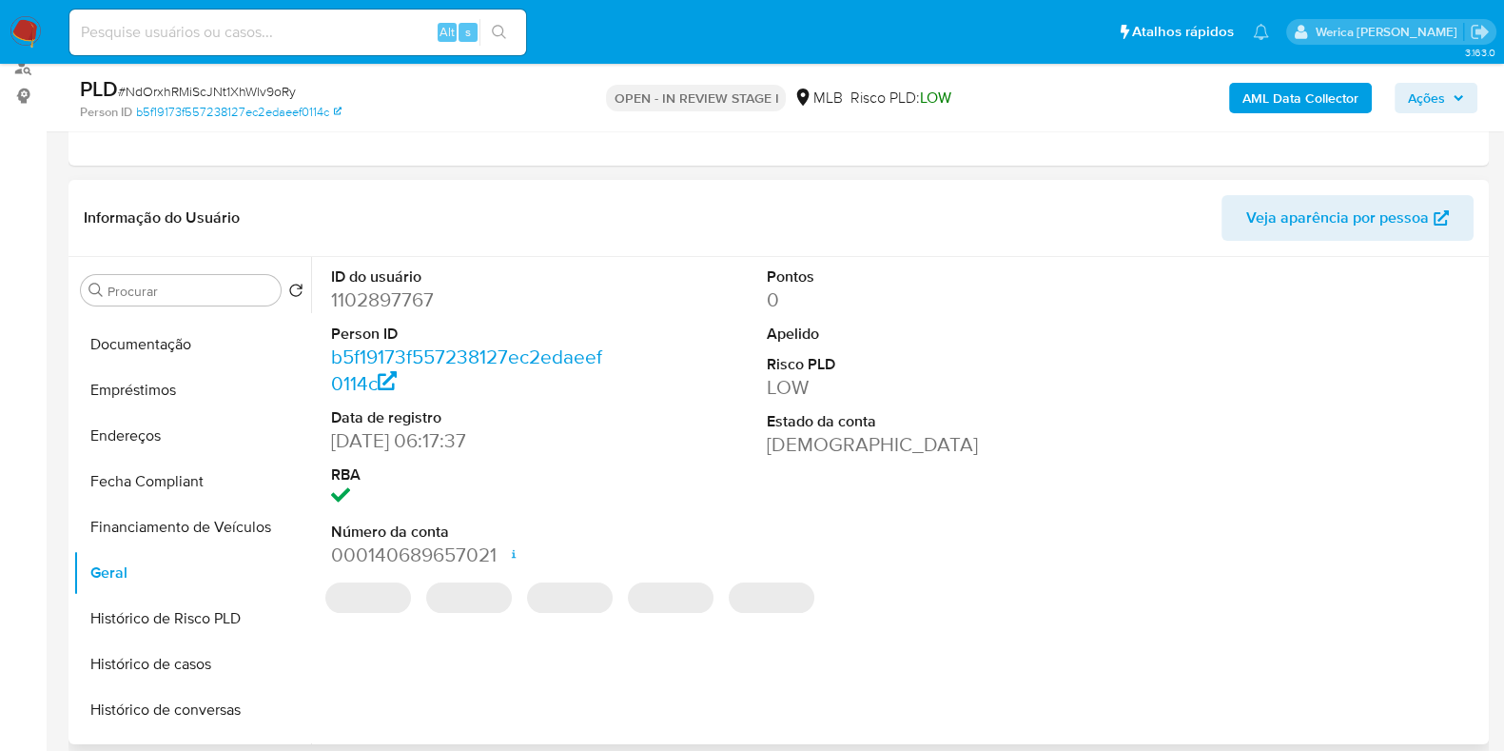
click at [393, 301] on dd "1102897767" at bounding box center [467, 299] width 272 height 27
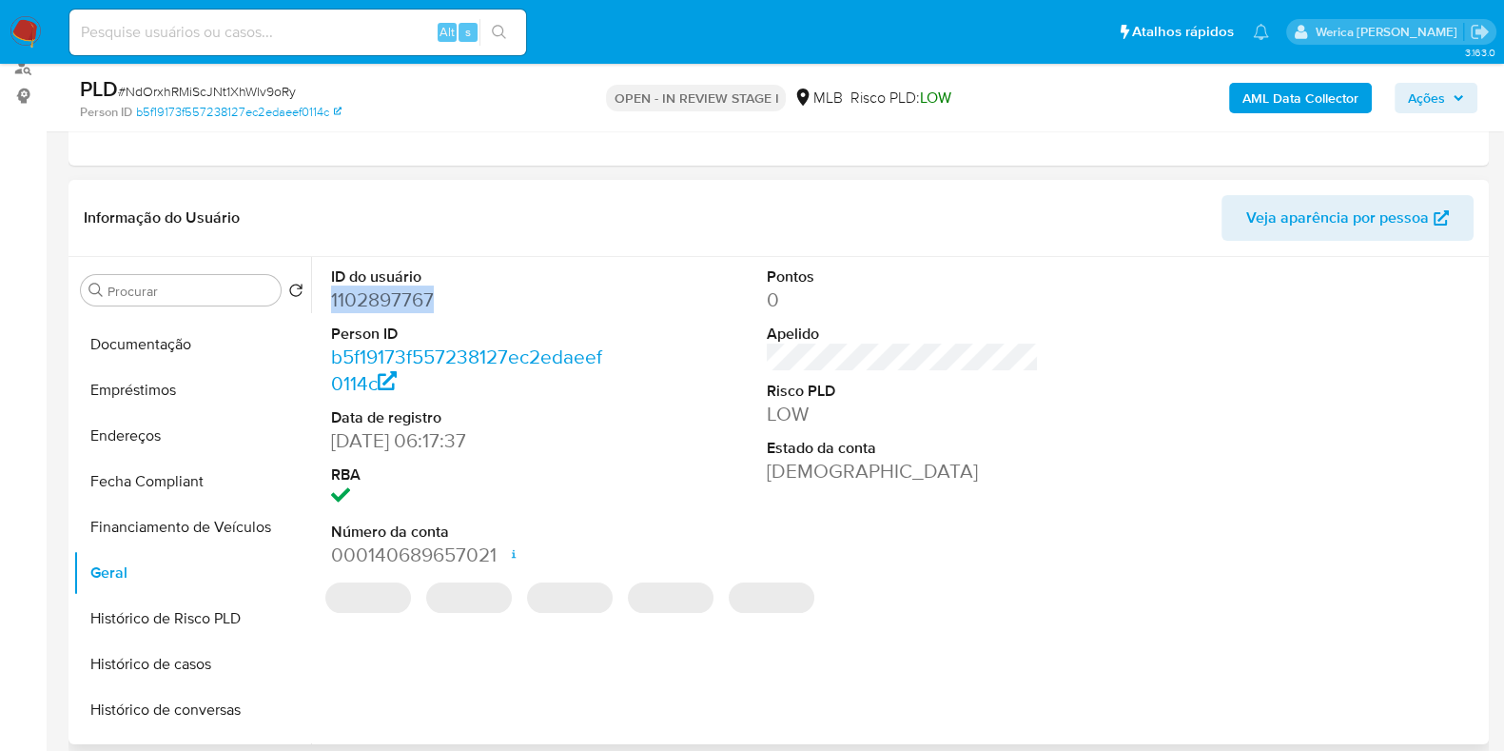
click at [393, 301] on dd "1102897767" at bounding box center [467, 299] width 272 height 27
copy dd "1102897767"
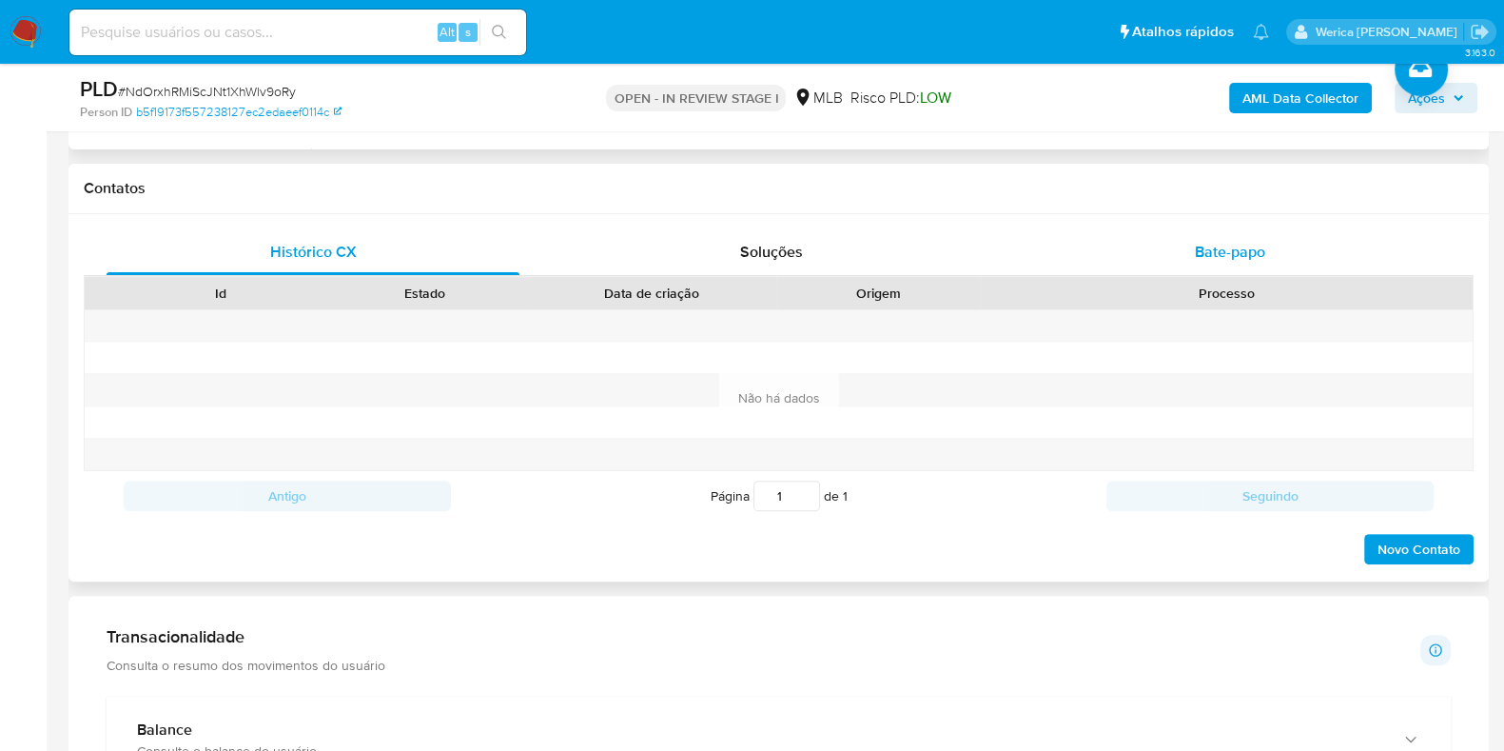
click at [1233, 263] on div "Bate-papo" at bounding box center [1230, 252] width 413 height 46
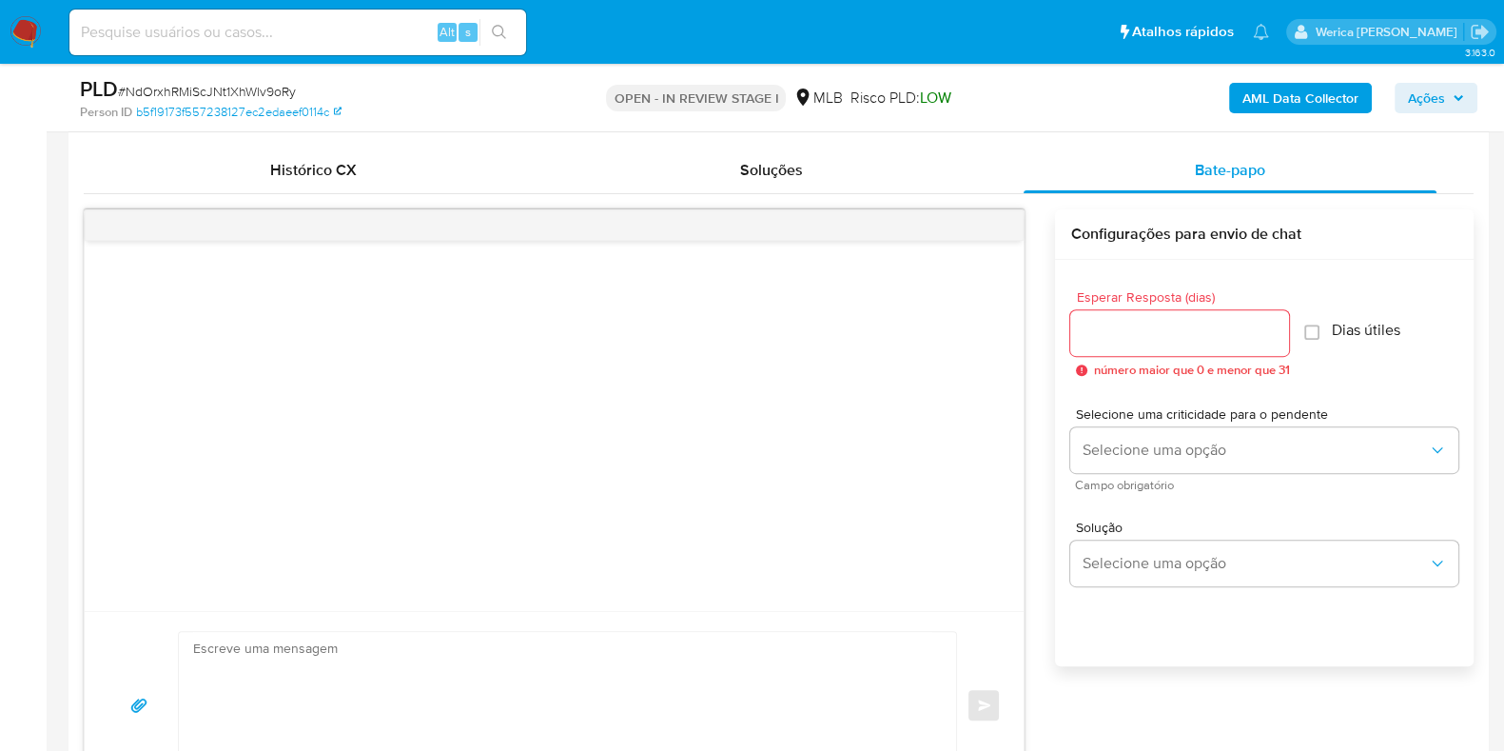
scroll to position [950, 0]
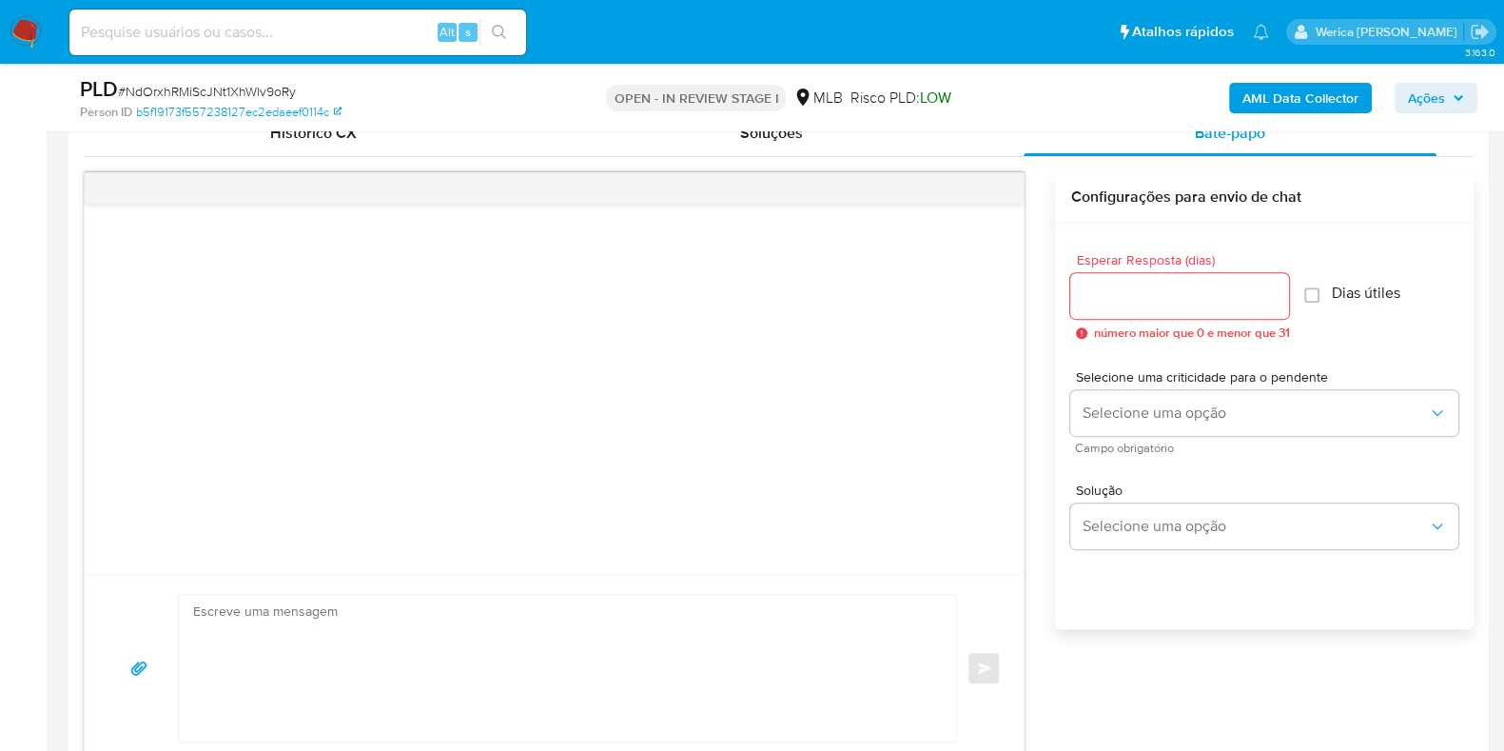
click at [1145, 277] on div at bounding box center [1179, 296] width 219 height 46
click at [1150, 289] on input "Esperar Resposta (dias)" at bounding box center [1179, 295] width 219 height 25
type input "3"
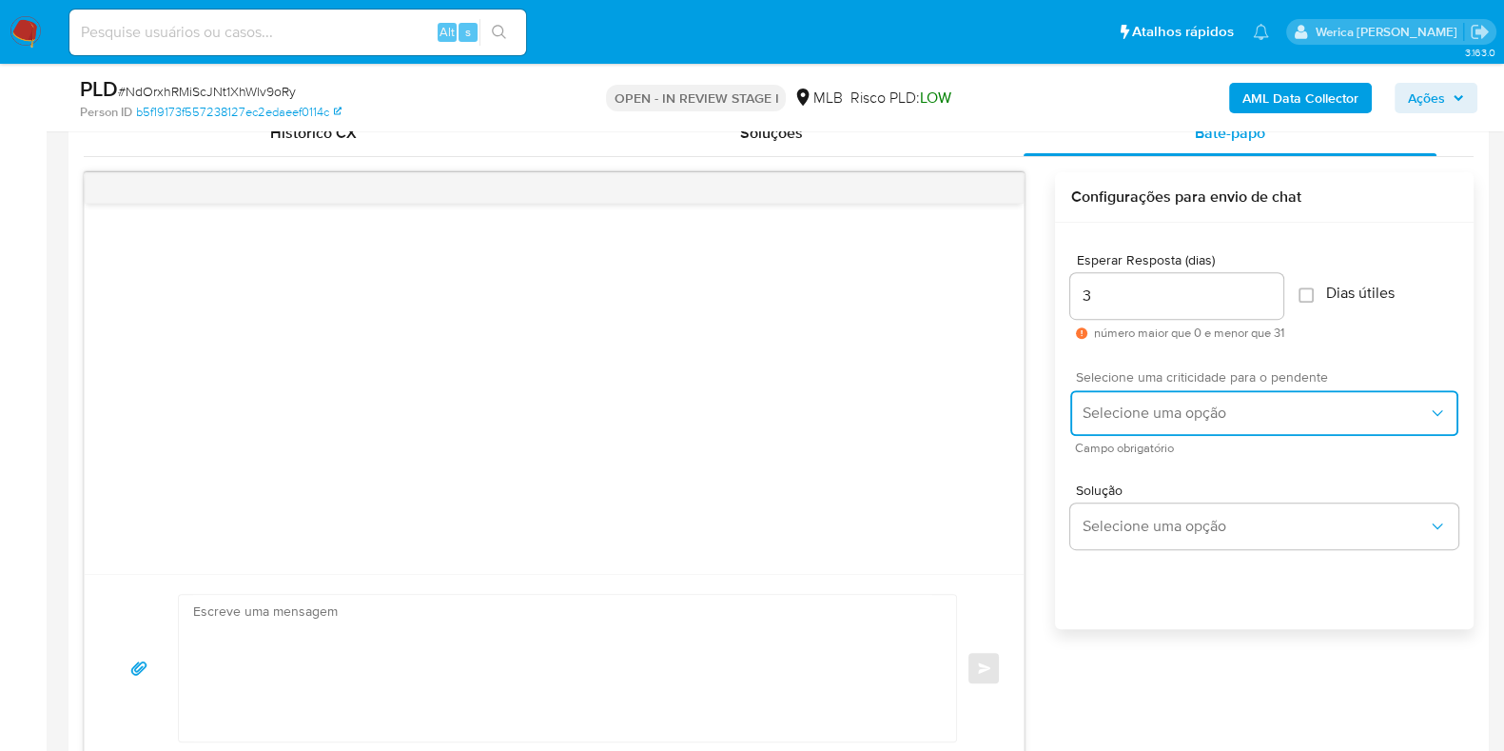
click at [1122, 401] on button "Selecione uma opção" at bounding box center [1264, 413] width 388 height 46
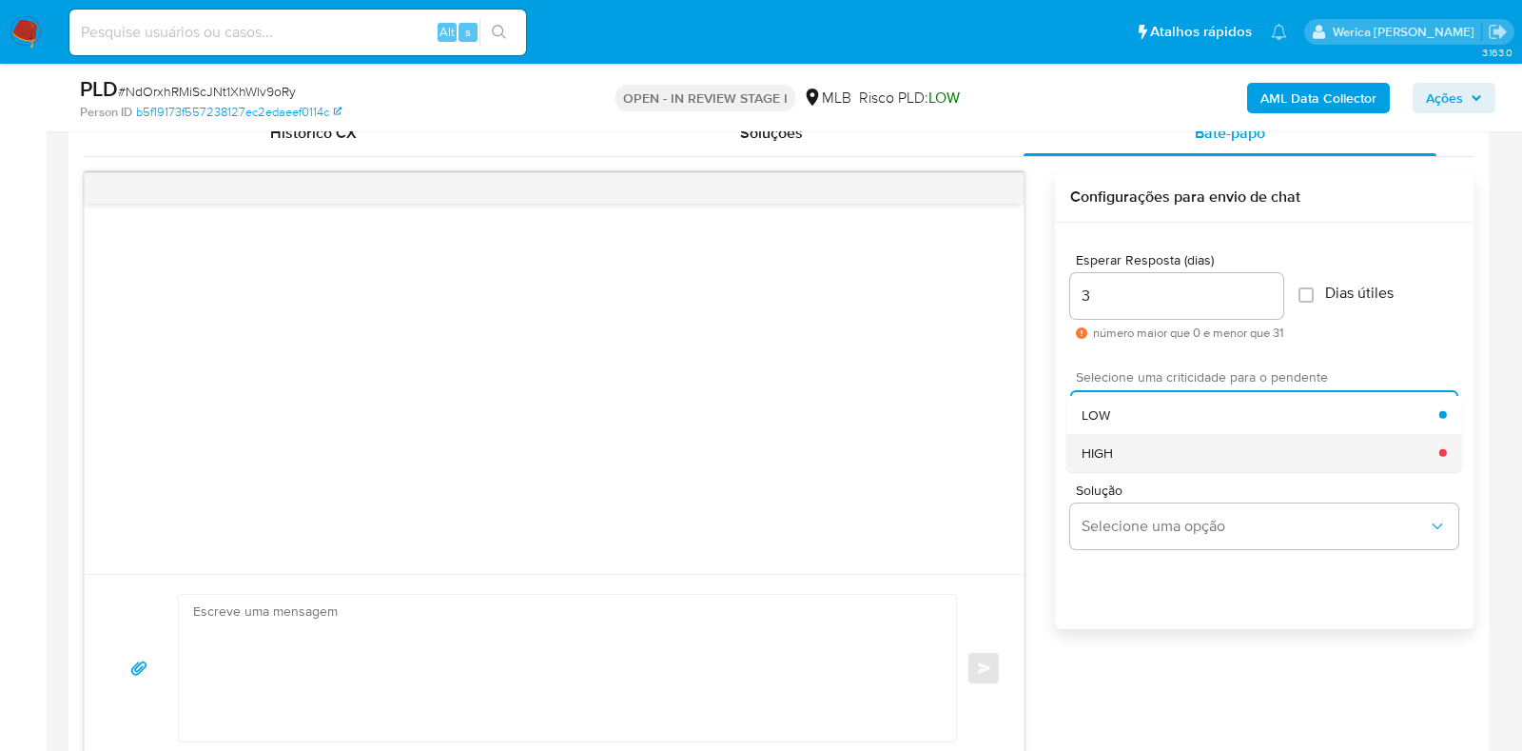
click at [1133, 449] on div "HIGH" at bounding box center [1261, 452] width 358 height 38
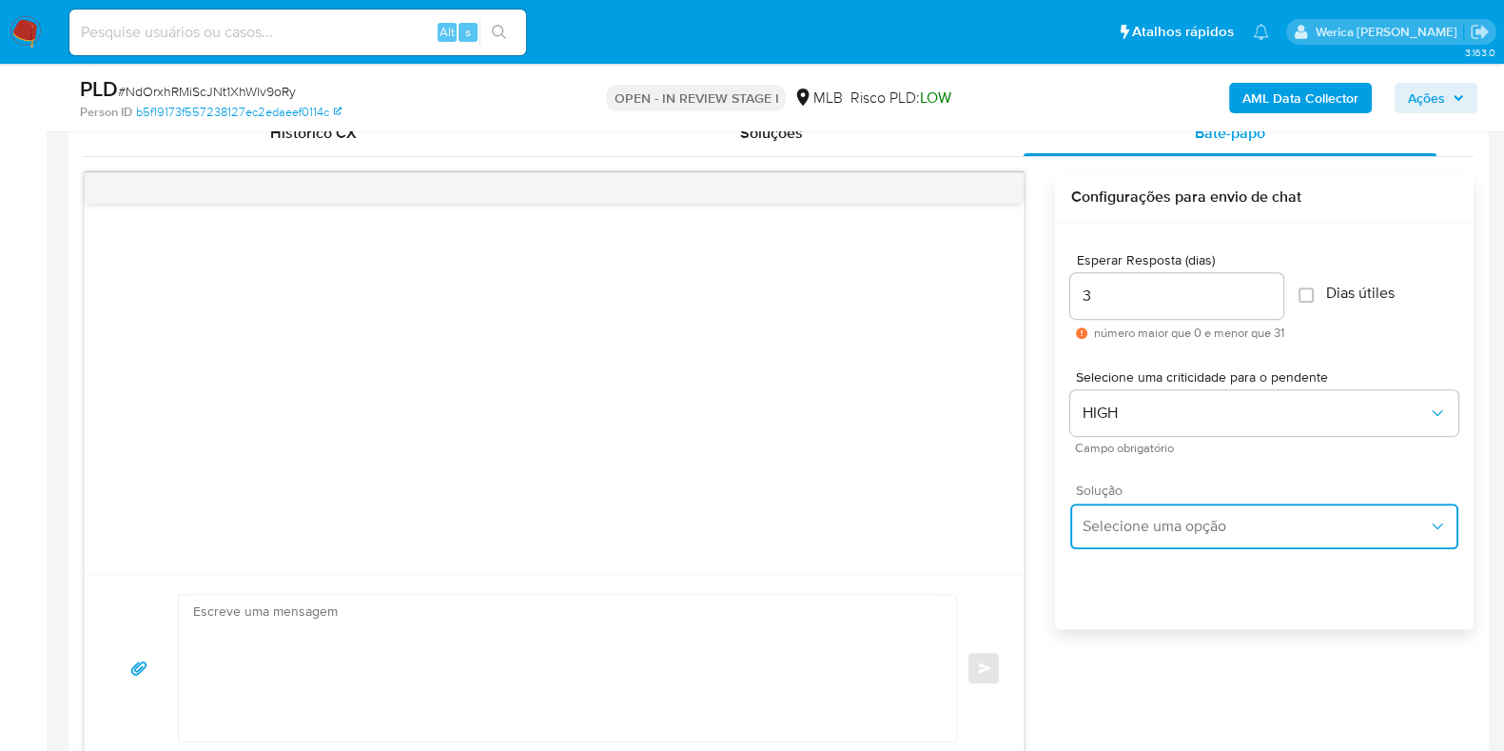
click at [1175, 525] on span "Selecione uma opção" at bounding box center [1255, 526] width 346 height 19
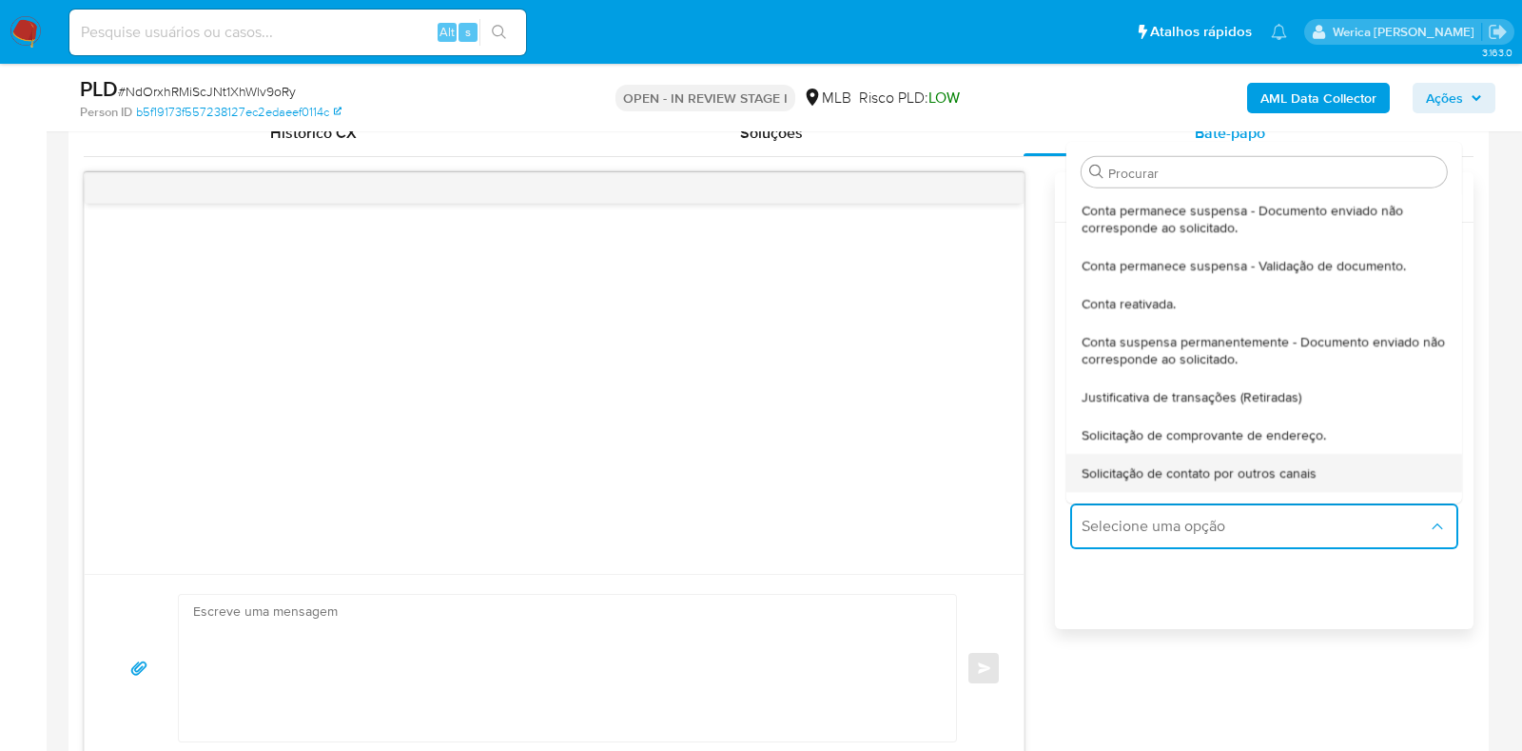
click at [1159, 463] on span "Solicitação de contato por outros canais" at bounding box center [1199, 471] width 235 height 17
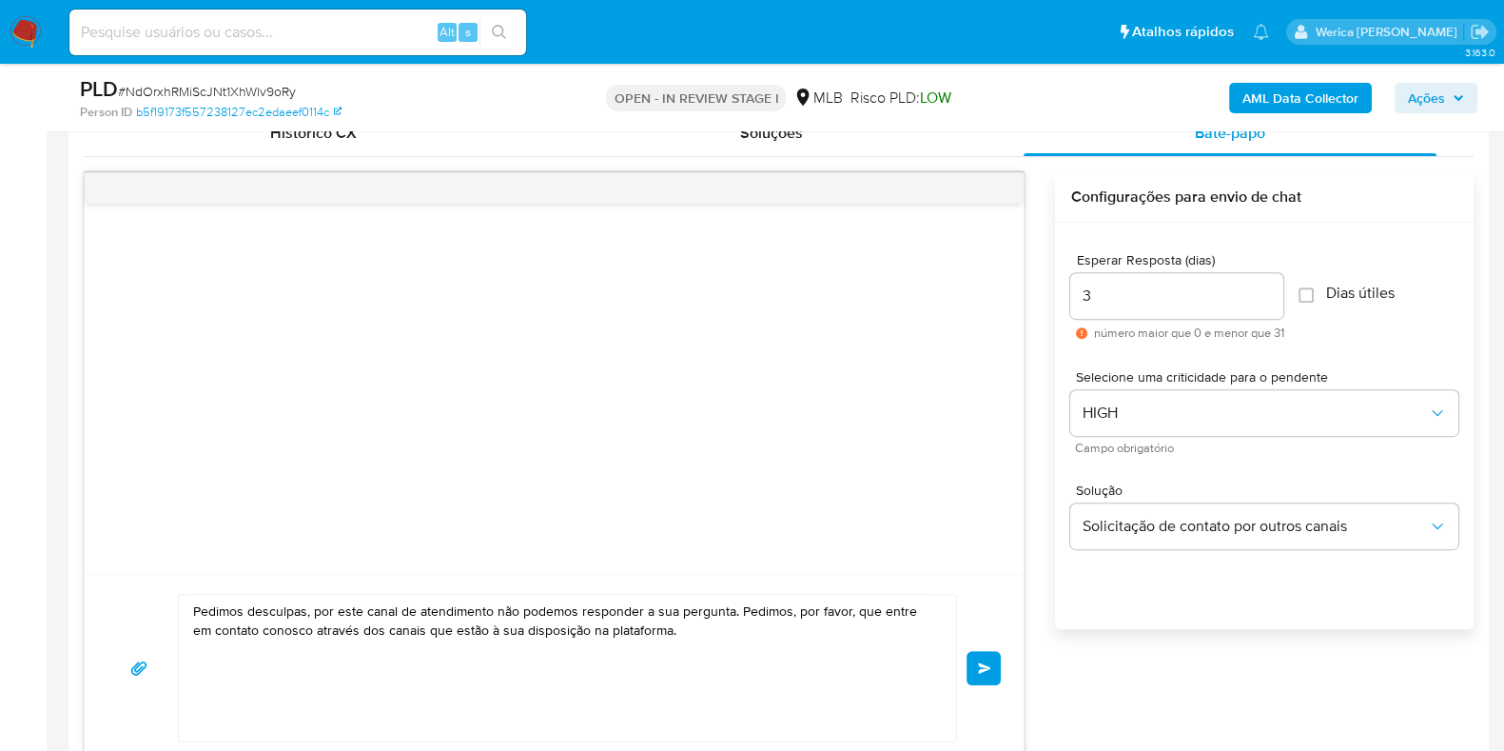
click at [728, 602] on textarea "Pedimos desculpas, por este canal de atendimento não podemos responder a sua pe…" at bounding box center [562, 668] width 739 height 146
paste textarea "Olá! Estamos realizando uma verificação adicional de segurança em contas de usu…"
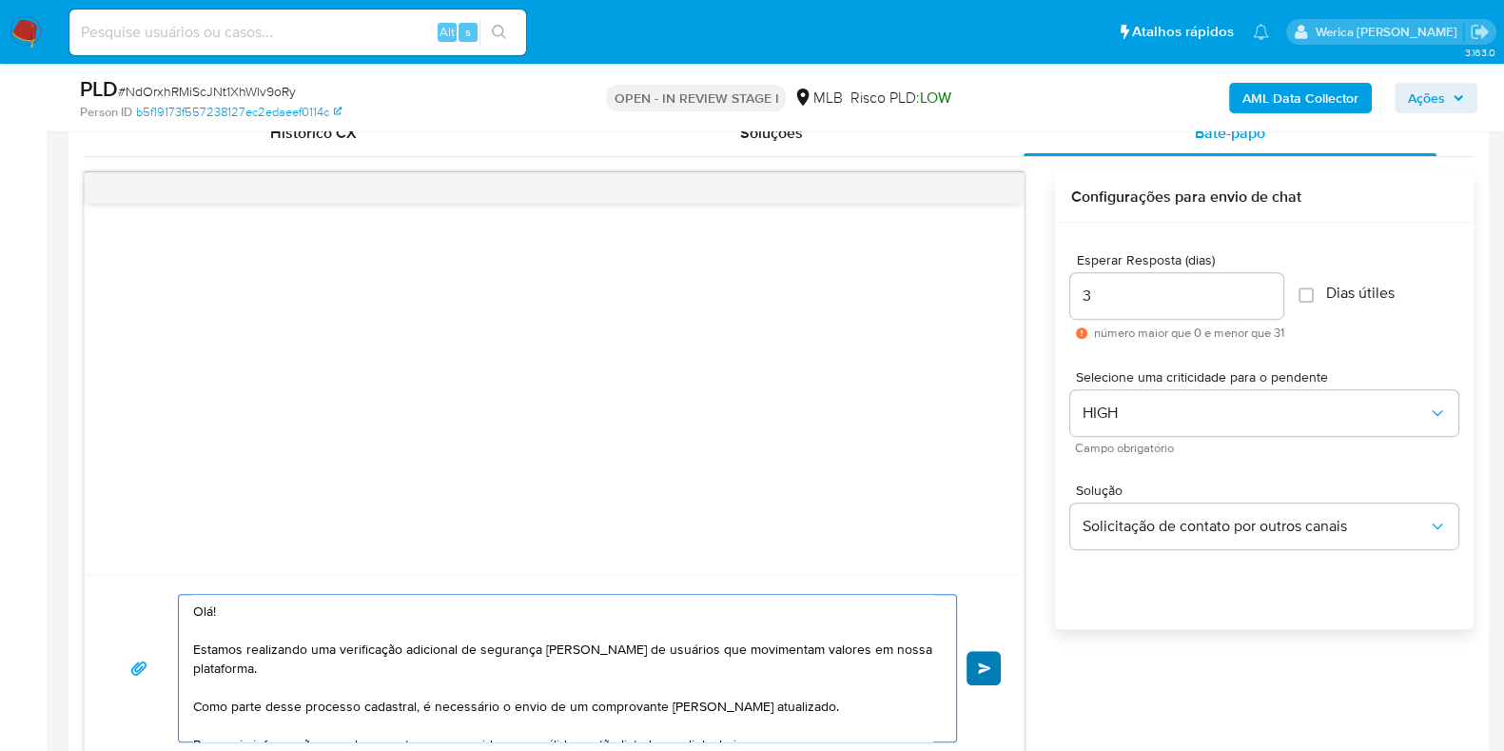
scroll to position [983, 0]
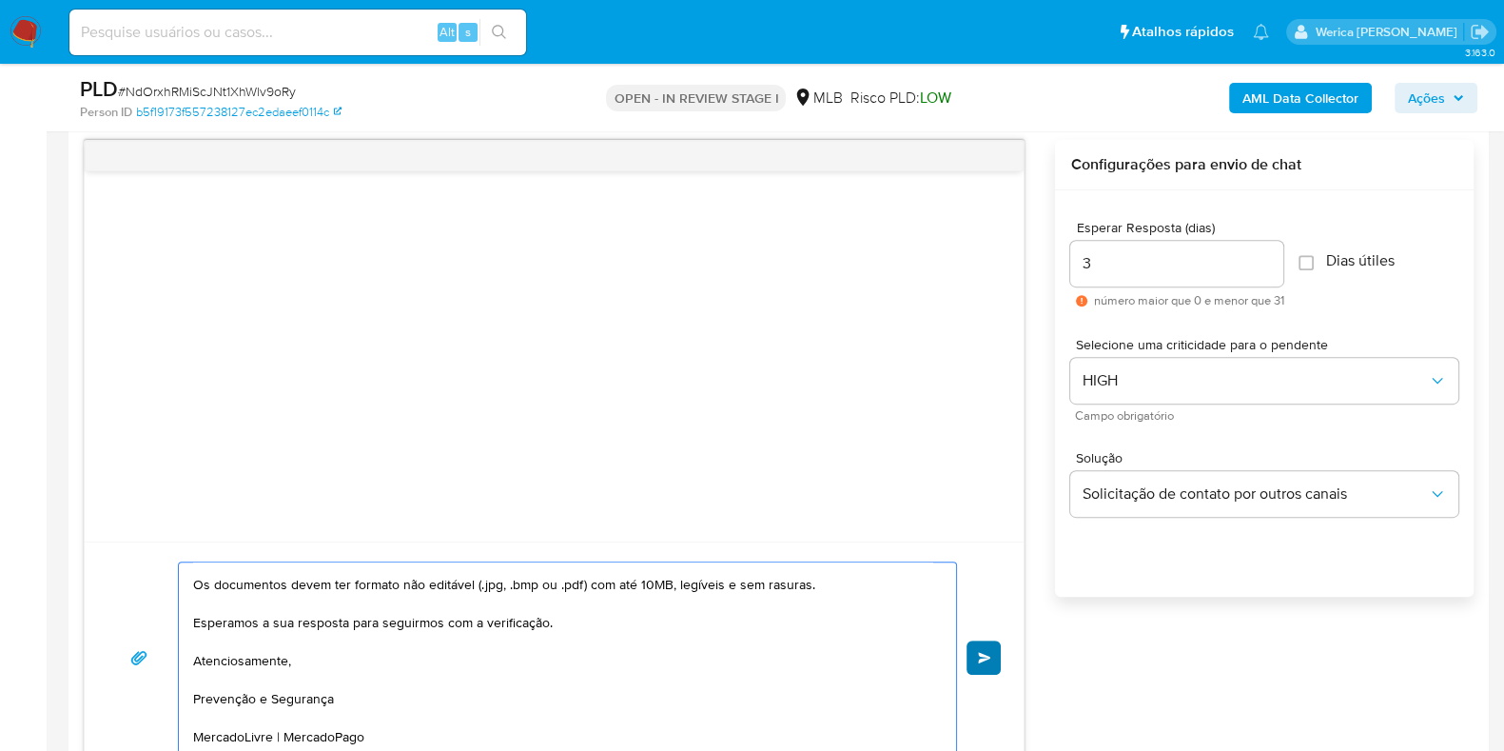
type textarea "Olá! Estamos realizando uma verificação adicional de segurança em contas de usu…"
click at [973, 645] on button "common.send" at bounding box center [983, 657] width 34 height 34
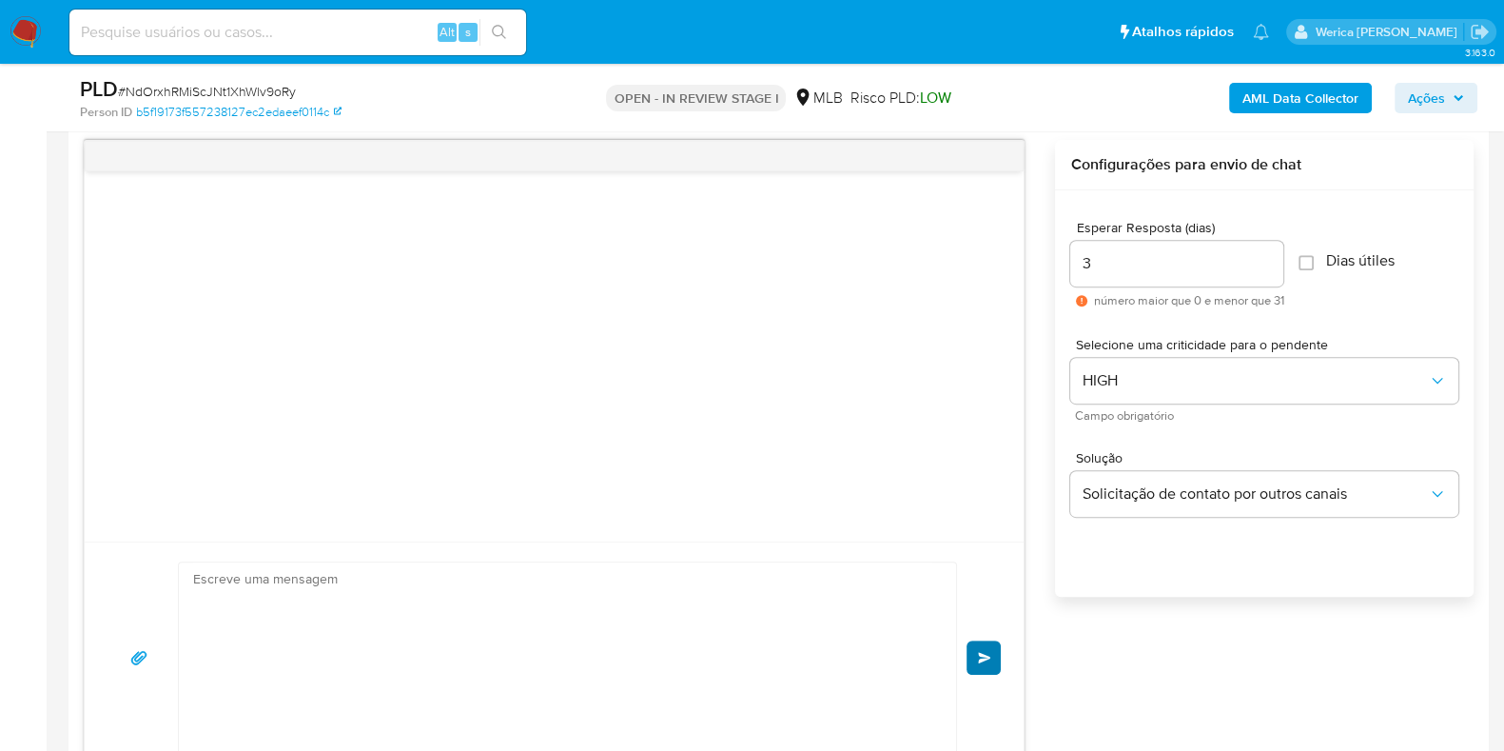
scroll to position [257, 0]
click at [996, 663] on div "Olá! Estamos realizando uma verificação adicional de segurança em contas de usu…" at bounding box center [553, 657] width 893 height 192
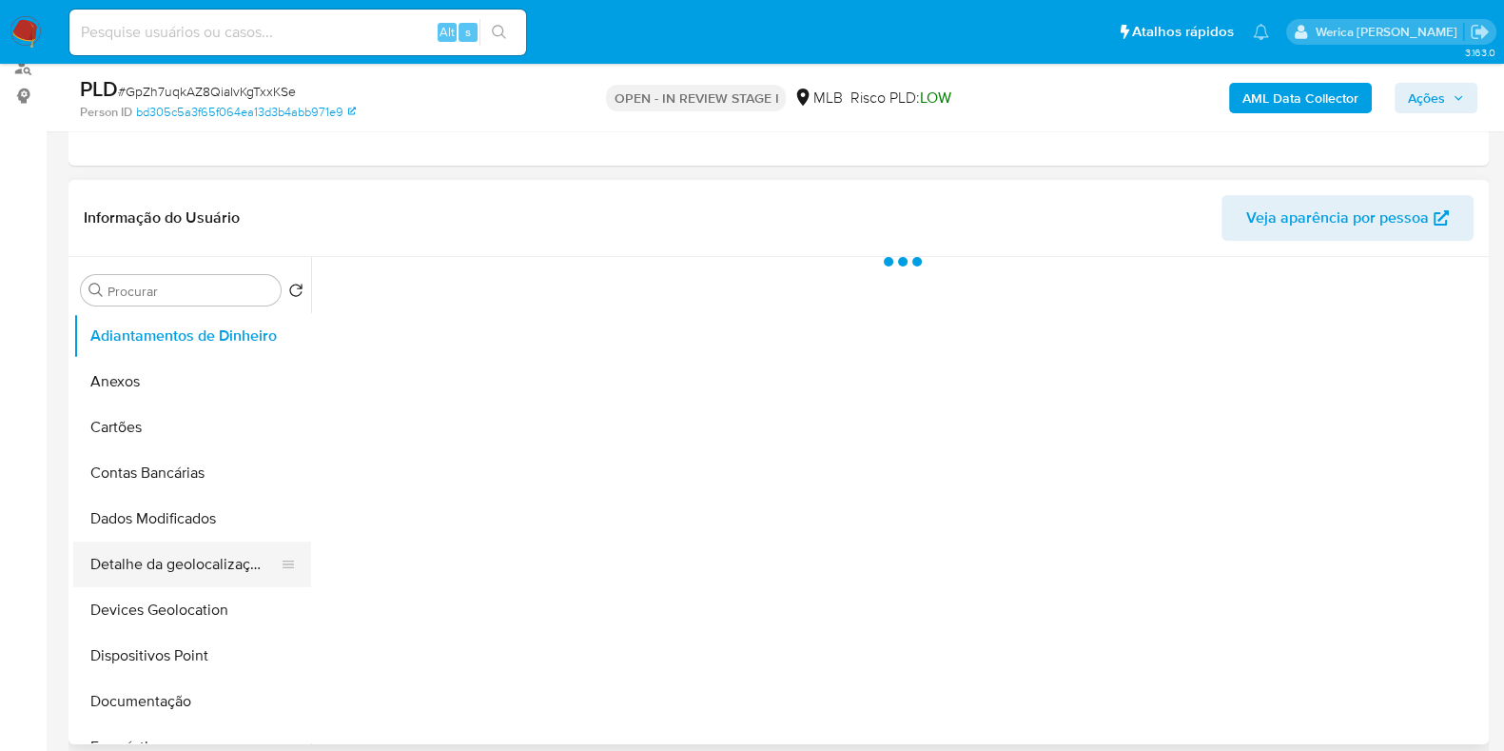
scroll to position [237, 0]
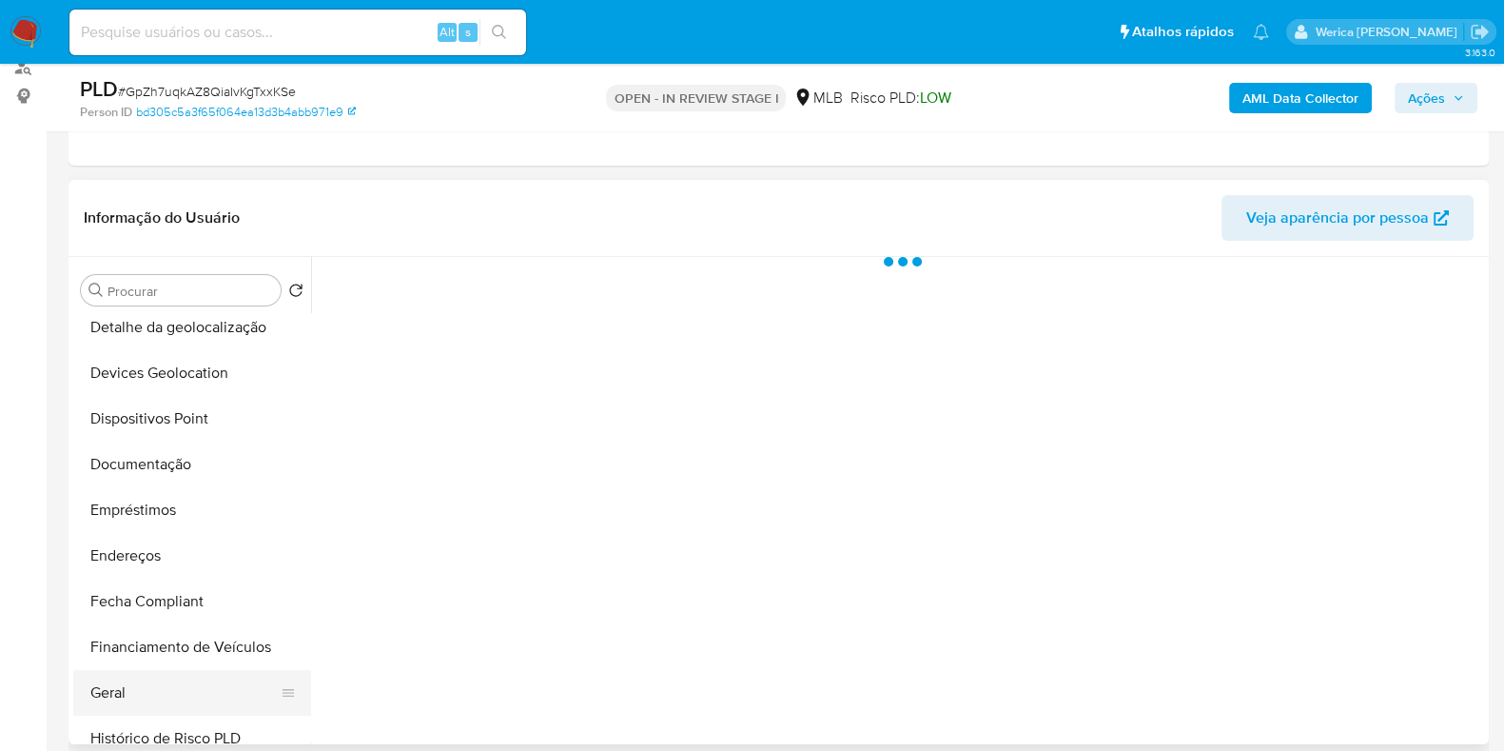
select select "10"
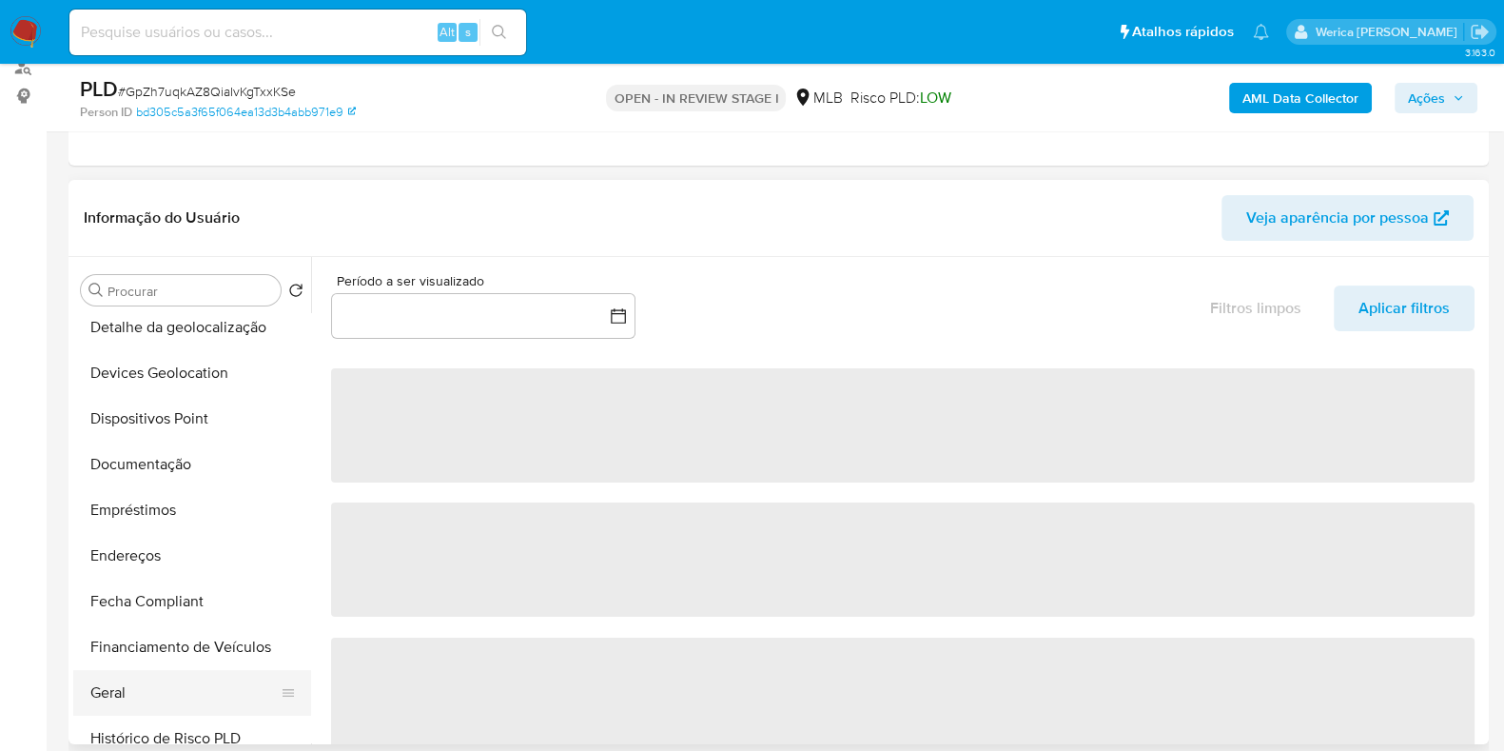
click at [132, 682] on button "Geral" at bounding box center [184, 693] width 223 height 46
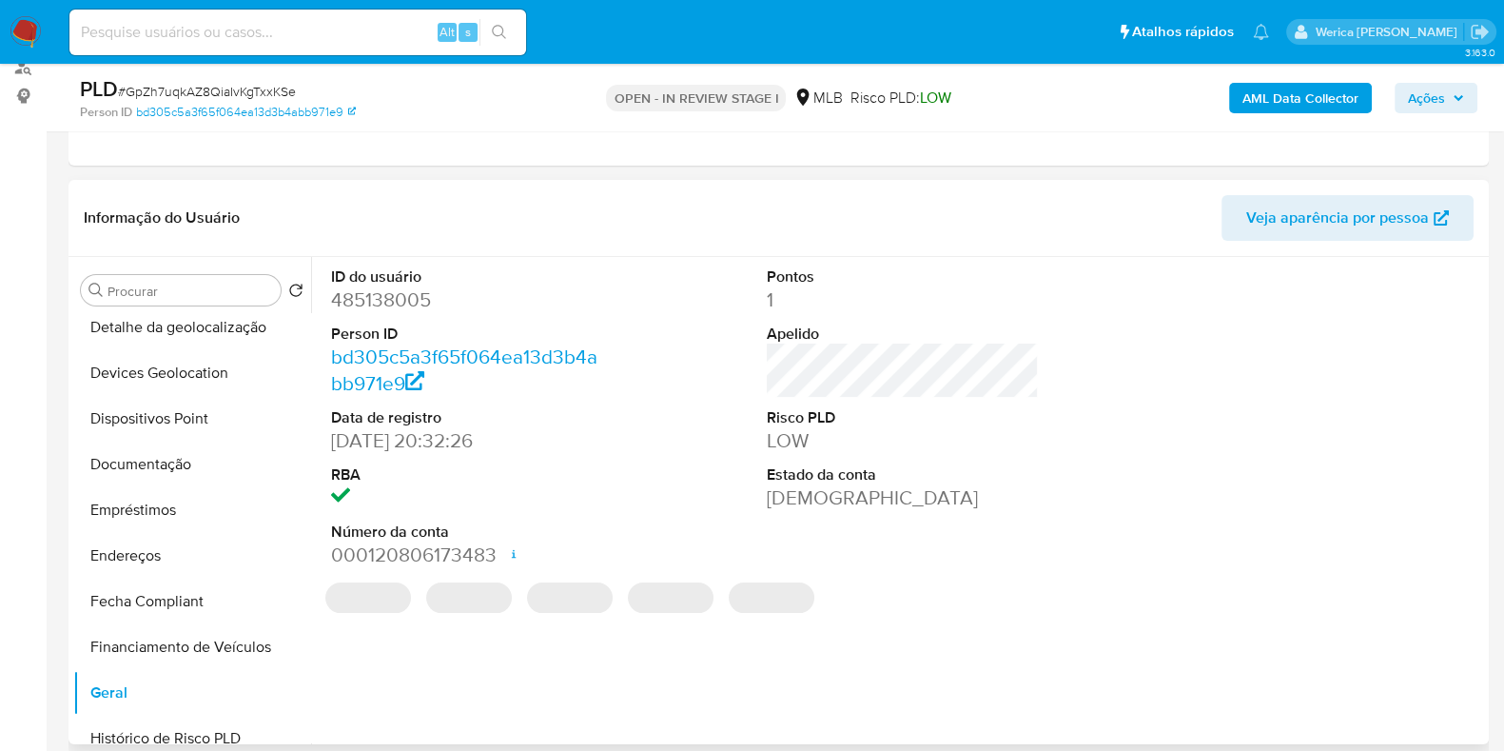
click at [416, 301] on dd "485138005" at bounding box center [467, 299] width 272 height 27
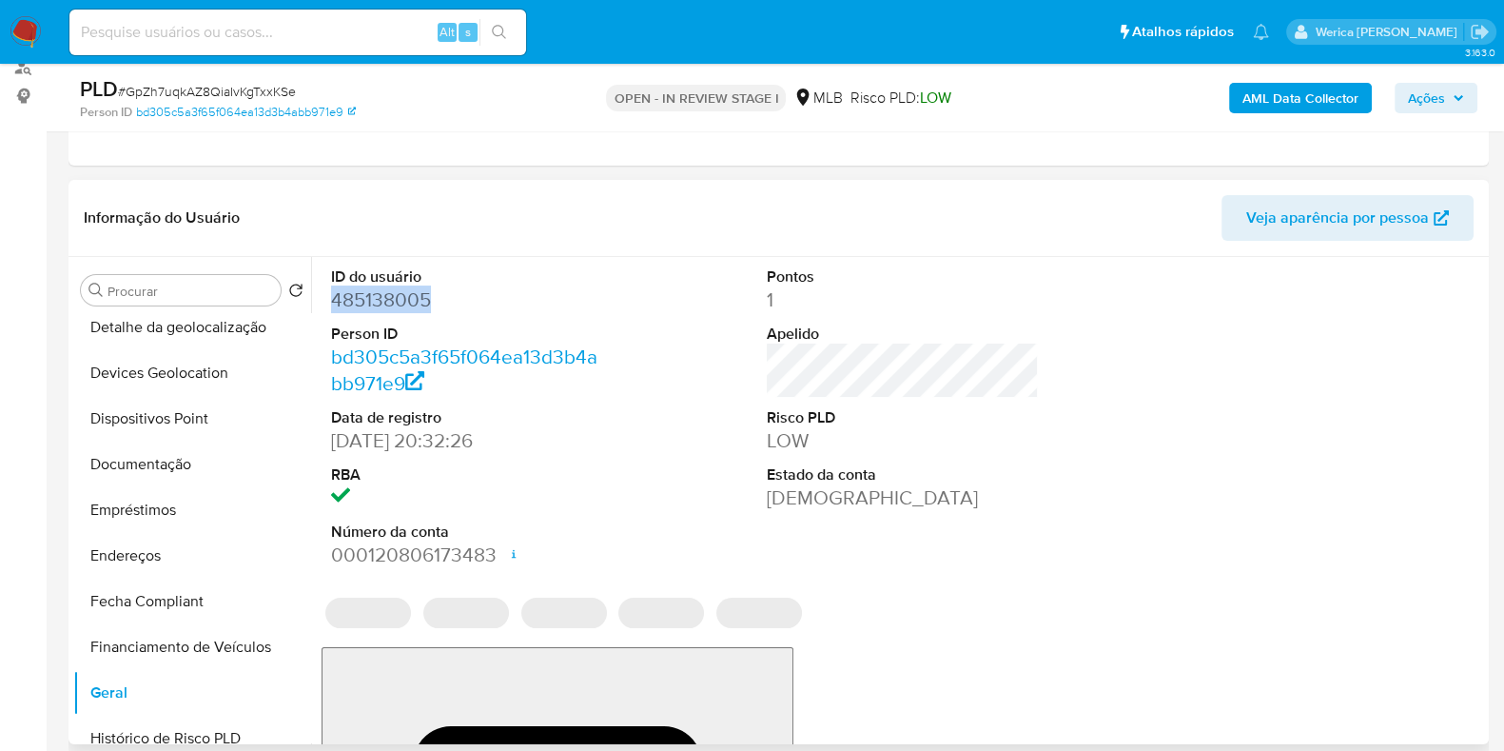
copy dd "485138005"
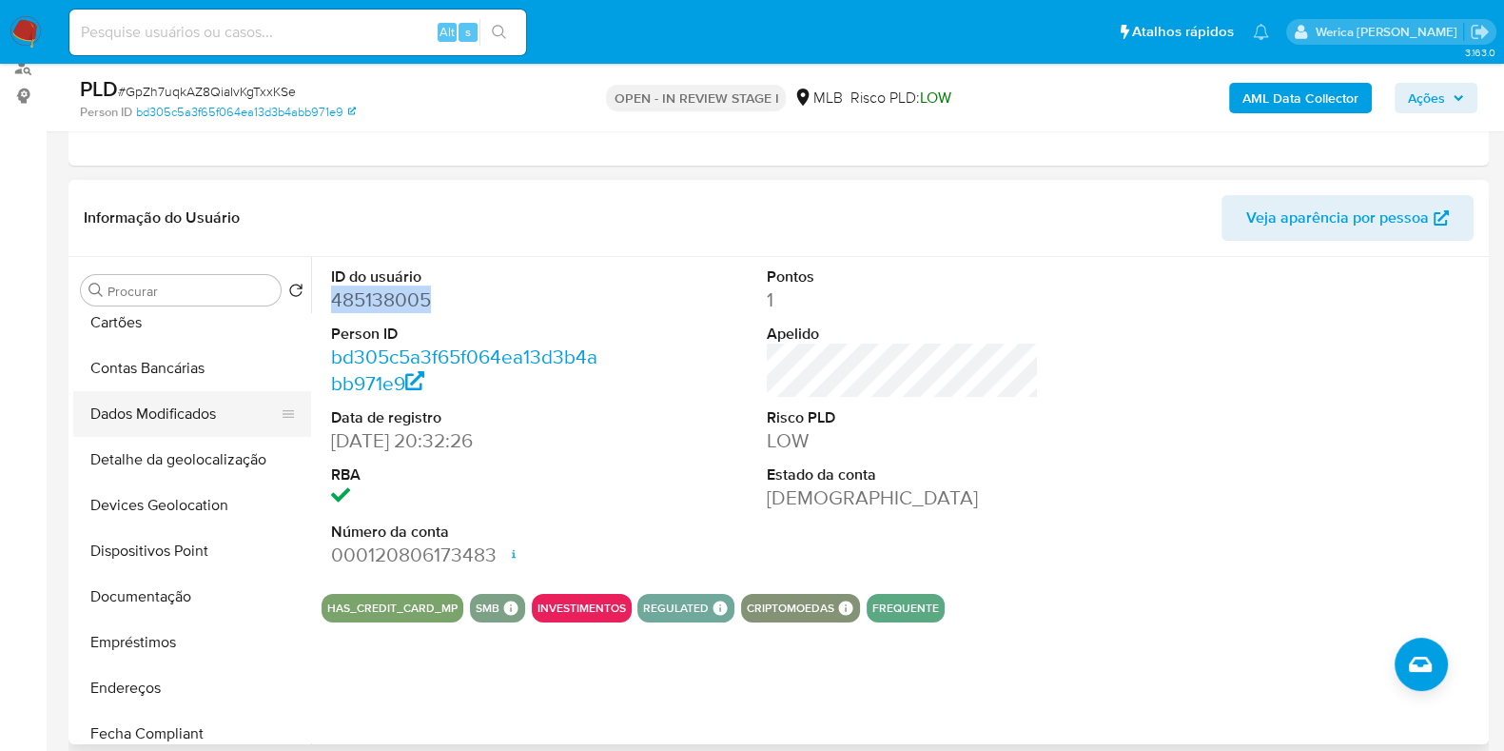
scroll to position [0, 0]
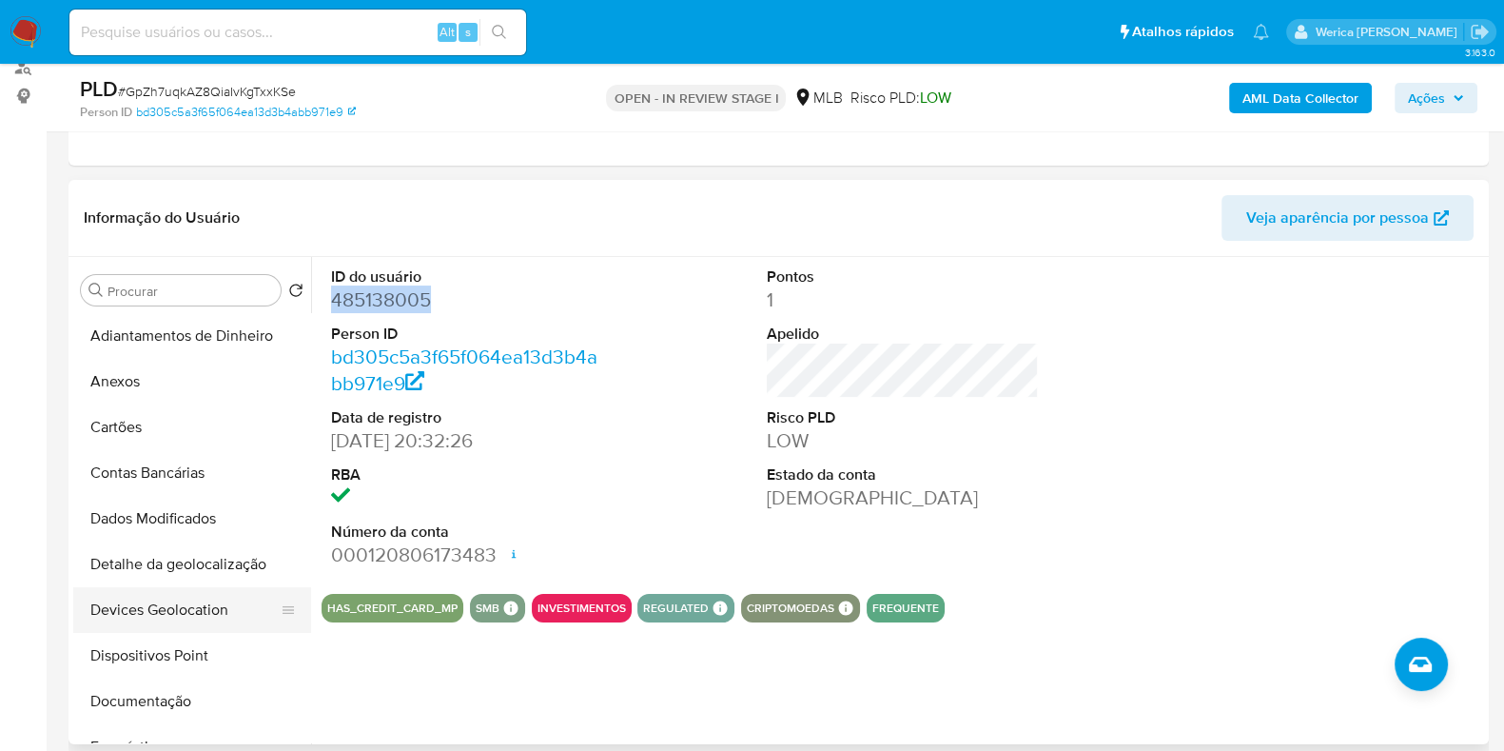
click at [149, 621] on button "Devices Geolocation" at bounding box center [184, 610] width 223 height 46
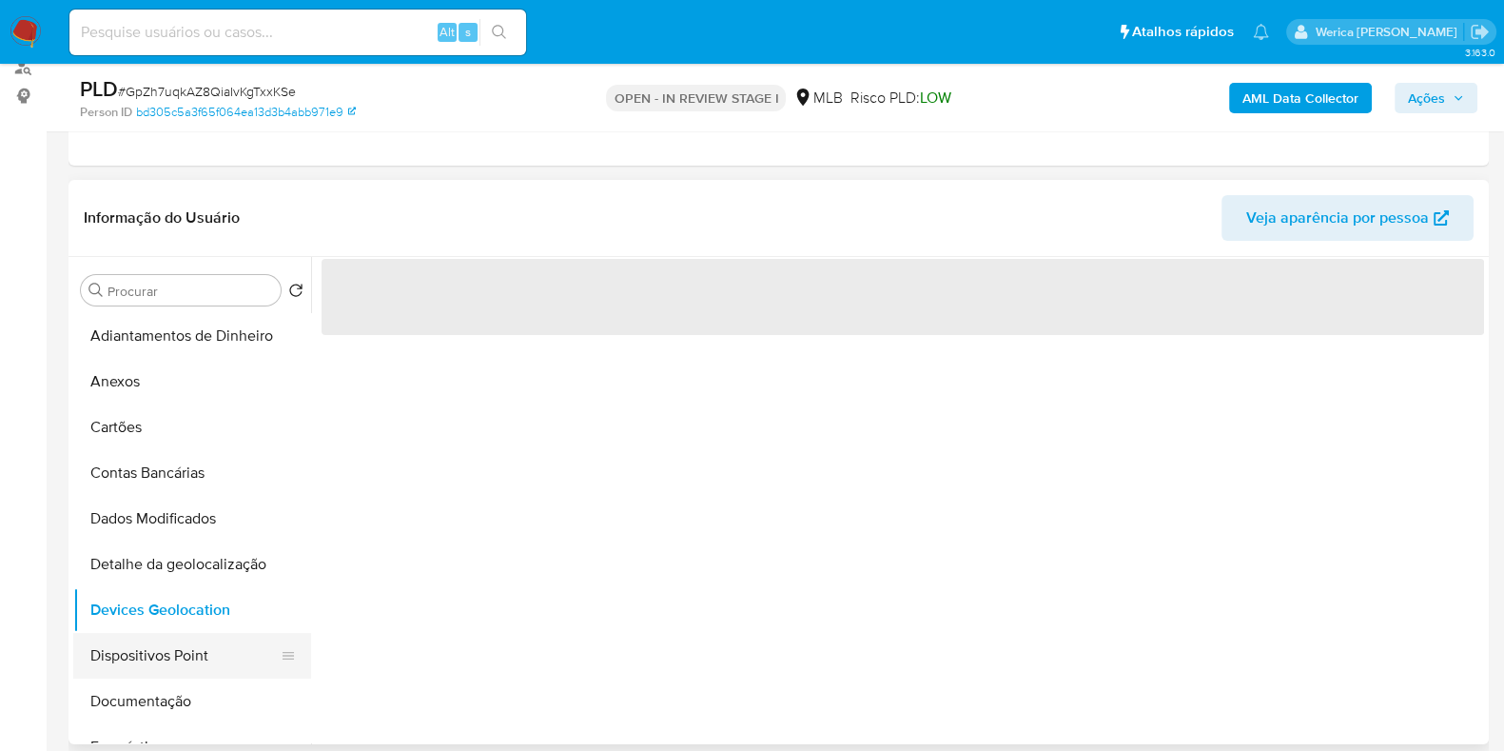
click at [149, 657] on button "Dispositivos Point" at bounding box center [184, 656] width 223 height 46
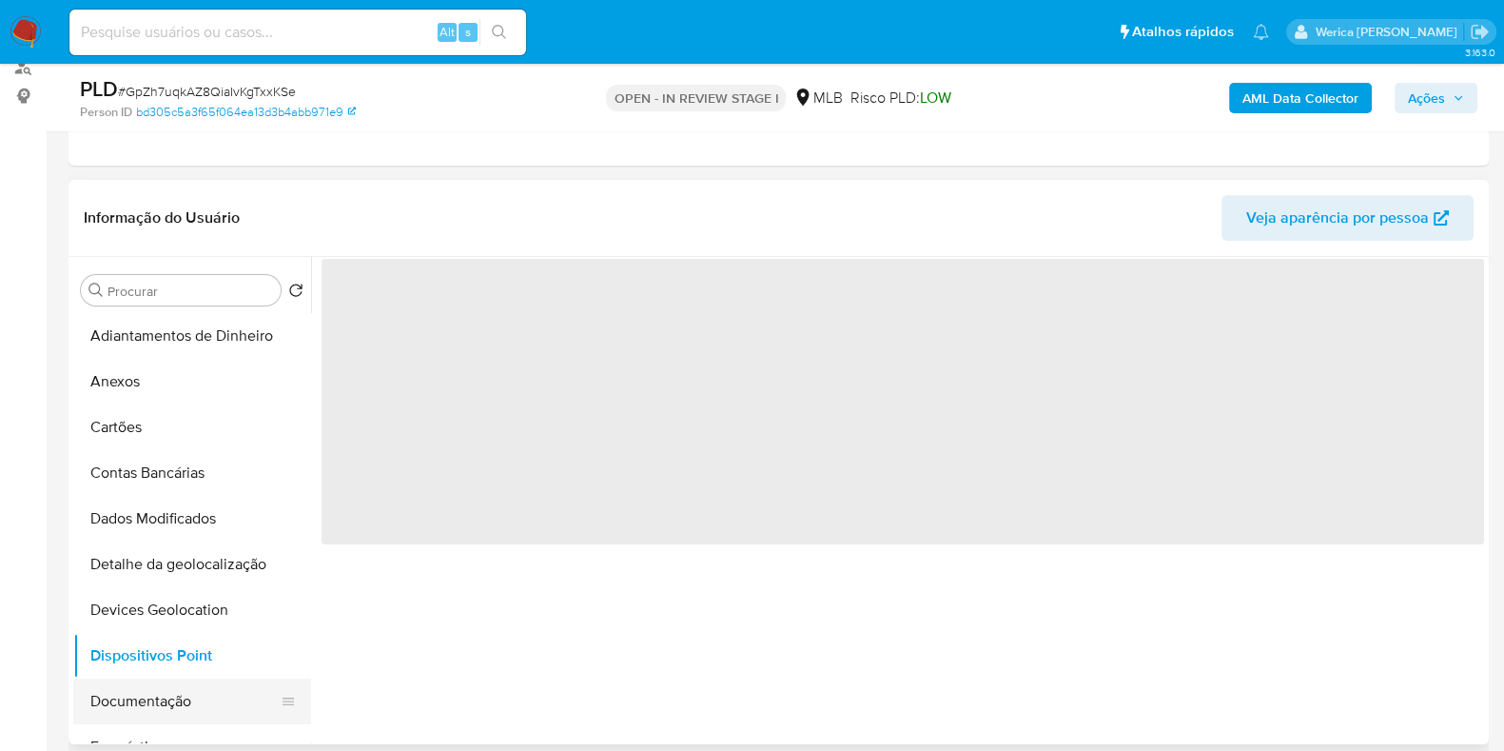
click at [147, 695] on button "Documentação" at bounding box center [184, 701] width 223 height 46
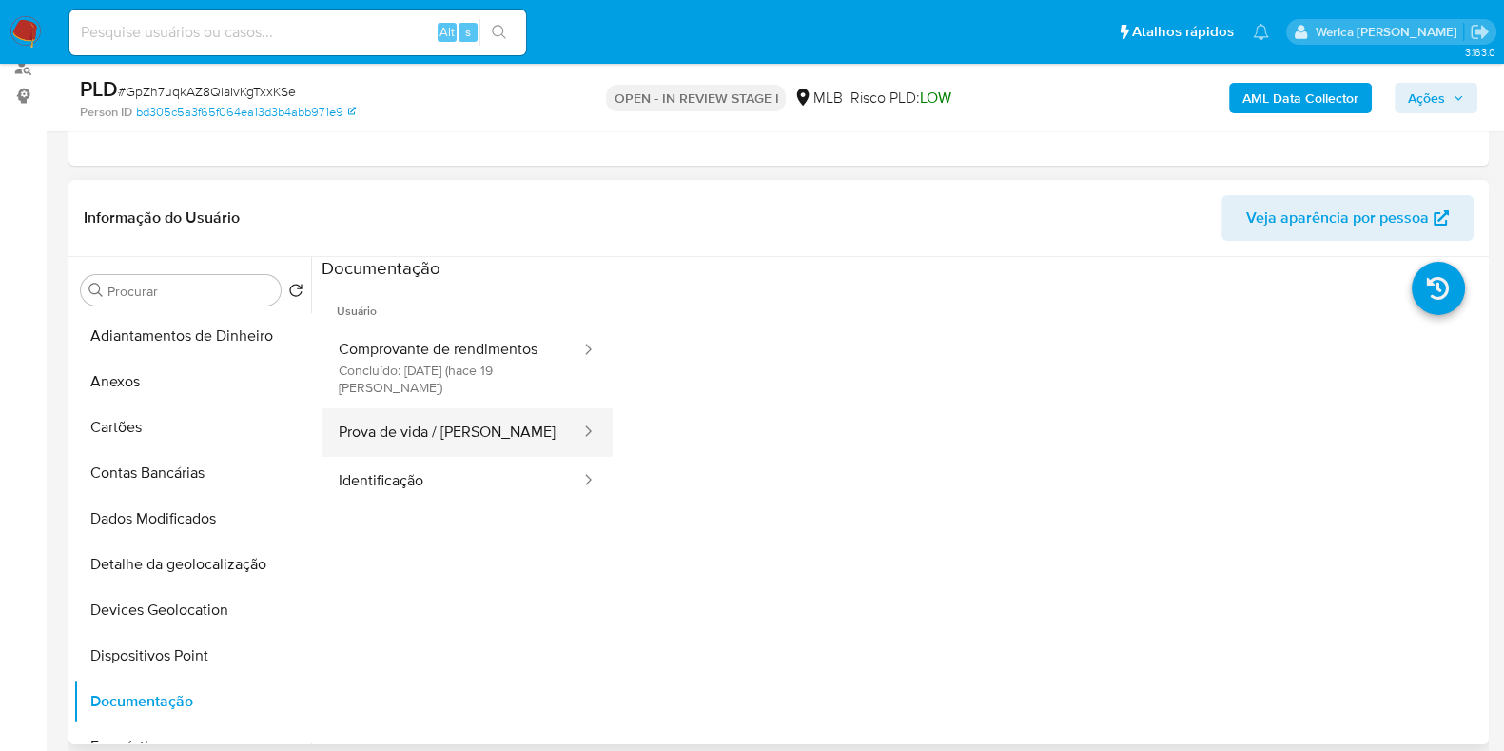
click at [428, 453] on button "Prova de vida / [PERSON_NAME]" at bounding box center [452, 432] width 261 height 49
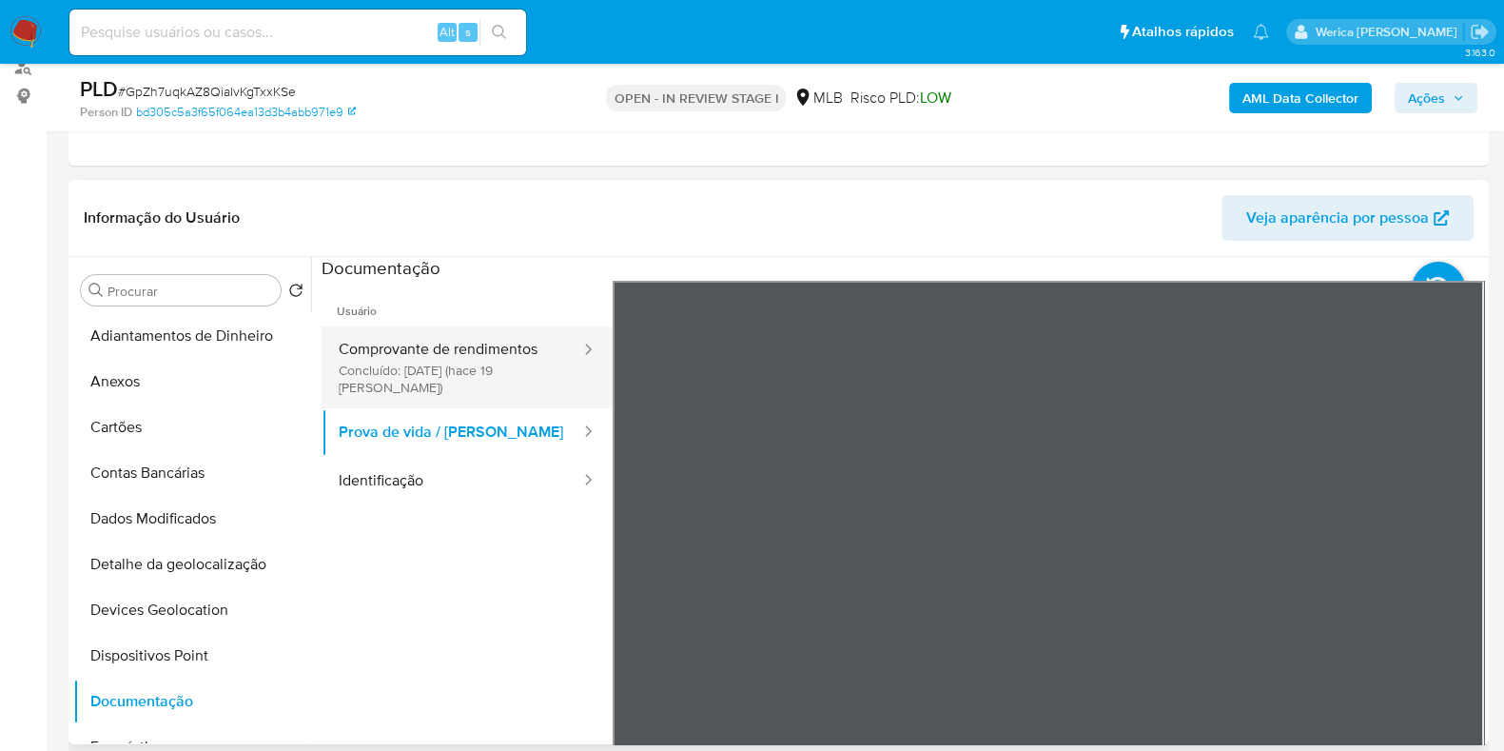
click at [458, 363] on button "Comprovante de rendimentos Concluído: [DATE] (hace 19 [PERSON_NAME])" at bounding box center [452, 367] width 261 height 82
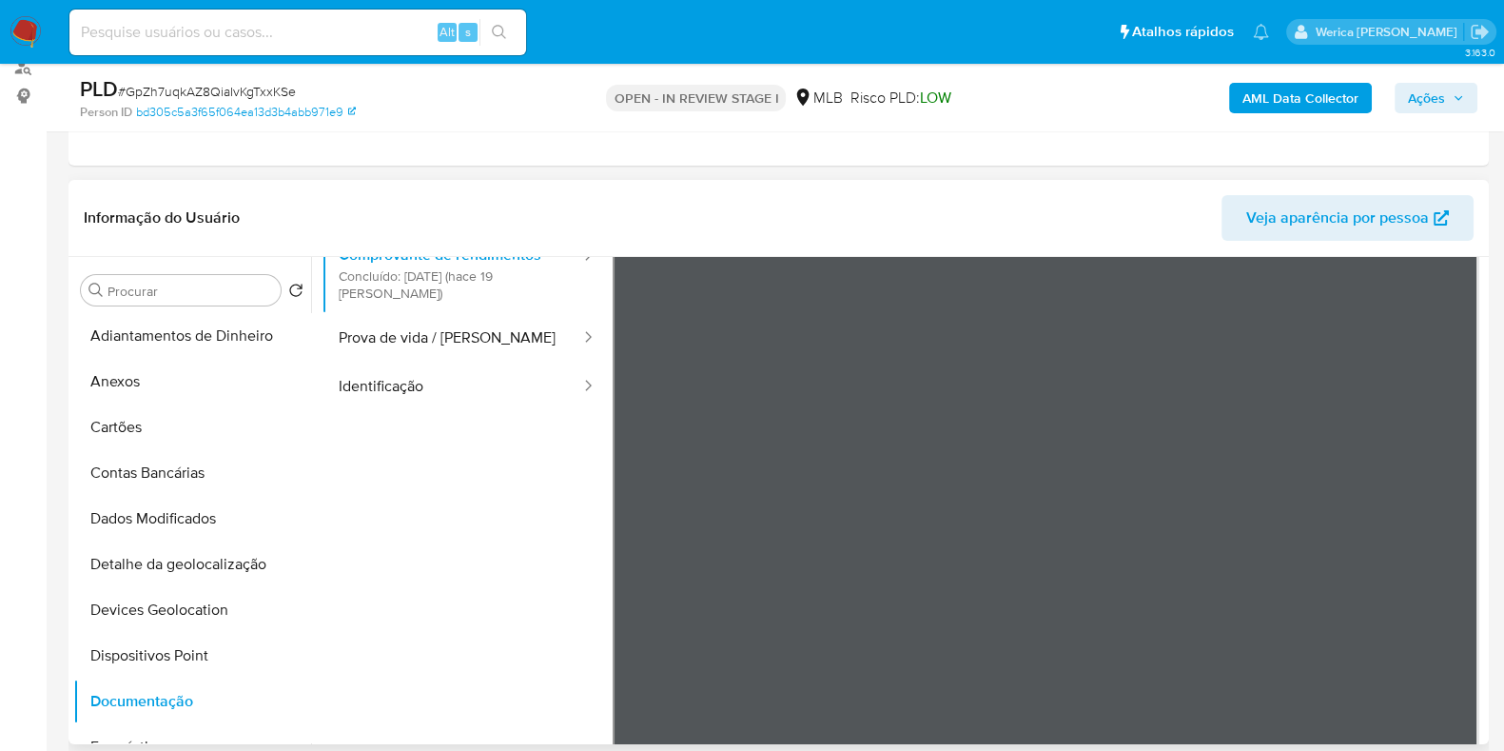
scroll to position [166, 0]
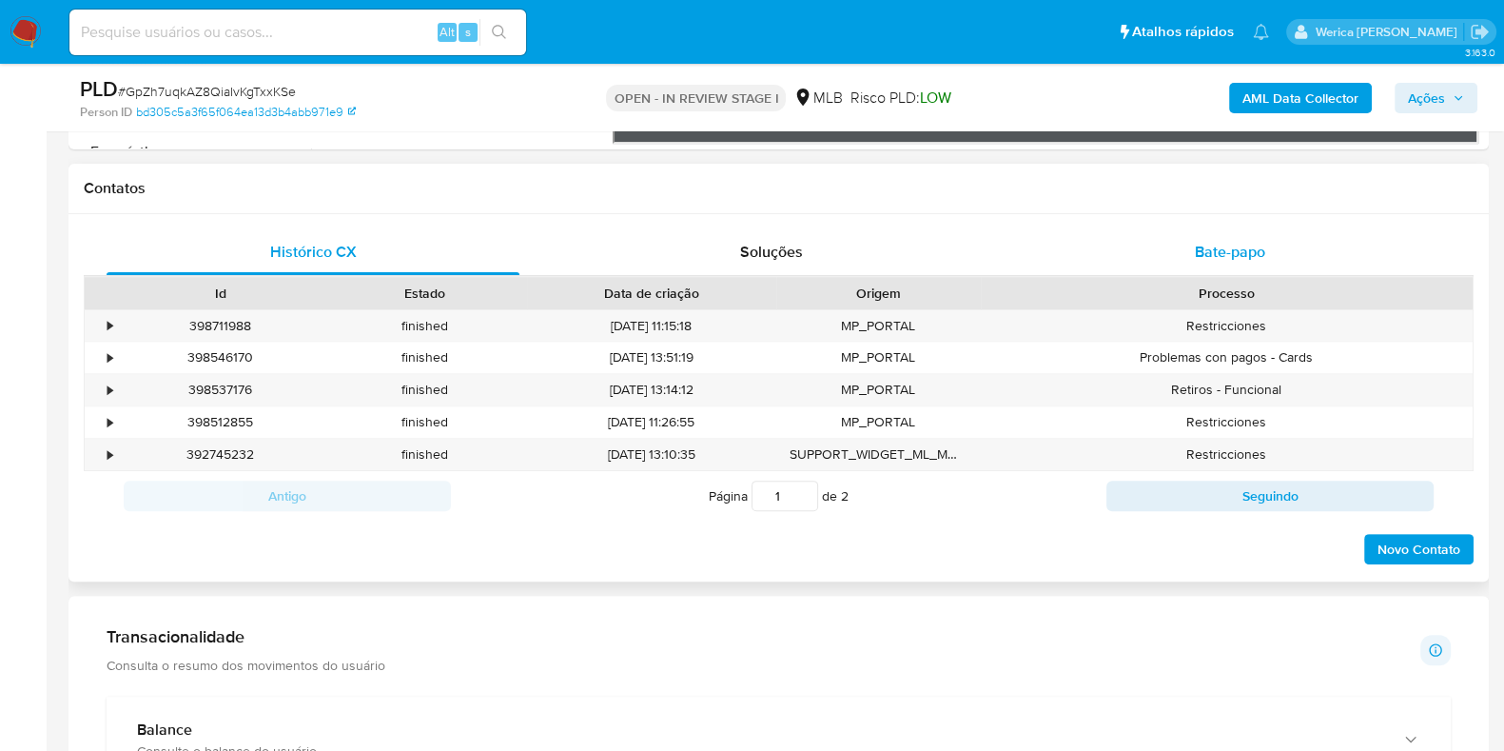
click at [1211, 249] on span "Bate-papo" at bounding box center [1230, 252] width 70 height 22
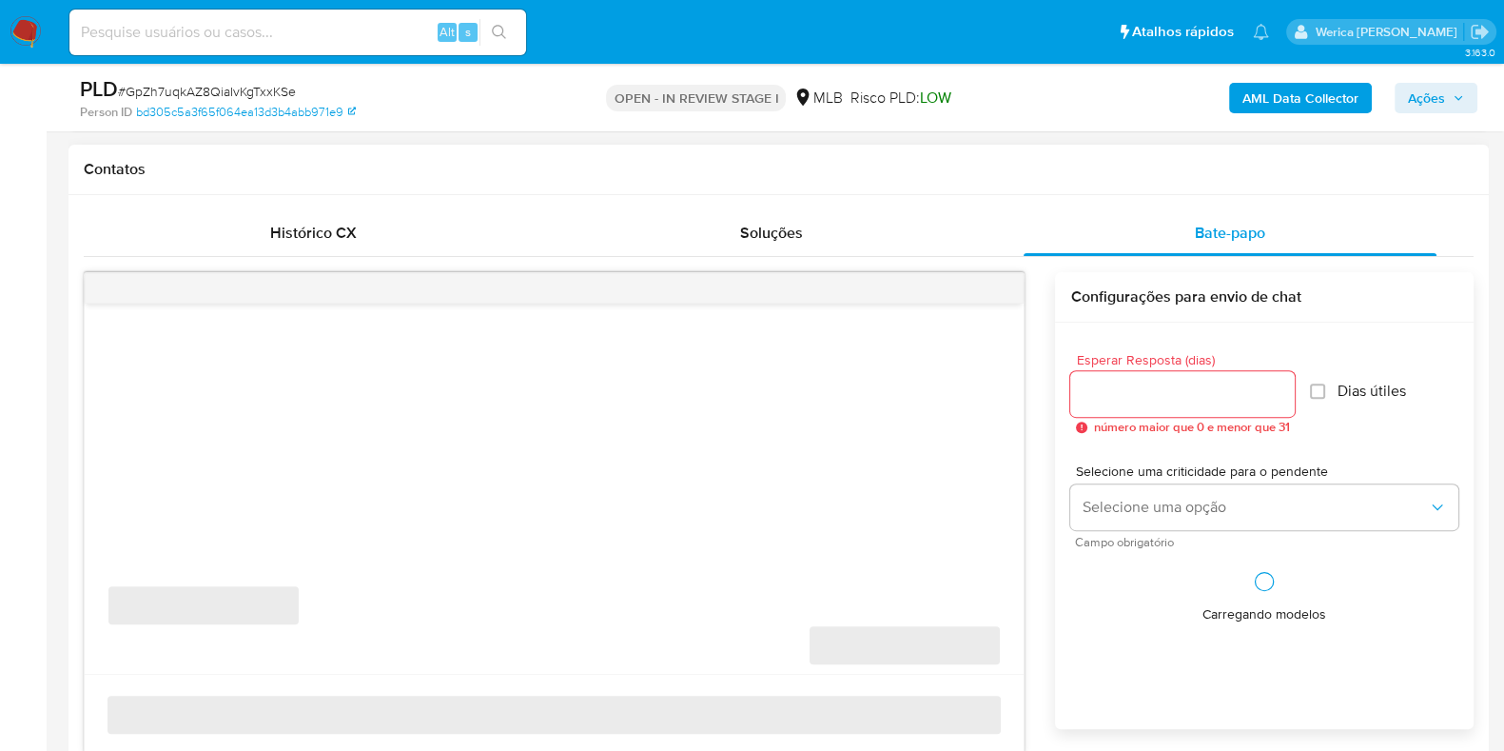
scroll to position [950, 0]
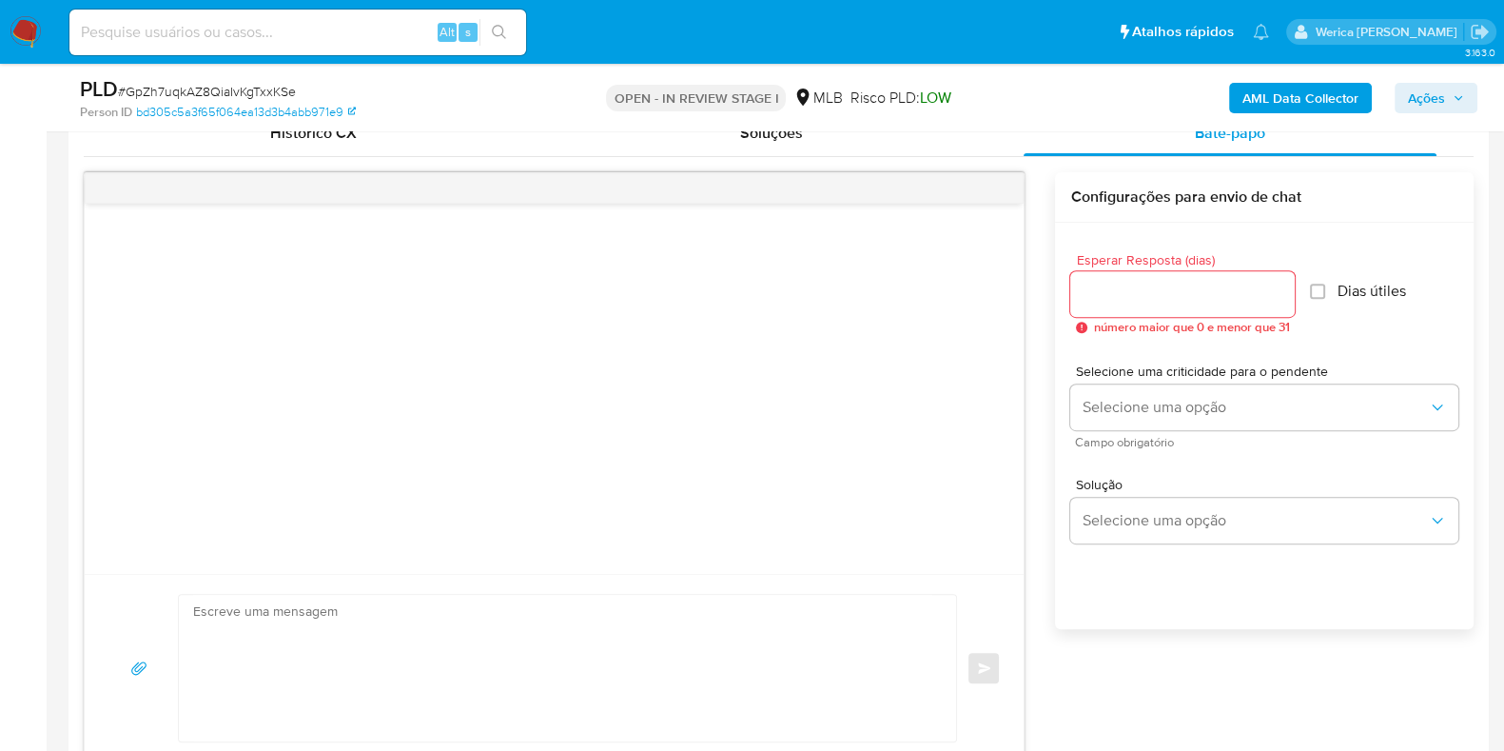
click at [621, 636] on textarea at bounding box center [562, 668] width 739 height 146
click at [1152, 282] on input "Esperar Resposta (dias)" at bounding box center [1182, 294] width 224 height 25
type input "3"
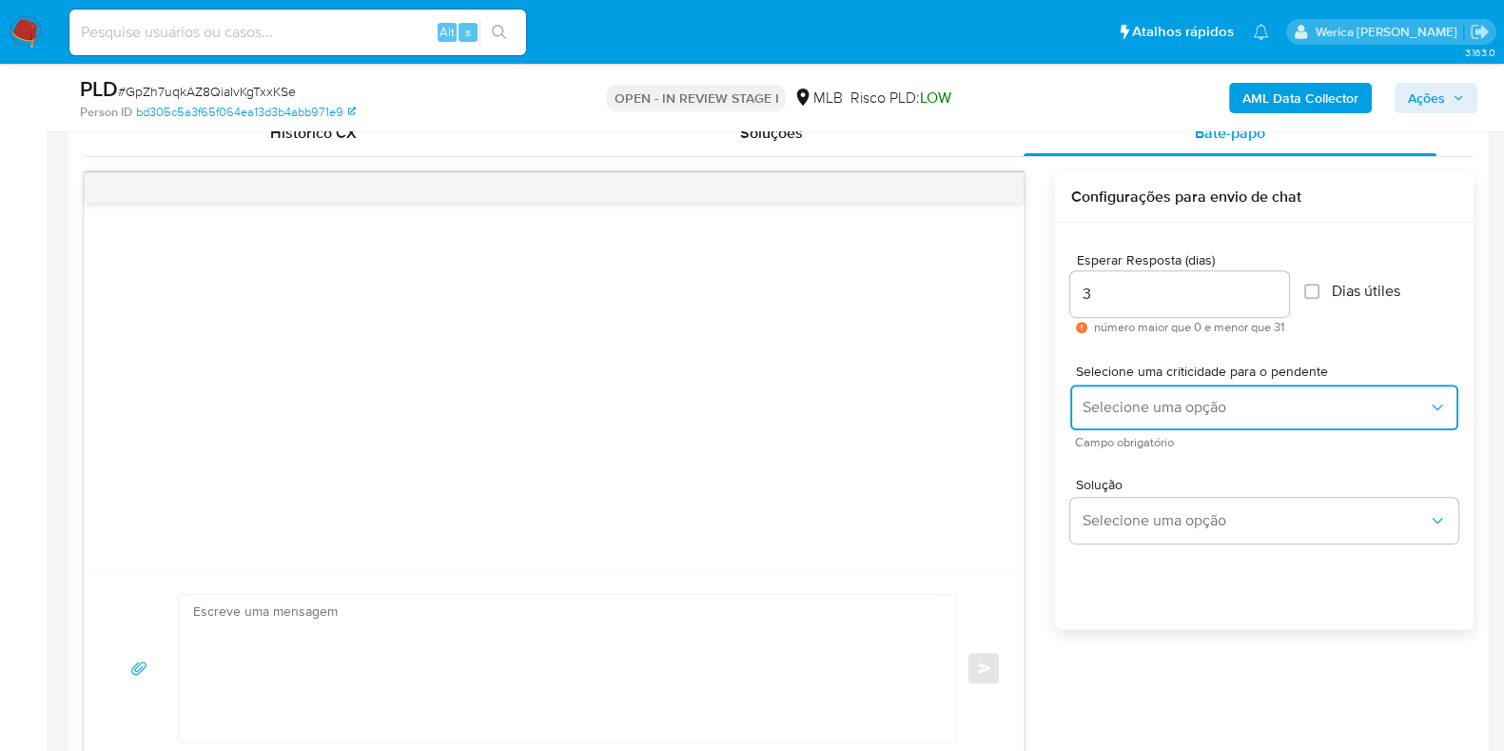
click at [1116, 397] on button "Selecione uma opção" at bounding box center [1264, 407] width 388 height 46
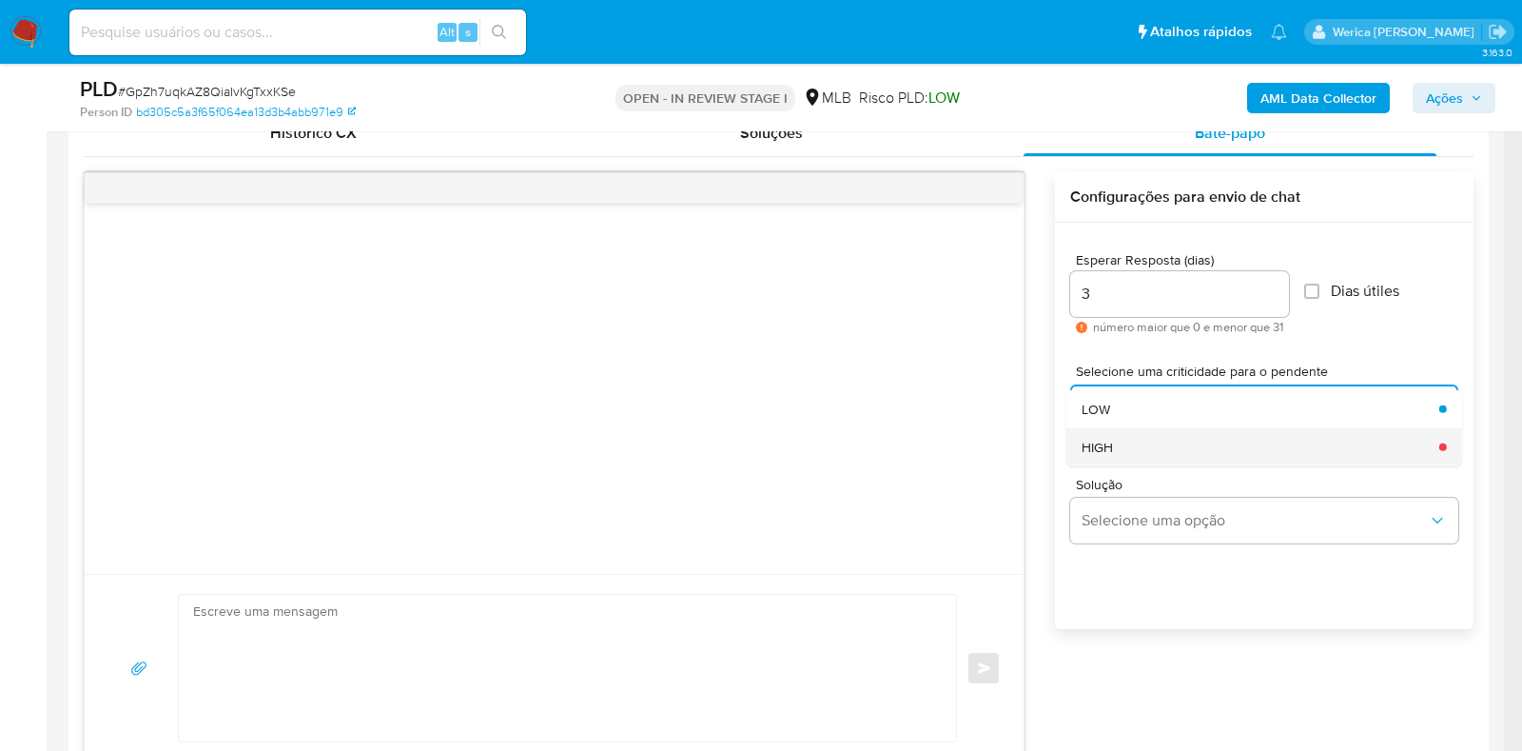
click at [1131, 444] on div "HIGH" at bounding box center [1255, 446] width 346 height 38
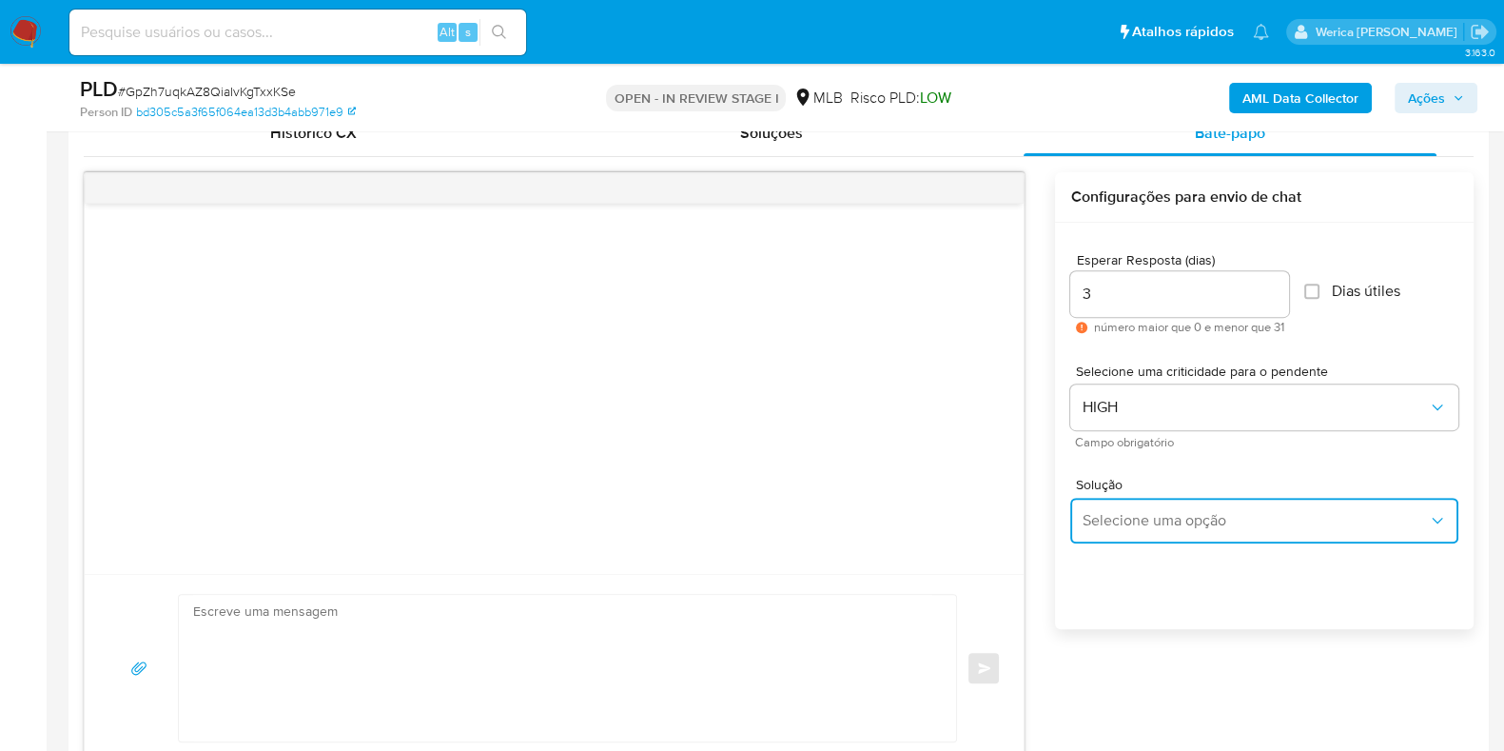
click at [1146, 520] on span "Selecione uma opção" at bounding box center [1255, 520] width 346 height 19
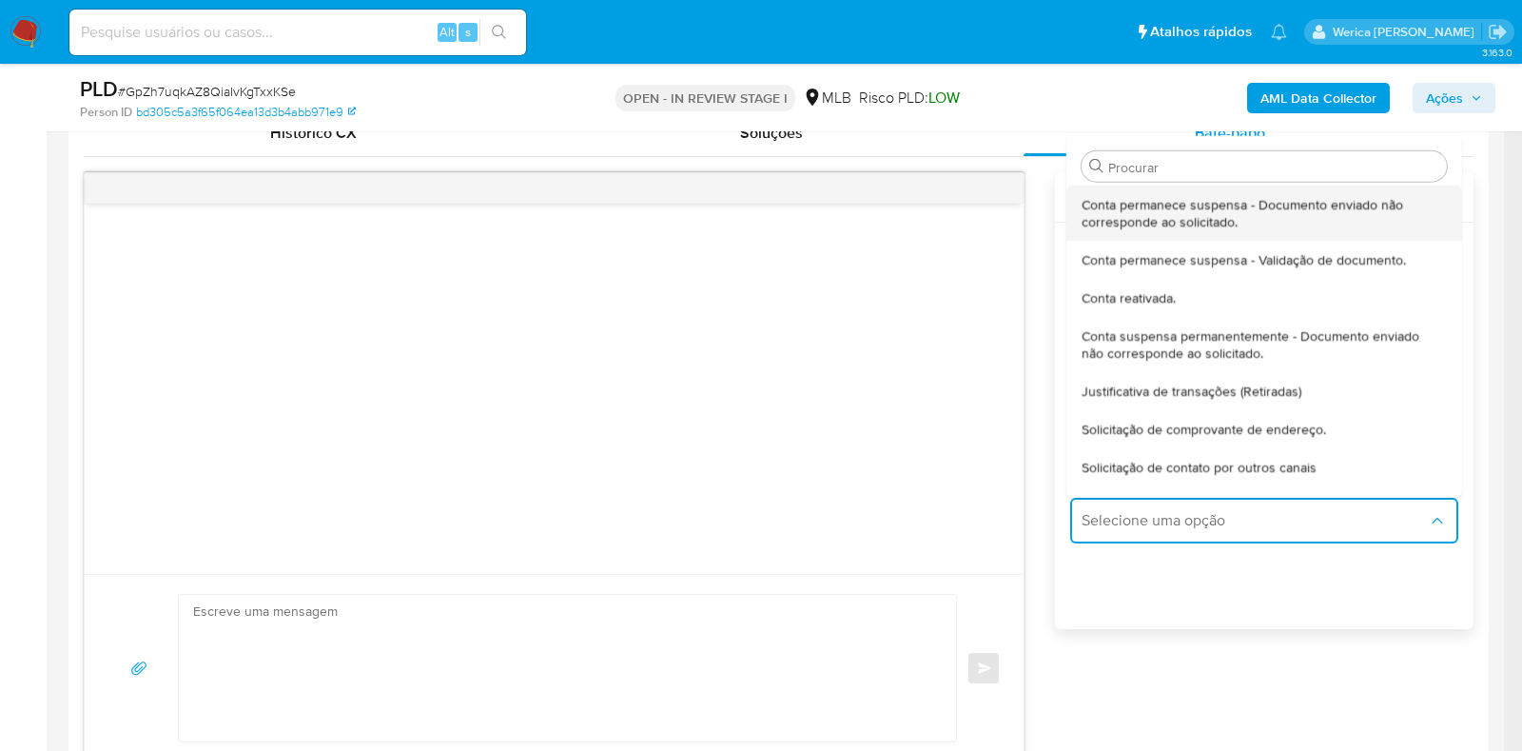
click at [1161, 222] on span "Conta permanece suspensa - Documento enviado não corresponde ao solicitado." at bounding box center [1259, 212] width 354 height 34
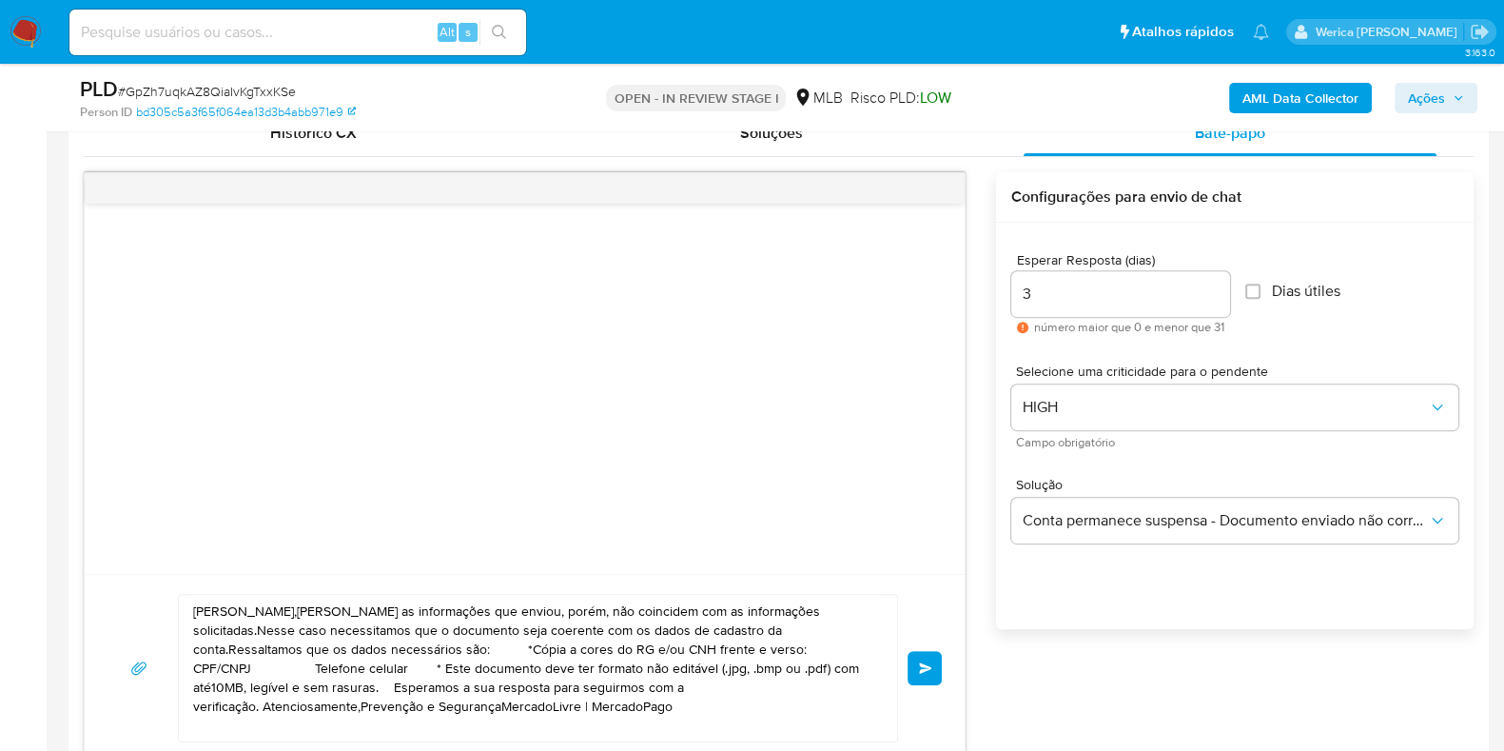
click at [761, 630] on textarea "[PERSON_NAME],[PERSON_NAME] as informações que enviou, porém, não coincidem com…" at bounding box center [533, 668] width 680 height 146
paste textarea "! Estamos realizando uma verificação adicional de segurança [PERSON_NAME] de us…"
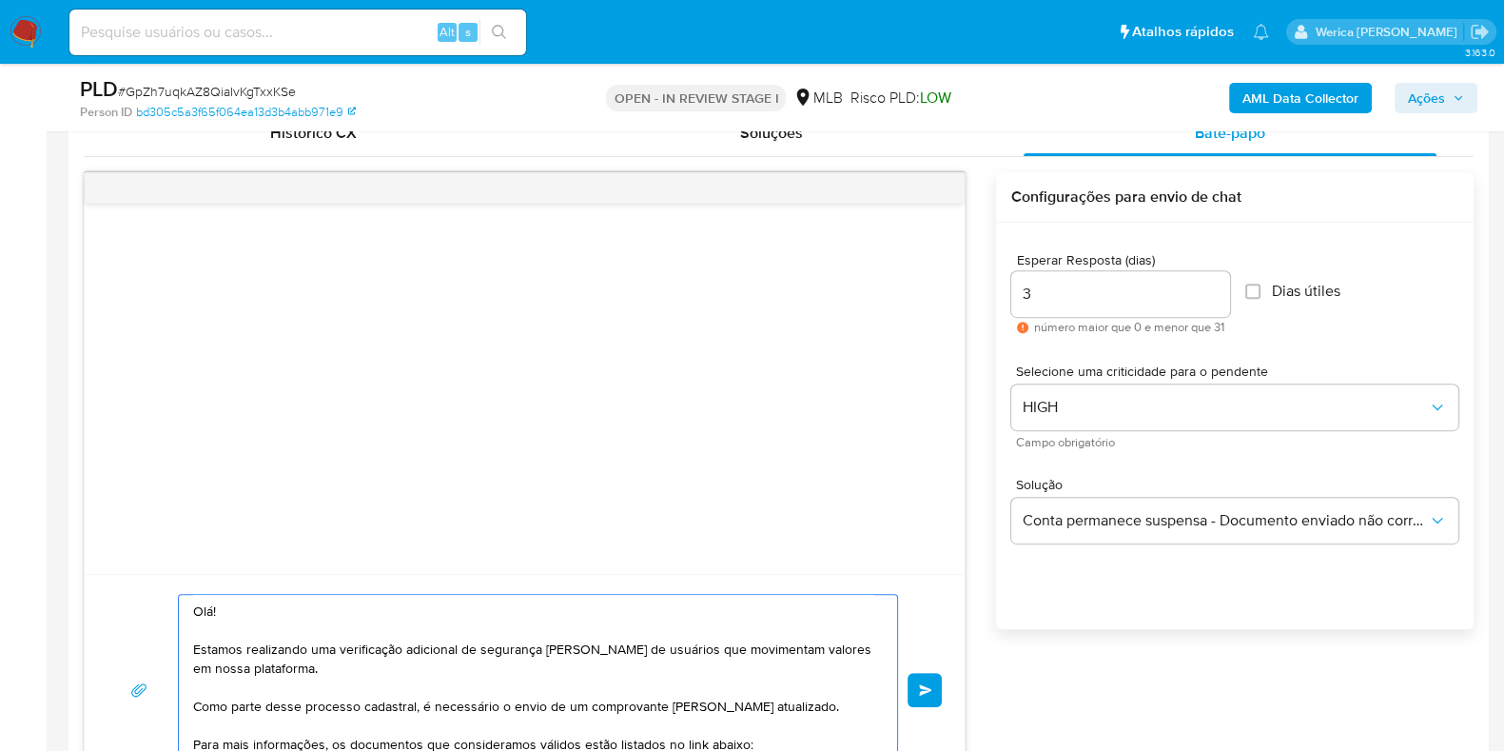
scroll to position [311, 0]
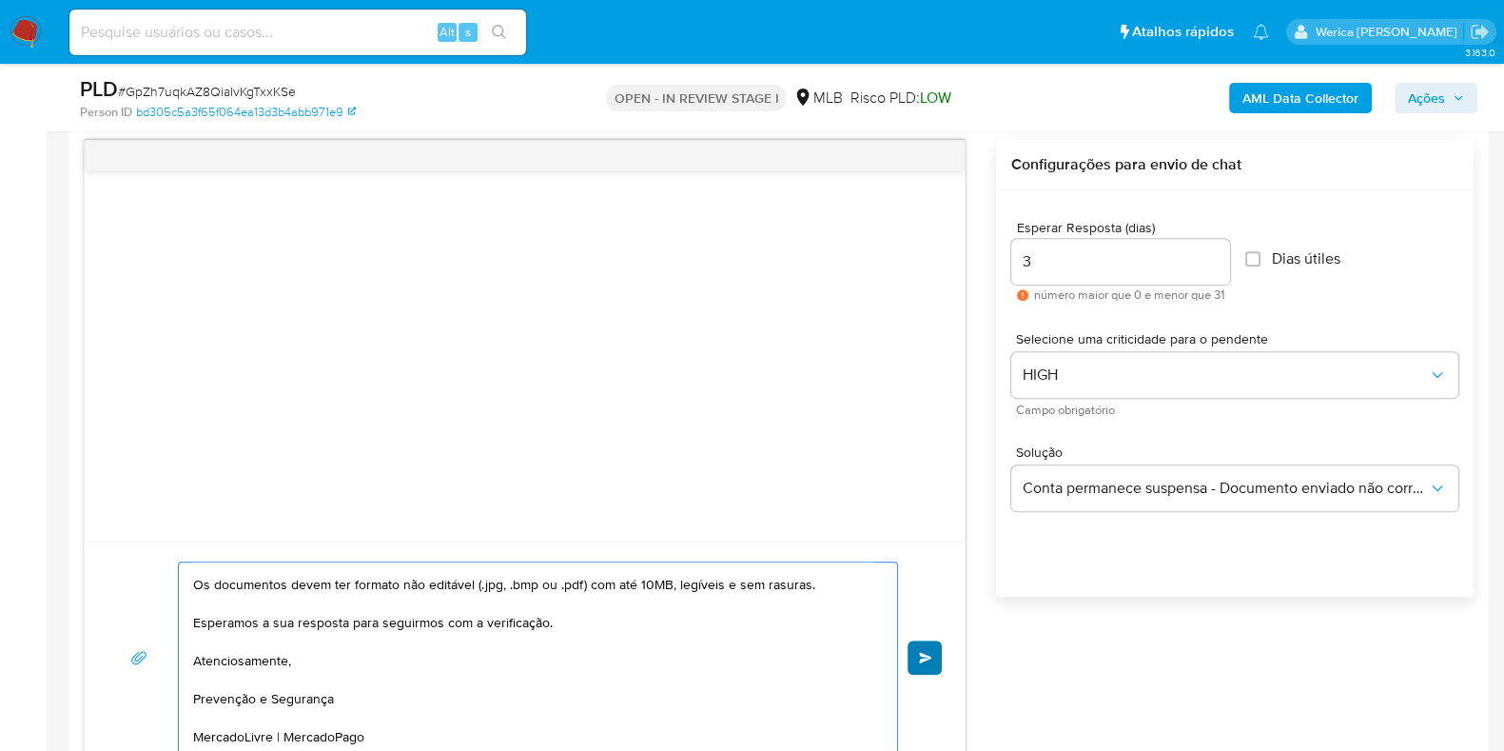
type textarea "Olá! Estamos realizando uma verificação adicional de segurança [PERSON_NAME] de…"
click at [913, 649] on button "common.send" at bounding box center [924, 657] width 34 height 34
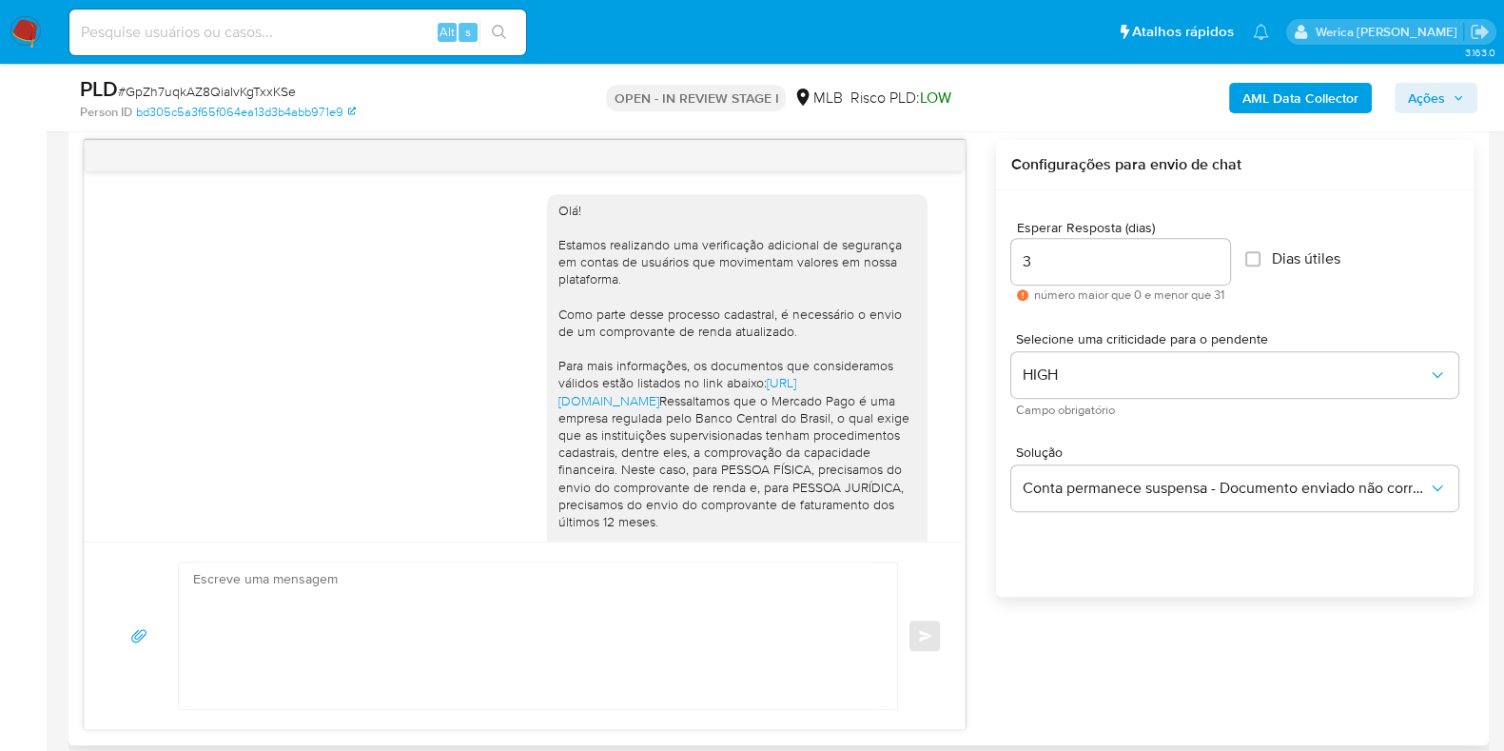
scroll to position [257, 0]
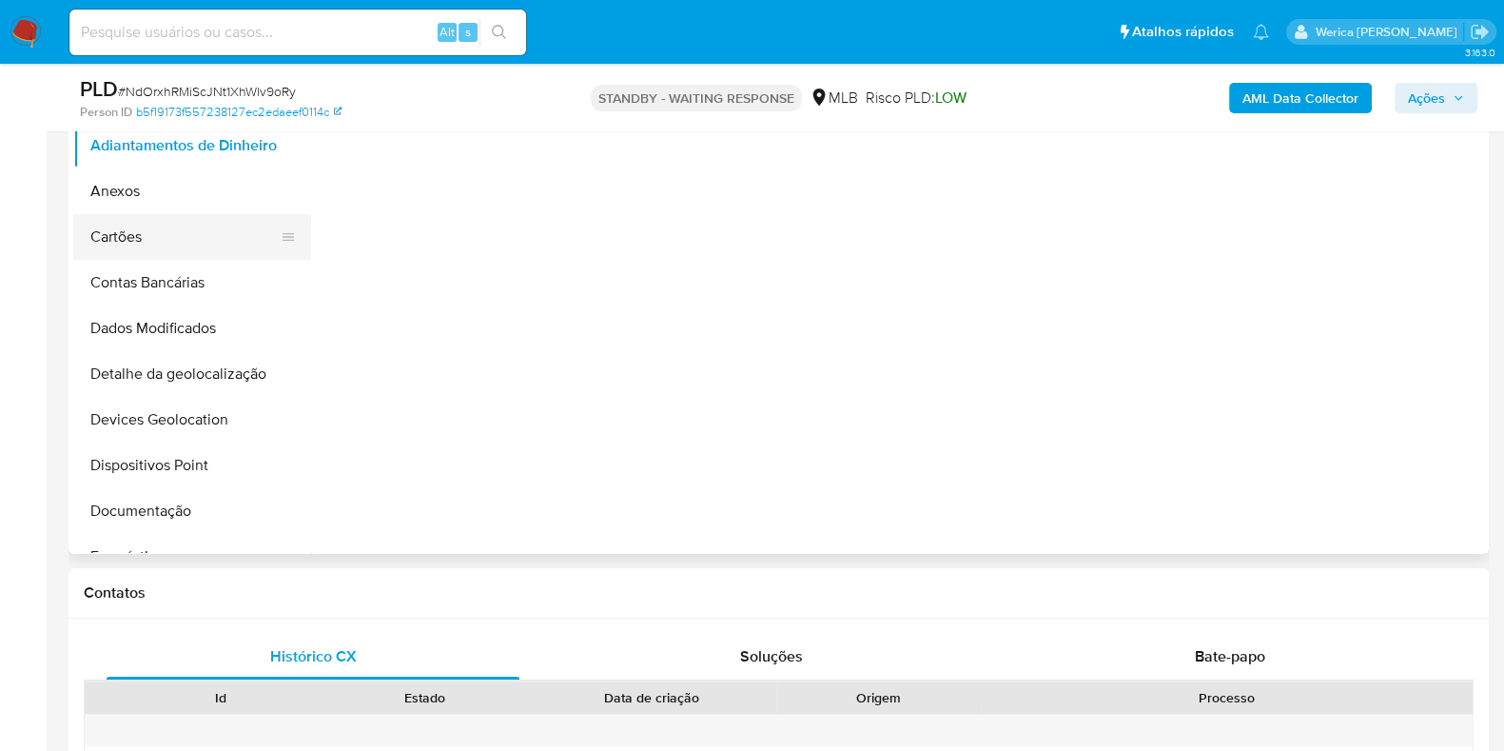
scroll to position [237, 0]
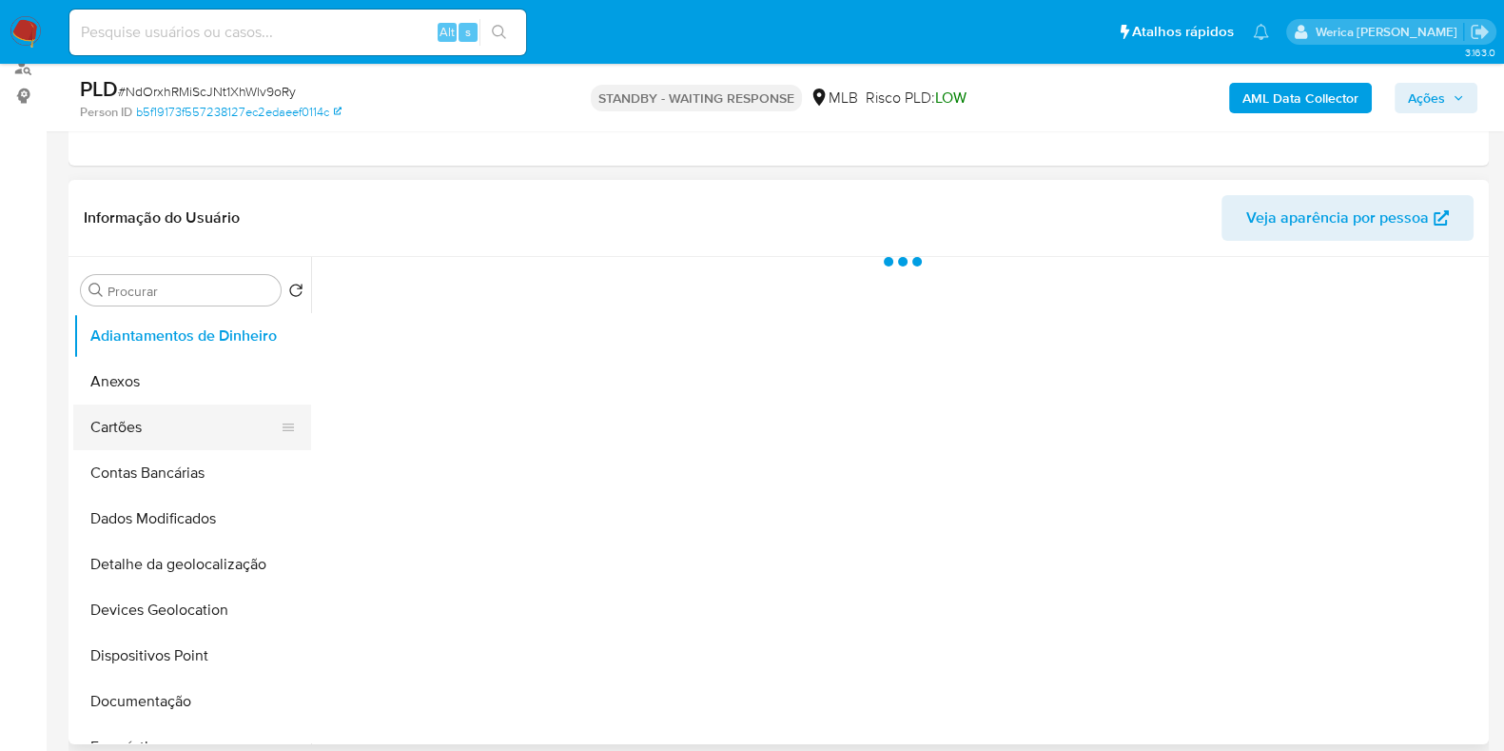
select select "10"
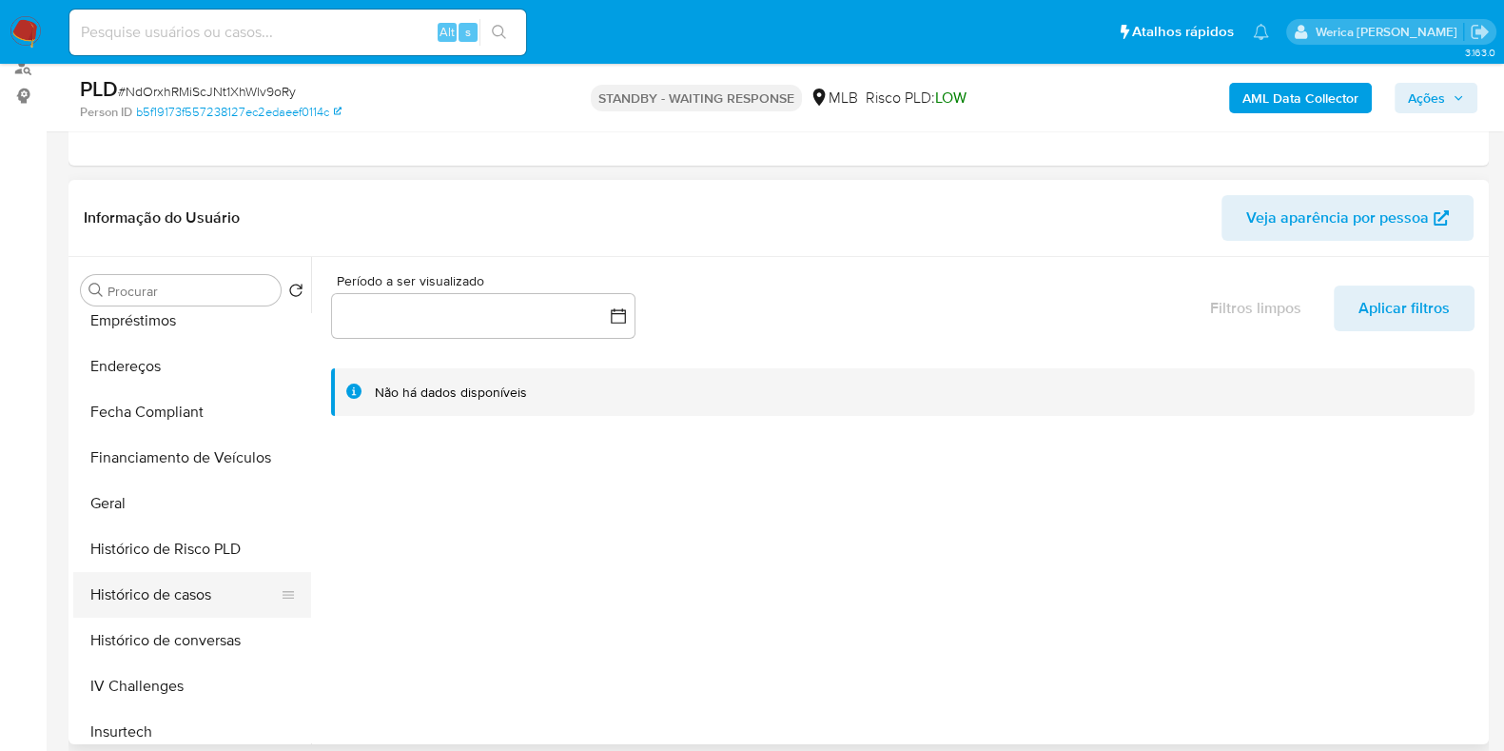
scroll to position [475, 0]
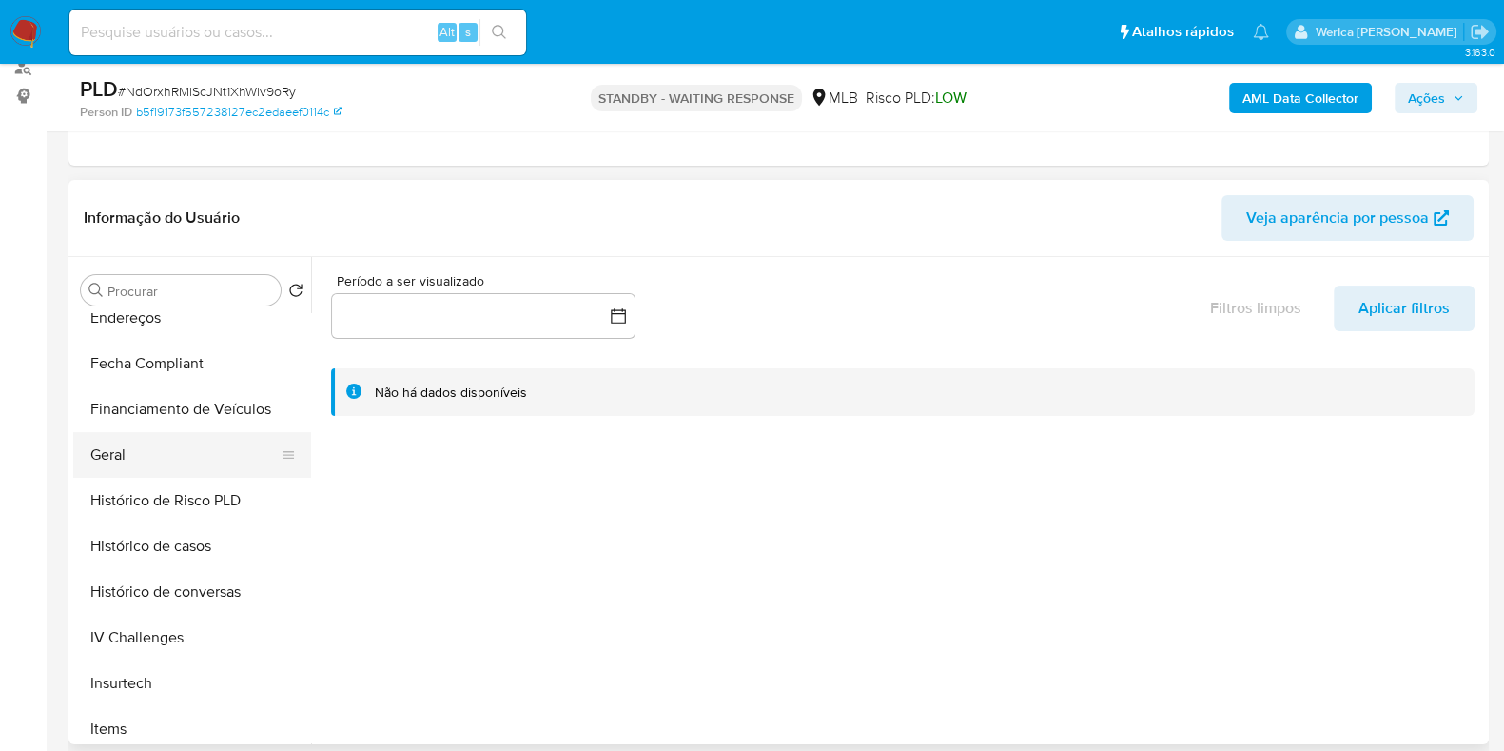
click at [147, 464] on button "Geral" at bounding box center [184, 455] width 223 height 46
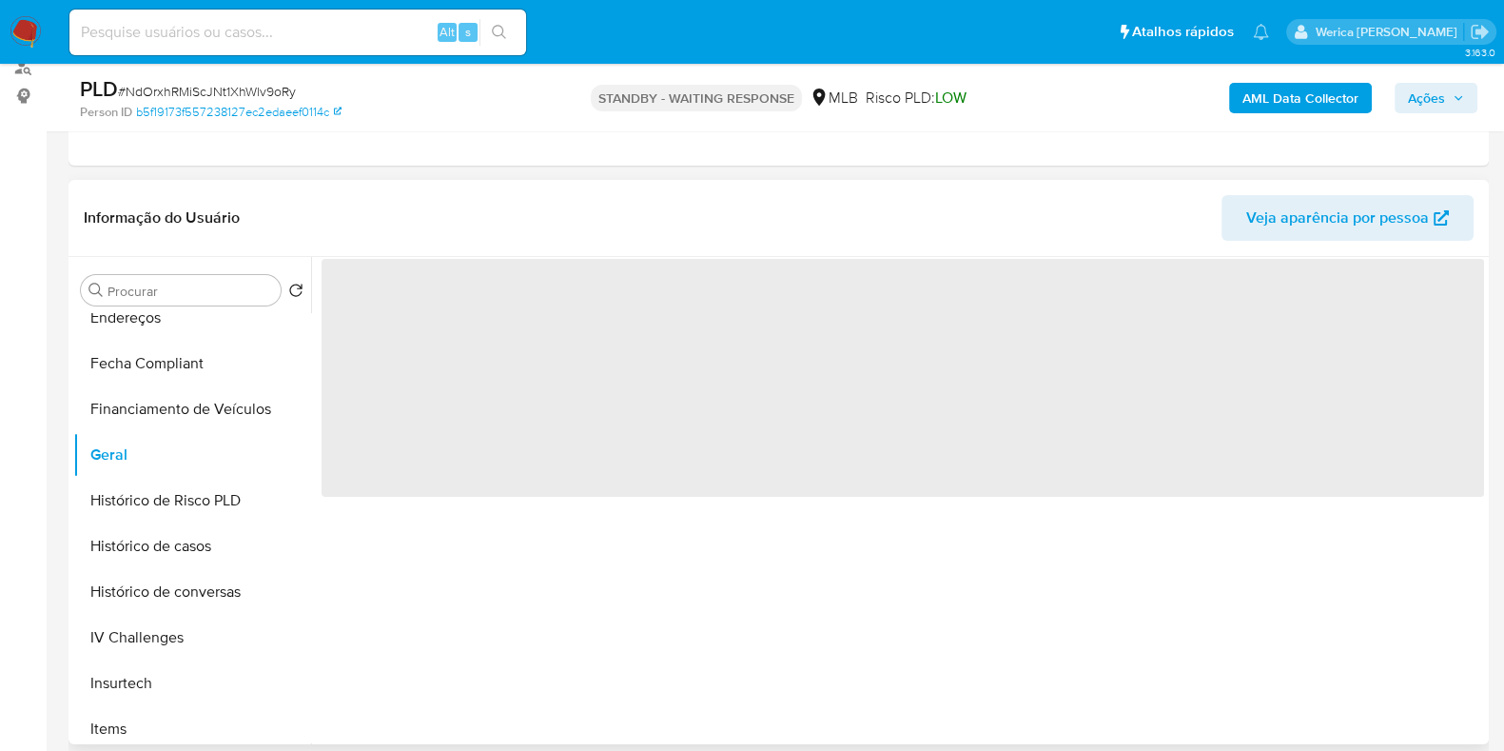
click at [384, 406] on span "‌" at bounding box center [903, 378] width 1162 height 238
click at [388, 367] on span "‌" at bounding box center [903, 378] width 1162 height 238
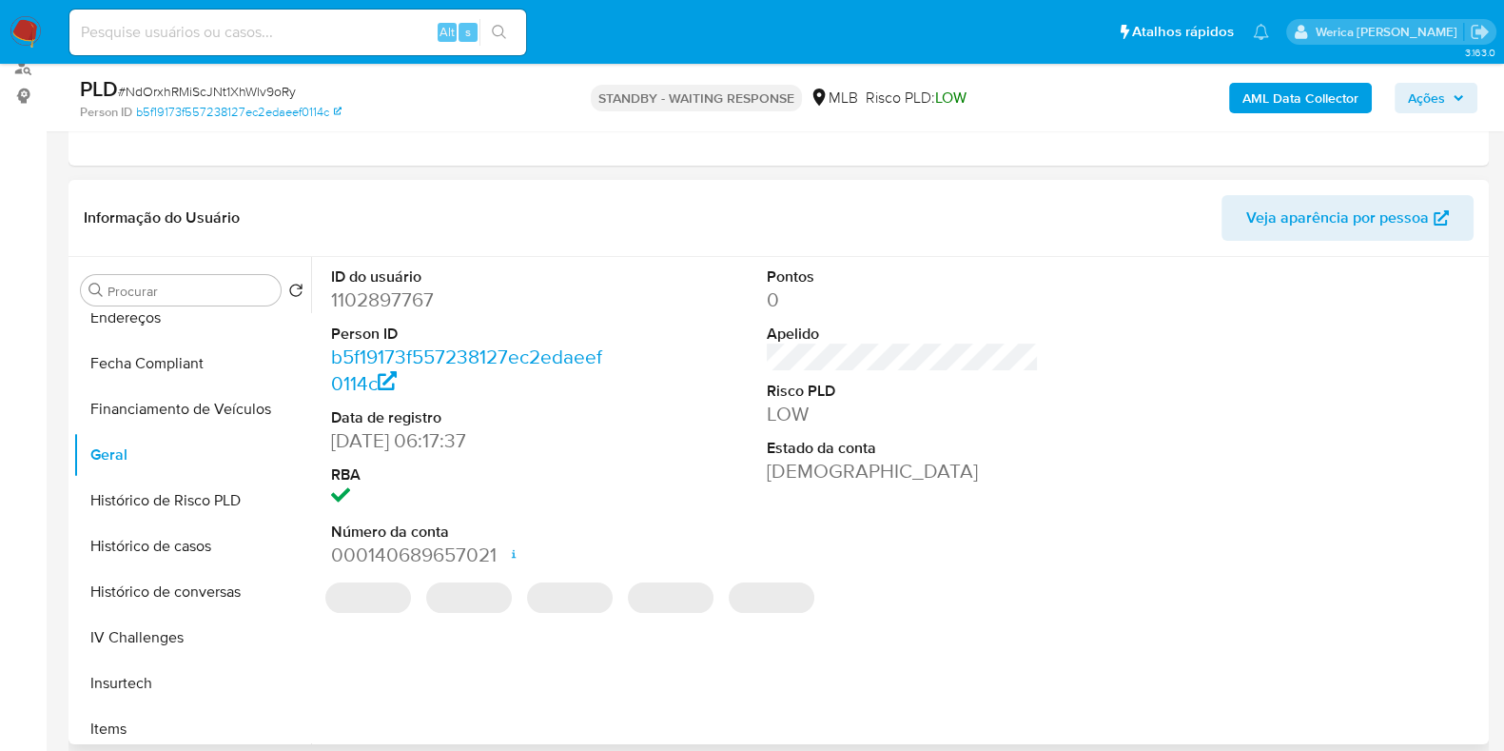
drag, startPoint x: 388, startPoint y: 316, endPoint x: 383, endPoint y: 303, distance: 13.2
click at [387, 316] on dl "ID do usuário 1102897767 Person ID b5f19173f557238127ec2edaeef0114c Data de reg…" at bounding box center [467, 417] width 272 height 302
click at [382, 302] on dd "1102897767" at bounding box center [467, 299] width 272 height 27
copy dd "1102897767"
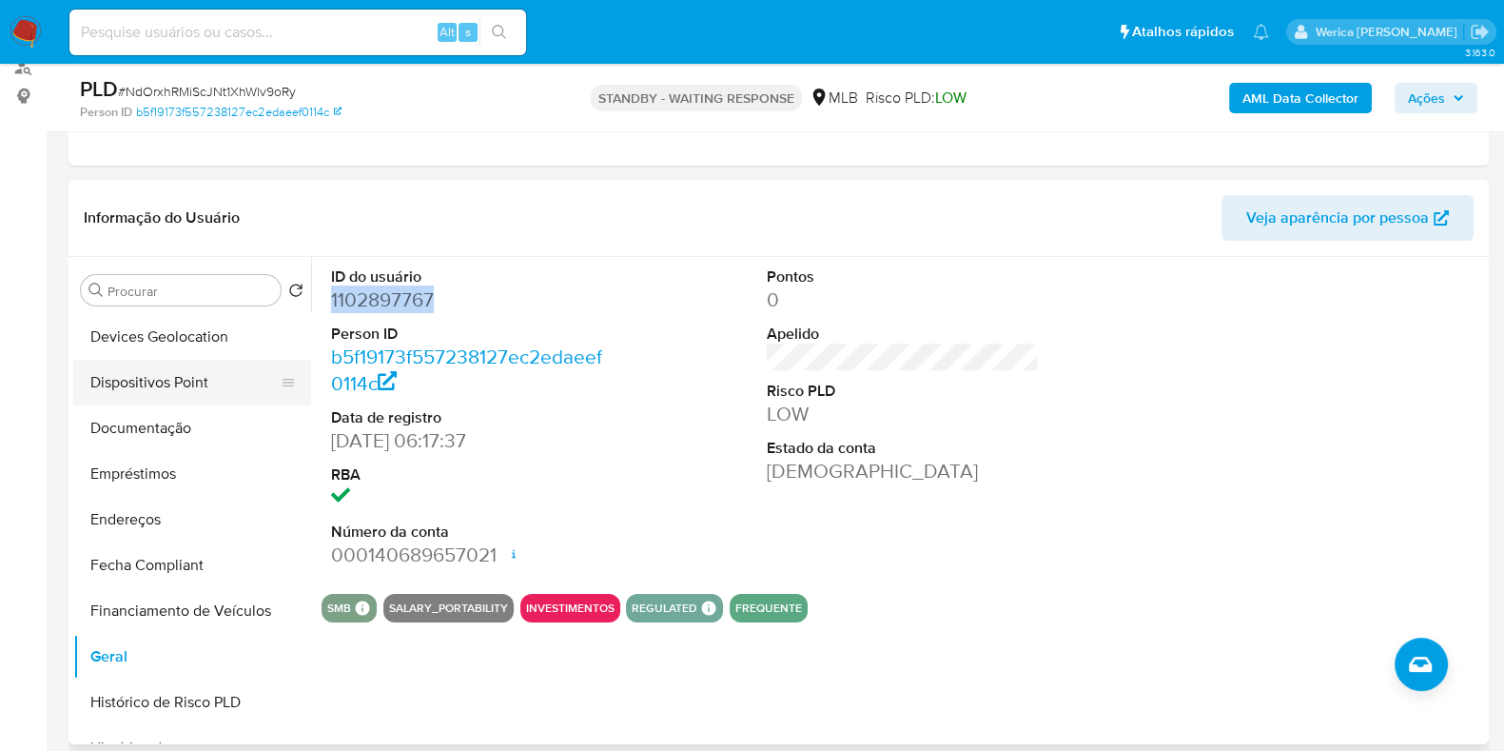
scroll to position [237, 0]
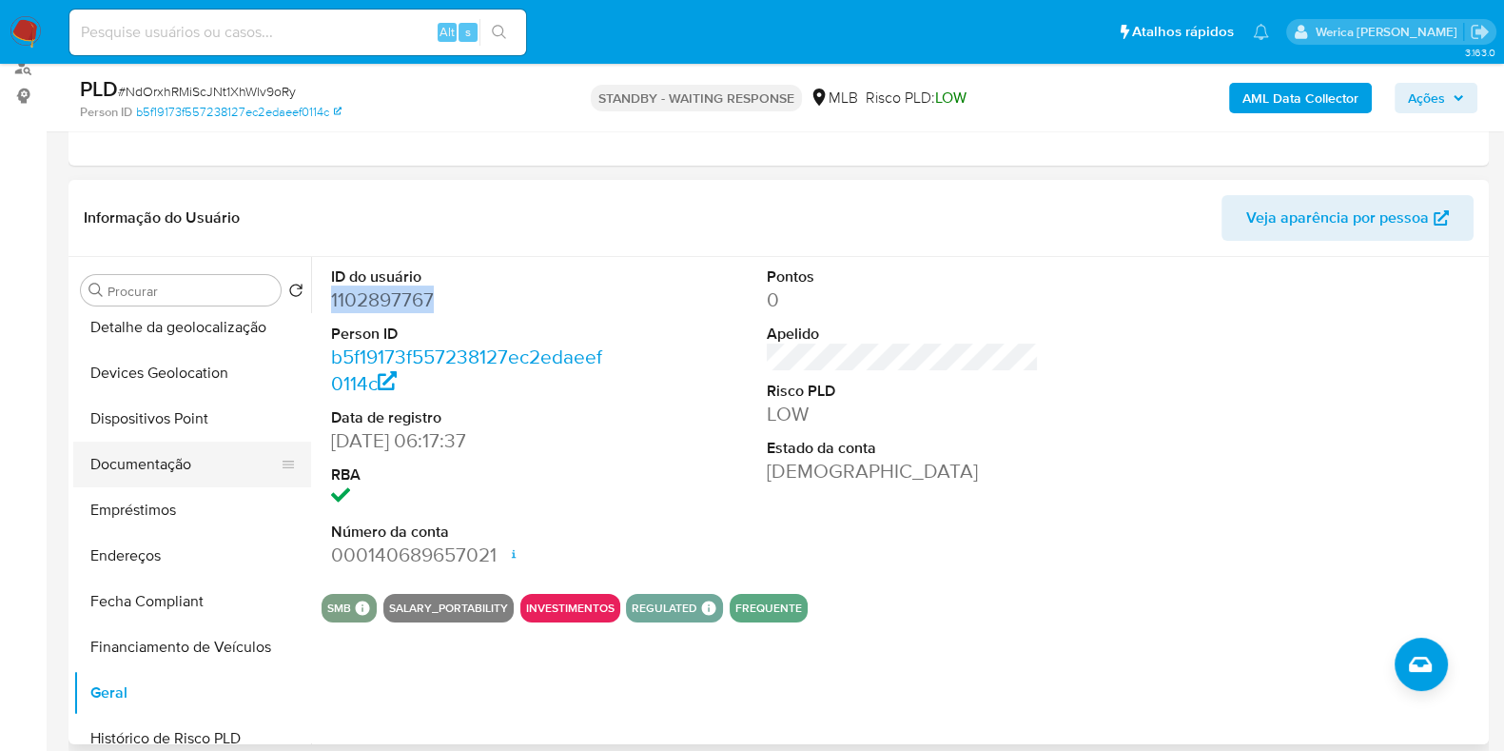
drag, startPoint x: 169, startPoint y: 416, endPoint x: 164, endPoint y: 452, distance: 36.6
click at [169, 416] on button "Dispositivos Point" at bounding box center [192, 419] width 238 height 46
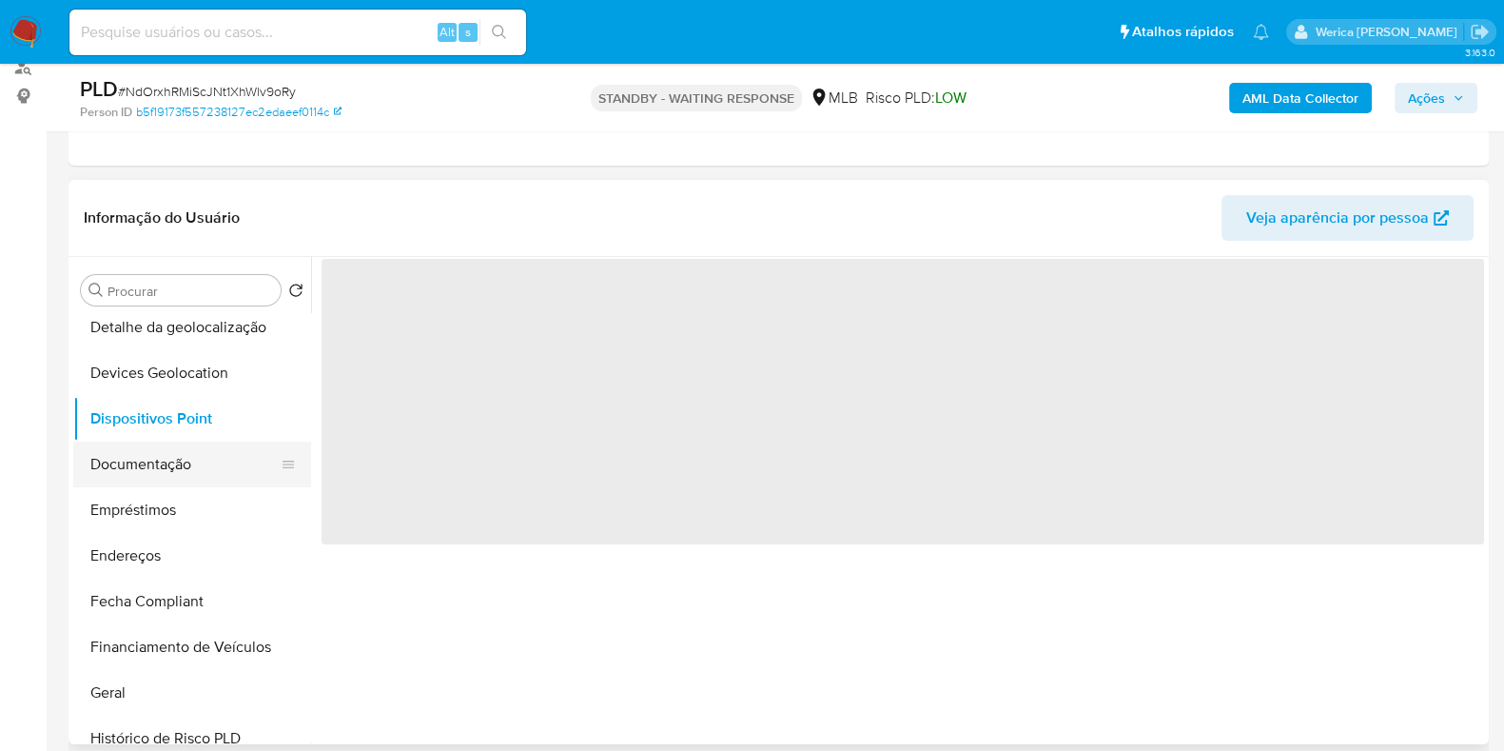
click at [162, 460] on button "Documentação" at bounding box center [184, 464] width 223 height 46
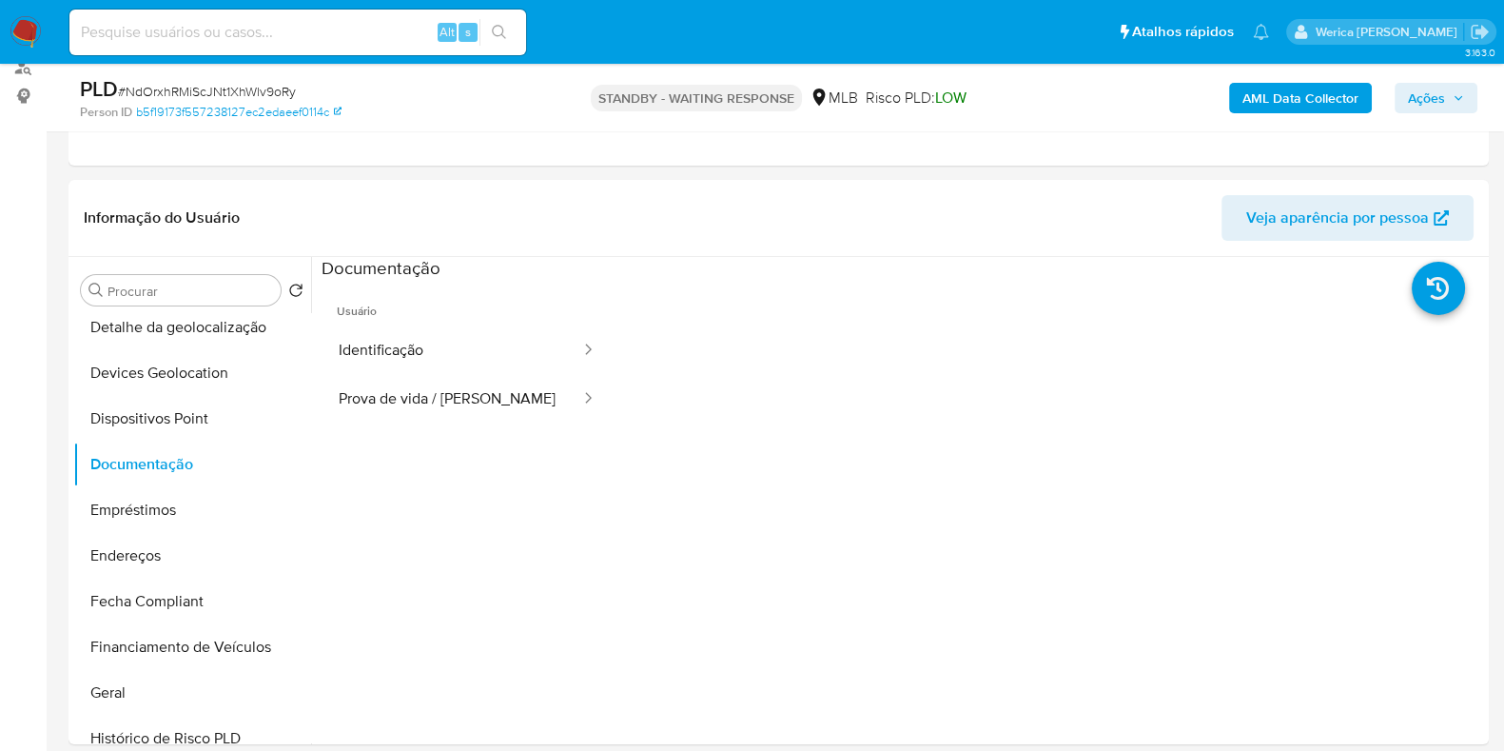
click at [396, 394] on button "Prova de vida / [PERSON_NAME]" at bounding box center [452, 399] width 261 height 49
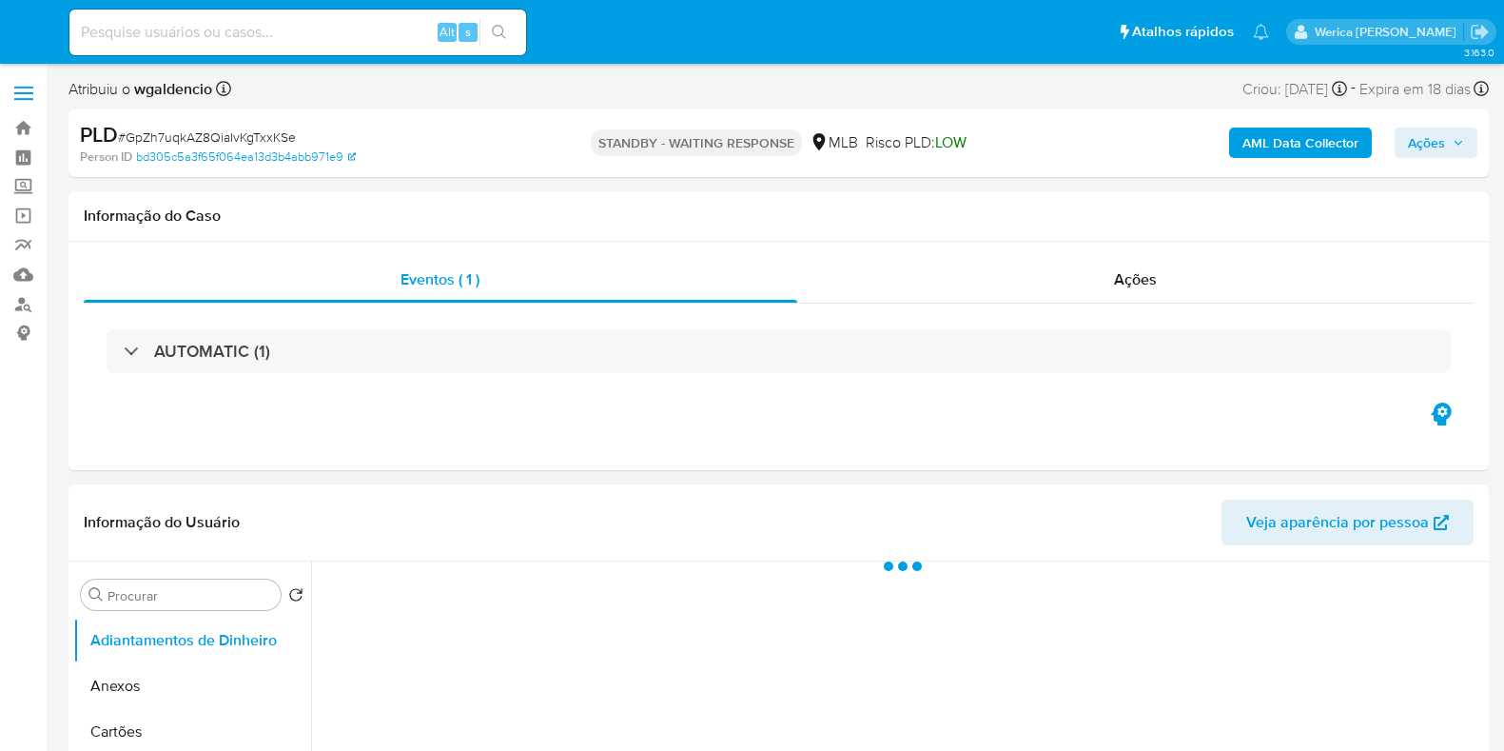
select select "10"
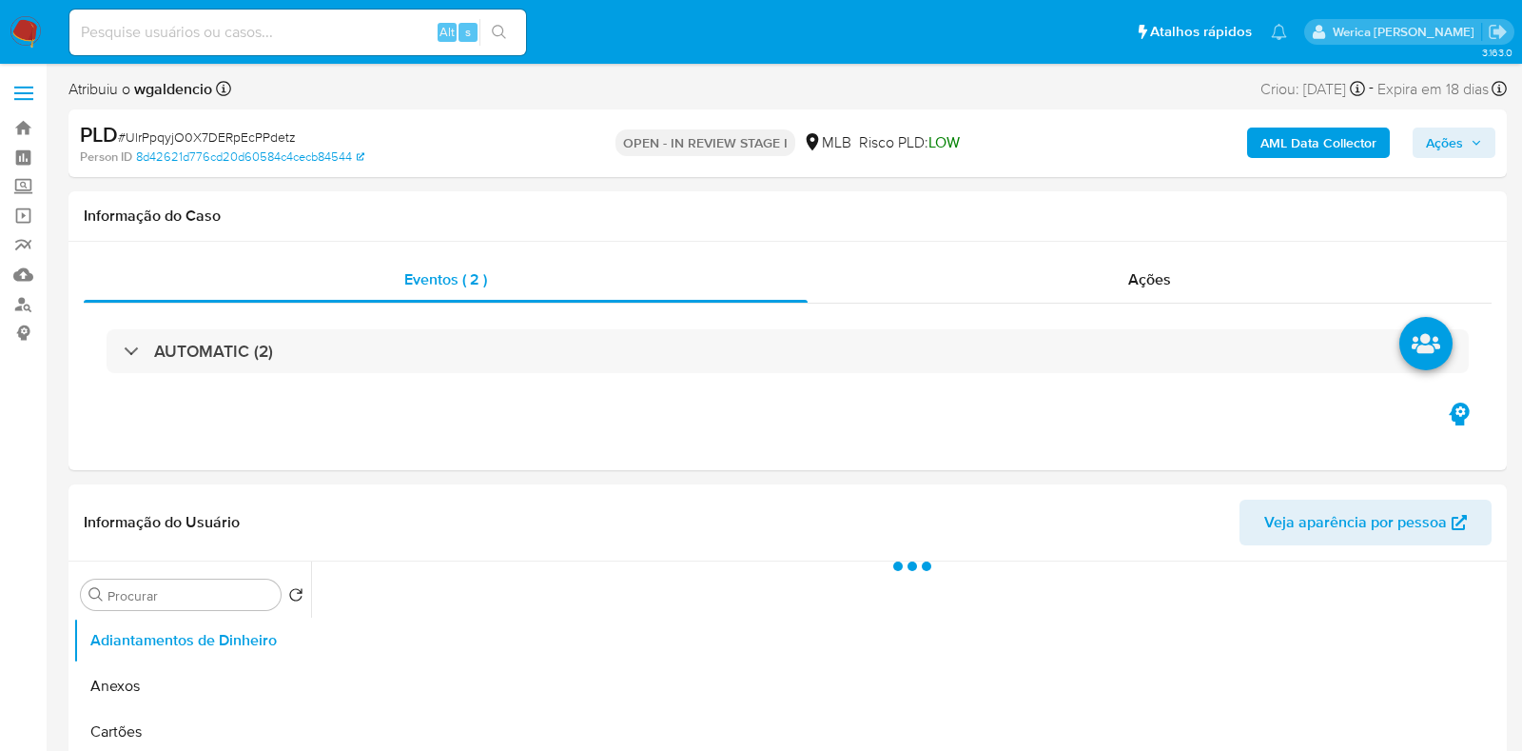
select select "10"
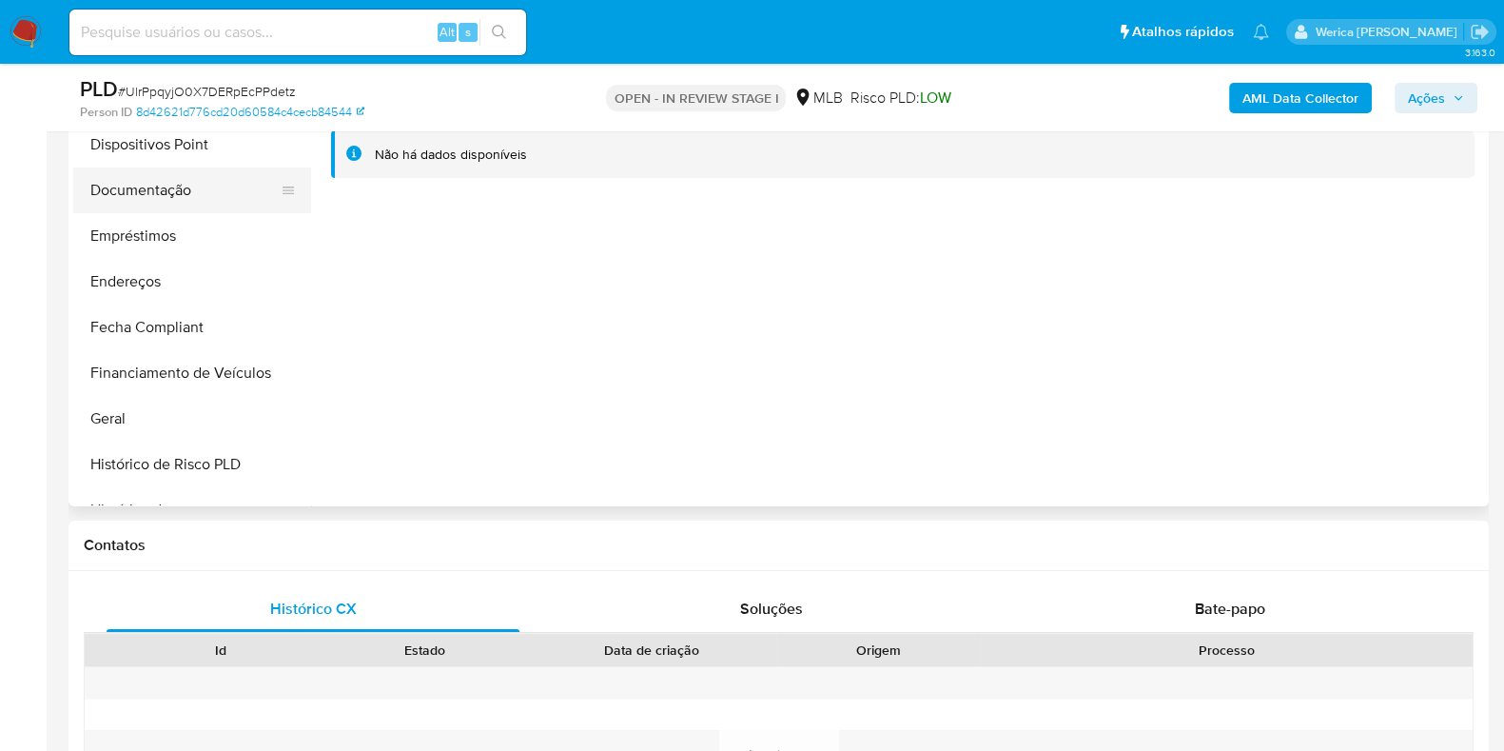
scroll to position [237, 0]
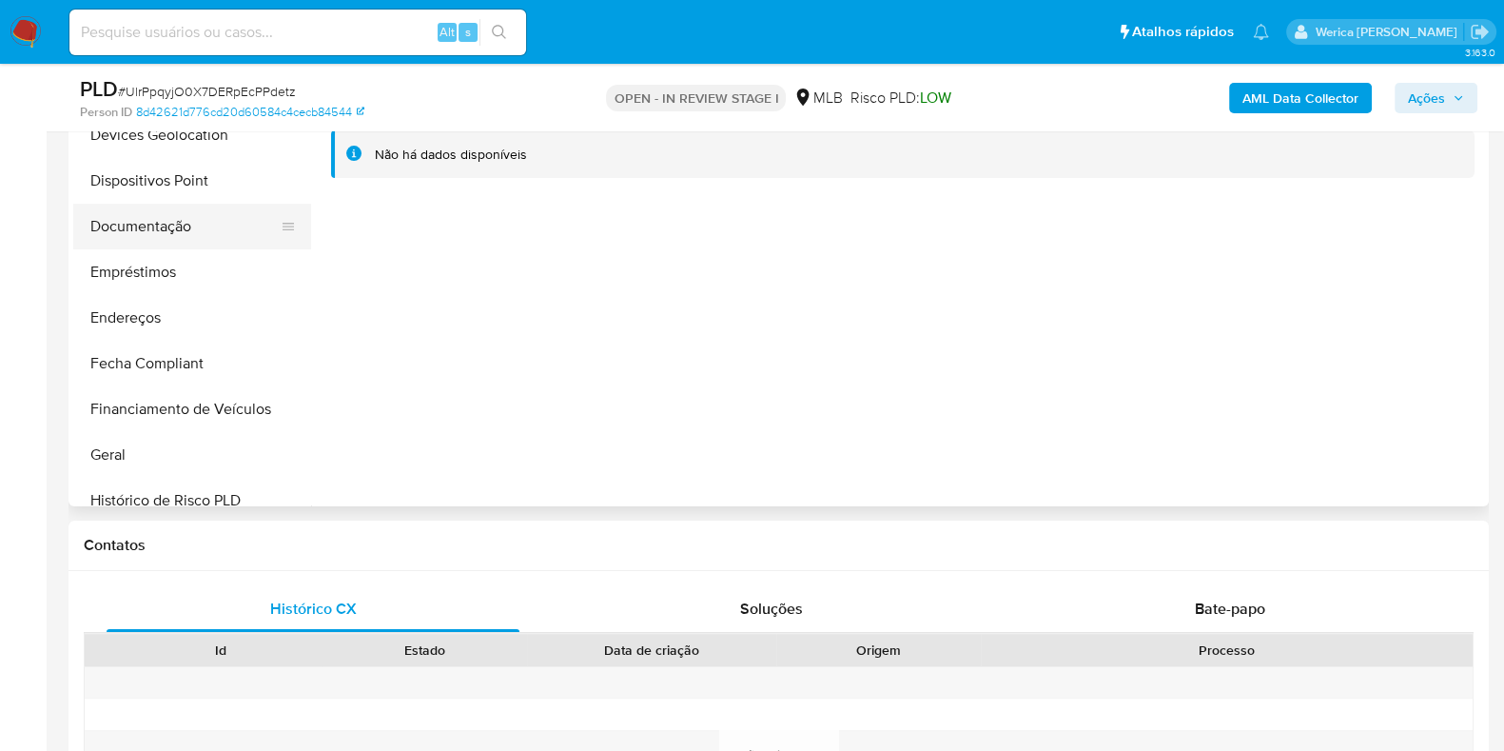
click at [191, 212] on button "Documentação" at bounding box center [184, 227] width 223 height 46
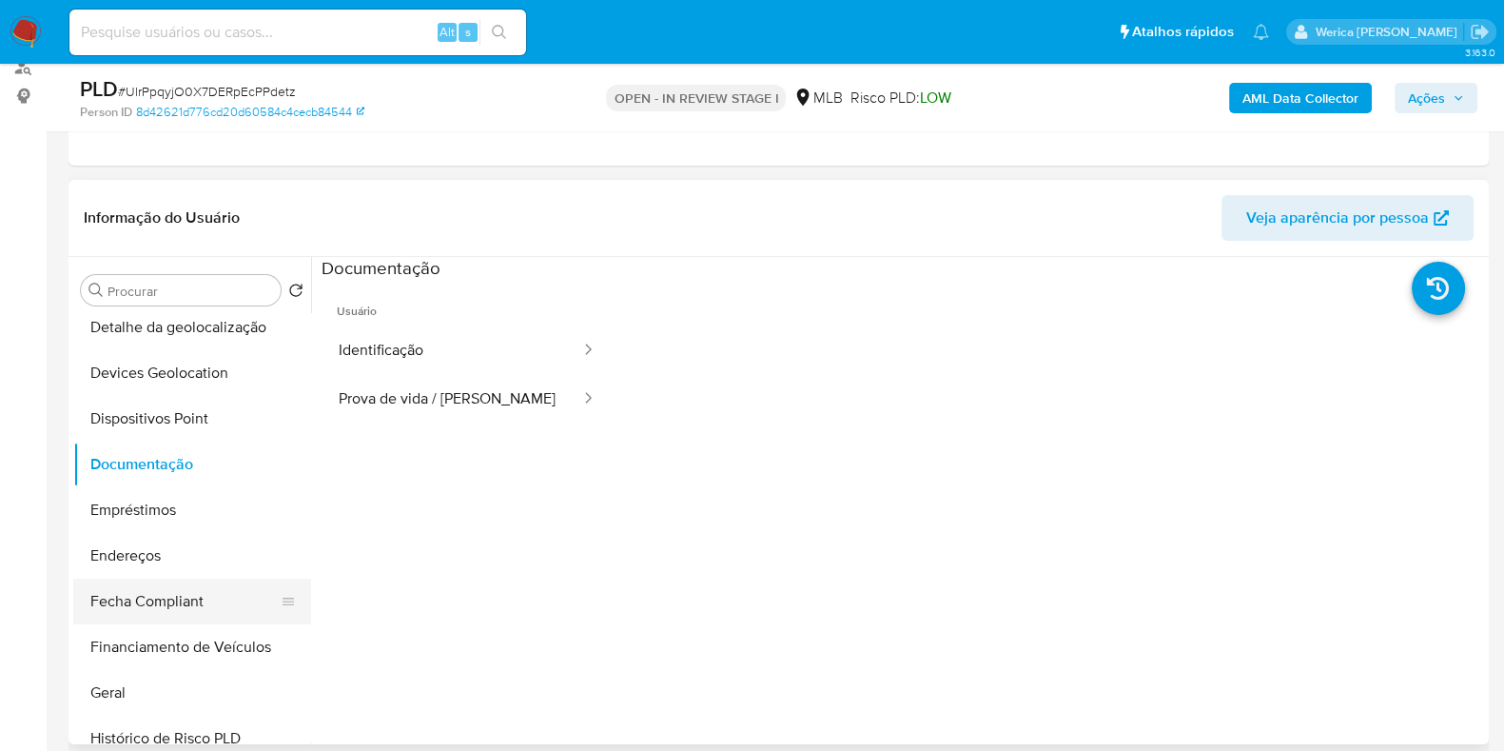
scroll to position [475, 0]
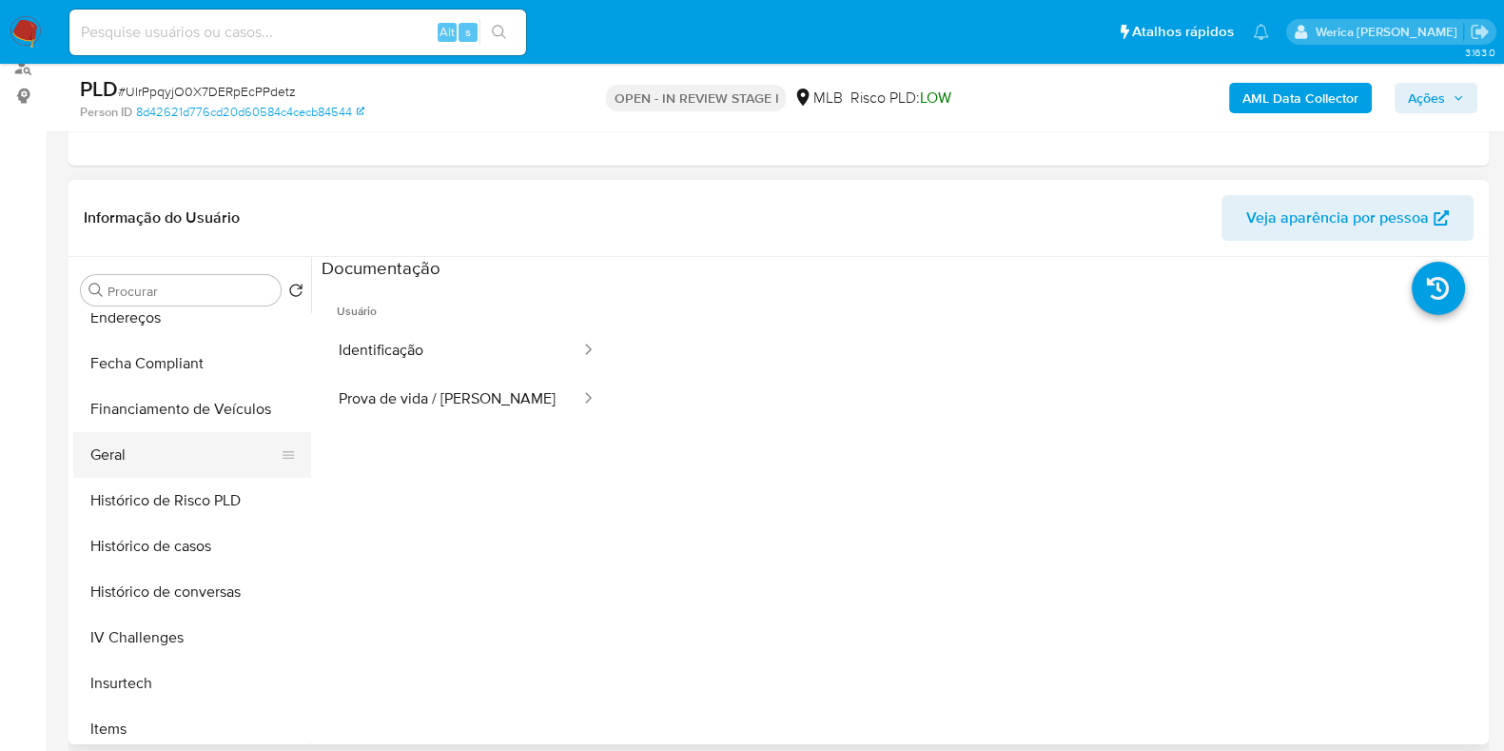
click at [149, 450] on button "Geral" at bounding box center [184, 455] width 223 height 46
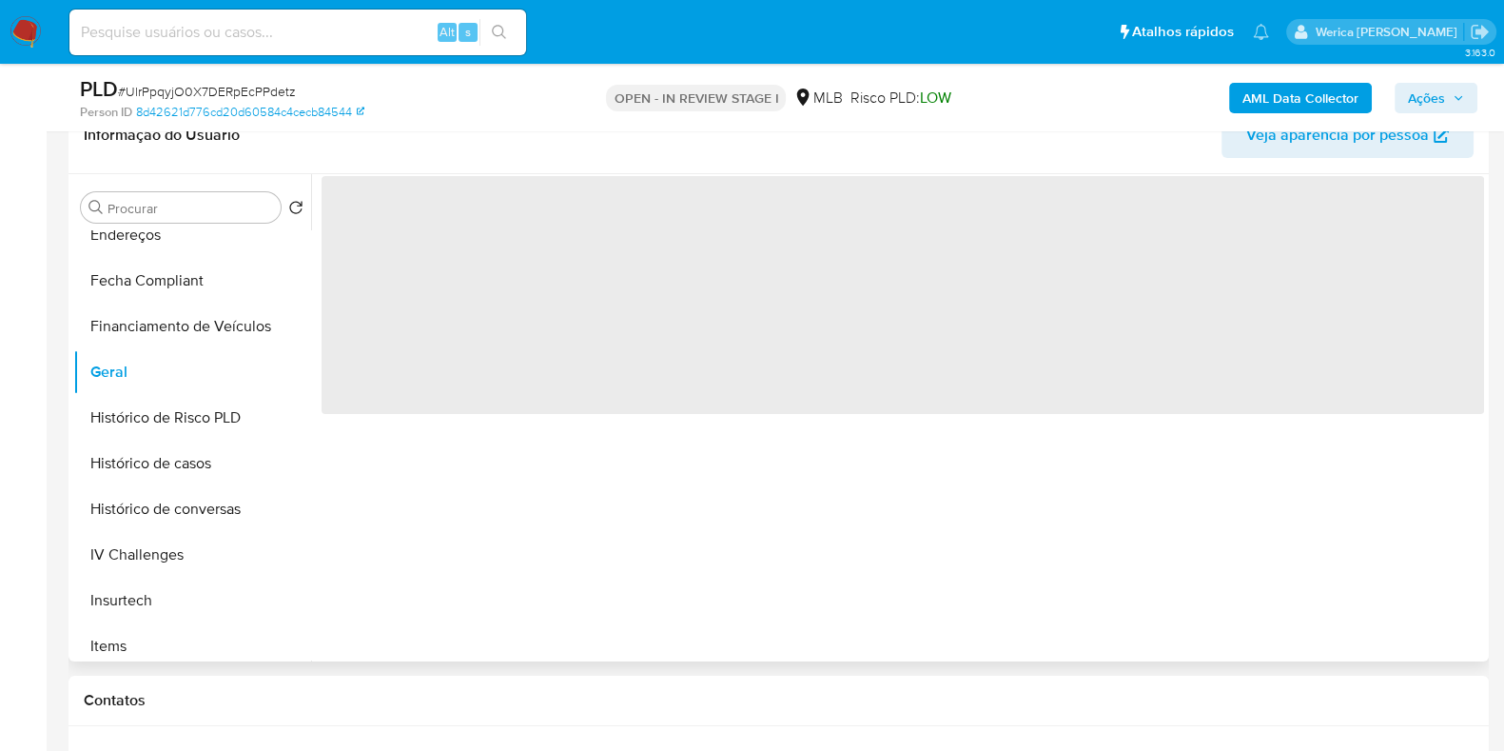
scroll to position [357, 0]
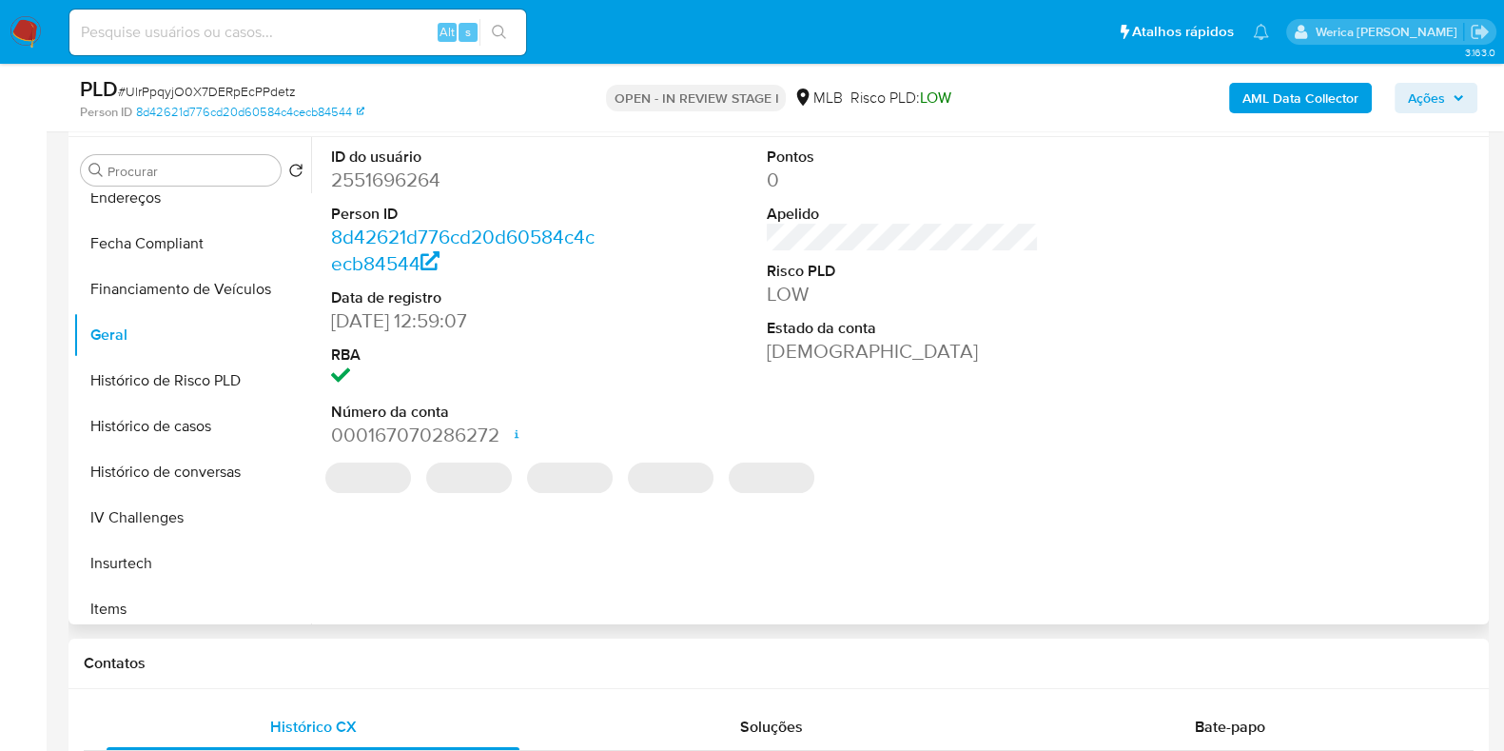
click at [383, 191] on dd "2551696264" at bounding box center [467, 179] width 272 height 27
copy dd "2551696264"
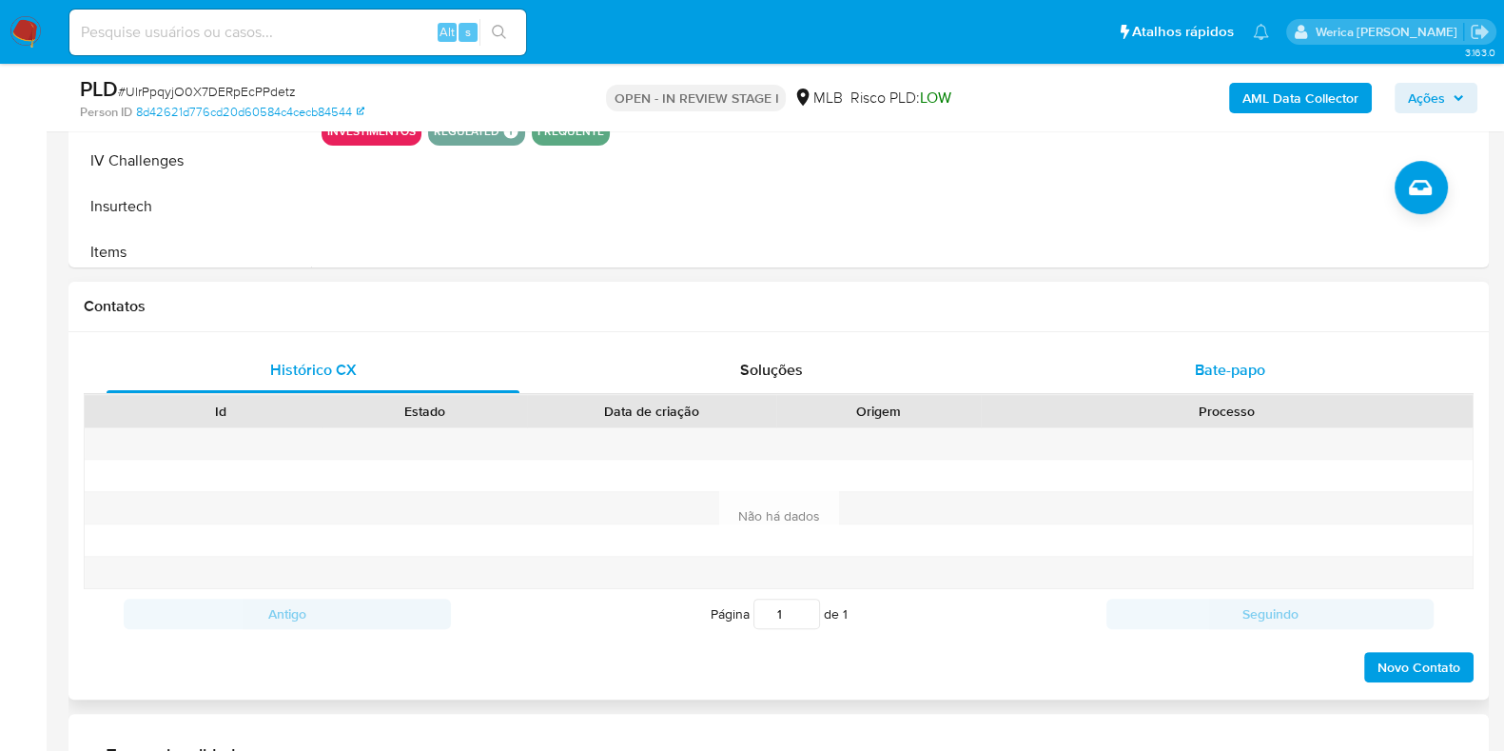
click at [1237, 377] on span "Bate-papo" at bounding box center [1230, 370] width 70 height 22
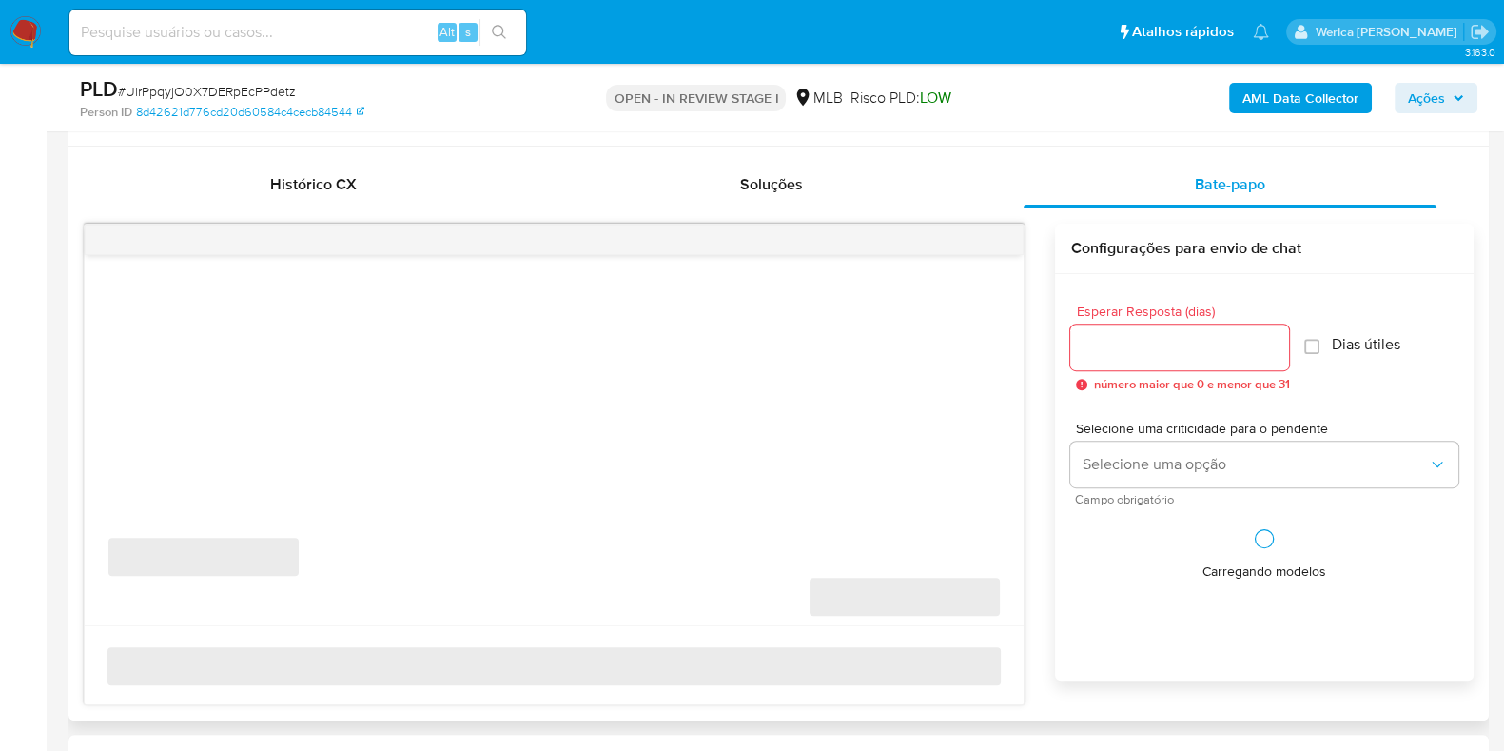
scroll to position [1070, 0]
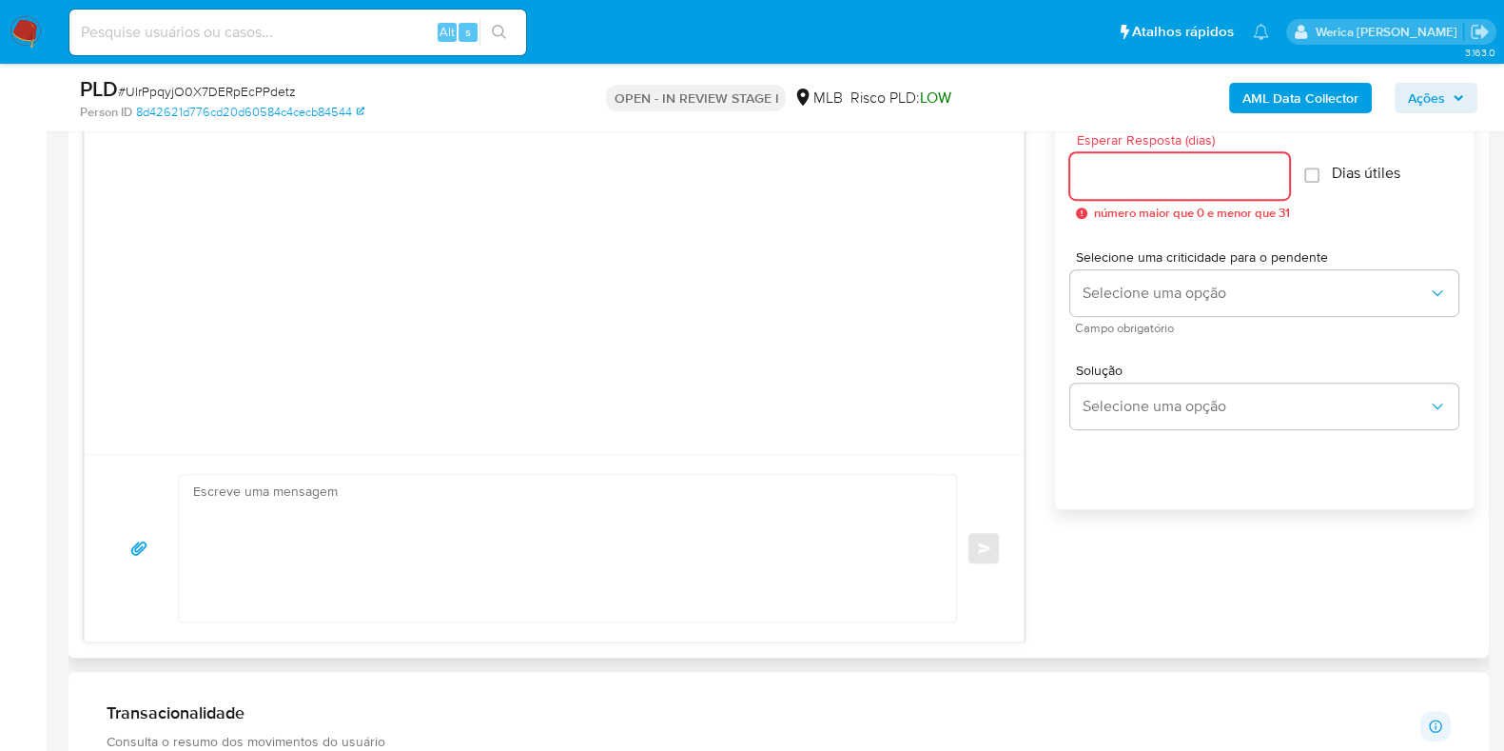
click at [1122, 168] on input "Esperar Resposta (dias)" at bounding box center [1179, 176] width 219 height 25
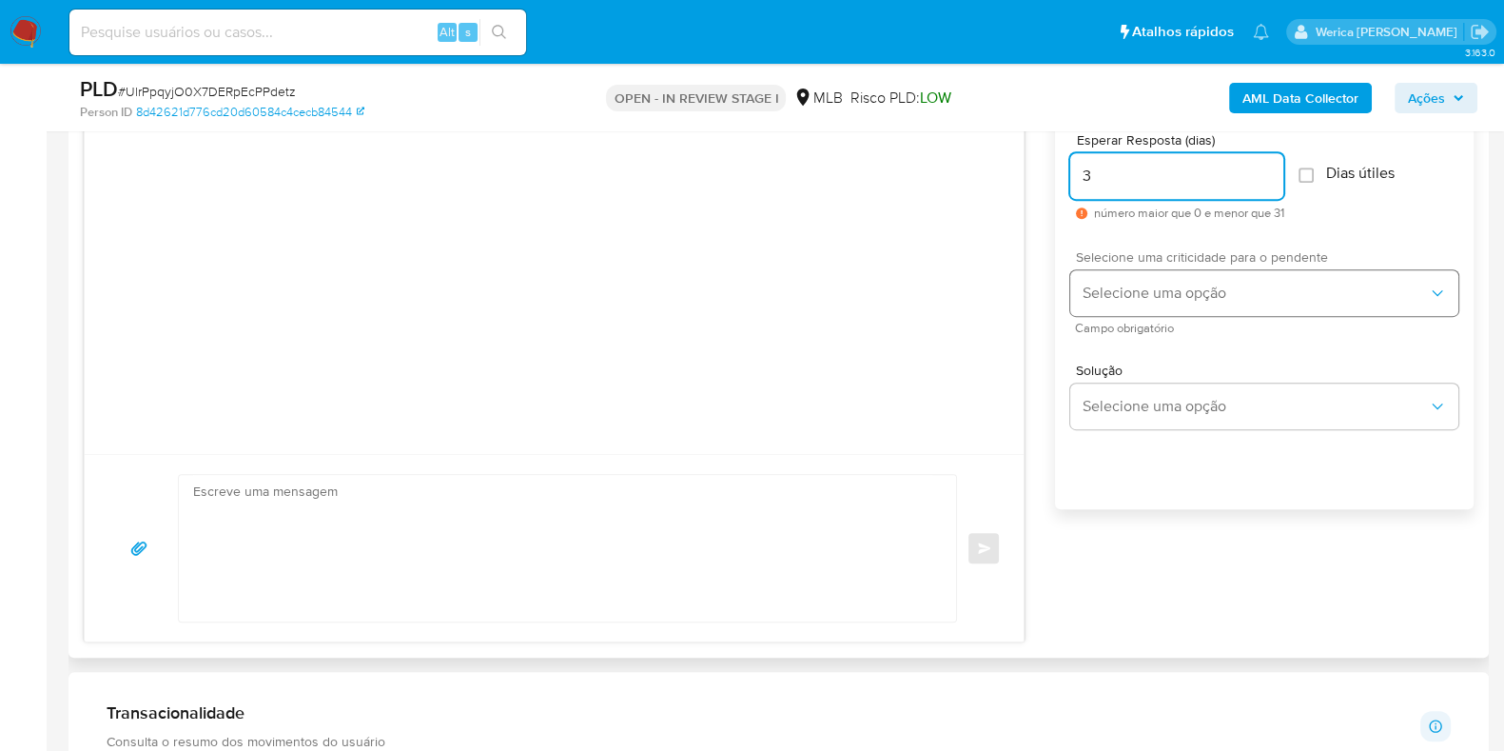
type input "3"
click at [1146, 305] on button "Selecione uma opção" at bounding box center [1264, 293] width 388 height 46
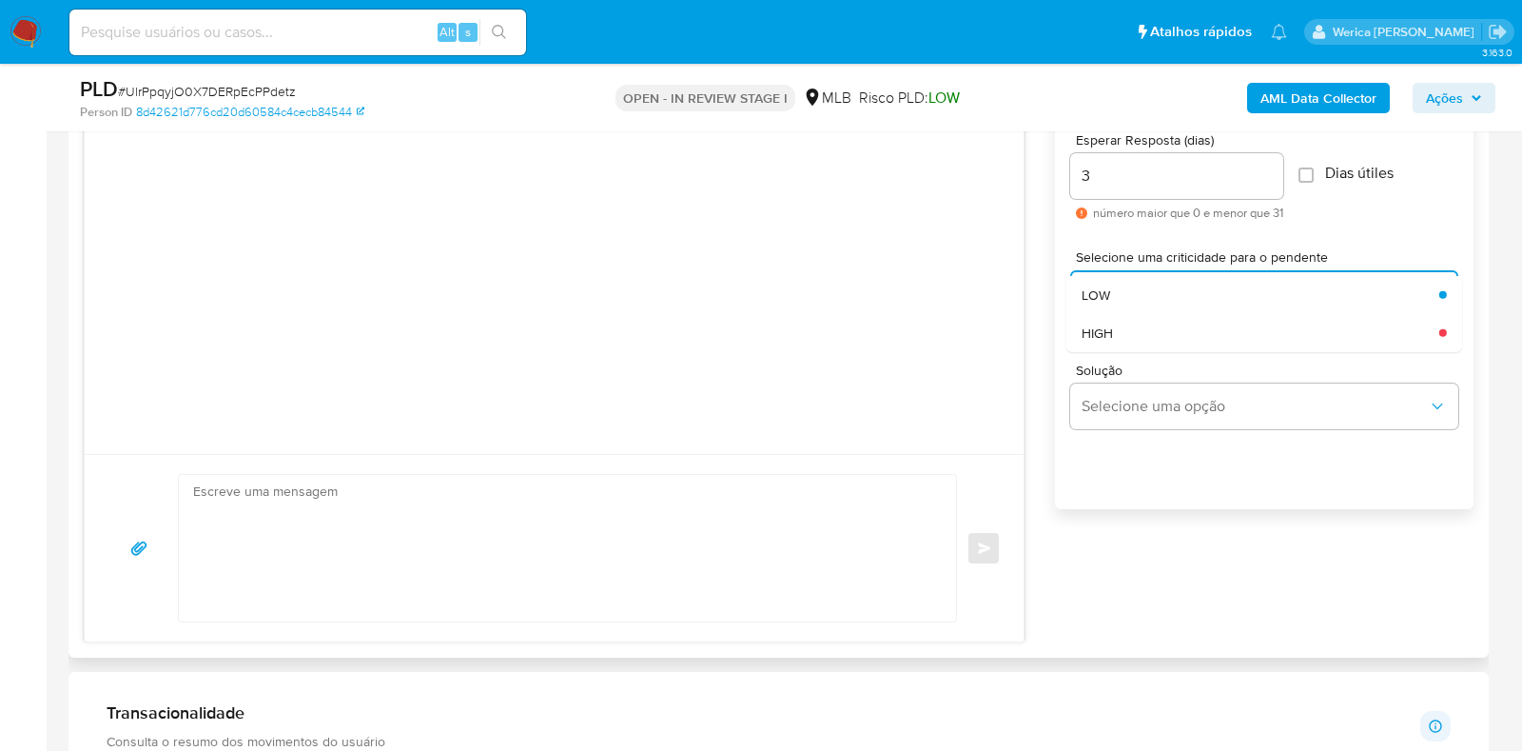
click at [1146, 344] on div "HIGH" at bounding box center [1261, 332] width 358 height 38
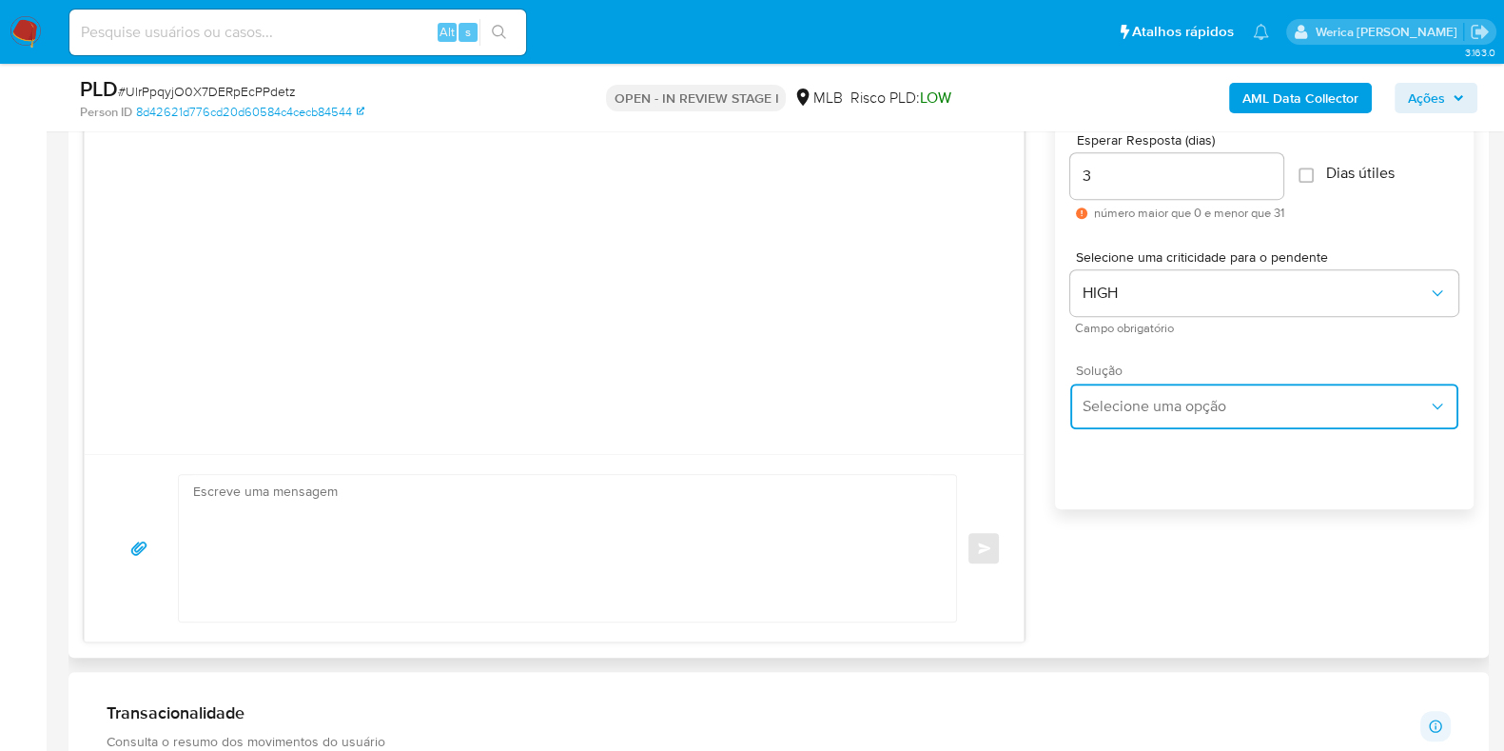
click at [1148, 411] on span "Selecione uma opção" at bounding box center [1255, 406] width 346 height 19
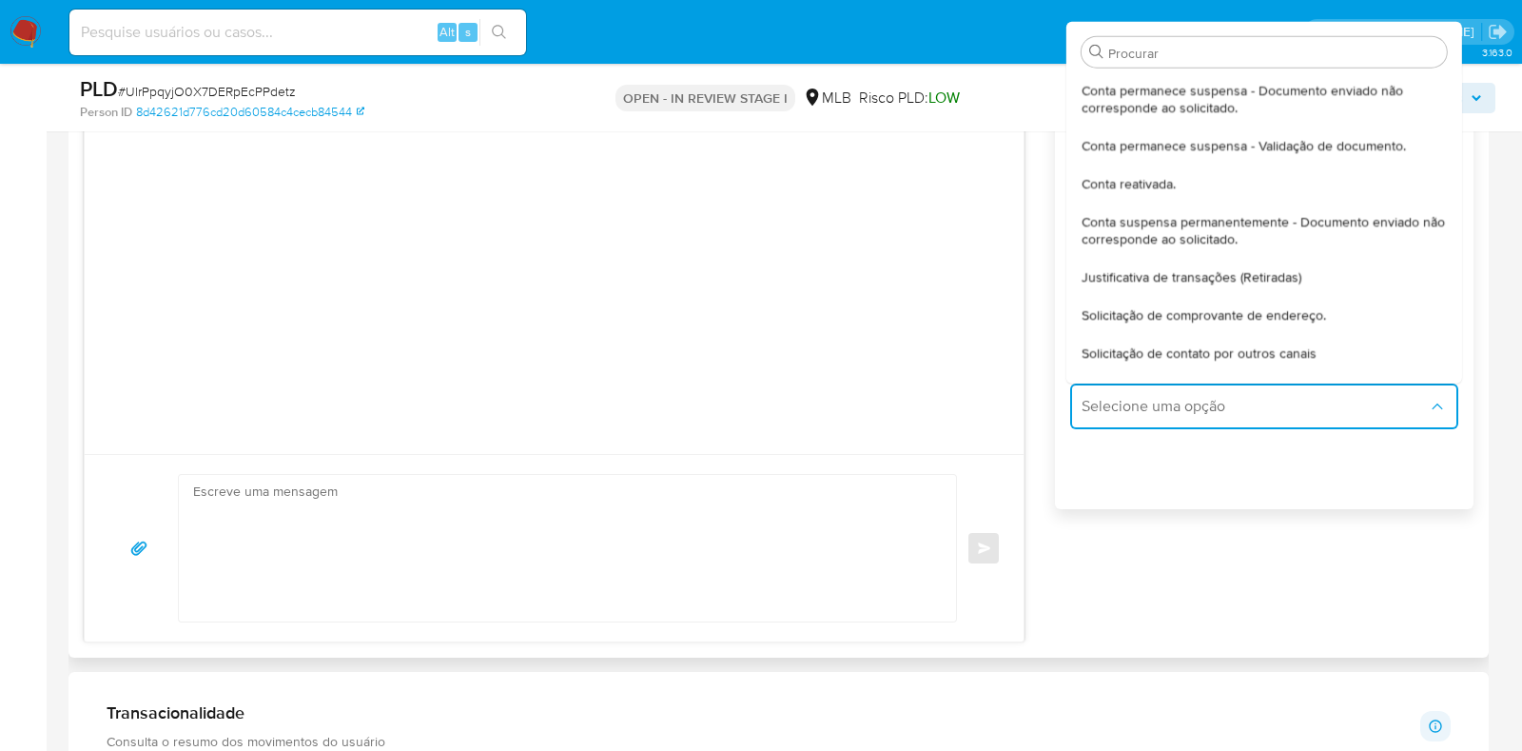
click at [1141, 324] on div "Solicitação de comprovante de endereço." at bounding box center [1264, 314] width 365 height 38
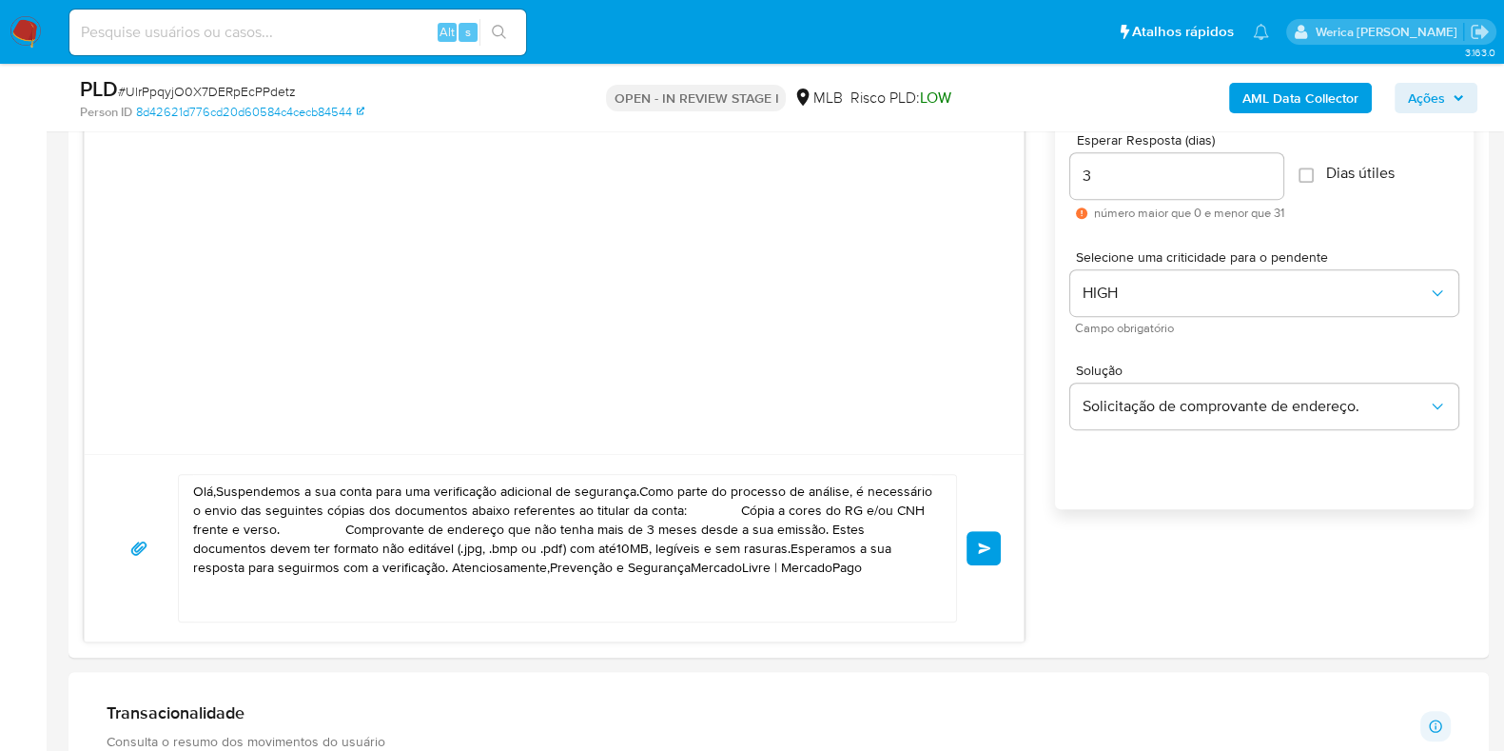
click at [680, 498] on textarea "Olá,Suspendemos a sua conta para uma verificação adicional de segurança.Como pa…" at bounding box center [562, 548] width 739 height 146
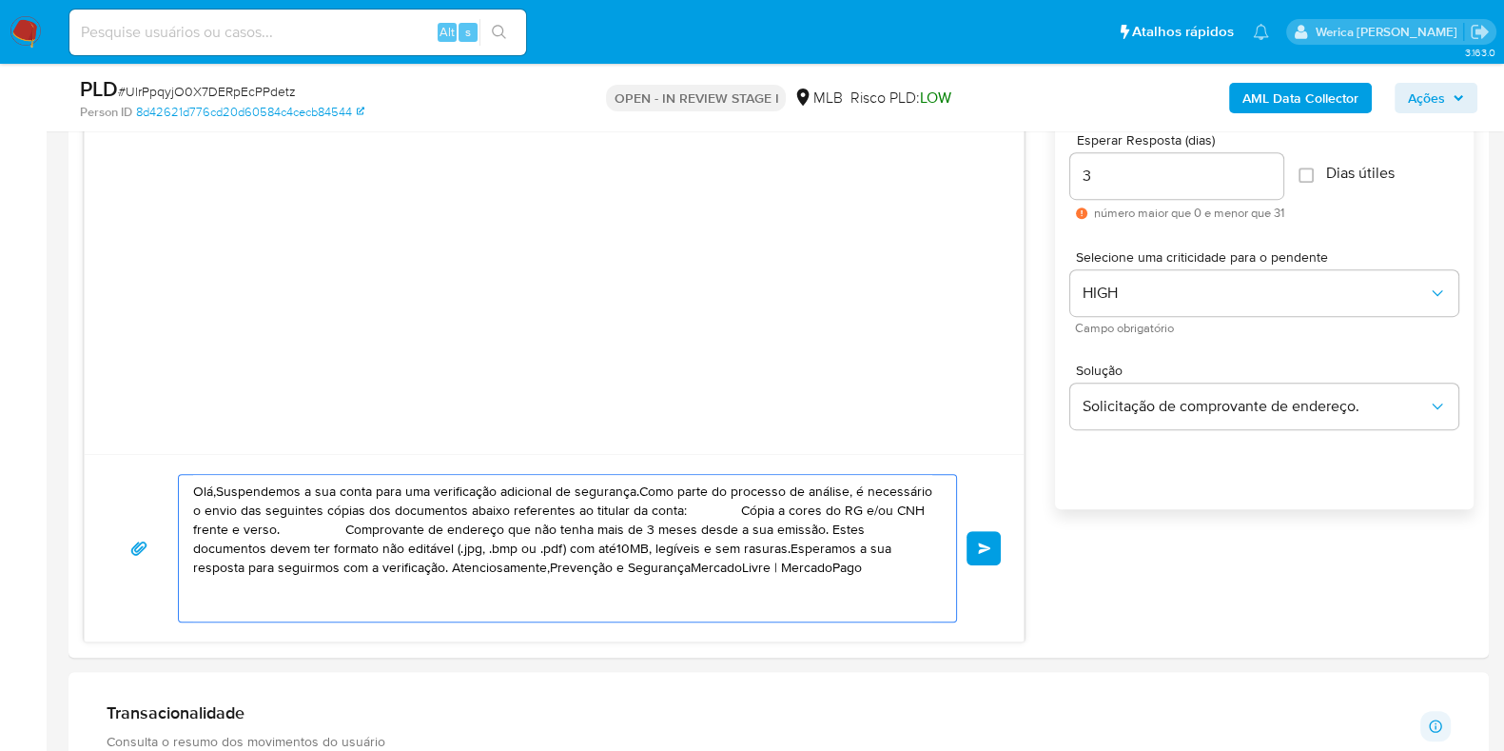
click at [673, 514] on textarea "Olá,Suspendemos a sua conta para uma verificação adicional de segurança.Como pa…" at bounding box center [562, 548] width 739 height 146
paste textarea "! Estamos realizando uma verificação adicional de segurança em contas de usuári…"
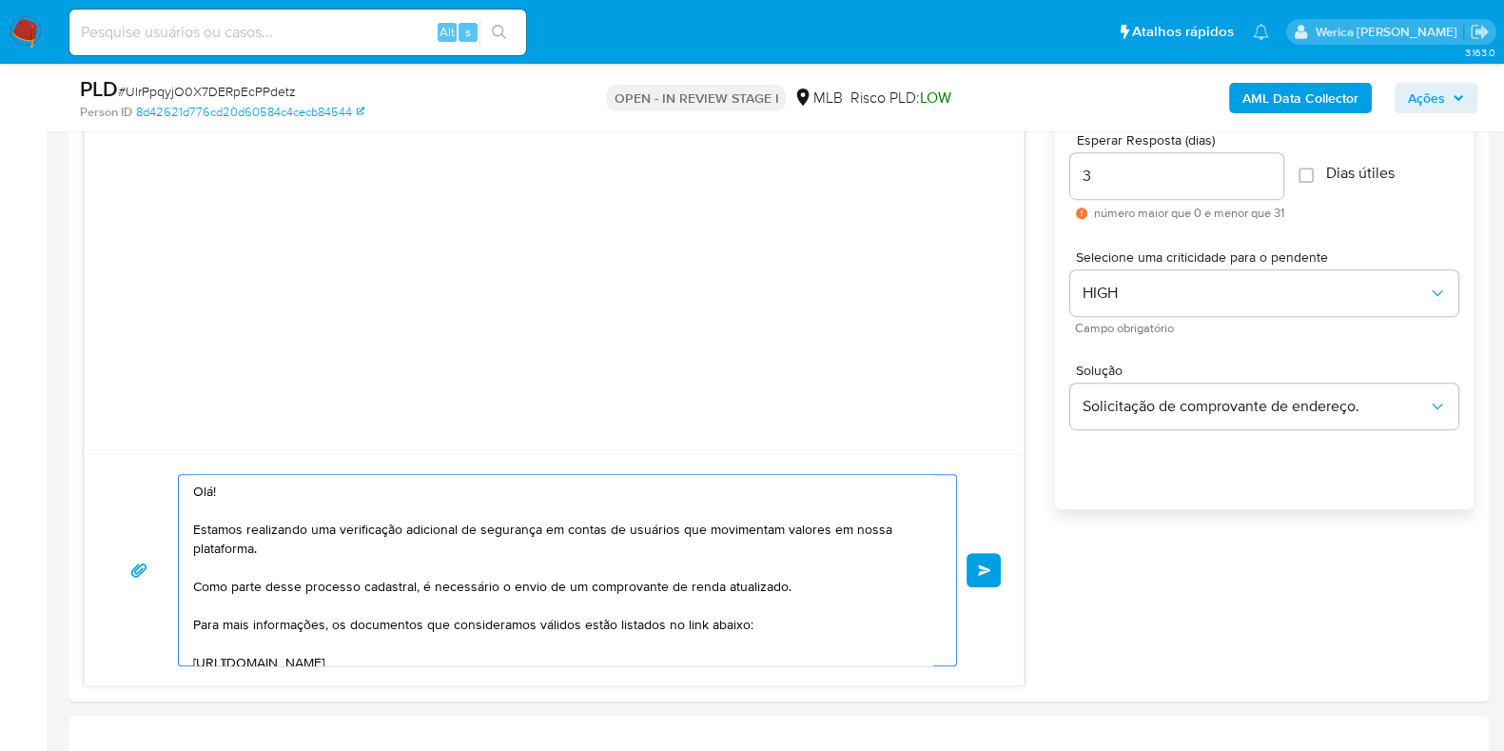
scroll to position [311, 0]
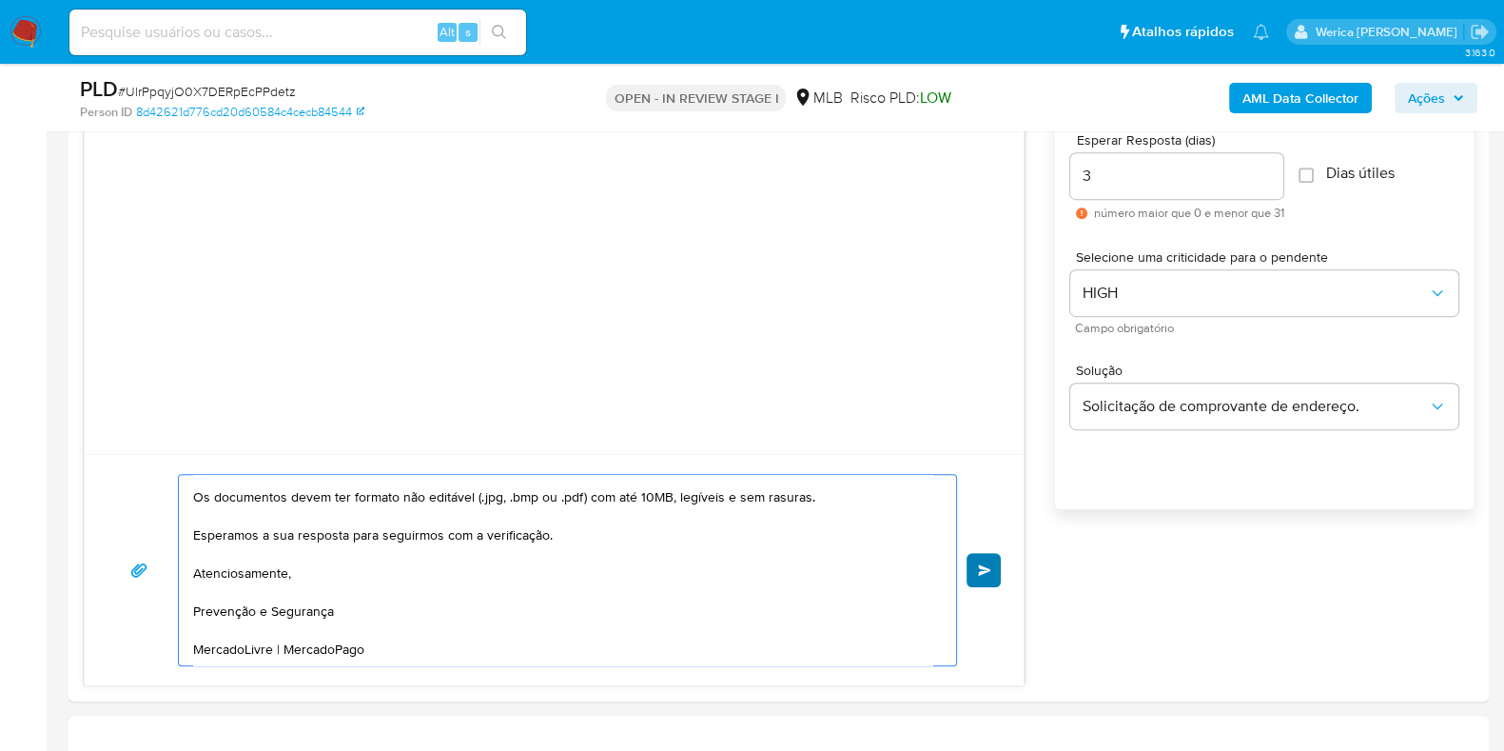
type textarea "Olá! Estamos realizando uma verificação adicional de segurança em contas de usu…"
click at [970, 565] on button "common.send" at bounding box center [983, 570] width 34 height 34
click at [989, 573] on span "common.send" at bounding box center [984, 569] width 13 height 11
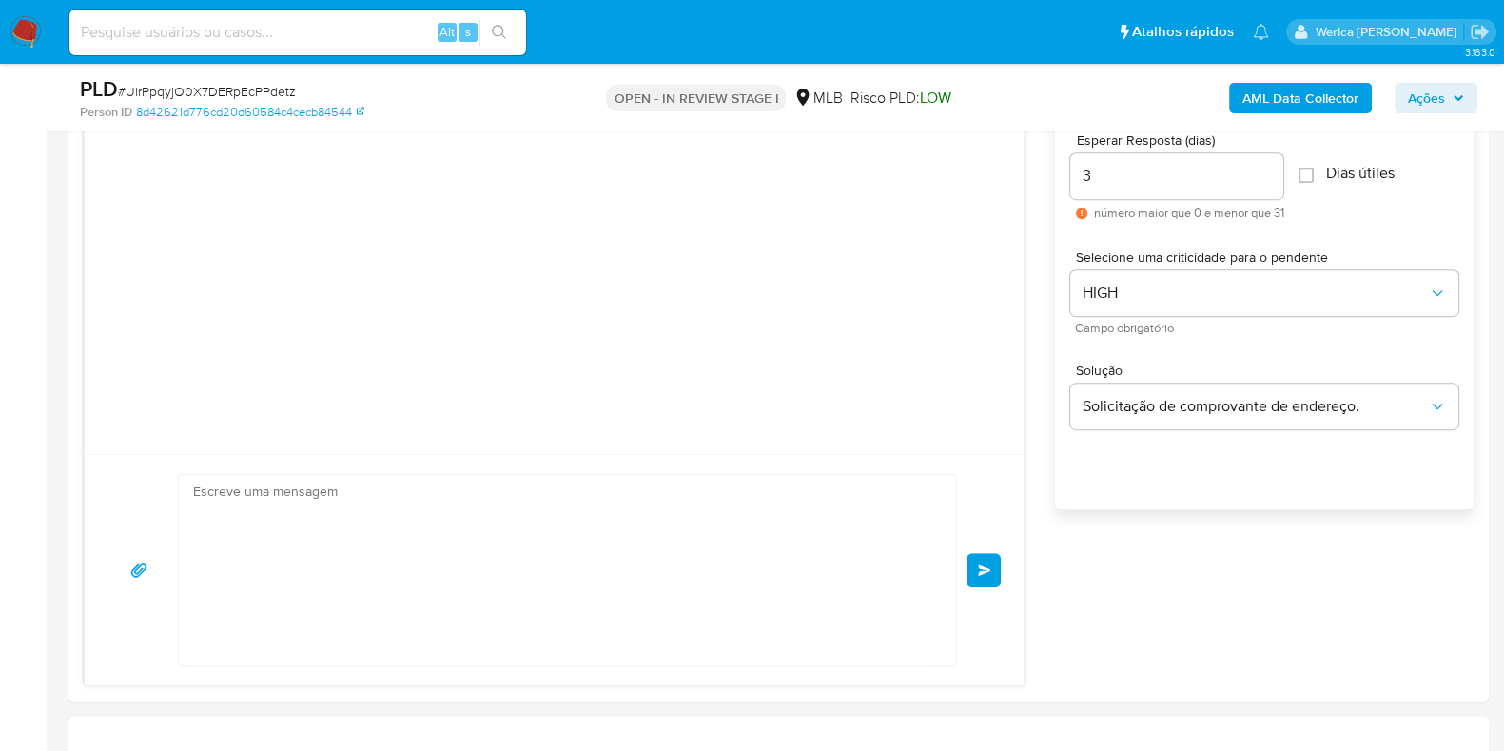
scroll to position [0, 0]
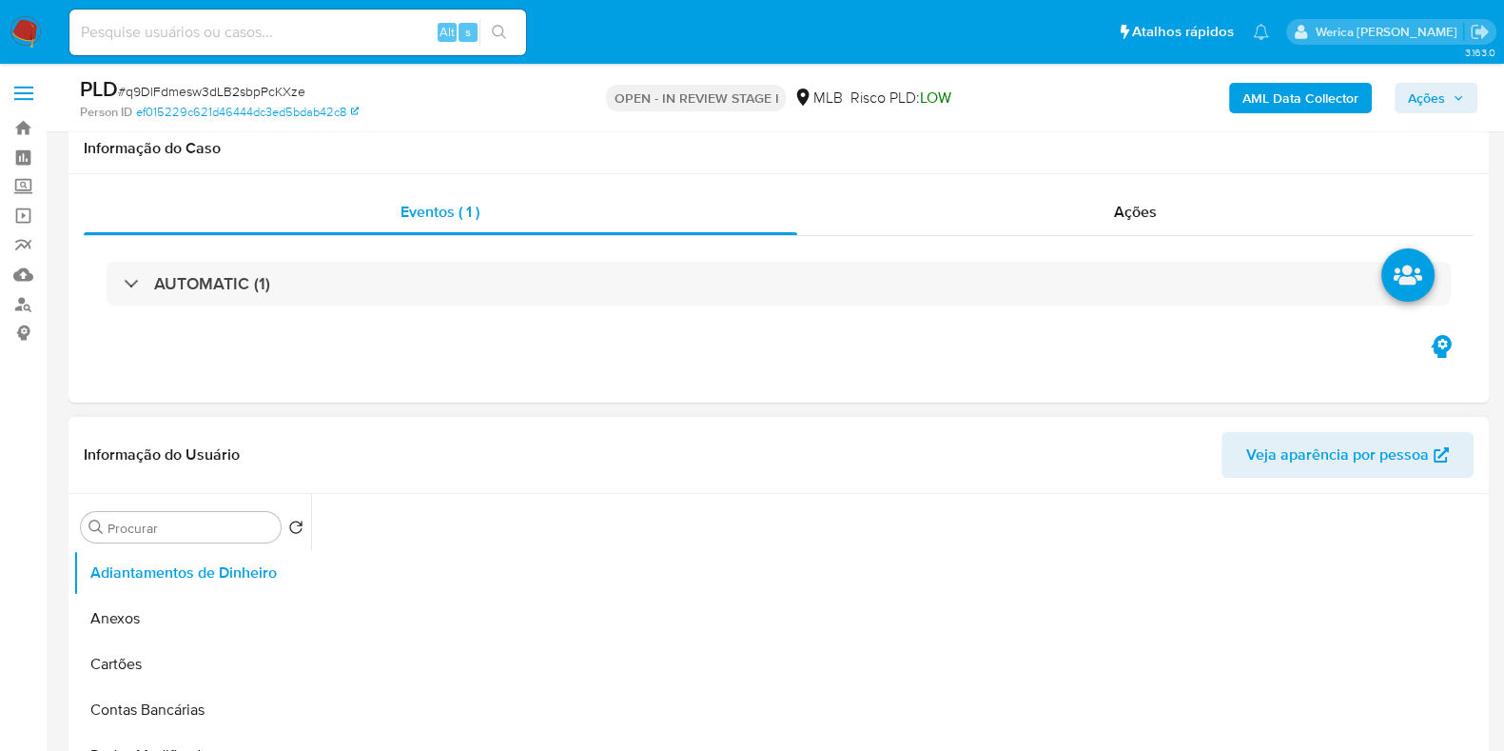
select select "10"
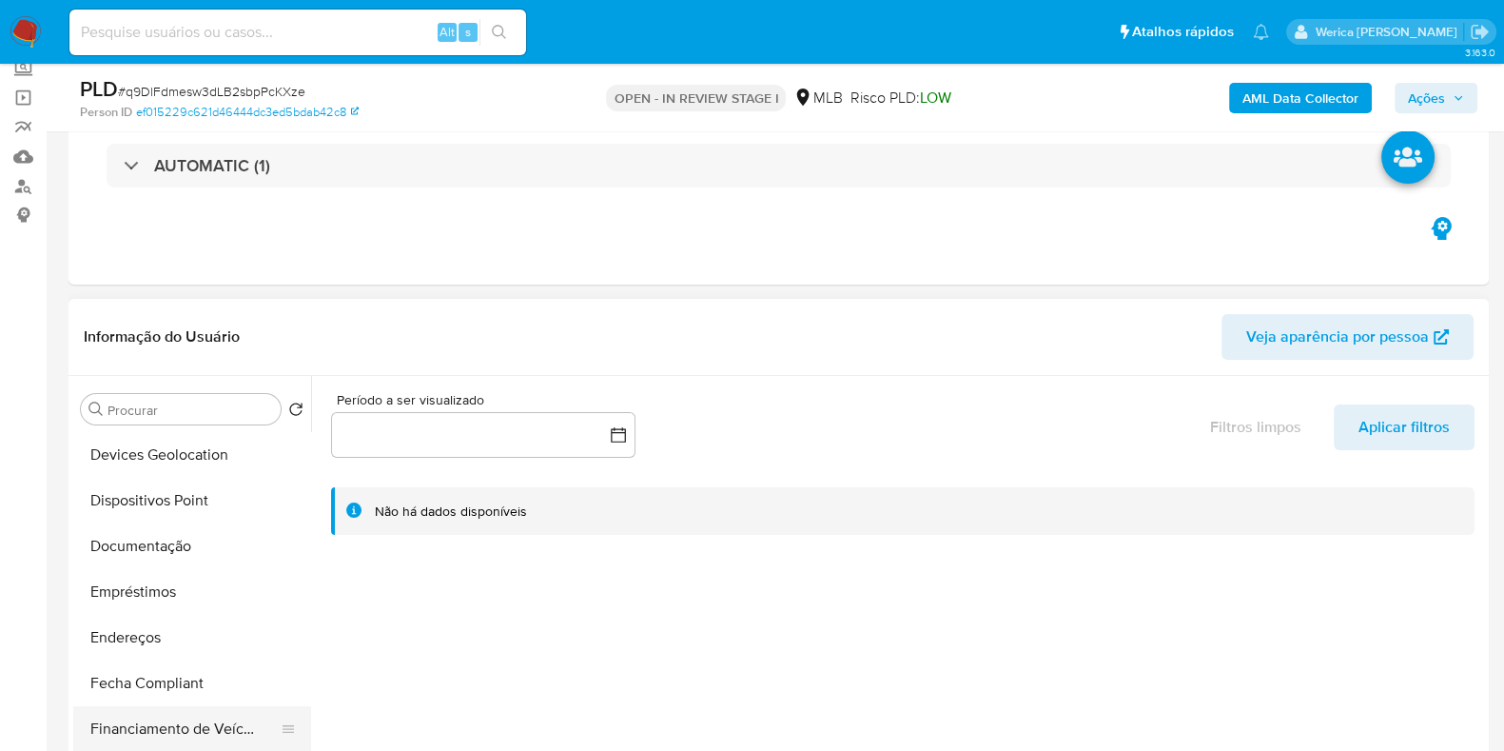
scroll to position [237, 0]
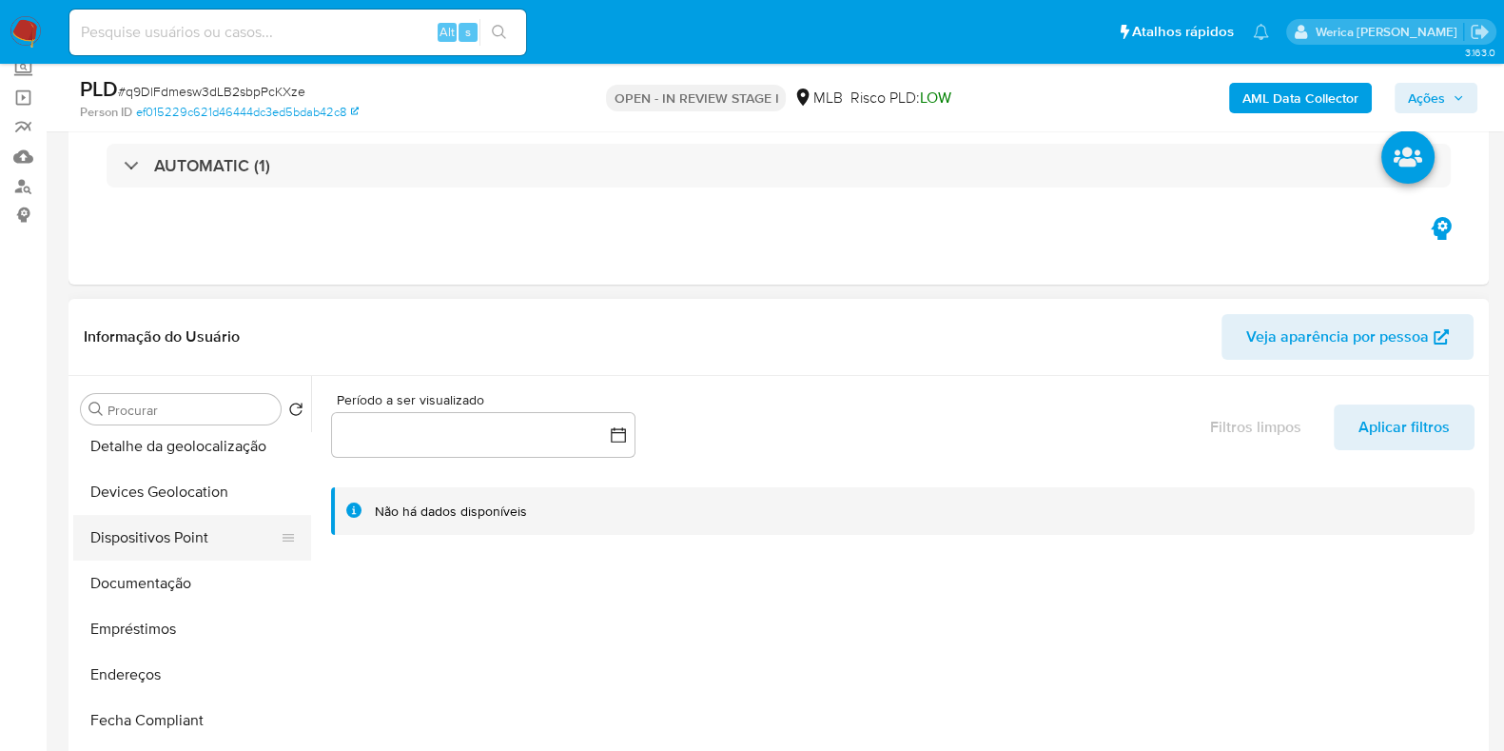
drag, startPoint x: 179, startPoint y: 584, endPoint x: 295, endPoint y: 520, distance: 132.4
click at [180, 582] on button "Documentação" at bounding box center [192, 583] width 238 height 46
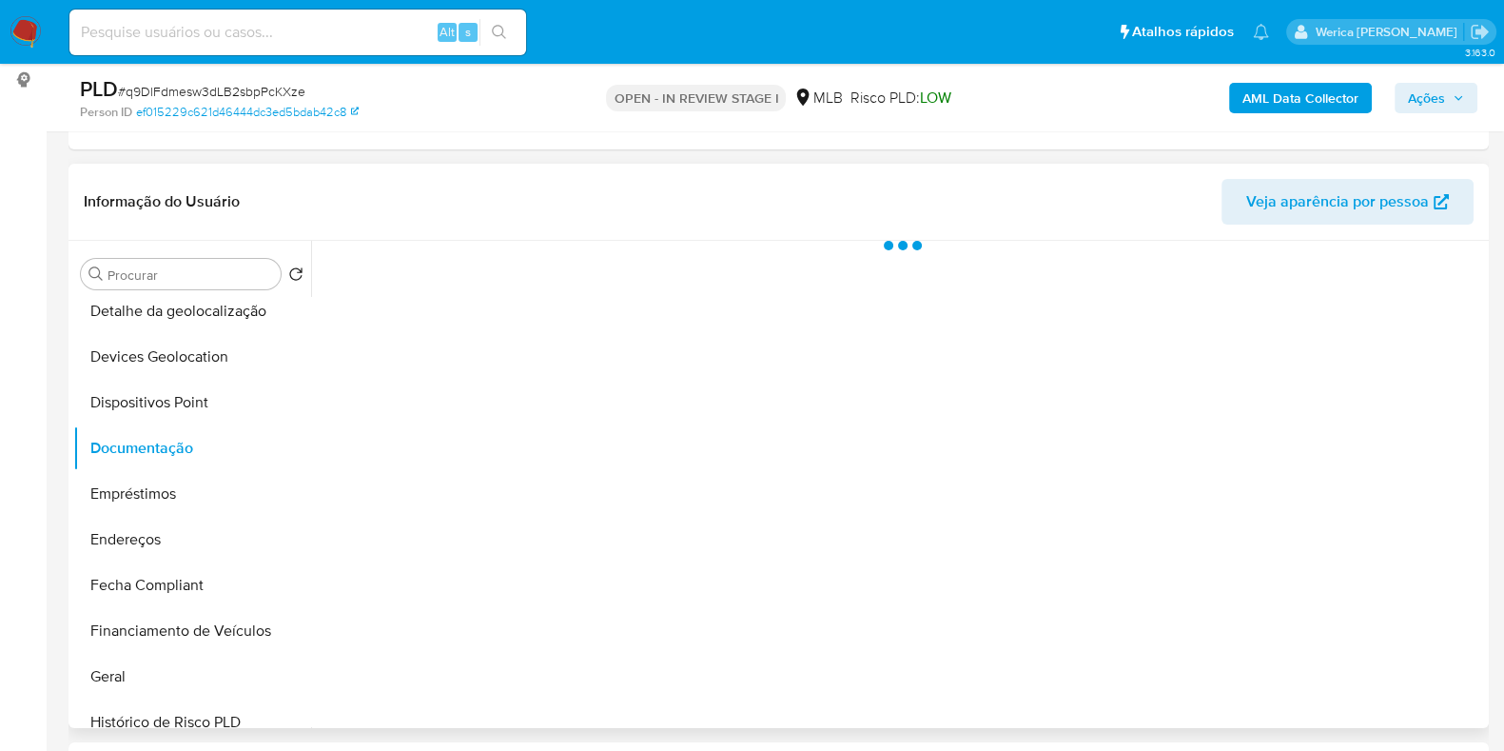
scroll to position [357, 0]
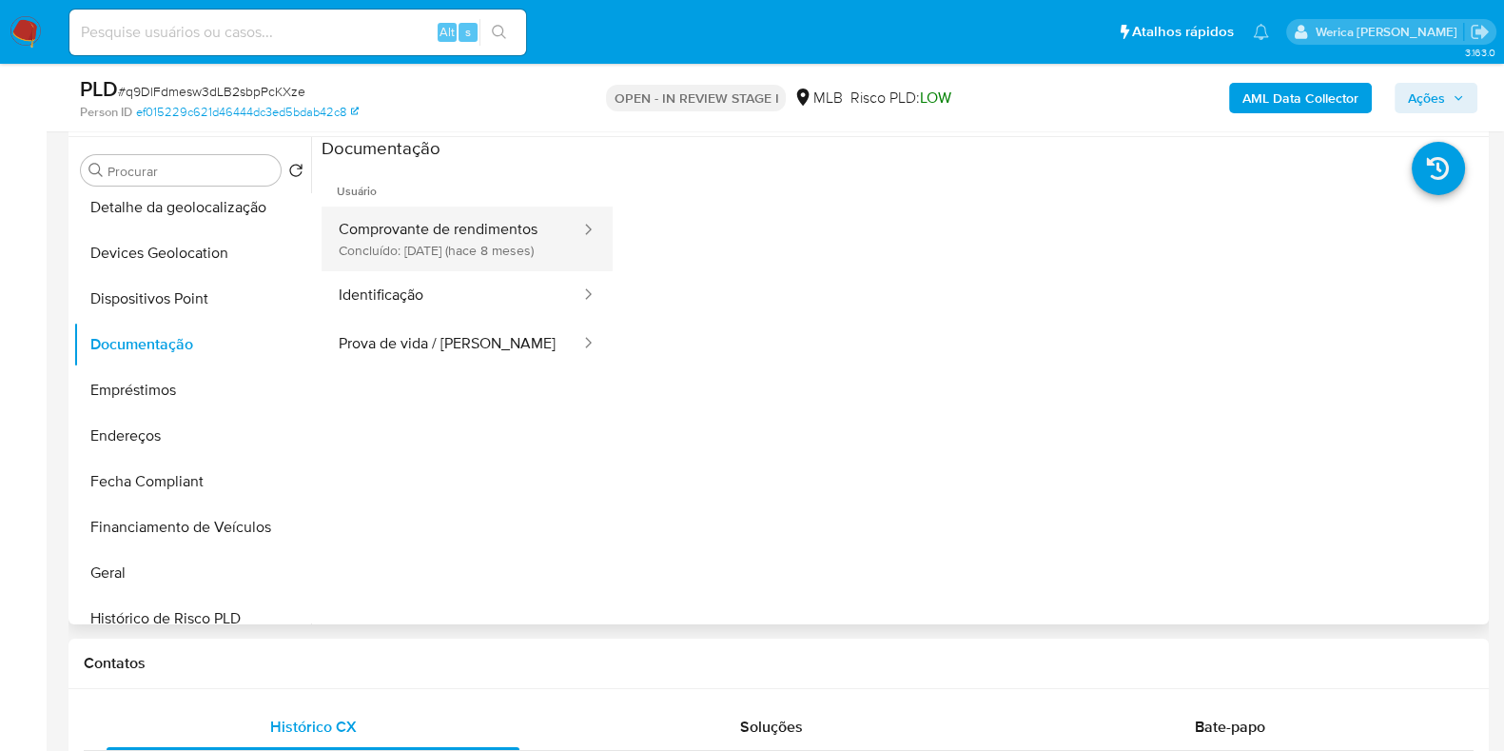
click at [423, 254] on button "Comprovante de rendimentos Concluído: [DATE] (hace 8 meses)" at bounding box center [452, 238] width 261 height 65
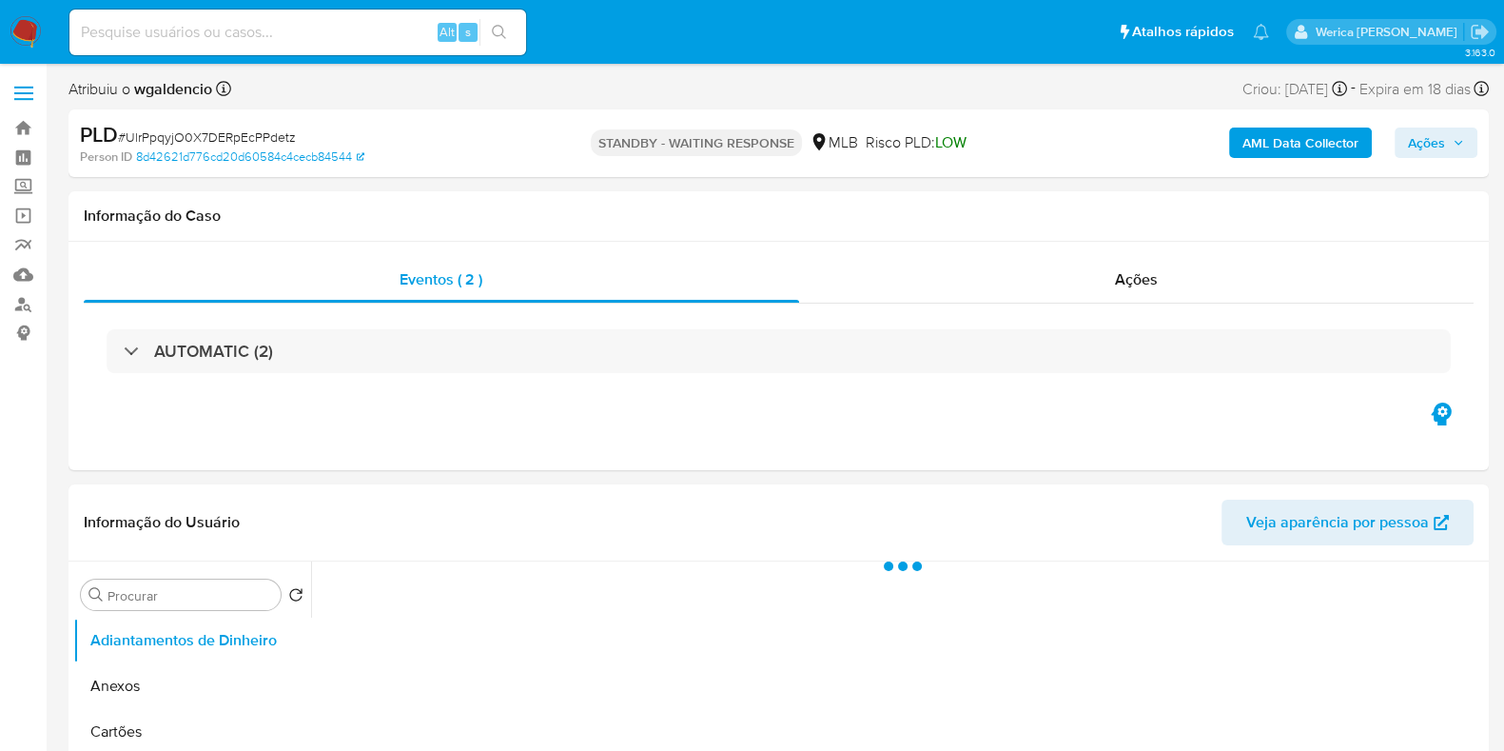
select select "10"
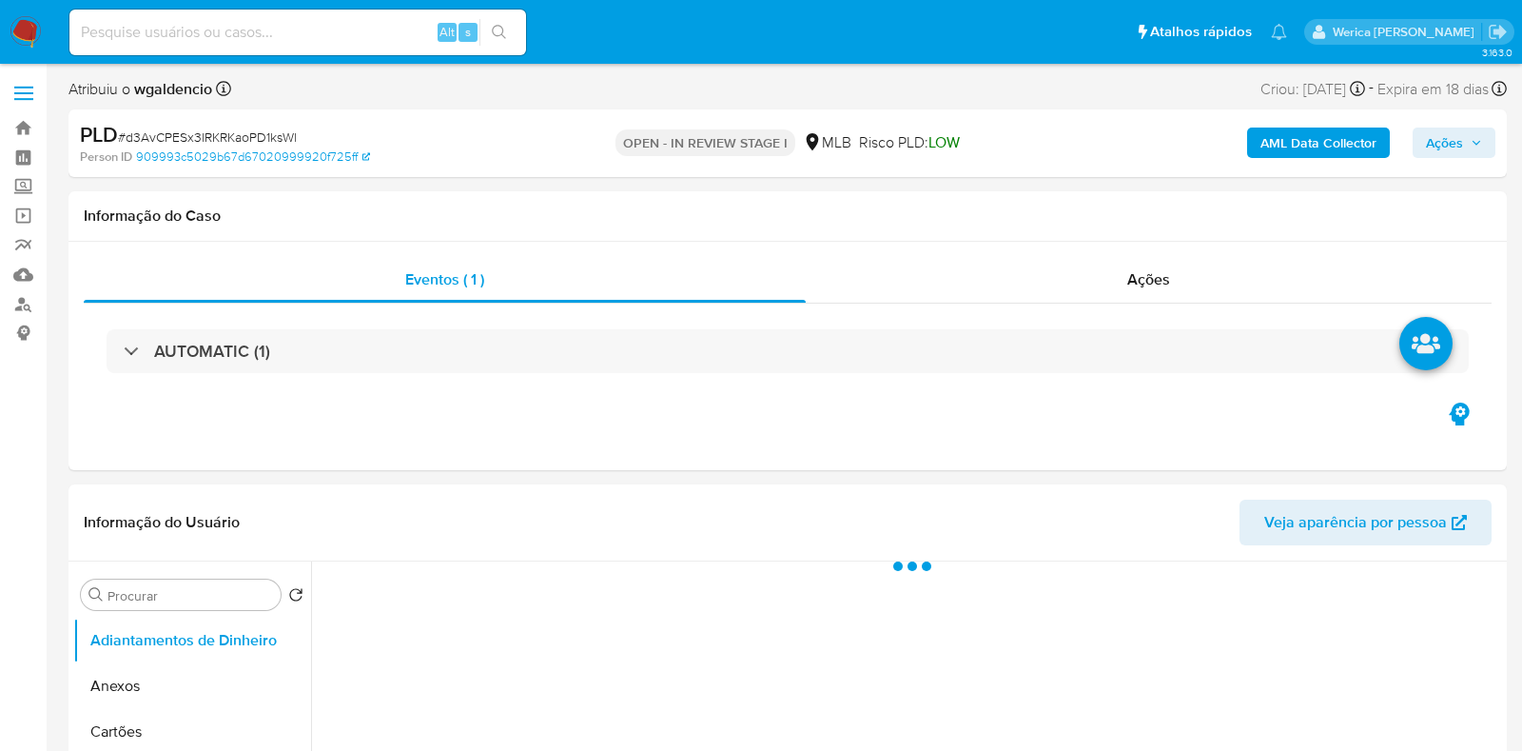
select select "10"
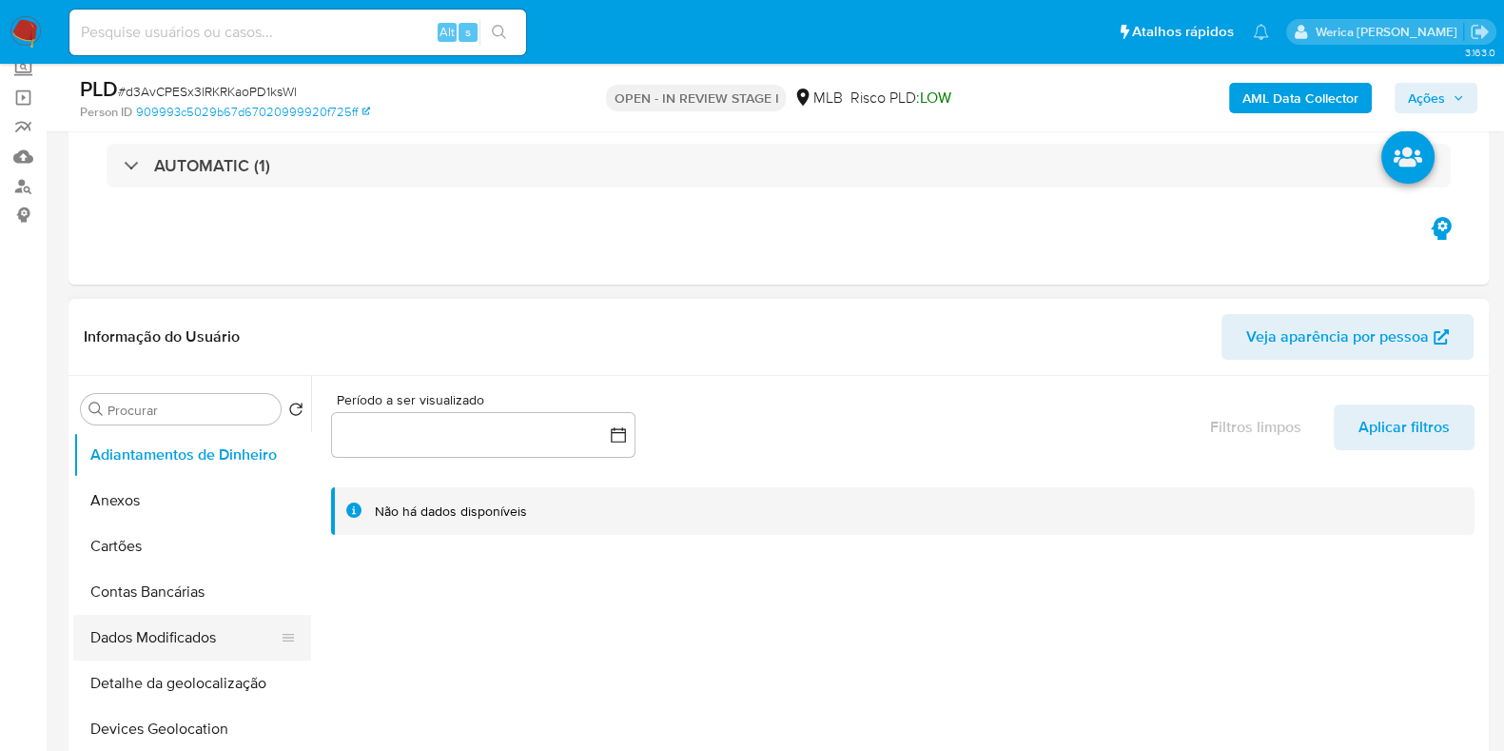
scroll to position [357, 0]
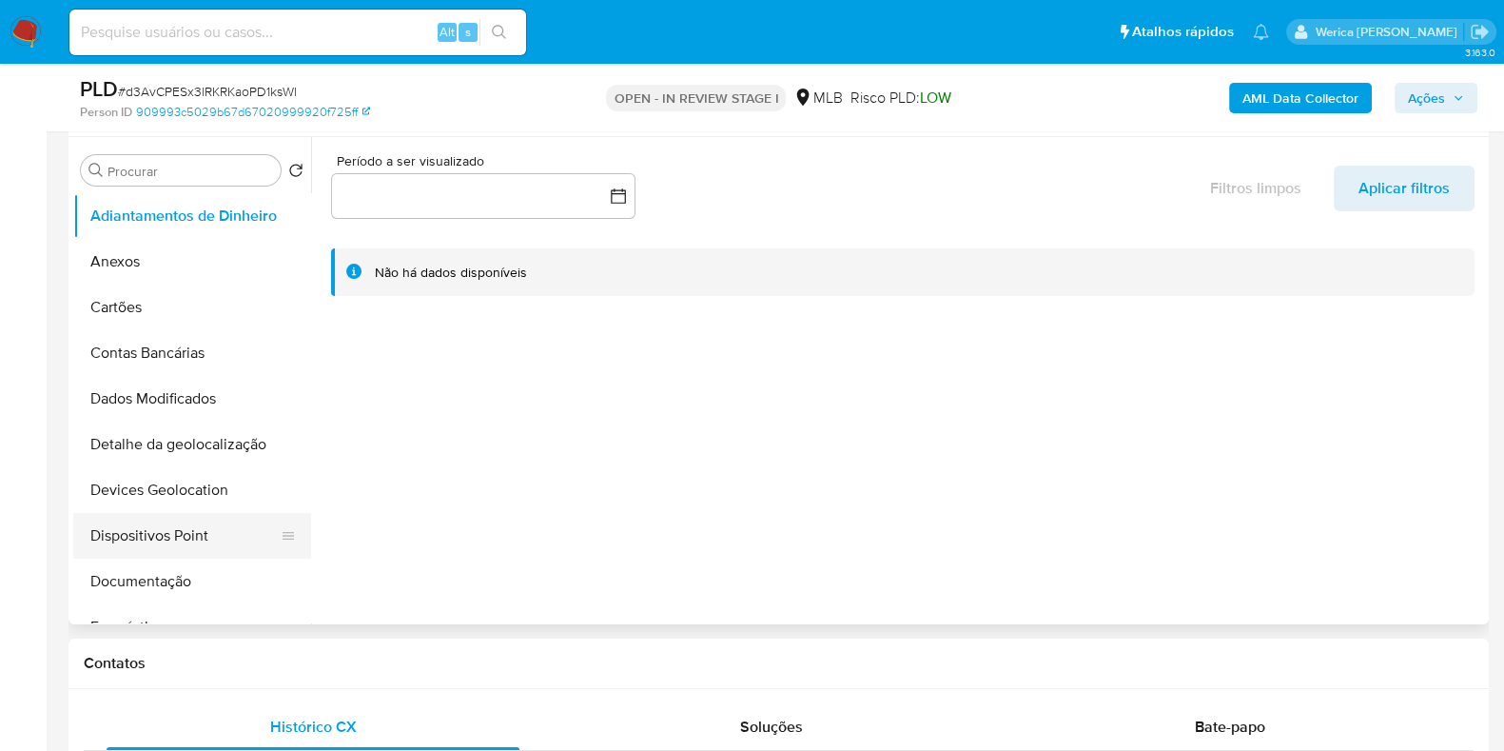
click at [173, 530] on button "Dispositivos Point" at bounding box center [184, 536] width 223 height 46
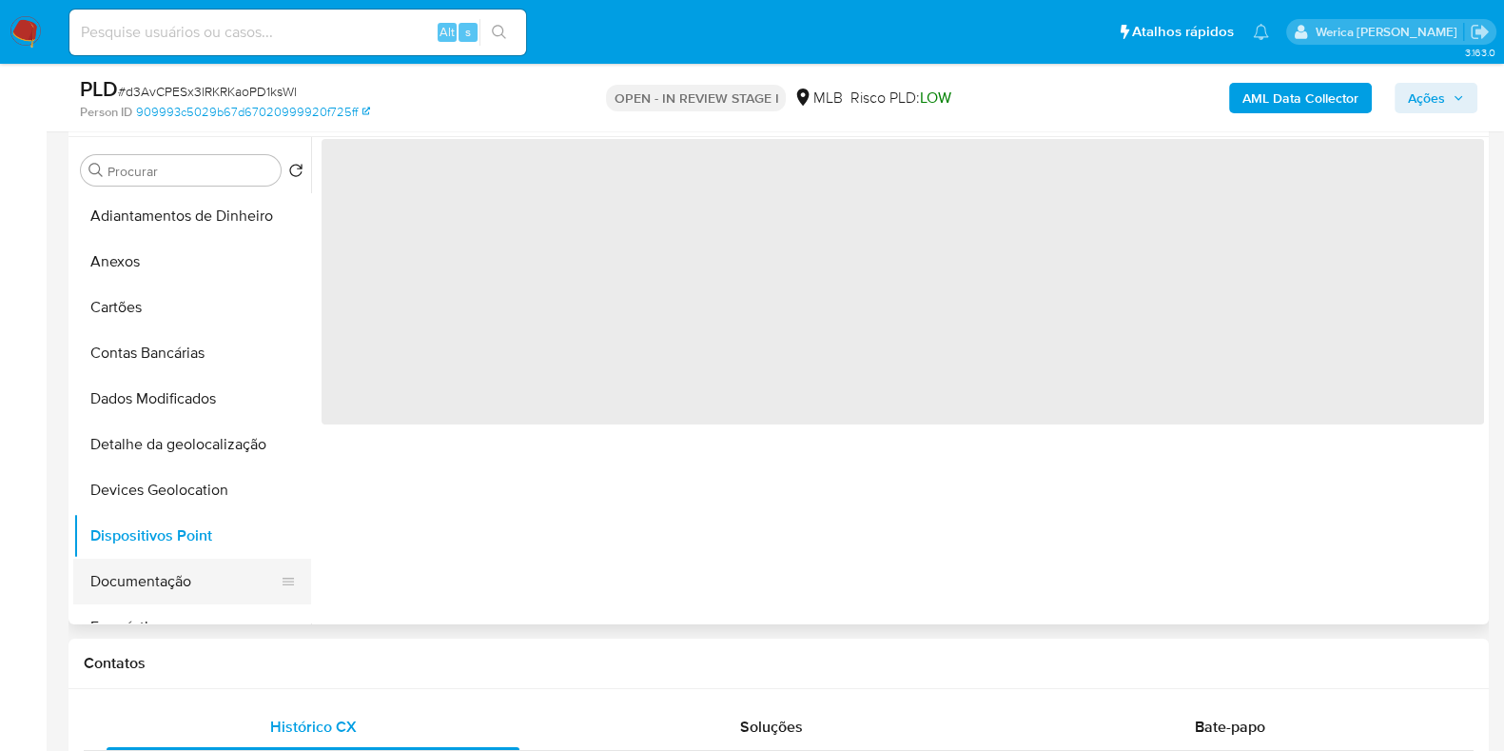
click at [168, 591] on button "Documentação" at bounding box center [184, 581] width 223 height 46
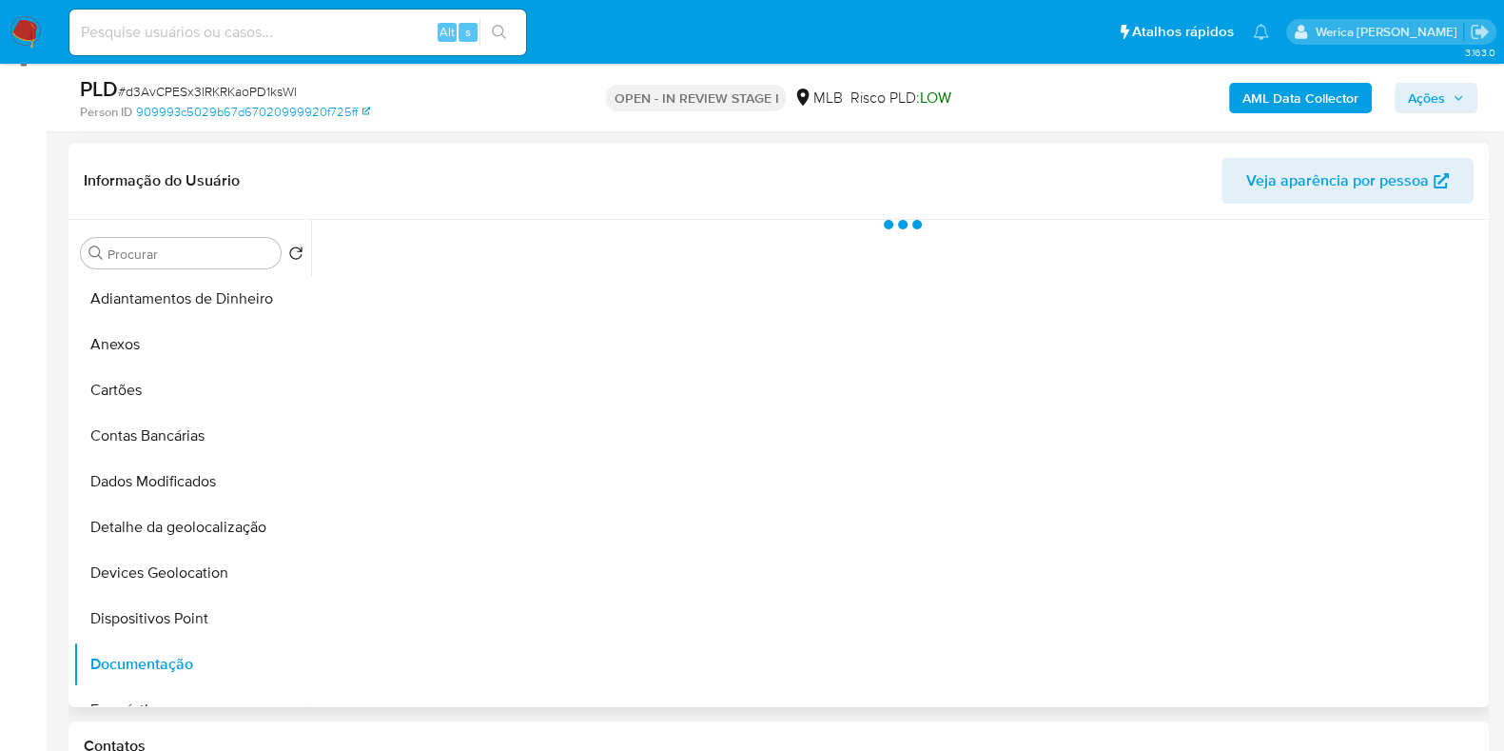
scroll to position [237, 0]
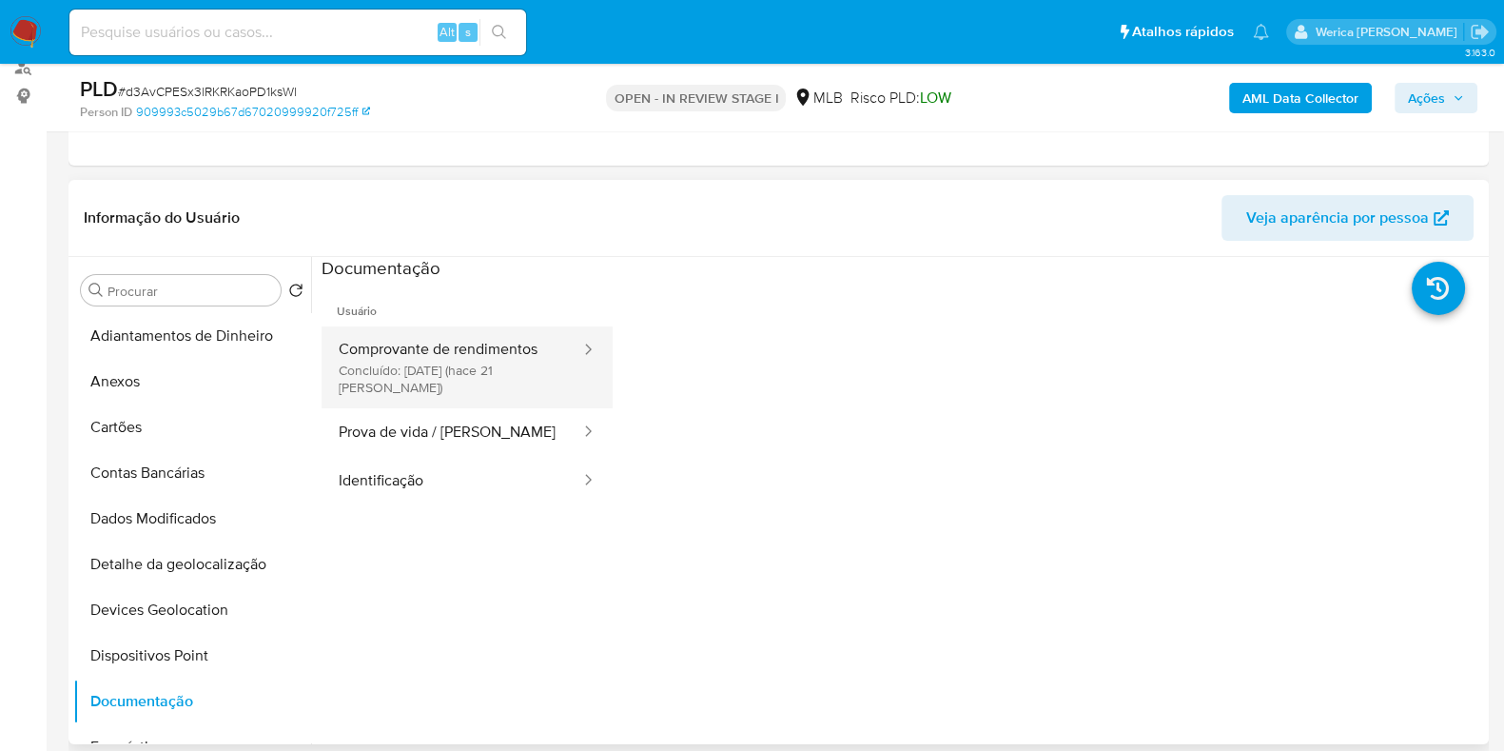
click at [475, 360] on button "Comprovante de rendimentos Concluído: 17/09/2025 (hace 21 días)" at bounding box center [452, 367] width 261 height 82
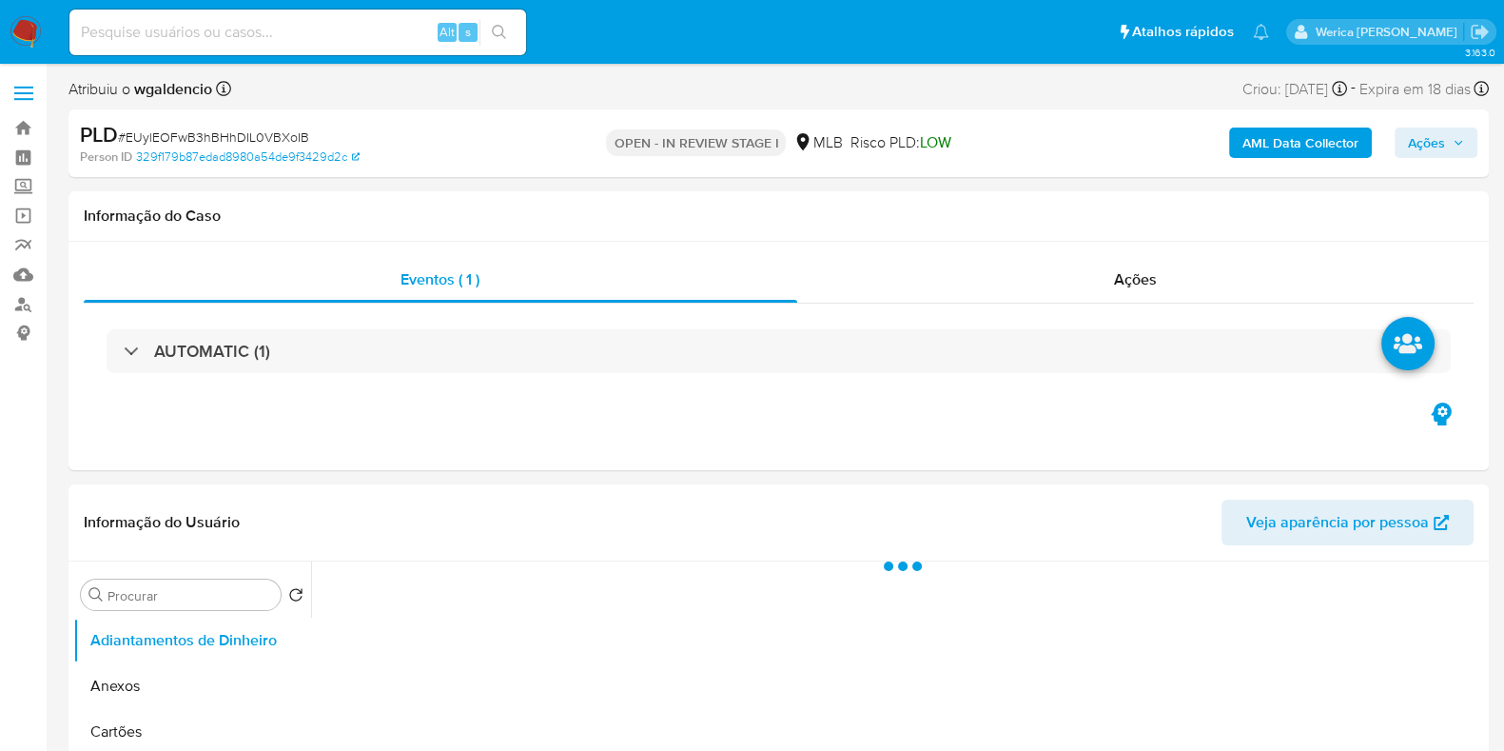
select select "10"
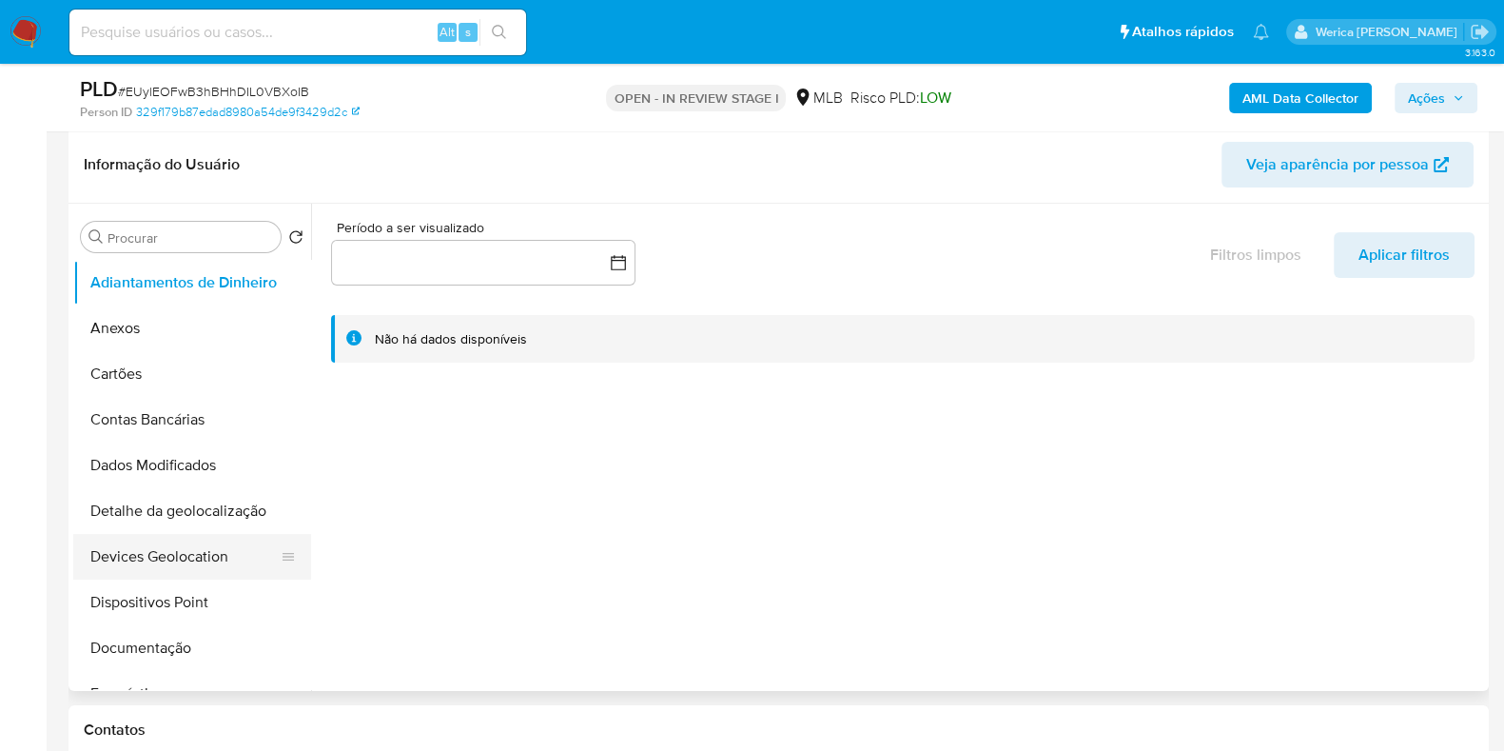
scroll to position [357, 0]
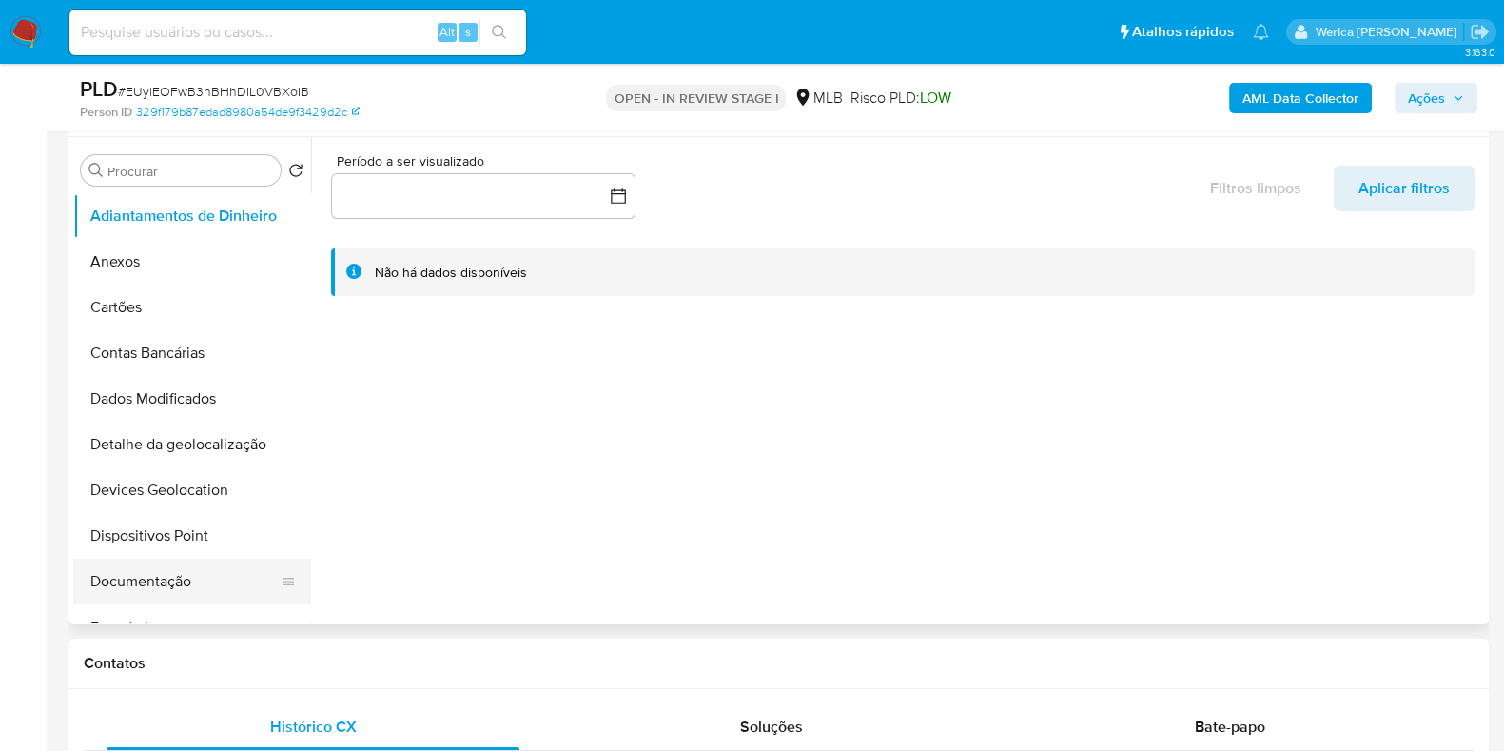
click at [181, 577] on button "Documentação" at bounding box center [184, 581] width 223 height 46
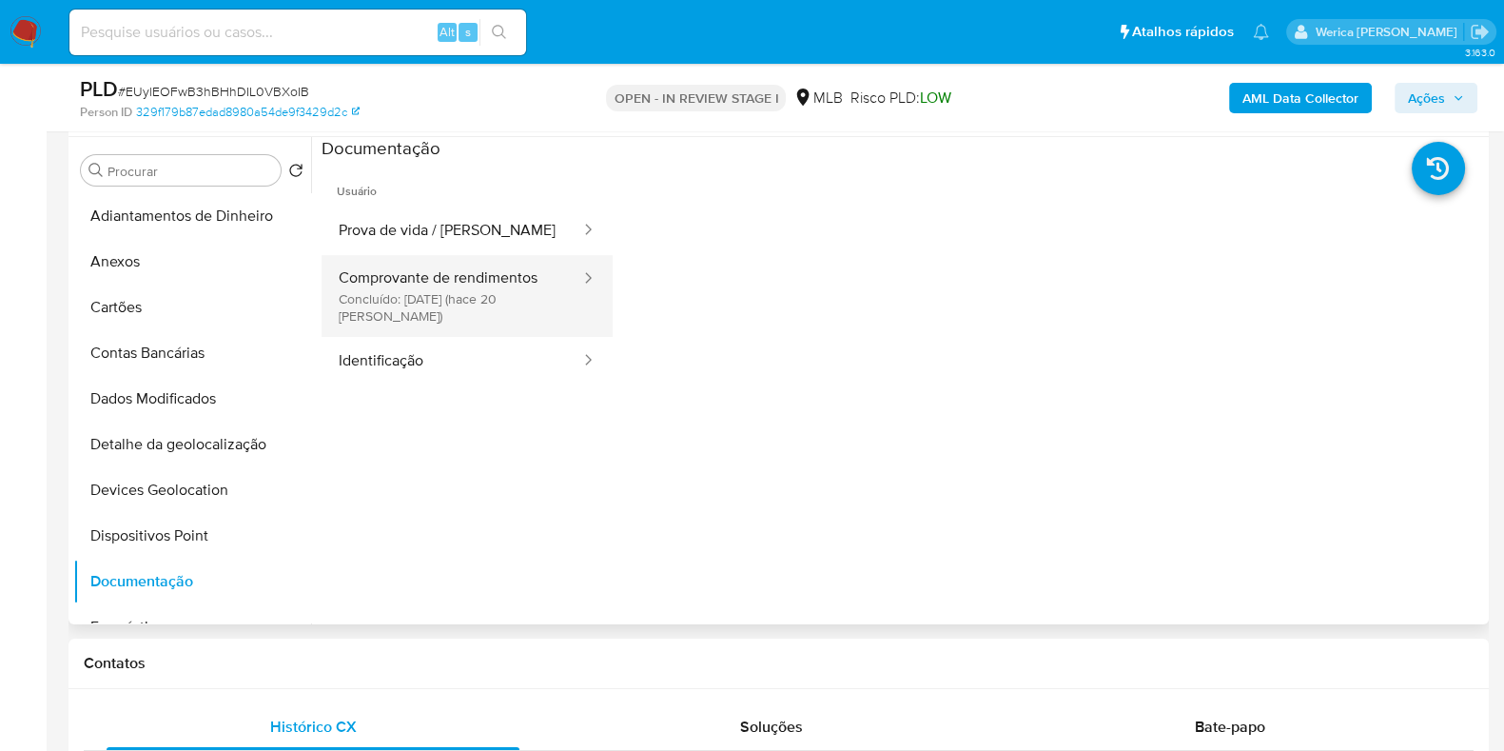
click at [523, 293] on button "Comprovante de rendimentos Concluído: [DATE] (hace 20 [PERSON_NAME])" at bounding box center [452, 296] width 261 height 82
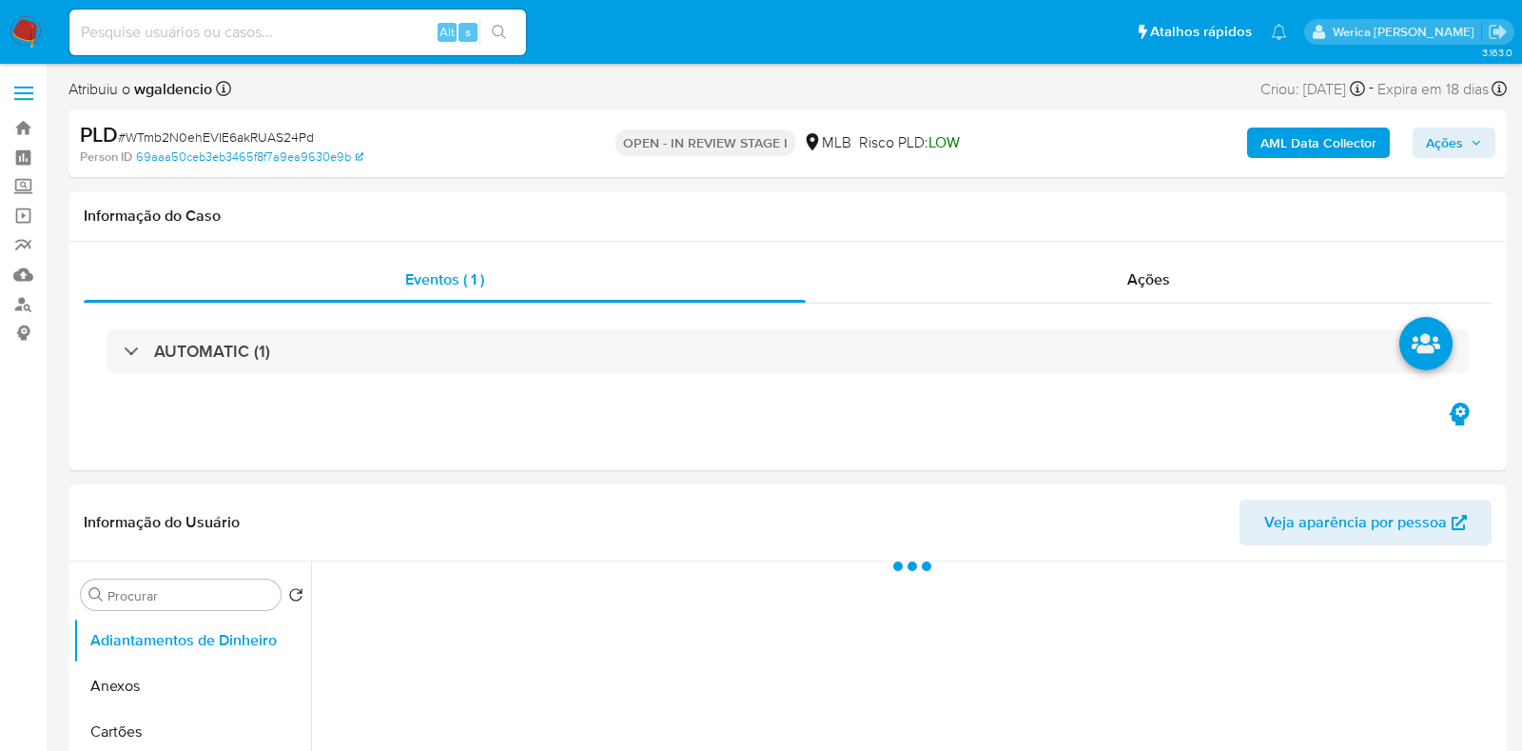
select select "10"
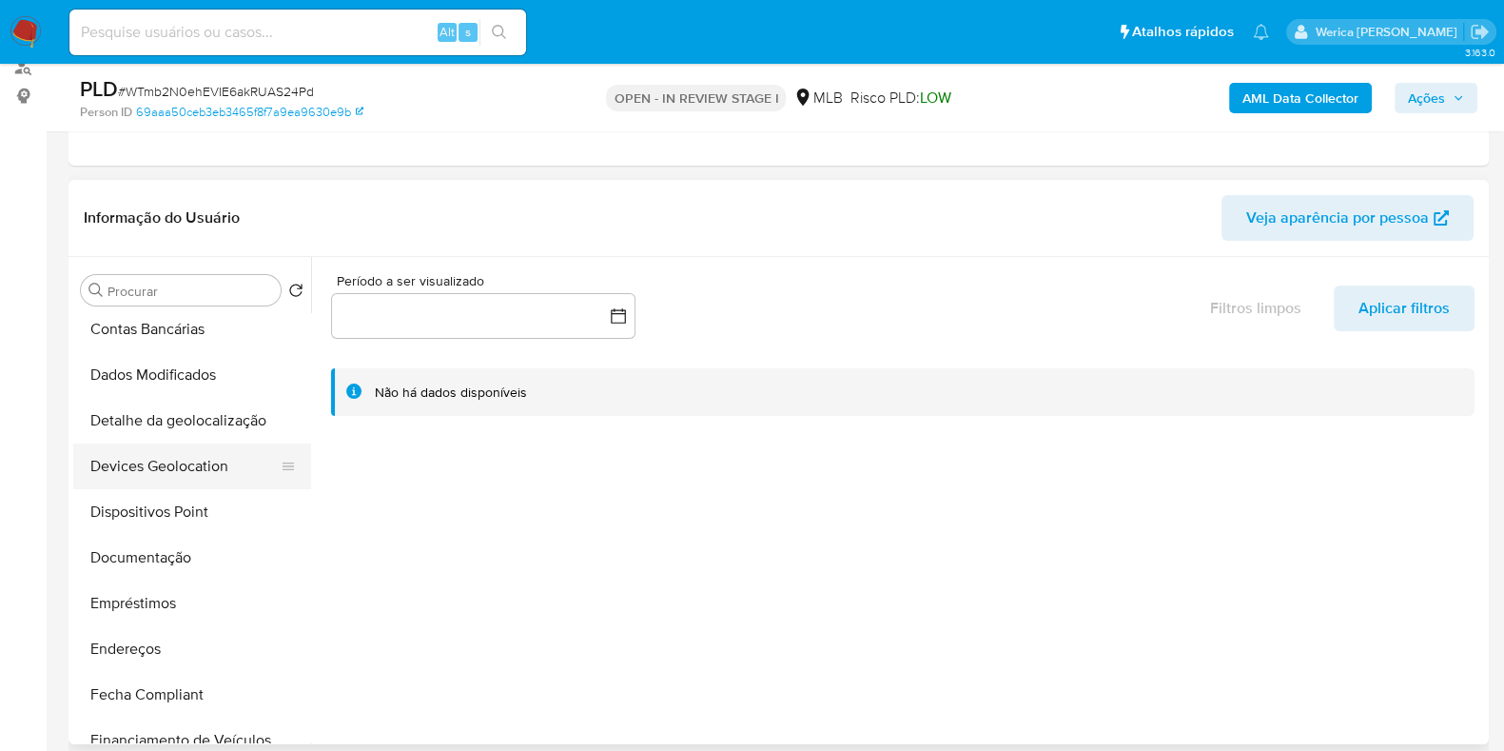
scroll to position [116, 0]
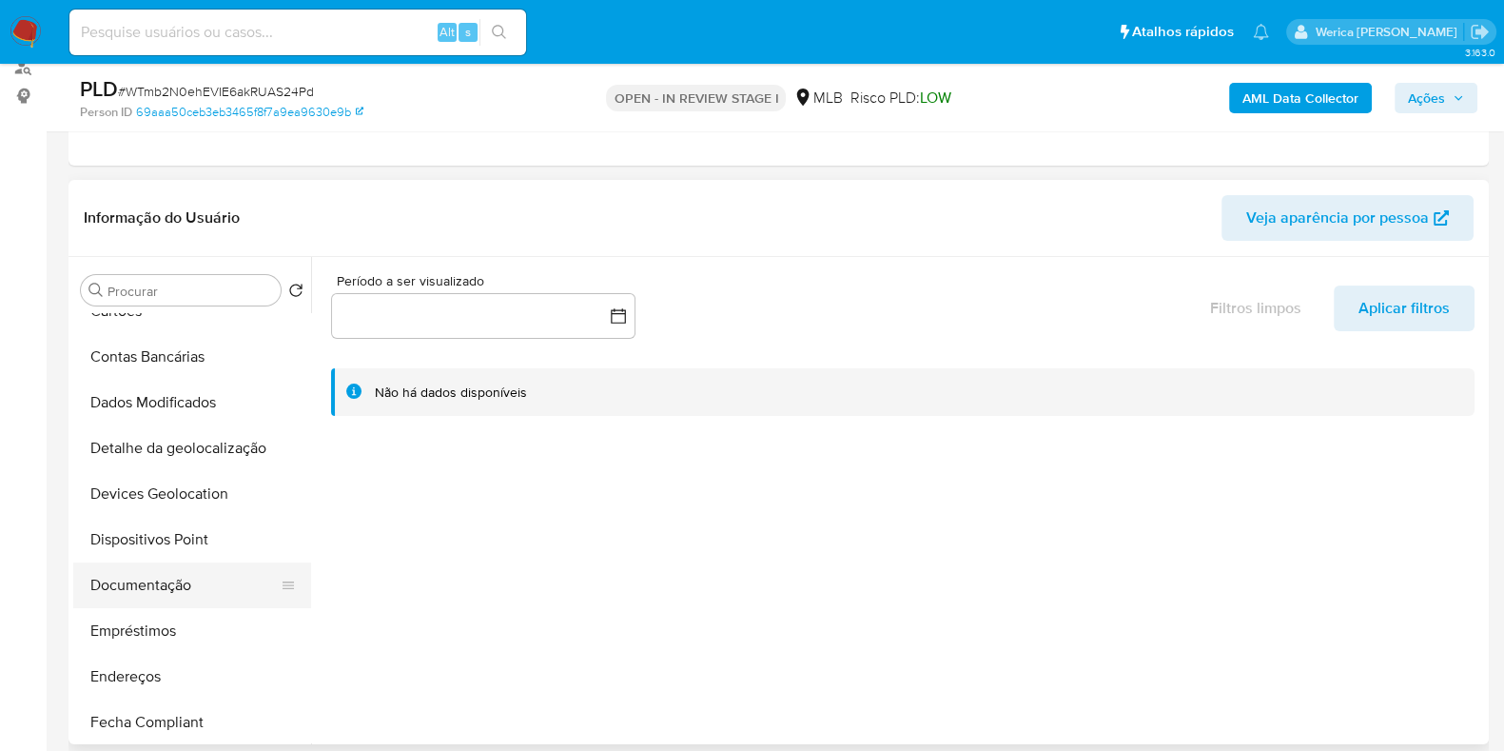
click at [176, 588] on button "Documentação" at bounding box center [184, 585] width 223 height 46
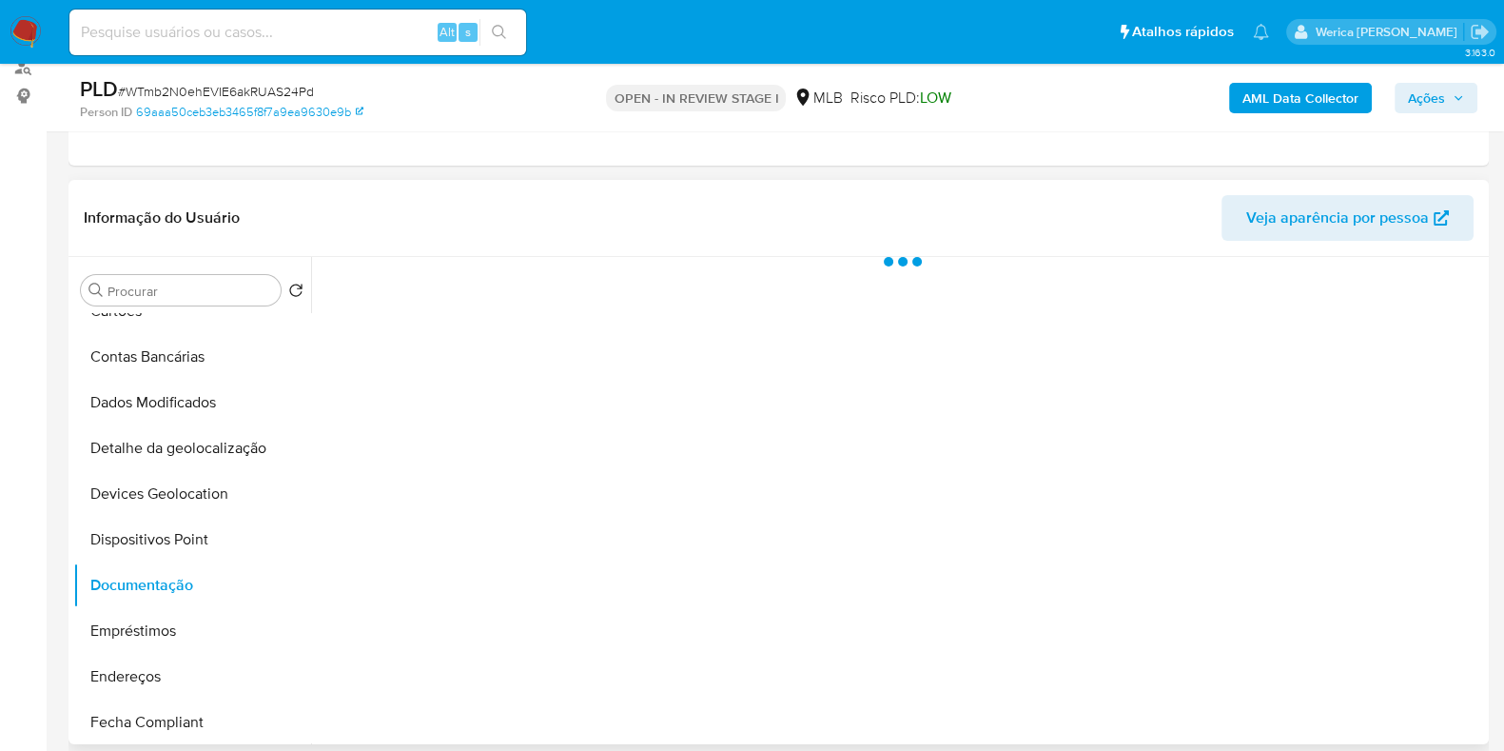
click at [434, 384] on div at bounding box center [897, 500] width 1173 height 487
click at [459, 365] on div at bounding box center [897, 500] width 1173 height 487
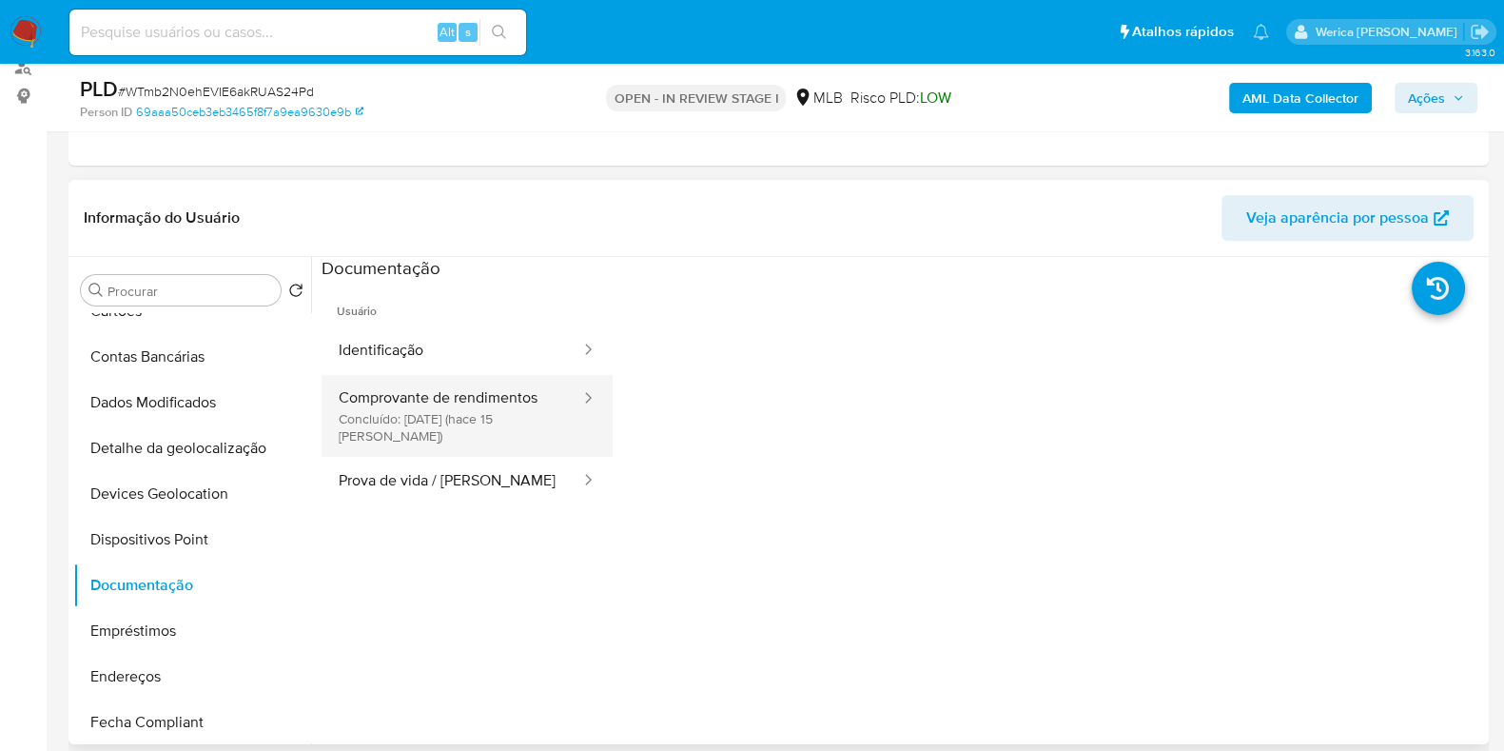
click at [499, 419] on button "Comprovante de rendimentos Concluído: 23/09/2025 (hace 15 días)" at bounding box center [452, 416] width 261 height 82
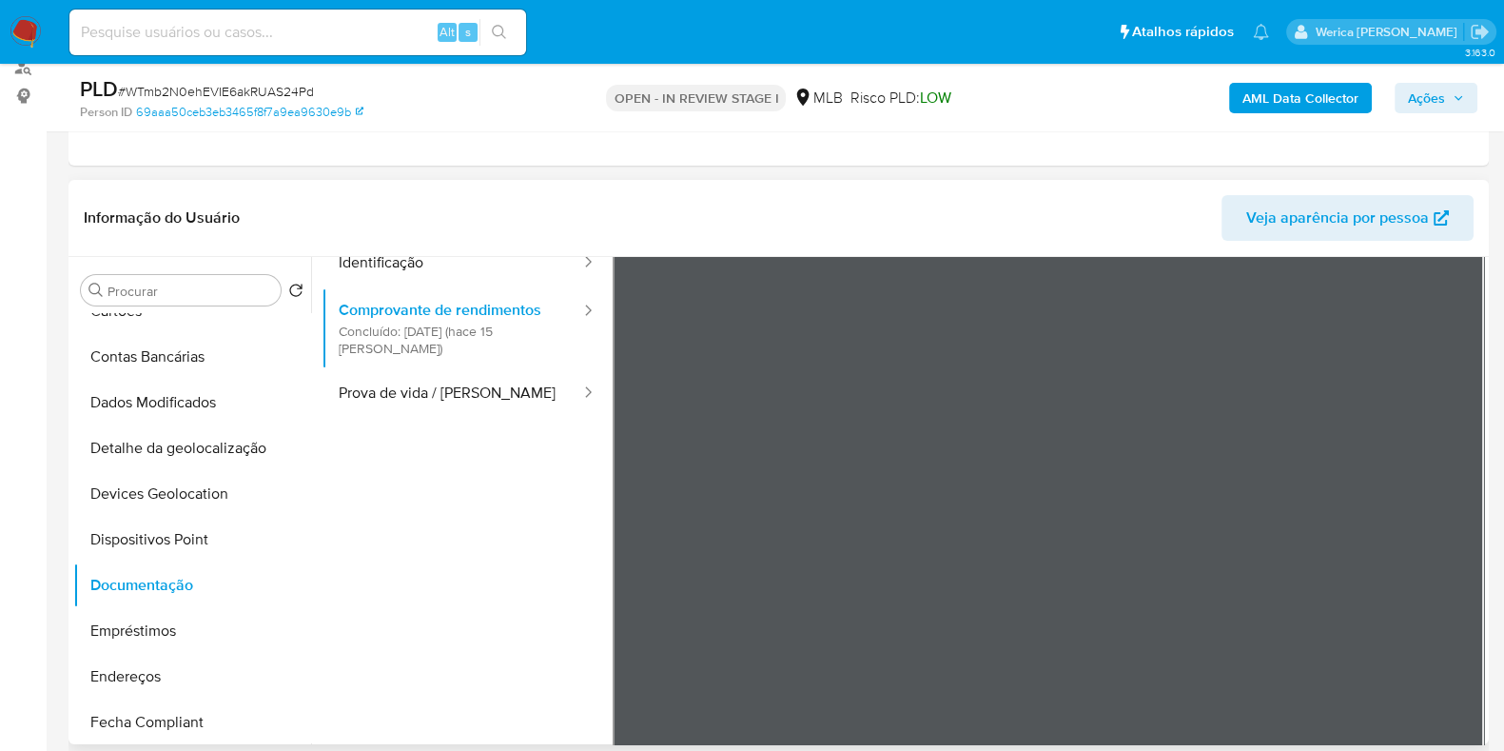
scroll to position [118, 0]
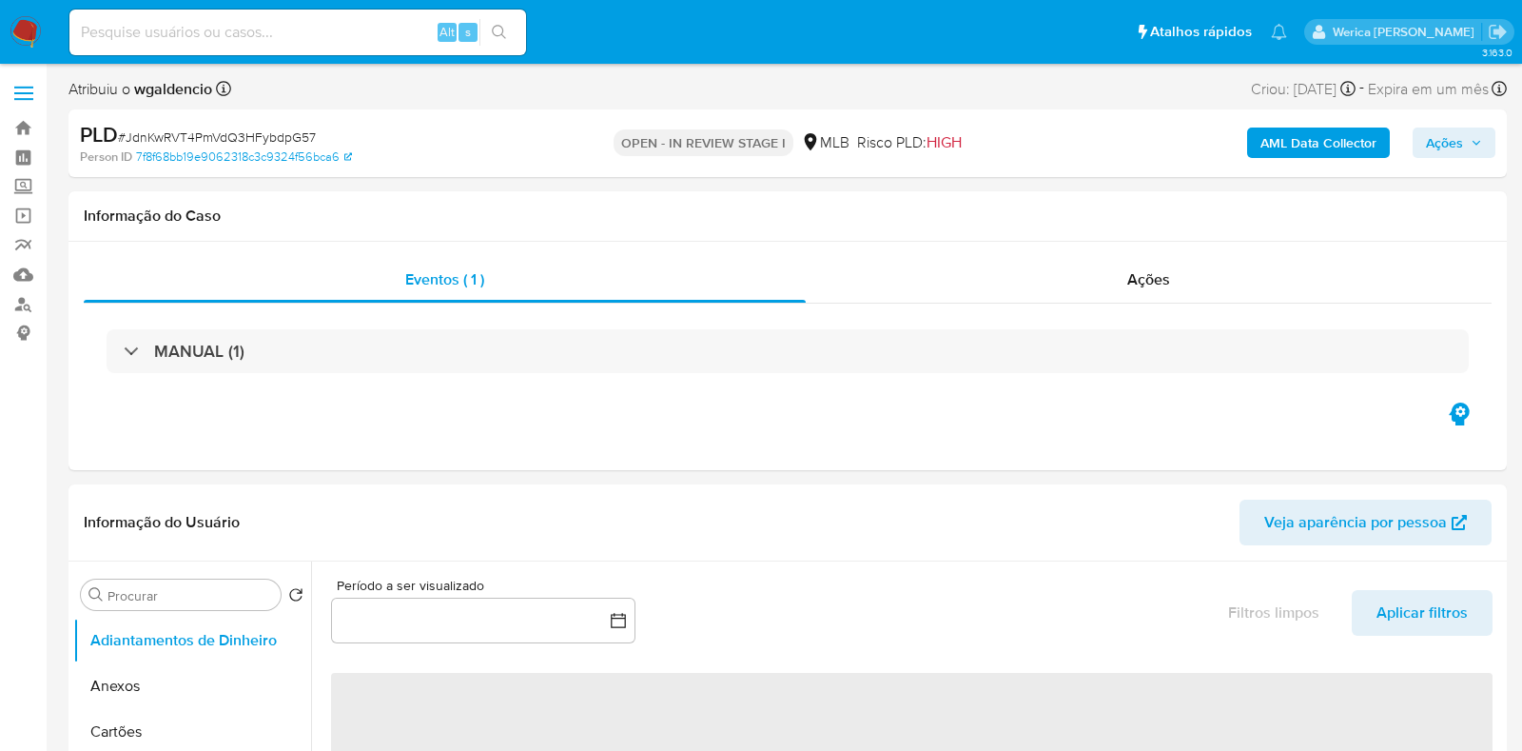
select select "10"
